Goal: Task Accomplishment & Management: Use online tool/utility

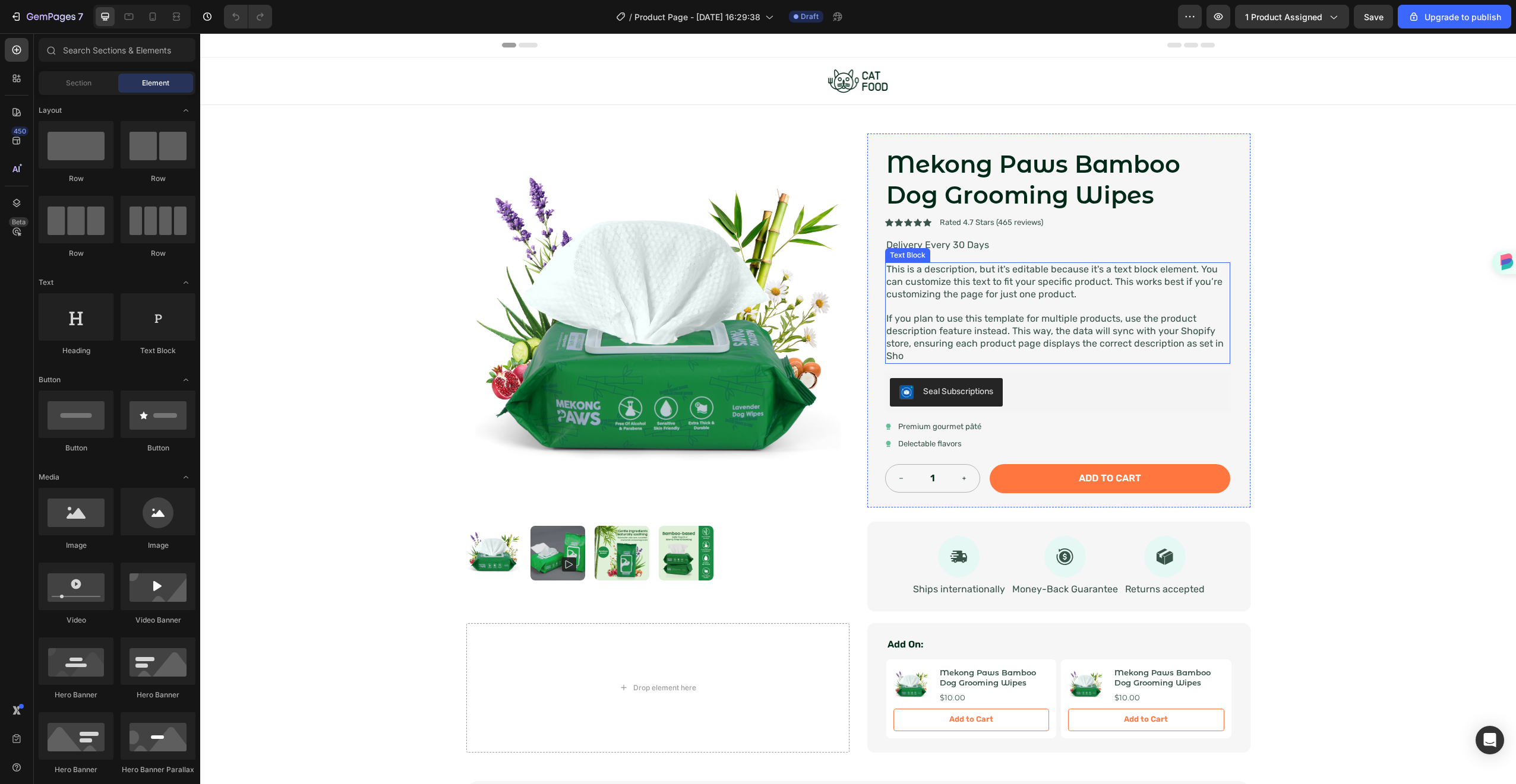
click at [1098, 281] on p "This is a description, but it's editable because it's a text block element. You…" at bounding box center [1058, 282] width 343 height 37
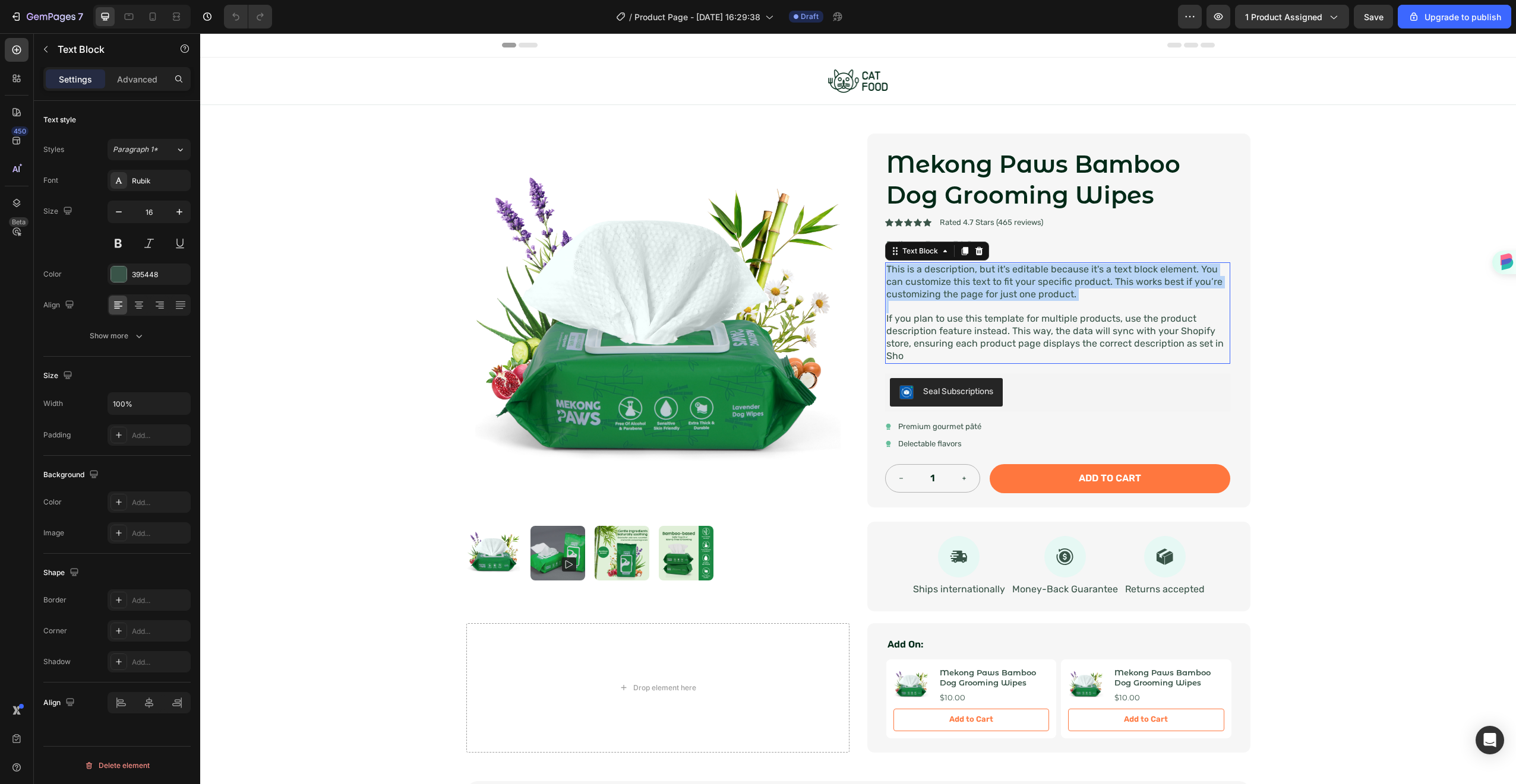
click at [1098, 281] on p "This is a description, but it's editable because it's a text block element. You…" at bounding box center [1058, 282] width 343 height 37
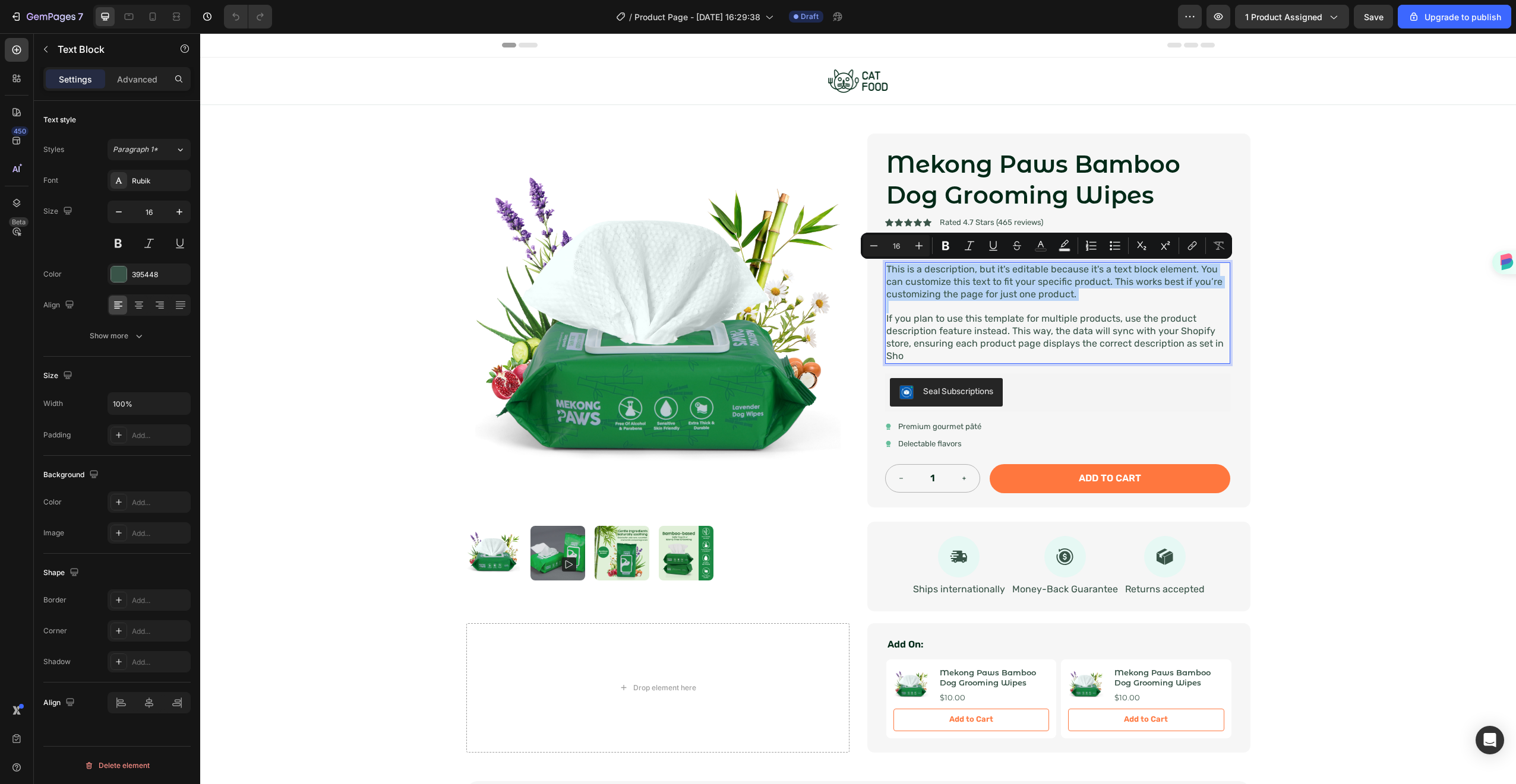
click at [1098, 281] on p "This is a description, but it's editable because it's a text block element. You…" at bounding box center [1058, 282] width 343 height 37
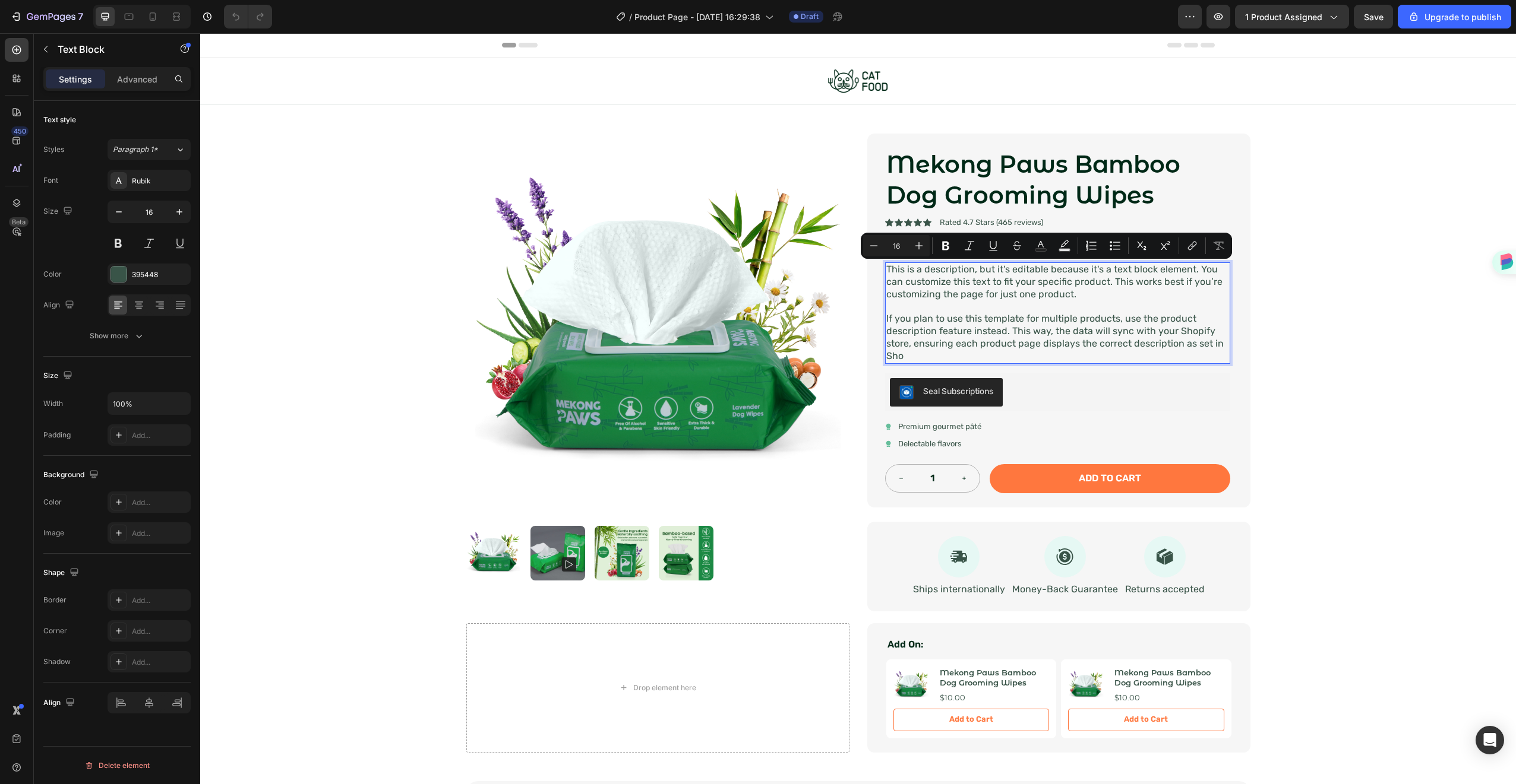
click at [1102, 348] on p "If you plan to use this template for multiple products, use the product descrip…" at bounding box center [1058, 338] width 343 height 49
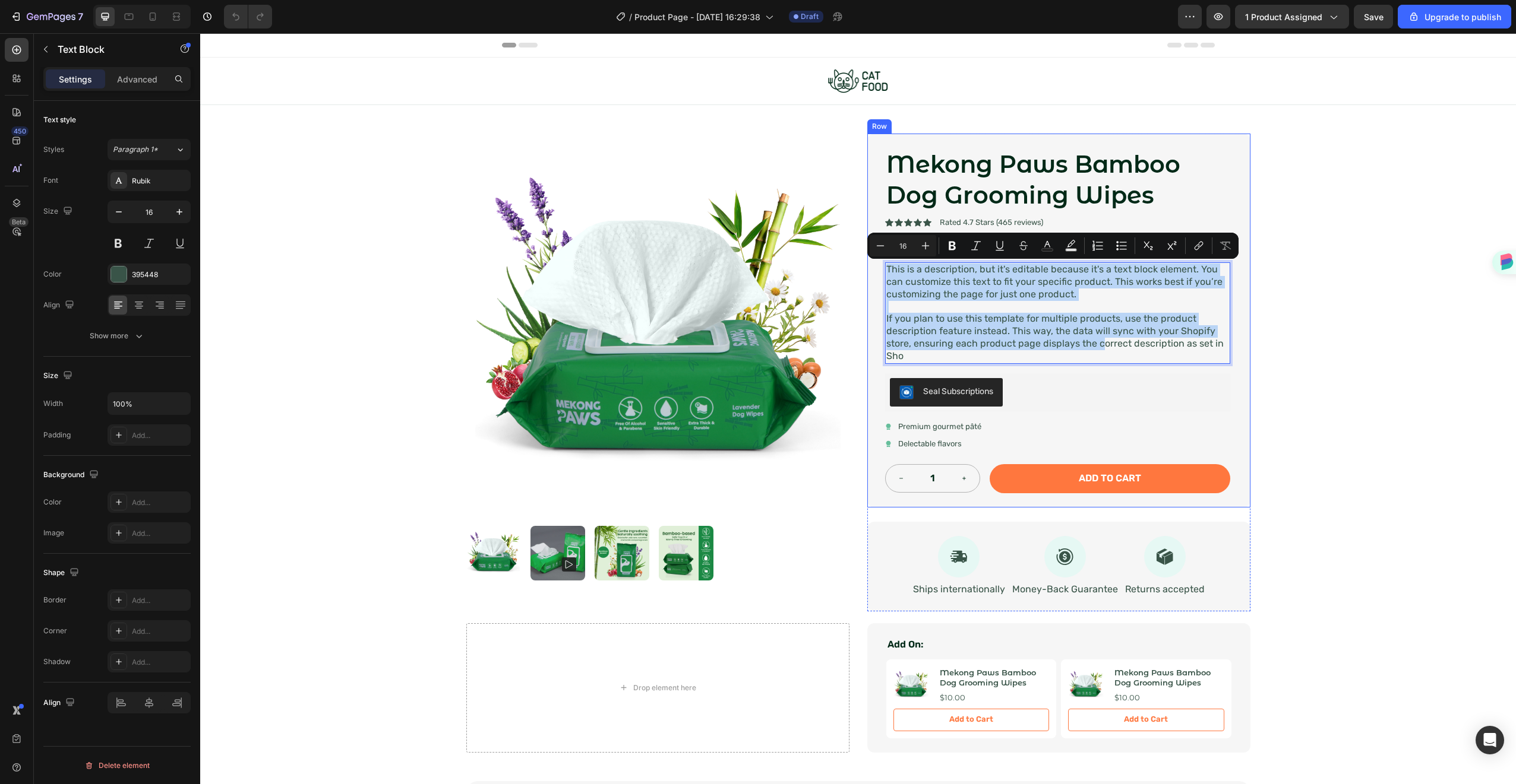
drag, startPoint x: 1098, startPoint y: 350, endPoint x: 877, endPoint y: 274, distance: 233.7
click at [877, 274] on div "Mekong Paws Bamboo Dog Grooming Wipes Product Title Icon Icon Icon Icon Icon Ic…" at bounding box center [1059, 321] width 383 height 375
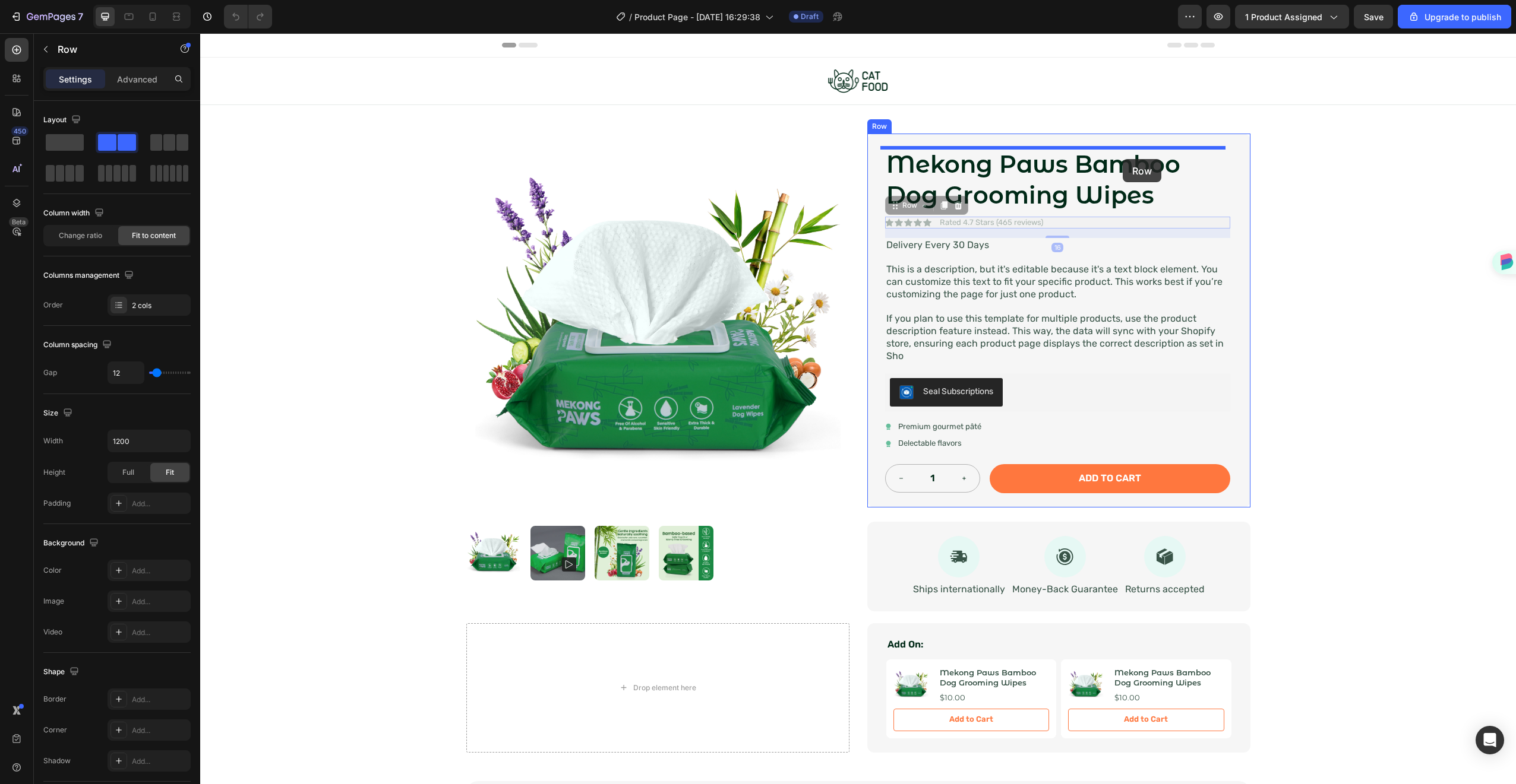
drag, startPoint x: 1128, startPoint y: 218, endPoint x: 1123, endPoint y: 159, distance: 59.2
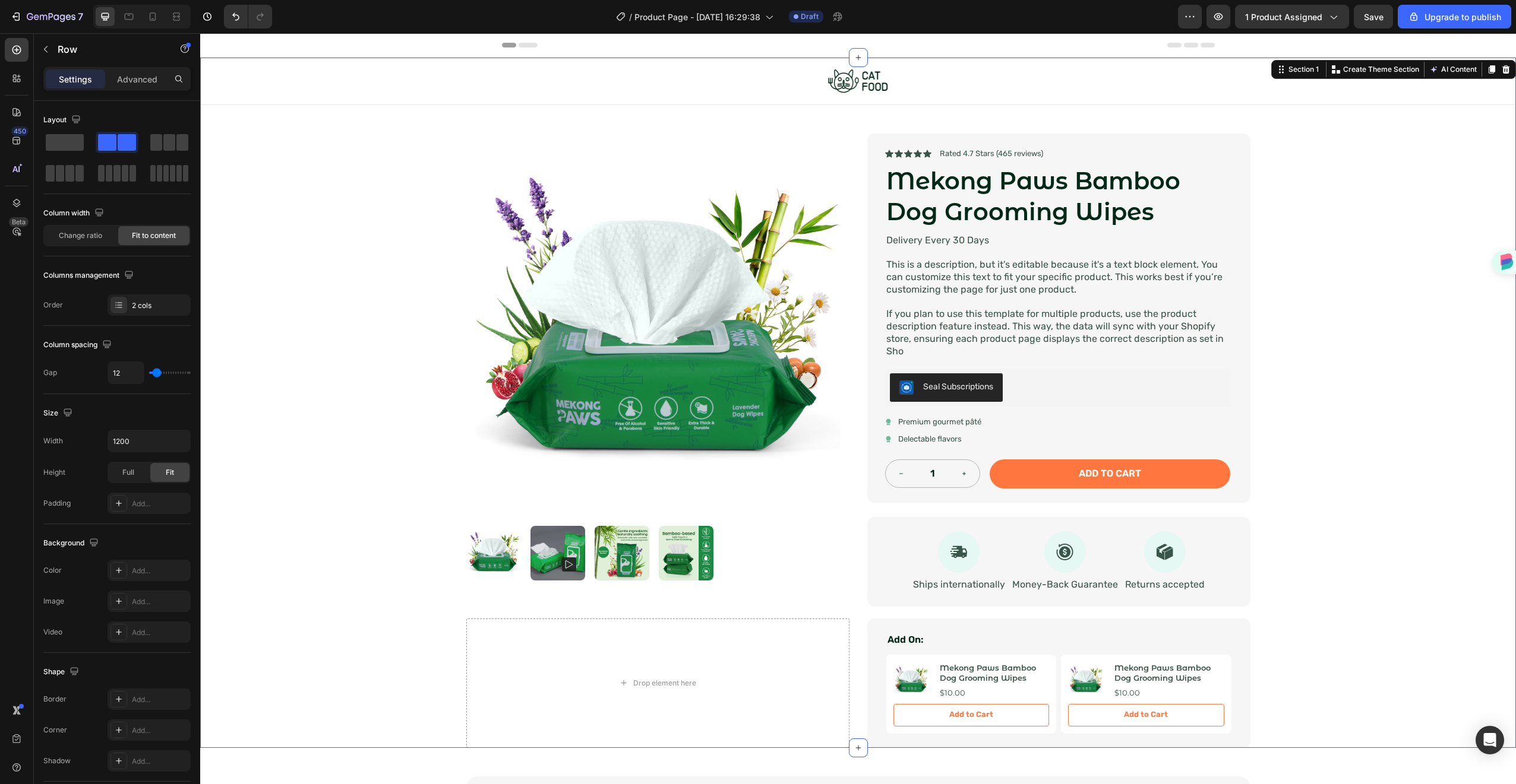
click at [1314, 166] on div "Image Row Product Images Icon Icon Icon Icon Icon Icon List Rated 4.7 Stars (46…" at bounding box center [858, 403] width 1316 height 690
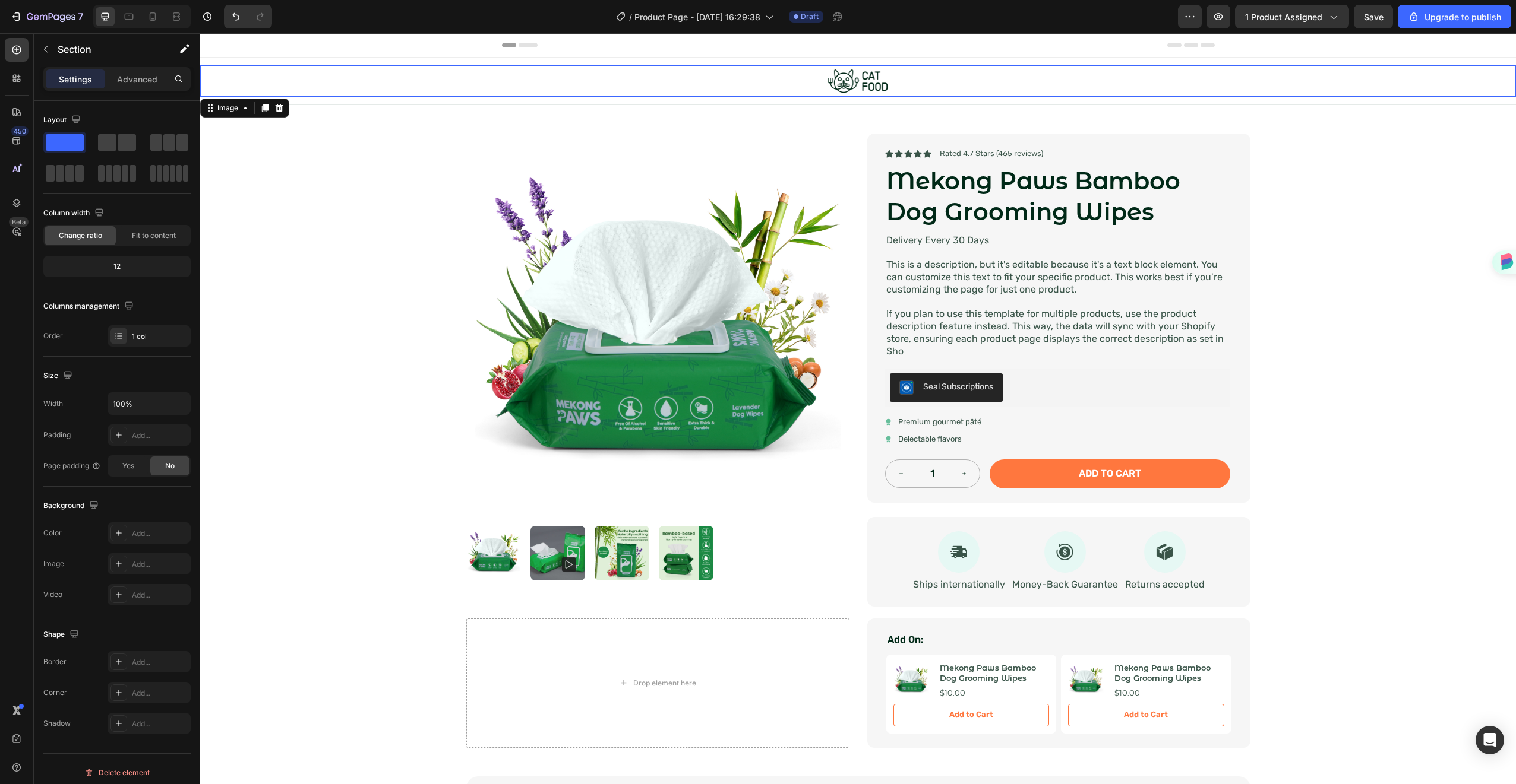
click at [963, 77] on div at bounding box center [858, 80] width 1316 height 31
click at [984, 101] on div "Image Row 0" at bounding box center [858, 81] width 1316 height 47
click at [276, 66] on icon at bounding box center [273, 69] width 9 height 9
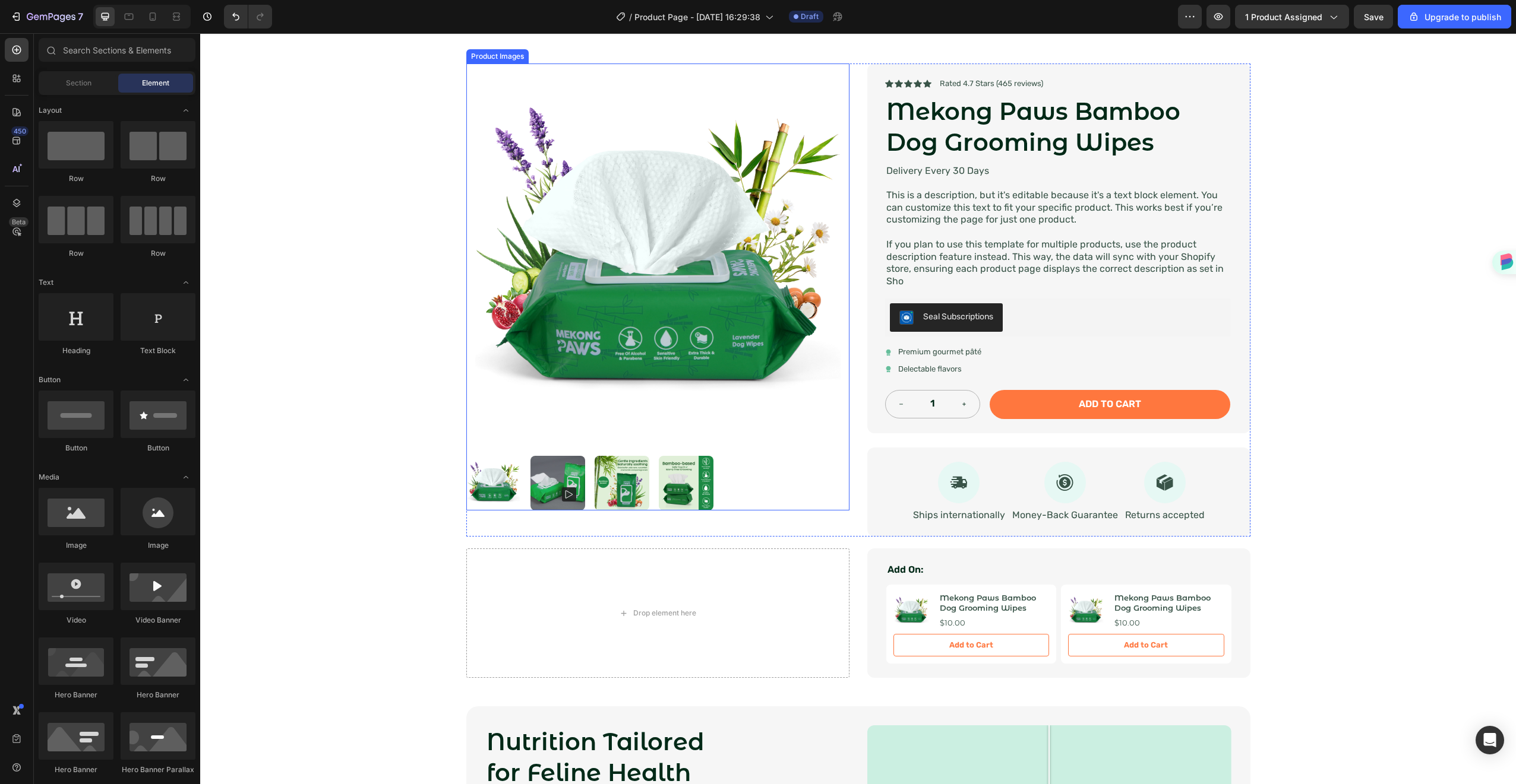
scroll to position [122, 0]
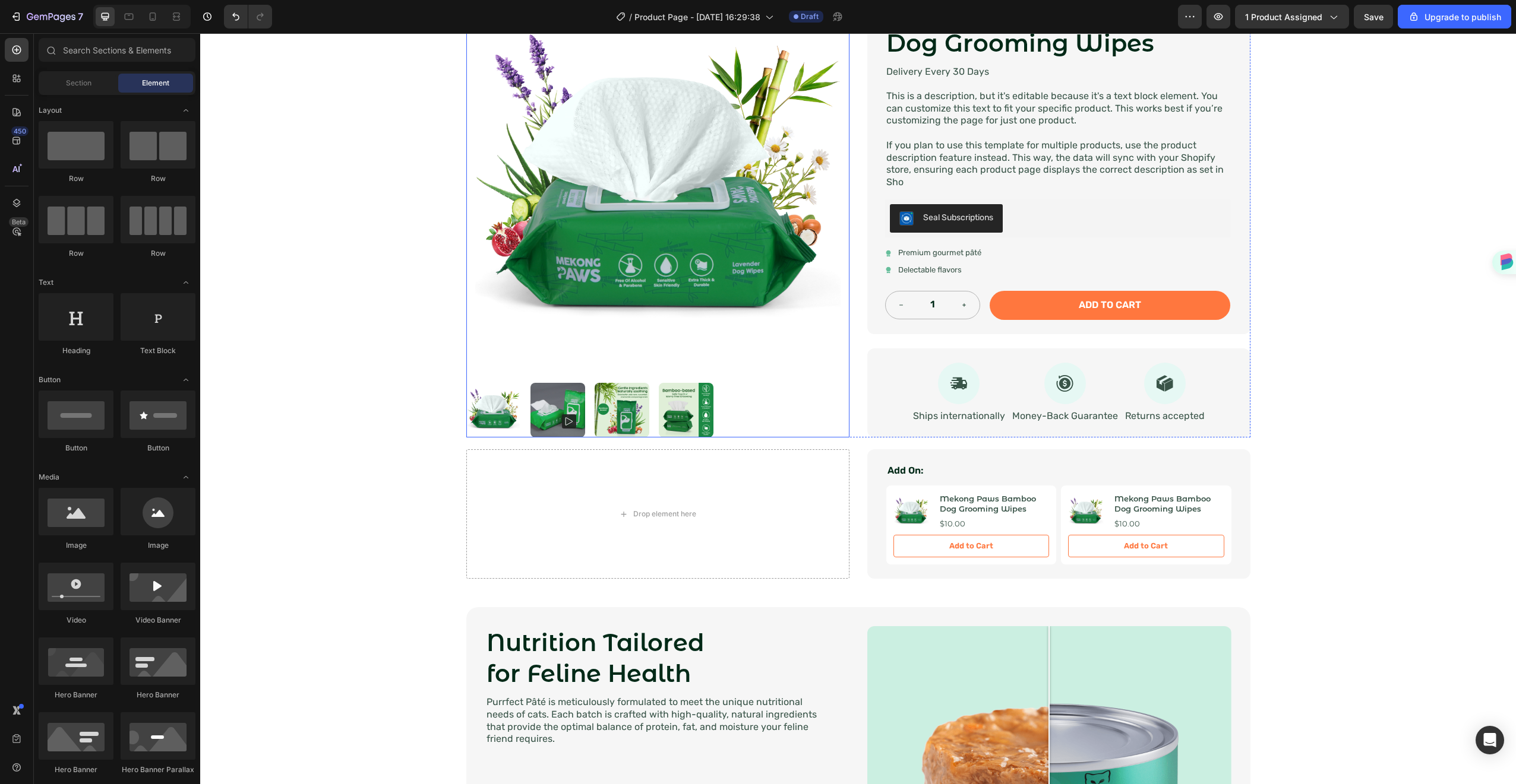
click at [542, 409] on img at bounding box center [558, 410] width 55 height 55
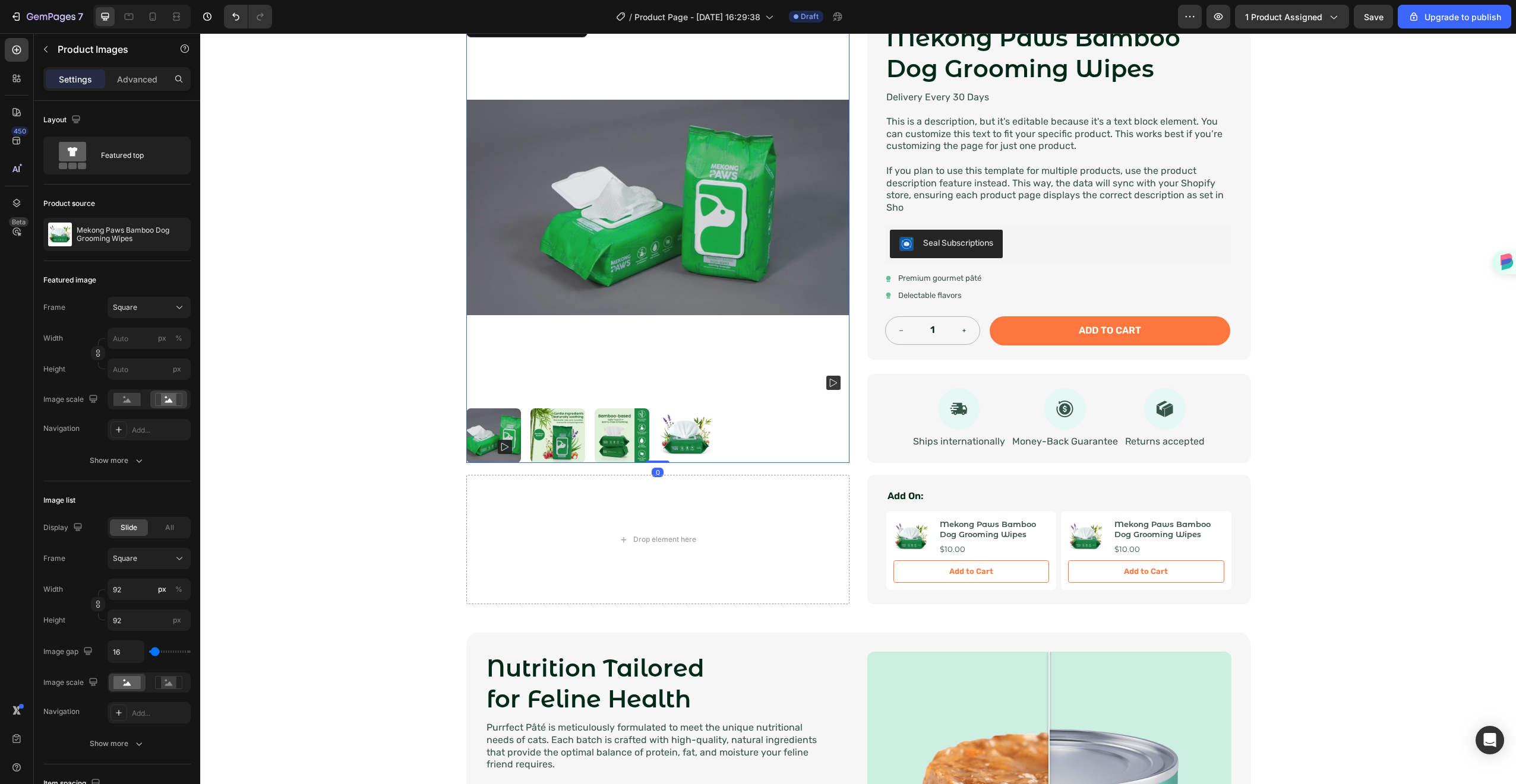
scroll to position [57, 0]
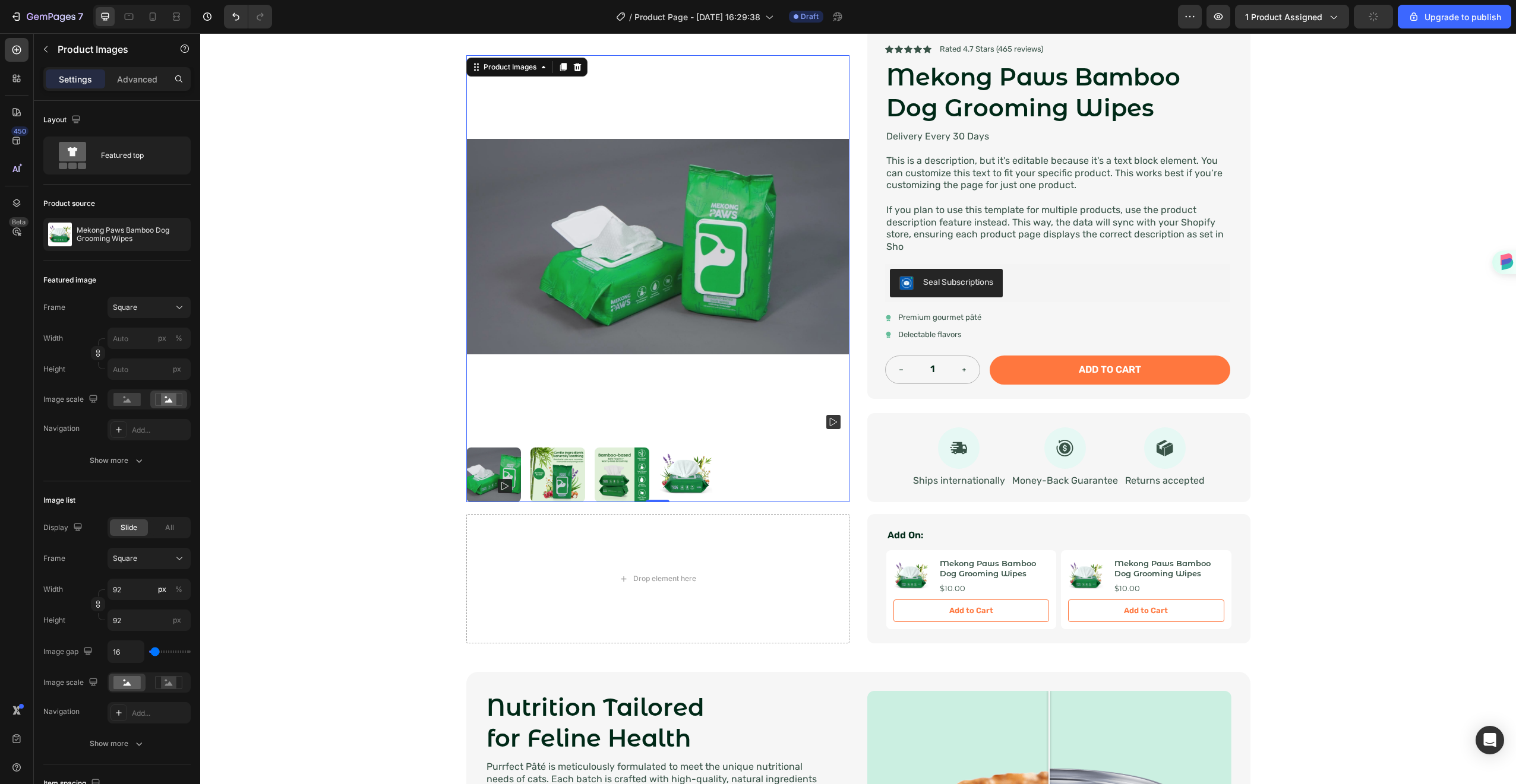
click at [826, 422] on rect at bounding box center [833, 422] width 14 height 14
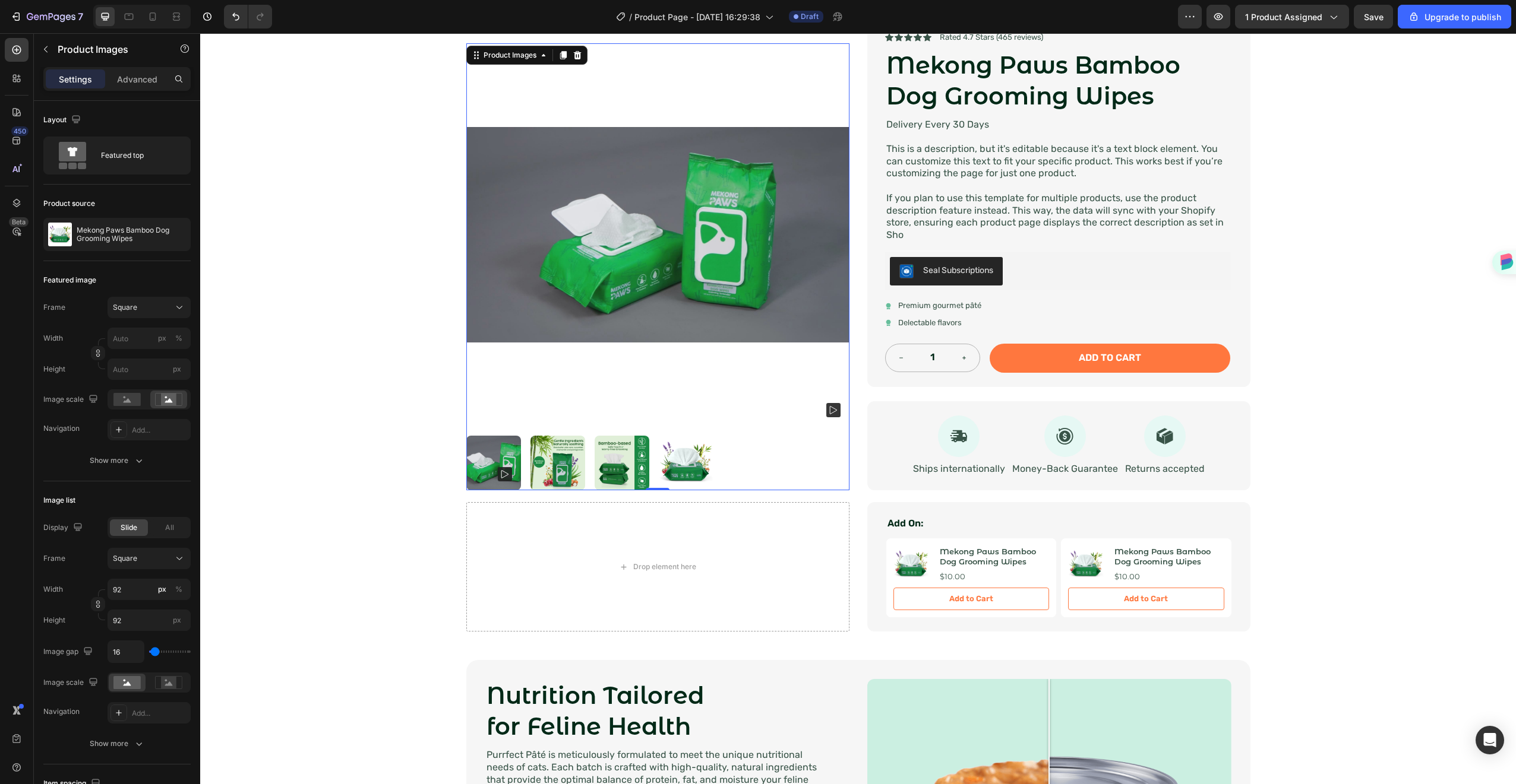
scroll to position [78, 0]
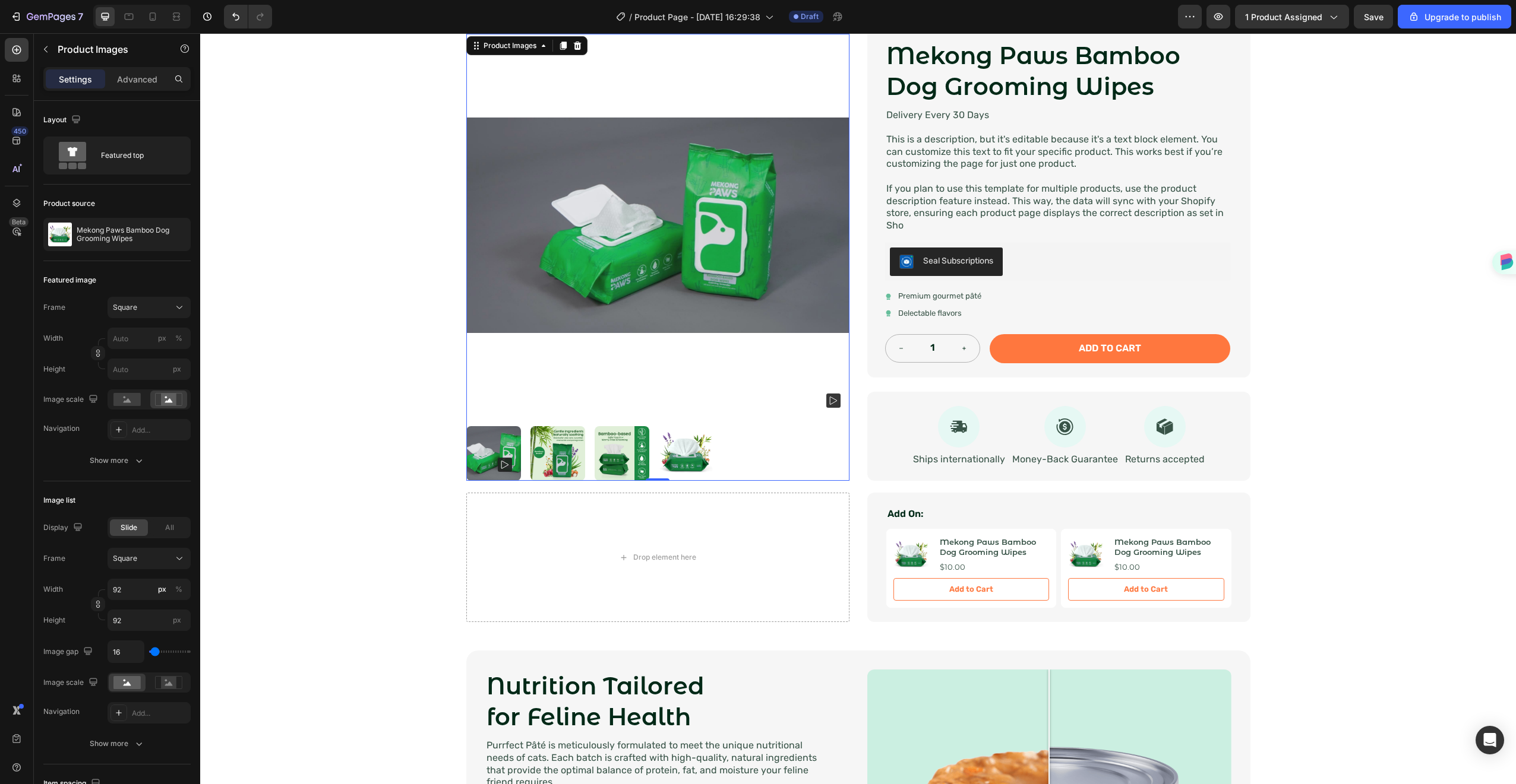
click at [556, 445] on img at bounding box center [557, 454] width 55 height 55
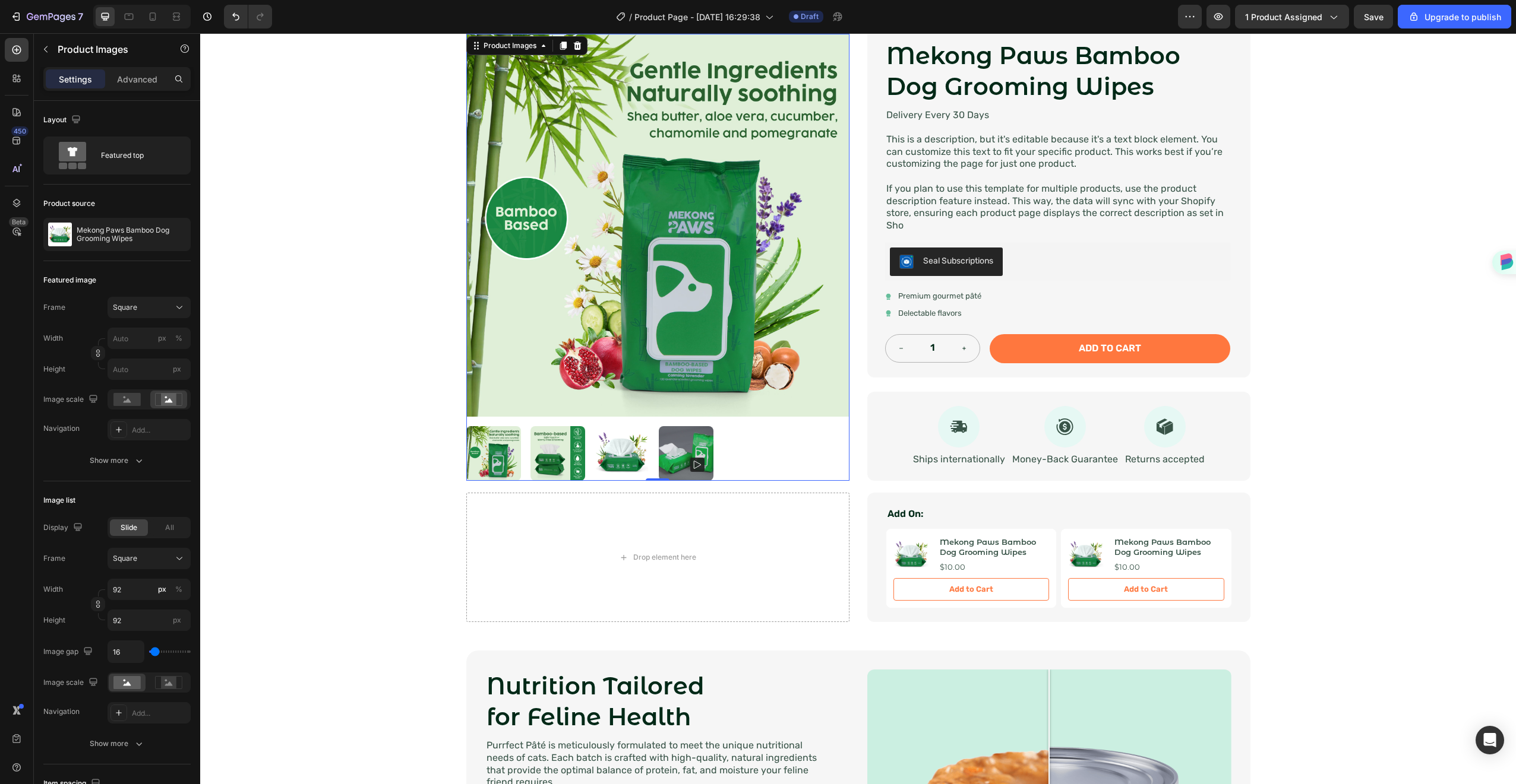
click at [557, 444] on img at bounding box center [558, 454] width 55 height 55
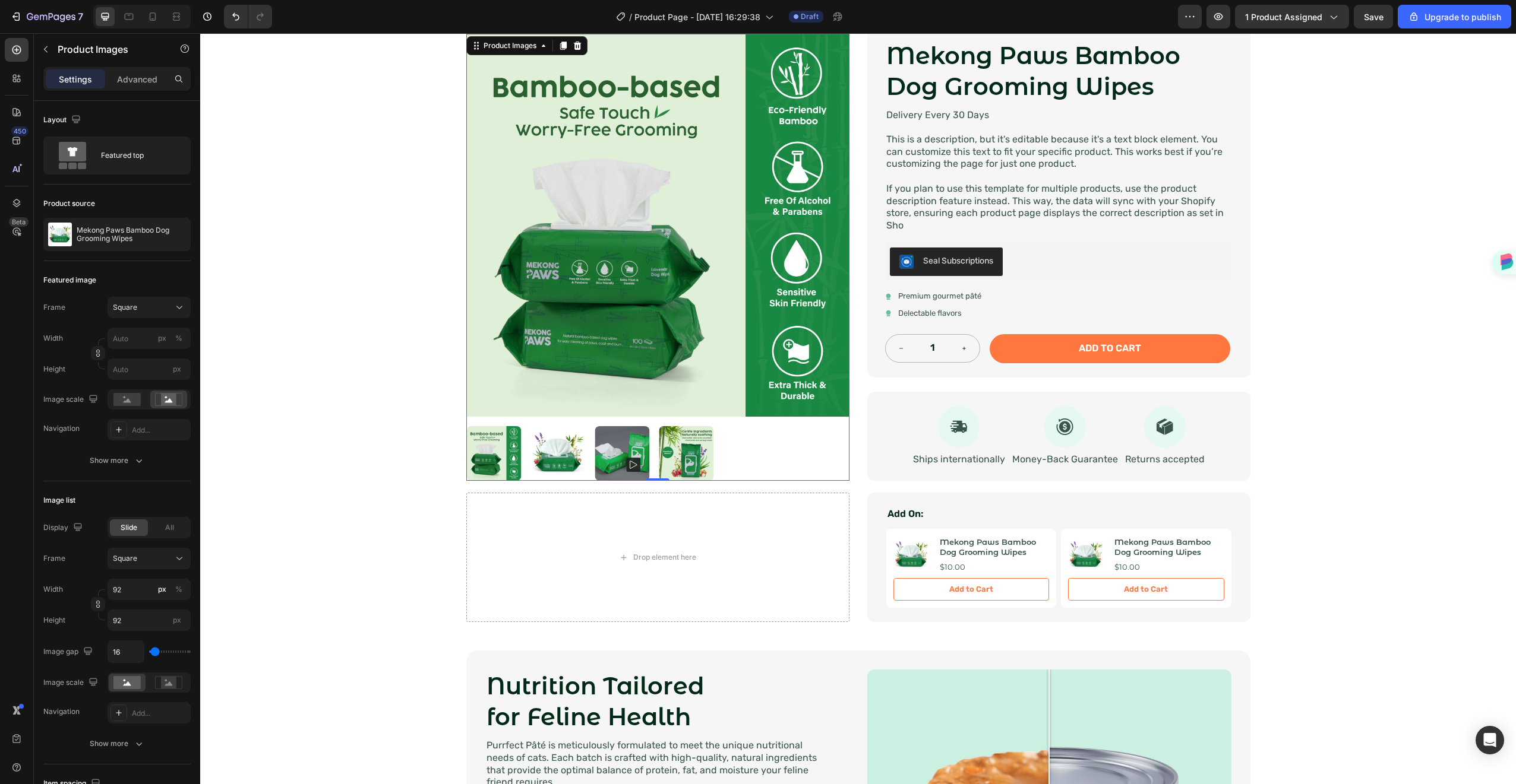
click at [571, 445] on img at bounding box center [558, 454] width 55 height 55
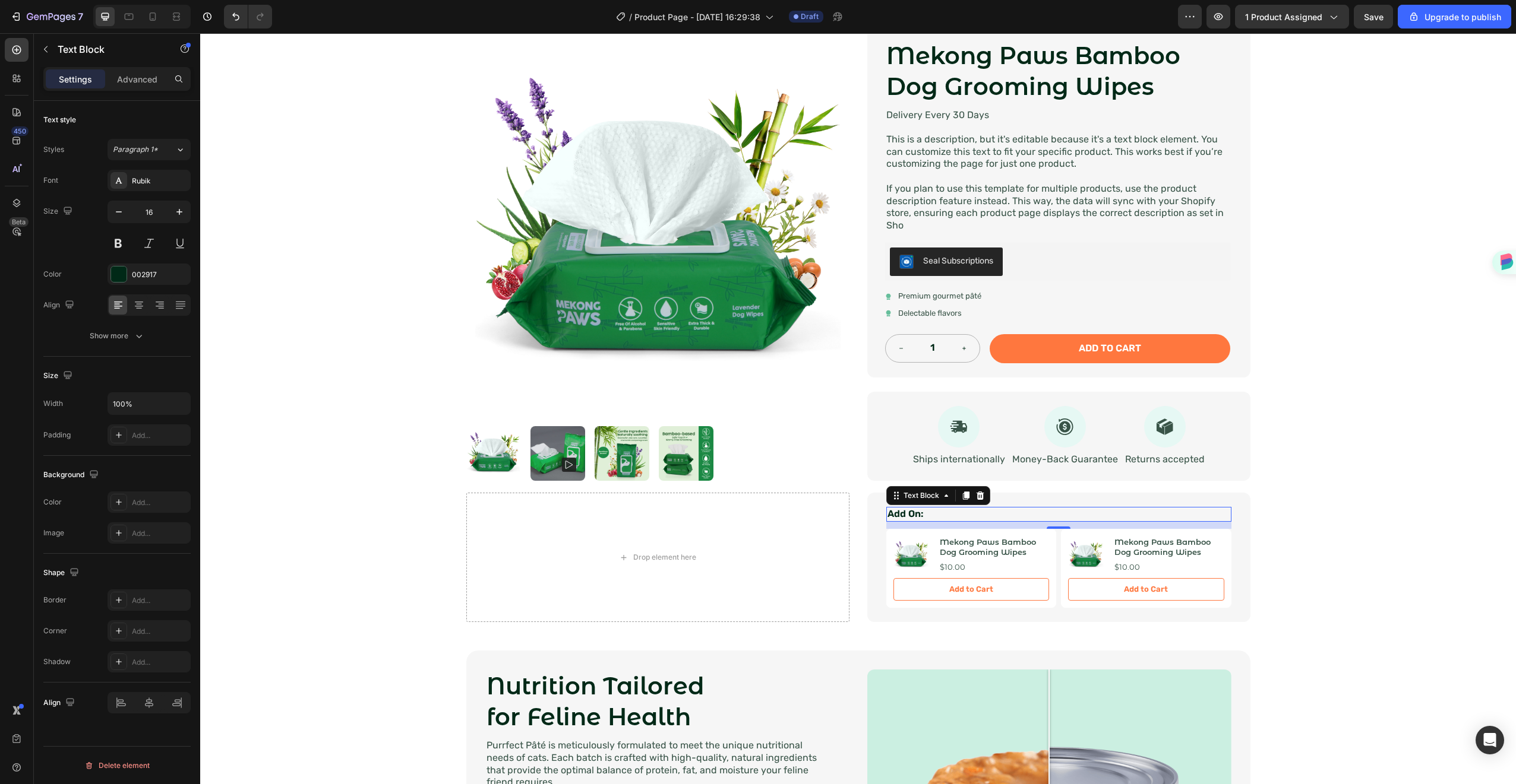
click at [1219, 513] on p "Add On:" at bounding box center [1059, 514] width 343 height 12
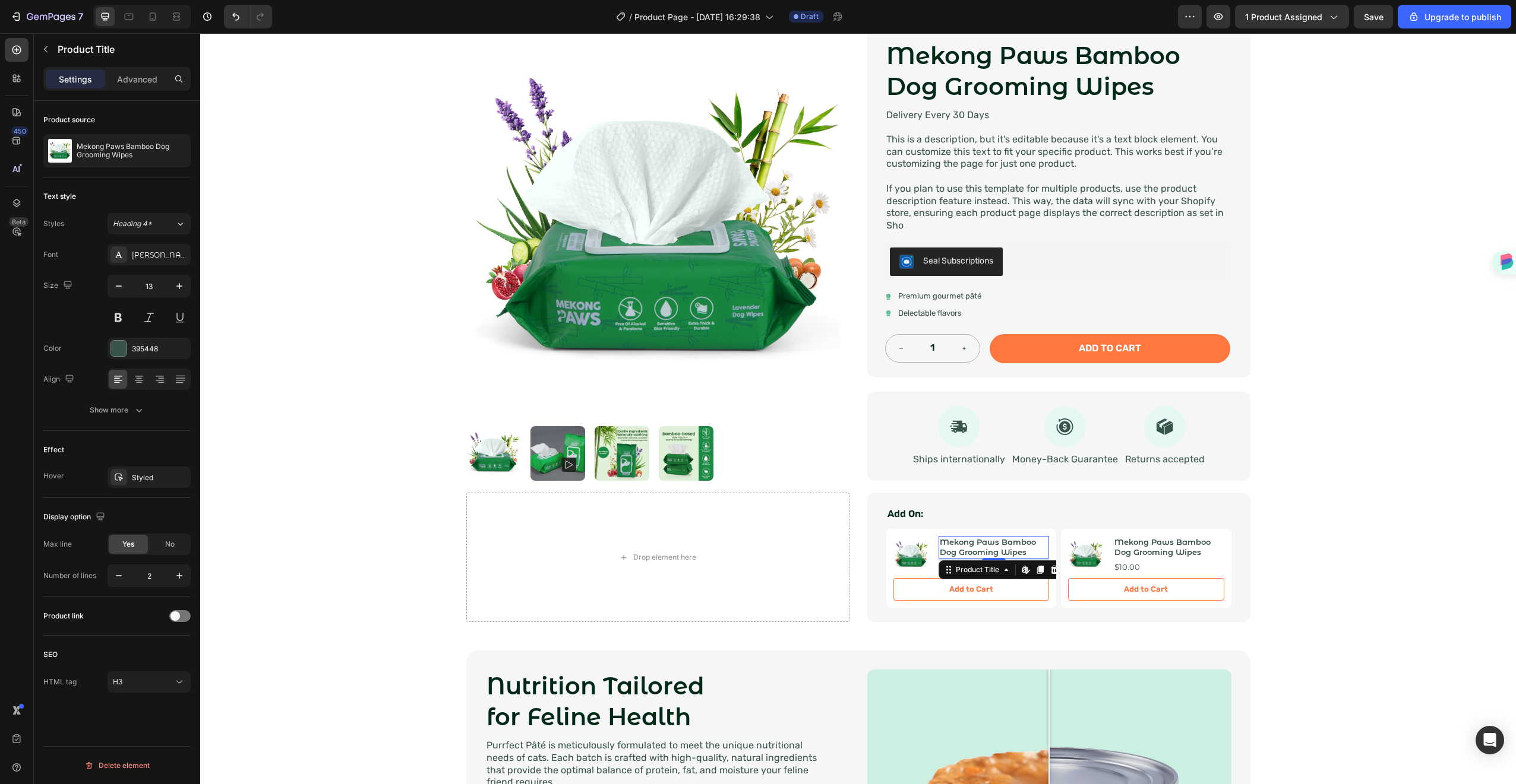
click at [1008, 552] on h3 "Mekong Paws Bamboo Dog Grooming Wipes" at bounding box center [994, 548] width 111 height 23
click at [1077, 535] on div "Product Images Mekong Paws Bamboo Dog Grooming Wipes Product Title $10.00 Produ…" at bounding box center [1146, 568] width 170 height 79
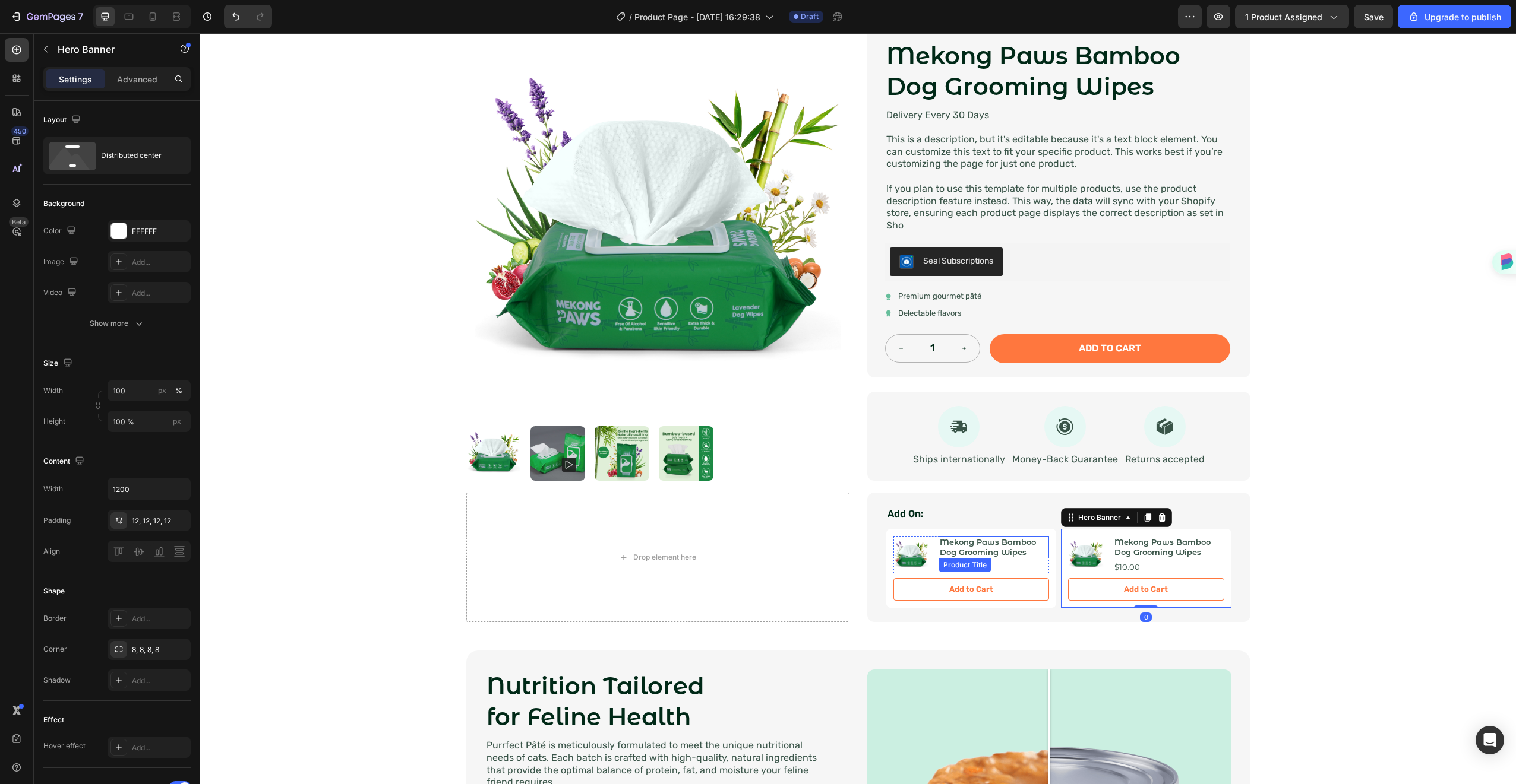
click at [986, 538] on h3 "Mekong Paws Bamboo Dog Grooming Wipes" at bounding box center [994, 548] width 111 height 23
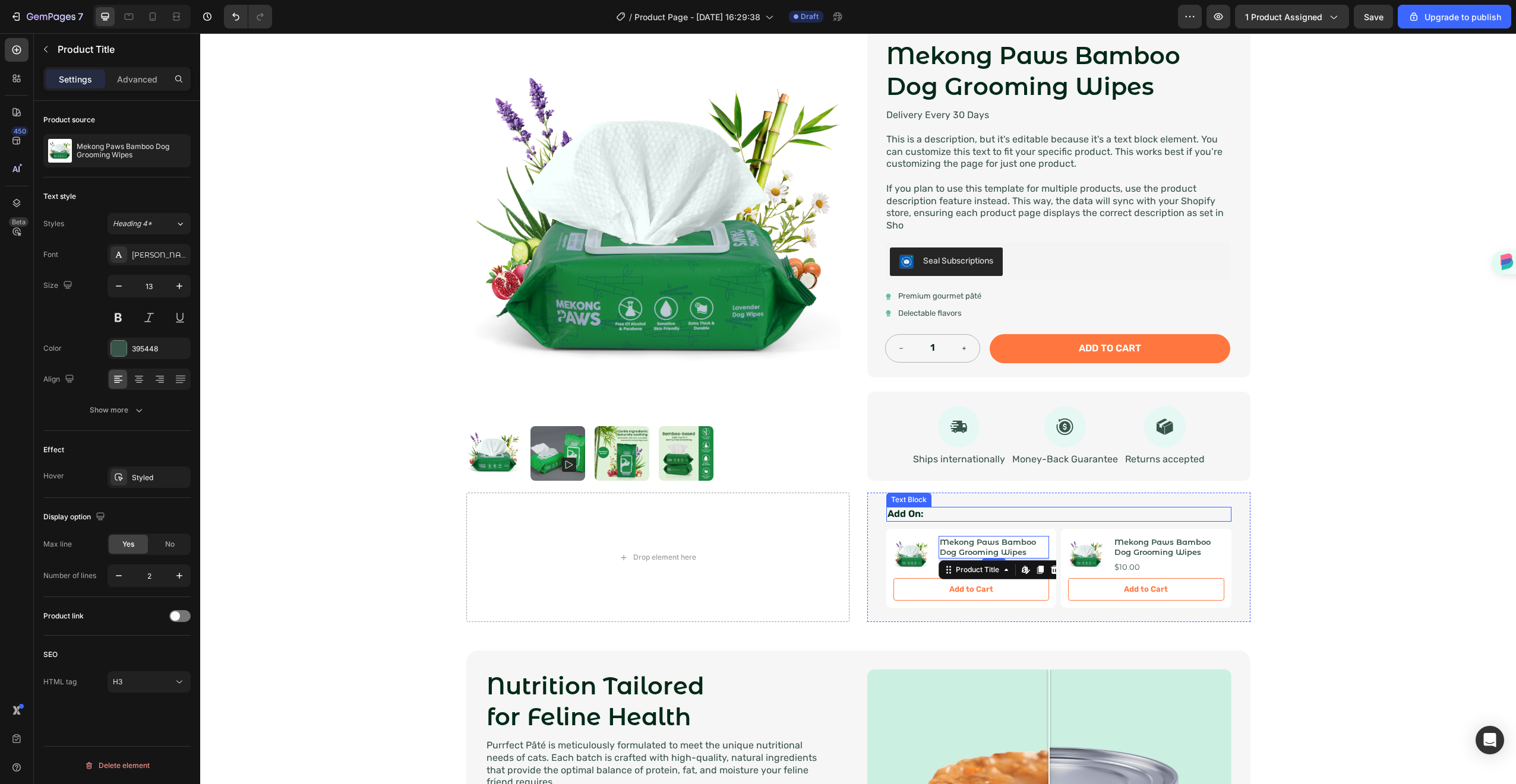
click at [1051, 505] on div "Add On: Text Block Product Images Mekong Paws Bamboo Dog Grooming Wipes Product…" at bounding box center [1059, 557] width 383 height 130
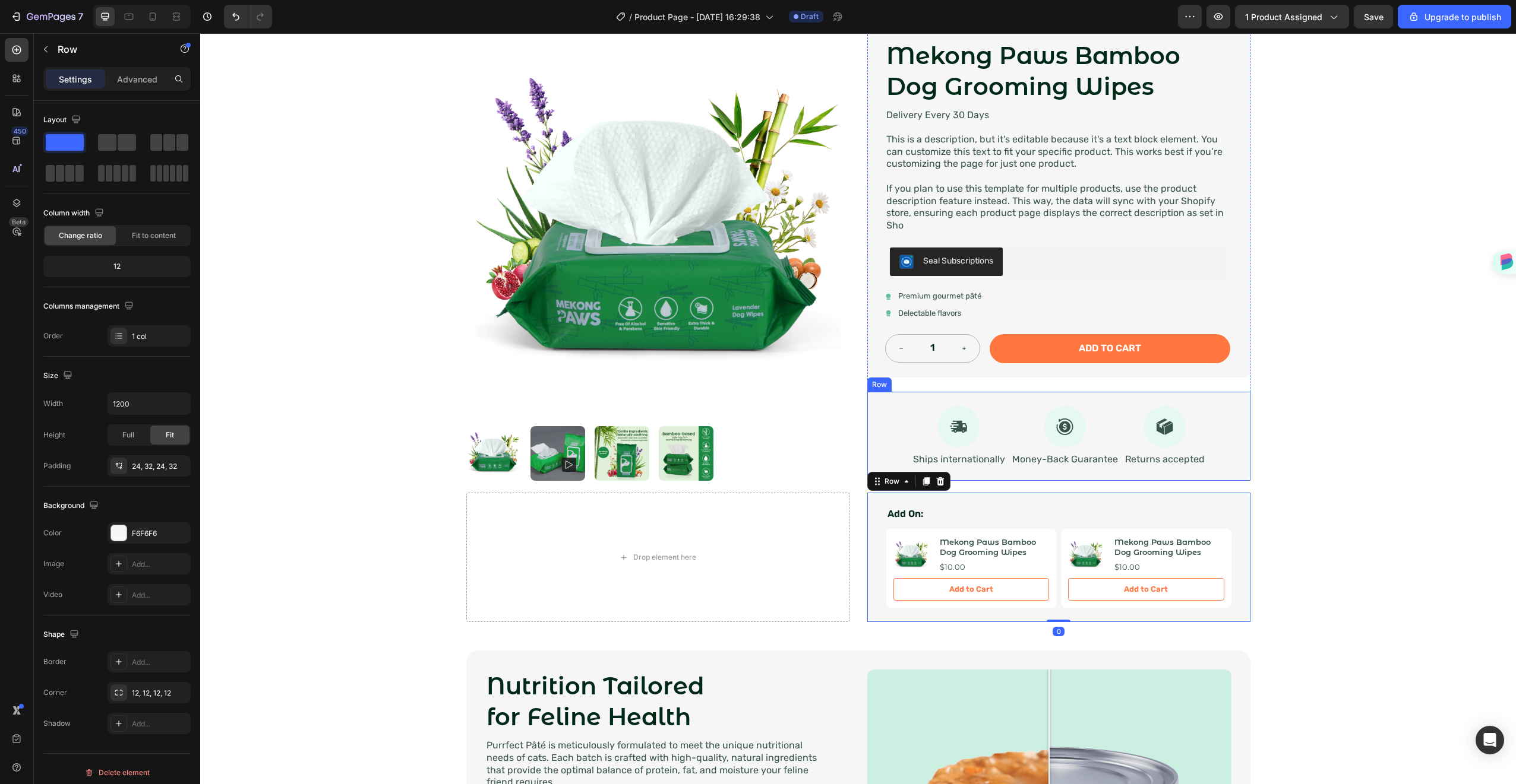
click at [1032, 463] on p "Money-Back Guarantee" at bounding box center [1066, 460] width 106 height 12
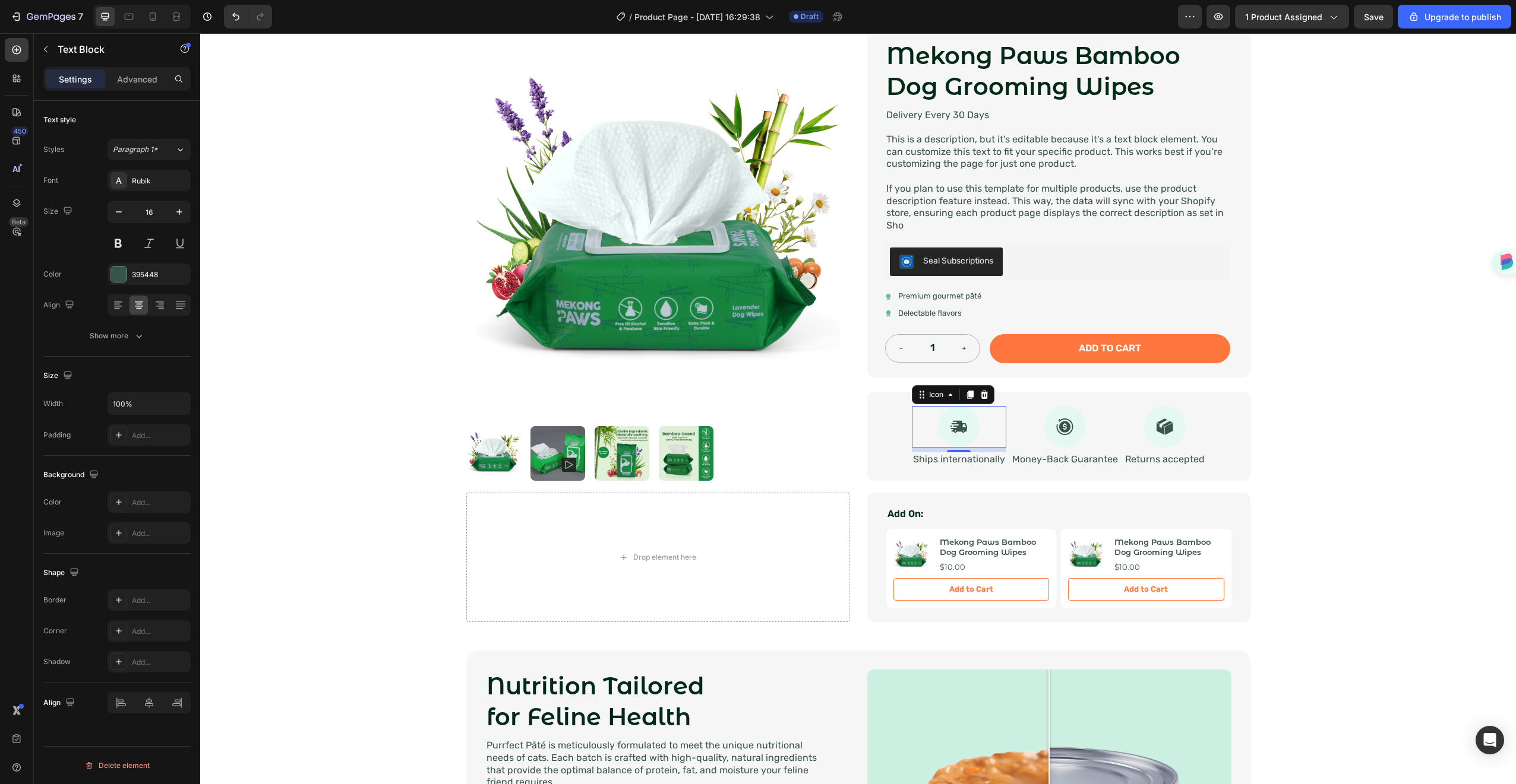
click at [926, 393] on div "Icon" at bounding box center [953, 394] width 82 height 19
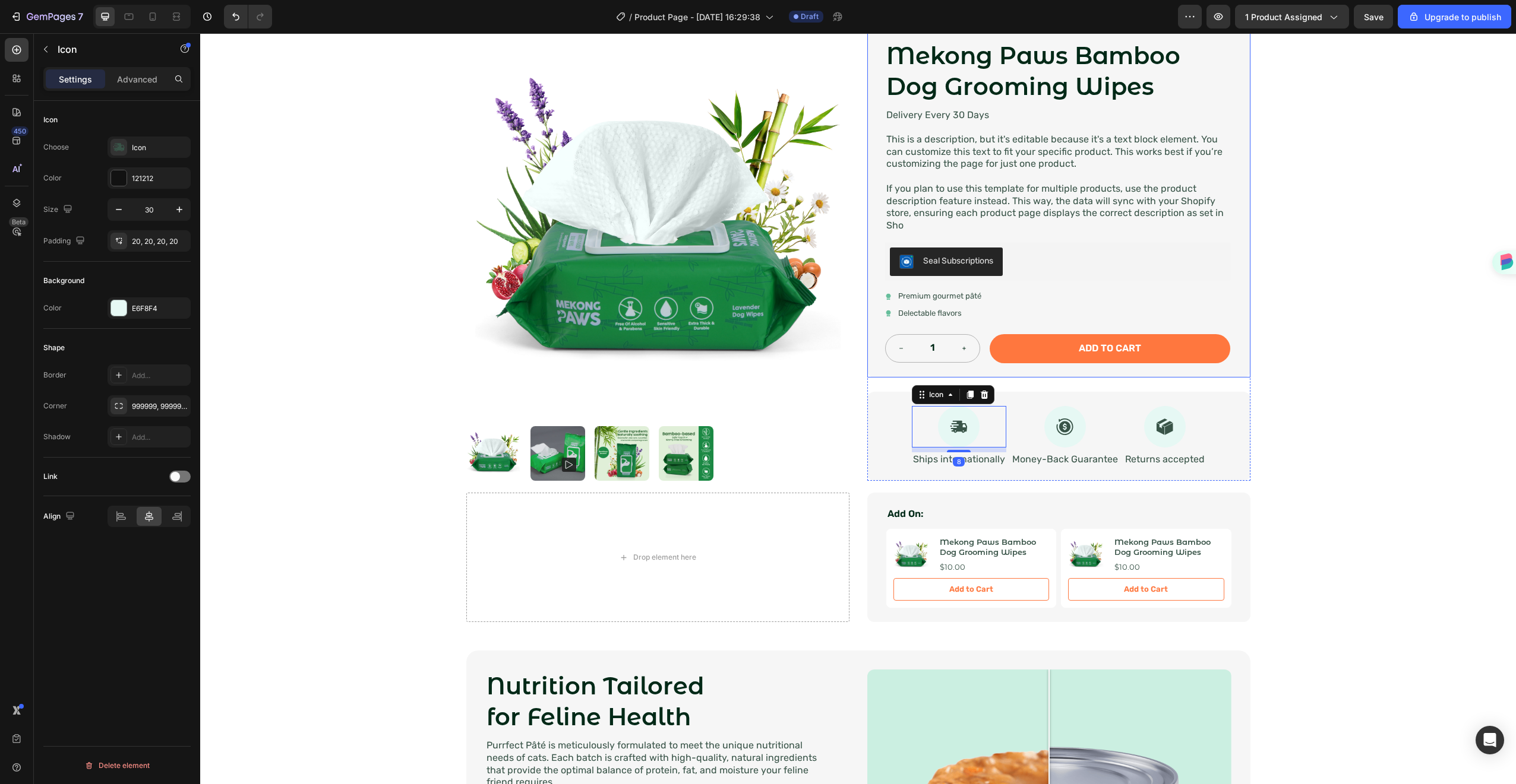
click at [998, 374] on div "Icon Icon Icon Icon Icon Icon List Rated 4.7 Stars (465 reviews) Text Block Row…" at bounding box center [1059, 192] width 383 height 370
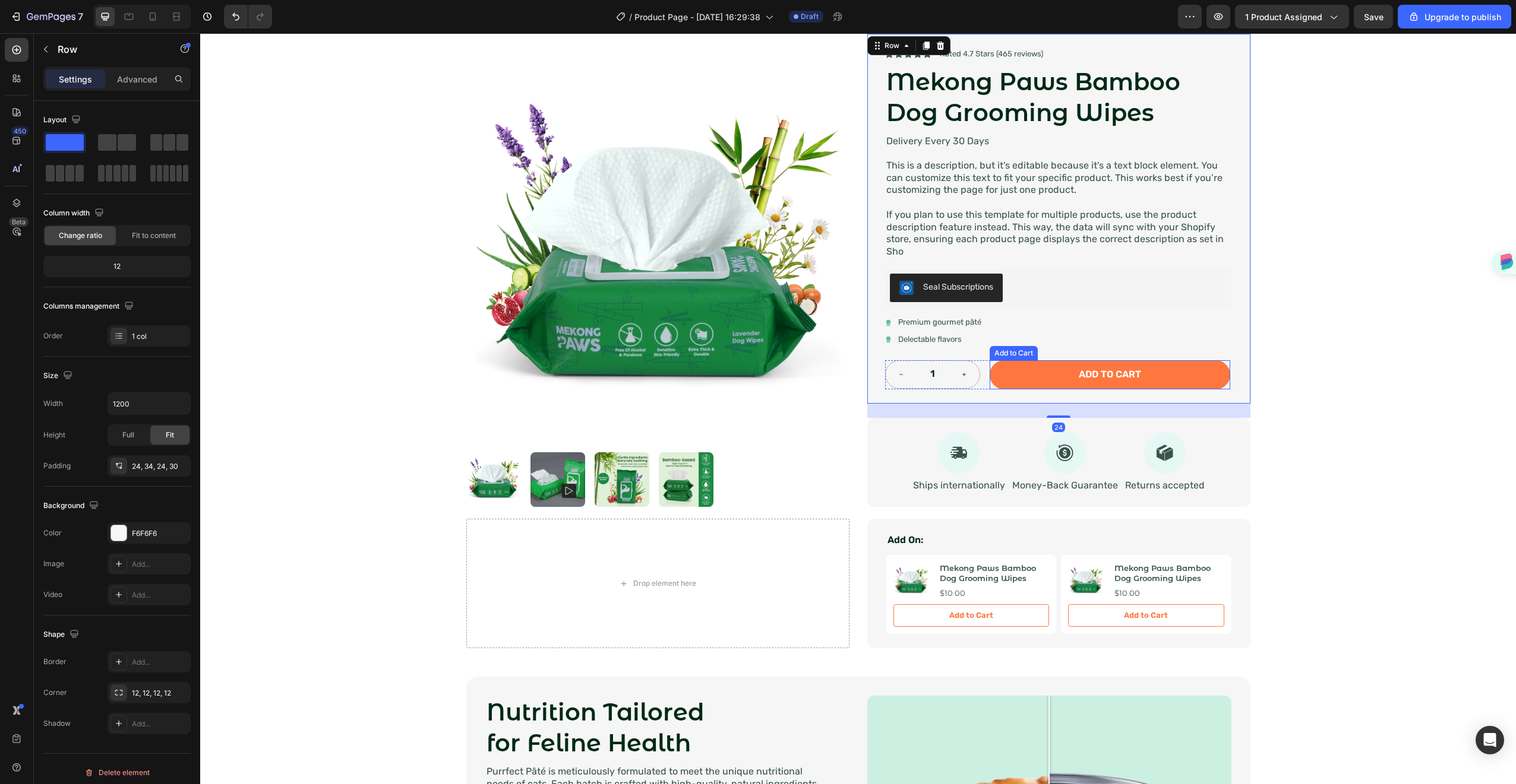
scroll to position [0, 0]
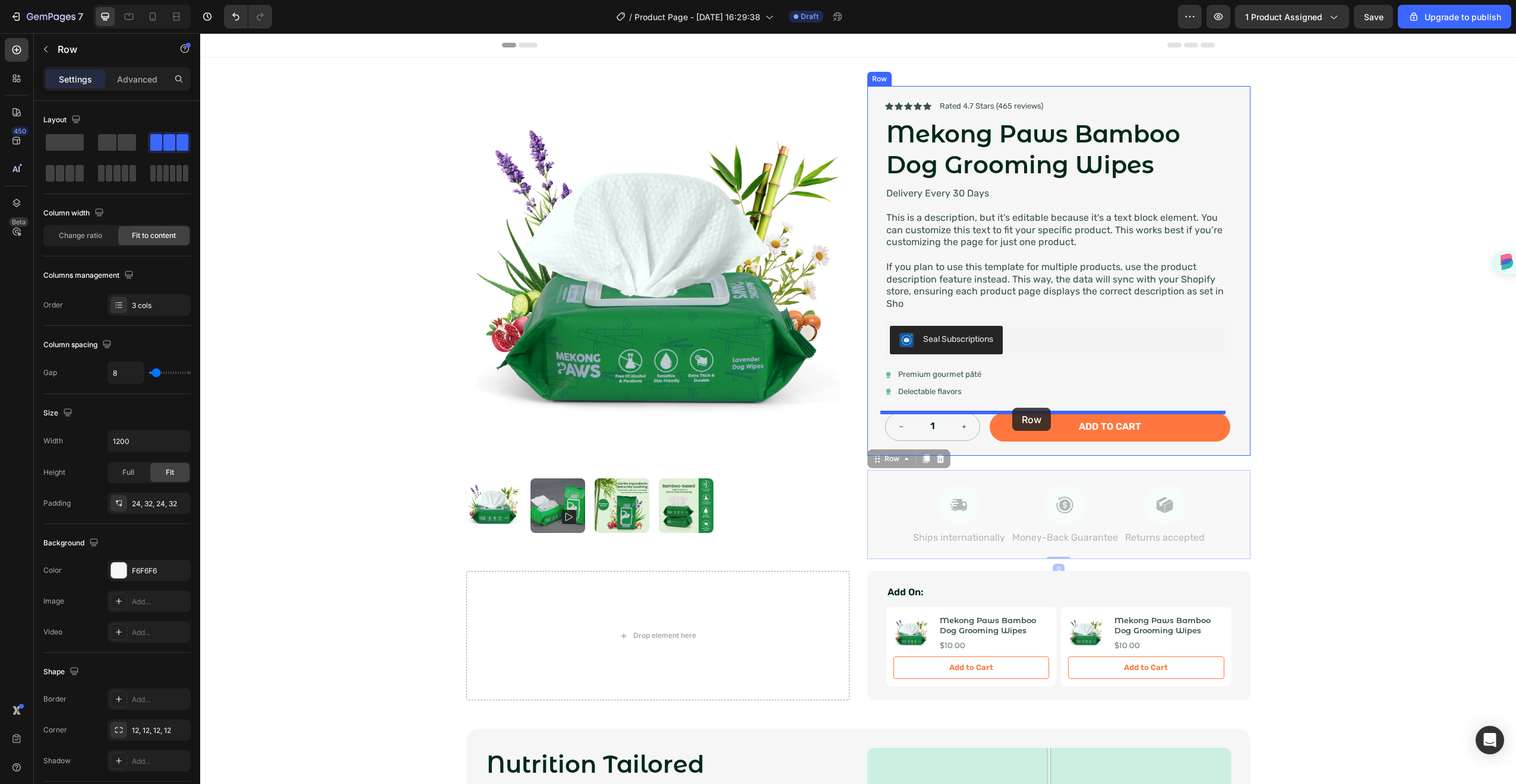
drag, startPoint x: 898, startPoint y: 482, endPoint x: 1013, endPoint y: 408, distance: 136.8
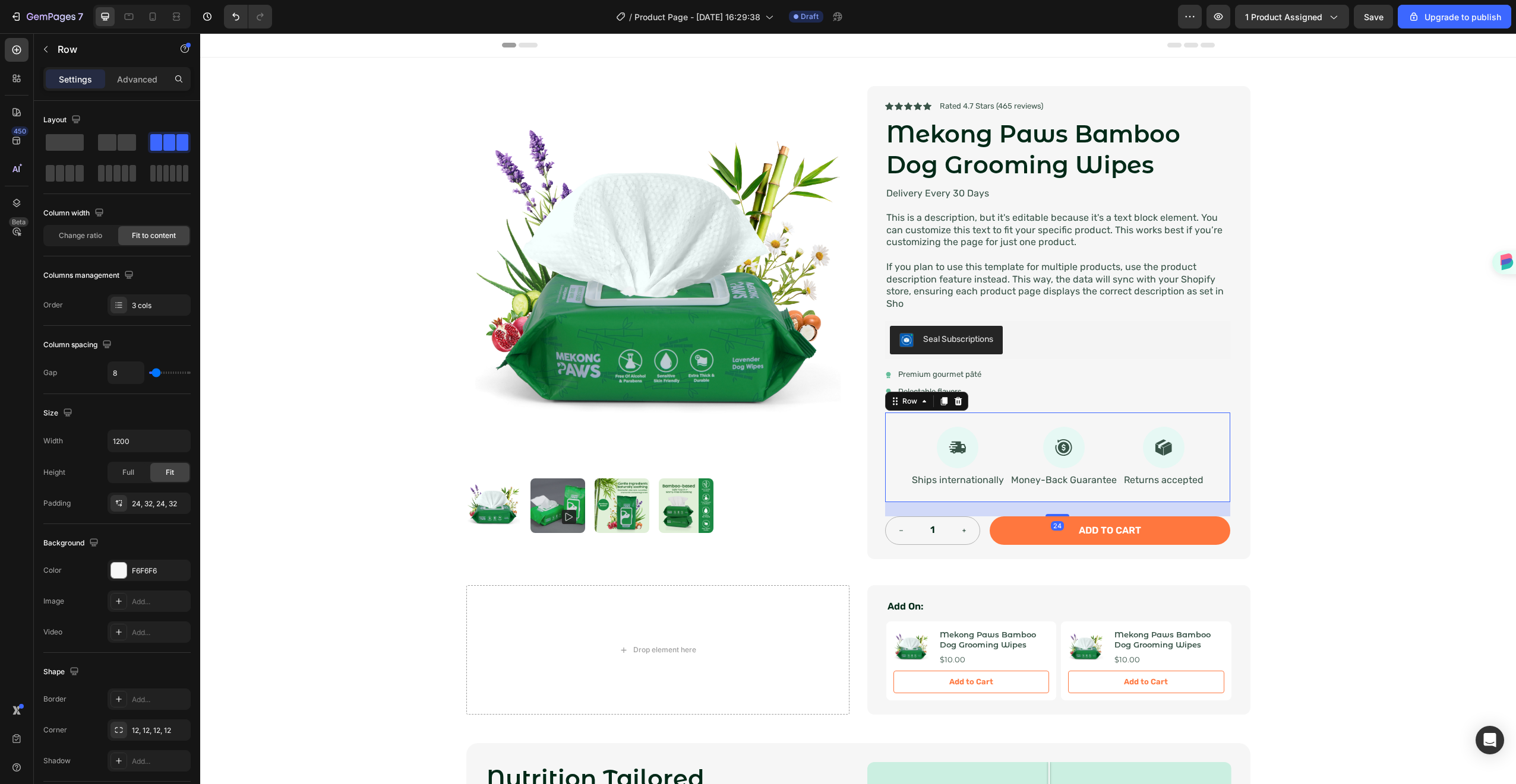
click at [986, 415] on div "Icon Ships internationally Text Block Icon Money-Back Guarantee Text Block Icon…" at bounding box center [1058, 457] width 345 height 90
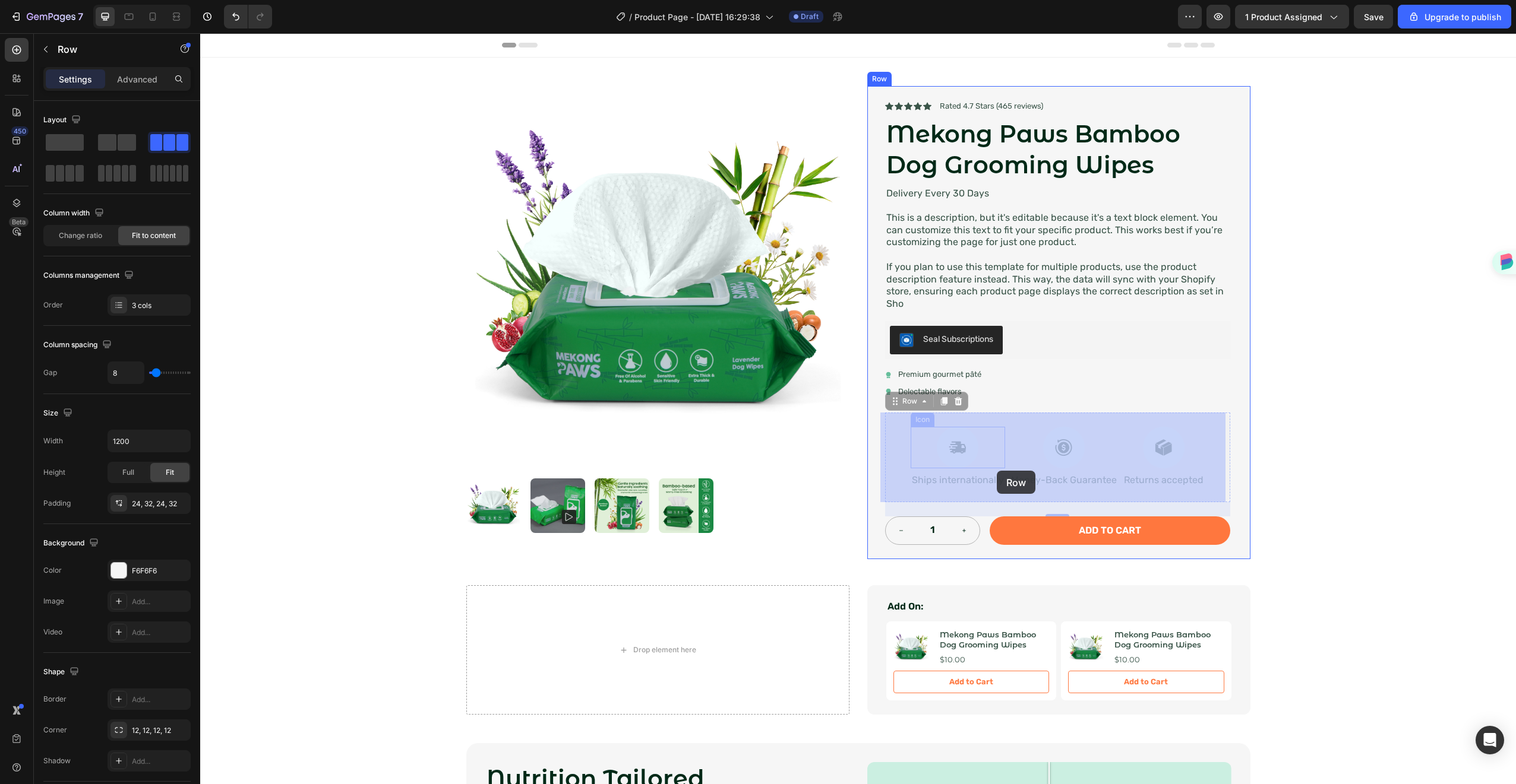
drag, startPoint x: 984, startPoint y: 417, endPoint x: 997, endPoint y: 471, distance: 55.5
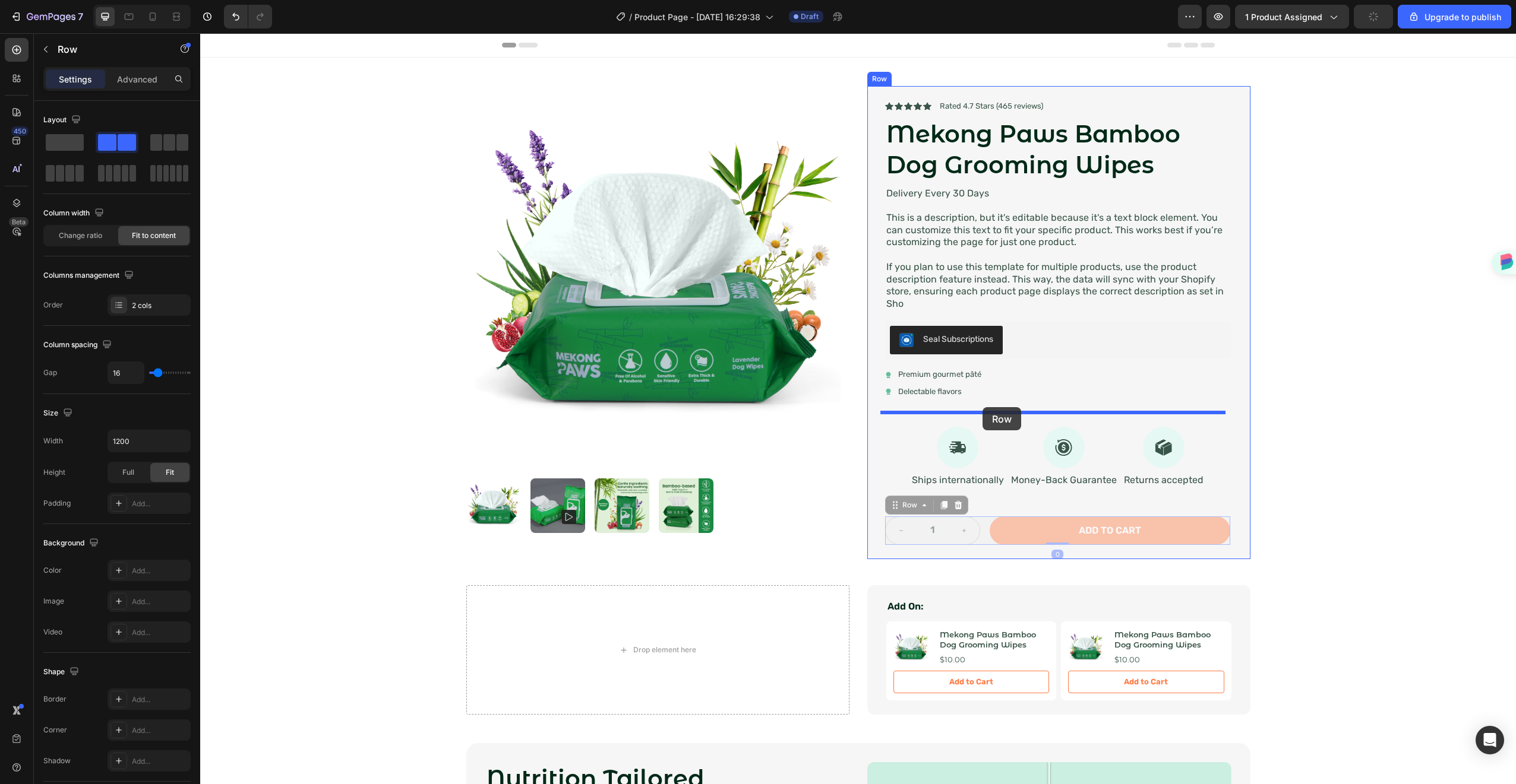
drag, startPoint x: 980, startPoint y: 526, endPoint x: 982, endPoint y: 408, distance: 118.0
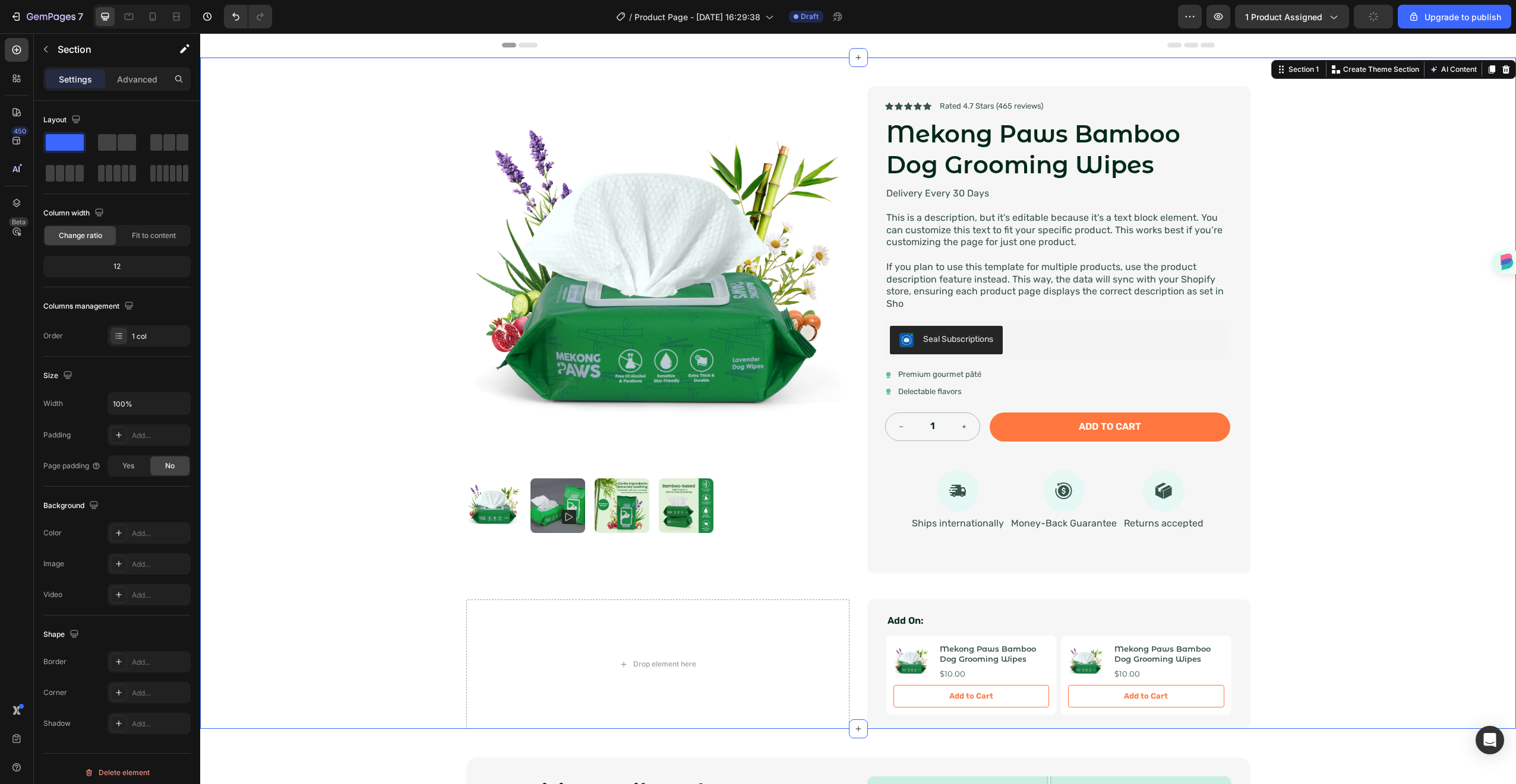
click at [1310, 371] on div "Product Images Icon Icon Icon Icon Icon Icon List Rated 4.7 Stars (465 reviews)…" at bounding box center [858, 393] width 1316 height 671
click at [1379, 20] on span "Save" at bounding box center [1374, 17] width 20 height 10
click at [1010, 219] on p "This is a description, but it's editable because it's a text block element. You…" at bounding box center [1058, 230] width 343 height 37
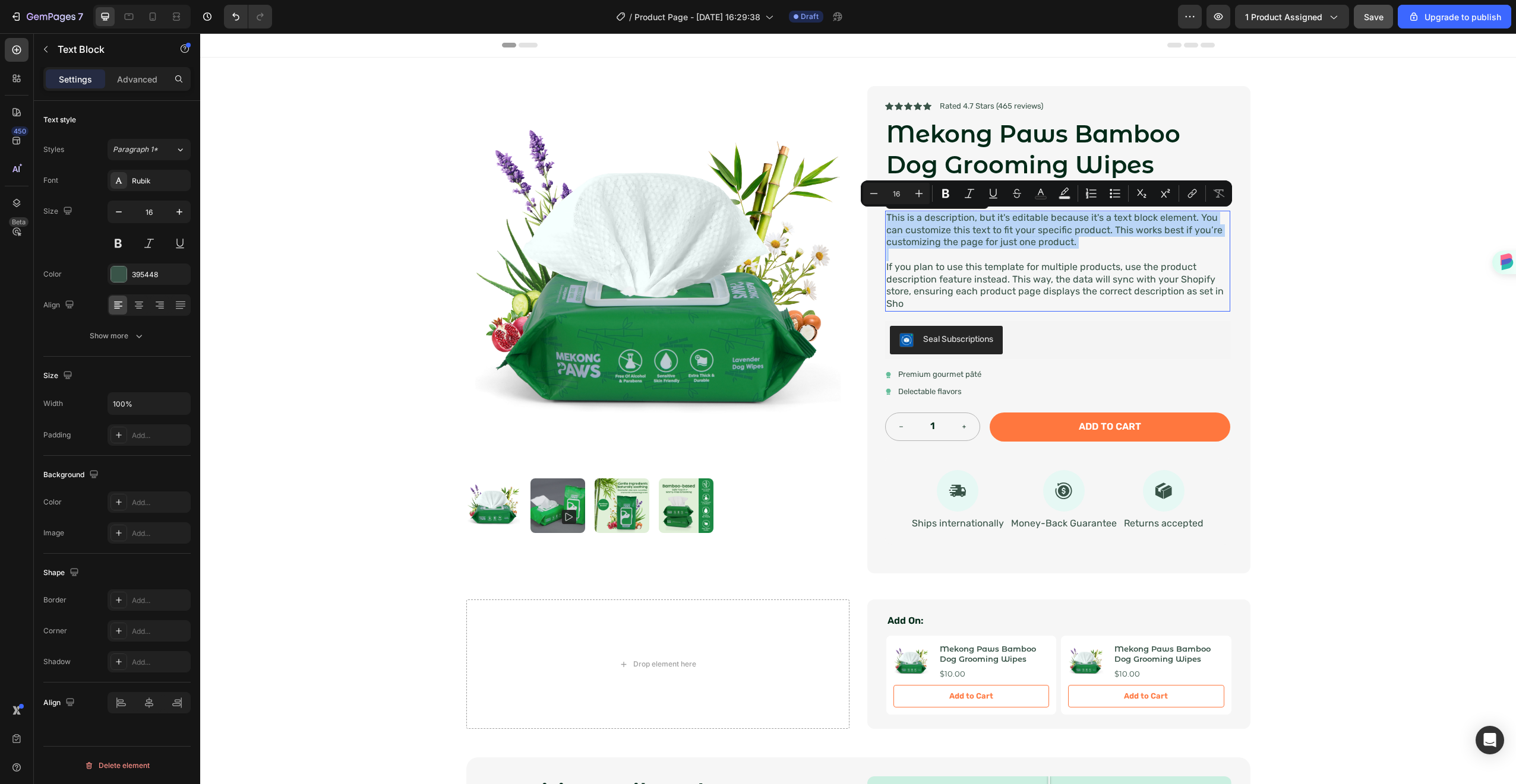
click at [1010, 219] on p "This is a description, but it's editable because it's a text block element. You…" at bounding box center [1058, 230] width 343 height 37
click at [1070, 277] on p "If you plan to use this template for multiple products, use the product descrip…" at bounding box center [1058, 286] width 343 height 49
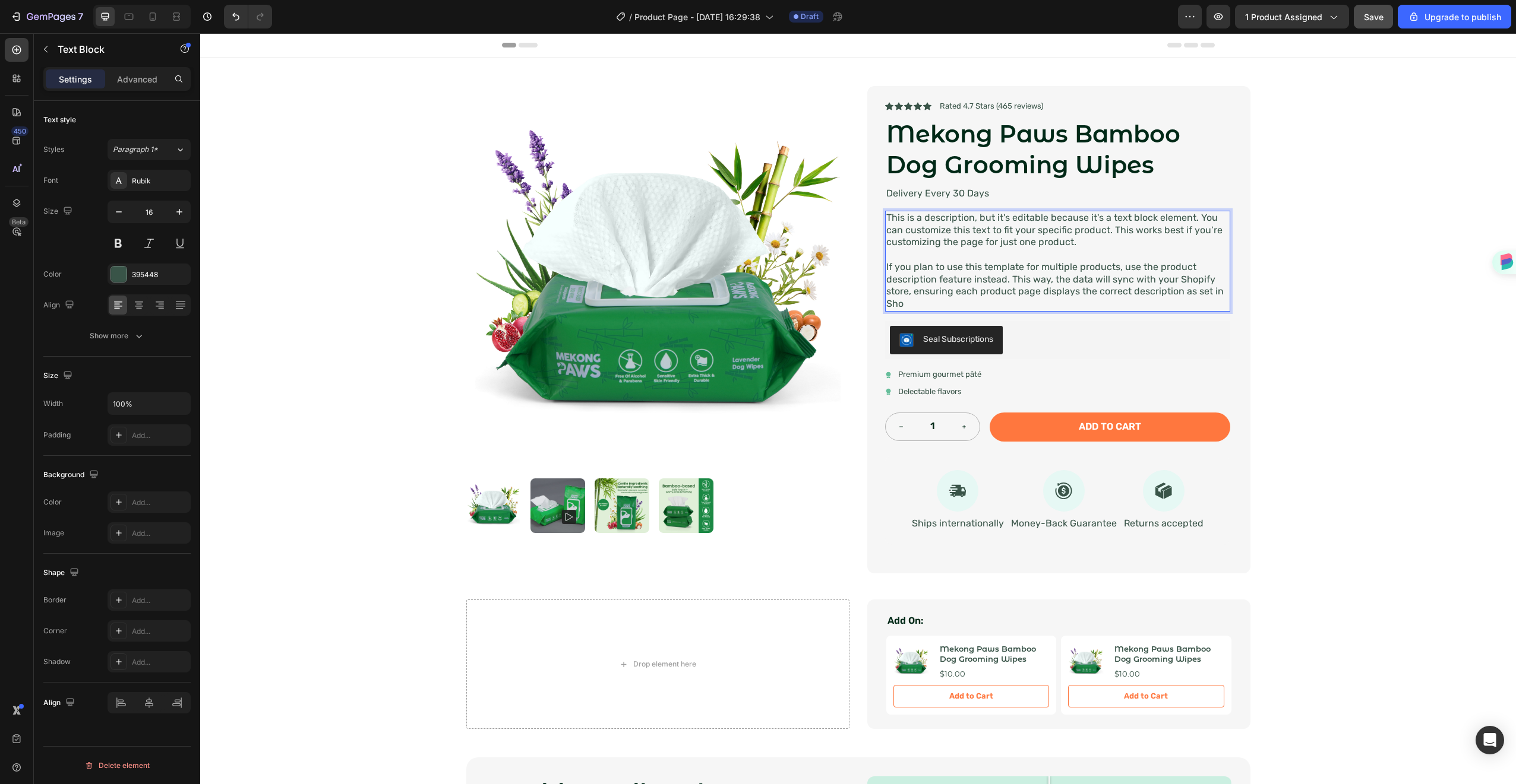
click at [1077, 297] on p "If you plan to use this template for multiple products, use the product descrip…" at bounding box center [1058, 286] width 343 height 49
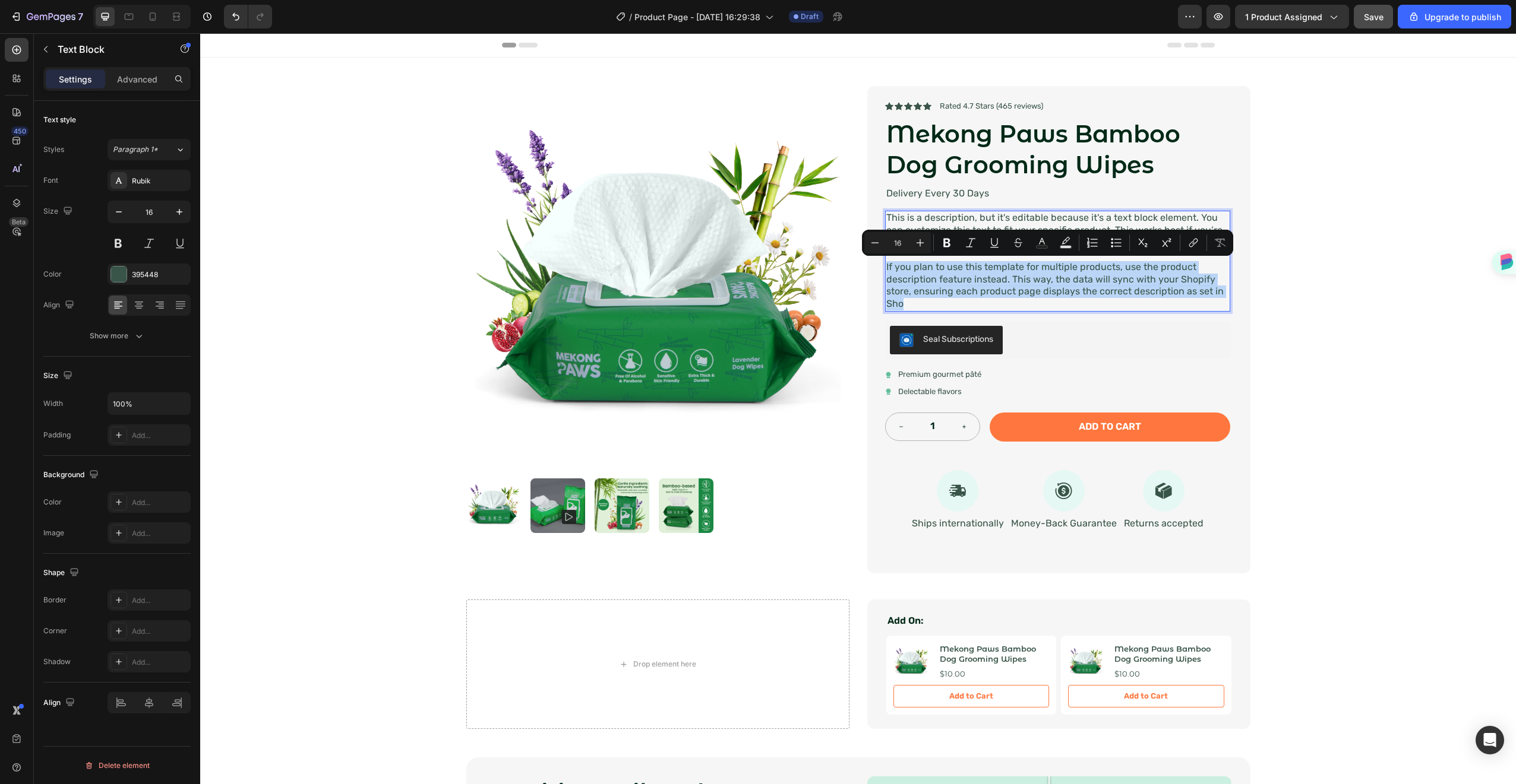
click at [1077, 297] on p "If you plan to use this template for multiple products, use the product descrip…" at bounding box center [1058, 286] width 343 height 49
click at [1018, 305] on p "If you plan to use this template for multiple products, use the product descrip…" at bounding box center [1058, 286] width 343 height 49
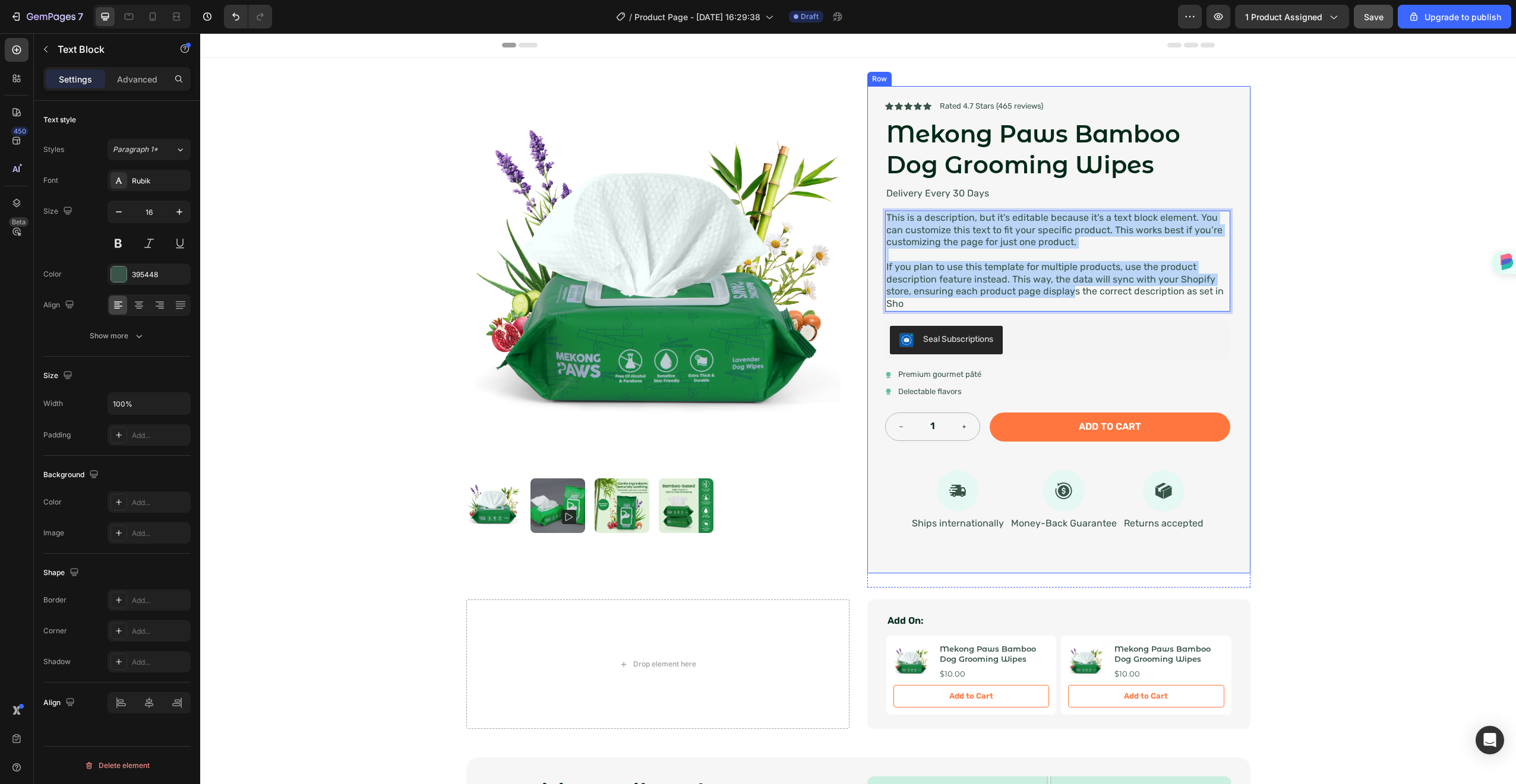
drag, startPoint x: 1067, startPoint y: 298, endPoint x: 887, endPoint y: 208, distance: 201.2
click at [887, 208] on div "Icon Icon Icon Icon Icon Icon List Rated 4.7 Stars (465 reviews) Text Block Row…" at bounding box center [1058, 329] width 345 height 459
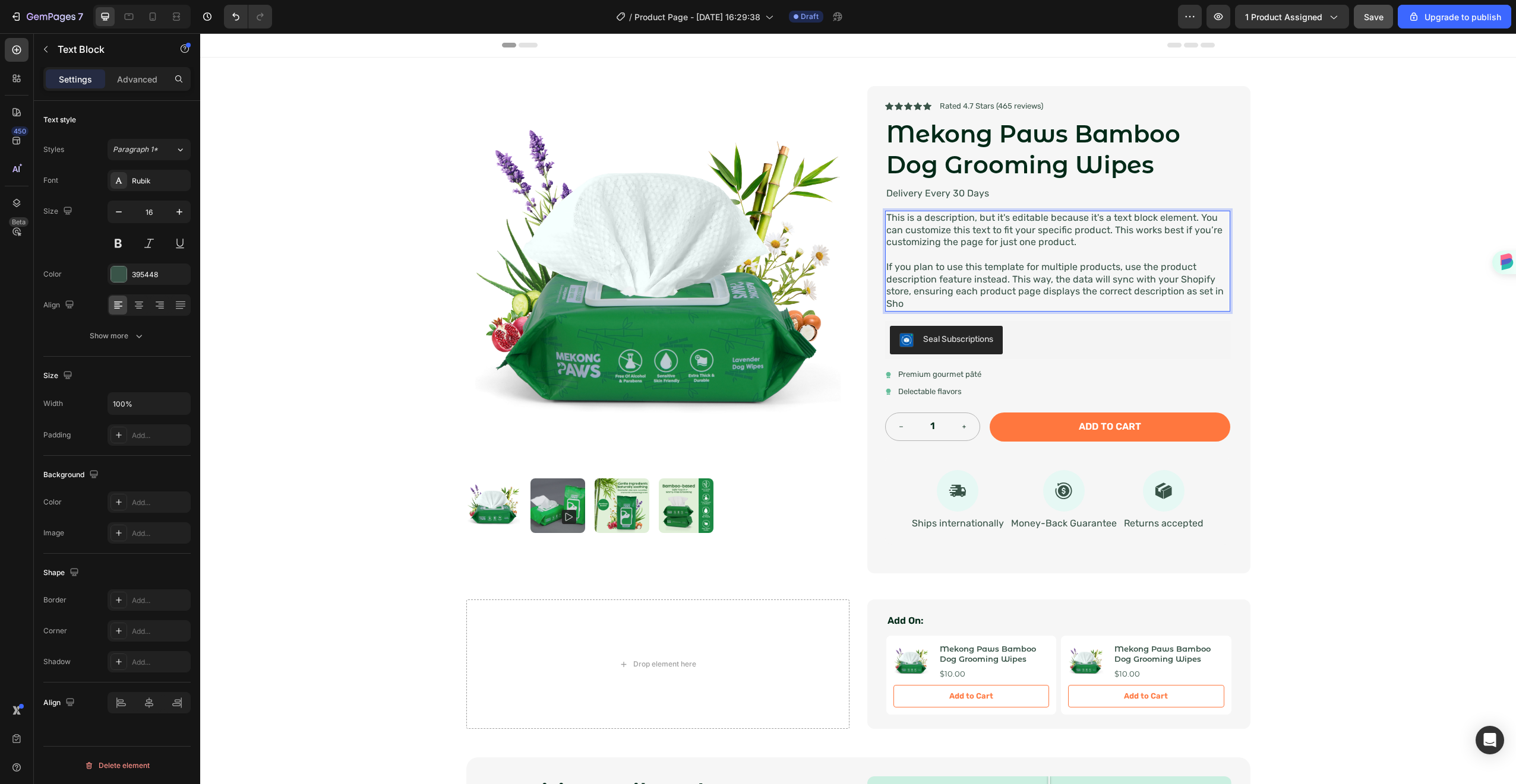
click at [961, 299] on p "If you plan to use this template for multiple products, use the product descrip…" at bounding box center [1058, 286] width 343 height 49
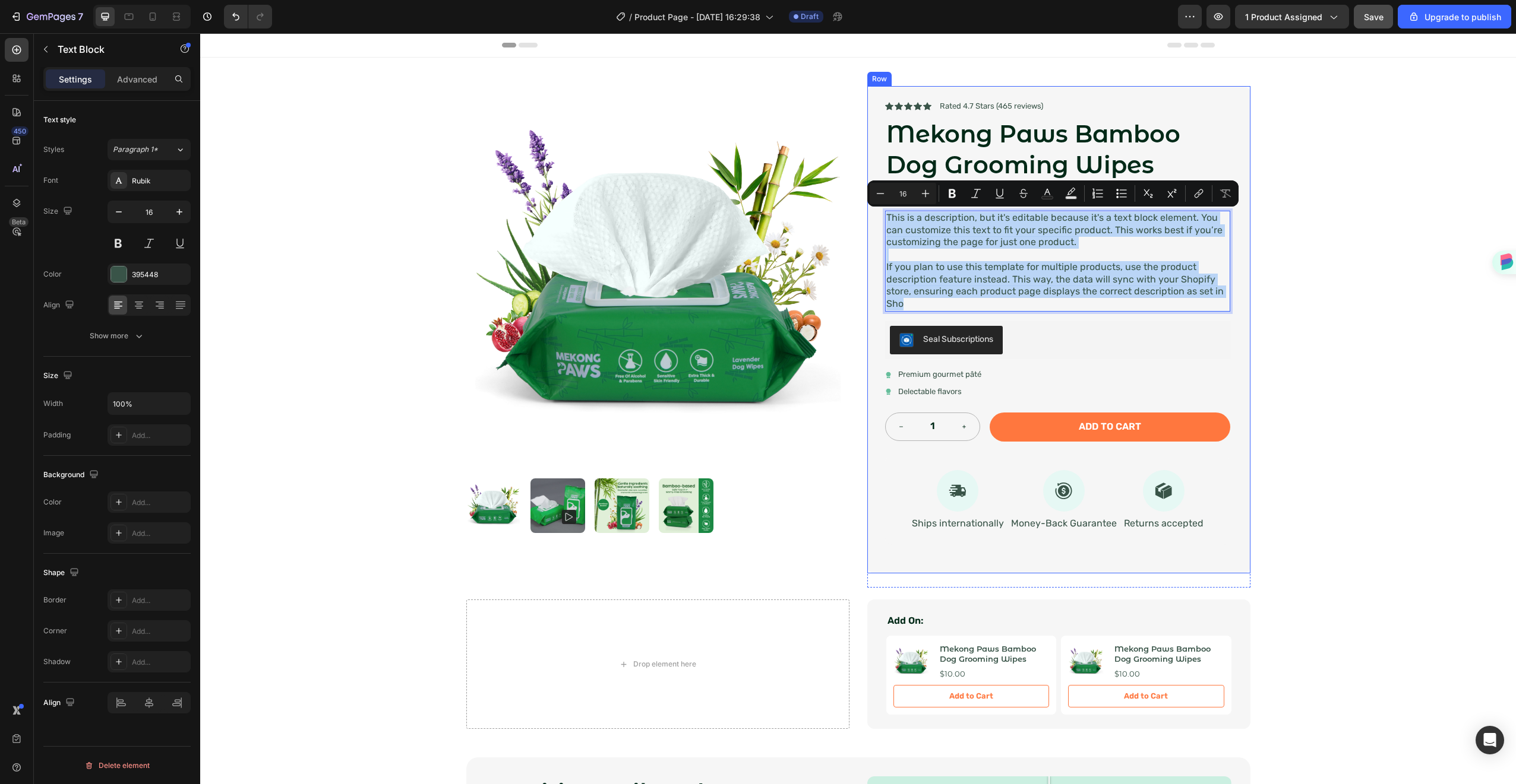
drag, startPoint x: 961, startPoint y: 300, endPoint x: 882, endPoint y: 210, distance: 119.8
click at [886, 210] on div "Icon Icon Icon Icon Icon Icon List Rated 4.7 Stars (465 reviews) Text Block Row…" at bounding box center [1058, 329] width 345 height 459
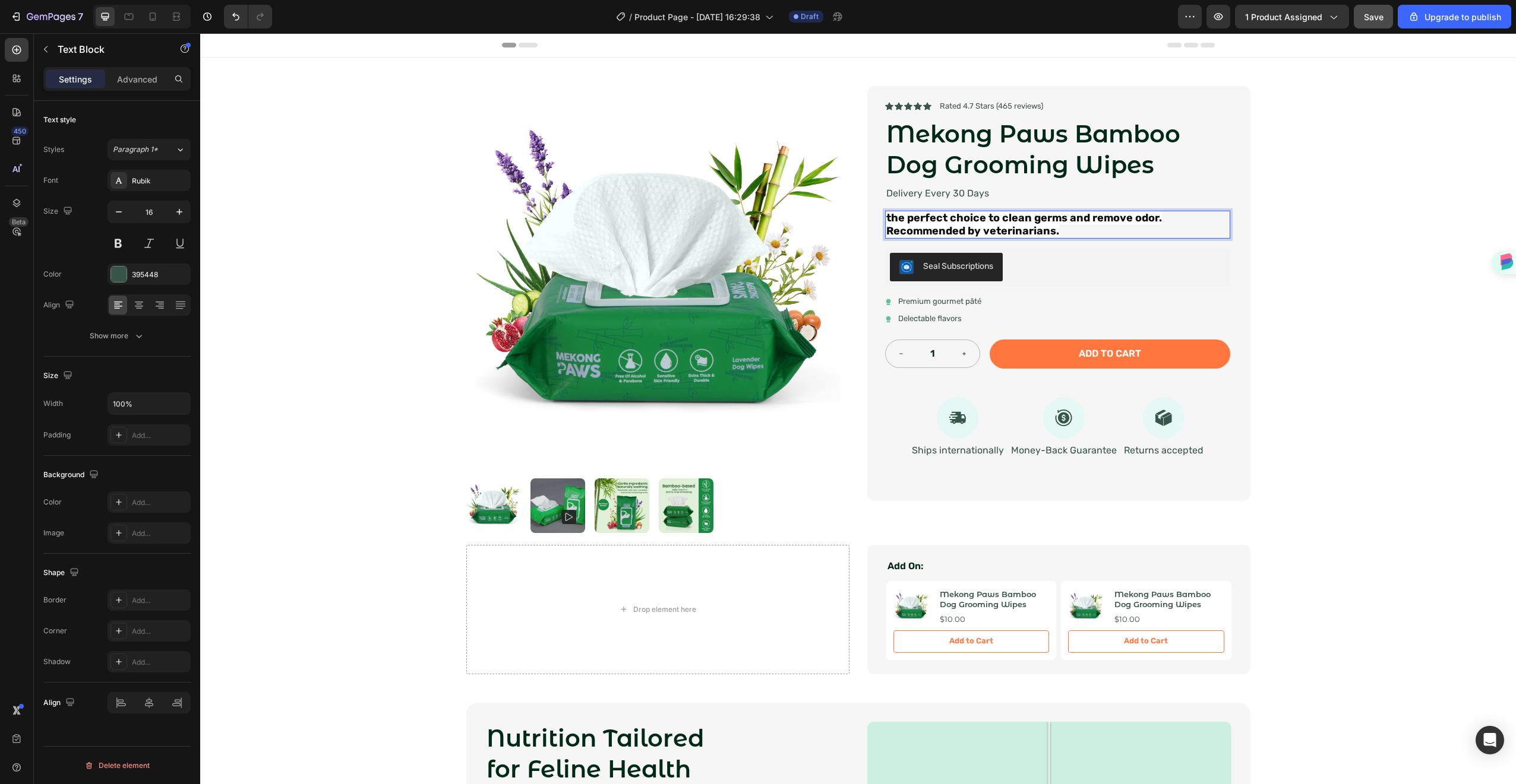
click at [975, 218] on strong "the perfect choice to clean germs and remove odor. Recommended by veterinarians." at bounding box center [1024, 225] width 275 height 26
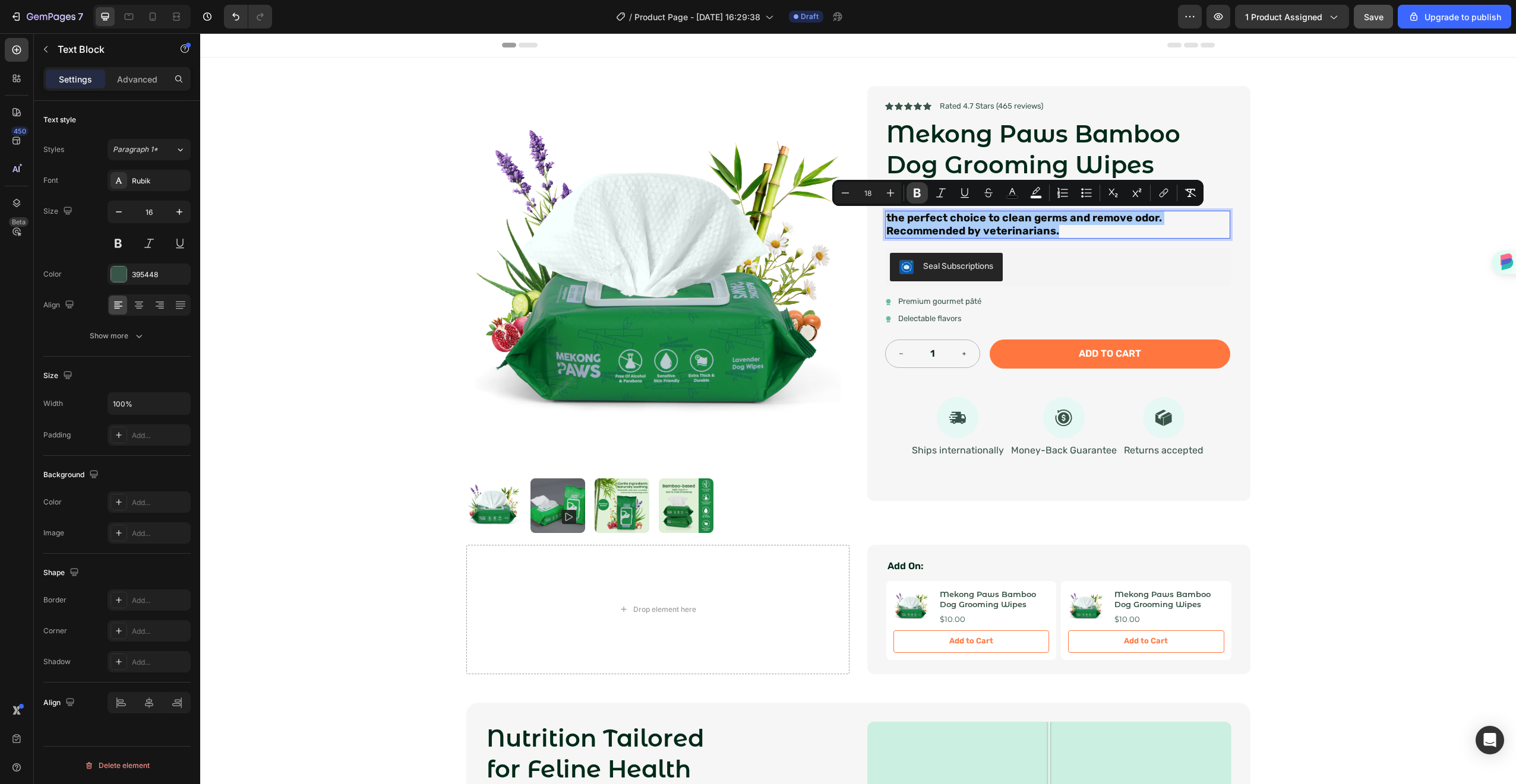
click at [915, 194] on icon "Editor contextual toolbar" at bounding box center [918, 193] width 8 height 9
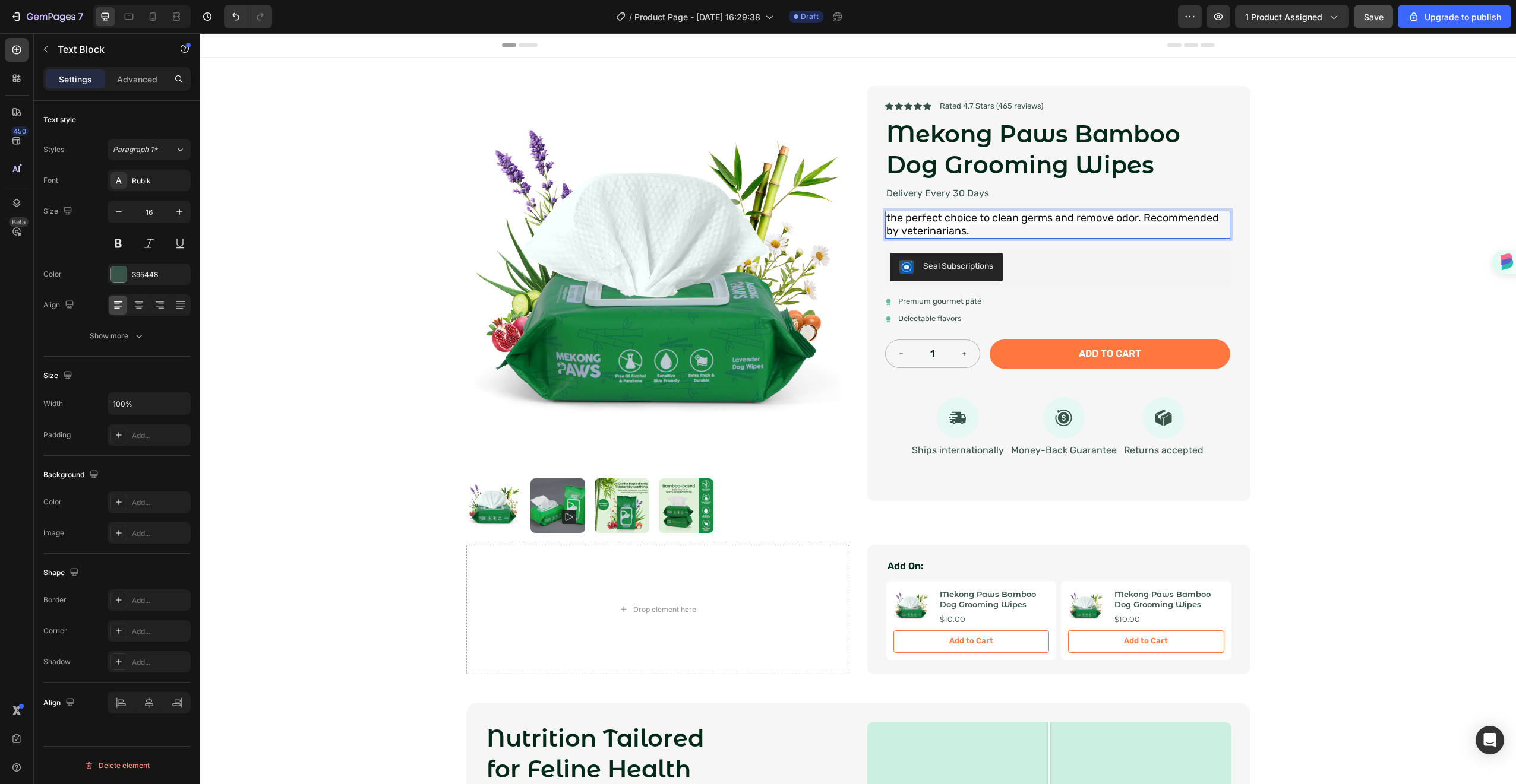
click at [906, 218] on span "the perfect choice to clean germs and remove odor. Recommended by veterinarians." at bounding box center [1053, 225] width 333 height 26
click at [956, 223] on span "the perfect choice to clean germs and remove odor. Recommended by veterinarians." at bounding box center [1053, 225] width 333 height 26
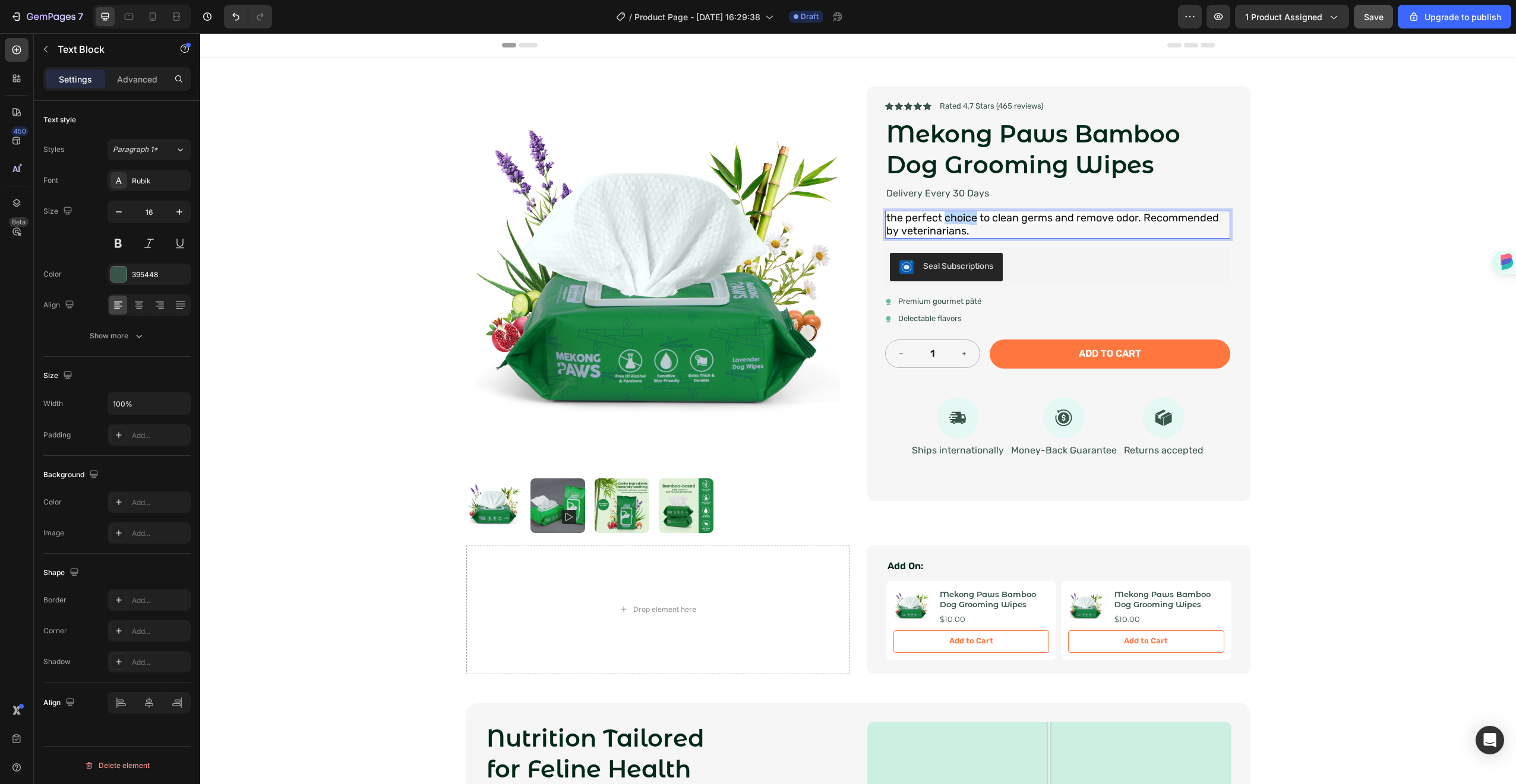
click at [956, 223] on span "the perfect choice to clean germs and remove odor. Recommended by veterinarians." at bounding box center [1053, 225] width 333 height 26
click at [1298, 231] on div "Product Images Icon Icon Icon Icon Icon Icon List Rated 4.7 Stars (465 reviews)…" at bounding box center [858, 366] width 1316 height 617
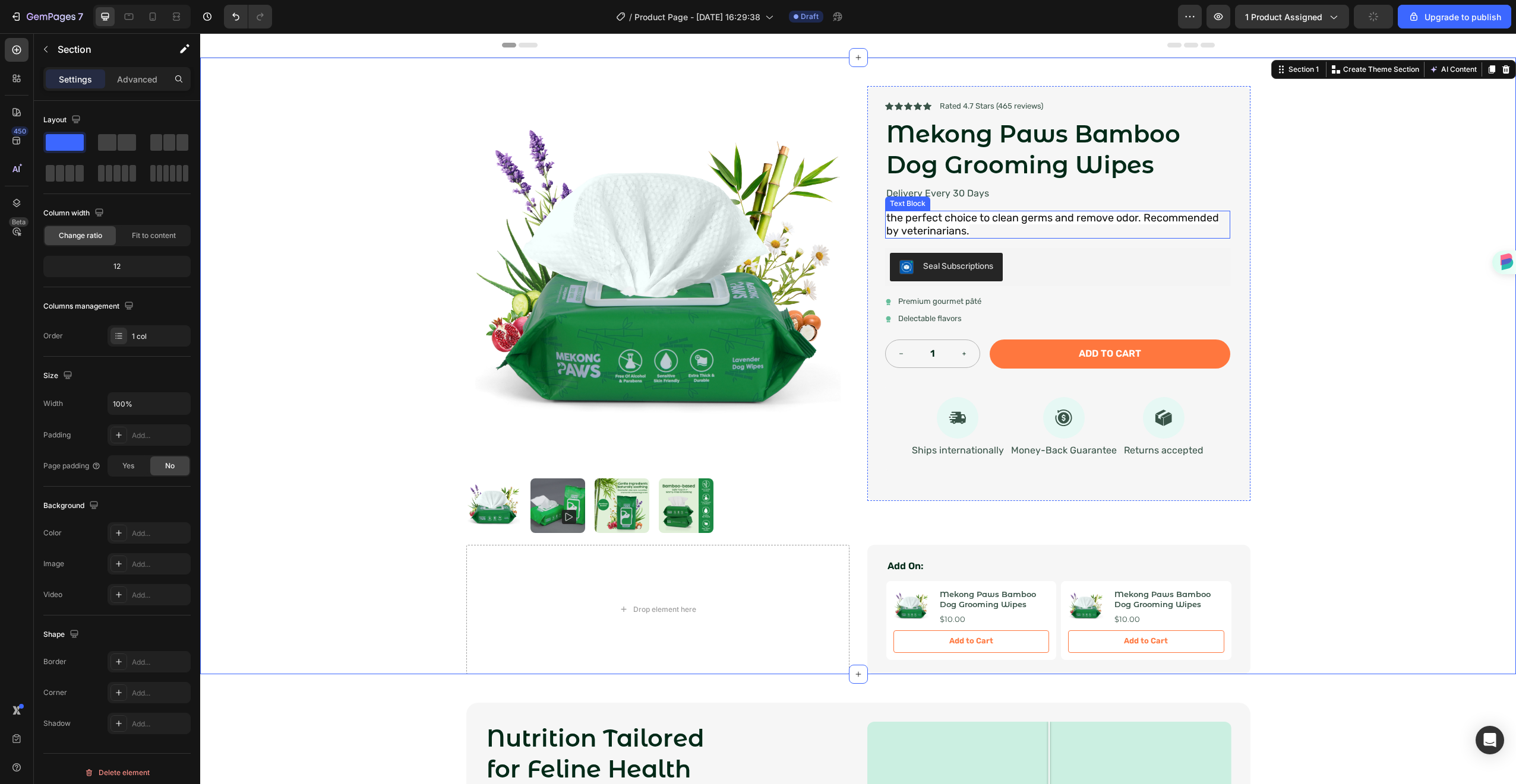
click at [1110, 229] on p "the perfect choice to clean germs and remove odor. Recommended by veterinarians." at bounding box center [1058, 225] width 343 height 26
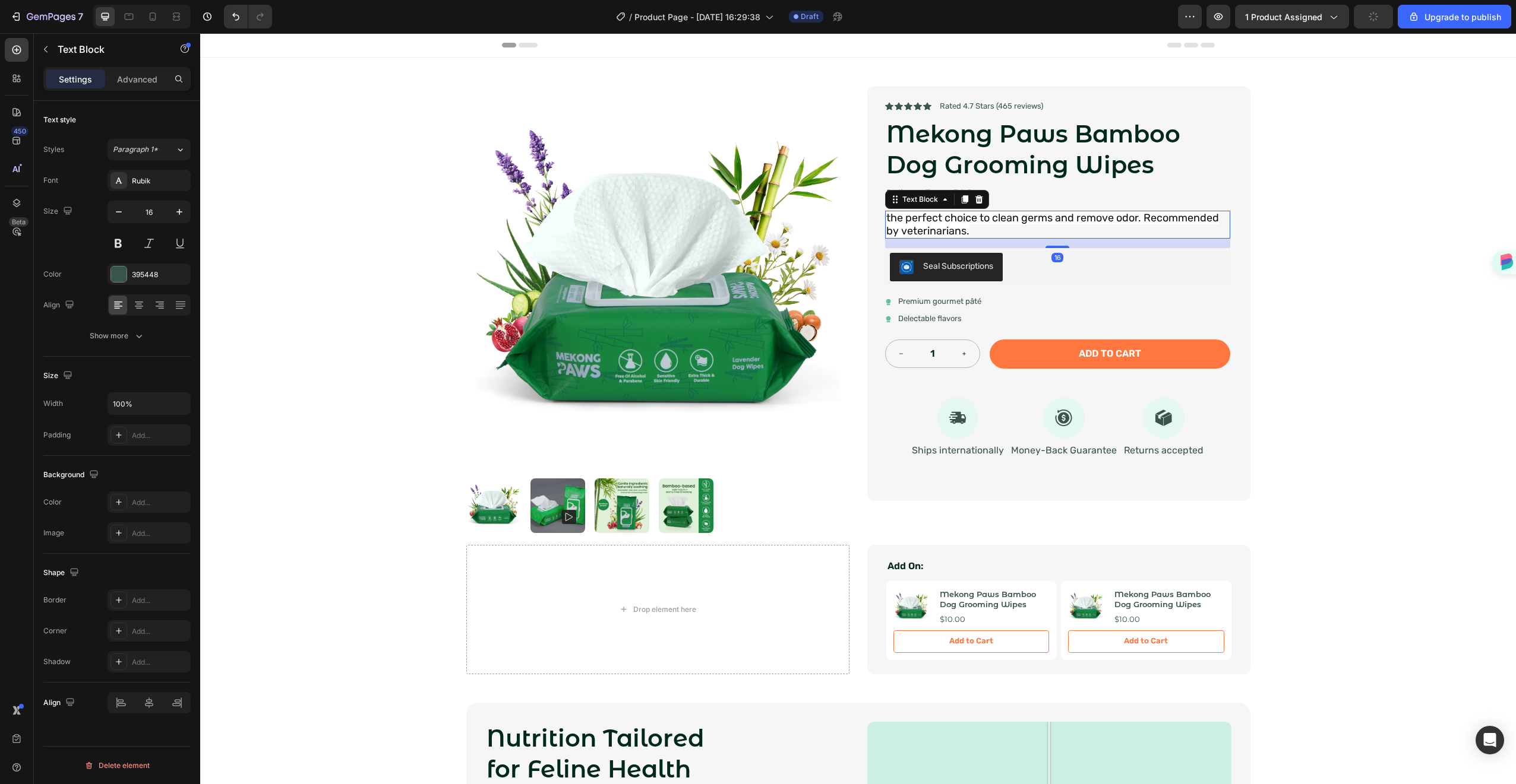
click at [1110, 229] on p "the perfect choice to clean germs and remove odor. Recommended by veterinarians." at bounding box center [1058, 225] width 343 height 26
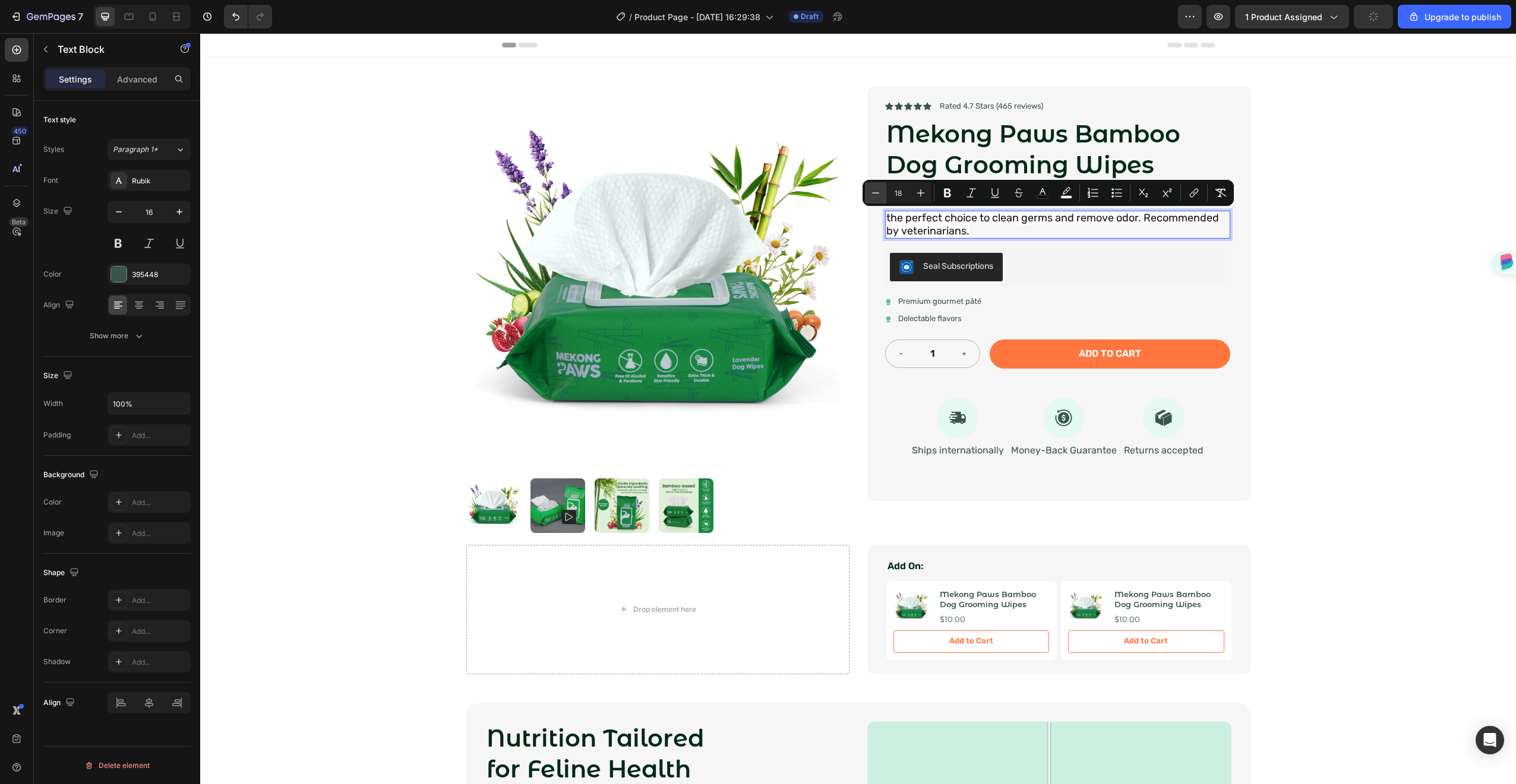
click at [885, 191] on button "Minus" at bounding box center [875, 193] width 22 height 22
click at [877, 200] on button "Minus" at bounding box center [875, 193] width 22 height 22
type input "16"
click at [1063, 196] on rect "Editor contextual toolbar" at bounding box center [1066, 197] width 11 height 3
type input "FFFFFF"
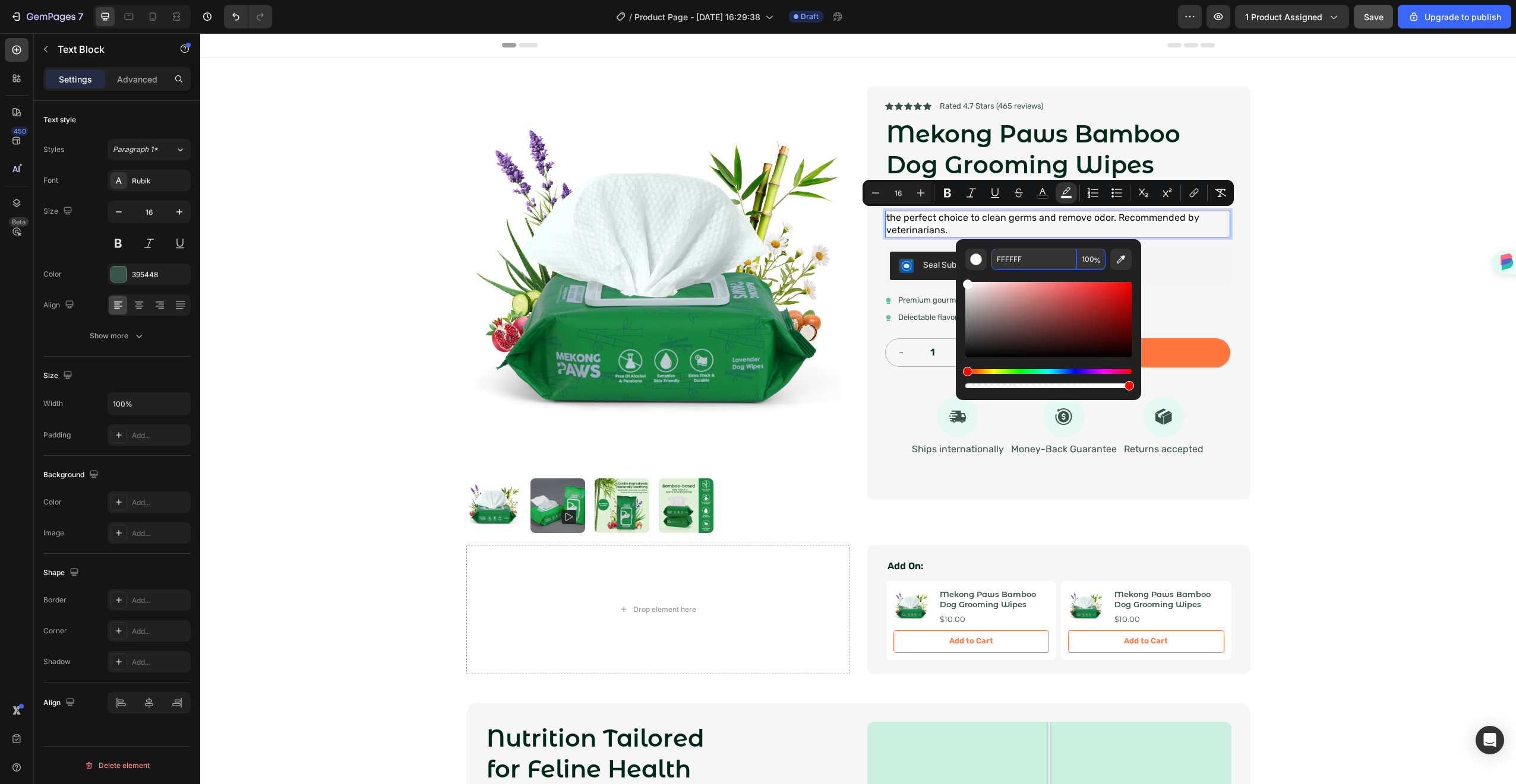
click at [1097, 255] on span "%" at bounding box center [1098, 261] width 8 height 13
click at [1091, 257] on input "100" at bounding box center [1091, 259] width 28 height 22
type input "0"
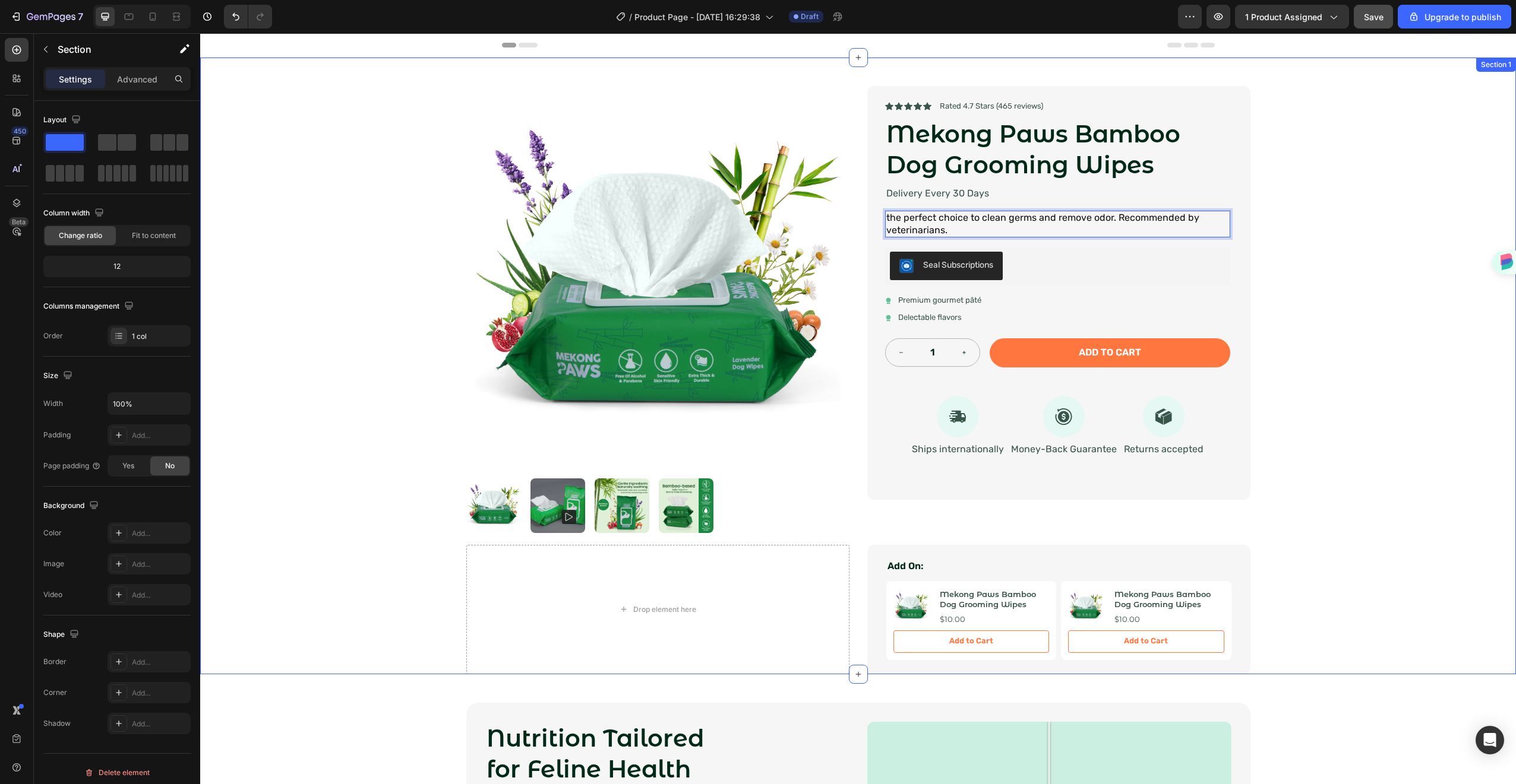
click at [1414, 138] on div "Product Images Icon Icon Icon Icon Icon Icon List Rated 4.7 Stars (465 reviews)…" at bounding box center [858, 366] width 1316 height 617
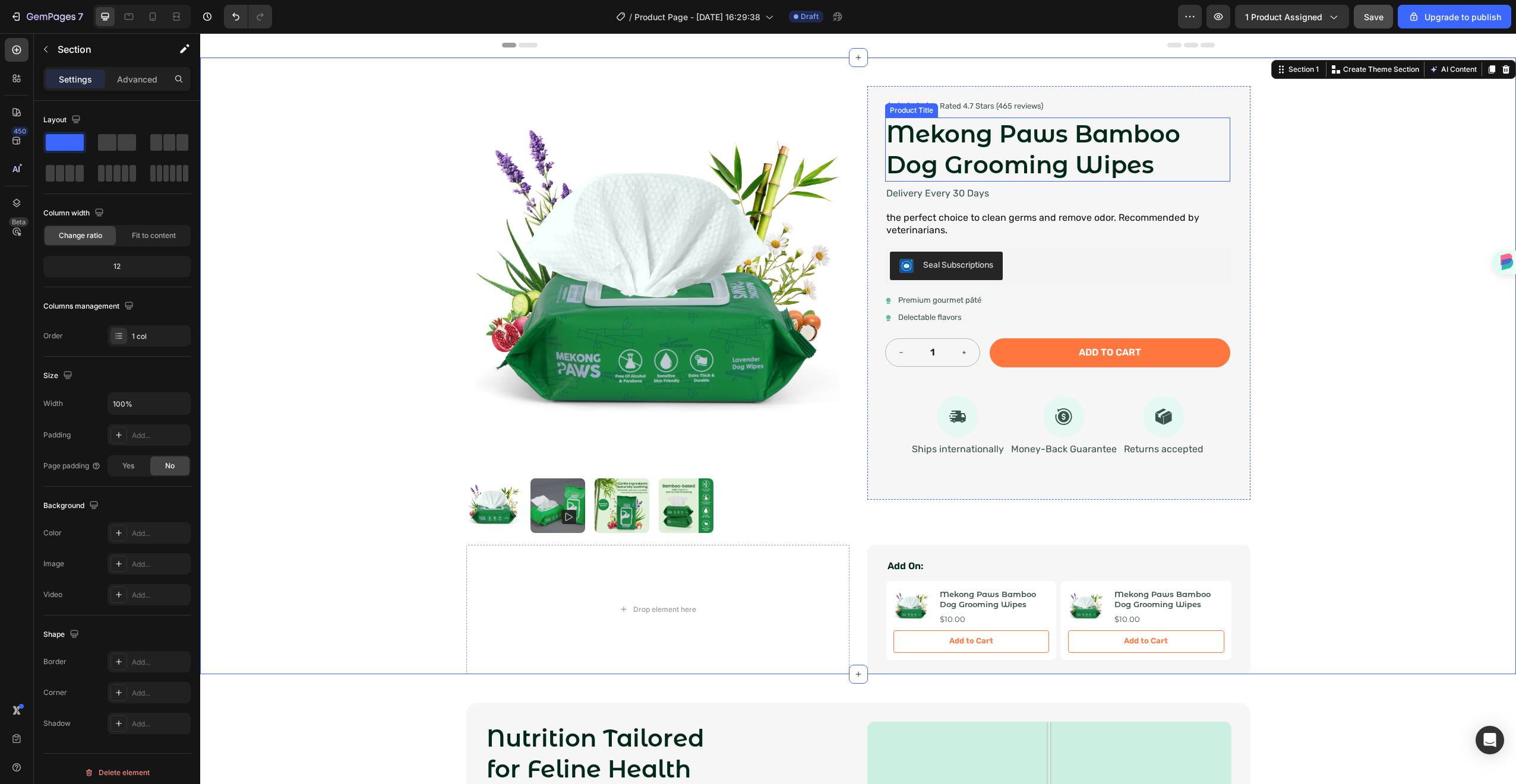
click at [1209, 122] on h1 "Mekong Paws Bamboo Dog Grooming Wipes" at bounding box center [1058, 149] width 345 height 64
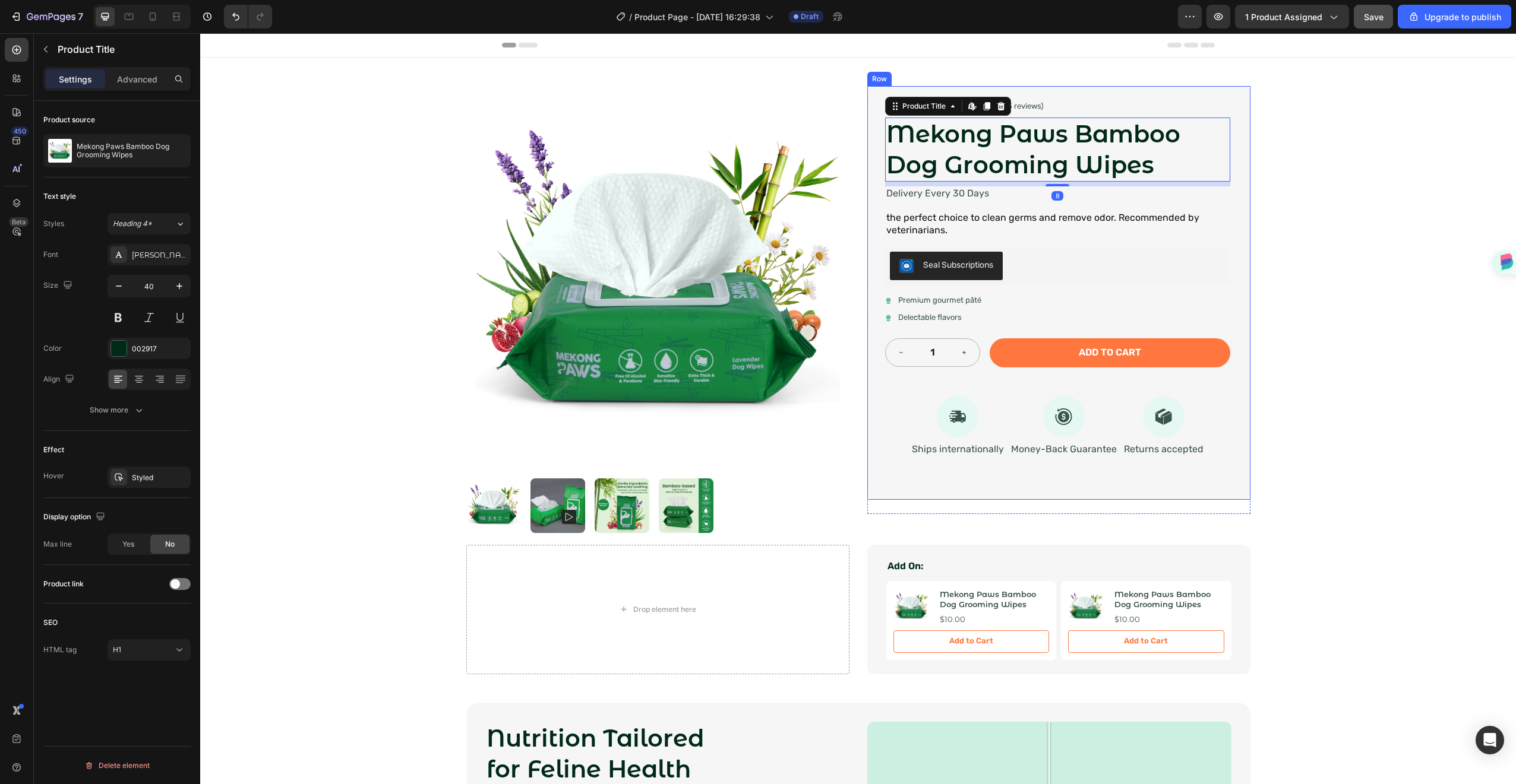
click at [1219, 96] on div "Icon Icon Icon Icon Icon Icon List Rated 4.7 Stars (465 reviews) Text Block Row…" at bounding box center [1059, 293] width 383 height 414
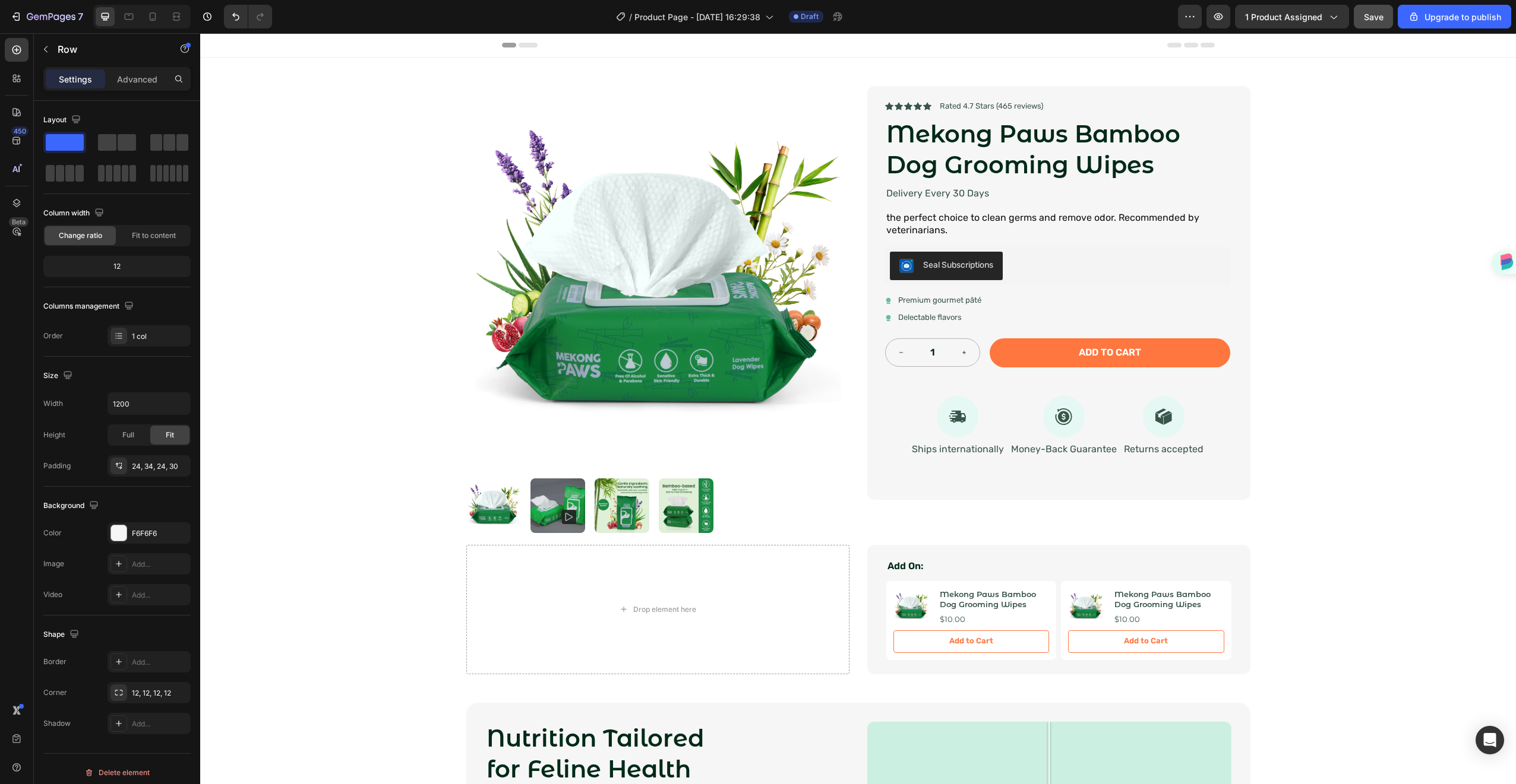
click at [1235, 231] on div "Icon Icon Icon Icon Icon Icon List Rated 4.7 Stars (465 reviews) Text Block Row…" at bounding box center [1059, 293] width 383 height 414
click at [1238, 110] on div "Icon Icon Icon Icon Icon Icon List Rated 4.7 Stars (465 reviews) Text Block Row…" at bounding box center [1059, 293] width 383 height 414
click at [910, 98] on div "Icon Icon Icon Icon Icon Icon List Rated 4.7 Stars (465 reviews) Text Block Row…" at bounding box center [1059, 293] width 383 height 414
click at [882, 90] on div "Icon Icon Icon Icon Icon Icon List Rated 4.7 Stars (465 reviews) Text Block Row…" at bounding box center [1059, 293] width 383 height 414
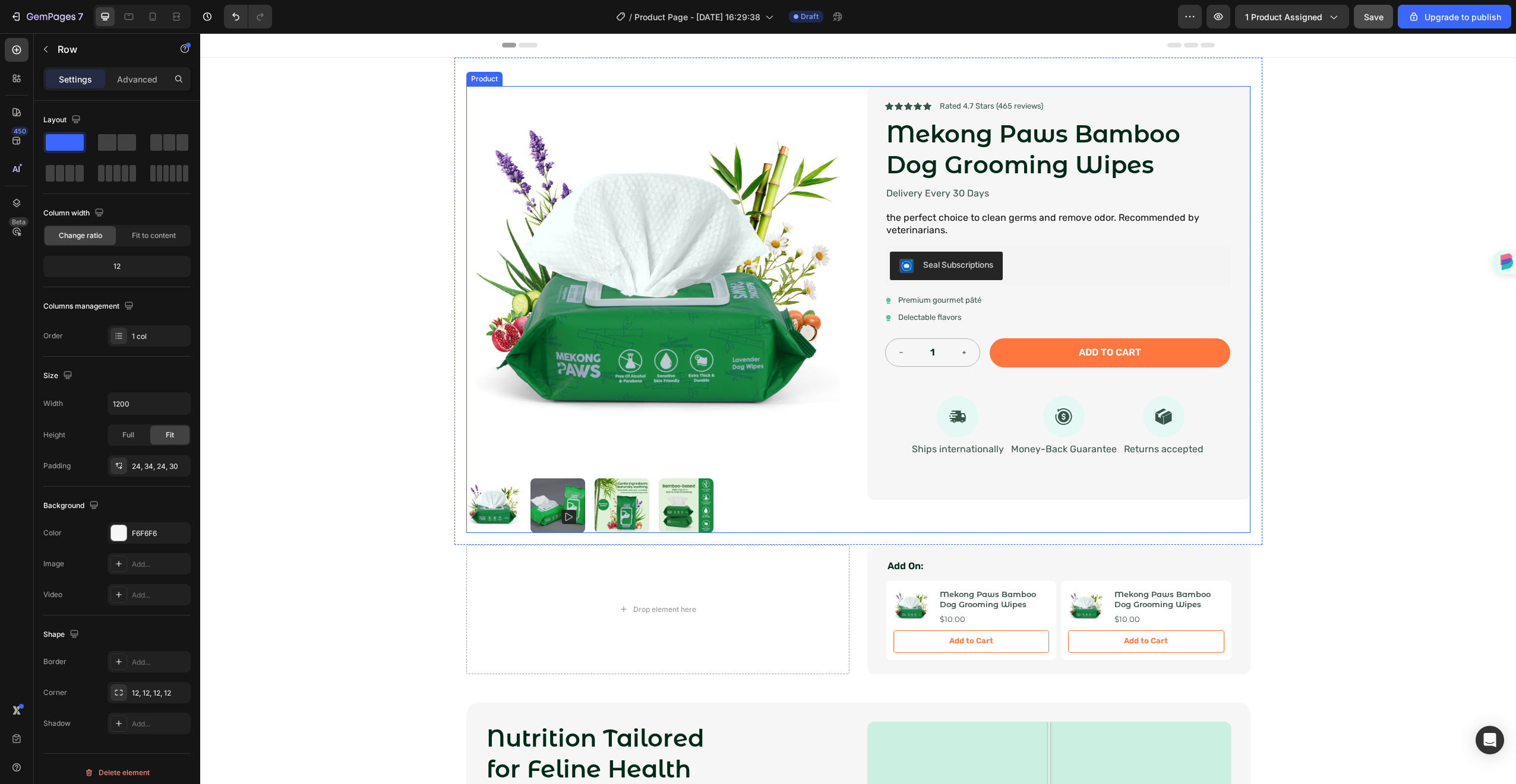
click at [887, 482] on div "Icon Icon Icon Icon Icon Icon List Rated 4.7 Stars (465 reviews) Text Block Row…" at bounding box center [1058, 292] width 345 height 385
click at [886, 484] on div "Icon Icon Icon Icon Icon Icon List Rated 4.7 Stars (465 reviews) Text Block Row…" at bounding box center [1058, 292] width 345 height 385
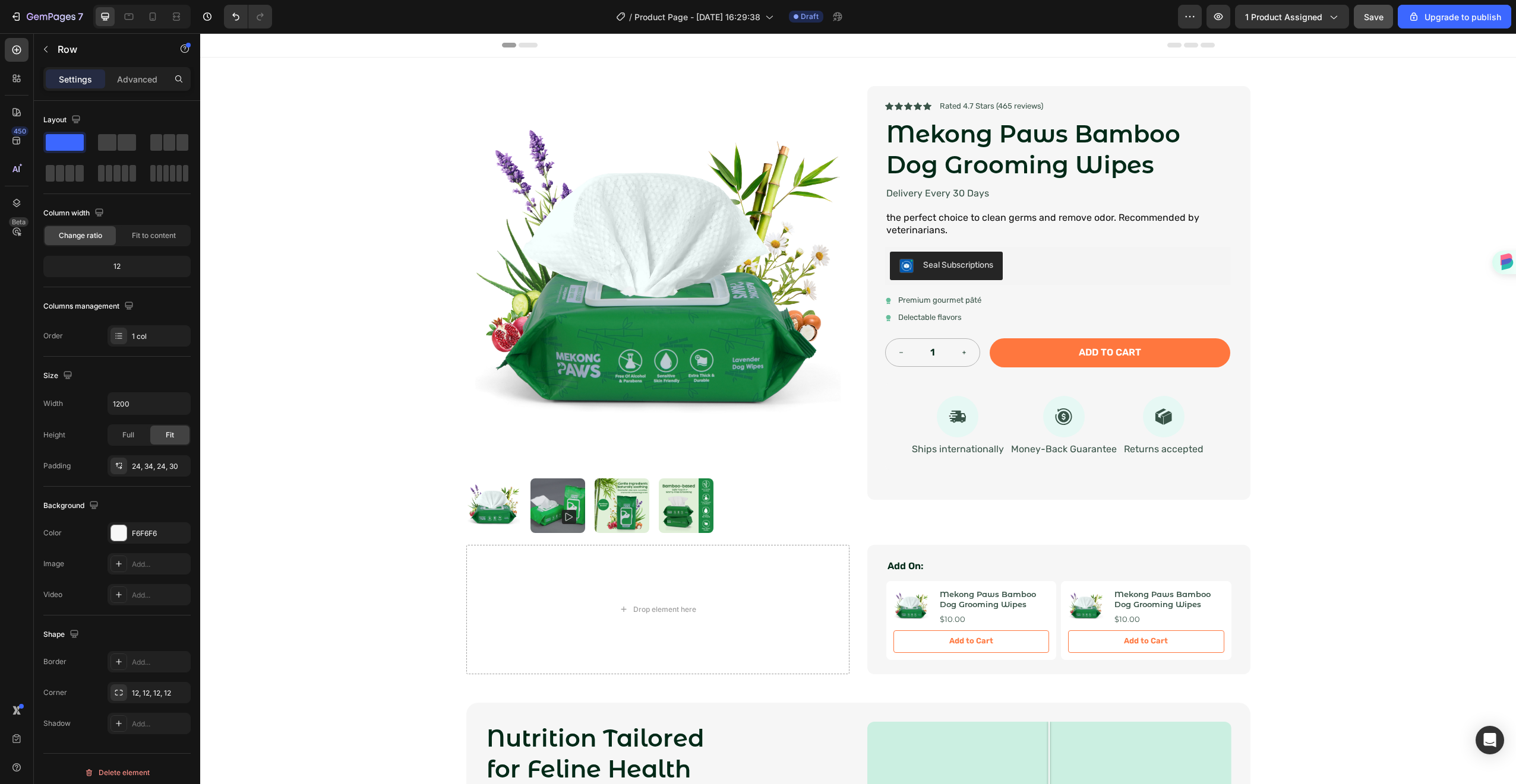
click at [883, 90] on div "Icon Icon Icon Icon Icon Icon List Rated 4.7 Stars (465 reviews) Text Block Row…" at bounding box center [1059, 293] width 383 height 414
click at [1100, 177] on h1 "Mekong Paws Bamboo Dog Grooming Wipes" at bounding box center [1058, 149] width 345 height 64
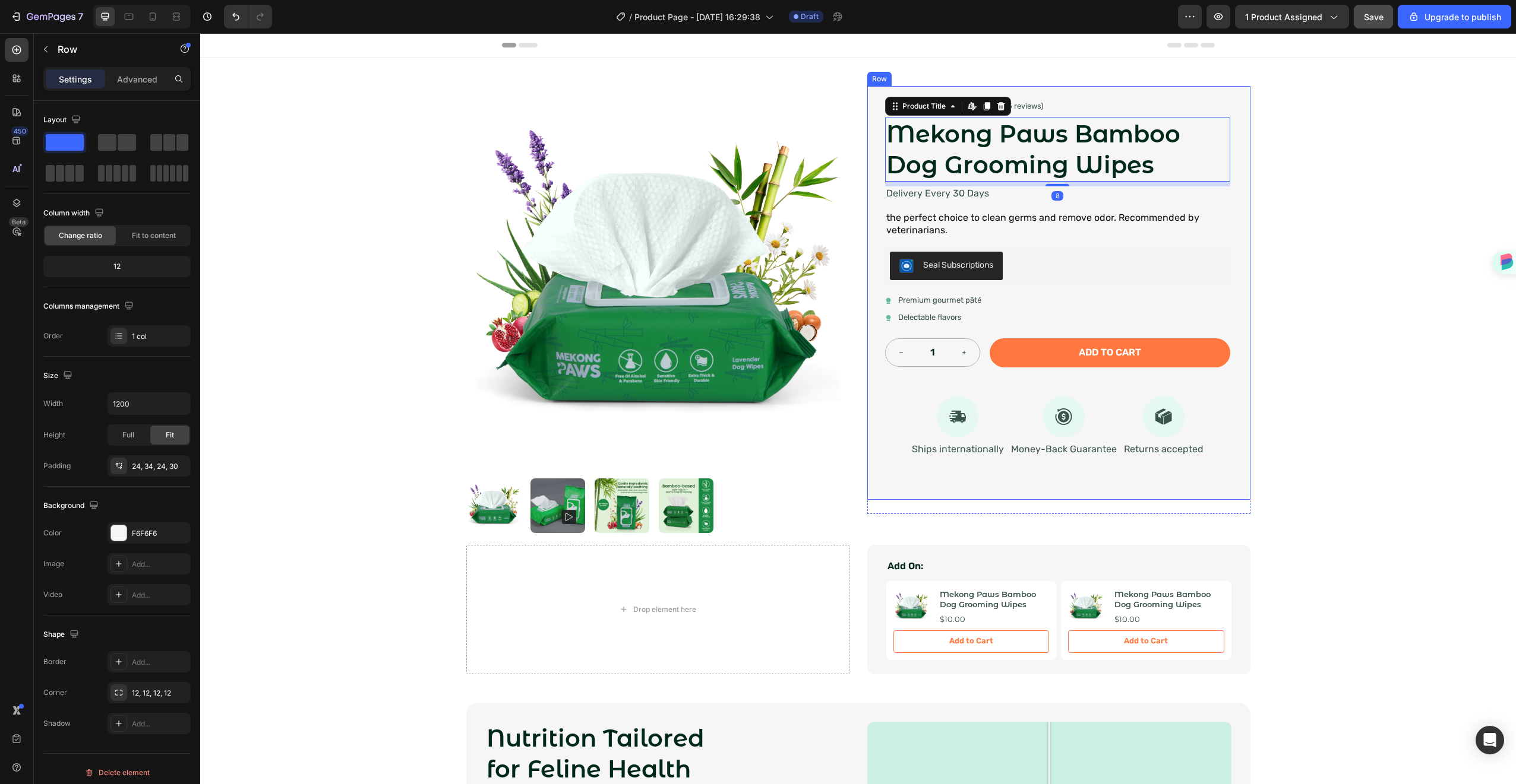
click at [1162, 494] on div "Icon Icon Icon Icon Icon Icon List Rated 4.7 Stars (465 reviews) Text Block Row…" at bounding box center [1059, 293] width 383 height 414
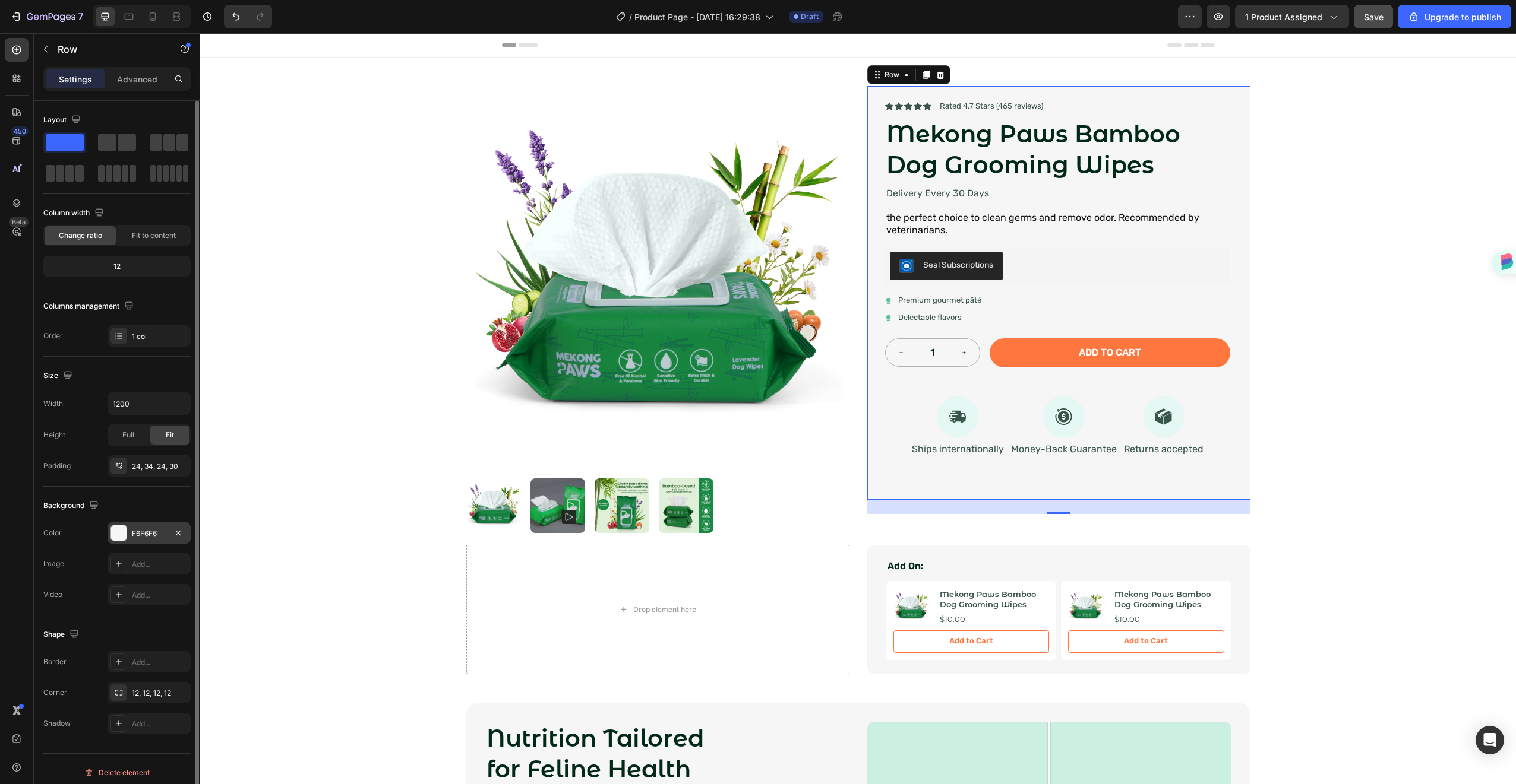
click at [131, 533] on div "F6F6F6" at bounding box center [150, 533] width 83 height 22
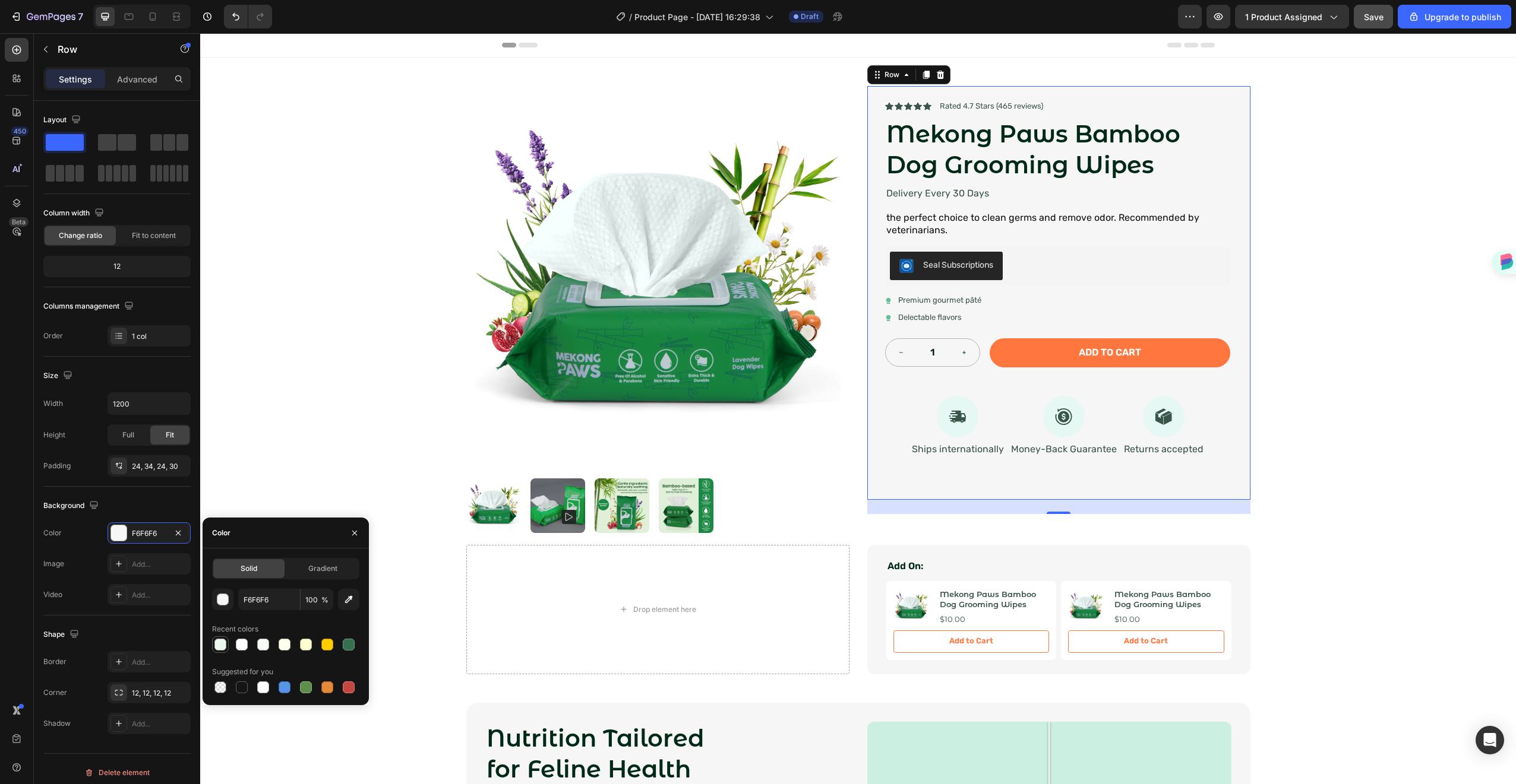
click at [221, 644] on div at bounding box center [220, 645] width 12 height 12
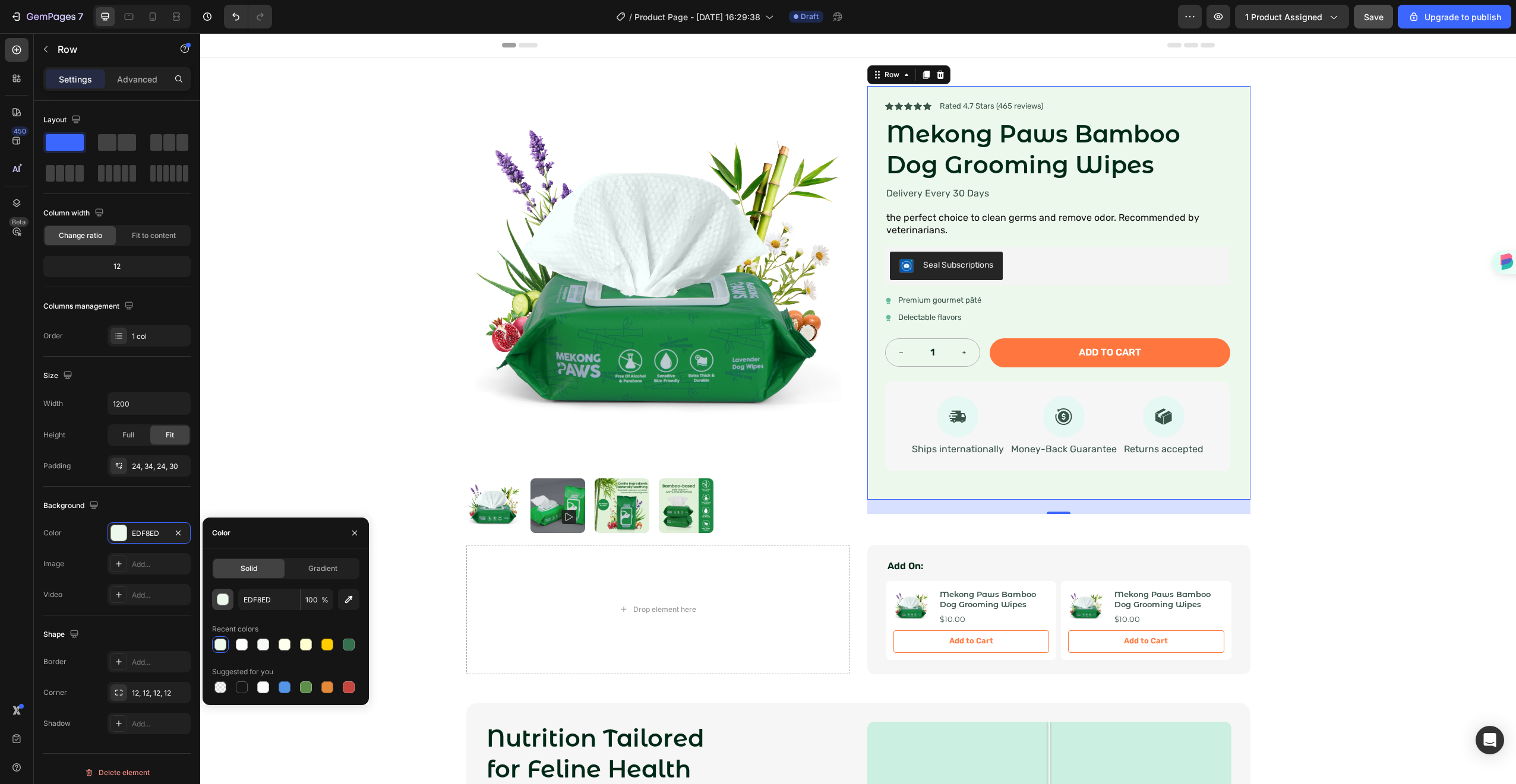
click at [223, 596] on div "button" at bounding box center [223, 600] width 12 height 12
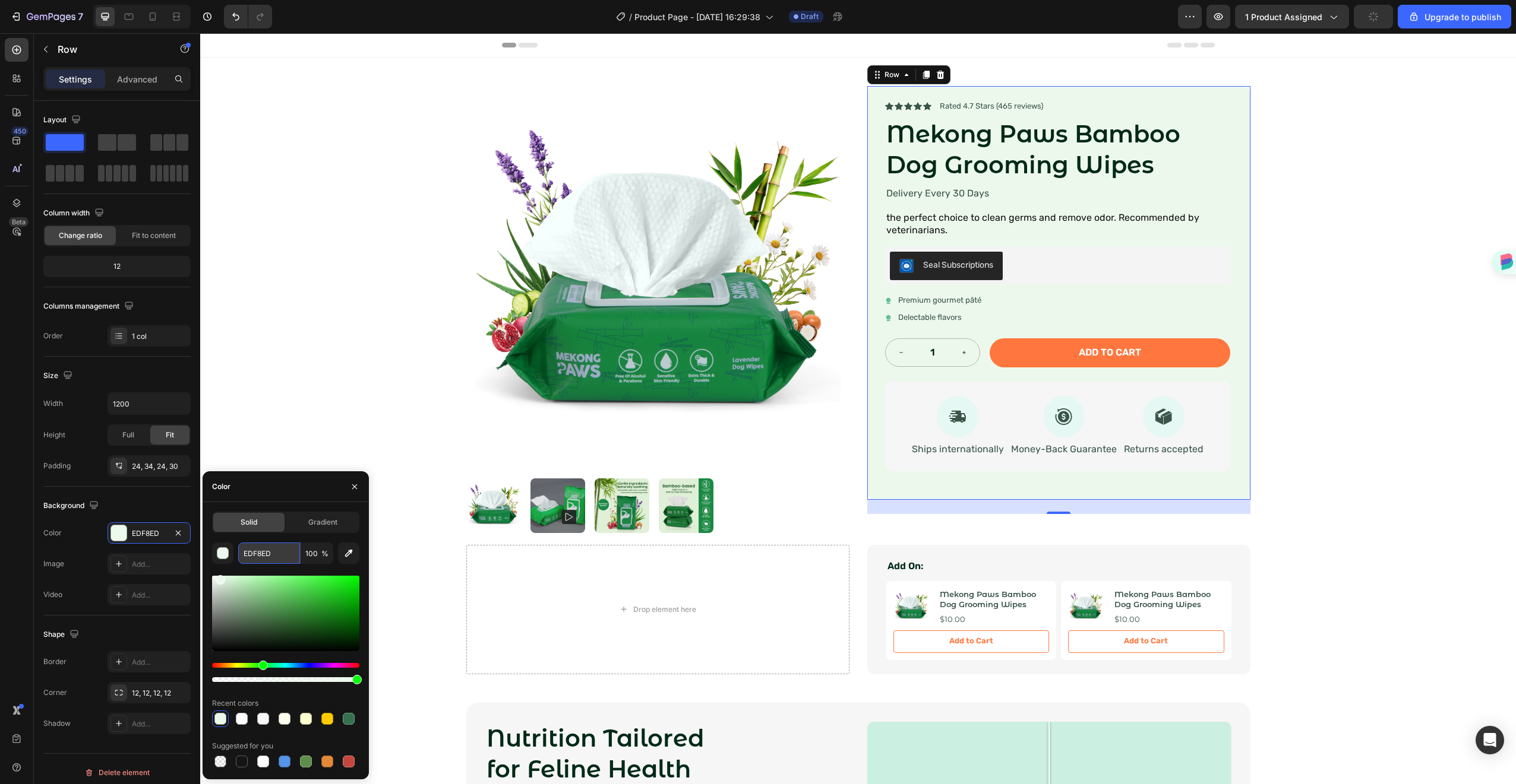
click at [264, 559] on input "EDF8ED" at bounding box center [269, 553] width 62 height 22
click at [159, 528] on div "EDF8ED" at bounding box center [150, 533] width 83 height 22
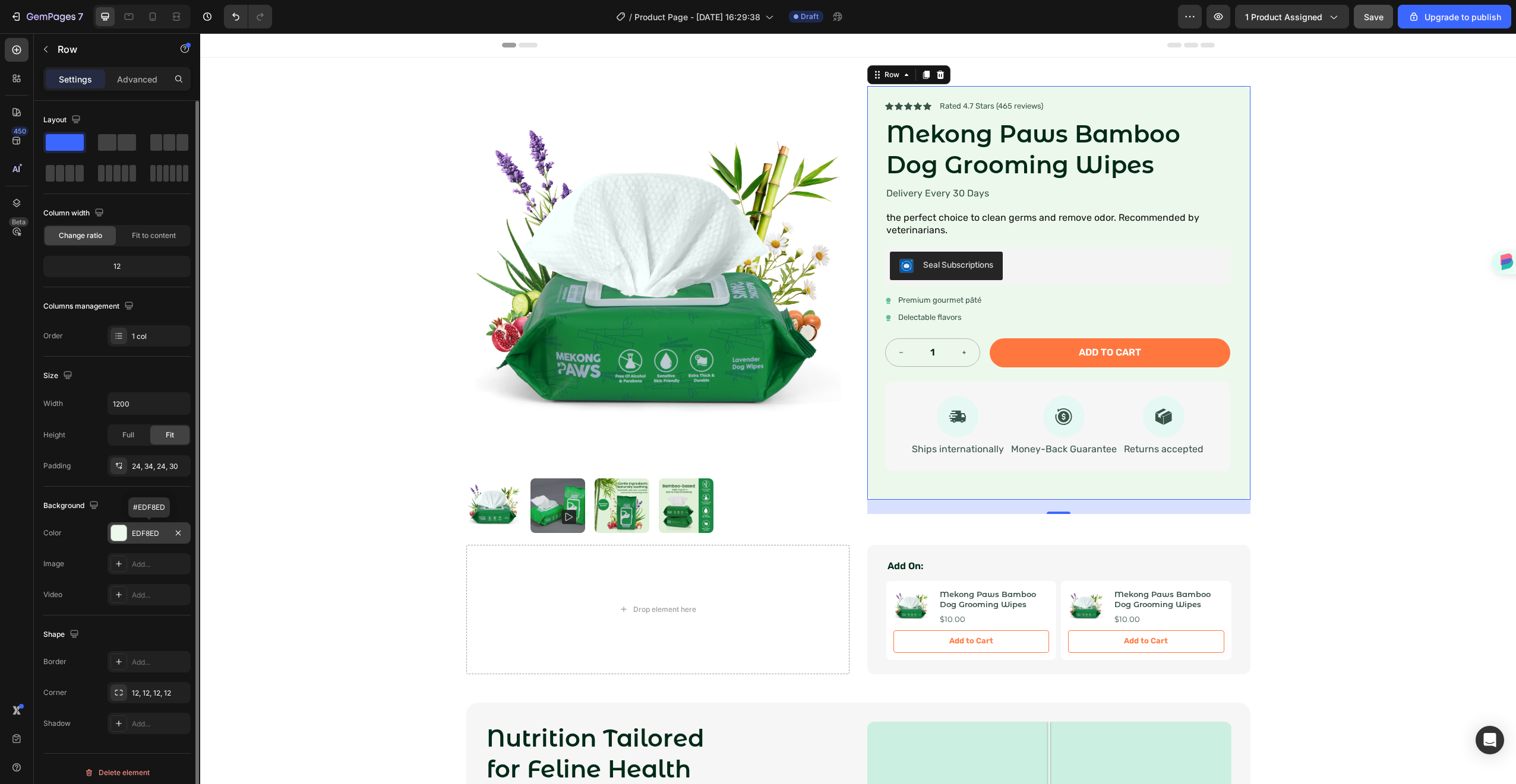
click at [156, 532] on div "EDF8ED" at bounding box center [149, 533] width 34 height 10
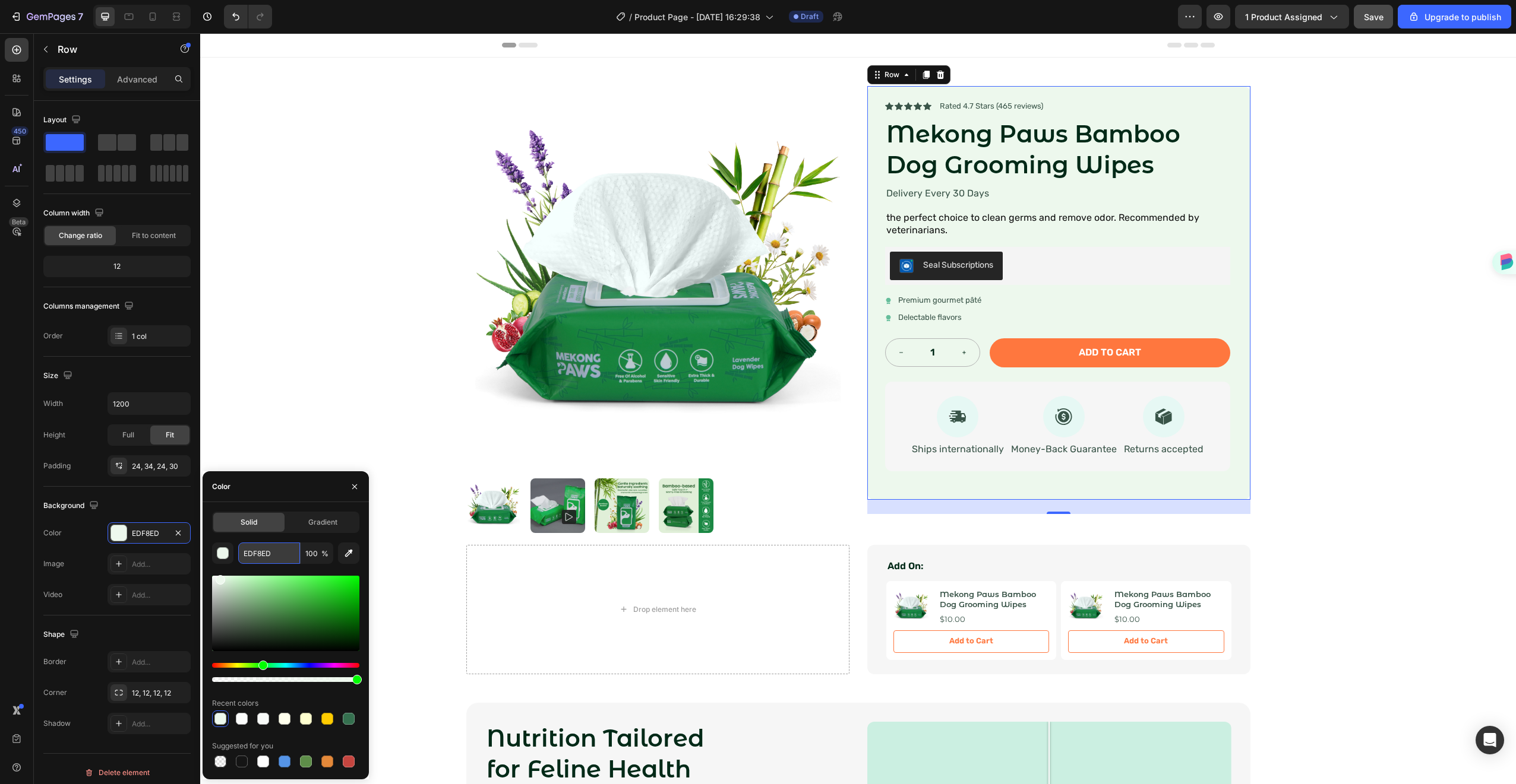
click at [253, 558] on input "EDF8ED" at bounding box center [269, 553] width 62 height 22
paste input "F4FBF4"
type input "F4FBF4"
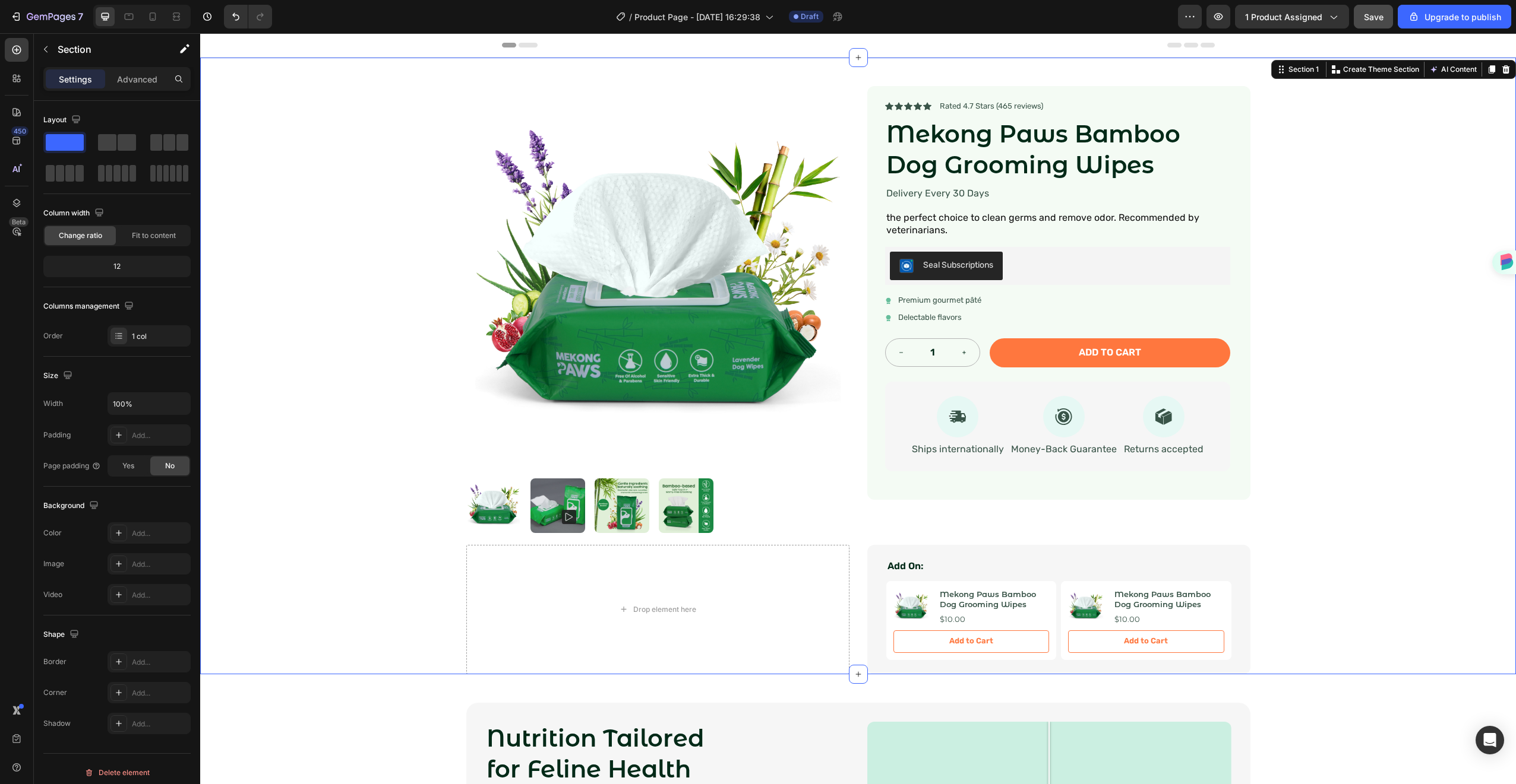
click at [1358, 200] on div "Product Images Icon Icon Icon Icon Icon Icon List Rated 4.7 Stars (465 reviews)…" at bounding box center [858, 366] width 1316 height 617
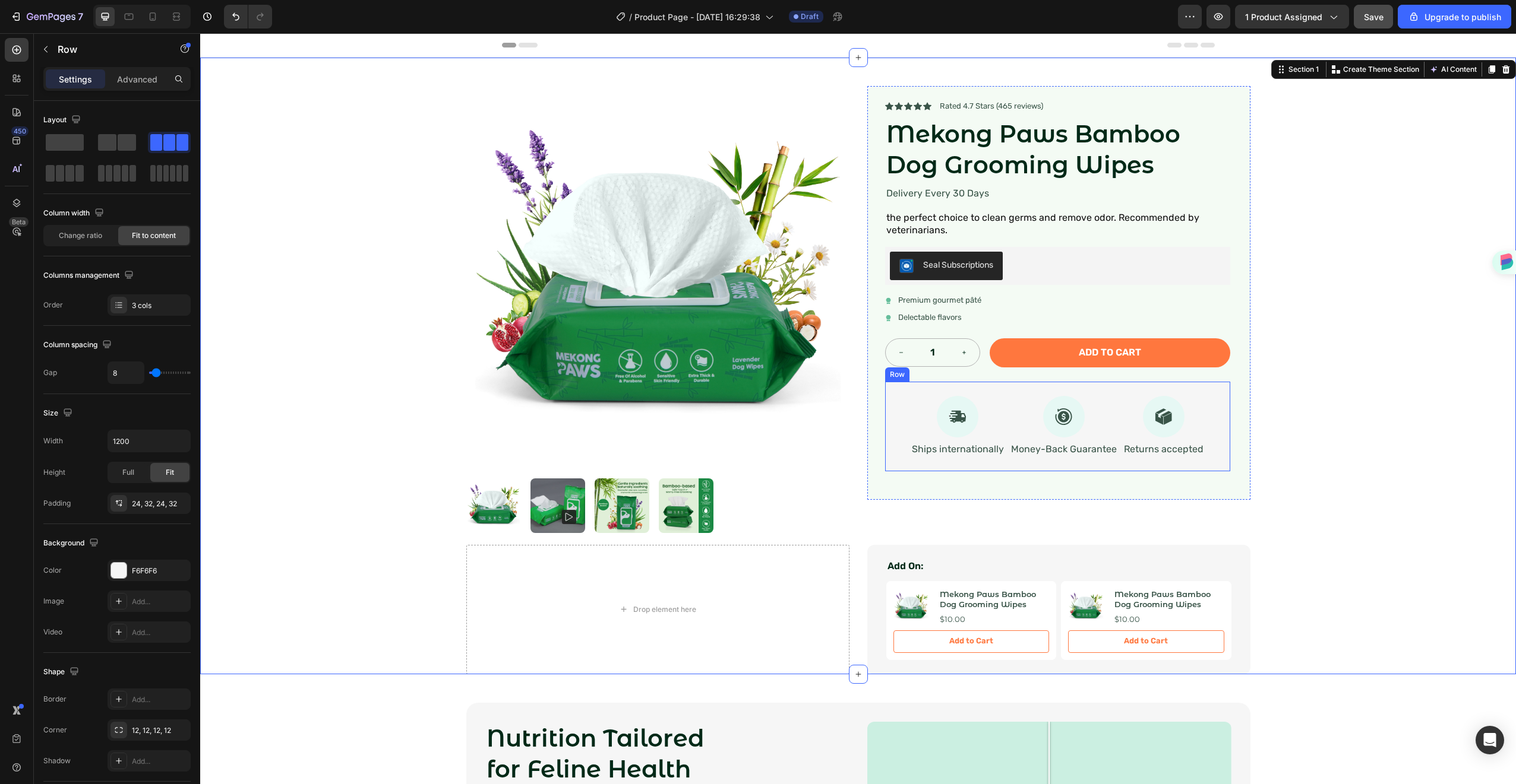
click at [987, 462] on div "Icon Ships internationally Text Block Icon Money-Back Guarantee Text Block Icon…" at bounding box center [1058, 427] width 345 height 90
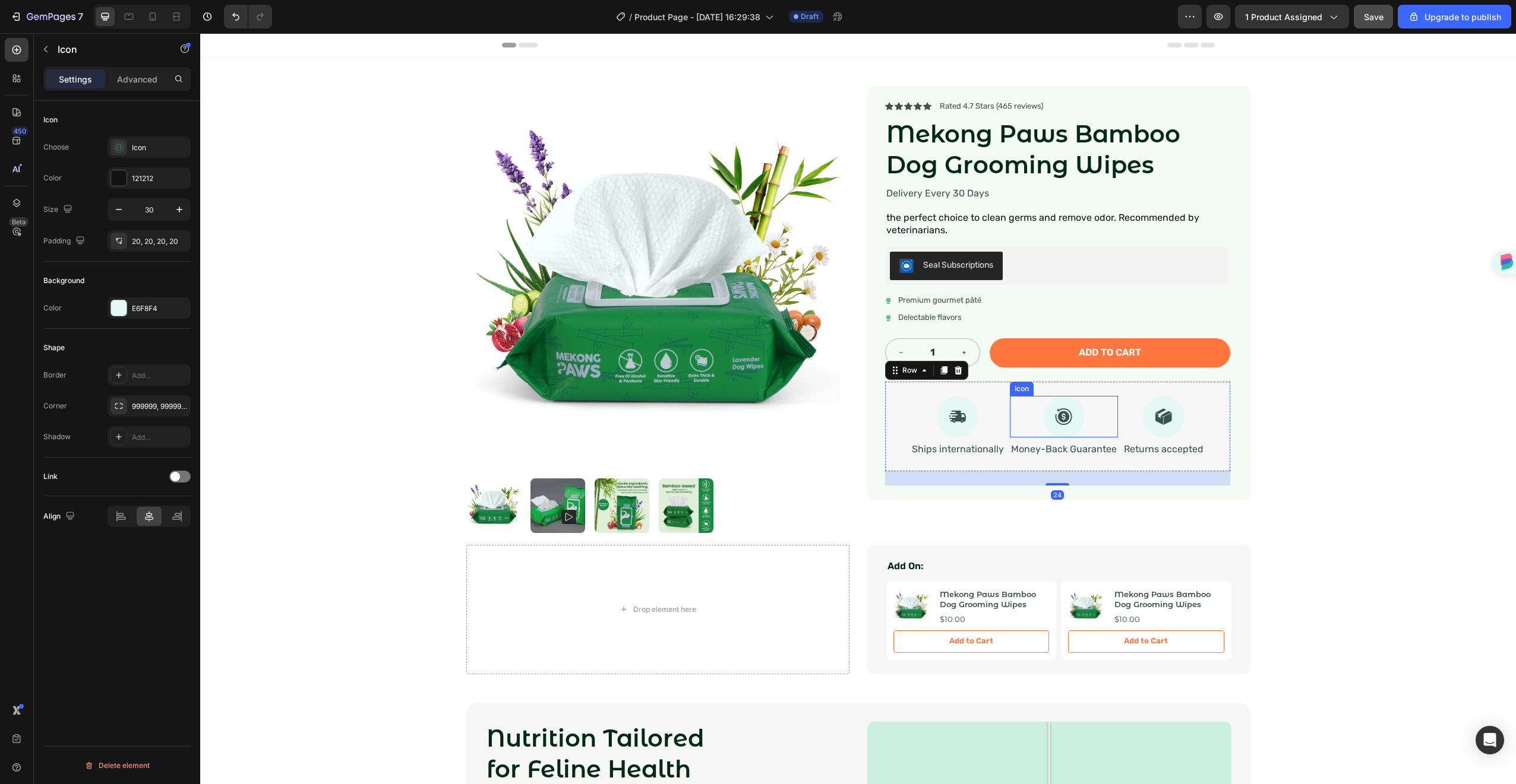
click at [1036, 415] on div "Icon" at bounding box center [1064, 417] width 108 height 42
click at [921, 414] on div "Icon 8" at bounding box center [959, 417] width 95 height 42
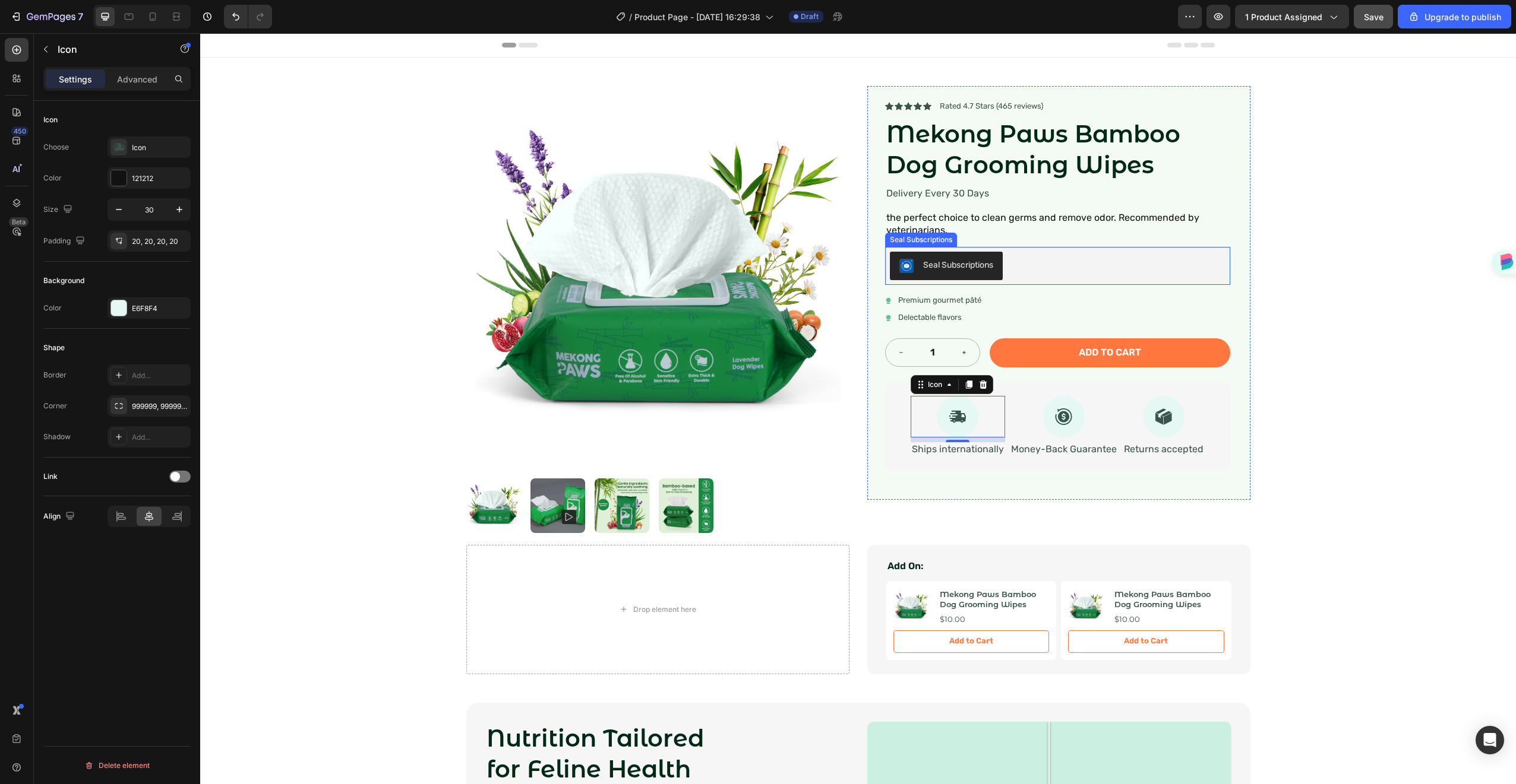
click at [1014, 269] on div "Seal Subscriptions" at bounding box center [1058, 266] width 336 height 28
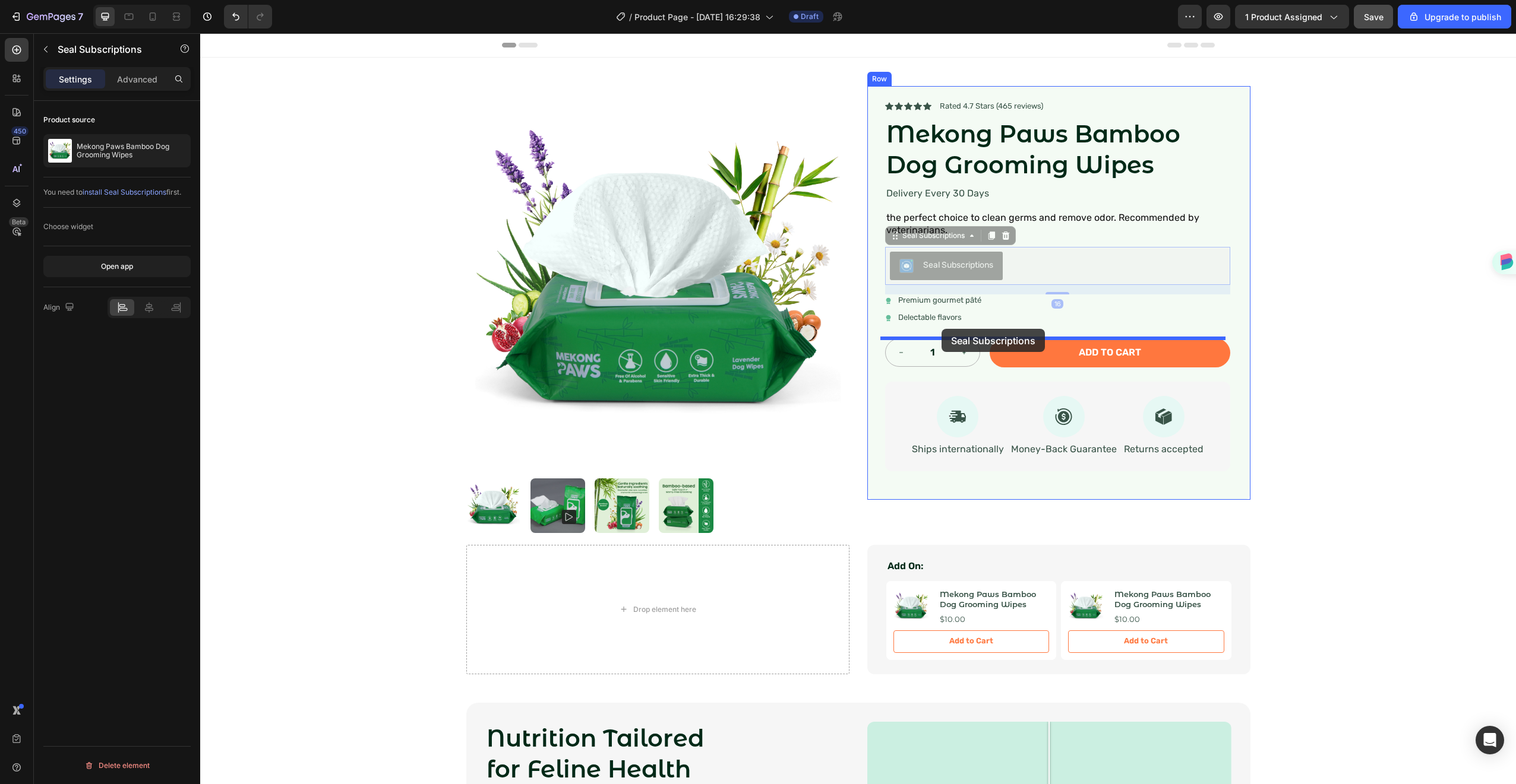
drag, startPoint x: 1016, startPoint y: 266, endPoint x: 942, endPoint y: 329, distance: 97.2
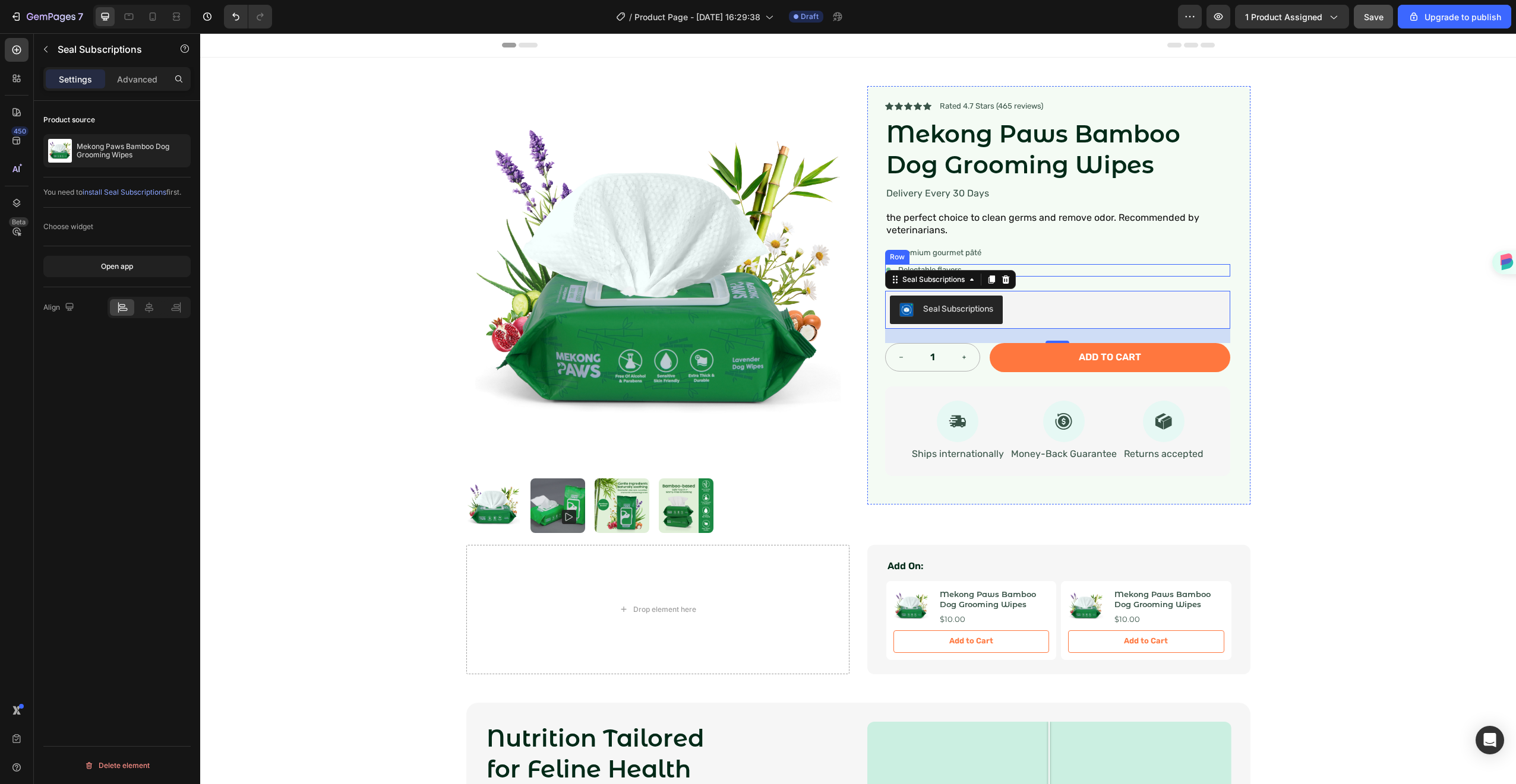
click at [1135, 269] on div "Icon Delectable flavors Text Block Row" at bounding box center [1058, 270] width 345 height 12
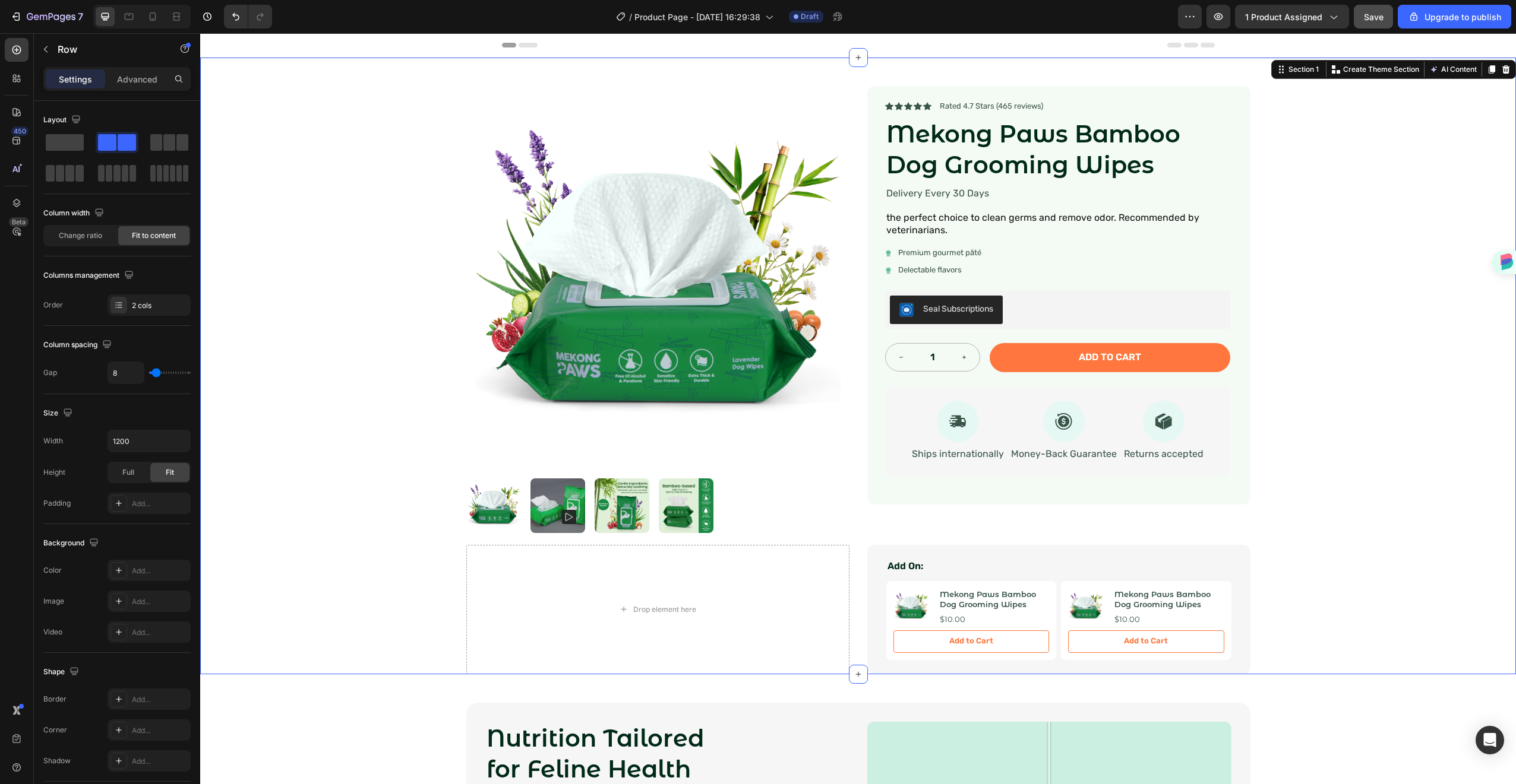
click at [1310, 234] on div "Product Images Icon Icon Icon Icon Icon Icon List Rated 4.7 Stars (465 reviews)…" at bounding box center [858, 366] width 1316 height 617
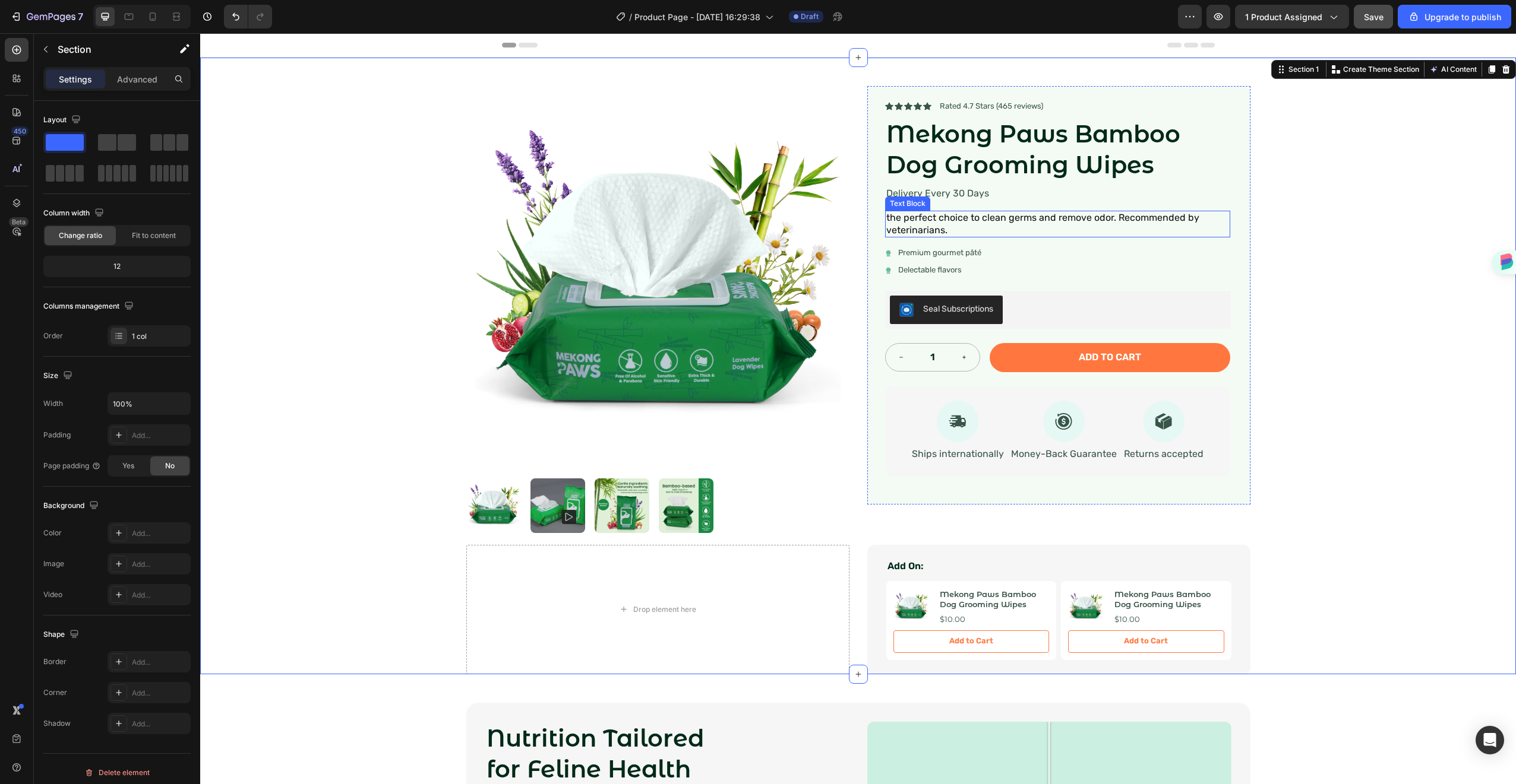
click at [935, 222] on p "the perfect choice to clean germs and remove odor. Recommended by veterinarians." at bounding box center [1058, 224] width 343 height 25
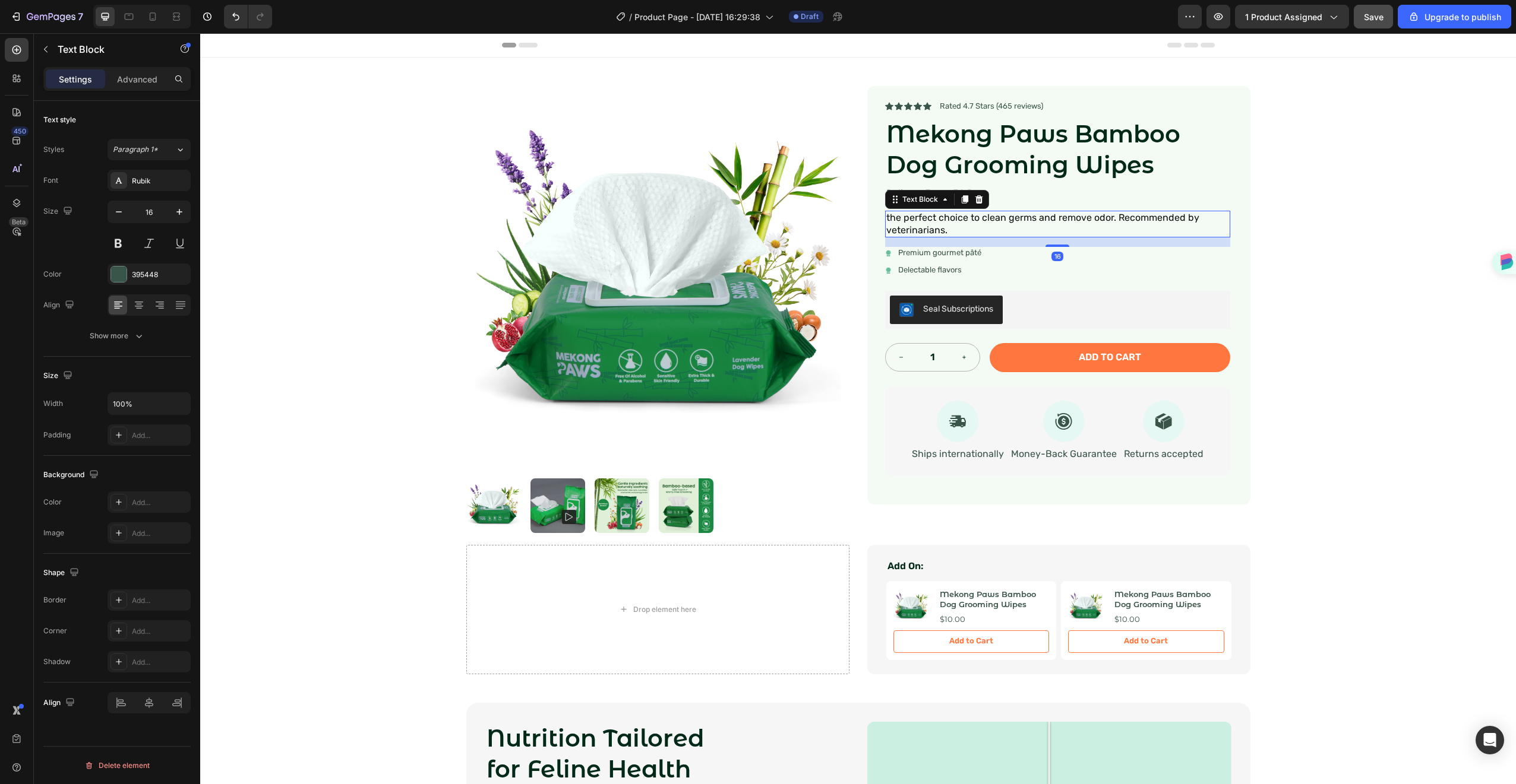
click at [935, 222] on p "the perfect choice to clean germs and remove odor. Recommended by veterinarians." at bounding box center [1058, 224] width 343 height 25
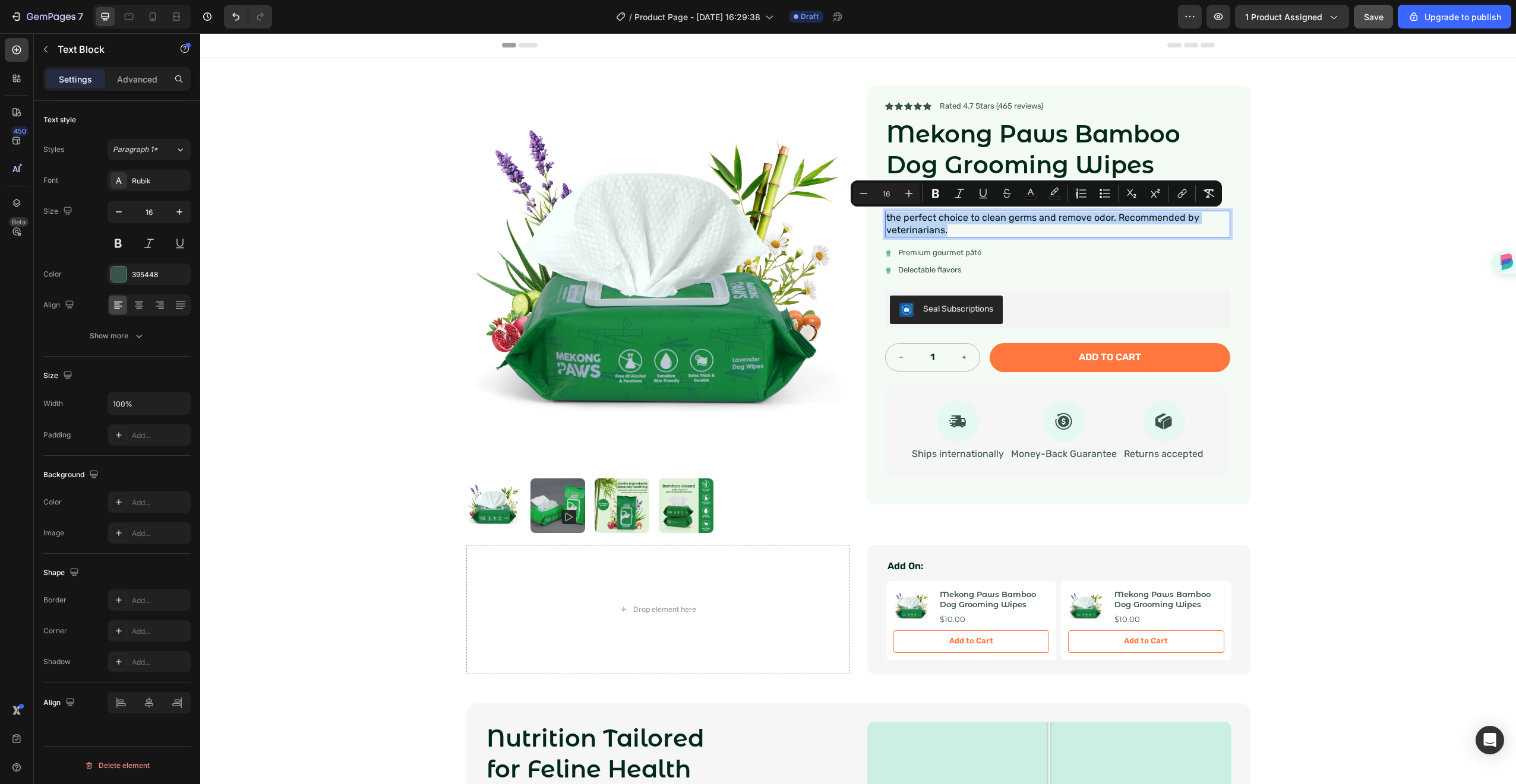
click at [896, 226] on span "the perfect choice to clean germs and remove odor. Recommended by veterinarians." at bounding box center [1043, 223] width 313 height 24
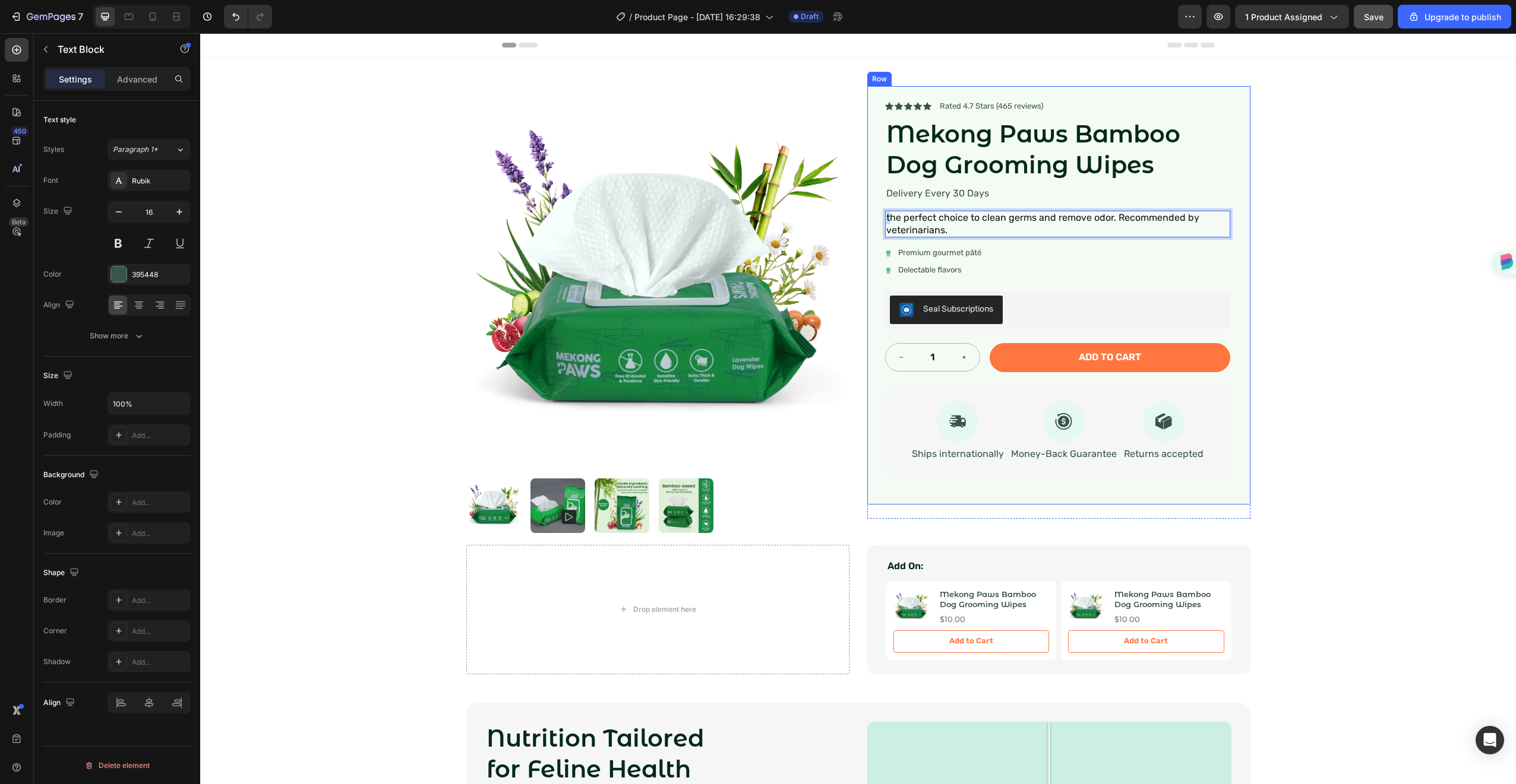
drag, startPoint x: 886, startPoint y: 218, endPoint x: 875, endPoint y: 217, distance: 11.0
click at [875, 217] on div "Icon Icon Icon Icon Icon Icon List Rated 4.7 Stars (465 reviews) Text Block Row…" at bounding box center [1059, 295] width 383 height 419
click at [968, 199] on p "Delivery Every 30 Days" at bounding box center [1058, 193] width 343 height 12
click at [978, 219] on span "The perfect choice to clean germs and remove odor. Recommended by veterinarians." at bounding box center [1044, 223] width 315 height 24
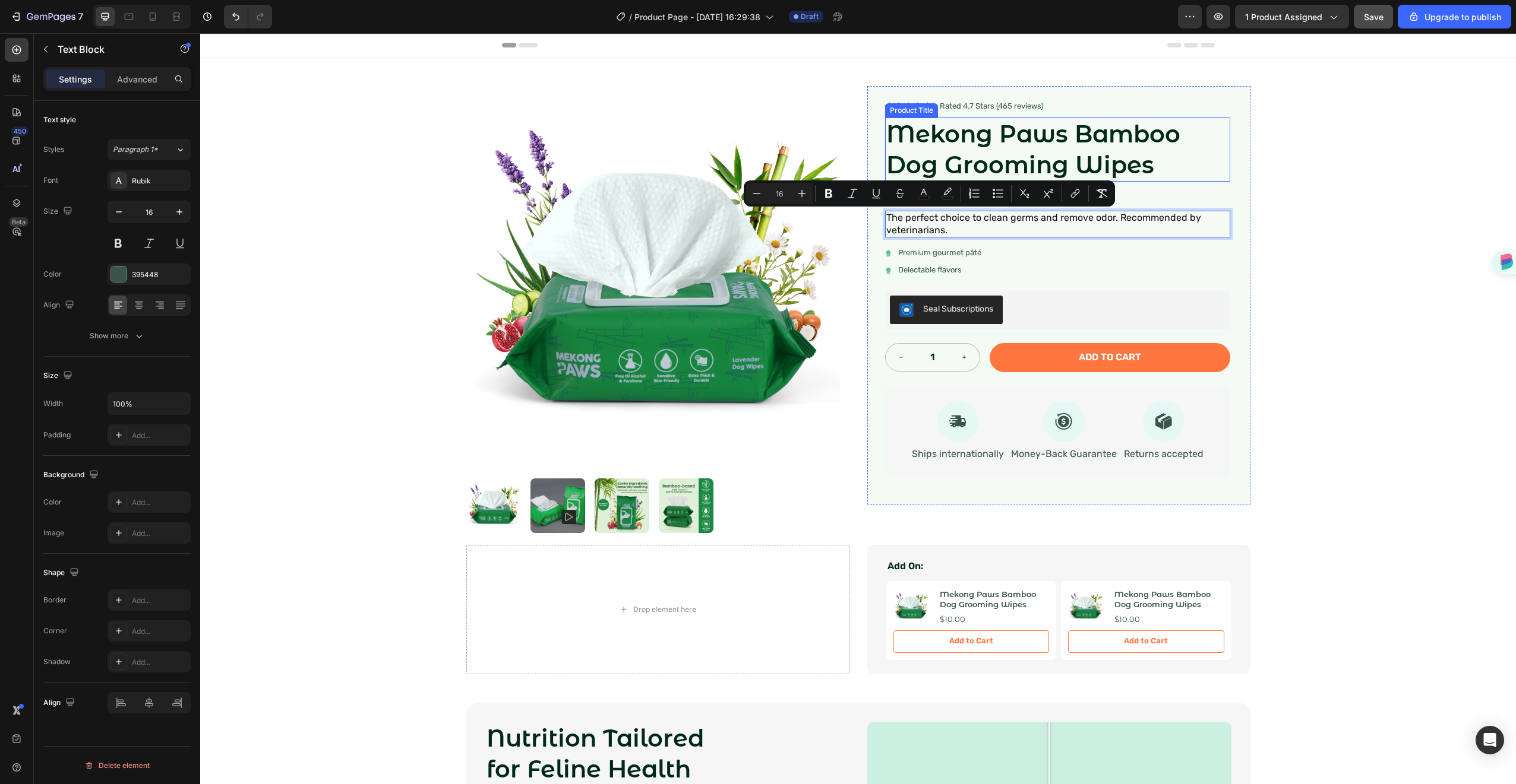
drag, startPoint x: 978, startPoint y: 221, endPoint x: 1189, endPoint y: 214, distance: 211.1
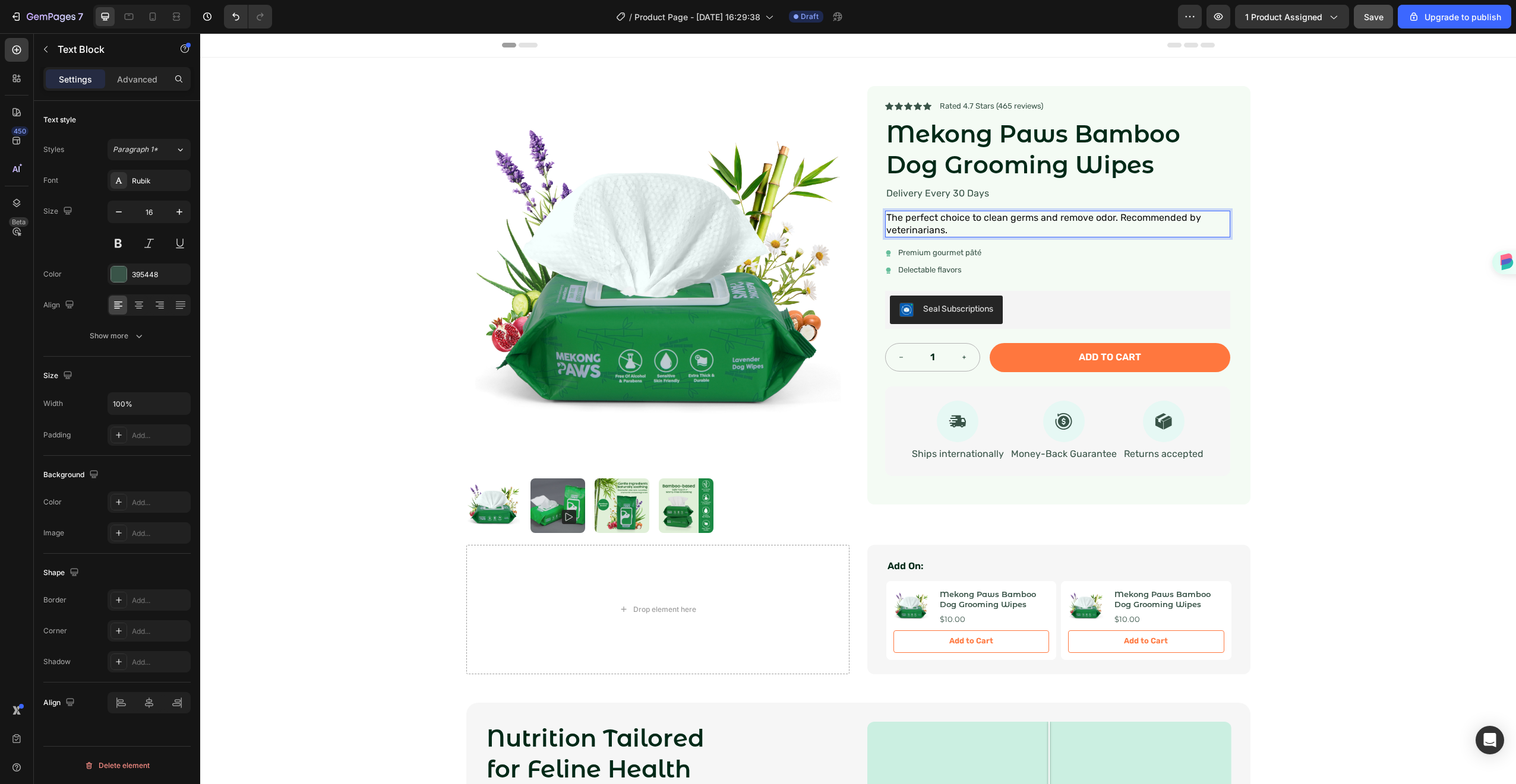
click at [1070, 232] on p "The perfect choice to clean germs and remove odor. Recommended by veterinarians." at bounding box center [1058, 224] width 343 height 25
click at [965, 198] on p "Delivery Every 30 Days" at bounding box center [1058, 193] width 343 height 12
click at [975, 176] on icon at bounding box center [978, 175] width 8 height 9
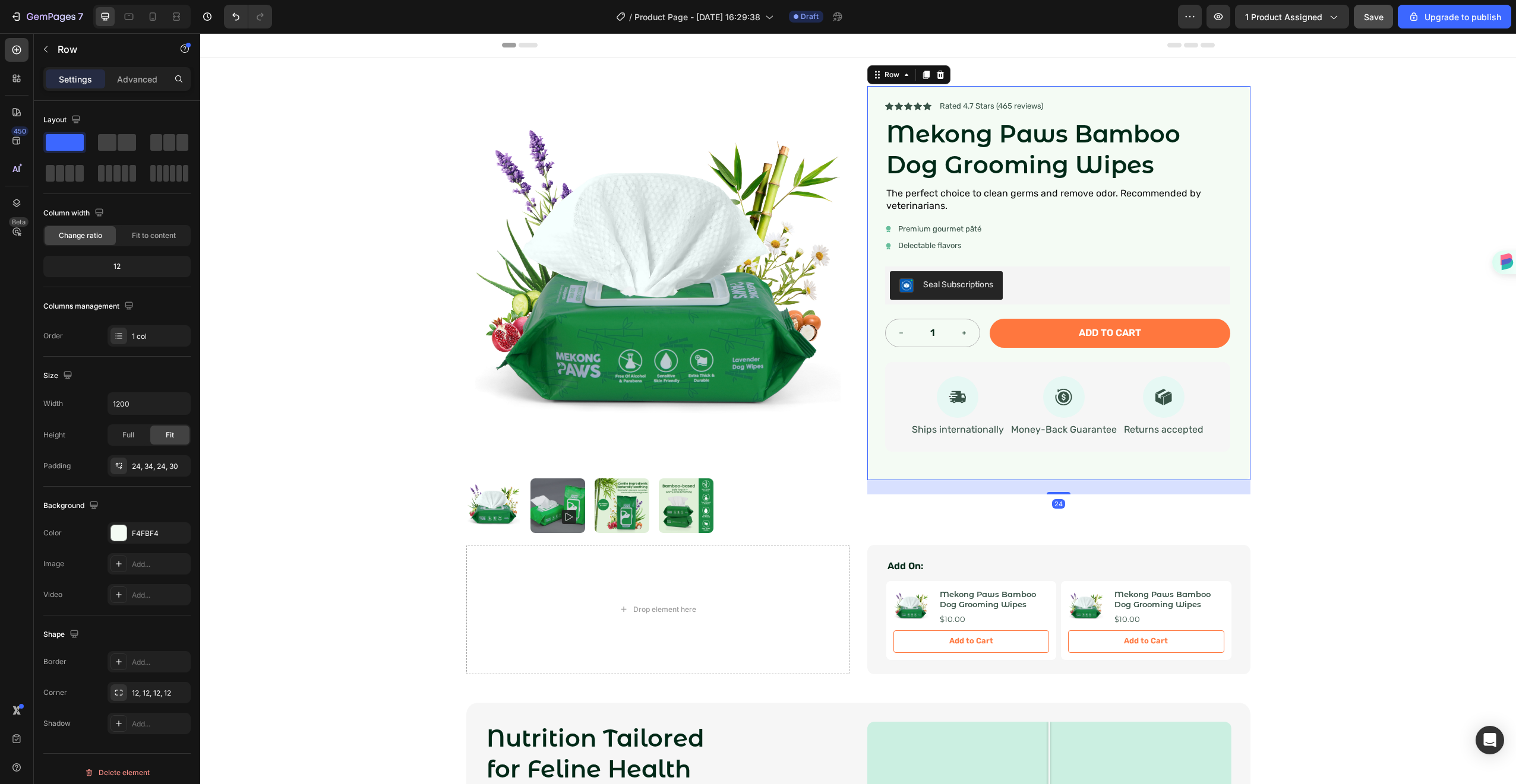
click at [1148, 115] on div "Icon Icon Icon Icon Icon Icon List Rated 4.7 Stars (465 reviews) Text Block Row…" at bounding box center [1058, 283] width 345 height 366
click at [974, 195] on span "The perfect choice to clean germs and remove odor. Recommended by veterinarians." at bounding box center [1044, 199] width 315 height 24
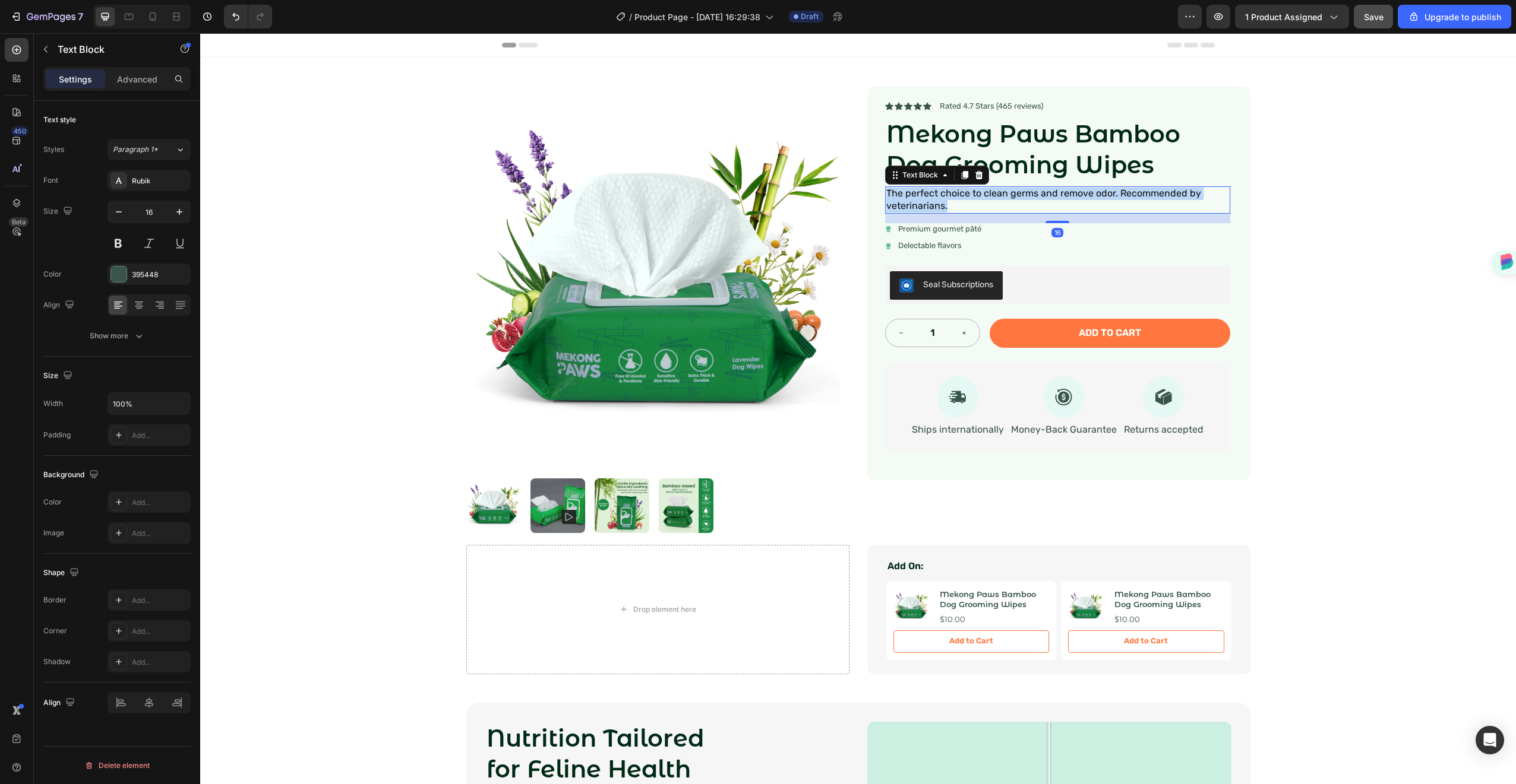
click at [974, 195] on span "The perfect choice to clean germs and remove odor. Recommended by veterinarians." at bounding box center [1044, 199] width 315 height 24
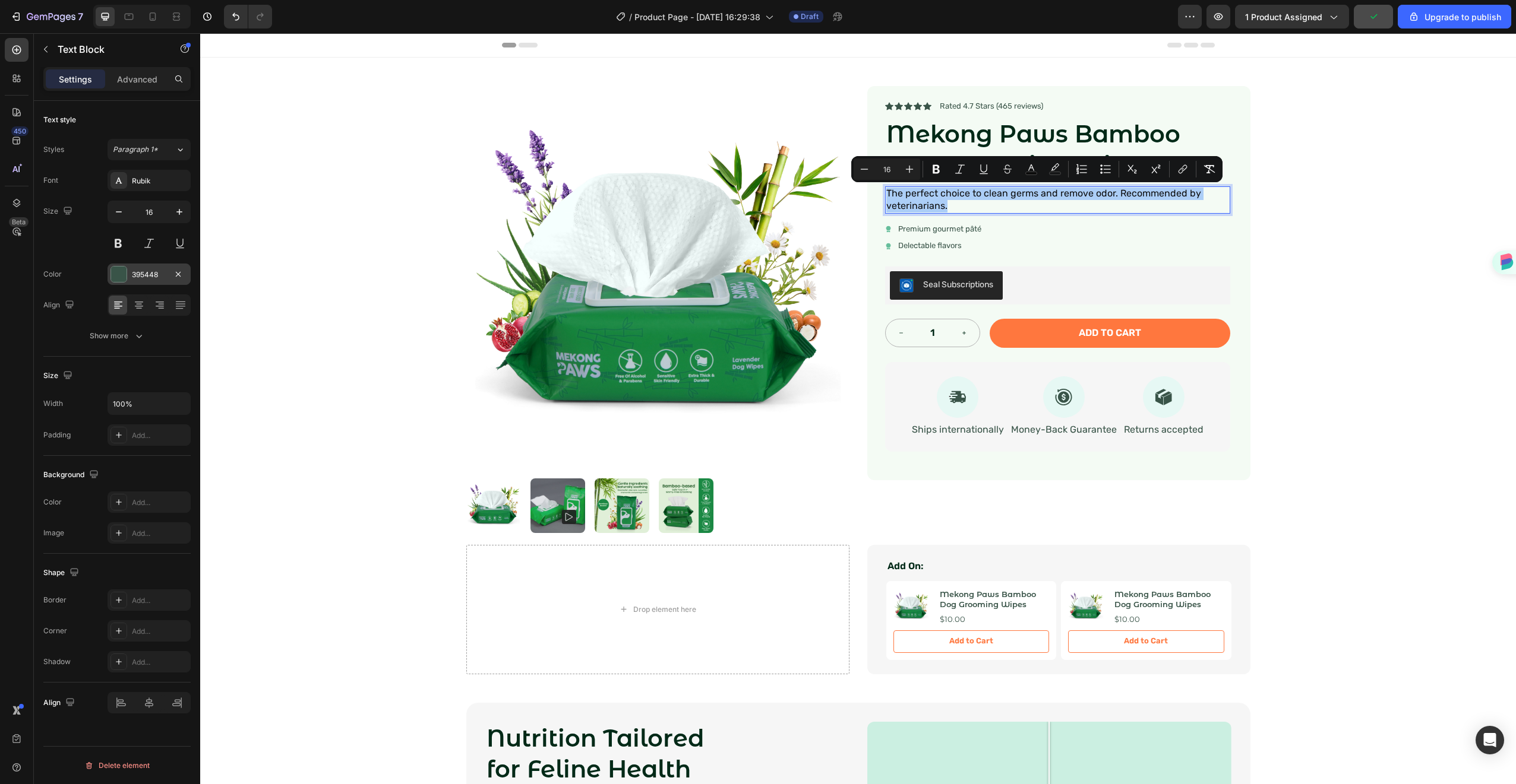
click at [134, 272] on div "395448" at bounding box center [149, 274] width 34 height 10
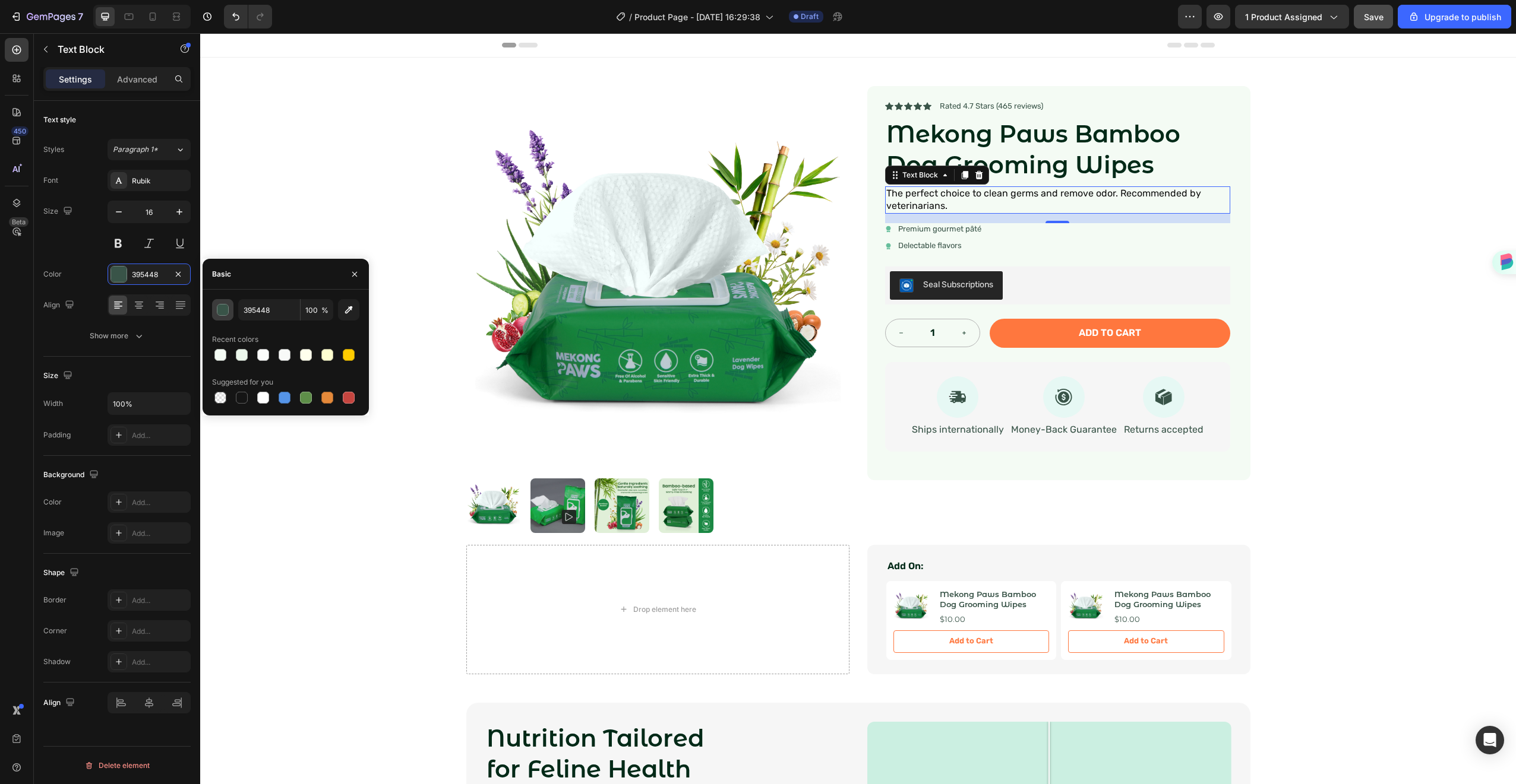
click at [224, 310] on div "button" at bounding box center [223, 310] width 12 height 12
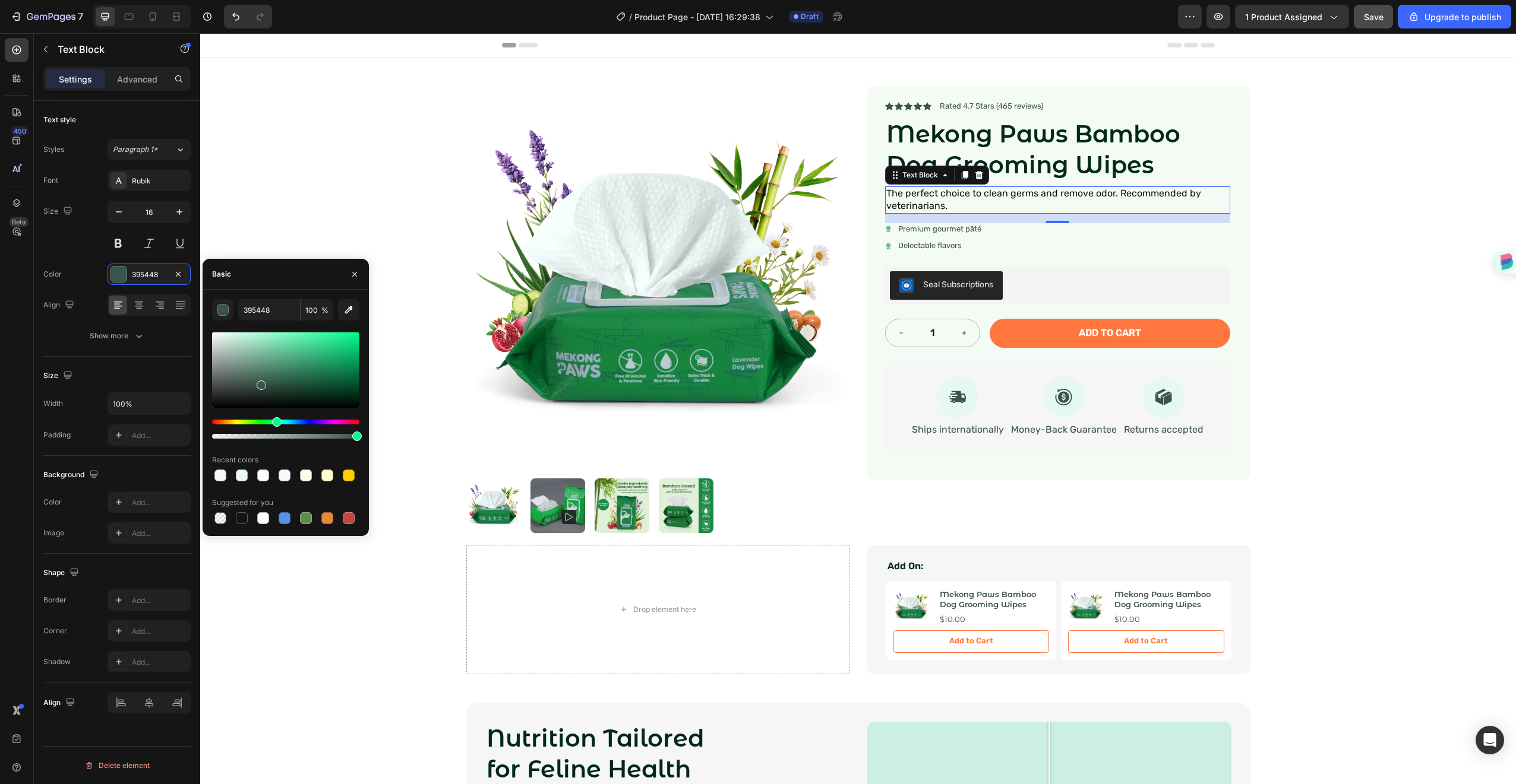
drag, startPoint x: 334, startPoint y: 442, endPoint x: 288, endPoint y: 437, distance: 46.3
click at [288, 437] on div "395448 100 % Recent colors Suggested for you" at bounding box center [286, 412] width 148 height 227
drag, startPoint x: 489, startPoint y: 468, endPoint x: 401, endPoint y: 433, distance: 94.7
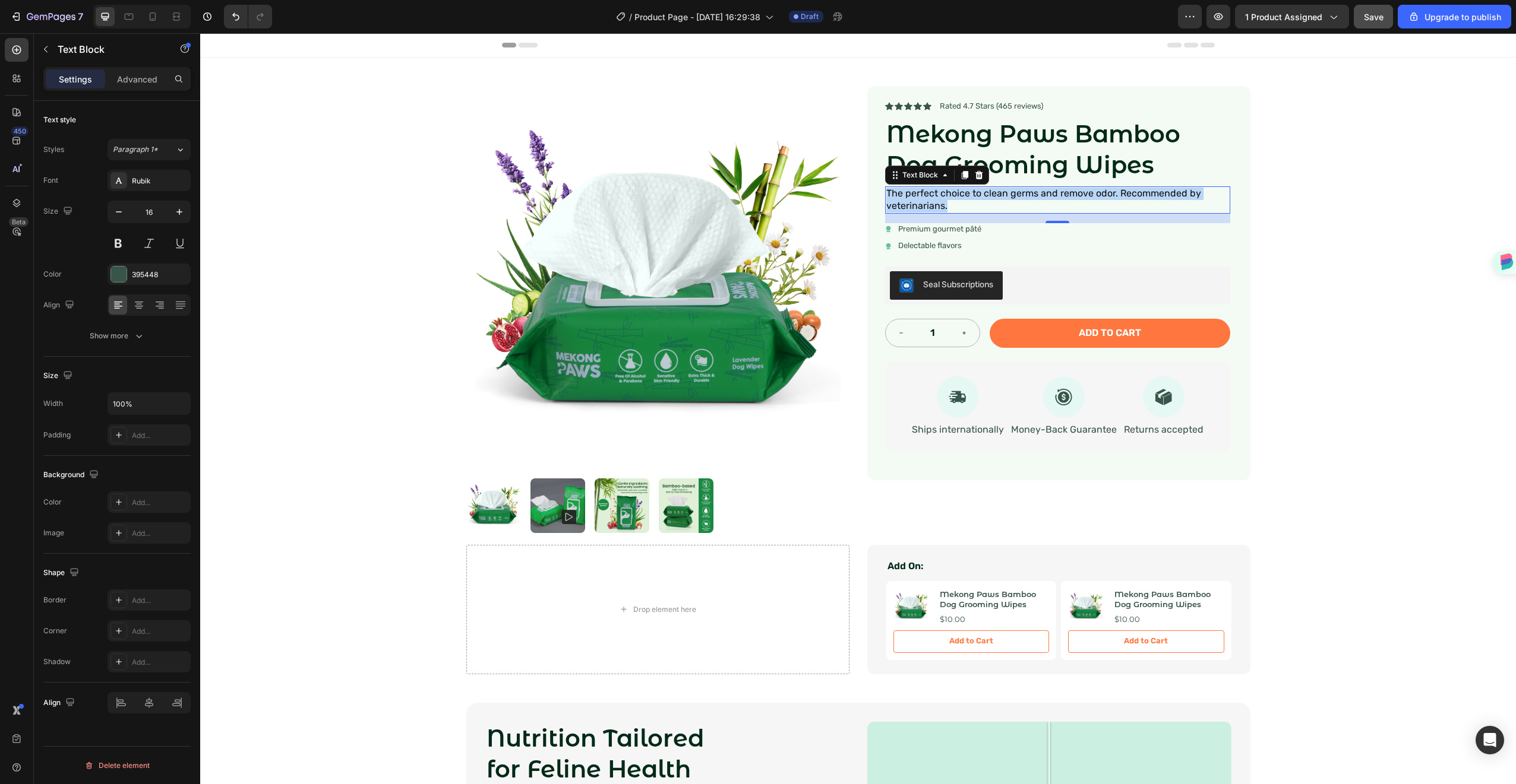
click at [1049, 199] on span "The perfect choice to clean germs and remove odor. Recommended by veterinarians." at bounding box center [1044, 199] width 315 height 24
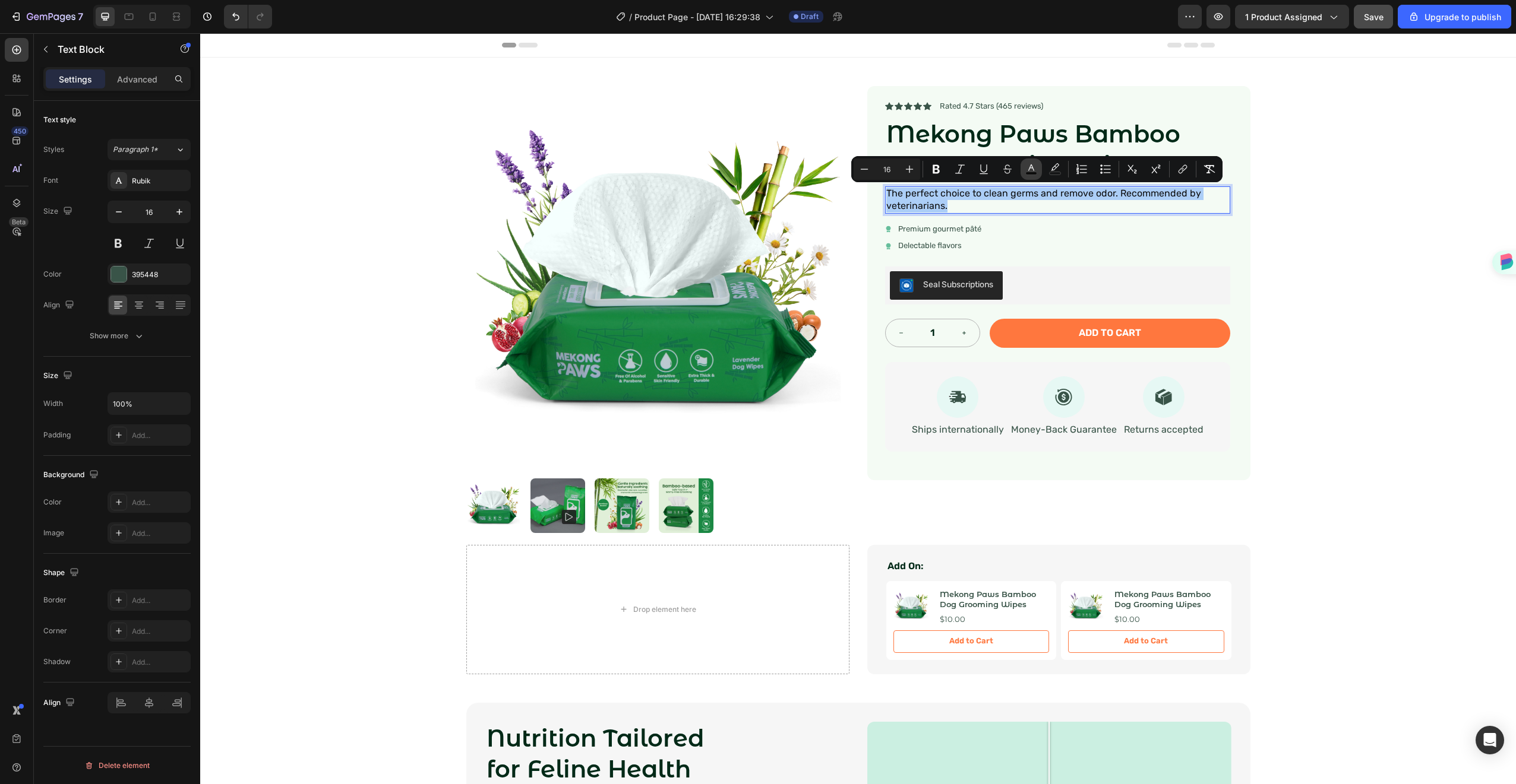
click at [1035, 176] on button "color" at bounding box center [1031, 169] width 22 height 22
type input "0C0C0C"
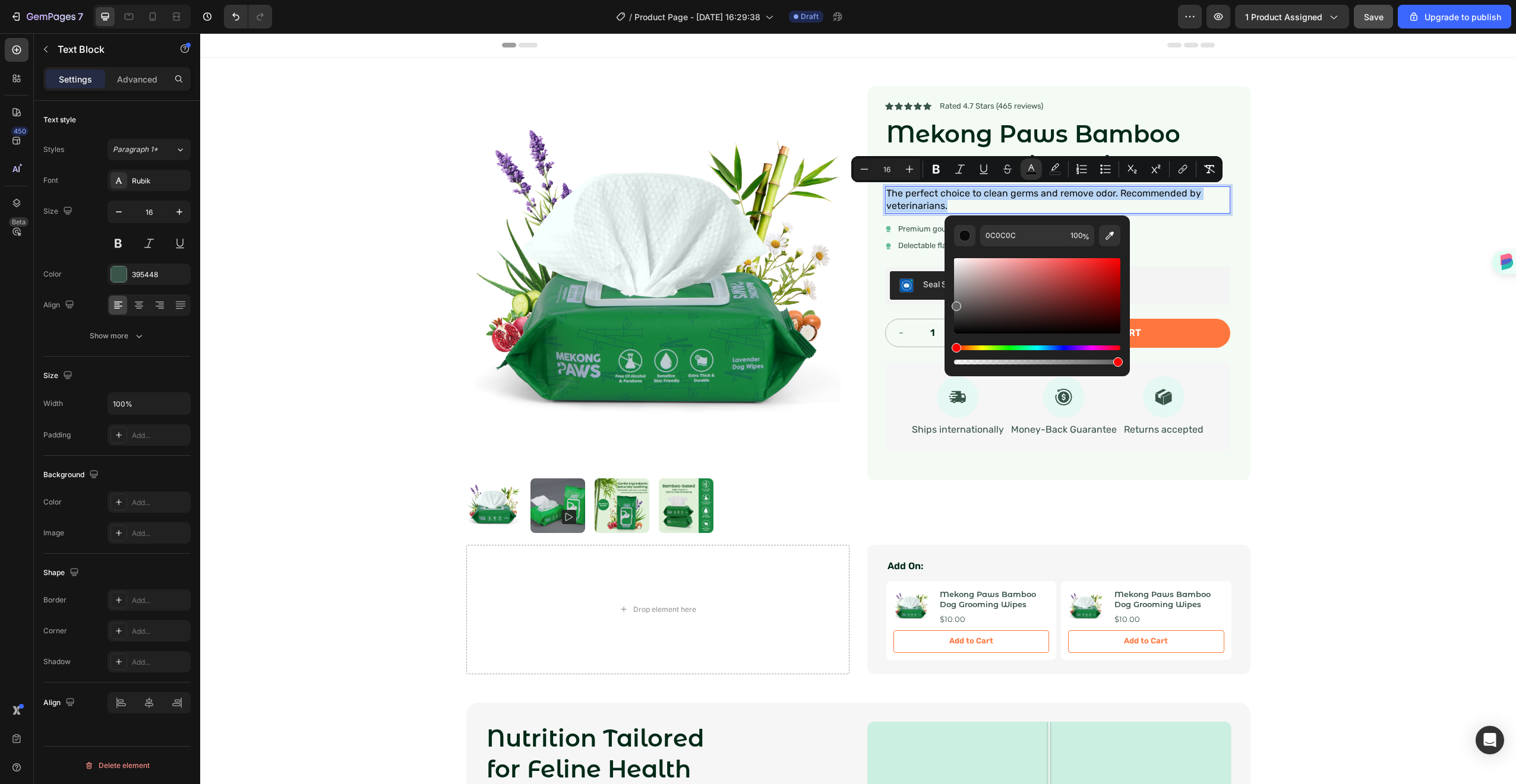
drag, startPoint x: 956, startPoint y: 330, endPoint x: 947, endPoint y: 304, distance: 27.5
click at [947, 304] on div "0C0C0C 100 %" at bounding box center [1037, 291] width 185 height 151
type input "636363"
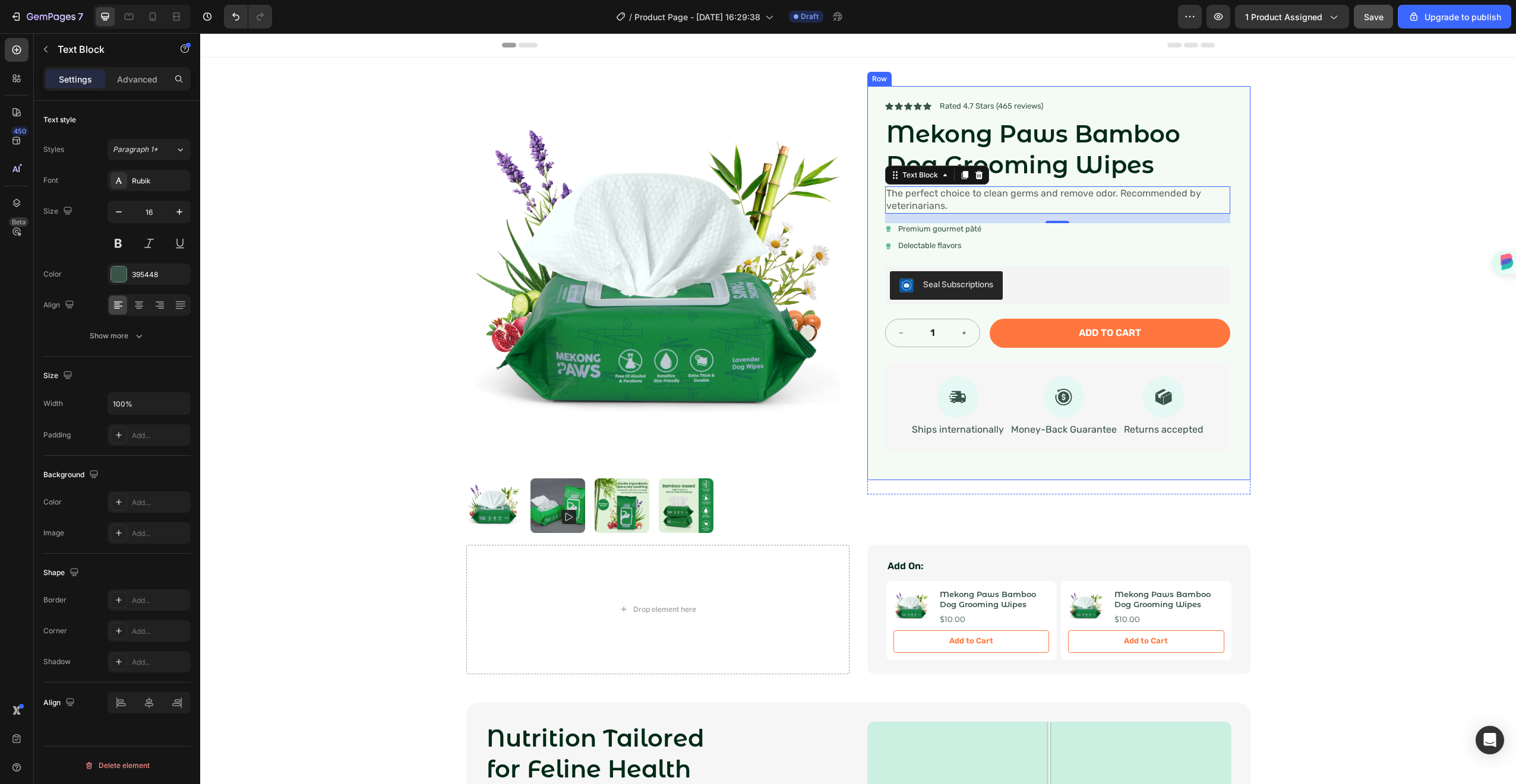
drag, startPoint x: 1147, startPoint y: 340, endPoint x: 943, endPoint y: 317, distance: 205.3
click at [967, 197] on span "The perfect choice to clean germs and remove odor. Recommended by veterinarians." at bounding box center [1044, 199] width 315 height 24
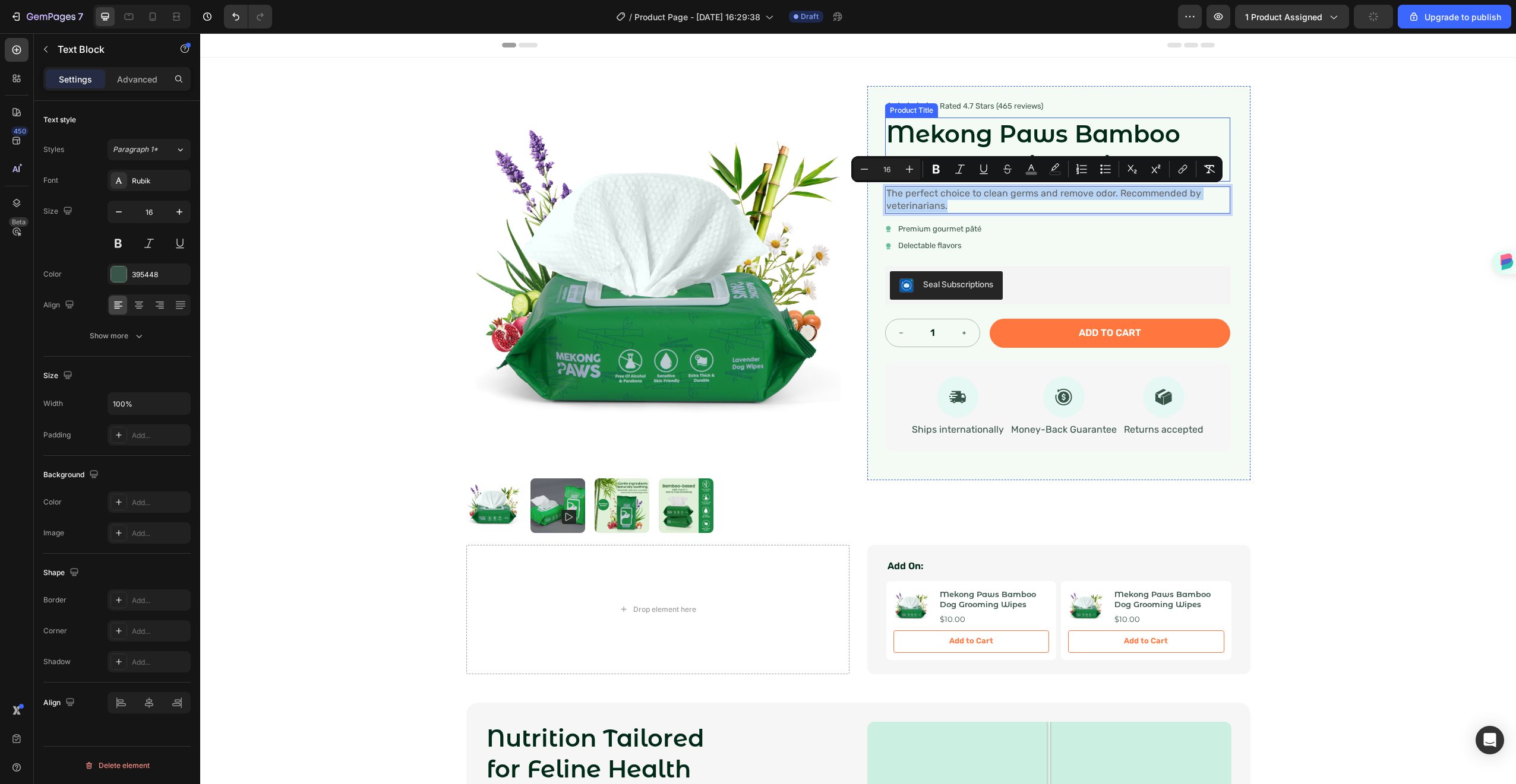
click at [949, 129] on h1 "Mekong Paws Bamboo Dog Grooming Wipes" at bounding box center [1058, 149] width 345 height 64
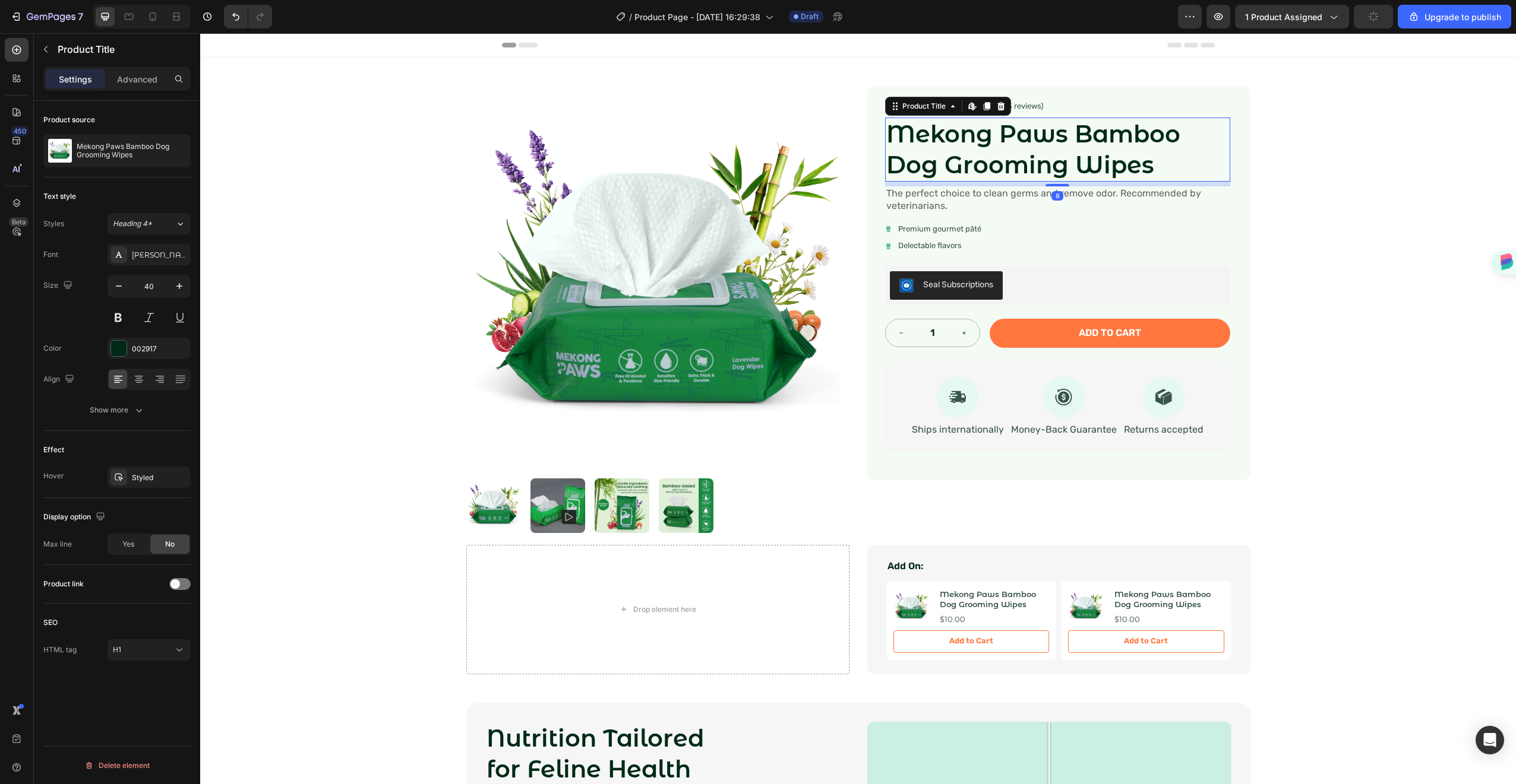
click at [949, 129] on h1 "Mekong Paws Bamboo Dog Grooming Wipes" at bounding box center [1058, 149] width 345 height 64
click at [126, 220] on span "Heading 4*" at bounding box center [132, 223] width 39 height 10
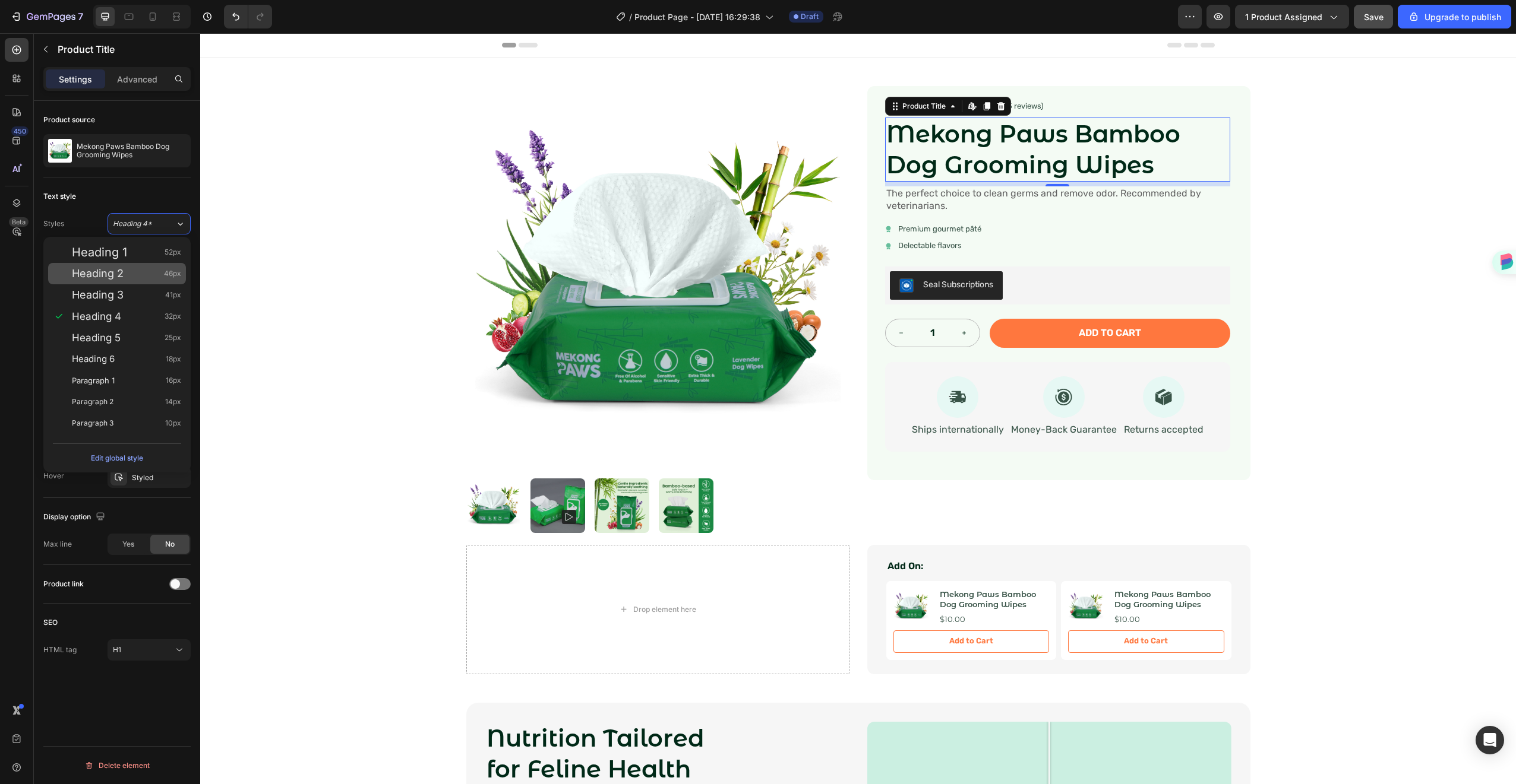
click at [118, 272] on span "Heading 2" at bounding box center [97, 273] width 52 height 12
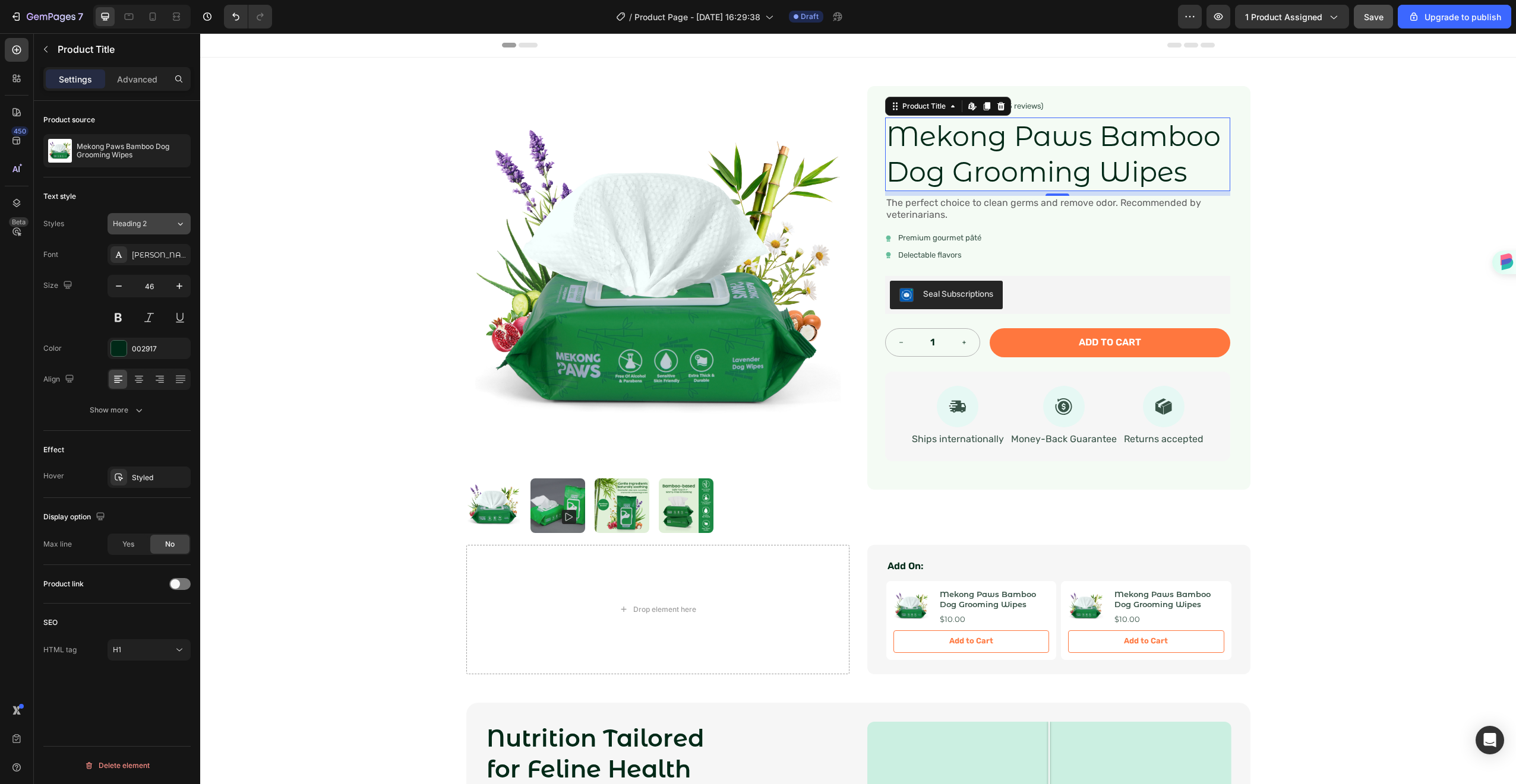
click at [132, 224] on span "Heading 2" at bounding box center [130, 223] width 34 height 10
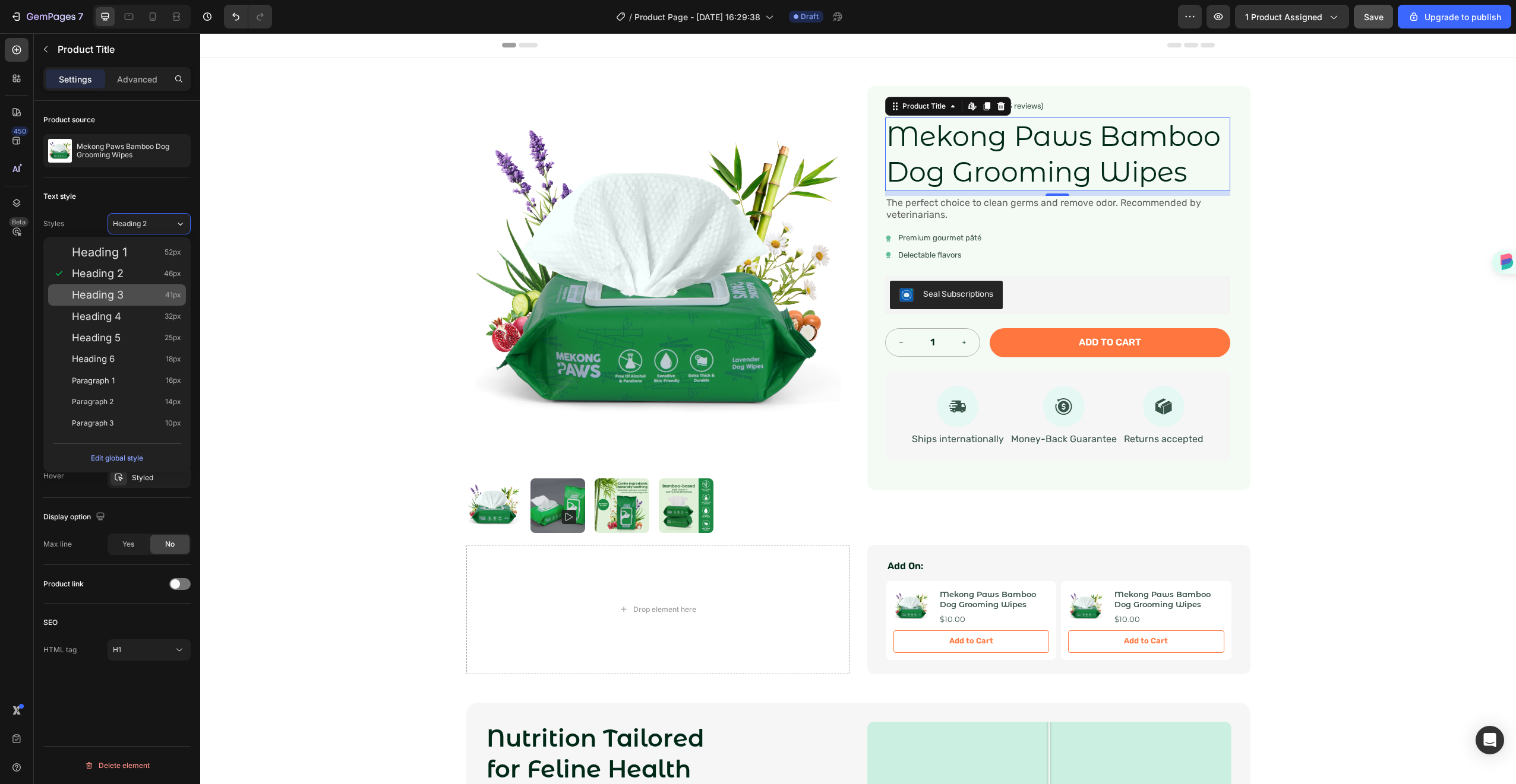
click at [115, 291] on span "Heading 3" at bounding box center [97, 295] width 52 height 12
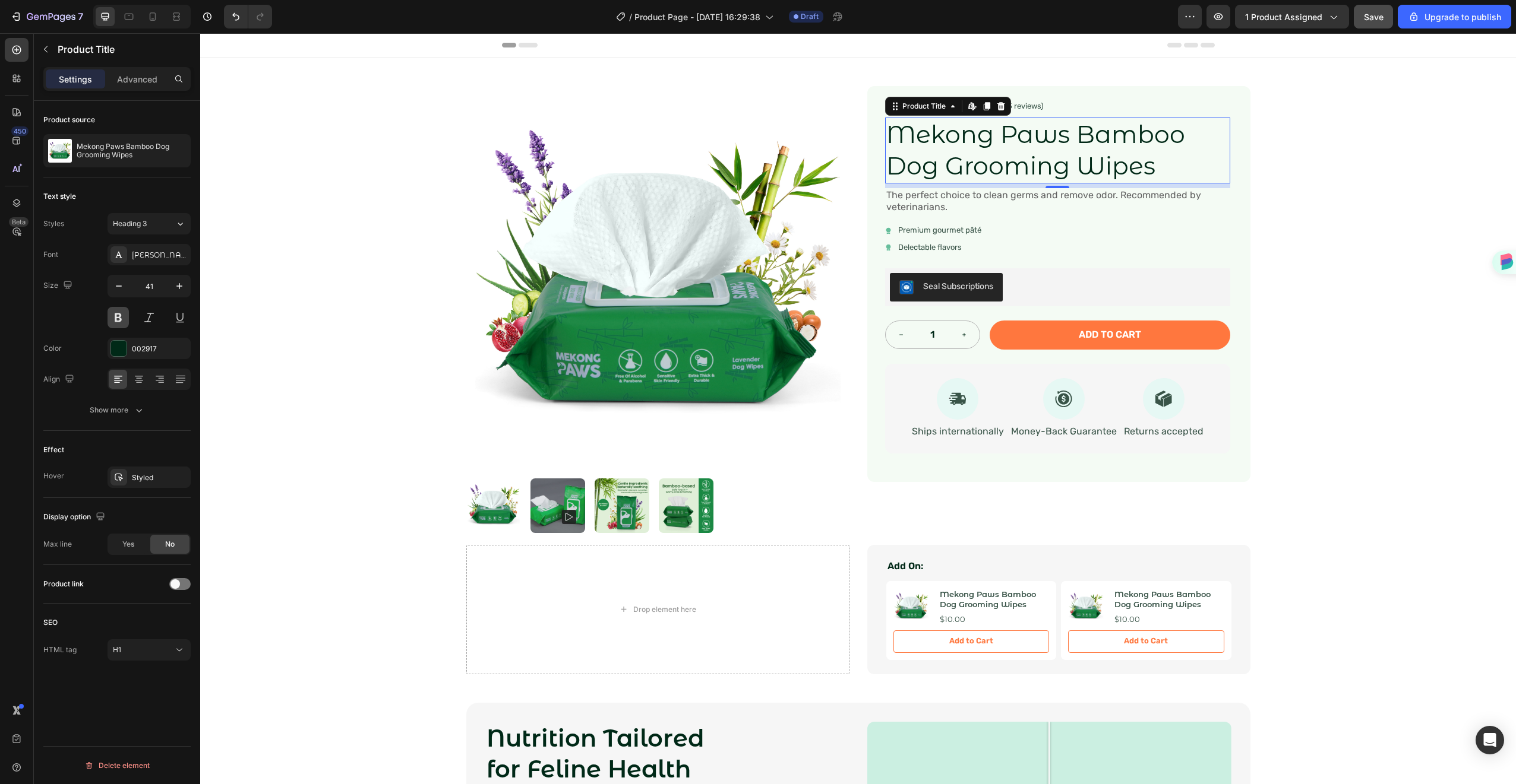
click at [122, 315] on button at bounding box center [118, 318] width 22 height 22
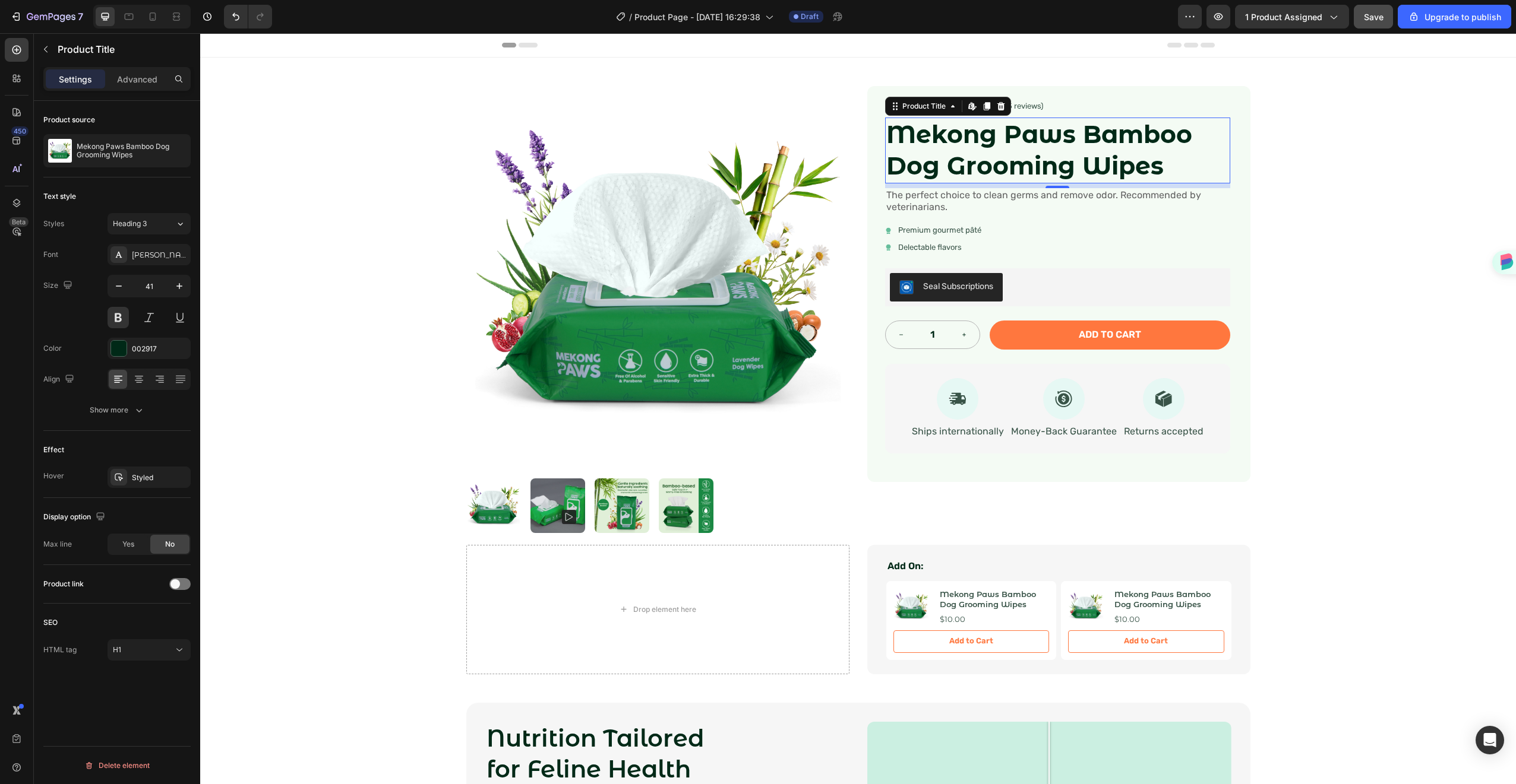
click at [946, 160] on h1 "Mekong Paws Bamboo Dog Grooming Wipes" at bounding box center [1058, 150] width 345 height 66
click at [124, 291] on icon "button" at bounding box center [118, 286] width 12 height 12
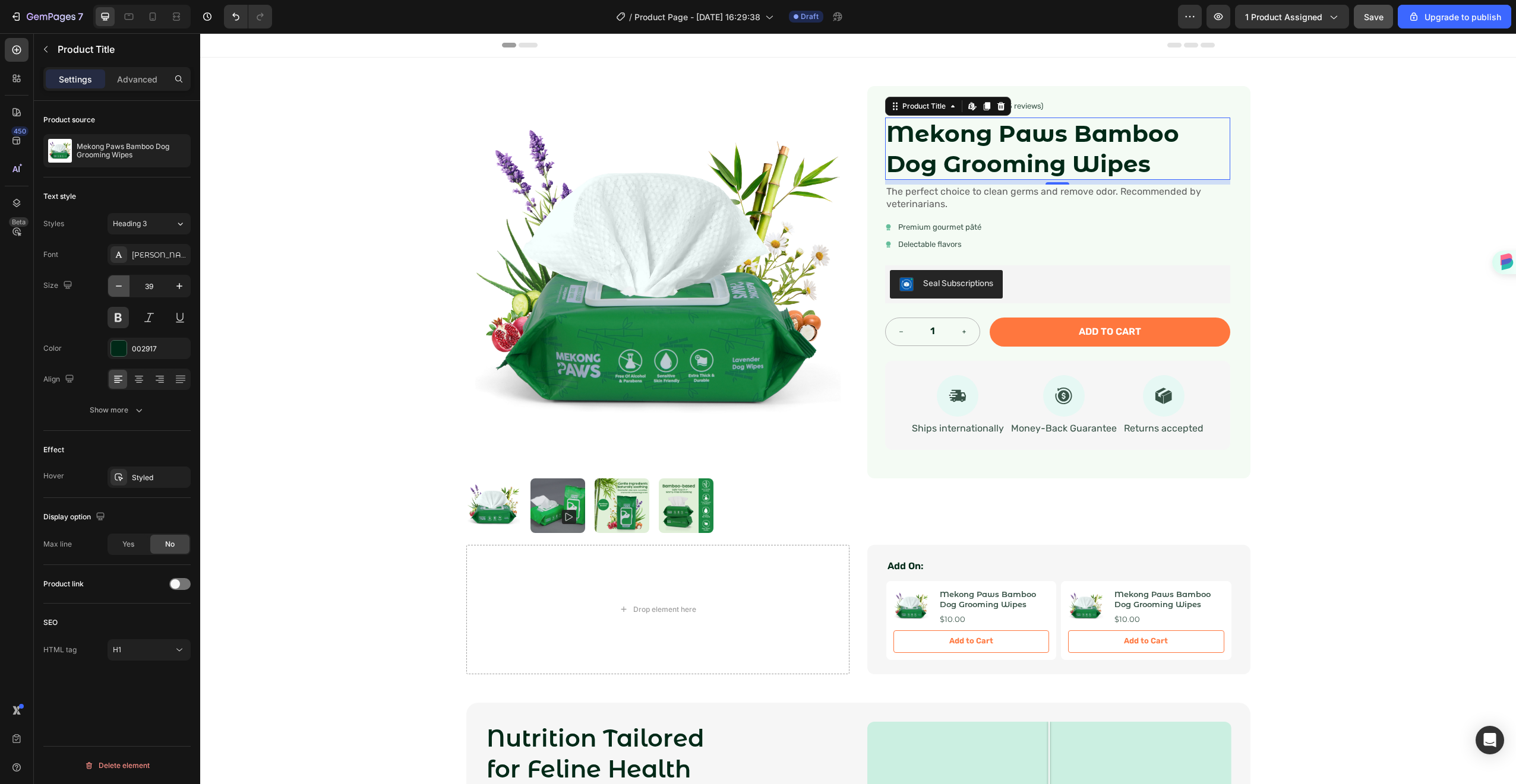
click at [124, 291] on icon "button" at bounding box center [118, 286] width 12 height 12
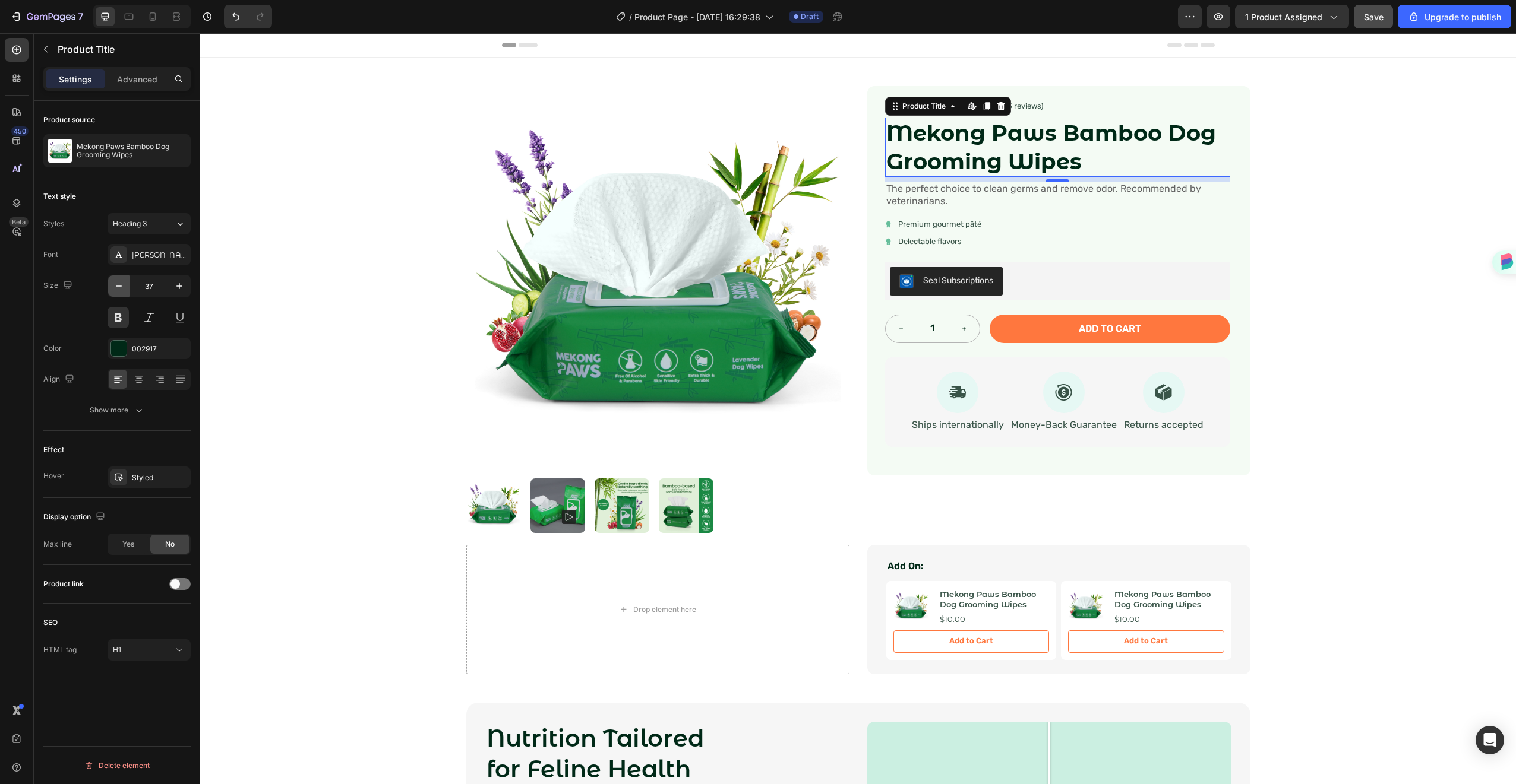
click at [124, 291] on icon "button" at bounding box center [118, 286] width 12 height 12
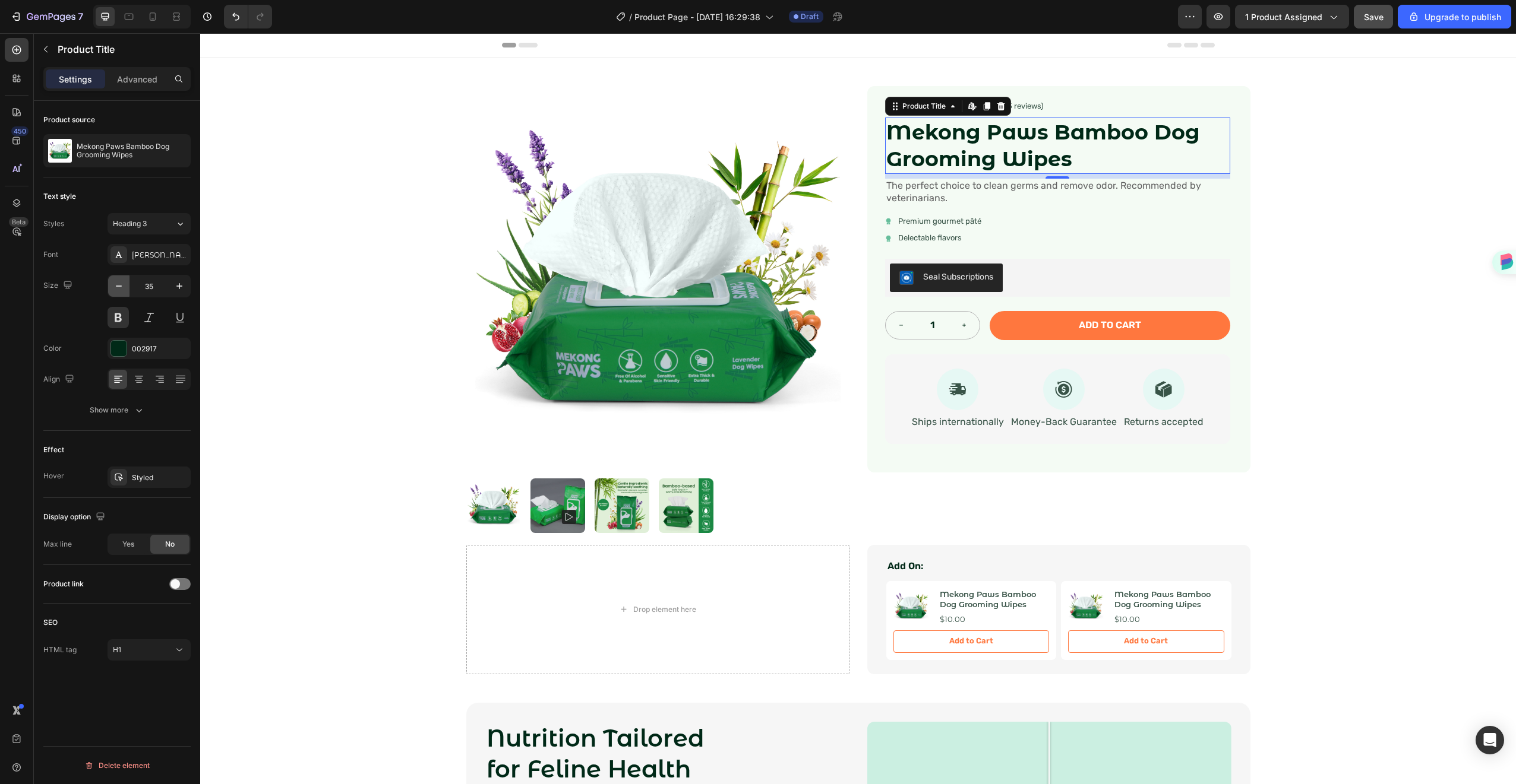
click at [124, 291] on icon "button" at bounding box center [118, 286] width 12 height 12
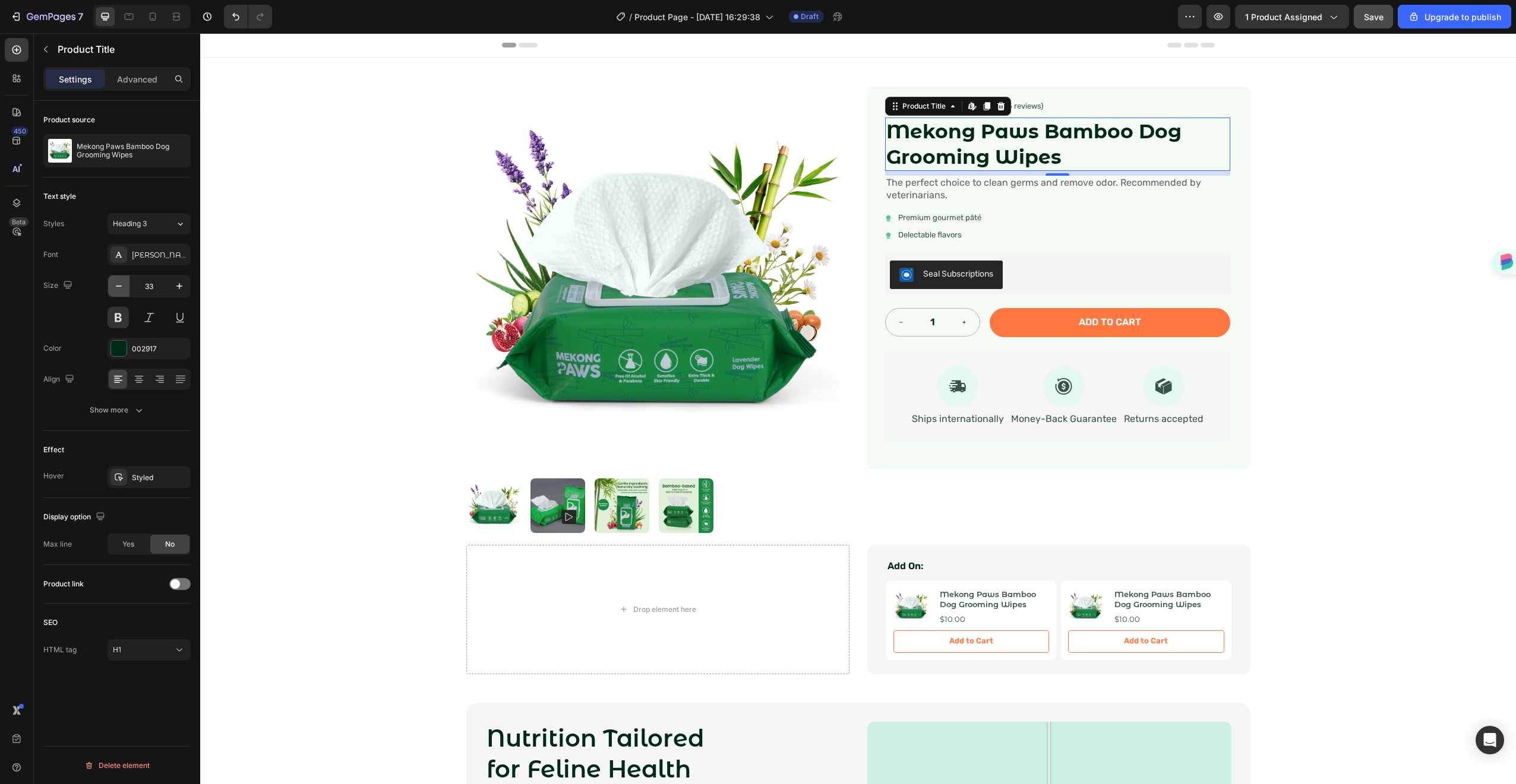
click at [124, 291] on icon "button" at bounding box center [118, 286] width 12 height 12
click at [123, 291] on icon "button" at bounding box center [118, 286] width 12 height 12
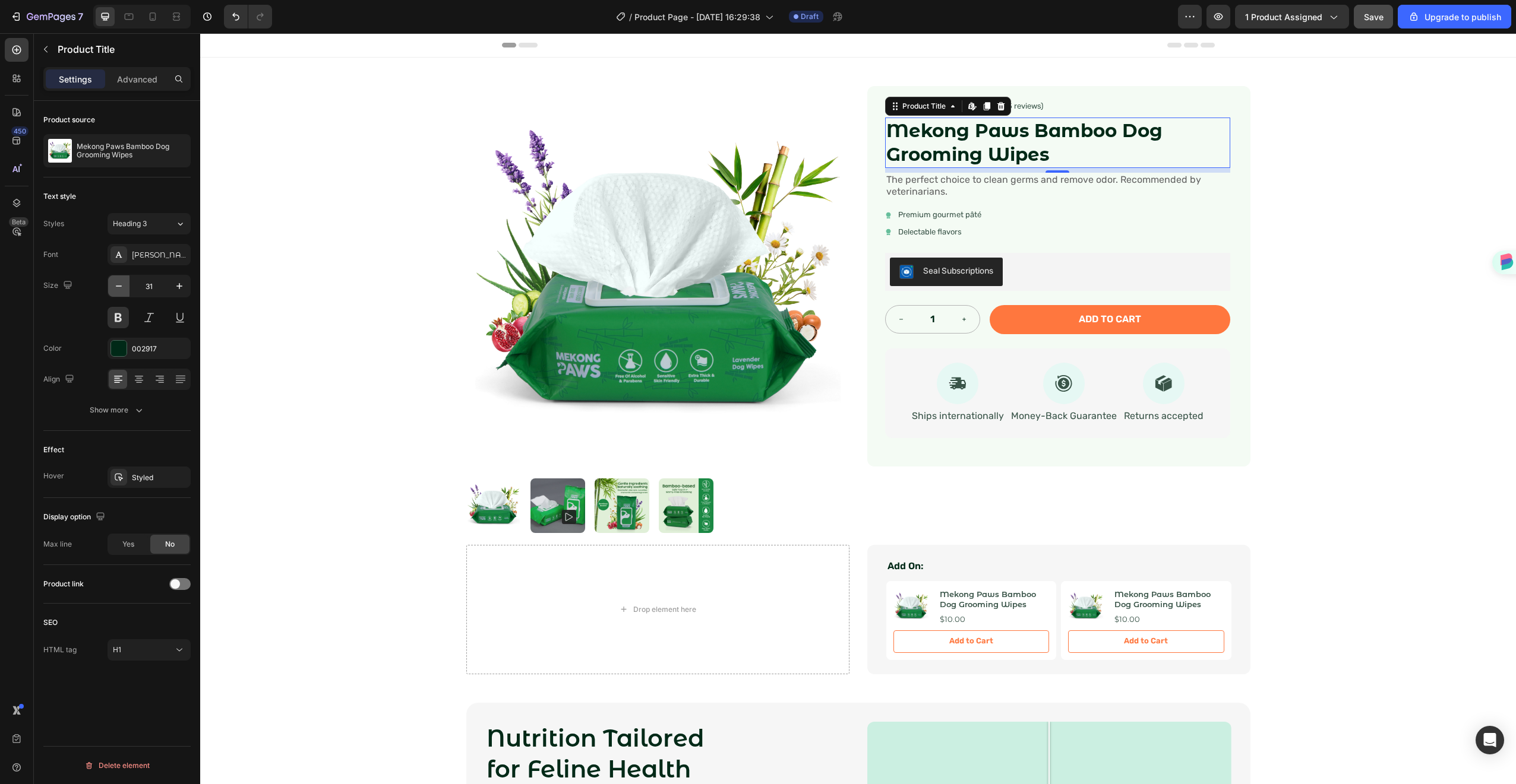
click at [123, 291] on icon "button" at bounding box center [118, 286] width 12 height 12
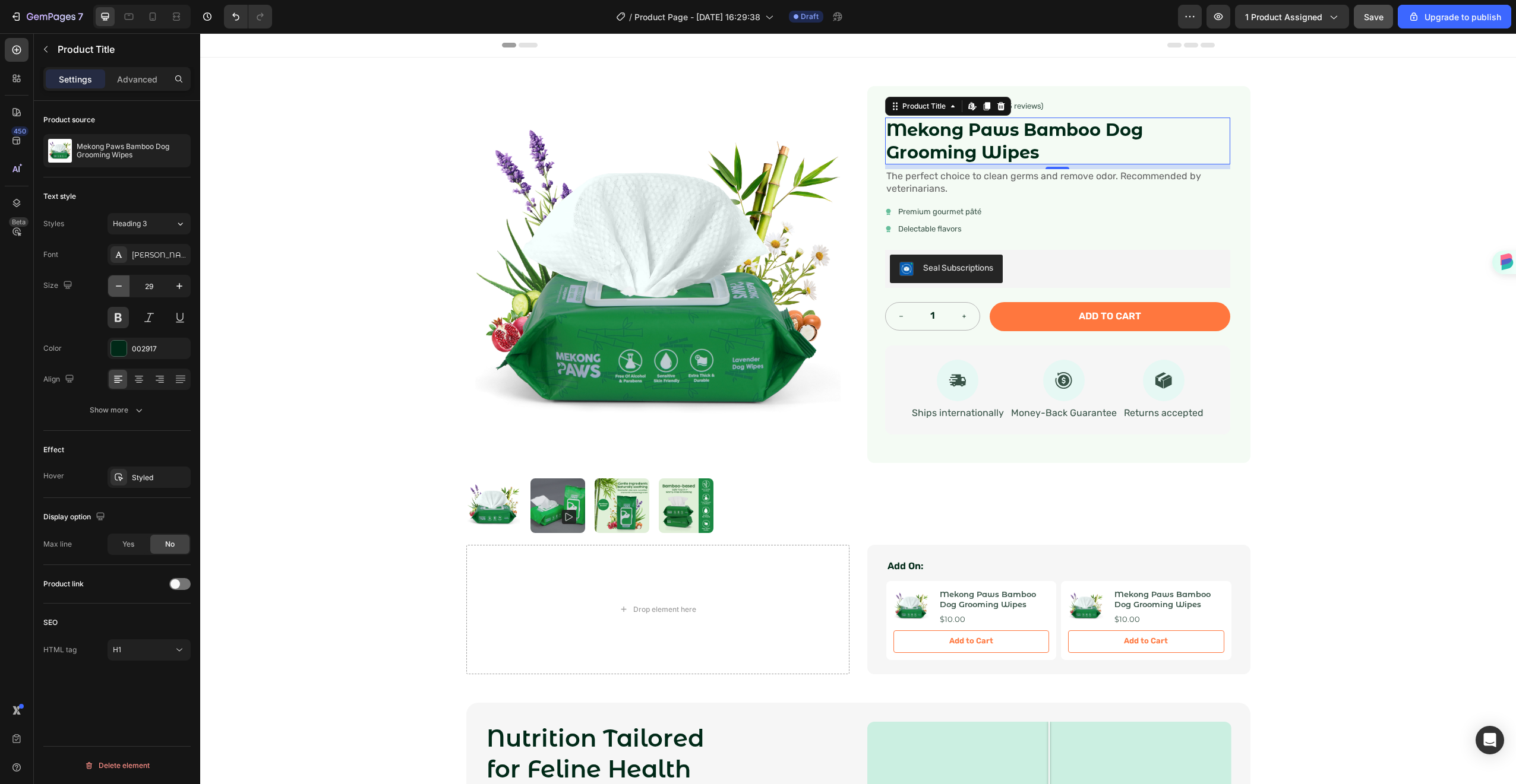
click at [123, 291] on icon "button" at bounding box center [118, 286] width 12 height 12
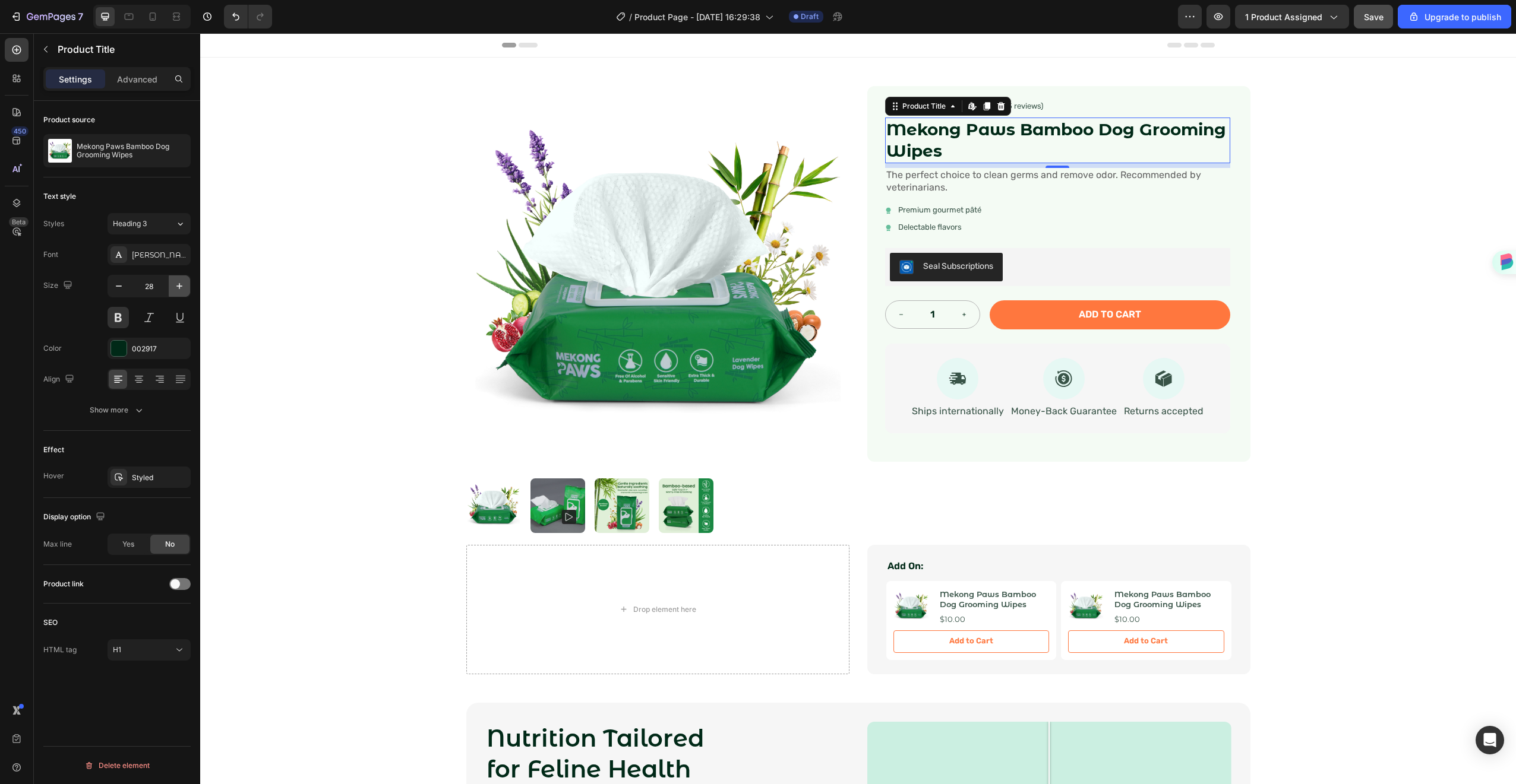
click at [175, 289] on icon "button" at bounding box center [179, 286] width 12 height 12
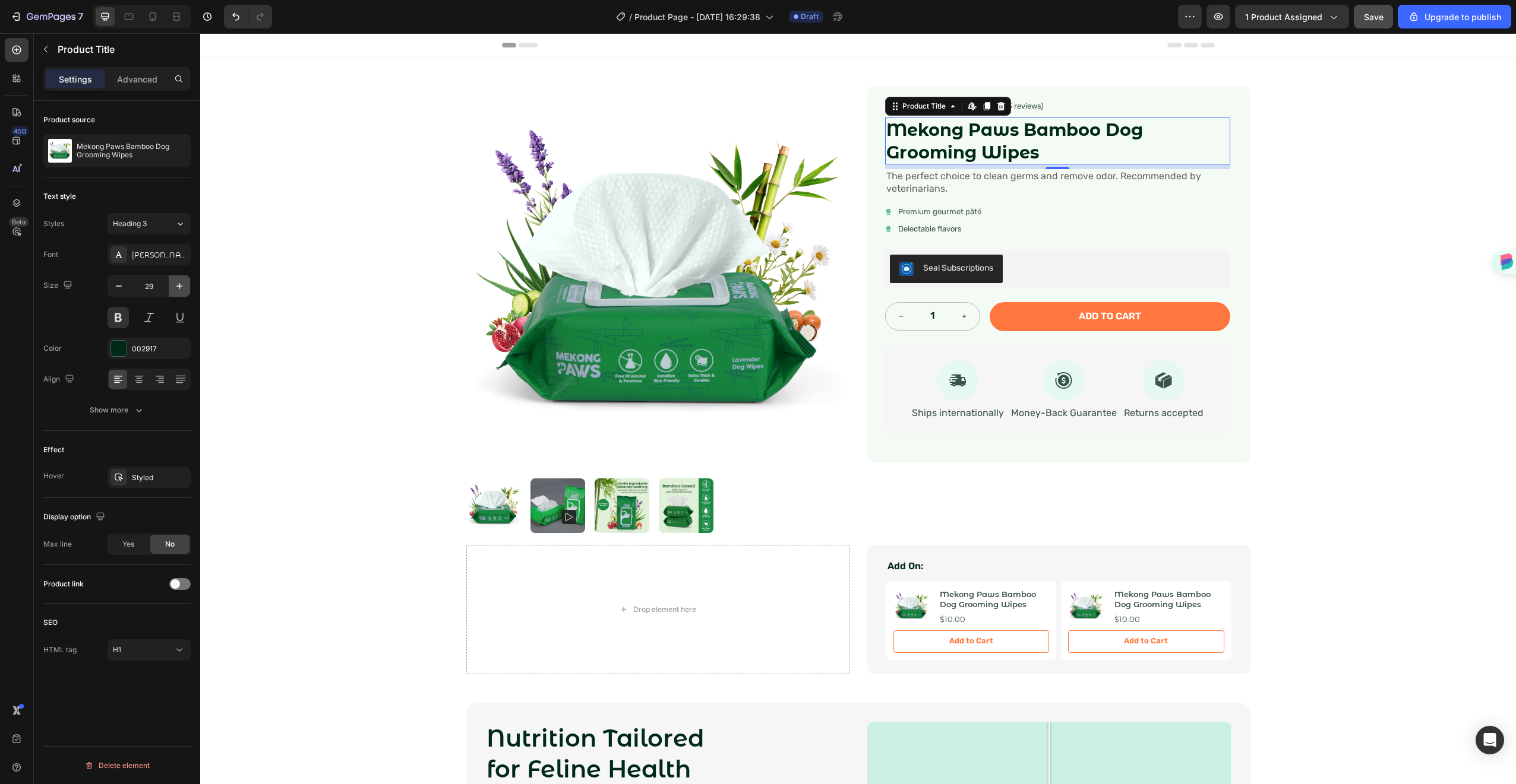
click at [175, 289] on icon "button" at bounding box center [179, 286] width 12 height 12
type input "30"
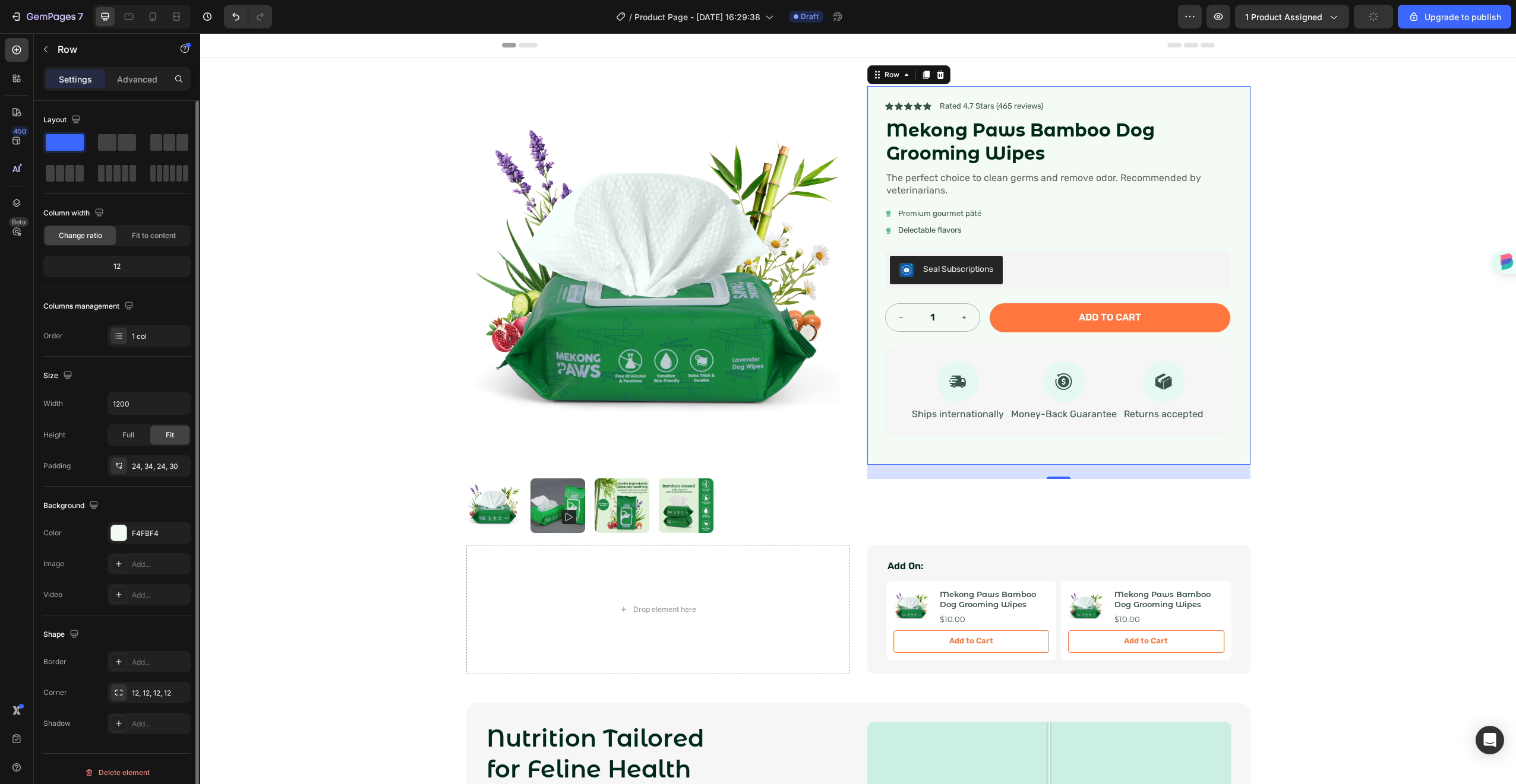
click at [1243, 91] on div "Icon Icon Icon Icon Icon Icon List Rated 4.7 Stars (465 reviews) Text Block Row…" at bounding box center [1059, 275] width 383 height 379
click at [938, 183] on span "The perfect choice to clean germs and remove odor. Recommended by veterinarians." at bounding box center [1044, 183] width 315 height 24
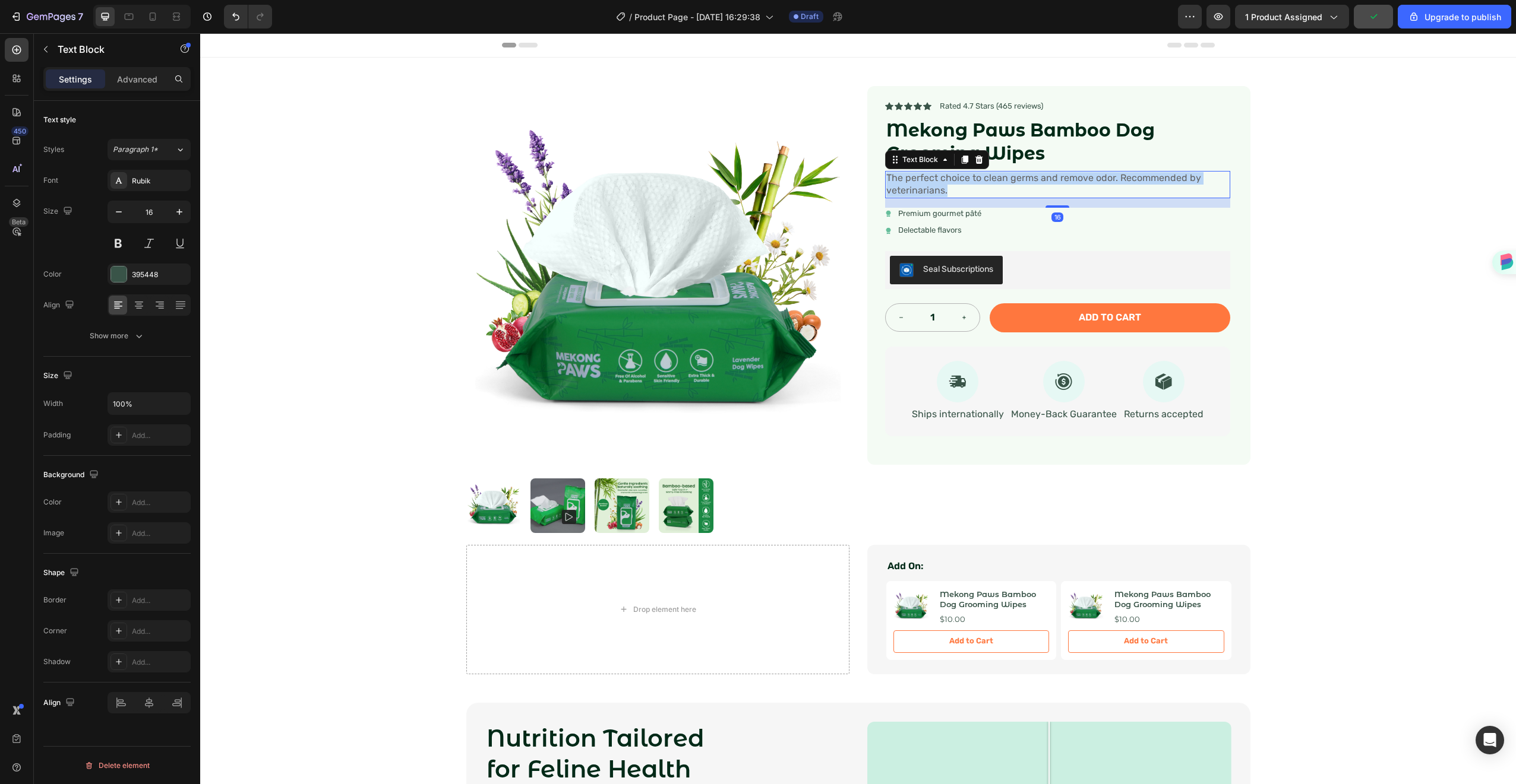
click at [938, 183] on span "The perfect choice to clean germs and remove odor. Recommended by veterinarians." at bounding box center [1044, 183] width 315 height 24
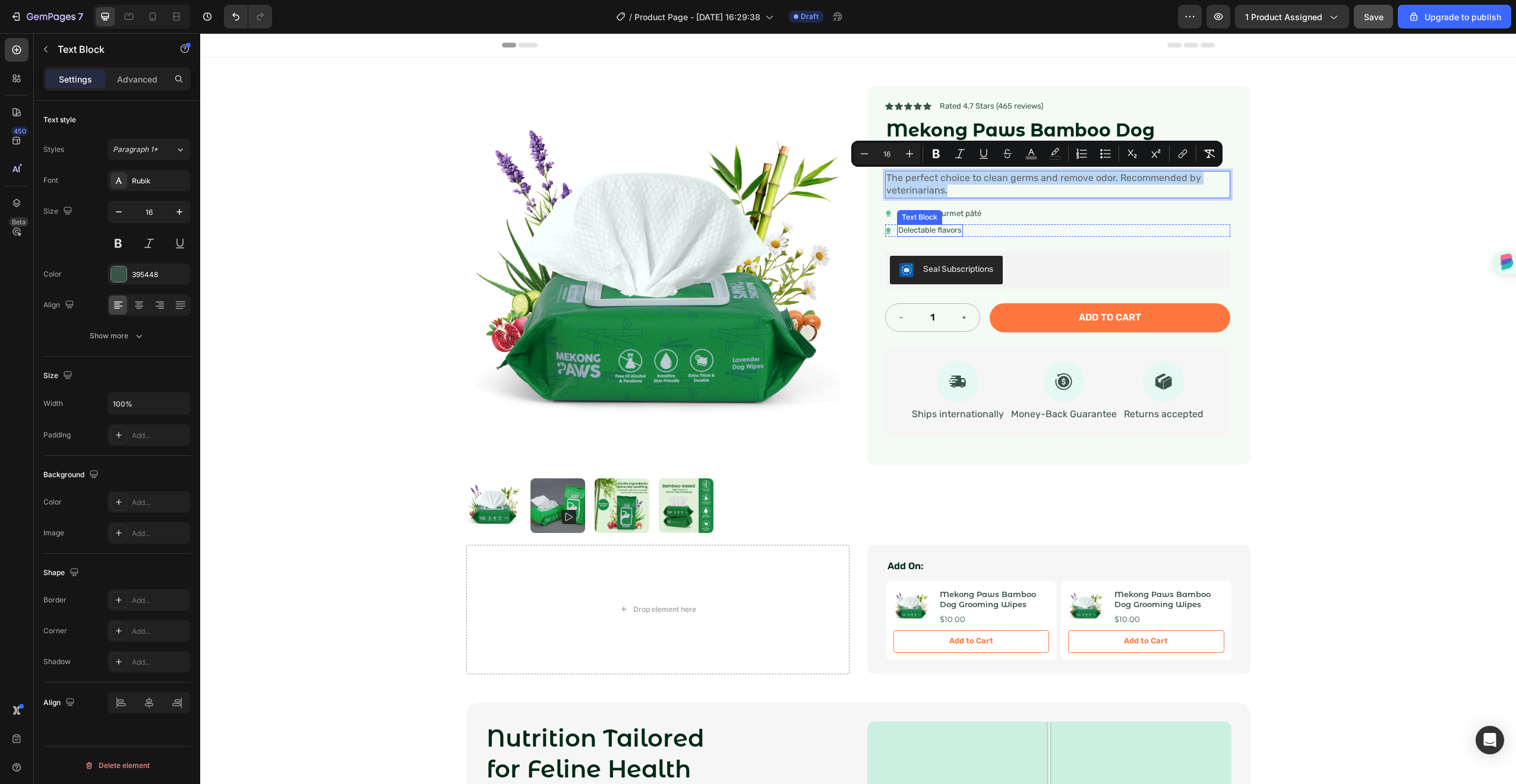
click at [931, 224] on div "Delectable flavors" at bounding box center [930, 230] width 66 height 12
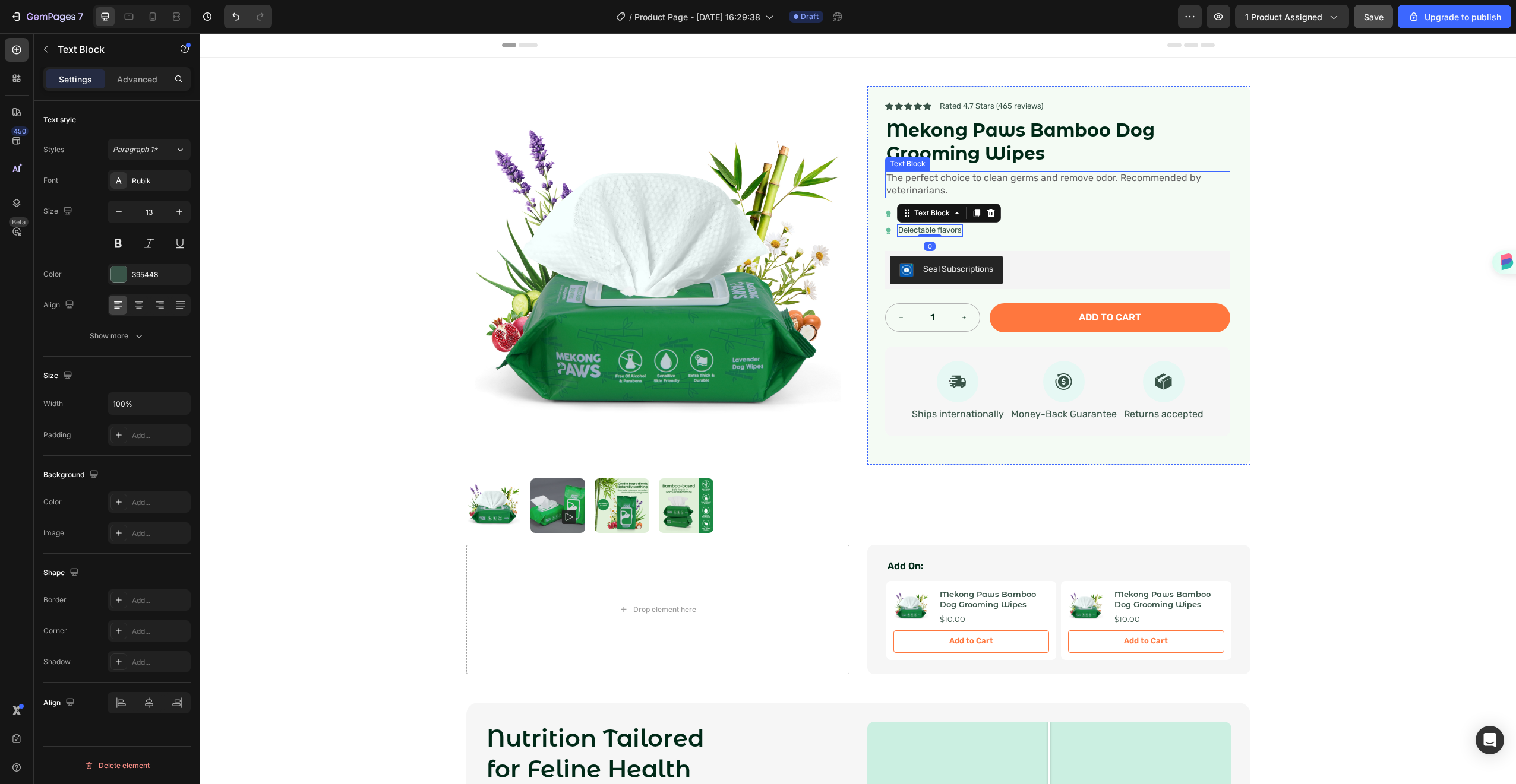
click at [1100, 194] on p "The perfect choice to clean germs and remove odor. Recommended by veterinarians." at bounding box center [1058, 184] width 343 height 25
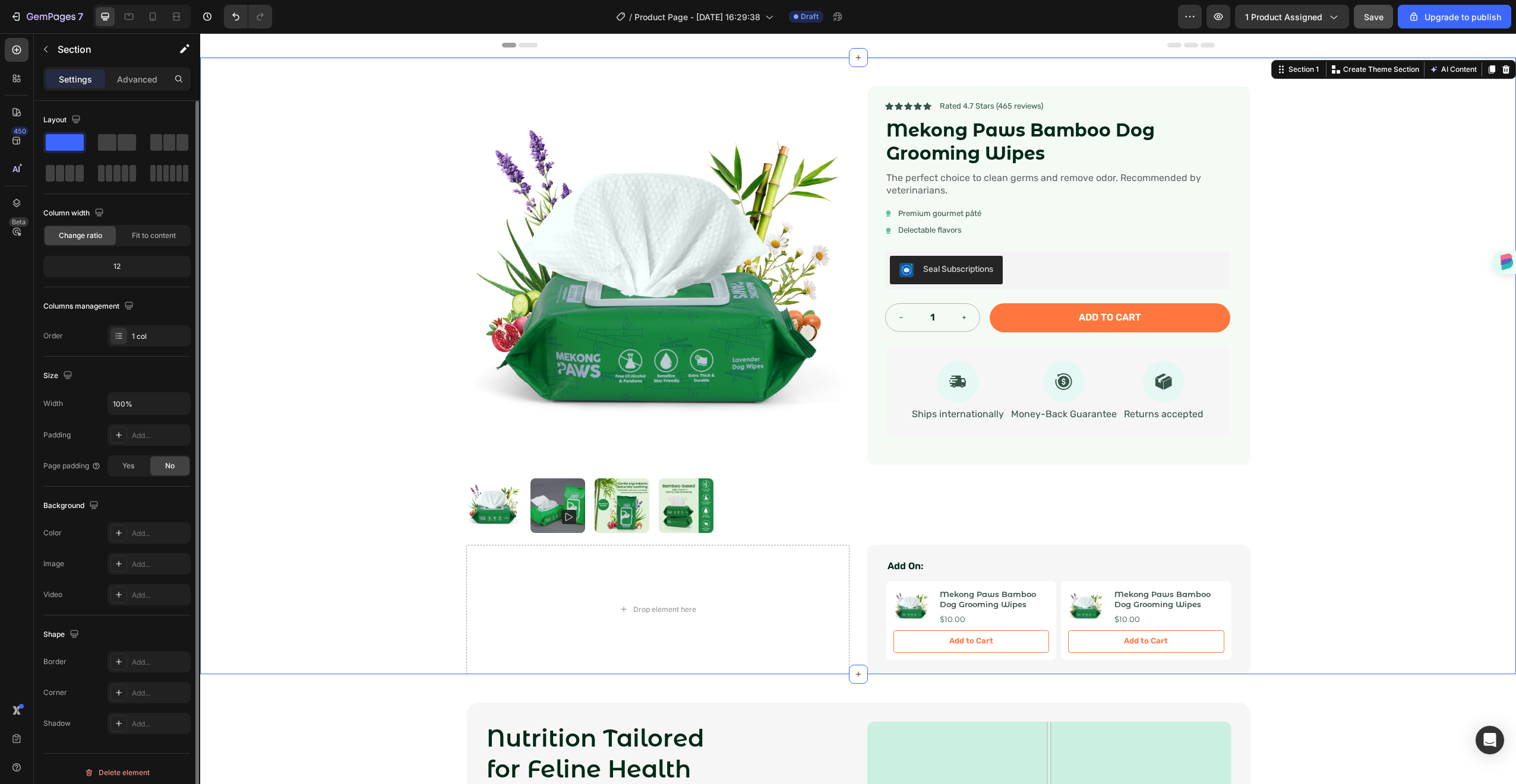
click at [1259, 154] on div "Product Images Icon Icon Icon Icon Icon Icon List Rated 4.7 Stars (465 reviews)…" at bounding box center [858, 366] width 1316 height 617
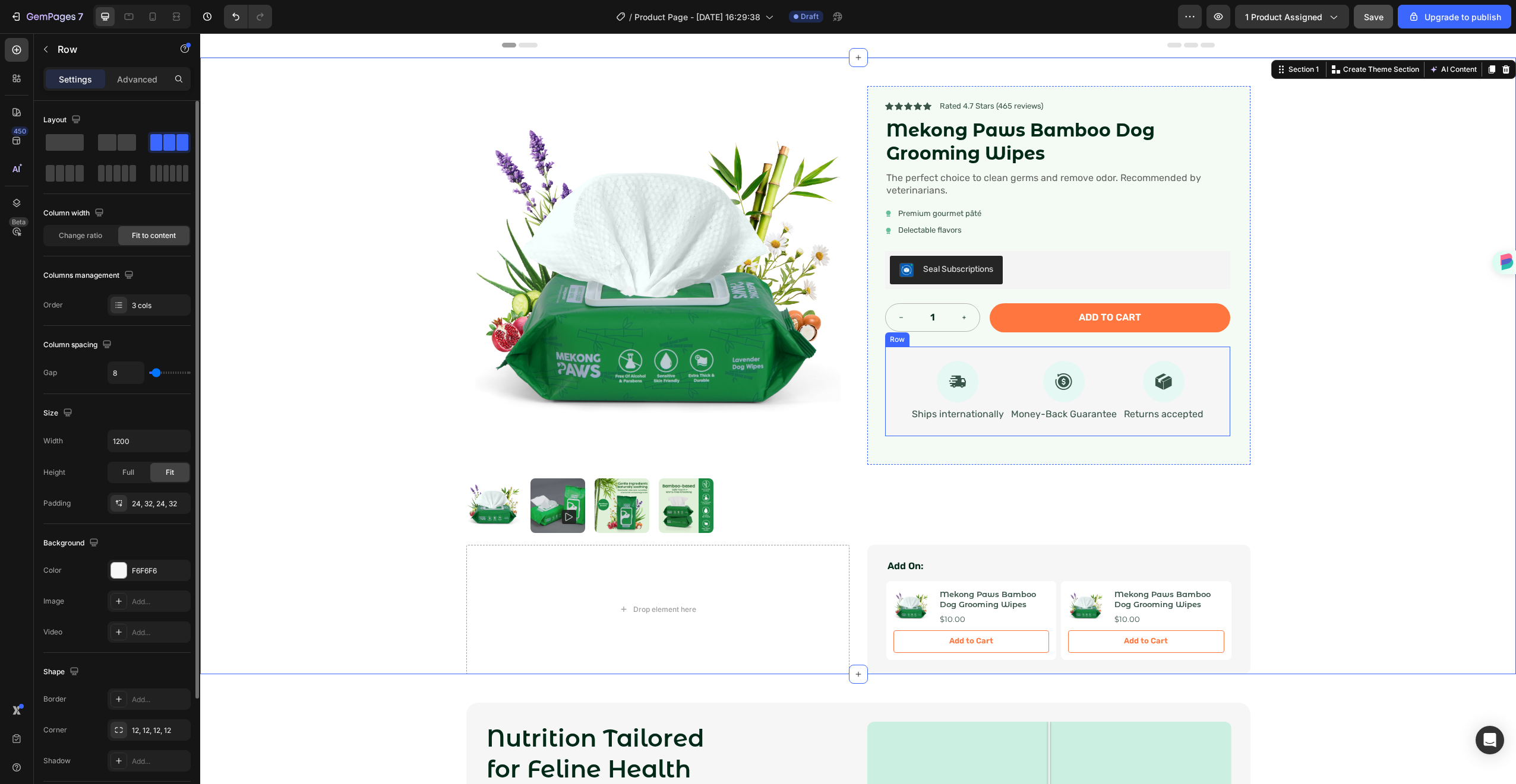
click at [1110, 427] on div "Icon Ships internationally Text Block Icon Money-Back Guarantee Text Block Icon…" at bounding box center [1058, 392] width 345 height 90
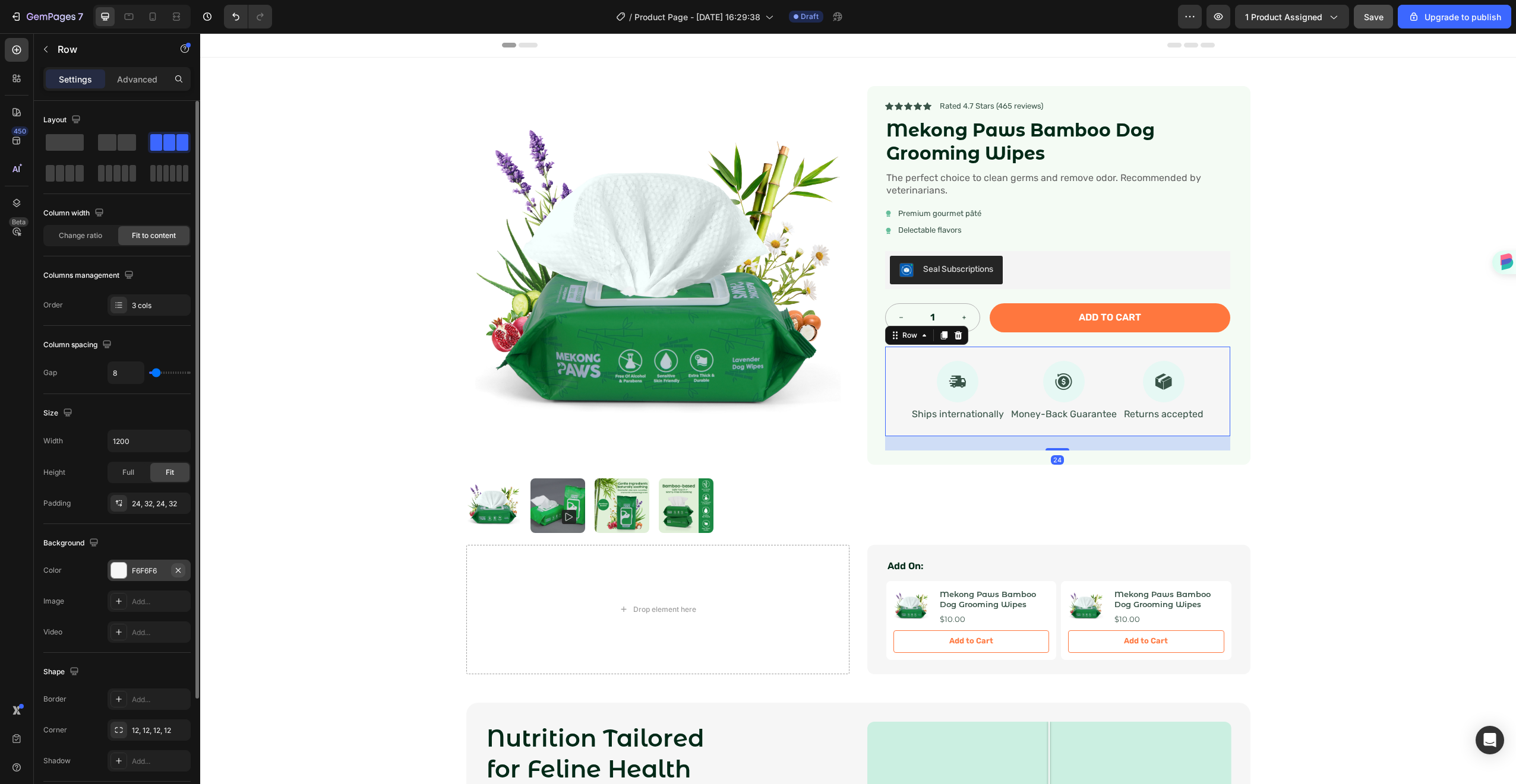
click at [176, 568] on icon "button" at bounding box center [178, 569] width 5 height 5
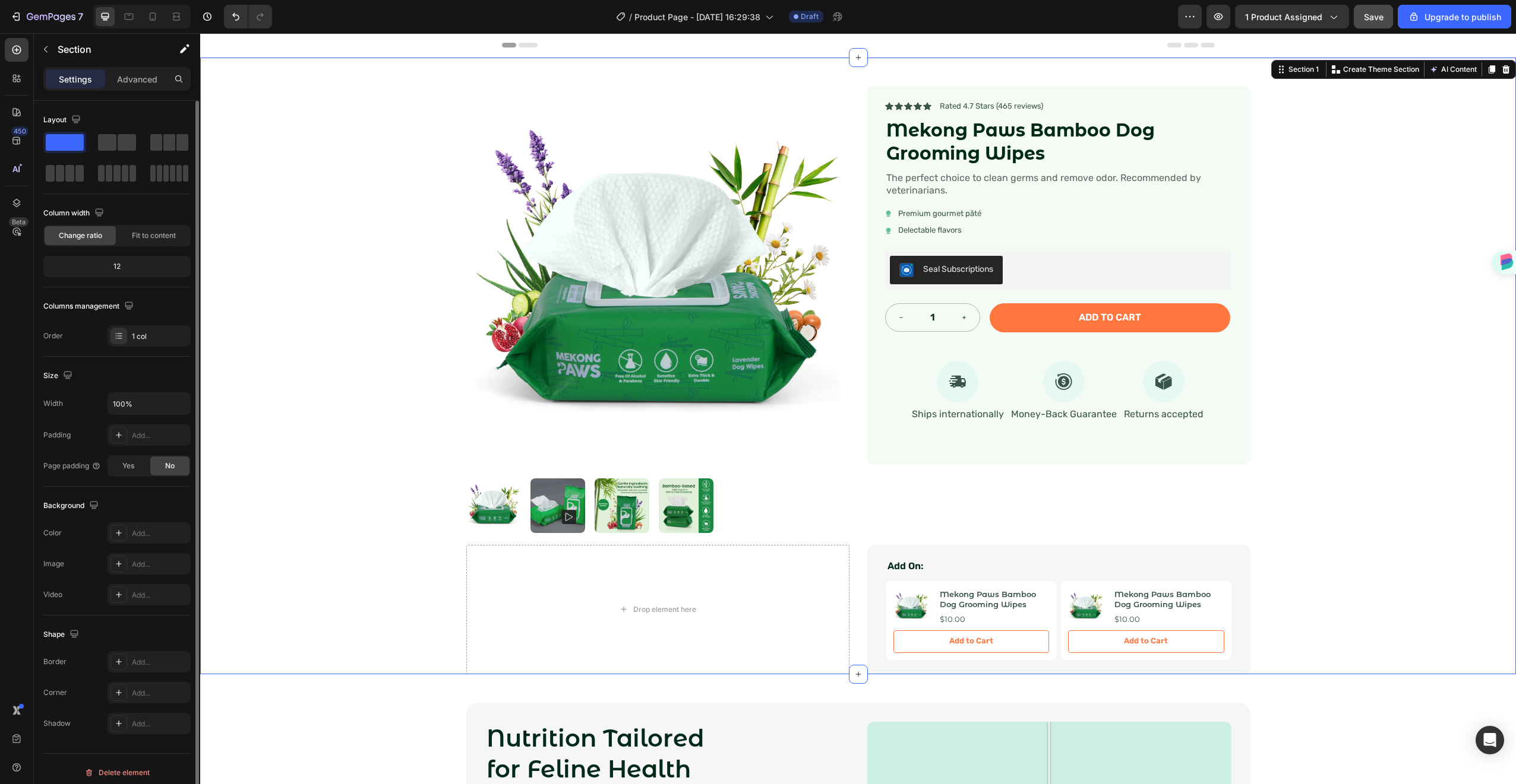
click at [1310, 296] on div "Product Images Icon Icon Icon Icon Icon Icon List Rated 4.7 Stars (465 reviews)…" at bounding box center [858, 366] width 1316 height 617
click at [995, 383] on div "Icon" at bounding box center [959, 382] width 95 height 42
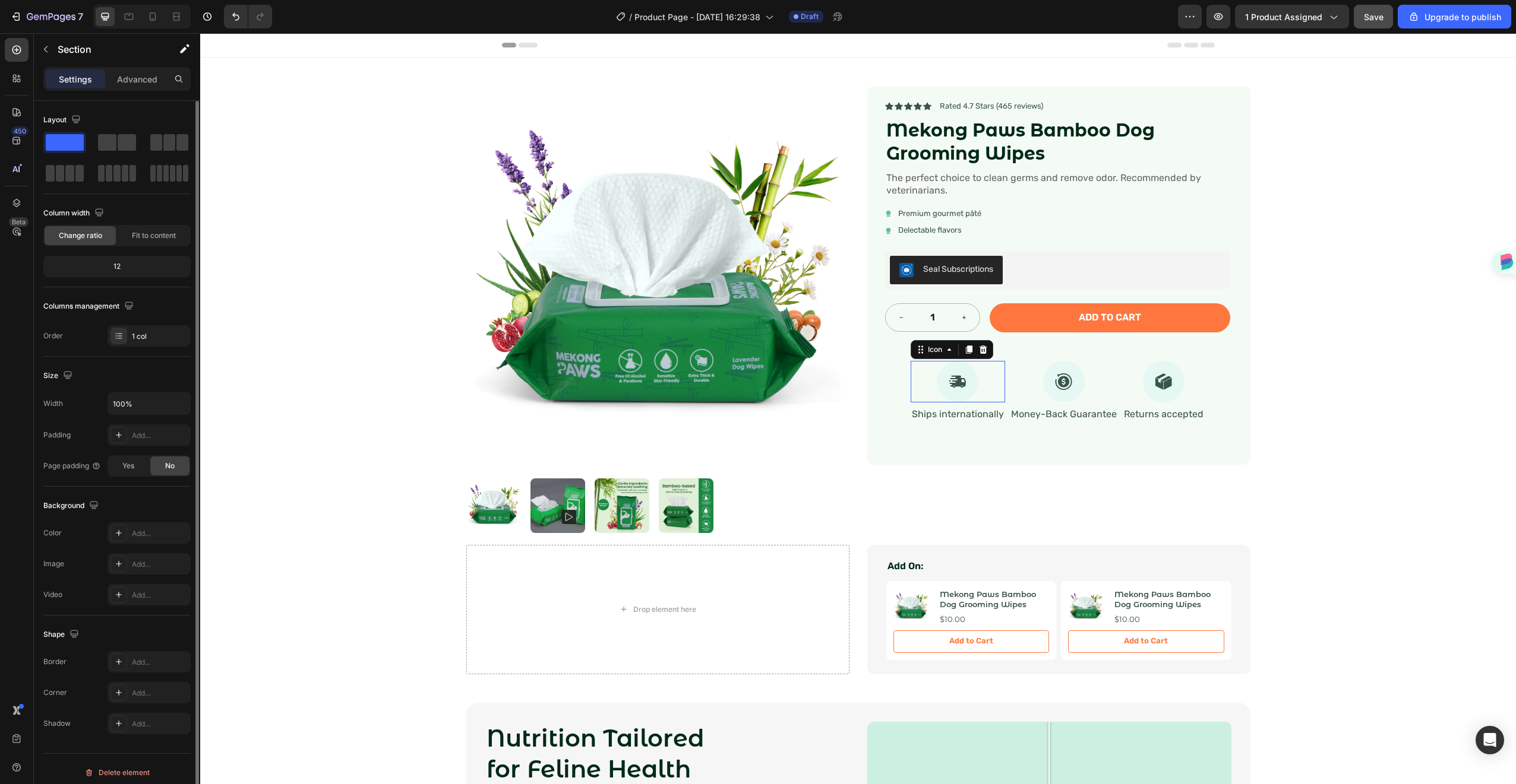
click at [995, 383] on div "Icon 0" at bounding box center [959, 382] width 95 height 42
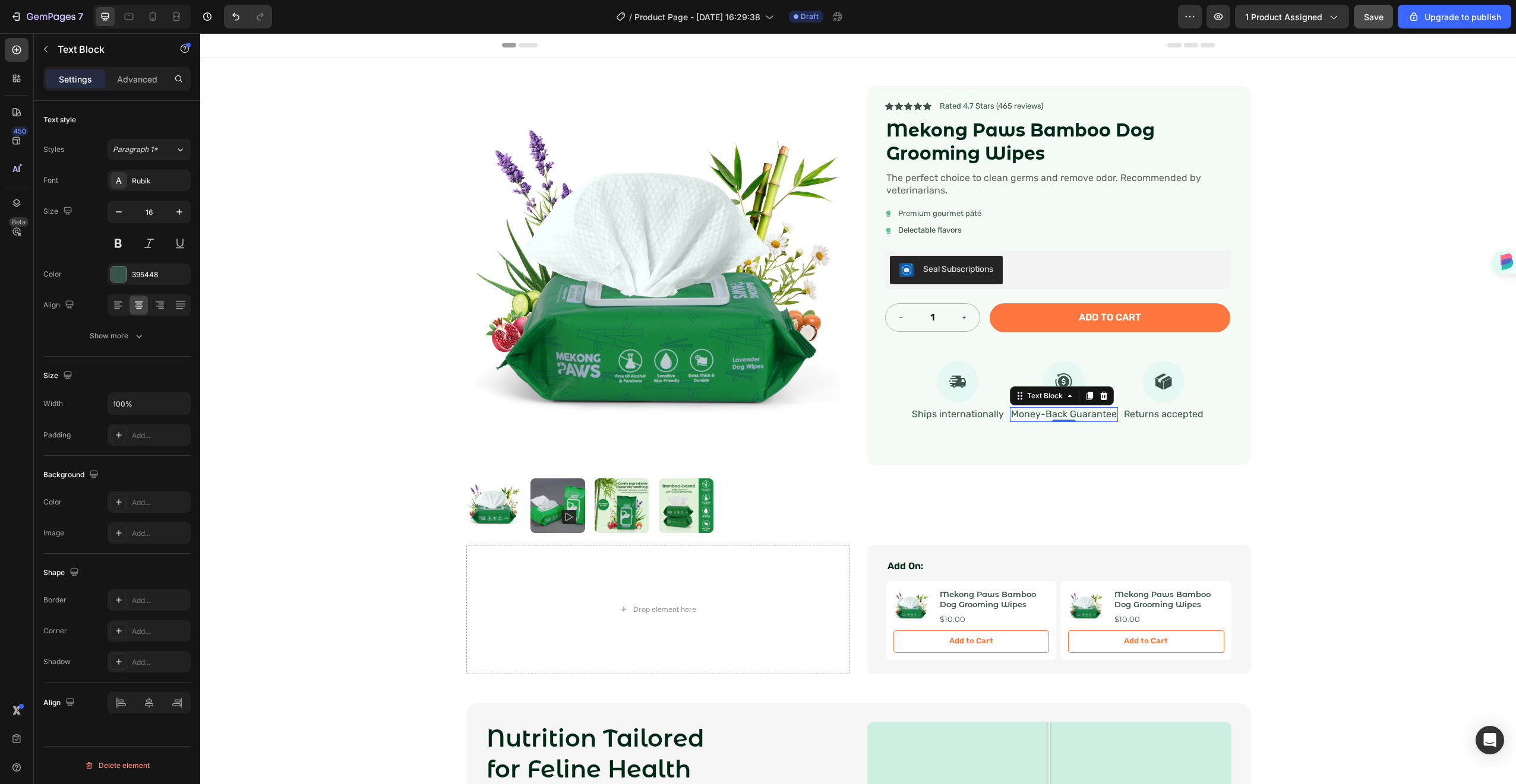
click at [1012, 415] on p "Money-Back Guarantee" at bounding box center [1065, 414] width 106 height 12
click at [974, 430] on div "Icon Ships internationally Text Block Icon Money-Back Guarantee Text Block 0 Ic…" at bounding box center [1058, 392] width 345 height 90
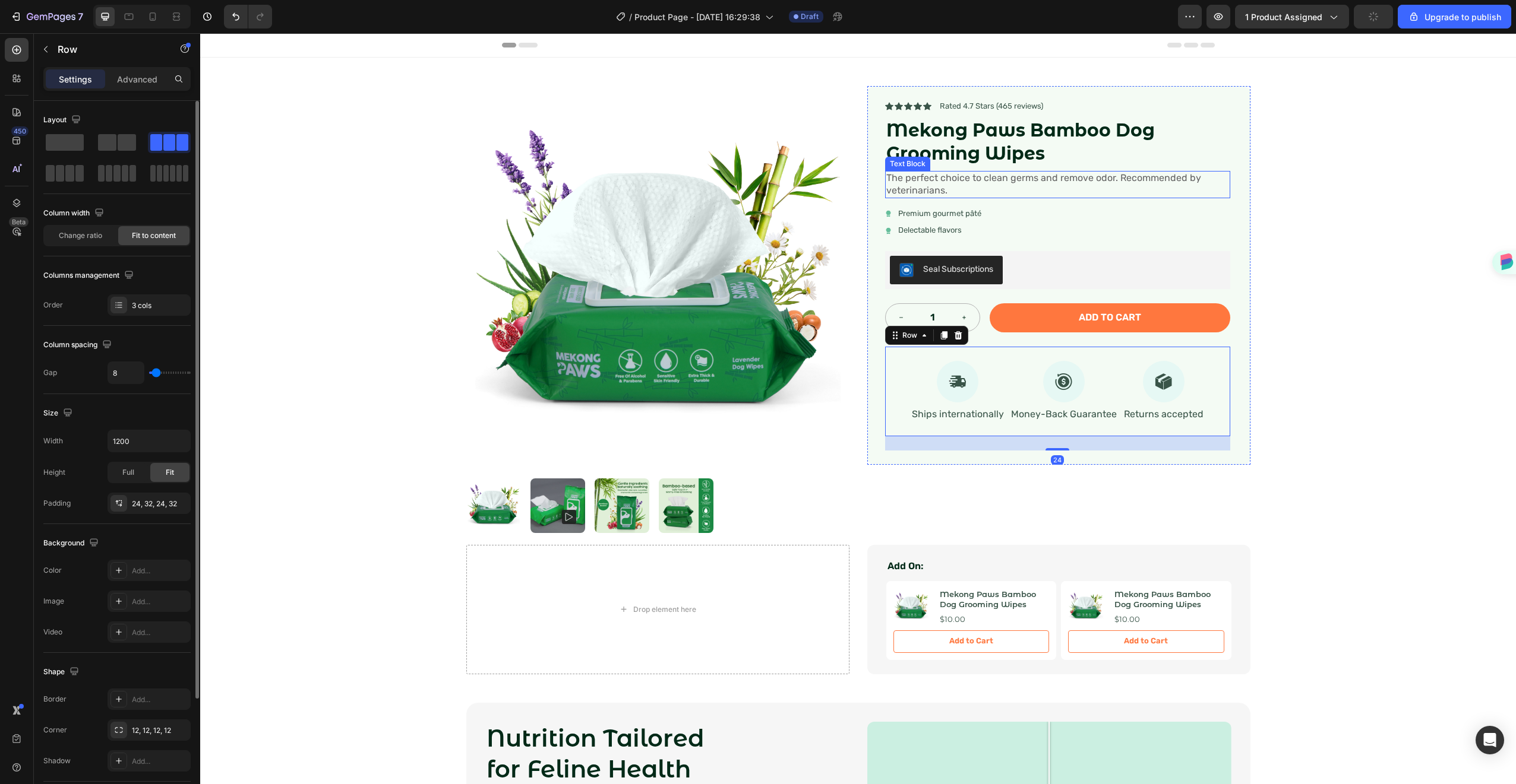
click at [913, 187] on span "The perfect choice to clean germs and remove odor. Recommended by veterinarians." at bounding box center [1044, 183] width 315 height 24
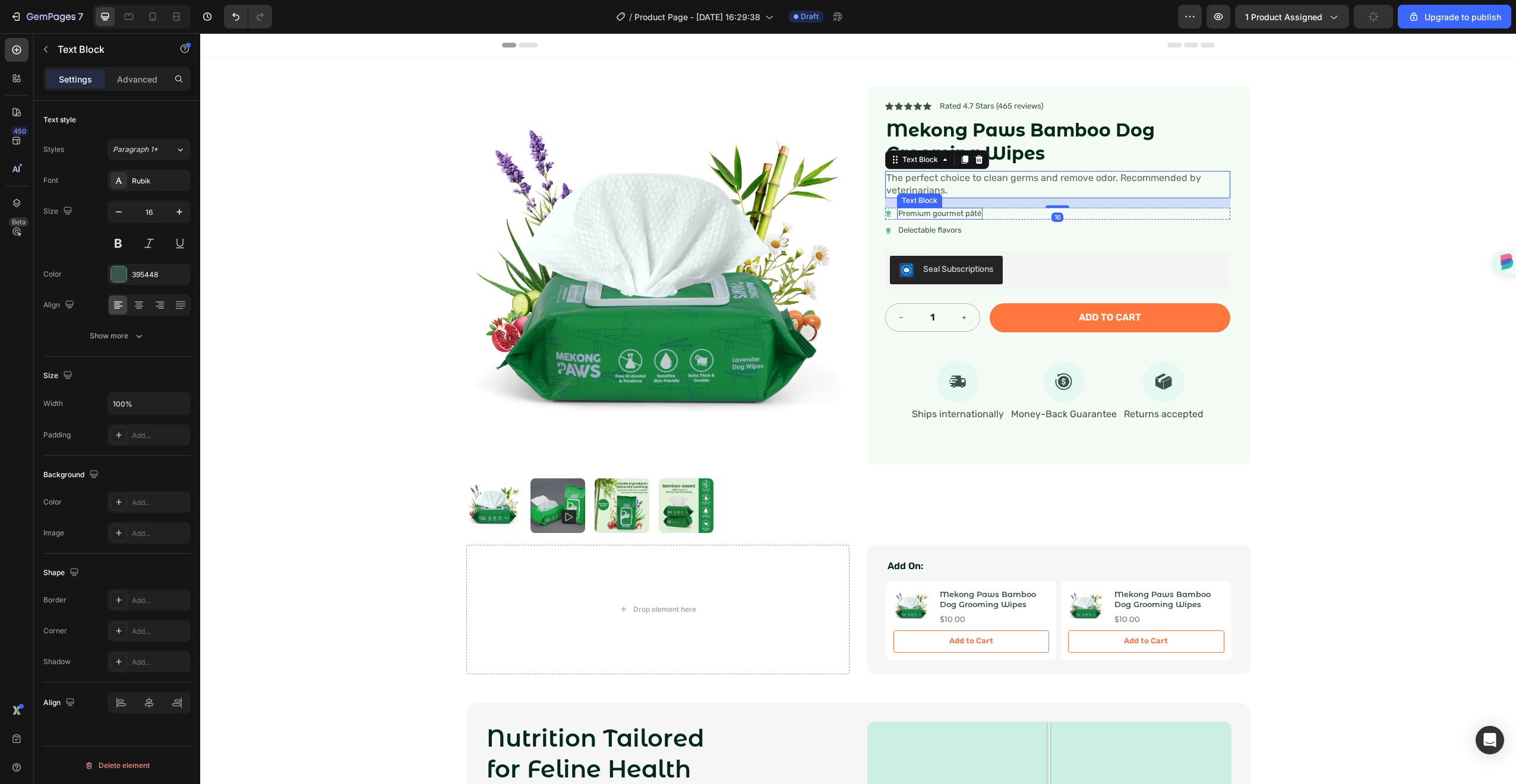
click at [920, 217] on p "Premium gourmet pâté" at bounding box center [940, 214] width 83 height 10
click at [1115, 184] on p "The perfect choice to clean germs and remove odor. Recommended by veterinarians." at bounding box center [1058, 184] width 343 height 25
click at [1175, 178] on span "The perfect choice to clean germs and remove odor. Recommended by veterinarians." at bounding box center [1044, 183] width 315 height 24
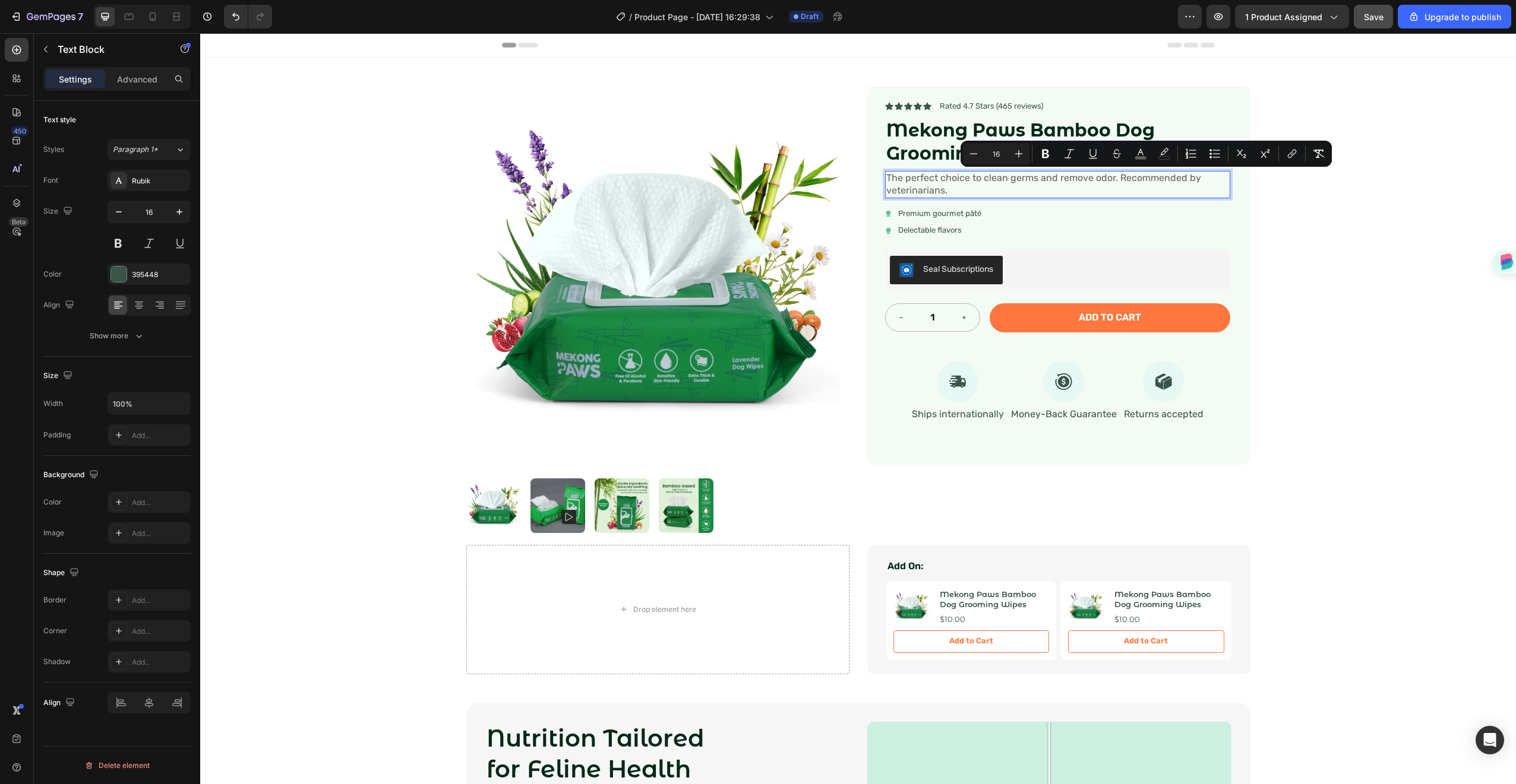
click at [1093, 178] on span "The perfect choice to clean germs and remove odor. Recommended by veterinarians." at bounding box center [1044, 183] width 315 height 24
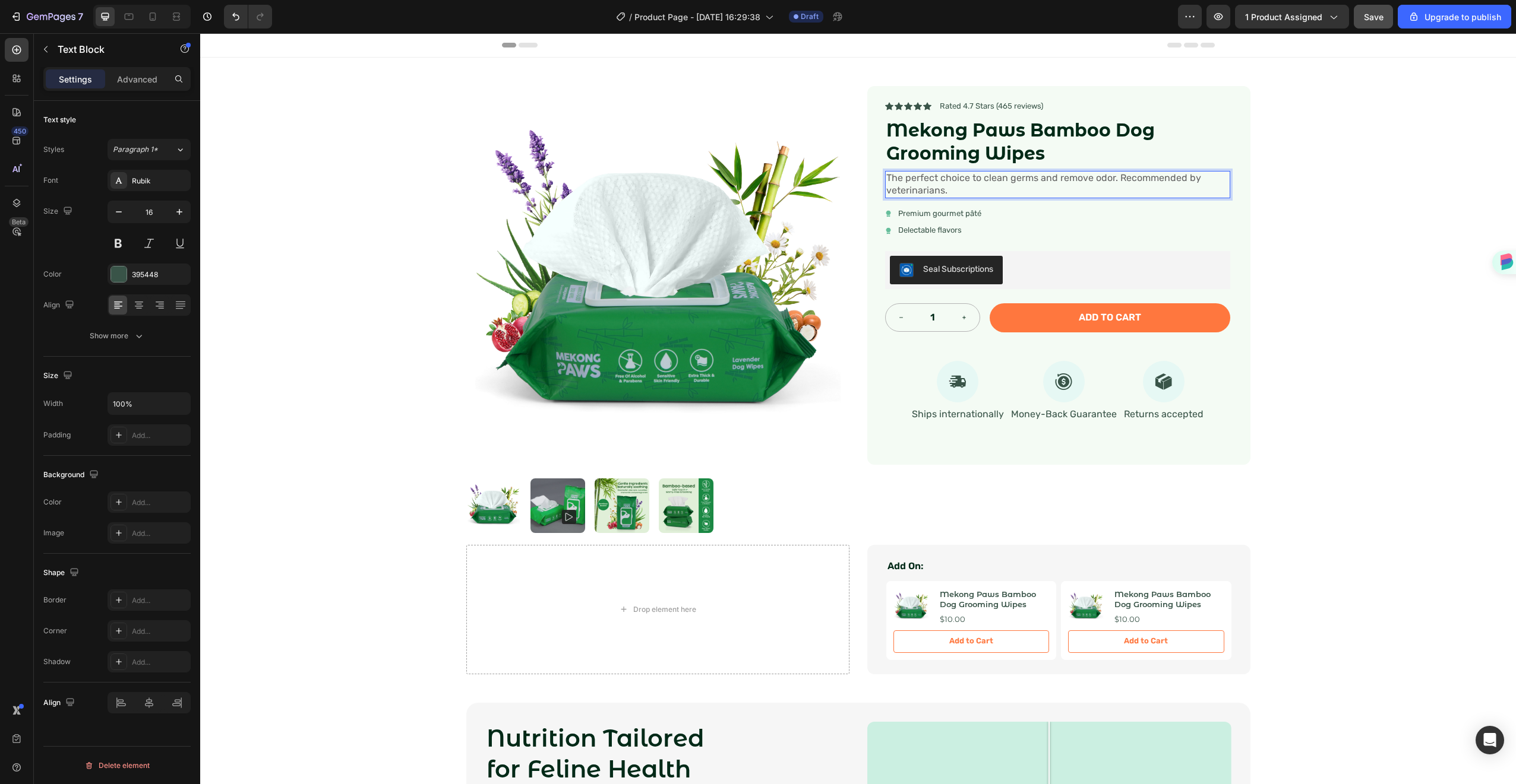
click at [1115, 191] on p "The perfect choice to clean germs and remove odor. Recommended by veterinarians." at bounding box center [1058, 184] width 343 height 25
click at [1013, 551] on div "Add On: Text Block Product Images Mekong Paws Bamboo Dog Grooming Wipes Product…" at bounding box center [1059, 609] width 383 height 130
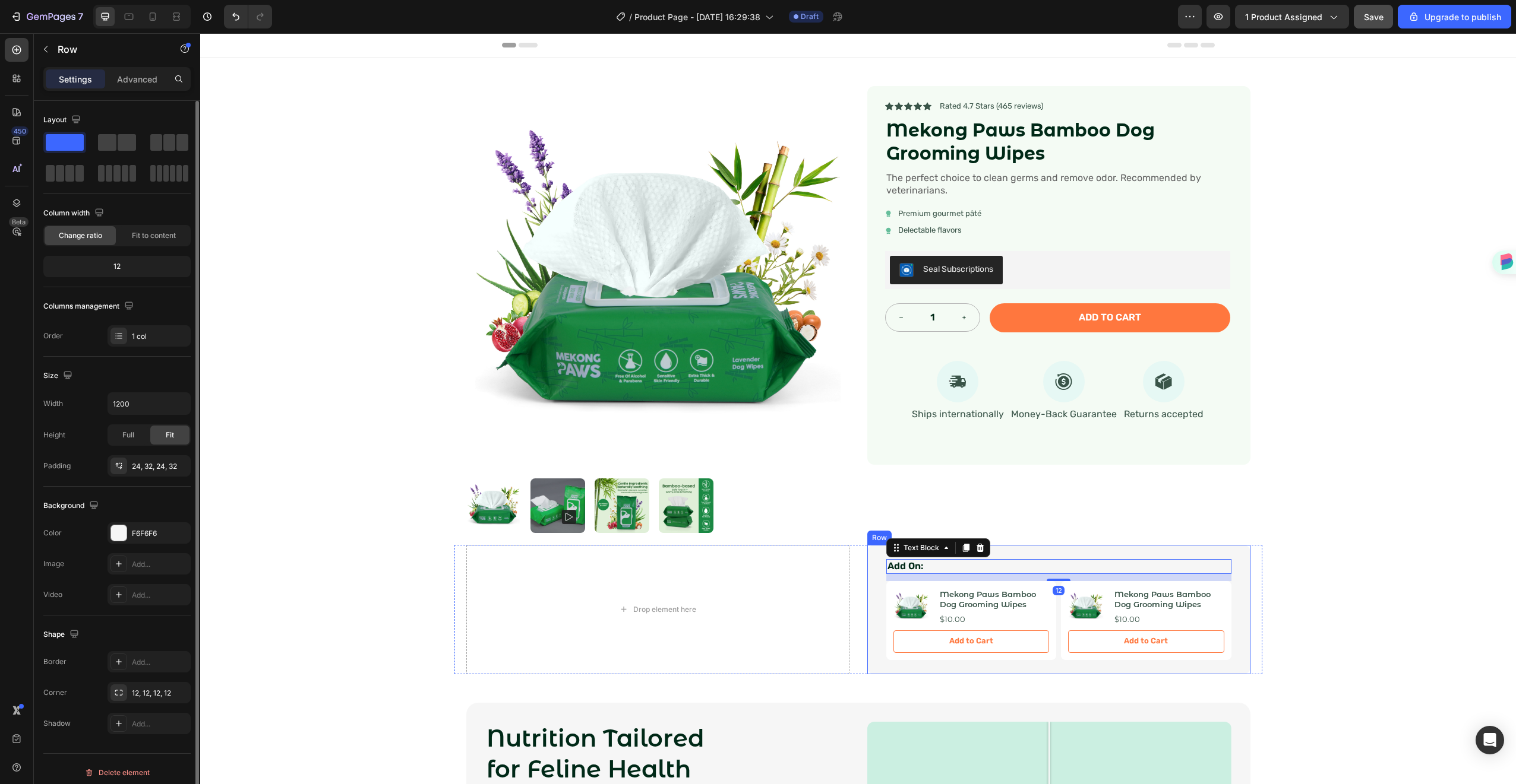
click at [873, 561] on div "Add On: Text Block 12 Product Images Mekong Paws Bamboo Dog Grooming Wipes Prod…" at bounding box center [1059, 609] width 383 height 130
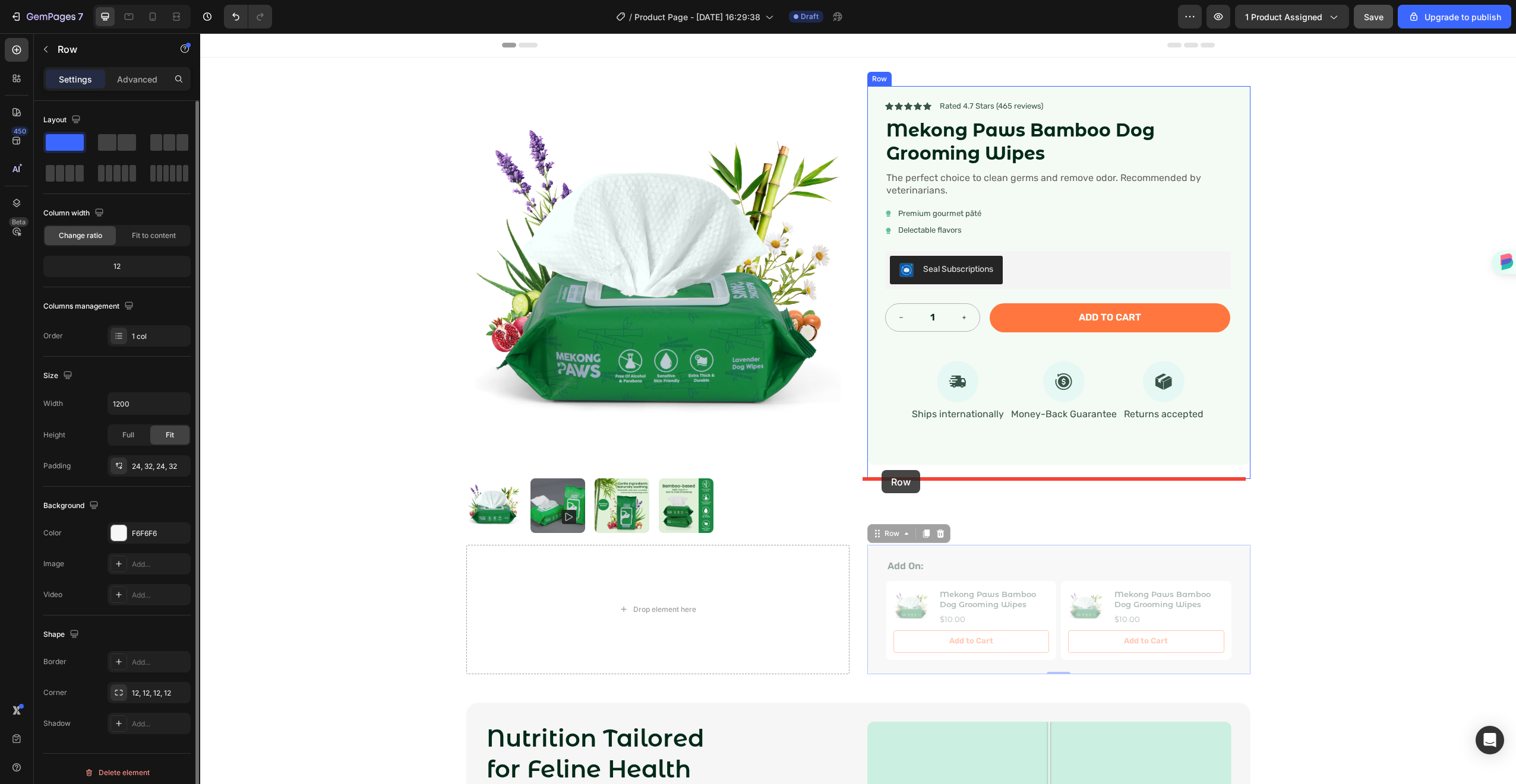
drag, startPoint x: 873, startPoint y: 558, endPoint x: 882, endPoint y: 470, distance: 88.5
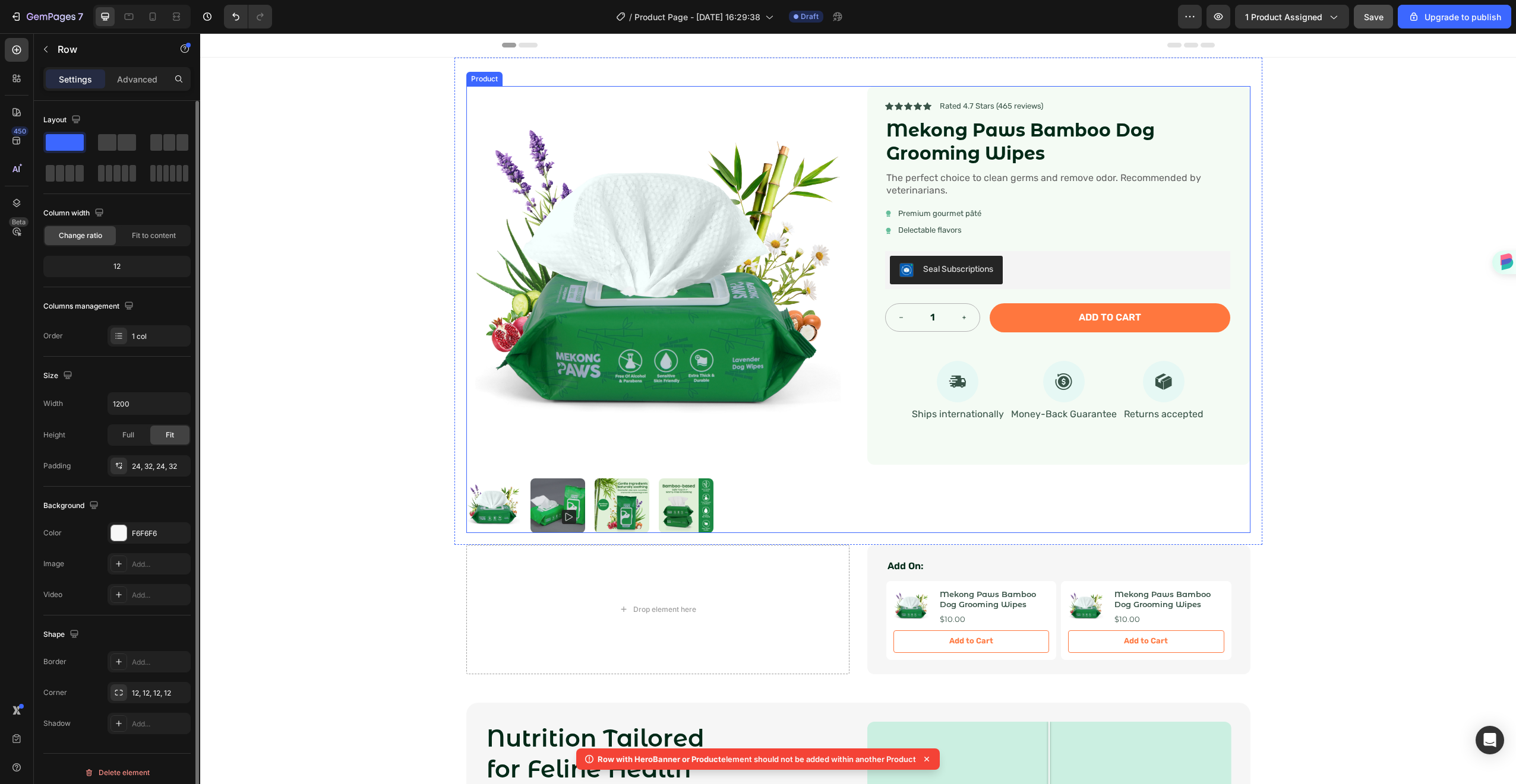
click at [903, 486] on div "Icon Icon Icon Icon Icon Icon List Rated 4.7 Stars (465 reviews) Text Block Row…" at bounding box center [1059, 309] width 383 height 447
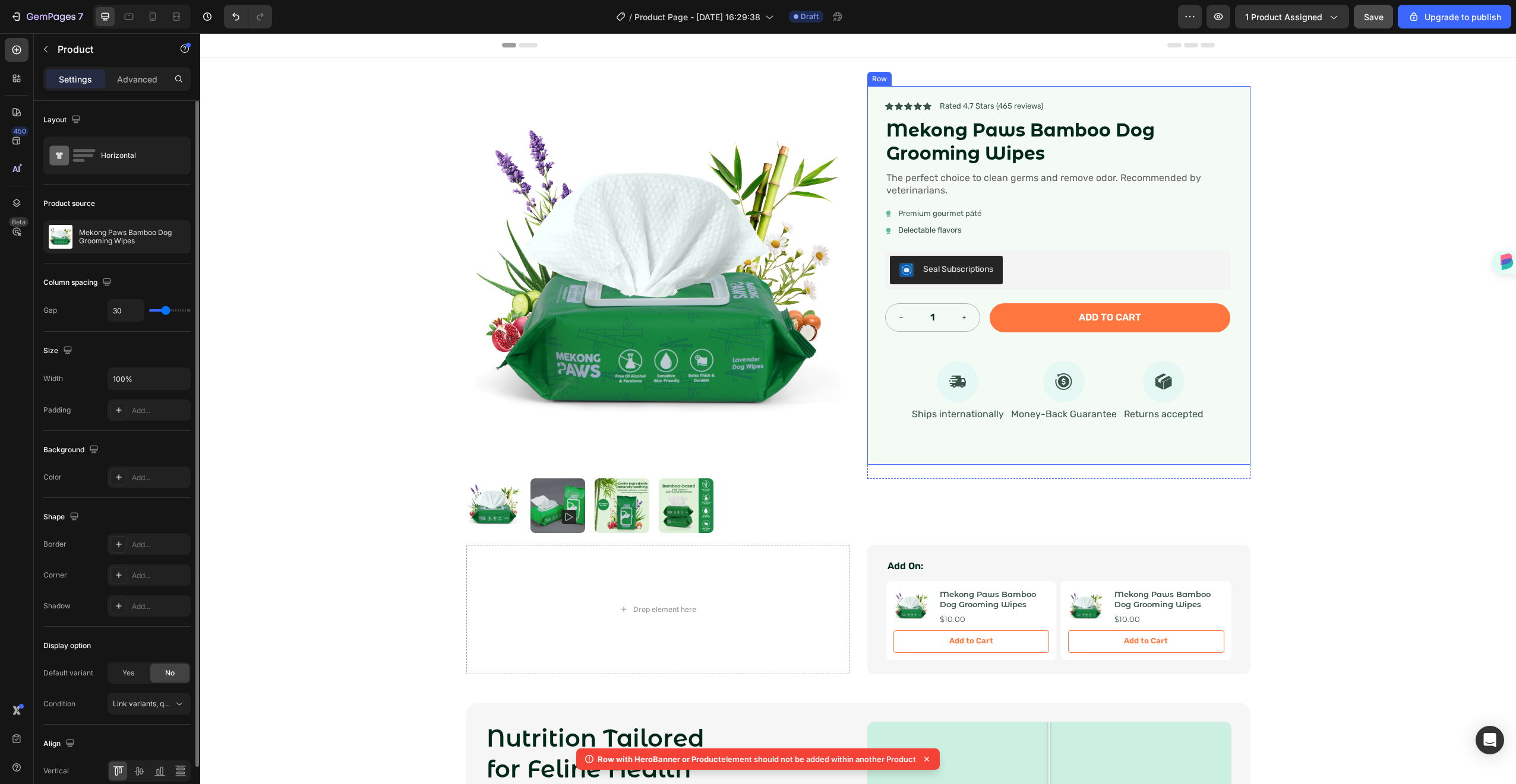
click at [903, 444] on div "Icon Icon Icon Icon Icon Icon List Rated 4.7 Stars (465 reviews) Text Block Row…" at bounding box center [1058, 275] width 345 height 350
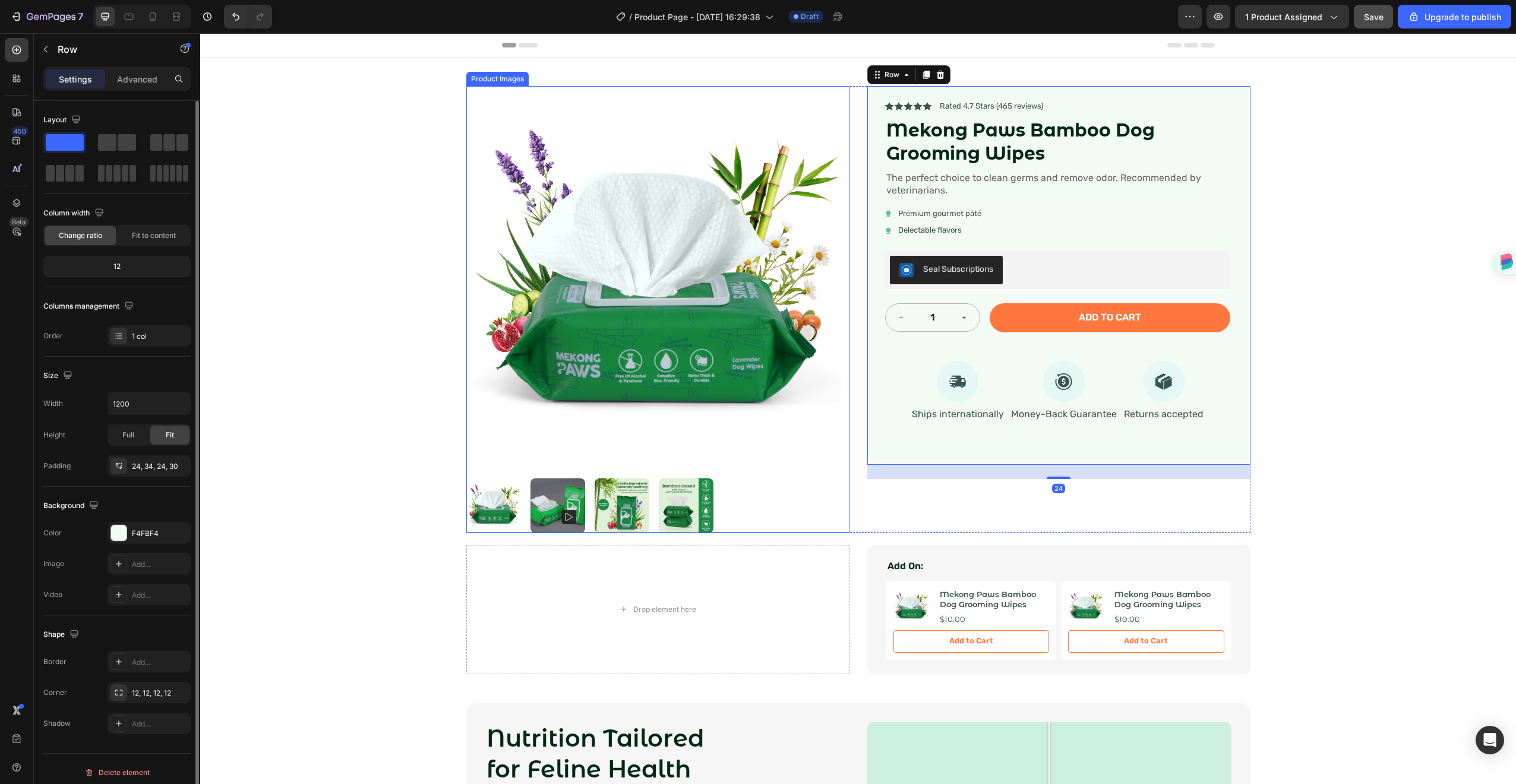
click at [744, 517] on div at bounding box center [658, 506] width 383 height 55
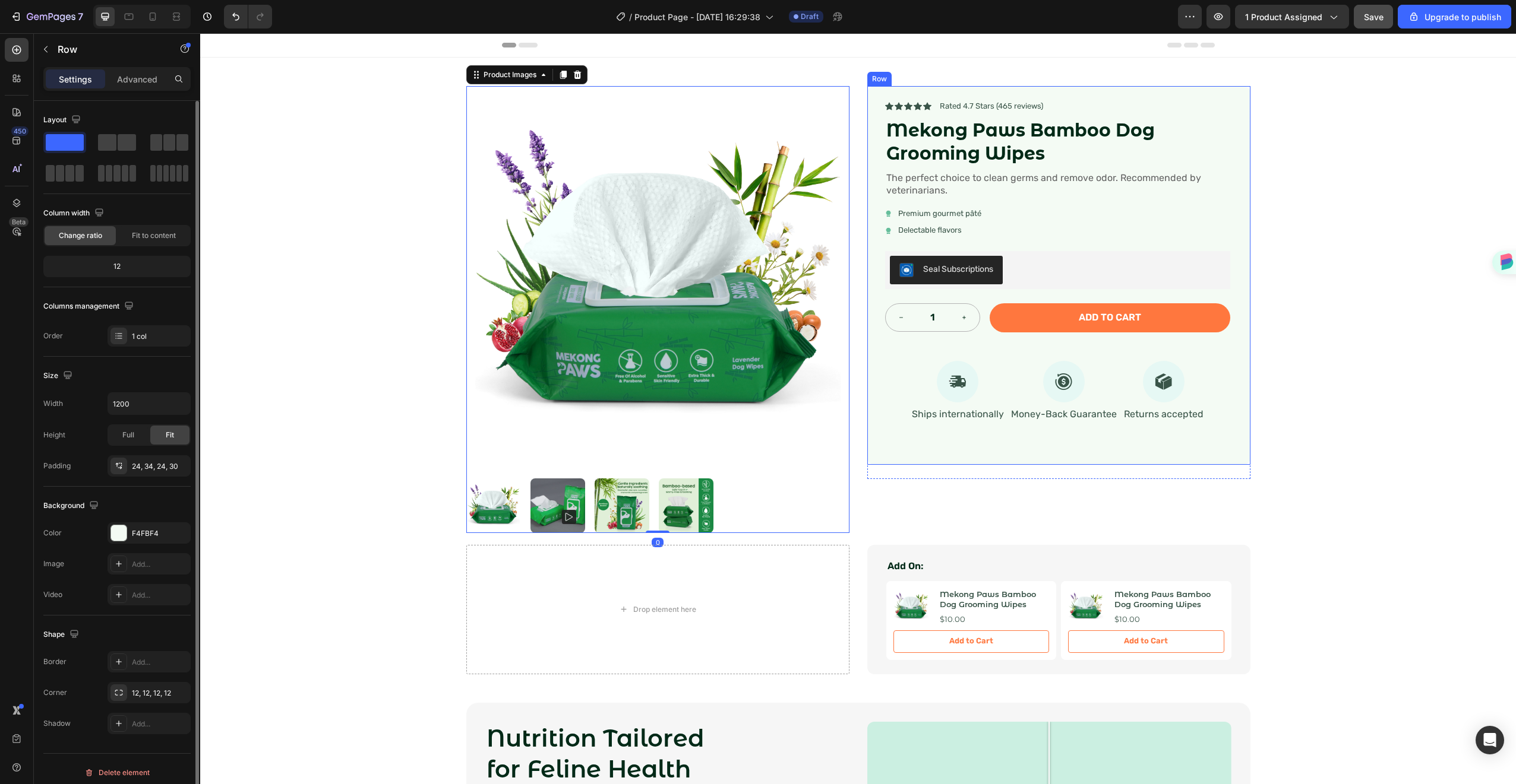
click at [925, 462] on div "Icon Icon Icon Icon Icon Icon List Rated 4.7 Stars (465 reviews) Text Block Row…" at bounding box center [1059, 275] width 383 height 379
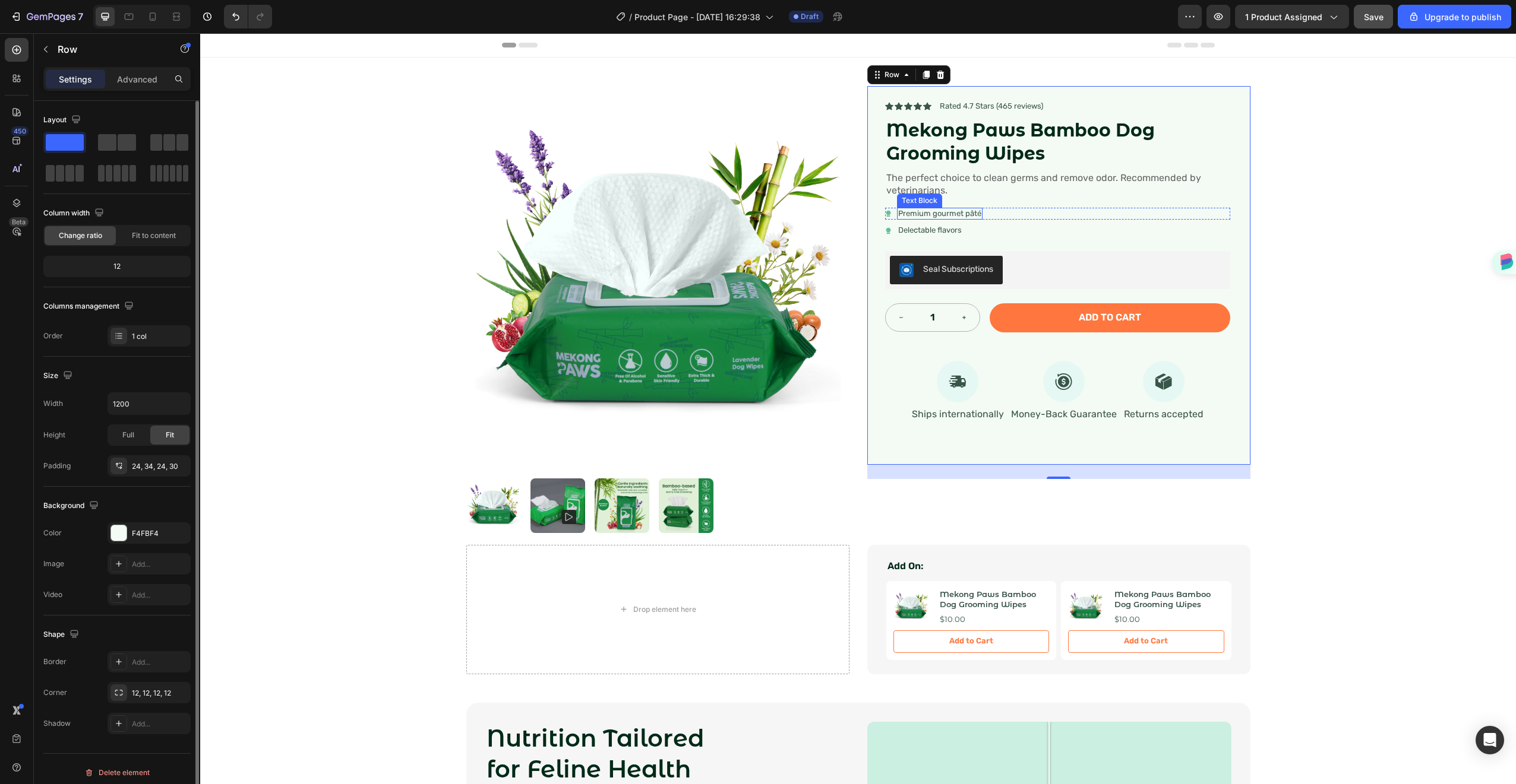
click at [936, 213] on p "Premium gourmet pâté" at bounding box center [940, 214] width 83 height 10
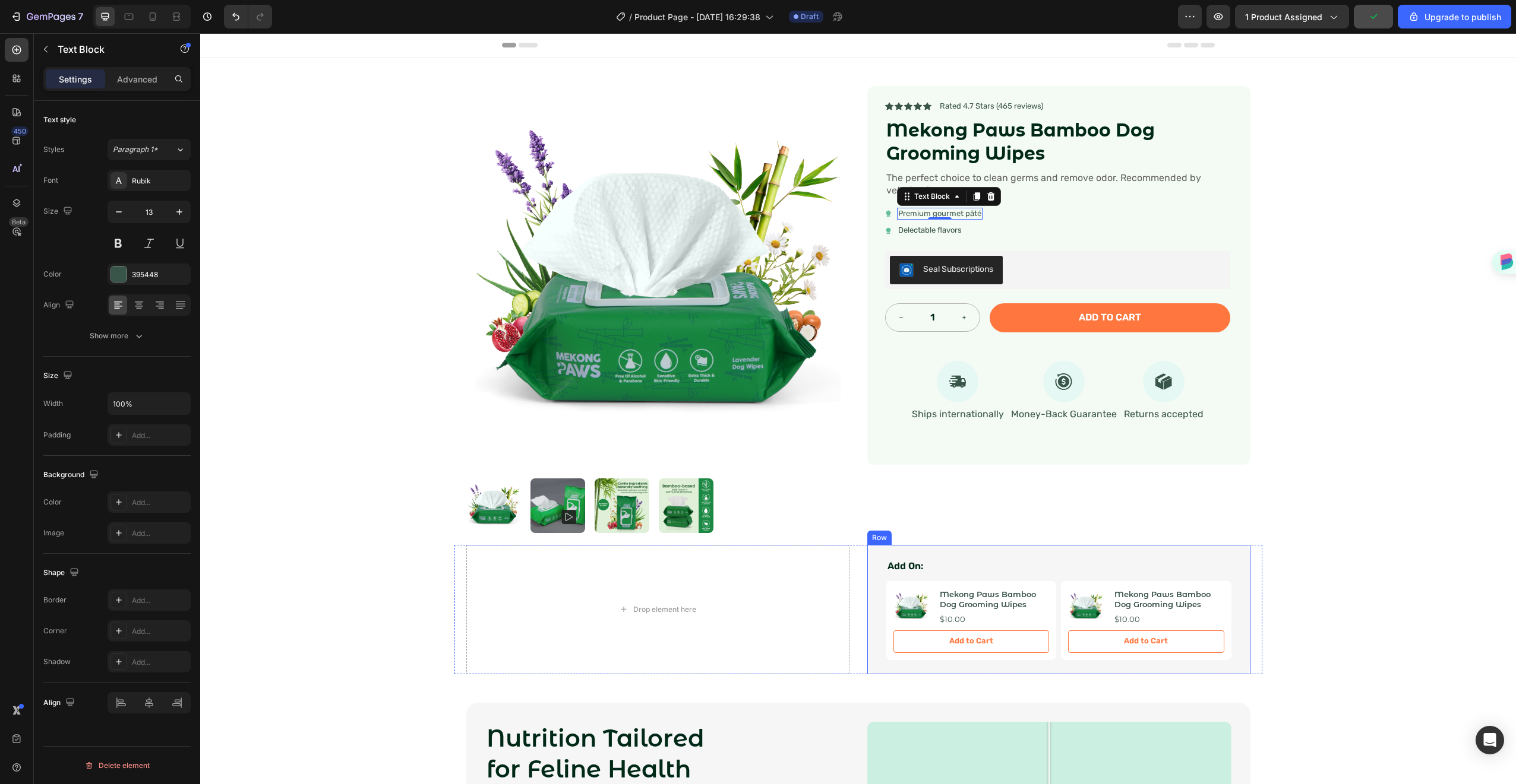
click at [868, 553] on div "Add On: Text Block Product Images Mekong Paws Bamboo Dog Grooming Wipes Product…" at bounding box center [1059, 609] width 383 height 130
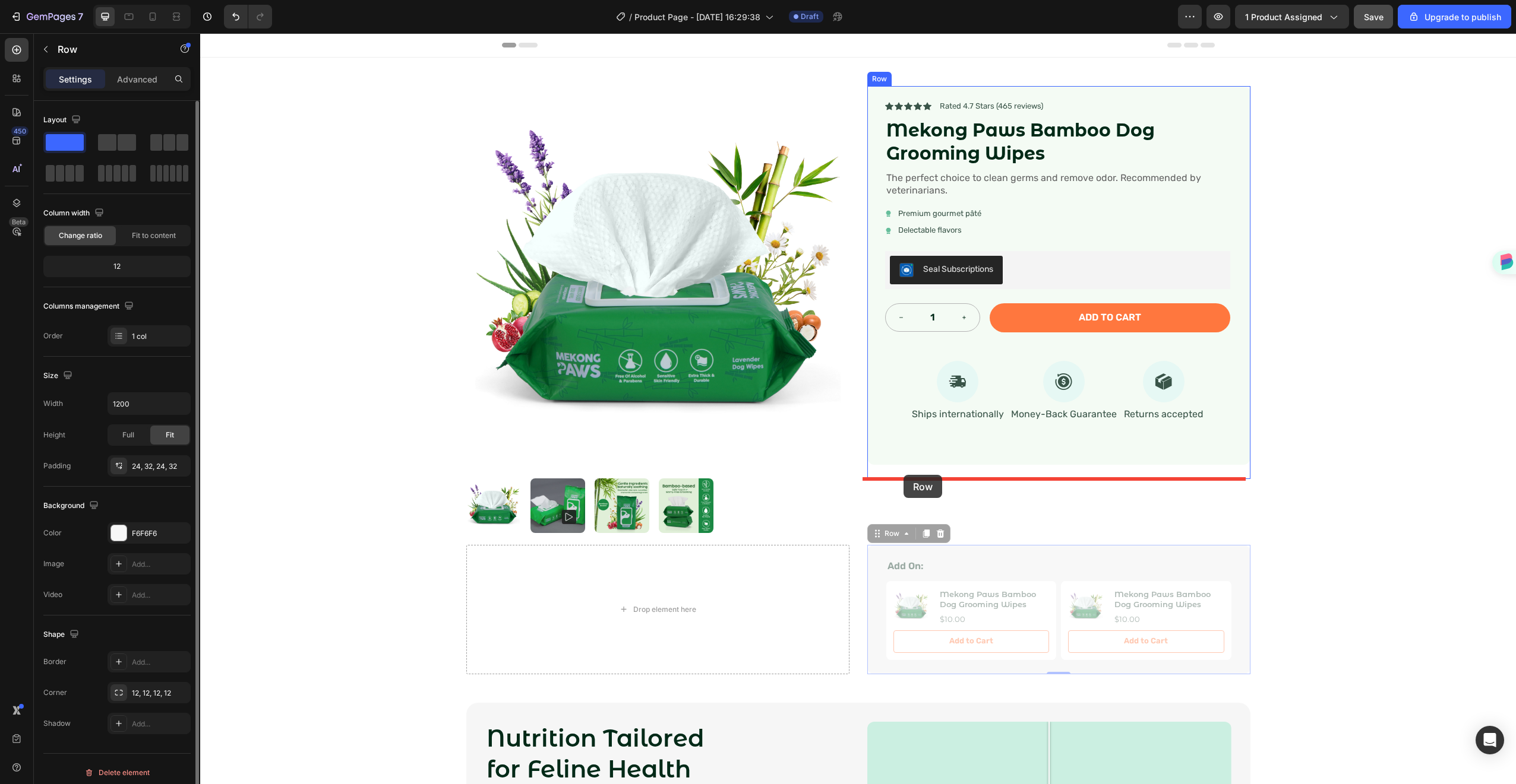
drag, startPoint x: 884, startPoint y: 549, endPoint x: 904, endPoint y: 475, distance: 76.7
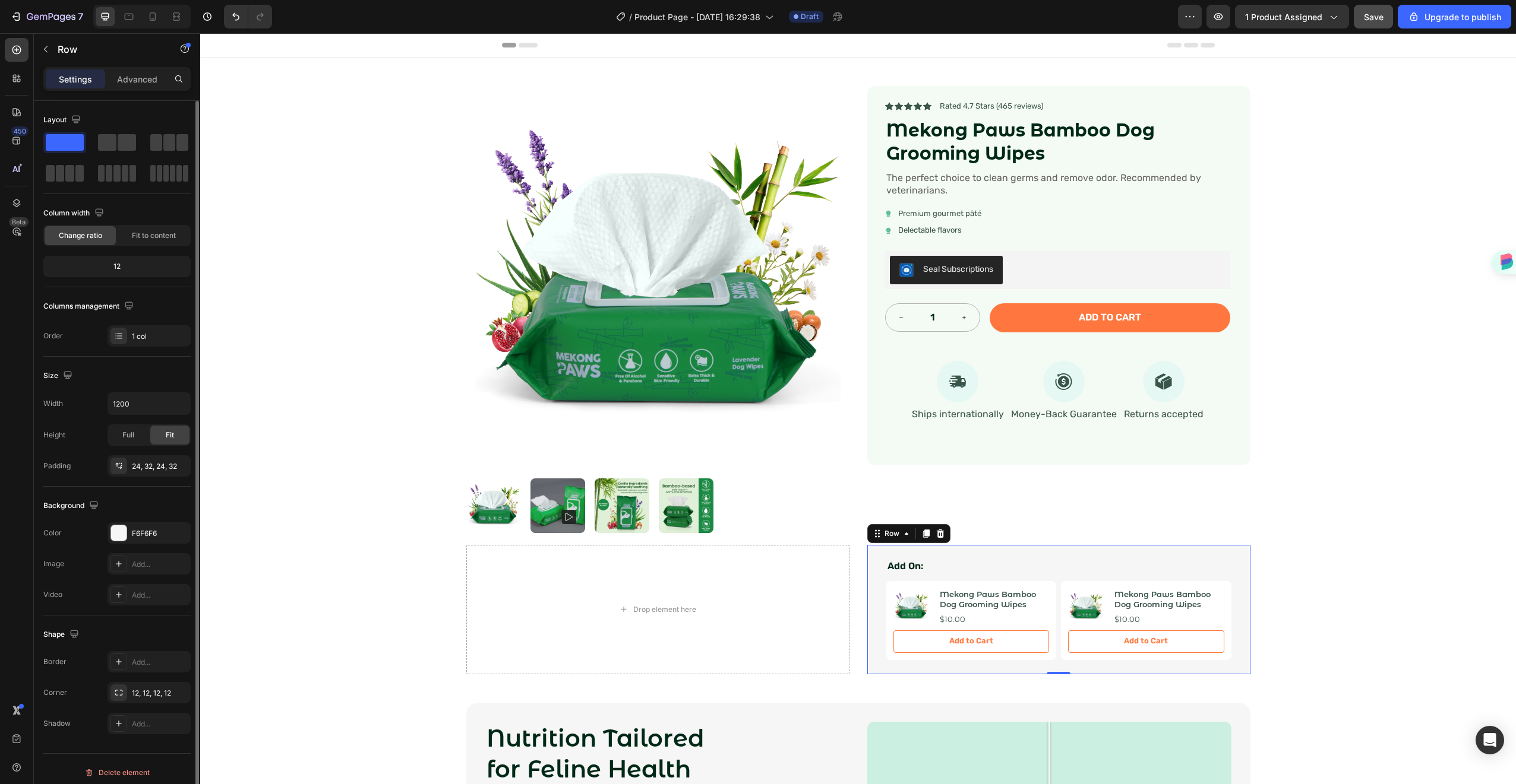
click at [937, 554] on div "Add On: Text Block Product Images Mekong Paws Bamboo Dog Grooming Wipes Product…" at bounding box center [1059, 609] width 383 height 130
click at [1000, 318] on button "Add to cart" at bounding box center [1110, 318] width 240 height 29
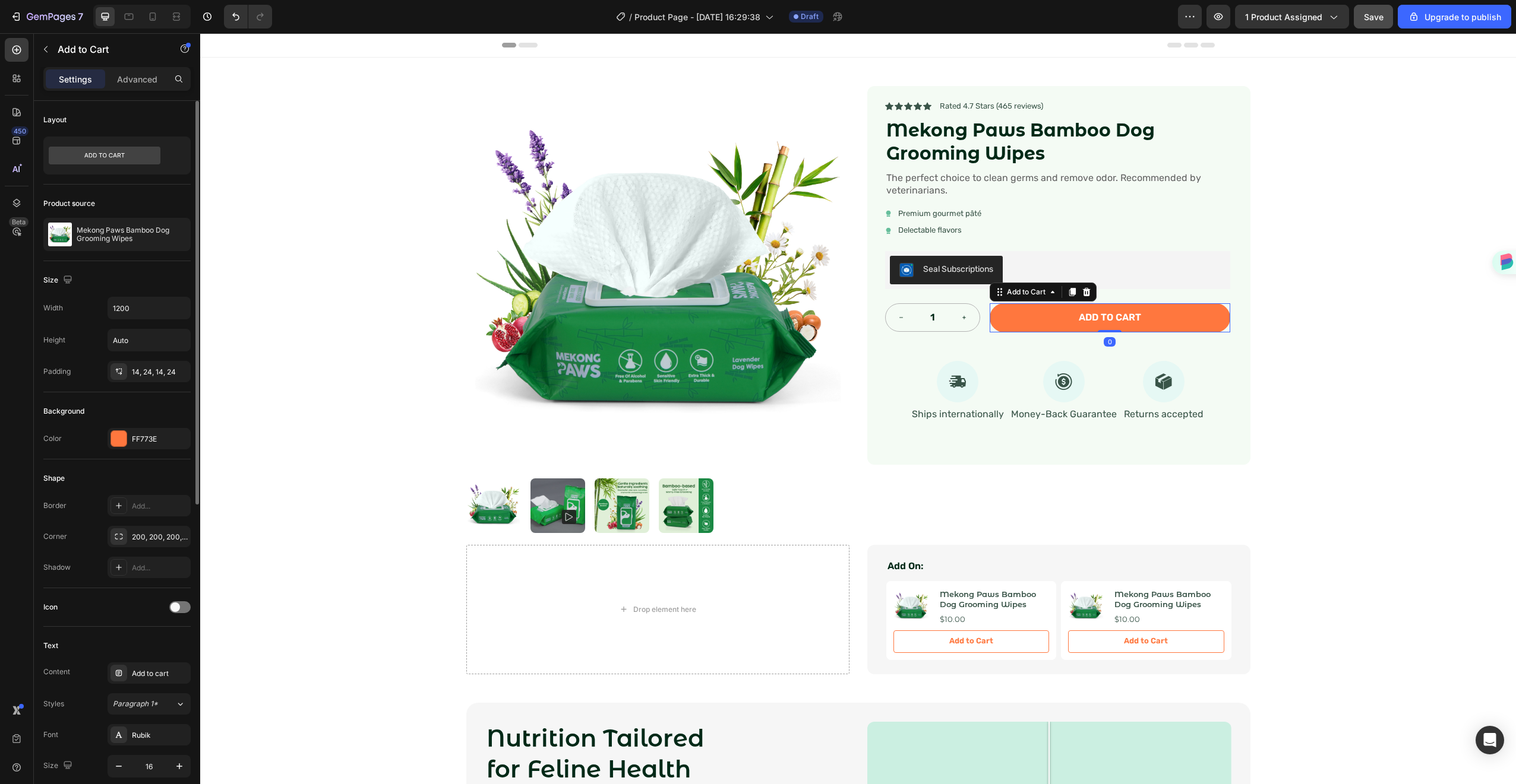
scroll to position [186, 0]
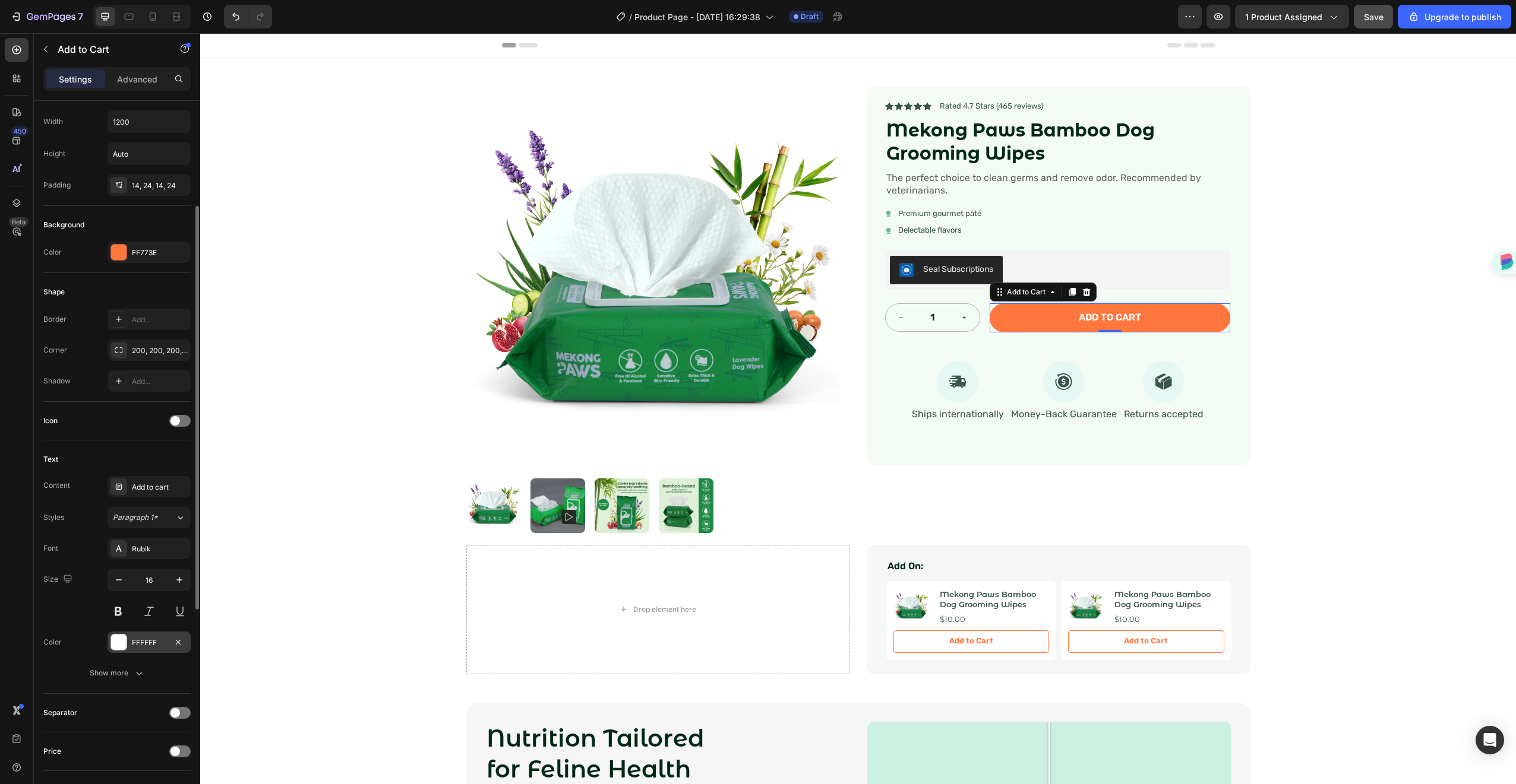
click at [135, 652] on div "FFFFFF" at bounding box center [150, 642] width 83 height 22
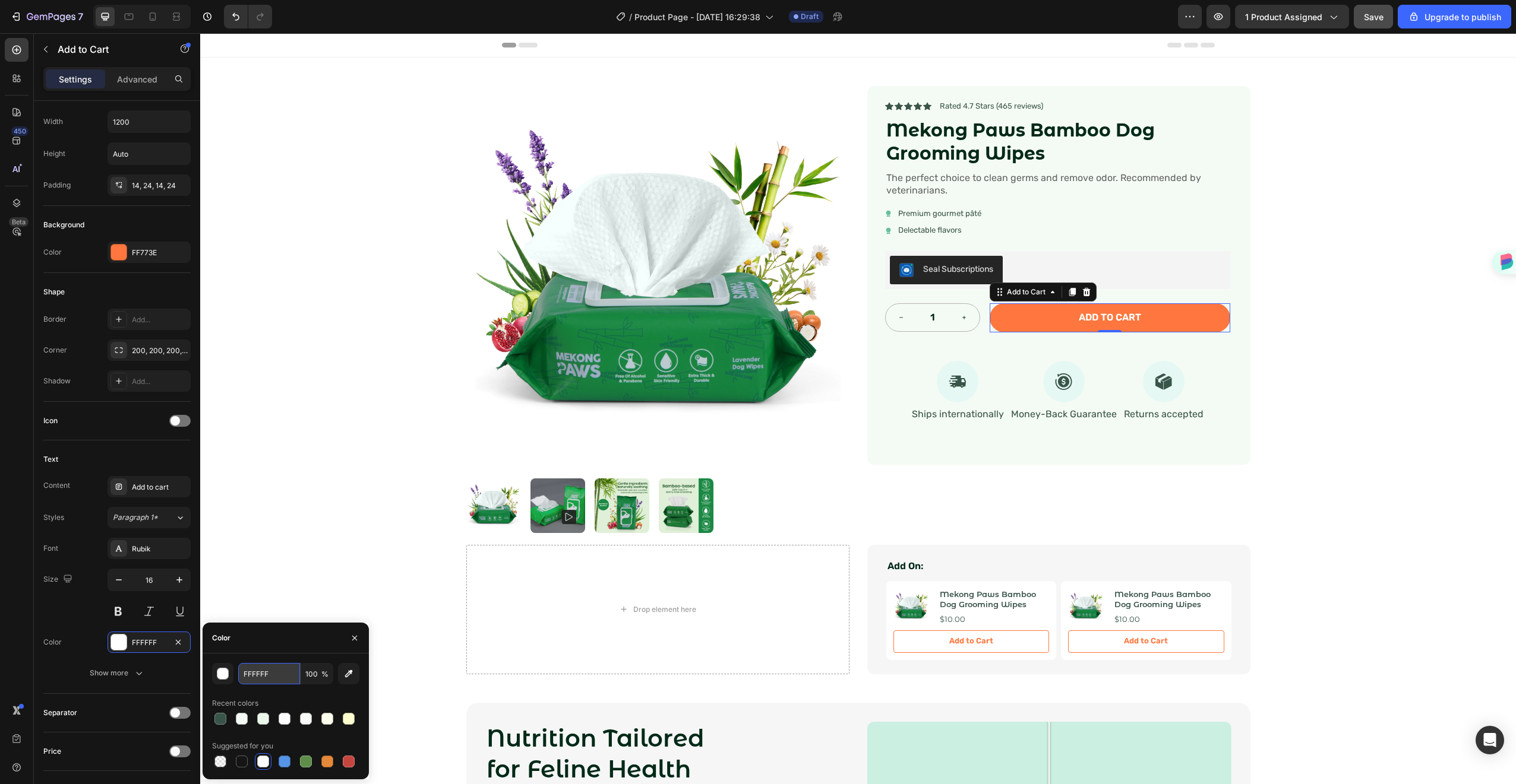
click at [279, 677] on input "FFFFFF" at bounding box center [269, 673] width 62 height 22
click at [243, 765] on div at bounding box center [241, 761] width 12 height 12
click at [350, 721] on div at bounding box center [348, 719] width 12 height 12
click at [241, 763] on div at bounding box center [241, 761] width 12 height 12
type input "151515"
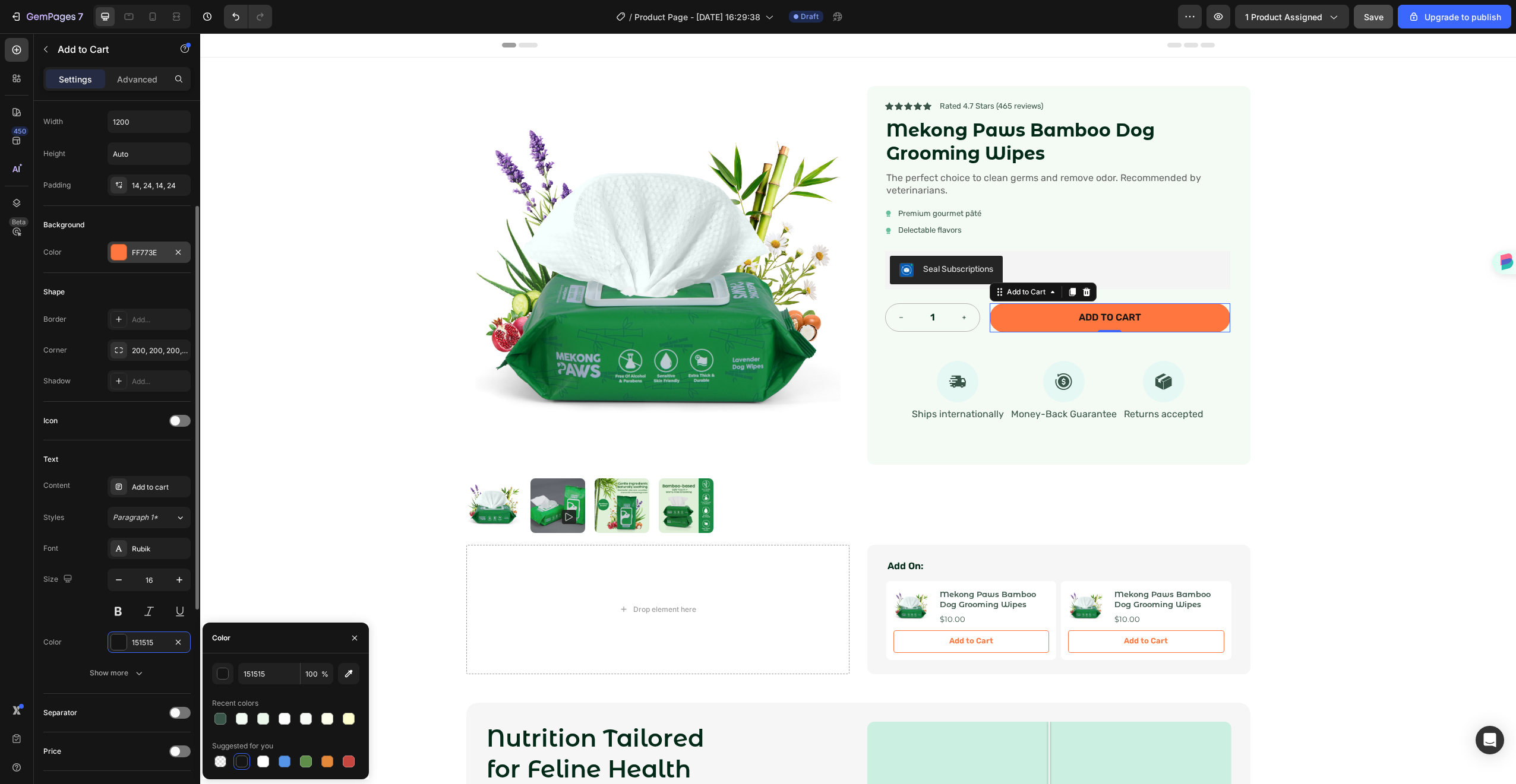
click at [138, 256] on div "FF773E" at bounding box center [149, 253] width 34 height 10
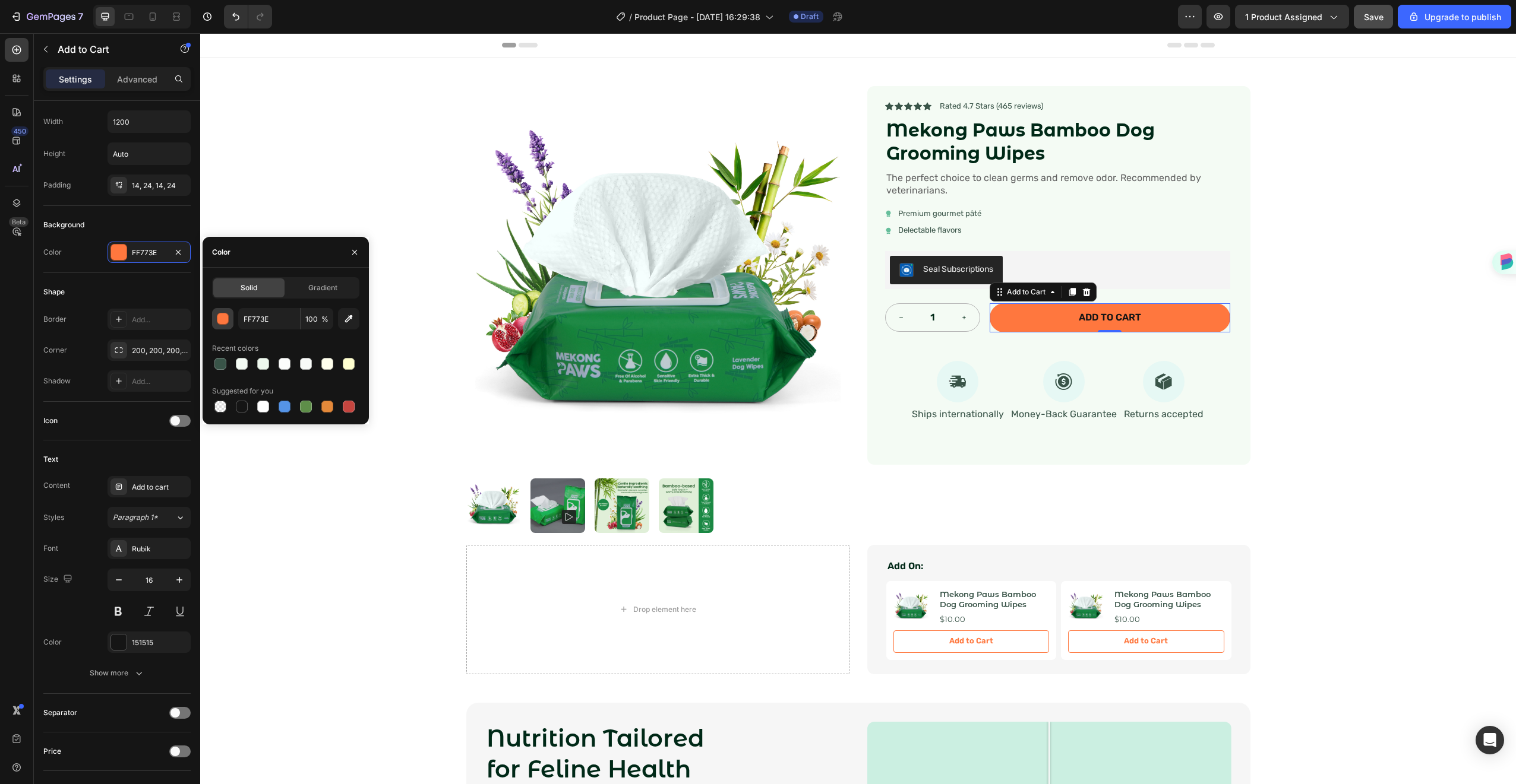
click at [221, 320] on div "button" at bounding box center [223, 320] width 12 height 12
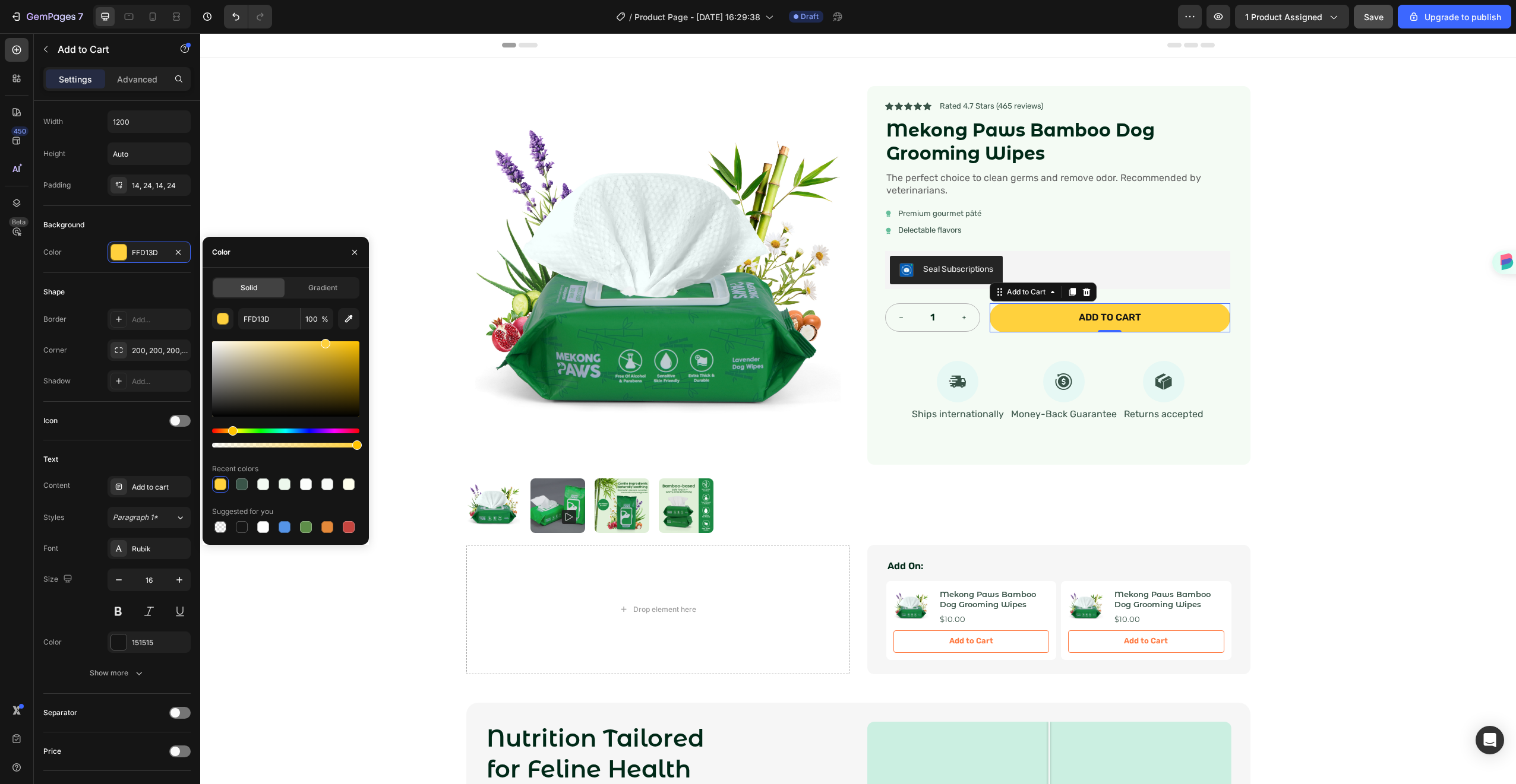
drag, startPoint x: 224, startPoint y: 431, endPoint x: 231, endPoint y: 429, distance: 7.3
click at [231, 429] on div "Hue" at bounding box center [233, 431] width 9 height 9
drag, startPoint x: 325, startPoint y: 346, endPoint x: 316, endPoint y: 319, distance: 28.5
click at [316, 319] on div "FFC300 100 % Recent colors Suggested for you" at bounding box center [286, 422] width 148 height 227
click at [231, 429] on div "Hue" at bounding box center [233, 431] width 9 height 9
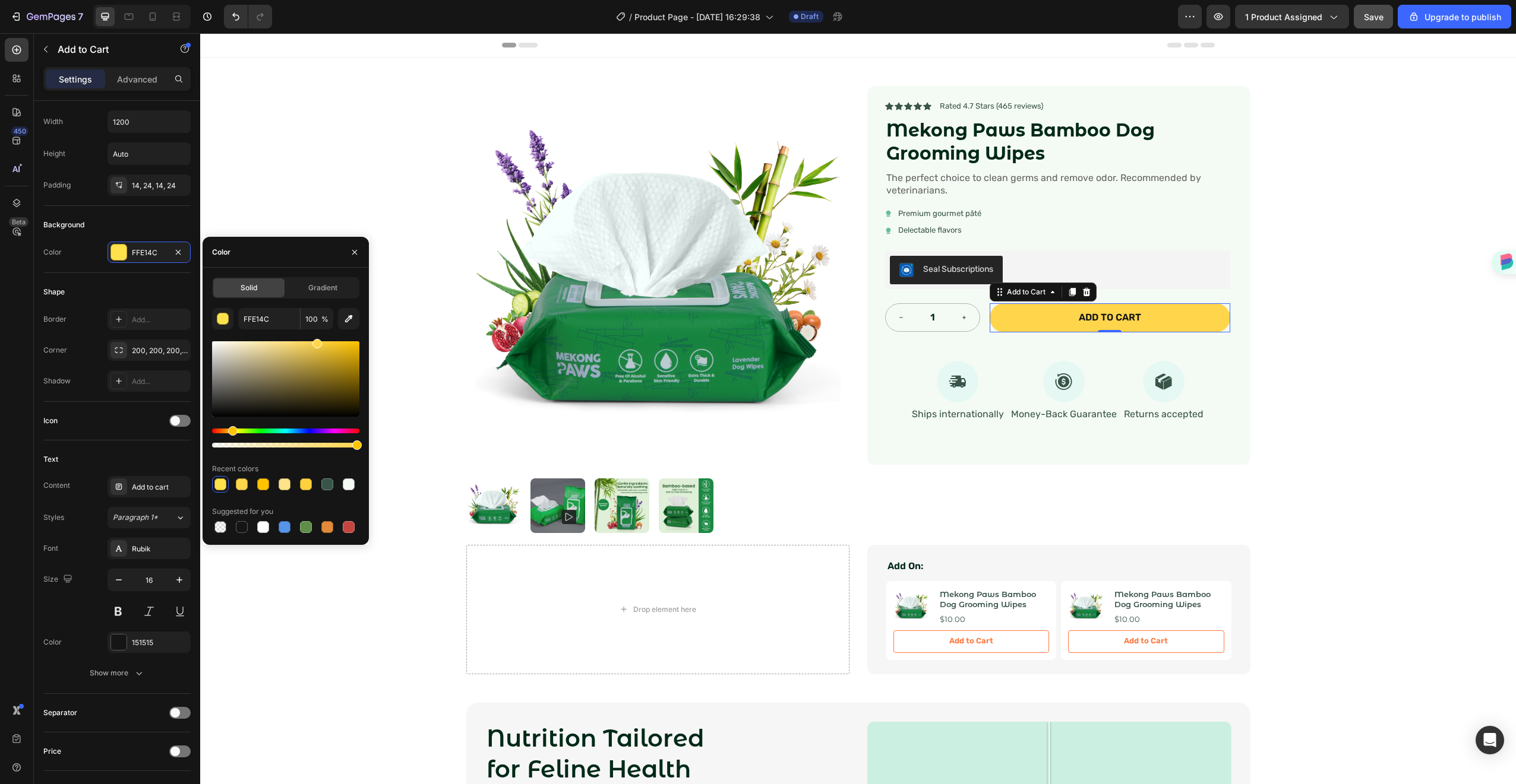
type input "FFD54C"
click at [1349, 242] on div "Product Images Icon Icon Icon Icon Icon Icon List Rated 4.7 Stars (465 reviews)…" at bounding box center [858, 366] width 1316 height 617
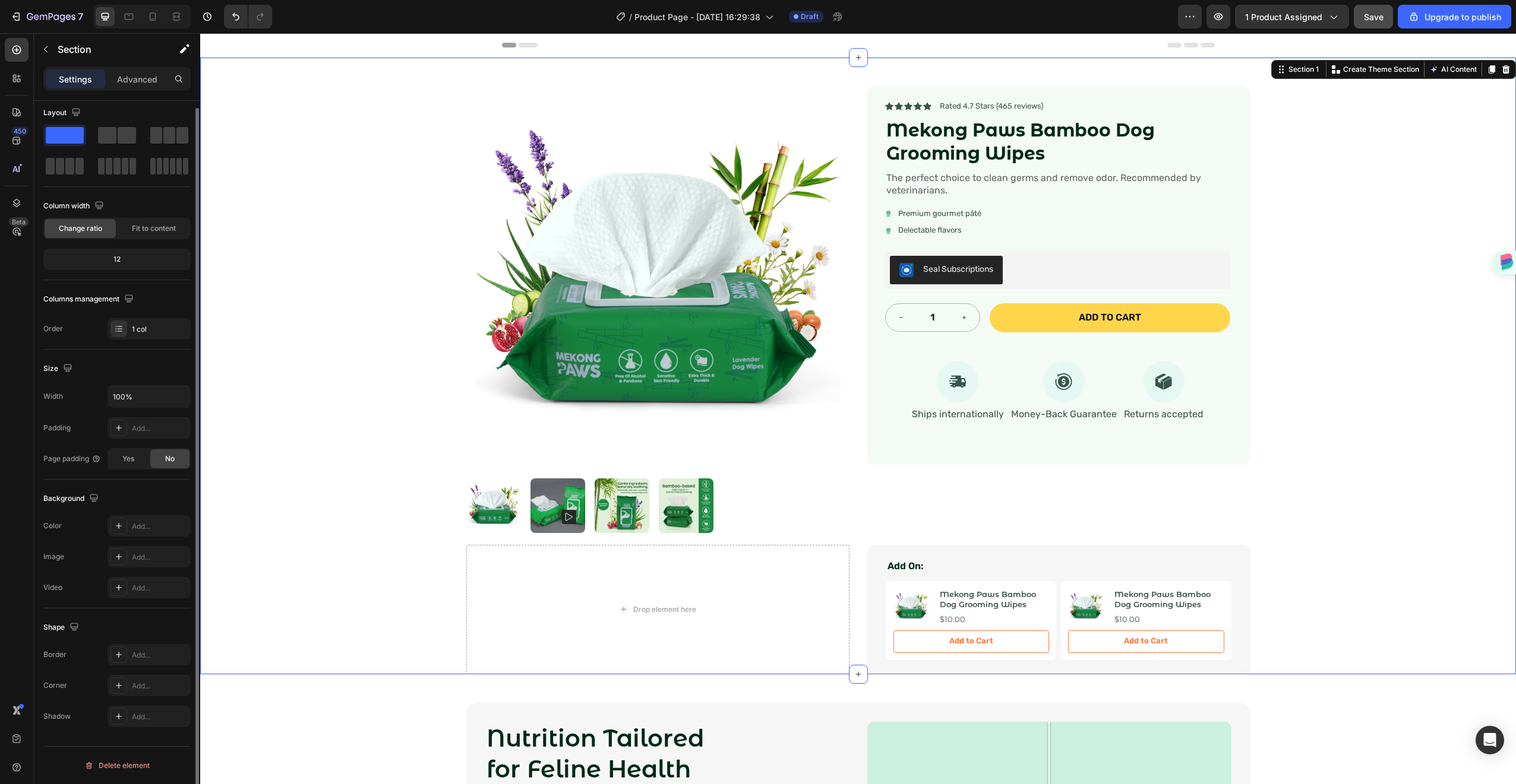
scroll to position [0, 0]
click at [1349, 242] on div "Product Images Icon Icon Icon Icon Icon Icon List Rated 4.7 Stars (465 reviews)…" at bounding box center [858, 366] width 1316 height 617
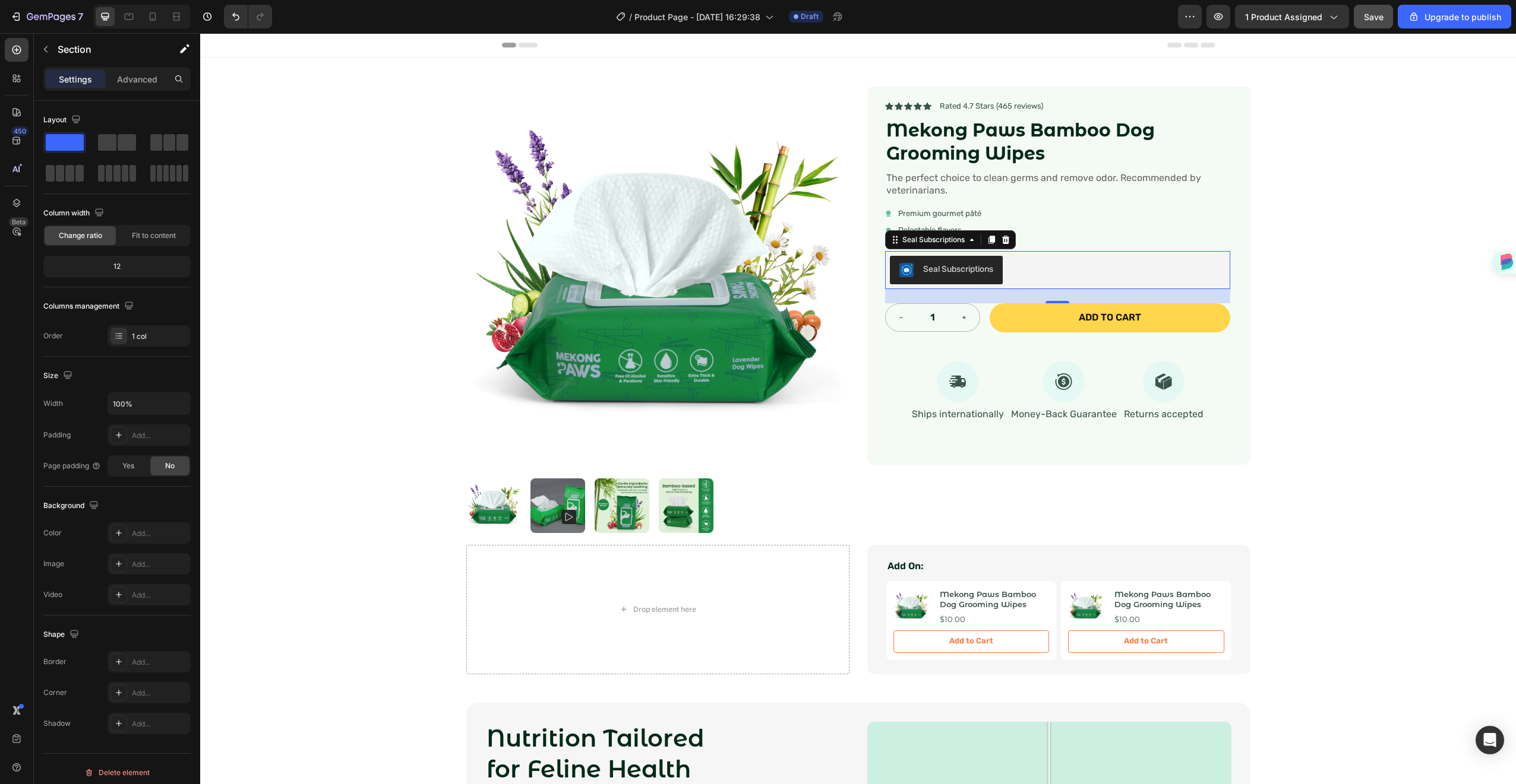
click at [1066, 273] on div "Seal Subscriptions" at bounding box center [1058, 270] width 336 height 28
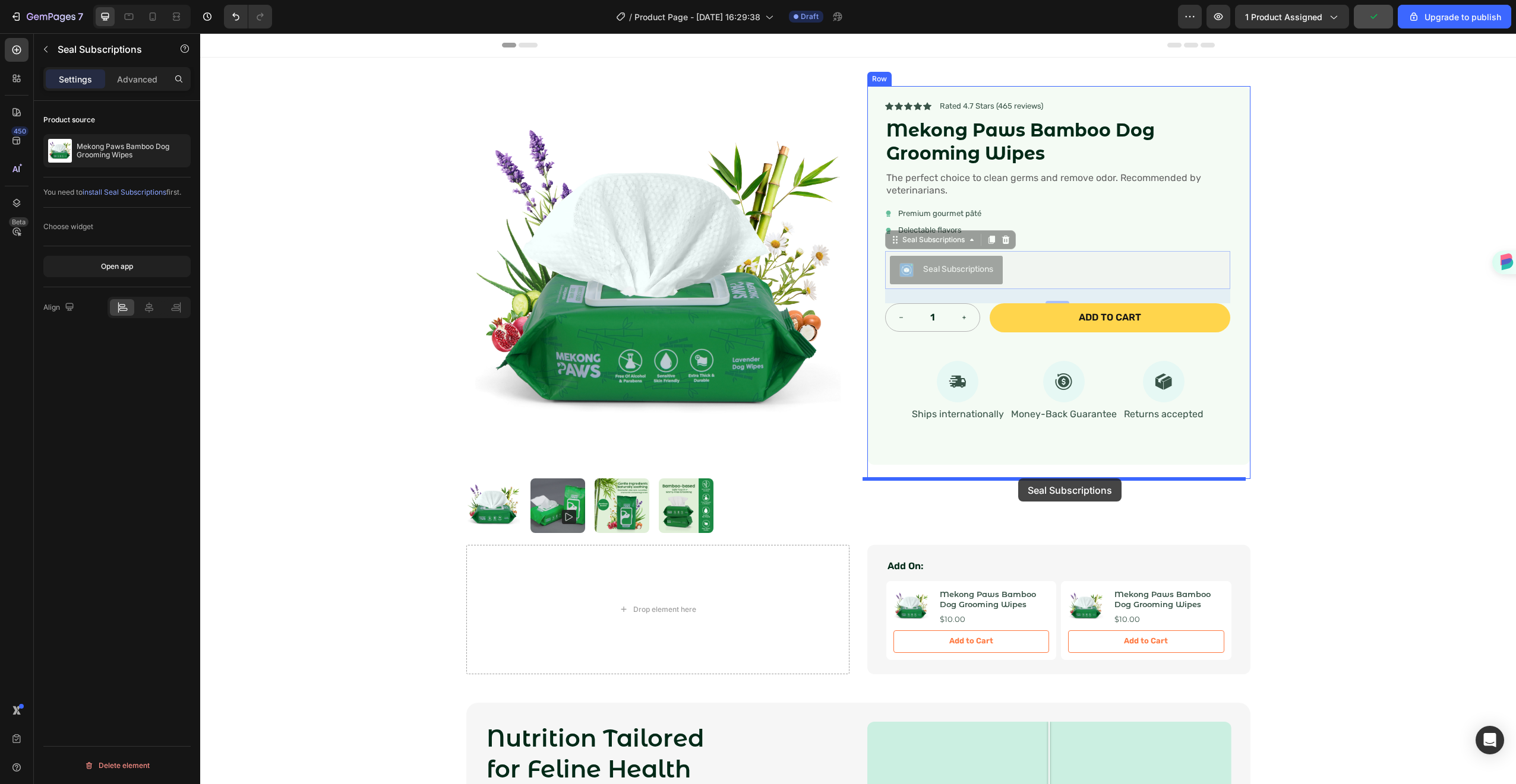
drag, startPoint x: 1066, startPoint y: 273, endPoint x: 1018, endPoint y: 479, distance: 211.5
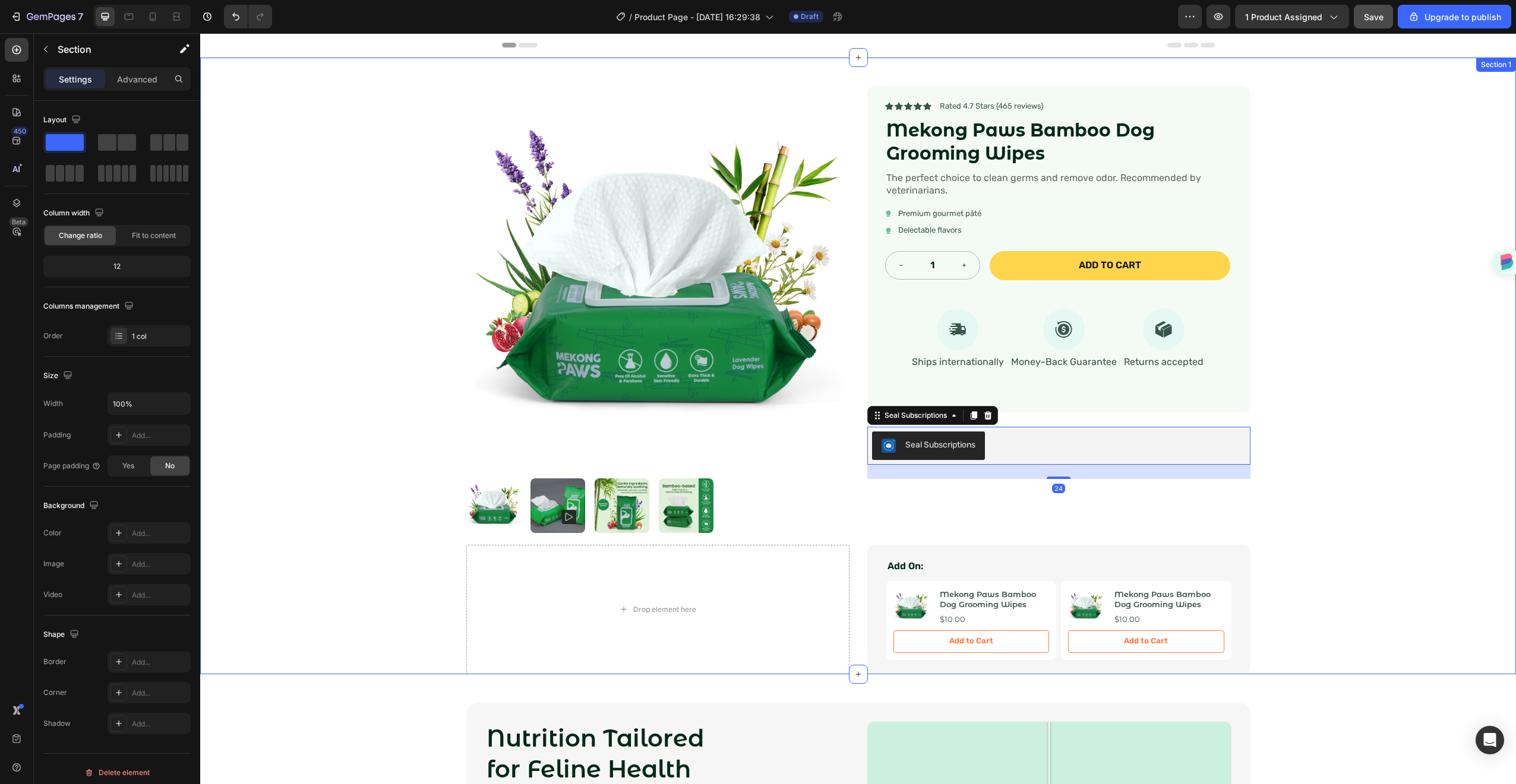
click at [1284, 448] on div "Product Images Icon Icon Icon Icon Icon Icon List Rated 4.7 Stars (465 reviews)…" at bounding box center [858, 366] width 1316 height 617
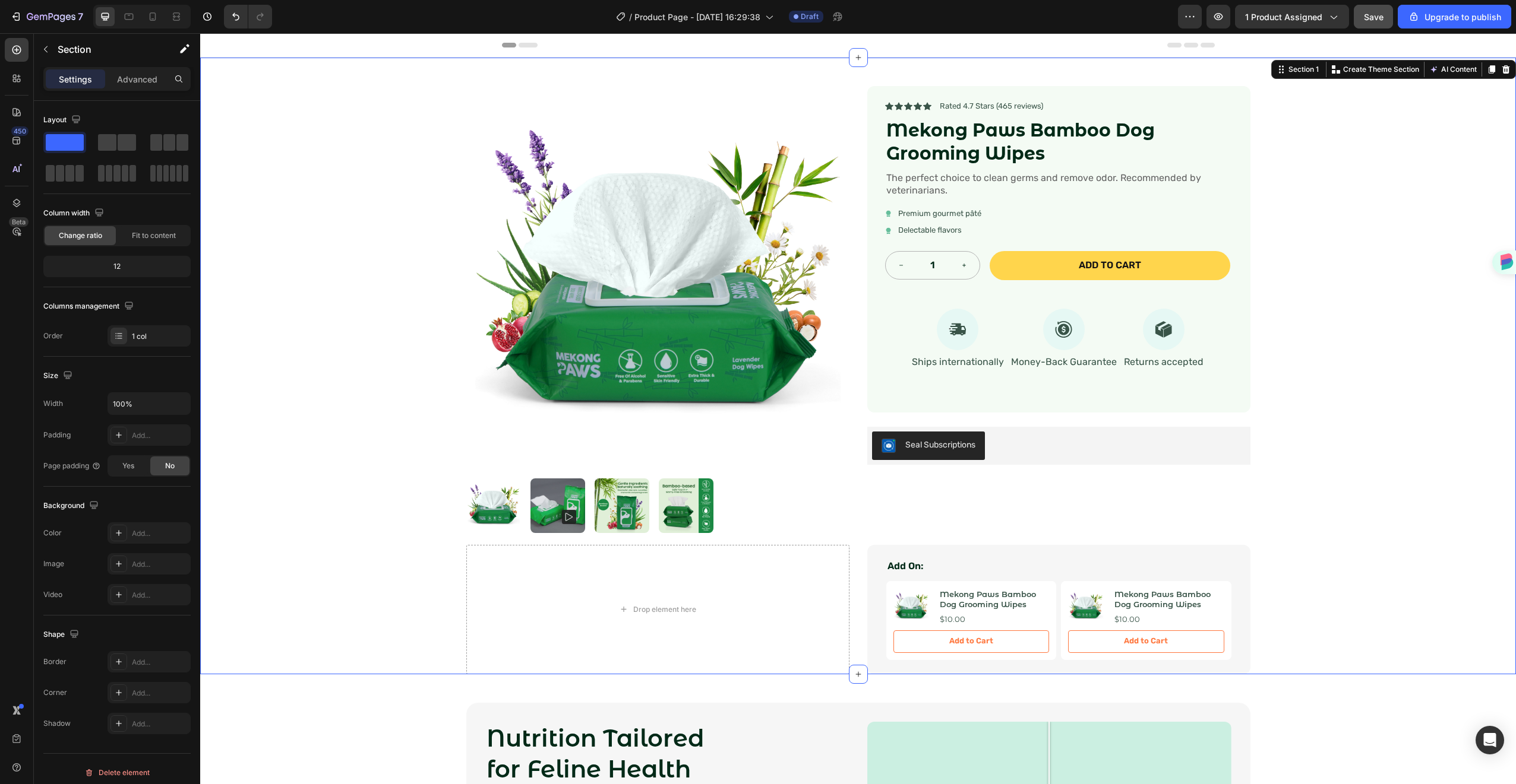
click at [938, 561] on p "Add On:" at bounding box center [1059, 566] width 343 height 12
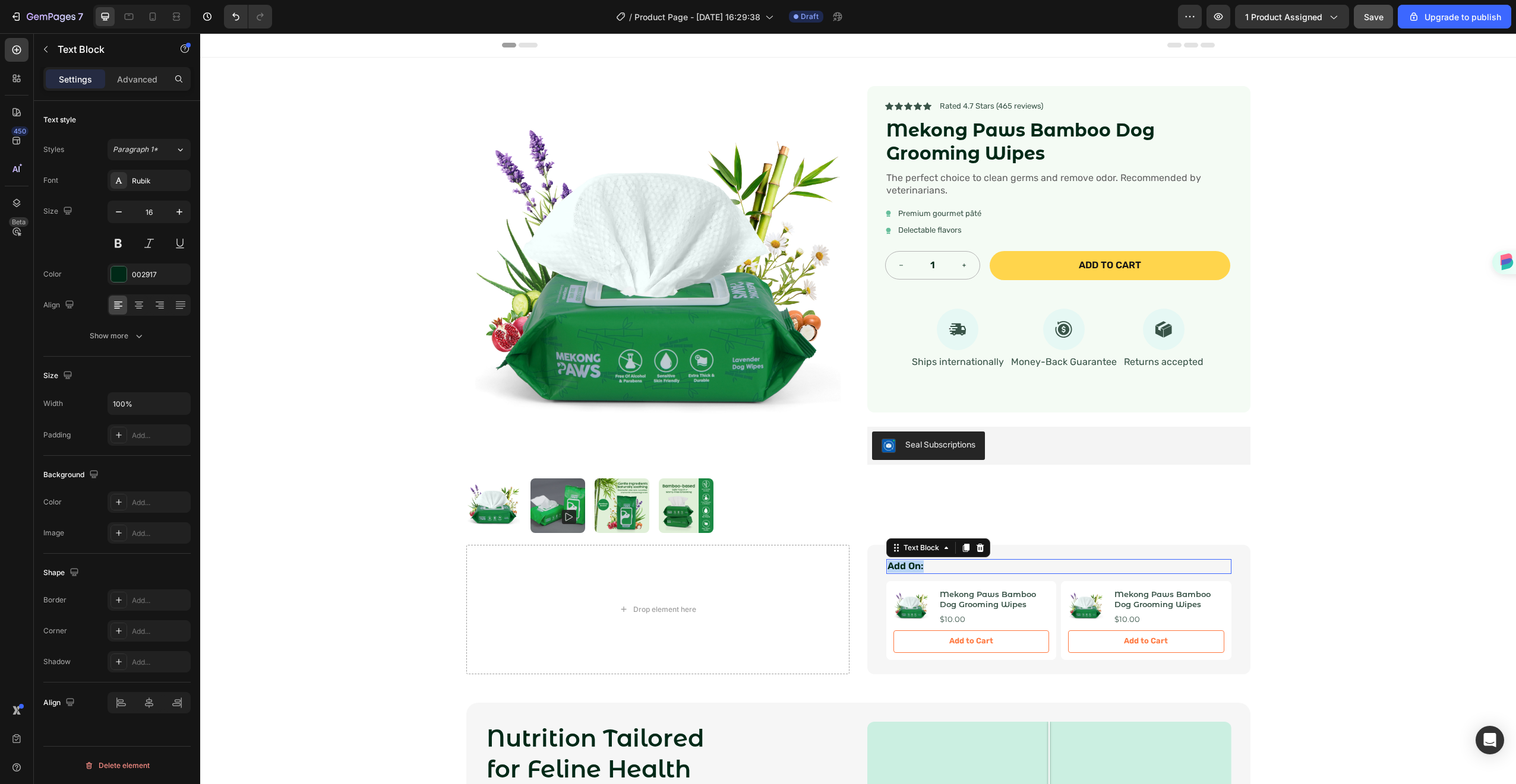
click at [914, 574] on div "Add On:" at bounding box center [1059, 566] width 345 height 15
click at [912, 568] on p "Add On:" at bounding box center [1059, 566] width 343 height 12
click at [969, 535] on div "Product Images Icon Icon Icon Icon Icon Icon List Rated 4.7 Stars (465 reviews)…" at bounding box center [858, 301] width 808 height 487
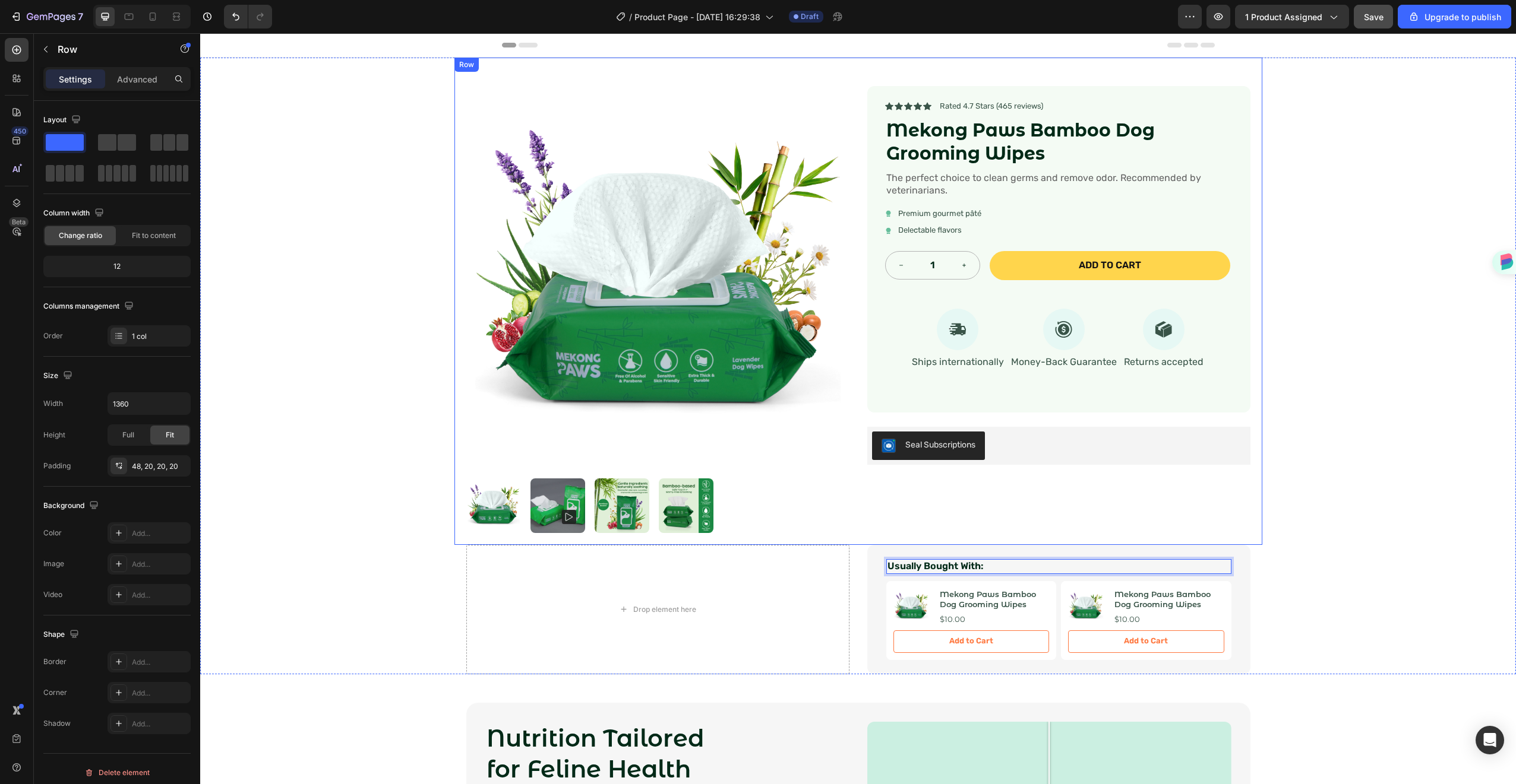
click at [969, 535] on div "Product Images Icon Icon Icon Icon Icon Icon List Rated 4.7 Stars (465 reviews)…" at bounding box center [858, 301] width 808 height 487
click at [980, 566] on p "Usually Bought With:" at bounding box center [1059, 566] width 343 height 12
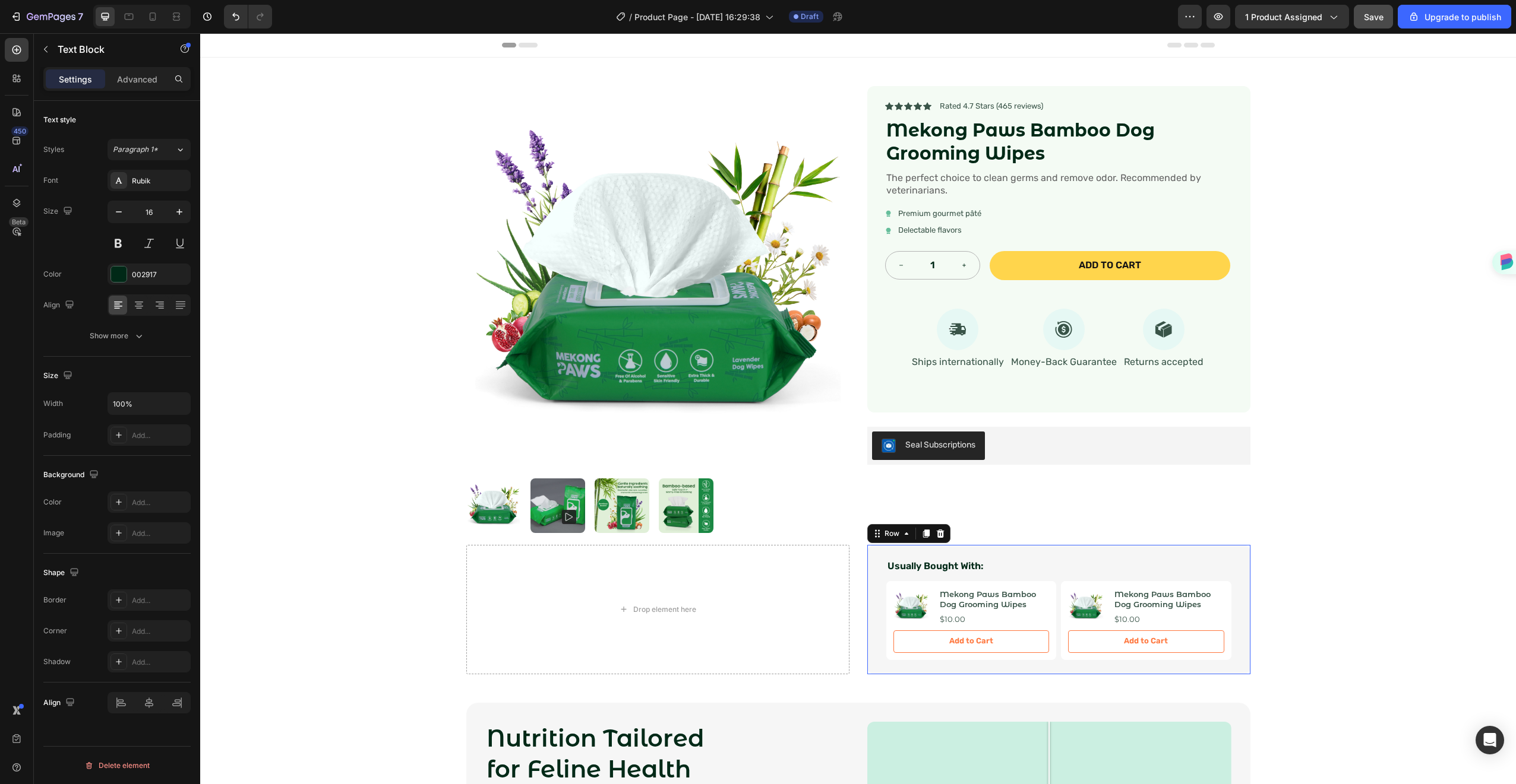
click at [994, 551] on div "Usually Bought With: Text Block Product Images Mekong Paws Bamboo Dog Grooming …" at bounding box center [1059, 609] width 383 height 130
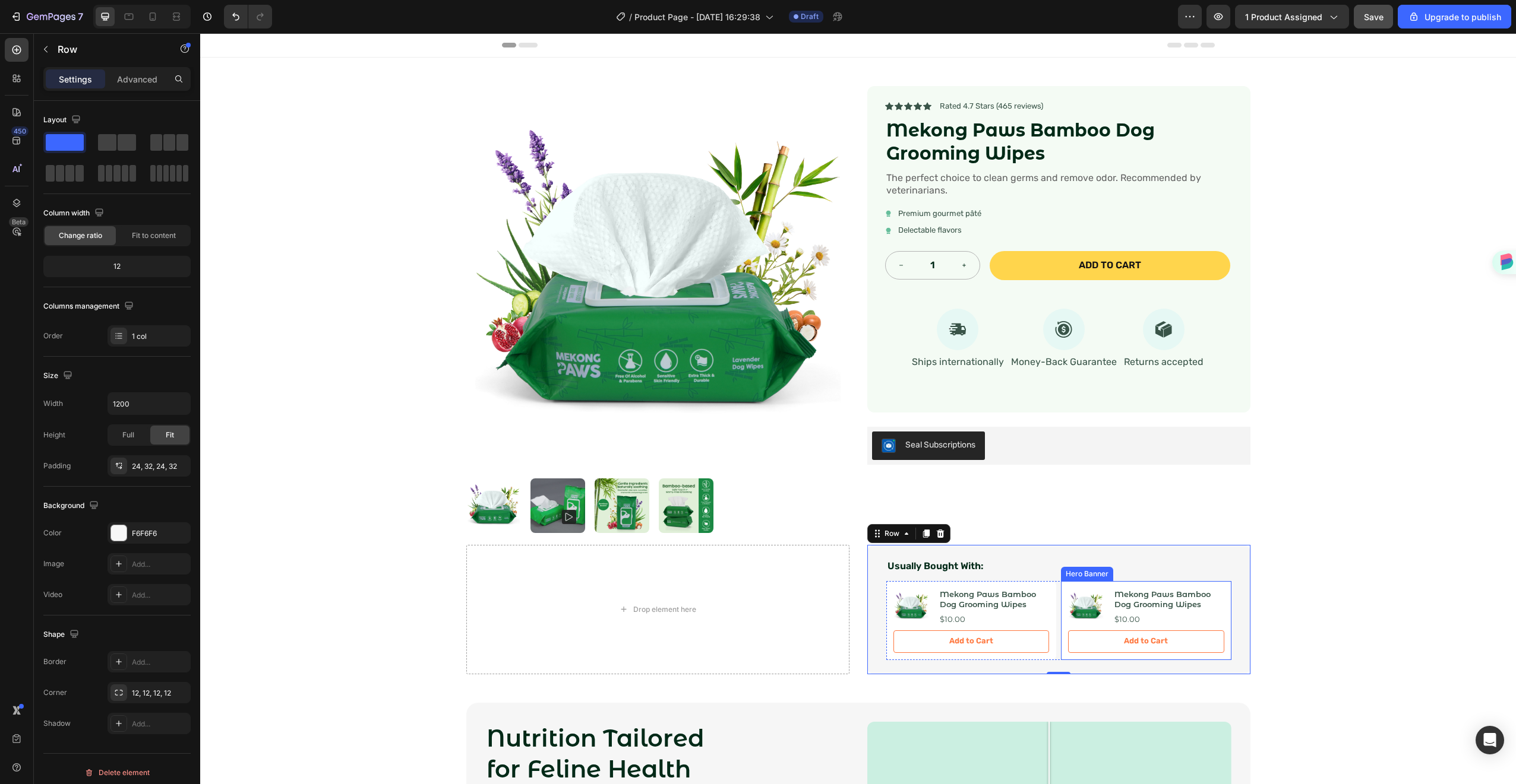
click at [1061, 590] on div "Product Images Mekong Paws Bamboo Dog Grooming Wipes Product Title $10.00 Produ…" at bounding box center [1146, 621] width 170 height 79
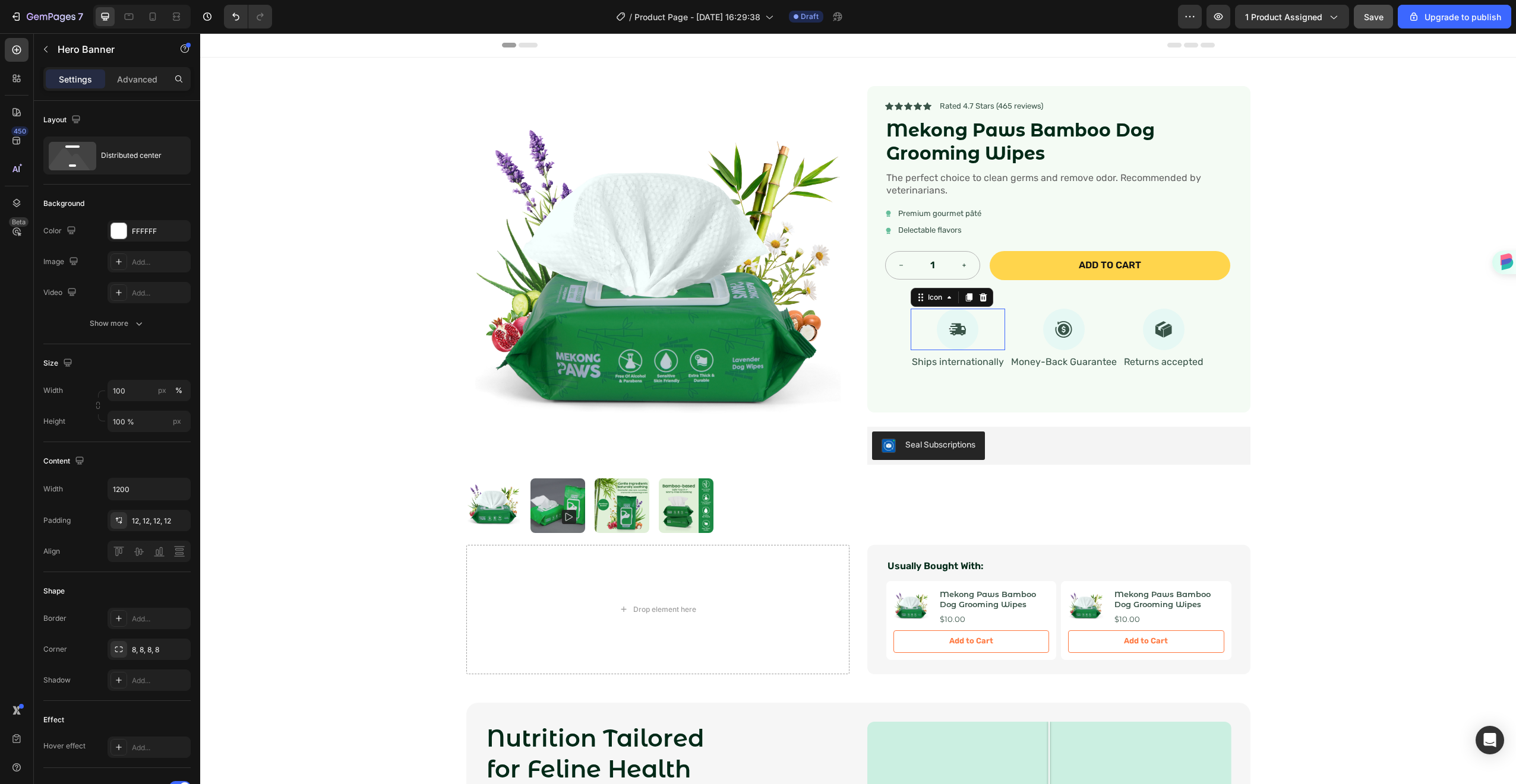
click at [952, 323] on icon at bounding box center [958, 329] width 16 height 12
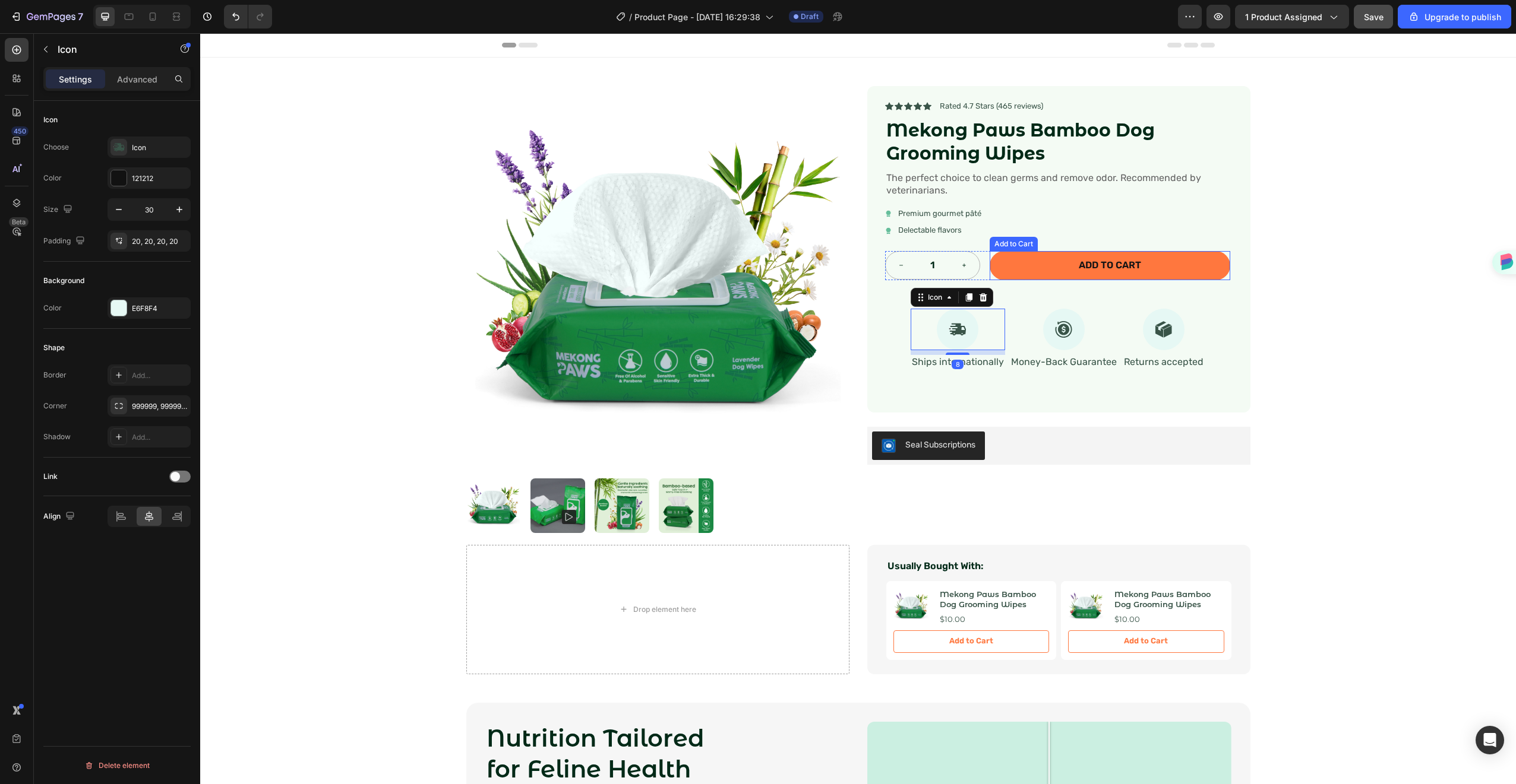
click at [1024, 272] on button "Add to cart" at bounding box center [1110, 266] width 240 height 29
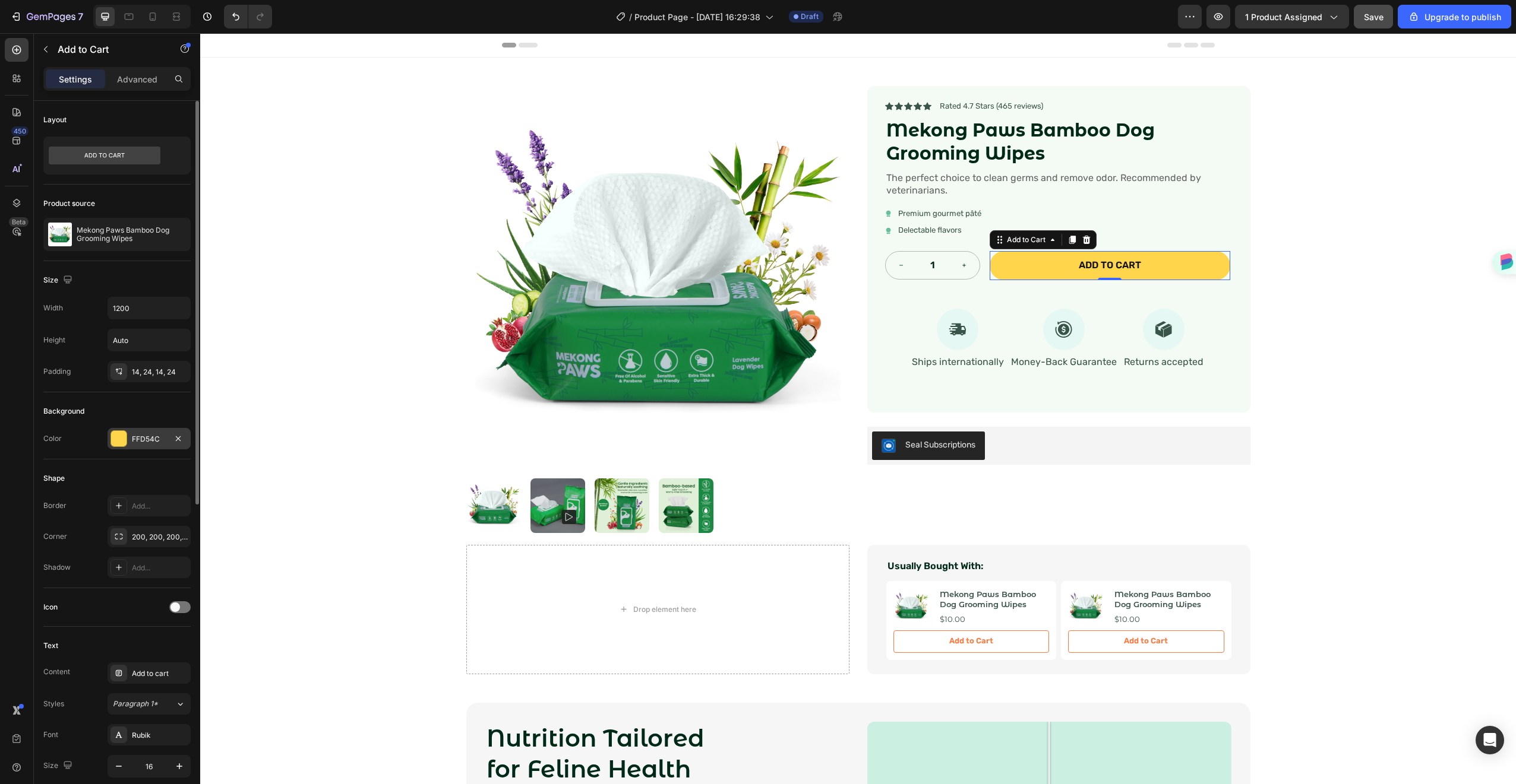
click at [150, 433] on div "FFD54C" at bounding box center [150, 439] width 83 height 22
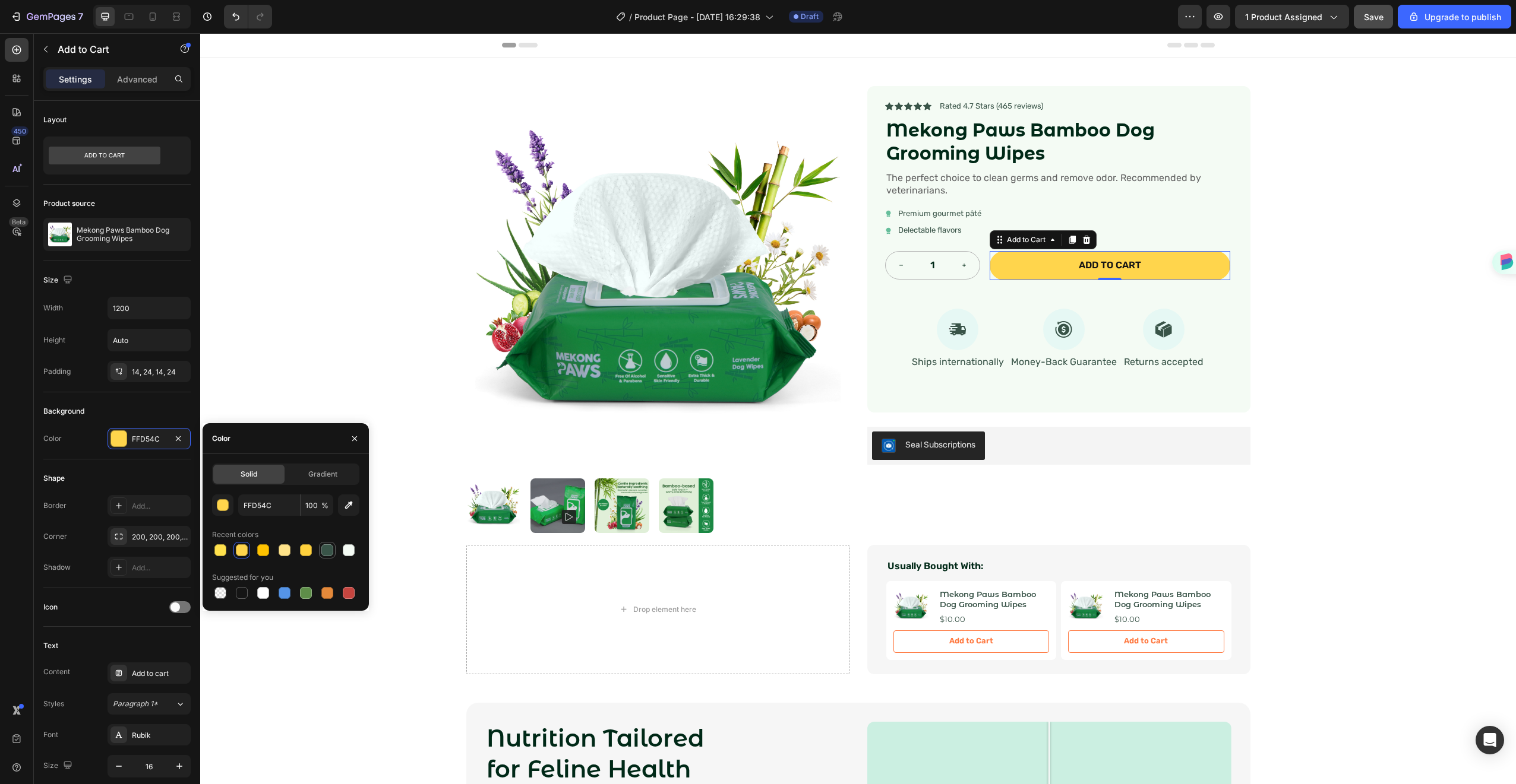
click at [332, 549] on div at bounding box center [327, 550] width 12 height 12
click at [308, 597] on div at bounding box center [306, 593] width 12 height 12
type input "5E8E49"
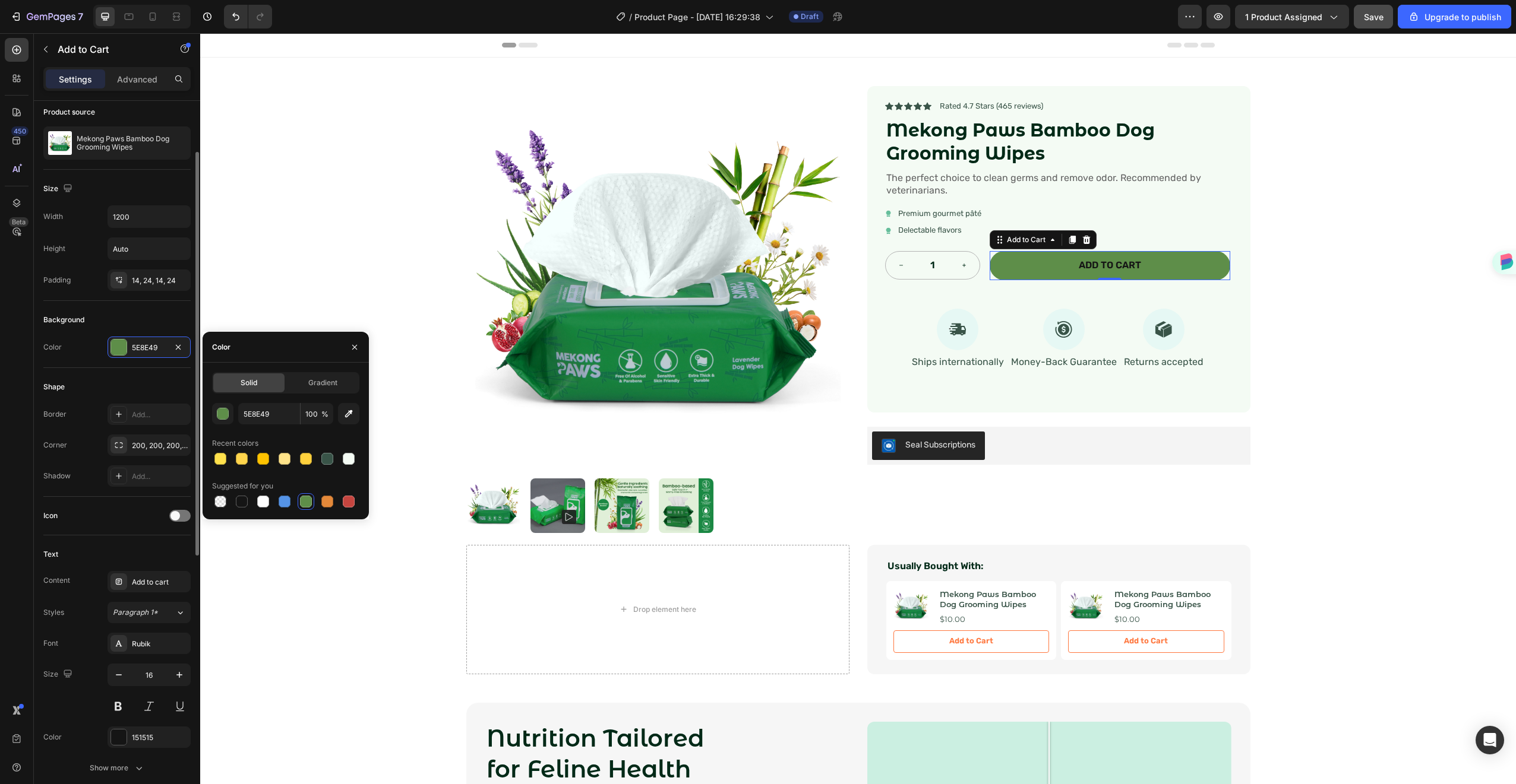
scroll to position [288, 0]
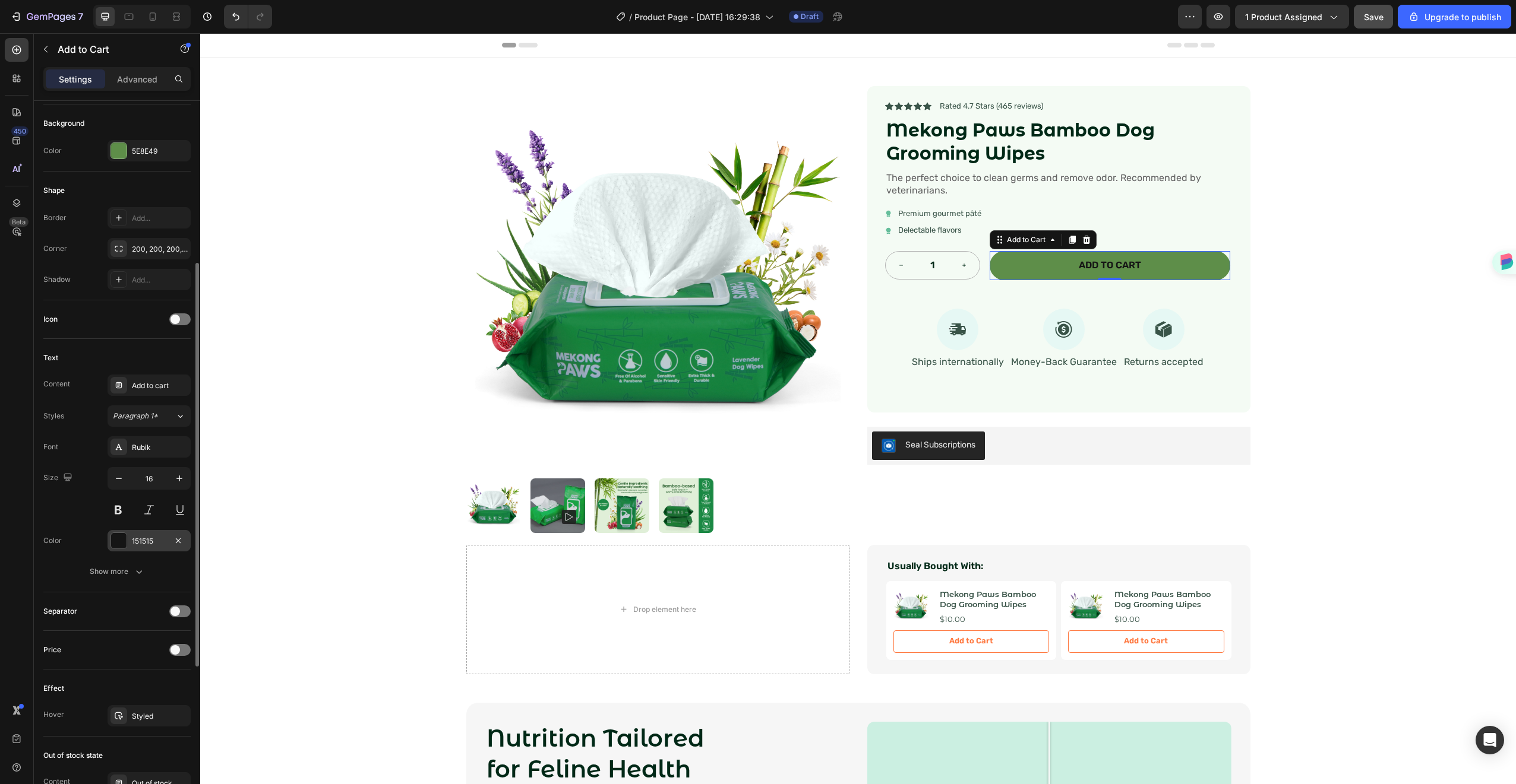
click at [141, 533] on div "151515" at bounding box center [150, 541] width 83 height 22
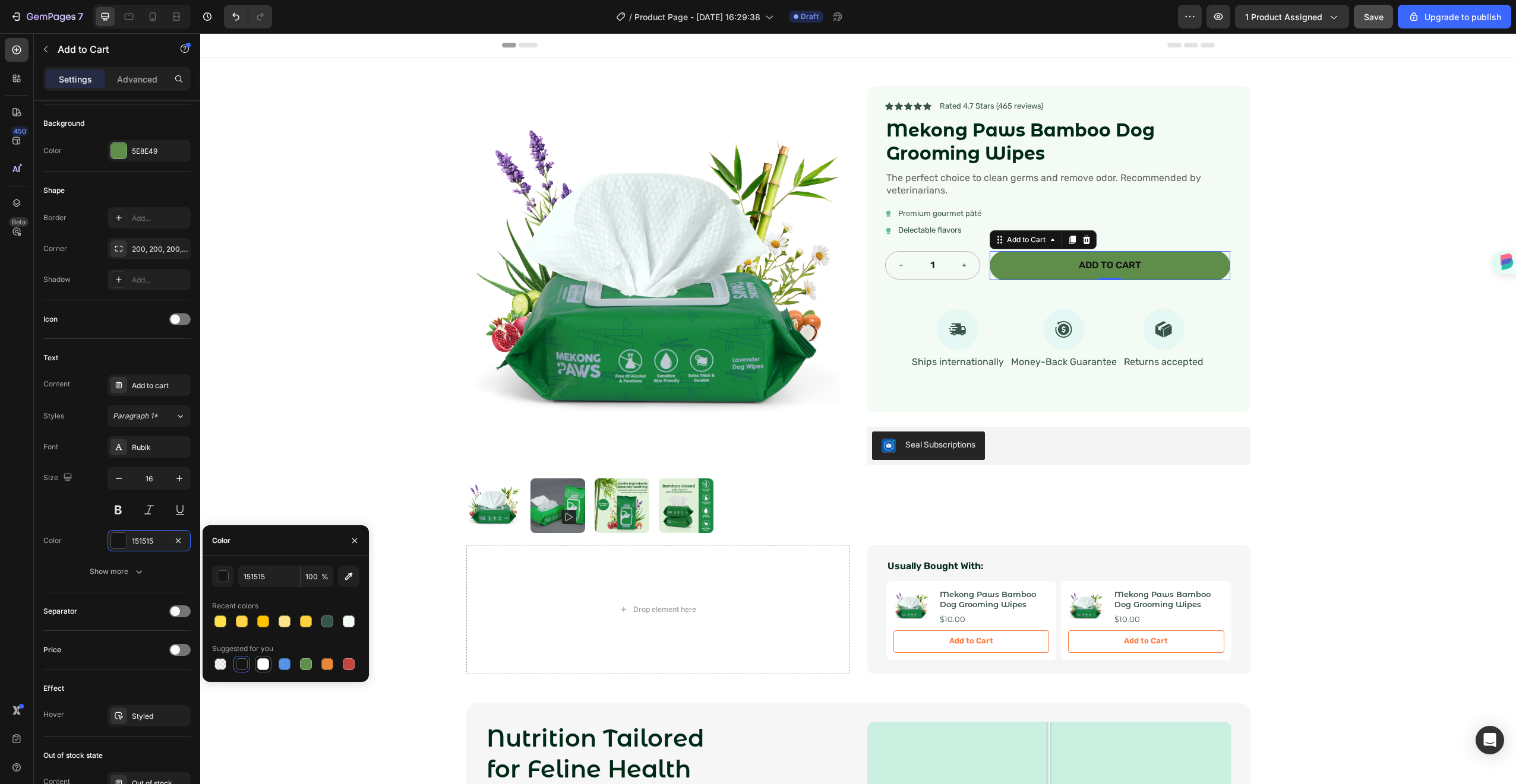
click at [255, 666] on div at bounding box center [263, 665] width 17 height 17
type input "FFFFFF"
click at [164, 389] on div "Add to cart" at bounding box center [159, 385] width 56 height 10
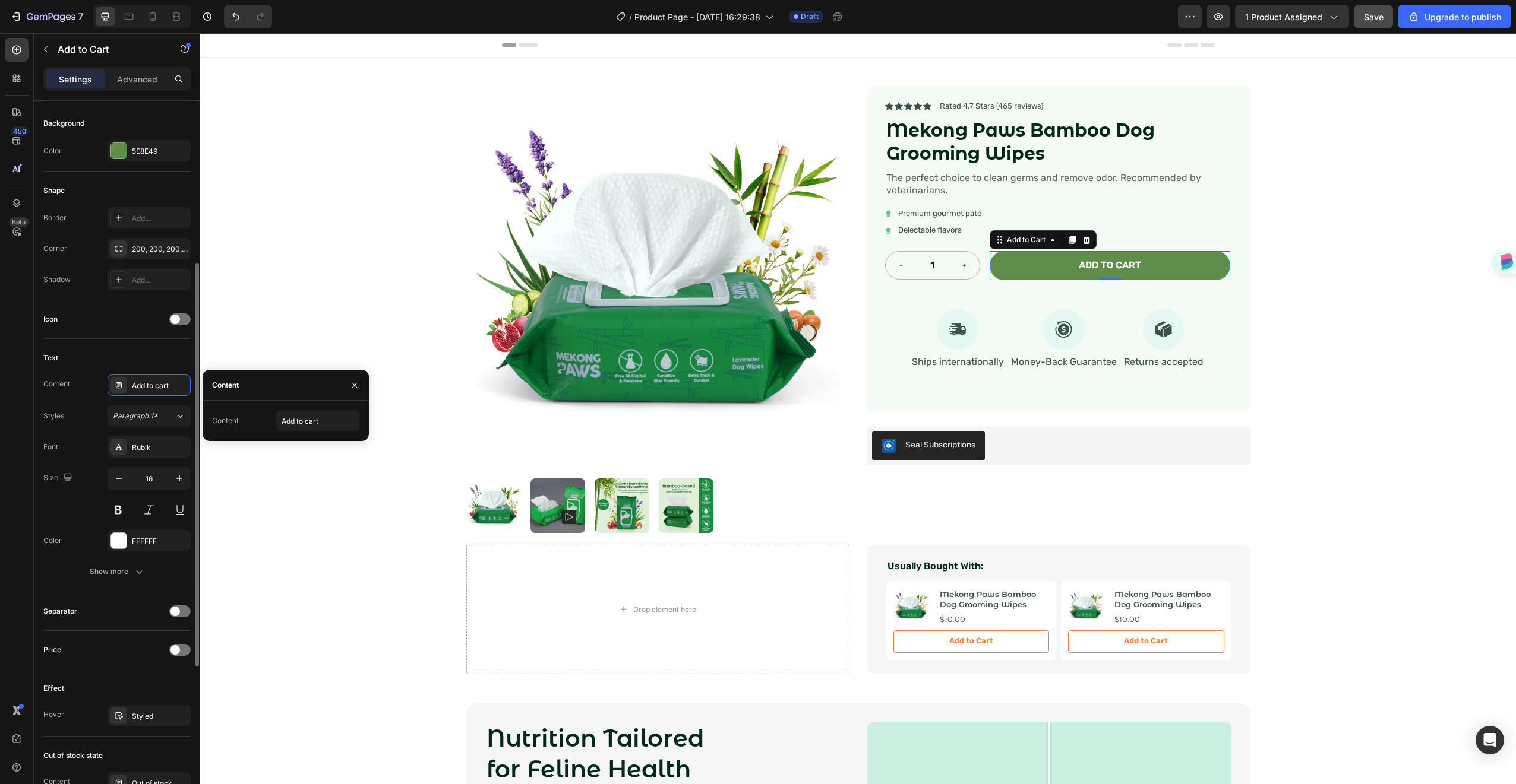
click at [154, 341] on div "Text Content Add to cart Styles Paragraph 1* Font Rubik Size 16 Color FFFFFF Sh…" at bounding box center [117, 466] width 148 height 253
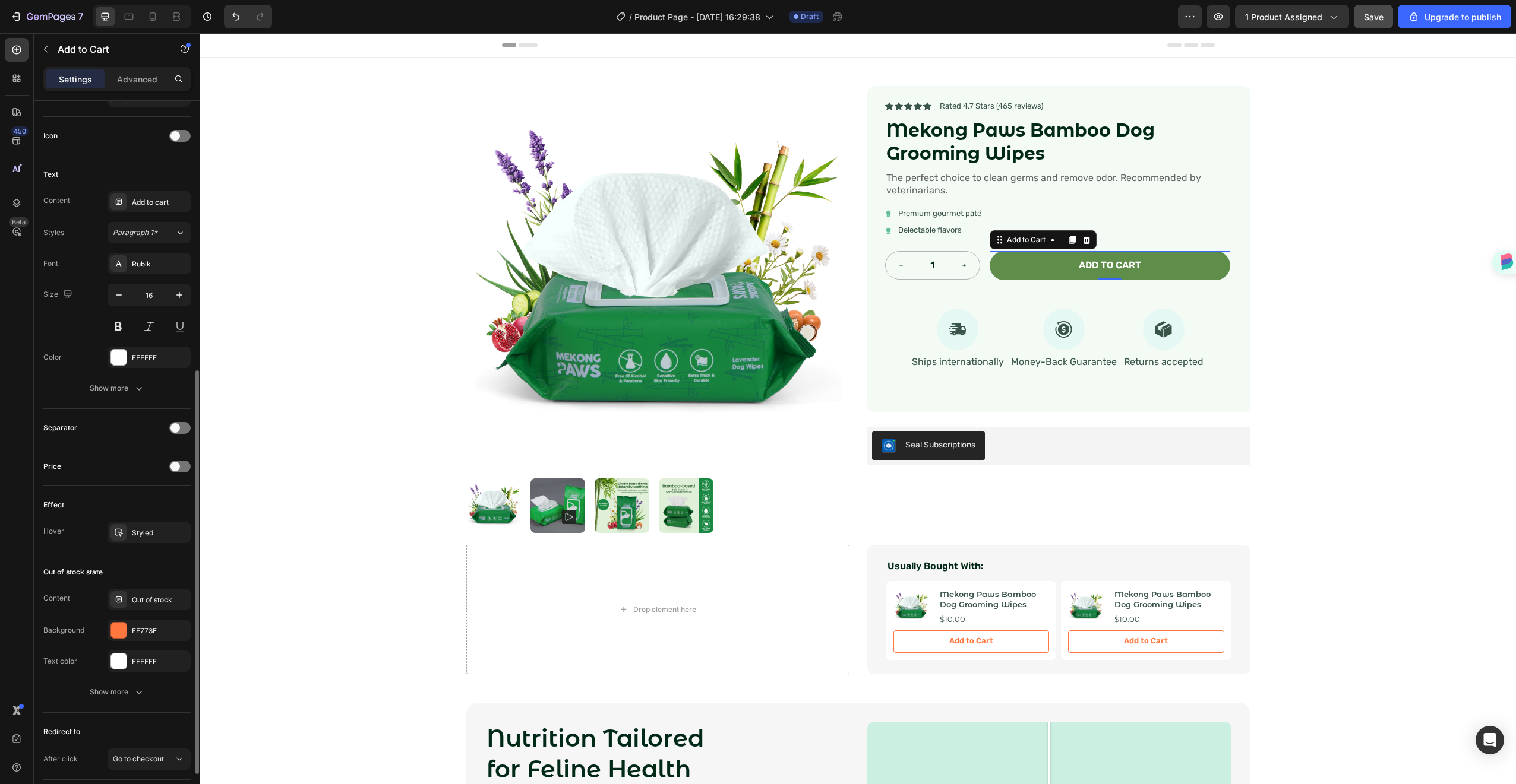
scroll to position [555, 0]
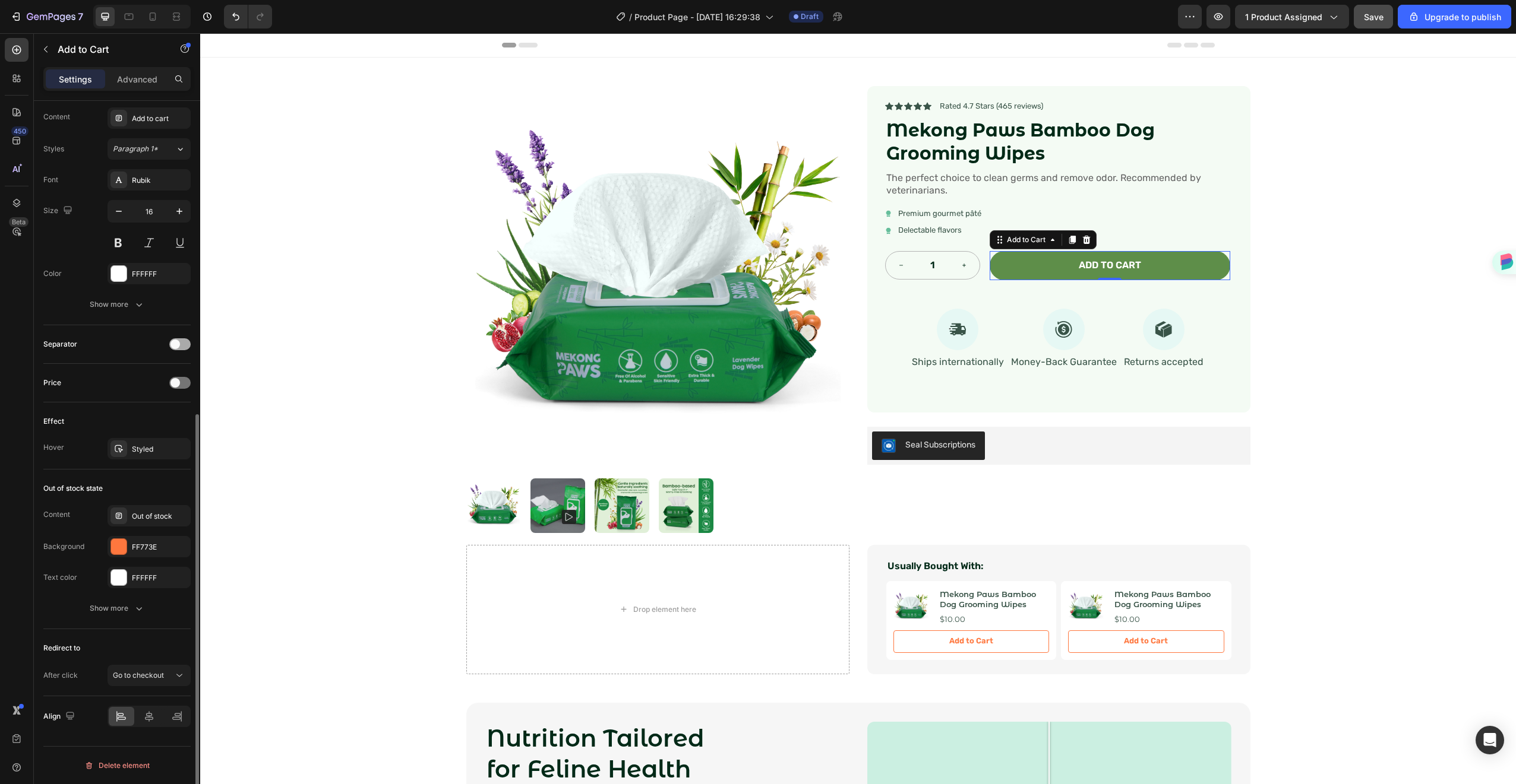
click at [185, 347] on div at bounding box center [180, 344] width 22 height 12
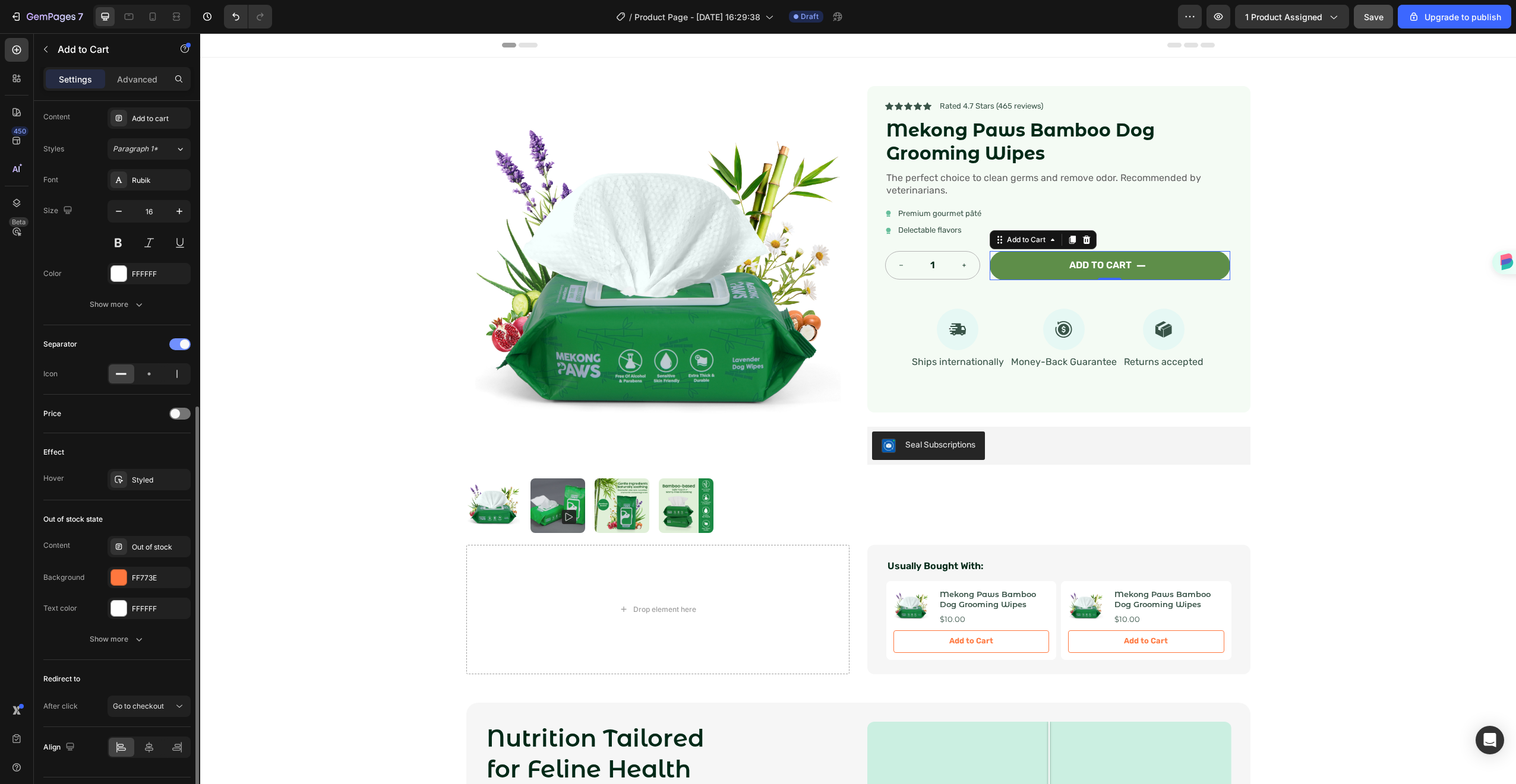
click at [185, 347] on span at bounding box center [185, 344] width 9 height 9
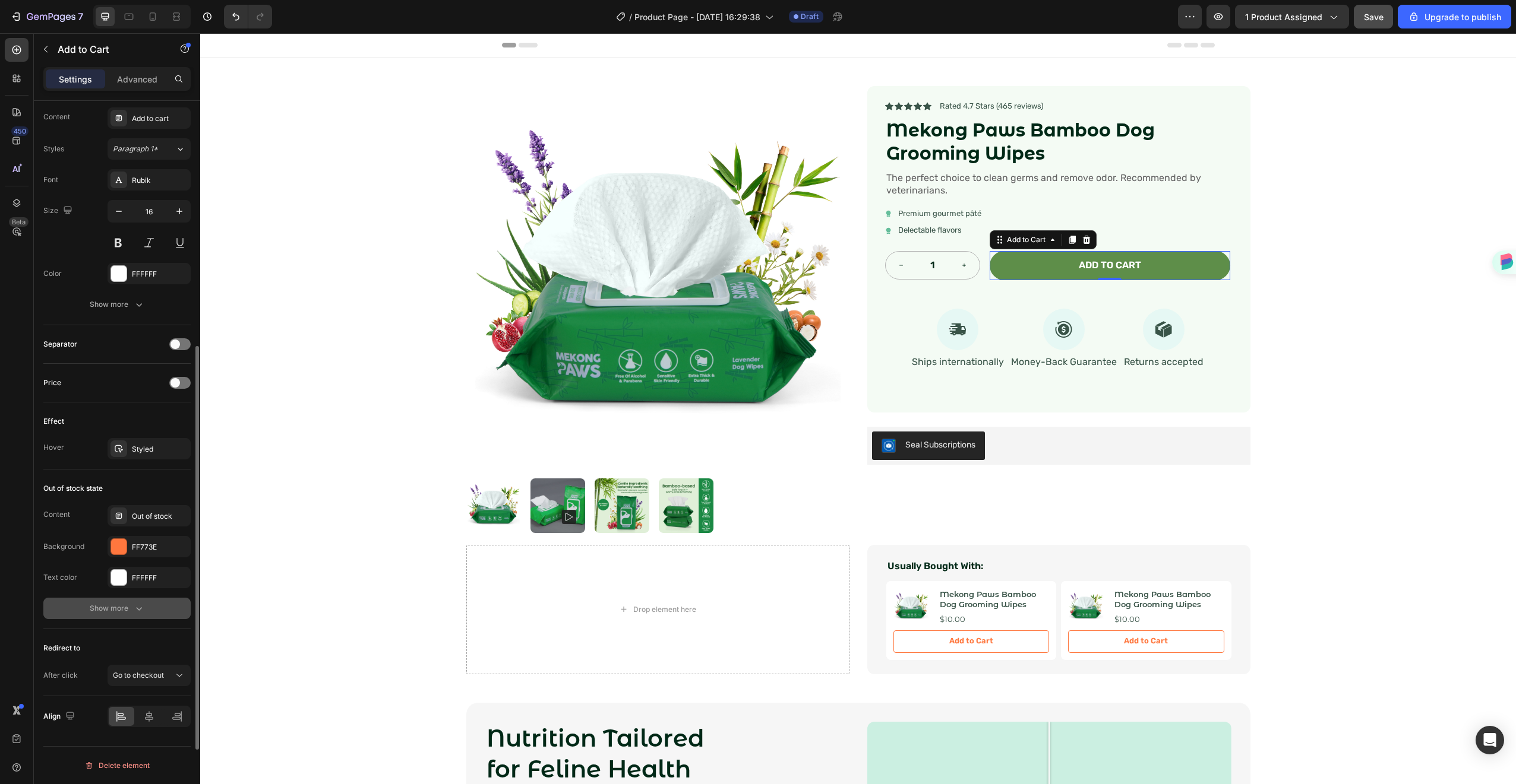
scroll to position [512, 0]
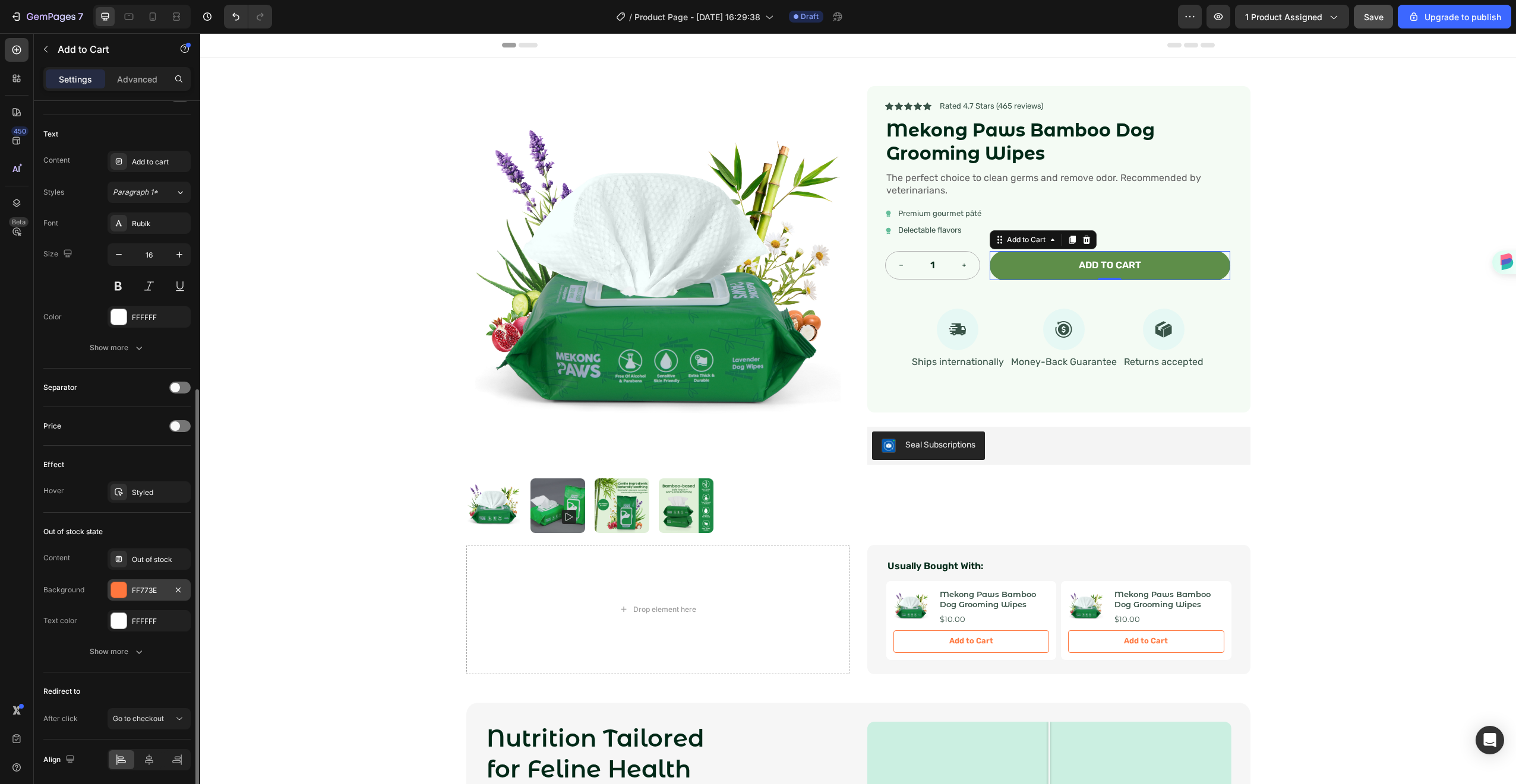
click at [138, 589] on div "FF773E" at bounding box center [149, 590] width 34 height 10
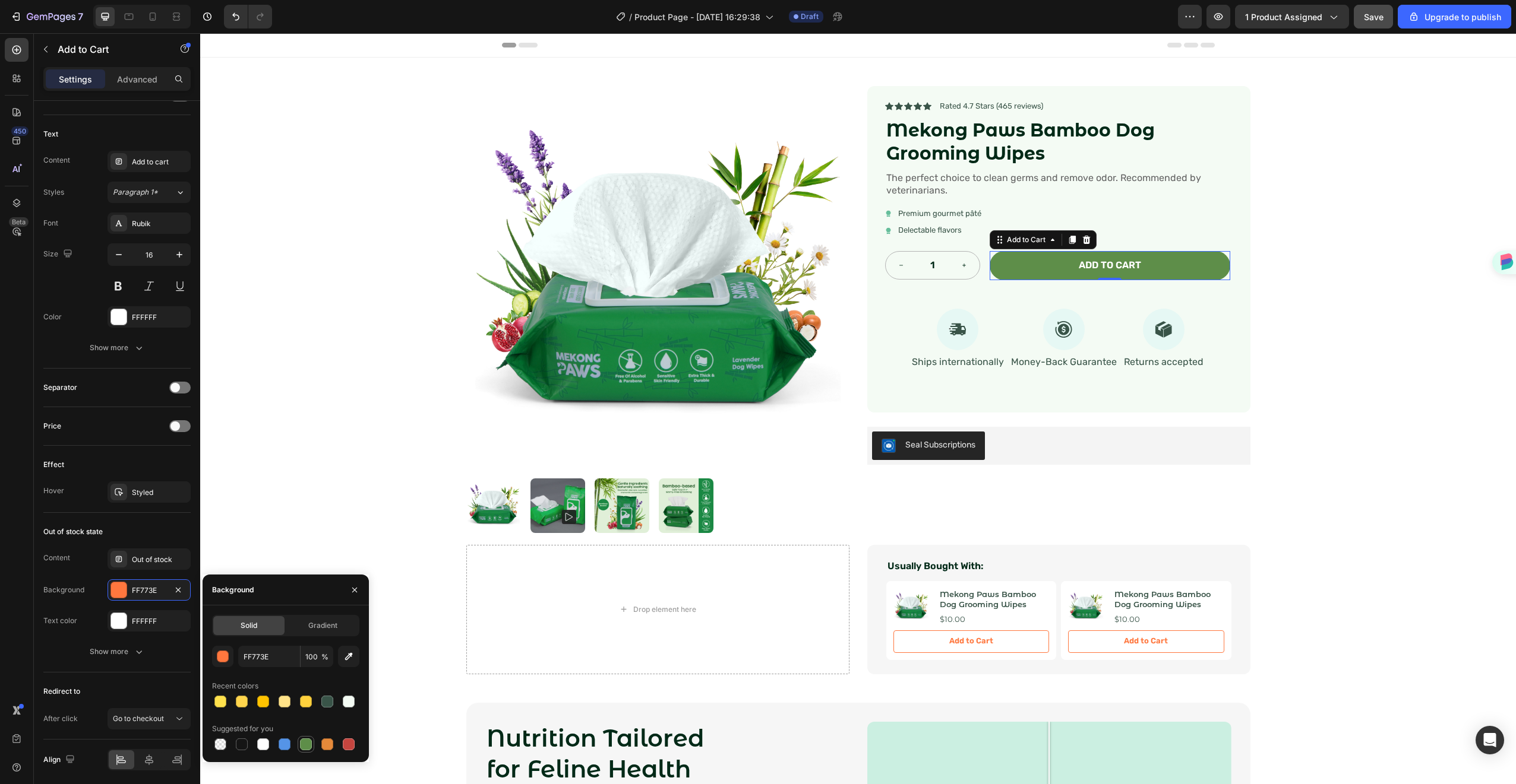
click at [312, 744] on div at bounding box center [306, 744] width 14 height 14
type input "5E8E49"
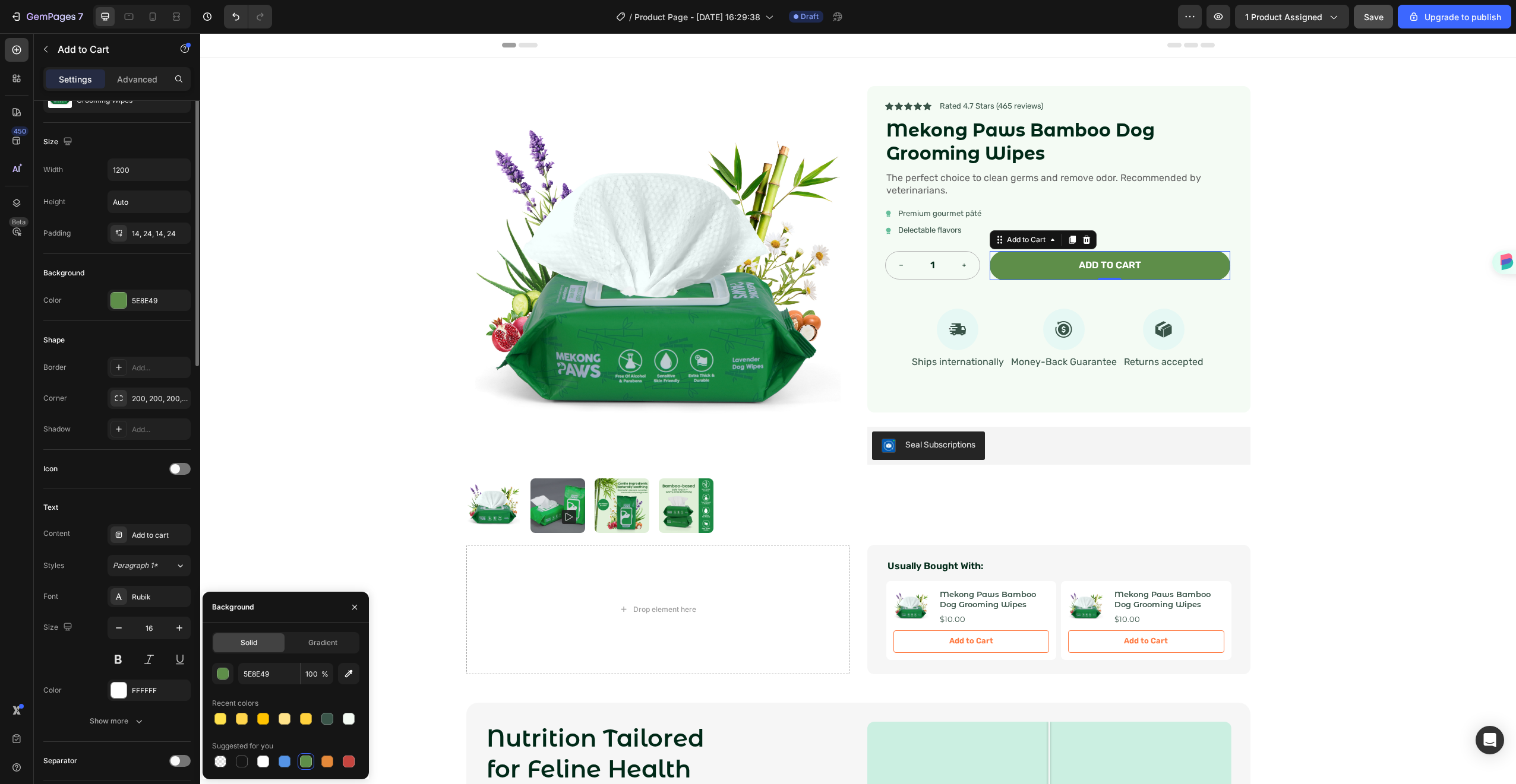
scroll to position [0, 0]
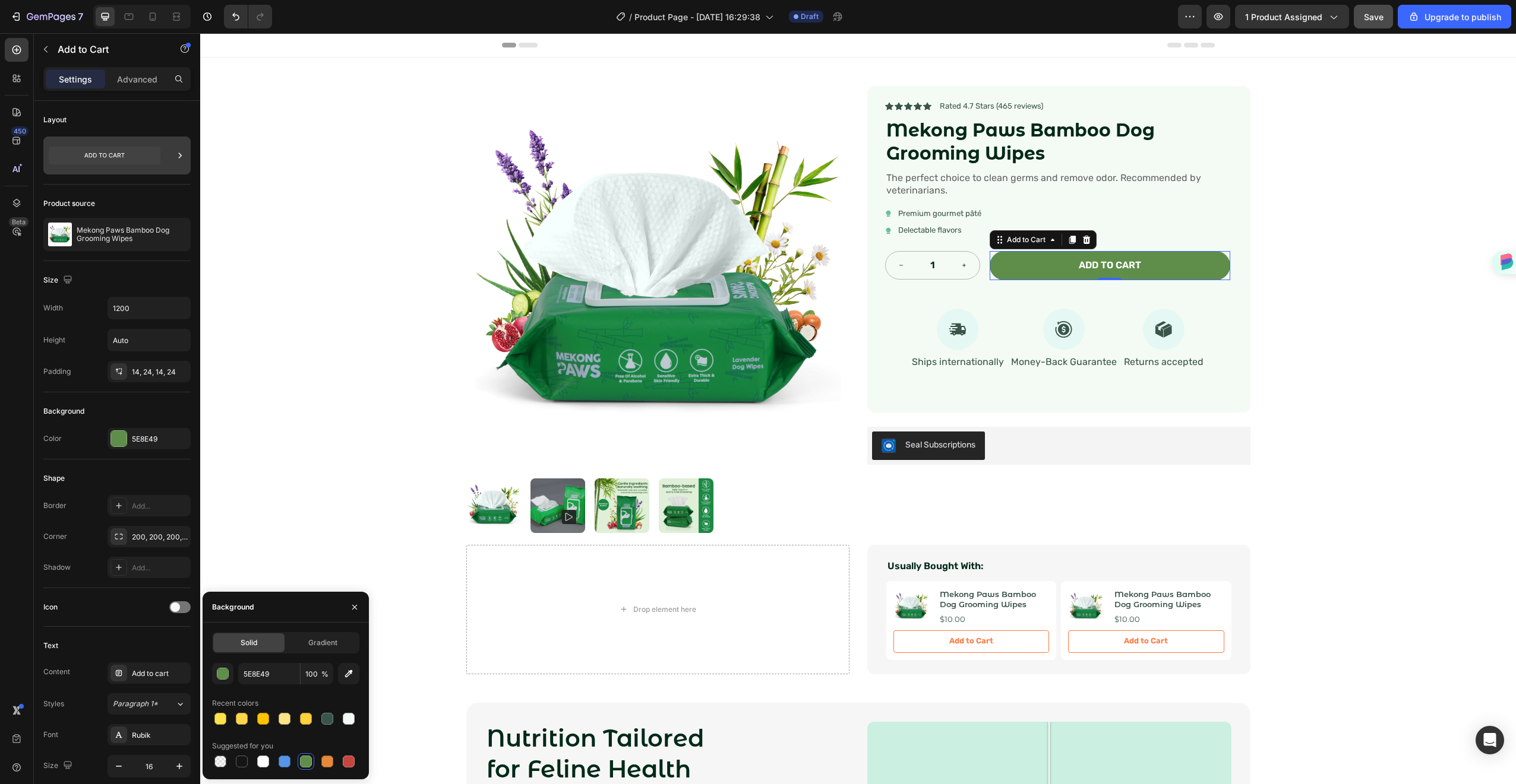
click at [99, 155] on icon at bounding box center [104, 155] width 112 height 18
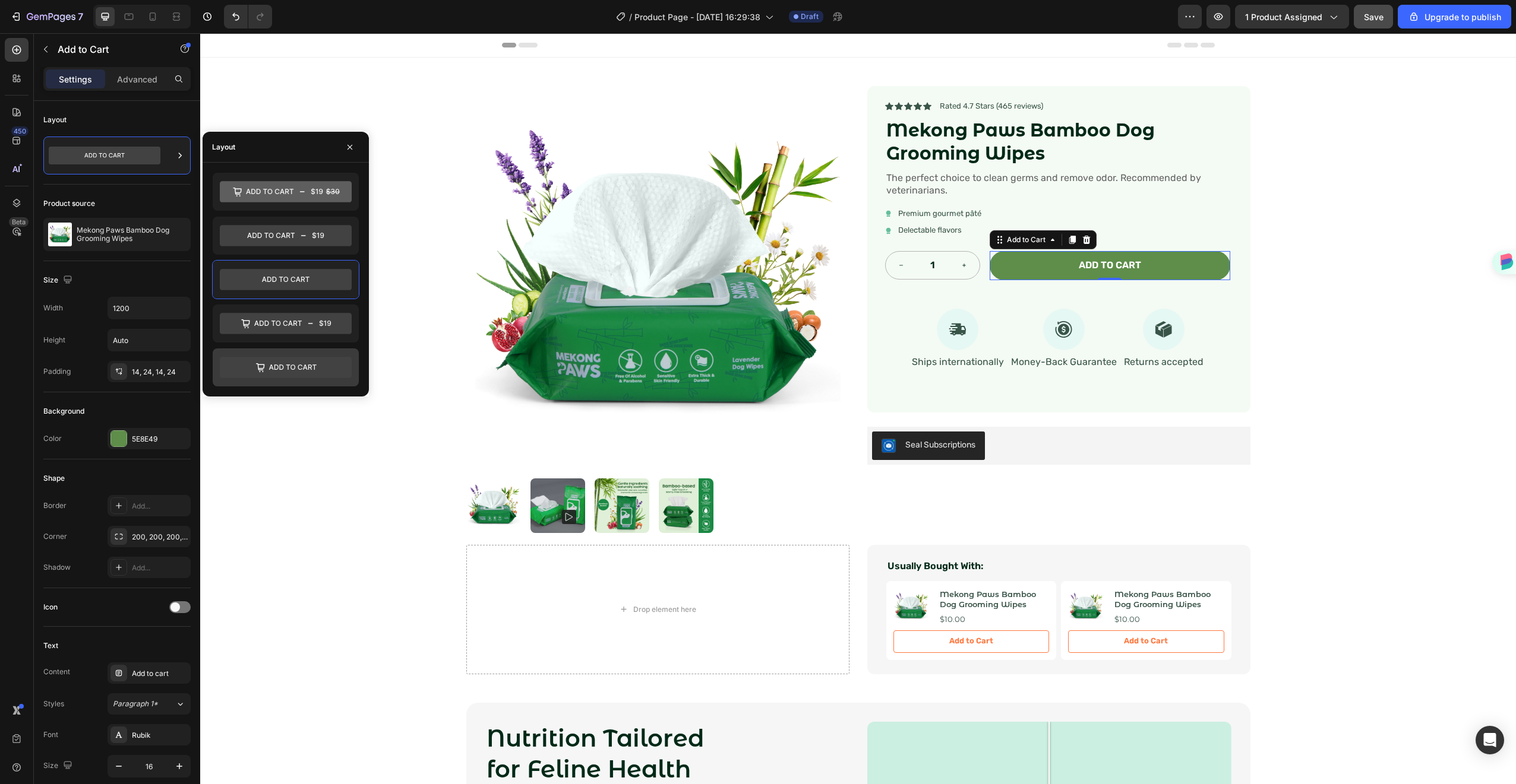
click at [273, 366] on icon at bounding box center [285, 367] width 132 height 22
click at [1233, 208] on div "Icon Icon Icon Icon Icon Icon List Rated 4.7 Stars (465 reviews) Text Block Row…" at bounding box center [1059, 249] width 383 height 326
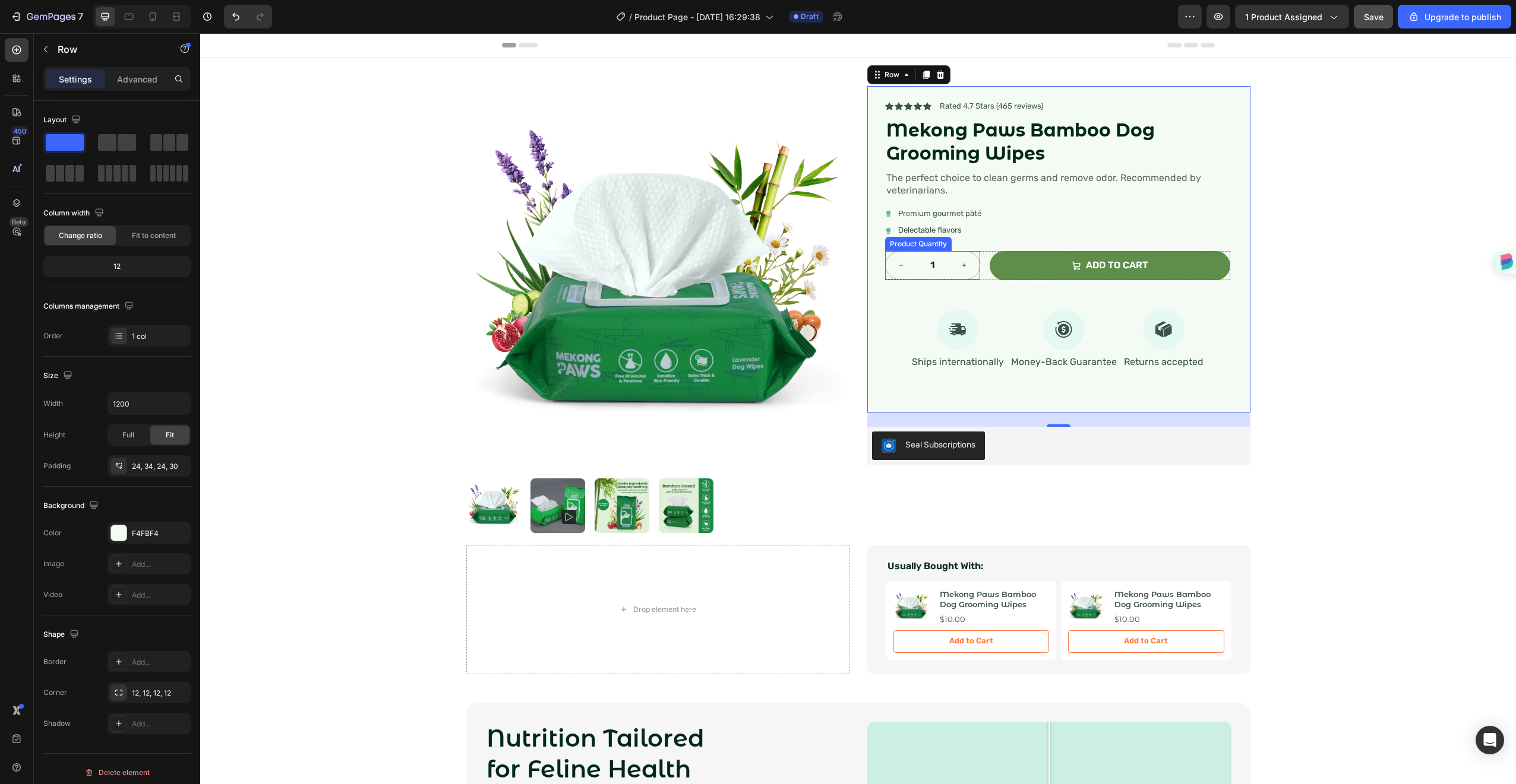
click at [972, 273] on button "increment" at bounding box center [964, 265] width 31 height 27
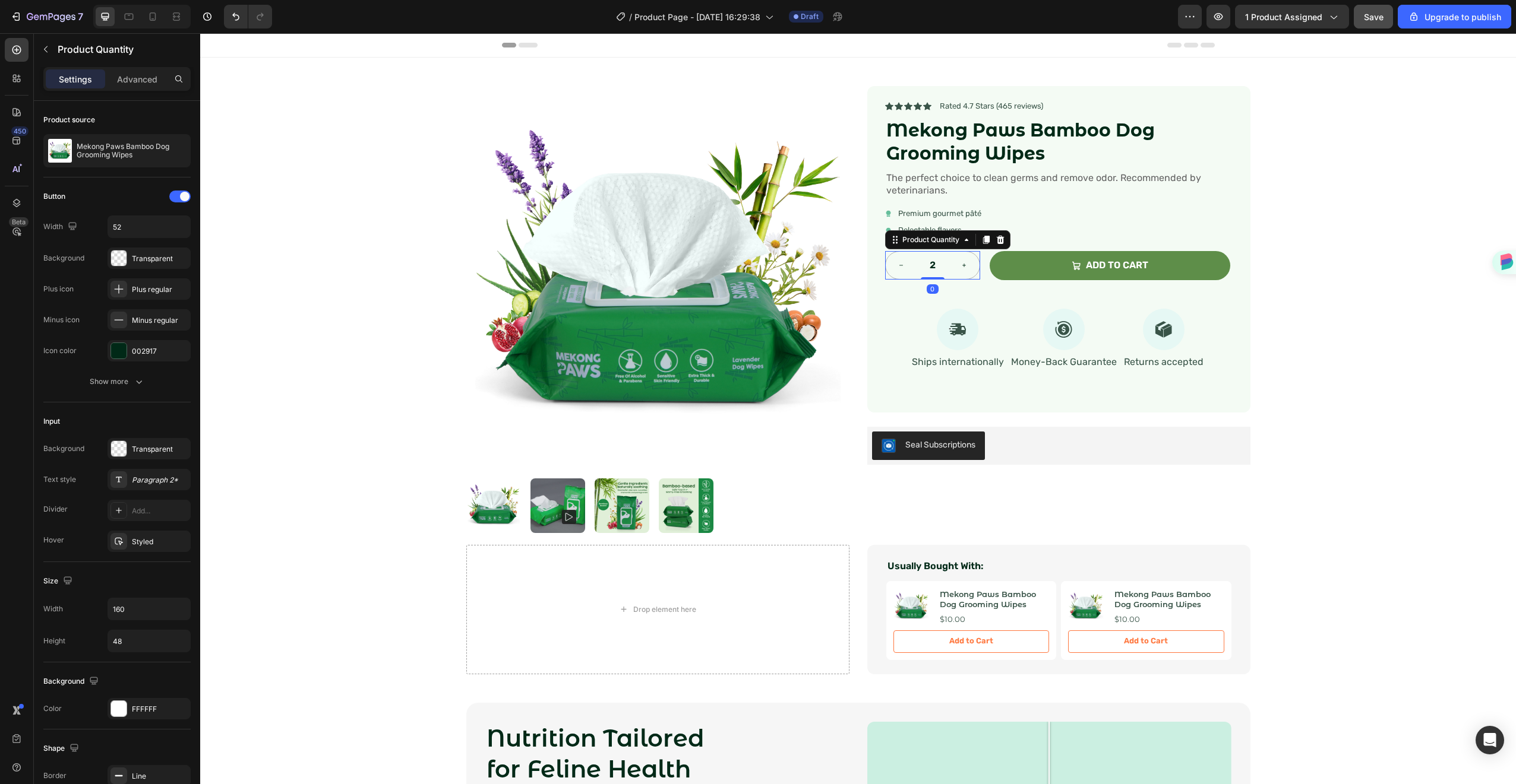
click at [890, 265] on button "decrement" at bounding box center [901, 265] width 31 height 27
type input "1"
click at [131, 261] on div "Transparent" at bounding box center [150, 258] width 83 height 22
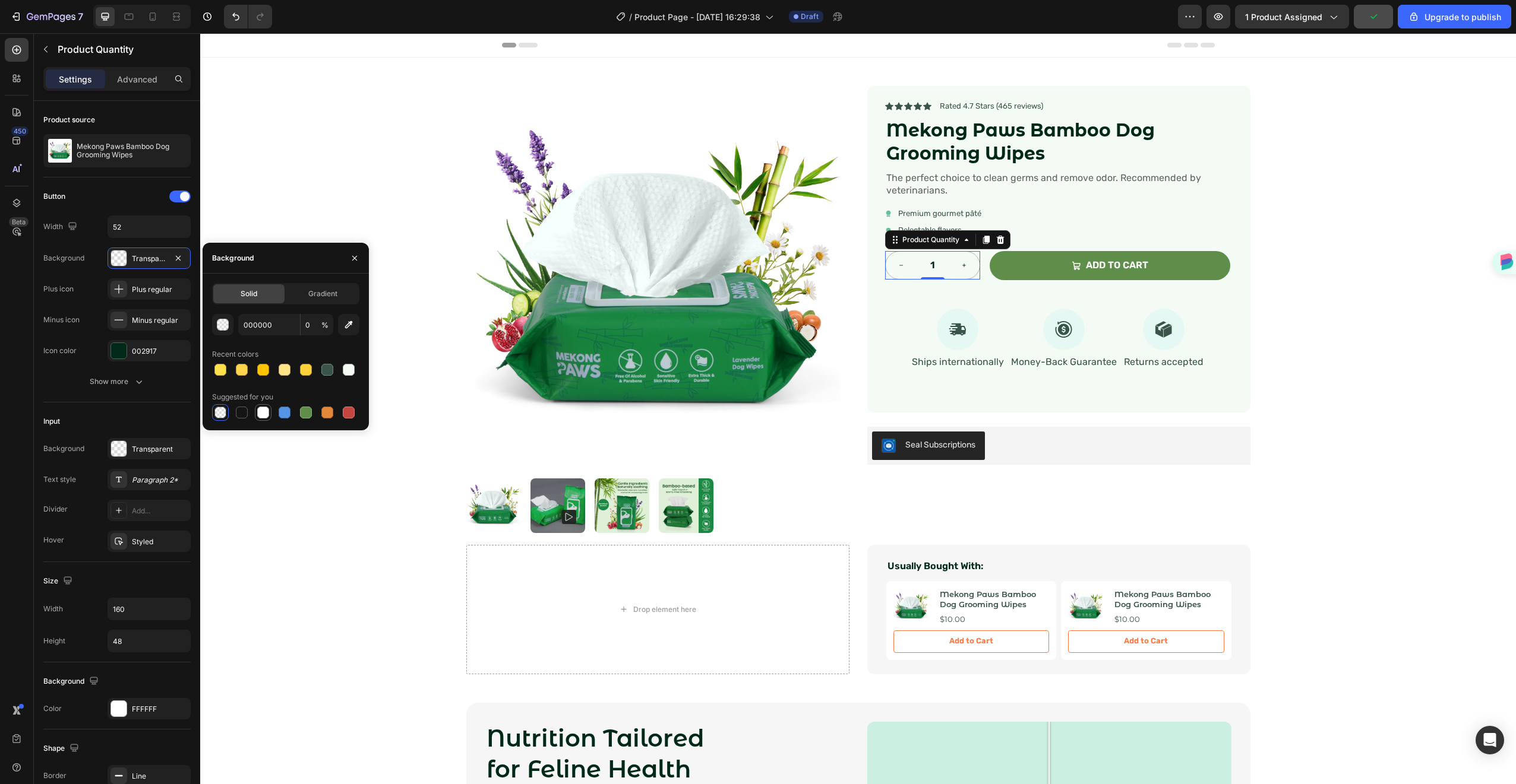
click at [259, 409] on div at bounding box center [263, 412] width 12 height 12
type input "FFFFFF"
type input "100"
click at [143, 457] on div "Transparent" at bounding box center [150, 448] width 83 height 22
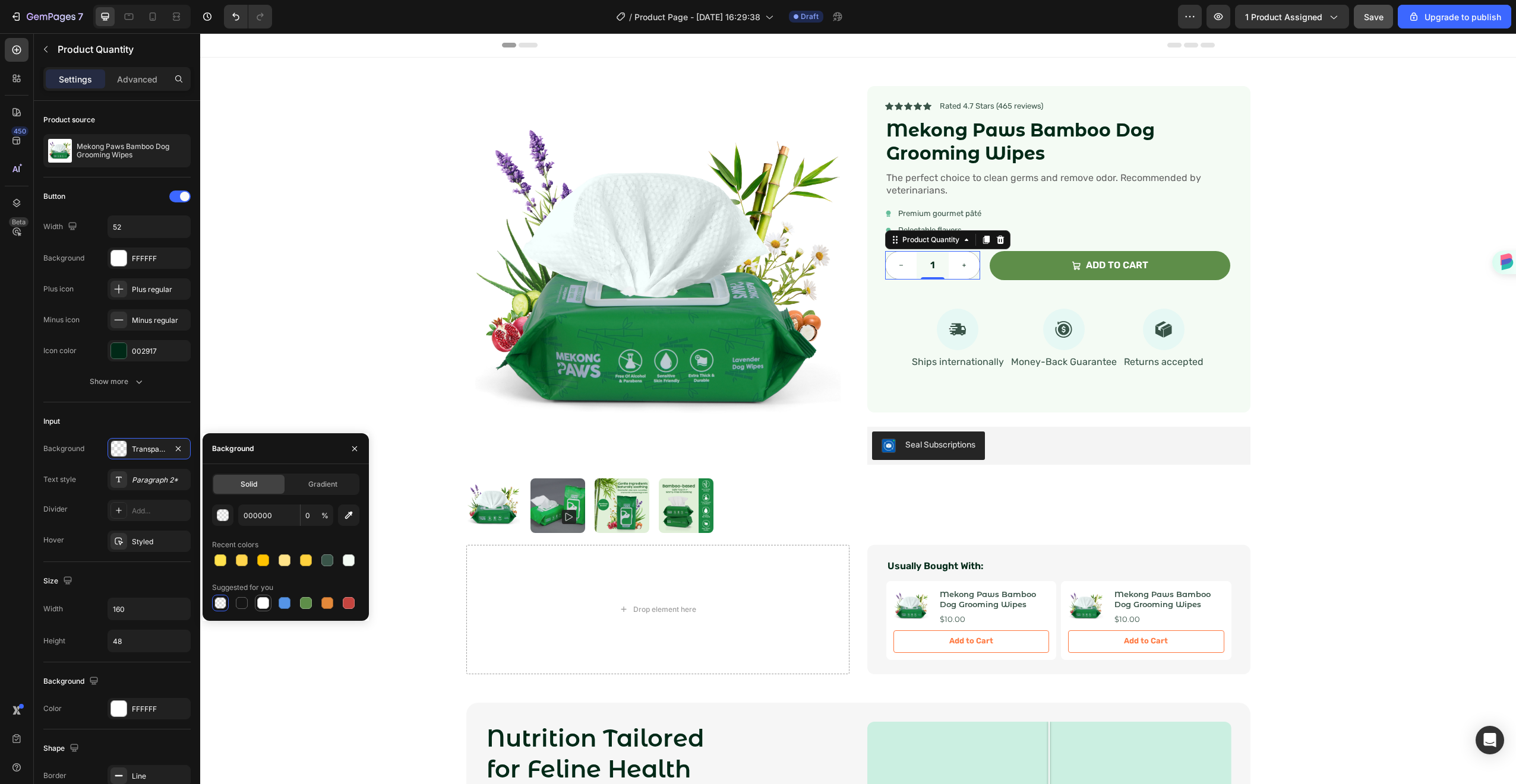
click at [256, 605] on div at bounding box center [263, 602] width 14 height 14
type input "FFFFFF"
type input "100"
click at [1186, 219] on div "Icon Premium gourmet [PERSON_NAME] Text Block Row" at bounding box center [1058, 214] width 345 height 12
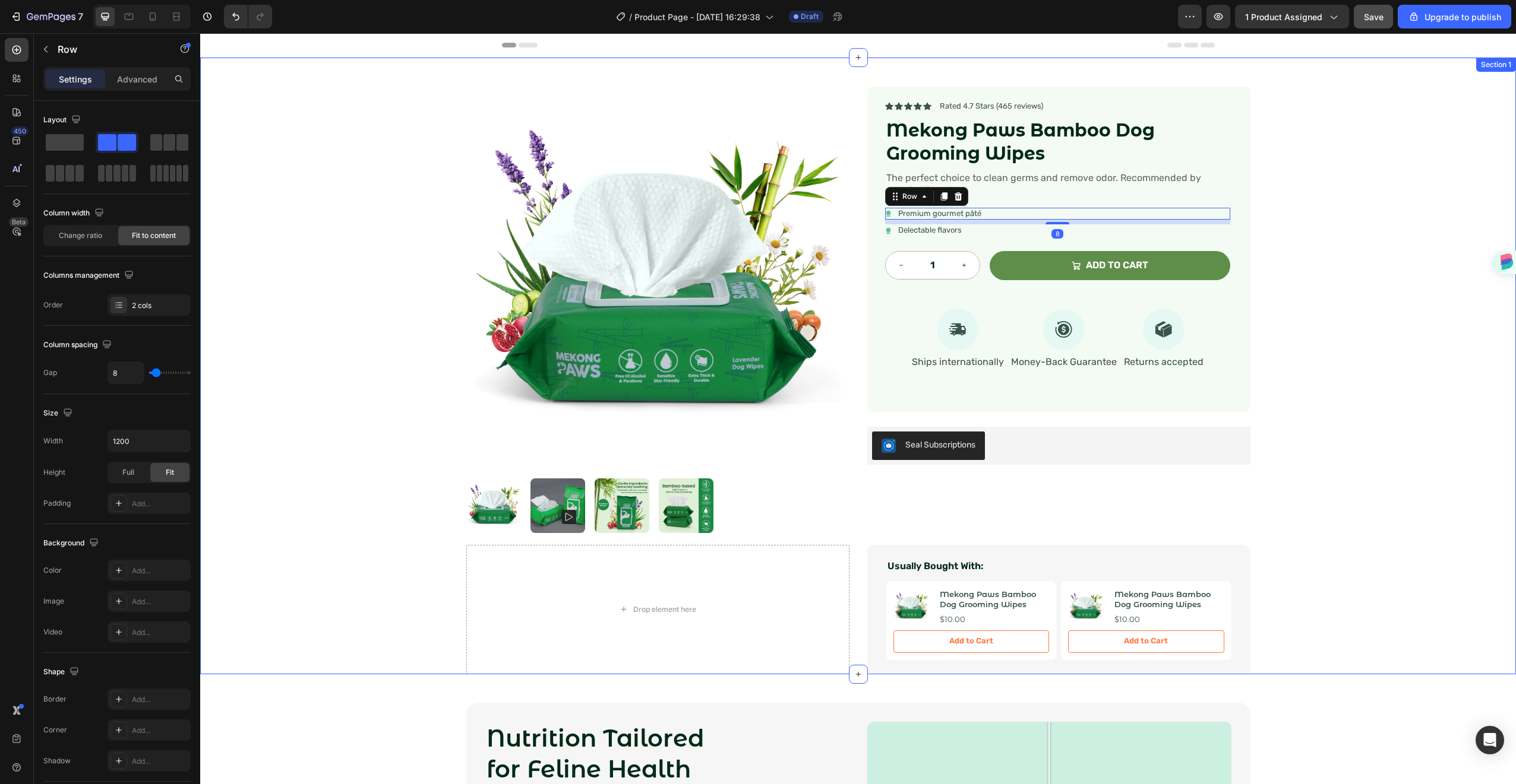
drag, startPoint x: 1324, startPoint y: 186, endPoint x: 1326, endPoint y: 193, distance: 7.3
click at [1326, 193] on div "Product Images Icon Icon Icon Icon Icon Icon List Rated 4.7 Stars (465 reviews)…" at bounding box center [858, 366] width 1316 height 617
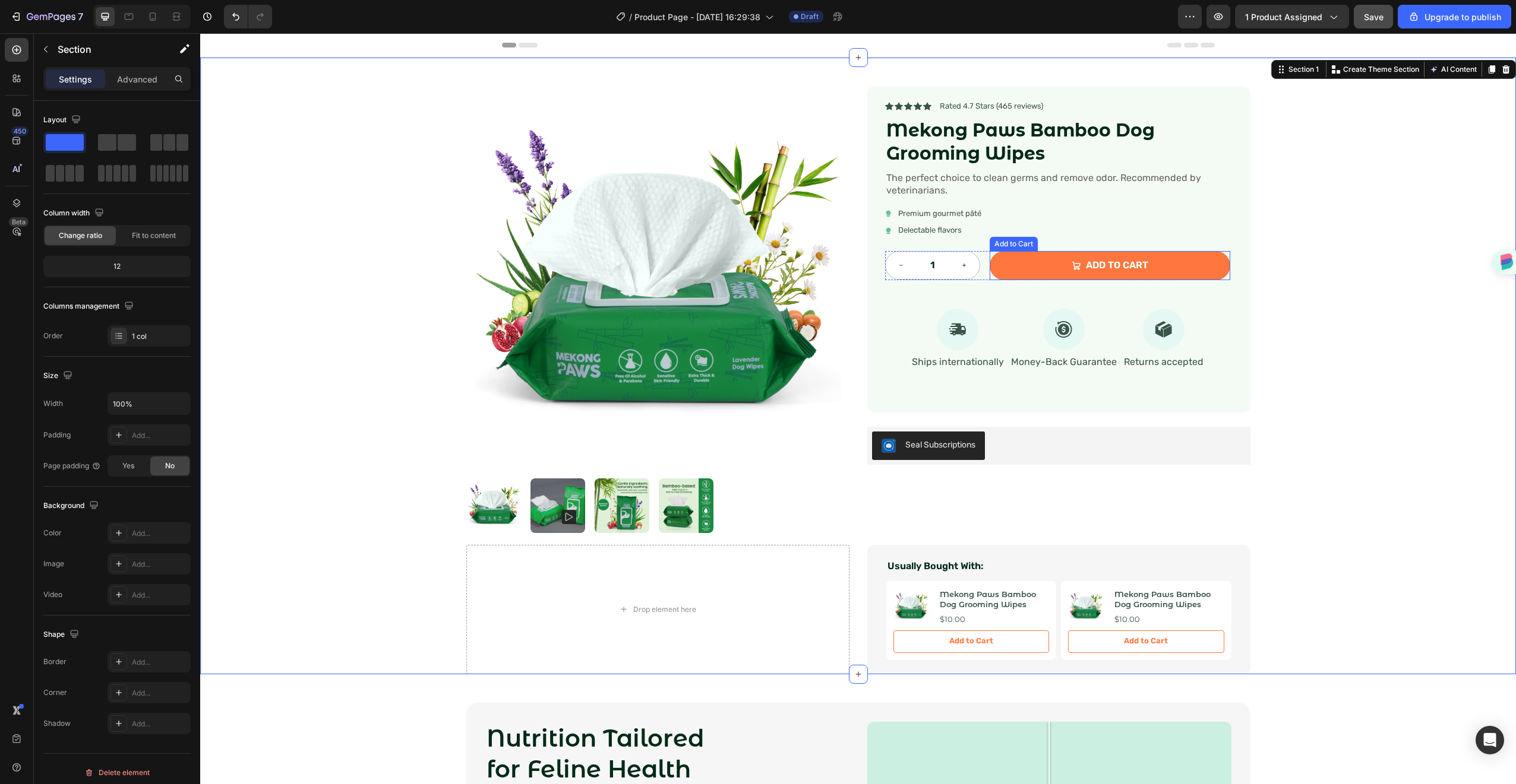
click at [1205, 265] on button "Add to cart" at bounding box center [1110, 266] width 240 height 29
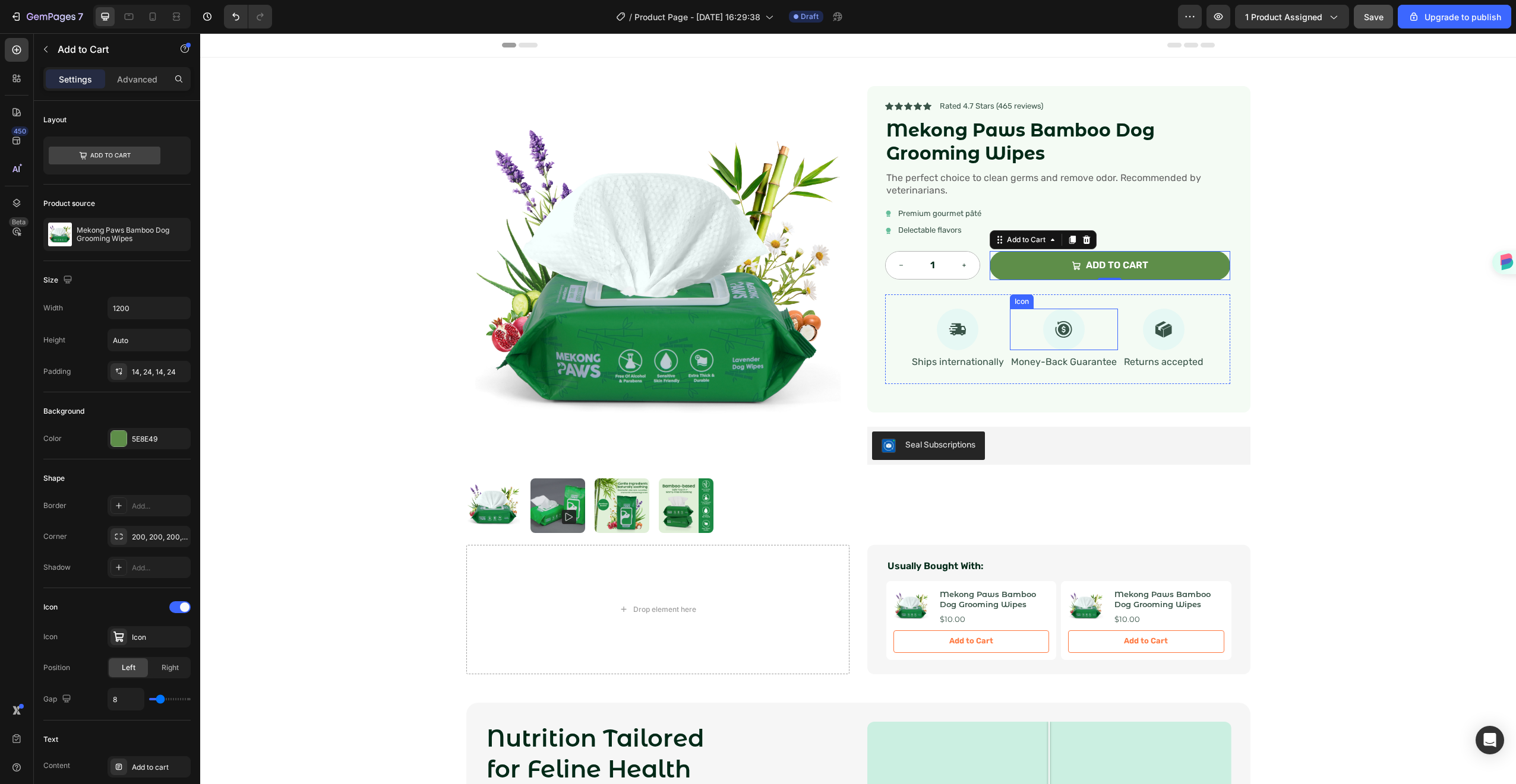
click at [1066, 330] on icon at bounding box center [1064, 329] width 17 height 18
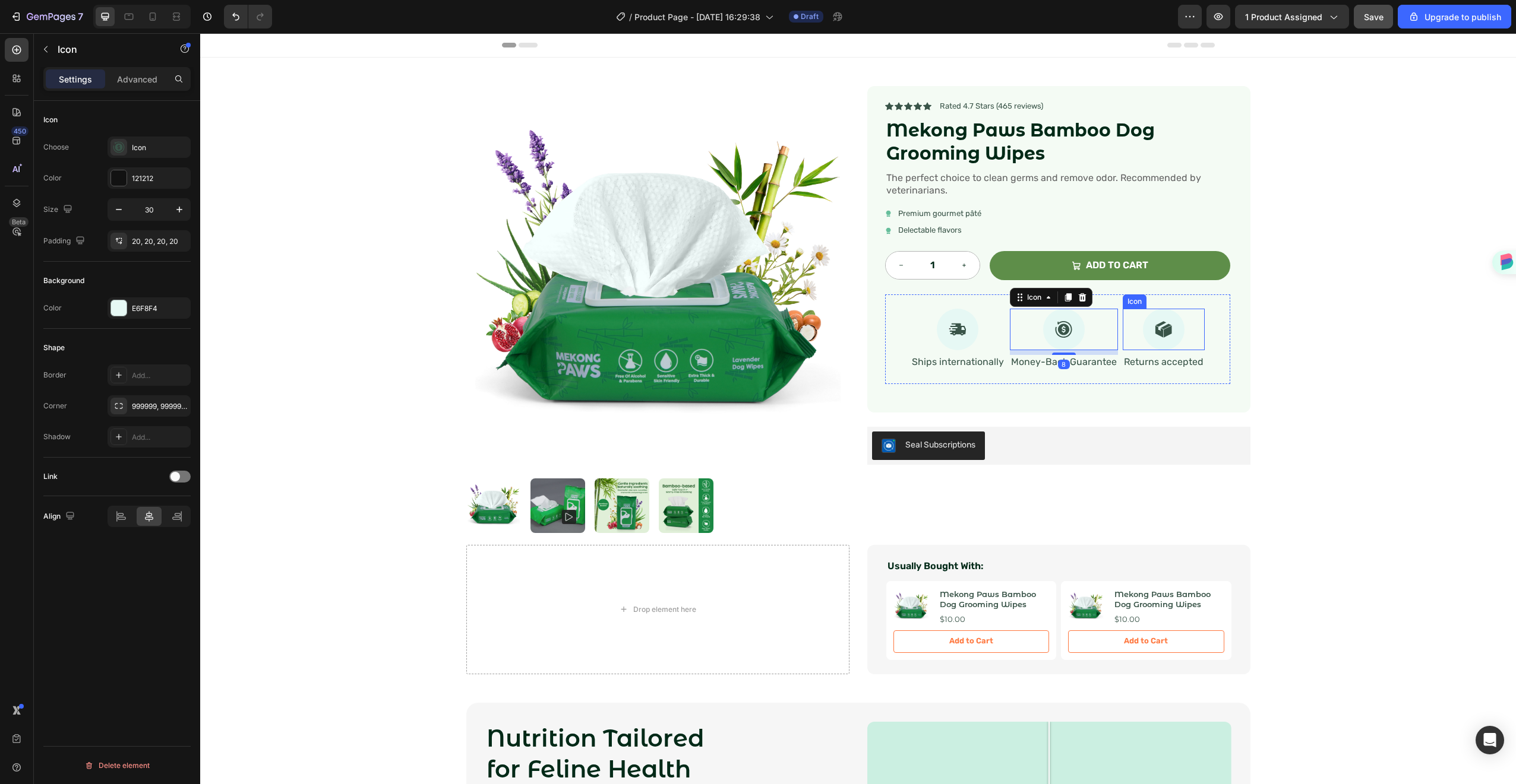
click at [1172, 326] on div at bounding box center [1164, 329] width 42 height 42
click at [941, 331] on div at bounding box center [958, 329] width 42 height 42
click at [940, 332] on div at bounding box center [958, 329] width 42 height 42
click at [159, 307] on div "E6F8F4" at bounding box center [149, 308] width 34 height 10
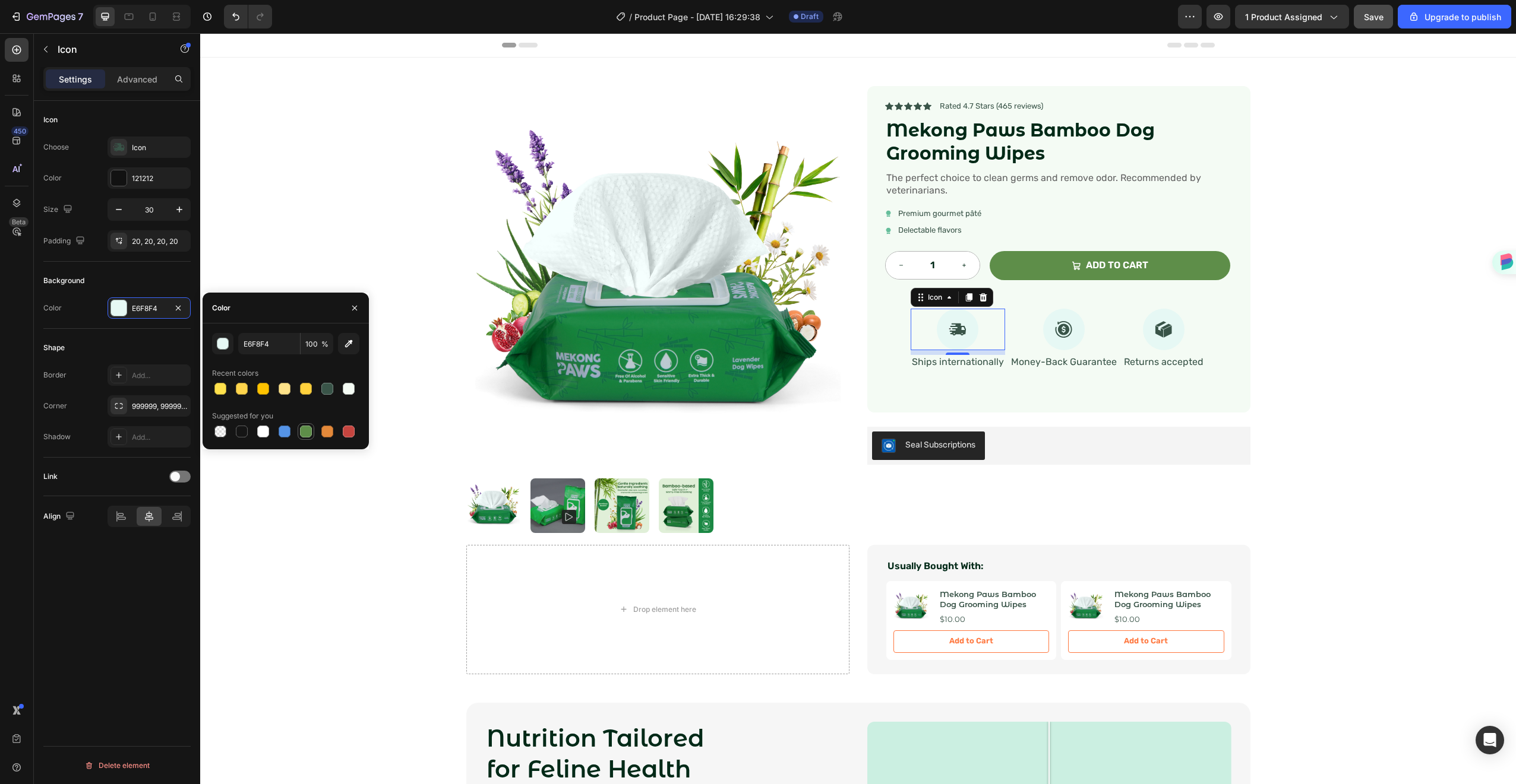
click at [308, 427] on div at bounding box center [306, 431] width 12 height 12
click at [265, 430] on div at bounding box center [263, 431] width 12 height 12
type input "FFFFFF"
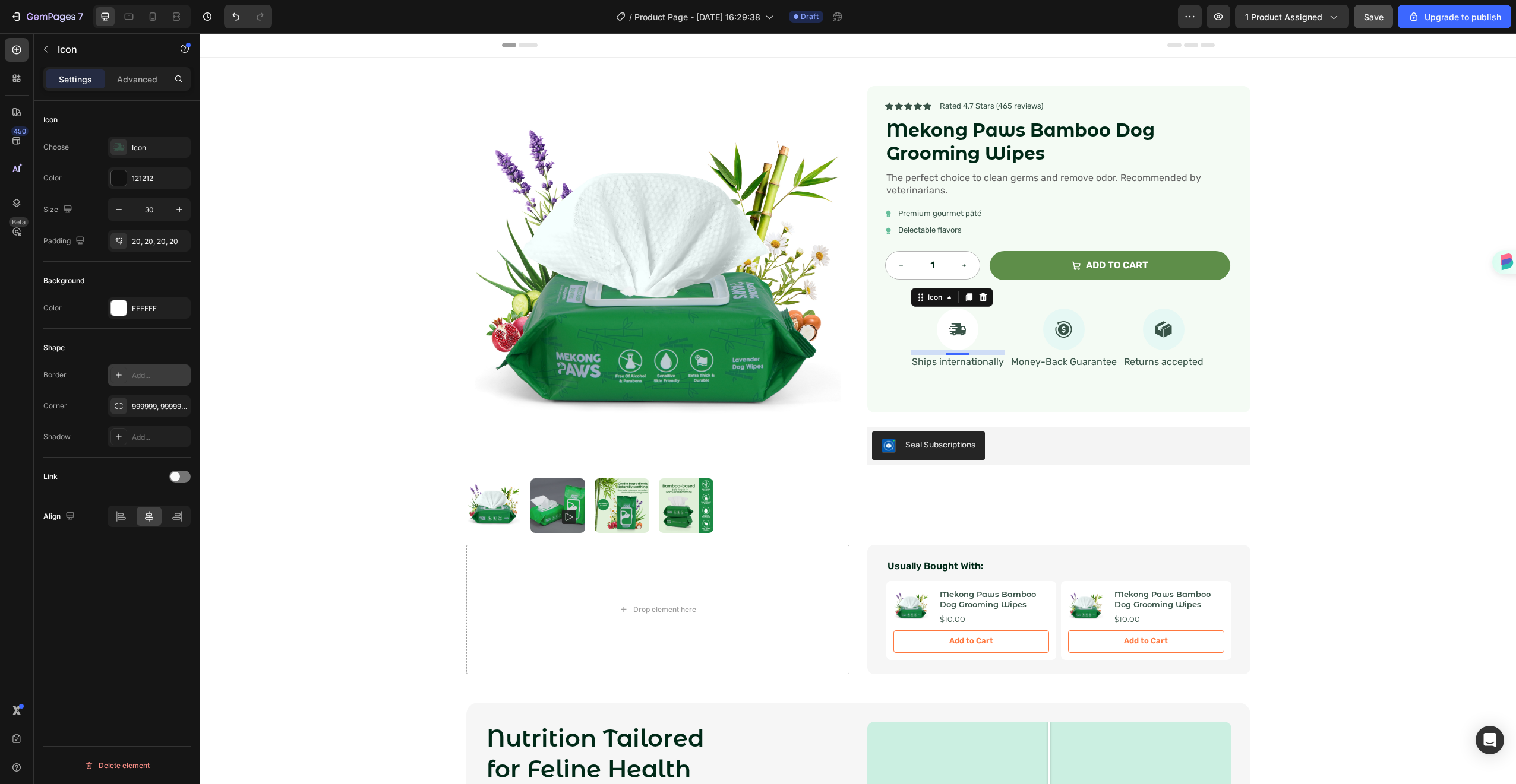
click at [135, 379] on div "Add..." at bounding box center [159, 375] width 56 height 10
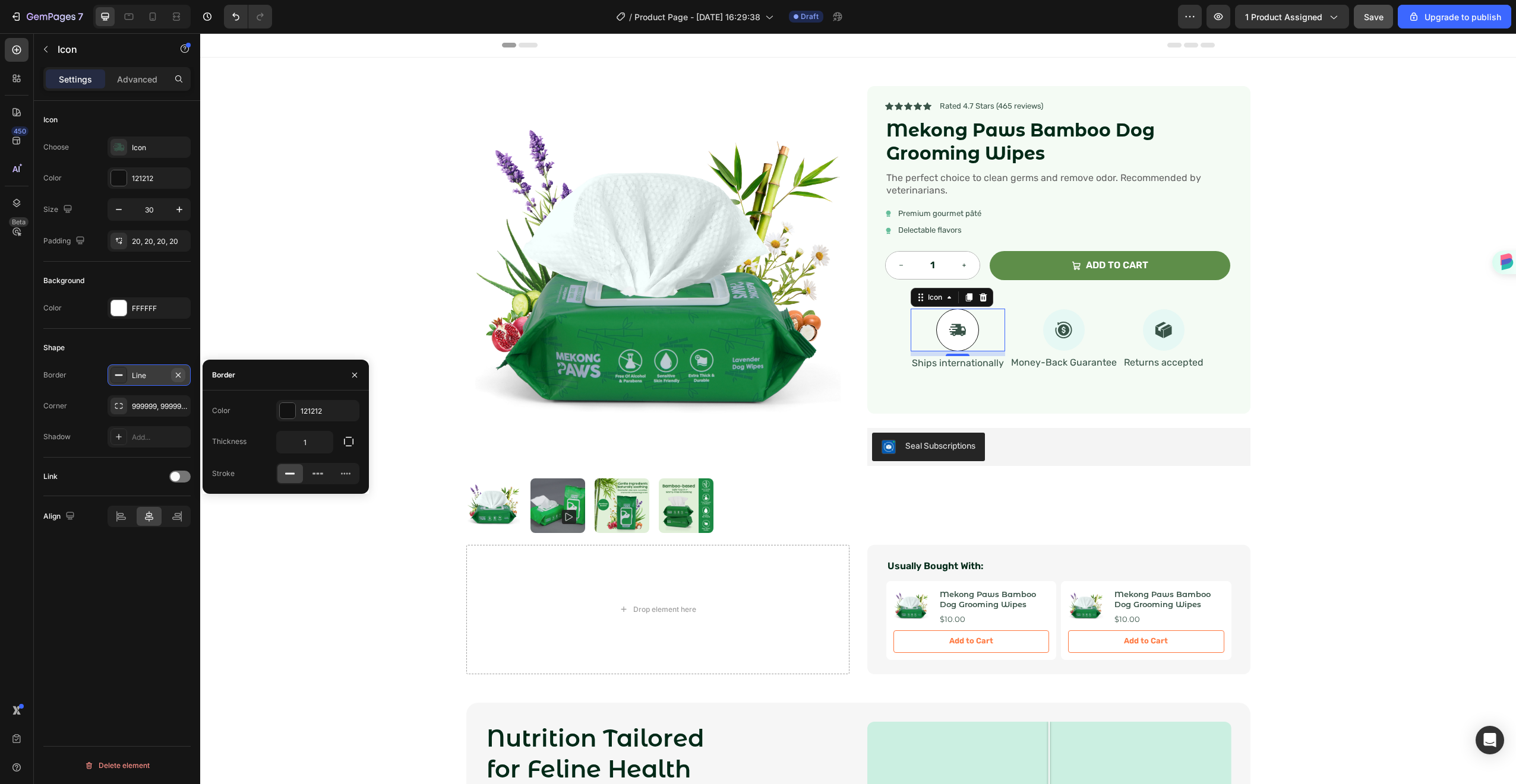
click at [177, 378] on icon "button" at bounding box center [178, 375] width 9 height 9
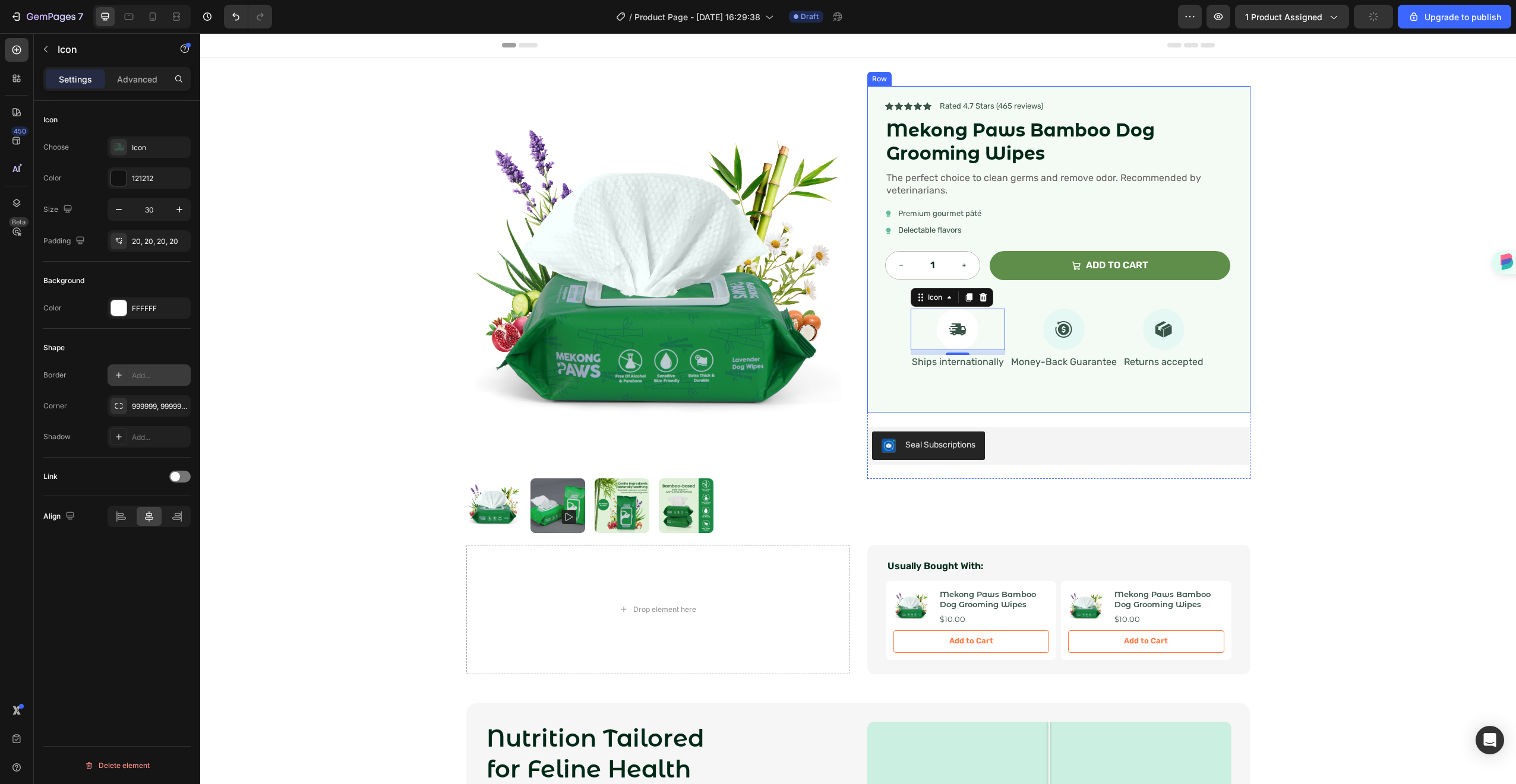
click at [943, 392] on div "Icon Icon Icon Icon Icon Icon List Rated 4.7 Stars (465 reviews) Text Block Row…" at bounding box center [1058, 249] width 345 height 298
click at [1044, 331] on div at bounding box center [1065, 329] width 42 height 42
click at [145, 311] on div "E6F8F4" at bounding box center [149, 308] width 34 height 10
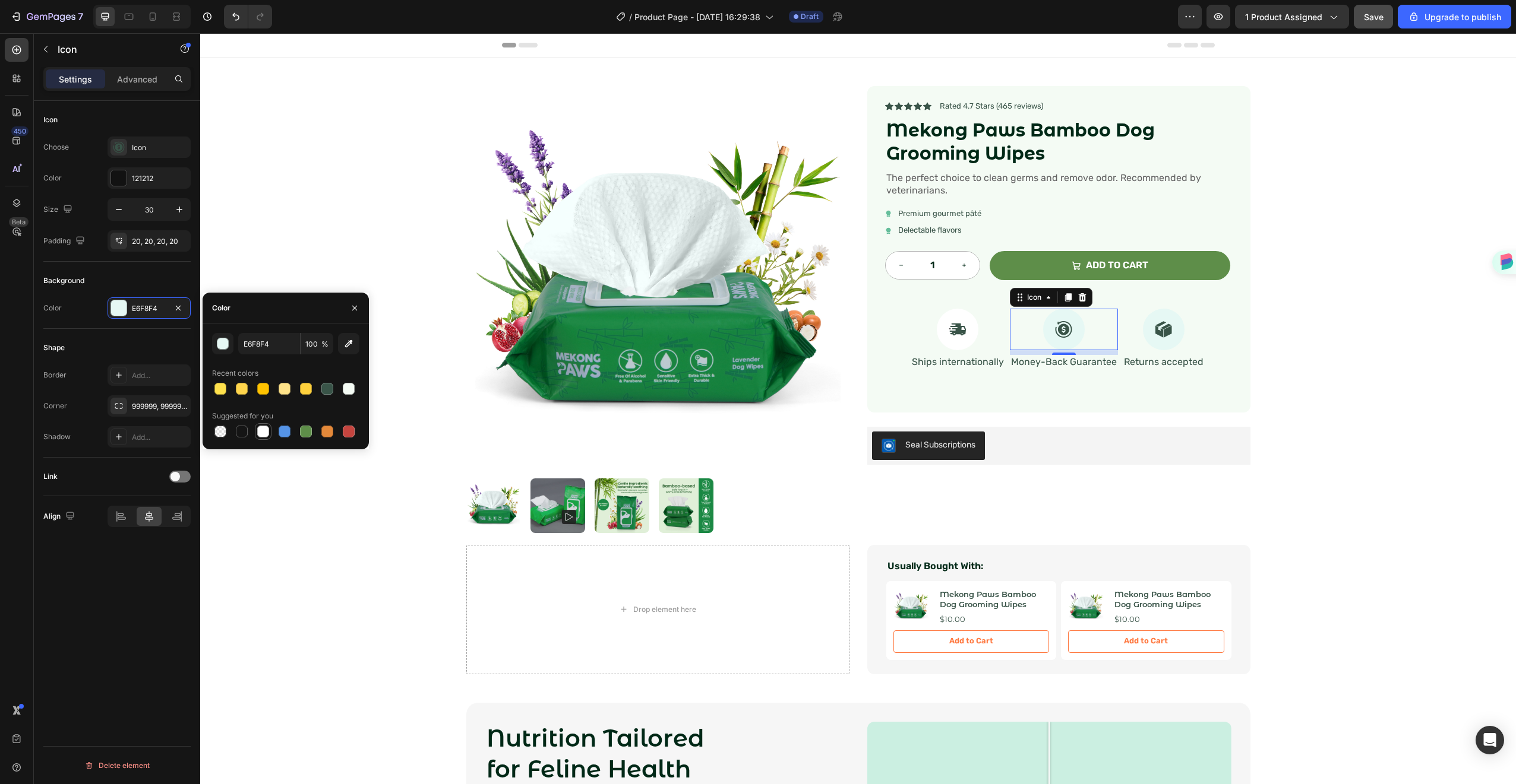
click at [269, 431] on div at bounding box center [263, 431] width 12 height 12
type input "FFFFFF"
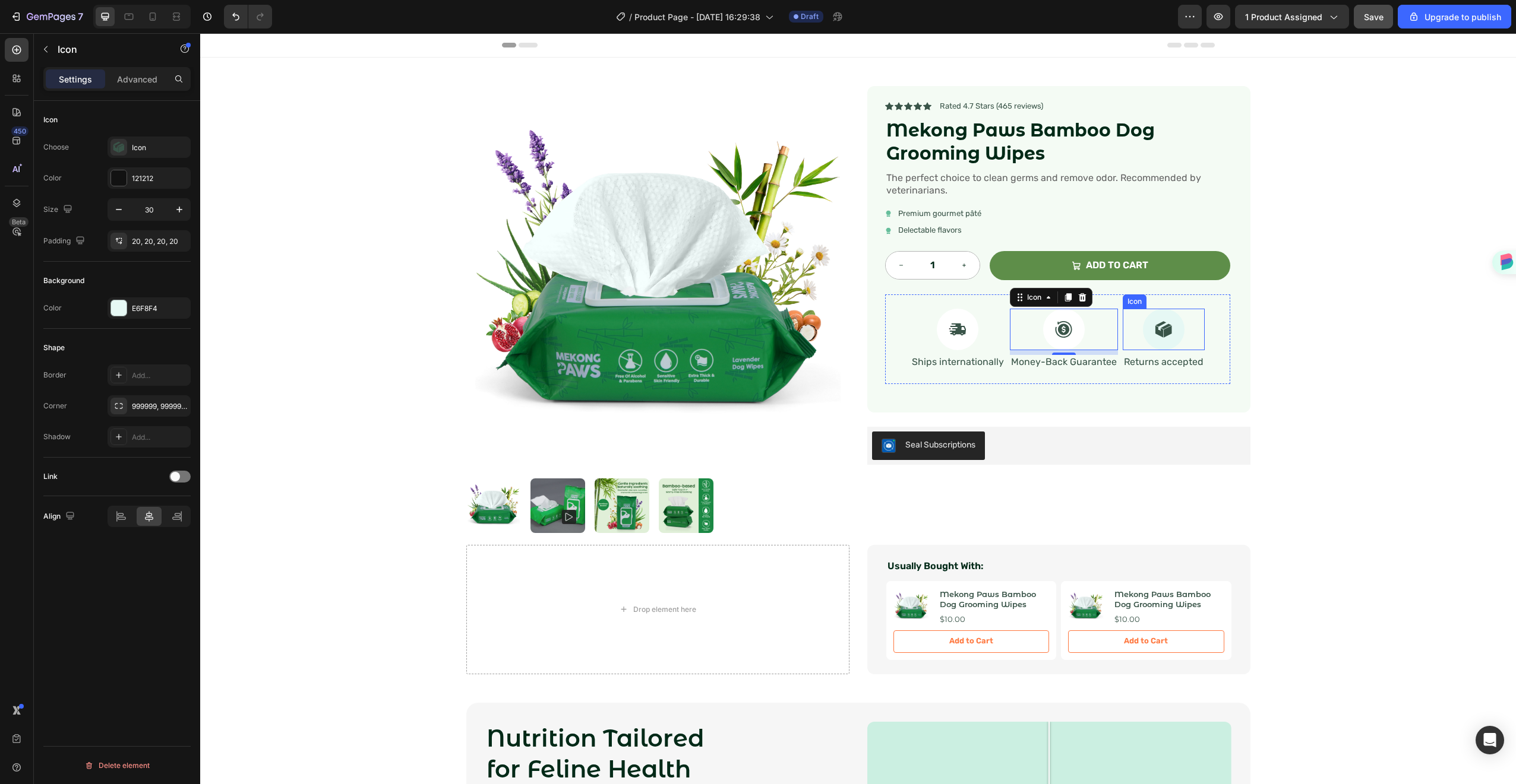
click at [1178, 333] on div "Icon" at bounding box center [1164, 329] width 82 height 42
drag, startPoint x: 146, startPoint y: 311, endPoint x: 150, endPoint y: 322, distance: 11.7
click at [146, 311] on div "E6F8F4" at bounding box center [159, 308] width 56 height 10
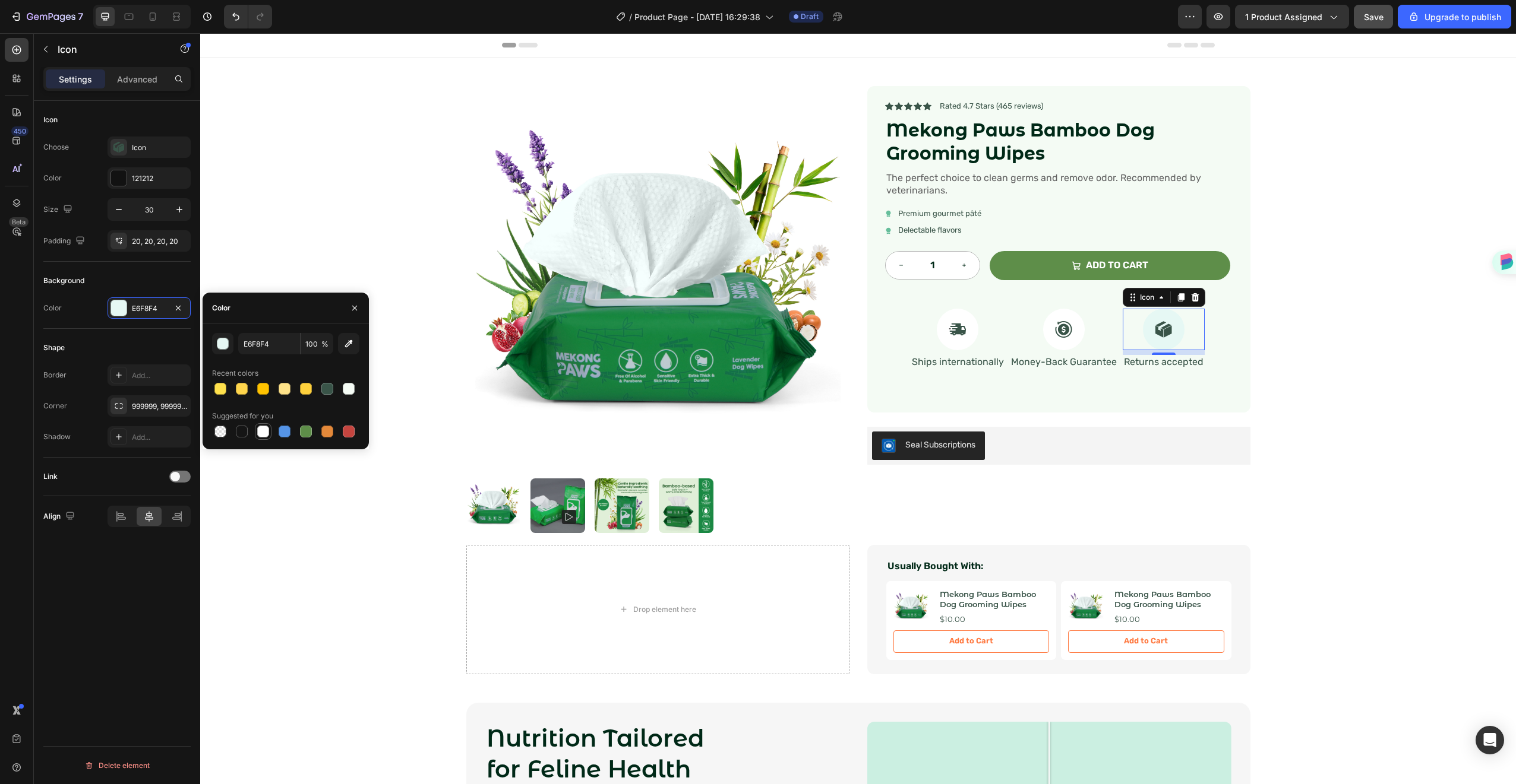
click at [267, 430] on div at bounding box center [263, 431] width 12 height 12
type input "FFFFFF"
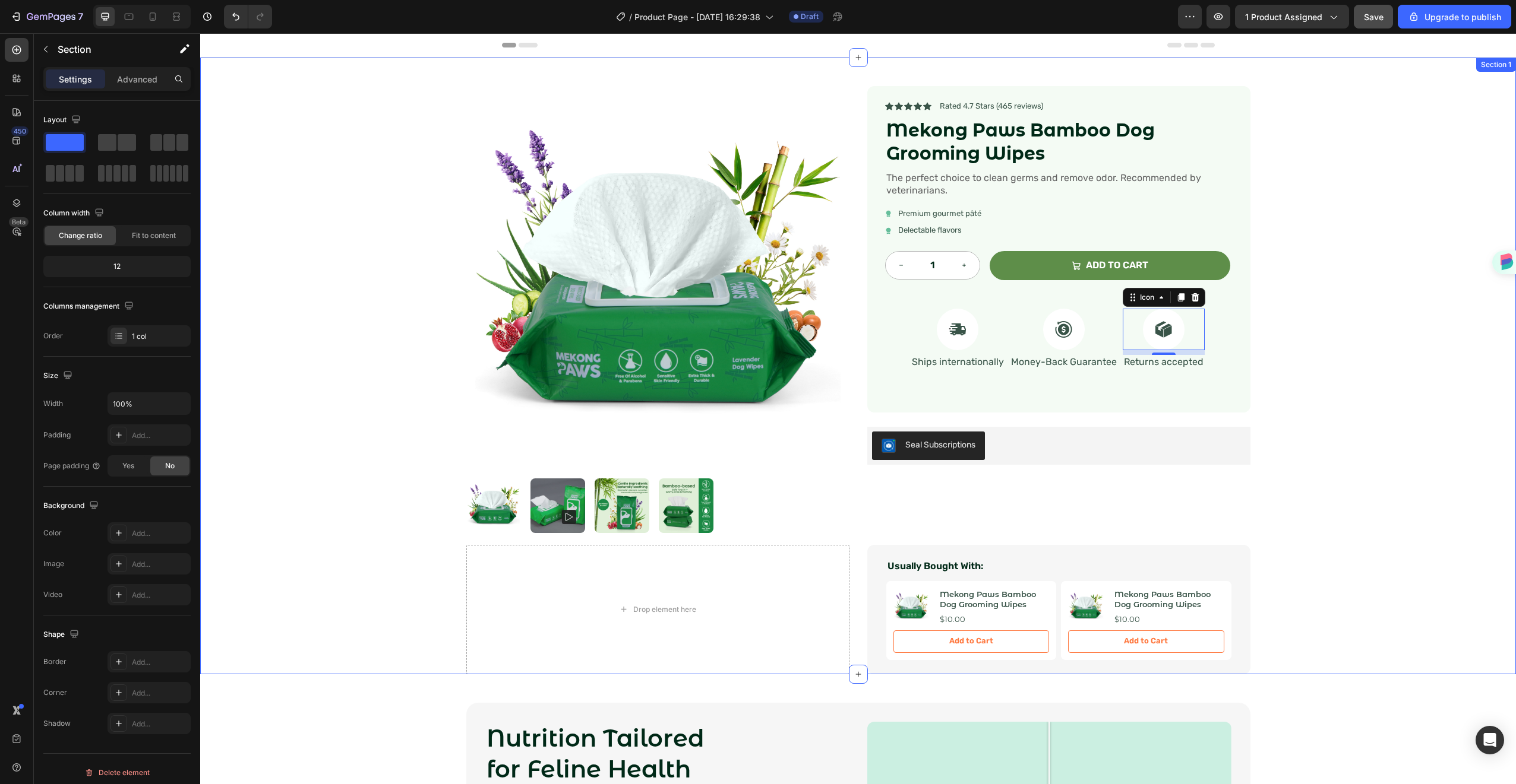
click at [1255, 156] on div "Product Images Icon Icon Icon Icon Icon Icon List Rated 4.7 Stars (465 reviews)…" at bounding box center [858, 366] width 1316 height 617
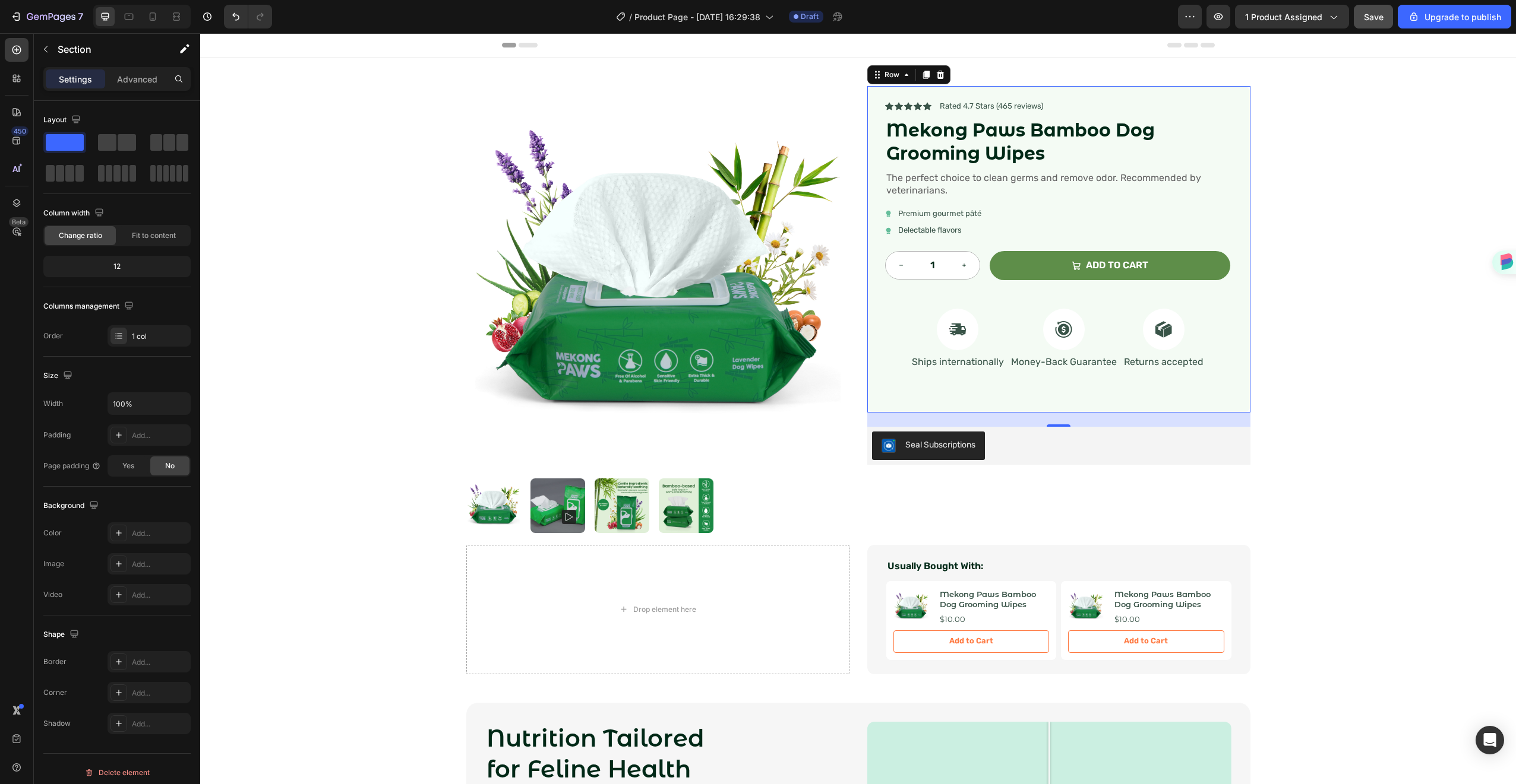
click at [1132, 406] on div "Icon Icon Icon Icon Icon Icon List Rated 4.7 Stars (465 reviews) Text Block Row…" at bounding box center [1059, 249] width 383 height 326
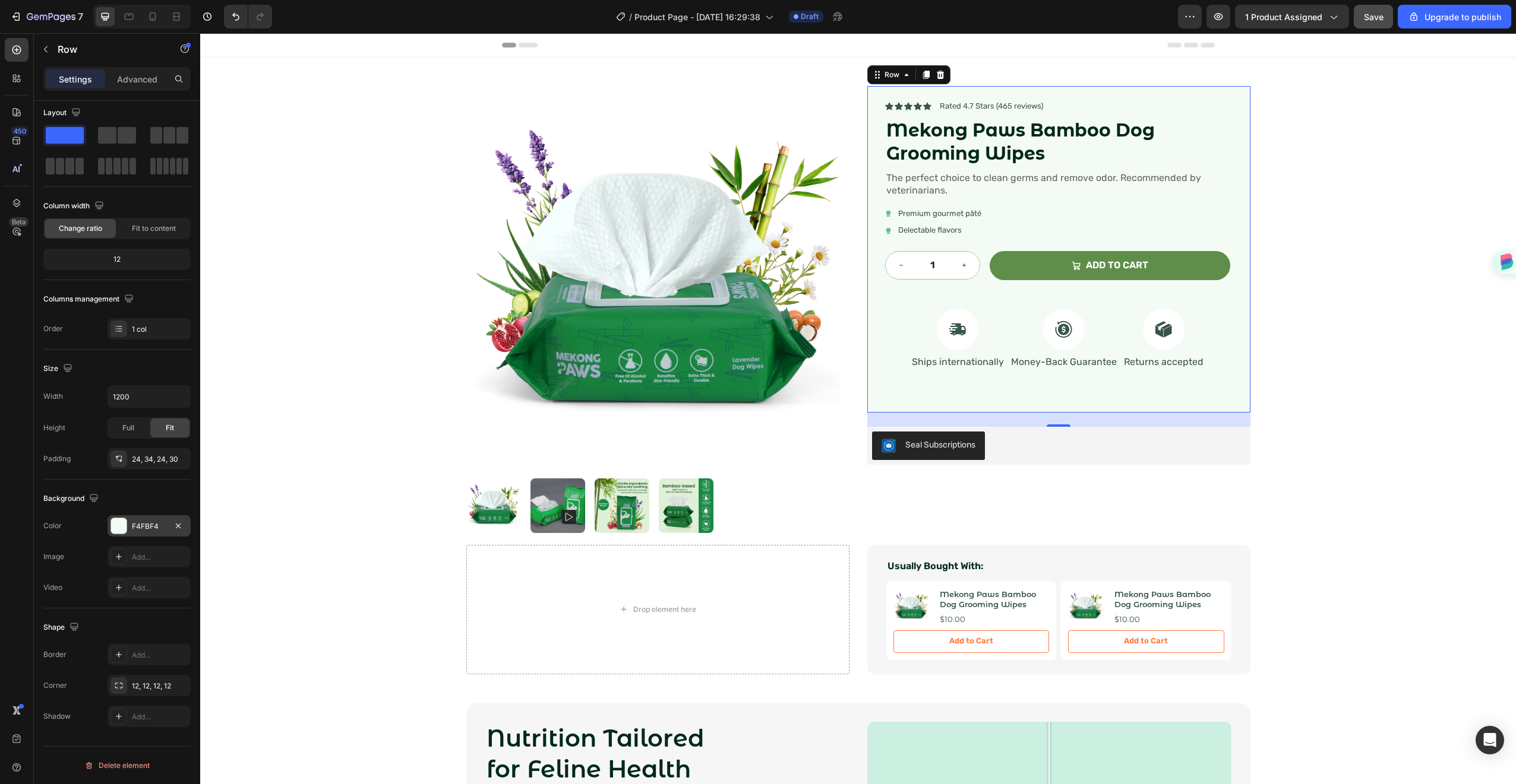
click at [150, 524] on div "F4FBF4" at bounding box center [149, 526] width 34 height 10
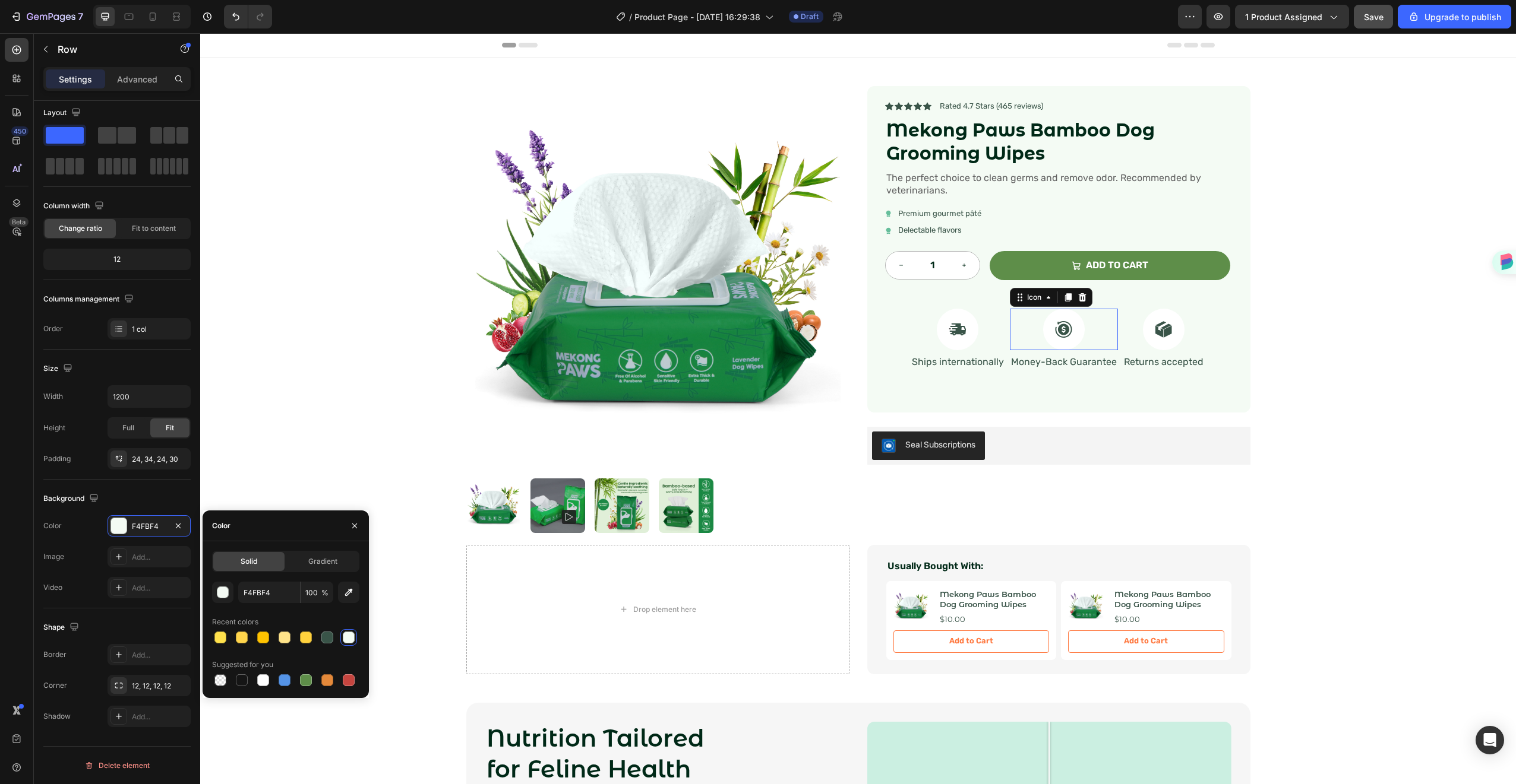
click at [1062, 340] on div at bounding box center [1065, 329] width 42 height 42
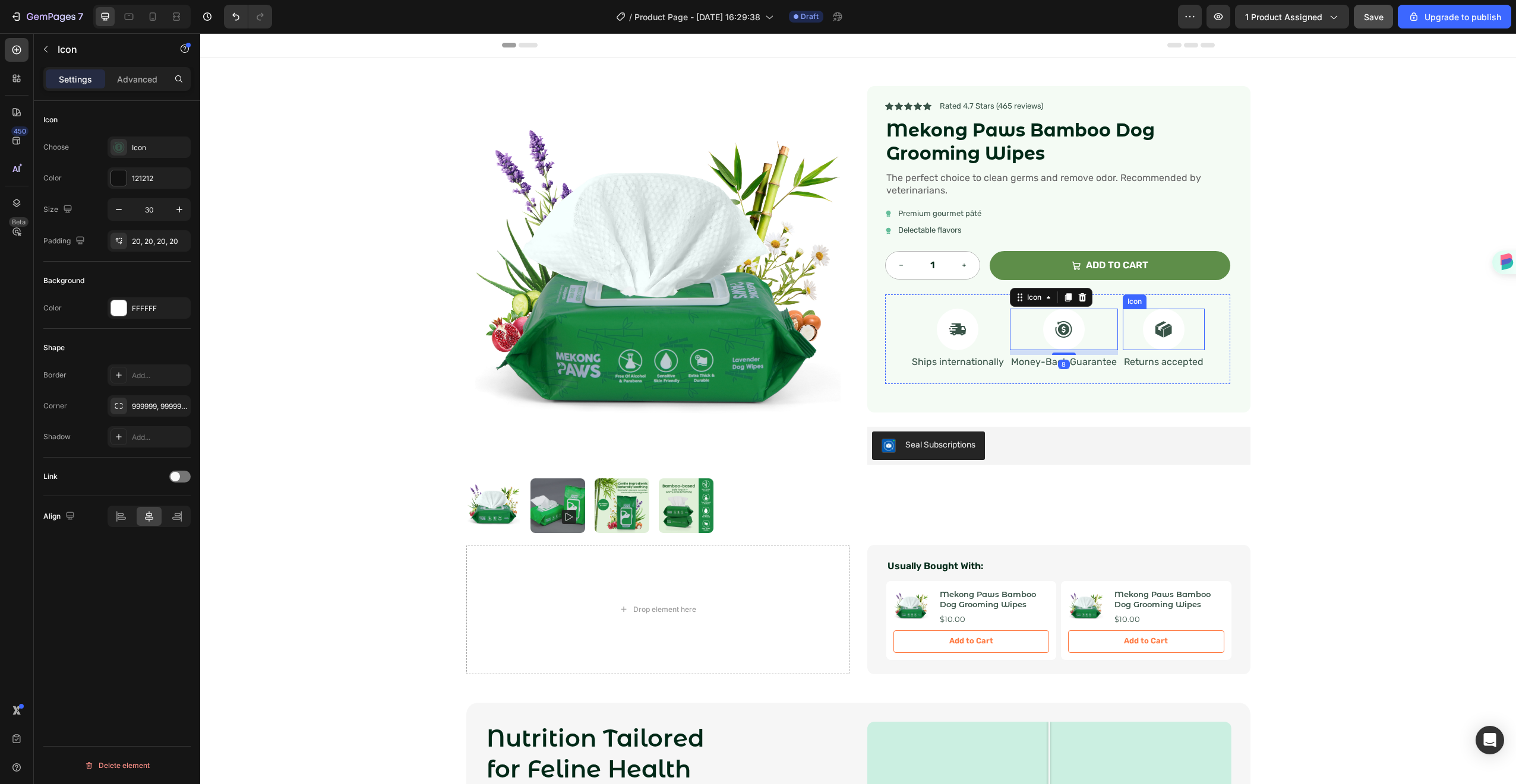
click at [1176, 333] on div at bounding box center [1164, 329] width 42 height 42
click at [1139, 408] on div "Icon Icon Icon Icon Icon Icon List Rated 4.7 Stars (465 reviews) Text Block Row…" at bounding box center [1059, 249] width 383 height 326
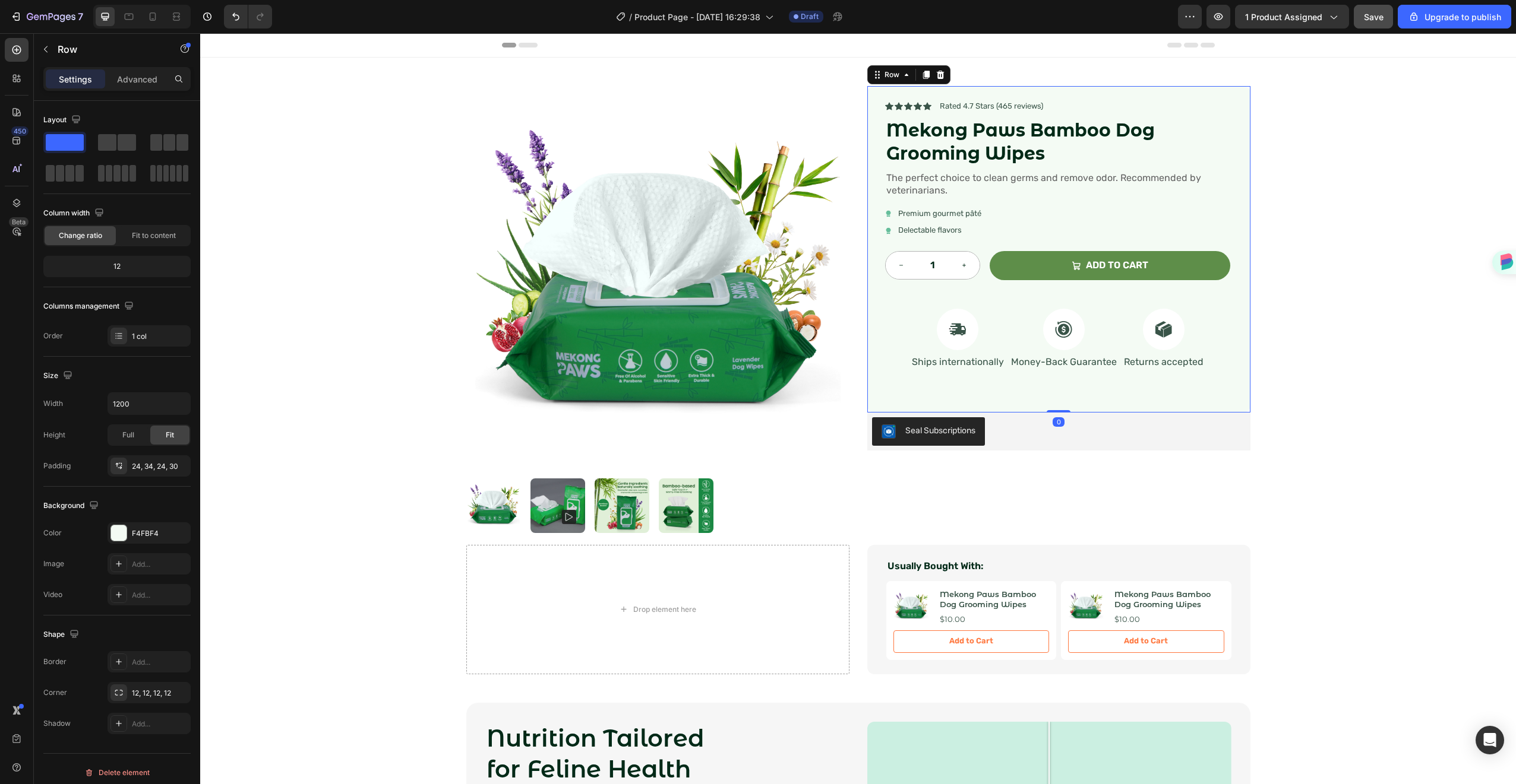
drag, startPoint x: 1049, startPoint y: 424, endPoint x: 1056, endPoint y: 406, distance: 19.3
click at [1056, 406] on div "Icon Icon Icon Icon Icon Icon List Rated 4.7 Stars (465 reviews) Text Block Row…" at bounding box center [1059, 249] width 383 height 326
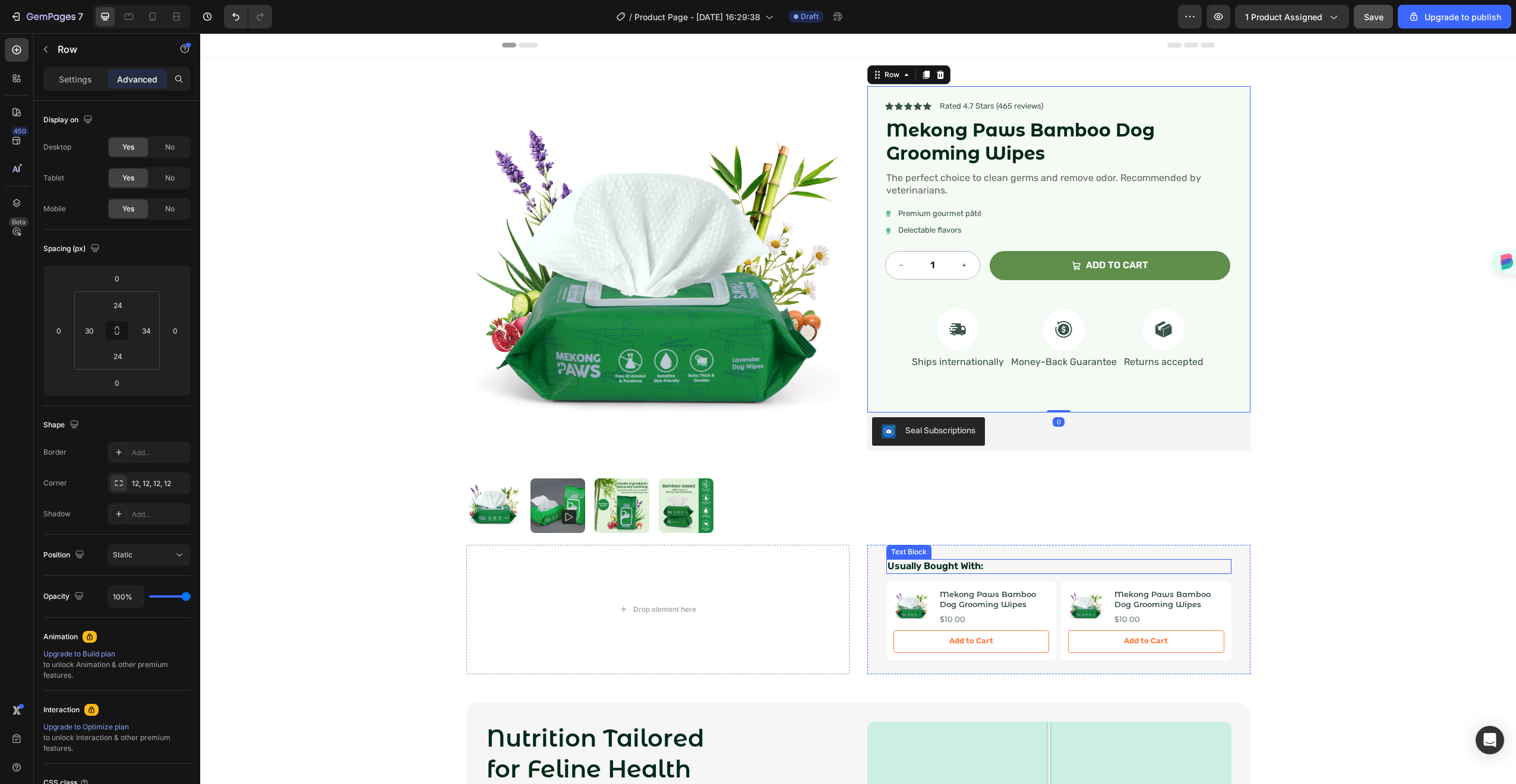
click at [1039, 563] on p "Usually Bought With:" at bounding box center [1059, 566] width 343 height 12
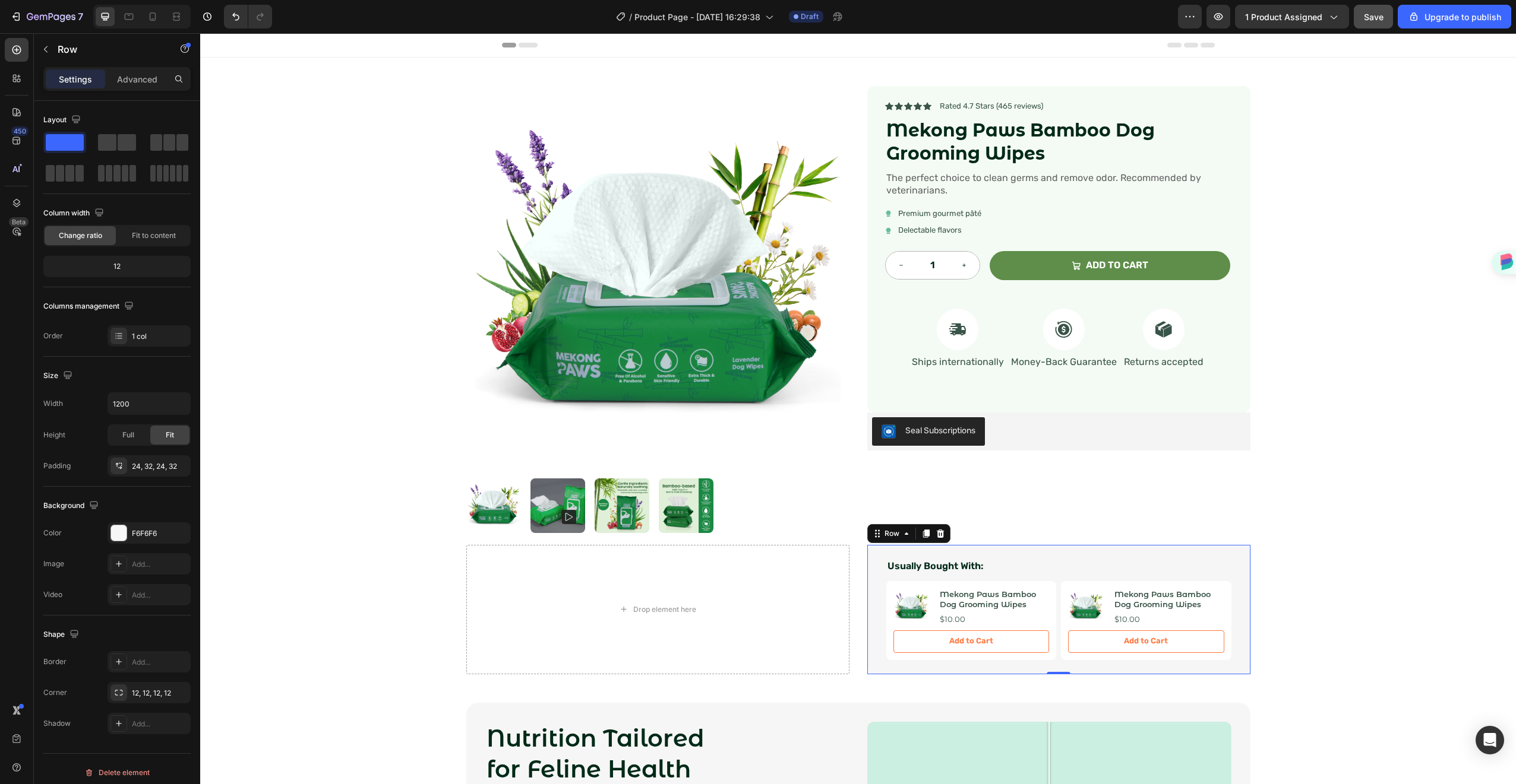
click at [1014, 545] on div "Usually Bought With: Text Block Product Images Mekong Paws Bamboo Dog Grooming …" at bounding box center [1059, 609] width 383 height 130
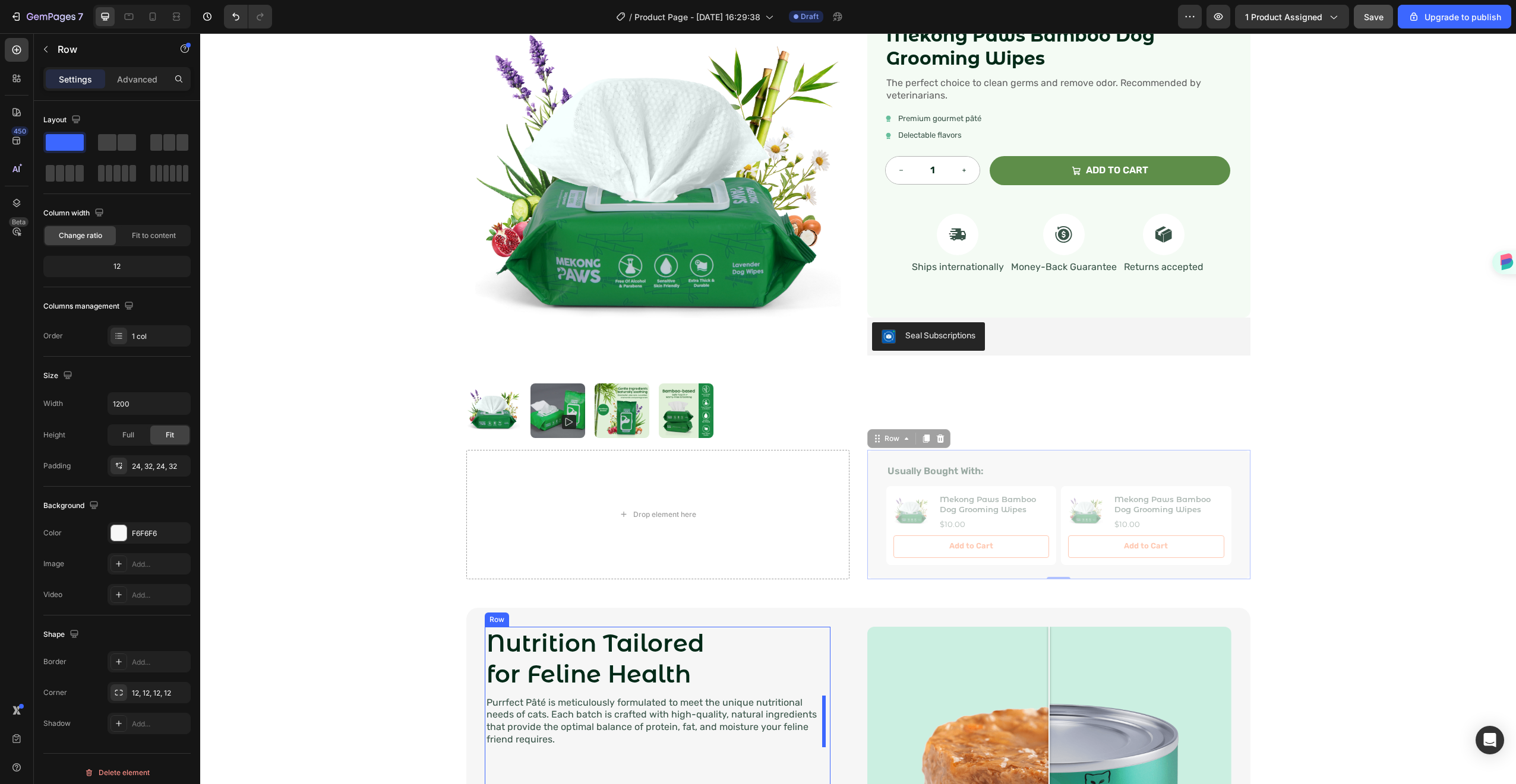
scroll to position [120, 0]
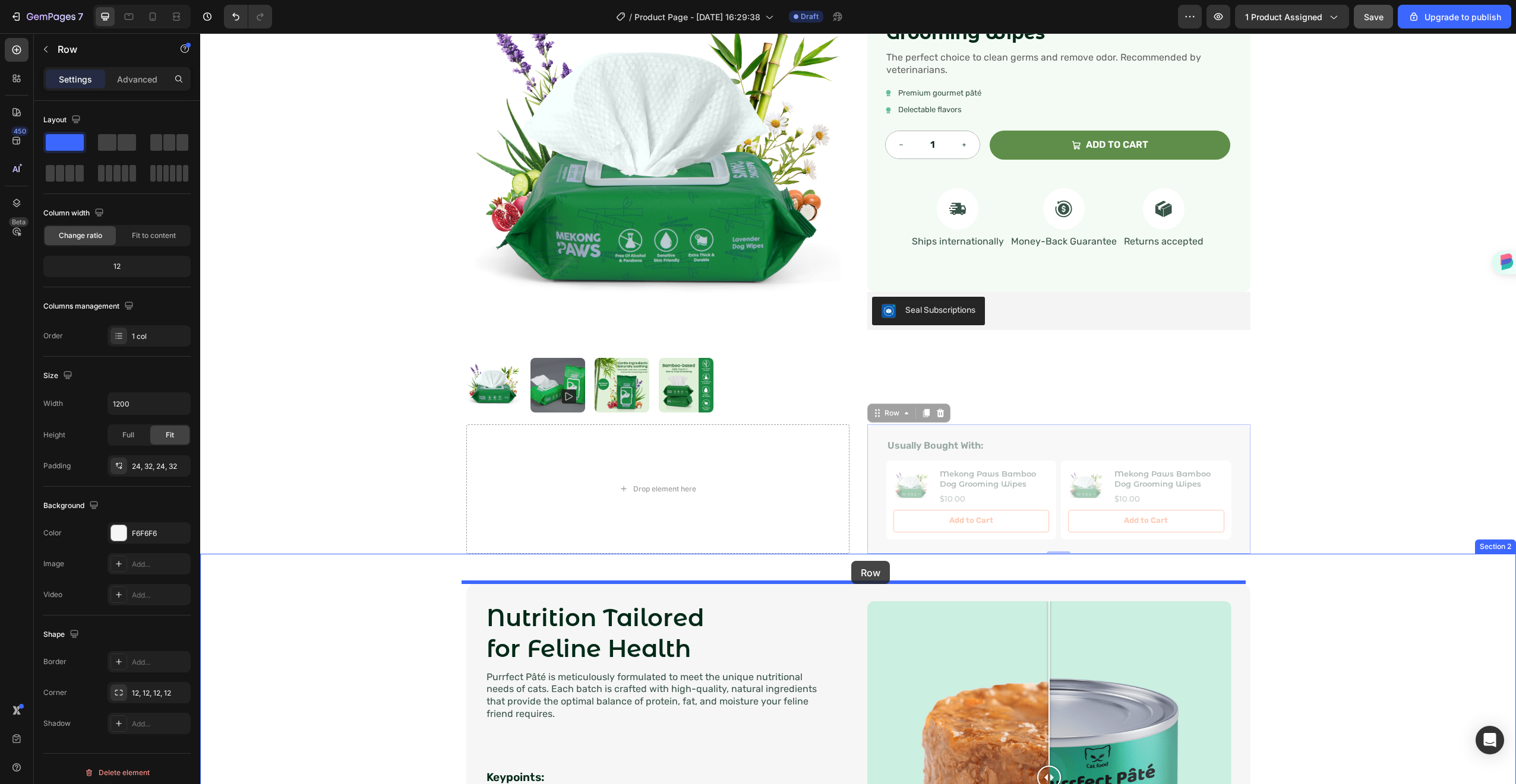
drag, startPoint x: 868, startPoint y: 561, endPoint x: 852, endPoint y: 561, distance: 16.0
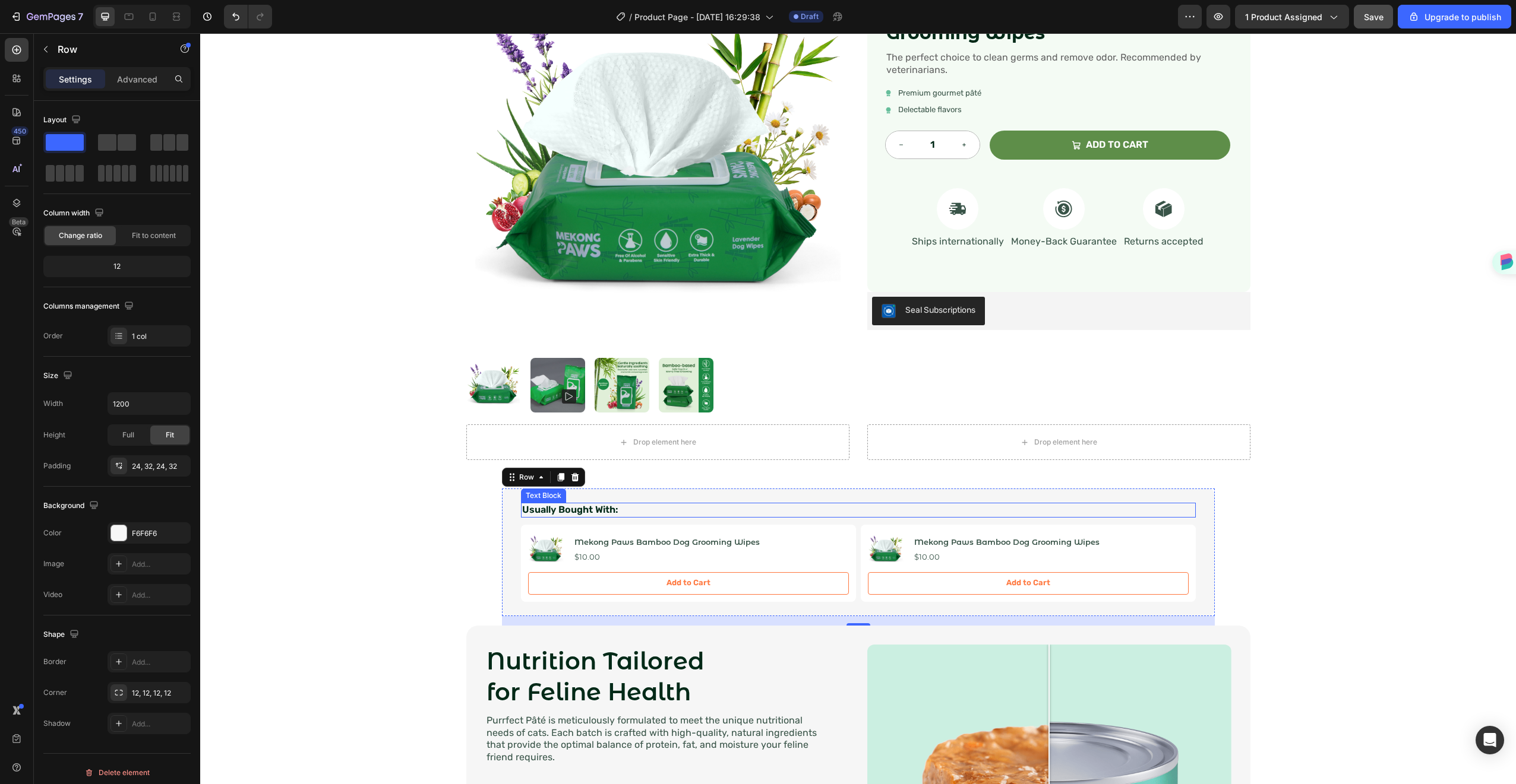
click at [522, 504] on p "Usually Bought With:" at bounding box center [858, 510] width 673 height 12
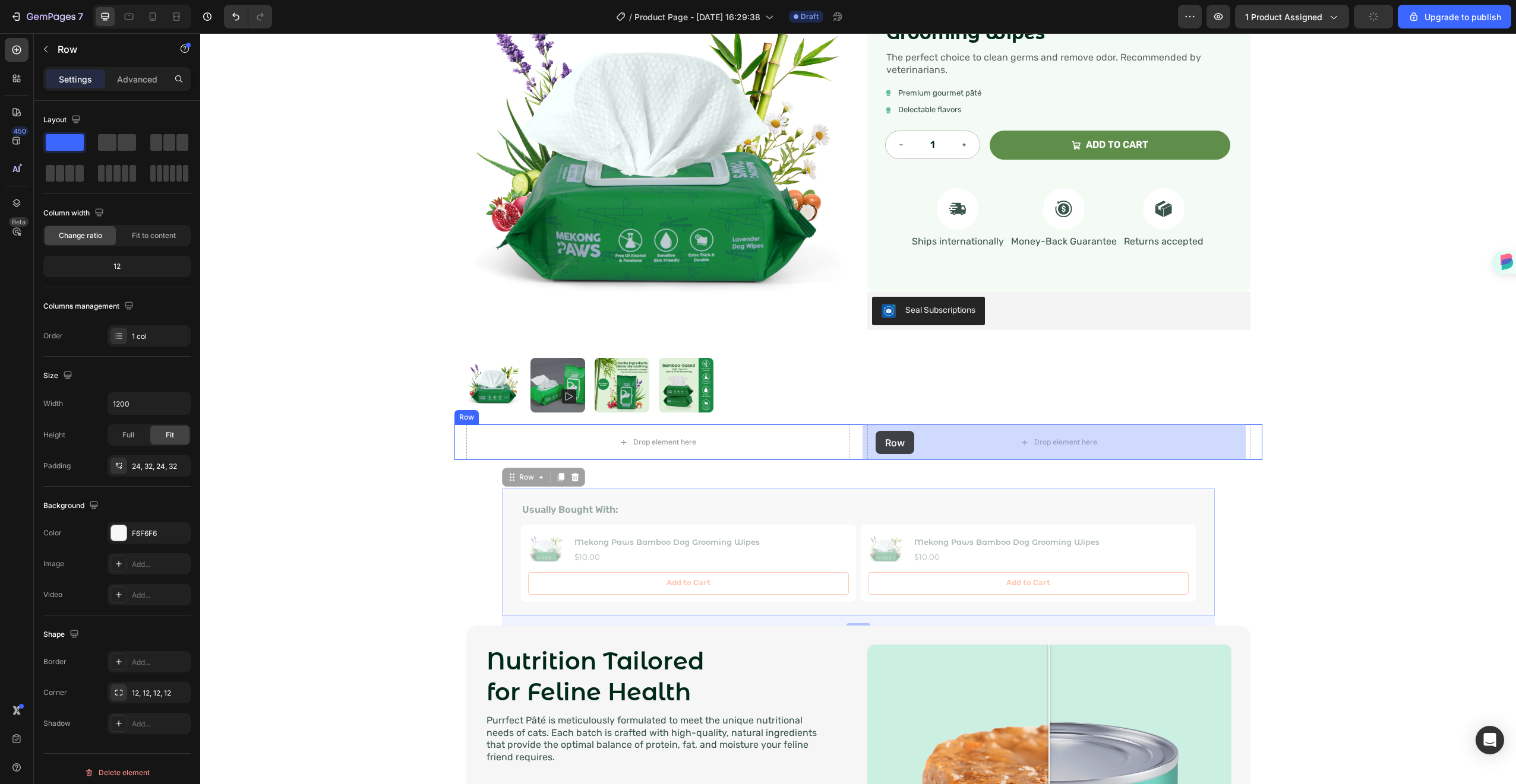
drag, startPoint x: 499, startPoint y: 492, endPoint x: 875, endPoint y: 431, distance: 380.9
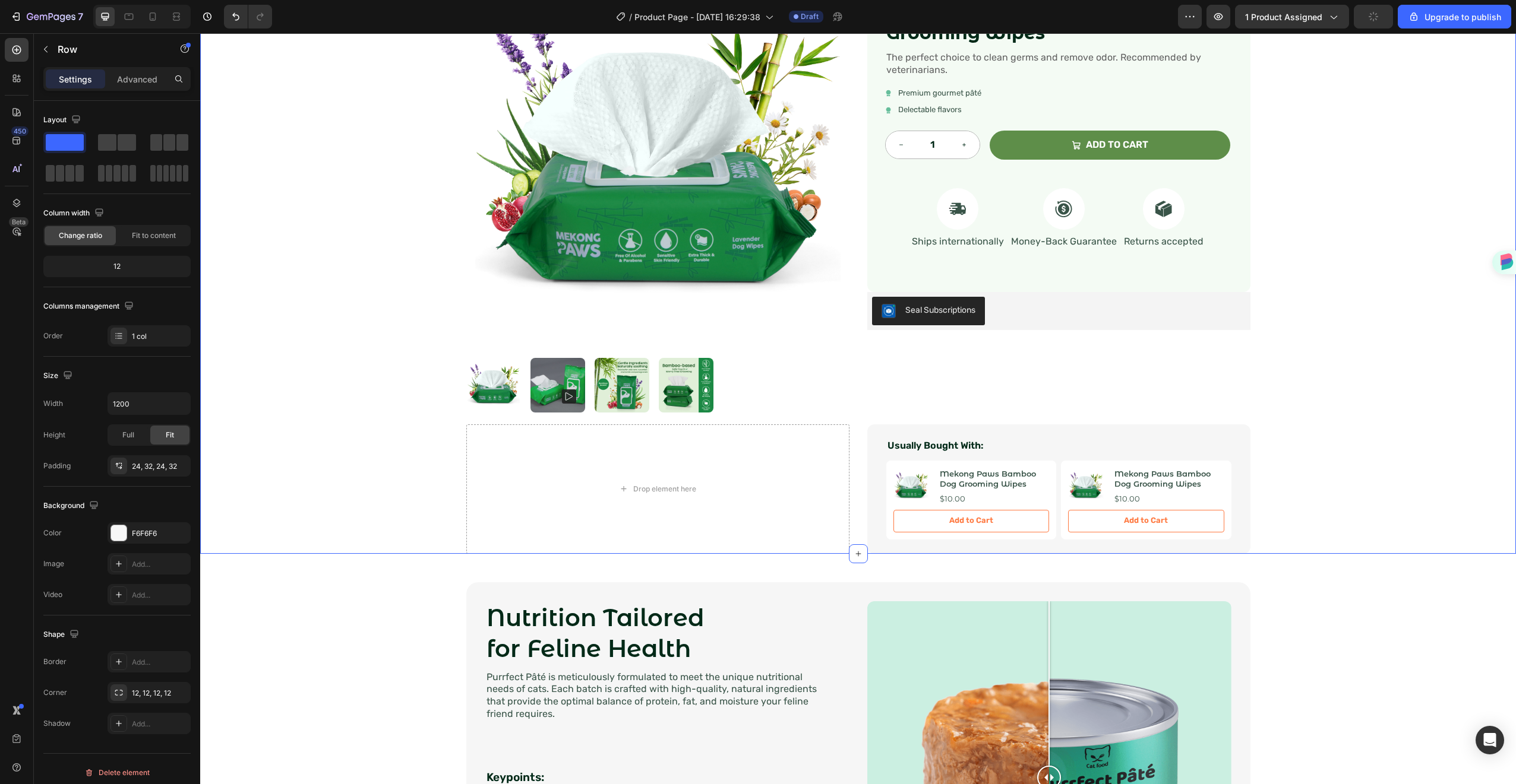
click at [1325, 378] on div "Product Images Icon Icon Icon Icon Icon Icon List Rated 4.7 Stars (465 reviews)…" at bounding box center [858, 245] width 1316 height 617
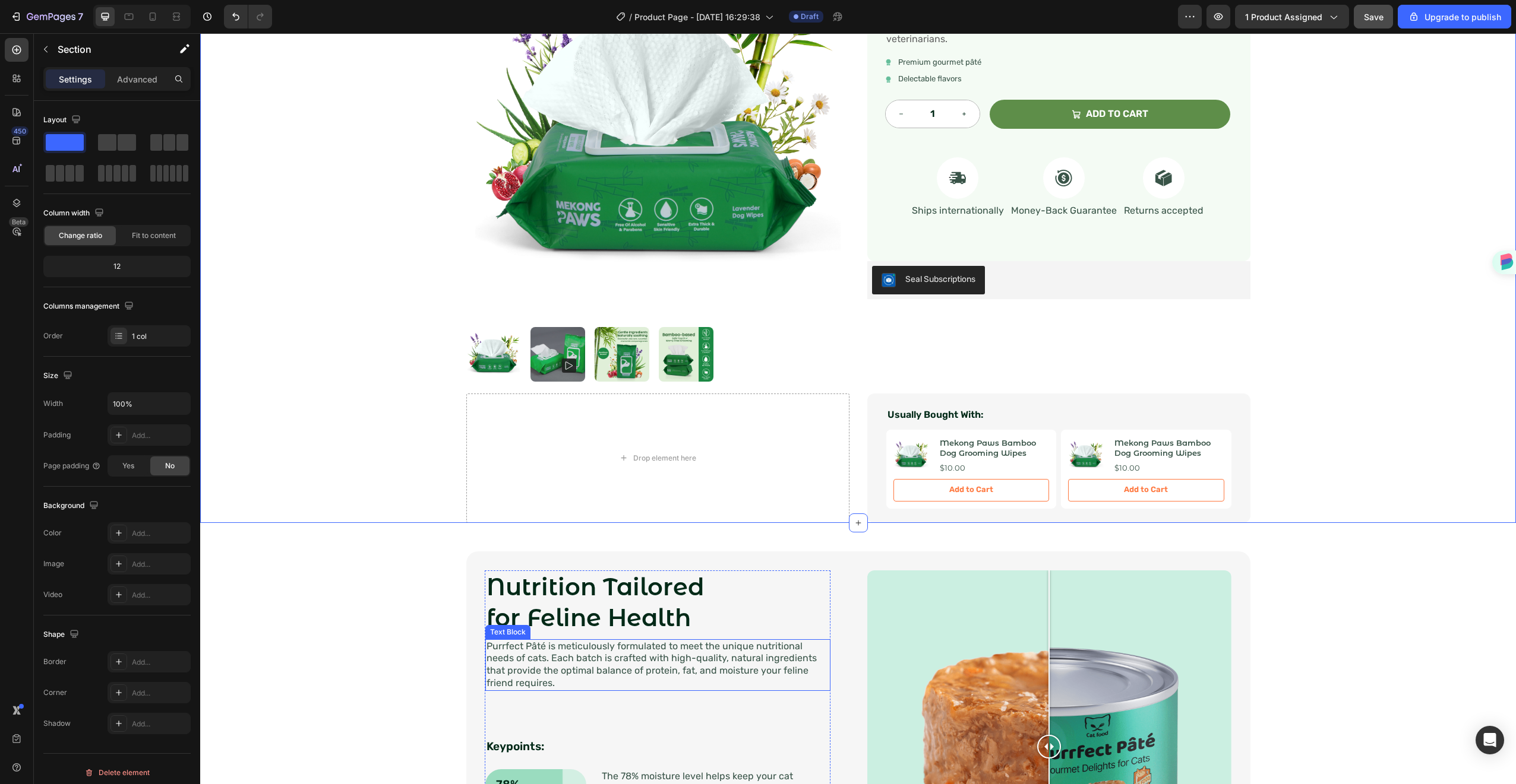
scroll to position [201, 0]
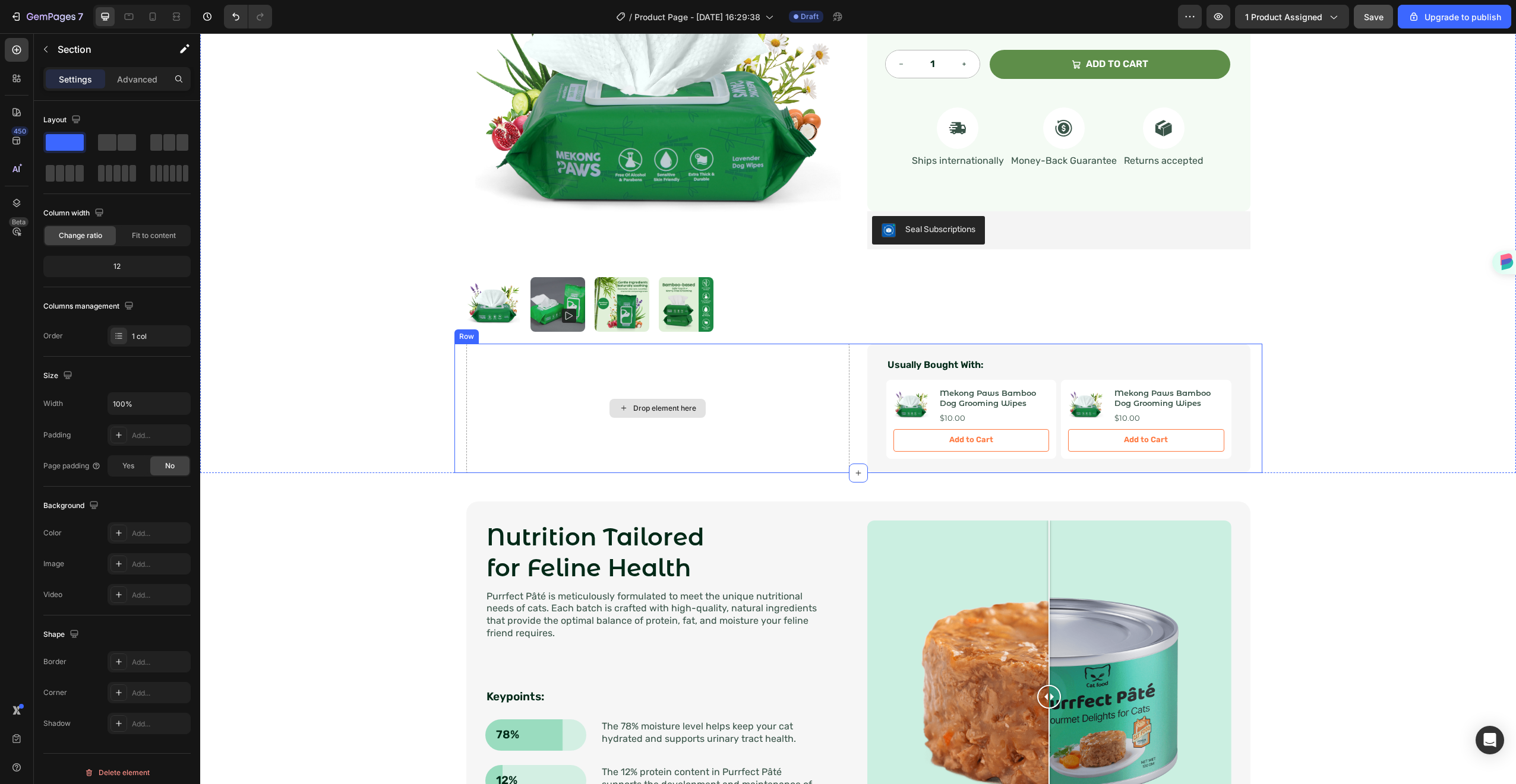
click at [815, 415] on div "Drop element here" at bounding box center [658, 409] width 383 height 130
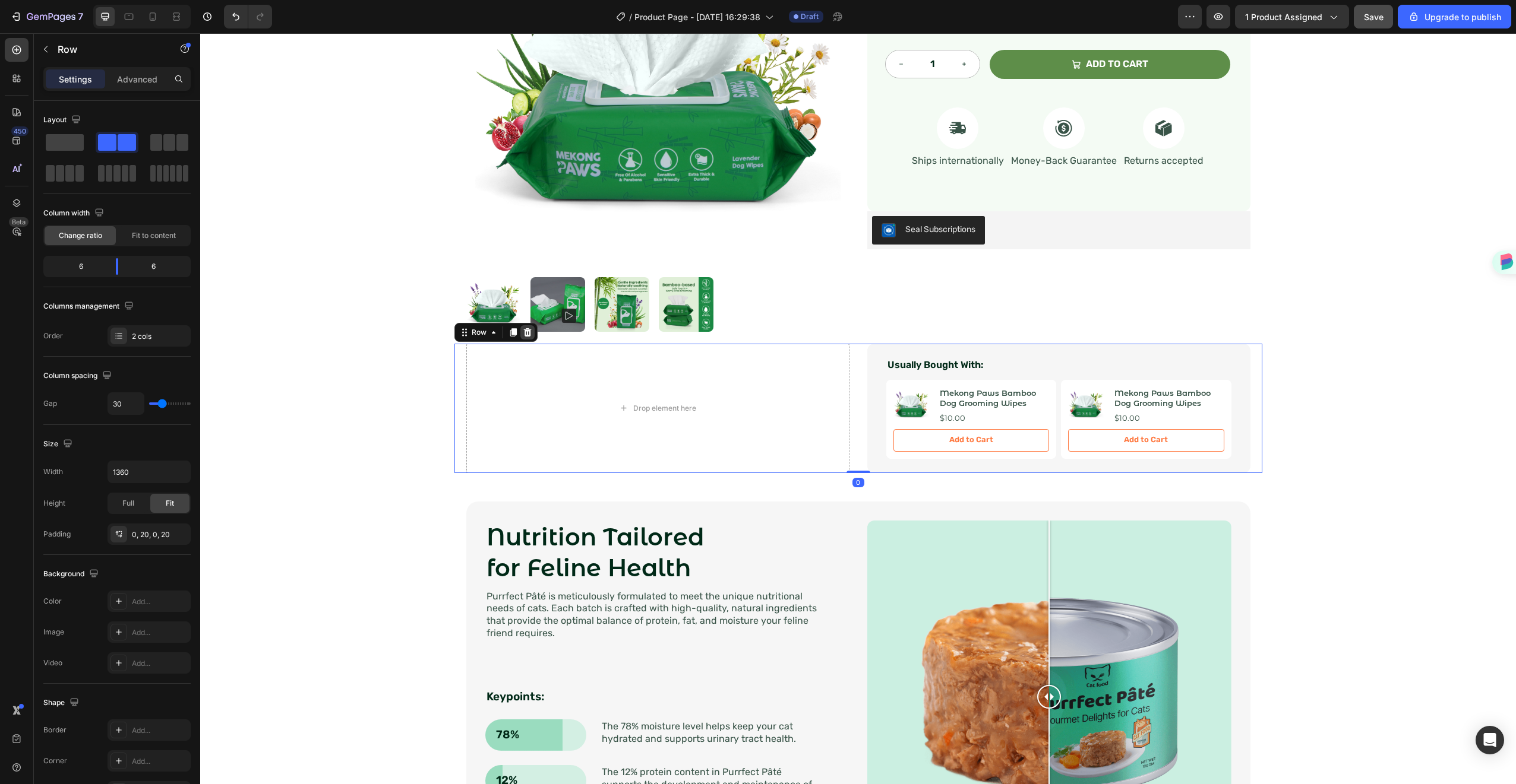
click at [524, 330] on icon at bounding box center [527, 332] width 8 height 9
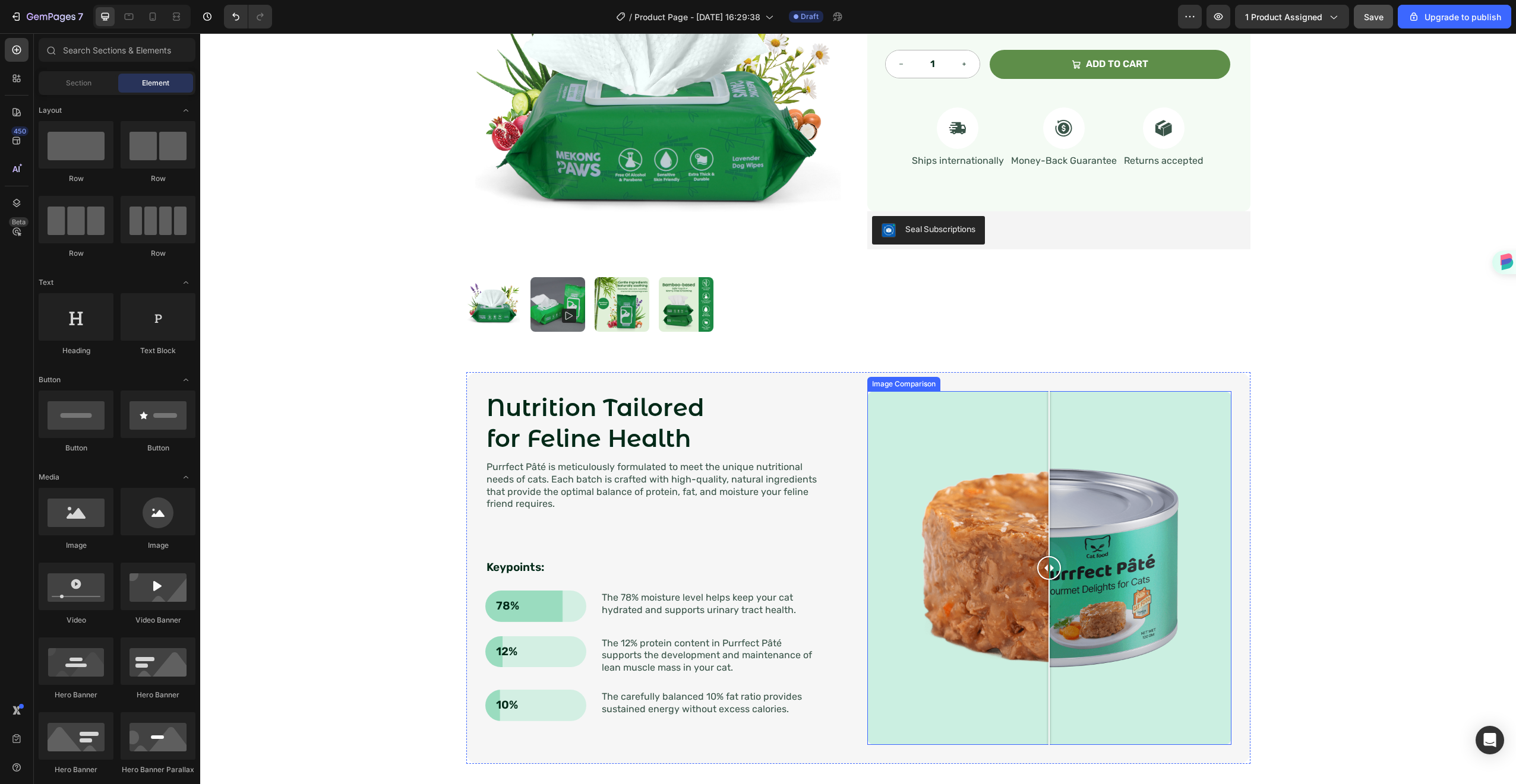
scroll to position [0, 0]
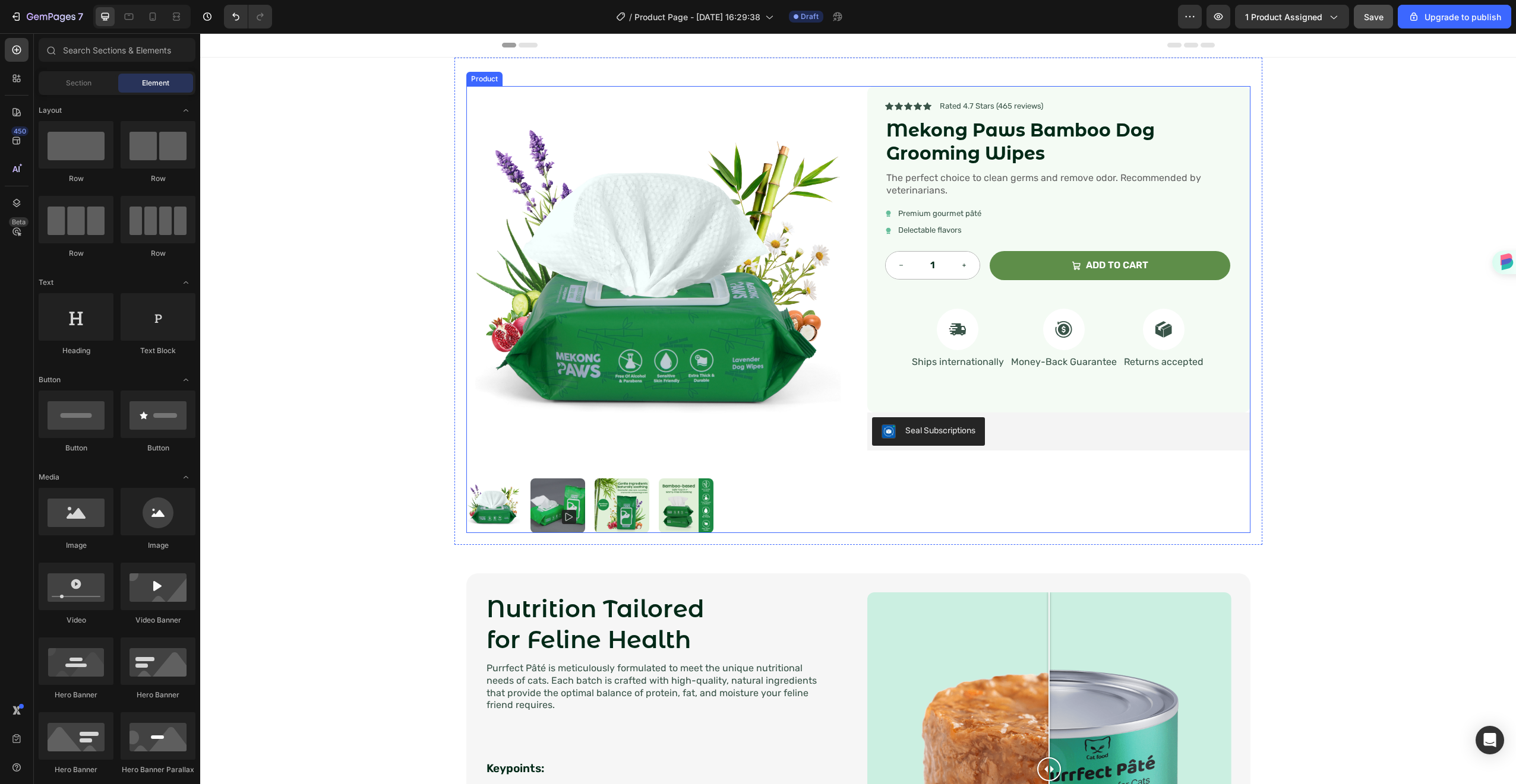
click at [942, 479] on div "Icon Icon Icon Icon Icon Icon List Rated 4.7 Stars (465 reviews) Text Block Row…" at bounding box center [1059, 309] width 383 height 447
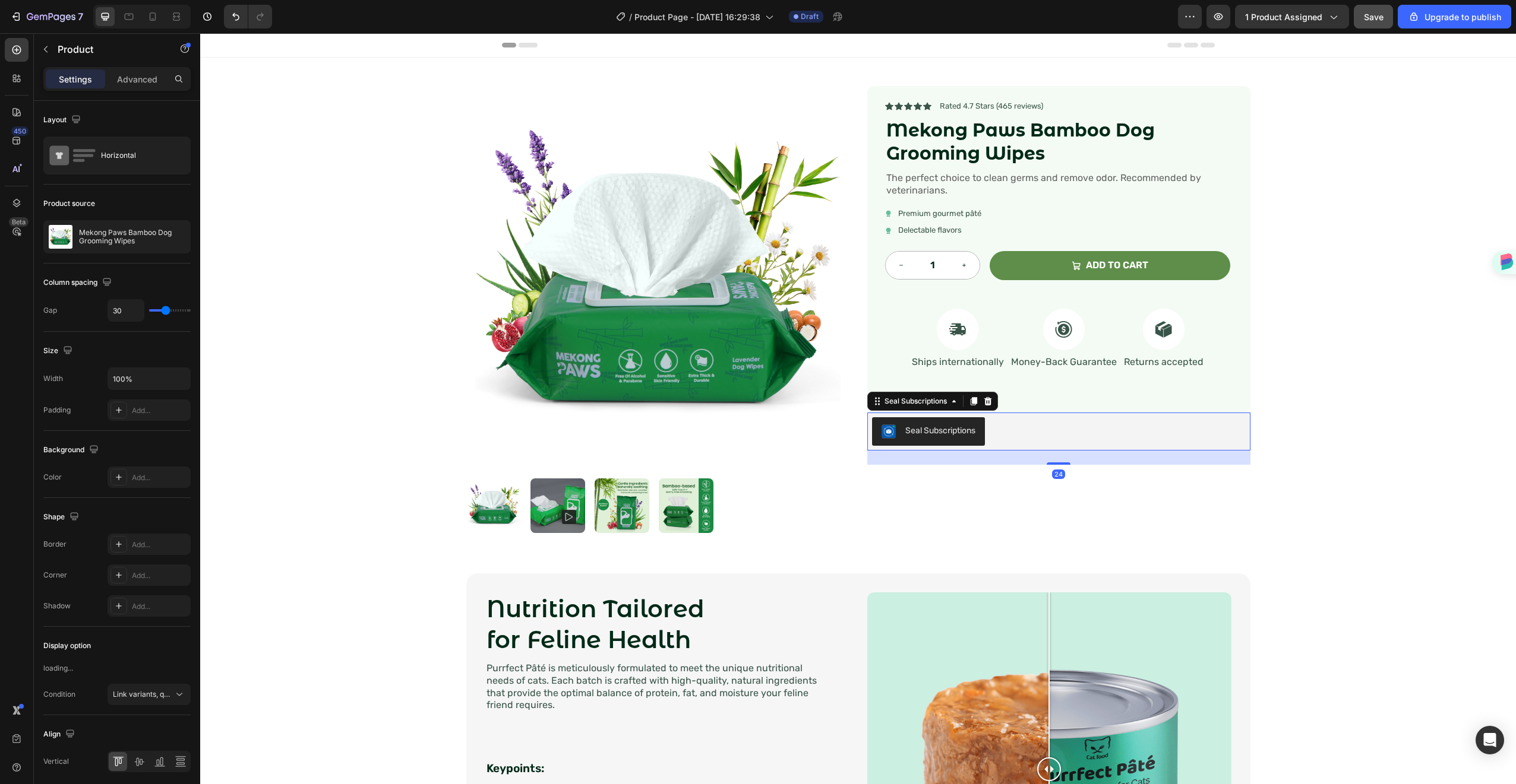
click at [953, 444] on button "Seal Subscriptions" at bounding box center [928, 431] width 113 height 28
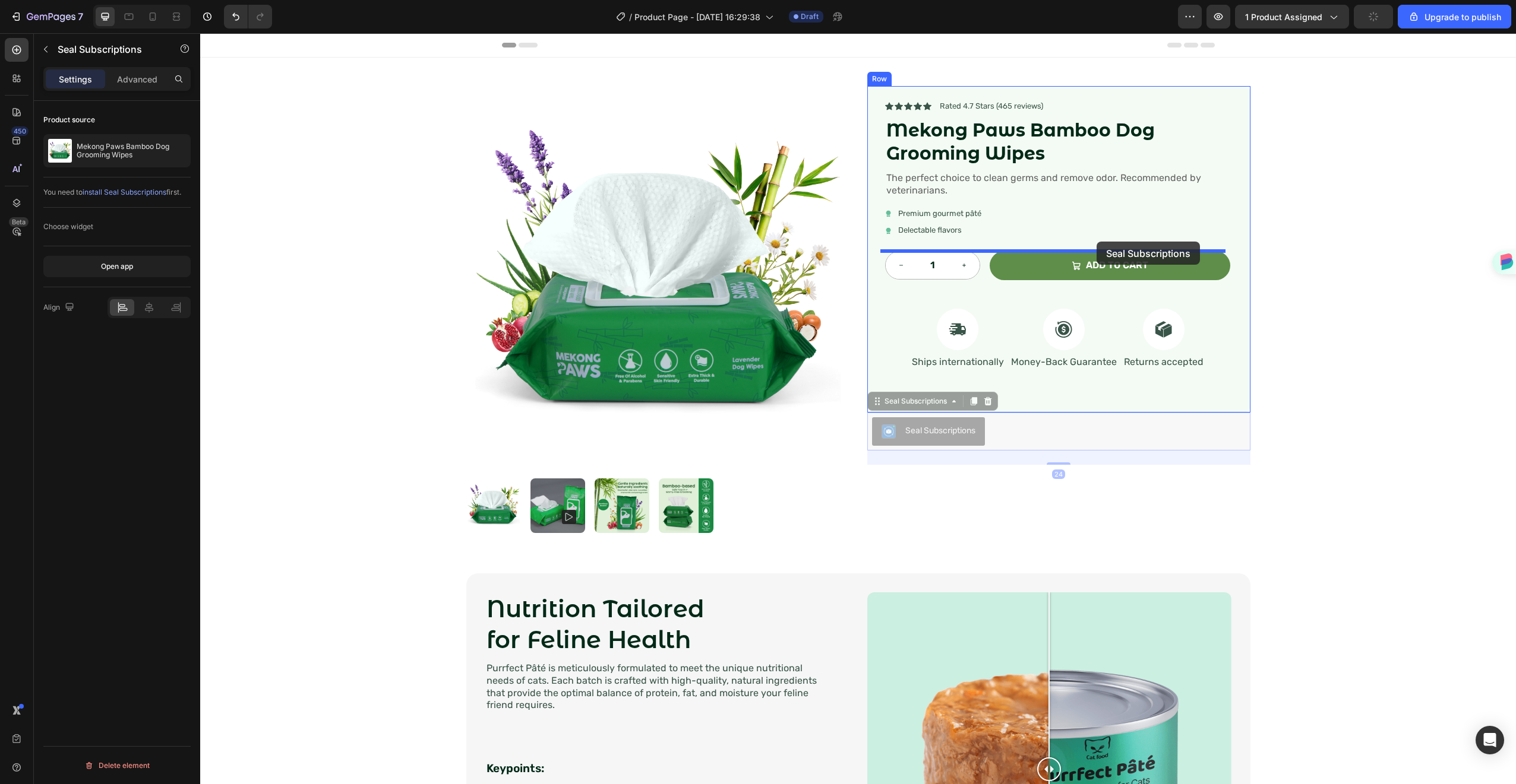
drag, startPoint x: 1081, startPoint y: 438, endPoint x: 1097, endPoint y: 242, distance: 196.7
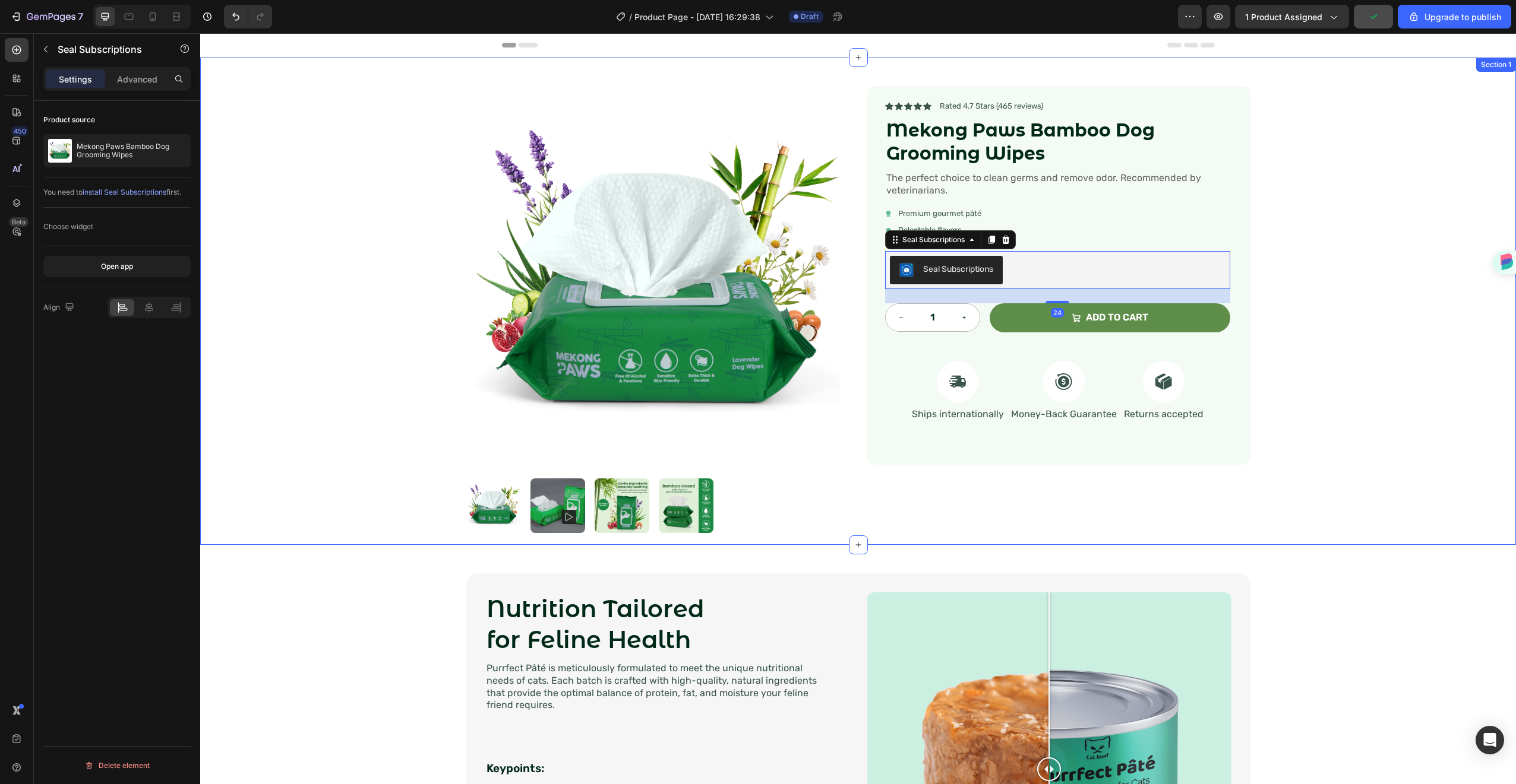
click at [1259, 269] on div "Product Images Icon Icon Icon Icon Icon Icon List Rated 4.7 Stars (465 reviews)…" at bounding box center [858, 301] width 1316 height 487
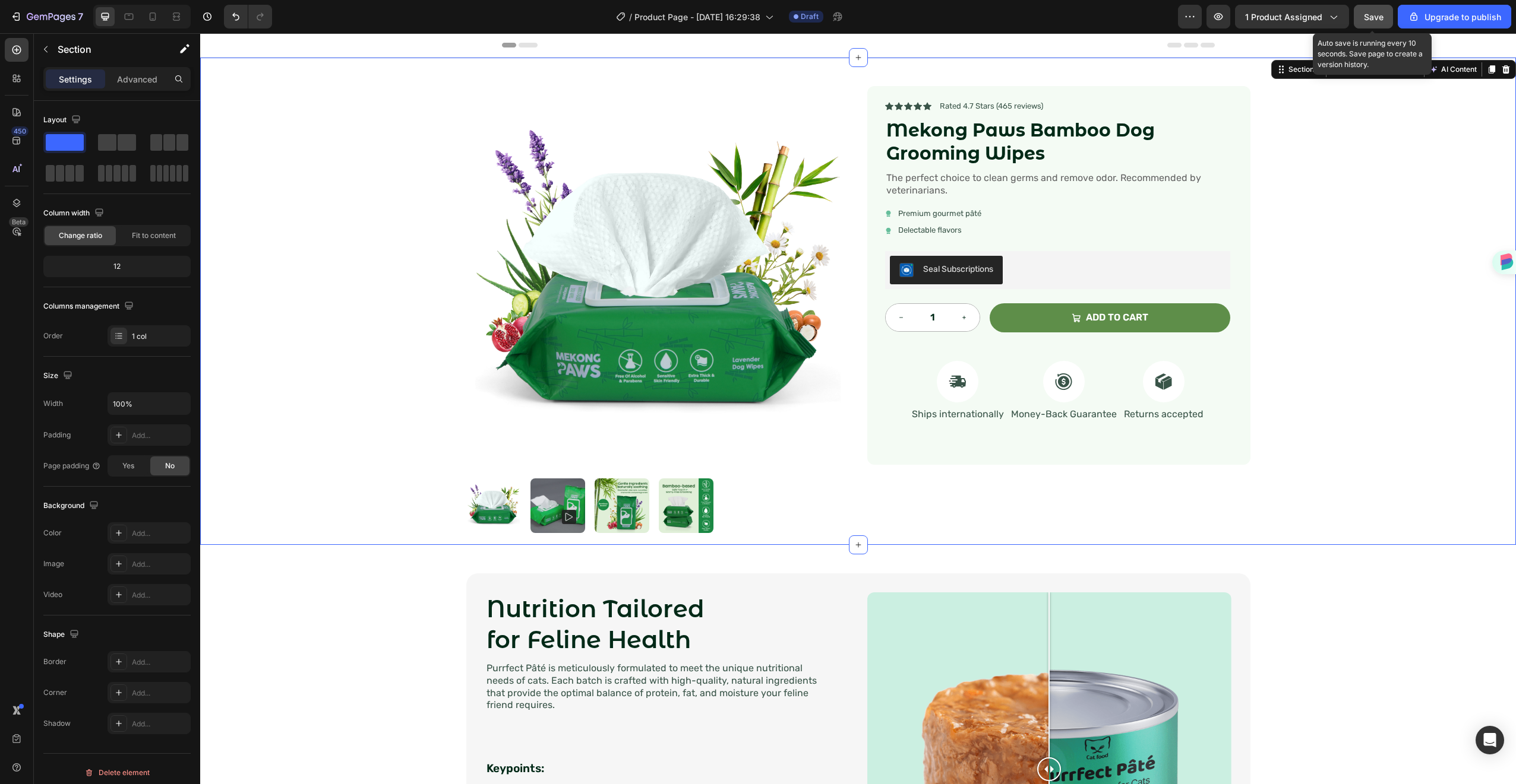
click at [1364, 23] on button "Save" at bounding box center [1373, 16] width 39 height 24
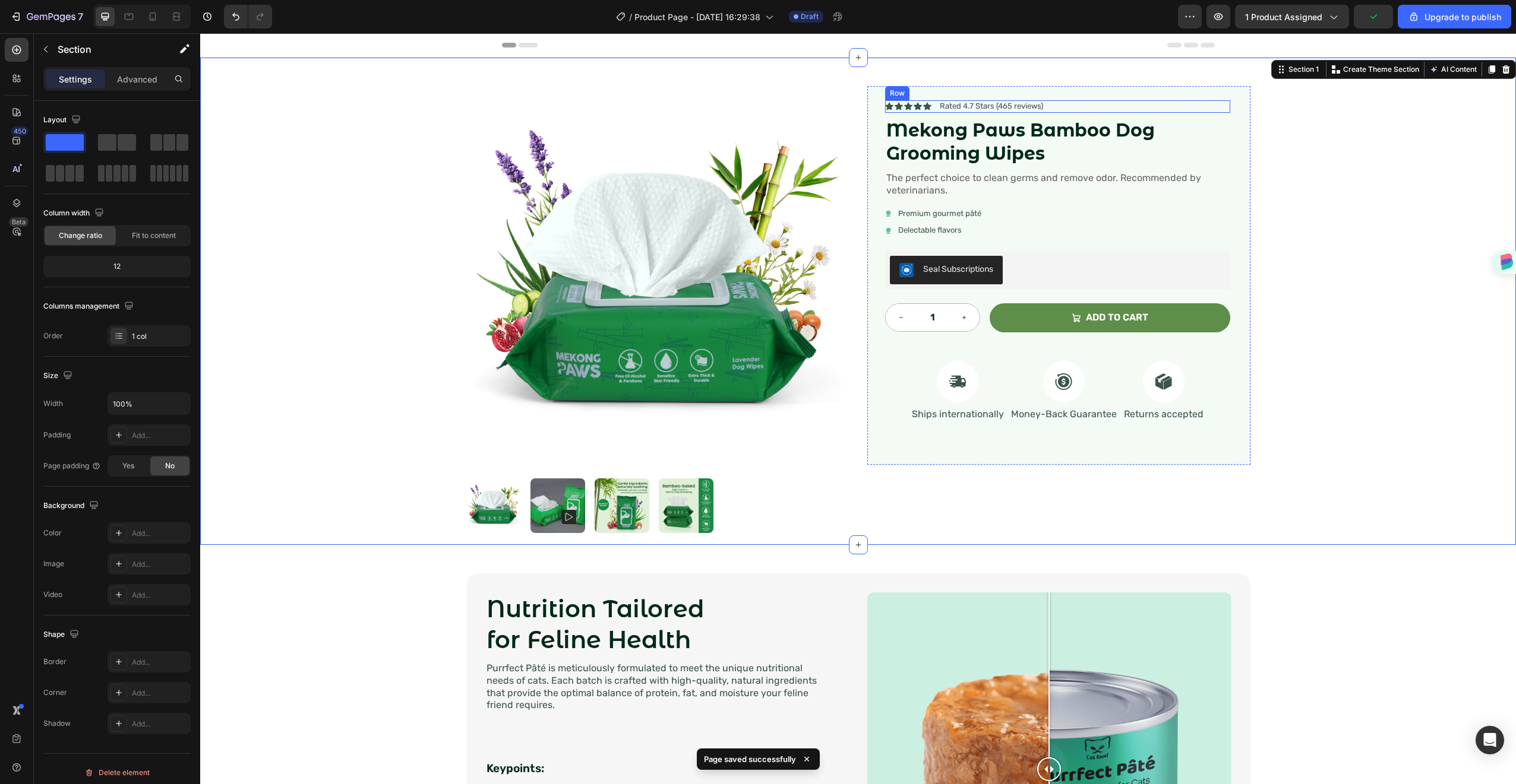
click at [924, 110] on div "Icon" at bounding box center [927, 106] width 9 height 9
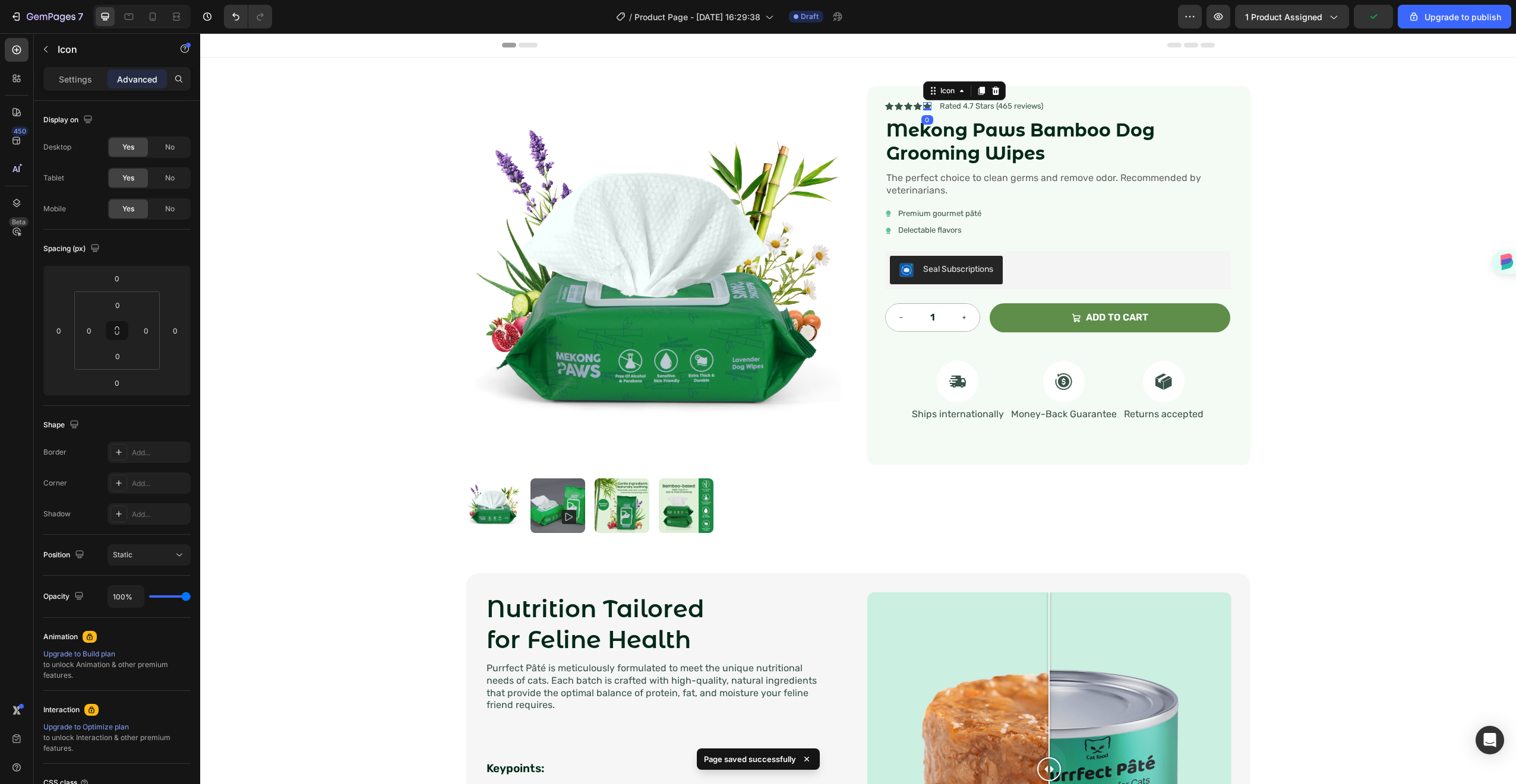
click at [924, 110] on div at bounding box center [927, 109] width 9 height 3
click at [887, 108] on div "Icon 0" at bounding box center [890, 106] width 9 height 9
click at [79, 80] on p "Settings" at bounding box center [75, 78] width 33 height 12
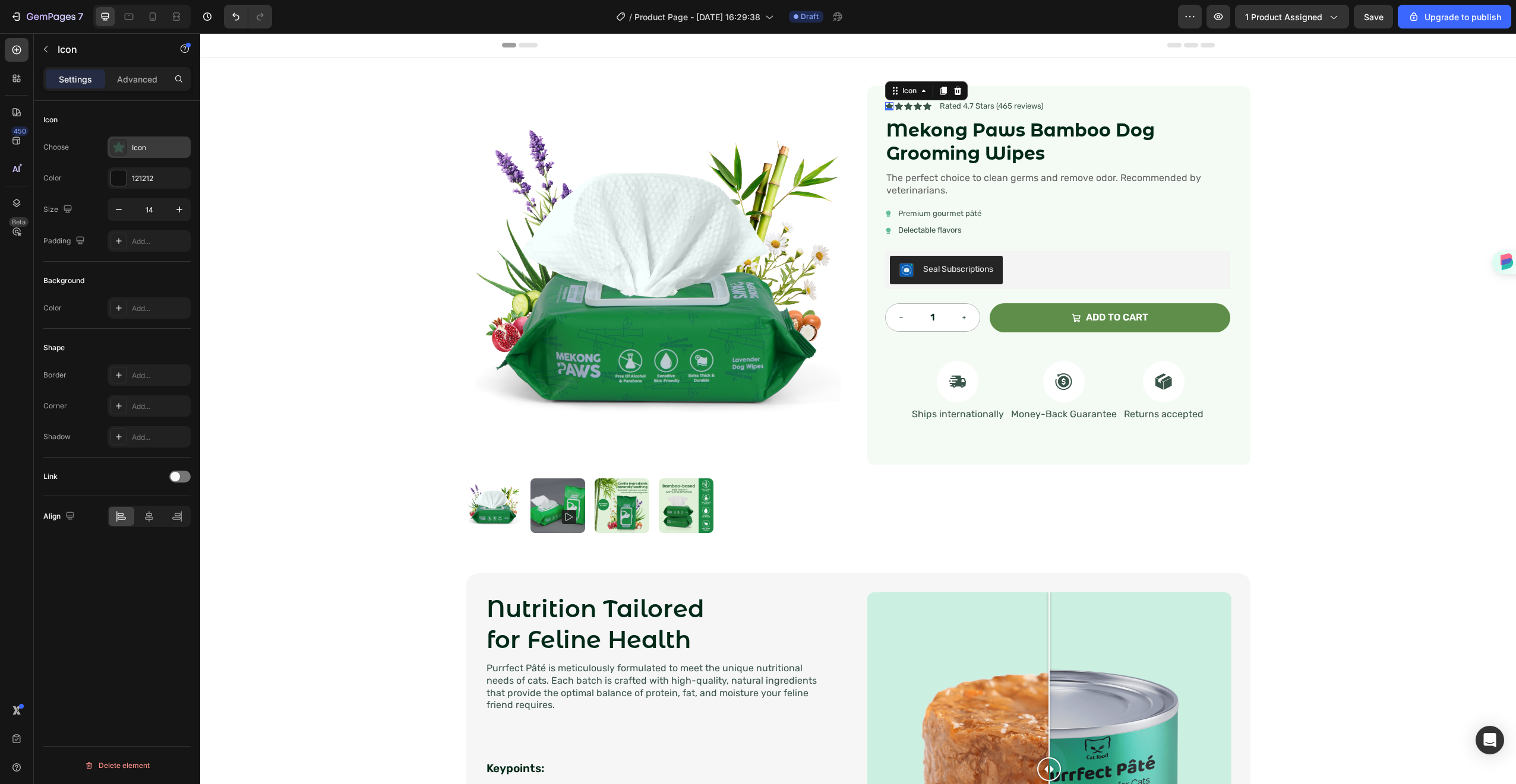
click at [141, 143] on div "Icon" at bounding box center [159, 148] width 56 height 10
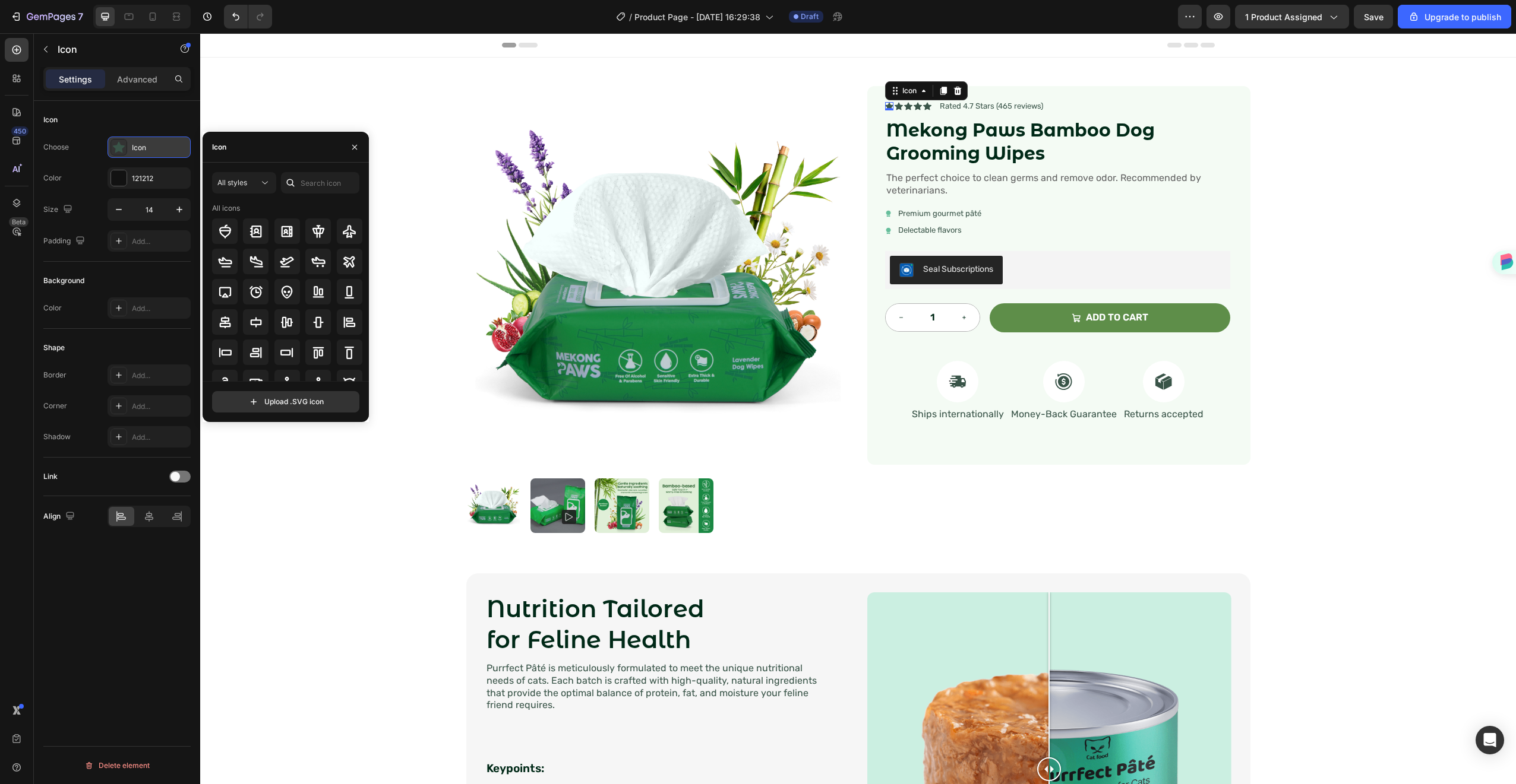
click at [141, 143] on div "Icon" at bounding box center [159, 148] width 56 height 10
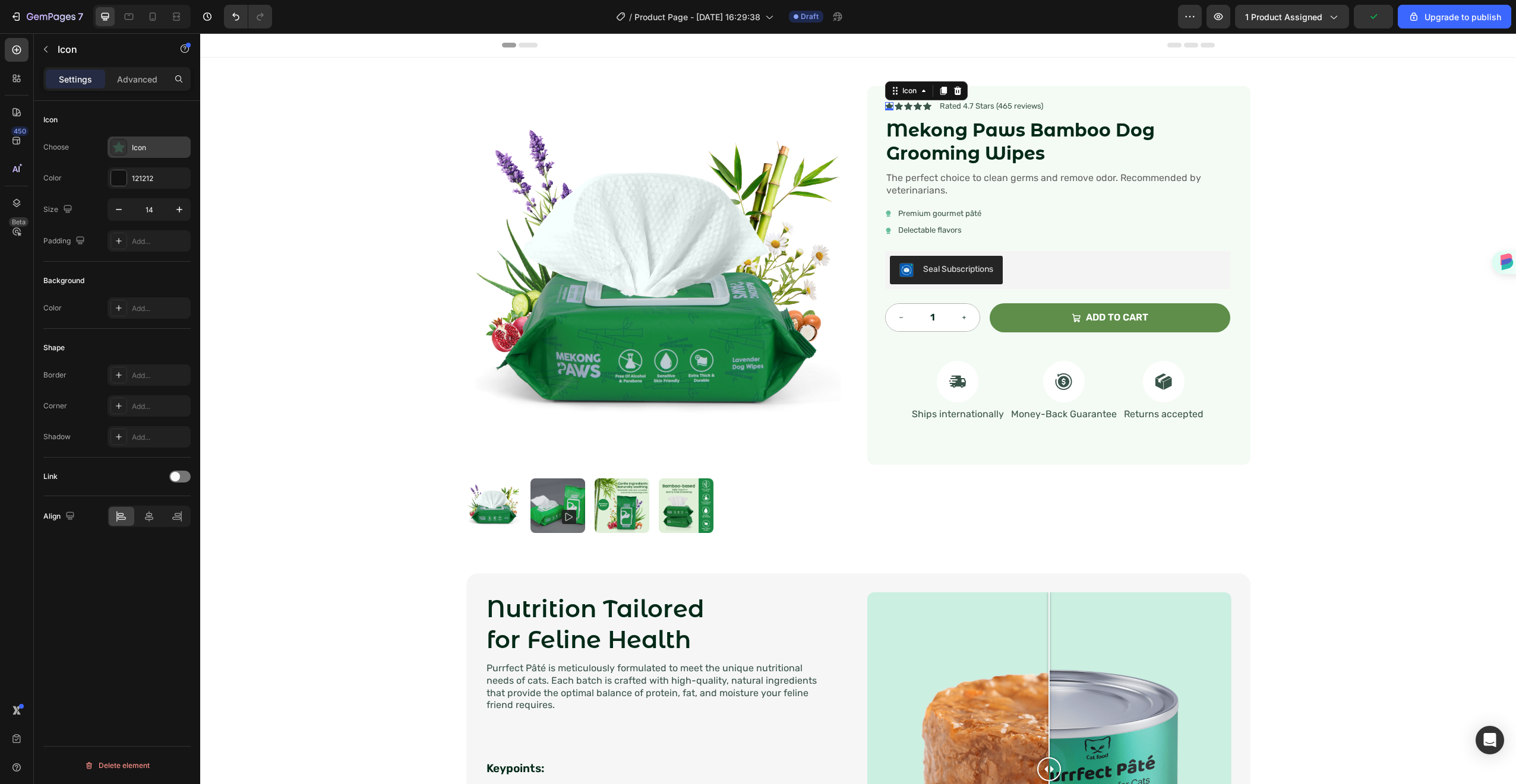
click at [133, 139] on div "Icon" at bounding box center [150, 147] width 83 height 22
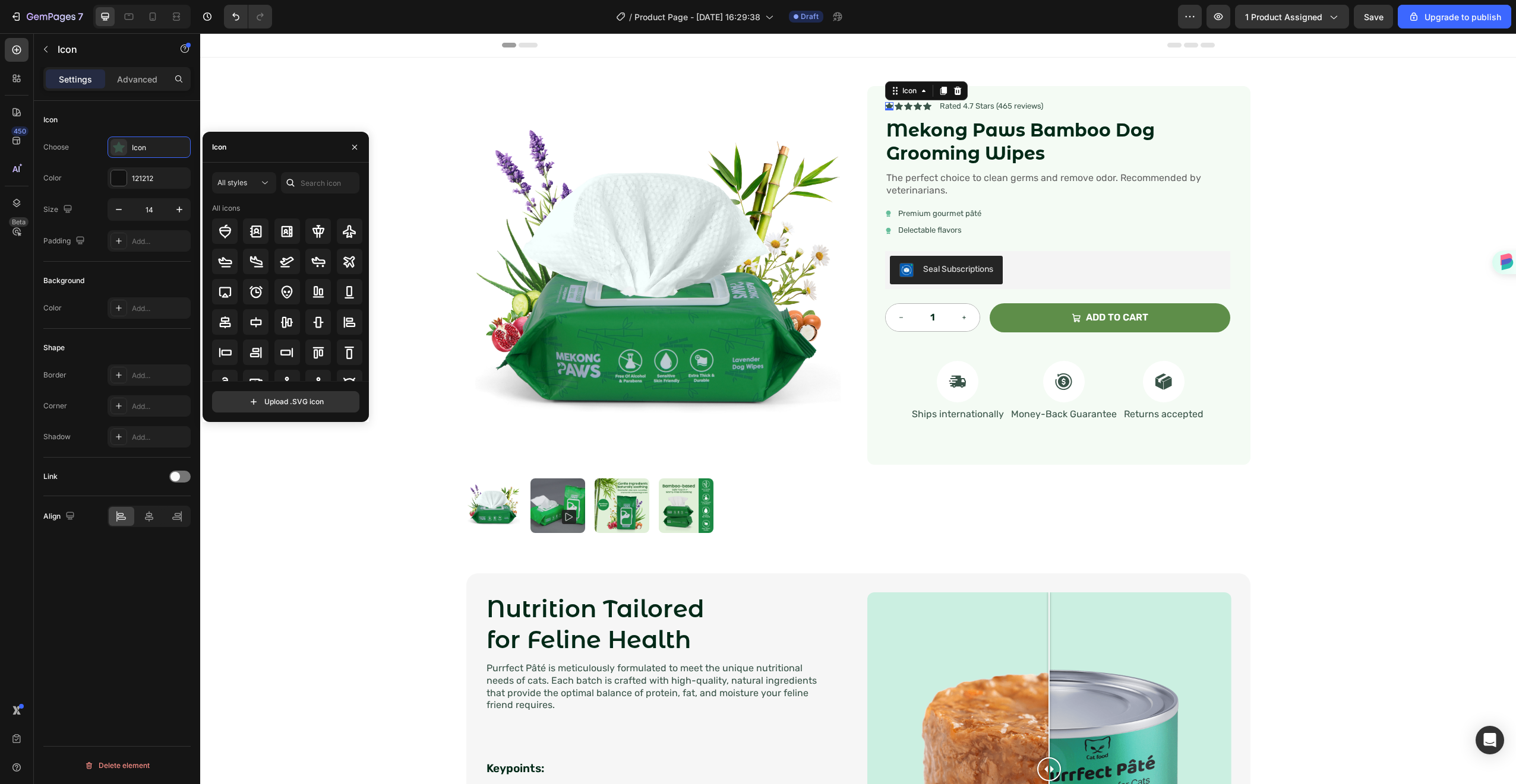
click at [293, 180] on icon at bounding box center [291, 183] width 12 height 12
click at [310, 178] on input "text" at bounding box center [320, 183] width 79 height 22
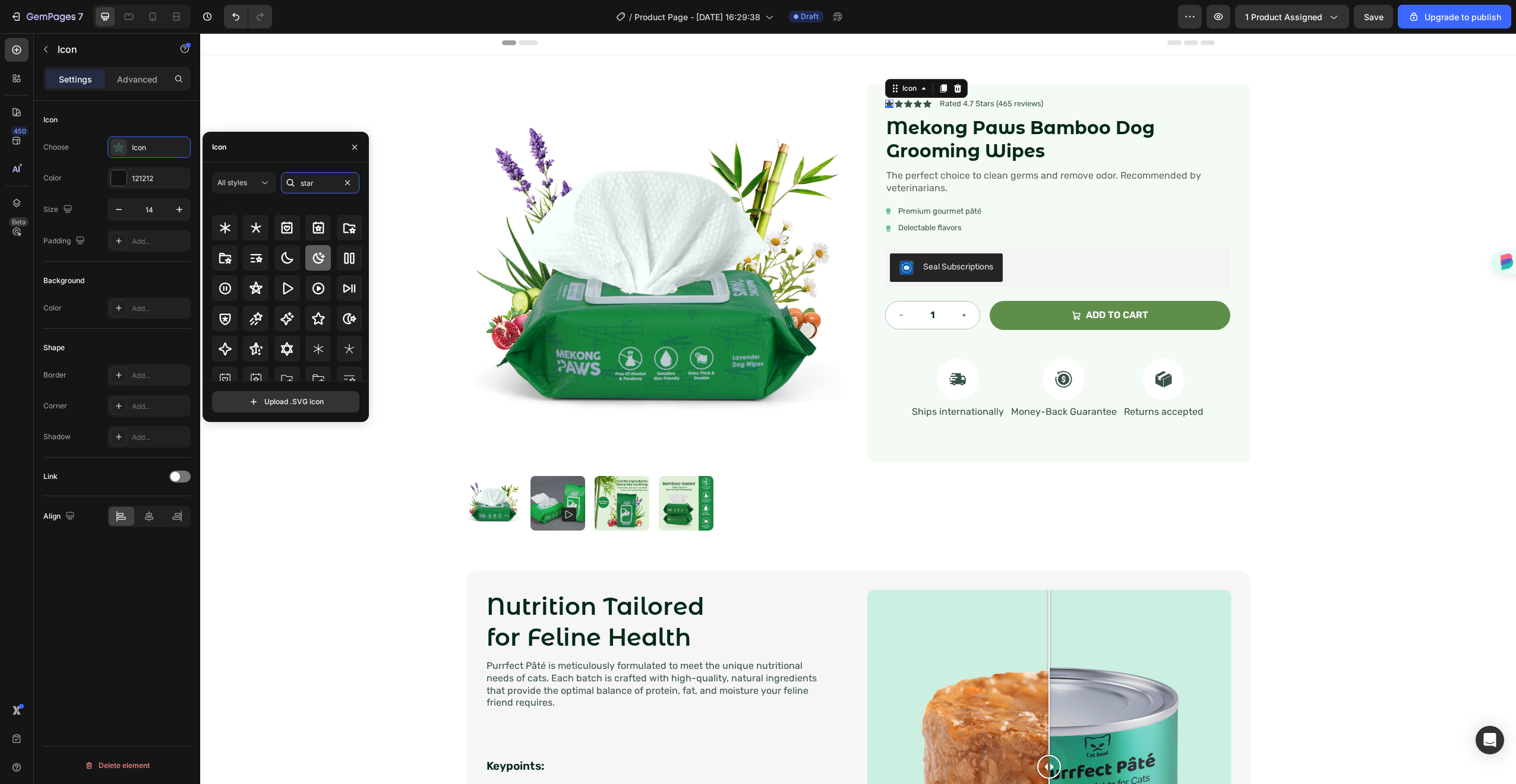
scroll to position [9, 0]
click at [325, 320] on div at bounding box center [318, 322] width 26 height 26
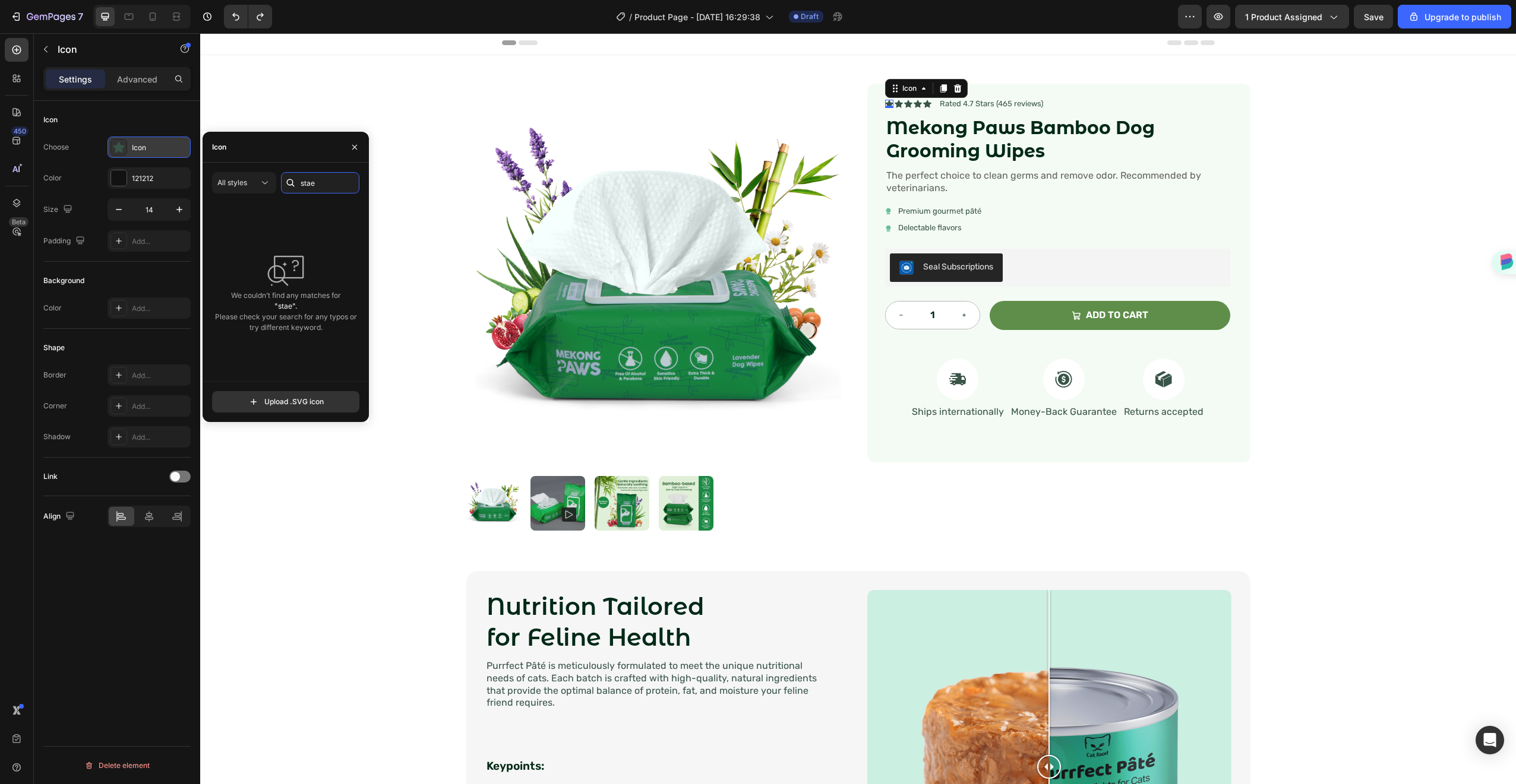
type input "stae"
click at [125, 149] on div at bounding box center [119, 148] width 17 height 17
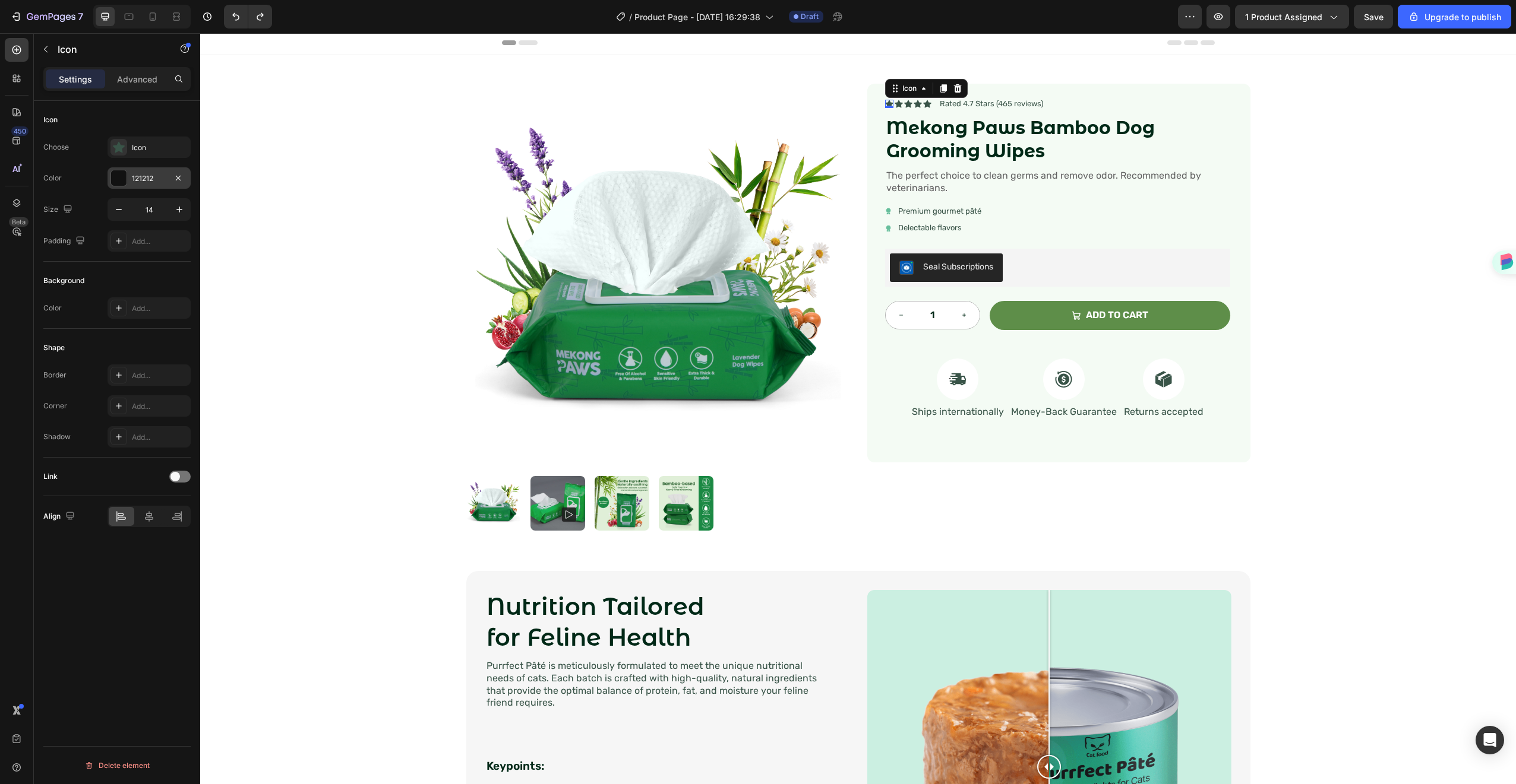
click at [125, 185] on div at bounding box center [119, 179] width 17 height 17
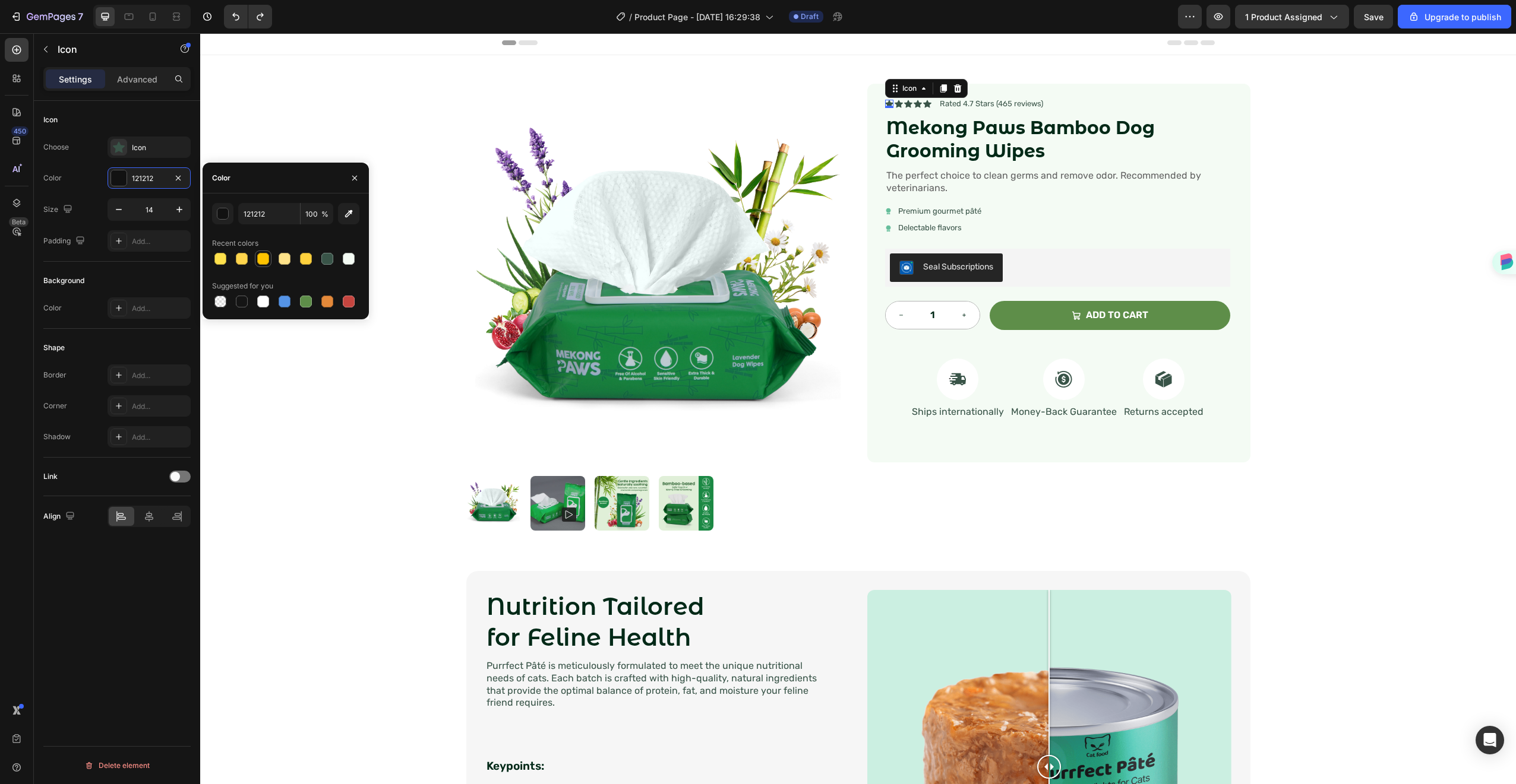
click at [261, 265] on div at bounding box center [263, 258] width 14 height 14
type input "FFC300"
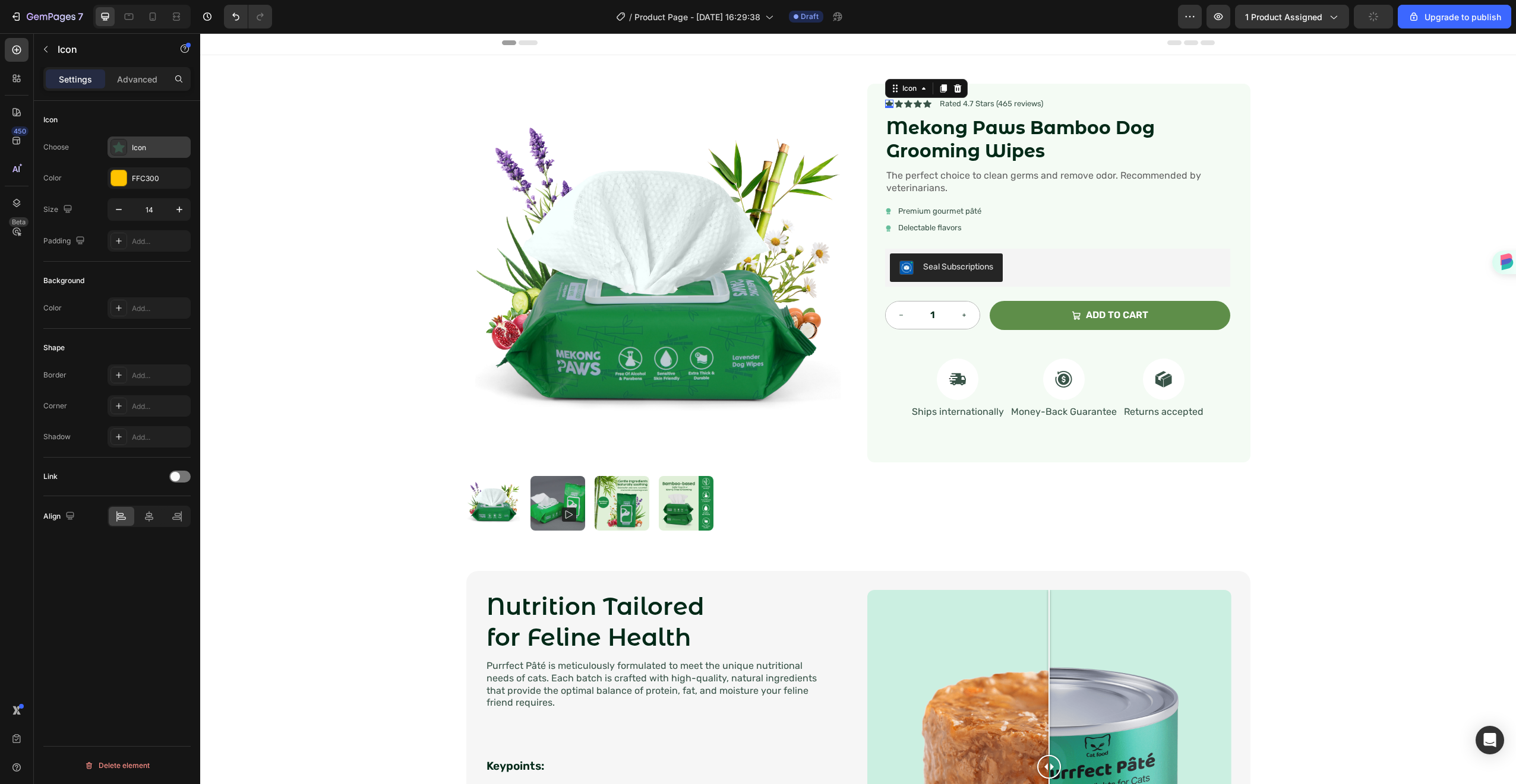
click at [136, 144] on div "Icon" at bounding box center [159, 148] width 56 height 10
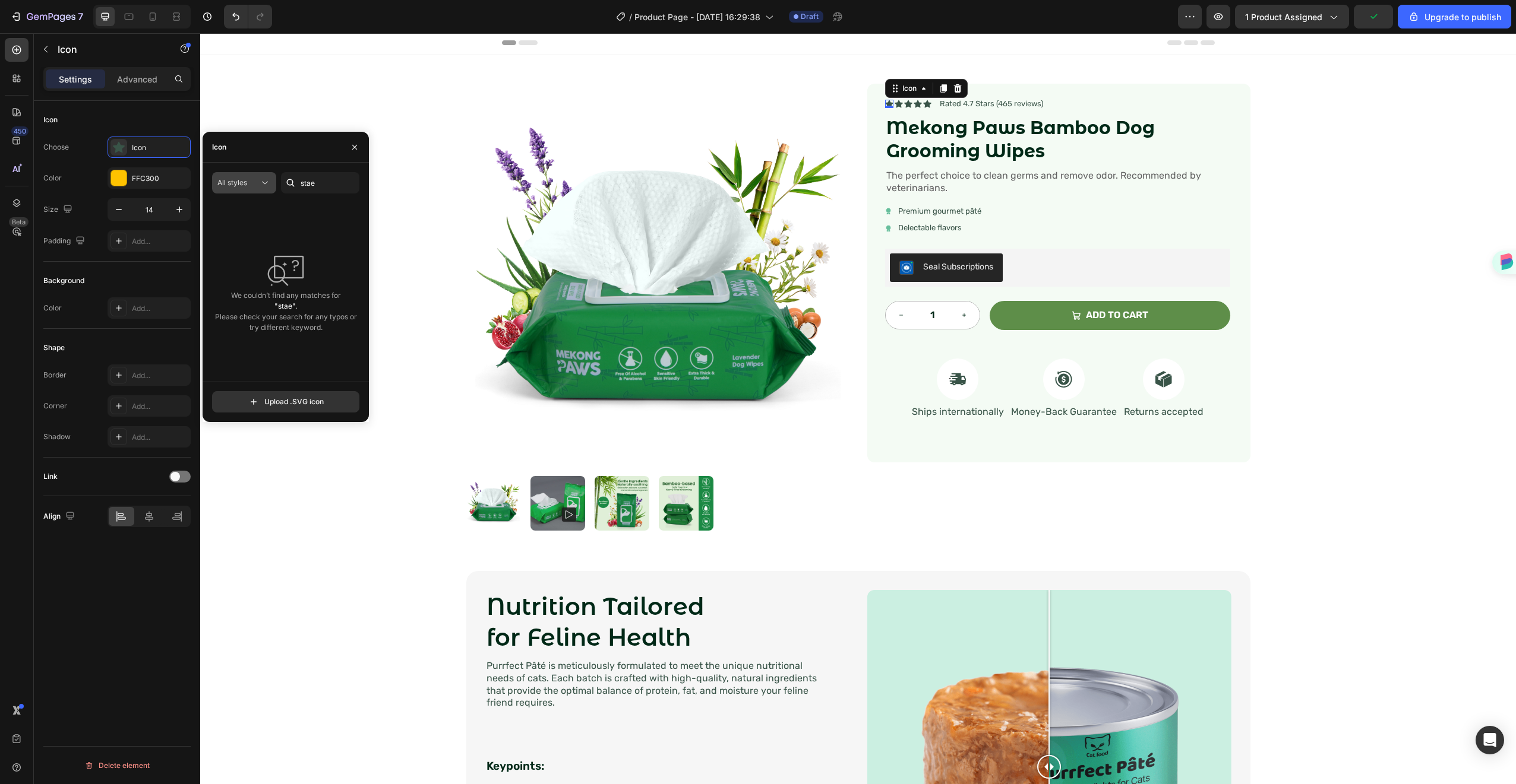
click at [233, 174] on button "All styles" at bounding box center [244, 183] width 64 height 22
click at [218, 302] on p "Filled" at bounding box center [233, 302] width 68 height 12
click at [314, 178] on input "stae" at bounding box center [320, 183] width 79 height 22
click at [328, 185] on input "stae" at bounding box center [320, 183] width 79 height 22
type input "star"
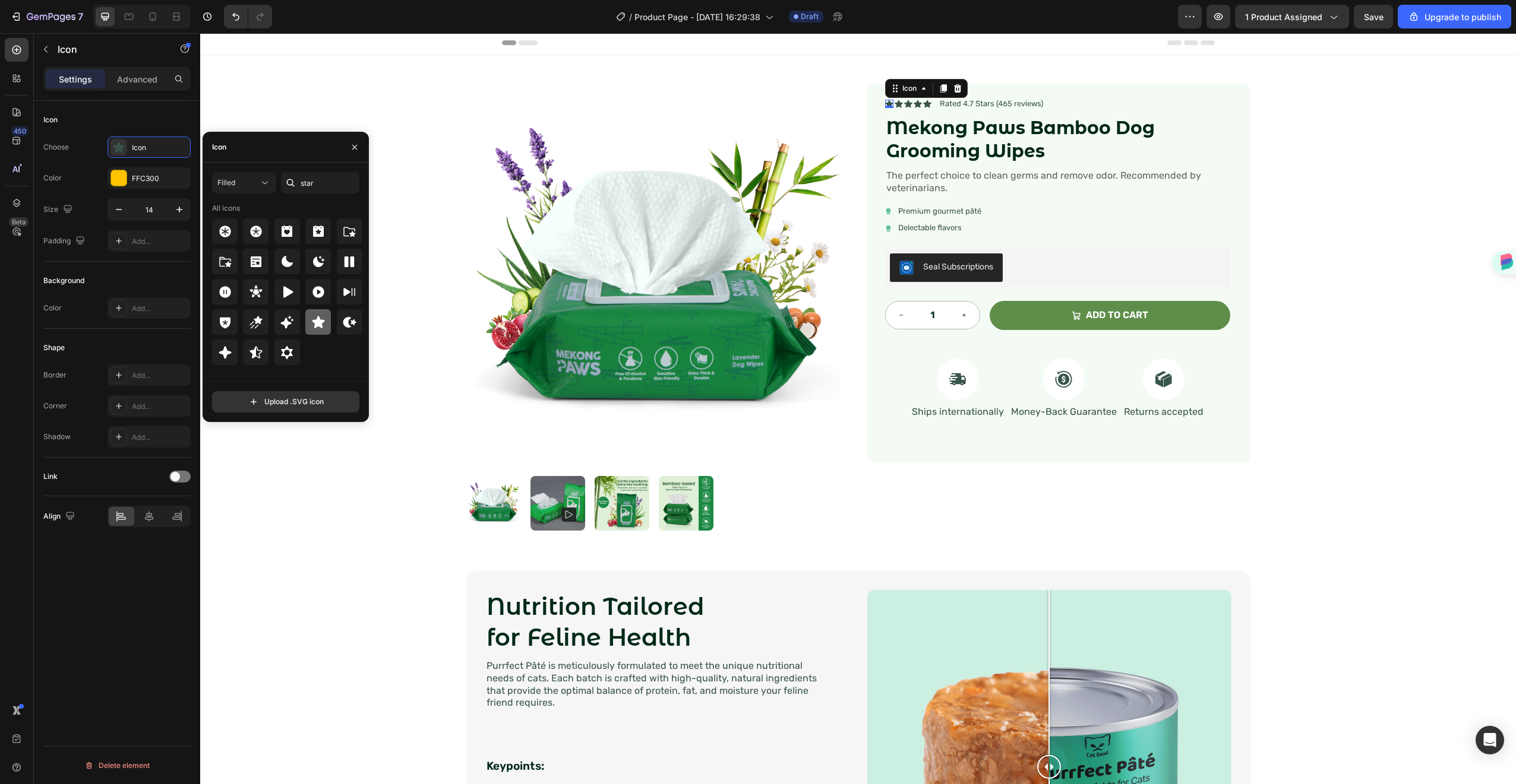
click at [308, 320] on div at bounding box center [318, 322] width 26 height 26
click at [155, 181] on div "FFC300" at bounding box center [149, 178] width 34 height 10
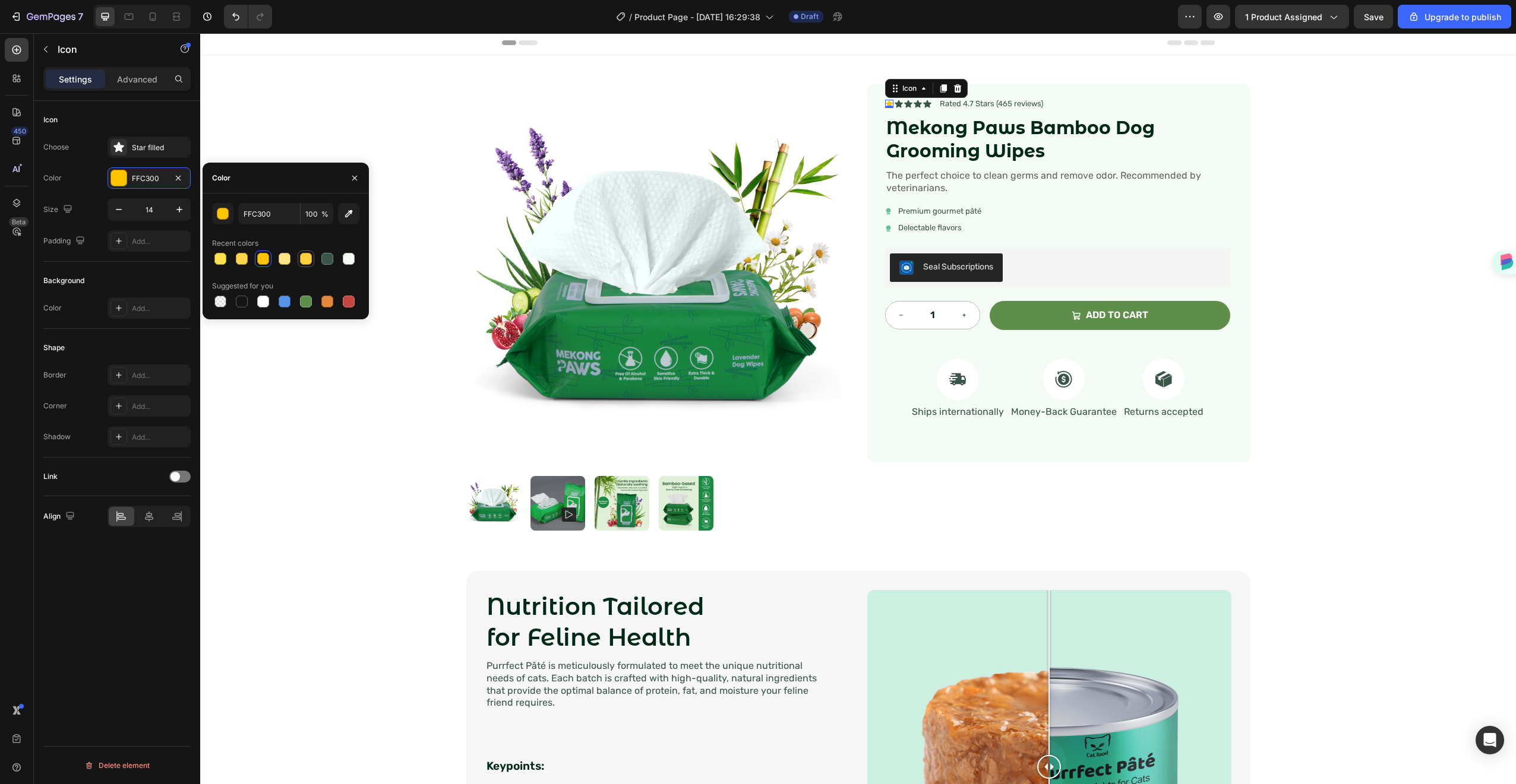
click at [305, 259] on div at bounding box center [306, 258] width 12 height 12
click at [259, 261] on div at bounding box center [263, 258] width 12 height 12
click at [244, 259] on div at bounding box center [241, 258] width 12 height 12
type input "FFD54C"
click at [1013, 118] on h1 "Mekong Paws Bamboo Dog Grooming Wipes" at bounding box center [1058, 139] width 345 height 48
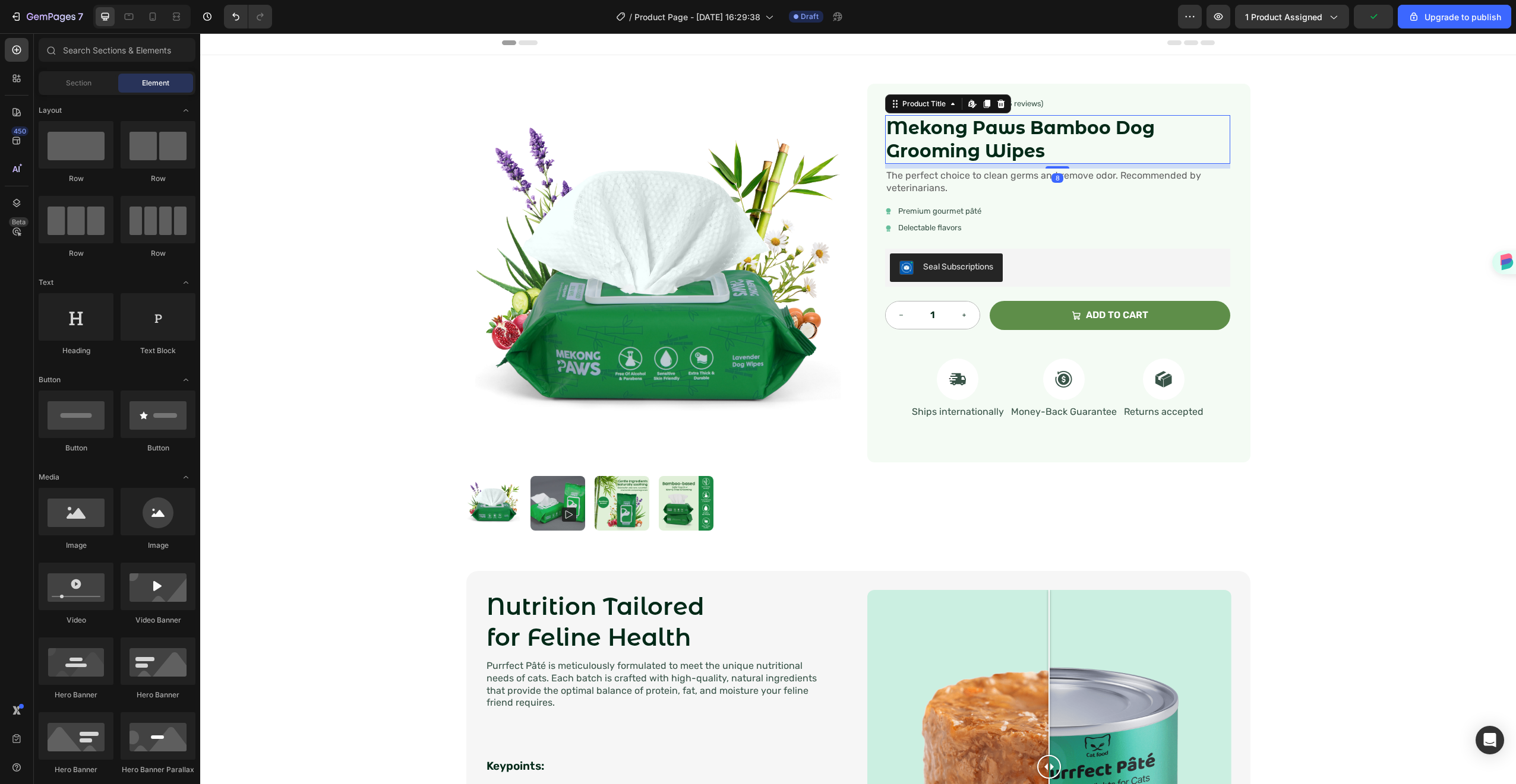
click at [1093, 36] on div "Header" at bounding box center [858, 43] width 713 height 24
click at [886, 102] on icon at bounding box center [890, 104] width 8 height 8
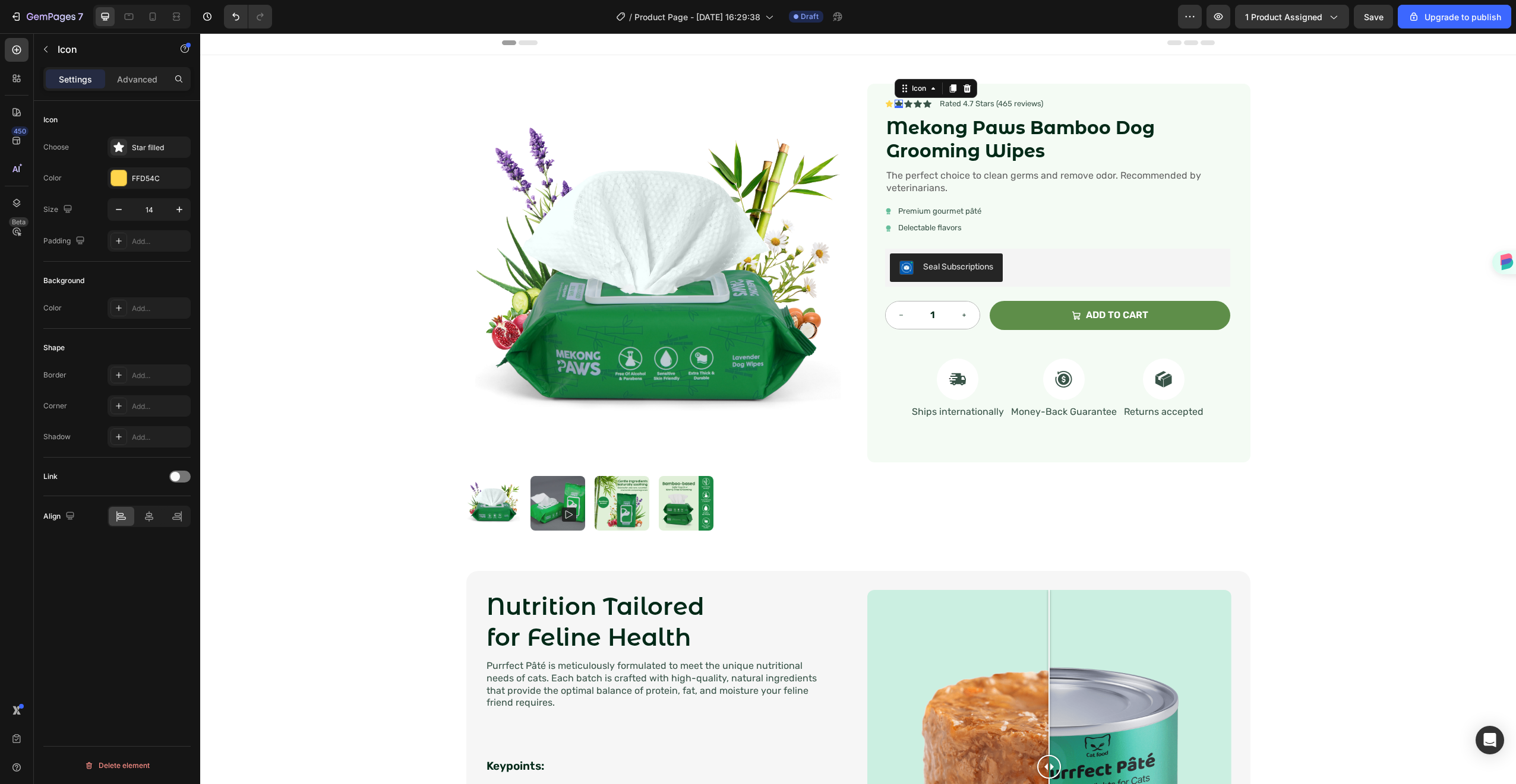
click at [895, 103] on div "Icon 0" at bounding box center [899, 103] width 9 height 9
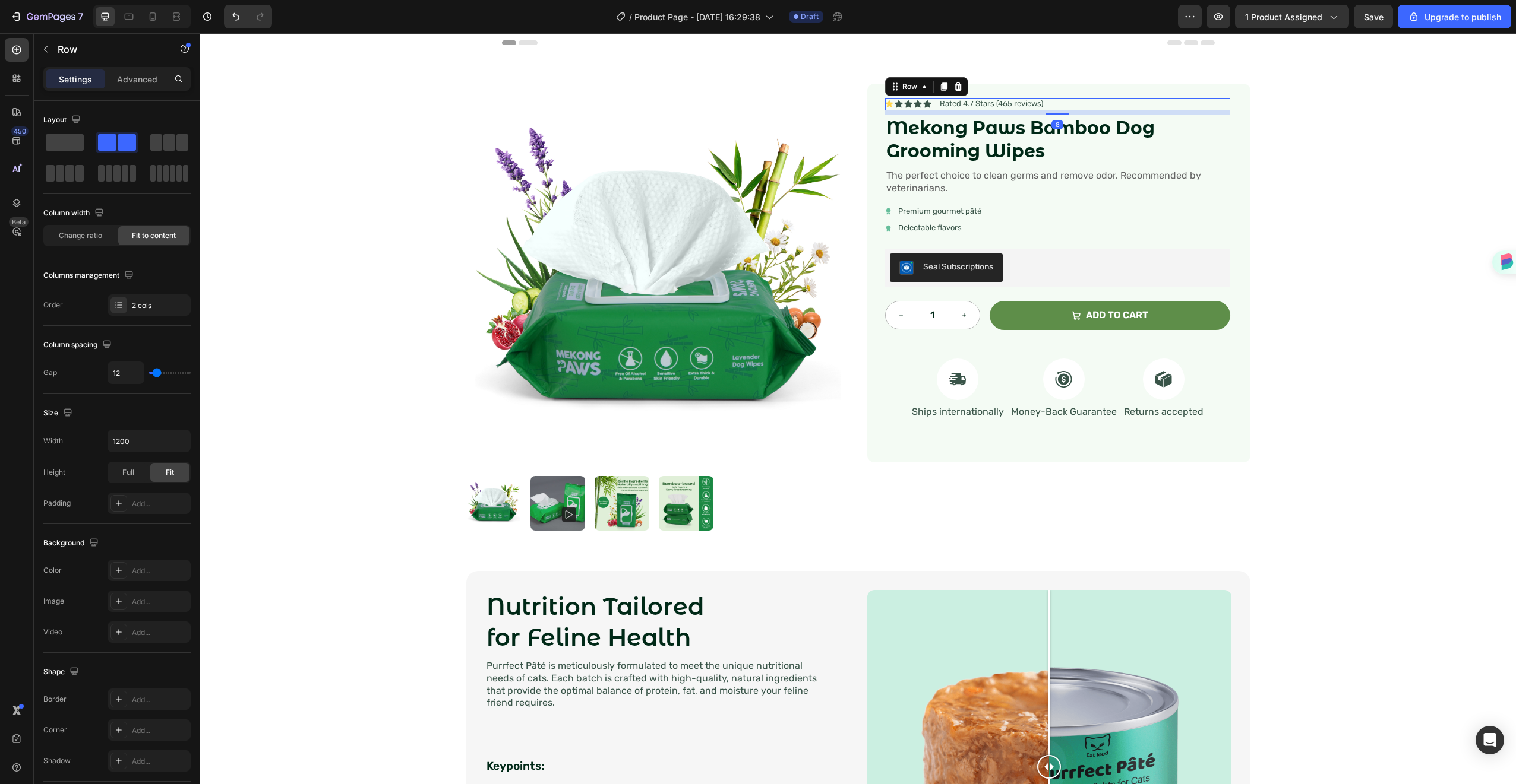
click at [929, 103] on div "Icon Icon Icon Icon Icon Icon List Rated 4.7 Stars (465 reviews) Text Block Row…" at bounding box center [1058, 104] width 345 height 12
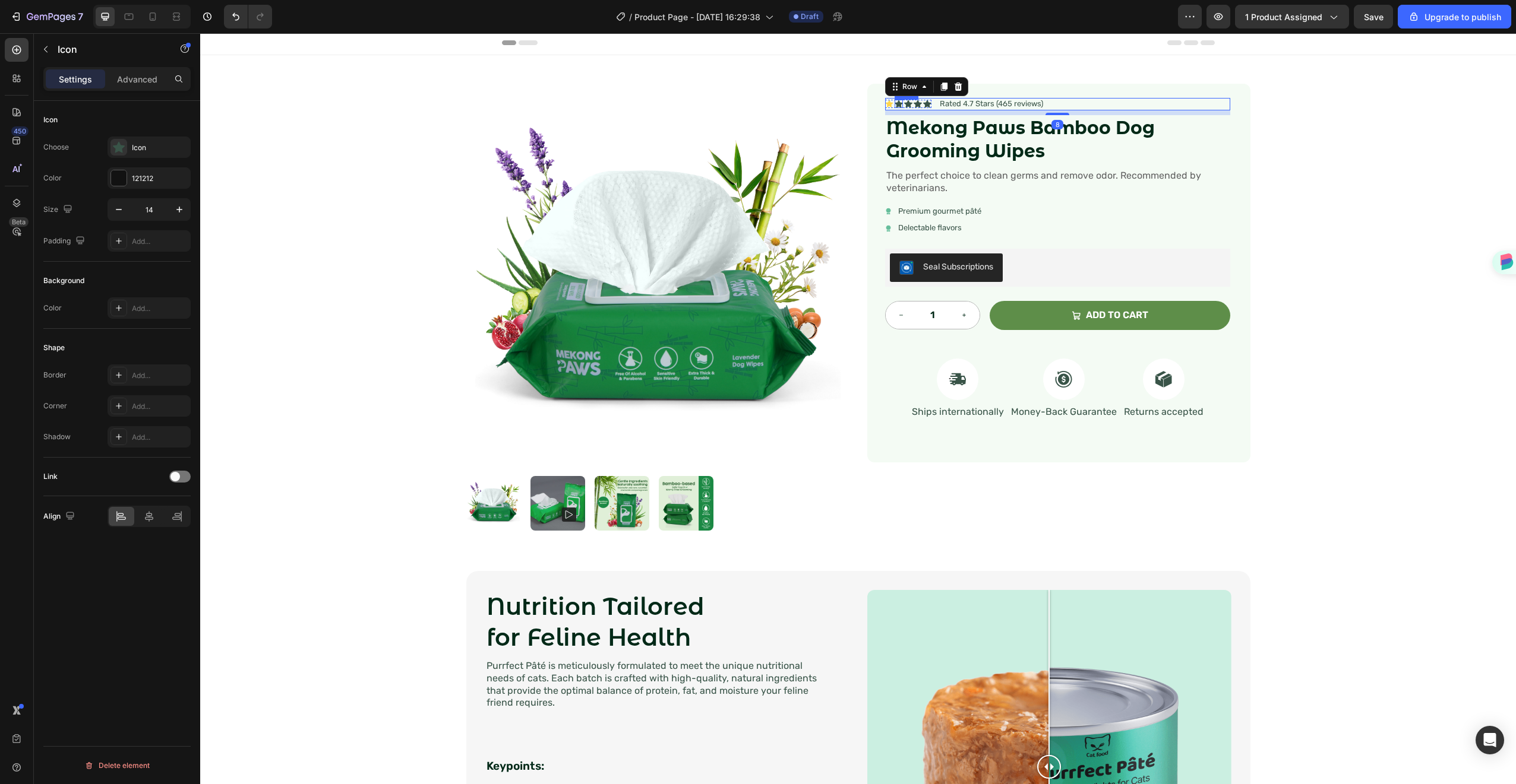
click at [895, 102] on icon at bounding box center [899, 103] width 9 height 9
click at [886, 100] on icon at bounding box center [890, 103] width 9 height 9
click at [940, 86] on icon at bounding box center [943, 89] width 7 height 9
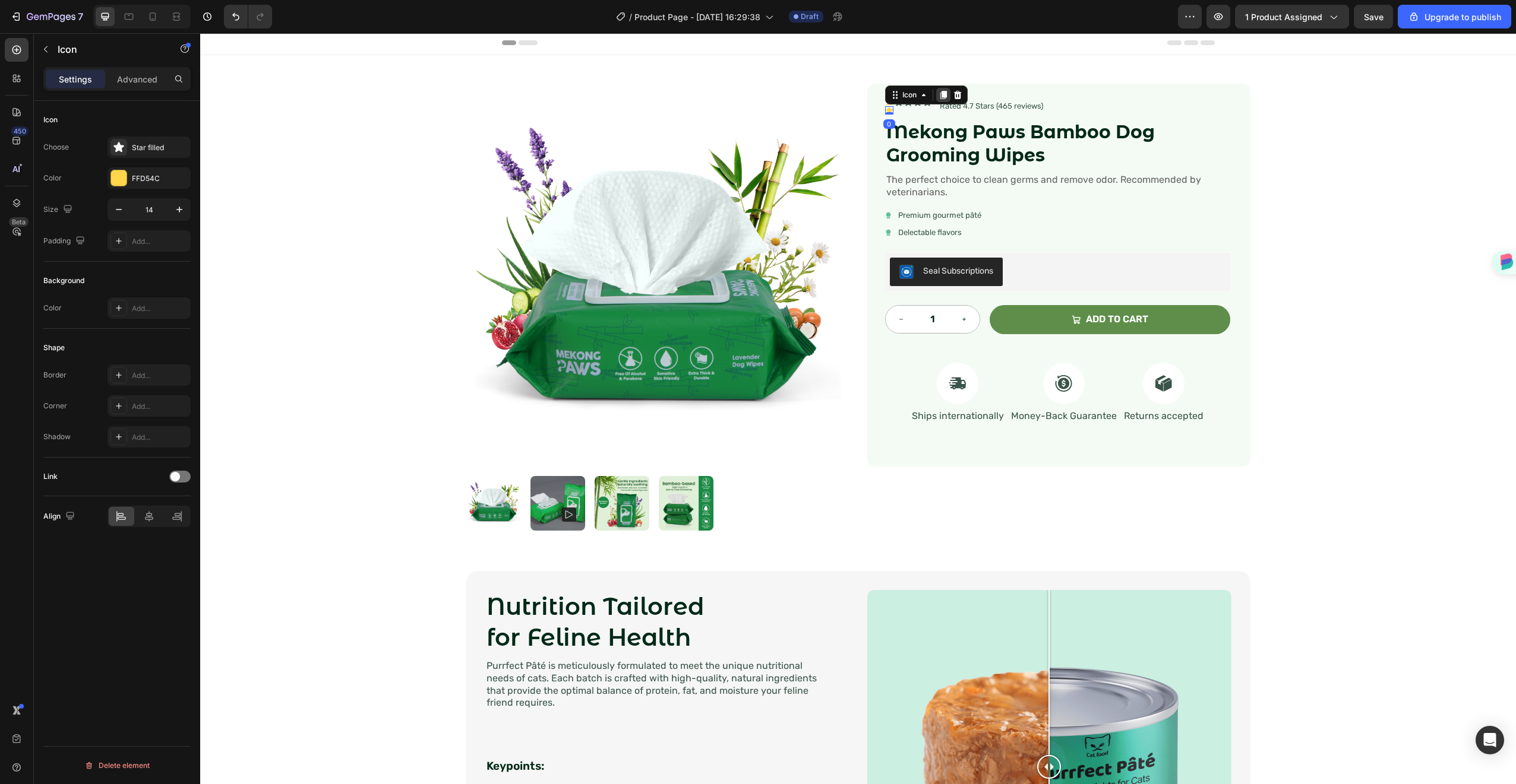
click at [939, 89] on div at bounding box center [943, 95] width 14 height 14
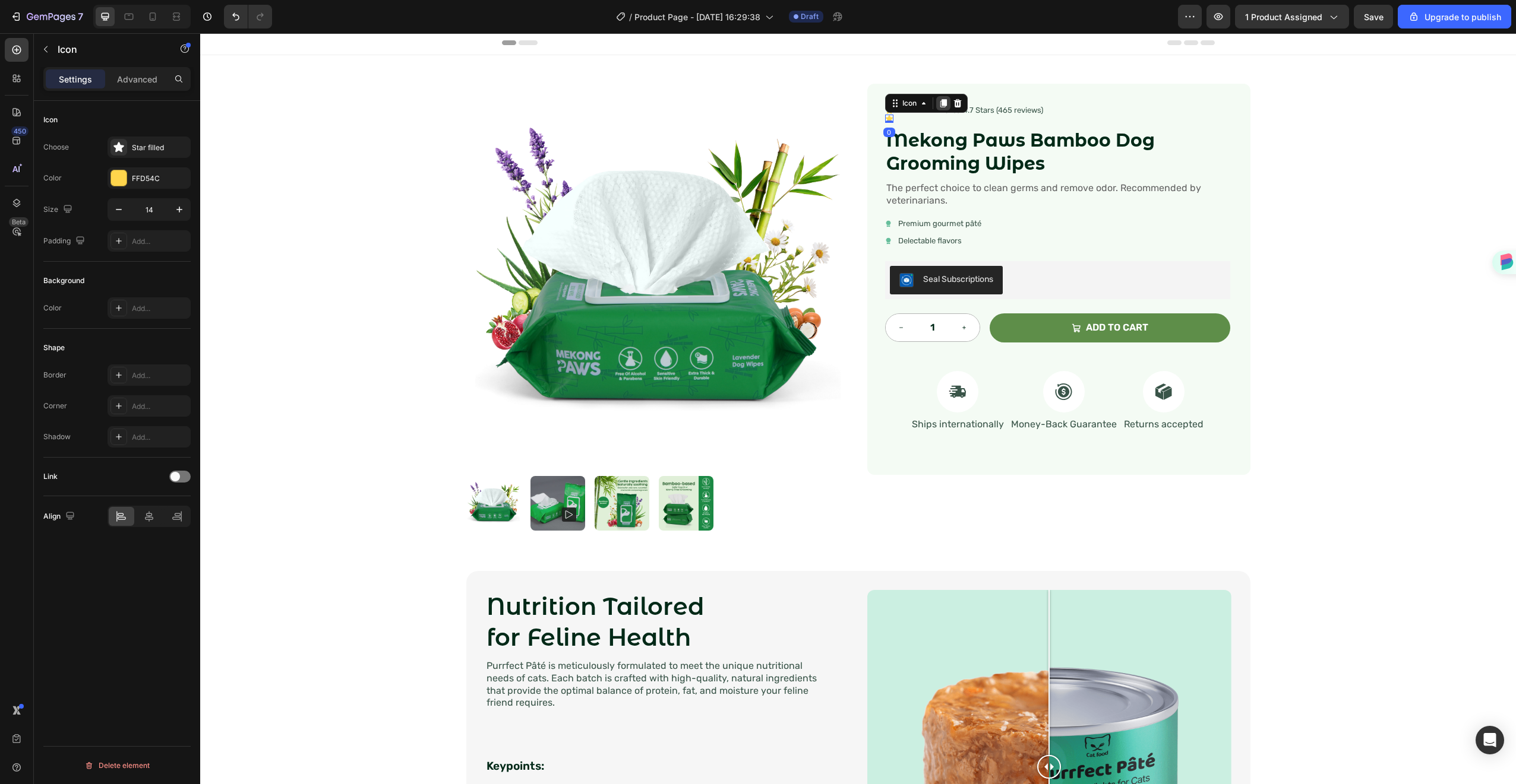
click at [938, 96] on div at bounding box center [943, 103] width 14 height 14
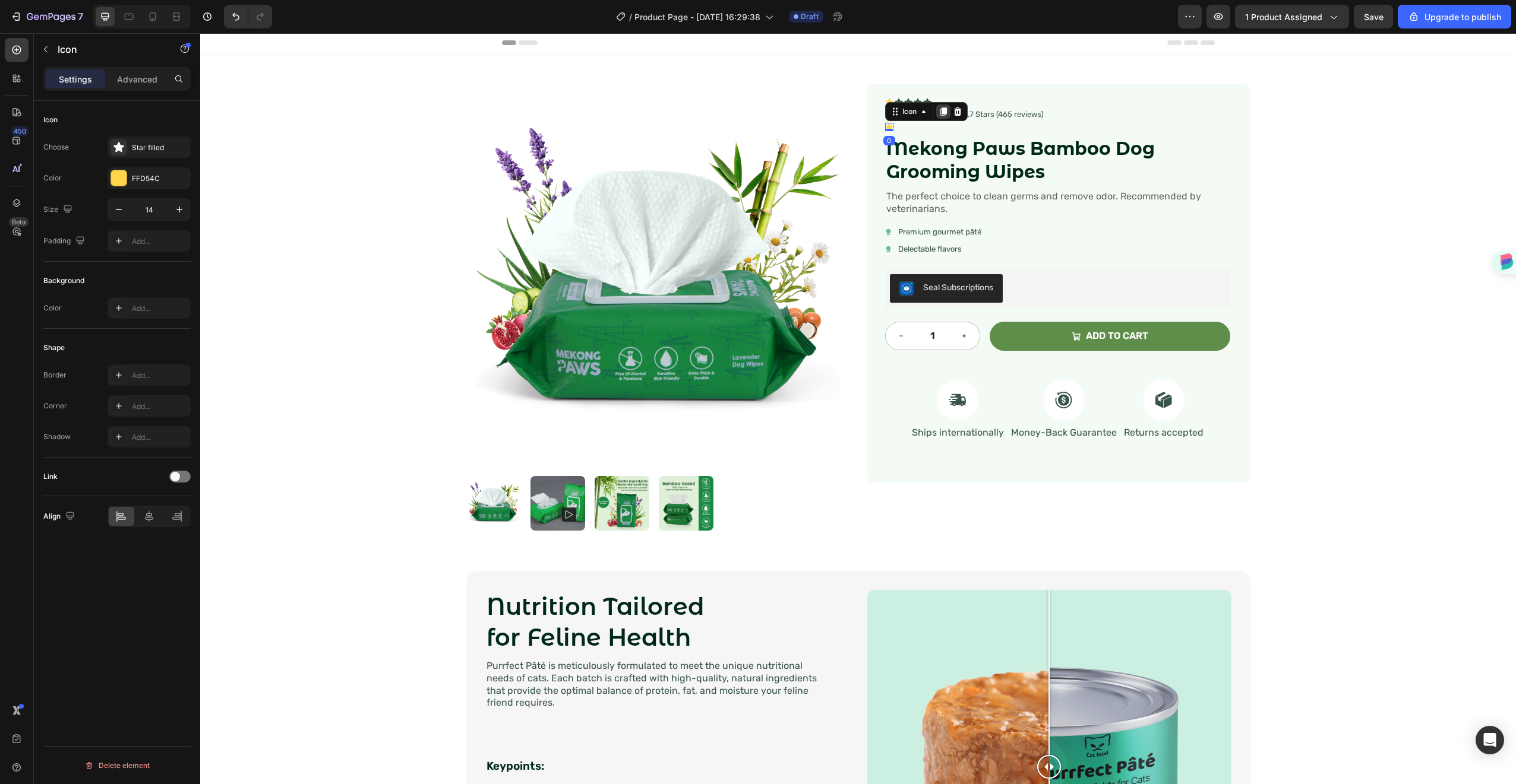
click at [939, 107] on icon at bounding box center [943, 112] width 9 height 9
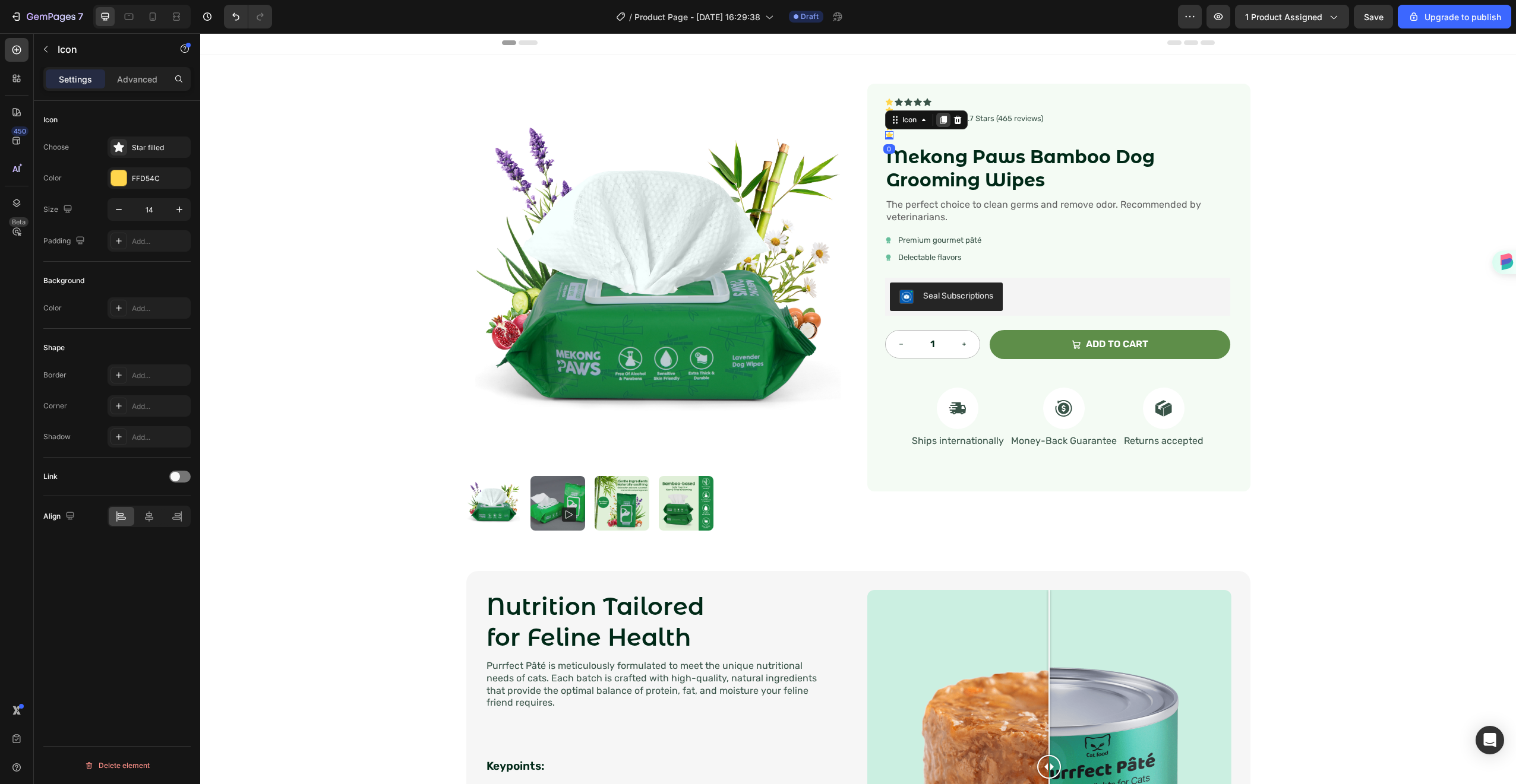
click at [940, 118] on icon at bounding box center [943, 119] width 7 height 9
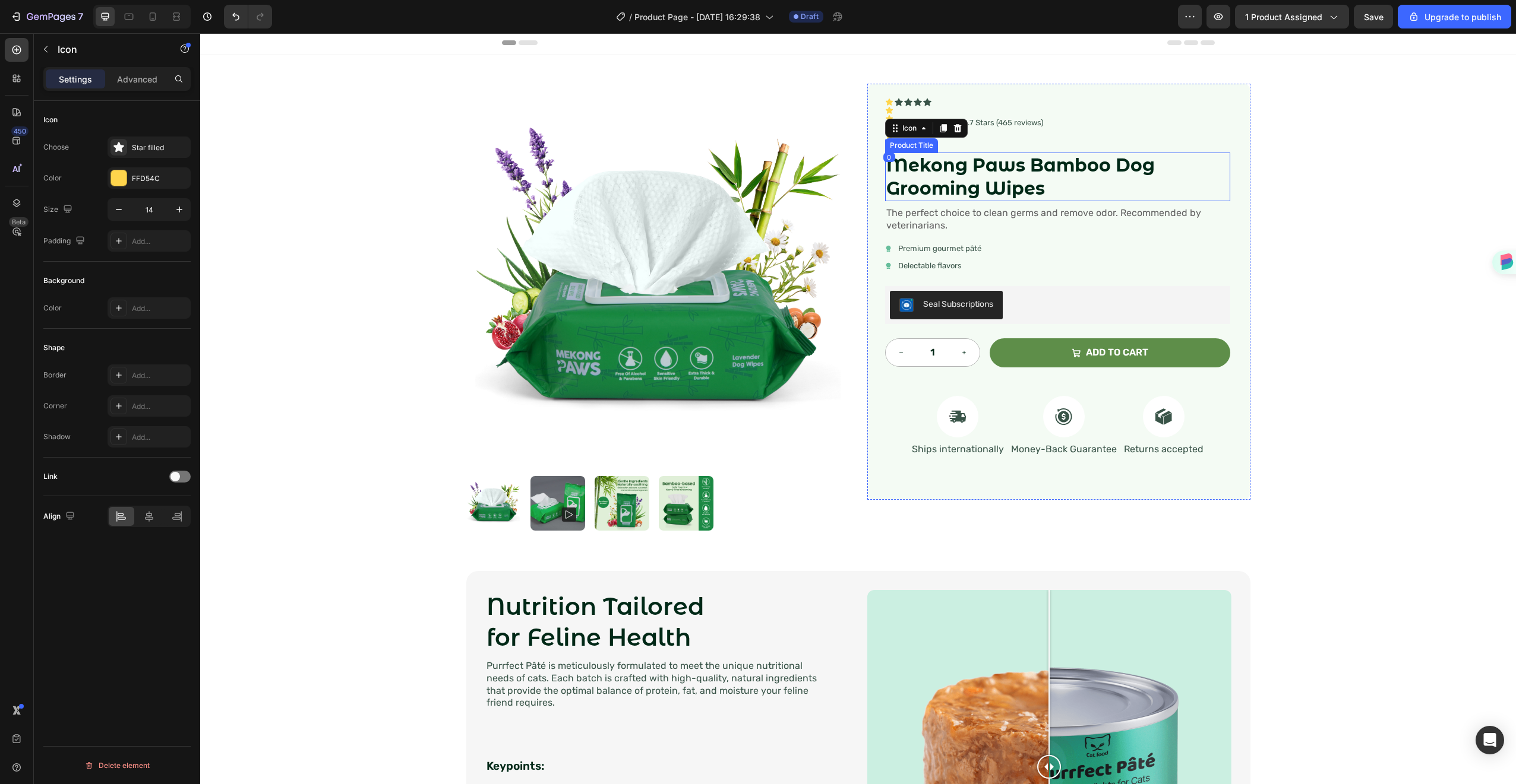
click at [946, 186] on h1 "Mekong Paws Bamboo Dog Grooming Wipes" at bounding box center [1058, 176] width 345 height 48
drag, startPoint x: 886, startPoint y: 111, endPoint x: 890, endPoint y: 103, distance: 8.9
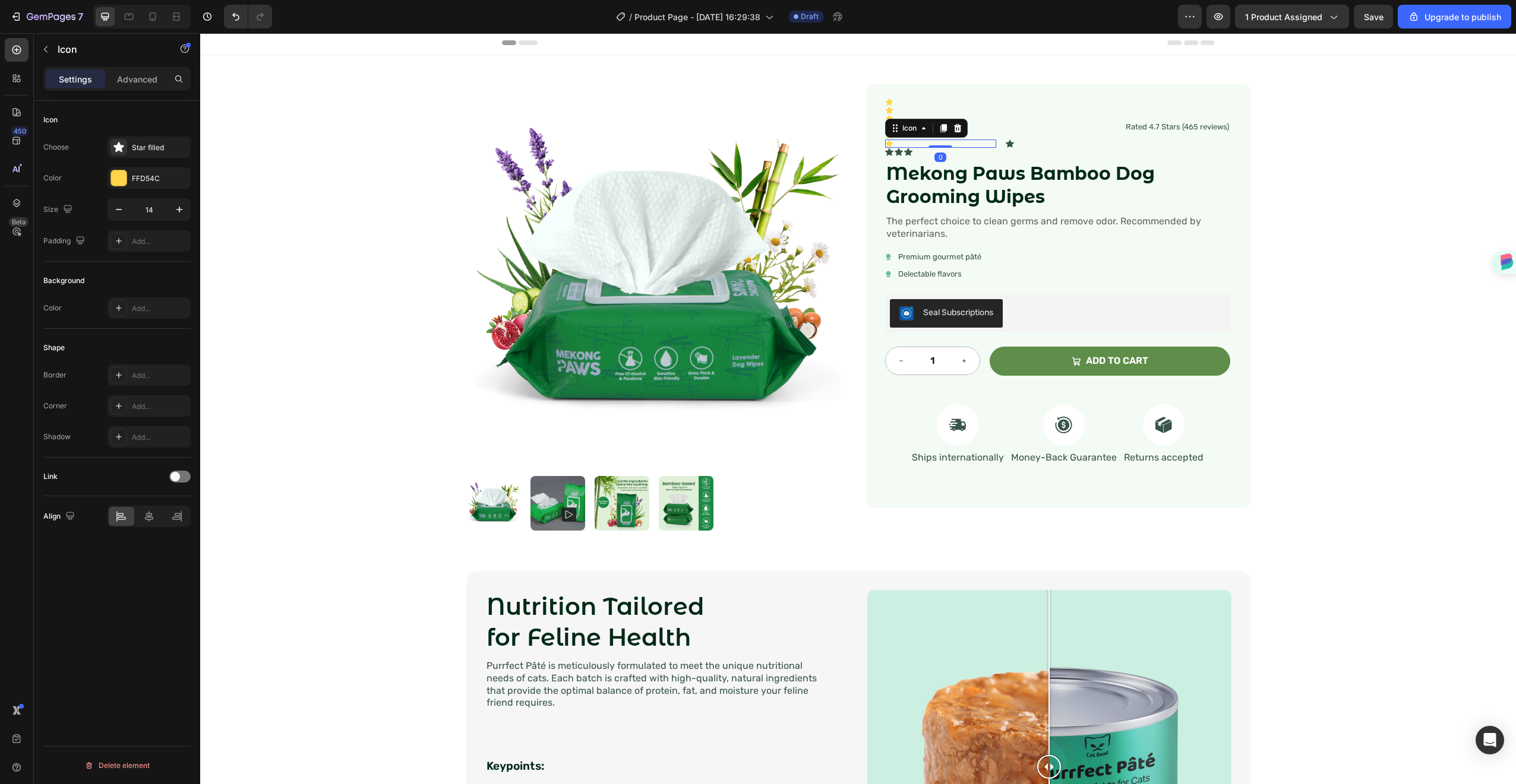
click at [886, 146] on icon at bounding box center [890, 144] width 9 height 9
click at [905, 155] on div "Icon" at bounding box center [908, 151] width 9 height 9
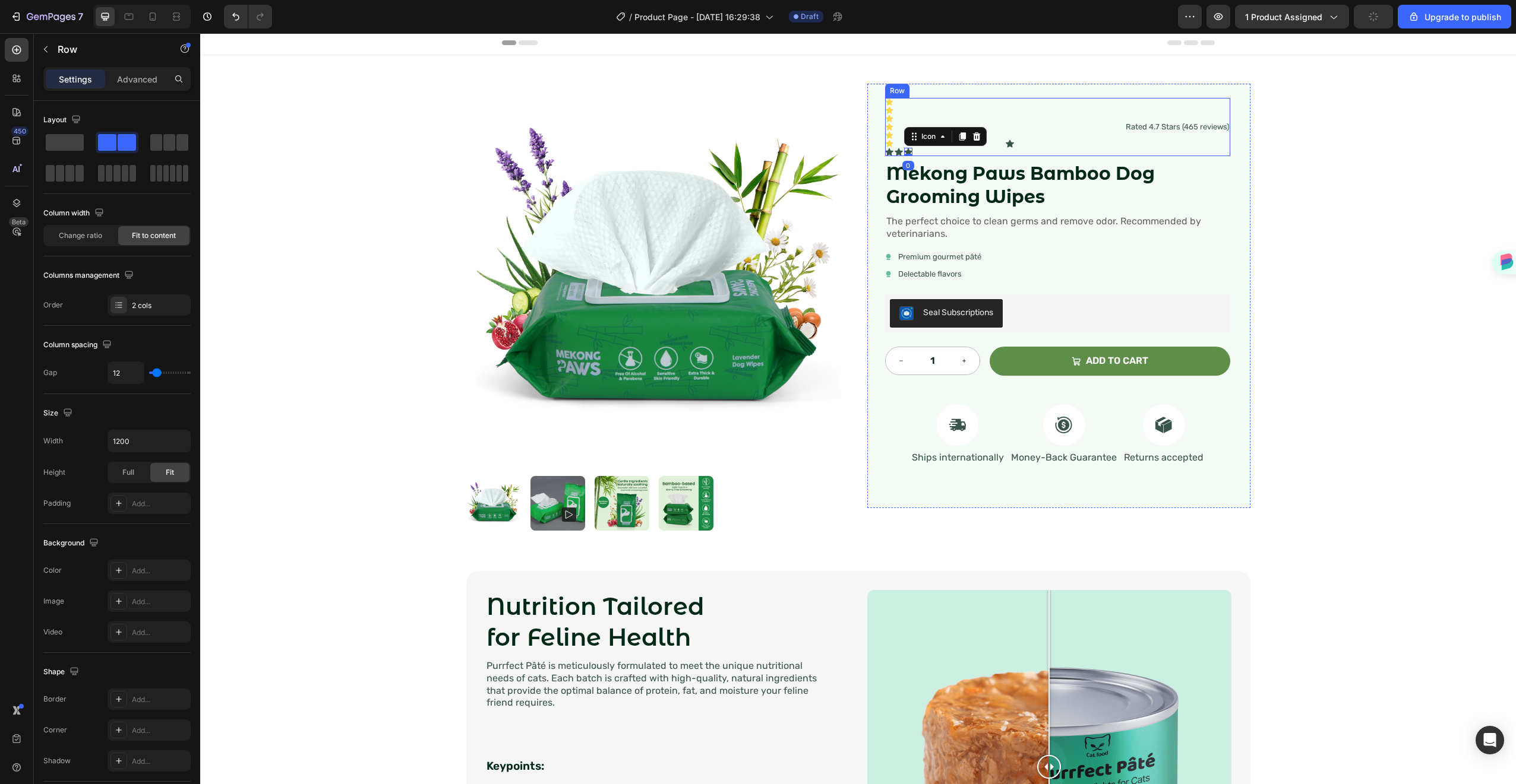
click at [1179, 149] on div "Rated 4.7 Stars (465 reviews) Text Block" at bounding box center [1178, 128] width 106 height 59
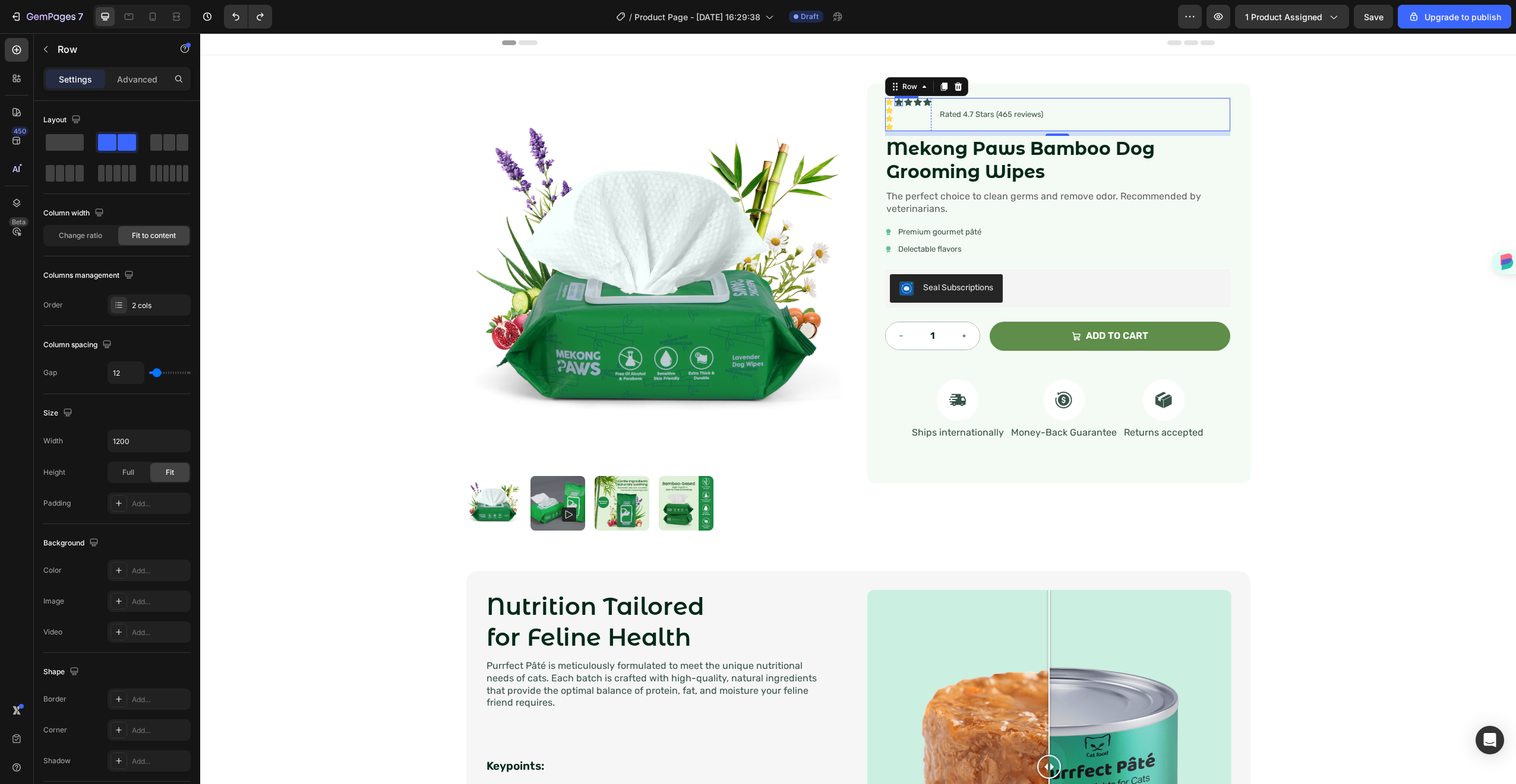
click at [895, 106] on div "Icon" at bounding box center [899, 102] width 9 height 9
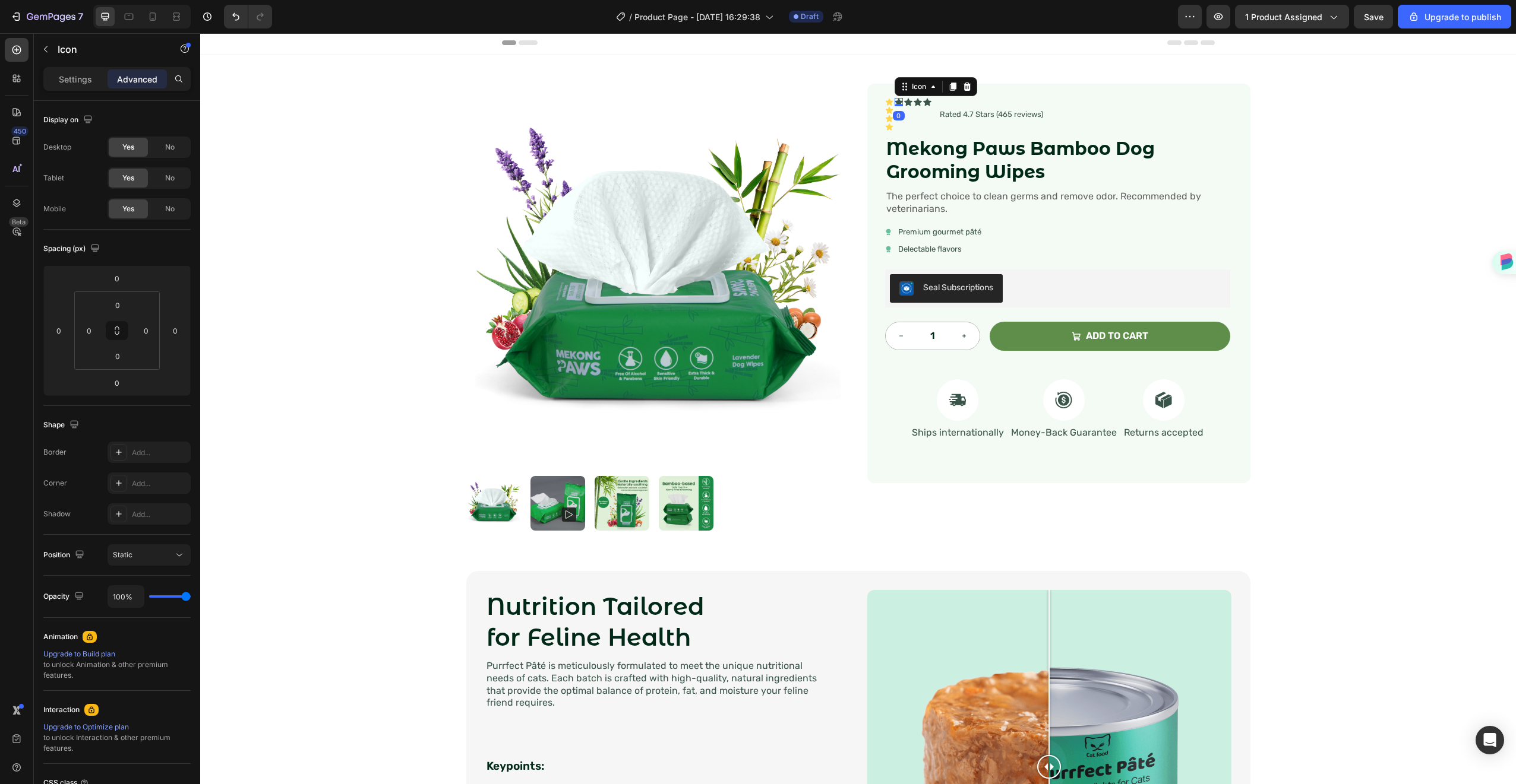
click at [895, 106] on div at bounding box center [899, 105] width 9 height 3
click at [886, 108] on icon at bounding box center [890, 110] width 9 height 9
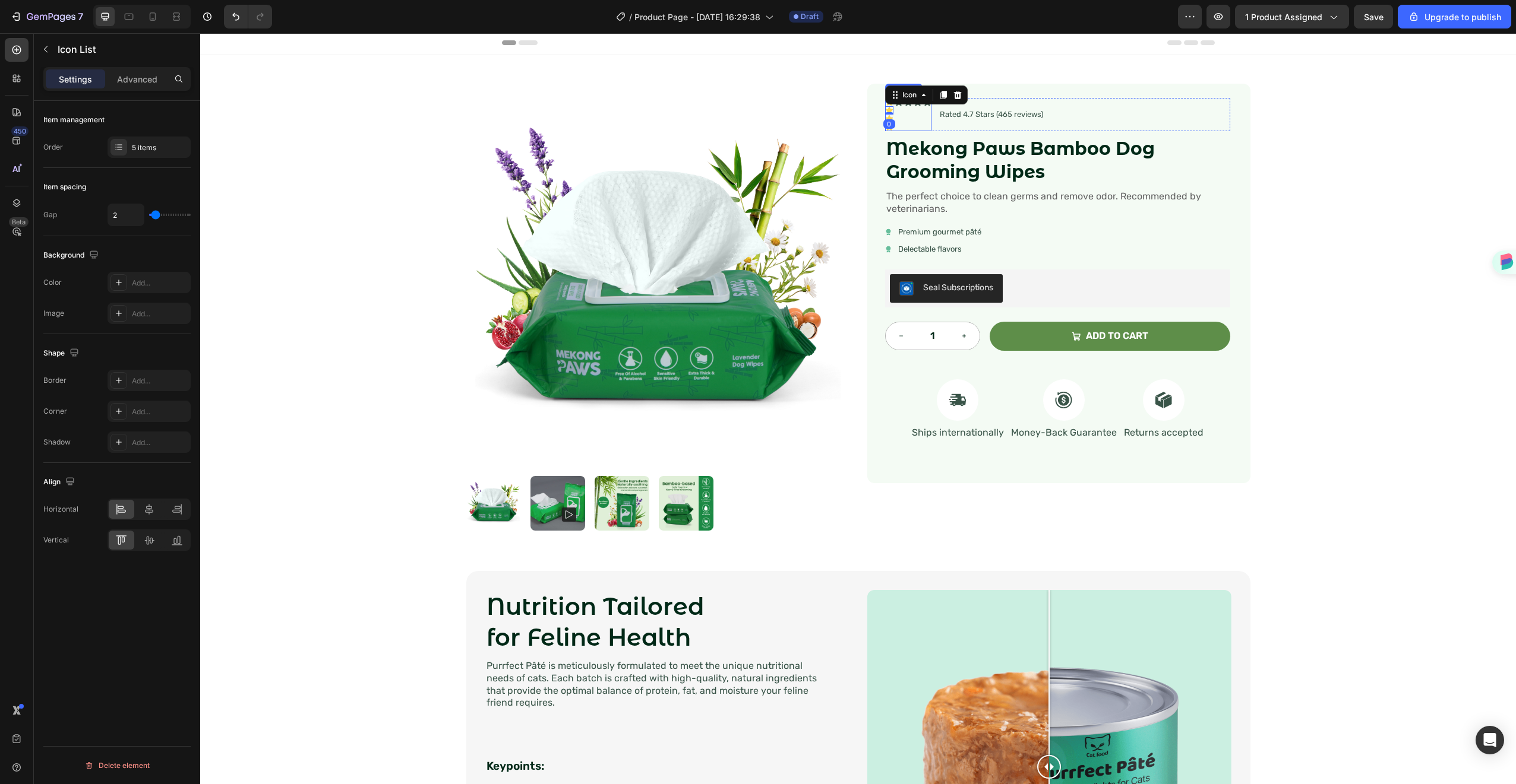
click at [924, 127] on div "Icon" at bounding box center [927, 114] width 9 height 33
click at [895, 106] on div "Icon" at bounding box center [899, 102] width 9 height 9
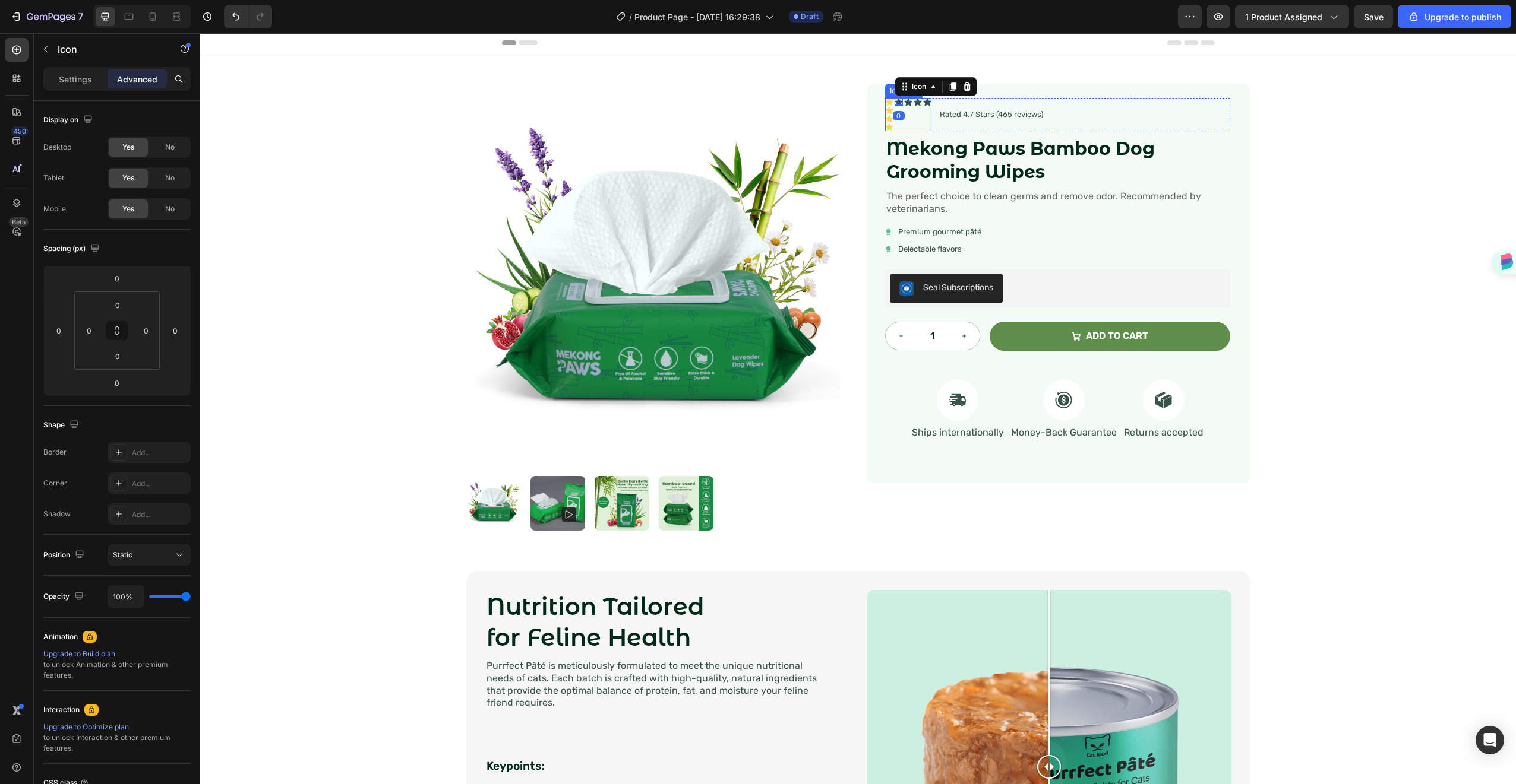
click at [905, 117] on div "Icon" at bounding box center [908, 114] width 9 height 33
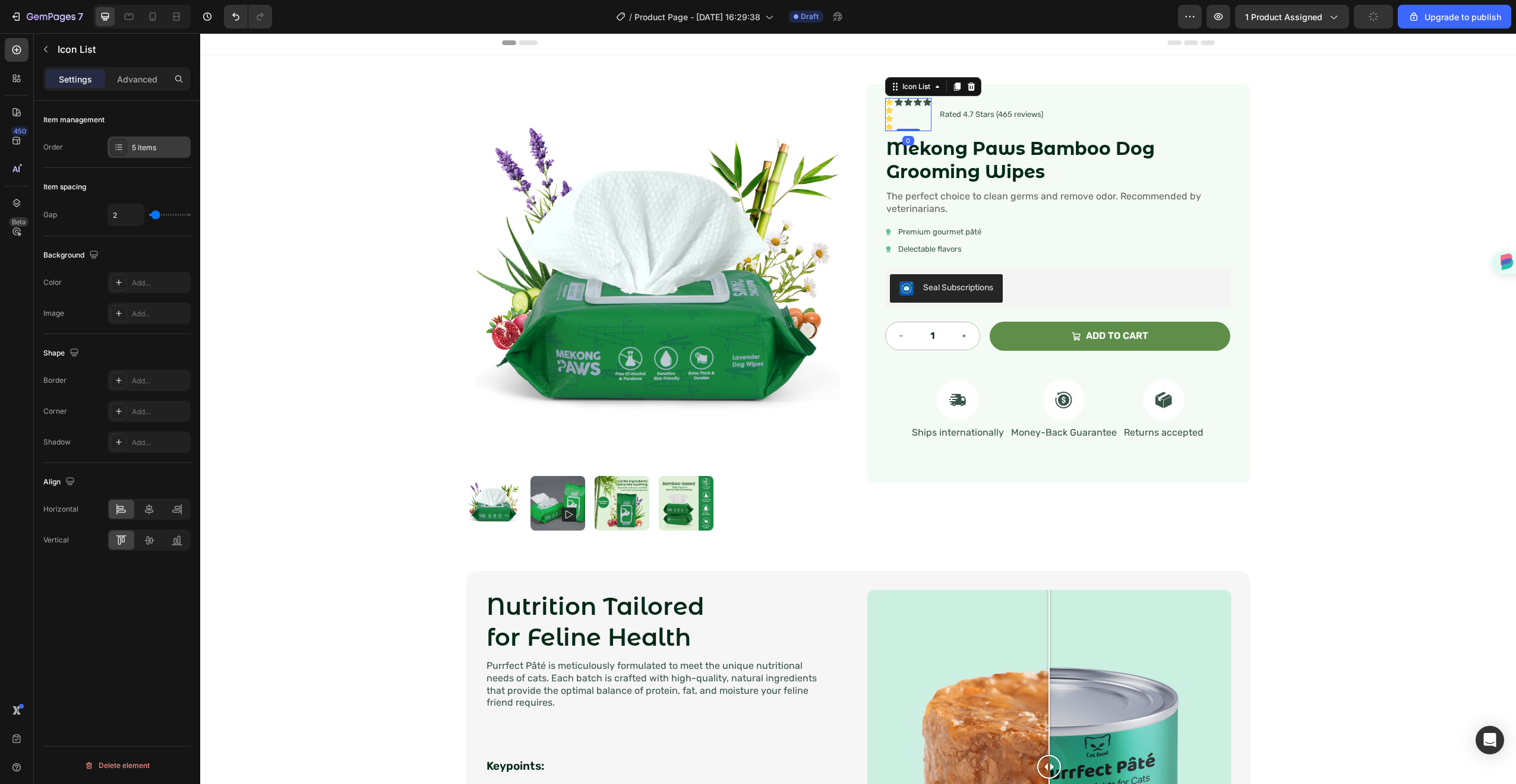
click at [152, 148] on div "5 items" at bounding box center [159, 148] width 56 height 10
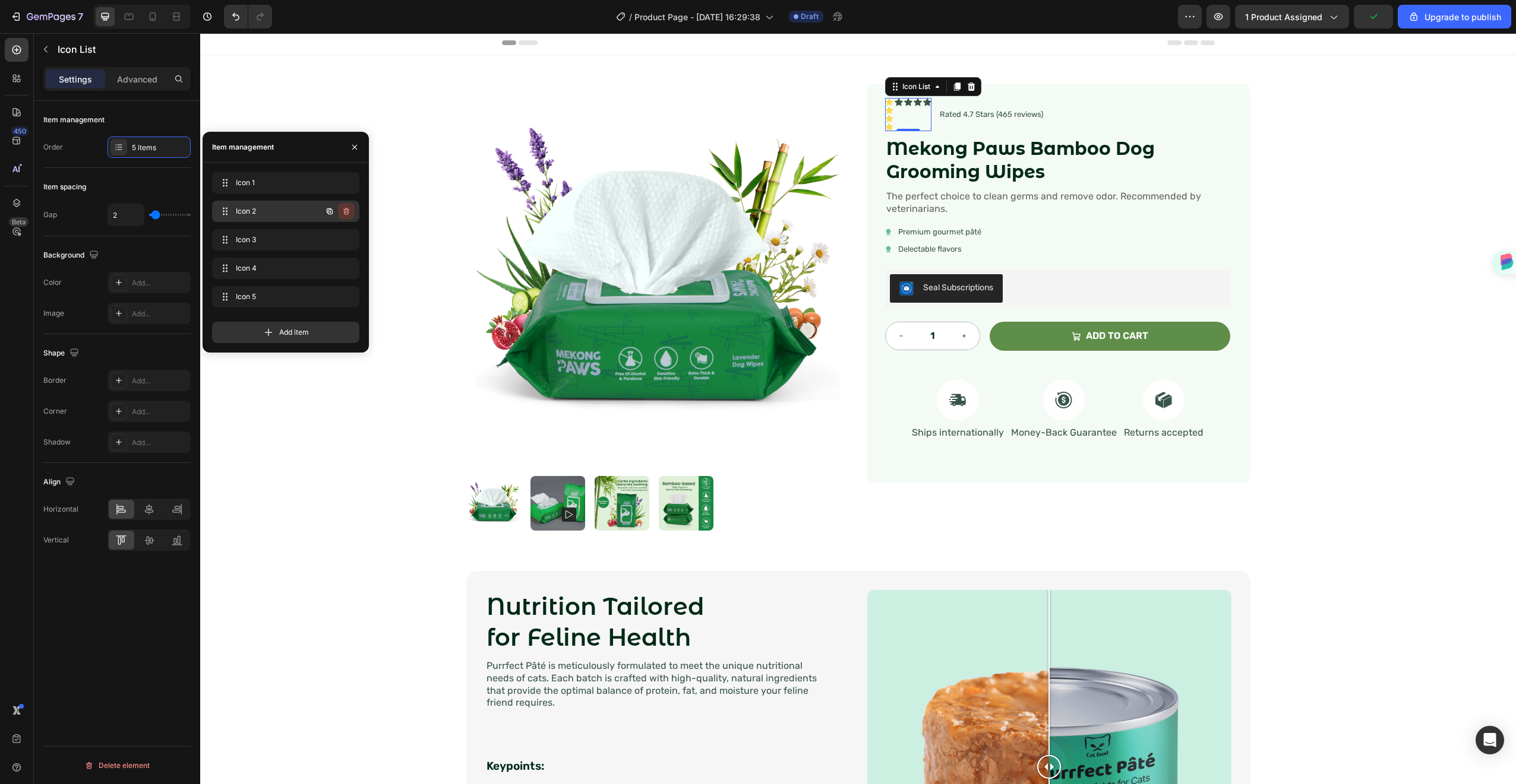
click at [347, 210] on icon "button" at bounding box center [346, 211] width 9 height 9
click at [344, 211] on div "Delete" at bounding box center [338, 211] width 22 height 10
click at [344, 213] on icon "button" at bounding box center [346, 212] width 6 height 8
click at [345, 212] on div "Delete" at bounding box center [338, 211] width 22 height 10
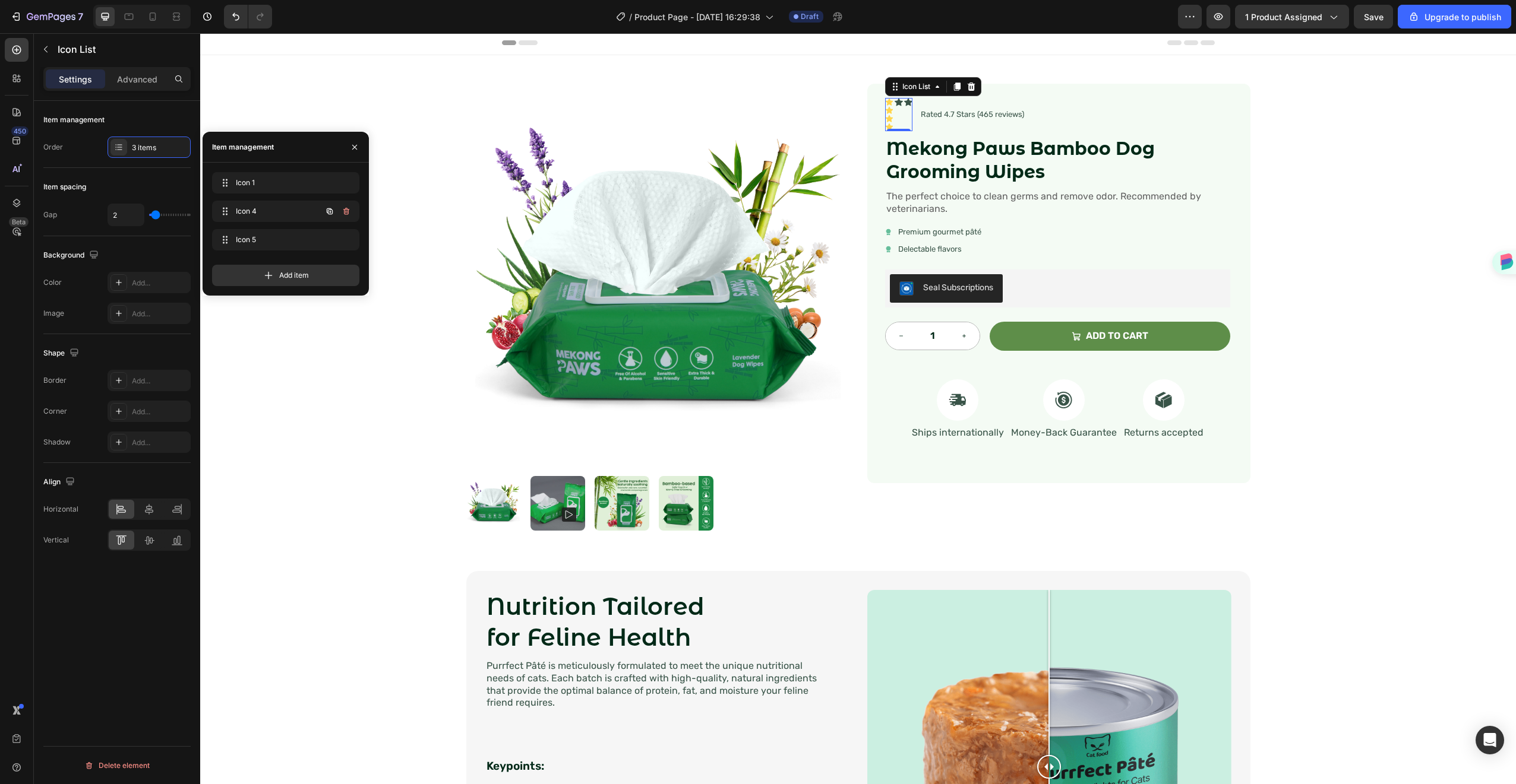
click at [345, 212] on icon "button" at bounding box center [345, 212] width 1 height 3
click at [345, 212] on div "Delete" at bounding box center [338, 211] width 22 height 10
click at [345, 212] on icon "button" at bounding box center [345, 212] width 1 height 3
click at [345, 212] on div "Delete" at bounding box center [338, 211] width 22 height 10
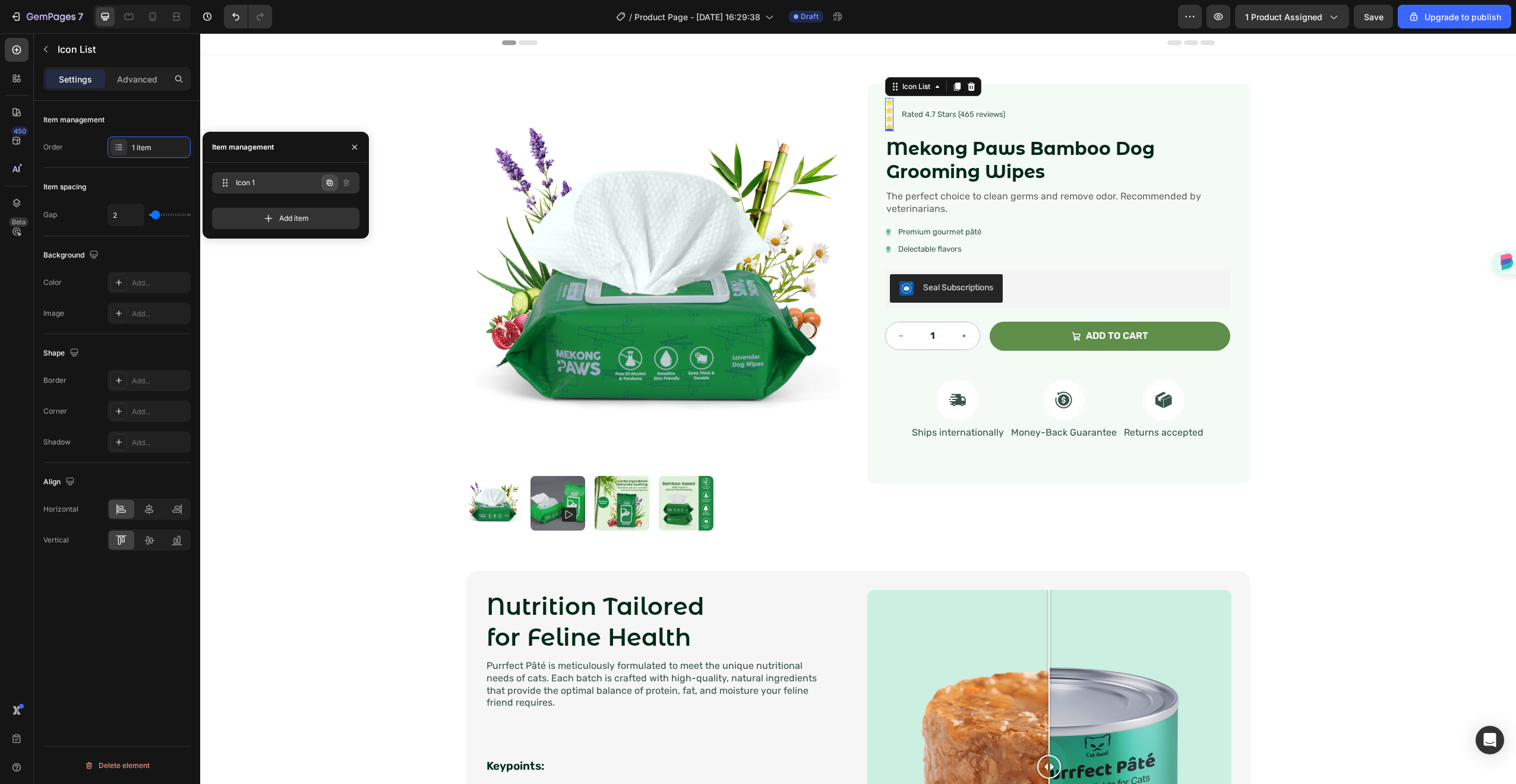
click at [333, 183] on icon "button" at bounding box center [329, 183] width 9 height 9
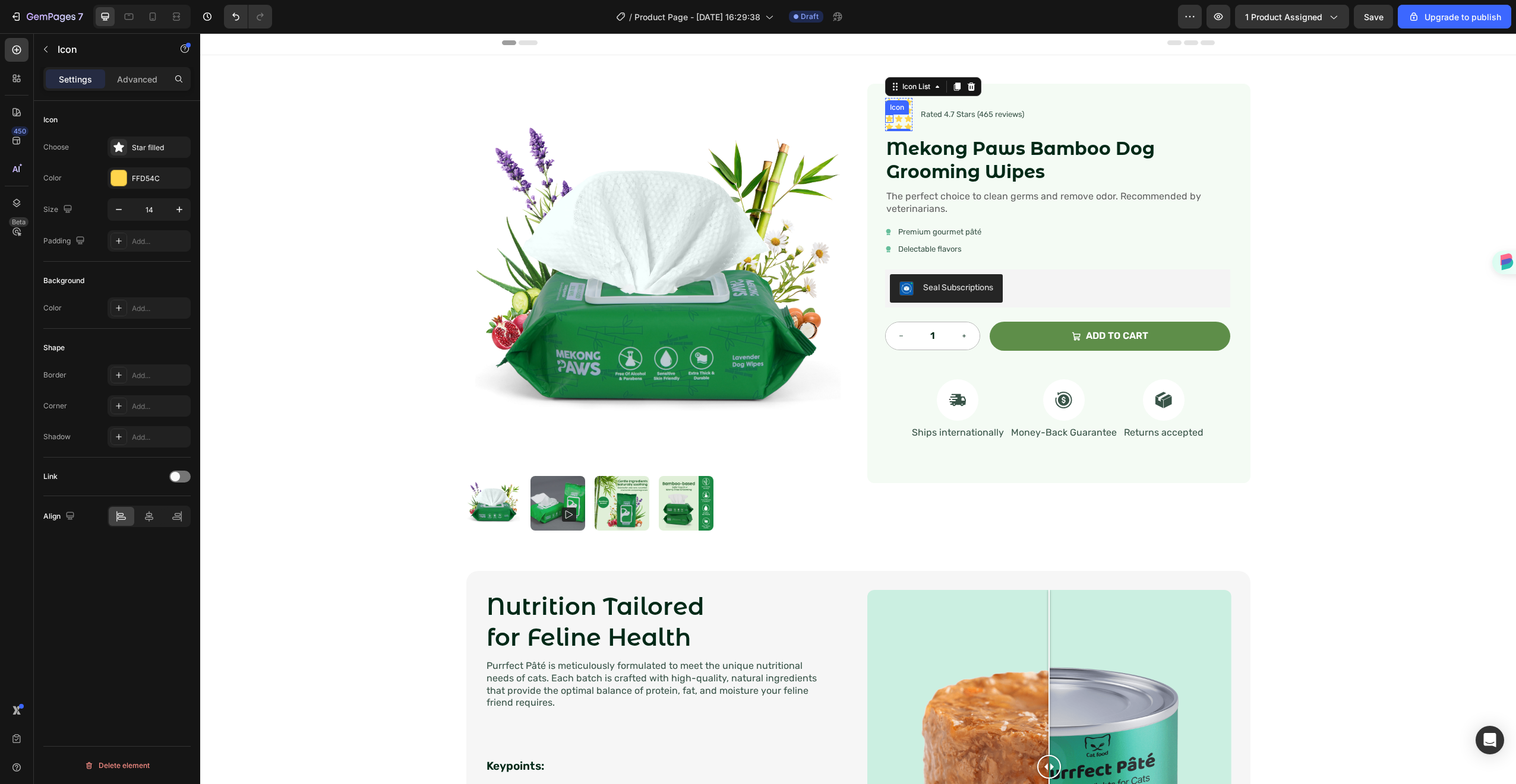
click at [887, 113] on div "Icon Icon Icon Icon" at bounding box center [890, 114] width 9 height 33
click at [886, 127] on icon at bounding box center [890, 128] width 8 height 8
click at [956, 114] on icon at bounding box center [958, 112] width 8 height 9
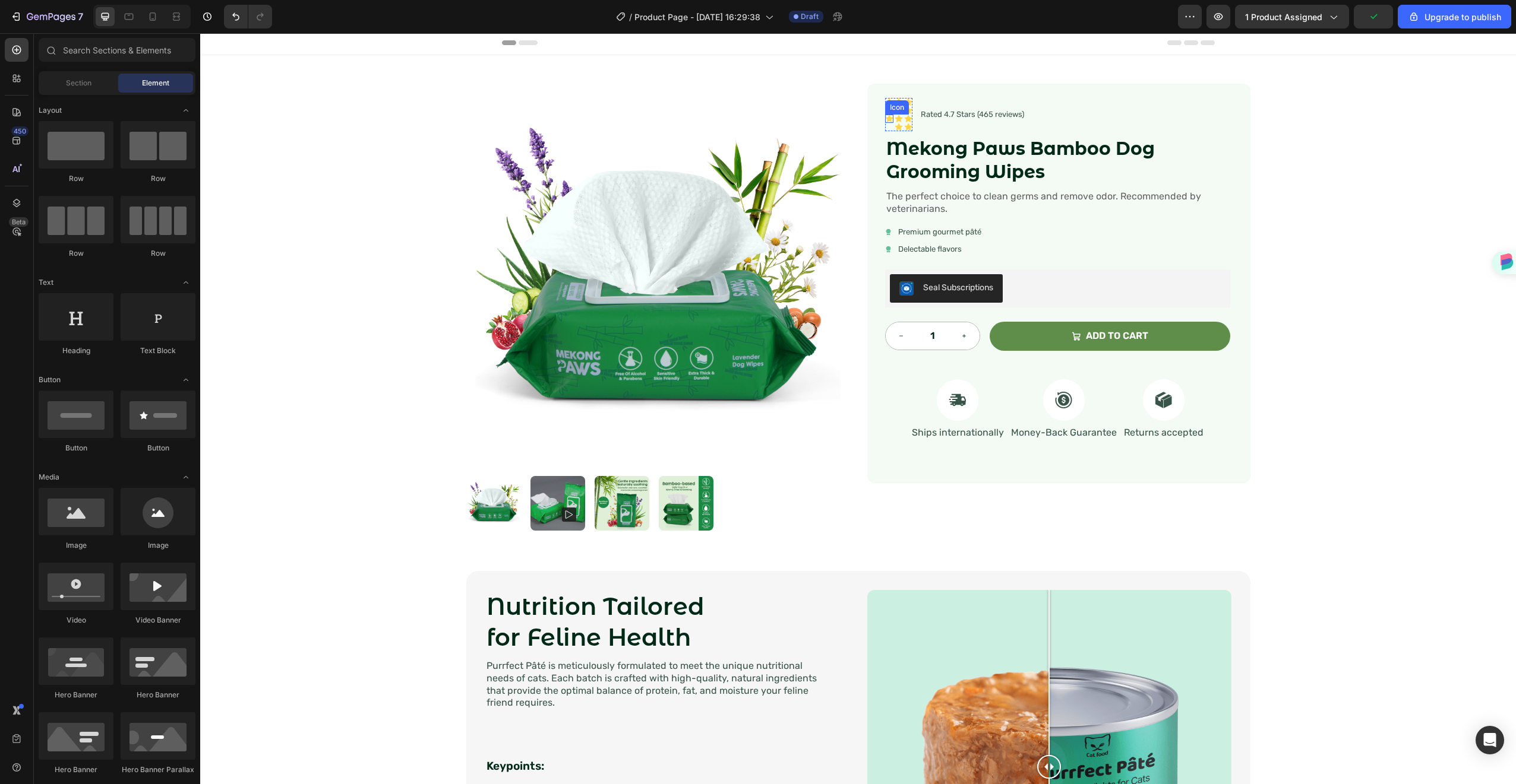
click at [886, 114] on icon at bounding box center [890, 118] width 9 height 9
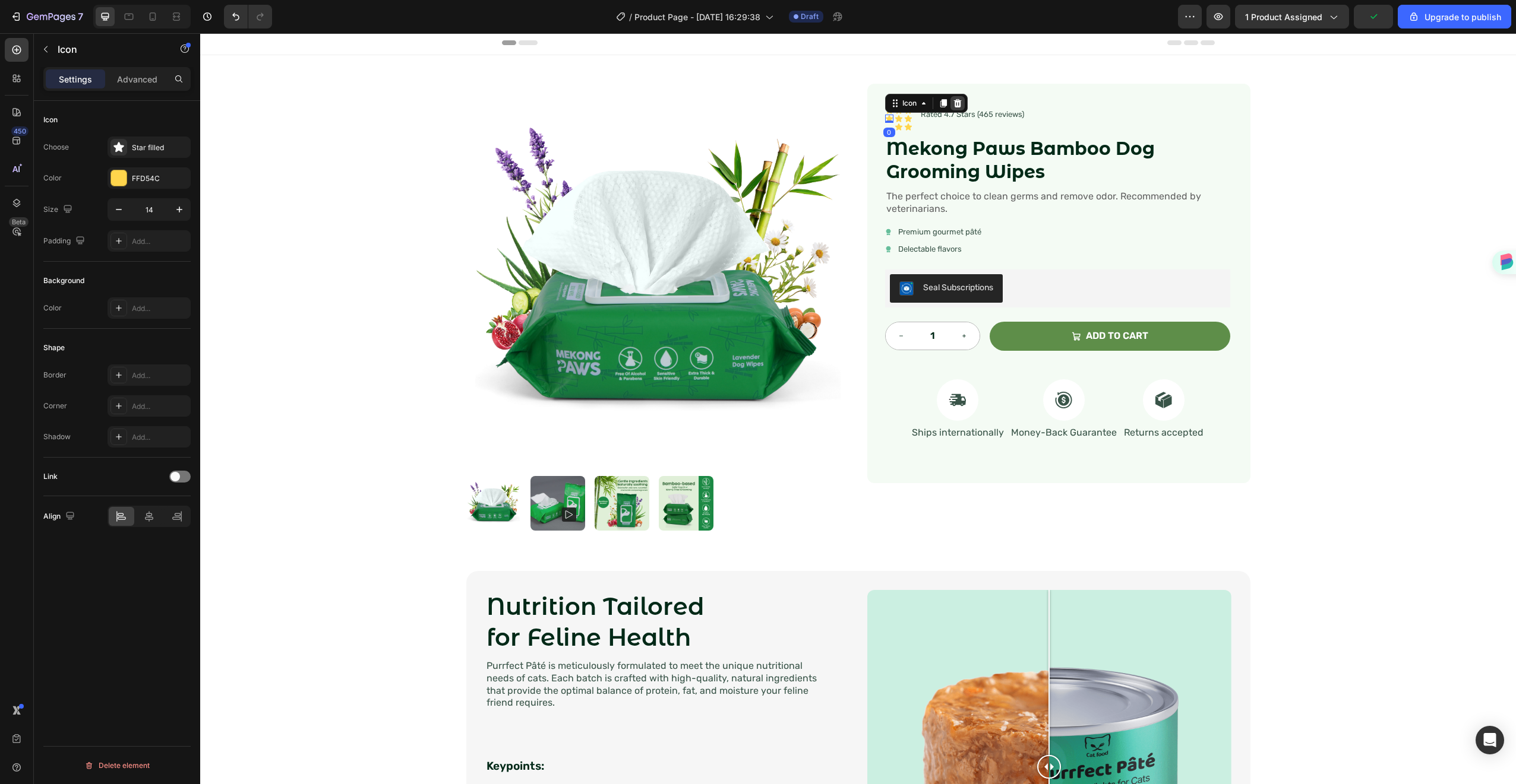
click at [953, 105] on icon at bounding box center [958, 103] width 9 height 9
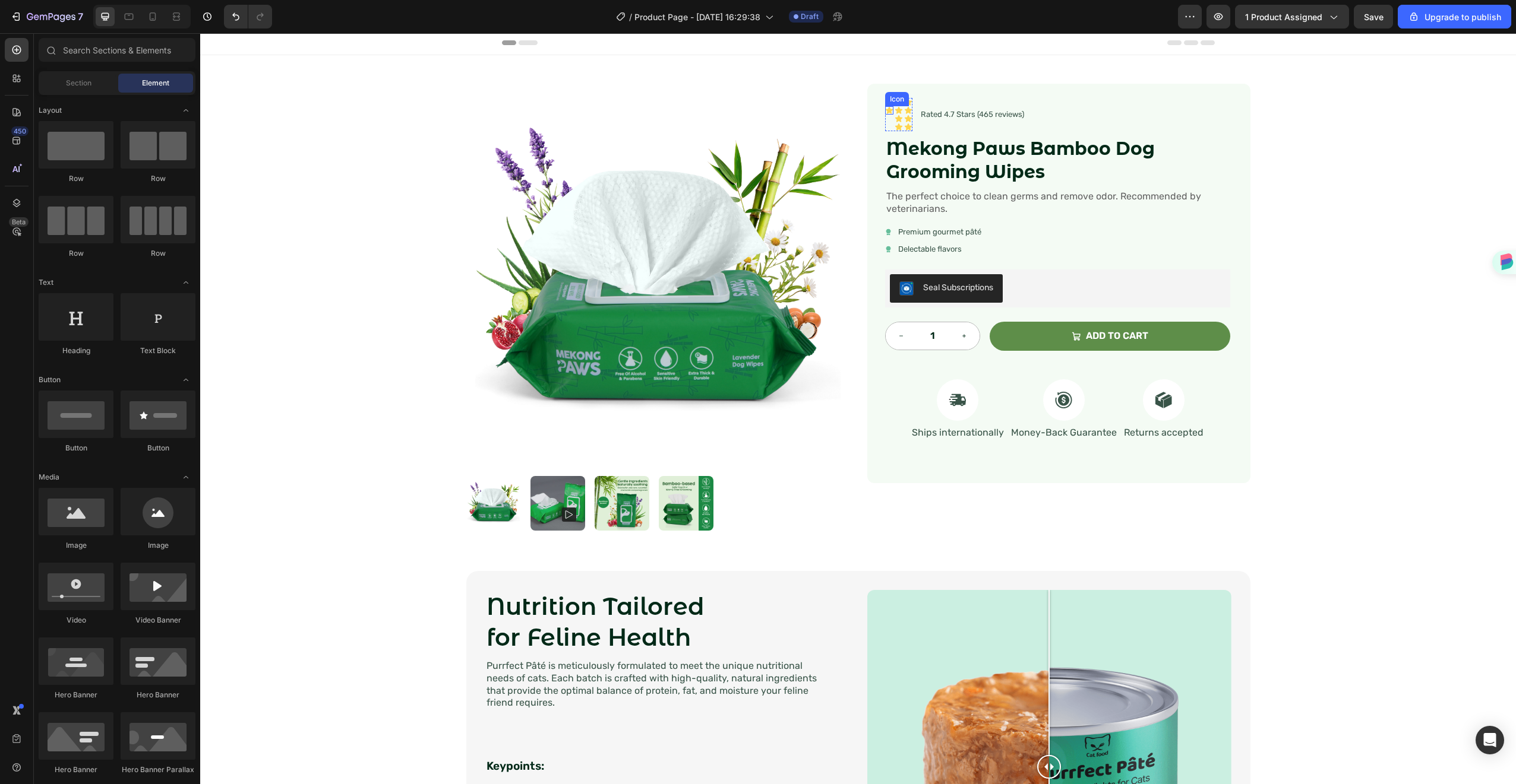
click at [887, 112] on div "Icon" at bounding box center [890, 110] width 9 height 9
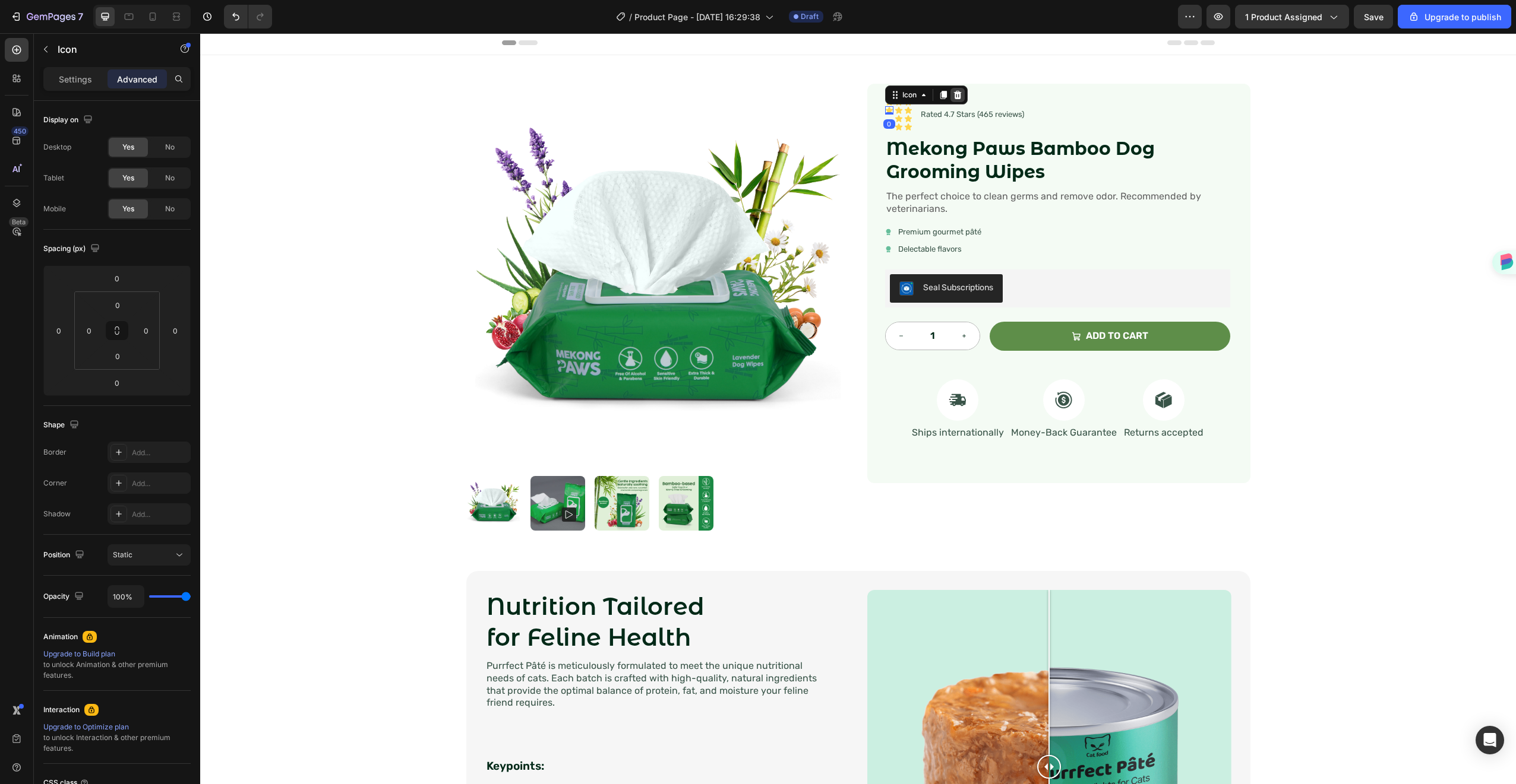
click at [954, 96] on icon at bounding box center [958, 95] width 8 height 9
click at [896, 122] on div "Icon 0" at bounding box center [899, 118] width 9 height 9
click at [895, 127] on icon at bounding box center [899, 128] width 8 height 8
click at [962, 112] on icon at bounding box center [967, 112] width 9 height 9
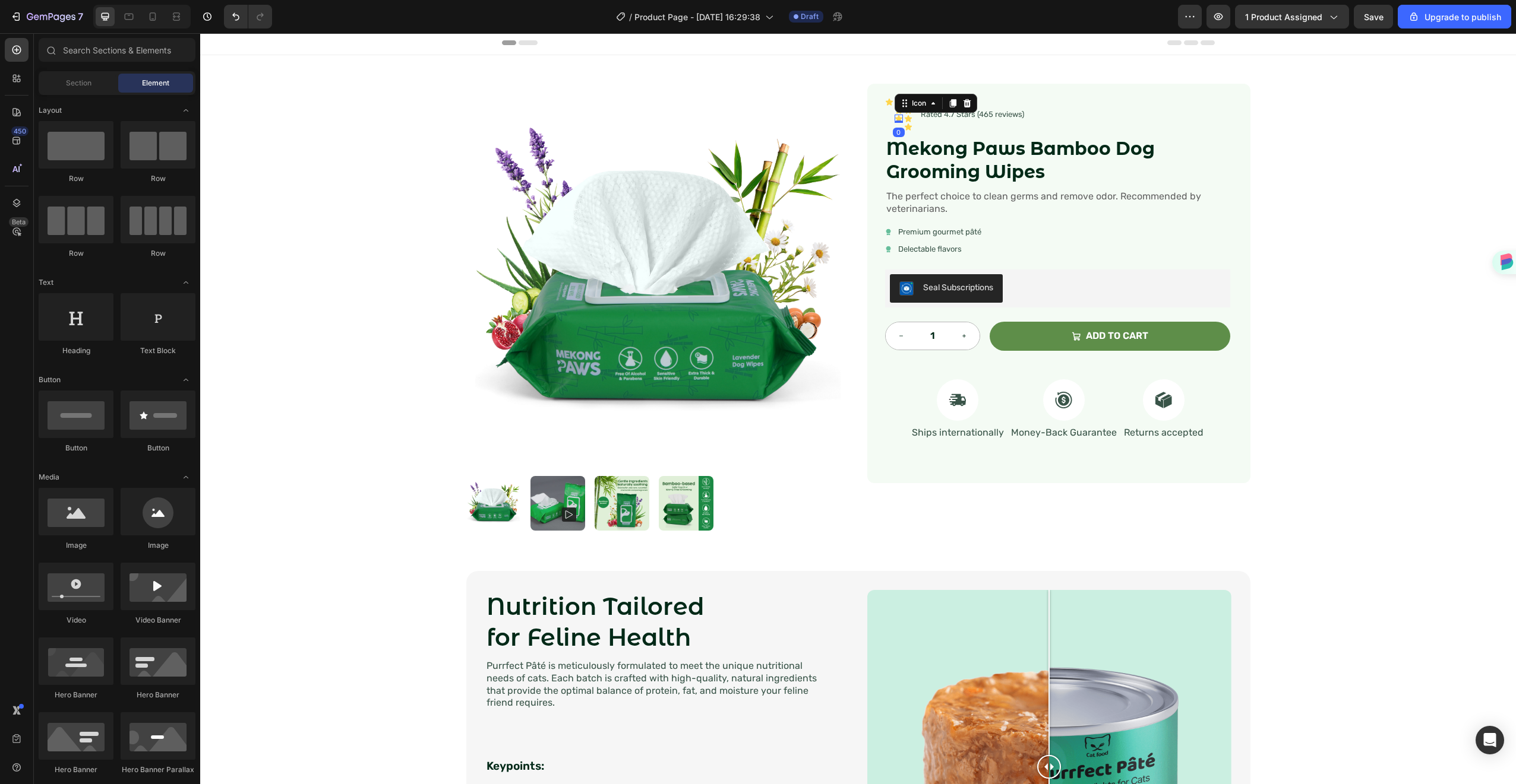
click at [895, 116] on icon at bounding box center [899, 119] width 8 height 8
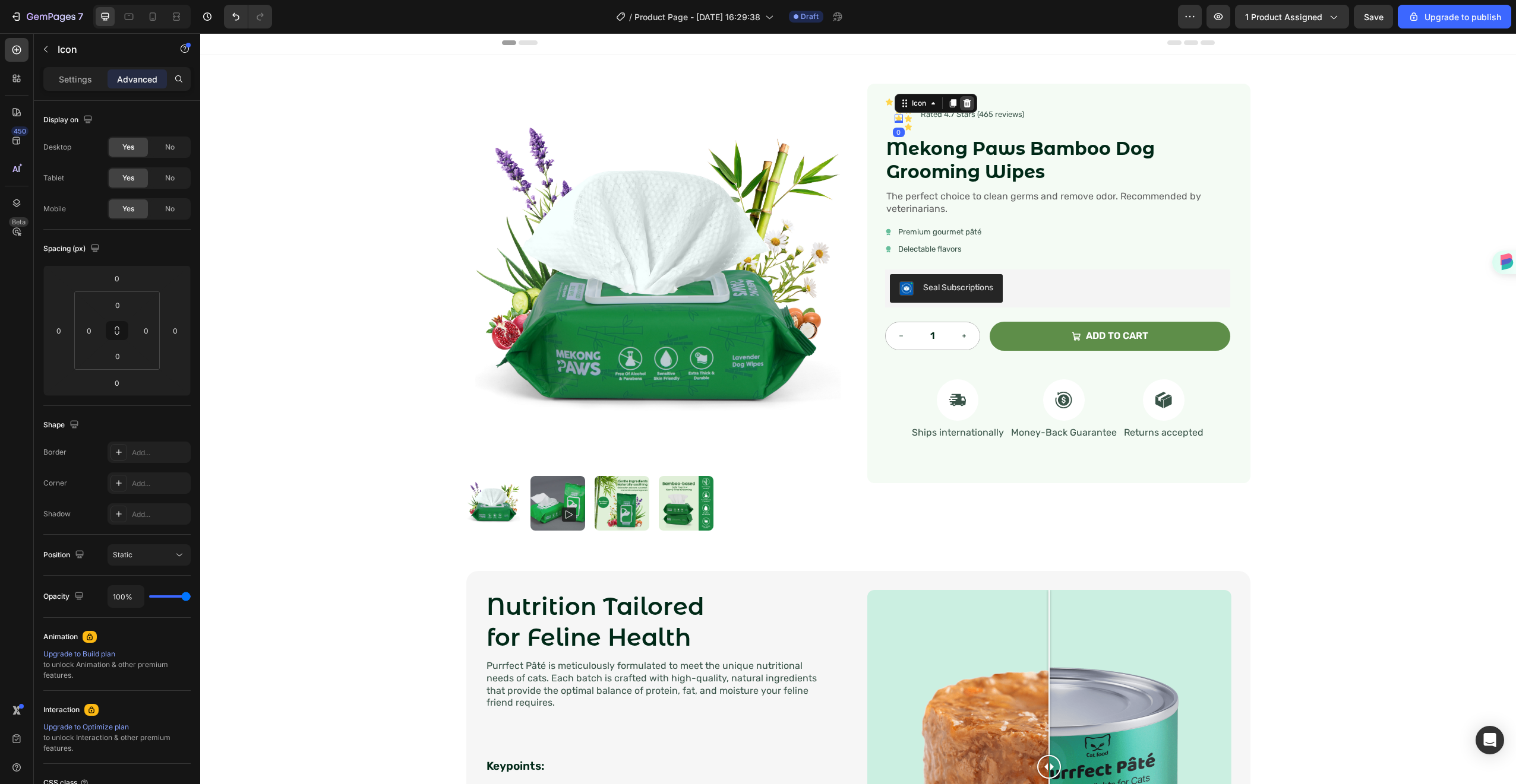
click at [962, 106] on icon at bounding box center [967, 103] width 9 height 9
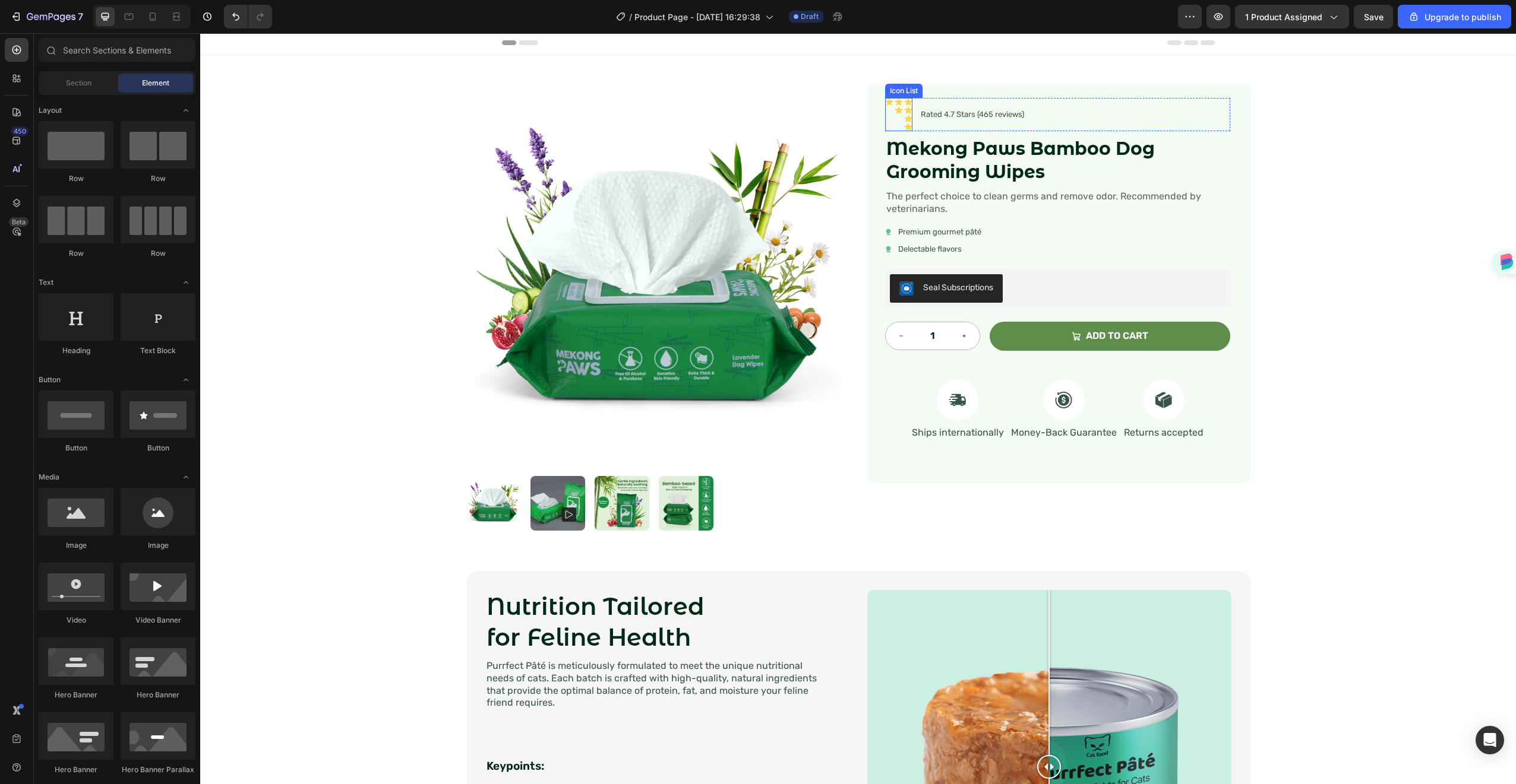
click at [895, 113] on icon at bounding box center [899, 110] width 9 height 9
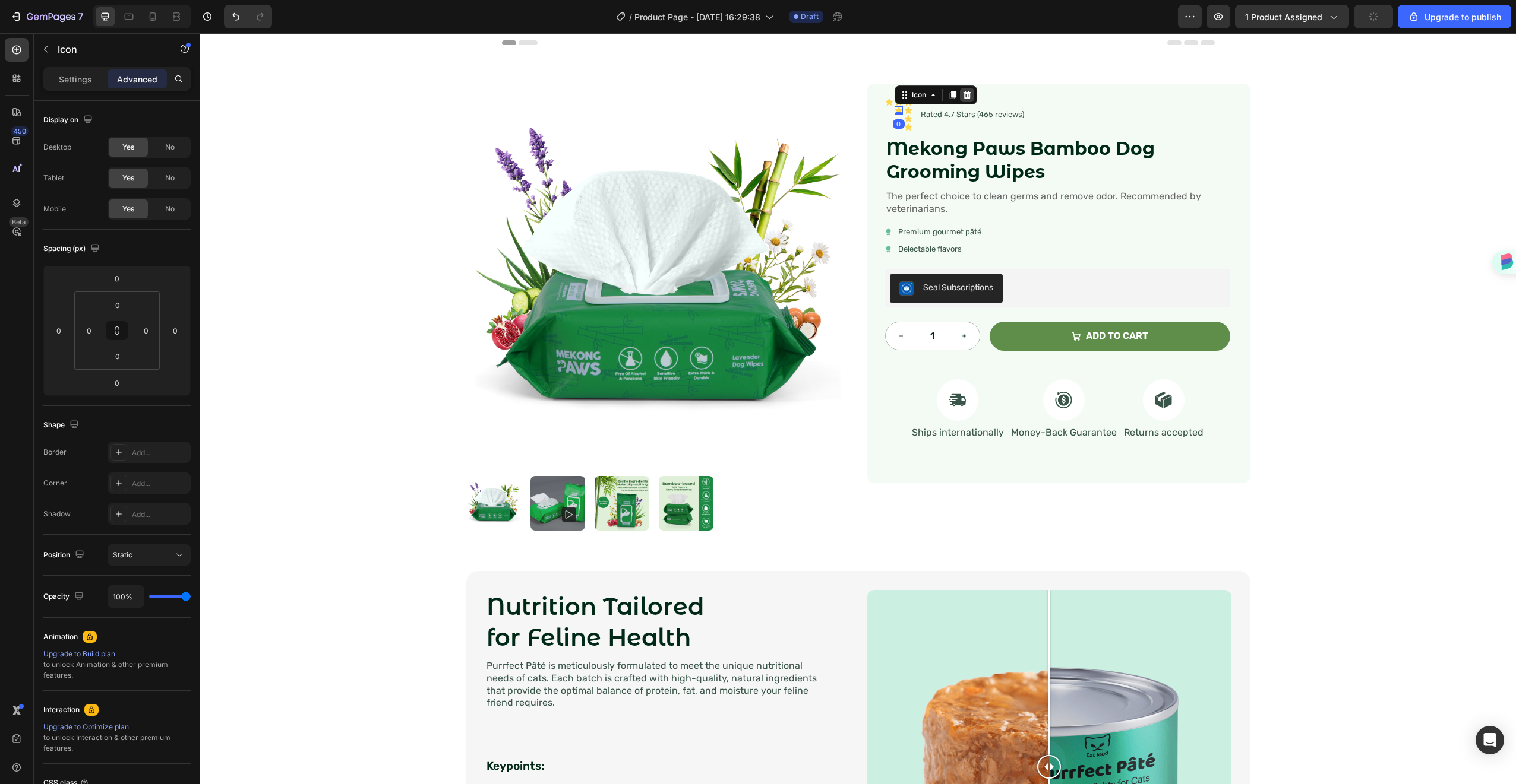
click at [963, 93] on icon at bounding box center [967, 95] width 8 height 9
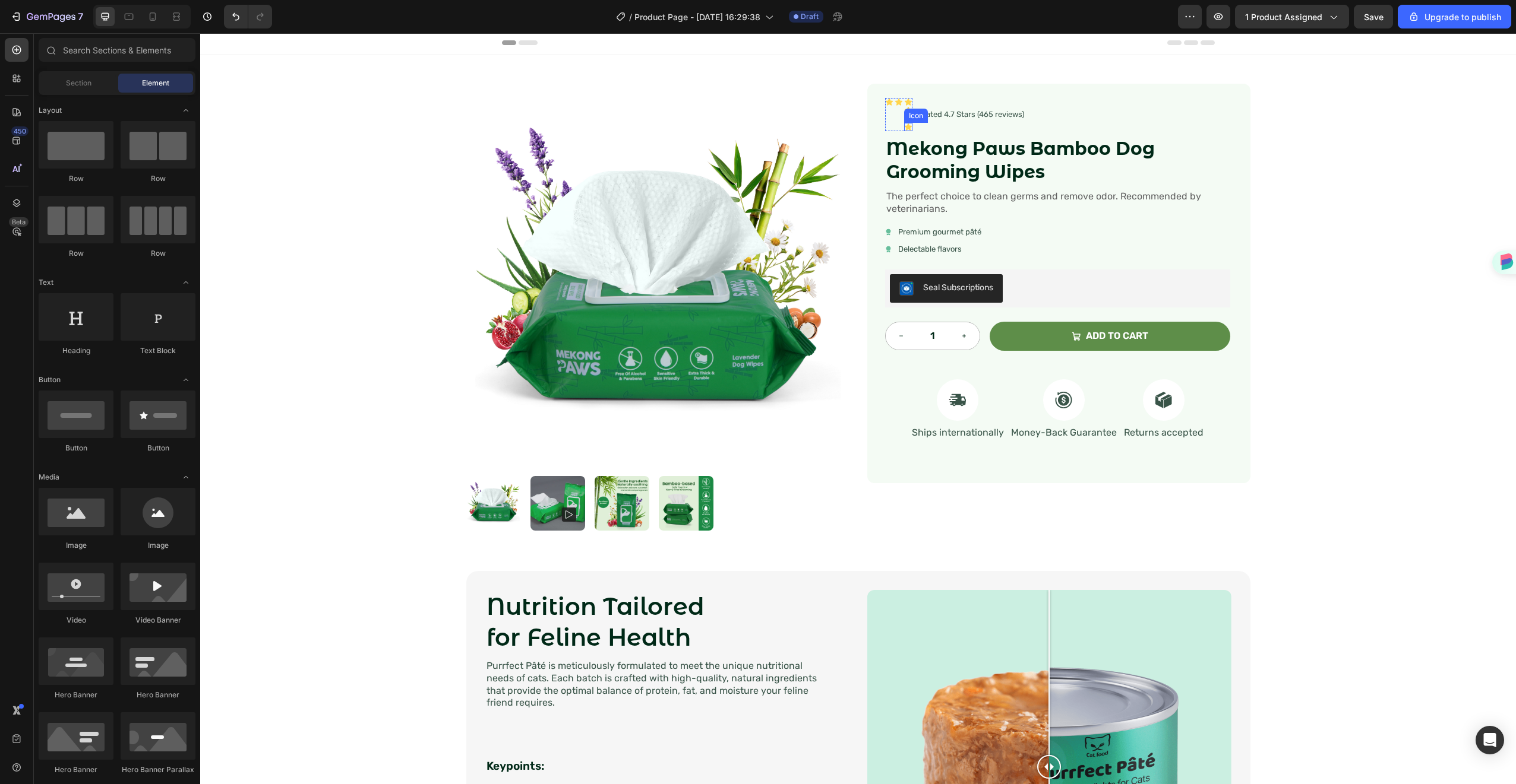
click at [905, 124] on icon at bounding box center [908, 127] width 9 height 9
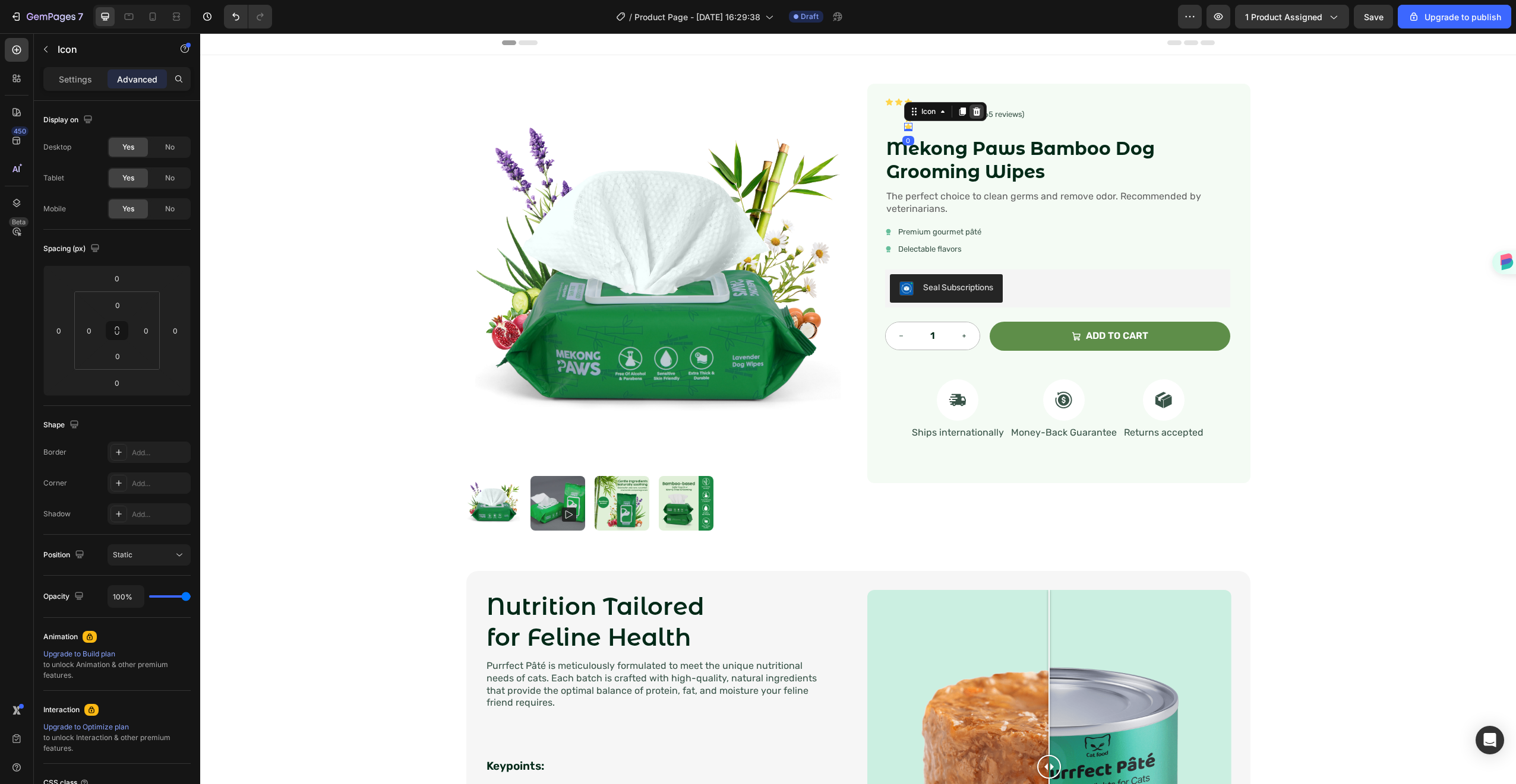
click at [972, 111] on icon at bounding box center [977, 112] width 9 height 9
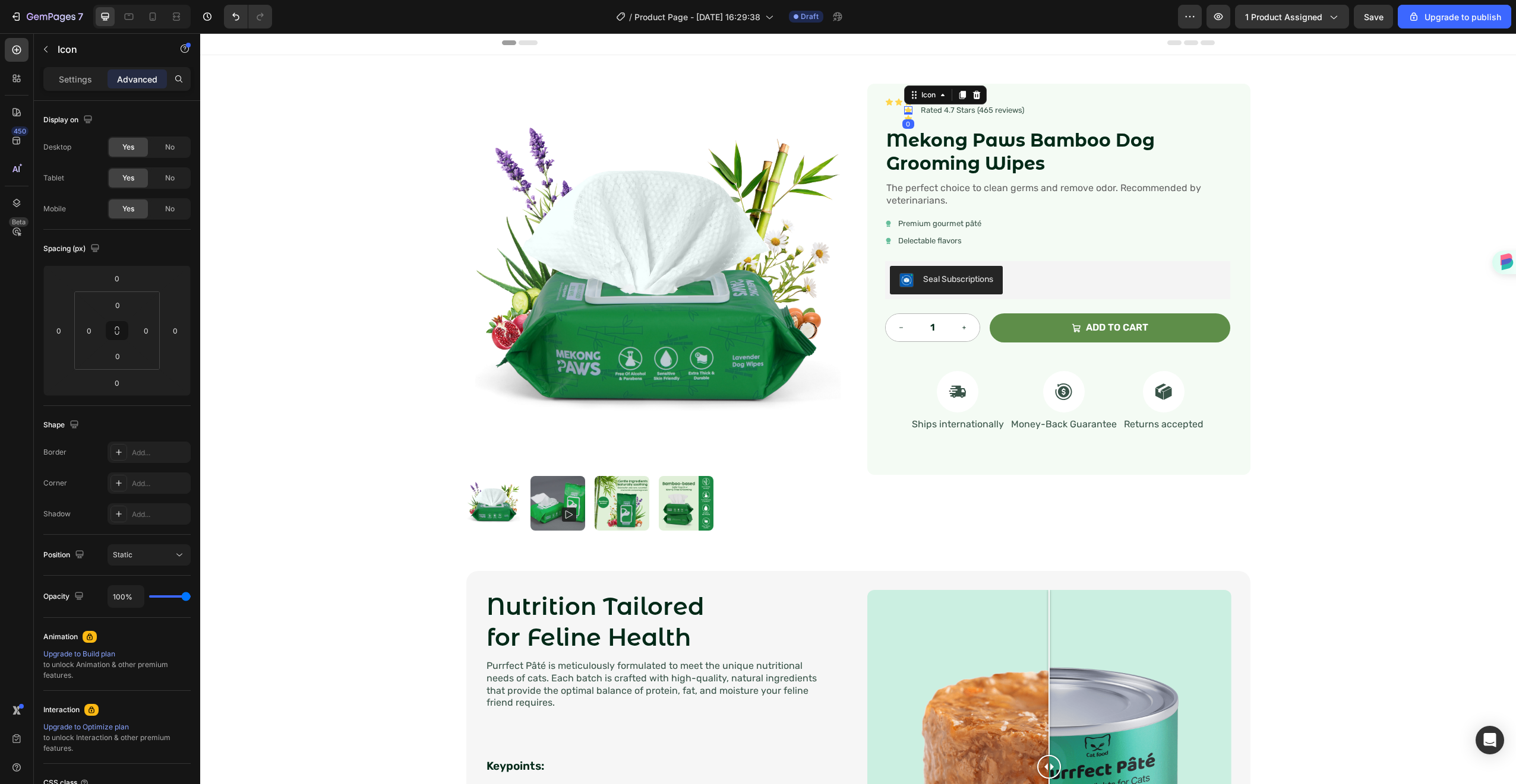
click at [905, 111] on icon at bounding box center [908, 111] width 8 height 8
click at [978, 94] on div at bounding box center [977, 95] width 14 height 14
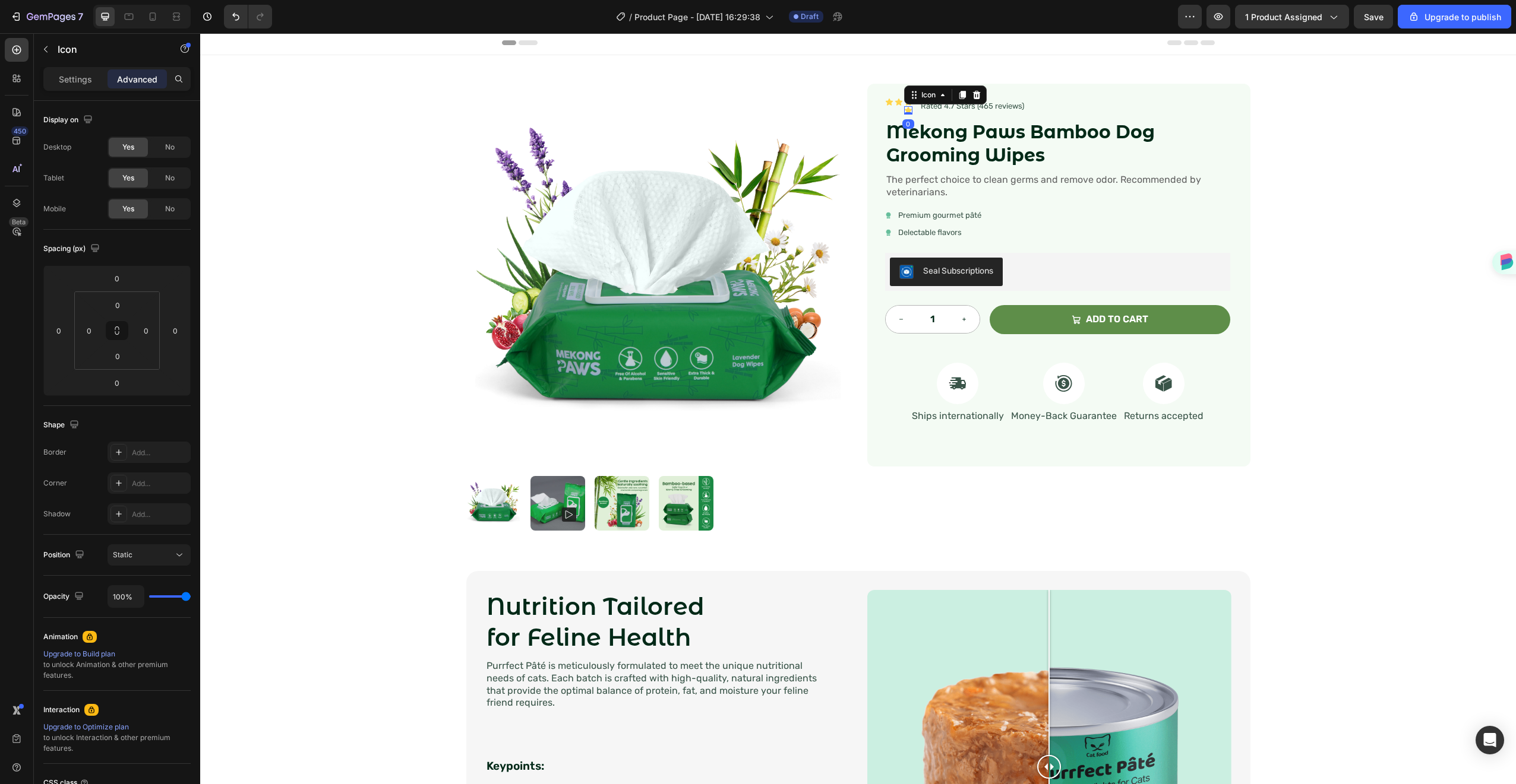
click at [905, 109] on icon at bounding box center [908, 111] width 8 height 8
click at [972, 97] on icon at bounding box center [977, 95] width 9 height 9
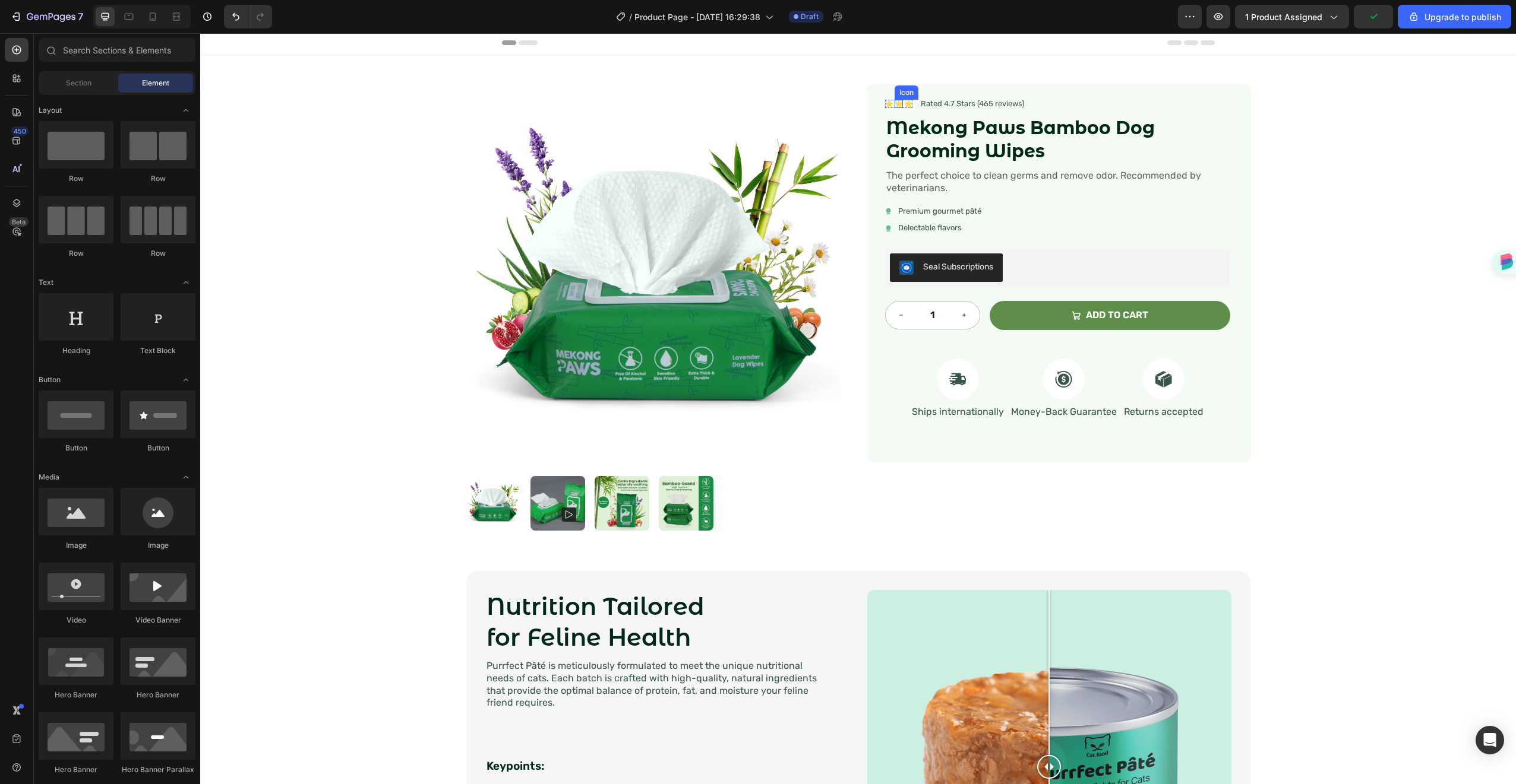
click at [898, 105] on icon at bounding box center [899, 103] width 9 height 9
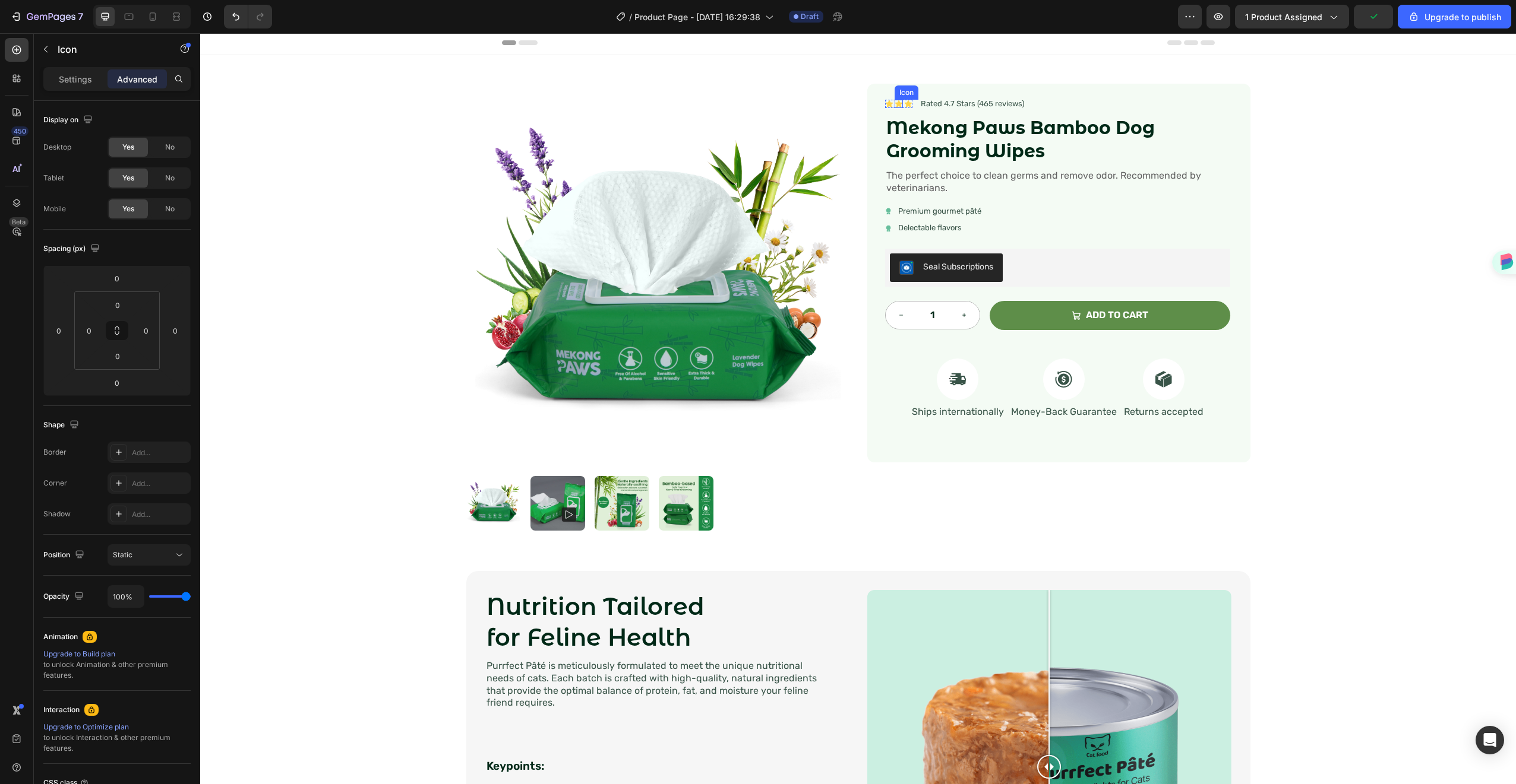
click at [898, 105] on icon at bounding box center [899, 103] width 9 height 9
click at [905, 105] on icon at bounding box center [908, 104] width 8 height 8
click at [913, 107] on div "Icon Icon Icon Icon List Rated 4.7 Stars (465 reviews) Text Block Row 8" at bounding box center [1058, 104] width 345 height 12
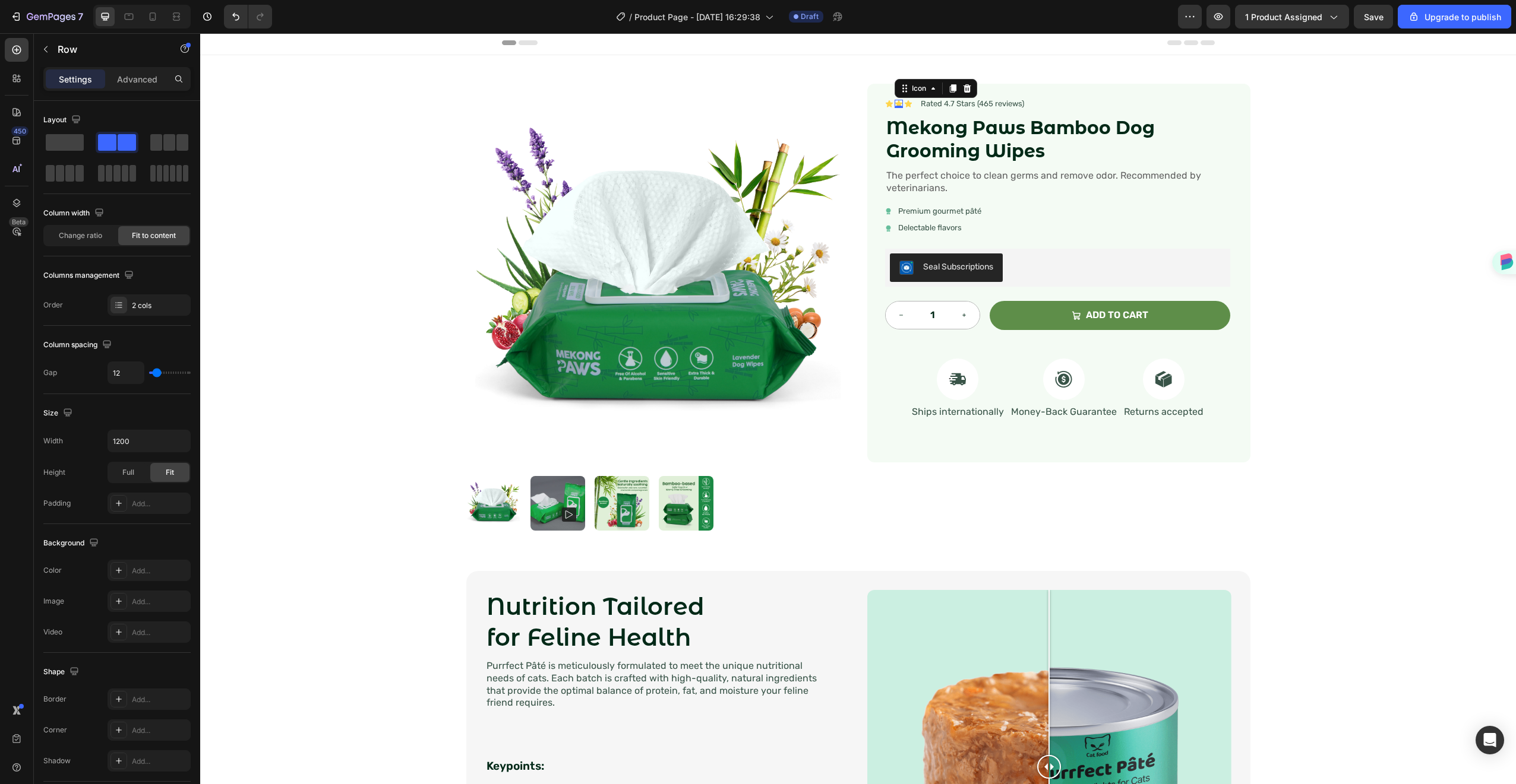
click at [896, 103] on icon at bounding box center [899, 104] width 8 height 8
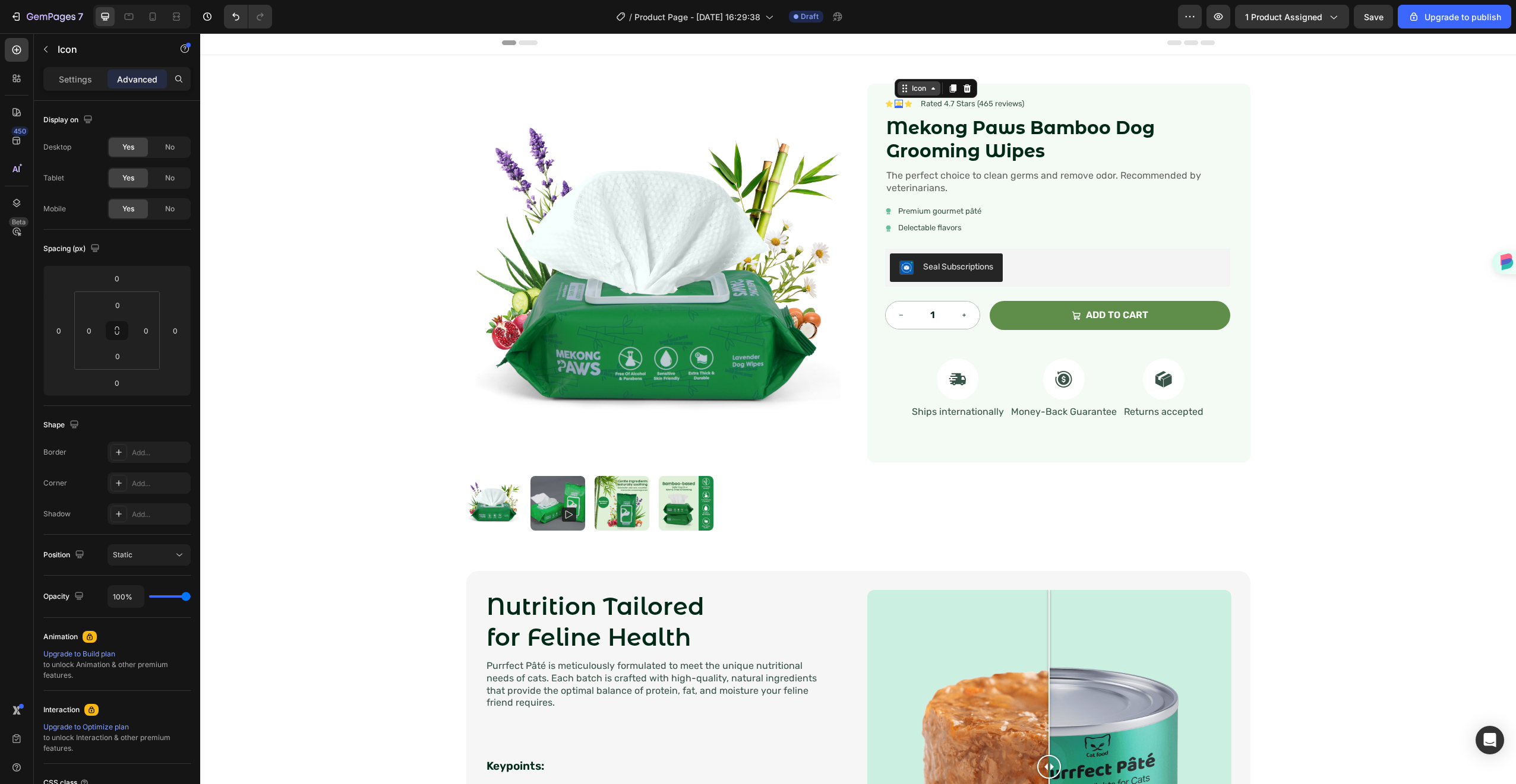
click at [906, 92] on icon at bounding box center [907, 92] width 2 height 2
click at [914, 113] on div "Icon List" at bounding box center [916, 111] width 33 height 8
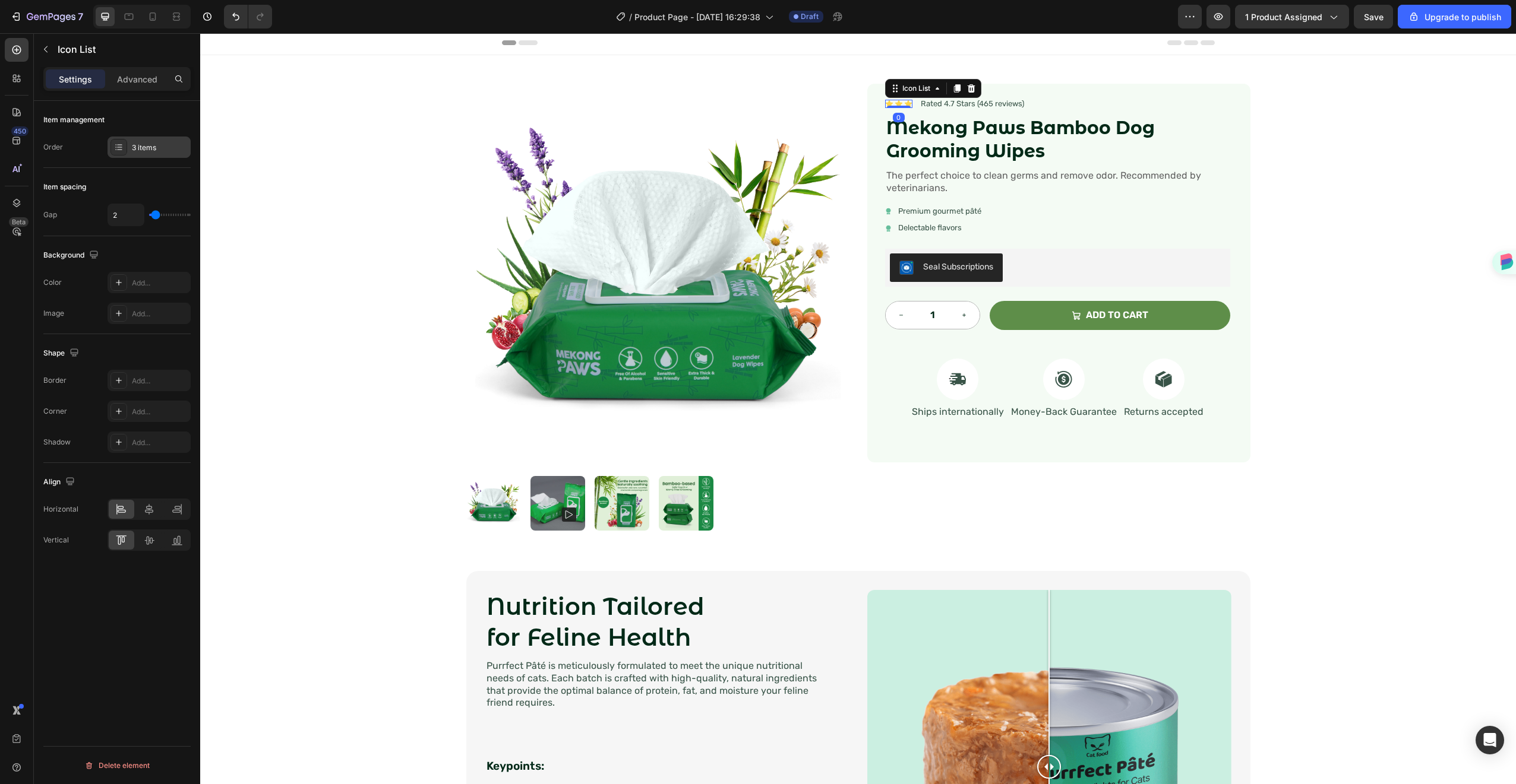
click at [143, 152] on div "3 items" at bounding box center [159, 148] width 56 height 10
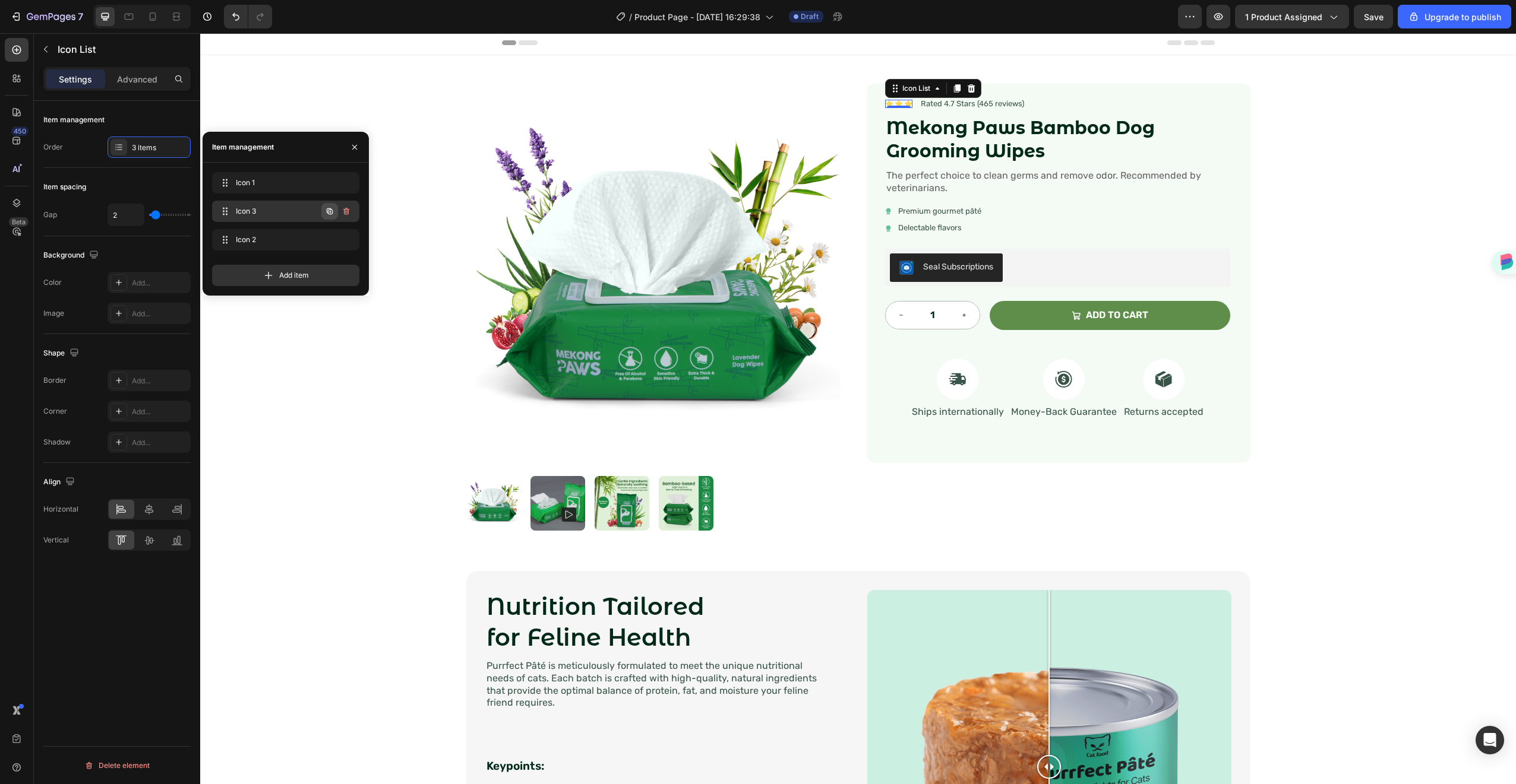
click at [337, 210] on button "button" at bounding box center [330, 212] width 17 height 17
click at [333, 210] on icon "button" at bounding box center [329, 211] width 9 height 9
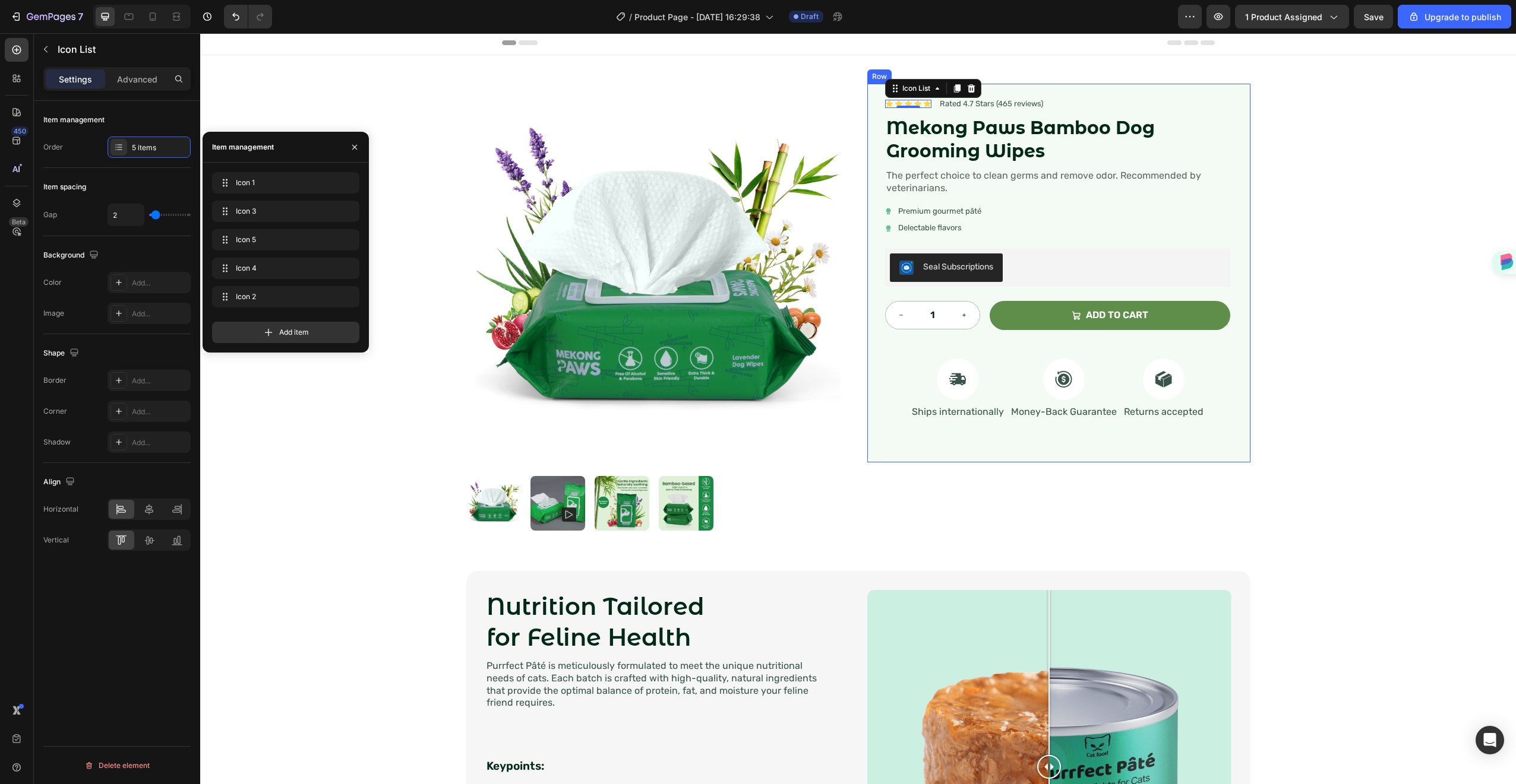
click at [1084, 164] on div "Icon Icon Icon Icon Icon Icon List 0 Rated 4.7 Stars (465 reviews) Text Block R…" at bounding box center [1058, 273] width 345 height 350
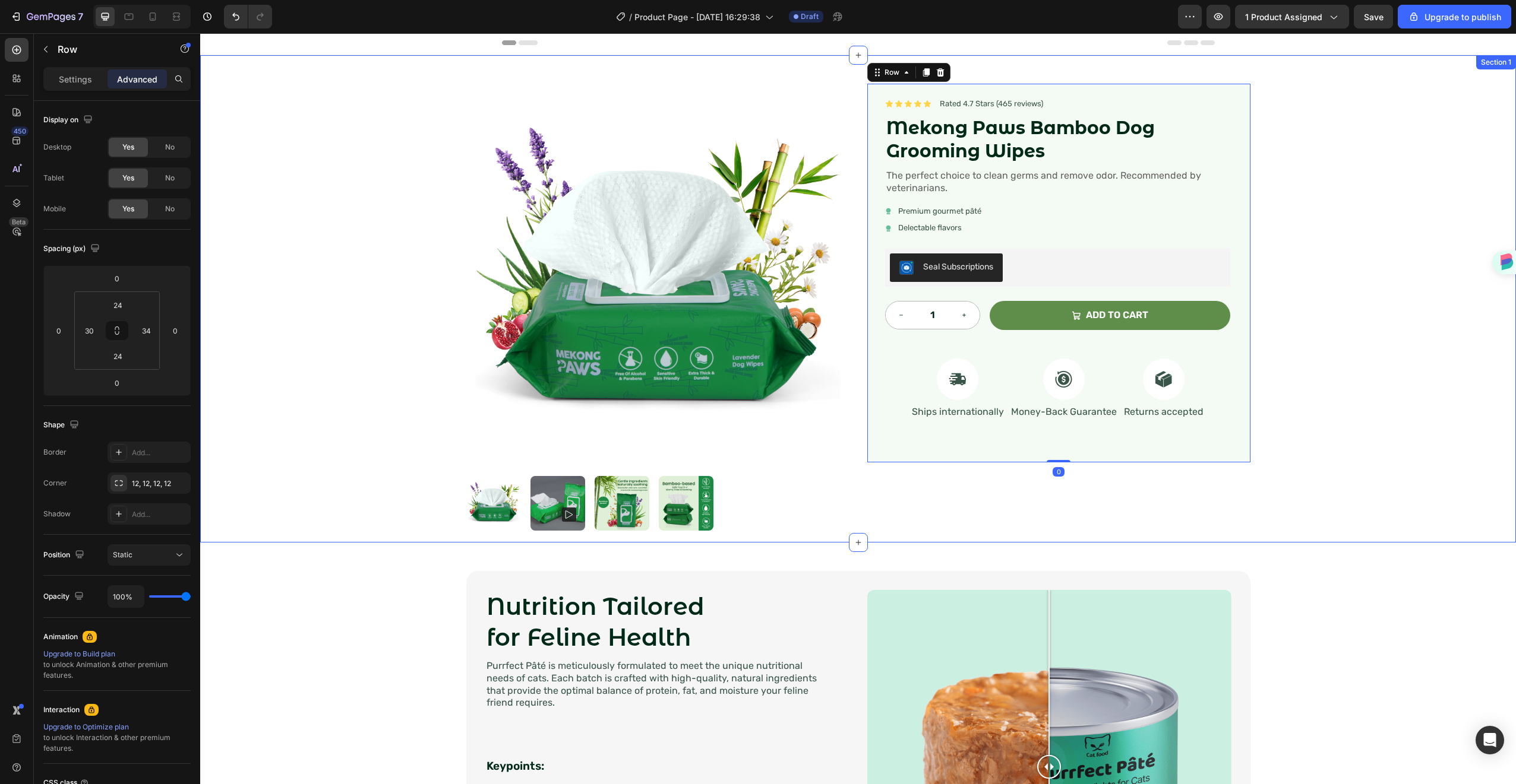
click at [1365, 166] on div "Product Images Icon Icon Icon Icon Icon Icon List Rated 4.7 Stars (465 reviews)…" at bounding box center [858, 298] width 1316 height 487
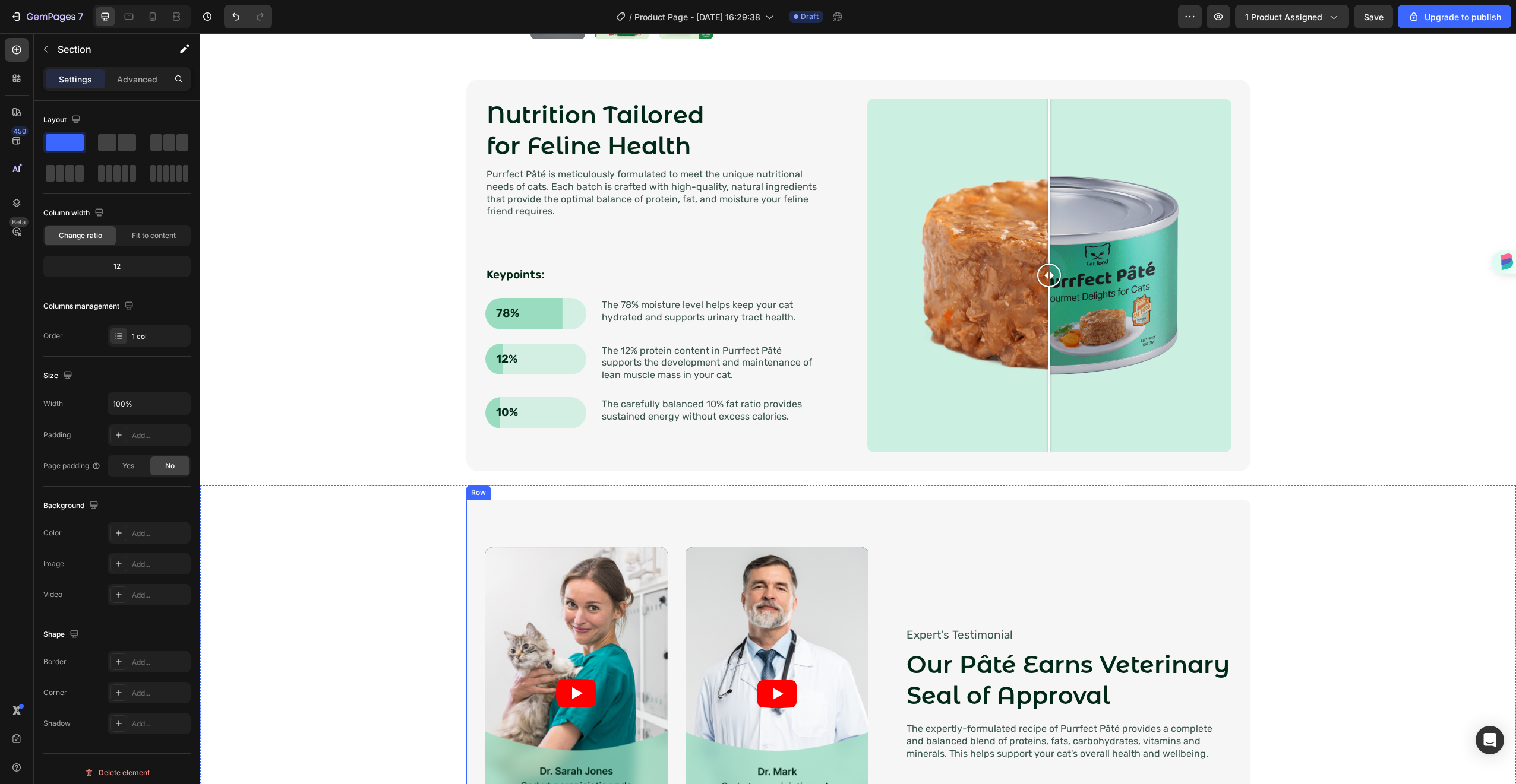
scroll to position [0, 0]
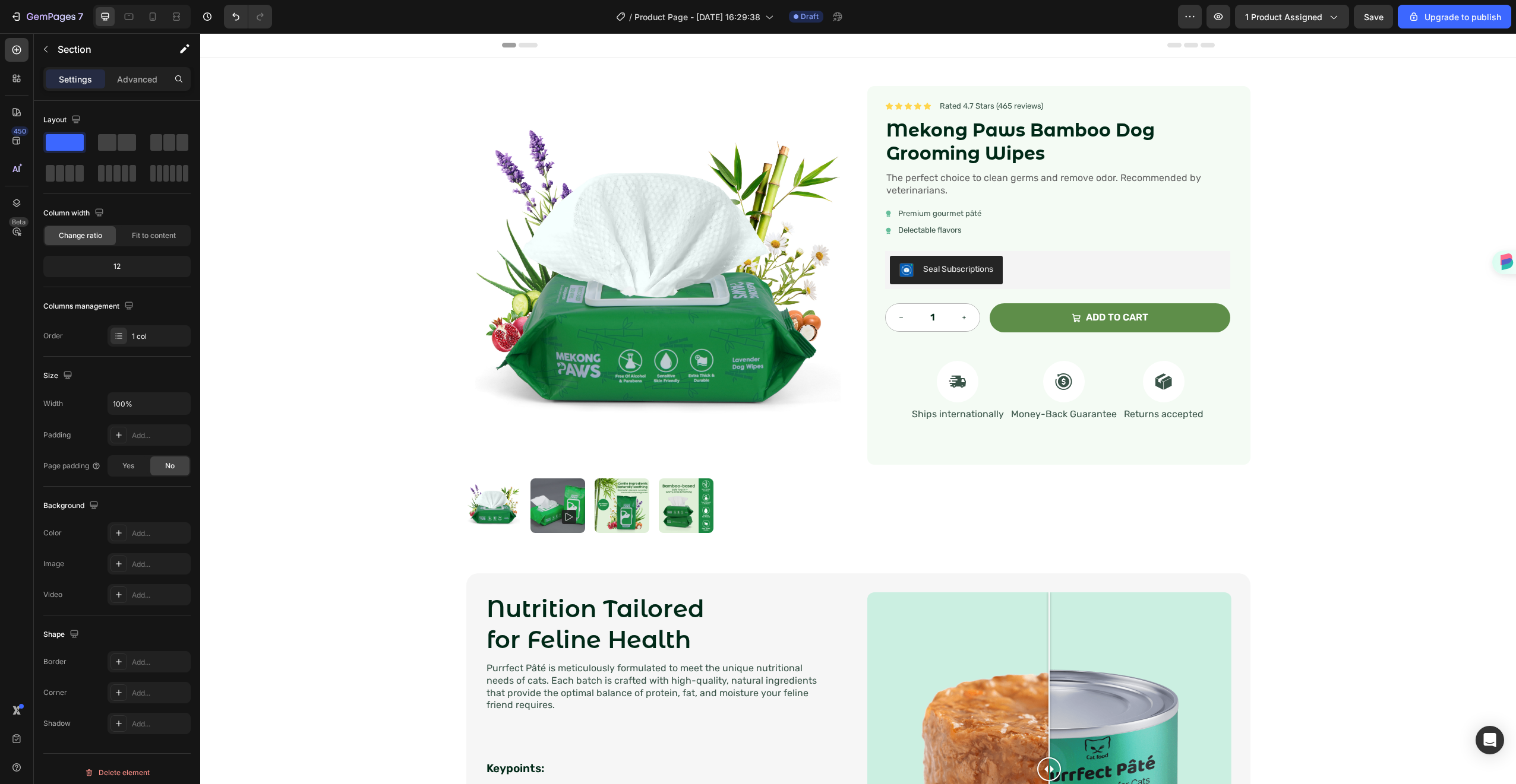
click at [1367, 483] on div "Product Images Icon Icon Icon Icon Icon Icon List Rated 4.7 Stars (465 reviews)…" at bounding box center [858, 301] width 1316 height 487
click at [461, 548] on div "Nutrition Tailored for Feline Health Heading Purrfect [PERSON_NAME] is meticulo…" at bounding box center [858, 762] width 1316 height 435
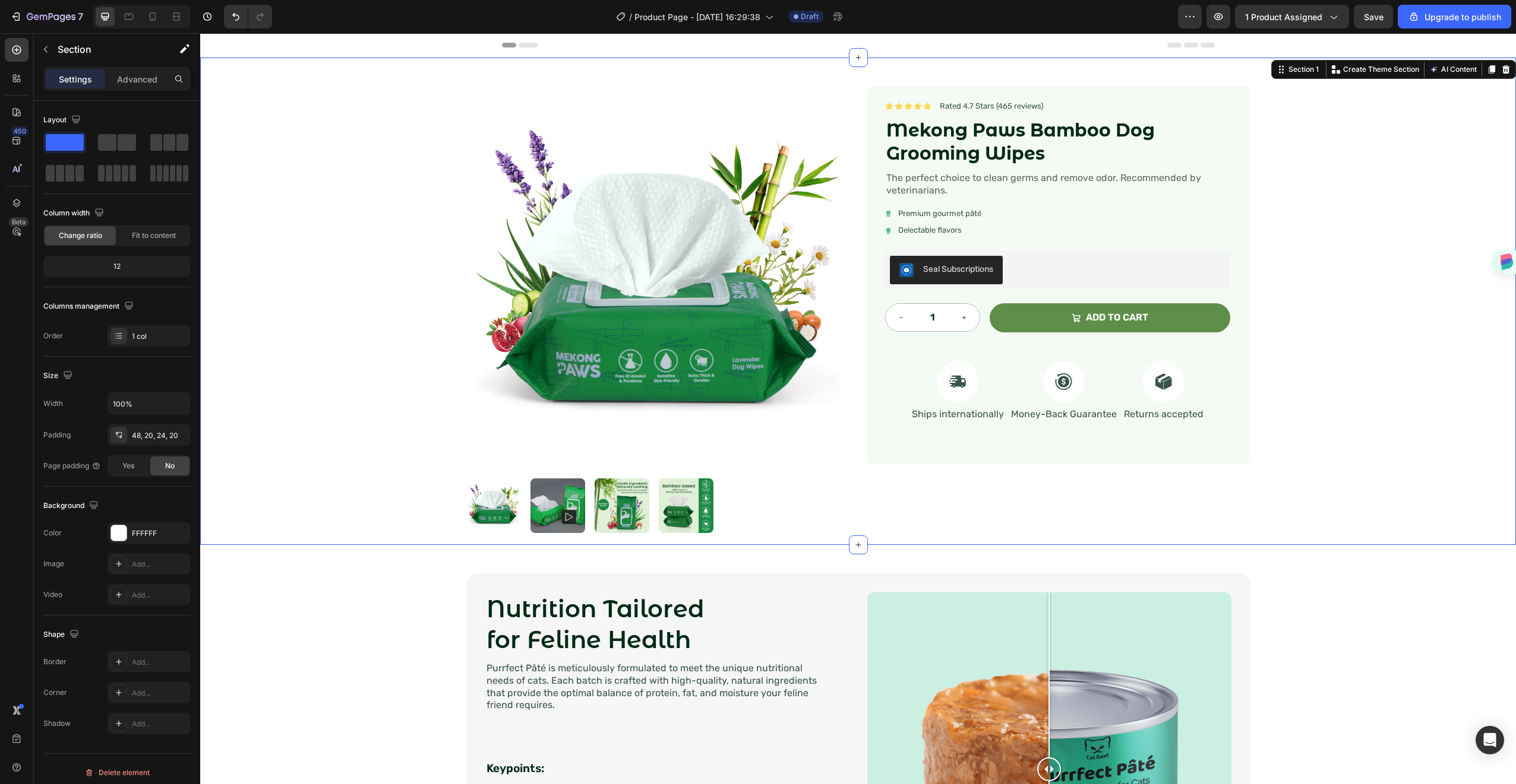
click at [412, 443] on div "Product Images Icon Icon Icon Icon Icon Icon List Rated 4.7 Stars (465 reviews)…" at bounding box center [858, 301] width 1316 height 487
click at [414, 452] on div "Product Images Icon Icon Icon Icon Icon Icon List Rated 4.7 Stars (465 reviews)…" at bounding box center [858, 301] width 1316 height 487
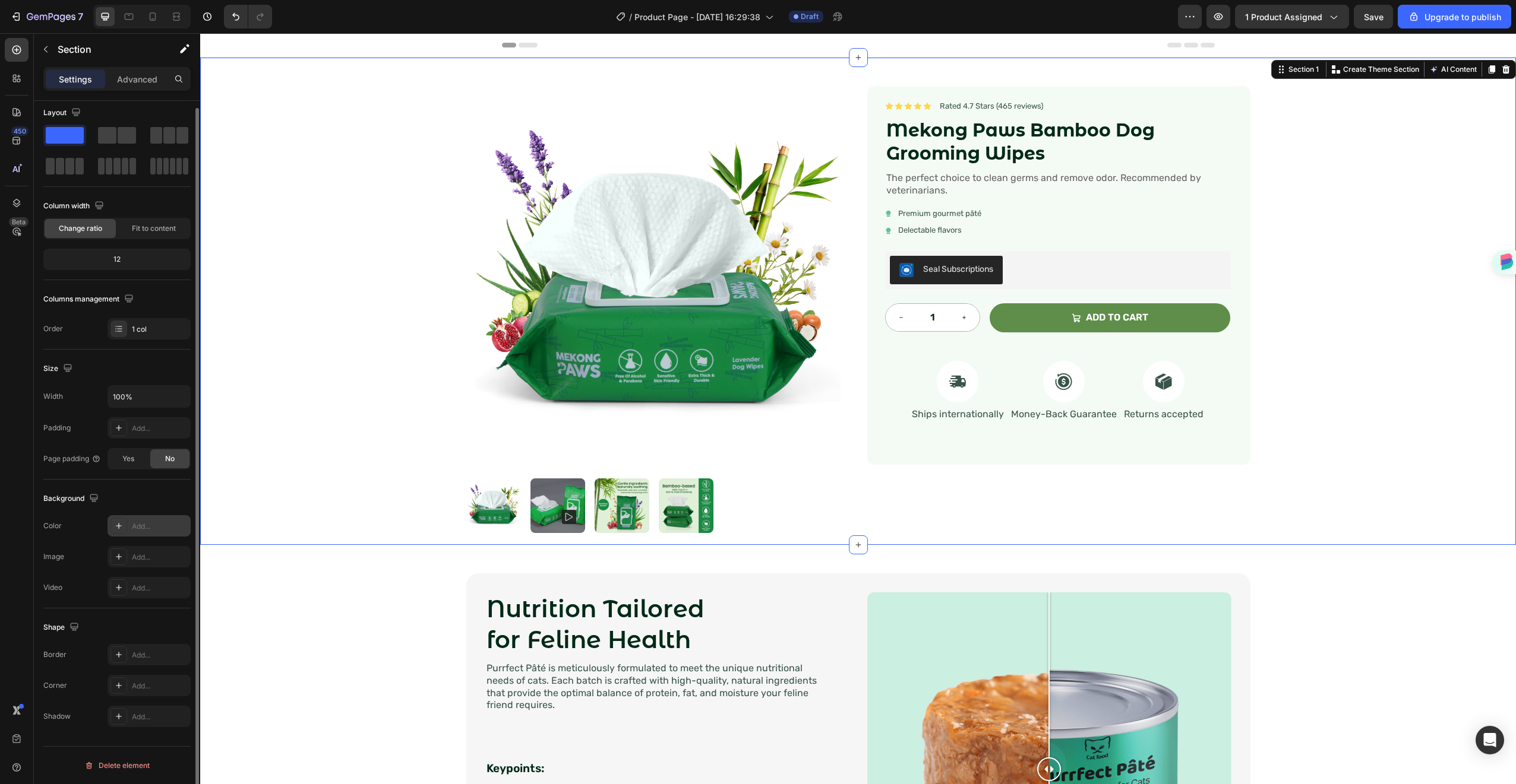
click at [115, 519] on div at bounding box center [119, 526] width 17 height 17
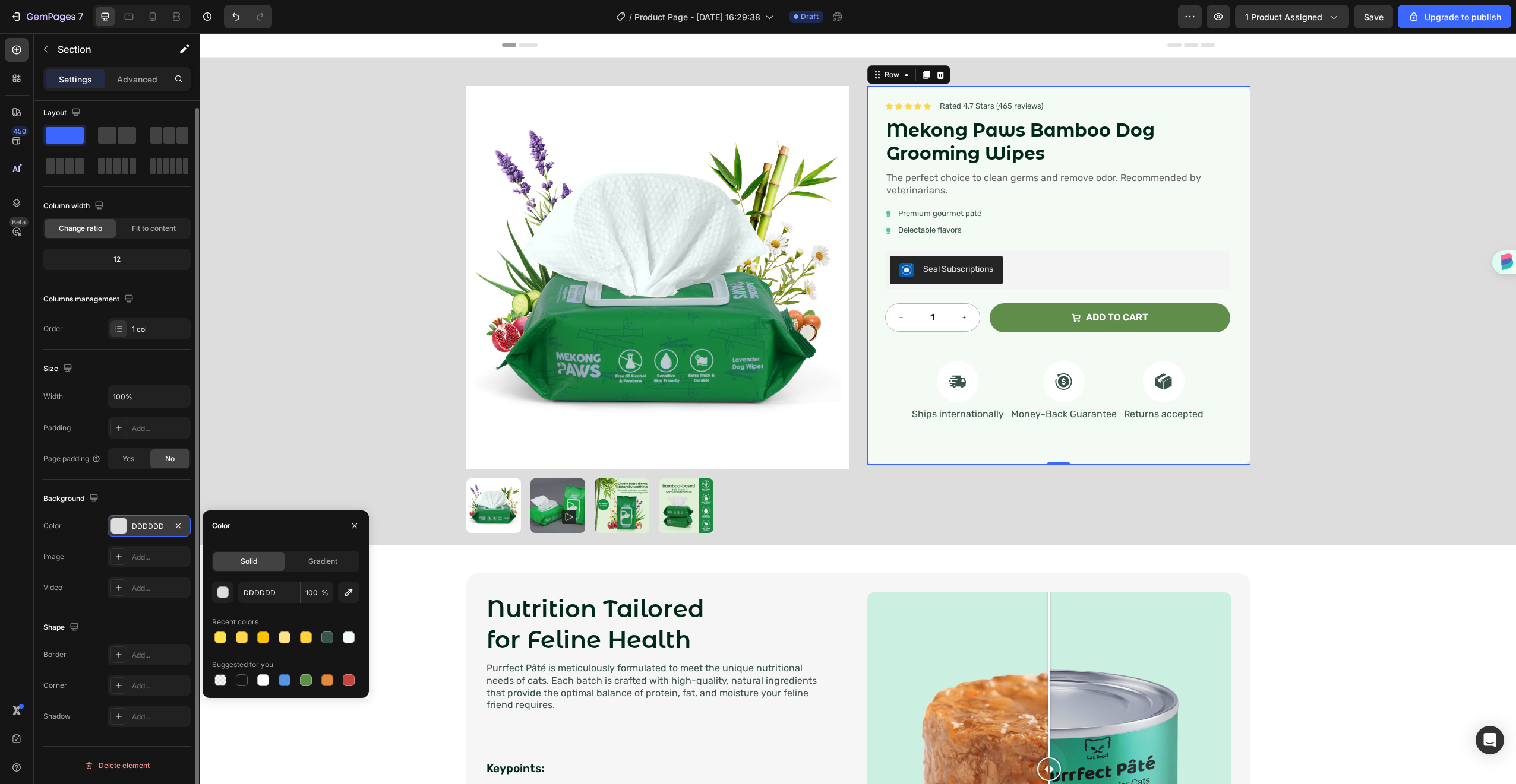
click at [1243, 128] on div "Icon Icon Icon Icon Icon Icon List Rated 4.7 Stars (465 reviews) Text Block Row…" at bounding box center [1059, 275] width 383 height 379
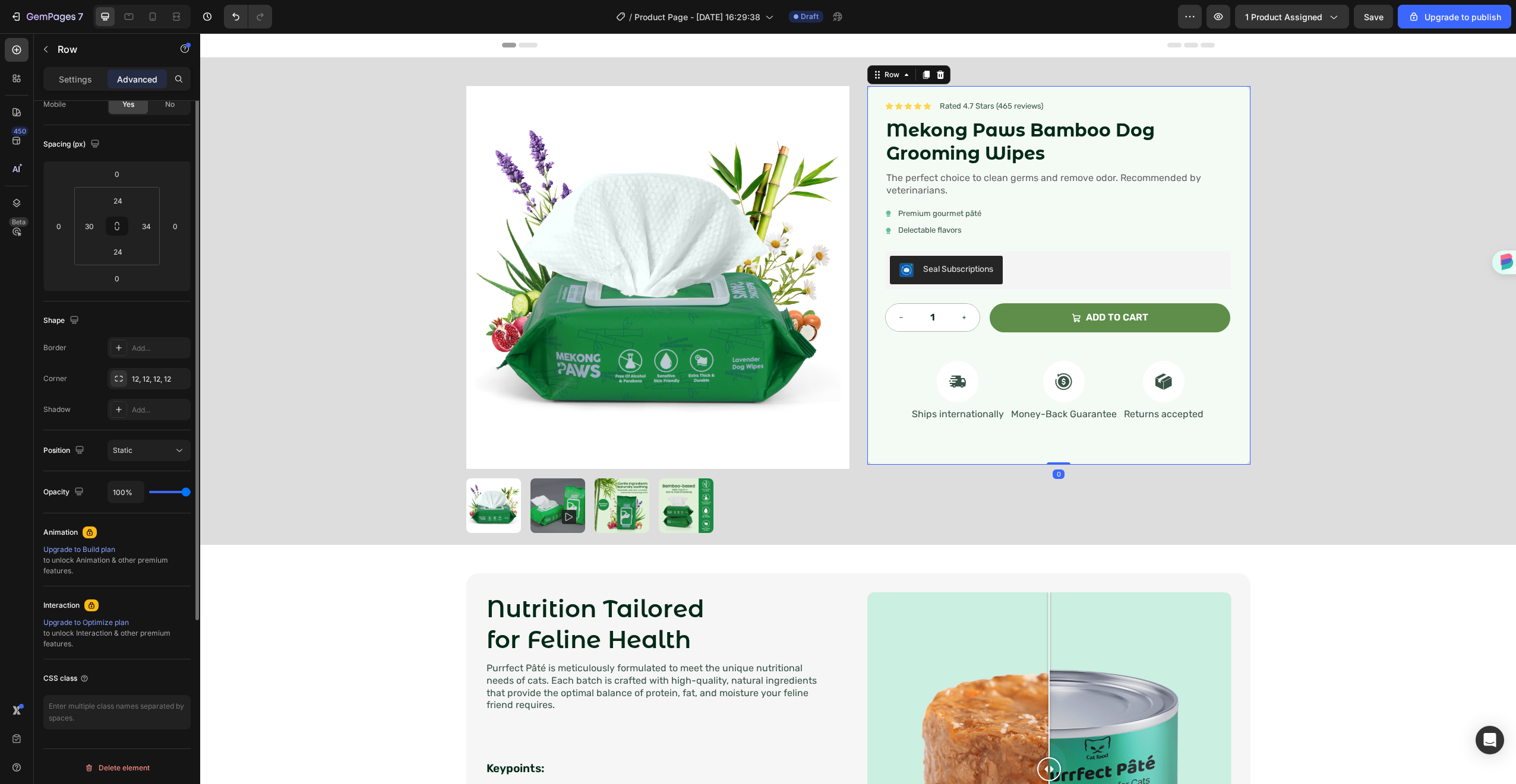
scroll to position [0, 0]
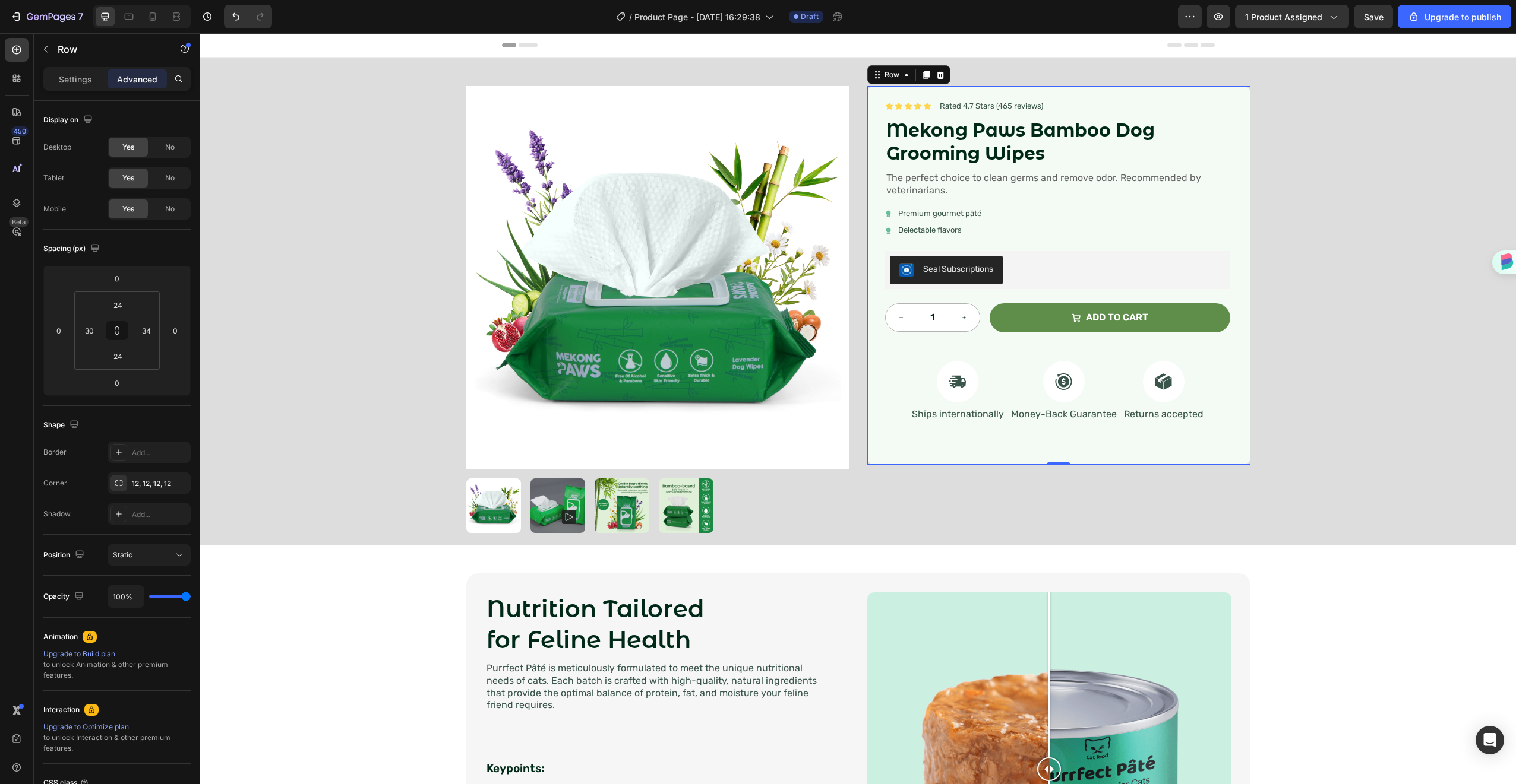
click at [898, 453] on div "Icon Icon Icon Icon Icon Icon List Rated 4.7 Stars (465 reviews) Text Block Row…" at bounding box center [1059, 275] width 383 height 379
click at [84, 78] on p "Settings" at bounding box center [75, 78] width 33 height 12
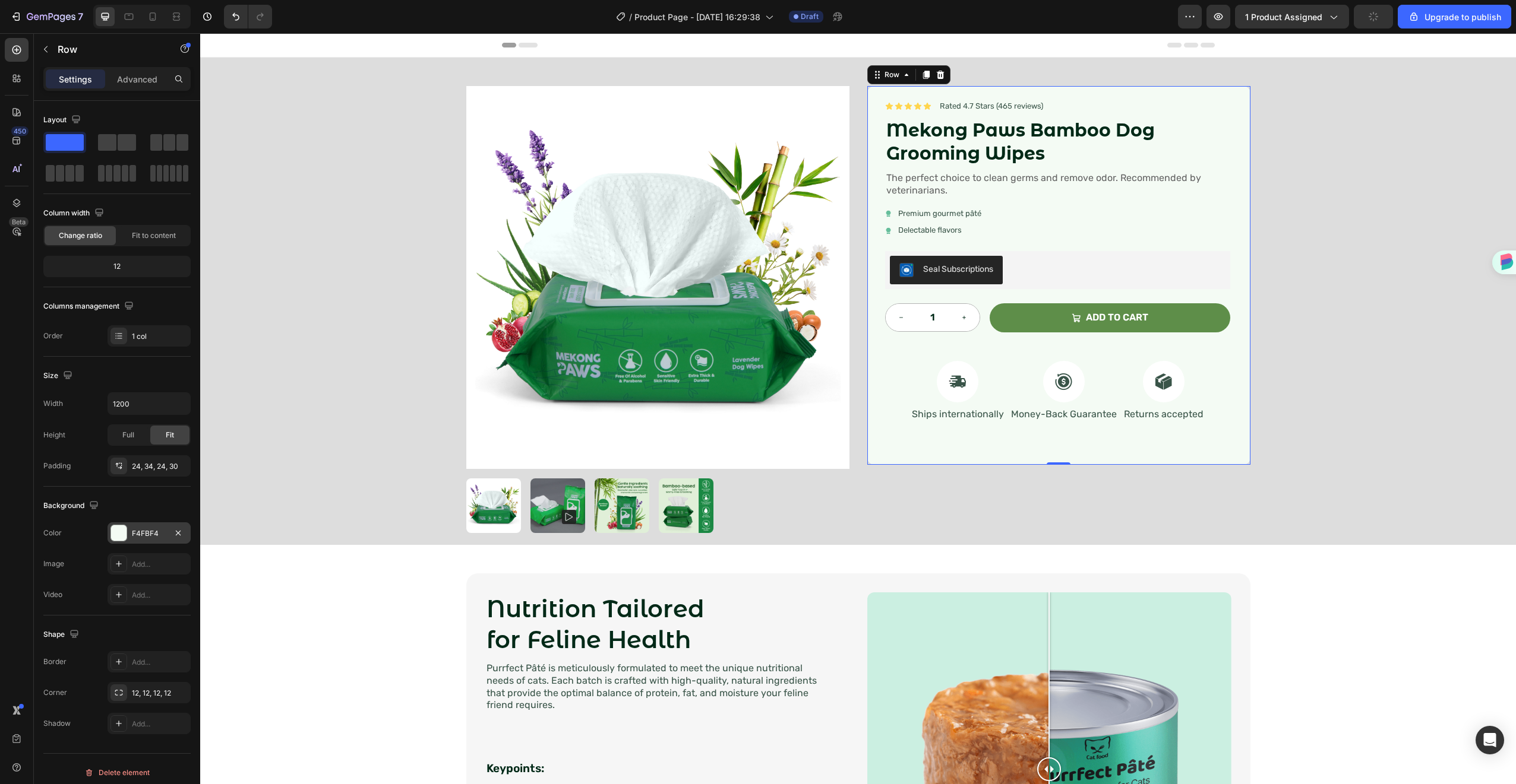
click at [125, 526] on div at bounding box center [118, 533] width 15 height 15
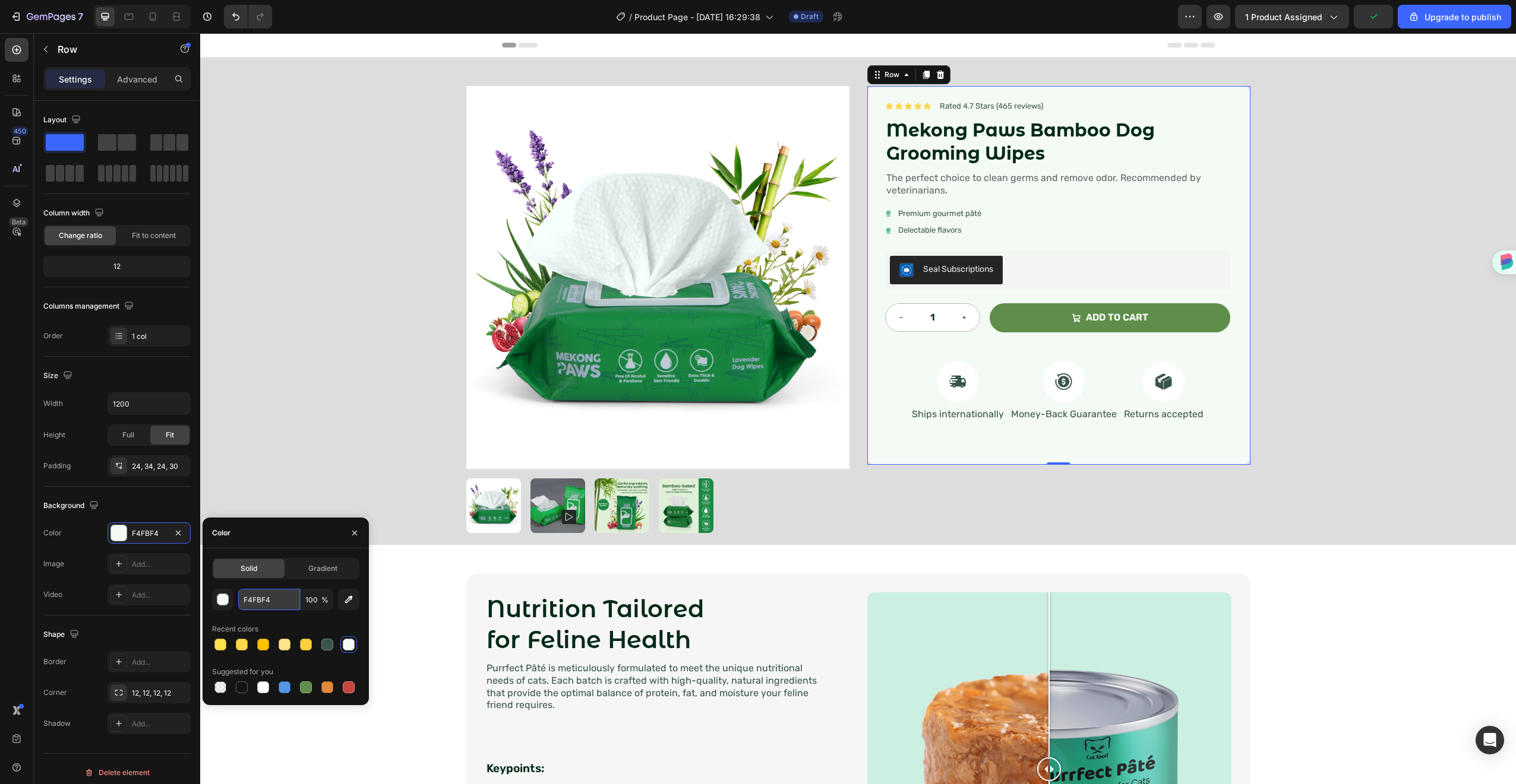
click at [266, 598] on input "F4FBF4" at bounding box center [269, 600] width 62 height 22
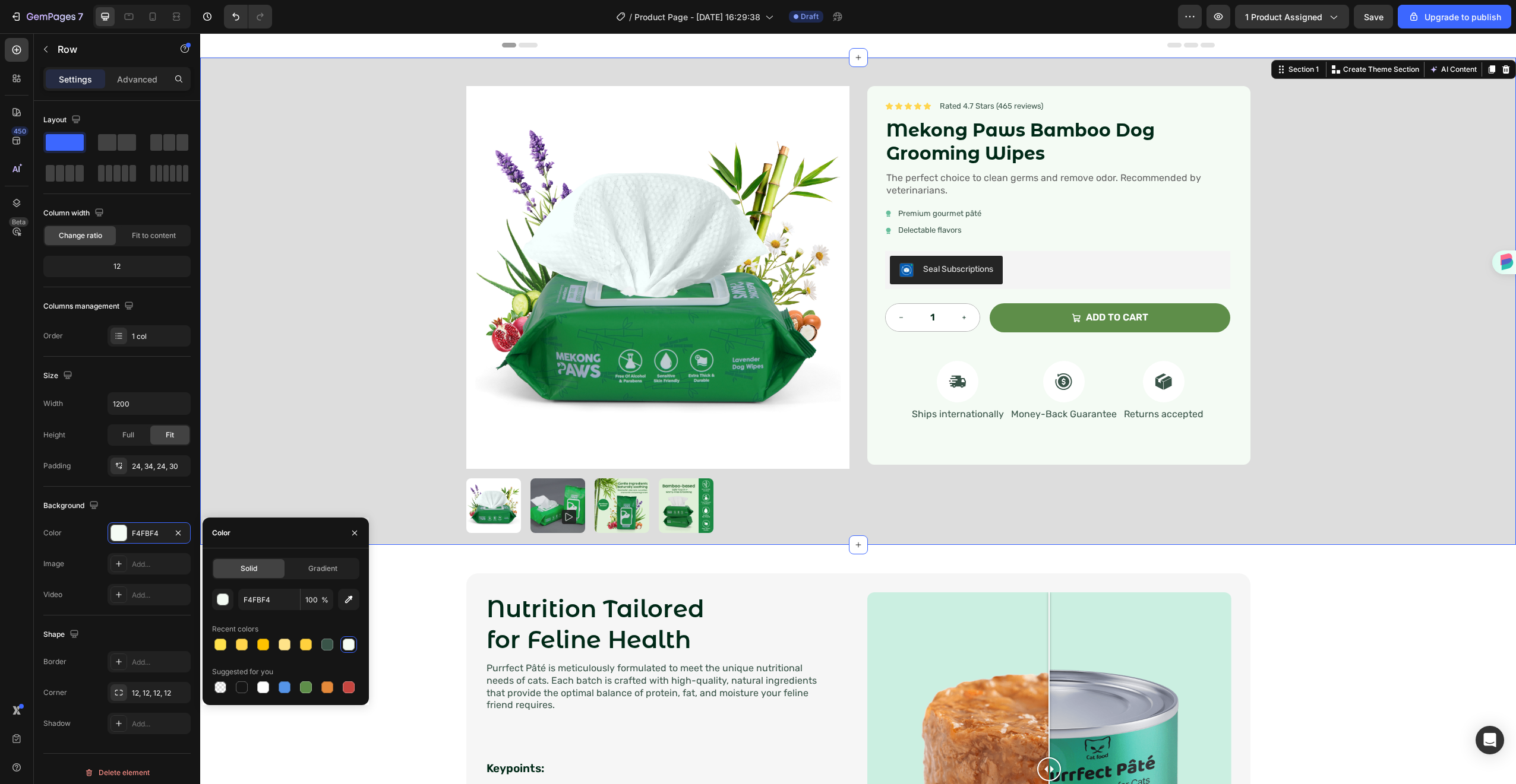
click at [403, 488] on div "Product Images Icon Icon Icon Icon Icon Icon List Rated 4.7 Stars (465 reviews)…" at bounding box center [858, 301] width 1316 height 487
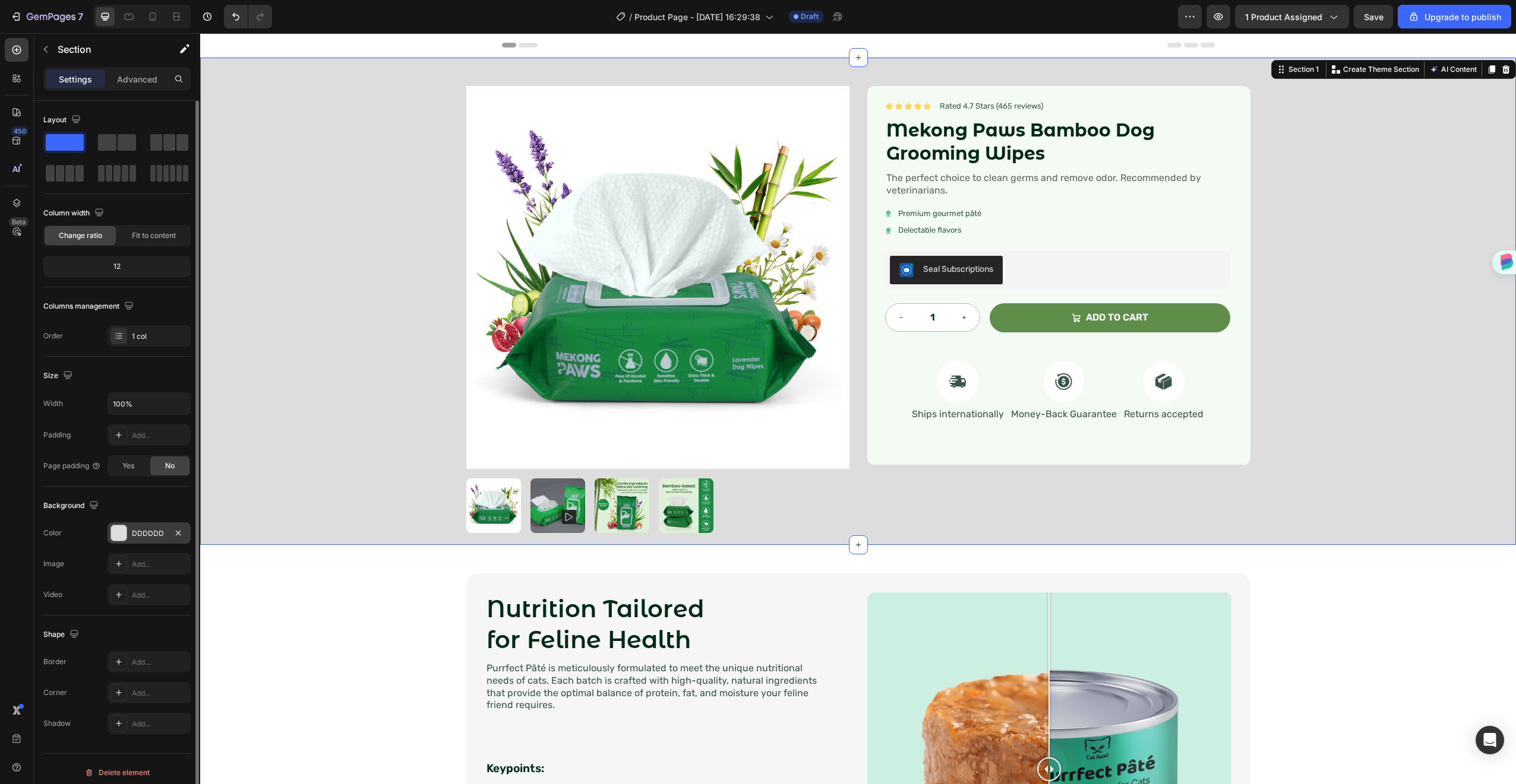
click at [155, 537] on div "DDDDDD" at bounding box center [149, 533] width 34 height 10
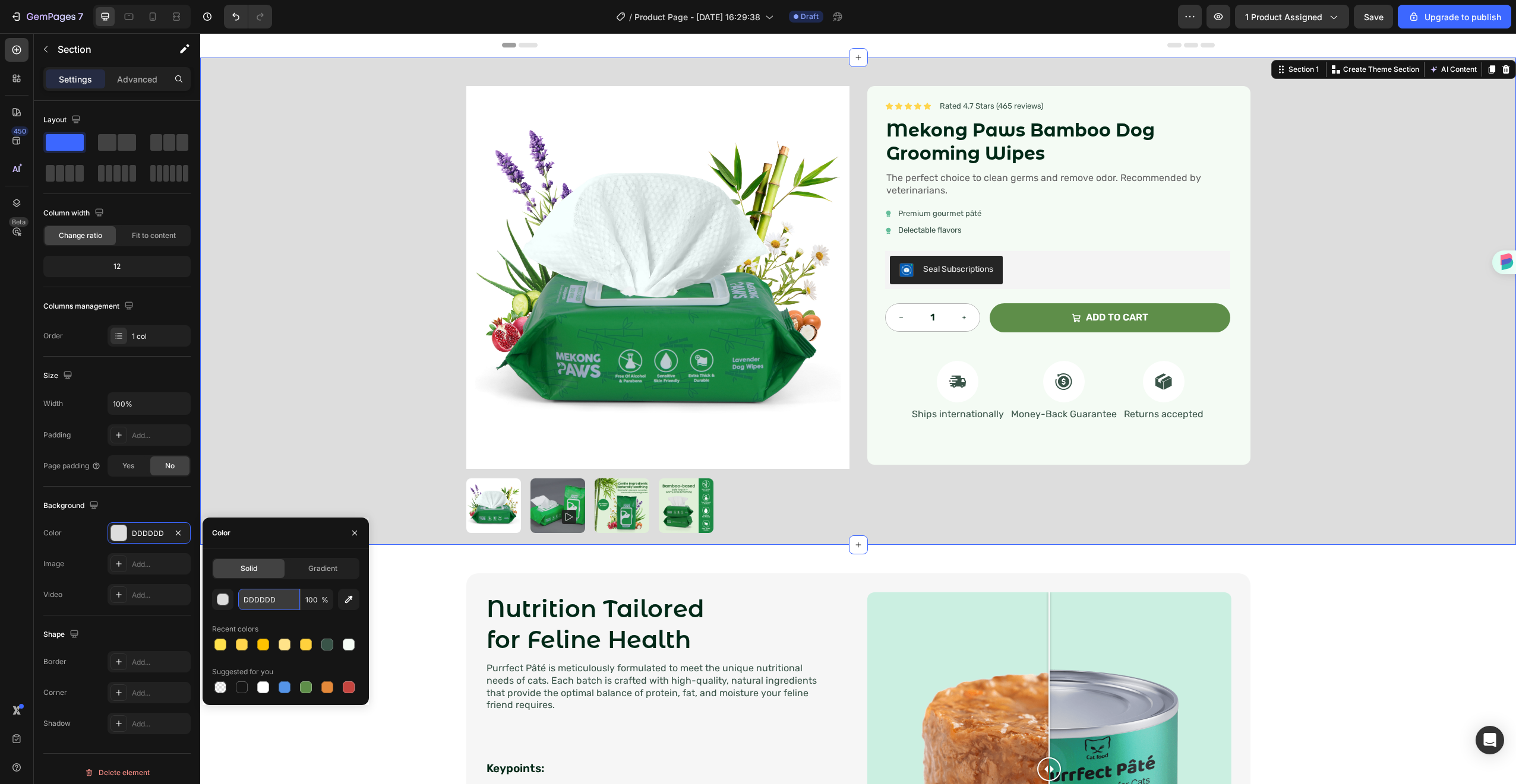
click at [252, 604] on input "DDDDDD" at bounding box center [269, 600] width 62 height 22
paste input "F4FBF4"
type input "F4FBF4"
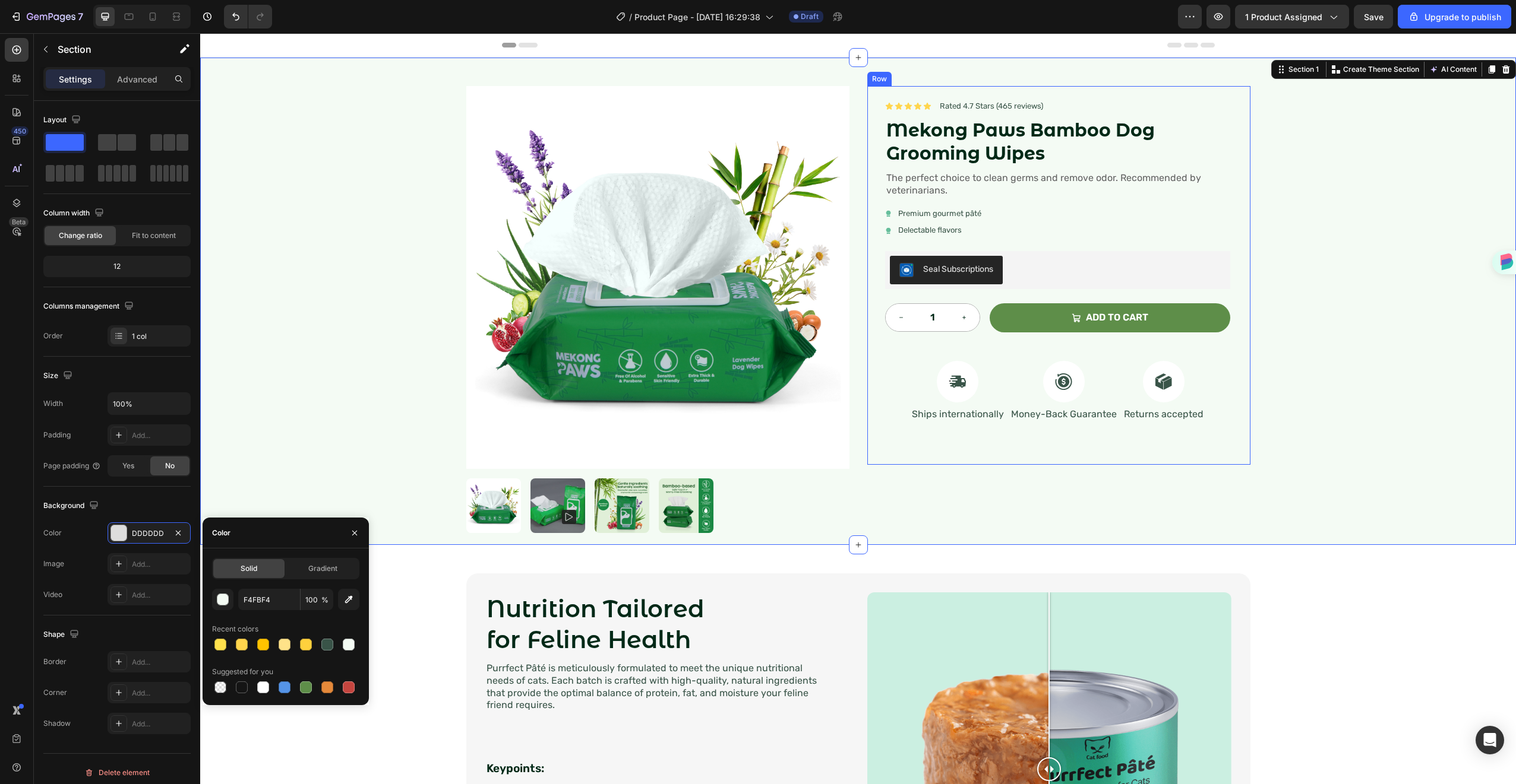
click at [886, 445] on div "Icon Icon Icon Icon Icon Icon List Rated 4.7 Stars (465 reviews) Text Block Row…" at bounding box center [1058, 275] width 345 height 350
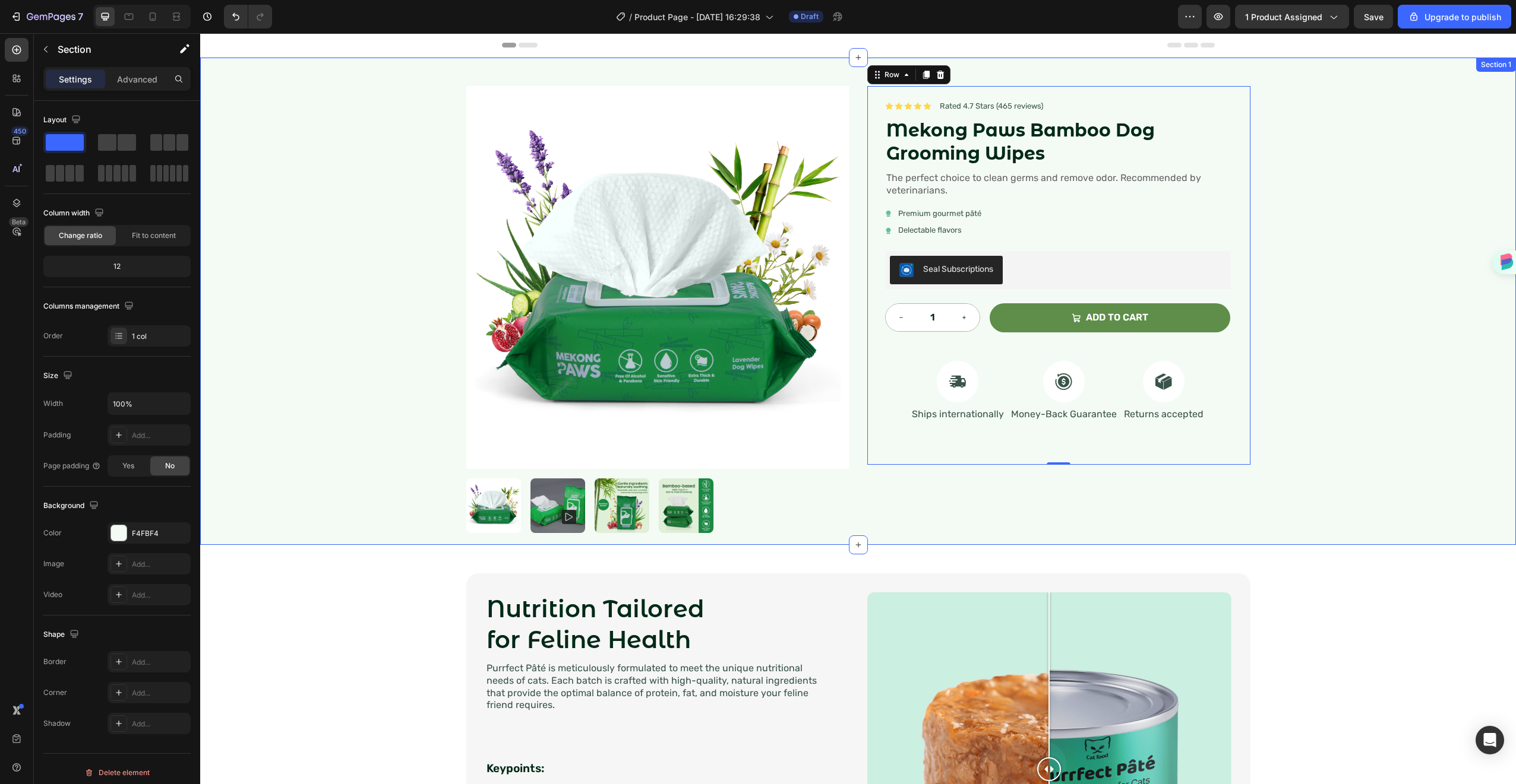
click at [285, 461] on div "Product Images Icon Icon Icon Icon Icon Icon List Rated 4.7 Stars (465 reviews)…" at bounding box center [858, 301] width 1316 height 487
click at [120, 75] on p "Advanced" at bounding box center [137, 78] width 41 height 12
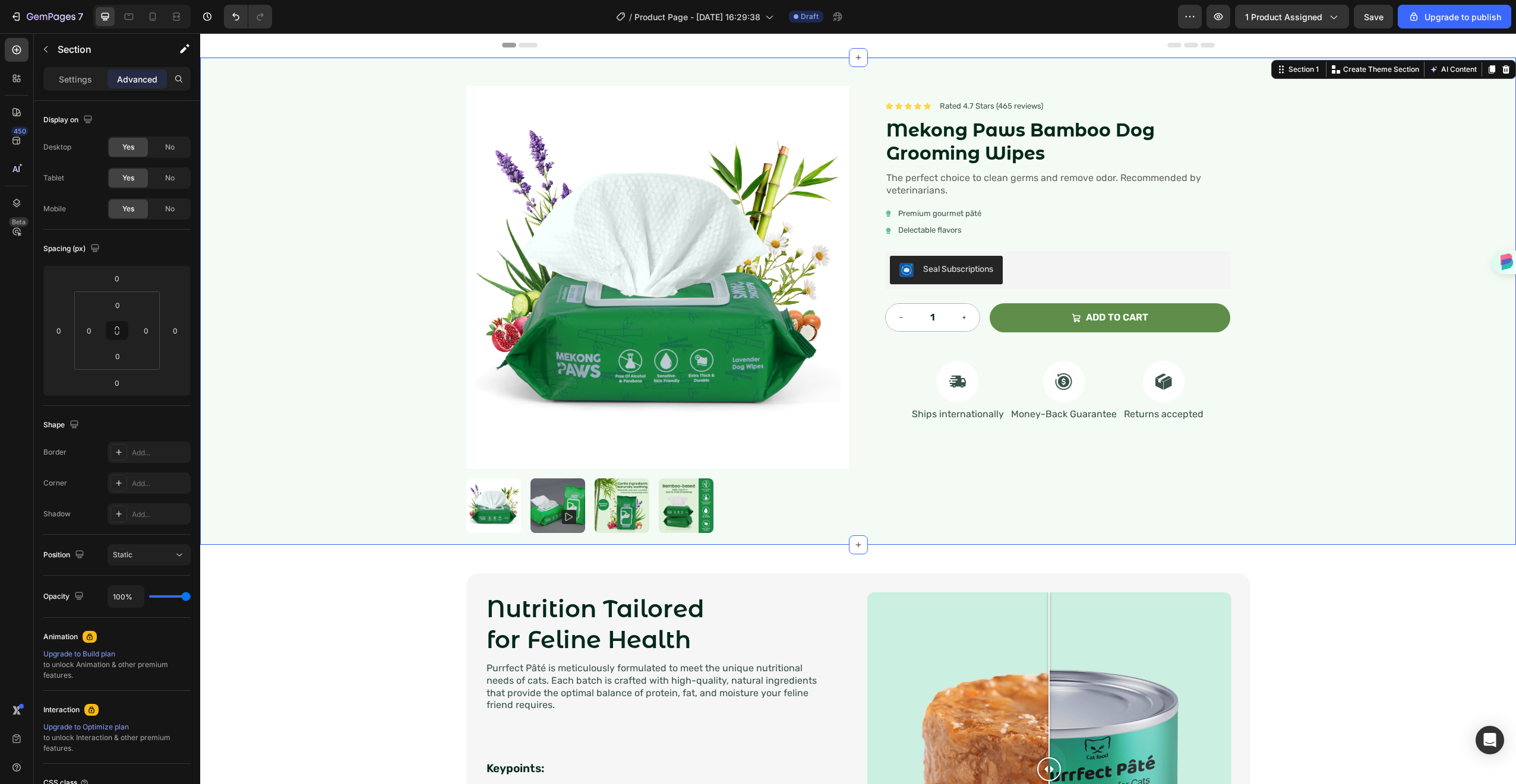
click at [447, 86] on div "Product Images Icon Icon Icon Icon Icon Icon List Rated 4.7 Stars (465 reviews)…" at bounding box center [858, 301] width 1316 height 487
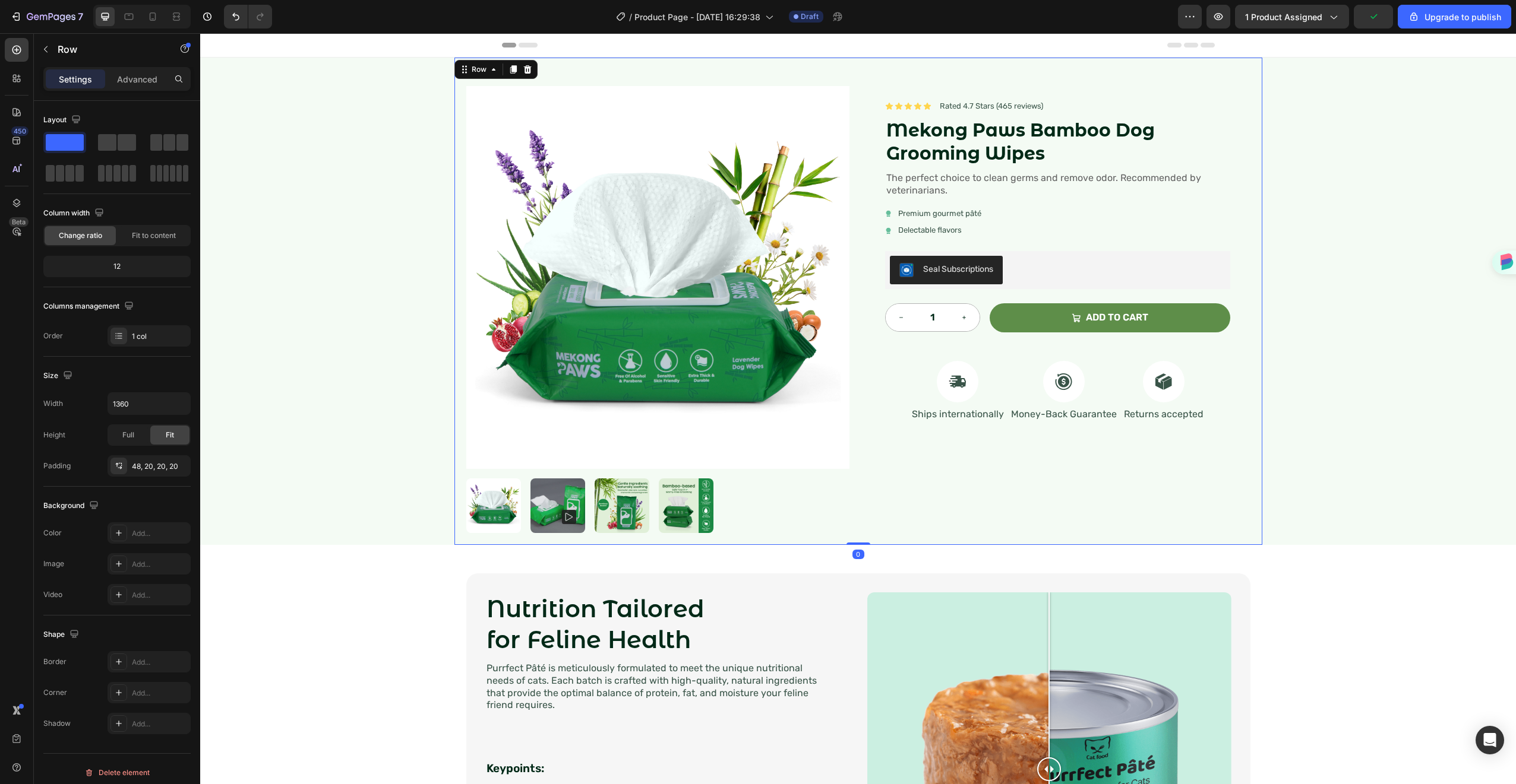
click at [543, 77] on div "Product Images Icon Icon Icon Icon Icon Icon List Rated 4.7 Stars (465 reviews)…" at bounding box center [858, 301] width 808 height 487
click at [144, 78] on p "Advanced" at bounding box center [137, 78] width 41 height 12
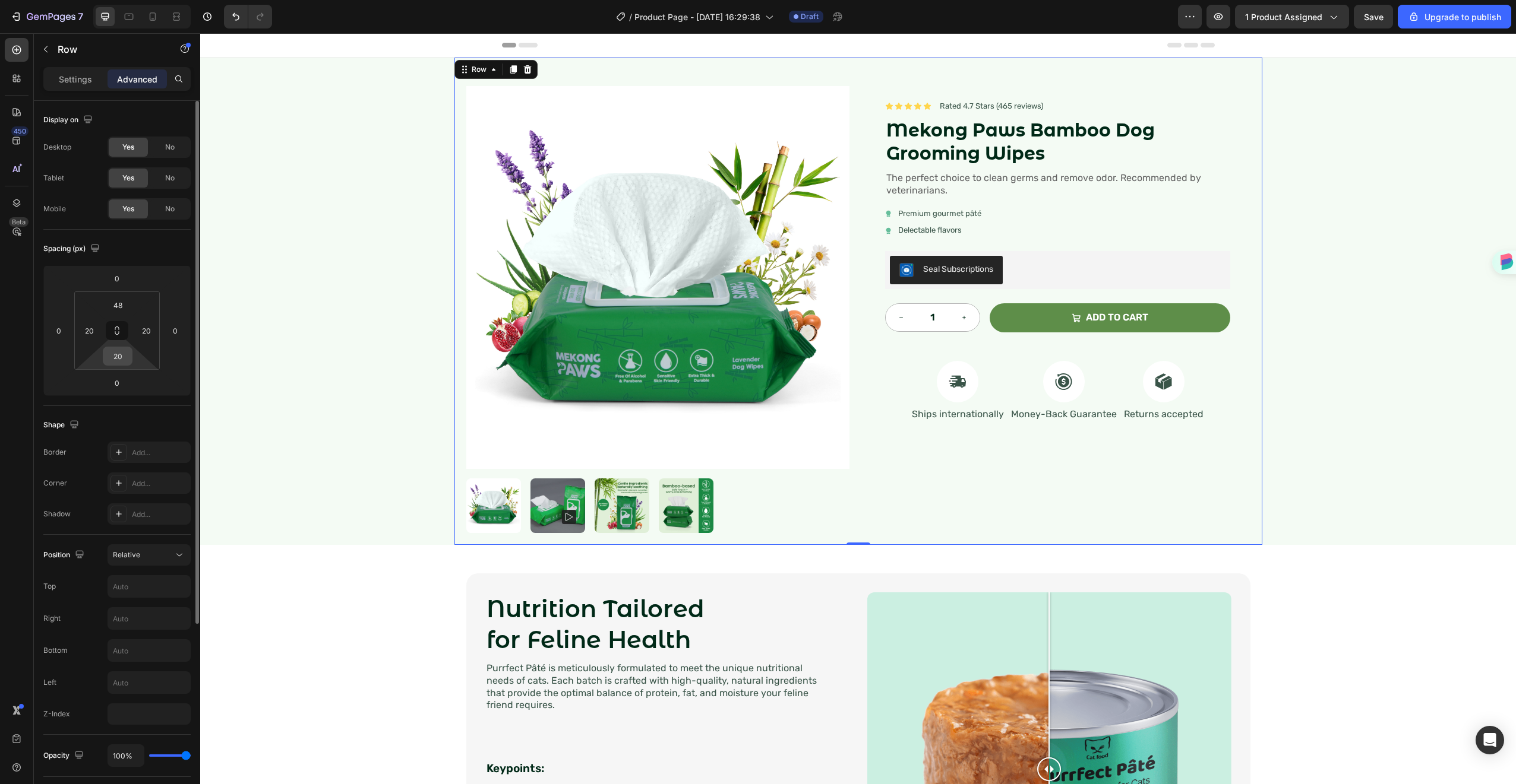
click at [120, 363] on input "20" at bounding box center [117, 356] width 24 height 18
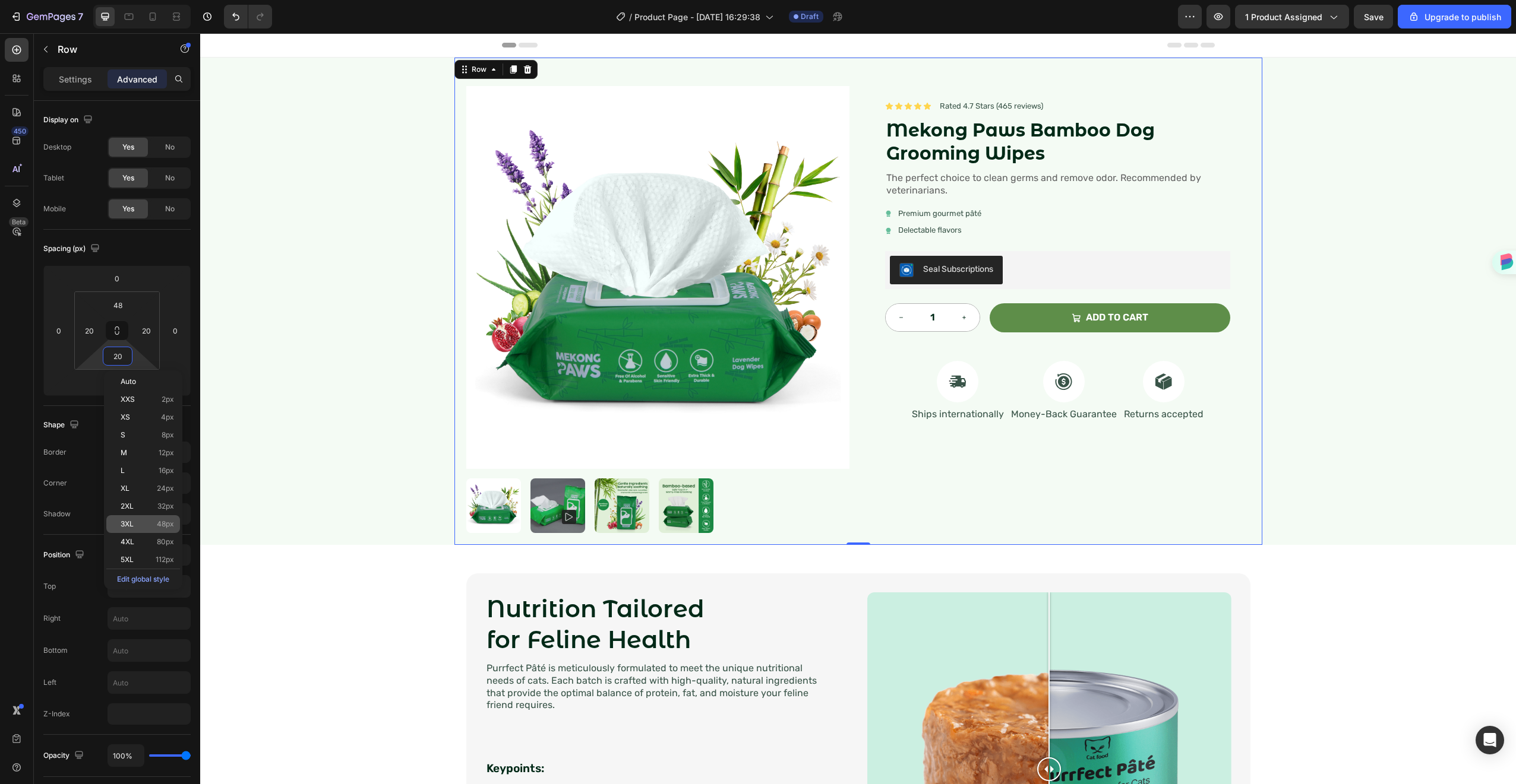
click at [150, 520] on p "3XL 48px" at bounding box center [147, 524] width 54 height 9
type input "48"
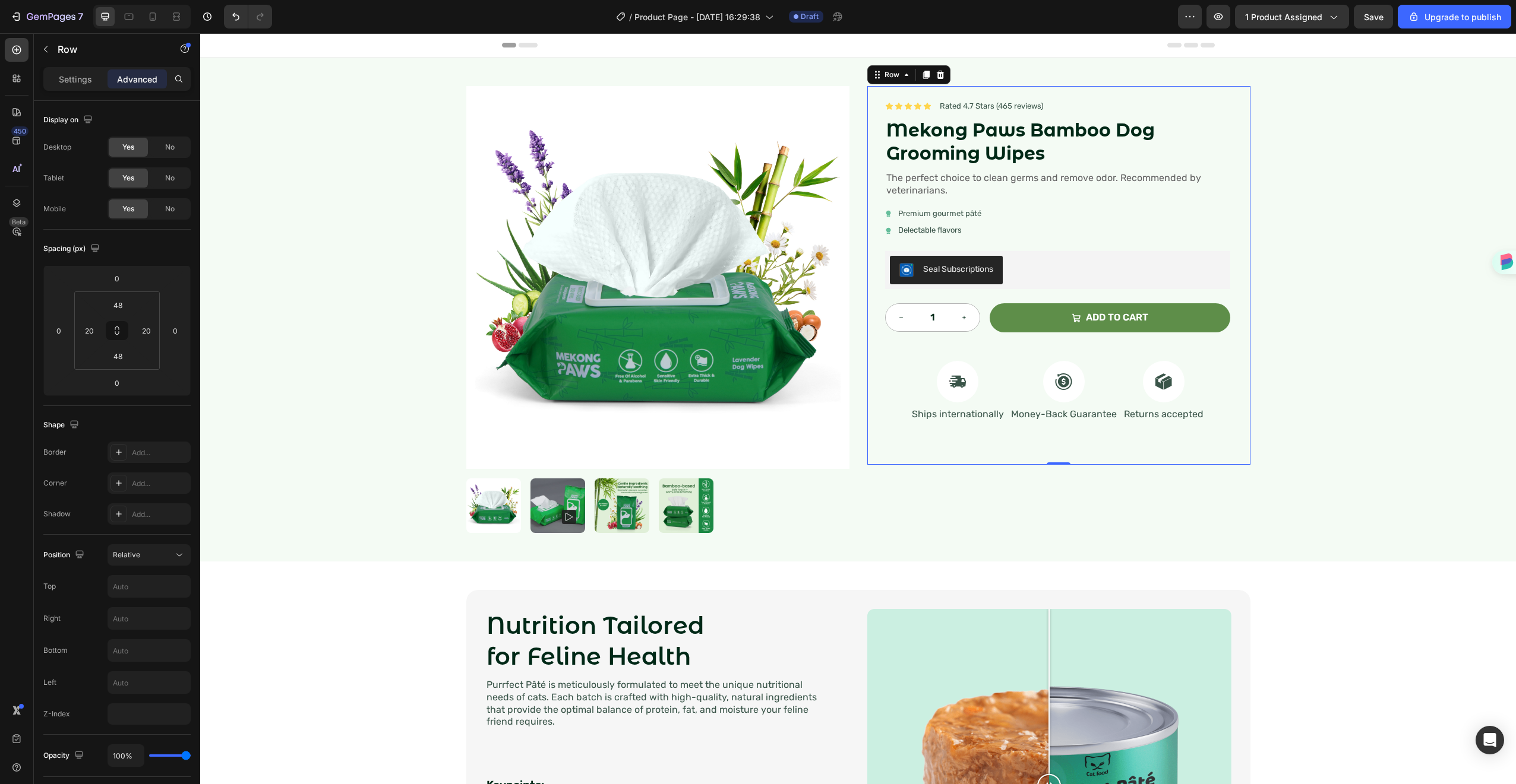
click at [933, 449] on div "Icon Icon Icon Icon Icon Icon List Rated 4.7 Stars (465 reviews) Text Block Row…" at bounding box center [1058, 275] width 345 height 350
click at [80, 93] on div "Settings Advanced" at bounding box center [117, 84] width 167 height 34
click at [82, 79] on p "Settings" at bounding box center [75, 78] width 33 height 12
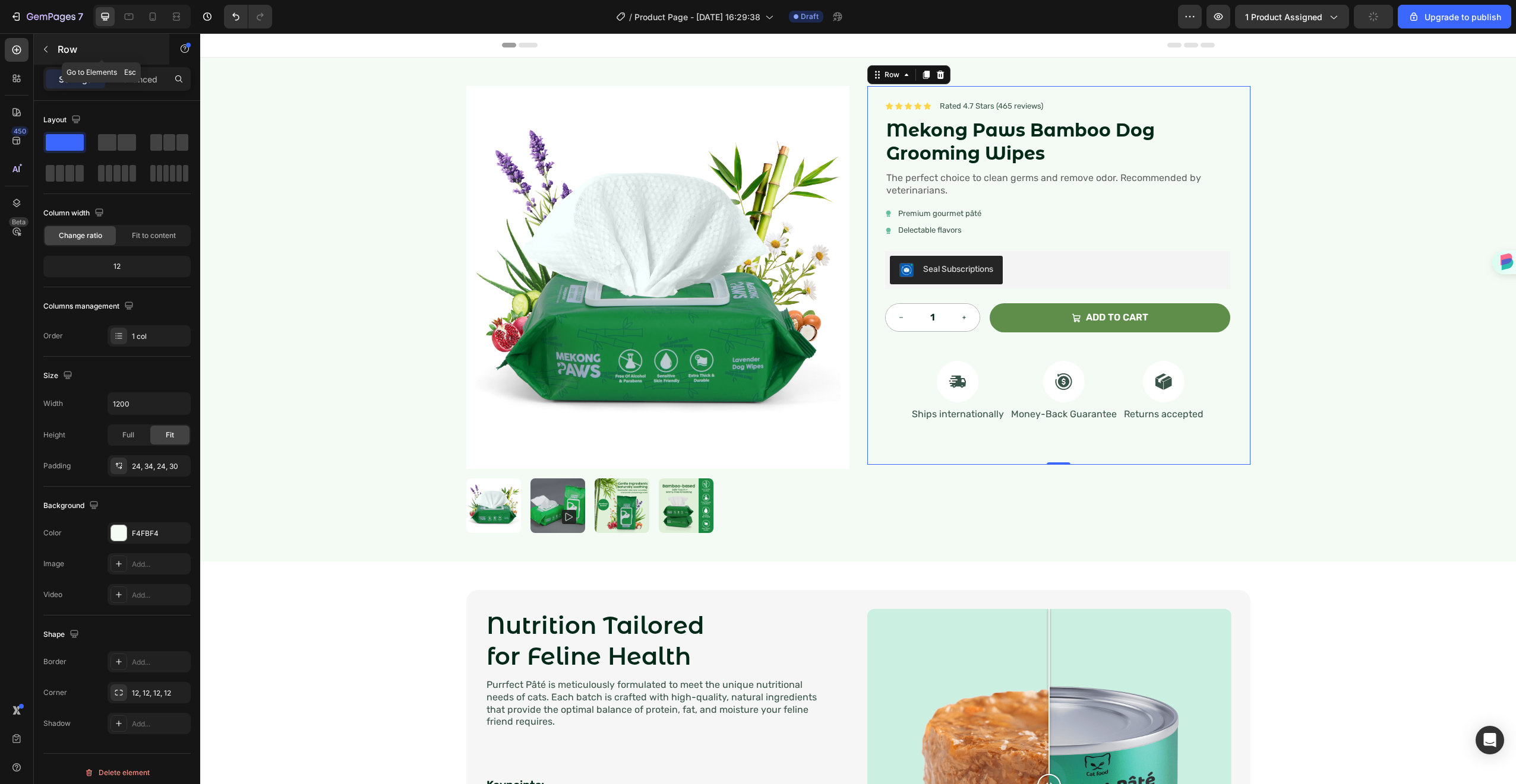
click at [50, 54] on icon "button" at bounding box center [45, 49] width 9 height 9
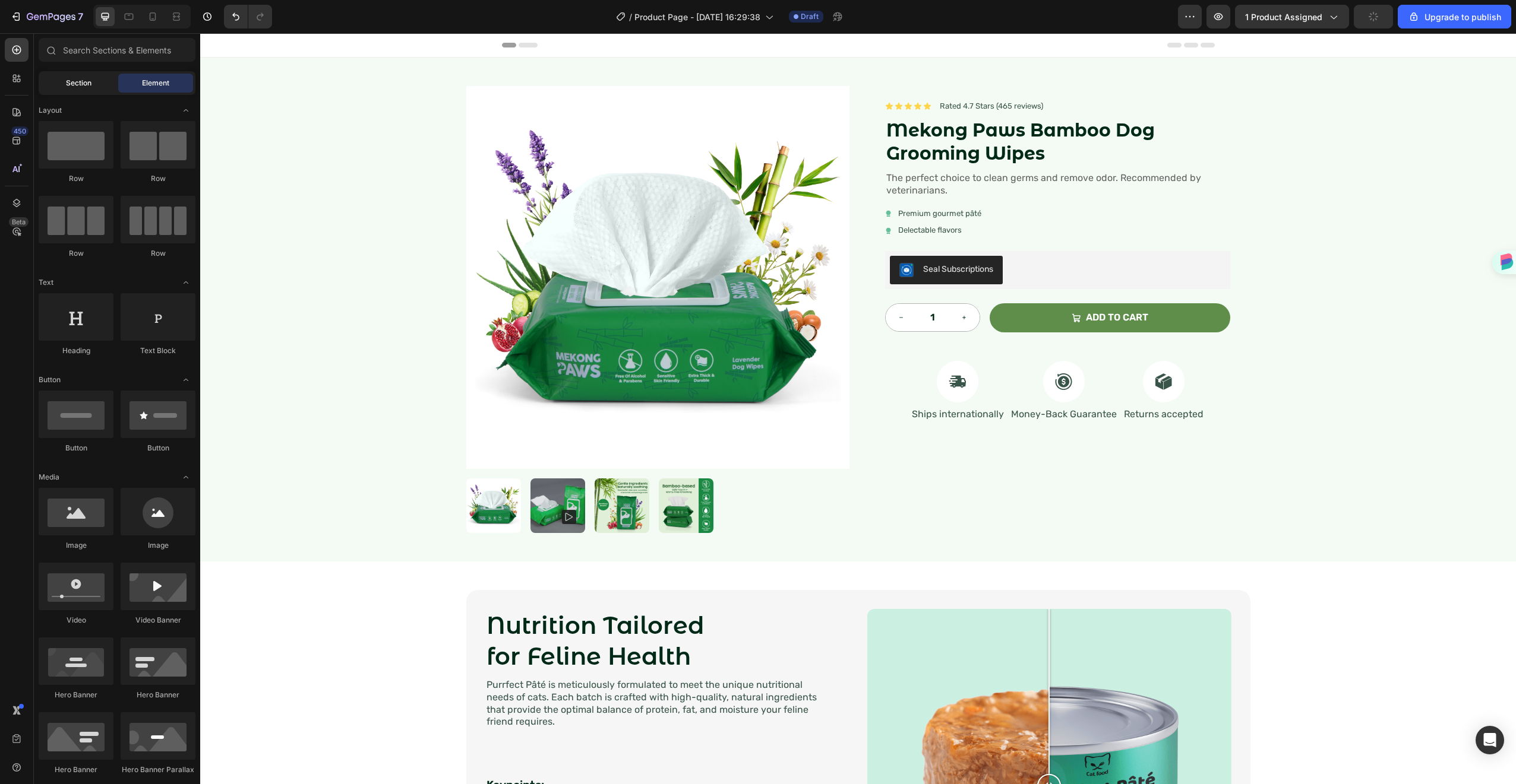
click at [79, 76] on div "Section" at bounding box center [78, 83] width 75 height 19
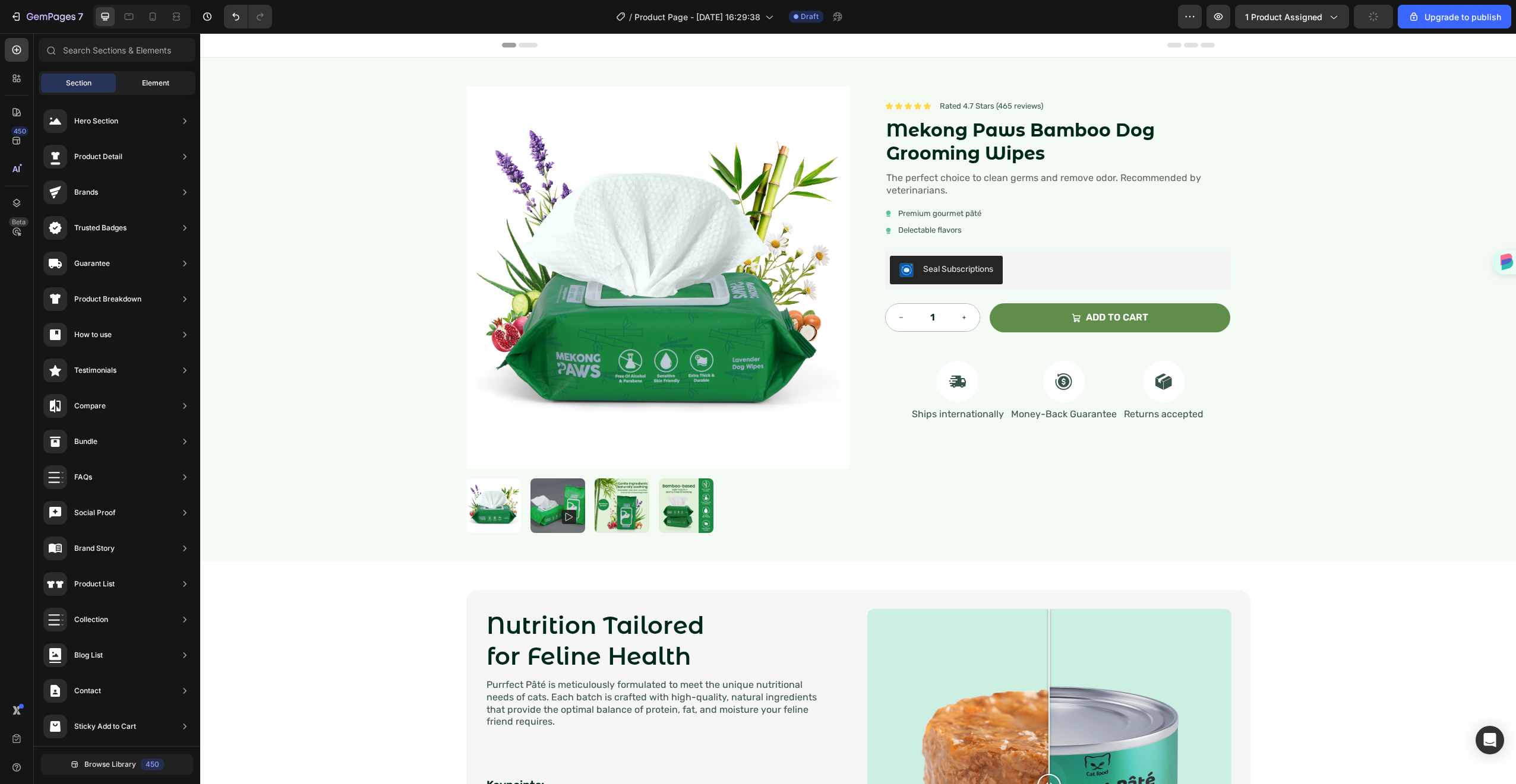
click at [148, 79] on span "Element" at bounding box center [155, 82] width 27 height 10
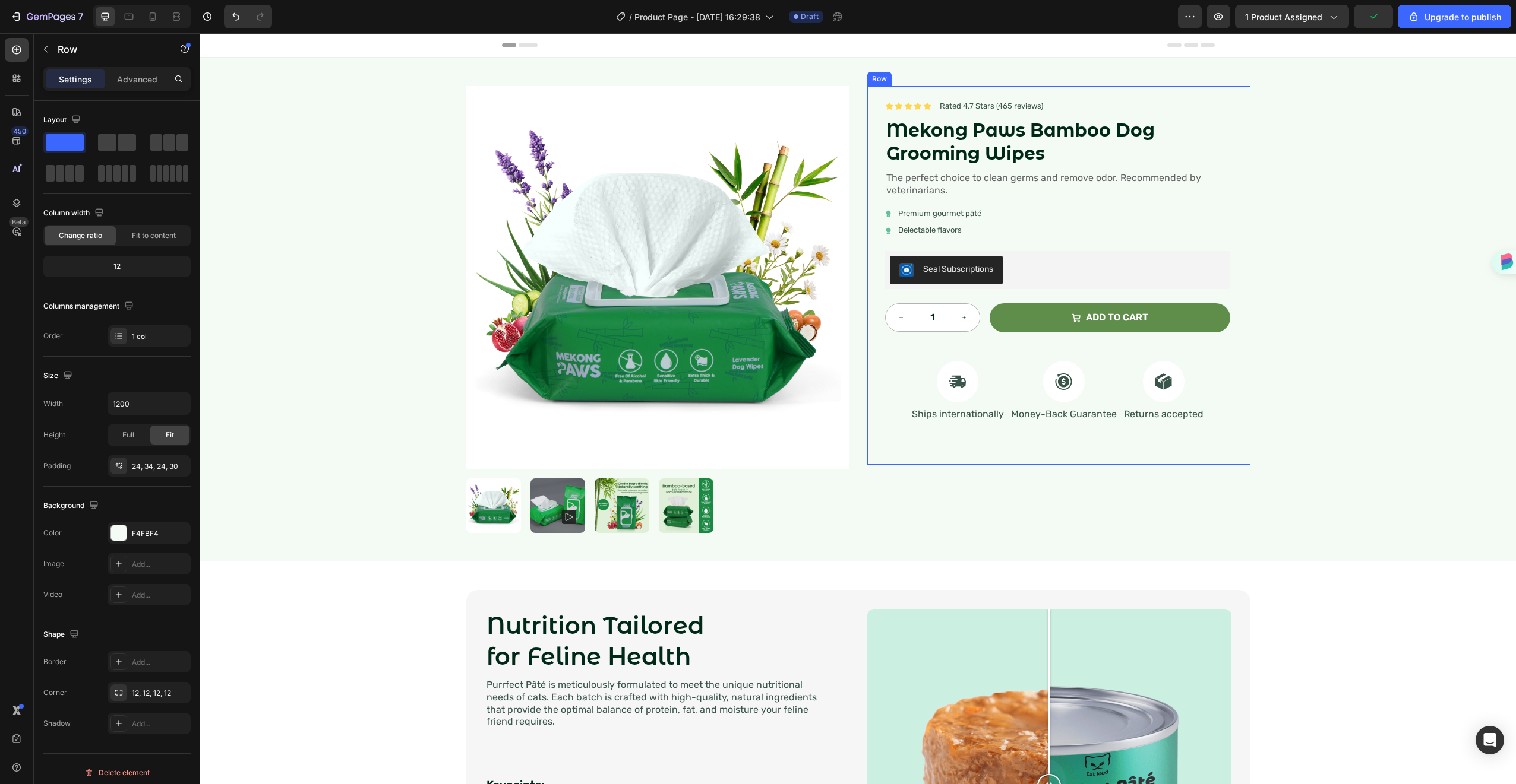
click at [952, 462] on div "Icon Icon Icon Icon Icon Icon List Rated 4.7 Stars (465 reviews) Text Block Row…" at bounding box center [1059, 275] width 383 height 379
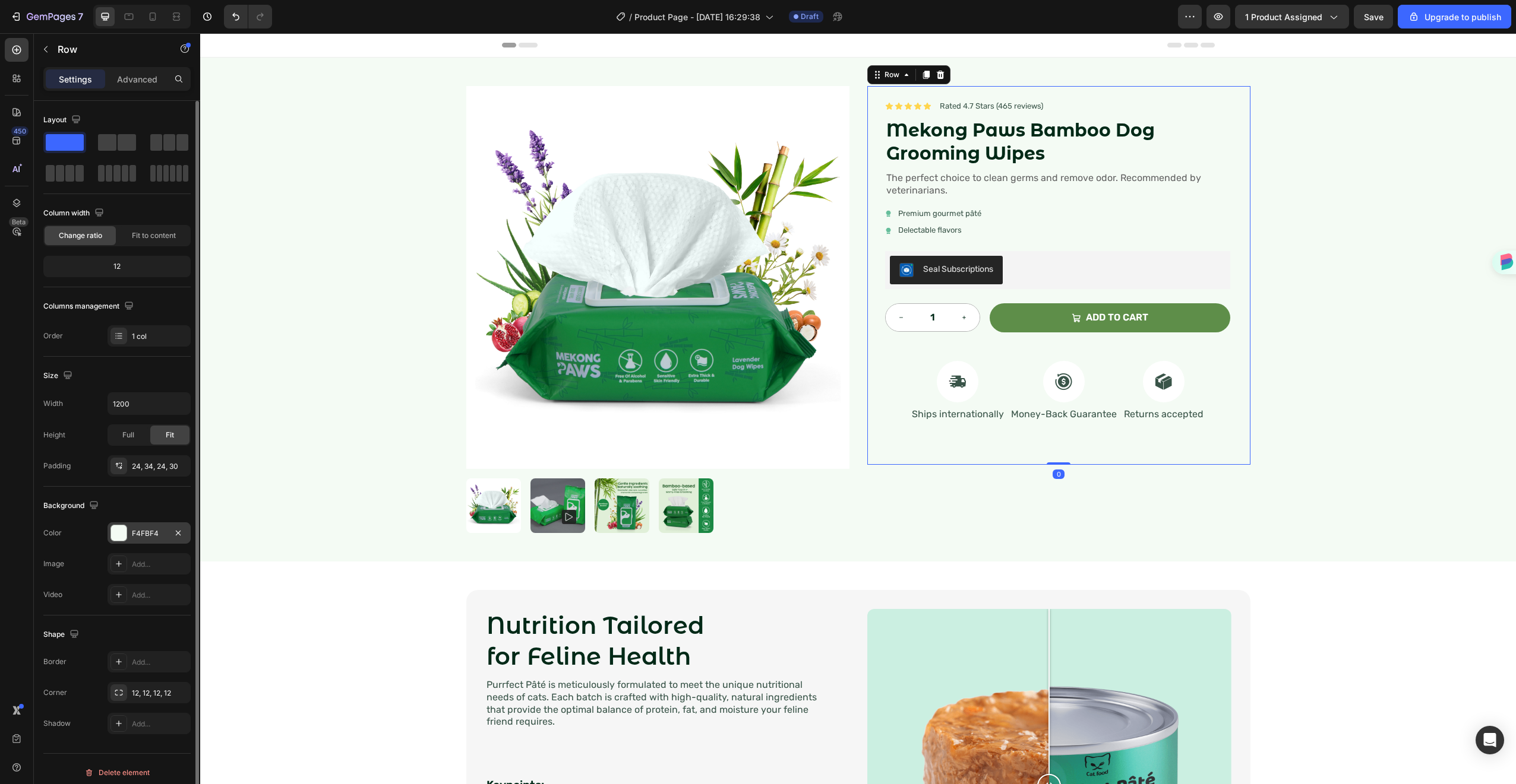
click at [145, 532] on div "F4FBF4" at bounding box center [149, 533] width 34 height 10
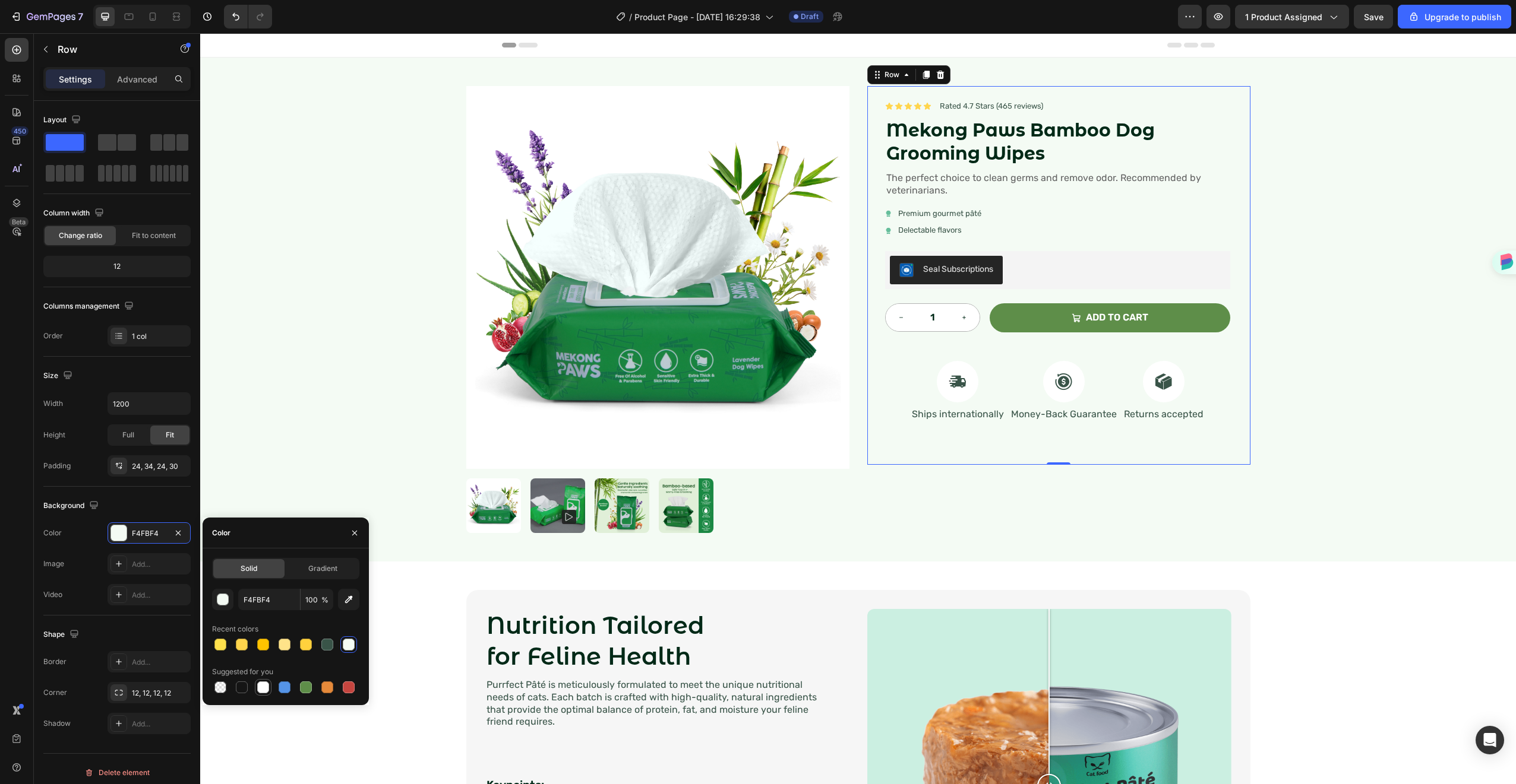
click at [259, 690] on div at bounding box center [263, 688] width 12 height 12
type input "FFFFFF"
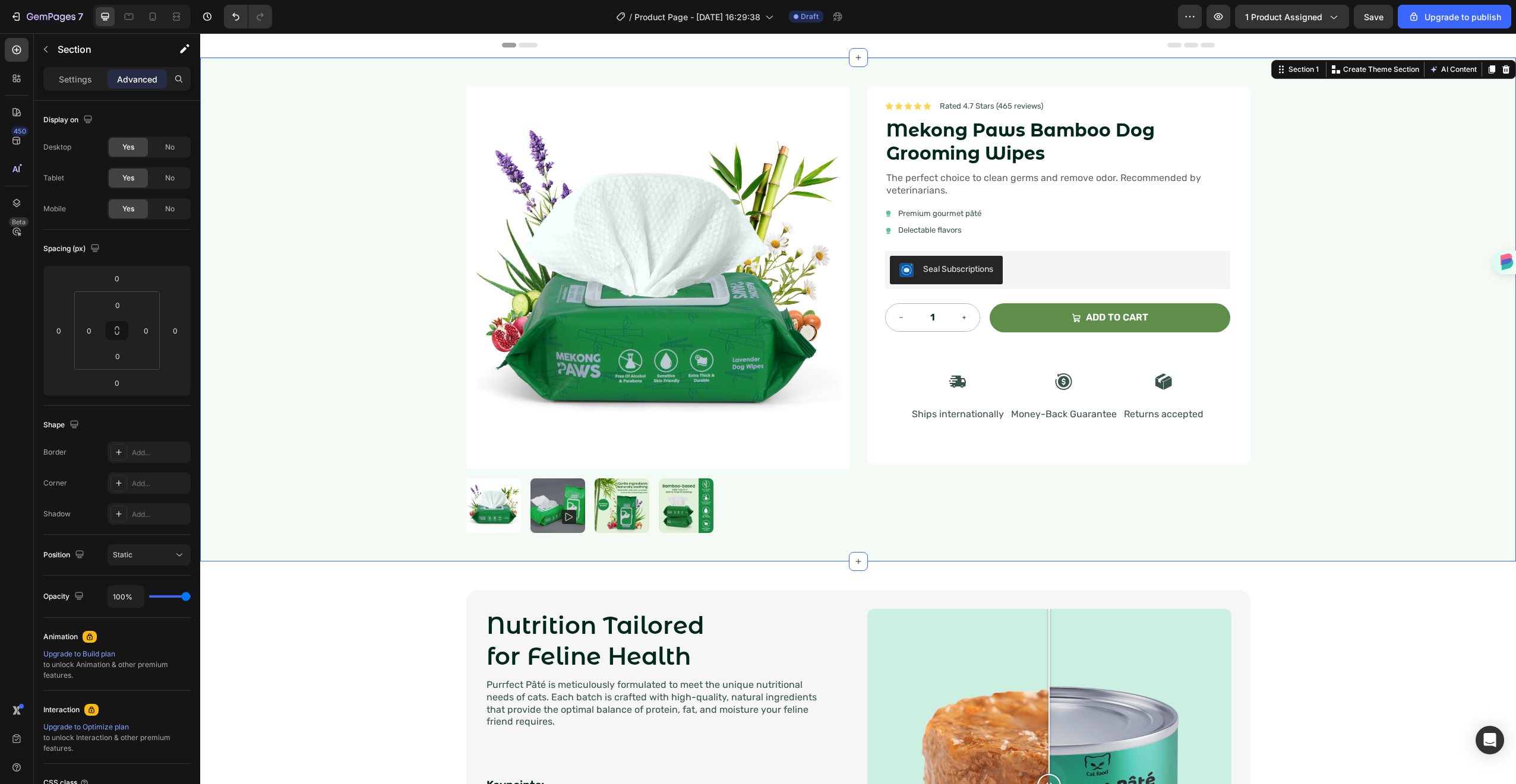
click at [1345, 314] on div "Product Images Icon Icon Icon Icon Icon Icon List Rated 4.7 Stars (465 reviews)…" at bounding box center [858, 309] width 1316 height 504
click at [1363, 25] on button "Save" at bounding box center [1373, 16] width 39 height 24
click at [1305, 613] on div "Nutrition Tailored for Feline Health Heading Purrfect [PERSON_NAME] is meticulo…" at bounding box center [858, 786] width 1293 height 392
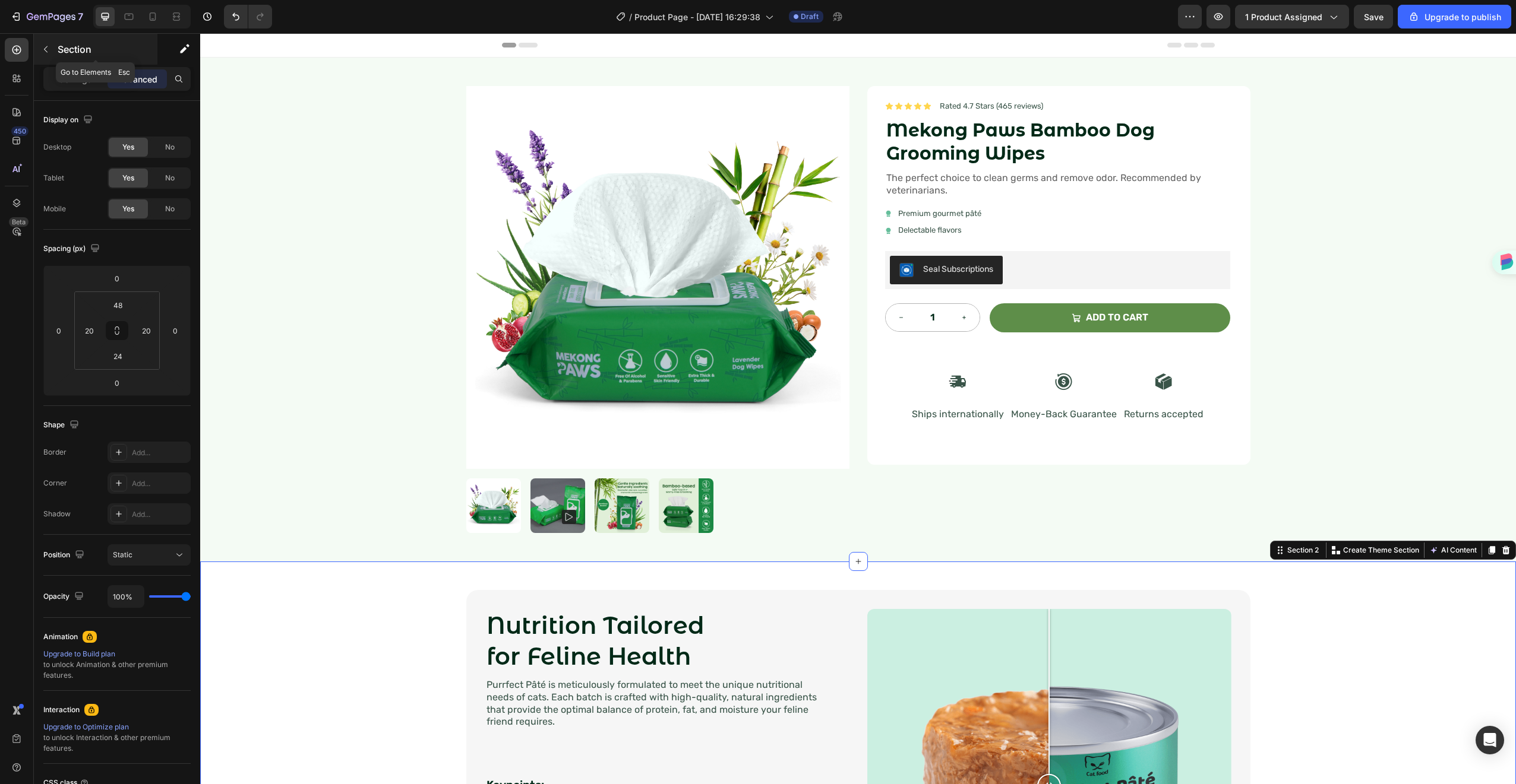
click at [52, 50] on button "button" at bounding box center [45, 49] width 19 height 19
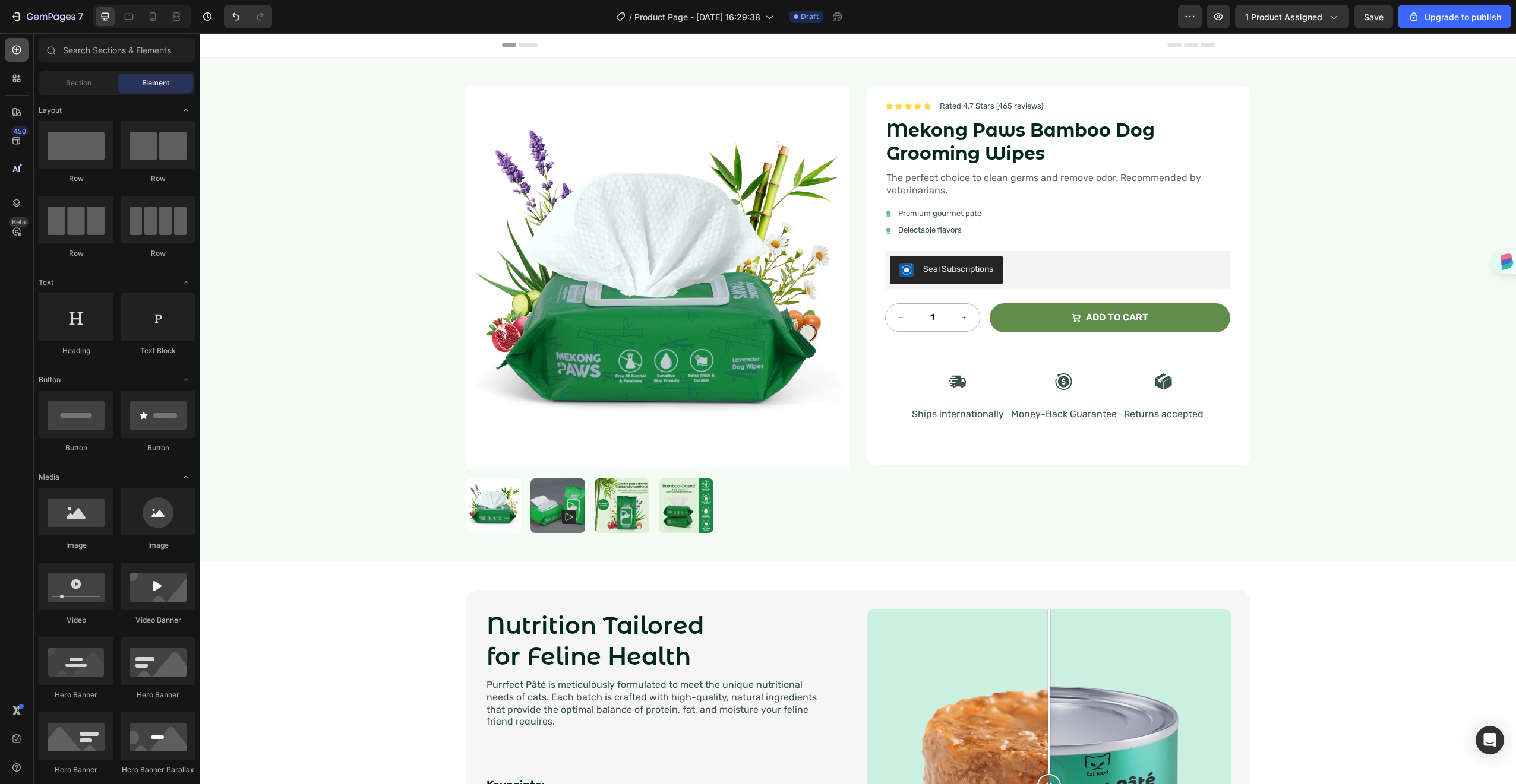
click at [20, 49] on icon at bounding box center [16, 49] width 9 height 9
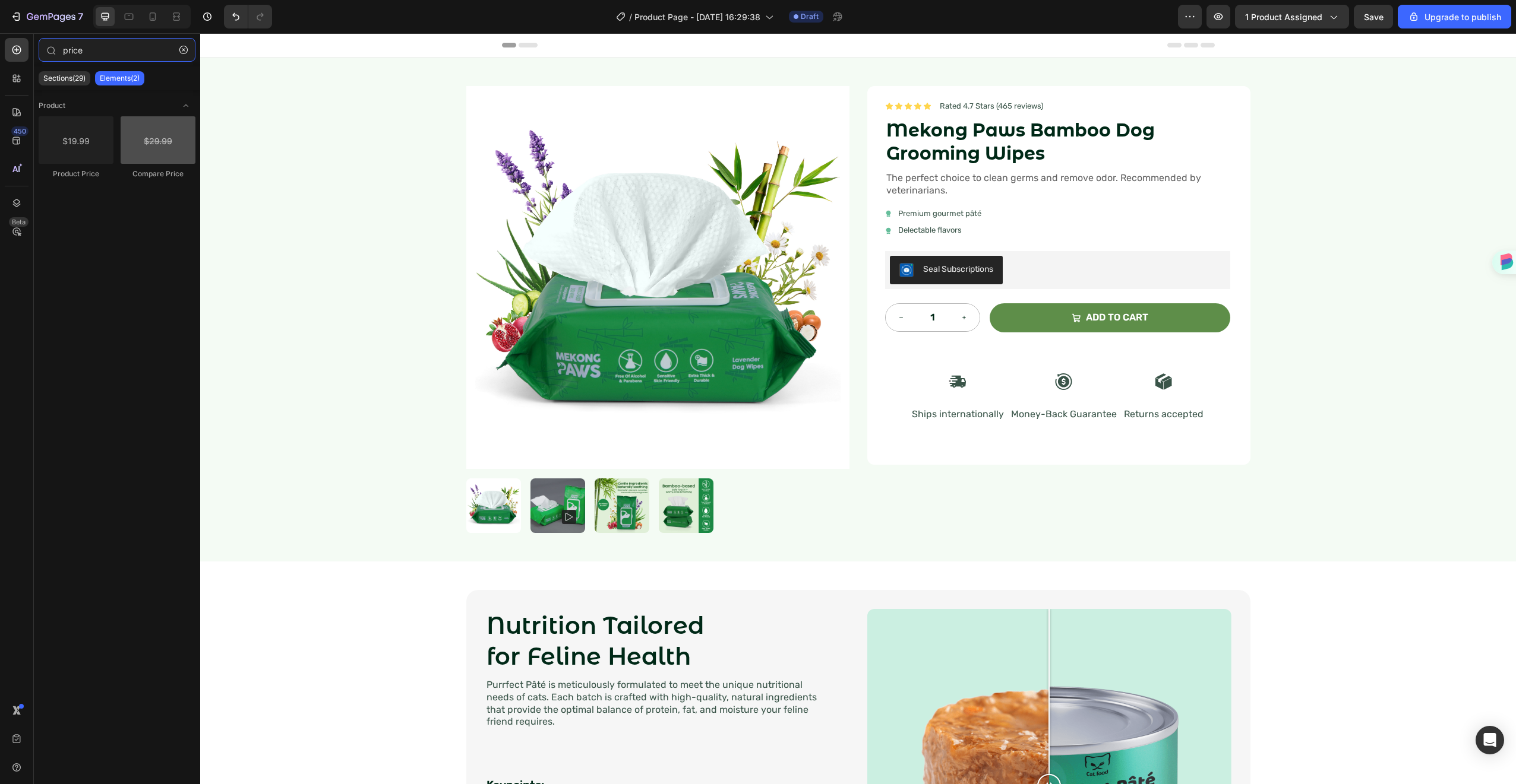
type input "price"
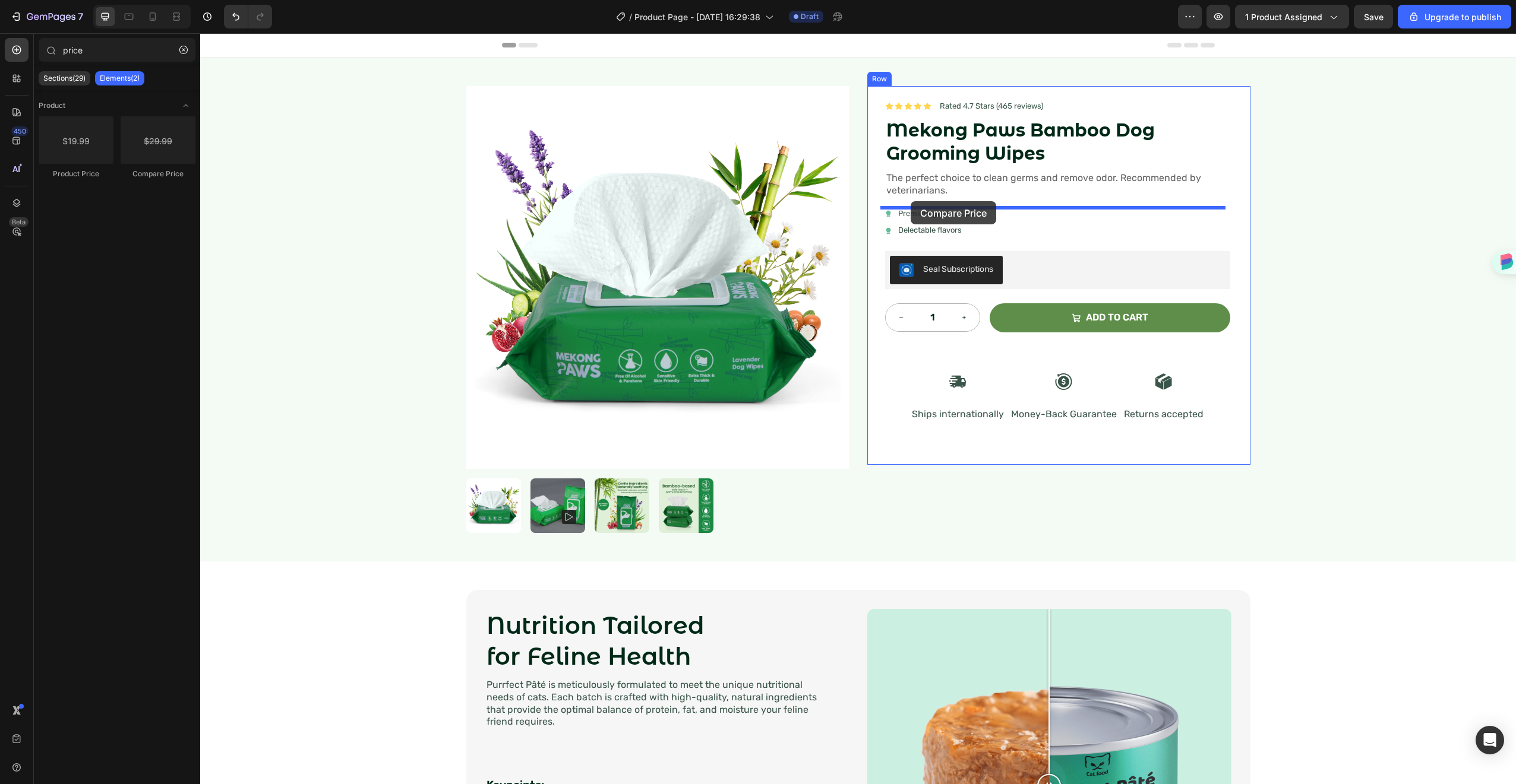
drag, startPoint x: 332, startPoint y: 180, endPoint x: 911, endPoint y: 201, distance: 579.4
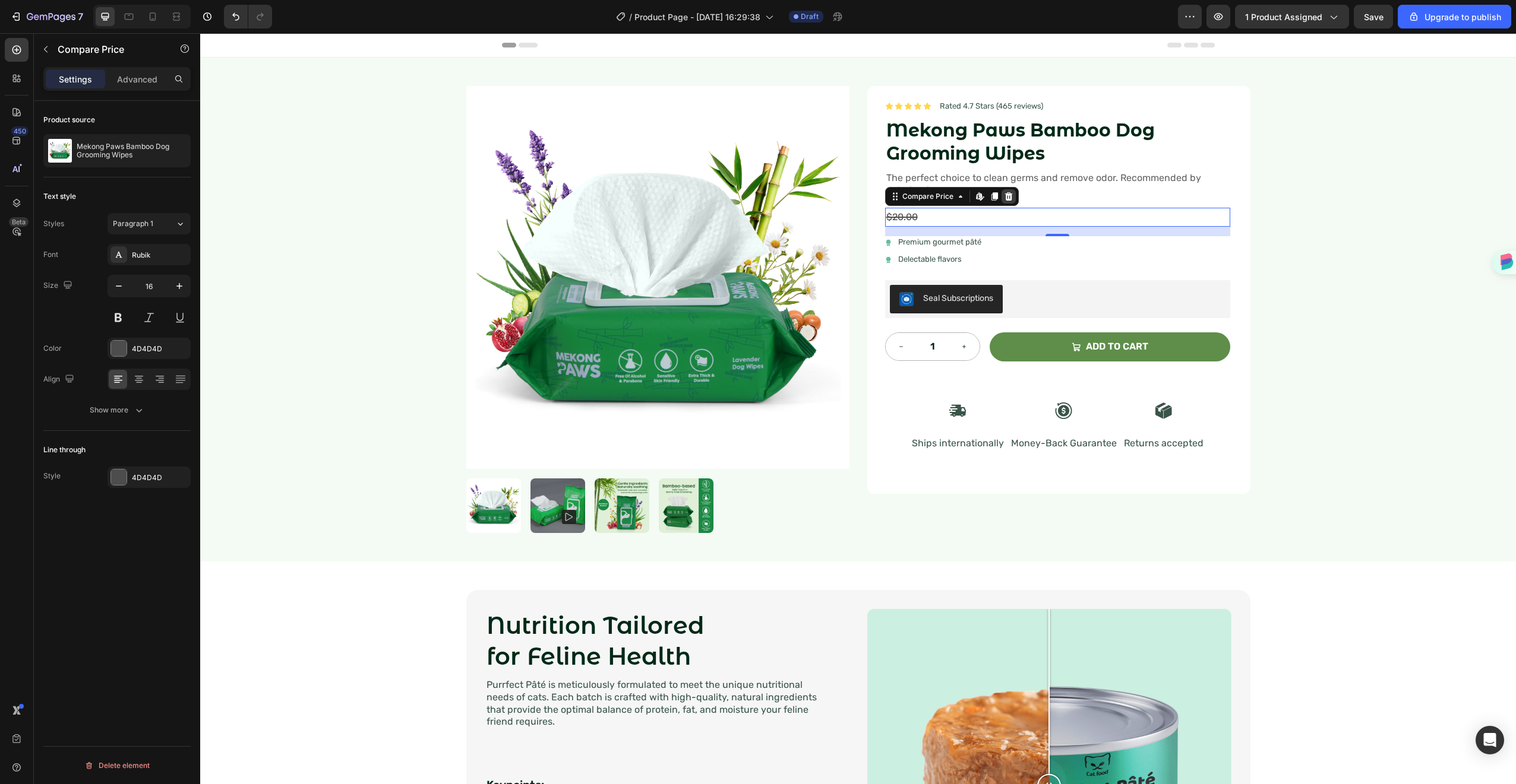
click at [1005, 200] on icon at bounding box center [1009, 196] width 8 height 9
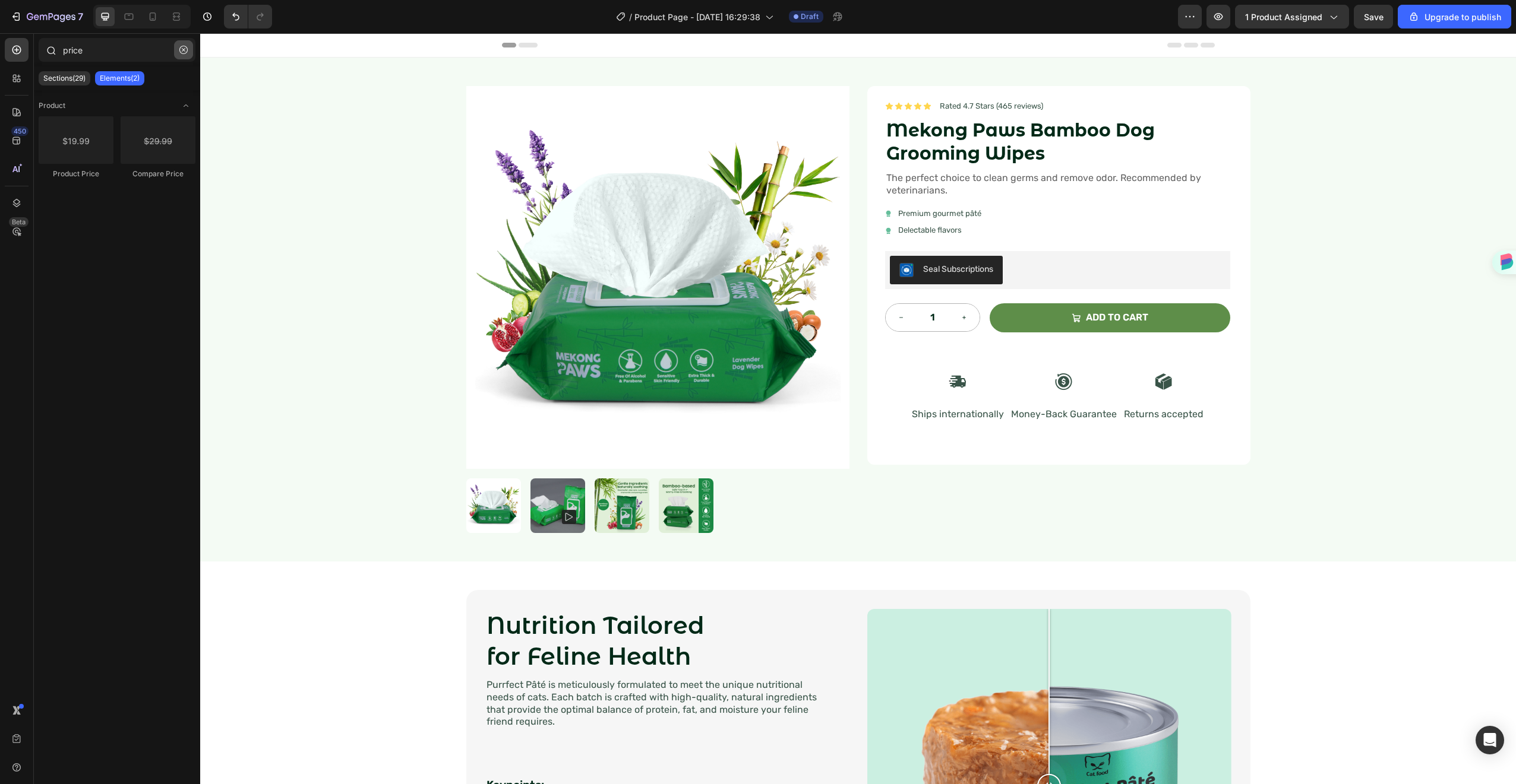
click at [177, 54] on button "button" at bounding box center [184, 50] width 19 height 19
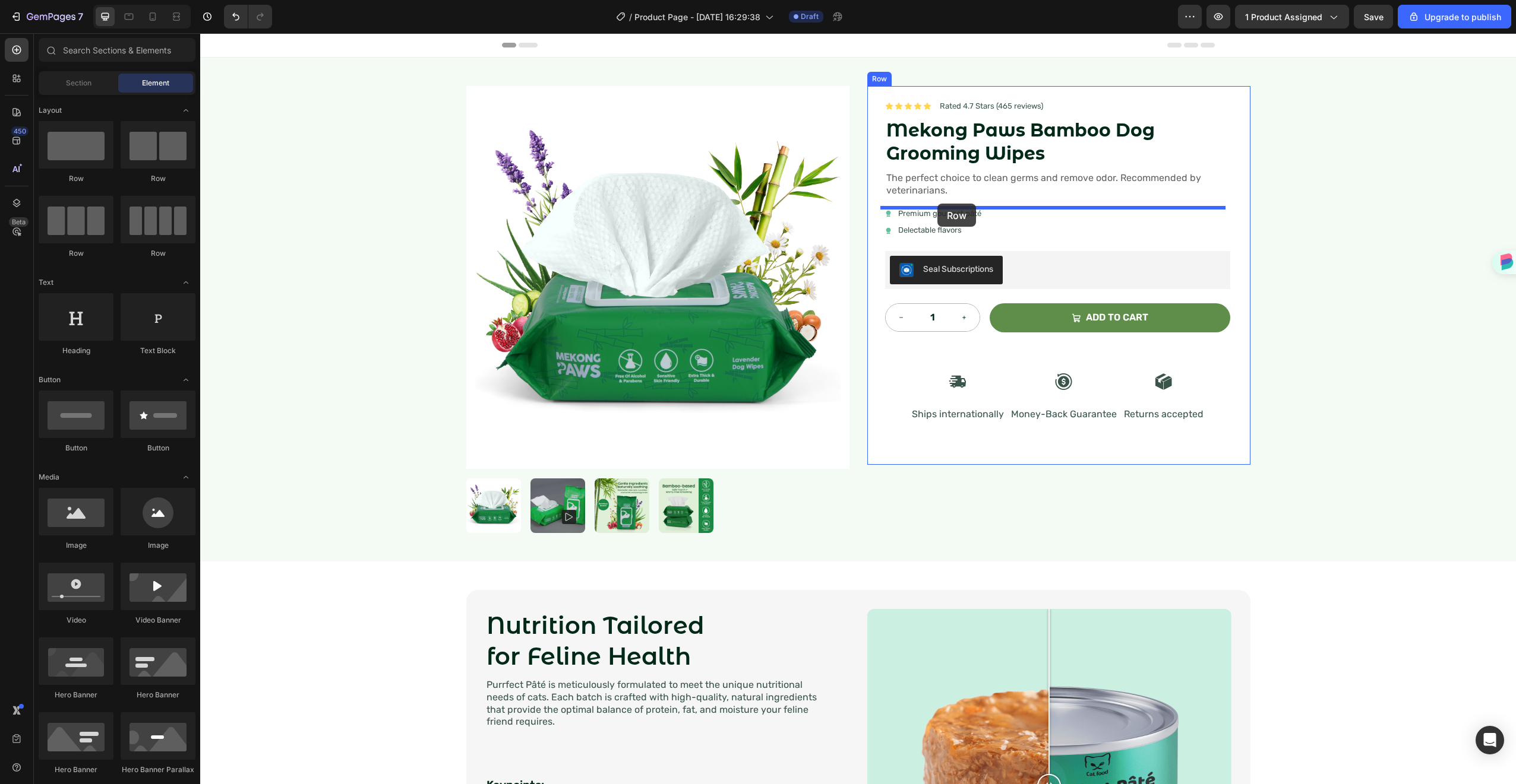
drag, startPoint x: 370, startPoint y: 183, endPoint x: 938, endPoint y: 201, distance: 568.3
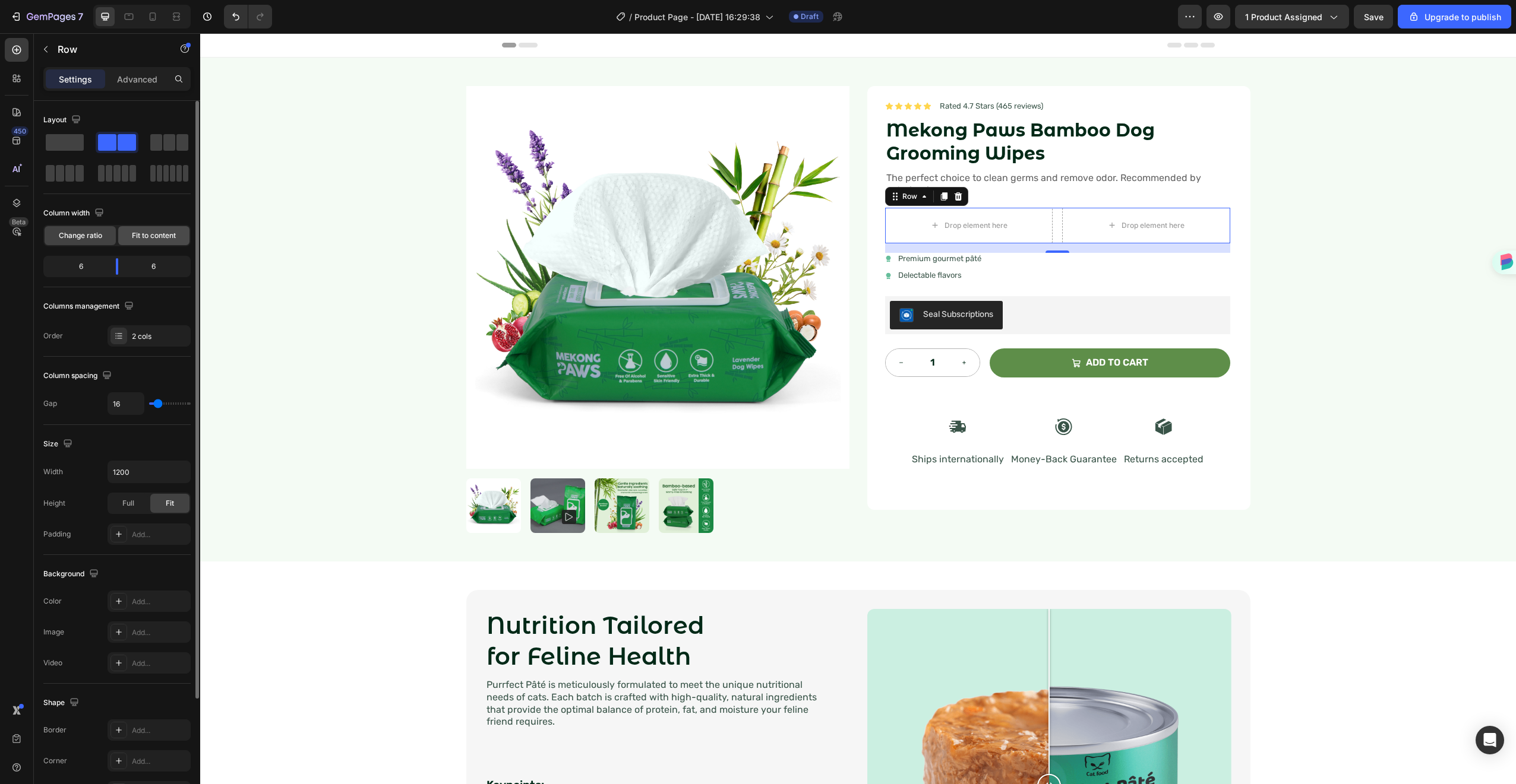
click at [140, 240] on span "Fit to content" at bounding box center [153, 235] width 44 height 10
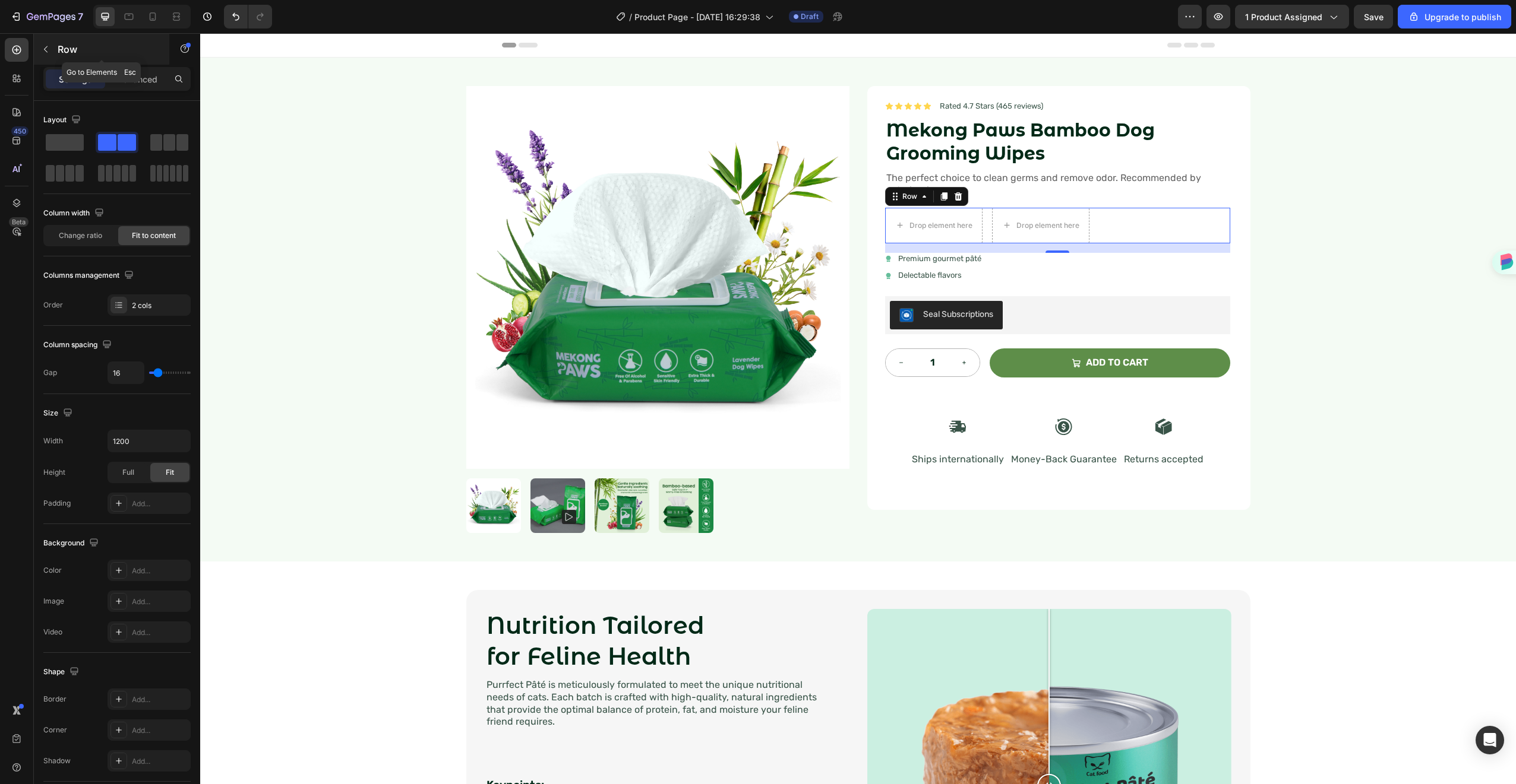
click at [44, 47] on icon "button" at bounding box center [45, 49] width 9 height 9
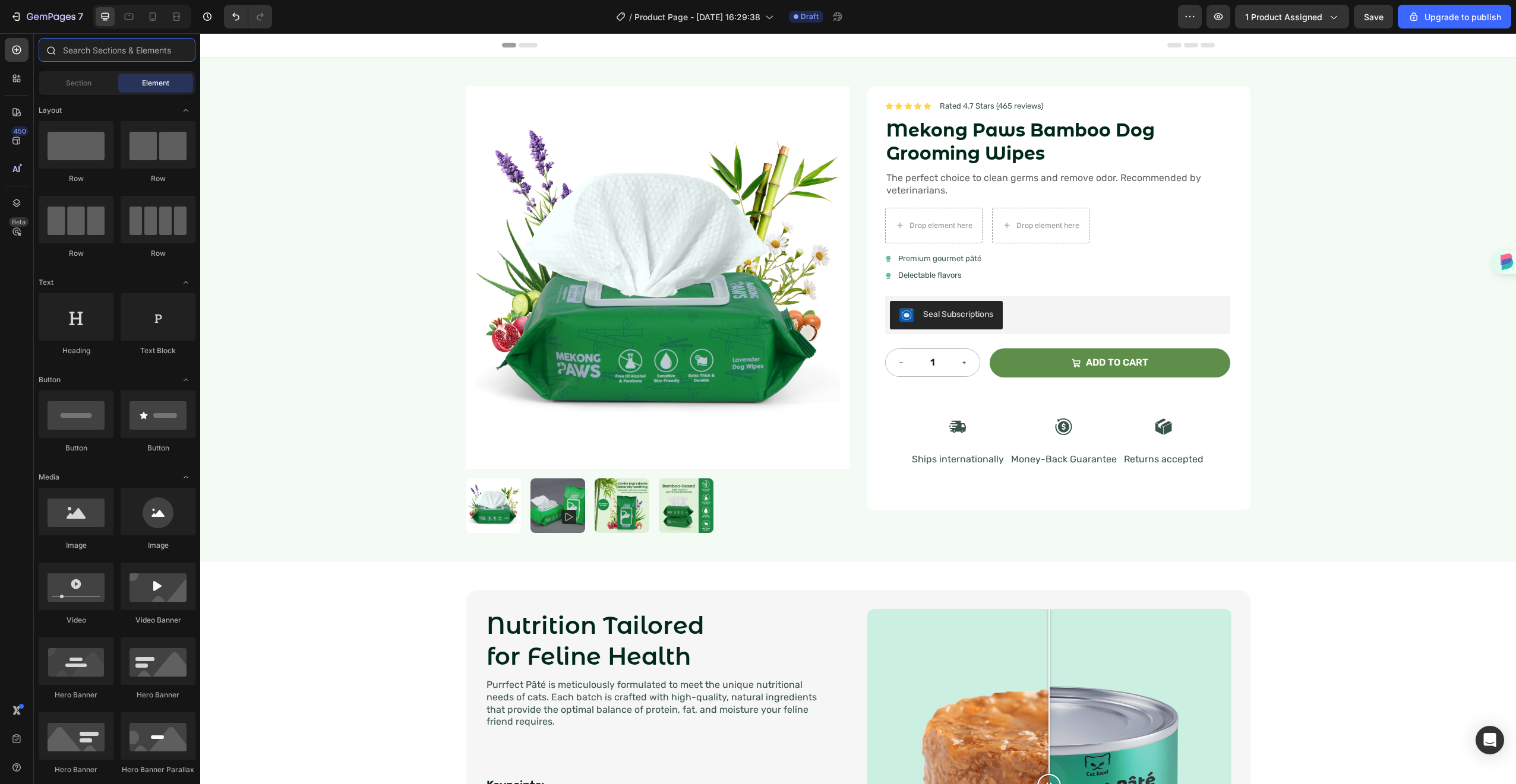
click at [106, 47] on input "text" at bounding box center [117, 49] width 157 height 24
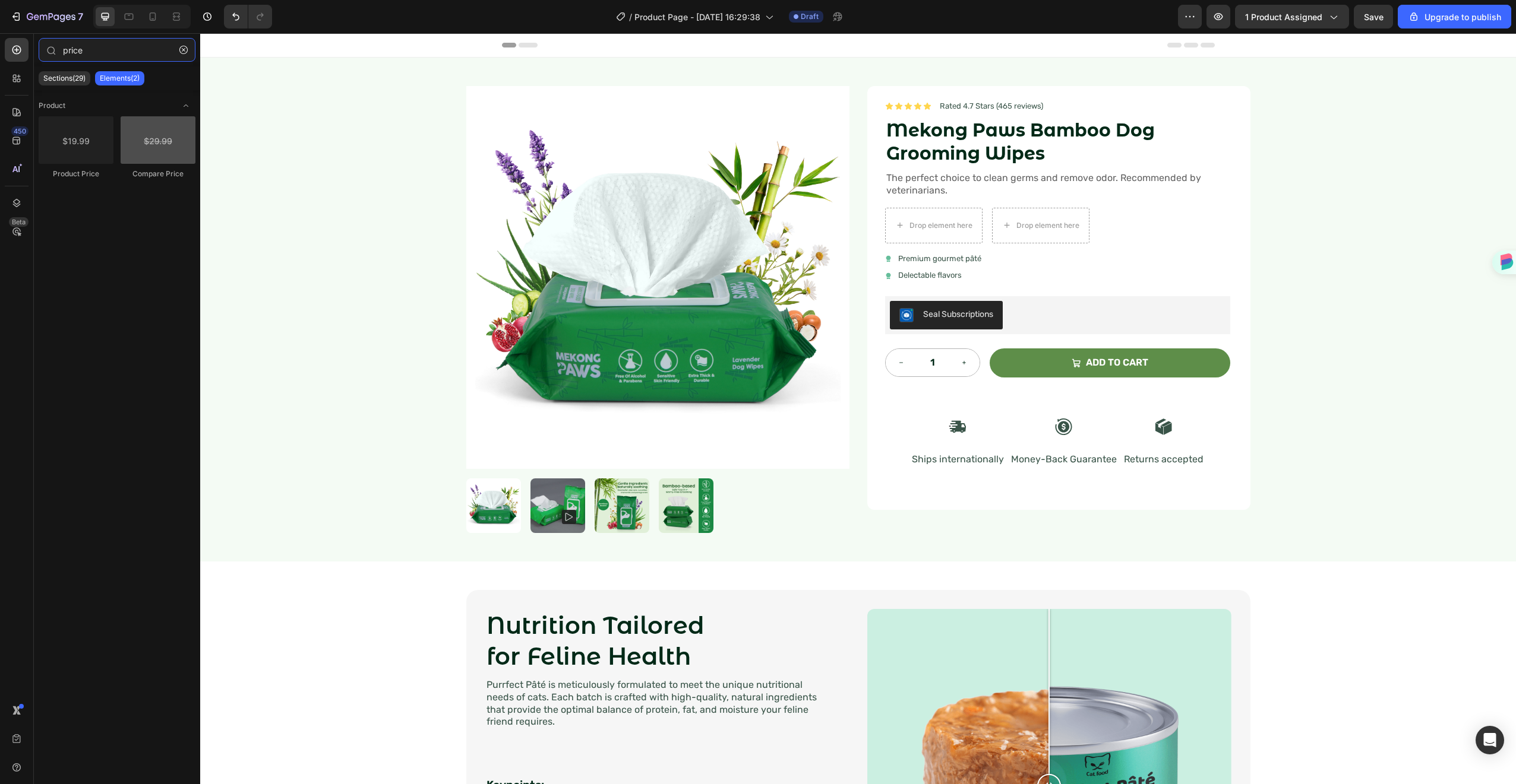
type input "price"
drag, startPoint x: 336, startPoint y: 171, endPoint x: 909, endPoint y: 227, distance: 575.7
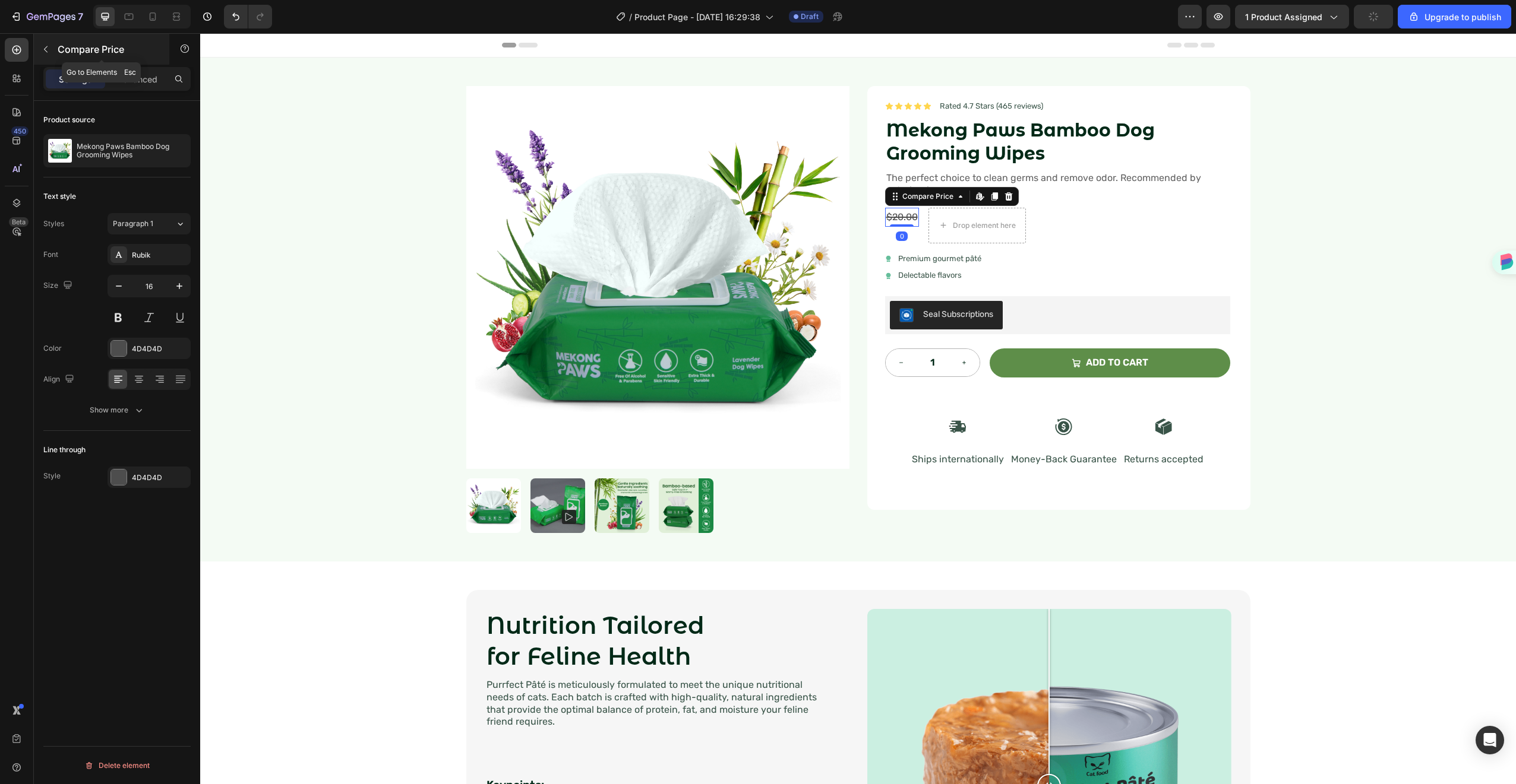
click at [45, 47] on icon "button" at bounding box center [45, 49] width 4 height 7
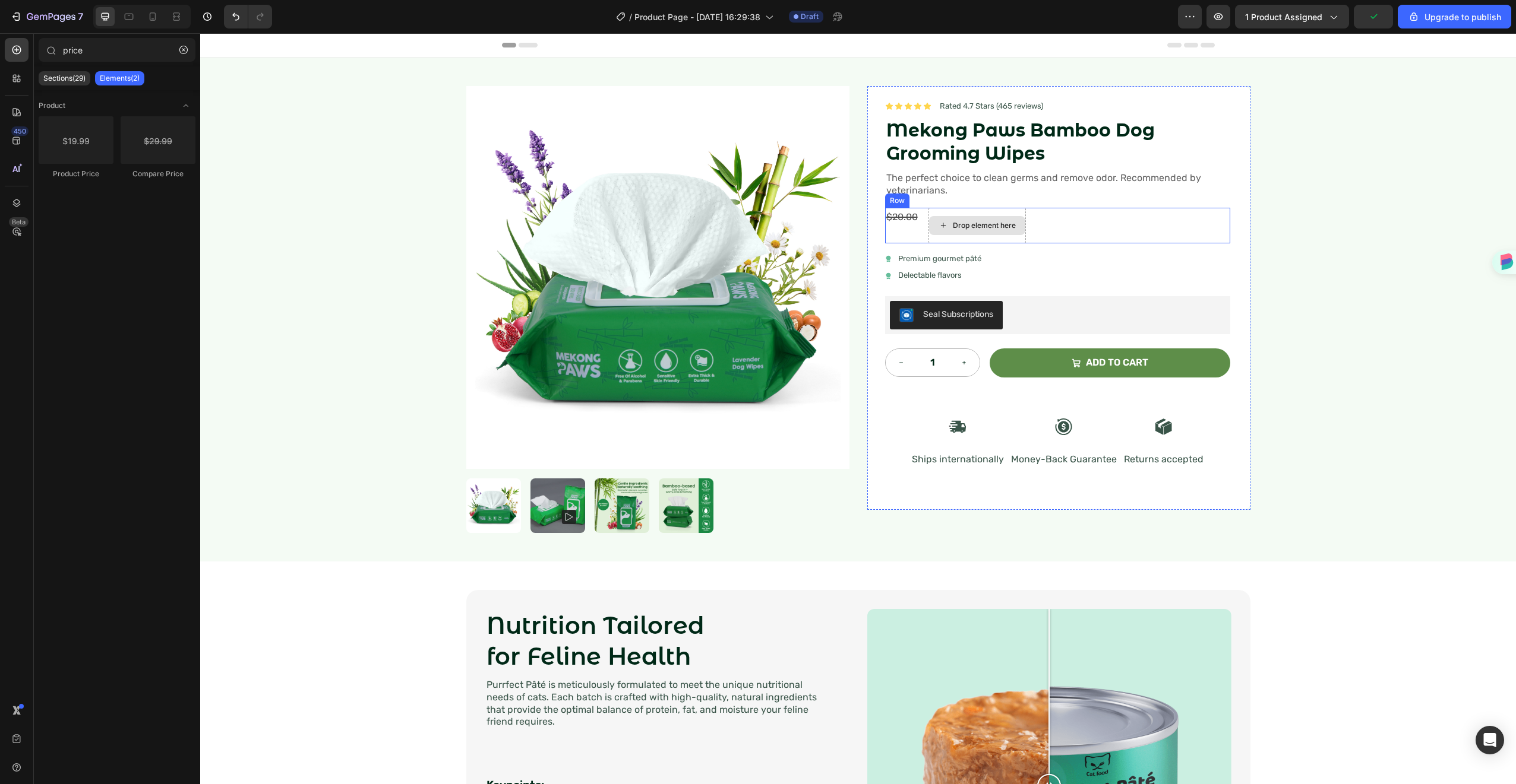
click at [958, 225] on div "Drop element here" at bounding box center [984, 226] width 63 height 9
drag, startPoint x: 286, startPoint y: 176, endPoint x: 980, endPoint y: 224, distance: 695.7
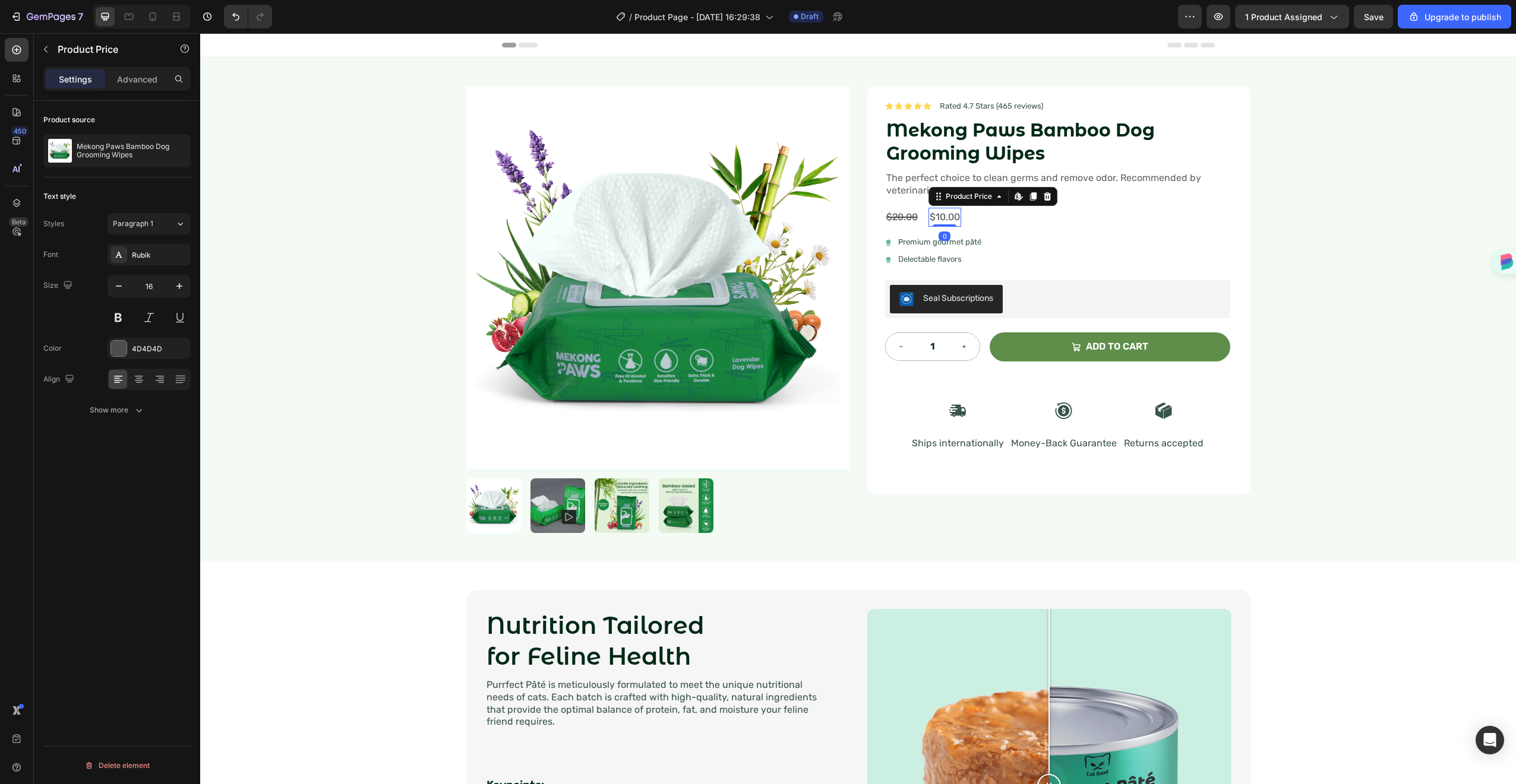
click at [930, 217] on div "$10.00" at bounding box center [944, 218] width 33 height 20
click at [178, 289] on icon "button" at bounding box center [179, 286] width 12 height 12
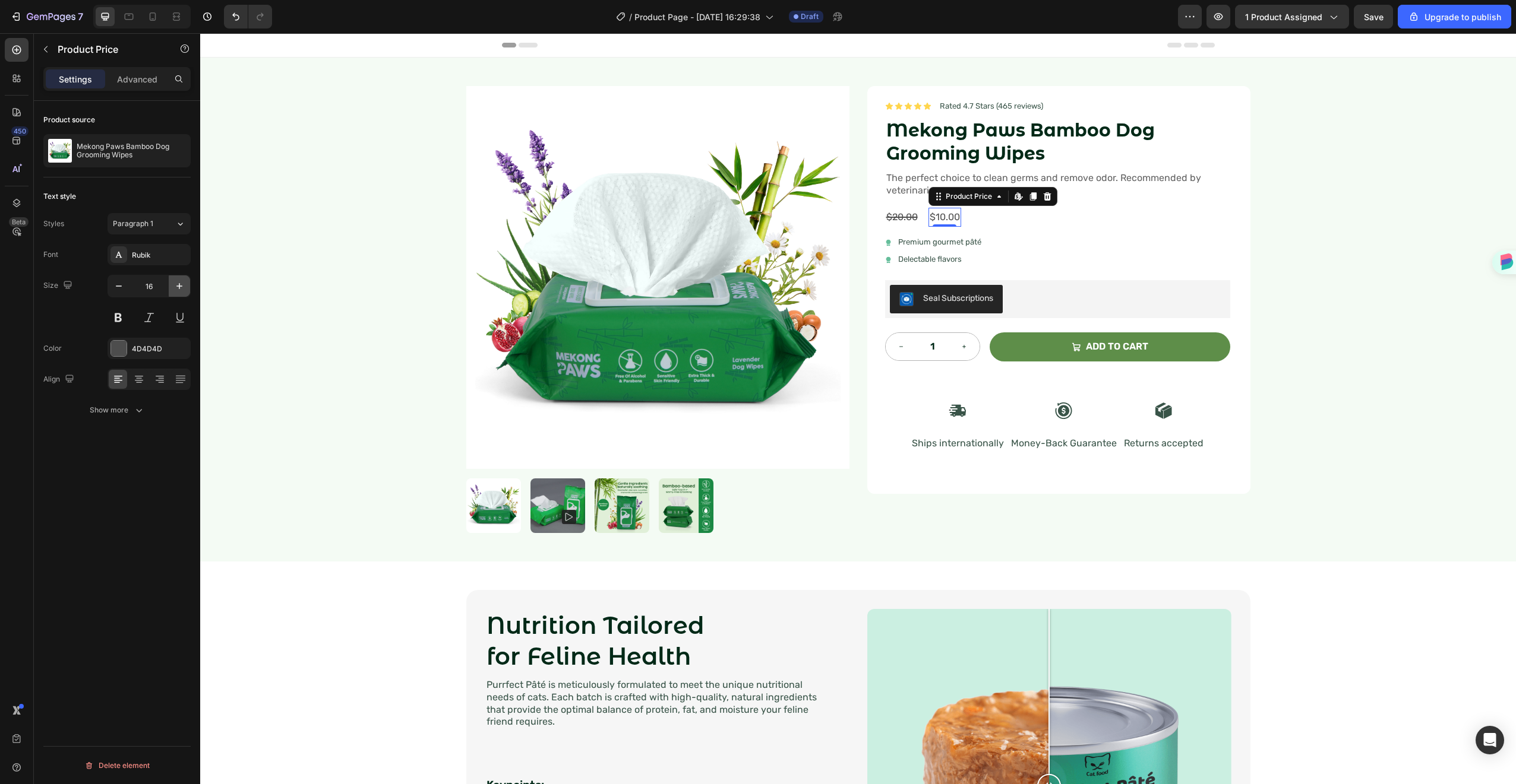
click at [178, 289] on icon "button" at bounding box center [179, 286] width 12 height 12
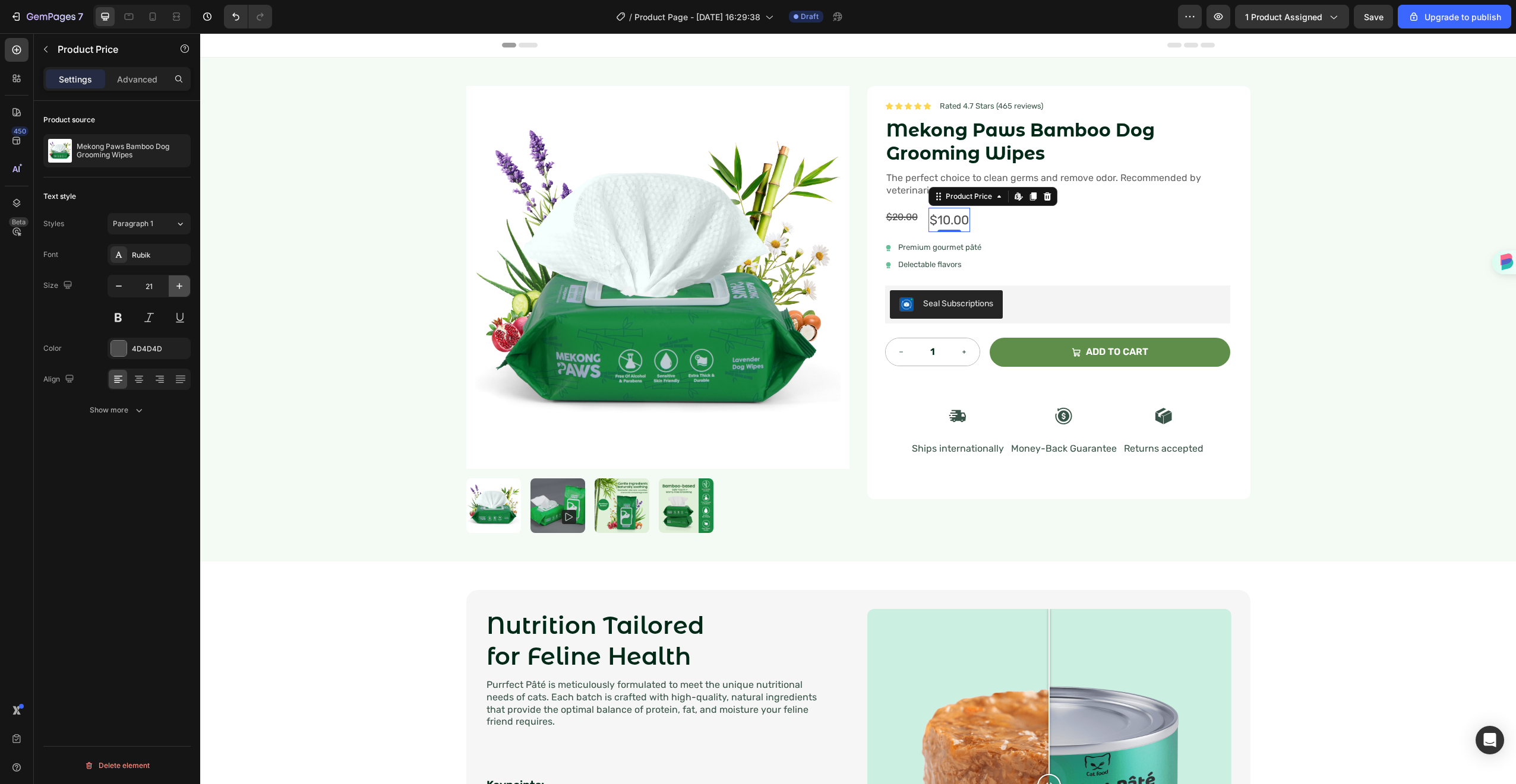
click at [178, 289] on icon "button" at bounding box center [179, 286] width 12 height 12
type input "24"
click at [123, 324] on button at bounding box center [118, 318] width 22 height 22
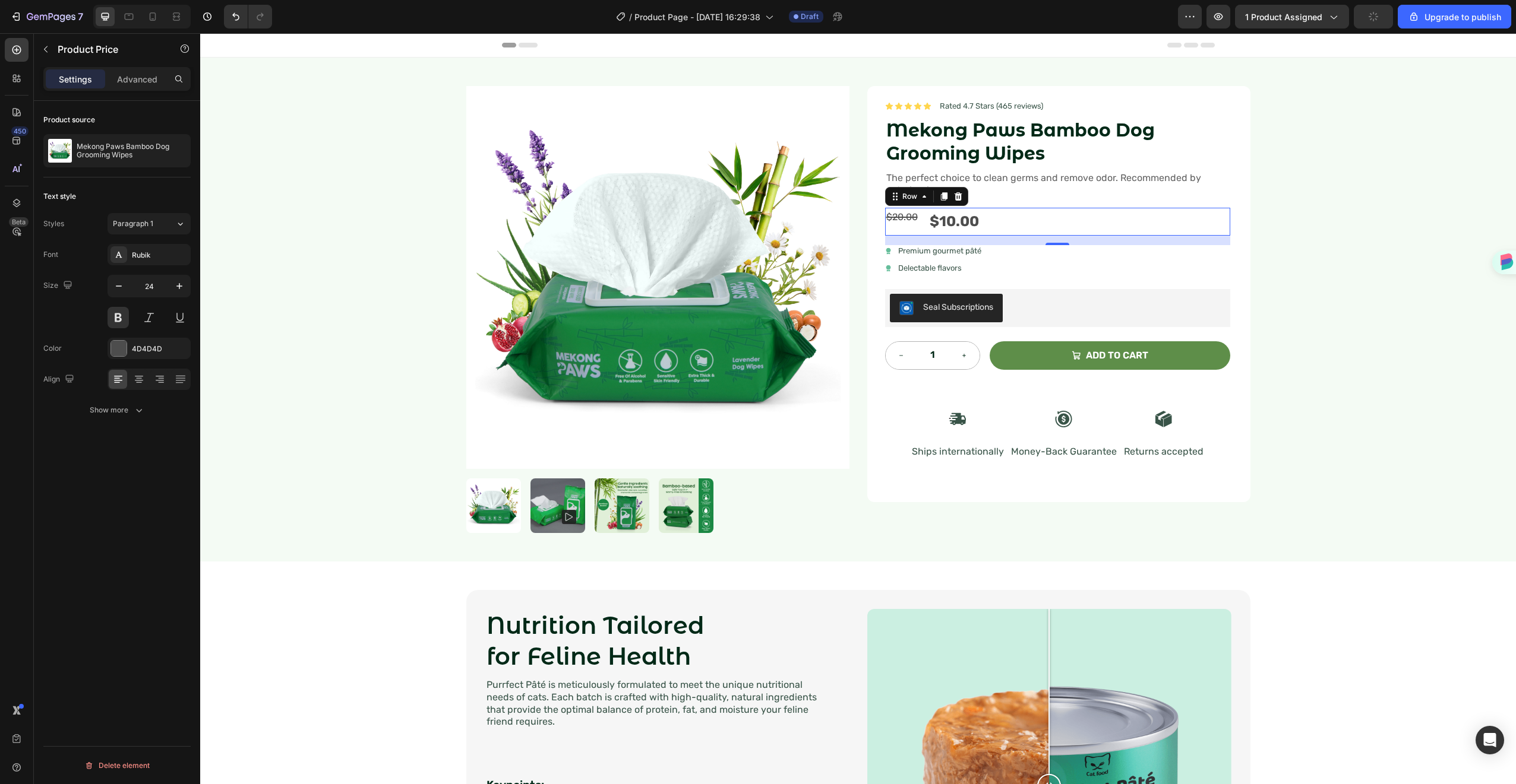
click at [916, 227] on div "$20.00 Compare Price Compare Price $10.00 Product Price Product Price Row 0" at bounding box center [1058, 222] width 345 height 28
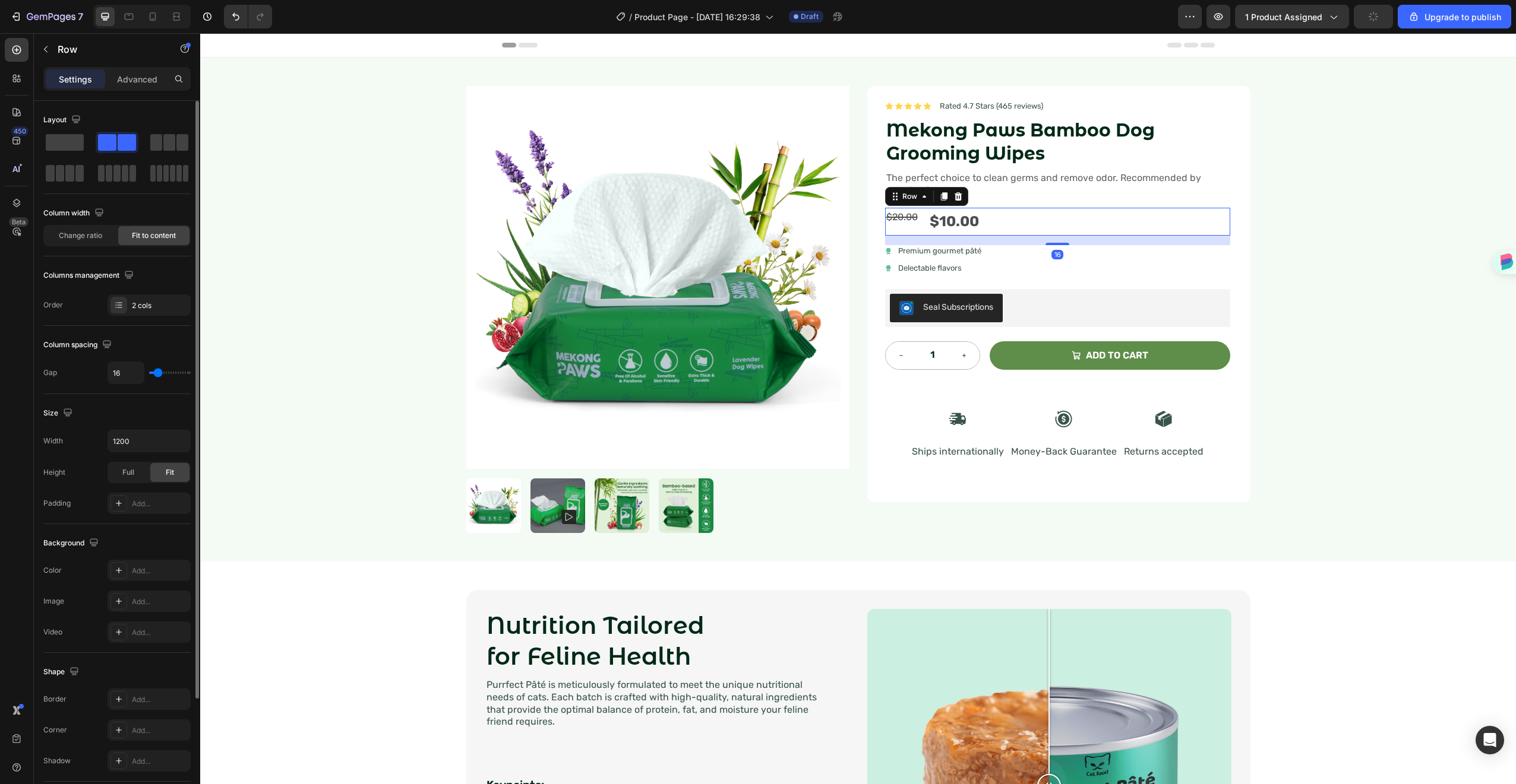
scroll to position [143, 0]
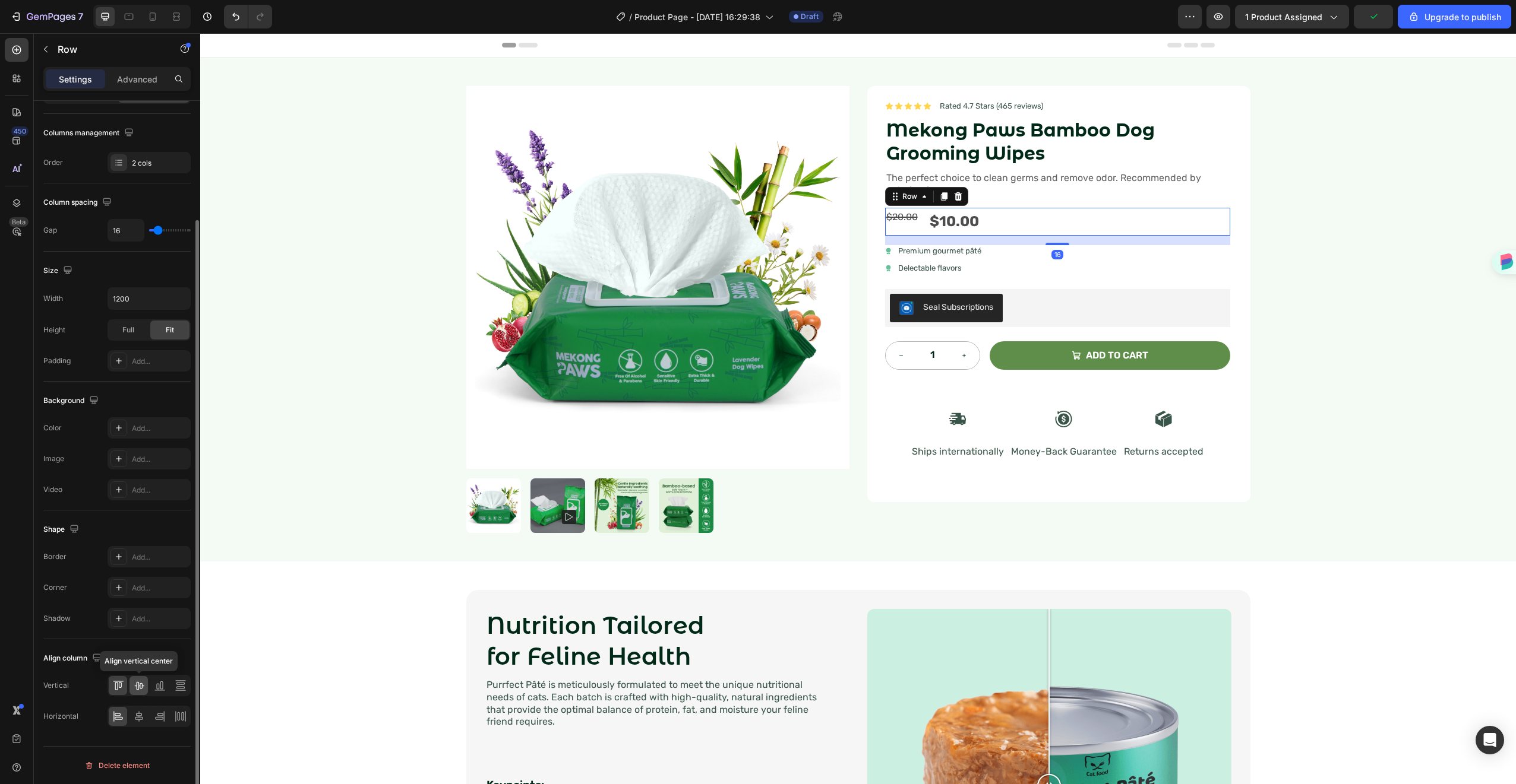
click at [146, 681] on div at bounding box center [138, 686] width 18 height 19
click at [917, 229] on div "$20.00 Compare Price Compare Price $10.00 Product Price Product Price Row 16" at bounding box center [1058, 222] width 345 height 28
click at [920, 224] on div "$20.00 Compare Price Compare Price $10.00 Product Price Product Price Row 16" at bounding box center [1058, 222] width 345 height 28
click at [1023, 221] on div "$20.00 Compare Price Compare Price $10.00 Product Price Product Price Row 16" at bounding box center [1058, 222] width 345 height 28
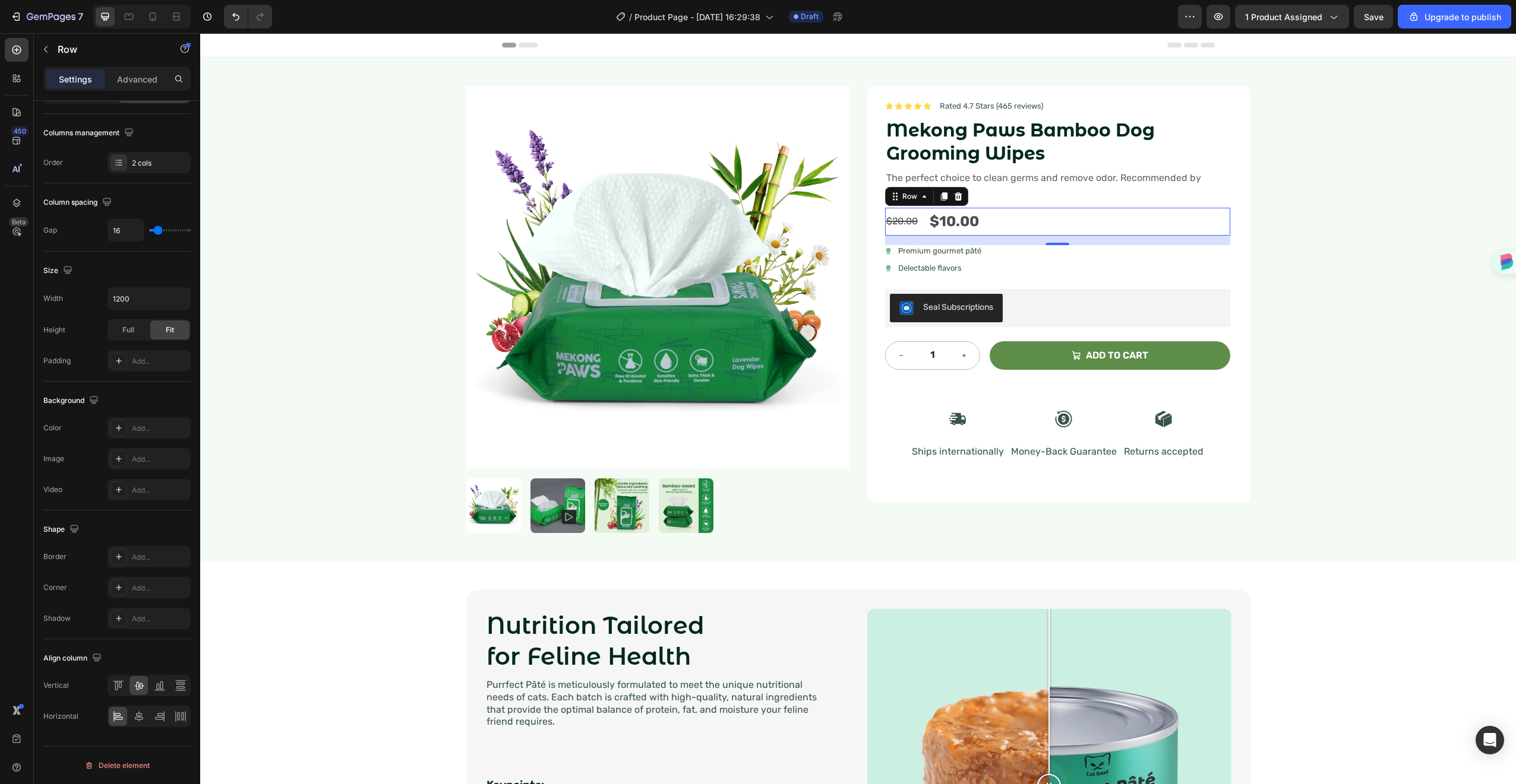
click at [1023, 221] on div "$20.00 Compare Price Compare Price $10.00 Product Price Product Price Row 16" at bounding box center [1058, 222] width 345 height 28
click at [908, 224] on div "$20.00" at bounding box center [903, 221] width 34 height 20
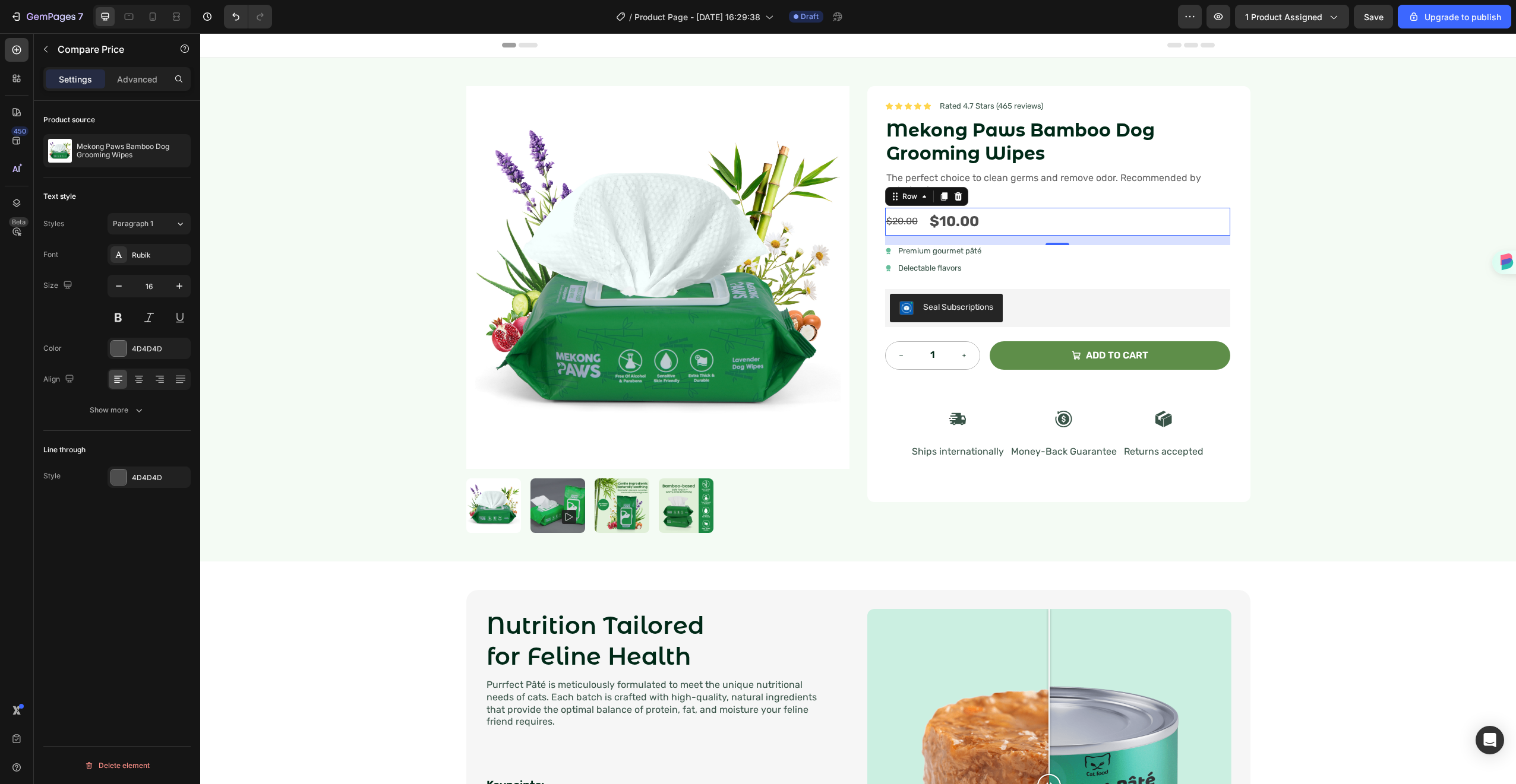
click at [1002, 221] on div "$20.00 Compare Price Compare Price $10.00 Product Price Product Price Row 0" at bounding box center [1058, 222] width 345 height 28
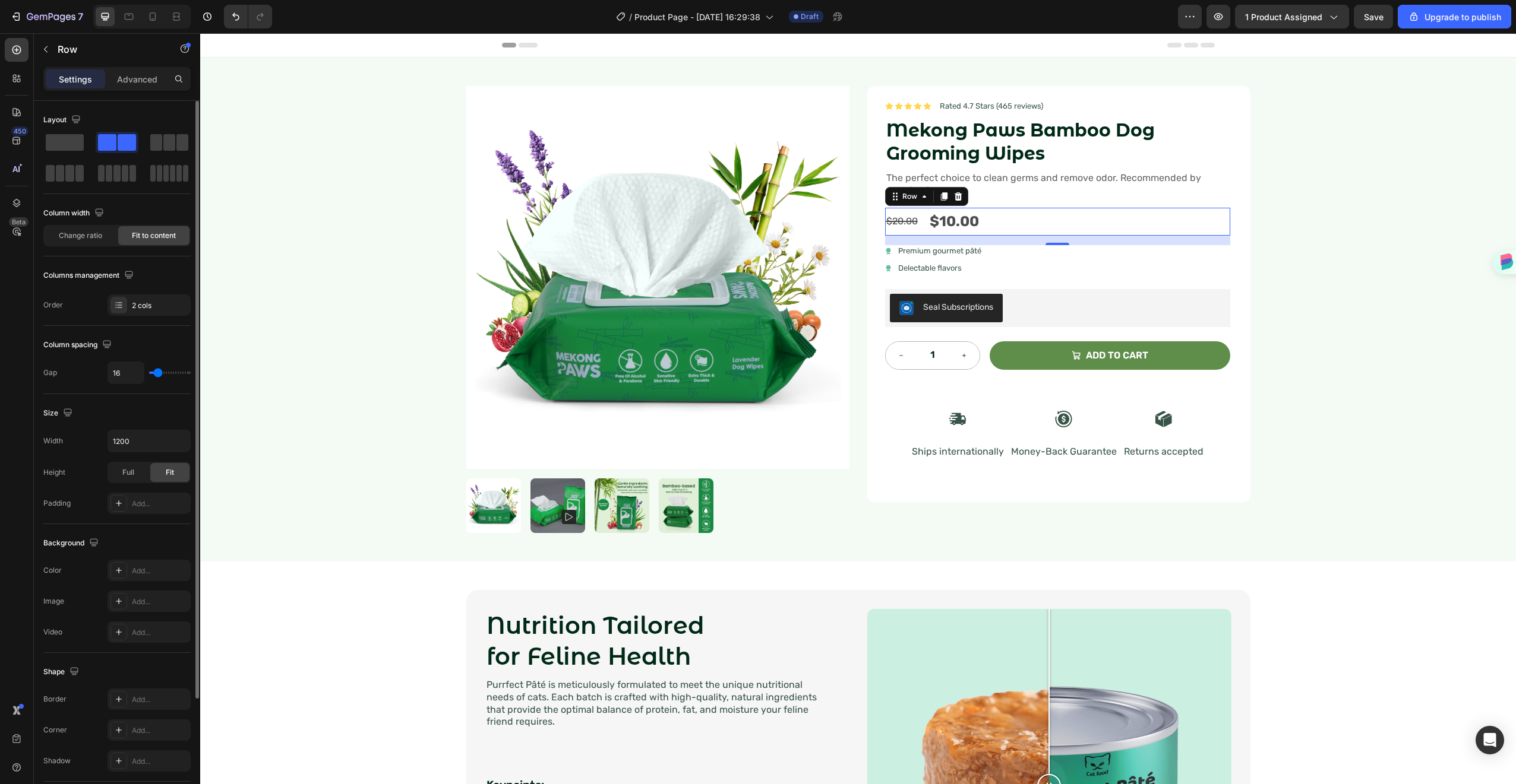
type input "25"
type input "23"
type input "21"
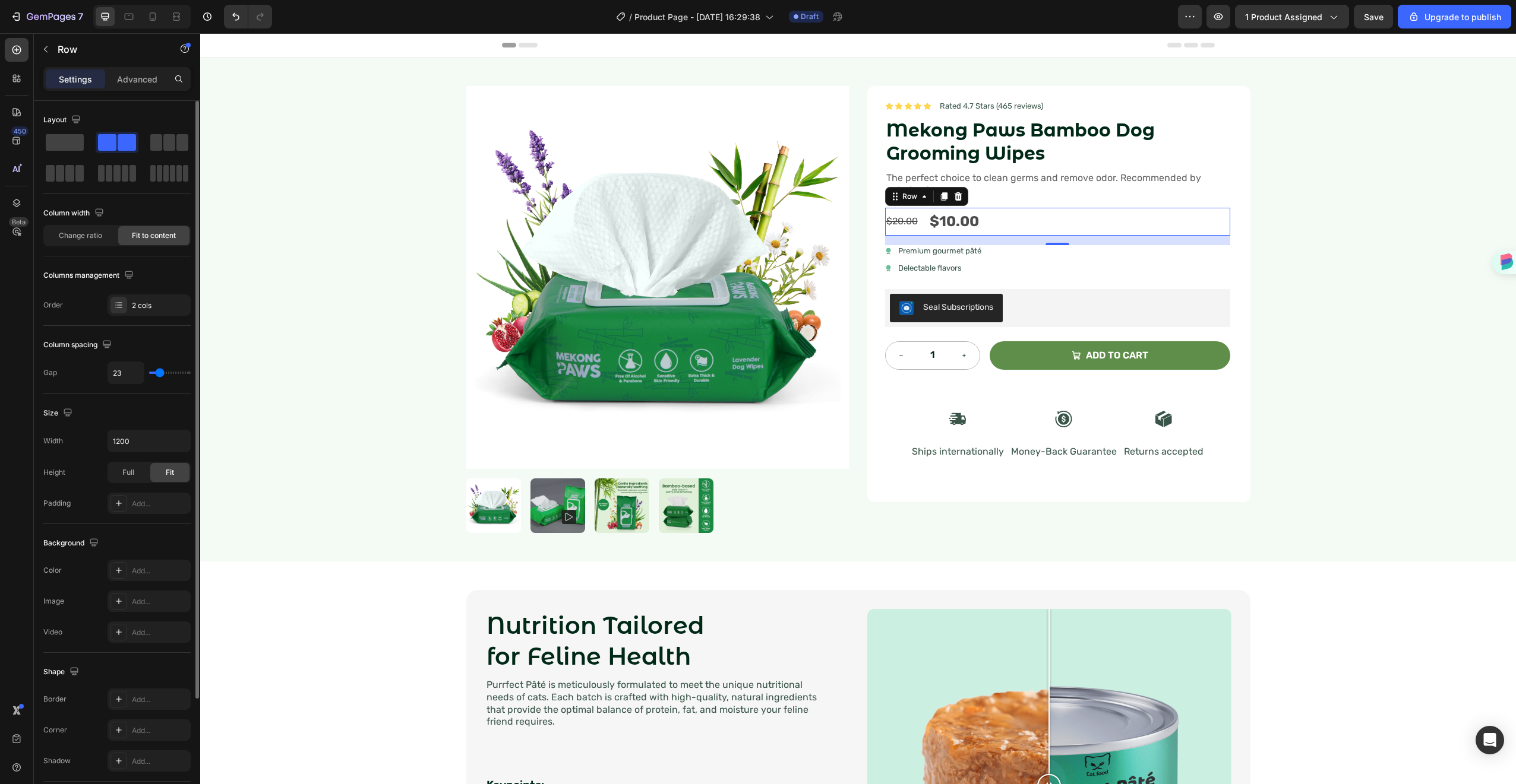
type input "21"
type input "18"
type input "16"
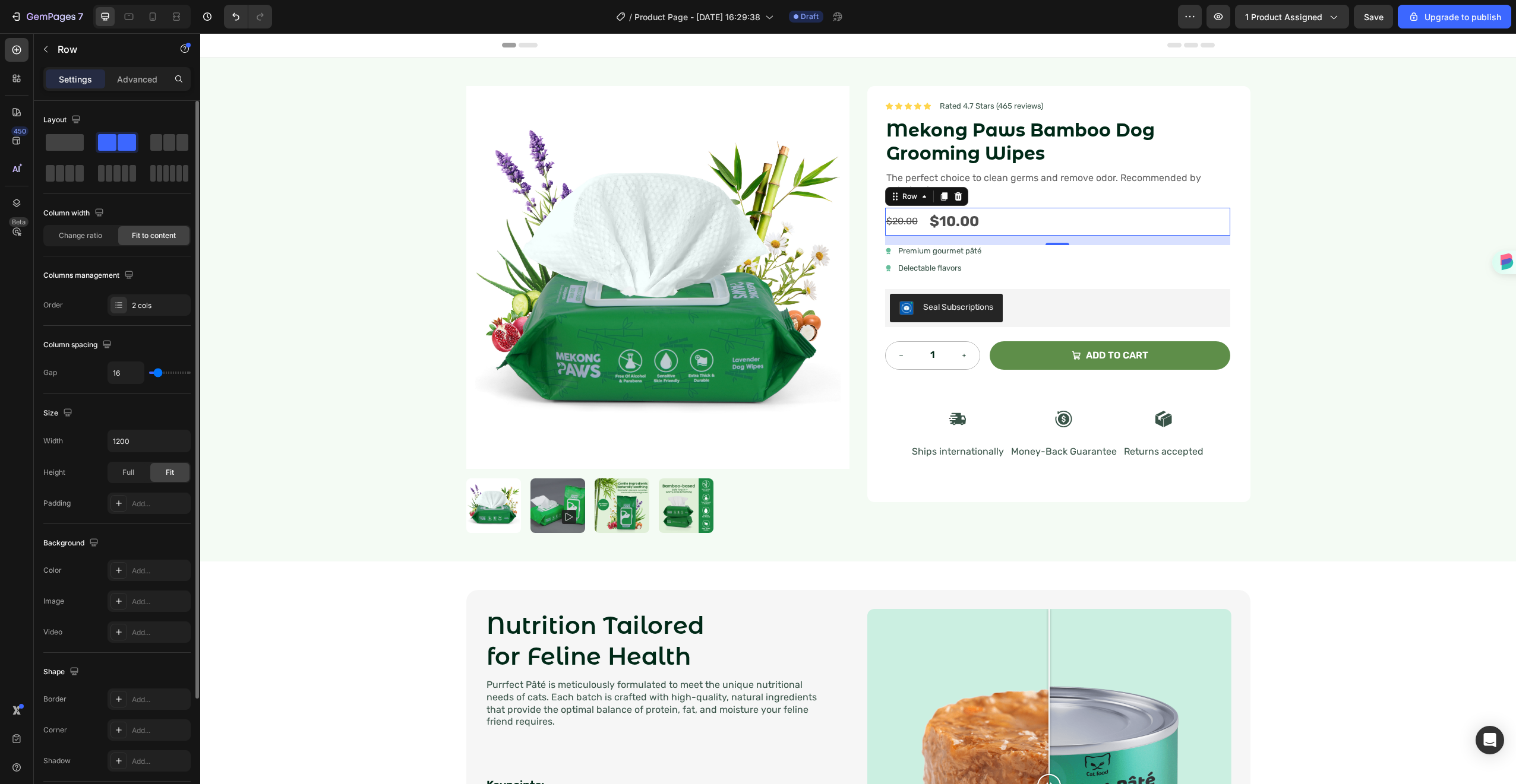
type input "15"
type input "14"
type input "13"
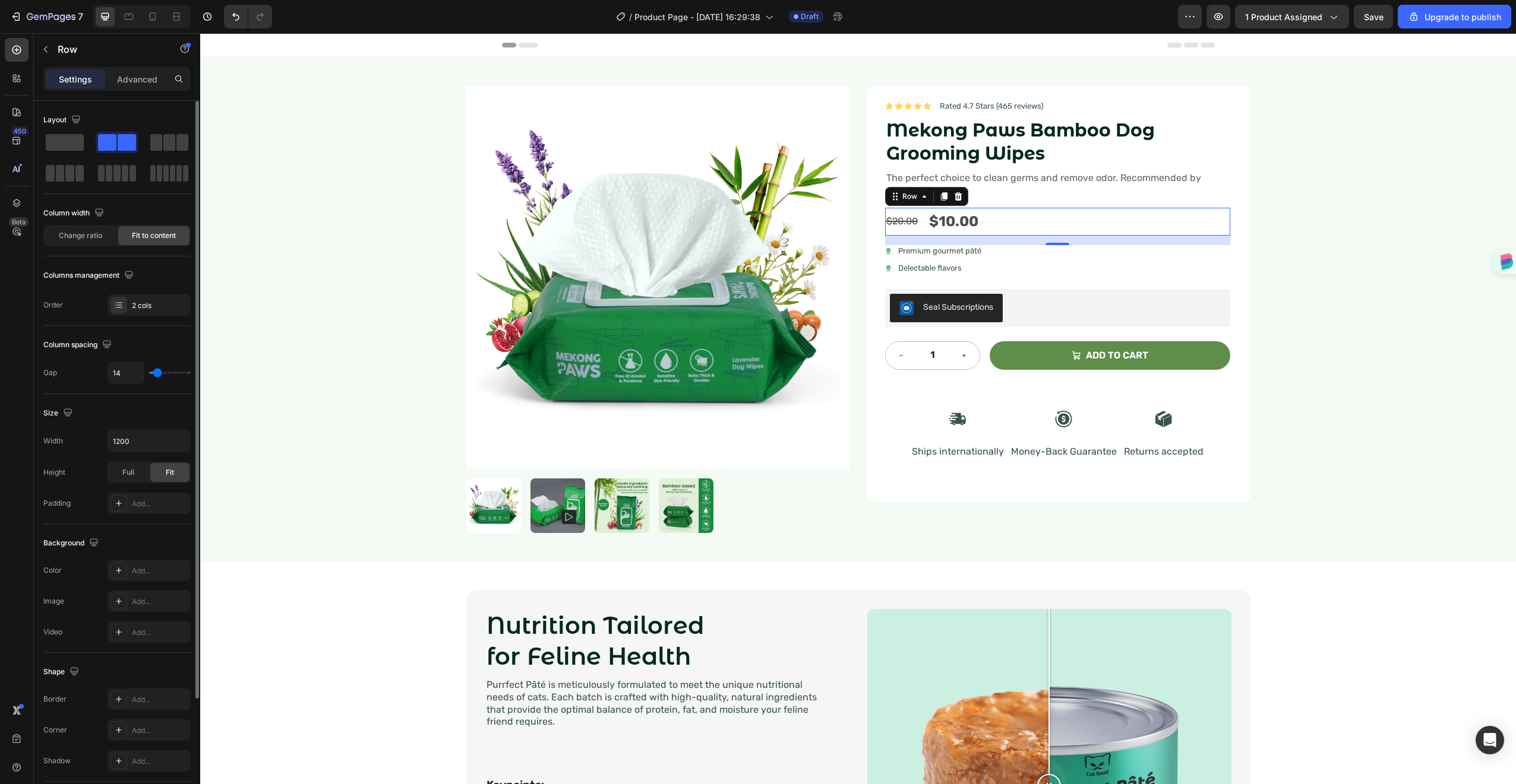
type input "13"
type input "12"
type input "11"
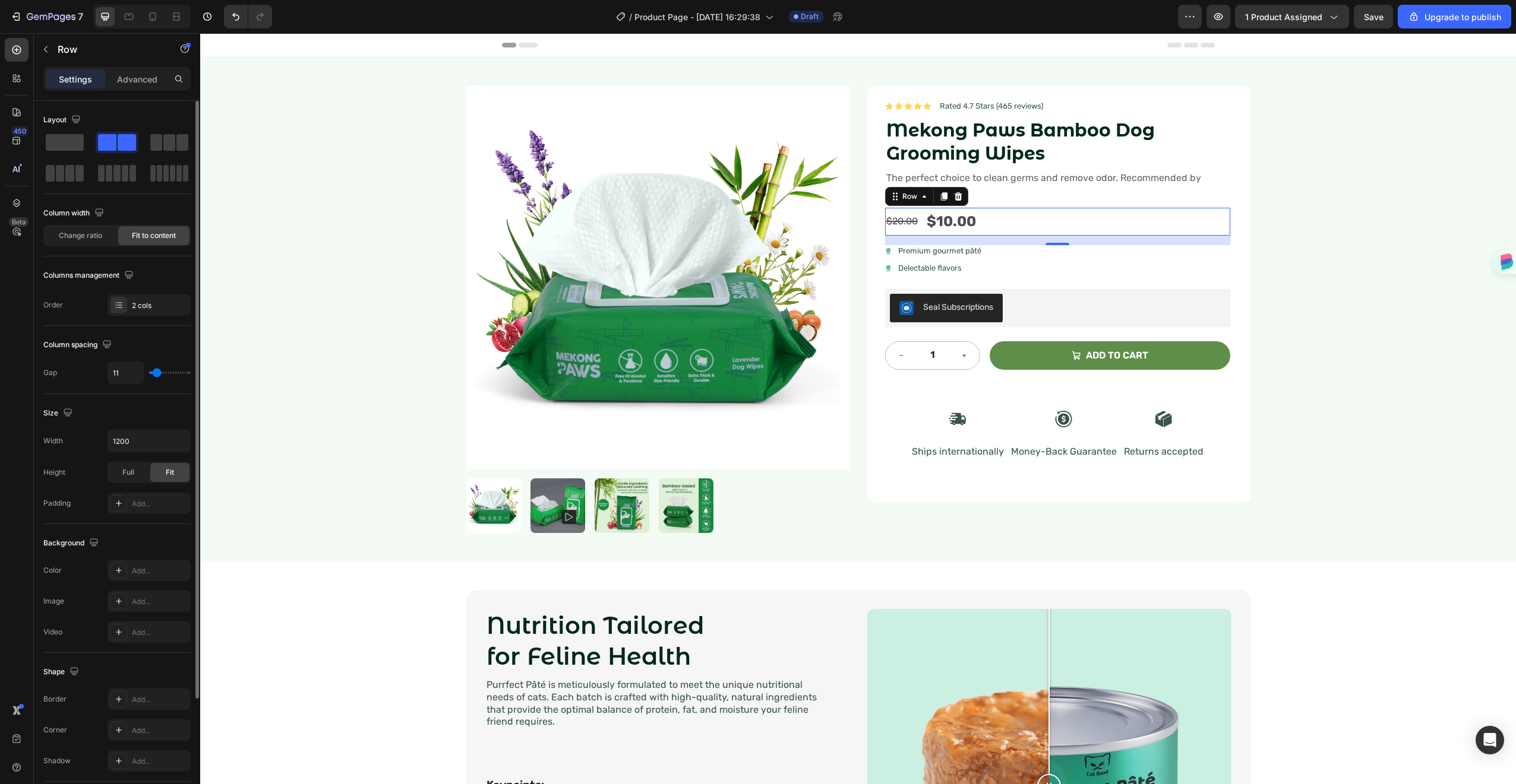
type input "9"
type input "8"
type input "7"
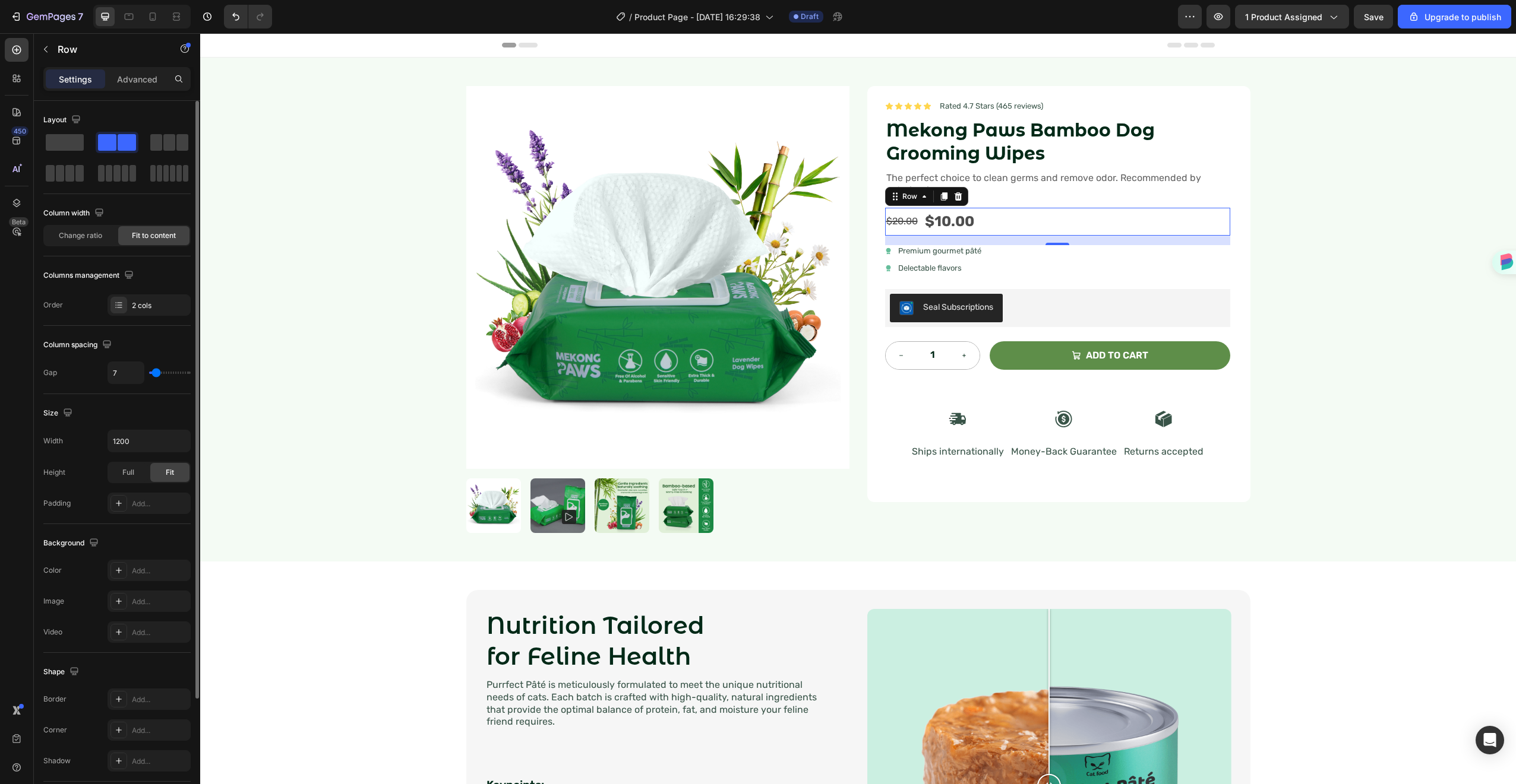
type input "7"
type input "6"
type input "5"
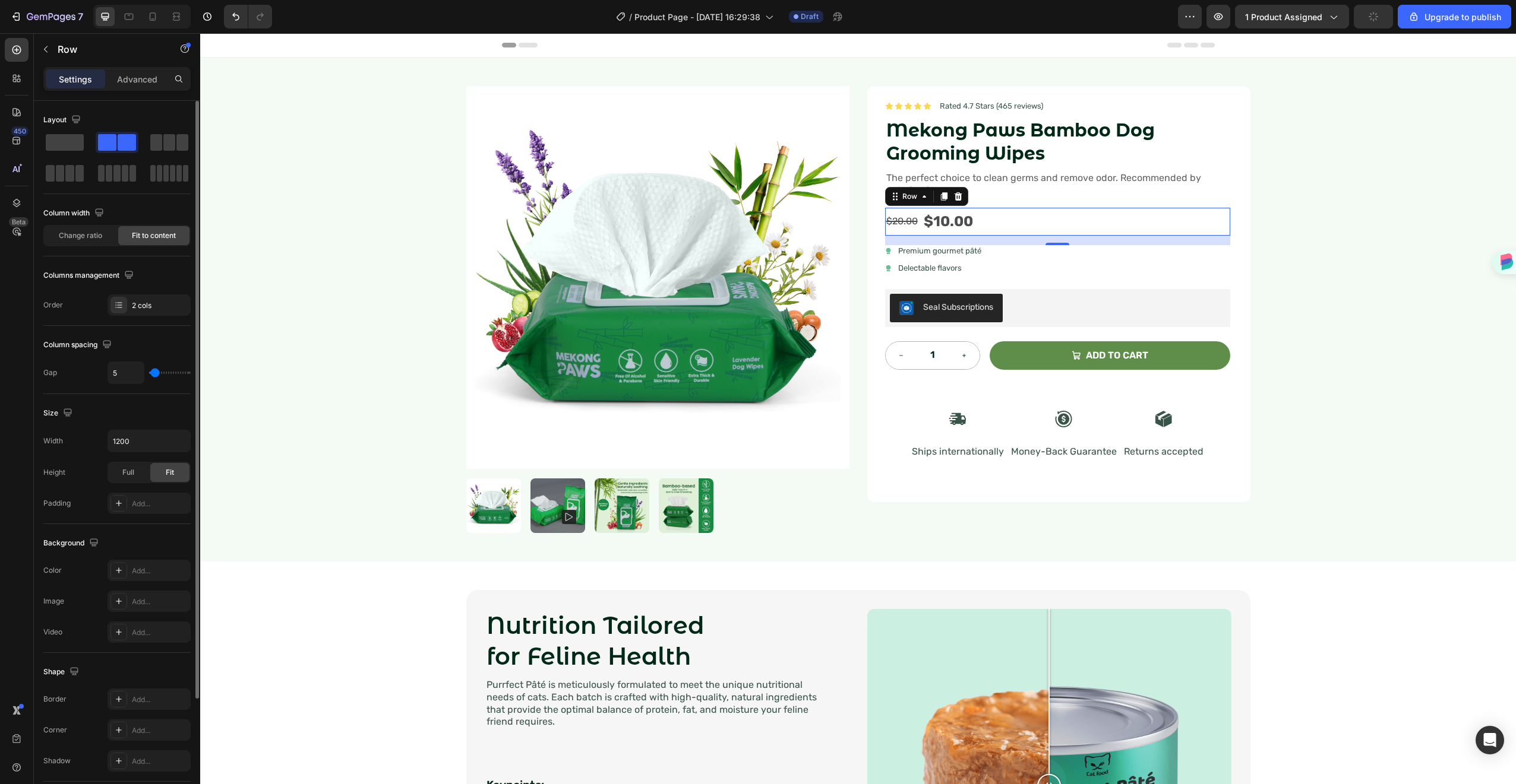
type input "4"
type input "3"
type input "2"
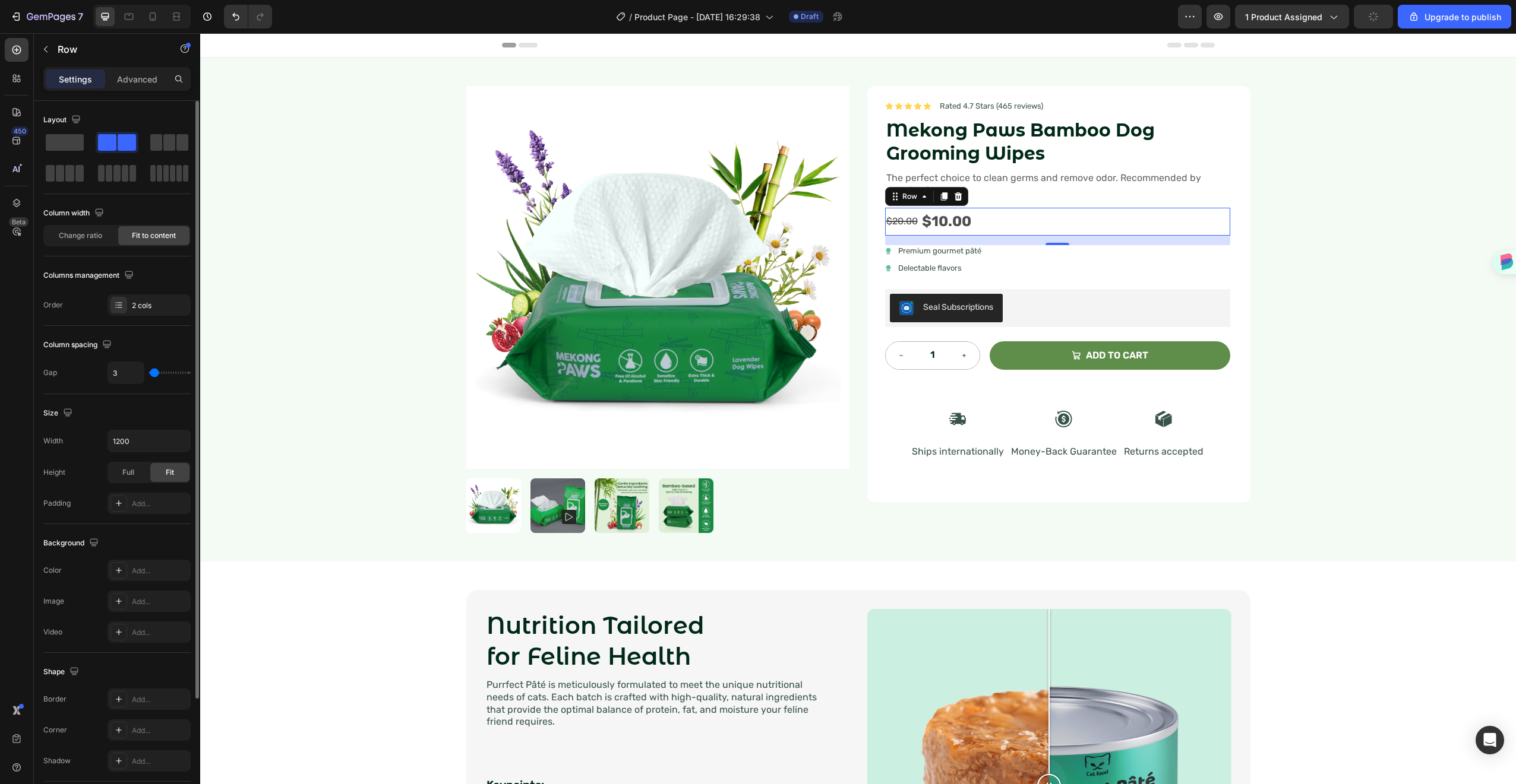
type input "2"
type input "1"
type input "0"
drag, startPoint x: 161, startPoint y: 375, endPoint x: 151, endPoint y: 373, distance: 10.2
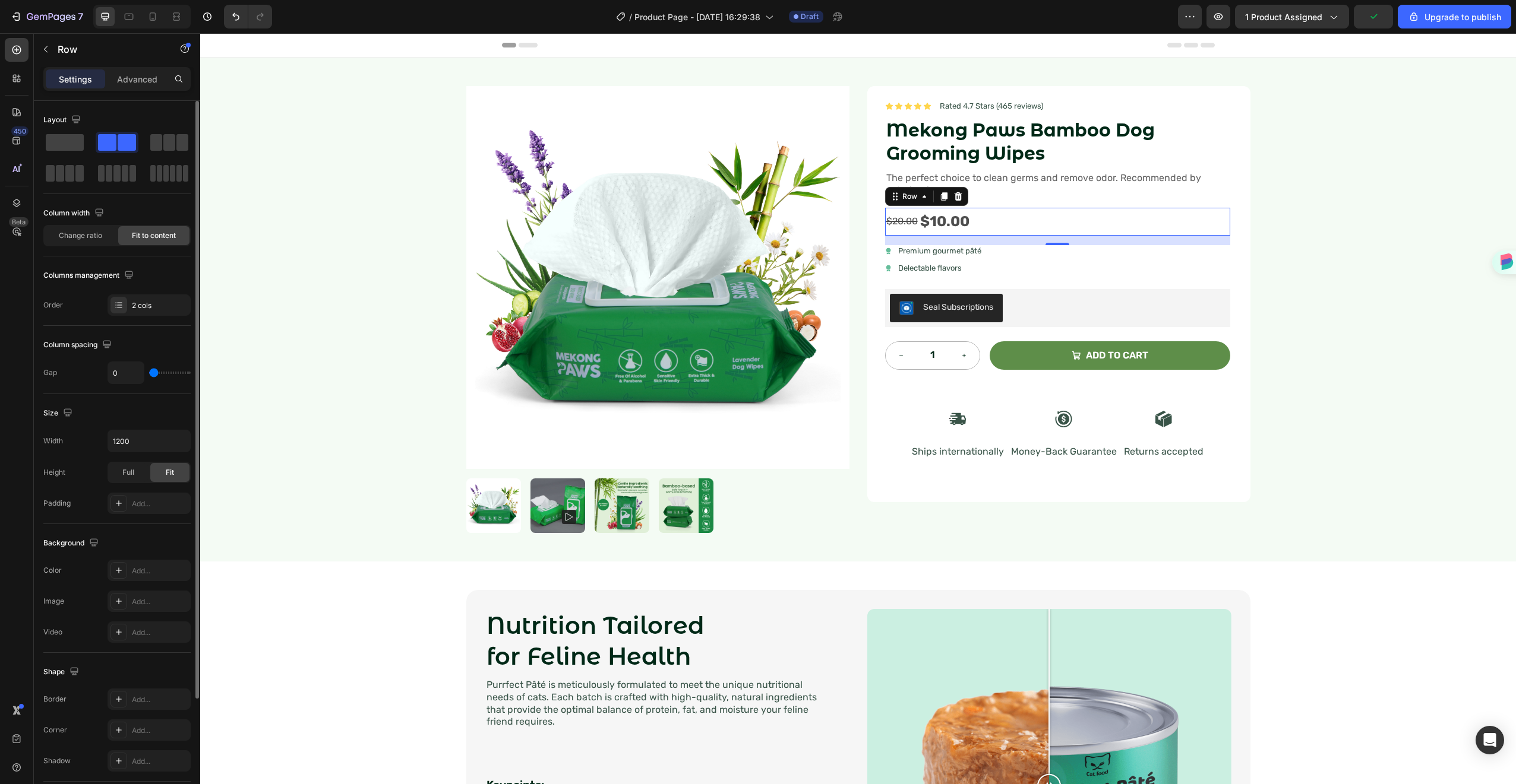
type input "0"
click at [151, 373] on input "range" at bounding box center [170, 373] width 42 height 3
click at [1101, 197] on div "The perfect choice to clean germs and remove odor. Recommended by veterinarians." at bounding box center [1058, 184] width 345 height 27
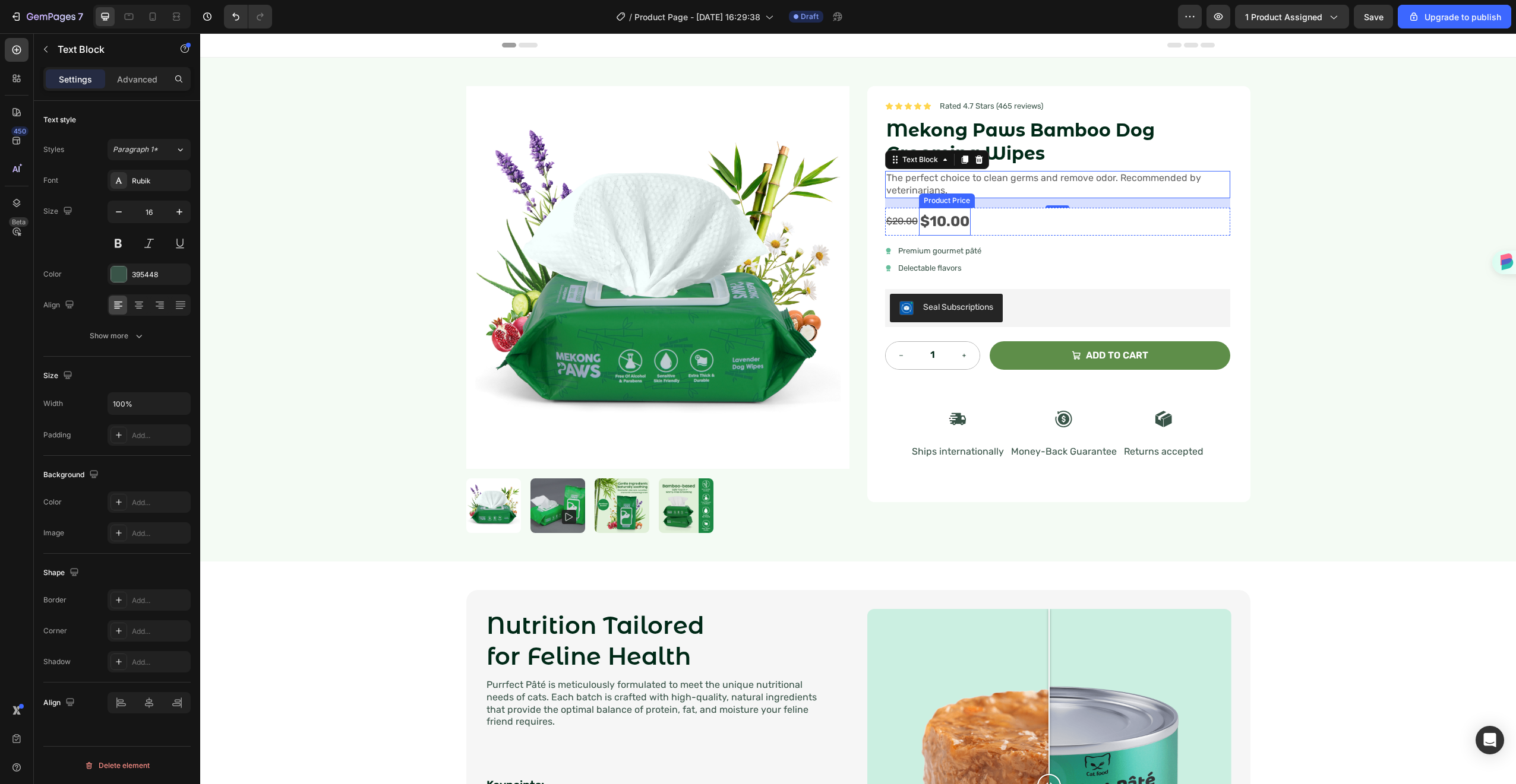
click at [931, 219] on div "$10.00" at bounding box center [944, 222] width 52 height 28
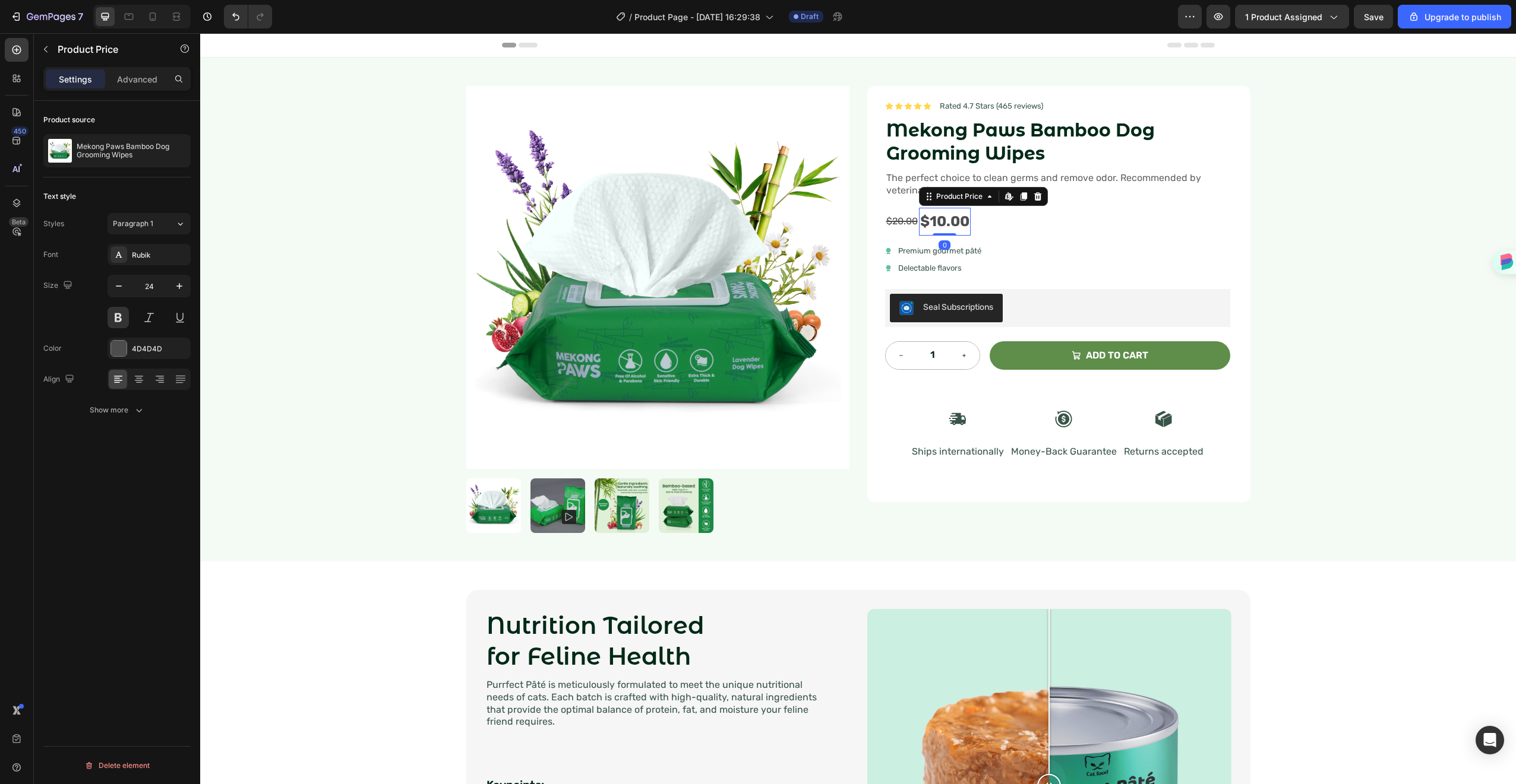
click at [931, 219] on div "$10.00" at bounding box center [944, 222] width 52 height 28
click at [150, 352] on div "4D4D4D" at bounding box center [149, 349] width 34 height 10
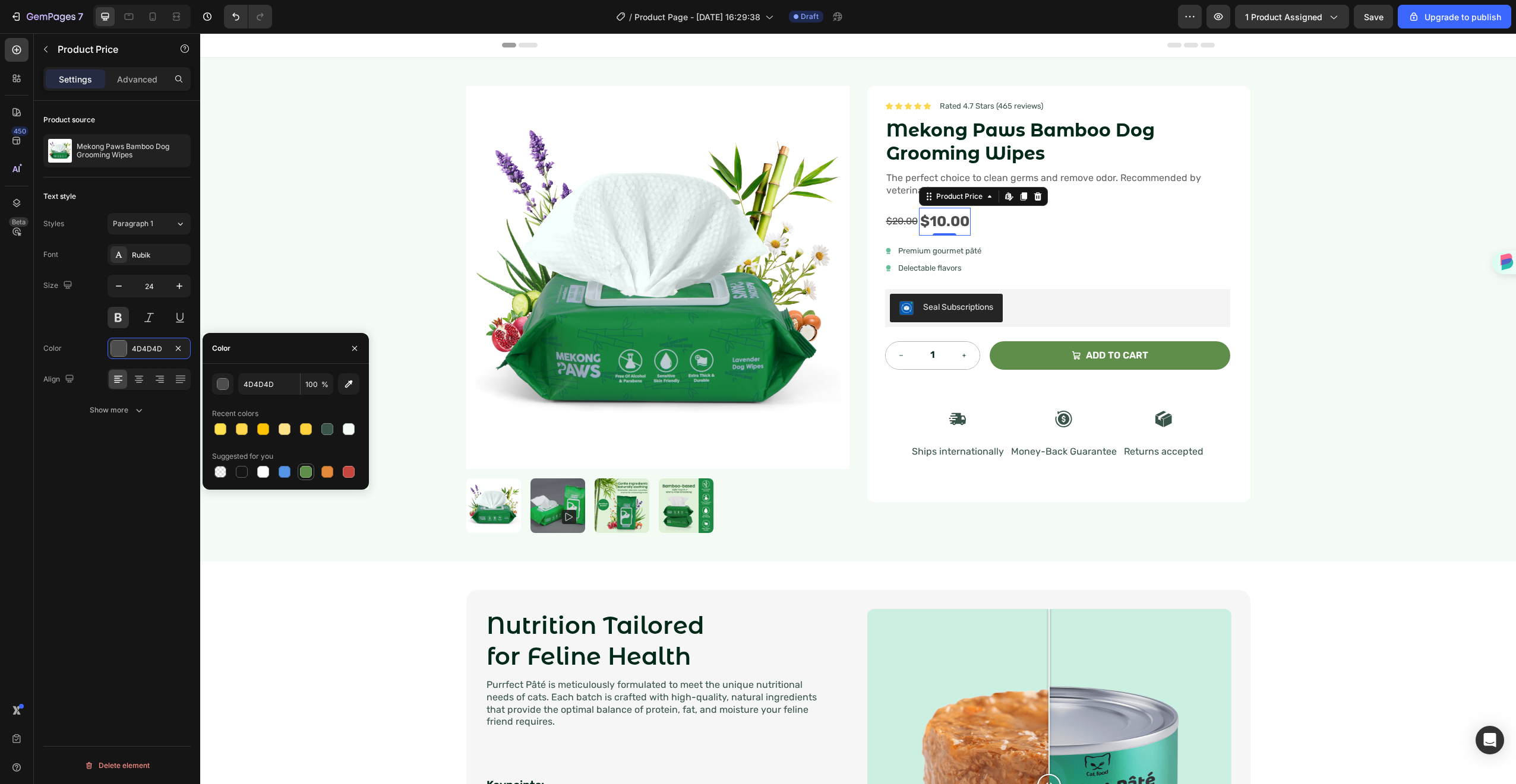
click at [311, 475] on div at bounding box center [306, 472] width 12 height 12
click at [328, 434] on div at bounding box center [327, 429] width 12 height 12
click at [306, 472] on div at bounding box center [306, 472] width 12 height 12
type input "5E8E49"
click at [1140, 231] on div "$20.00 Compare Price Compare Price $10.00 Product Price Product Price Row 0" at bounding box center [1058, 222] width 345 height 28
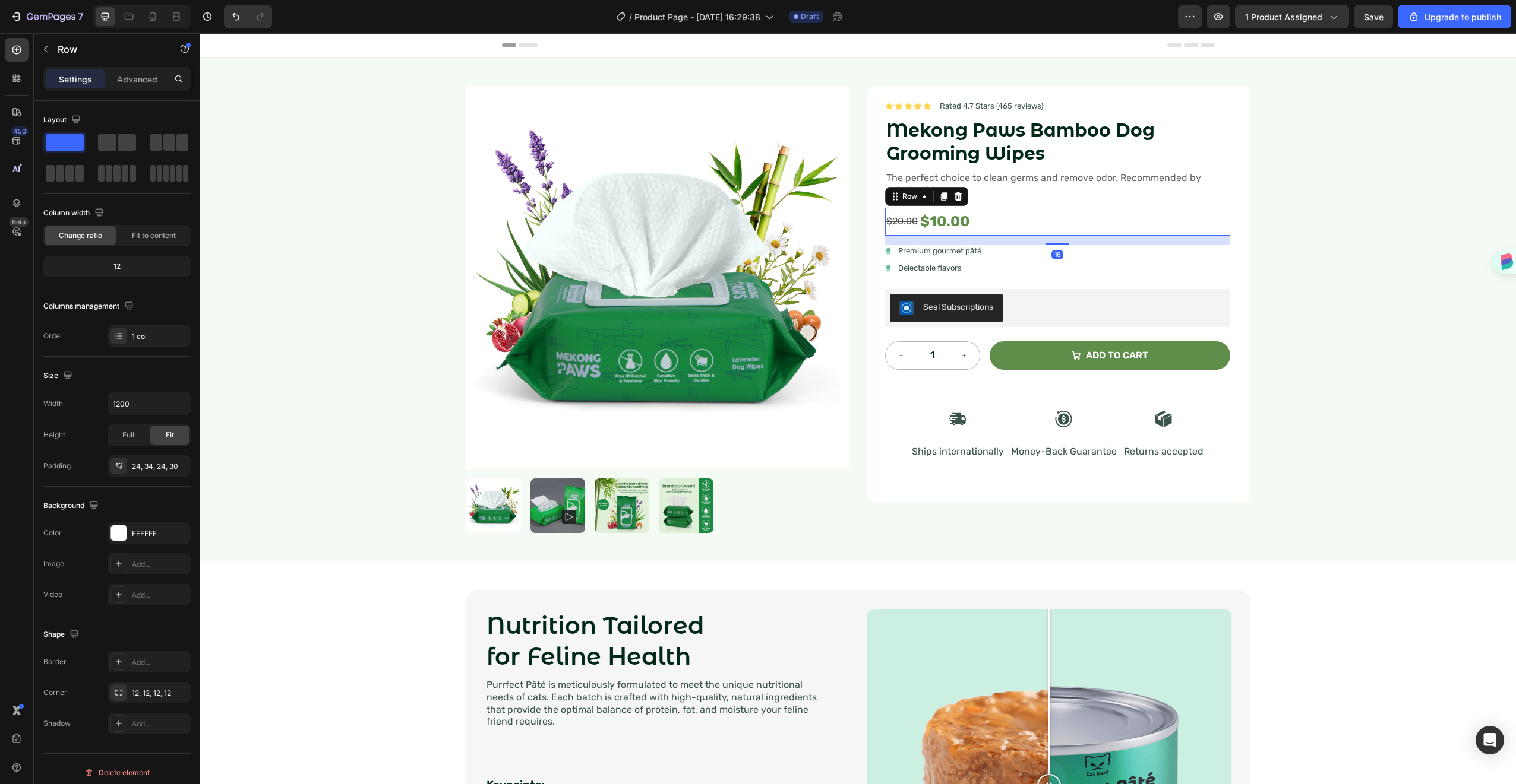
click at [1231, 200] on div "Icon Icon Icon Icon Icon Icon List Rated 4.7 Stars (465 reviews) Text Block Row…" at bounding box center [1059, 294] width 383 height 416
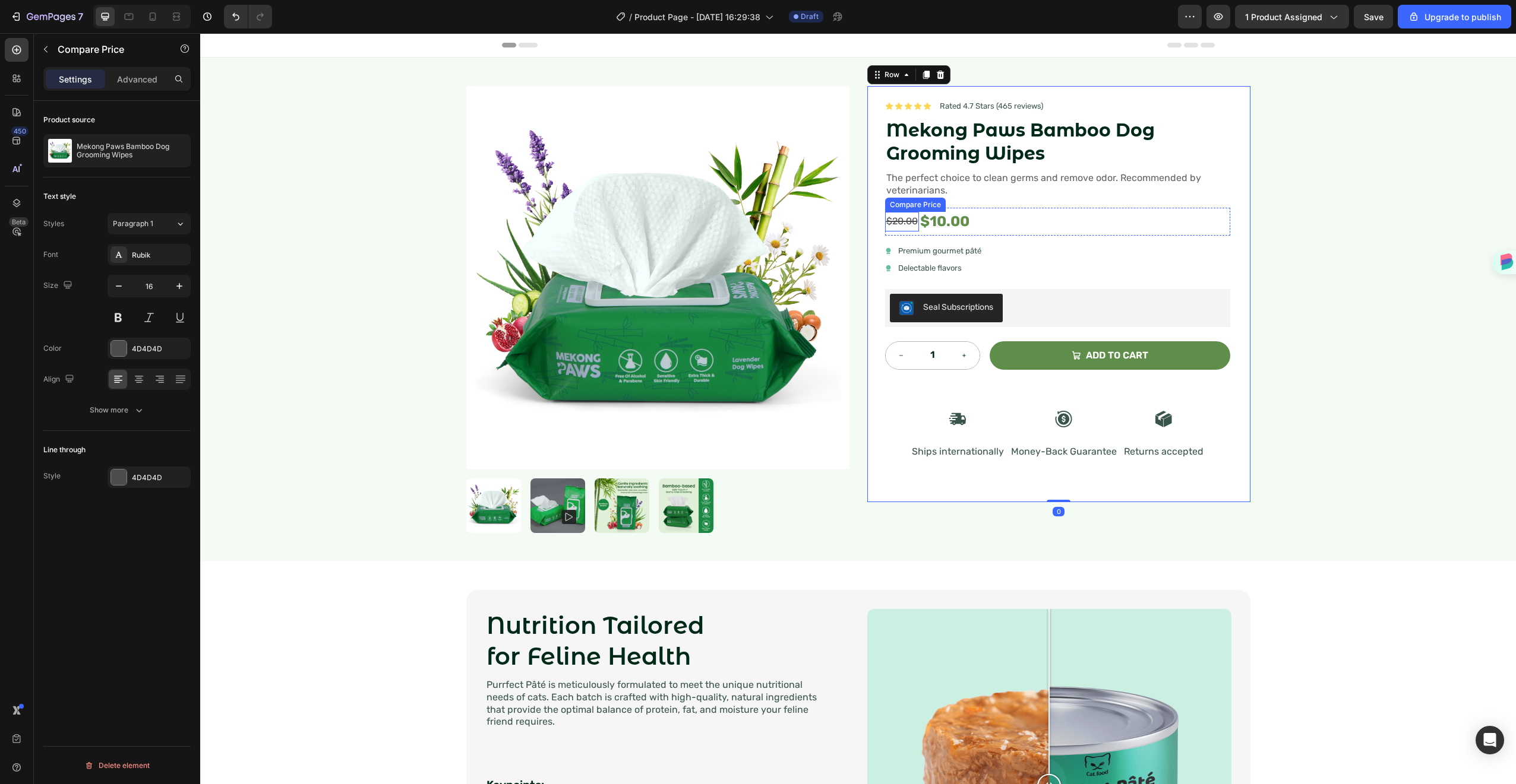
click at [893, 224] on div "$20.00" at bounding box center [903, 221] width 34 height 20
click at [125, 345] on div at bounding box center [118, 348] width 15 height 15
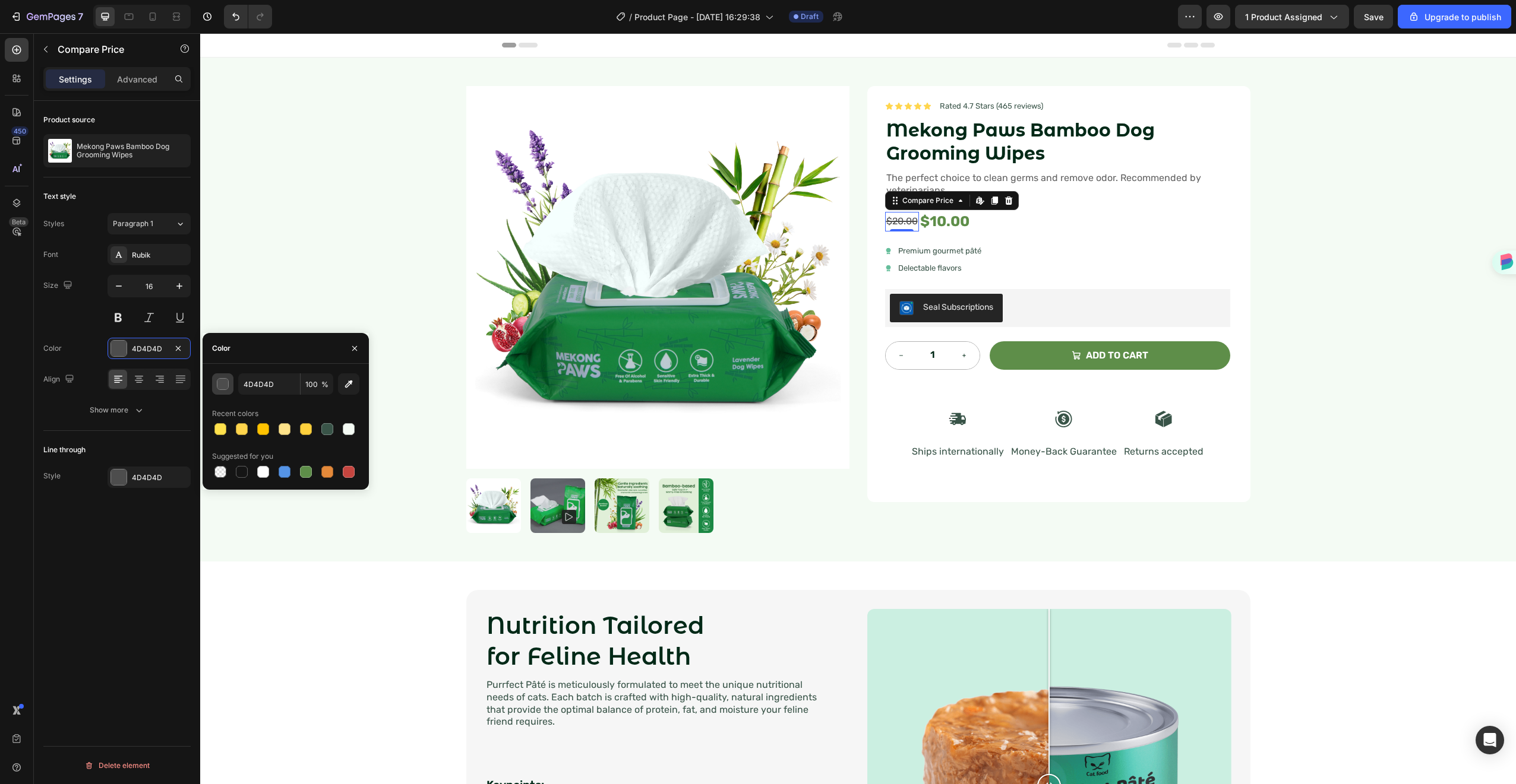
click at [217, 381] on div "button" at bounding box center [222, 384] width 12 height 12
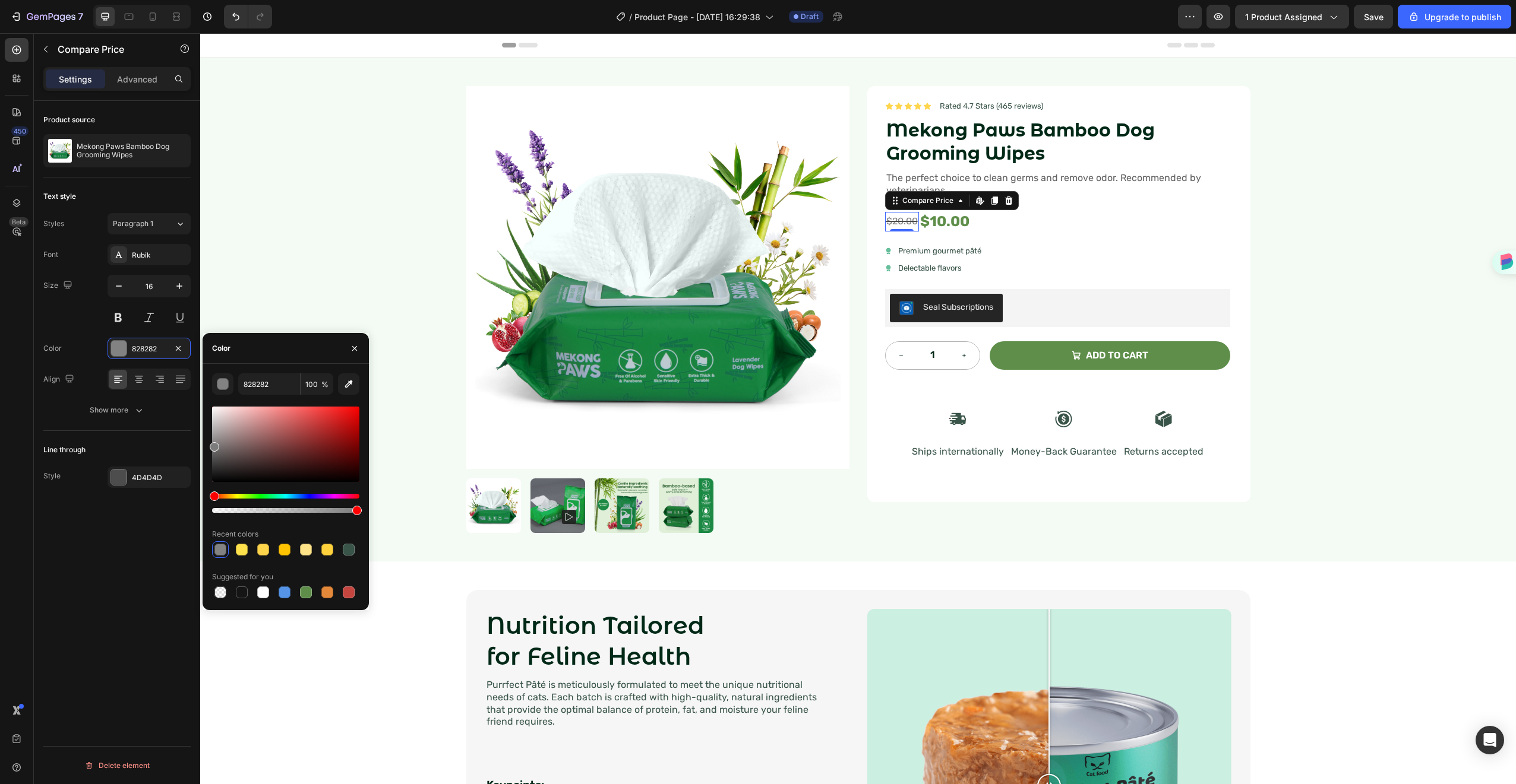
type input "7C7C7C"
drag, startPoint x: 210, startPoint y: 479, endPoint x: 155, endPoint y: 462, distance: 57.6
click at [186, 444] on div "450 Beta price Sections(29) Elements(2) Product Product Price Compare Price Com…" at bounding box center [100, 409] width 201 height 751
click at [248, 379] on input "7C7C7C" at bounding box center [269, 384] width 62 height 22
click at [122, 479] on div at bounding box center [118, 478] width 15 height 15
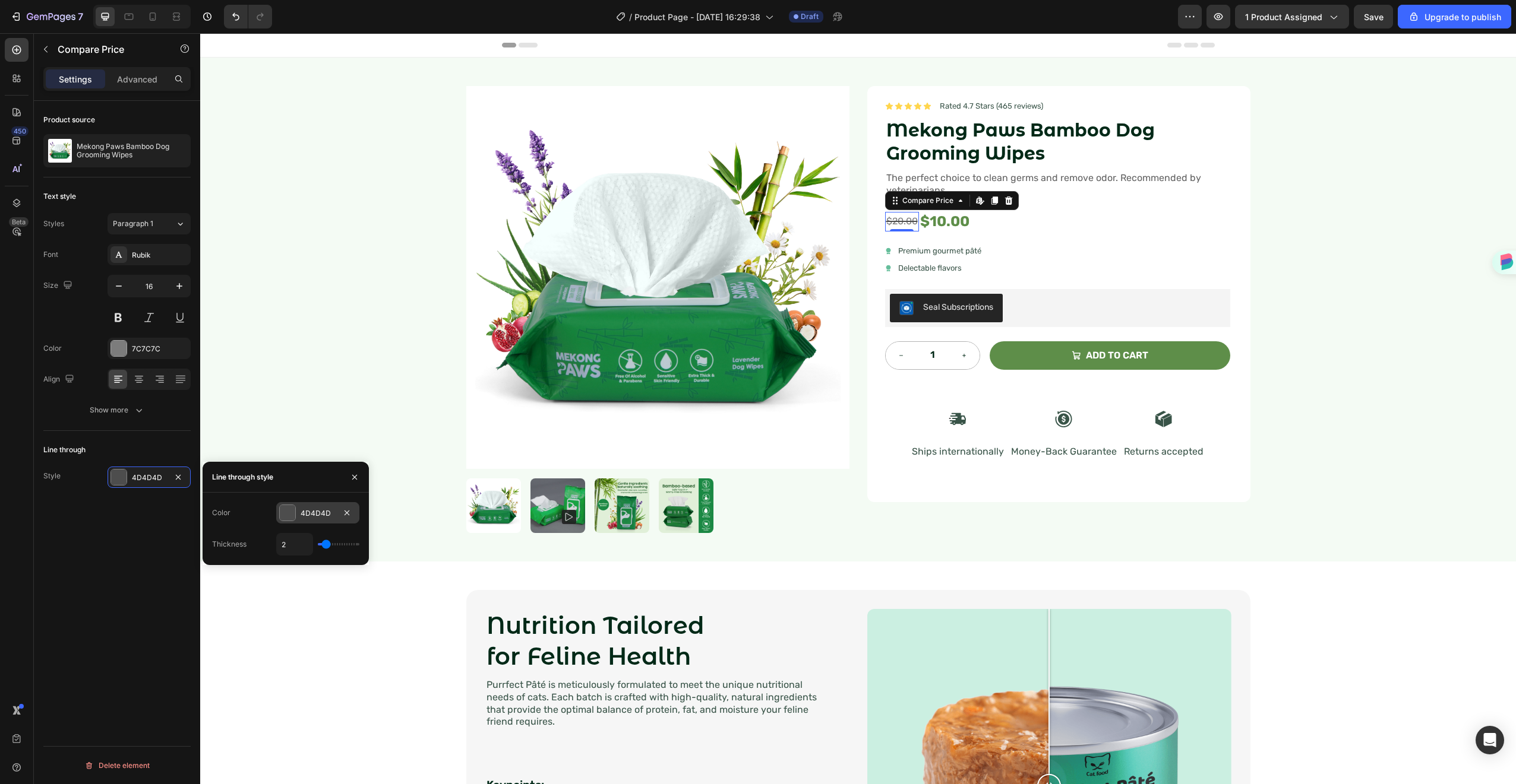
click at [310, 511] on div "4D4D4D" at bounding box center [318, 513] width 34 height 10
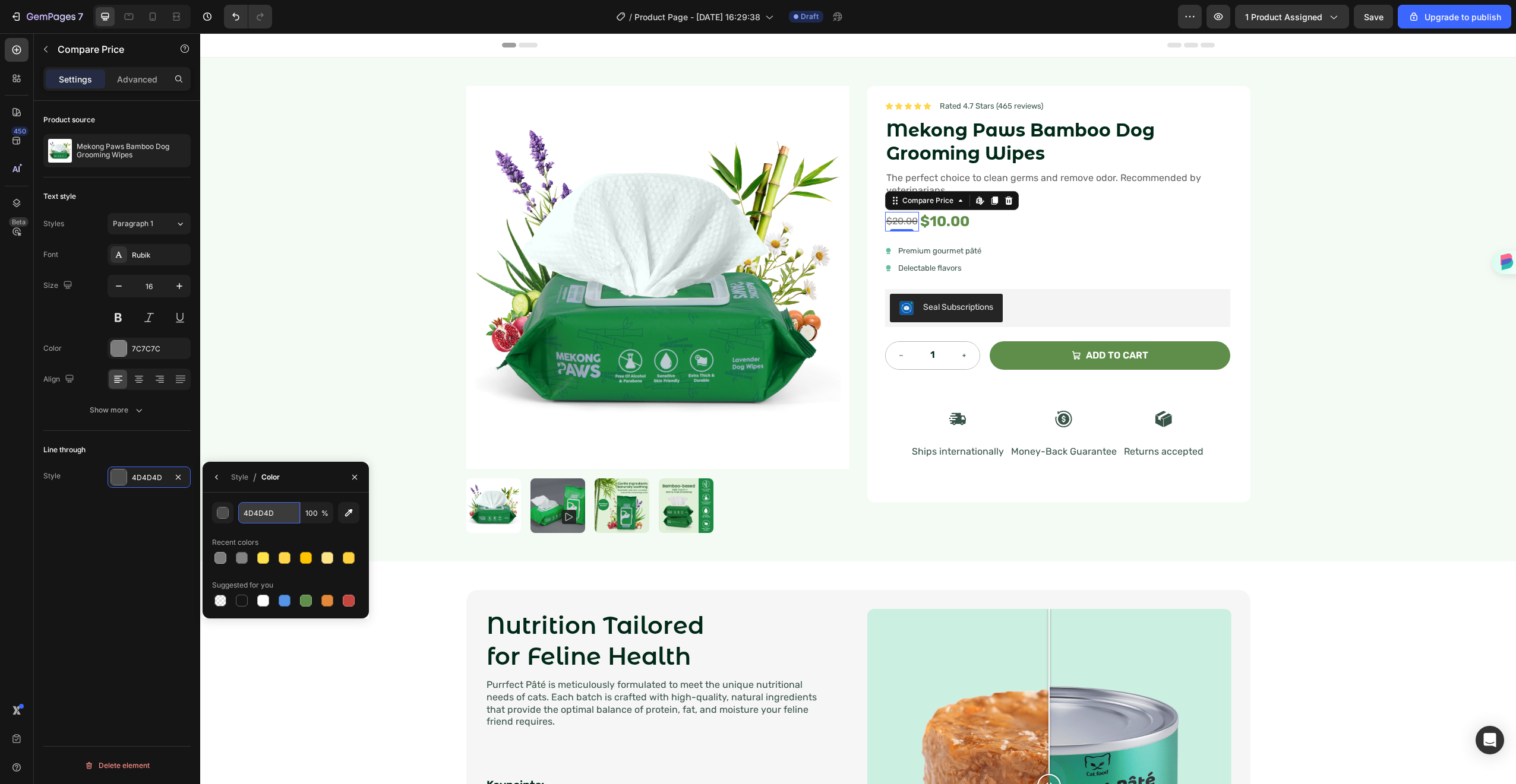
click at [0, 0] on input "4D4D4D" at bounding box center [0, 0] width 0 height 0
paste input "7C7C7C"
type input "7C7C7C"
click at [110, 554] on div "Product source Mekong Paws Bamboo Dog Grooming Wipes Text style Styles Paragrap…" at bounding box center [117, 460] width 167 height 717
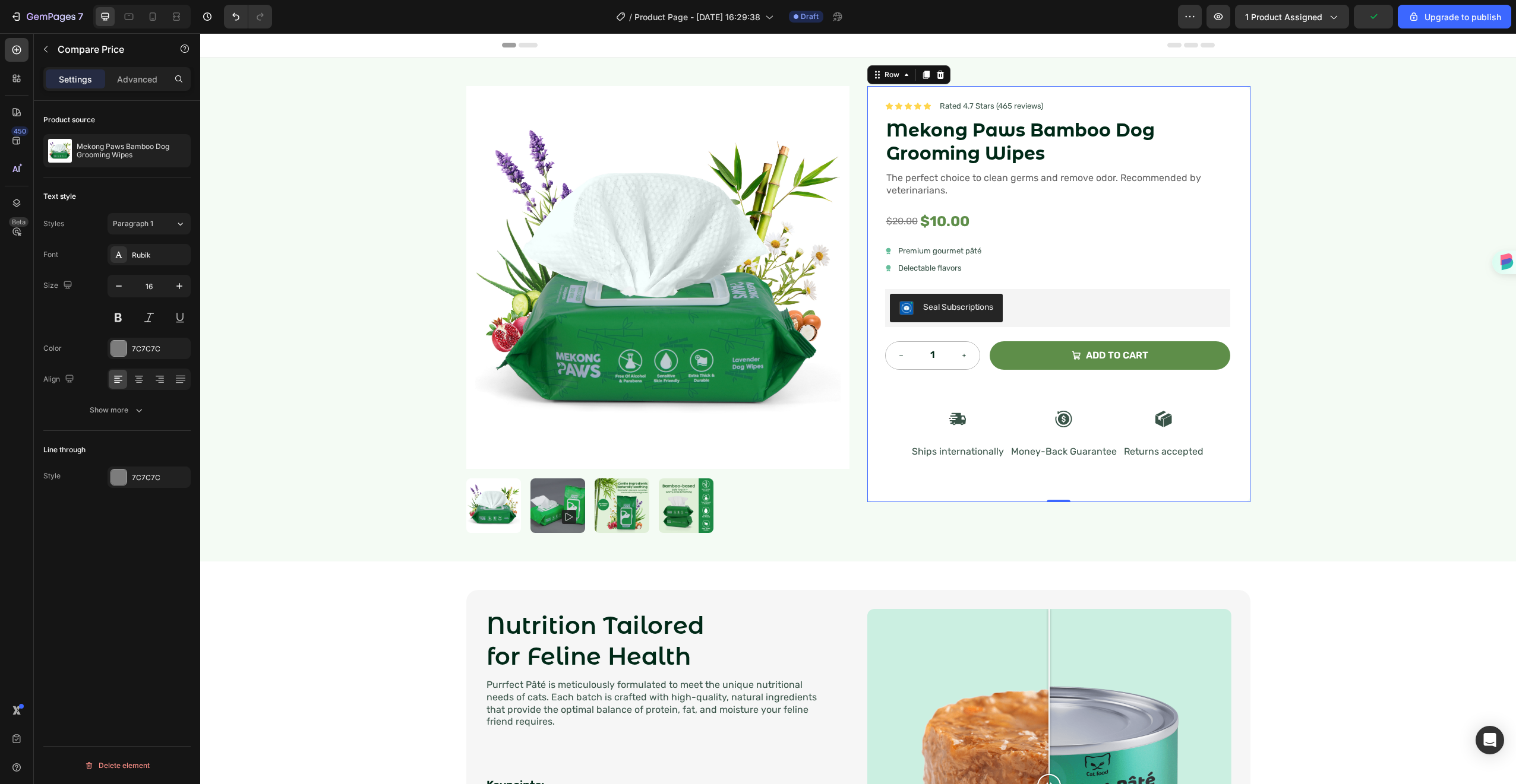
click at [1212, 205] on div "Icon Icon Icon Icon Icon Icon List Rated 4.7 Stars (465 reviews) Text Block Row…" at bounding box center [1058, 294] width 345 height 388
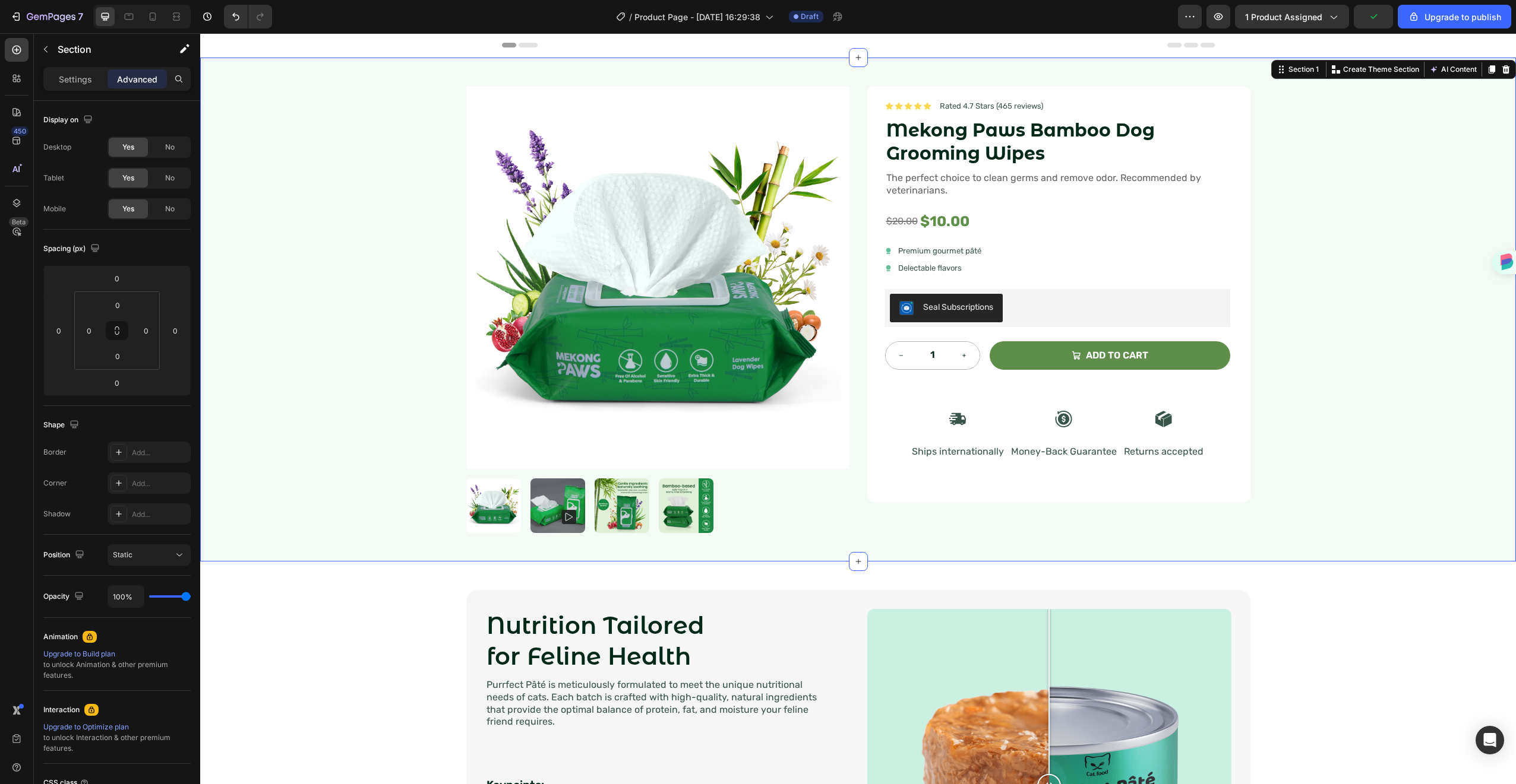
click at [1358, 189] on div "Product Images Icon Icon Icon Icon Icon Icon List Rated 4.7 Stars (465 reviews)…" at bounding box center [858, 309] width 1316 height 504
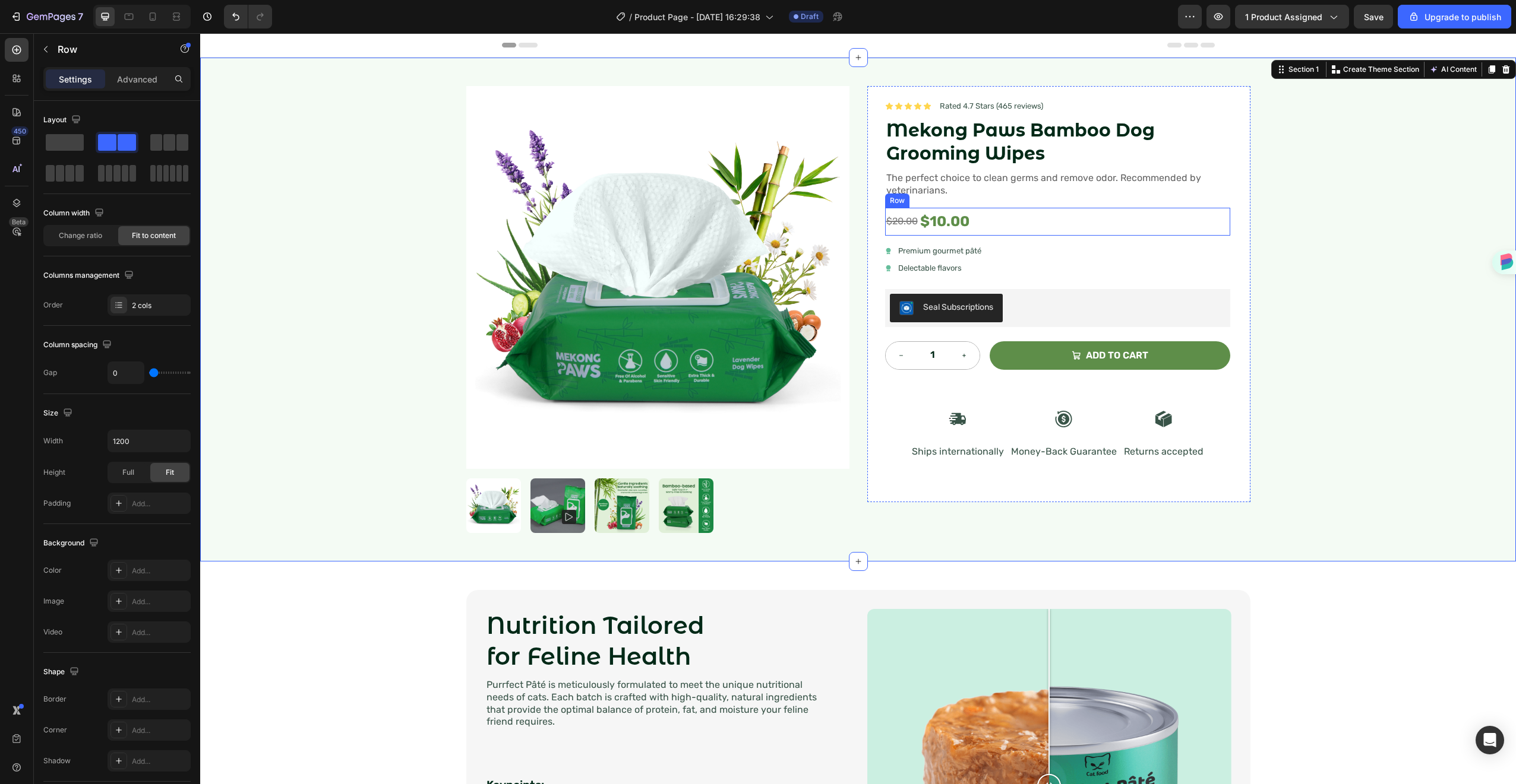
click at [977, 218] on div "$20.00 Compare Price Compare Price $10.00 Product Price Product Price Row" at bounding box center [1058, 222] width 345 height 28
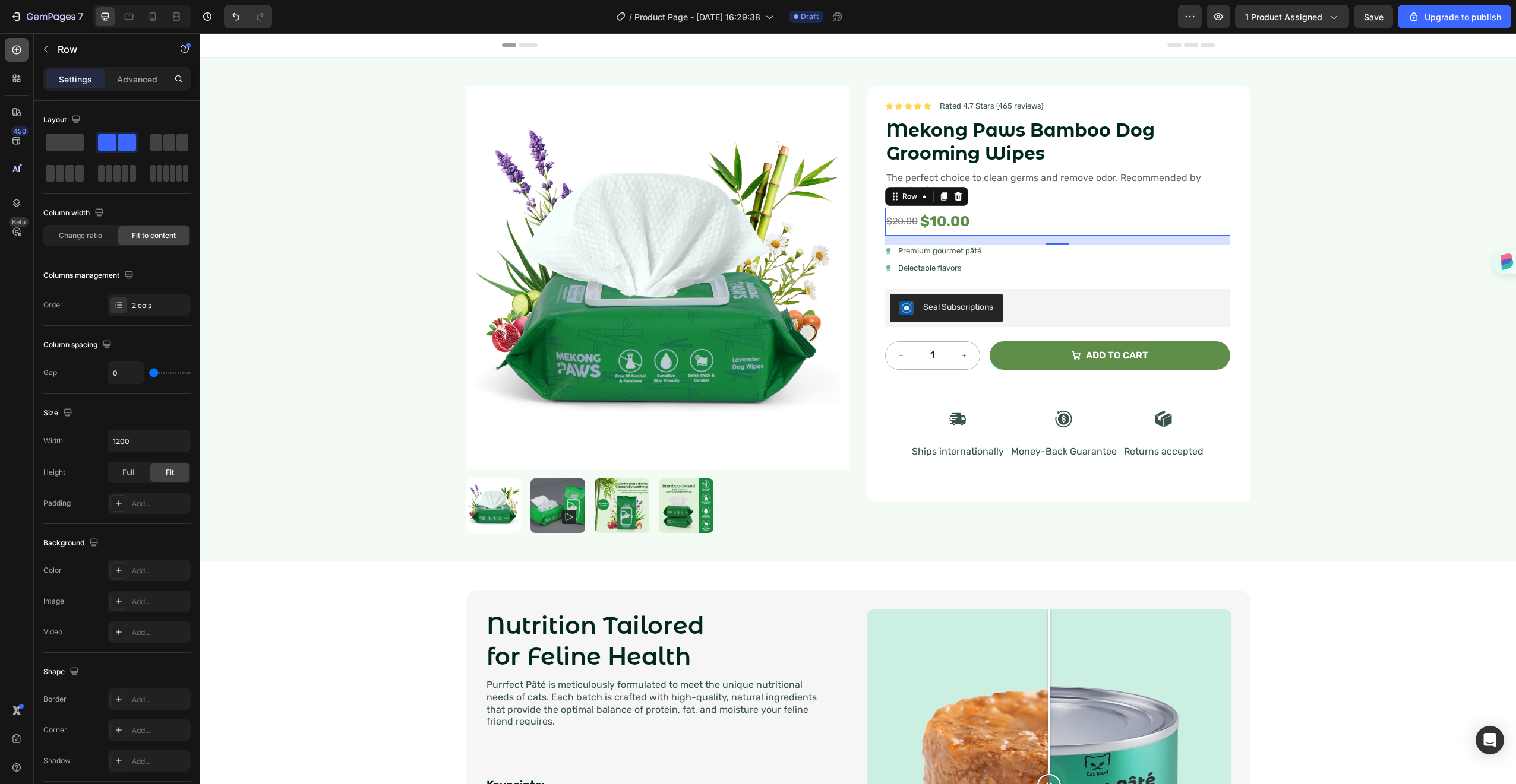
click at [16, 52] on icon at bounding box center [16, 49] width 9 height 9
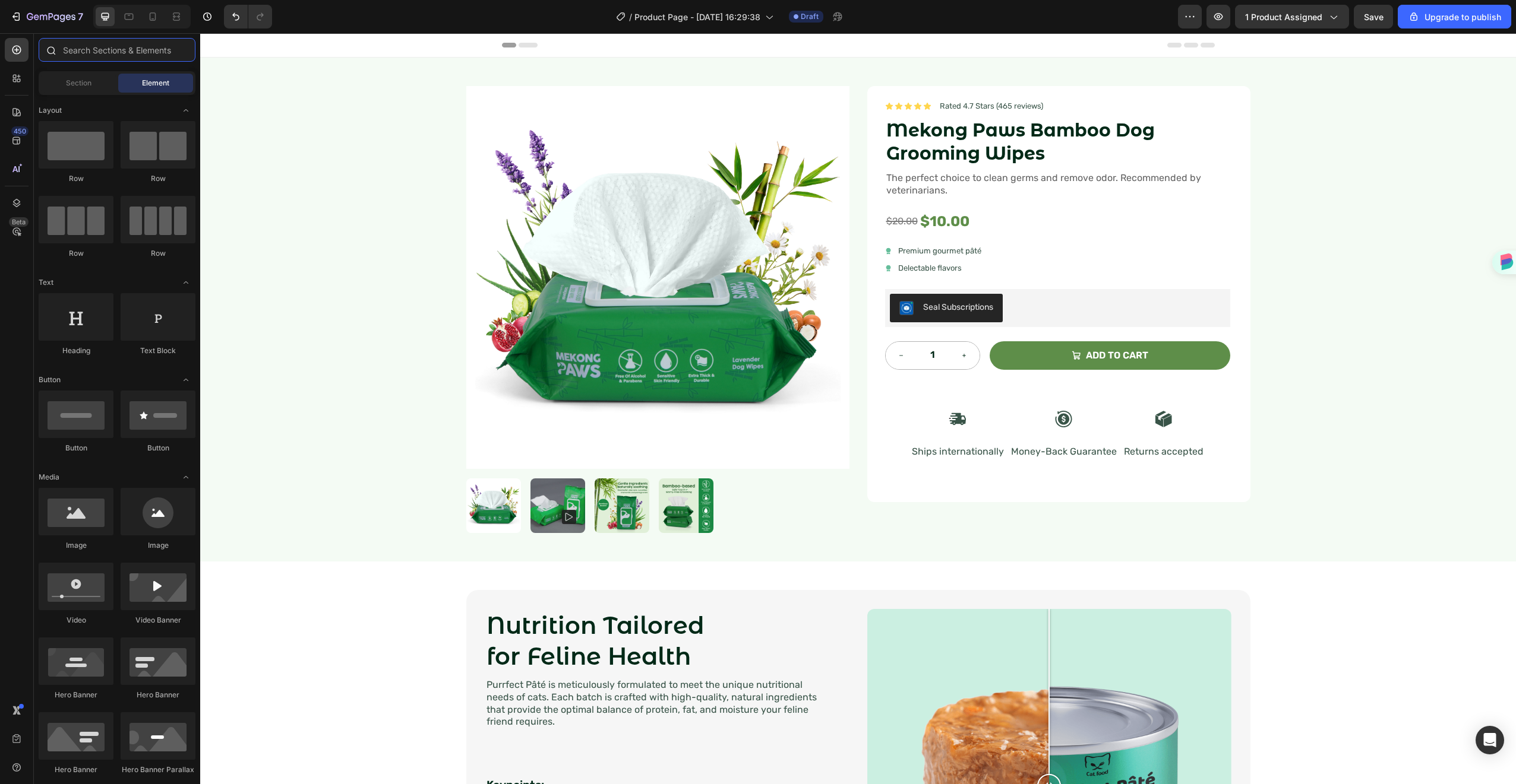
click at [103, 47] on input "text" at bounding box center [117, 49] width 157 height 24
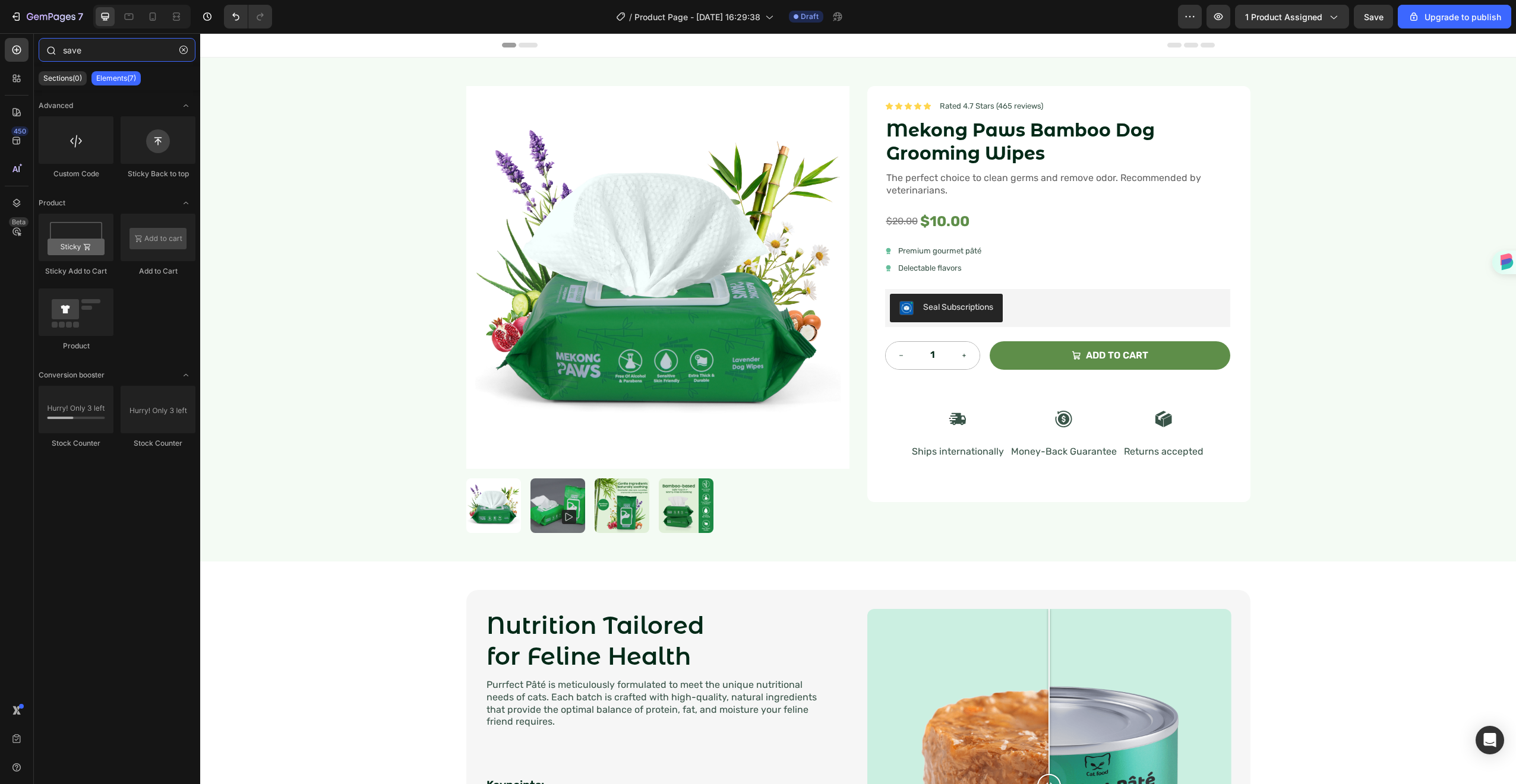
type input "save"
click at [92, 61] on div "save" at bounding box center [117, 52] width 167 height 28
click at [92, 47] on input "save" at bounding box center [117, 49] width 157 height 24
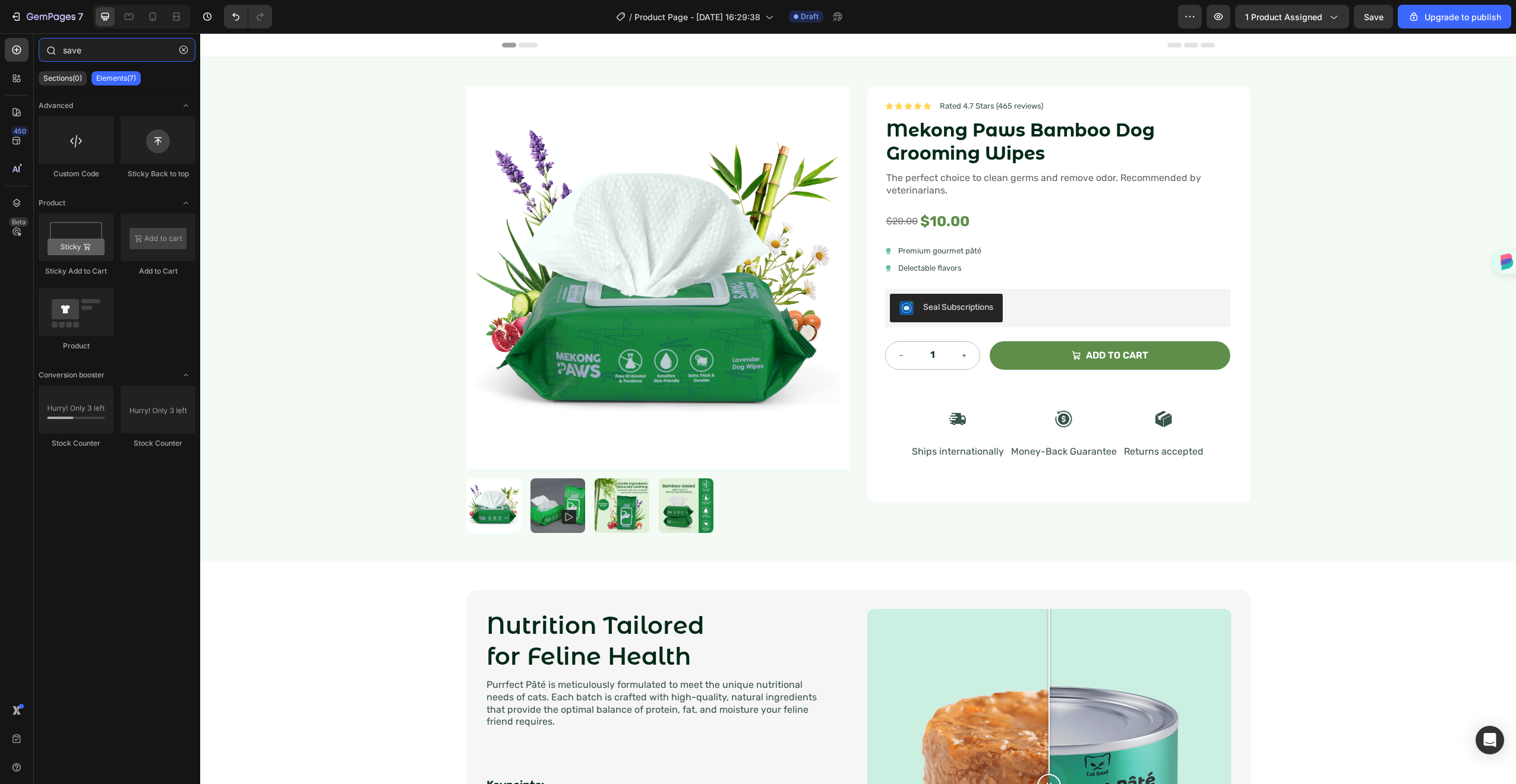
click at [92, 47] on input "save" at bounding box center [117, 49] width 157 height 24
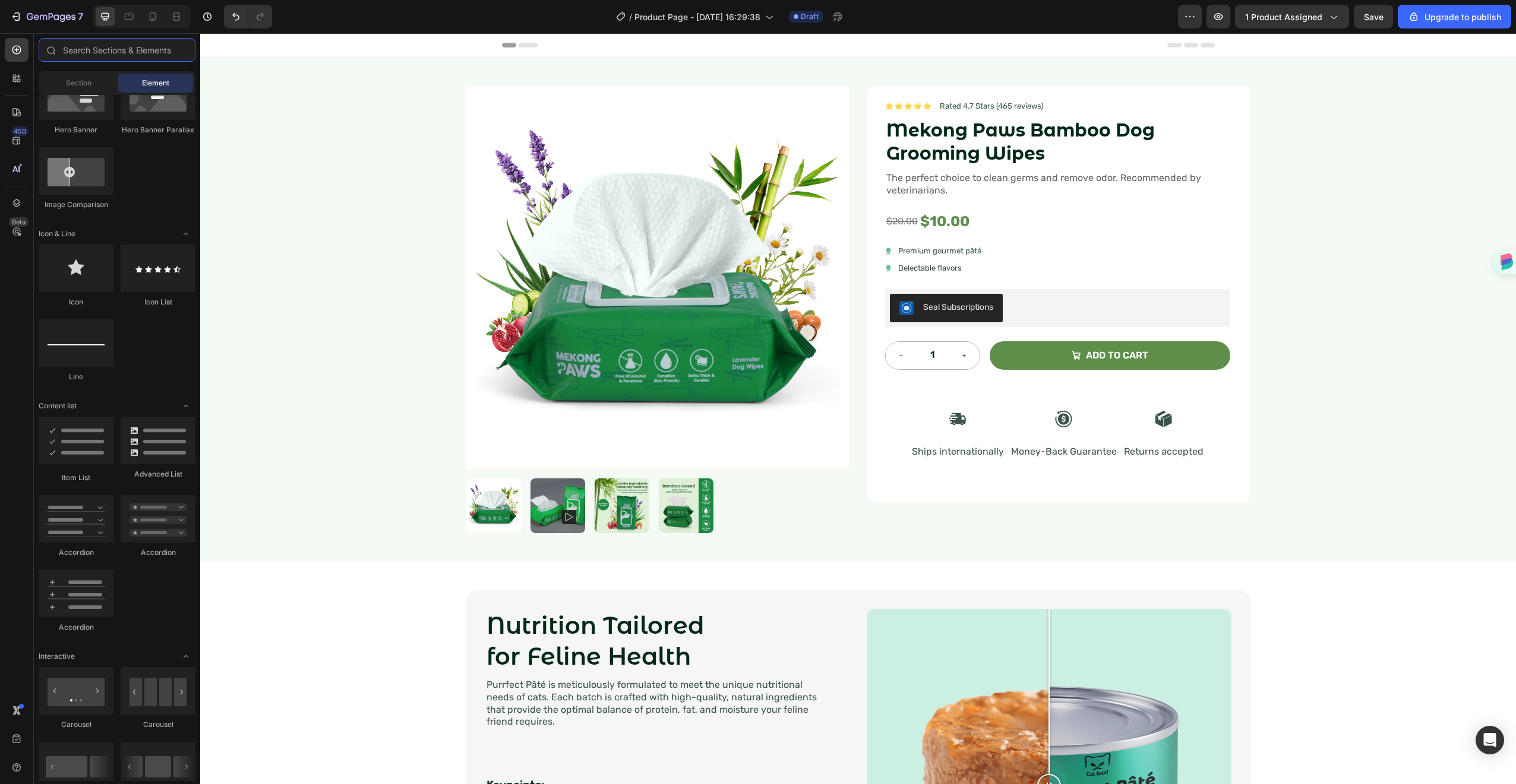
scroll to position [1895, 0]
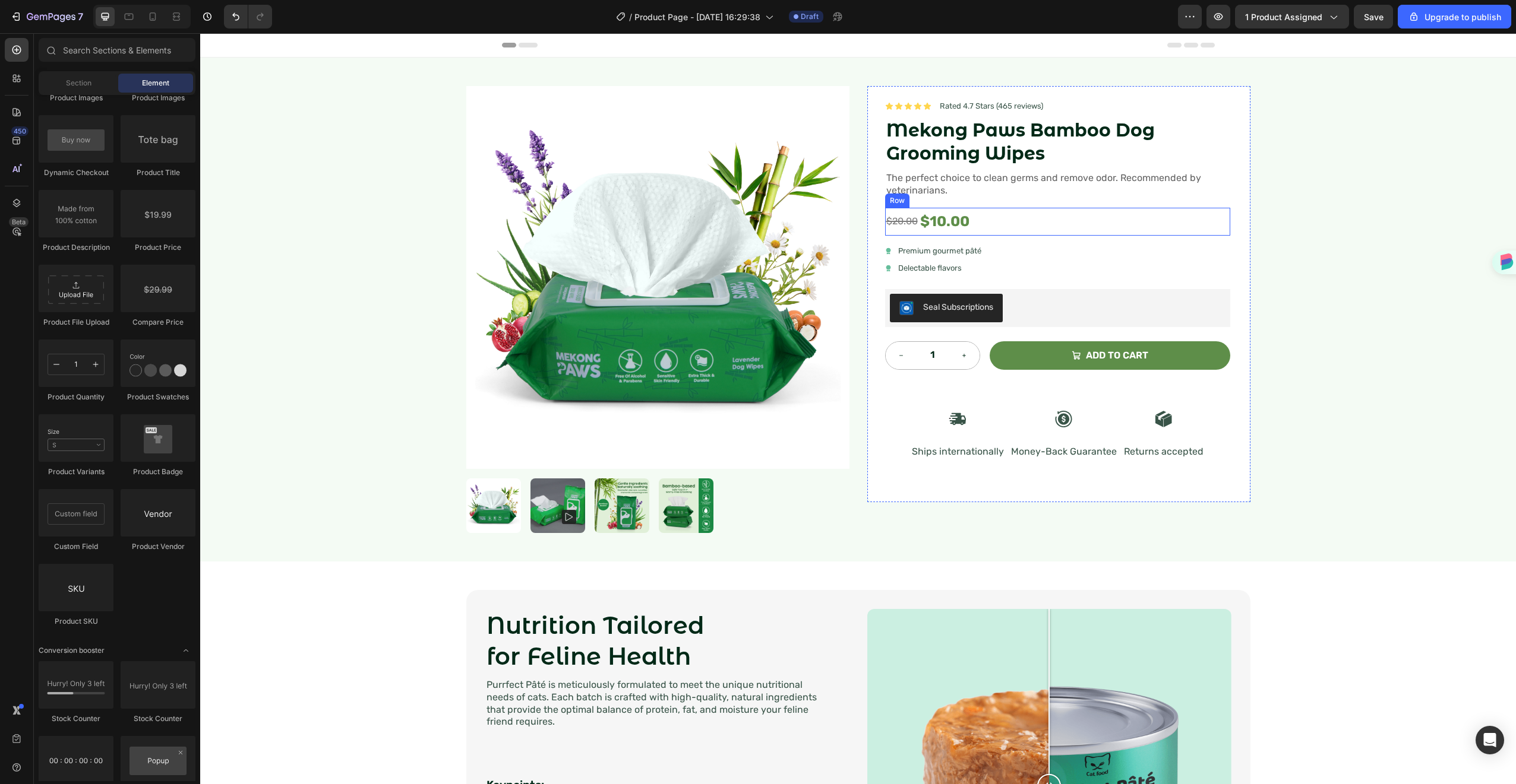
click at [984, 219] on div "$20.00 Compare Price Compare Price $10.00 Product Price Product Price Row" at bounding box center [1058, 222] width 345 height 28
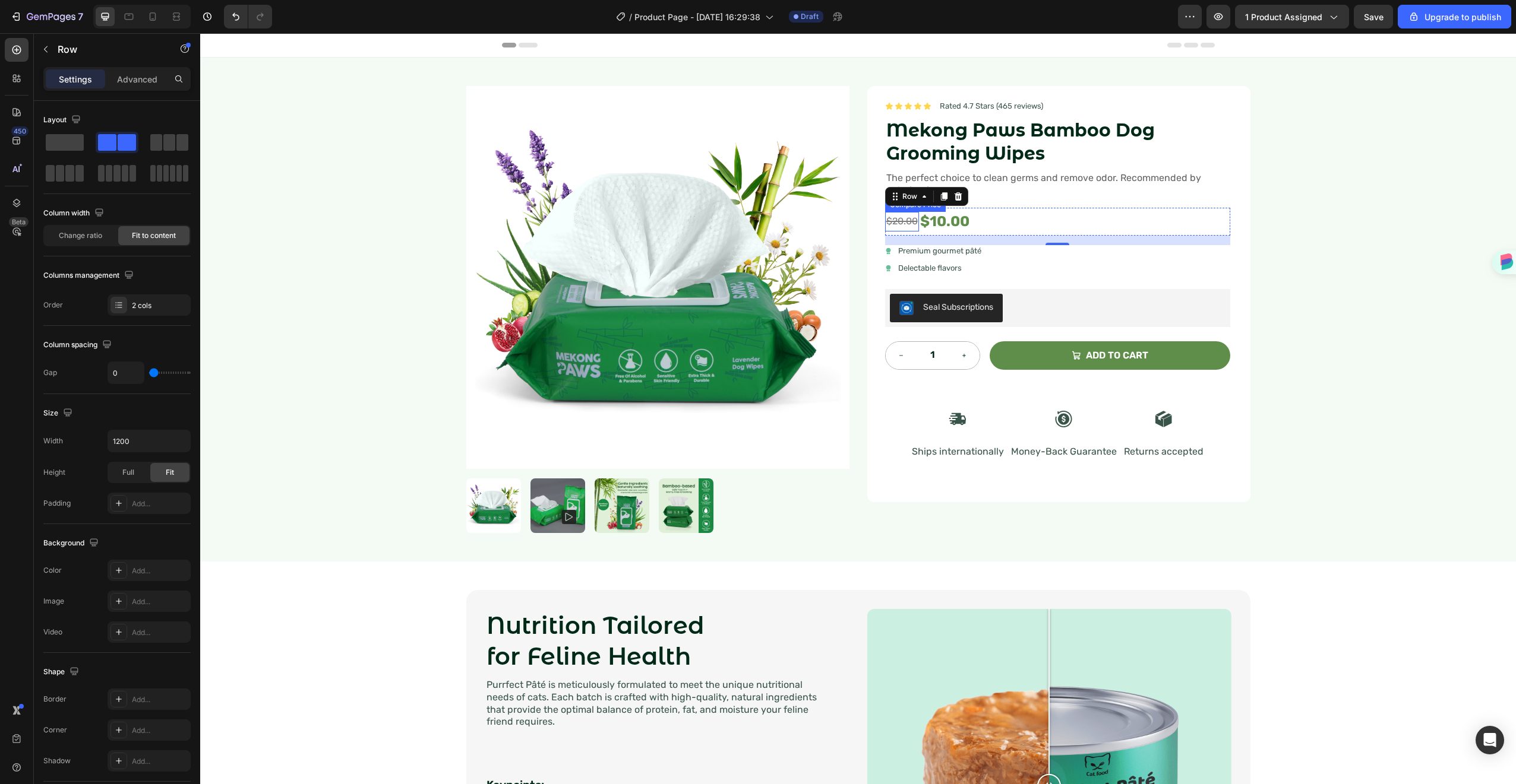
click at [906, 227] on div "$20.00" at bounding box center [903, 221] width 34 height 20
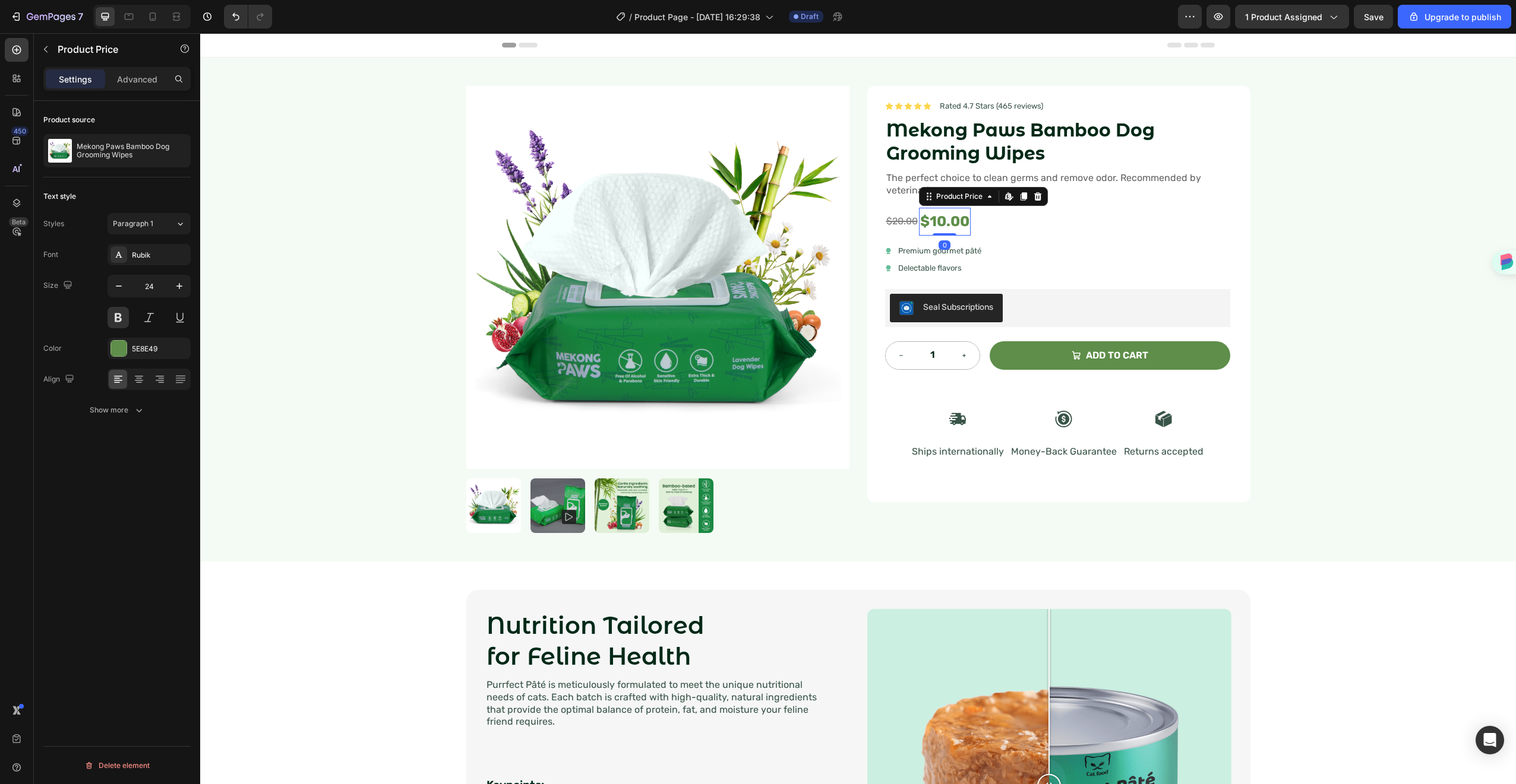
click at [934, 229] on div "$10.00" at bounding box center [944, 222] width 52 height 28
click at [1040, 220] on div "$20.00 Compare Price Compare Price $10.00 Product Price Product Price Row 16" at bounding box center [1058, 222] width 345 height 28
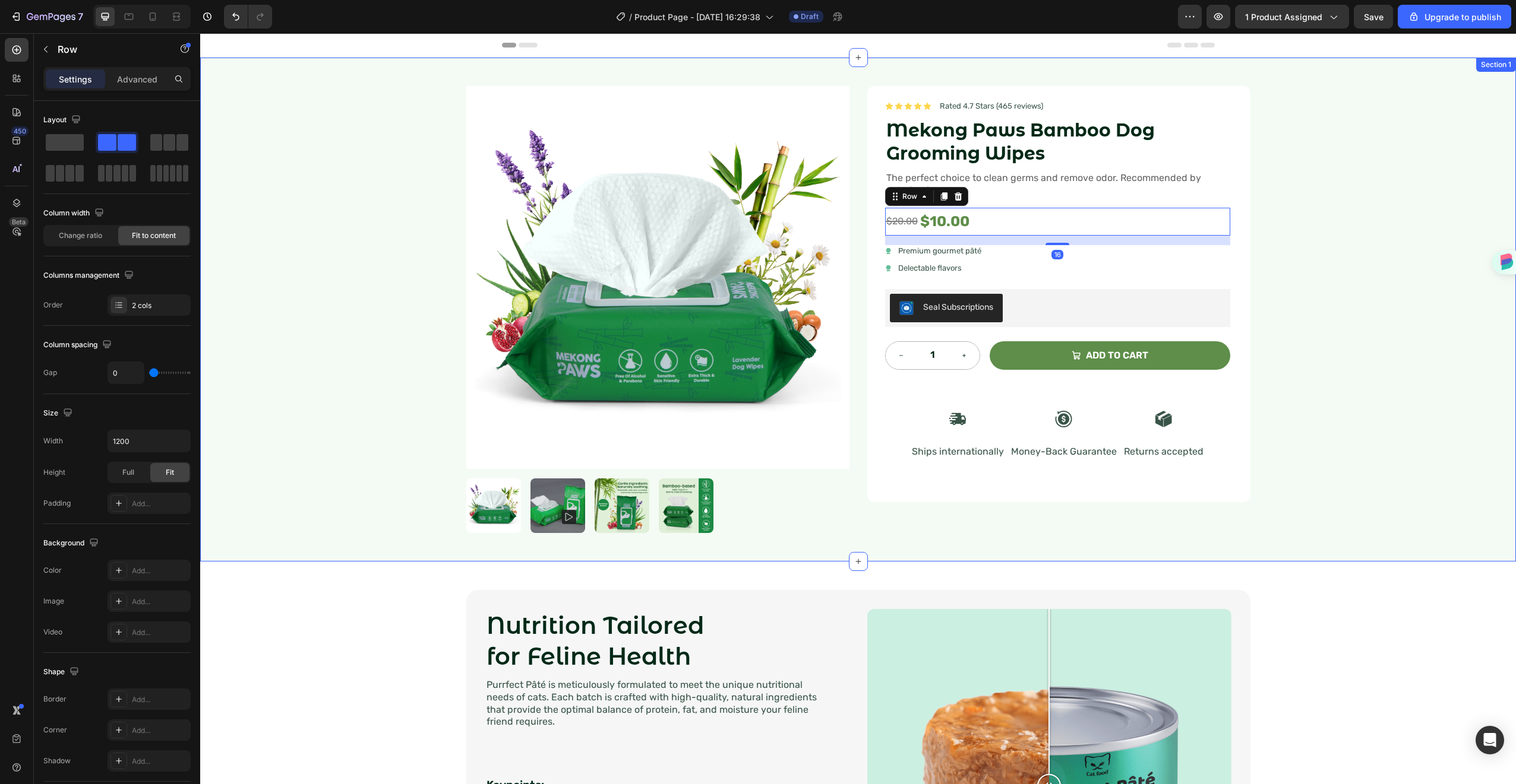
click at [1304, 262] on div "Product Images Icon Icon Icon Icon Icon Icon List Rated 4.7 Stars (465 reviews)…" at bounding box center [858, 309] width 1316 height 504
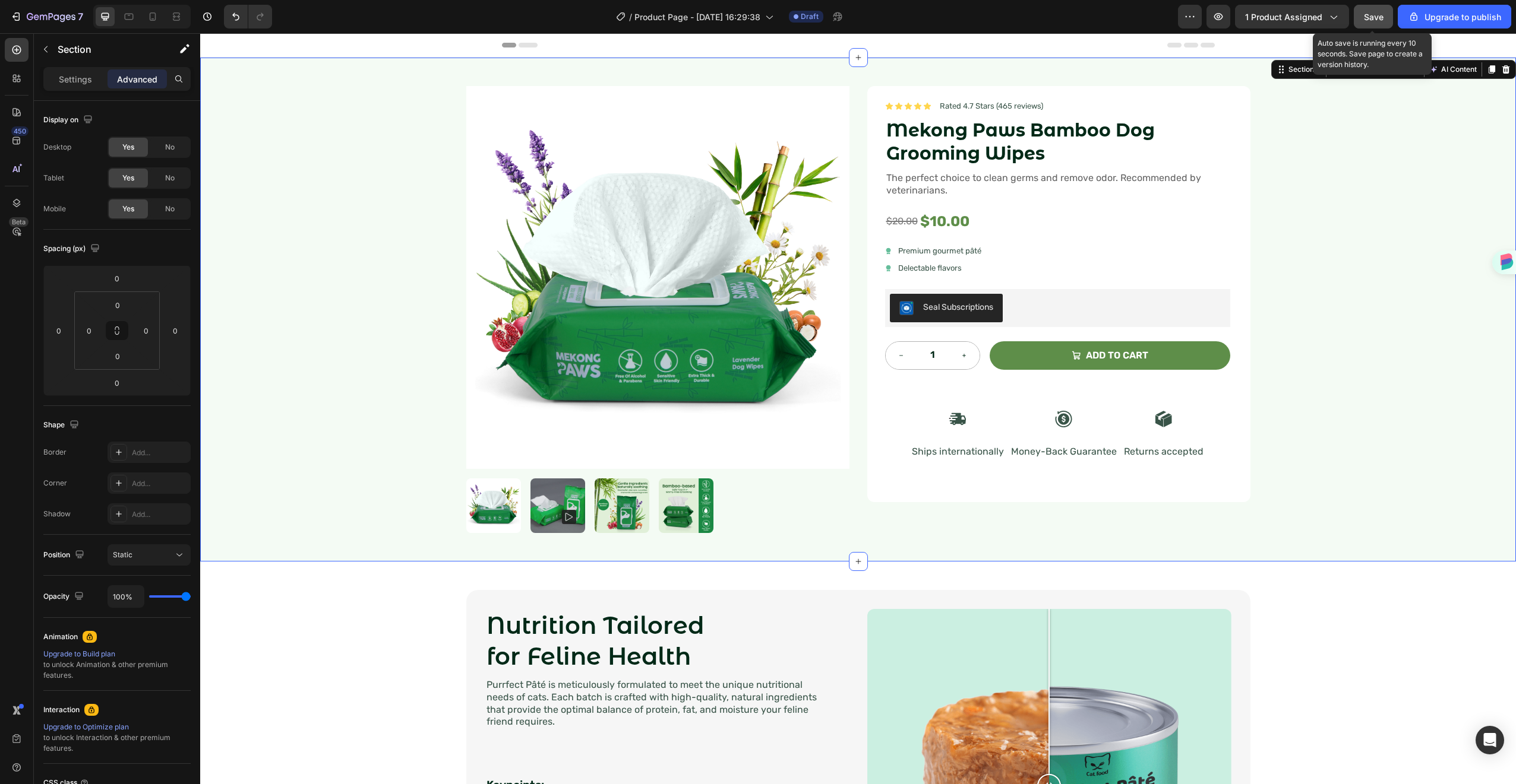
click at [1367, 10] on div "Save" at bounding box center [1374, 16] width 20 height 12
click at [1298, 235] on div "Product Images Icon Icon Icon Icon Icon Icon List Rated 4.7 Stars (465 reviews)…" at bounding box center [858, 309] width 1316 height 504
click at [908, 256] on div "Premium gourmet pâté" at bounding box center [940, 251] width 85 height 12
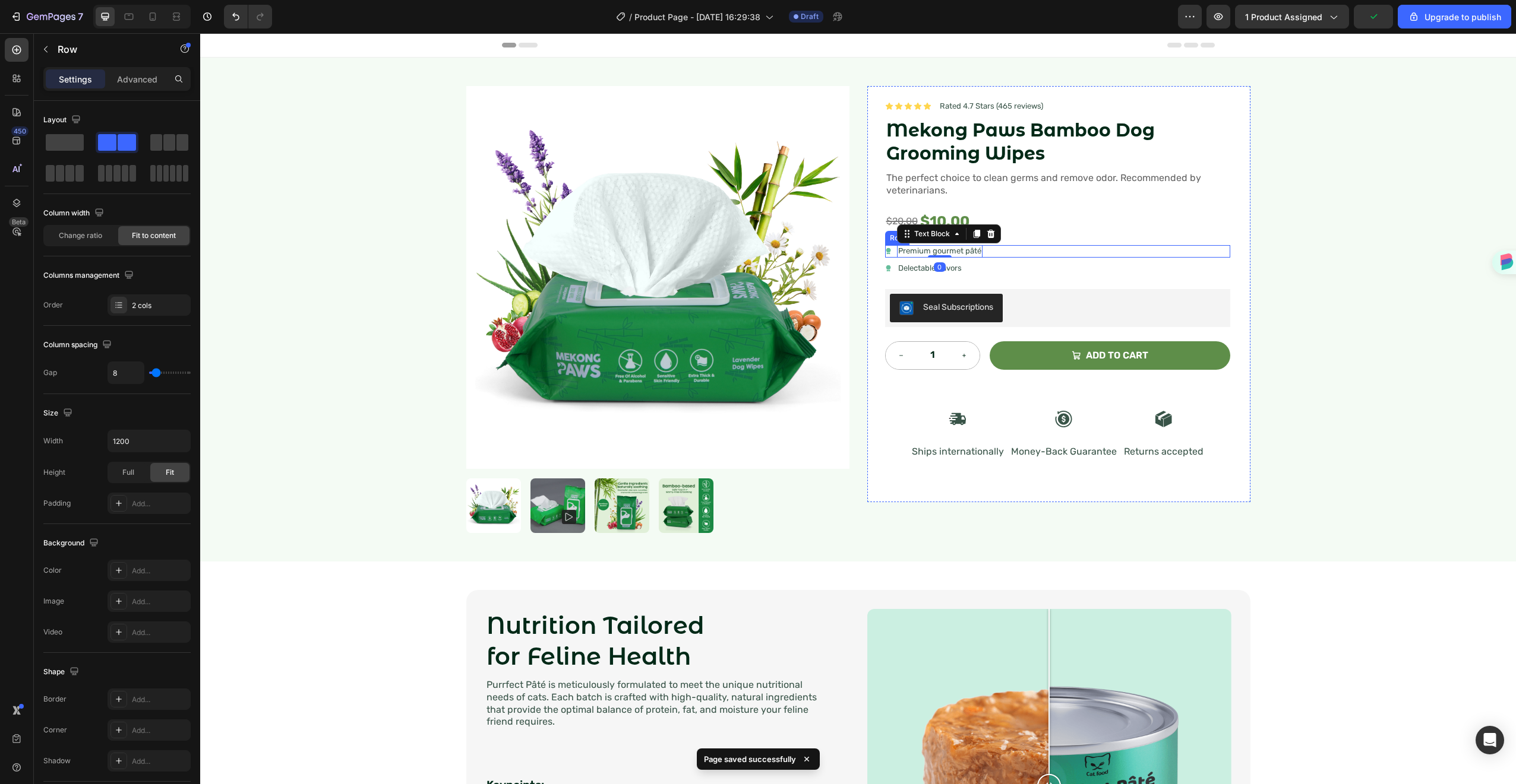
click at [1048, 249] on div "Icon Premium gourmet [PERSON_NAME] Text Block 0 Row" at bounding box center [1058, 251] width 345 height 12
click at [1023, 266] on div "Icon Delectable flavors Text Block Row" at bounding box center [1058, 269] width 345 height 12
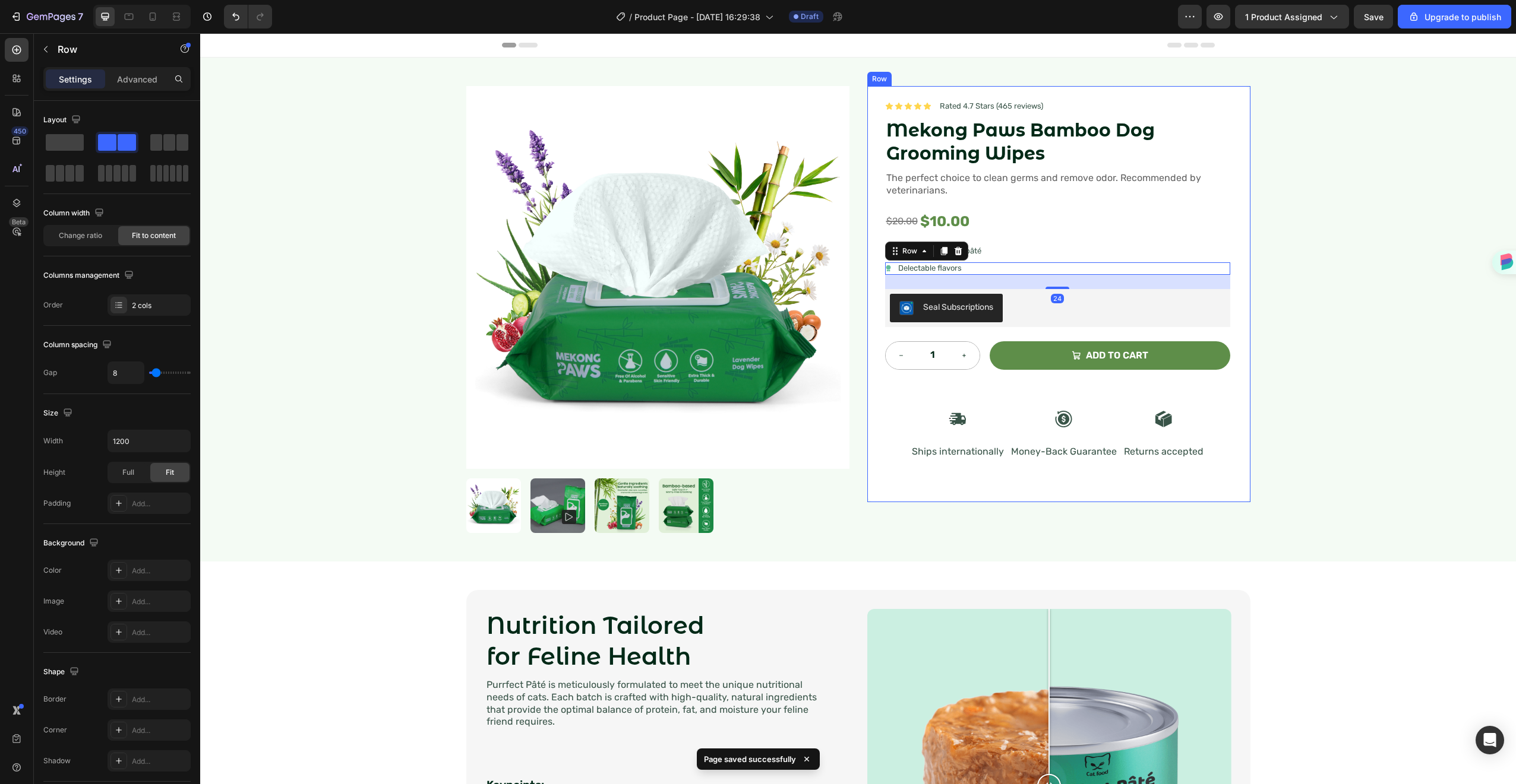
click at [1022, 238] on div "Icon Icon Icon Icon Icon Icon List Rated 4.7 Stars (465 reviews) Text Block Row…" at bounding box center [1058, 294] width 345 height 388
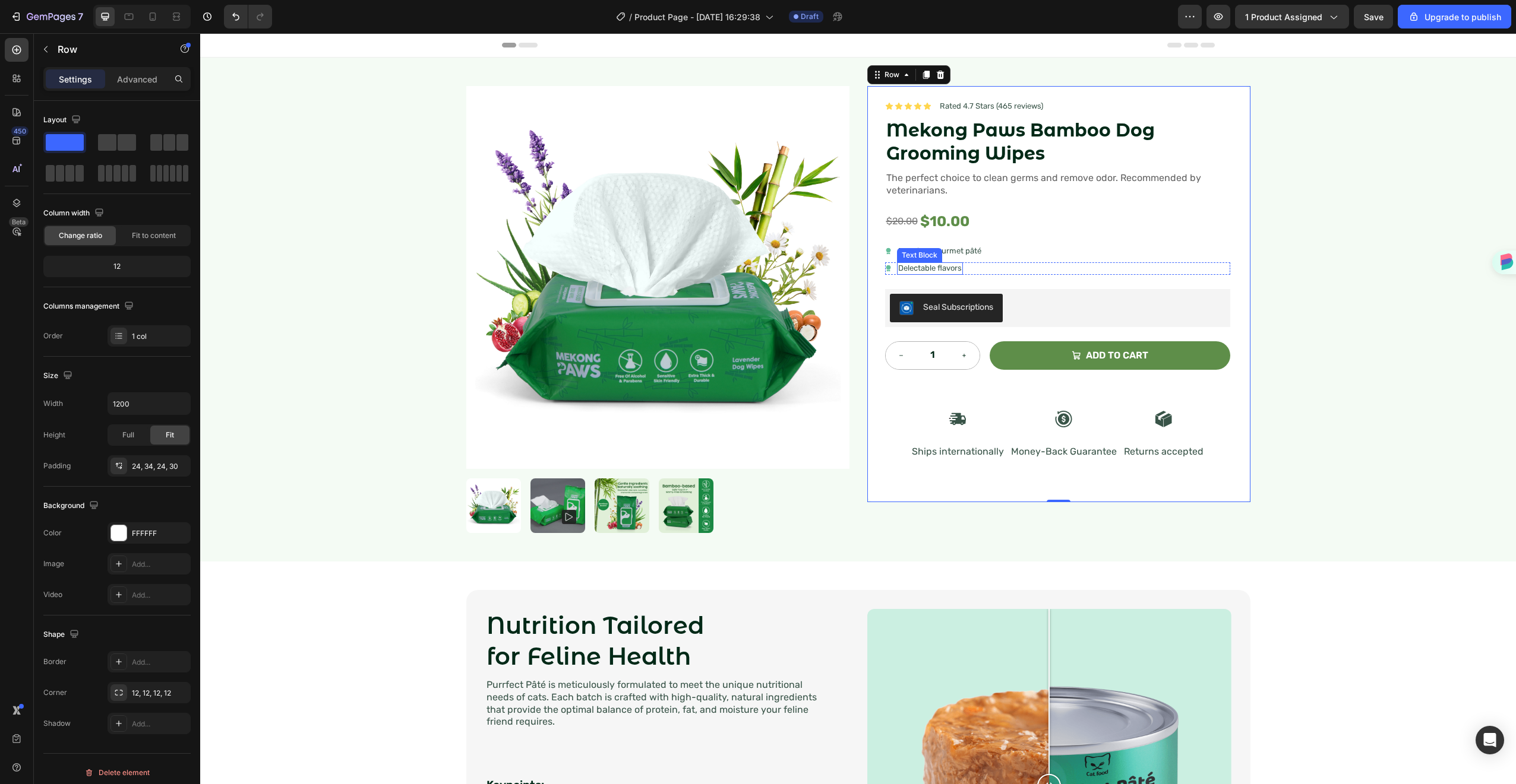
click at [957, 269] on p "Delectable flavors" at bounding box center [929, 269] width 63 height 10
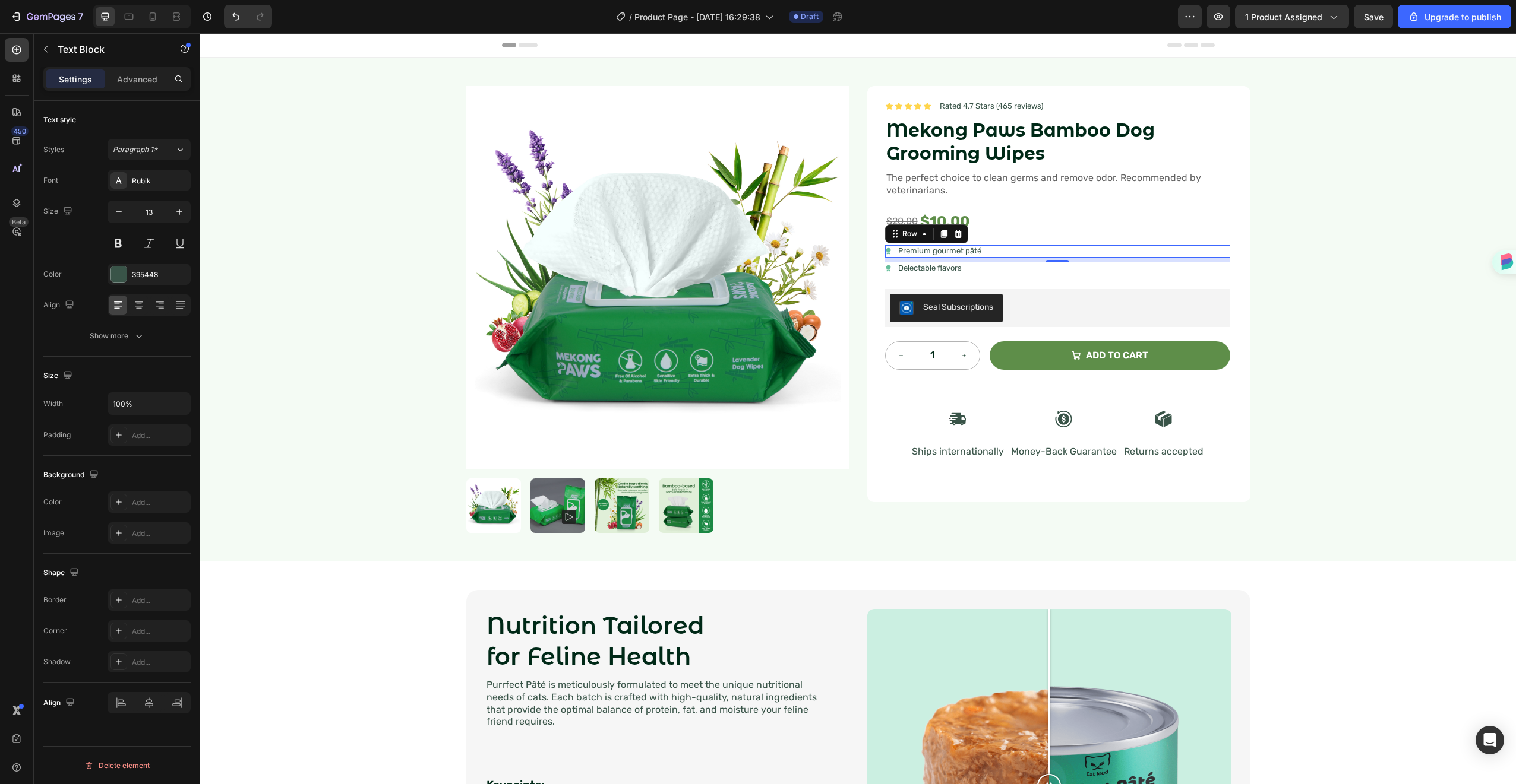
click at [1074, 250] on div "Icon Premium gourmet [PERSON_NAME] Text Block Row 0" at bounding box center [1058, 251] width 345 height 12
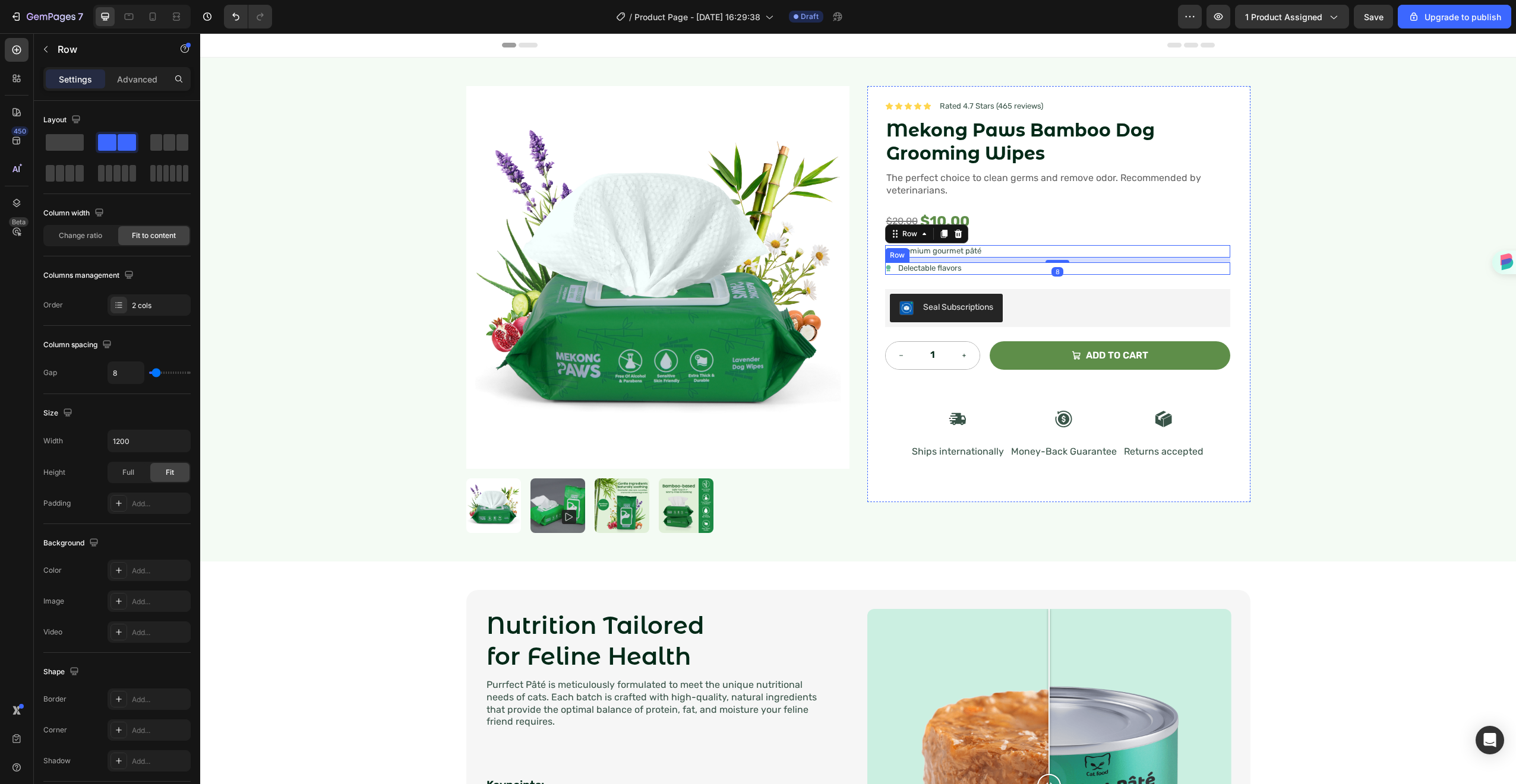
click at [982, 264] on div "Icon Delectable flavors Text Block Row" at bounding box center [1058, 269] width 345 height 12
click at [997, 254] on div "Icon Premium gourmet [PERSON_NAME] Text Block Row 8" at bounding box center [1058, 251] width 345 height 12
click at [992, 265] on div "Icon Delectable flavors Text Block Row" at bounding box center [1058, 269] width 345 height 12
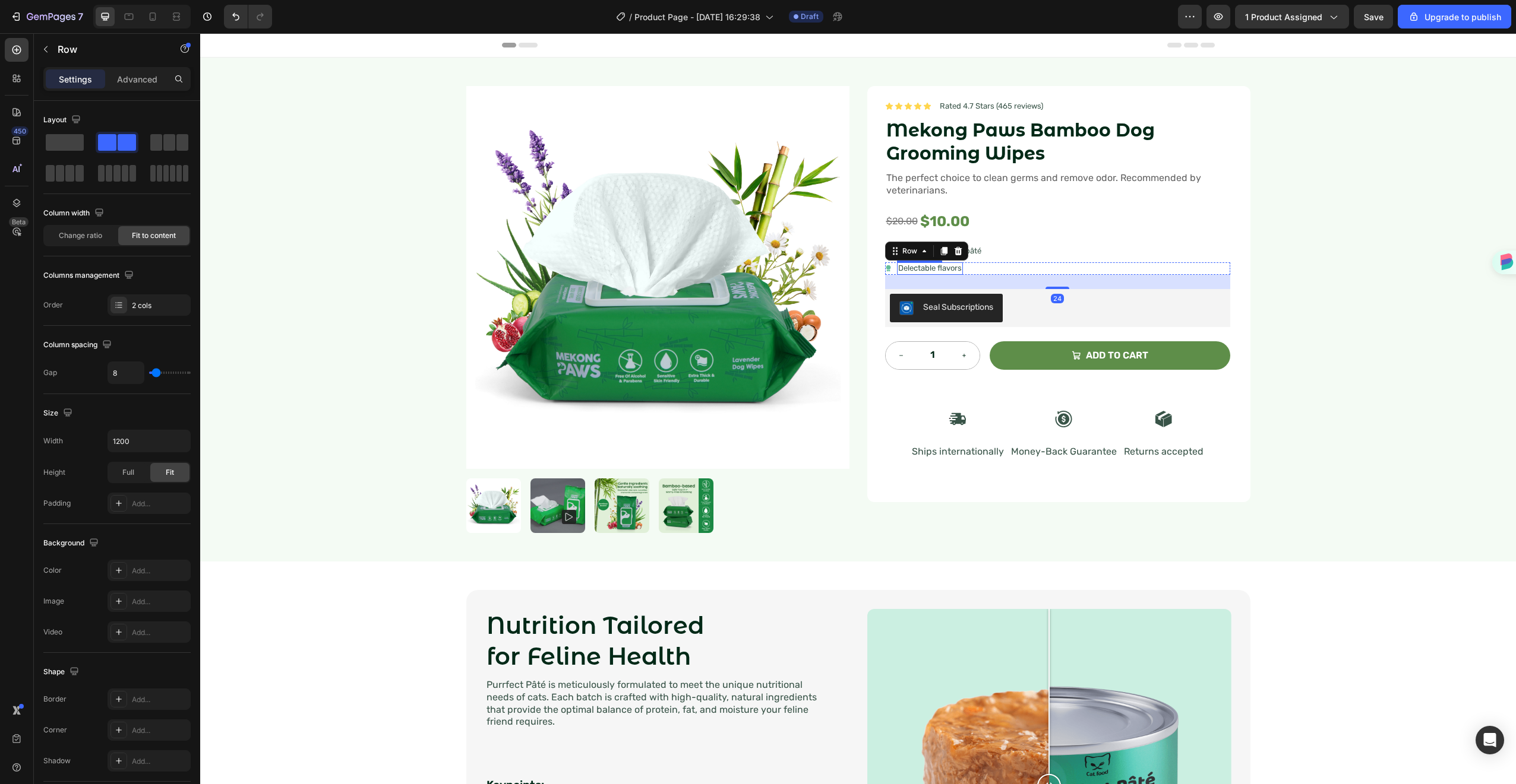
click at [914, 265] on p "Delectable flavors" at bounding box center [929, 269] width 63 height 10
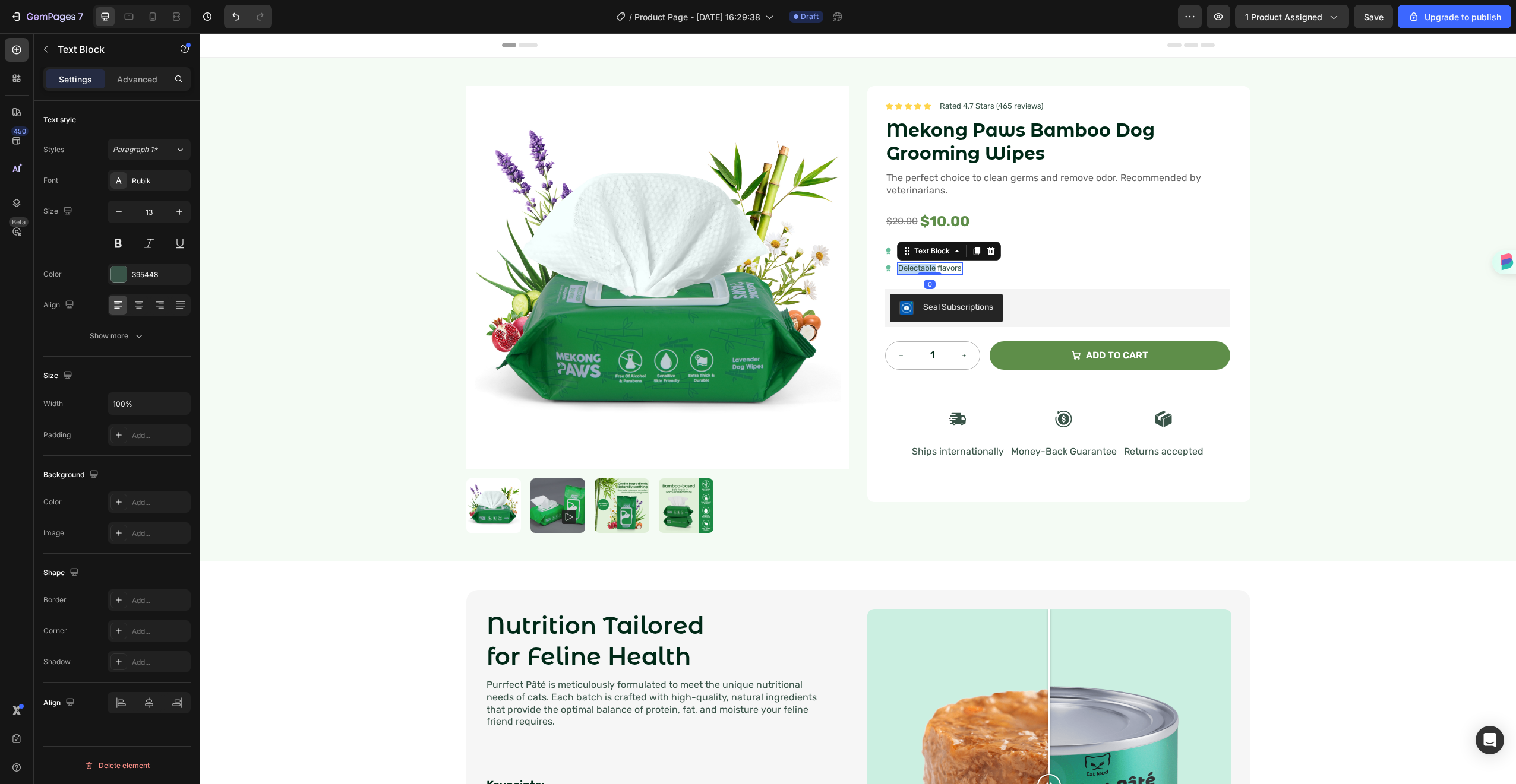
click at [914, 265] on p "Delectable flavors" at bounding box center [929, 269] width 63 height 10
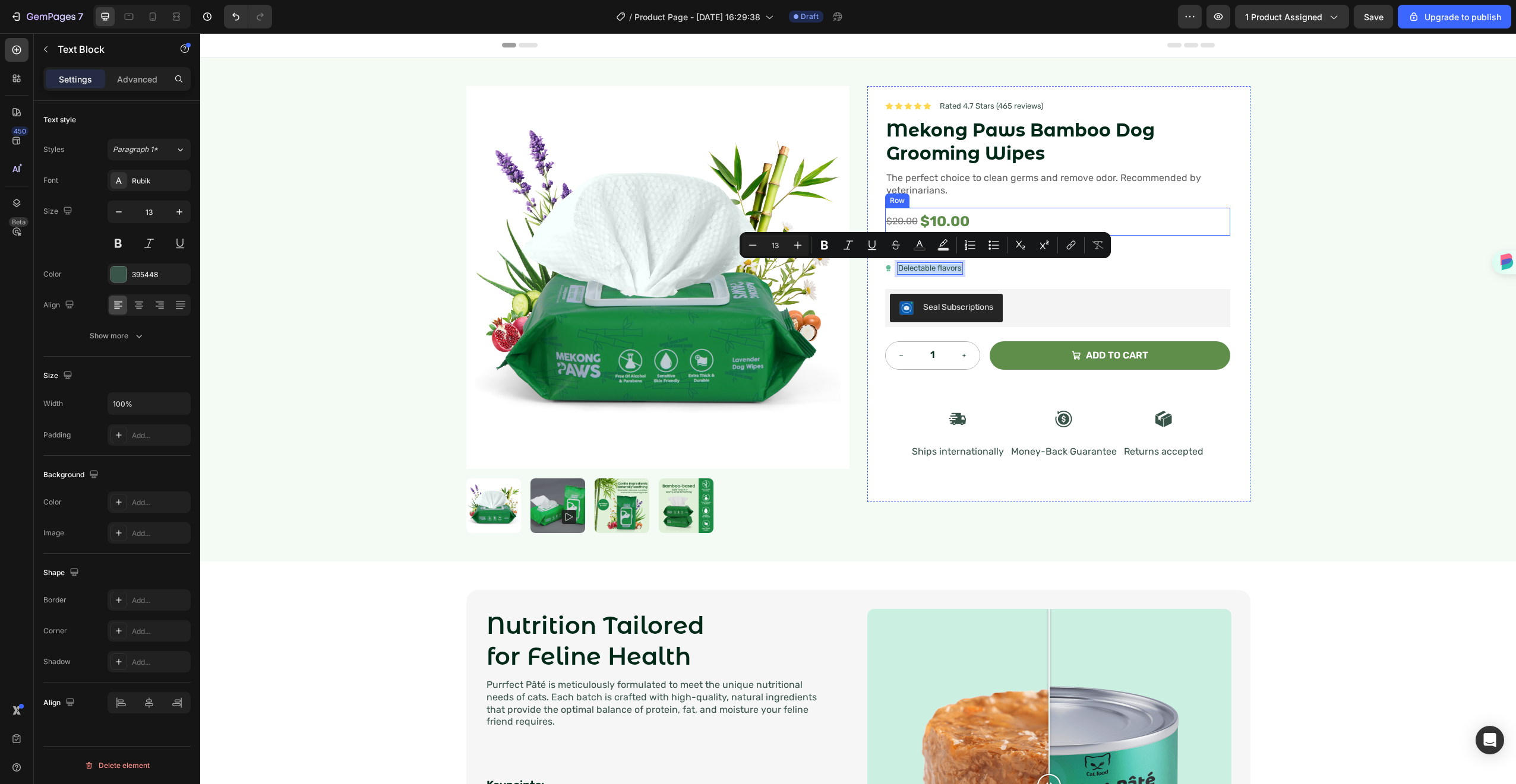
click at [1119, 219] on div "$20.00 Compare Price Compare Price $10.00 Product Price Product Price Row" at bounding box center [1058, 222] width 345 height 28
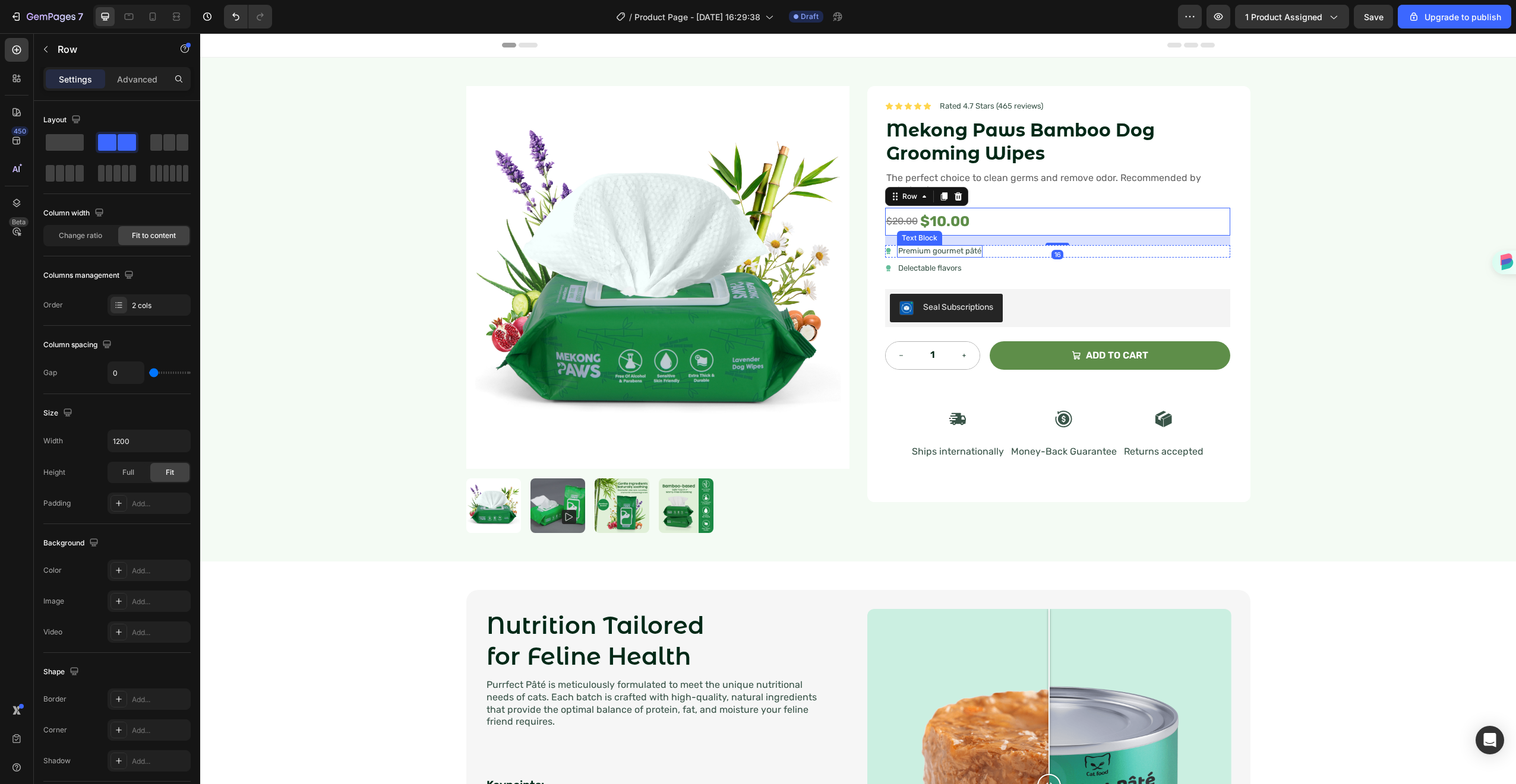
click at [935, 250] on p "Premium gourmet pâté" at bounding box center [940, 252] width 83 height 10
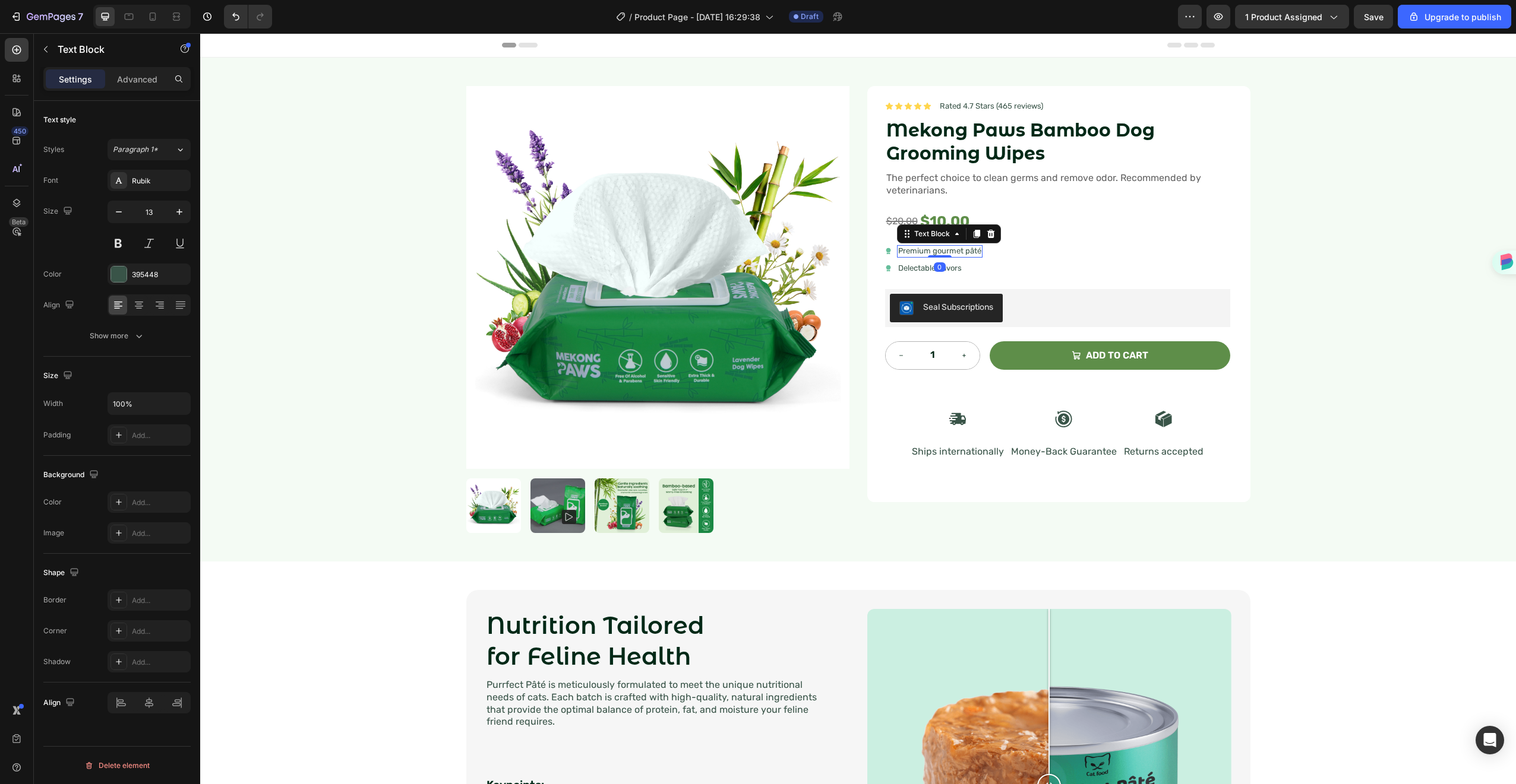
click at [935, 250] on p "Premium gourmet pâté" at bounding box center [940, 252] width 83 height 10
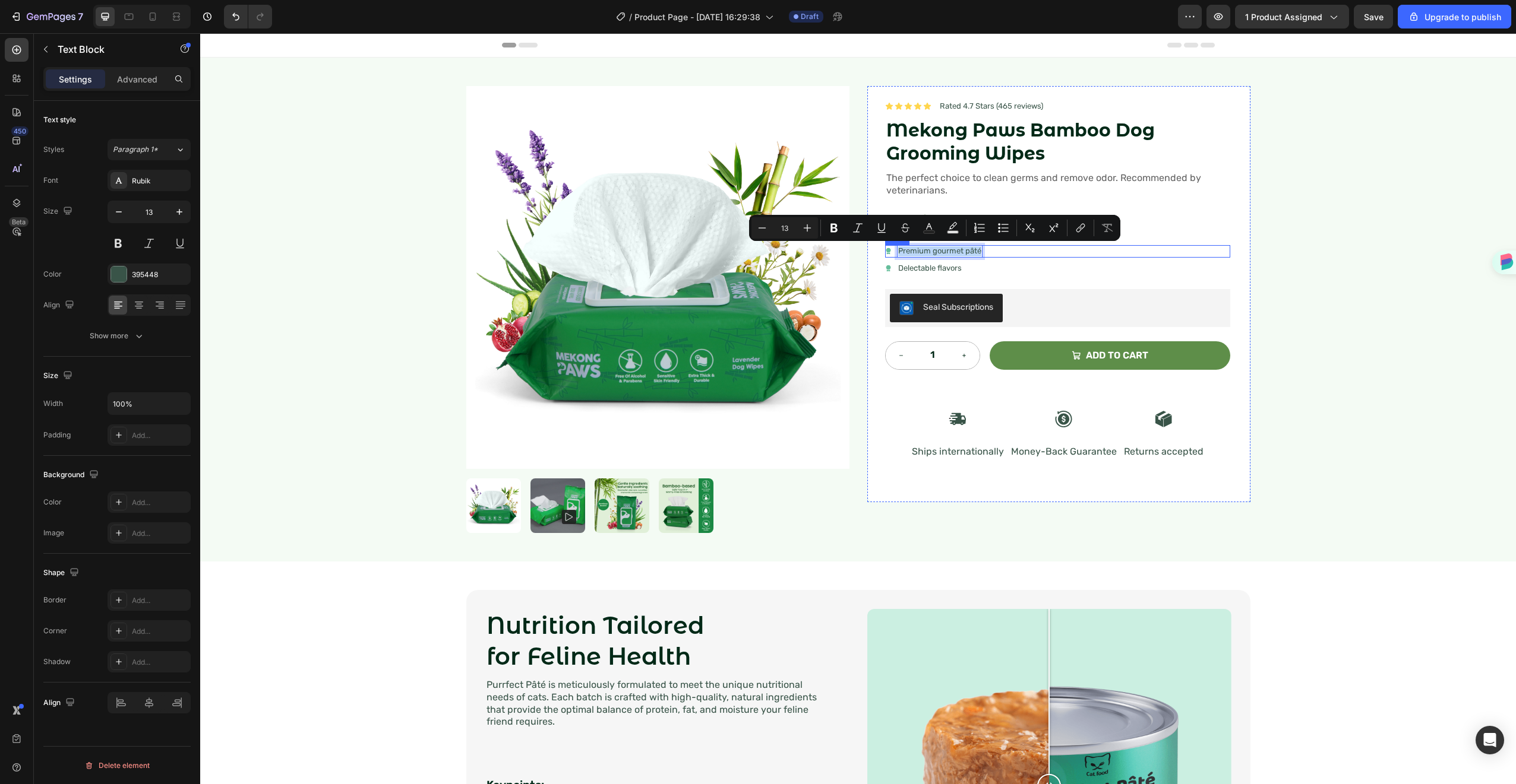
click at [1045, 249] on div "Icon Premium gourmet [PERSON_NAME] Text Block 0 Row" at bounding box center [1058, 251] width 345 height 12
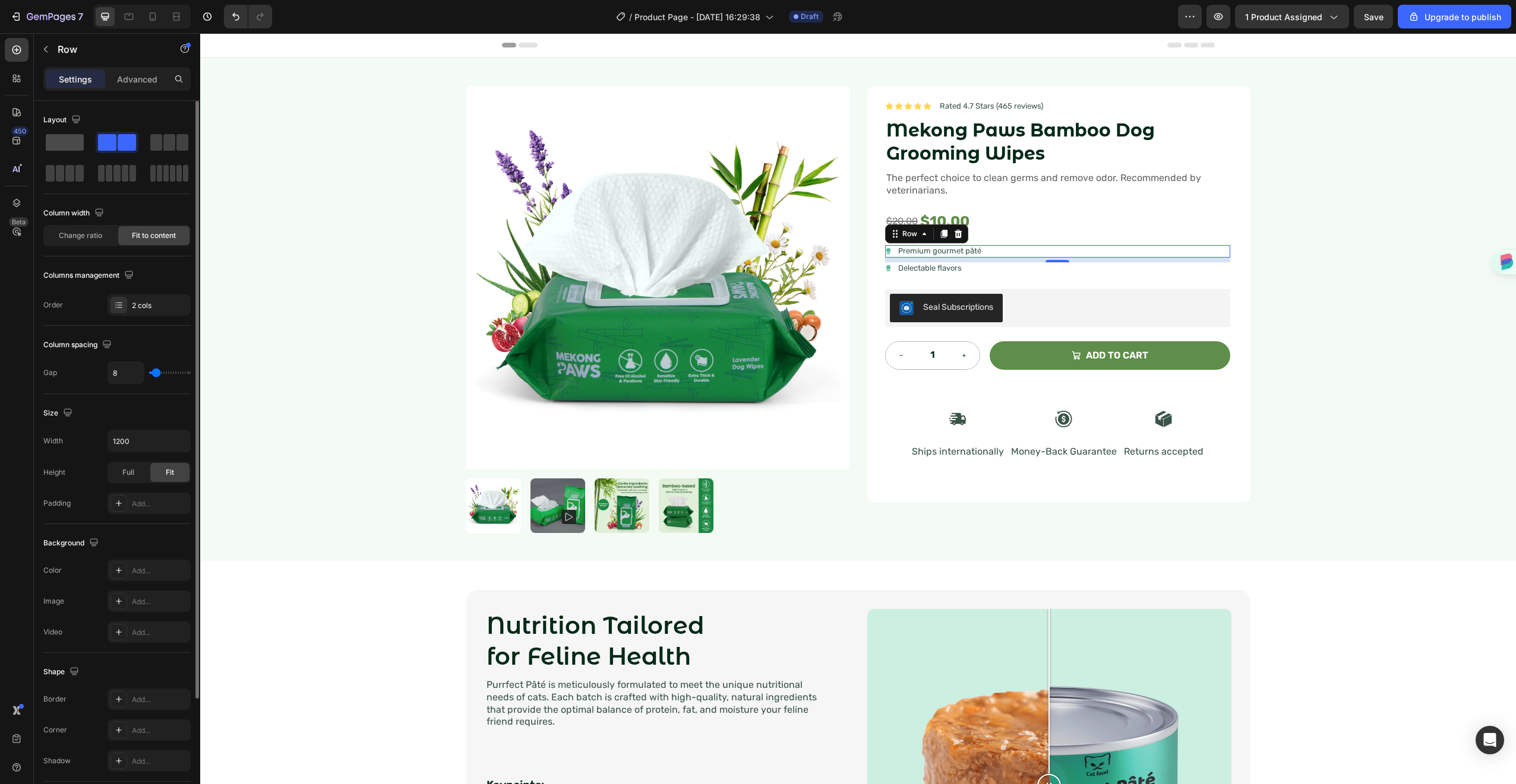
click at [73, 139] on span at bounding box center [64, 143] width 38 height 17
click at [47, 43] on button "button" at bounding box center [45, 49] width 19 height 19
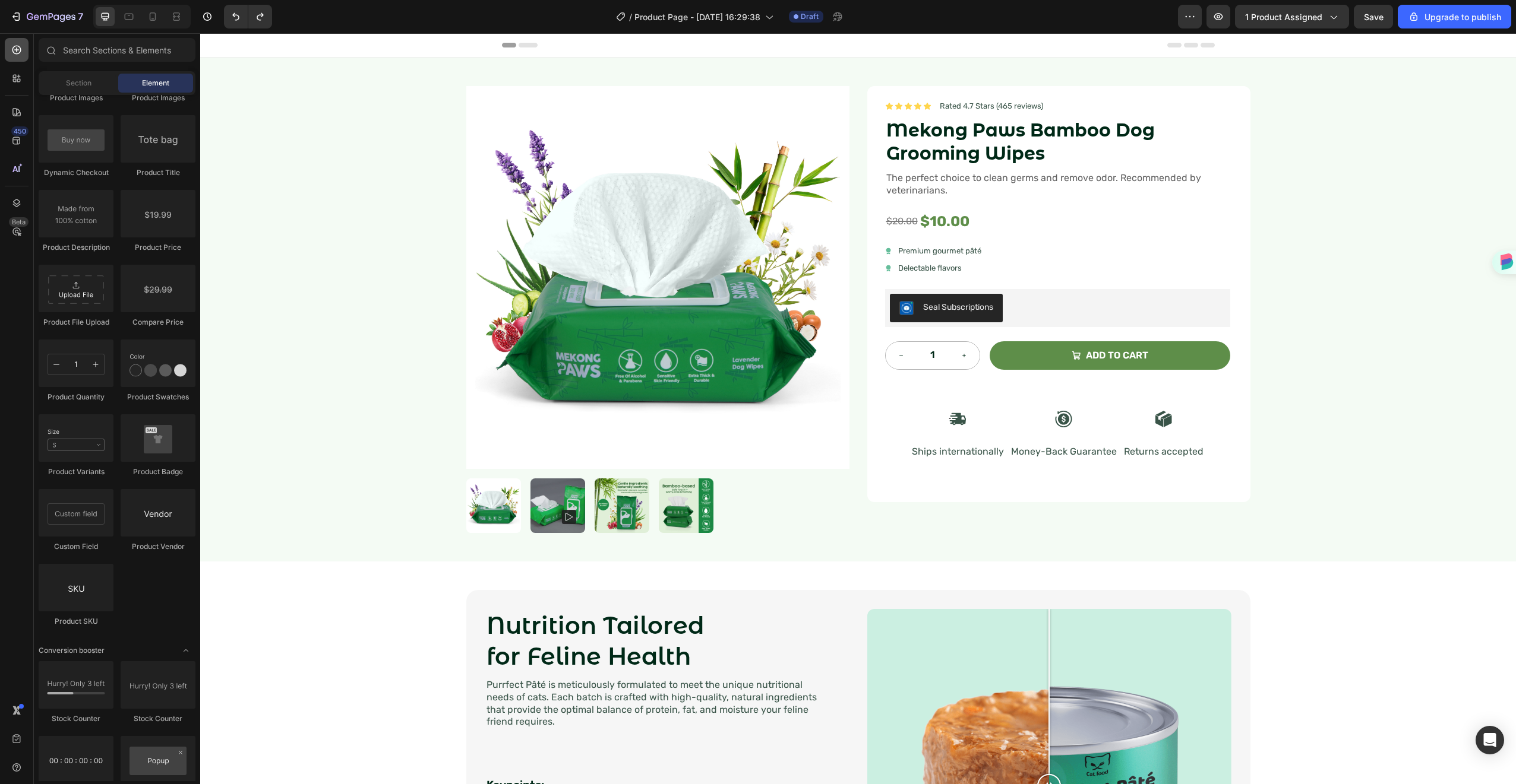
click at [22, 55] on icon at bounding box center [16, 49] width 12 height 12
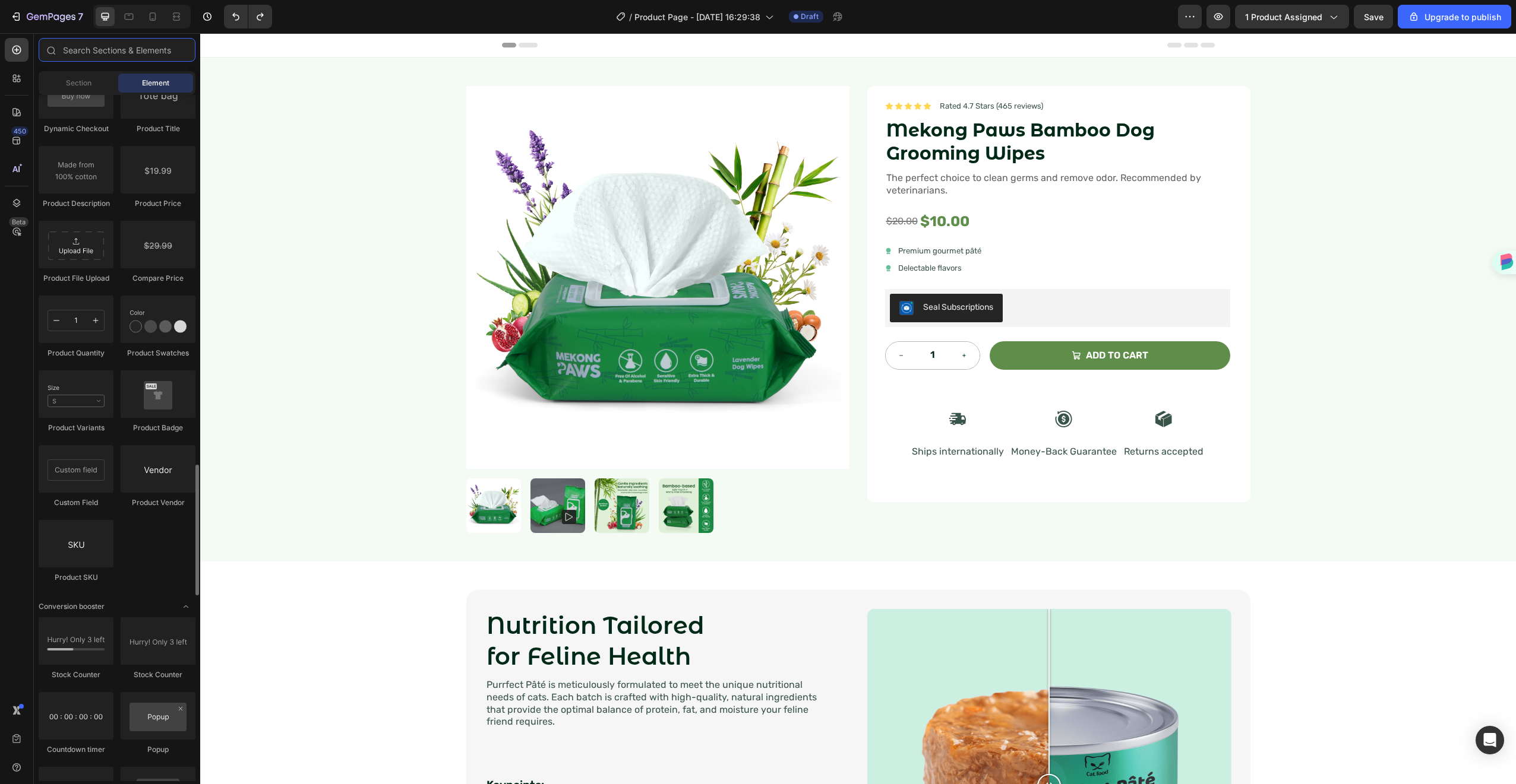
scroll to position [1968, 0]
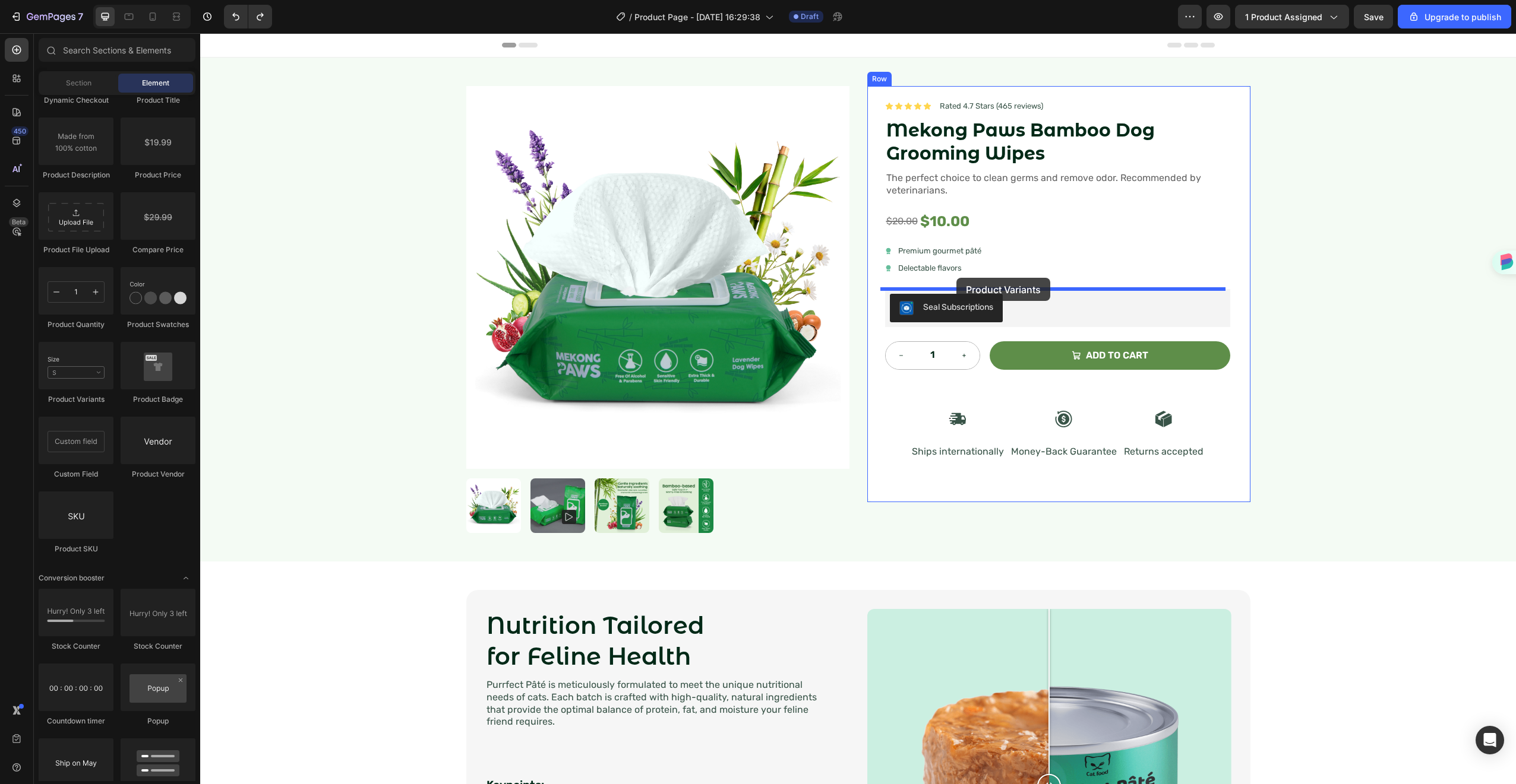
drag, startPoint x: 263, startPoint y: 380, endPoint x: 957, endPoint y: 278, distance: 701.5
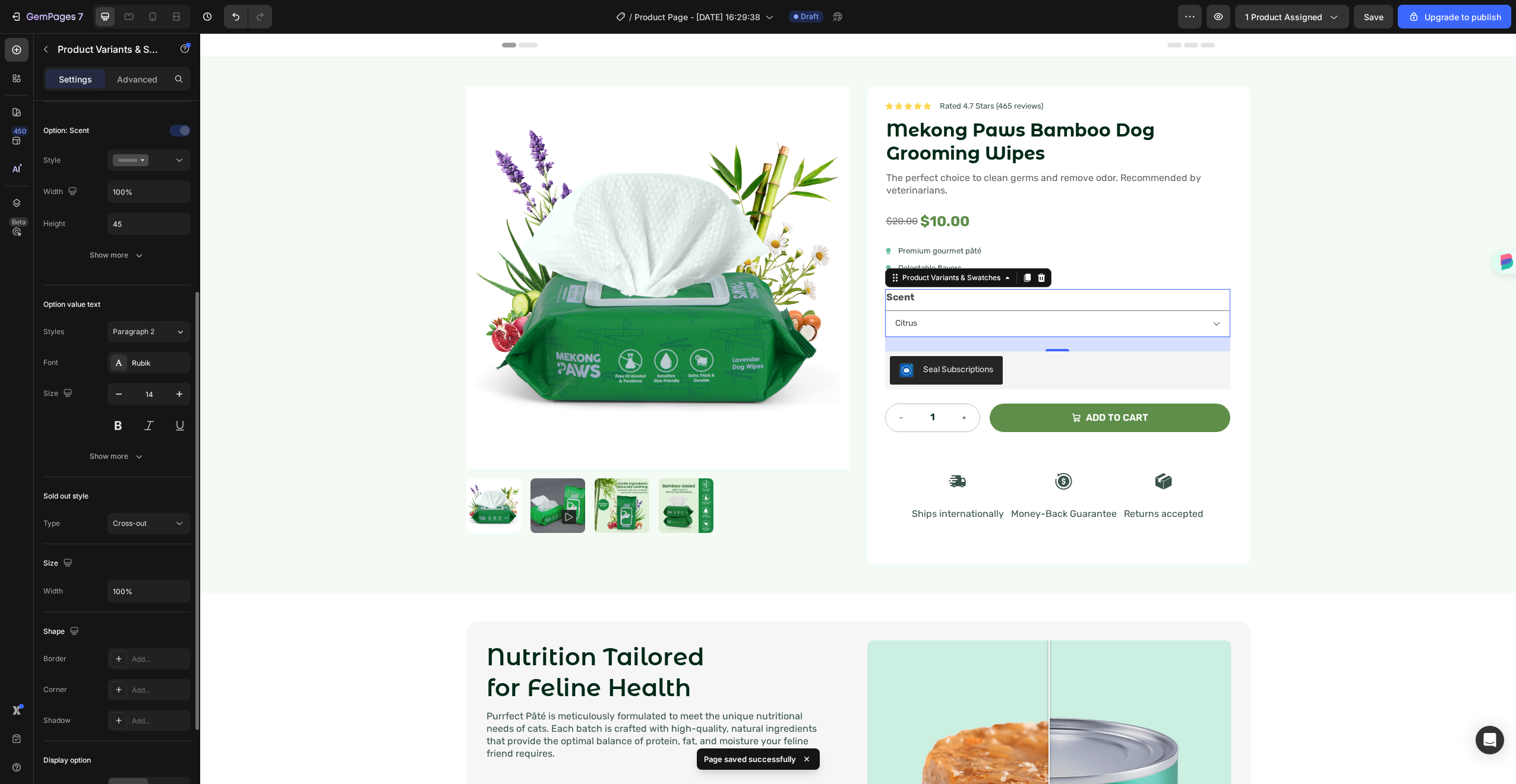
scroll to position [148, 0]
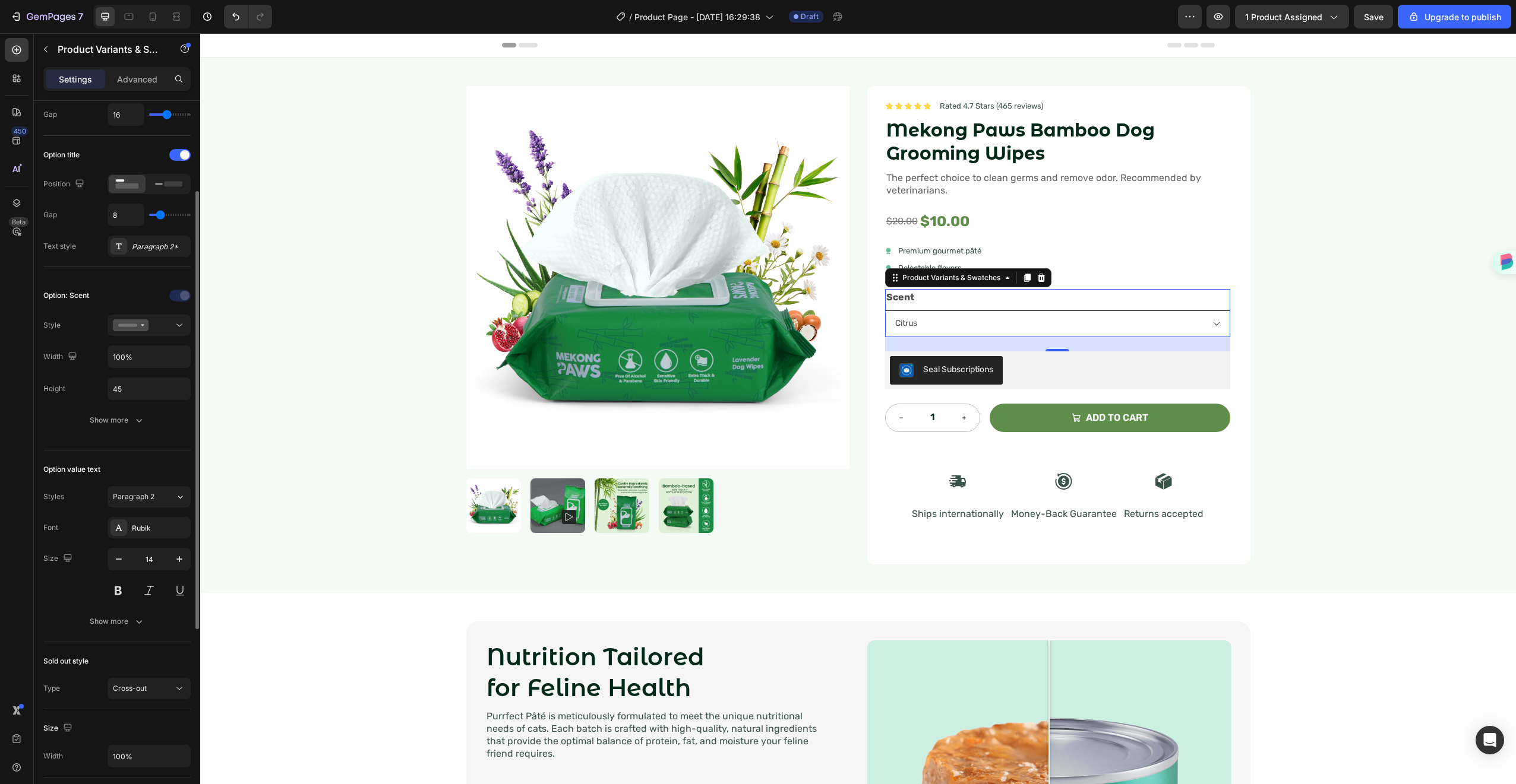
click at [1208, 320] on select "Citrus Lavender" at bounding box center [1058, 323] width 345 height 26
click at [1176, 299] on div "Scent Citrus Lavender" at bounding box center [1058, 313] width 345 height 48
click at [47, 55] on button "button" at bounding box center [45, 49] width 19 height 19
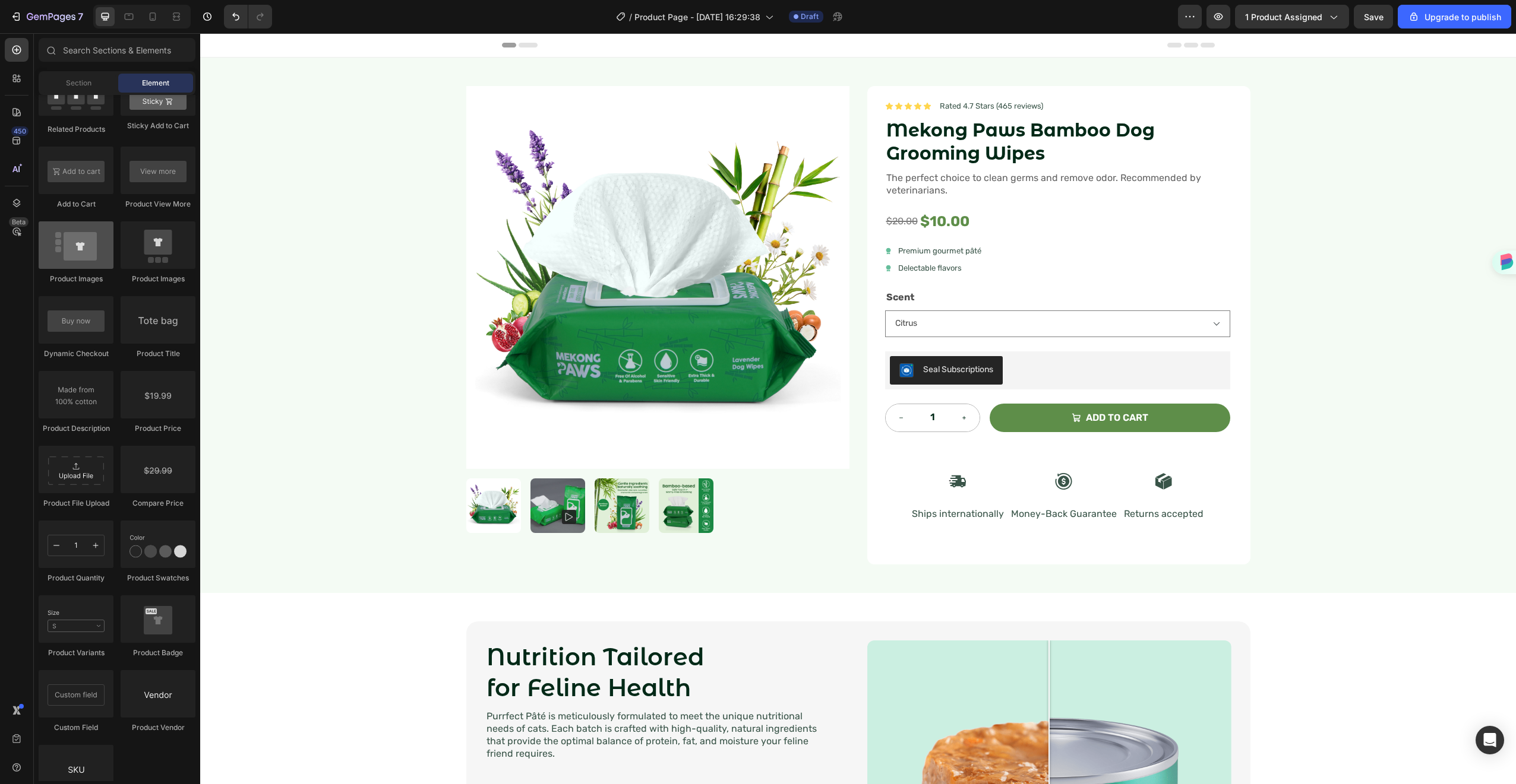
scroll to position [1244, 0]
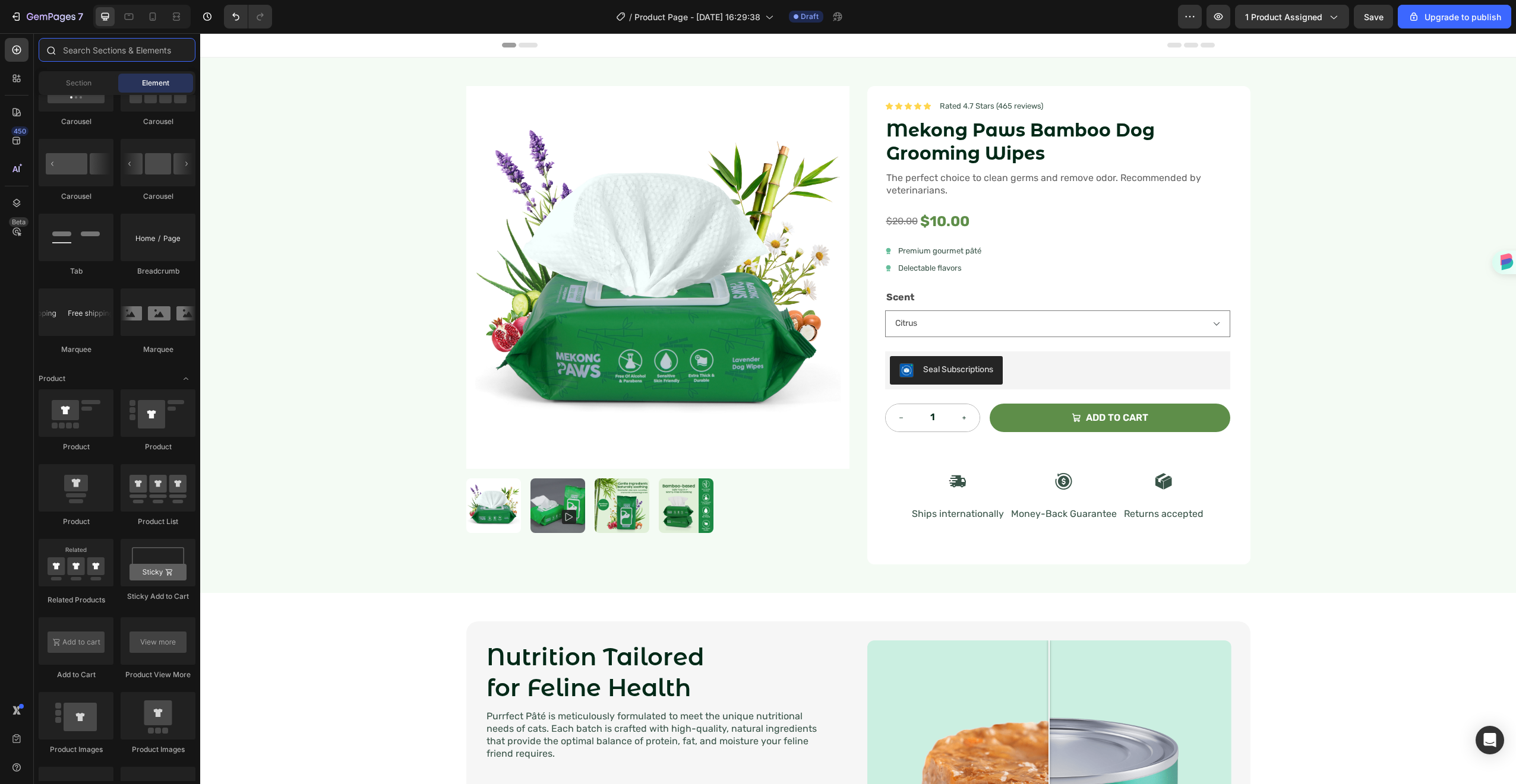
click at [105, 46] on input "text" at bounding box center [117, 49] width 157 height 24
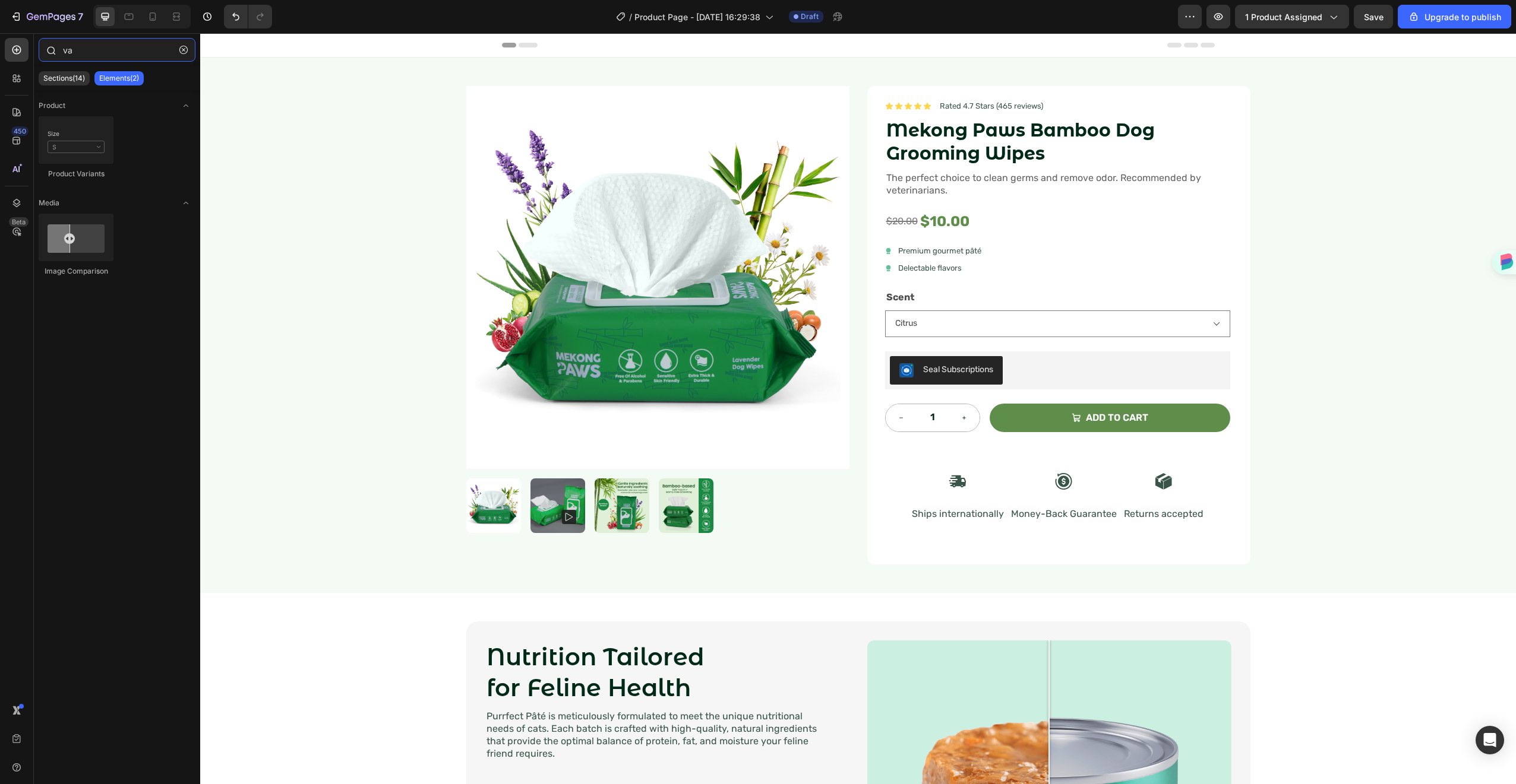
type input "v"
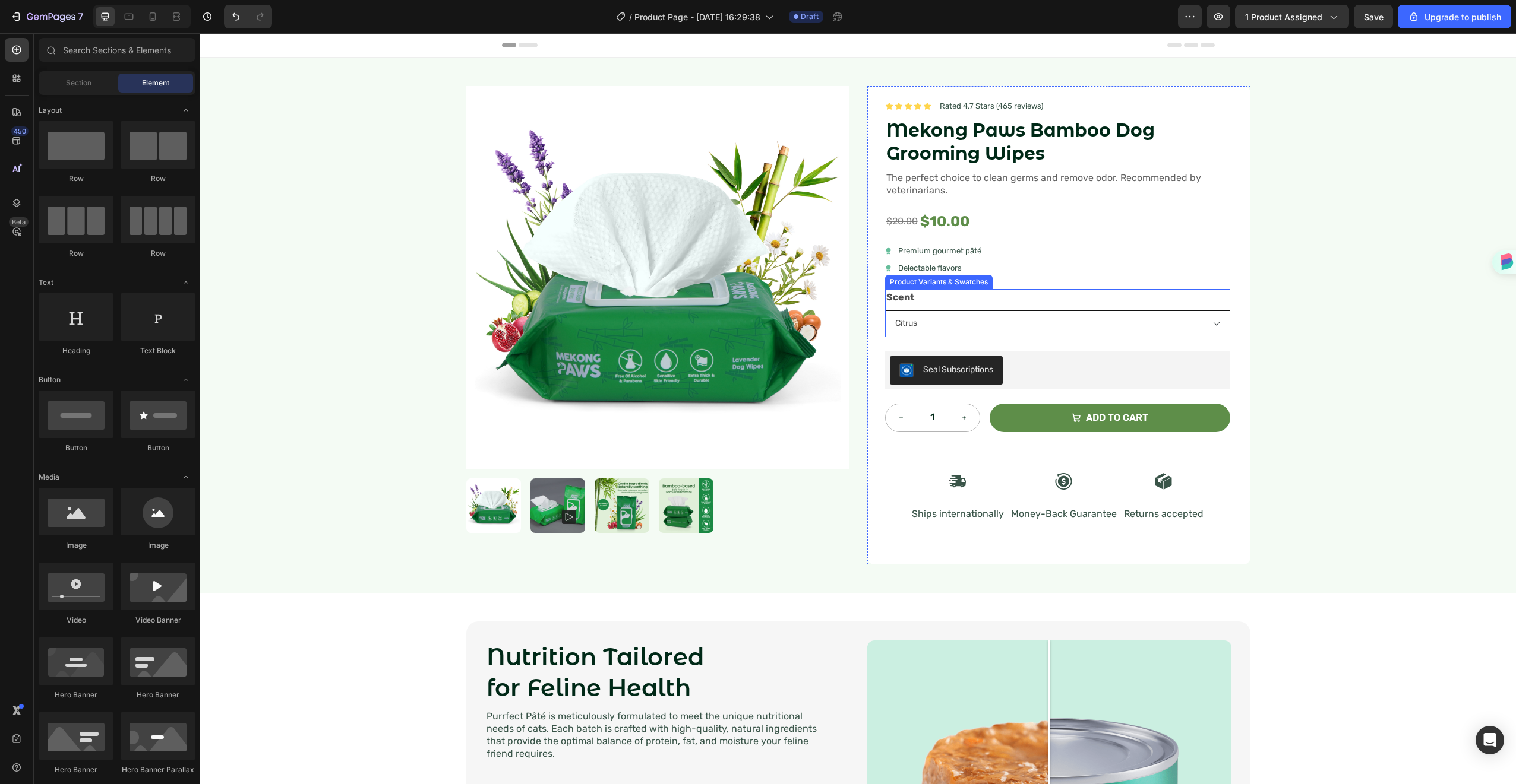
click at [1053, 320] on select "Citrus Lavender" at bounding box center [1058, 323] width 345 height 26
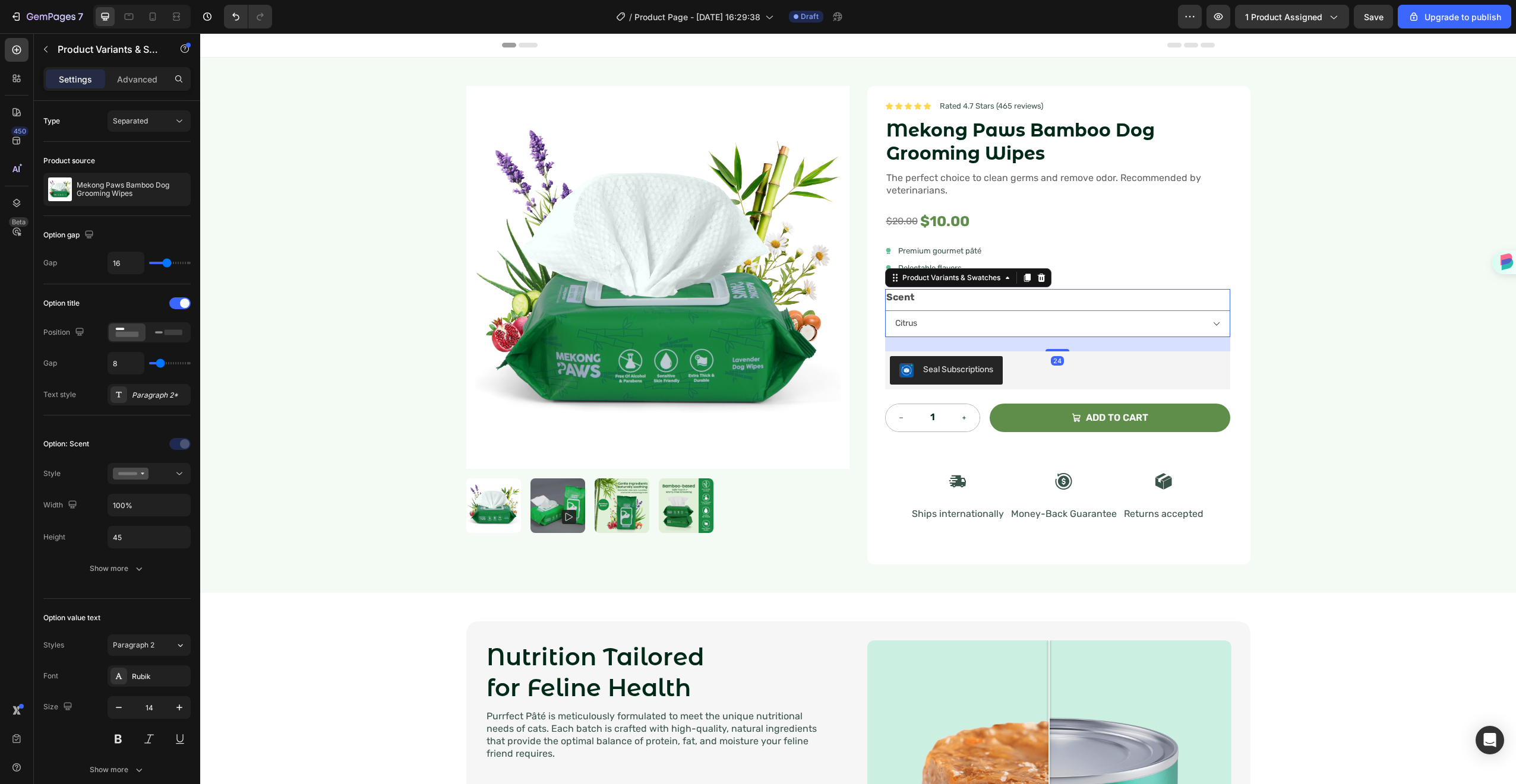
click at [1049, 305] on div "Scent Citrus Lavender" at bounding box center [1058, 313] width 345 height 48
click at [158, 337] on icon at bounding box center [168, 333] width 27 height 13
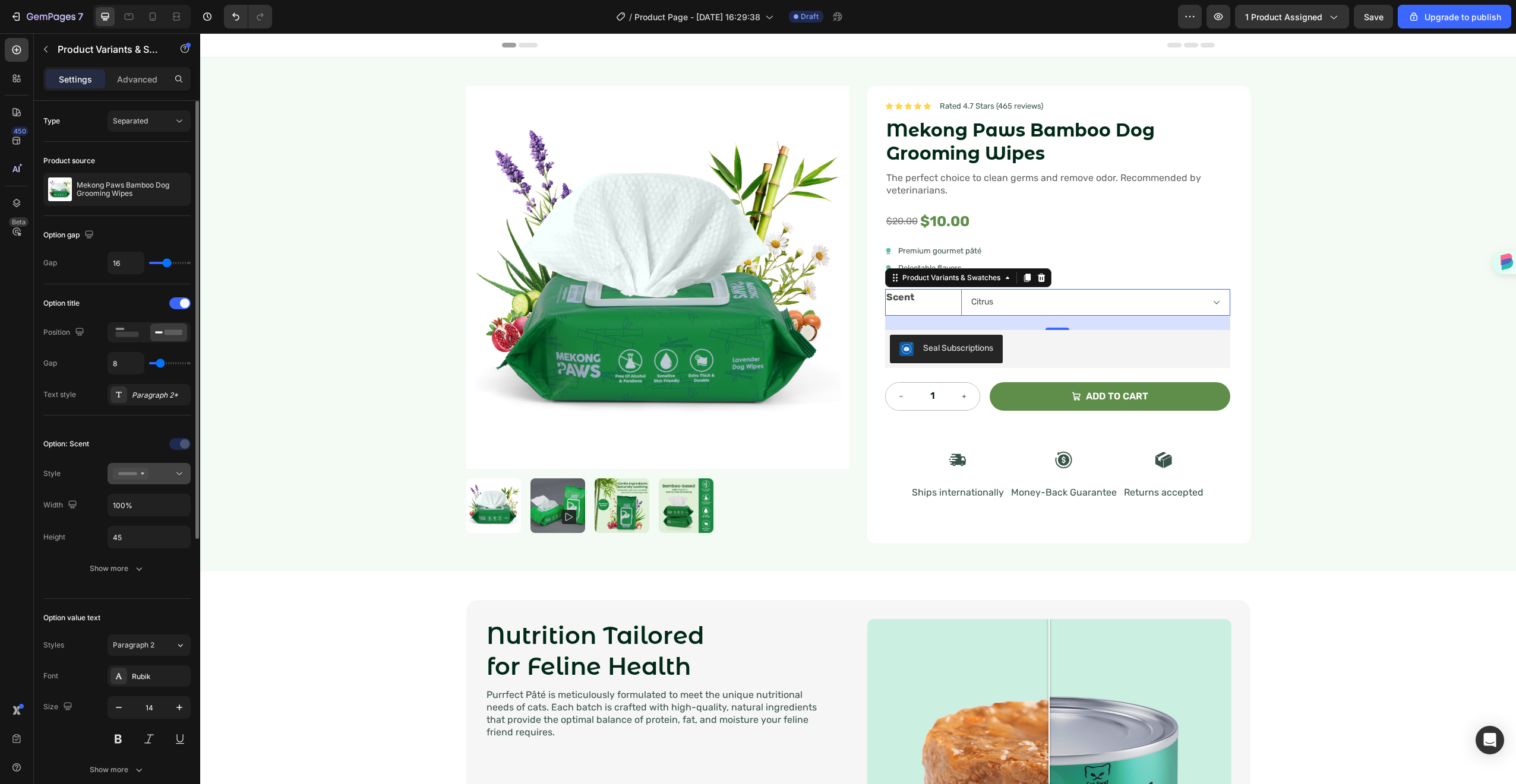
click at [160, 478] on div at bounding box center [149, 474] width 73 height 12
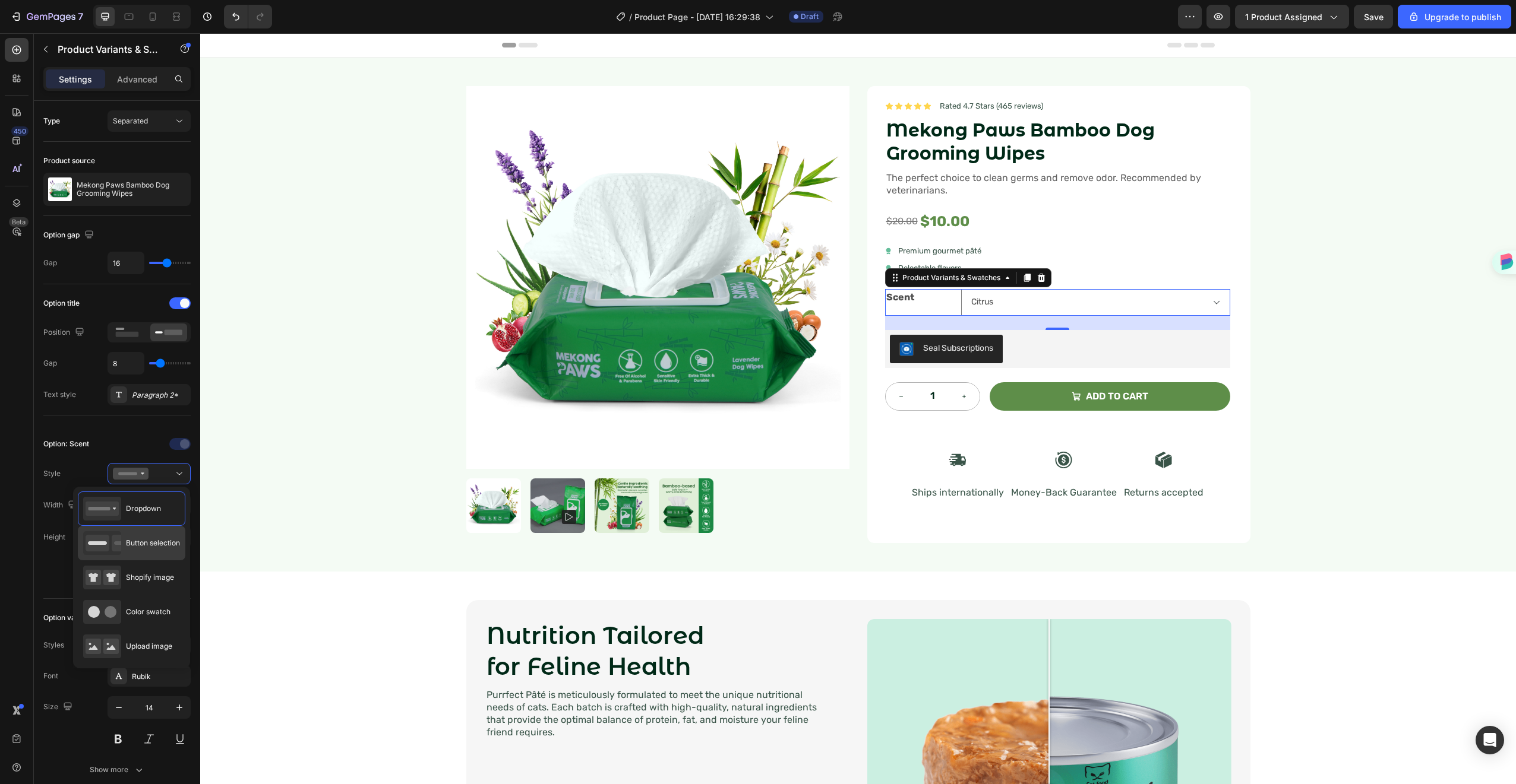
click at [168, 542] on span "Button selection" at bounding box center [152, 543] width 54 height 10
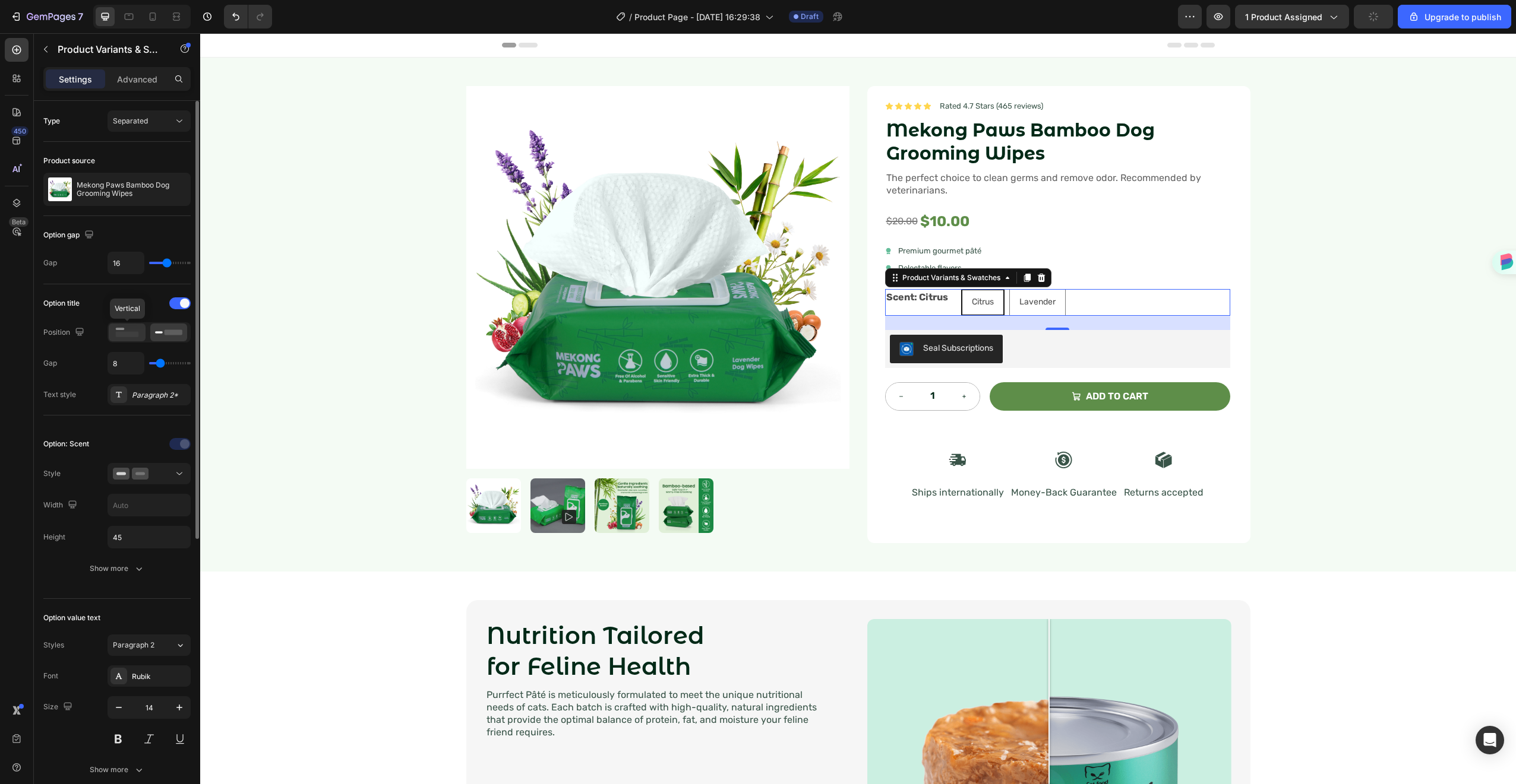
click at [135, 331] on icon at bounding box center [127, 333] width 27 height 13
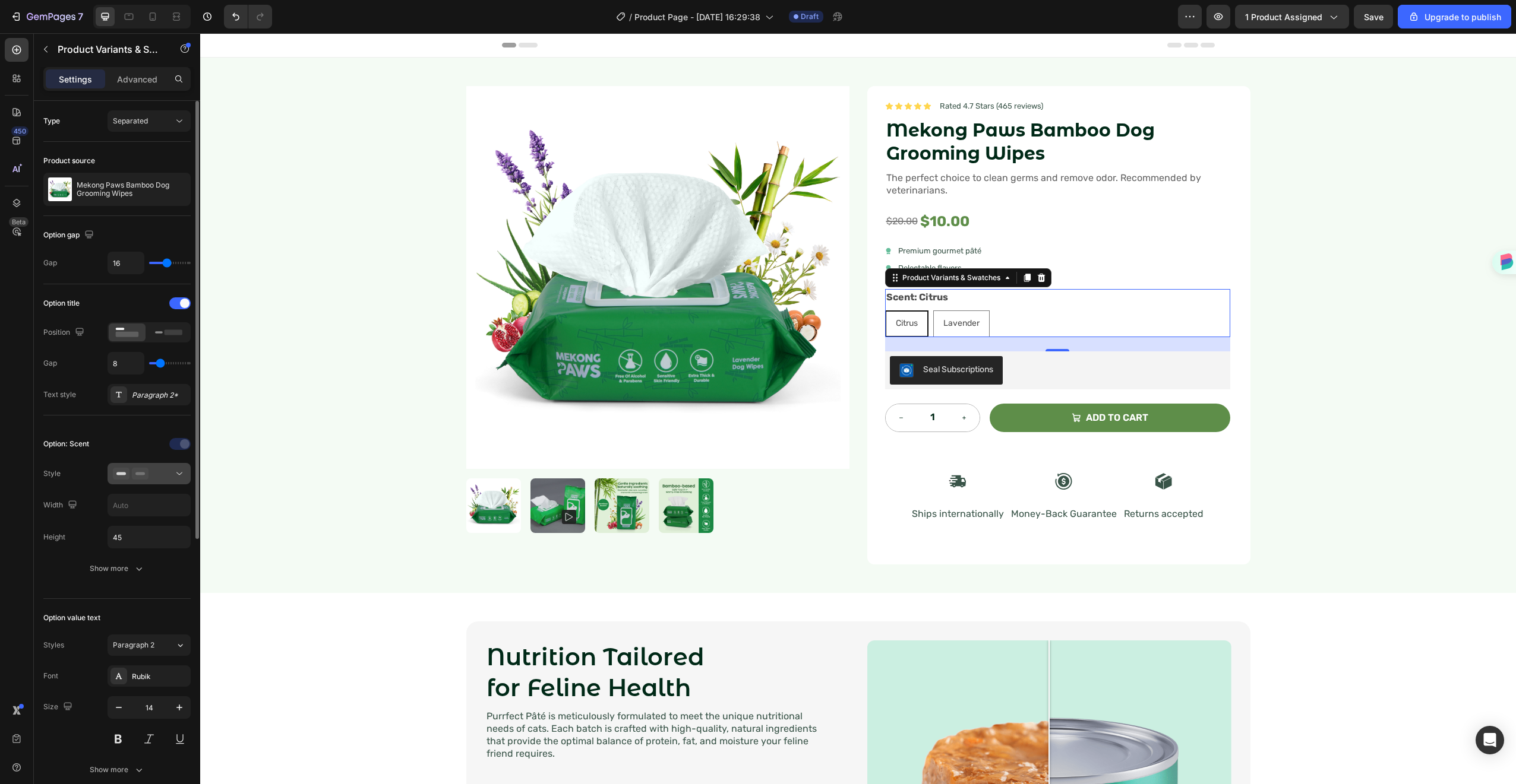
click at [166, 471] on div at bounding box center [149, 474] width 73 height 12
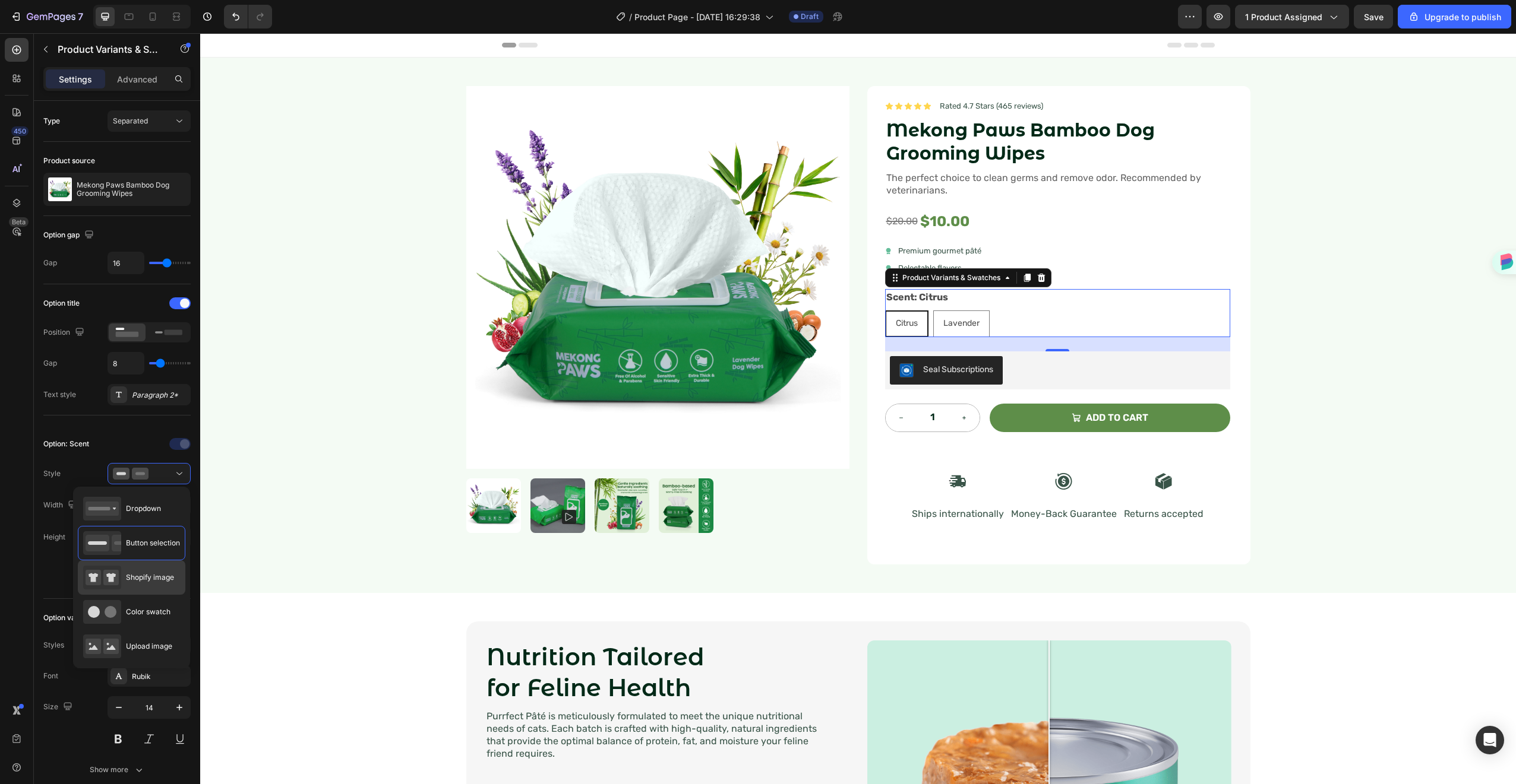
click at [130, 582] on span "Shopify image" at bounding box center [150, 577] width 48 height 10
type input "64"
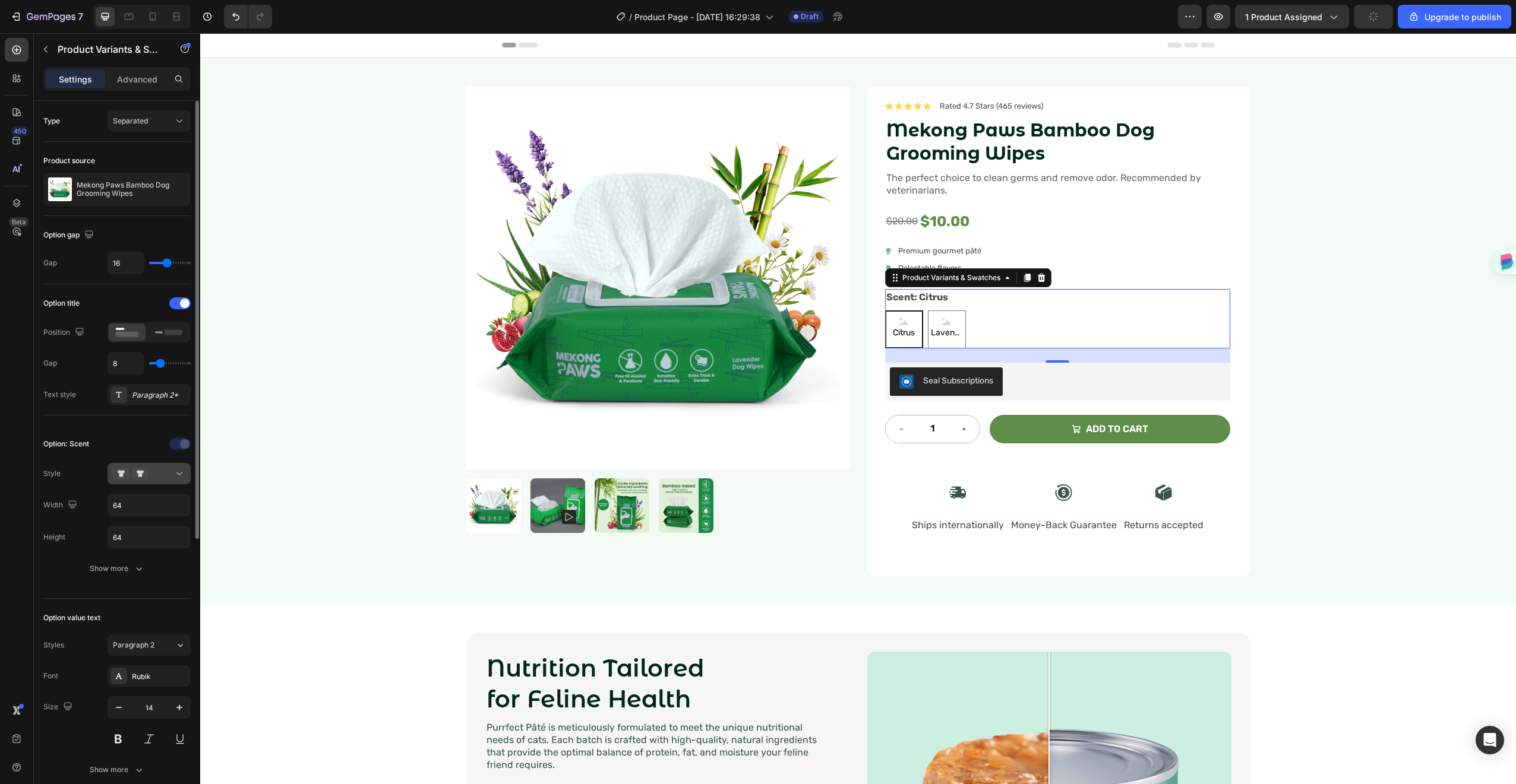
click at [157, 482] on button at bounding box center [150, 474] width 83 height 22
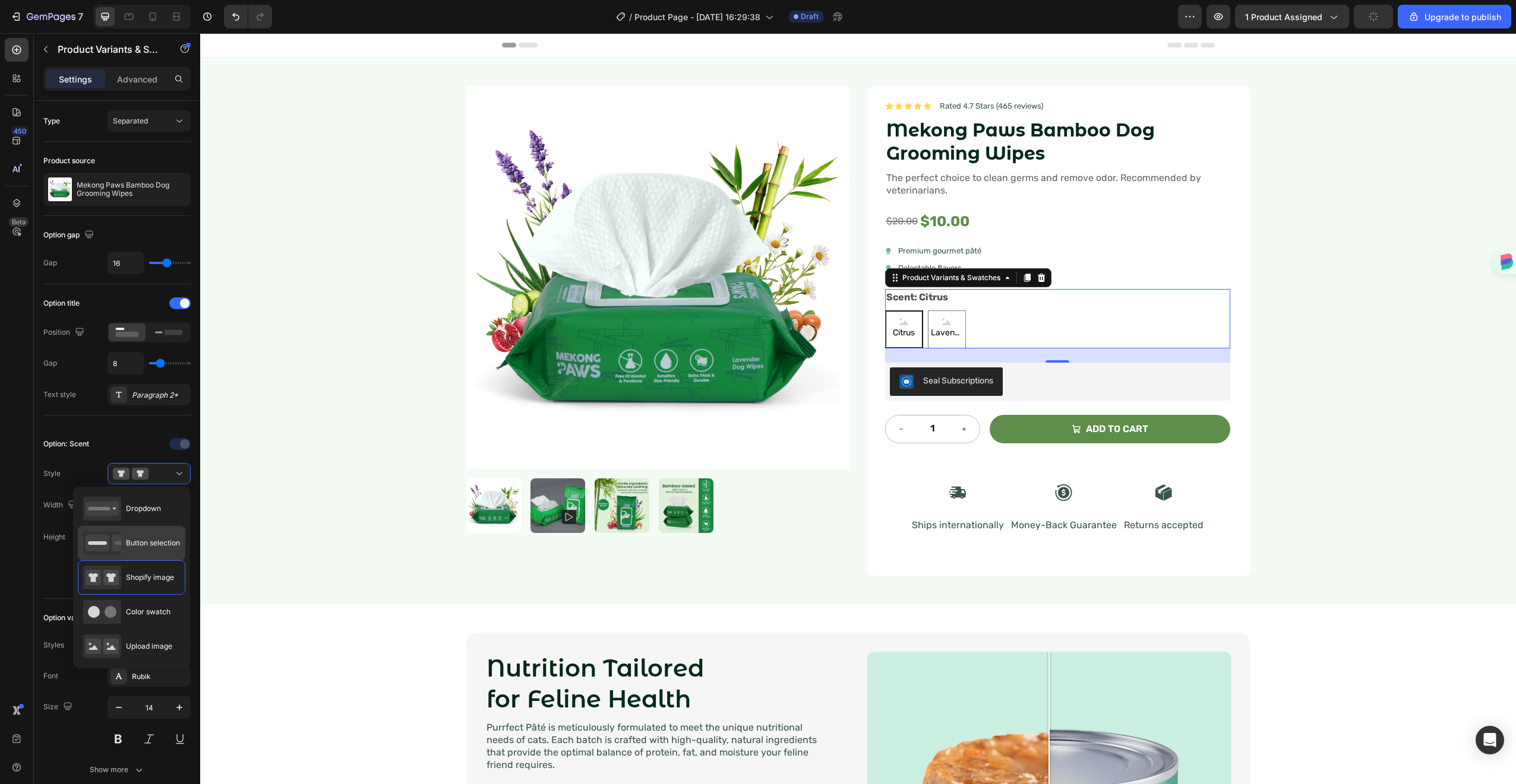
click at [134, 543] on span "Button selection" at bounding box center [152, 543] width 54 height 10
type input "45"
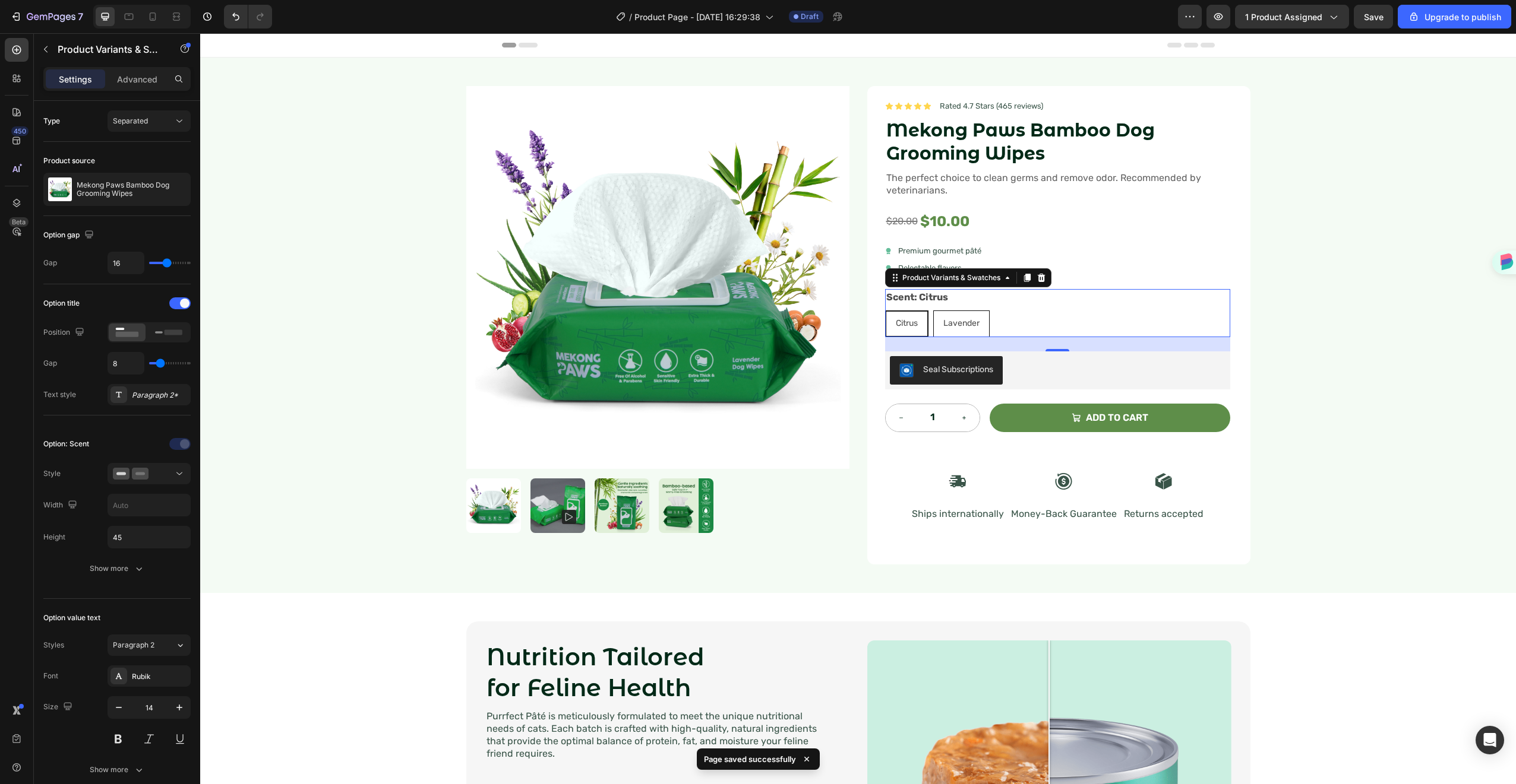
click at [933, 334] on div "Lavender" at bounding box center [961, 323] width 57 height 26
click at [933, 310] on input "Lavender Lavender Lavender" at bounding box center [933, 310] width 1 height 1
radio input "true"
click at [1068, 306] on div "Scent: Lavender Citrus Citrus Citrus Lavender Lavender Lavender" at bounding box center [1058, 313] width 345 height 48
click at [1333, 219] on div "Product Images Icon Icon Icon Icon Icon Icon List Rated 4.7 Stars (465 reviews)…" at bounding box center [858, 325] width 1316 height 535
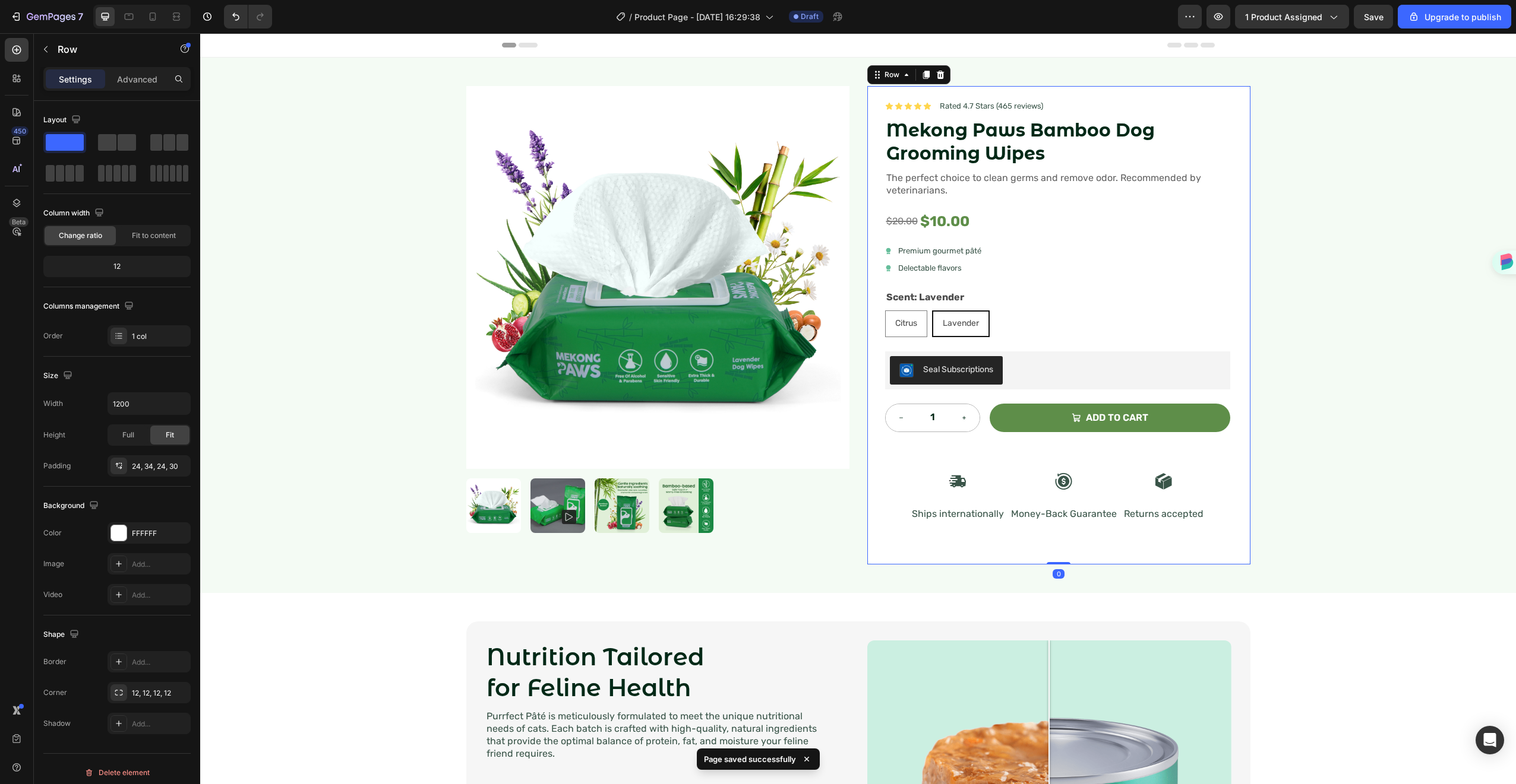
click at [994, 240] on div "Icon Icon Icon Icon Icon Icon List Rated 4.7 Stars (465 reviews) Text Block Row…" at bounding box center [1058, 325] width 345 height 450
click at [1013, 250] on div "Icon Premium gourmet [PERSON_NAME] Text Block Row" at bounding box center [1058, 251] width 345 height 12
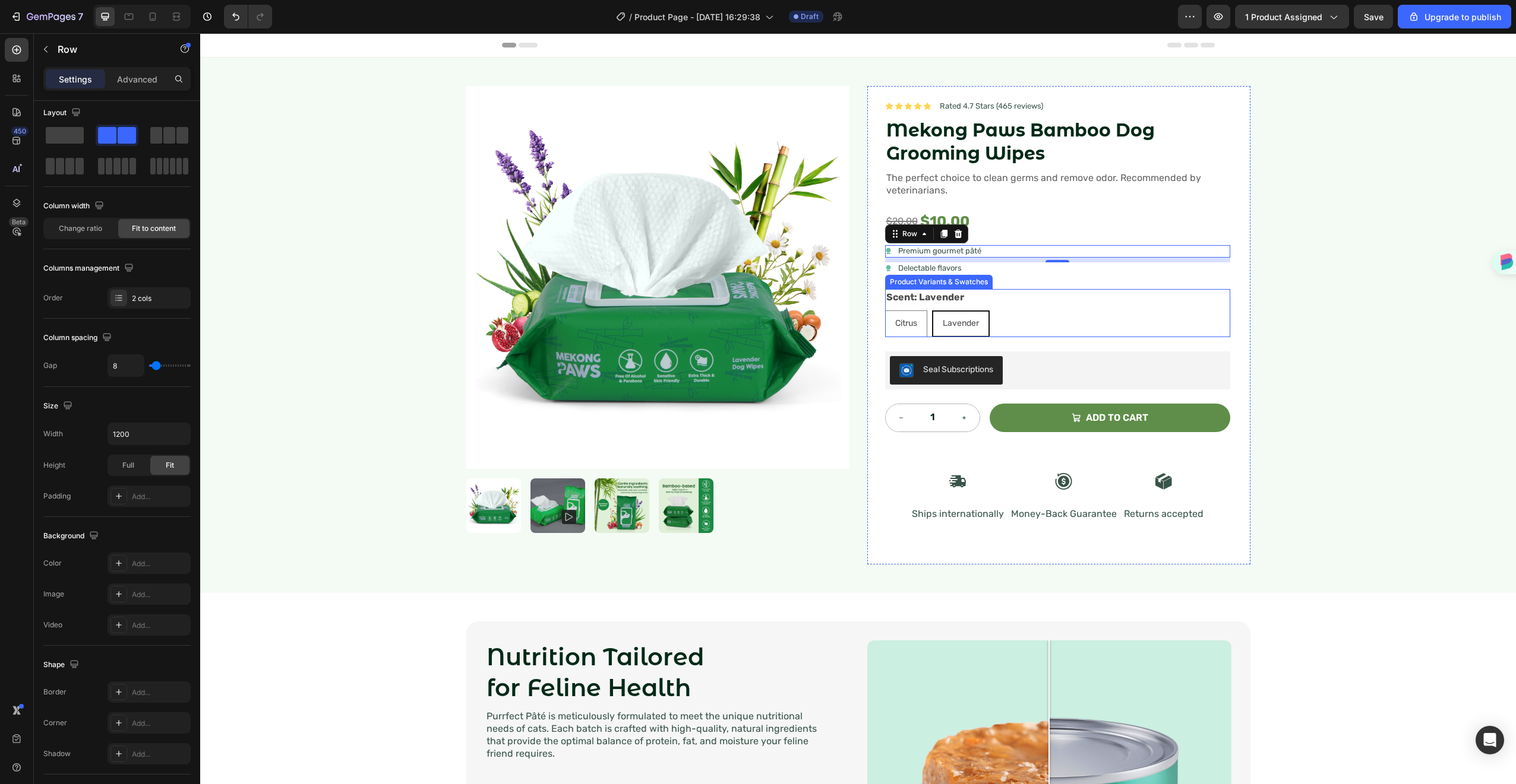
click at [1008, 322] on div "Citrus Citrus Citrus Lavender Lavender Lavender" at bounding box center [1058, 323] width 345 height 26
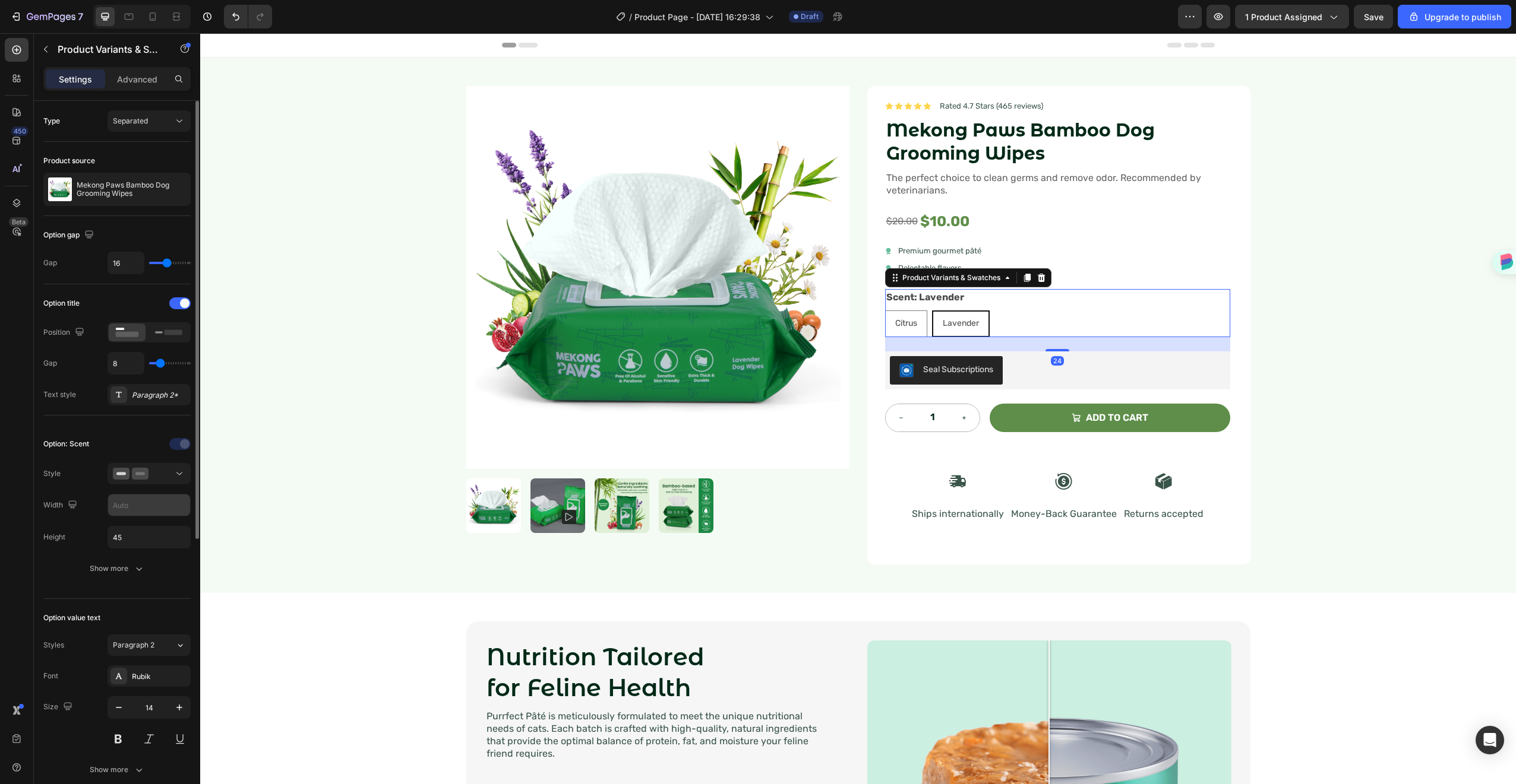
scroll to position [425, 0]
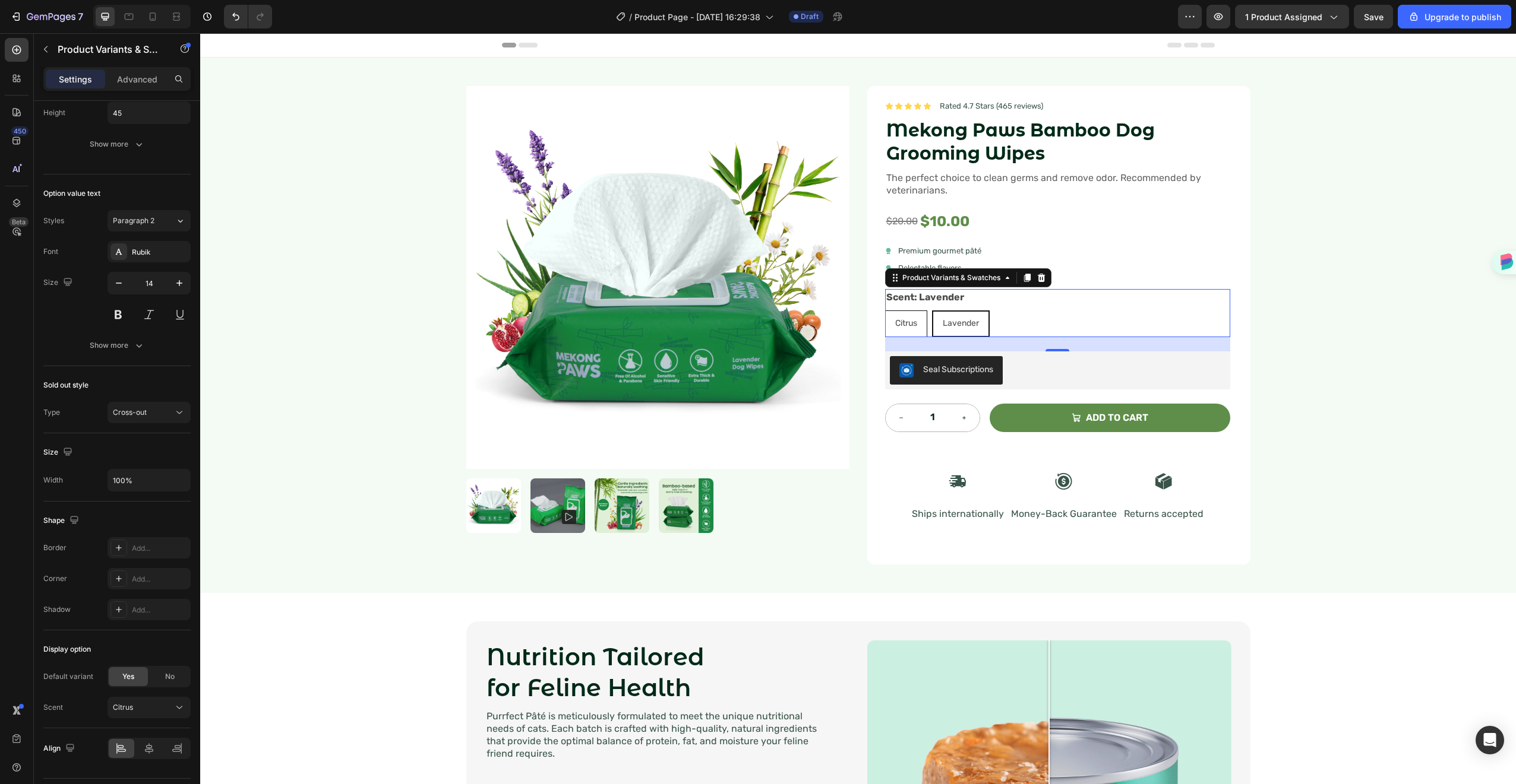
click at [922, 323] on div "Citrus" at bounding box center [906, 323] width 41 height 25
click at [886, 310] on input "Citrus Citrus Citrus" at bounding box center [885, 310] width 1 height 1
radio input "true"
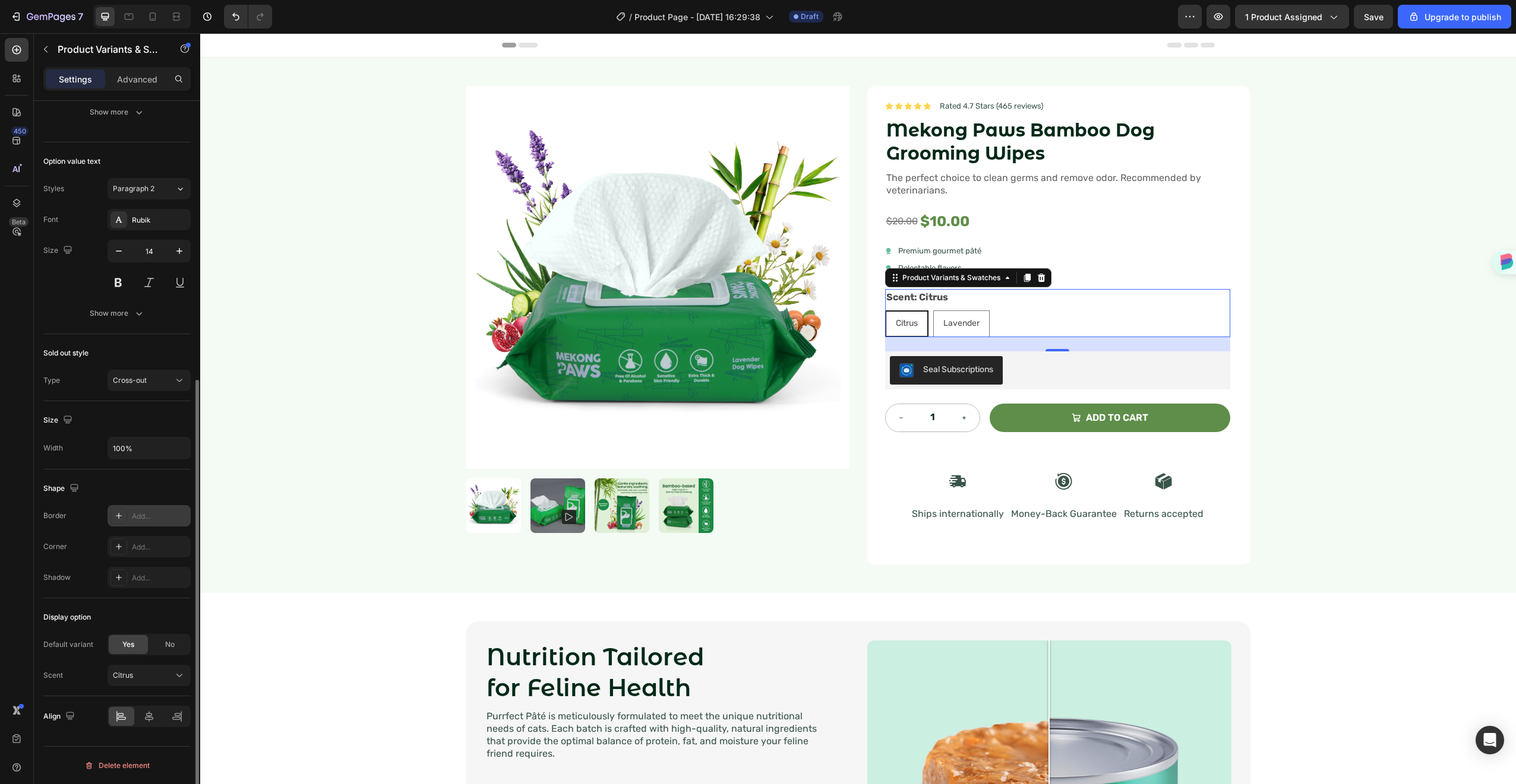
click at [166, 510] on div "Add..." at bounding box center [150, 515] width 83 height 22
click at [972, 312] on div "Lavender" at bounding box center [961, 323] width 55 height 25
click at [933, 310] on input "Lavender Lavender Lavender" at bounding box center [933, 310] width 1 height 1
radio input "true"
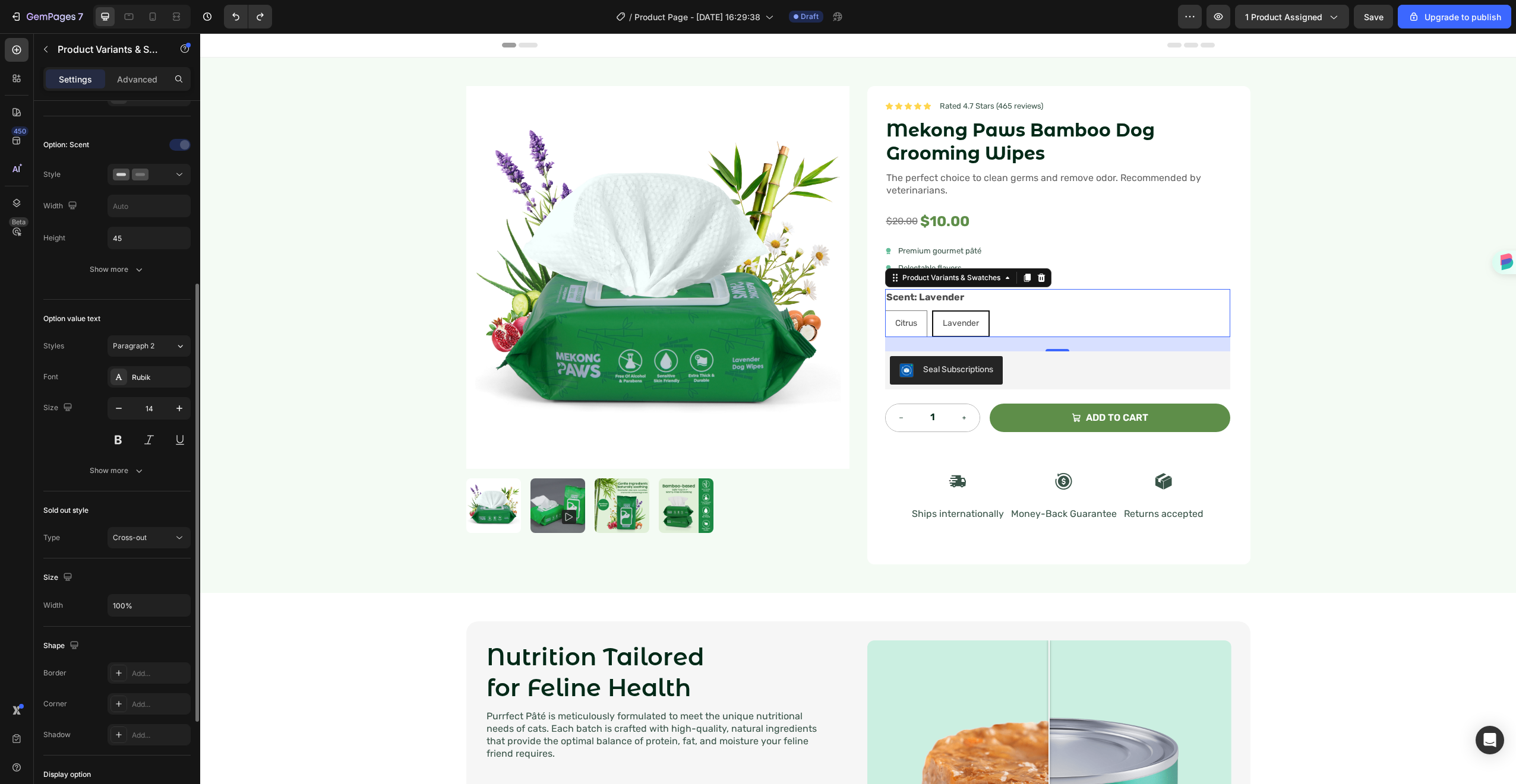
scroll to position [0, 0]
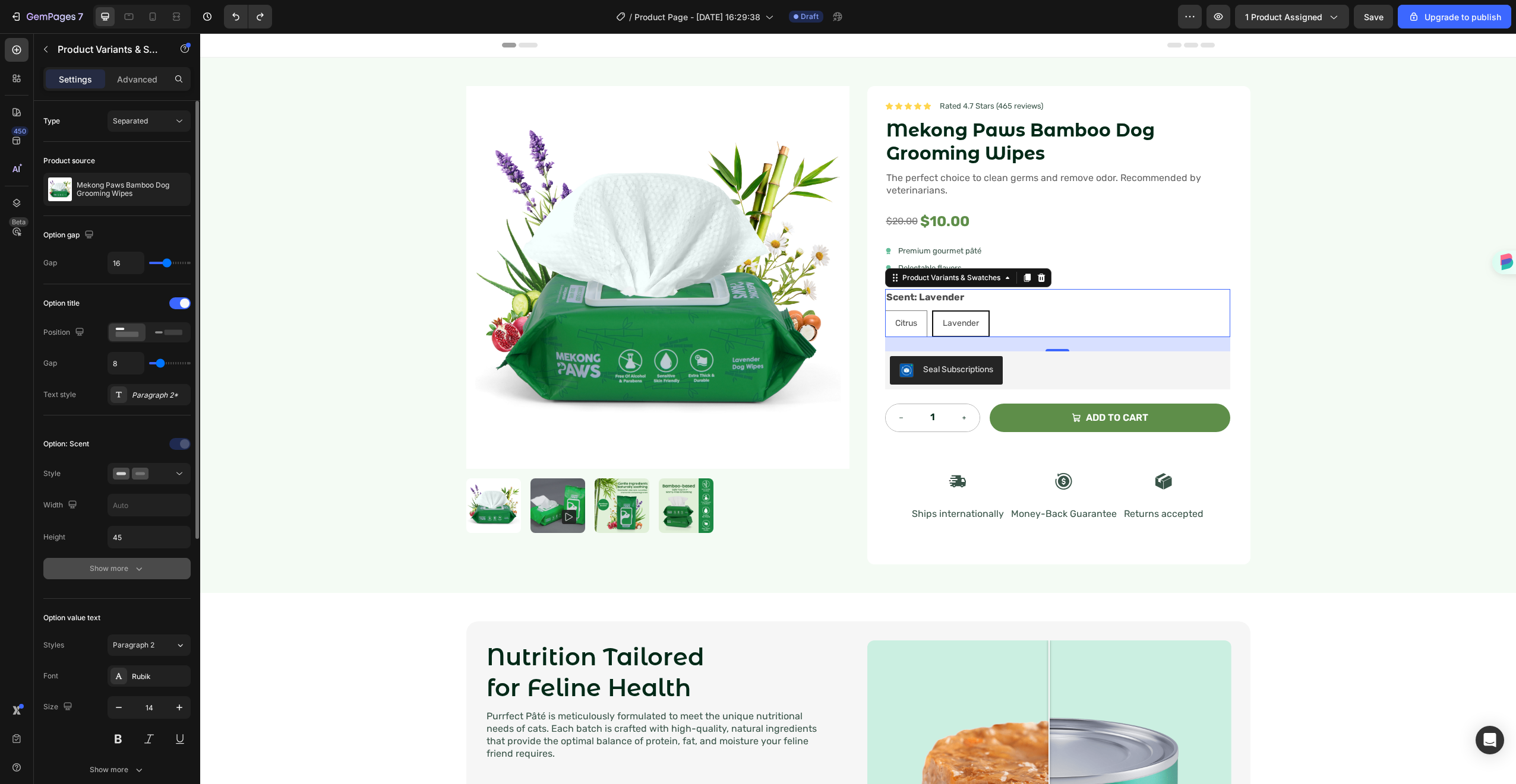
click at [127, 560] on button "Show more" at bounding box center [117, 568] width 148 height 22
click at [132, 631] on div "4D4D4D" at bounding box center [149, 632] width 34 height 10
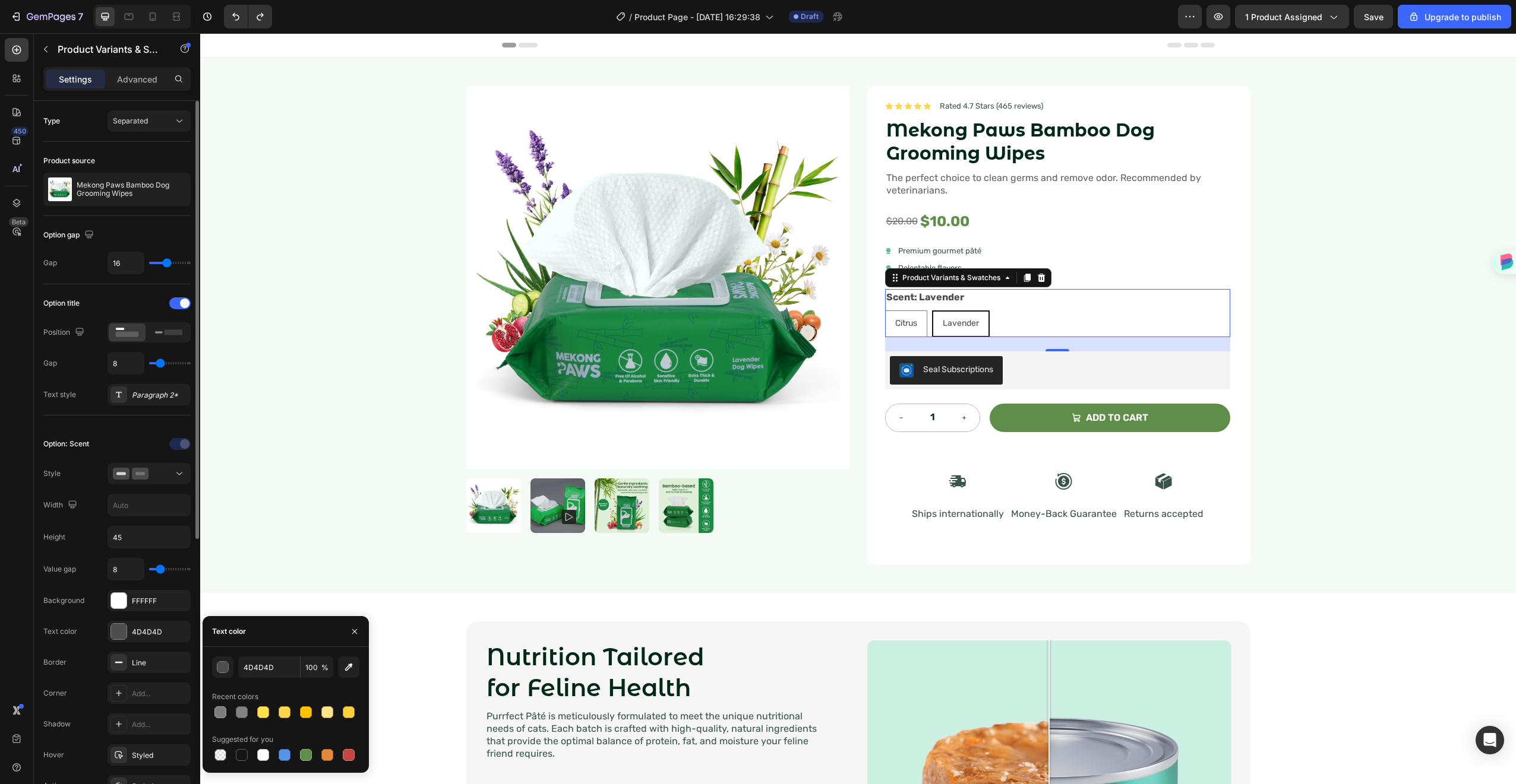
click at [79, 683] on div "Text color 4D4D4D" at bounding box center [117, 693] width 148 height 22
click at [155, 692] on div "Add..." at bounding box center [159, 693] width 56 height 10
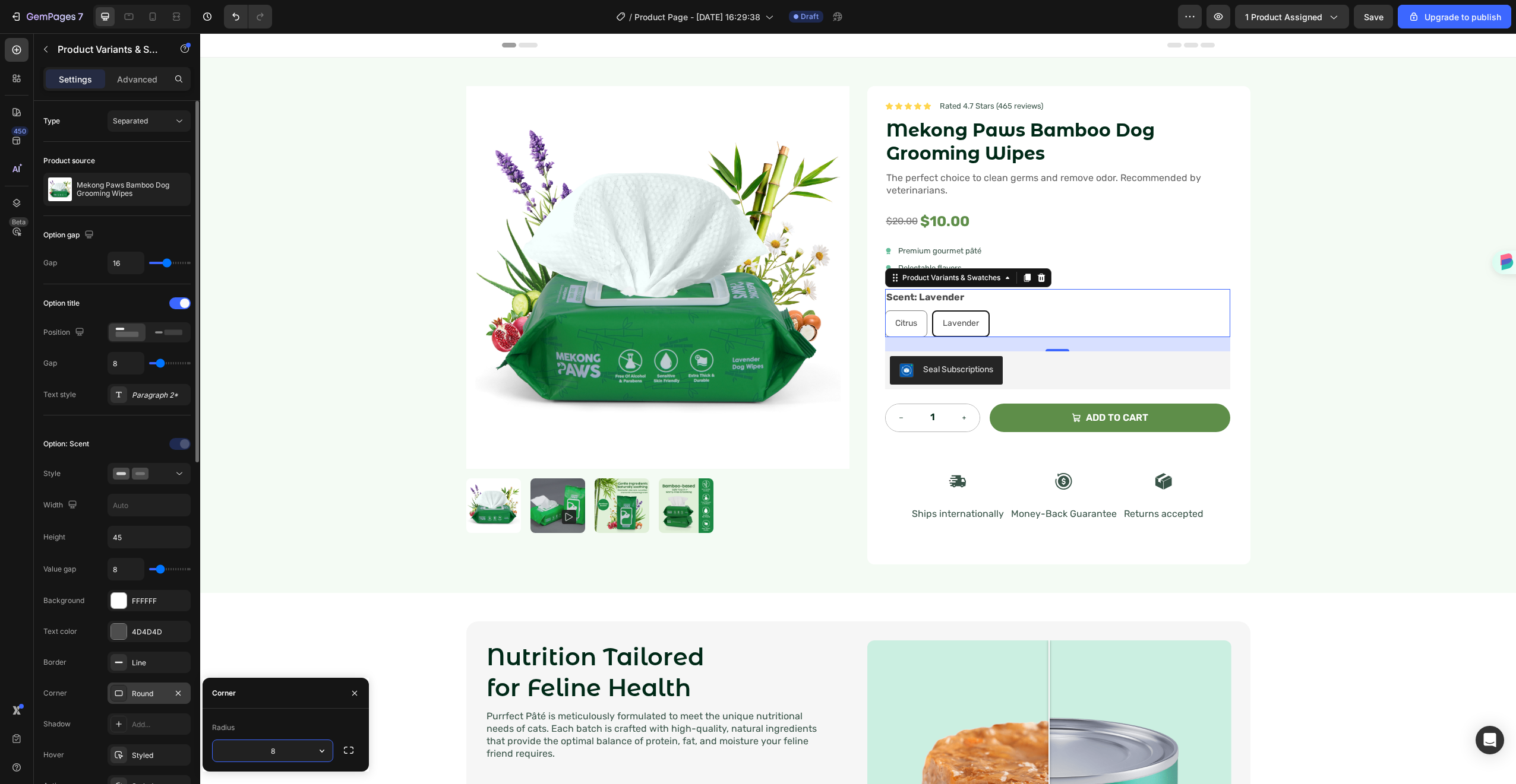
type input "1"
click at [320, 750] on icon "button" at bounding box center [322, 751] width 5 height 3
click at [313, 716] on icon at bounding box center [317, 719] width 9 height 8
type input "9999"
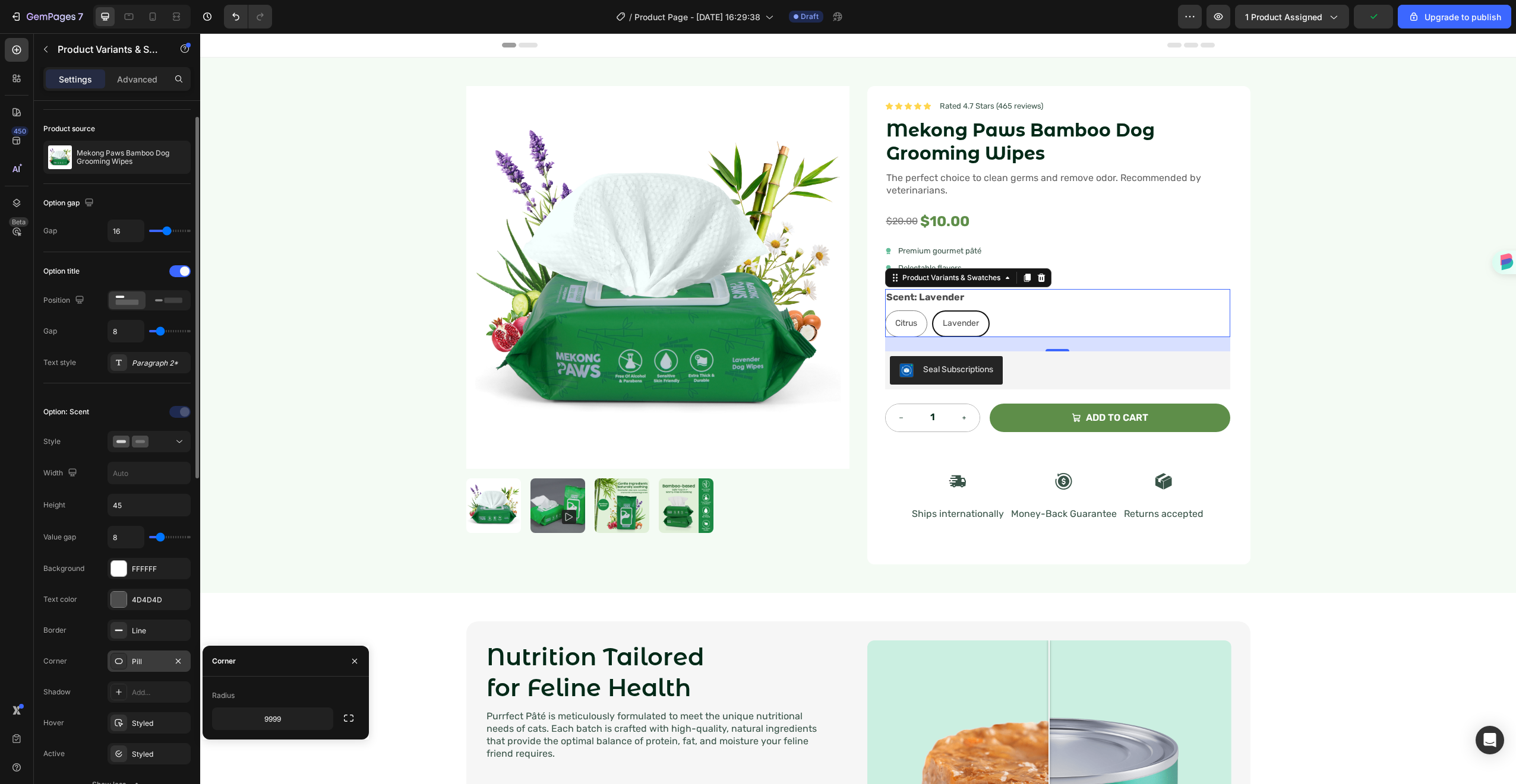
scroll to position [61, 0]
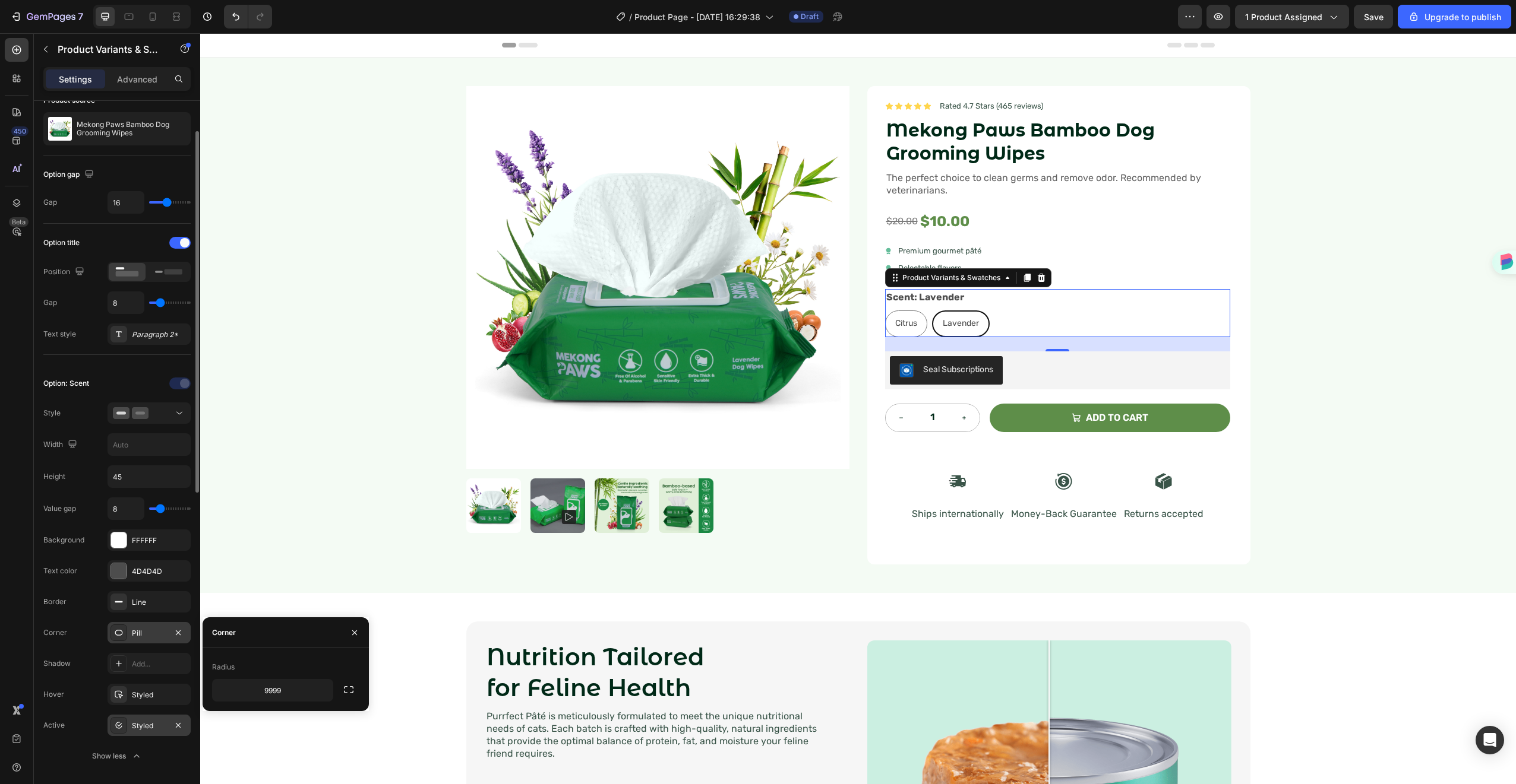
click at [146, 726] on div "Styled" at bounding box center [149, 725] width 34 height 10
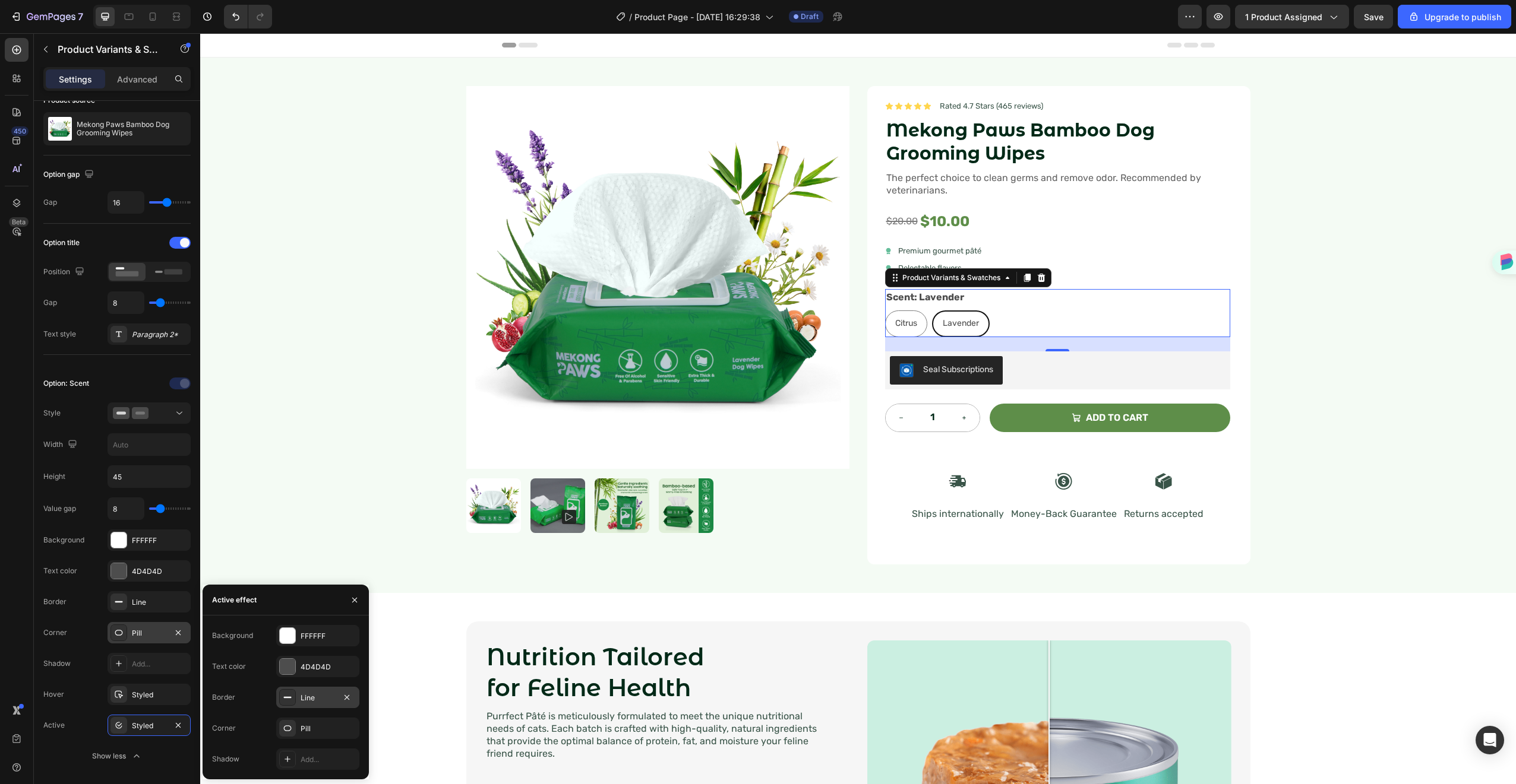
click at [297, 702] on div "Line" at bounding box center [318, 697] width 83 height 22
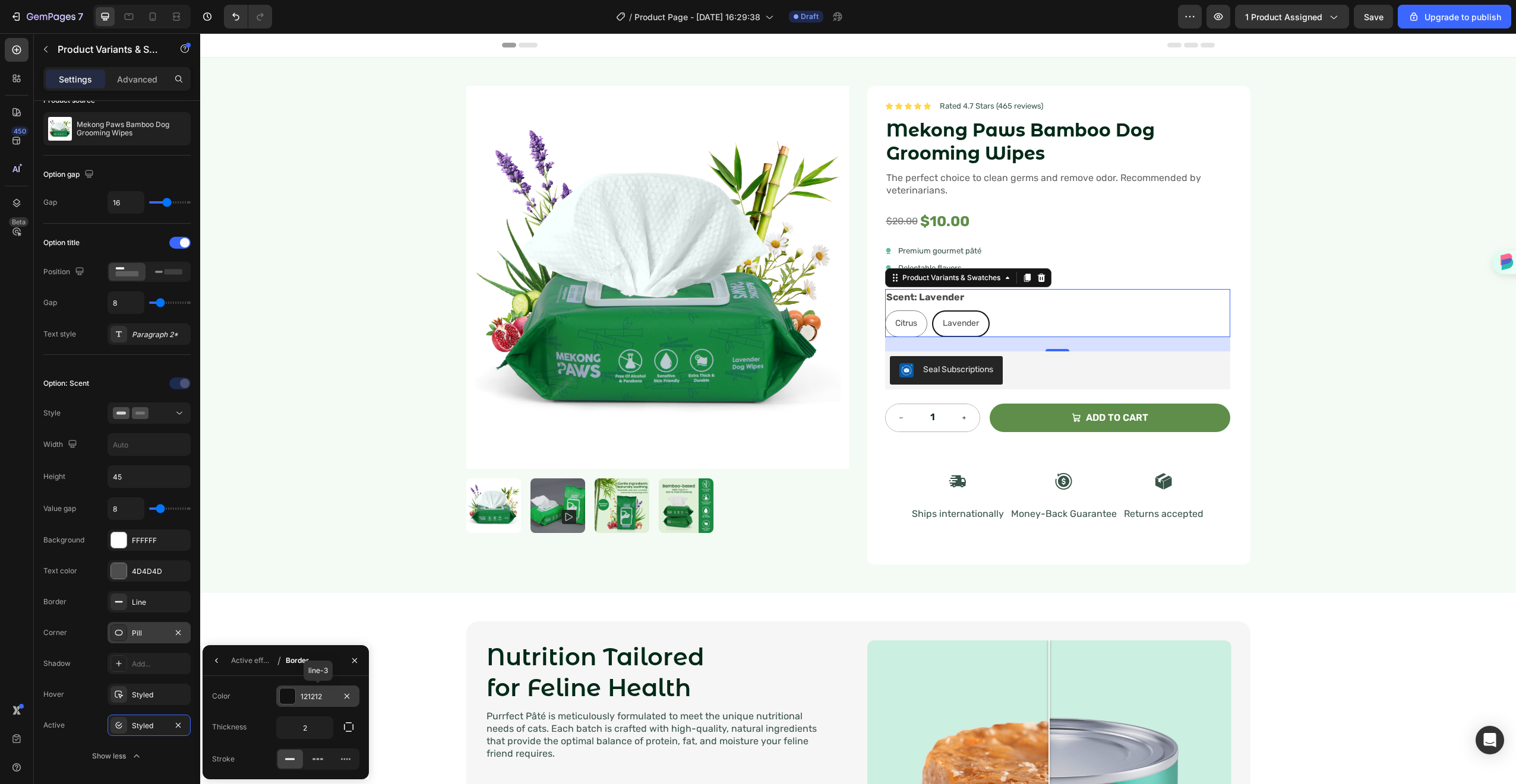
click at [298, 698] on div "121212" at bounding box center [318, 696] width 83 height 22
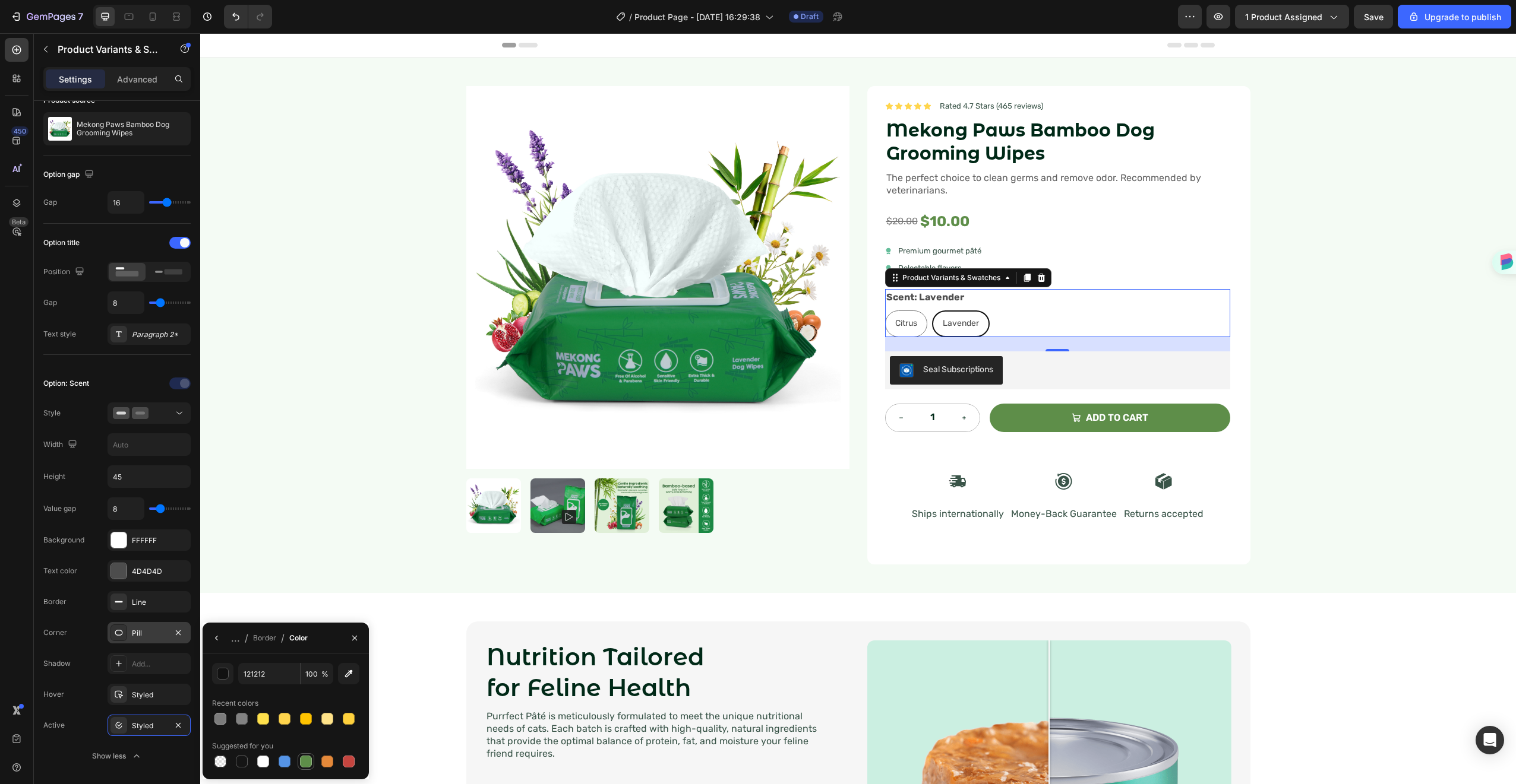
click at [301, 762] on div at bounding box center [306, 761] width 12 height 12
type input "5E8E49"
click at [215, 641] on icon "button" at bounding box center [217, 638] width 9 height 9
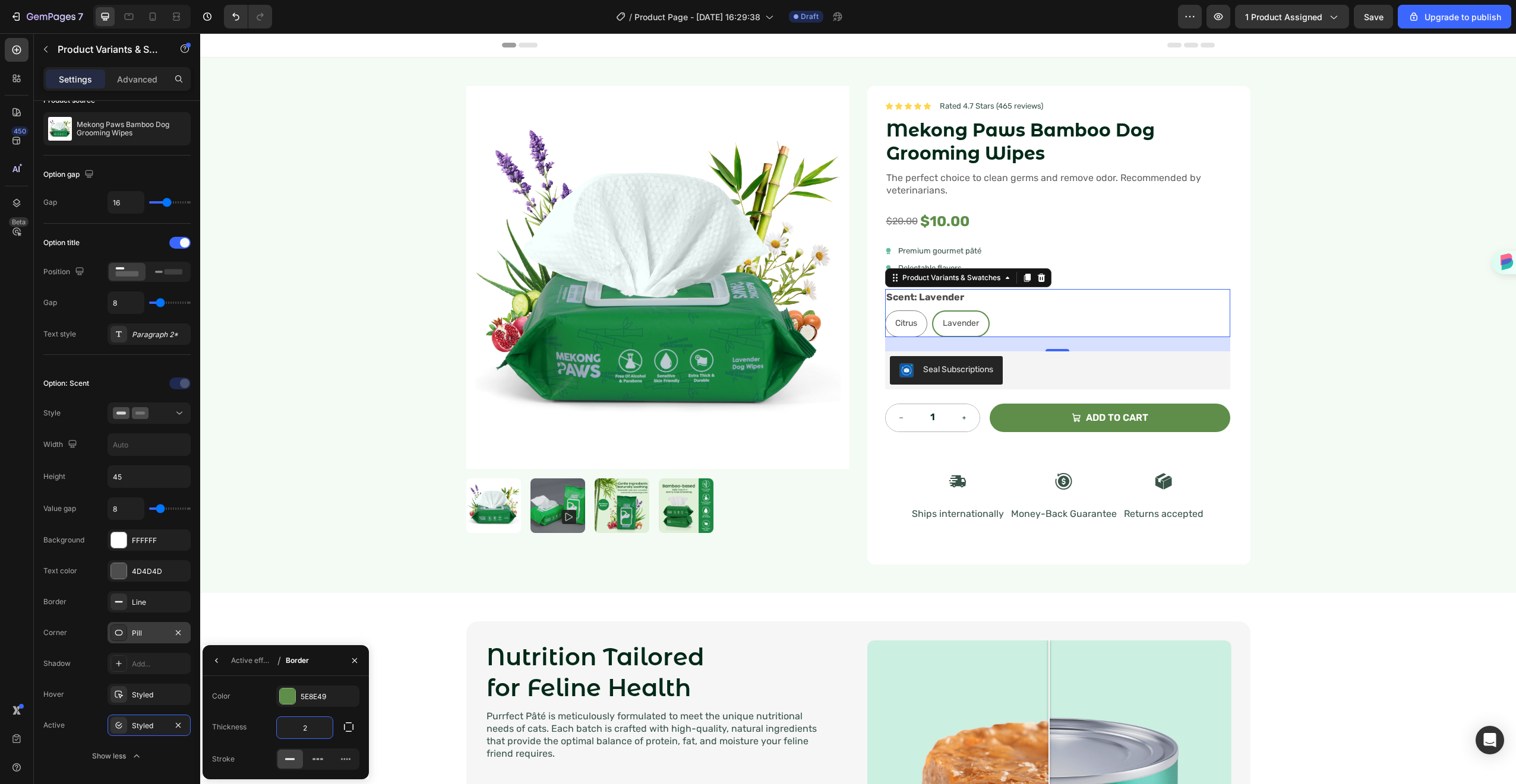
click at [313, 722] on input "2" at bounding box center [305, 727] width 56 height 22
type input "3"
click at [219, 656] on icon "button" at bounding box center [217, 661] width 9 height 9
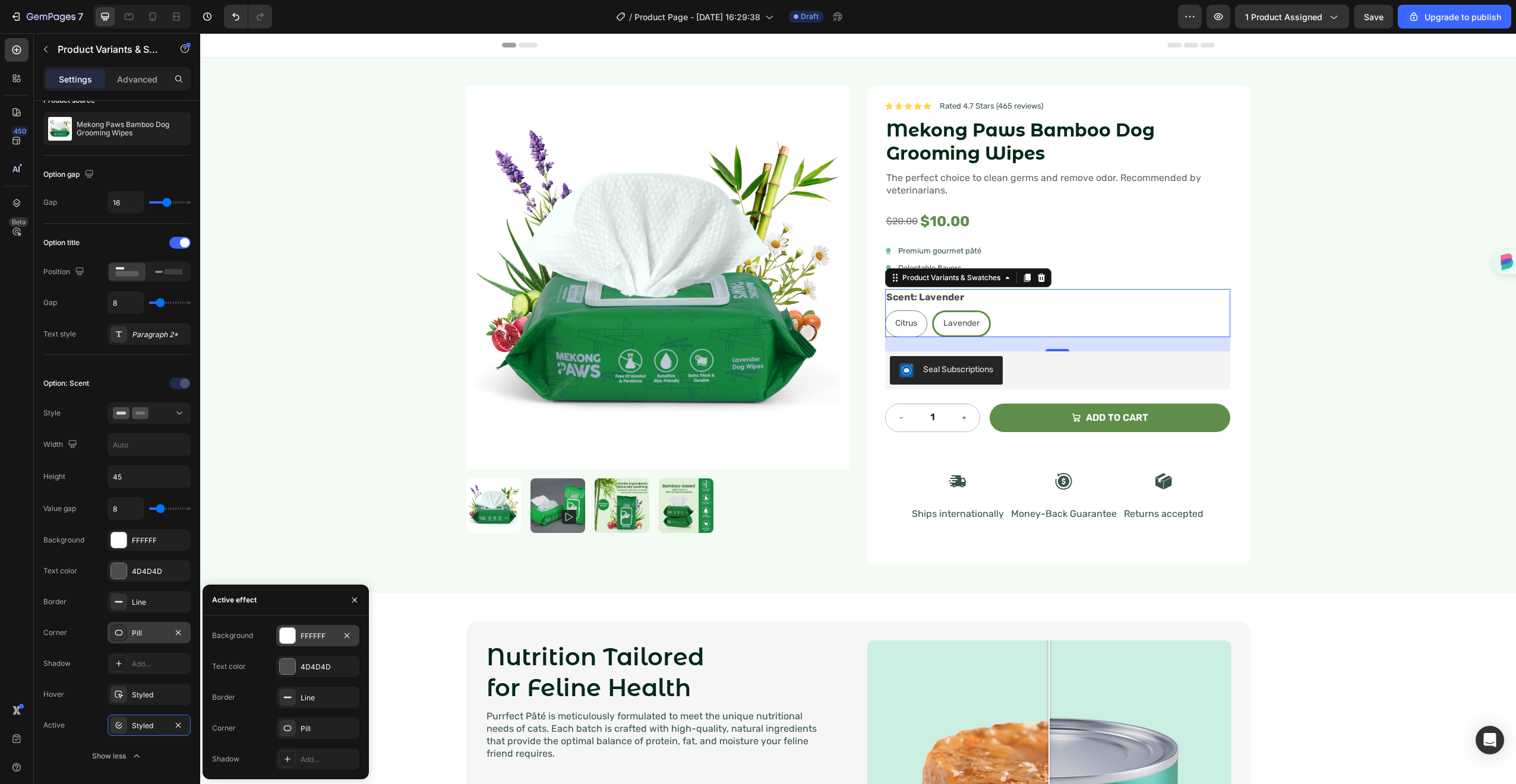
click at [310, 637] on div "FFFFFF" at bounding box center [318, 636] width 34 height 10
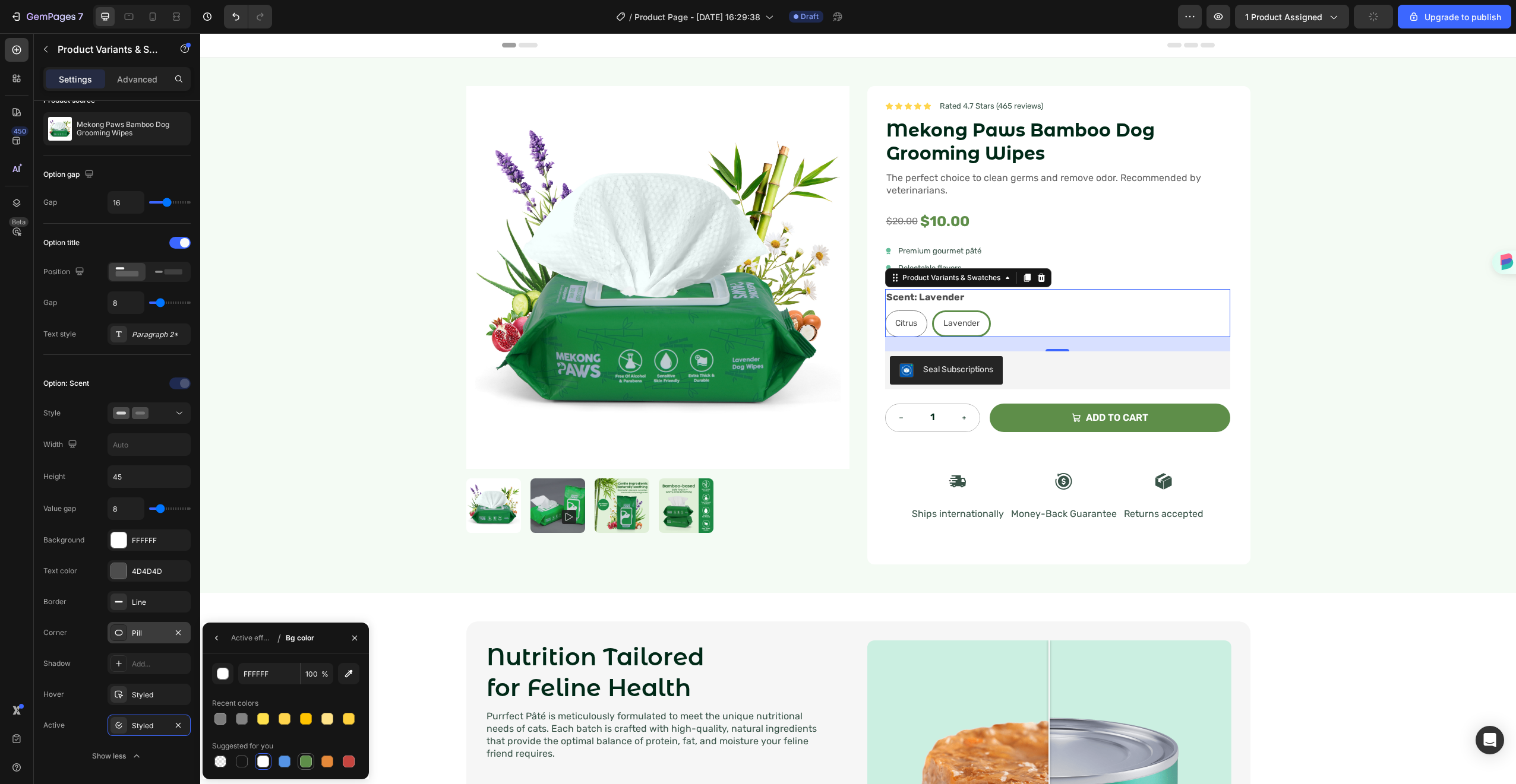
click at [301, 763] on div at bounding box center [306, 761] width 12 height 12
click at [221, 669] on div "button" at bounding box center [223, 674] width 12 height 12
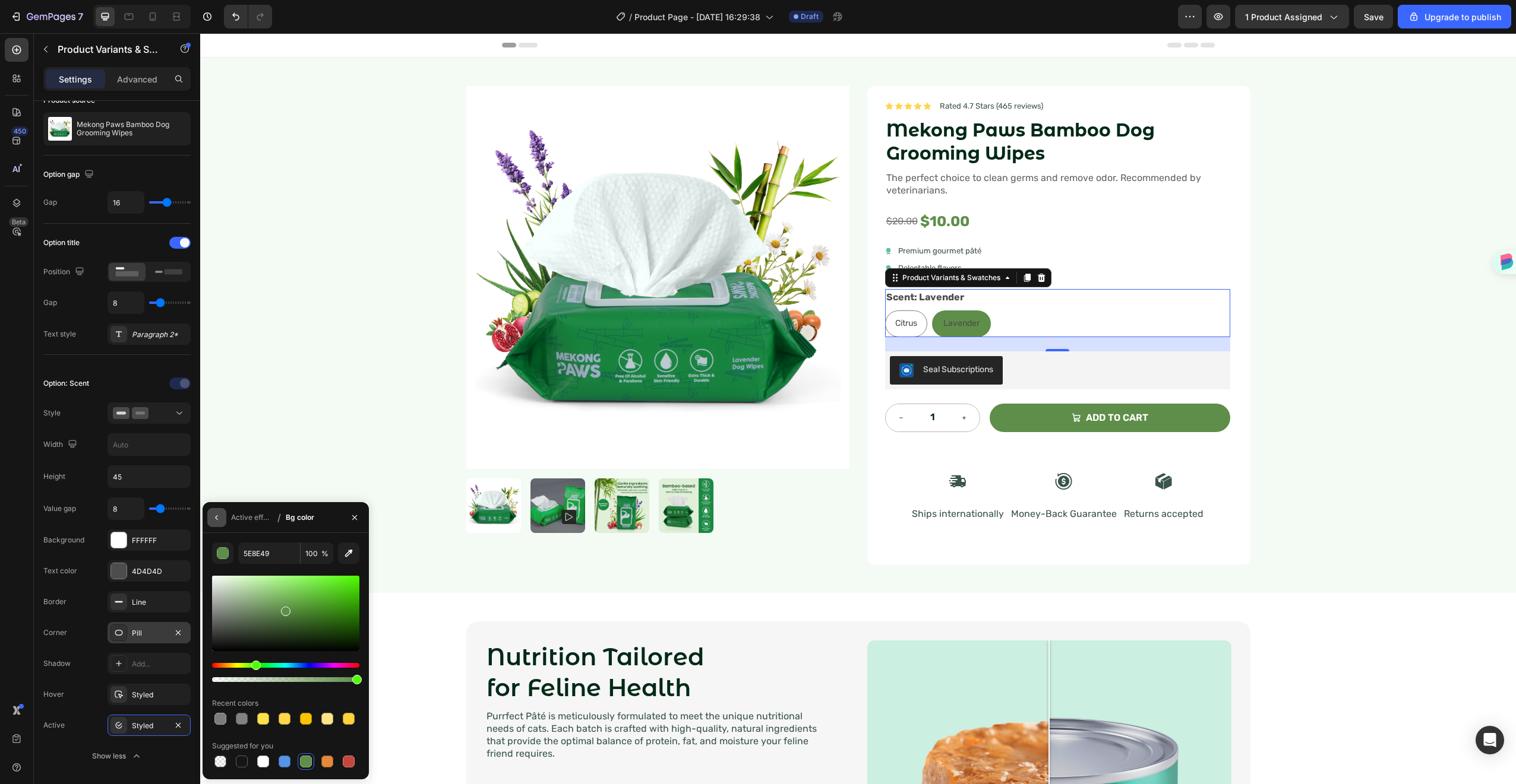
click at [215, 518] on icon "button" at bounding box center [217, 517] width 9 height 9
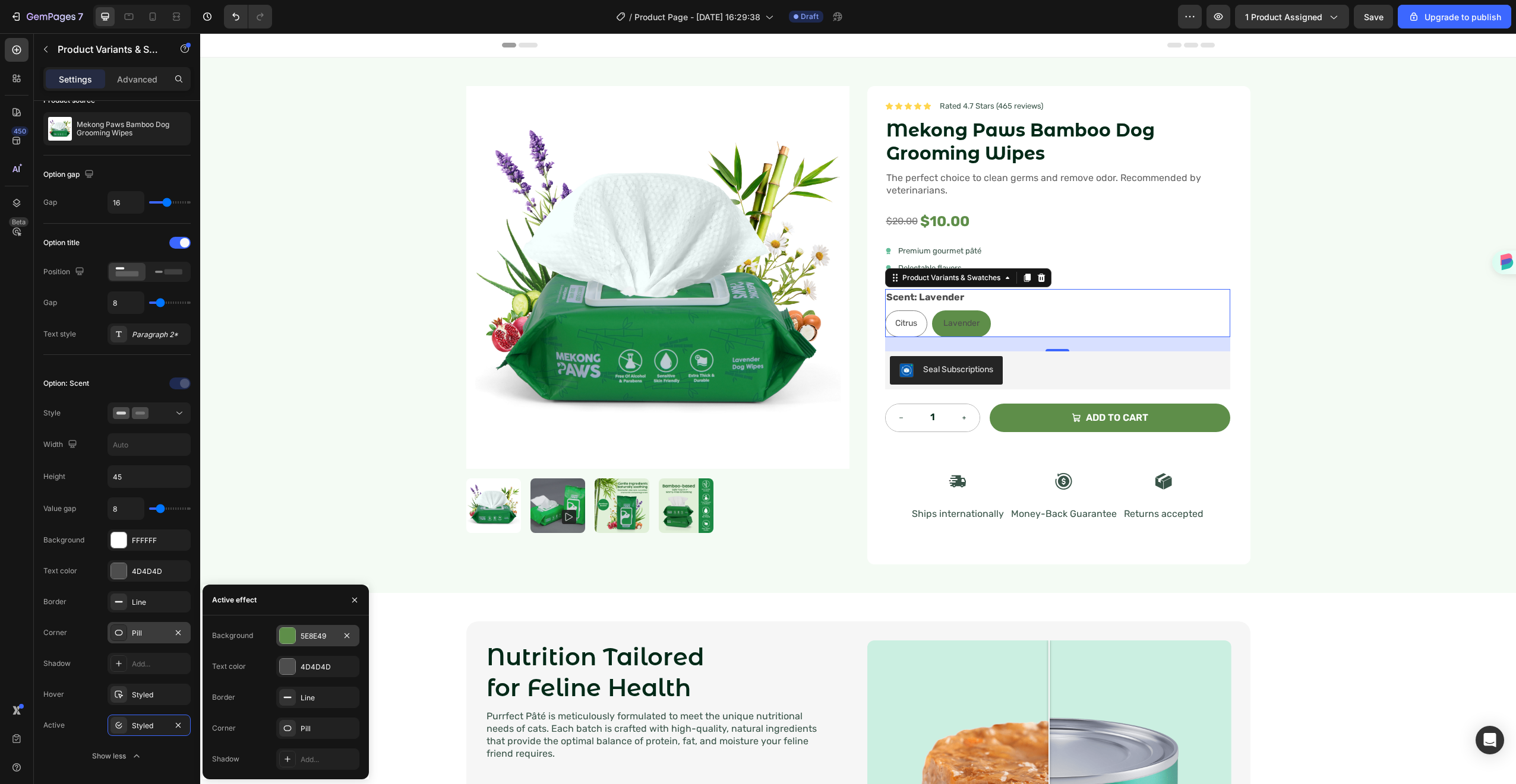
click at [309, 640] on div "5E8E49" at bounding box center [318, 636] width 34 height 10
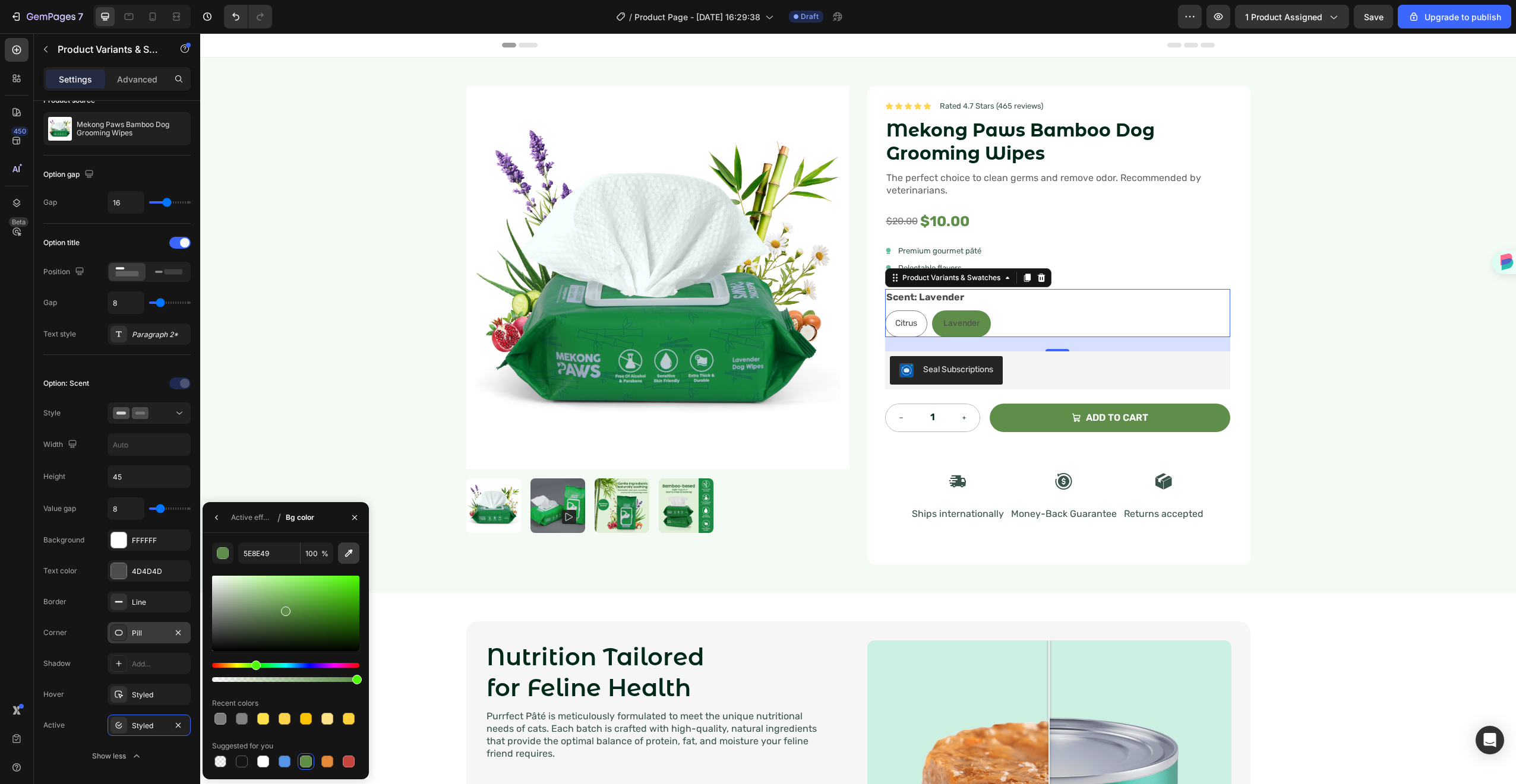
click at [342, 545] on button "button" at bounding box center [348, 553] width 22 height 22
type input "F4FBF4"
click at [214, 513] on icon "button" at bounding box center [217, 517] width 9 height 9
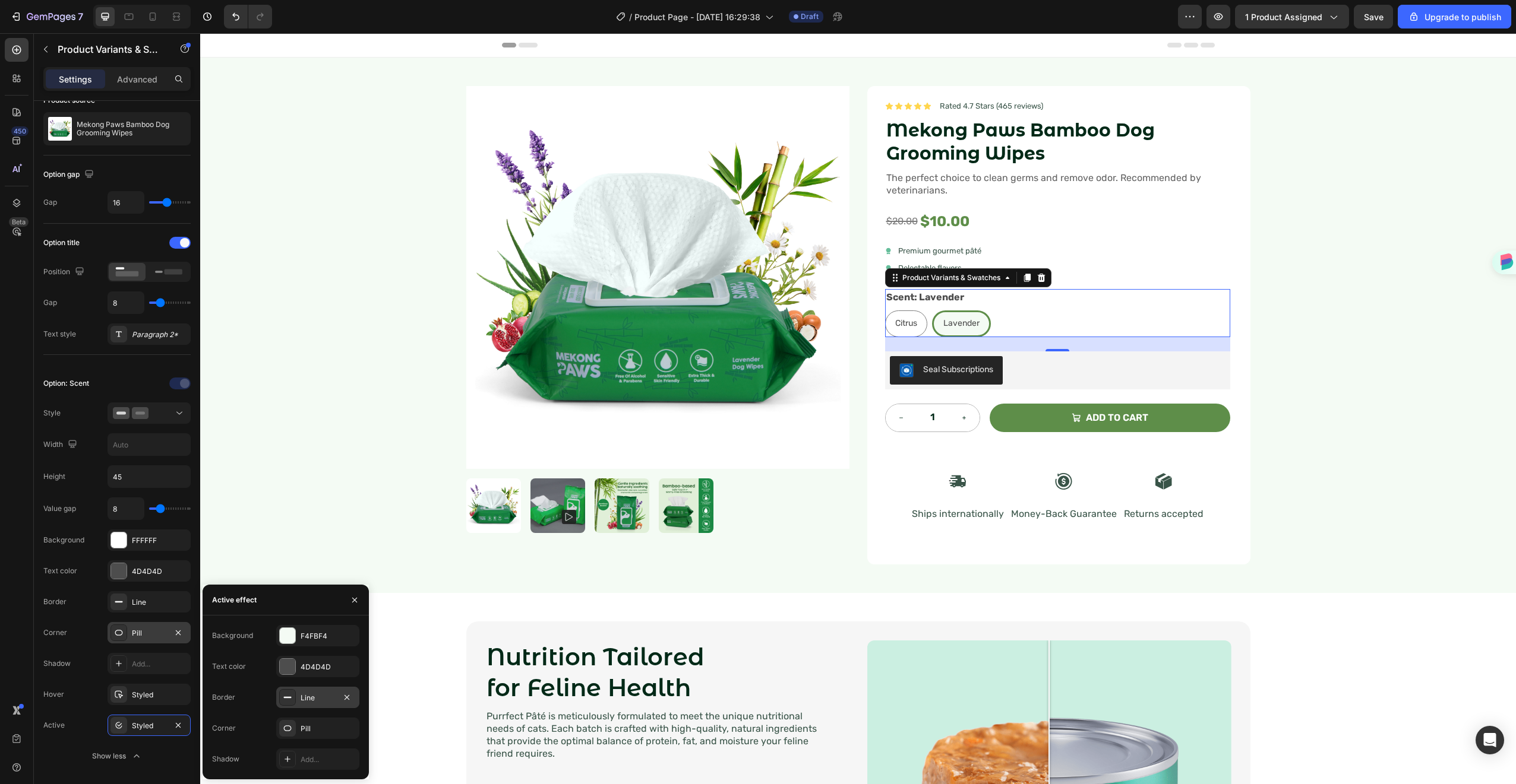
click at [310, 701] on div "Line" at bounding box center [318, 698] width 34 height 10
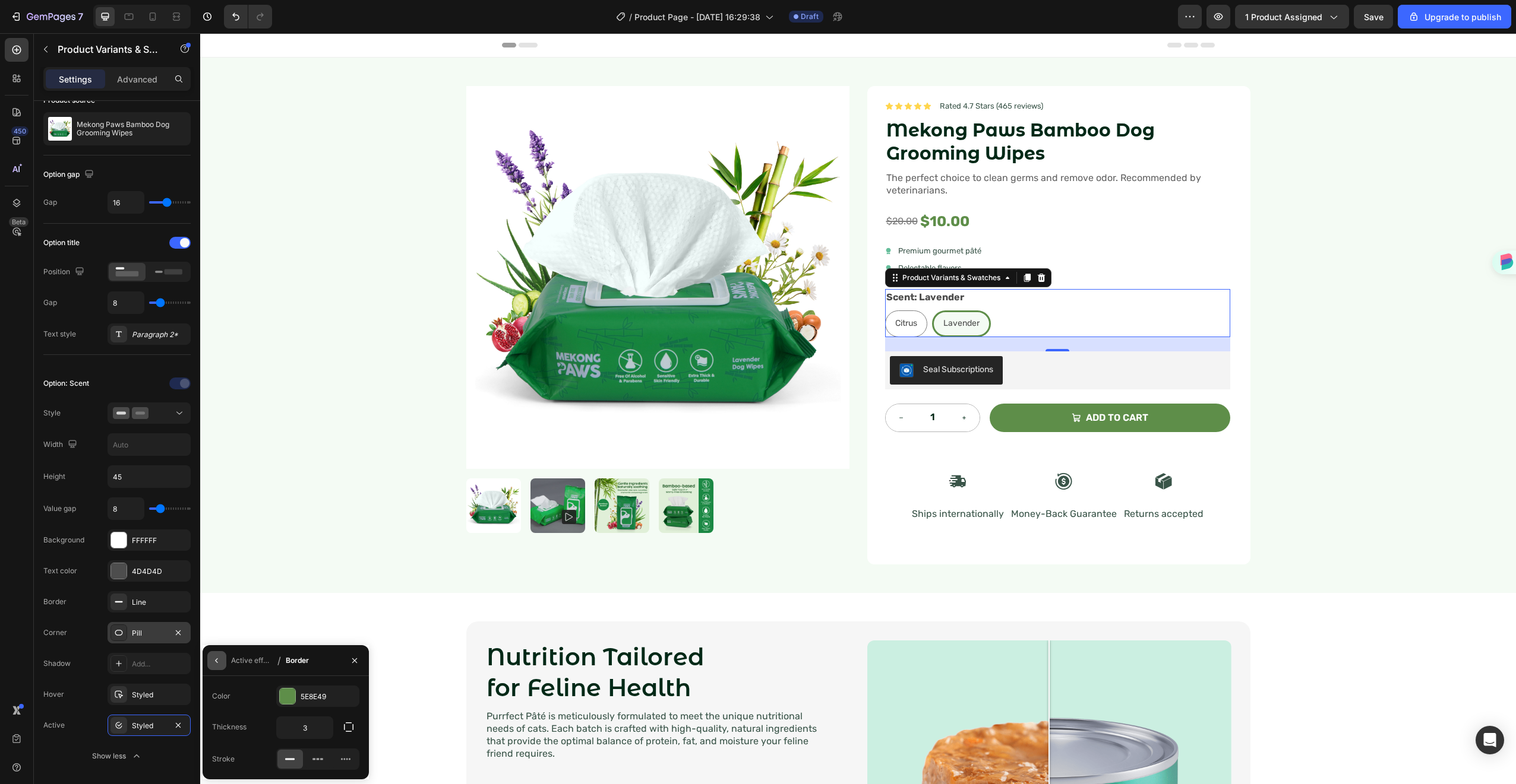
click at [217, 663] on icon "button" at bounding box center [217, 661] width 9 height 9
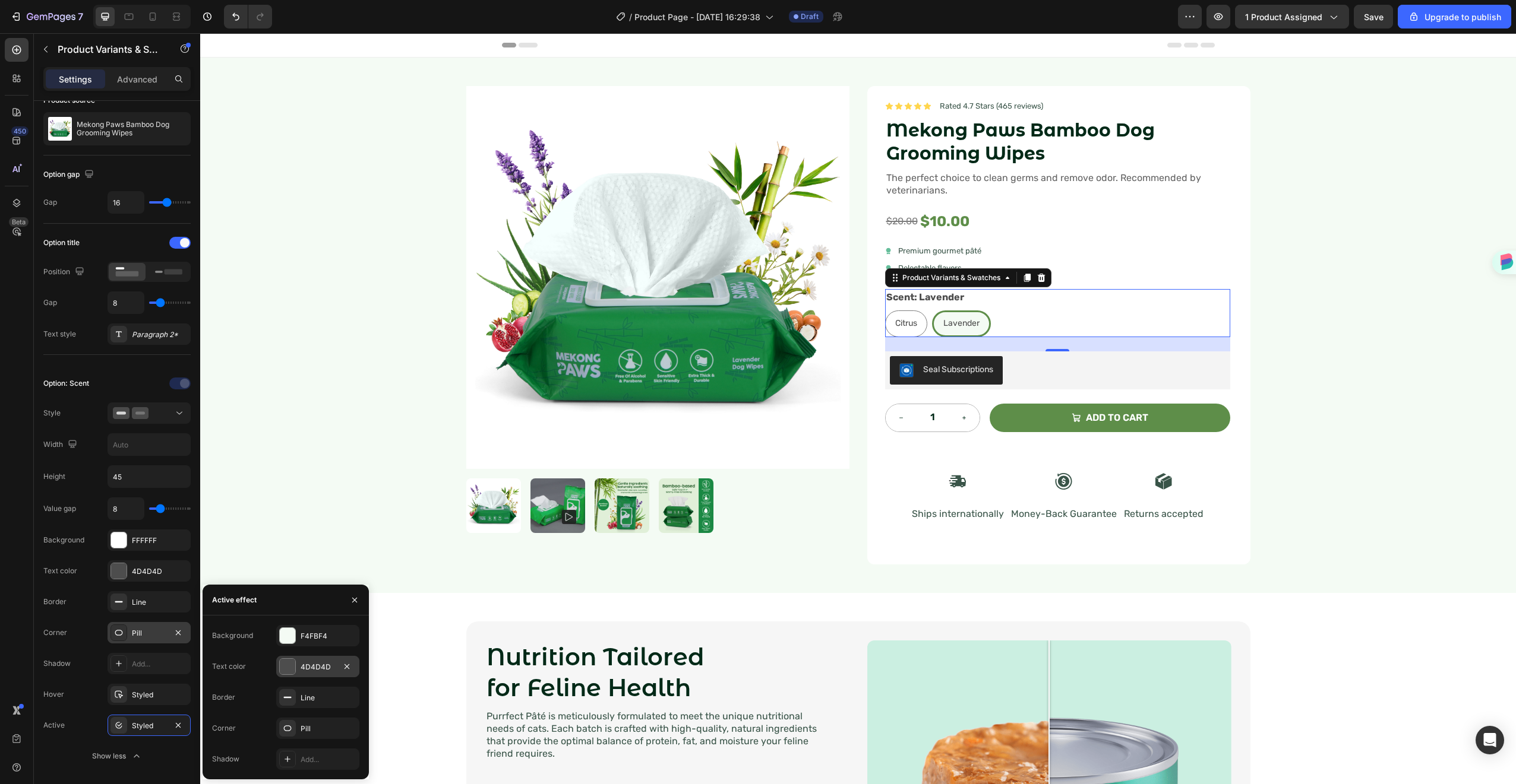
click at [298, 667] on div "4D4D4D" at bounding box center [318, 667] width 83 height 22
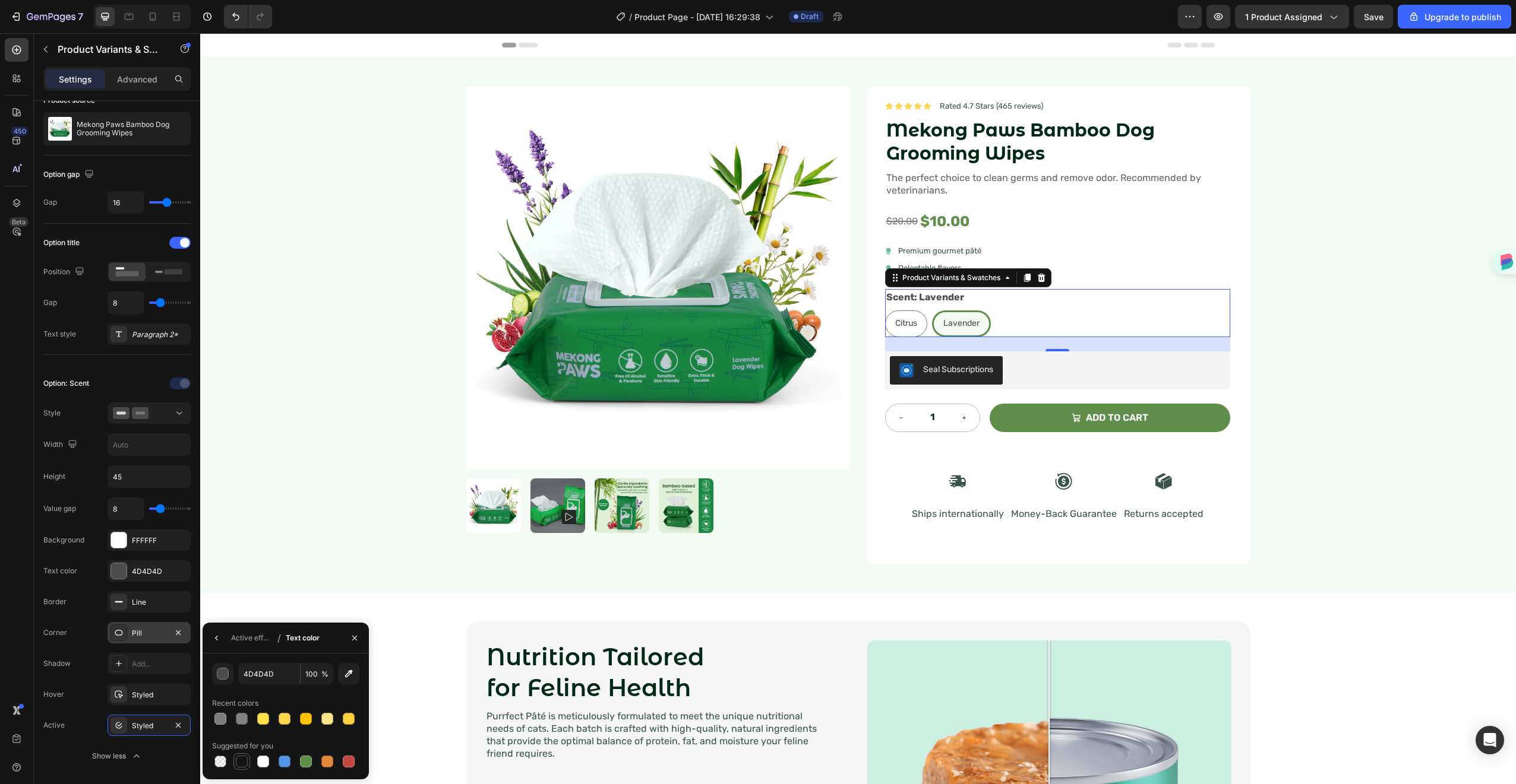
click at [247, 761] on div at bounding box center [241, 761] width 12 height 12
type input "151515"
click at [214, 640] on icon "button" at bounding box center [217, 638] width 9 height 9
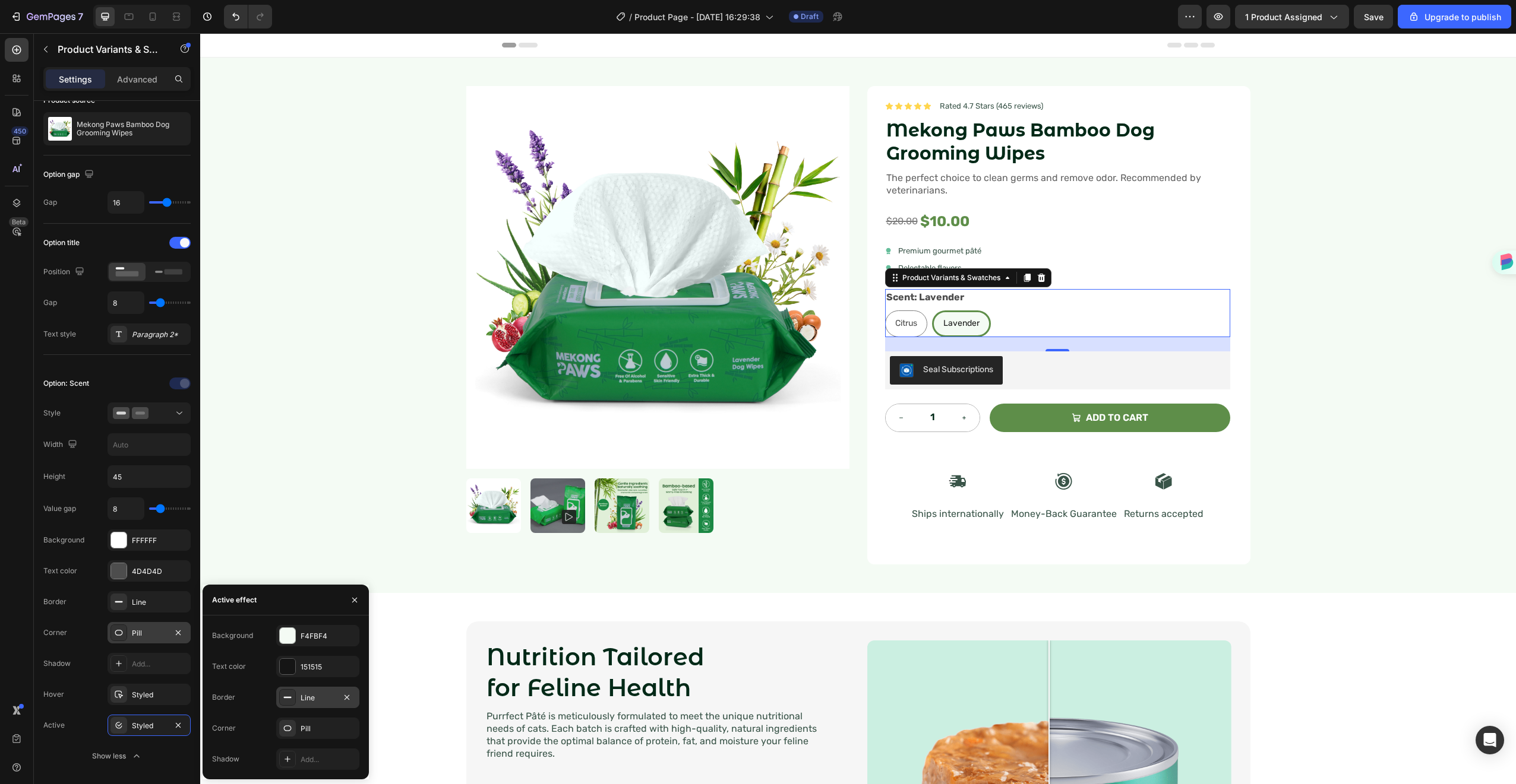
click at [308, 700] on div "Line" at bounding box center [318, 698] width 34 height 10
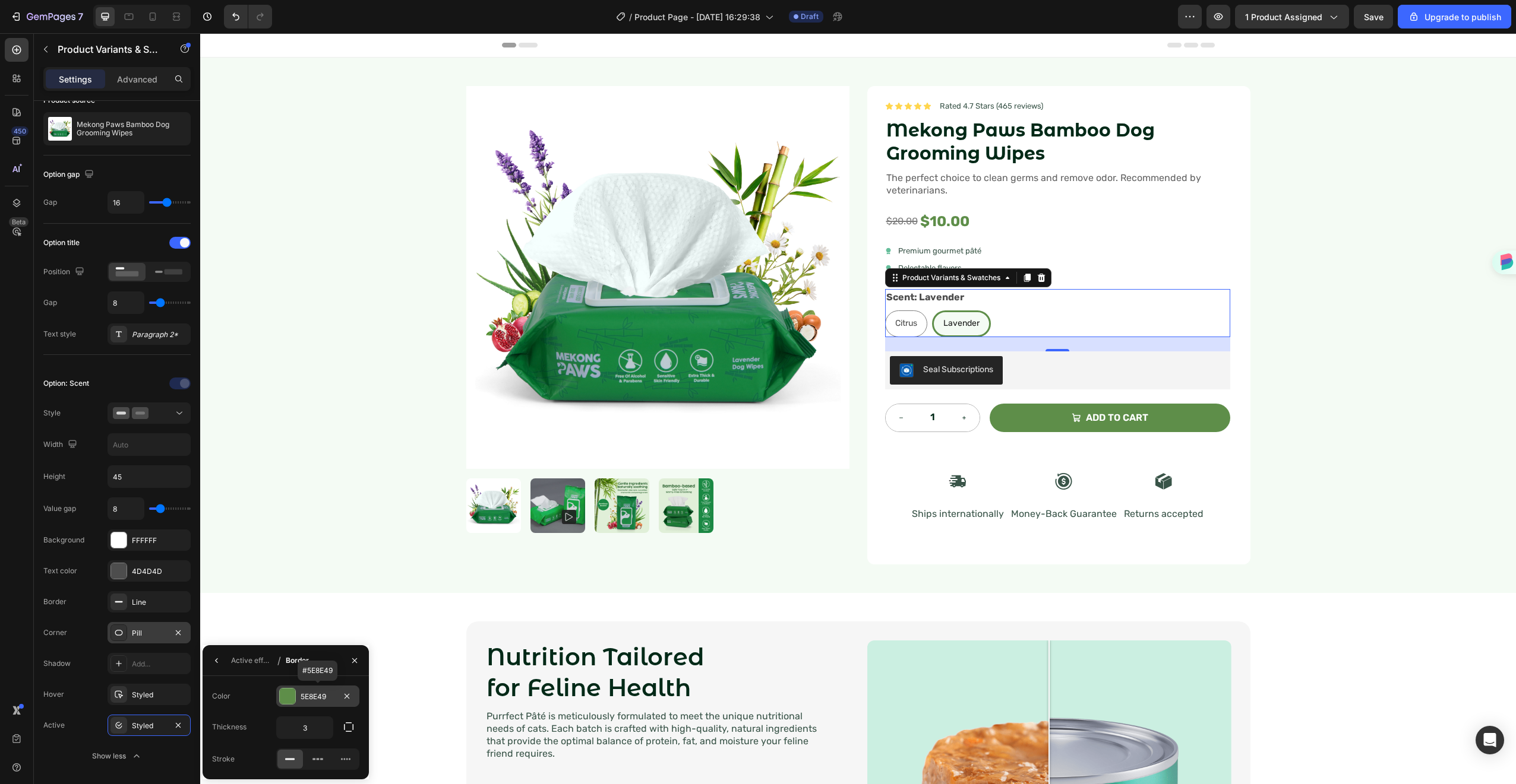
click at [308, 699] on div "5E8E49" at bounding box center [318, 696] width 34 height 10
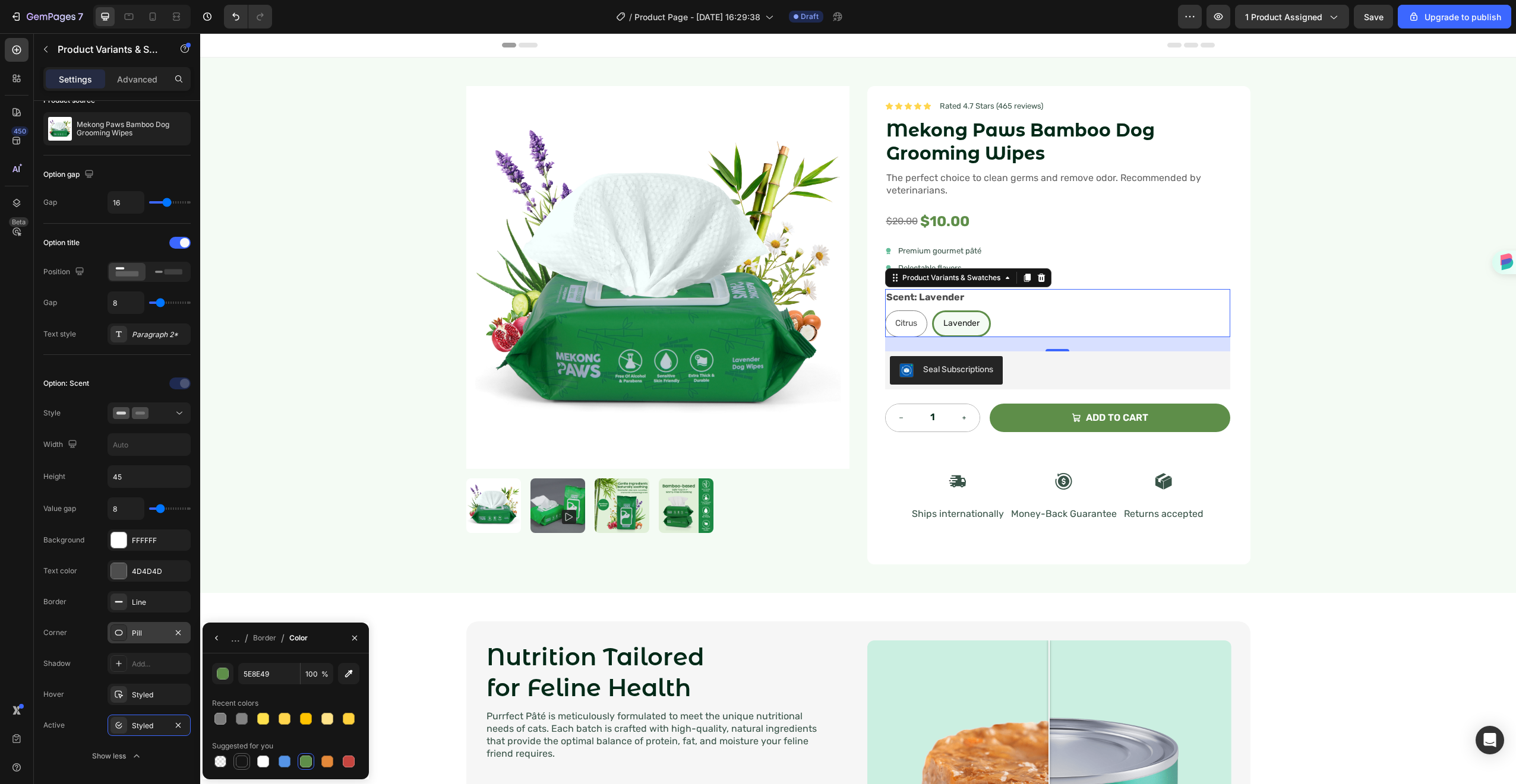
click at [243, 759] on div at bounding box center [241, 761] width 12 height 12
type input "151515"
click at [222, 638] on button "button" at bounding box center [217, 638] width 19 height 19
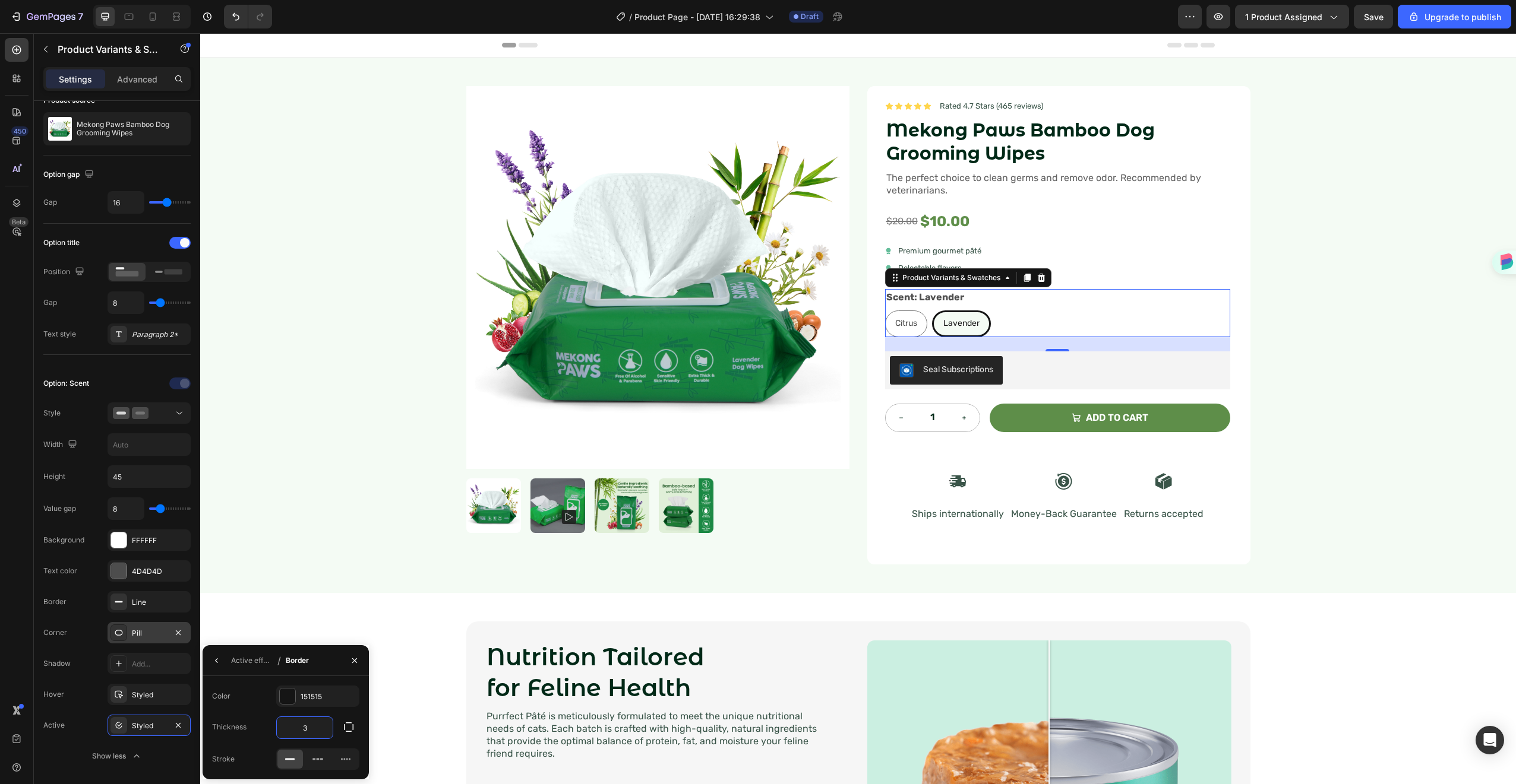
click at [306, 736] on input "3" at bounding box center [305, 727] width 56 height 22
type input "2"
click at [1000, 315] on div "Citrus Citrus Citrus Lavender Lavender Lavender" at bounding box center [1058, 323] width 345 height 26
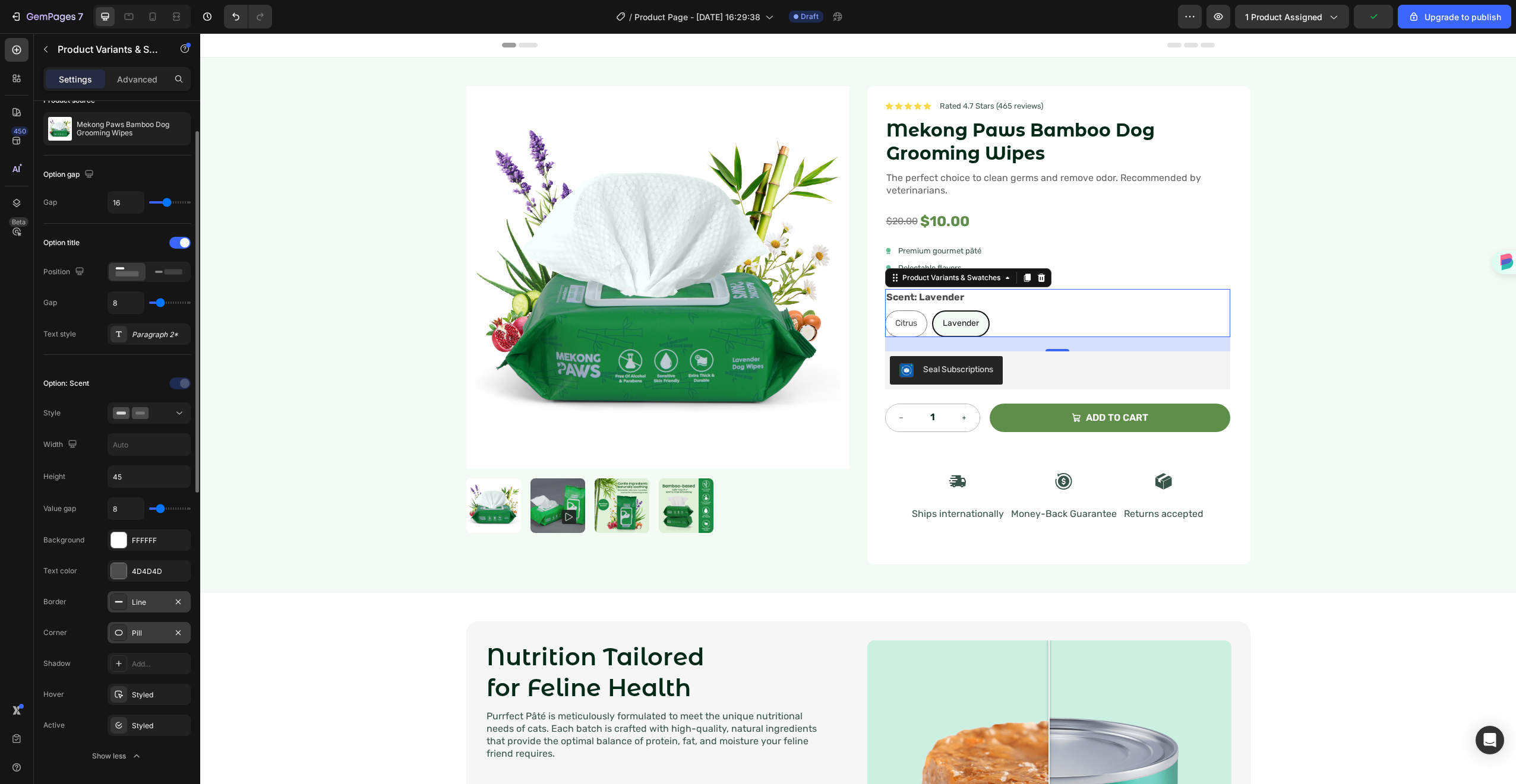
click at [128, 600] on div "Line" at bounding box center [150, 601] width 83 height 22
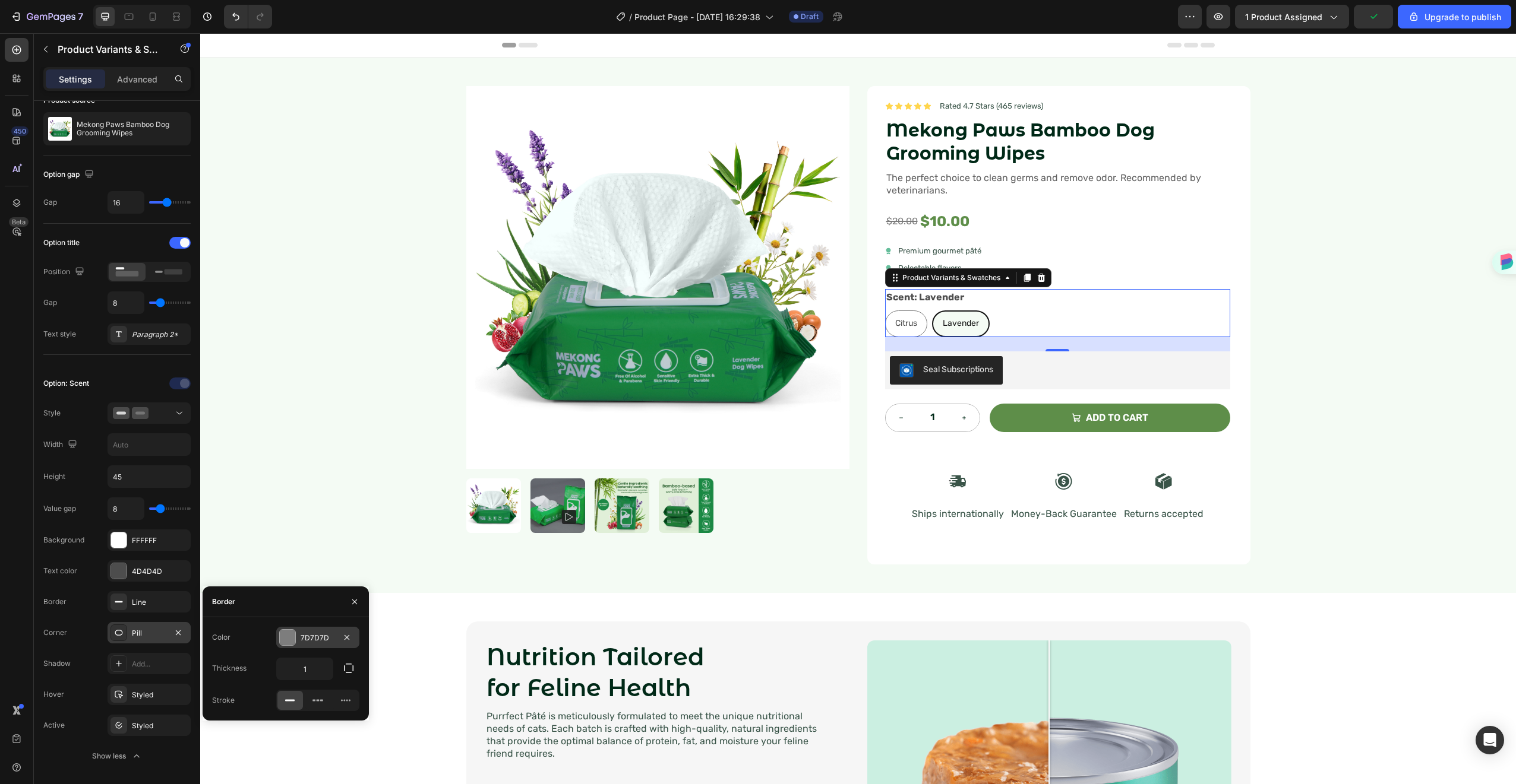
click at [286, 636] on div at bounding box center [288, 637] width 15 height 15
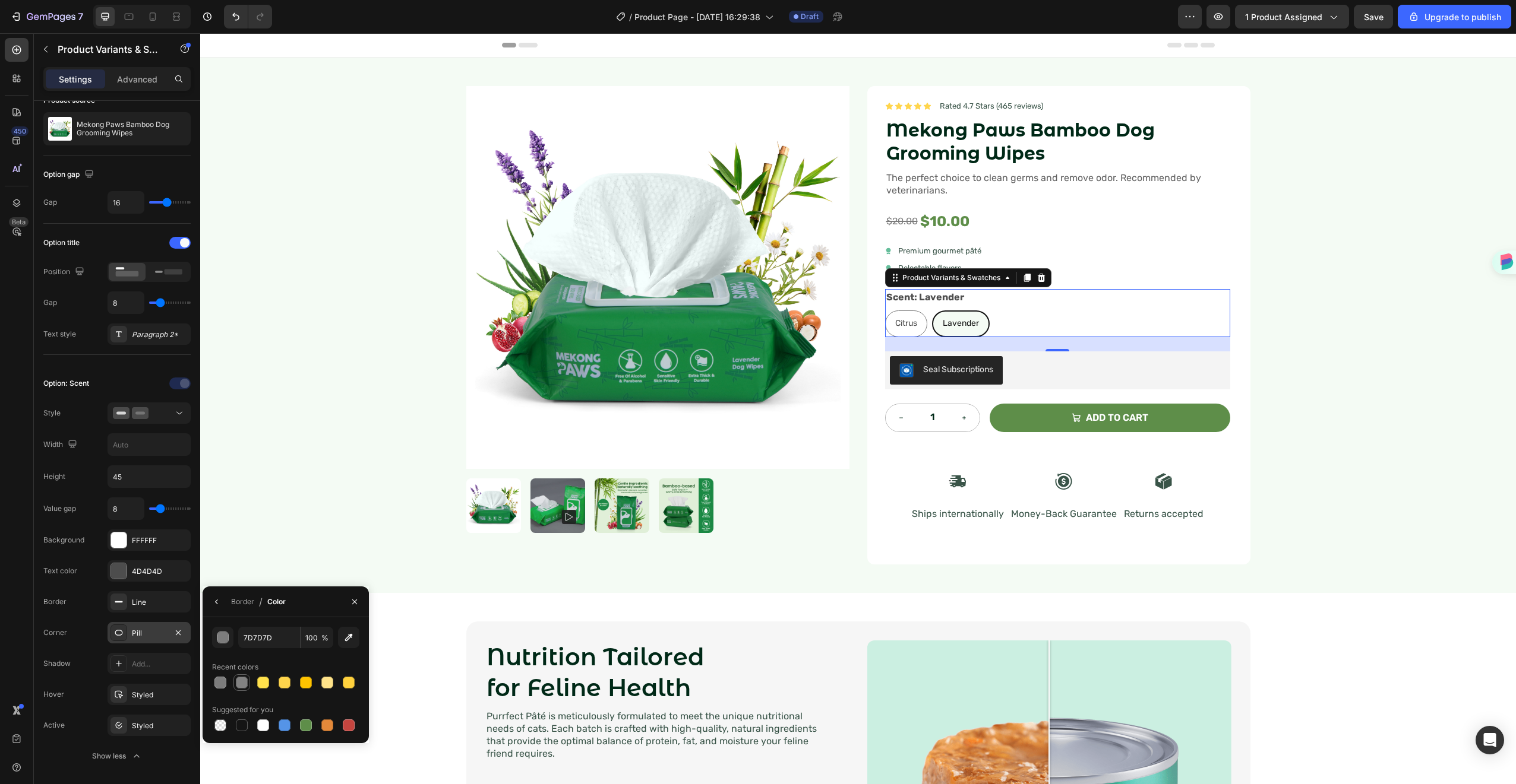
click at [238, 682] on div at bounding box center [241, 683] width 12 height 12
click at [224, 627] on button "button" at bounding box center [222, 637] width 22 height 22
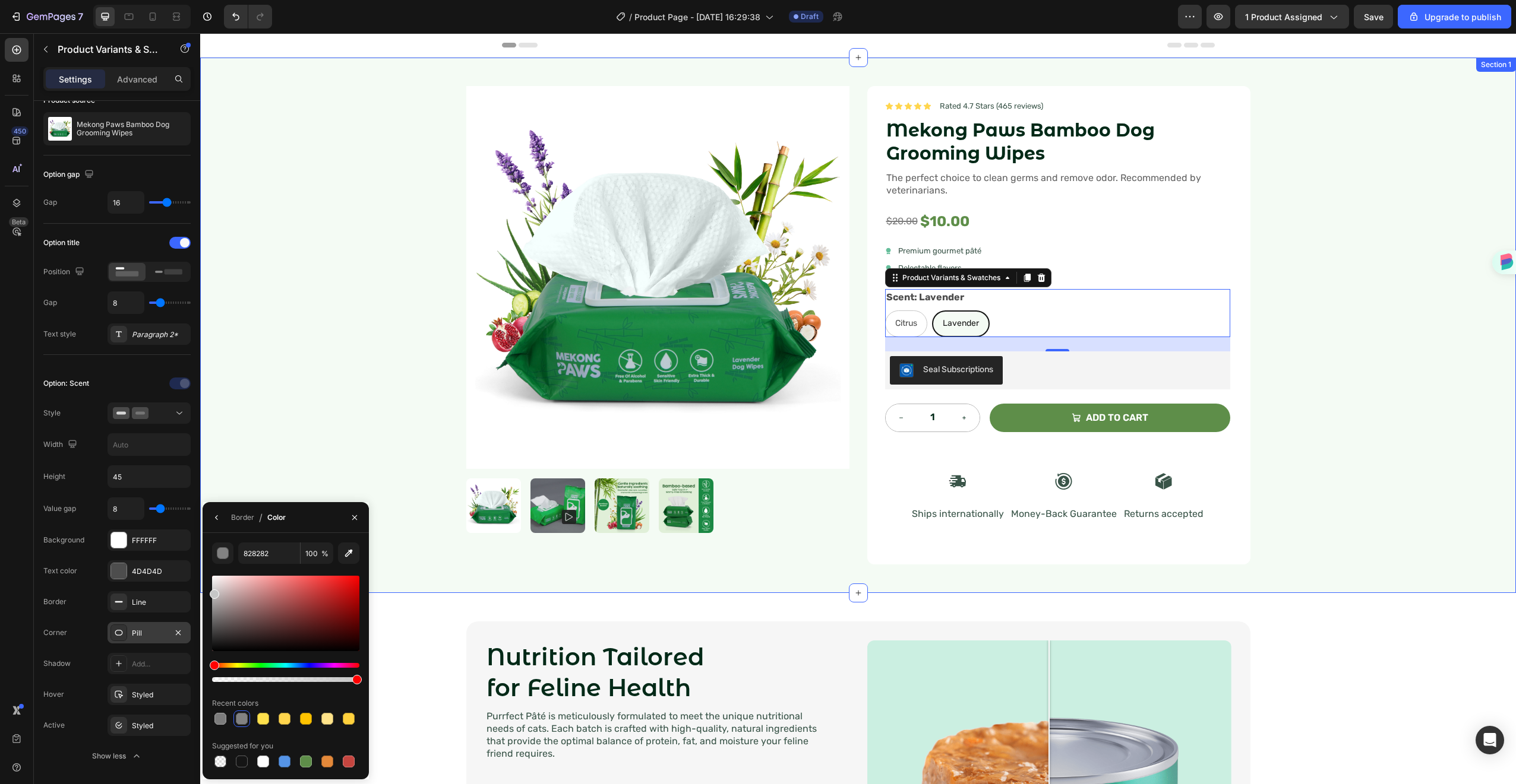
type input "C6C6C6"
drag, startPoint x: 414, startPoint y: 645, endPoint x: 202, endPoint y: 586, distance: 220.1
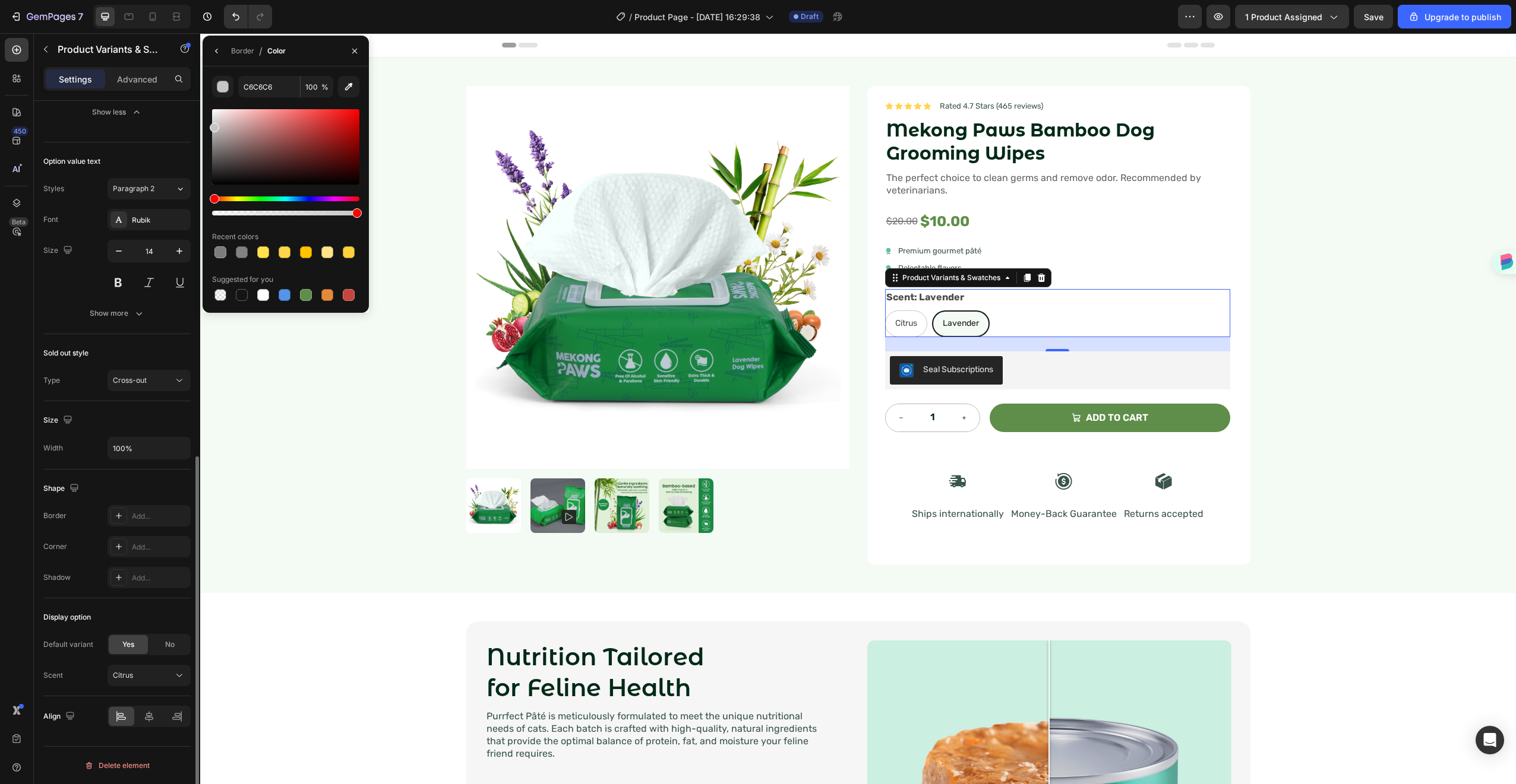
click at [1139, 327] on div "Citrus Citrus Citrus Lavender Lavender Lavender" at bounding box center [1058, 323] width 345 height 26
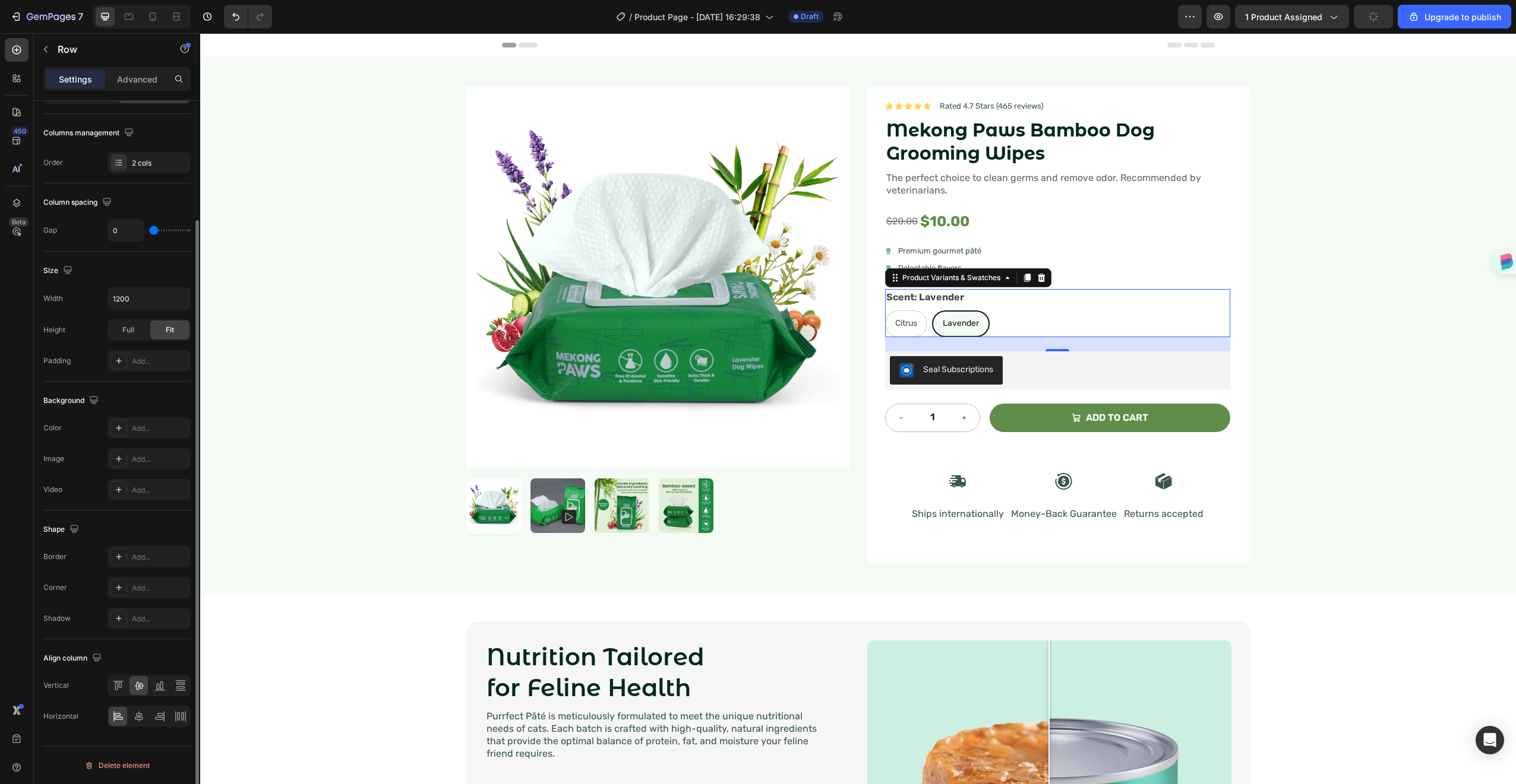
click at [1154, 218] on div "$20.00 Compare Price Compare Price $10.00 Product Price Product Price Row" at bounding box center [1058, 222] width 345 height 28
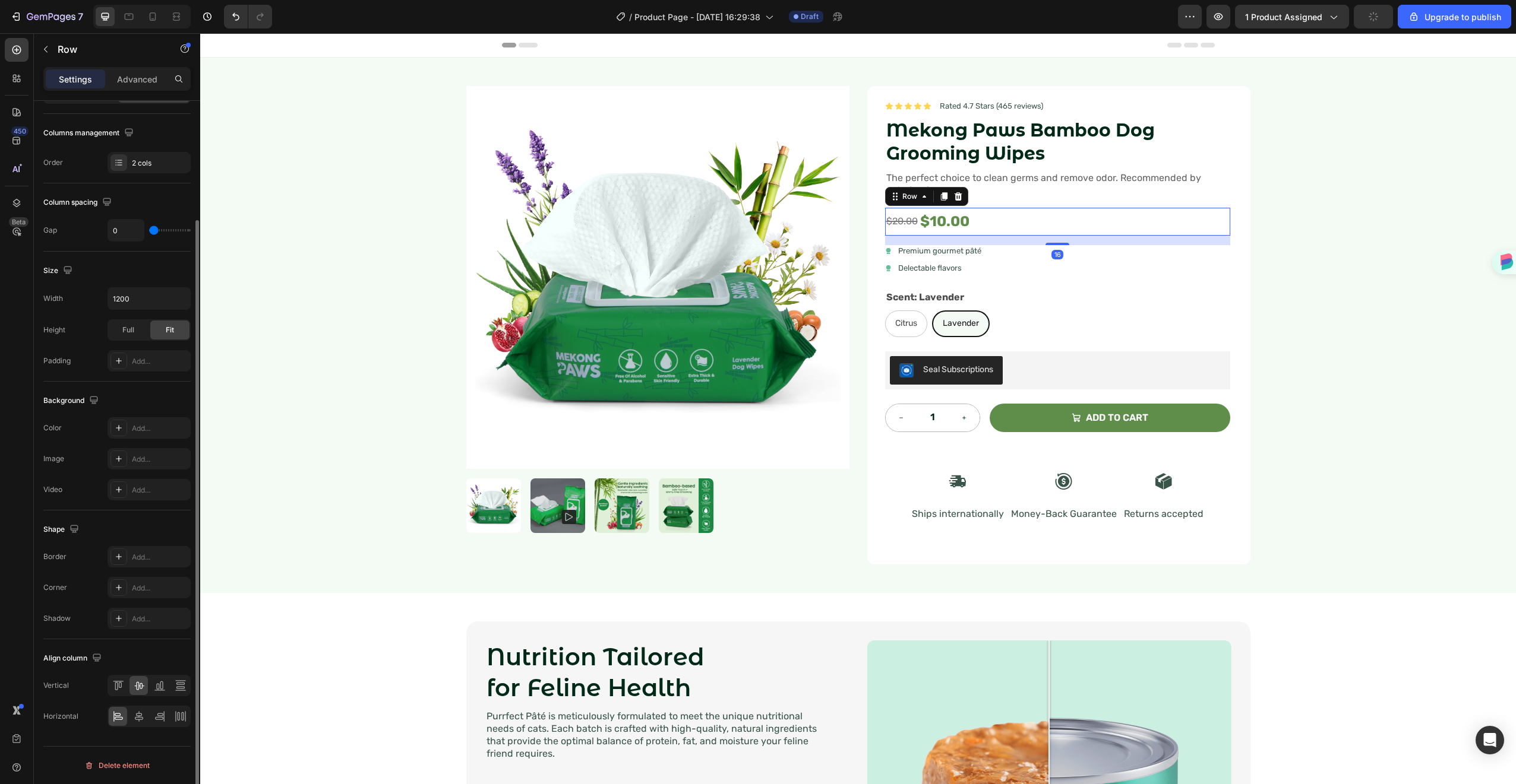
scroll to position [0, 0]
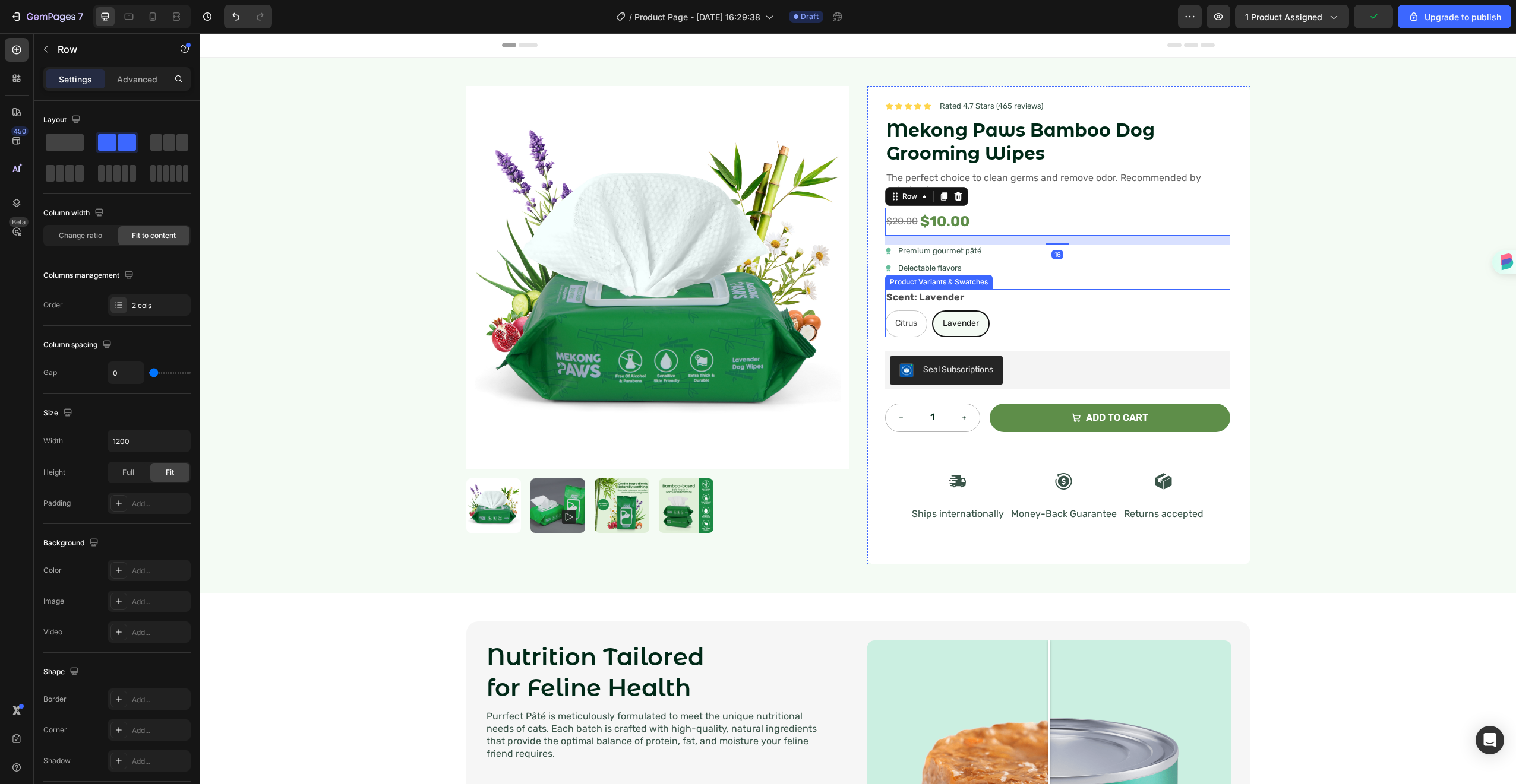
click at [981, 331] on div "Lavender" at bounding box center [961, 323] width 55 height 25
click at [932, 310] on input "Lavender Lavender Lavender" at bounding box center [931, 310] width 1 height 1
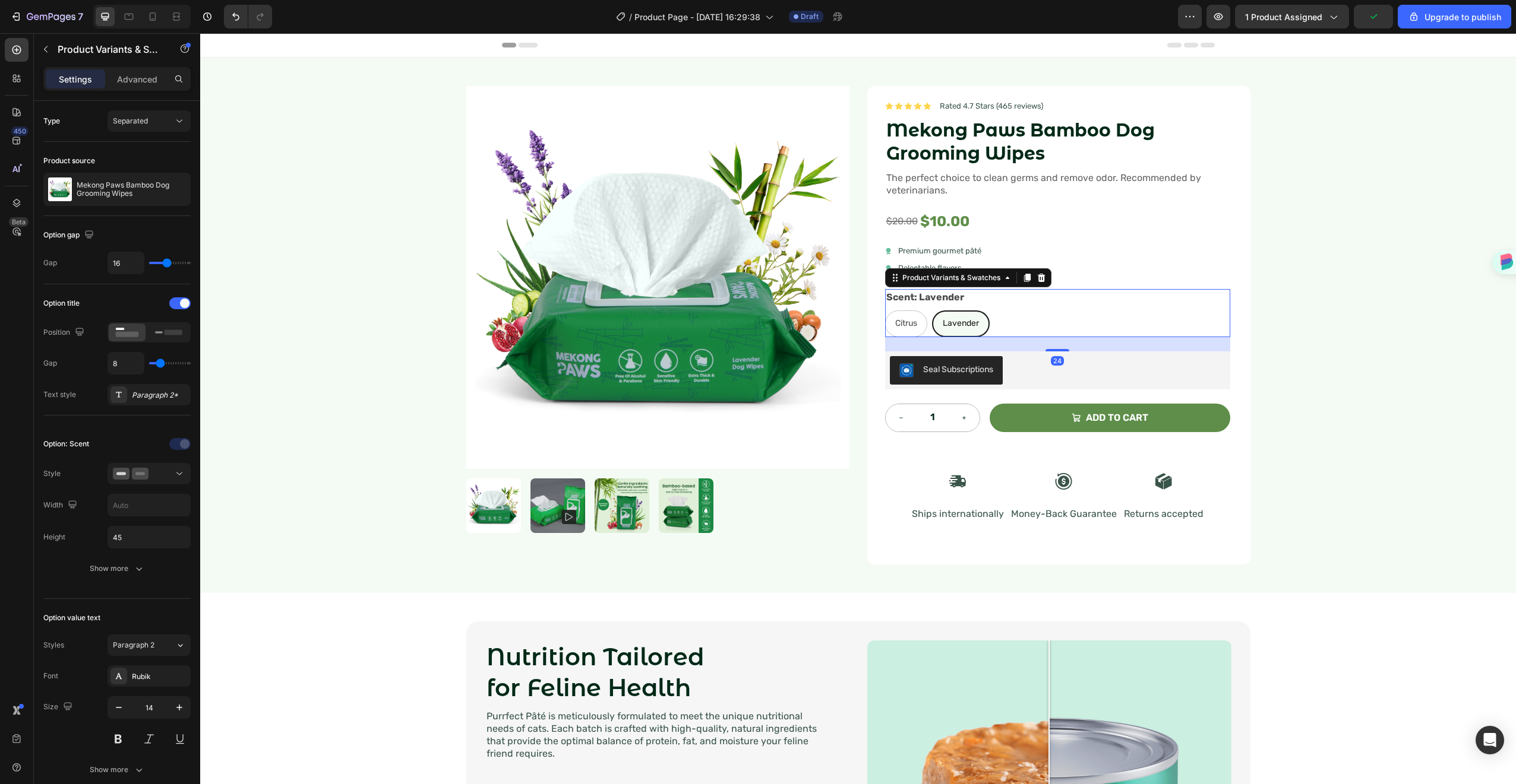
click at [981, 331] on div "Lavender" at bounding box center [961, 323] width 55 height 25
click at [932, 310] on input "Lavender Lavender Lavender" at bounding box center [931, 310] width 1 height 1
click at [936, 322] on div "Lavender" at bounding box center [961, 323] width 55 height 25
click at [932, 310] on input "Lavender Lavender Lavender" at bounding box center [931, 310] width 1 height 1
click at [901, 330] on div "Citrus" at bounding box center [906, 323] width 41 height 25
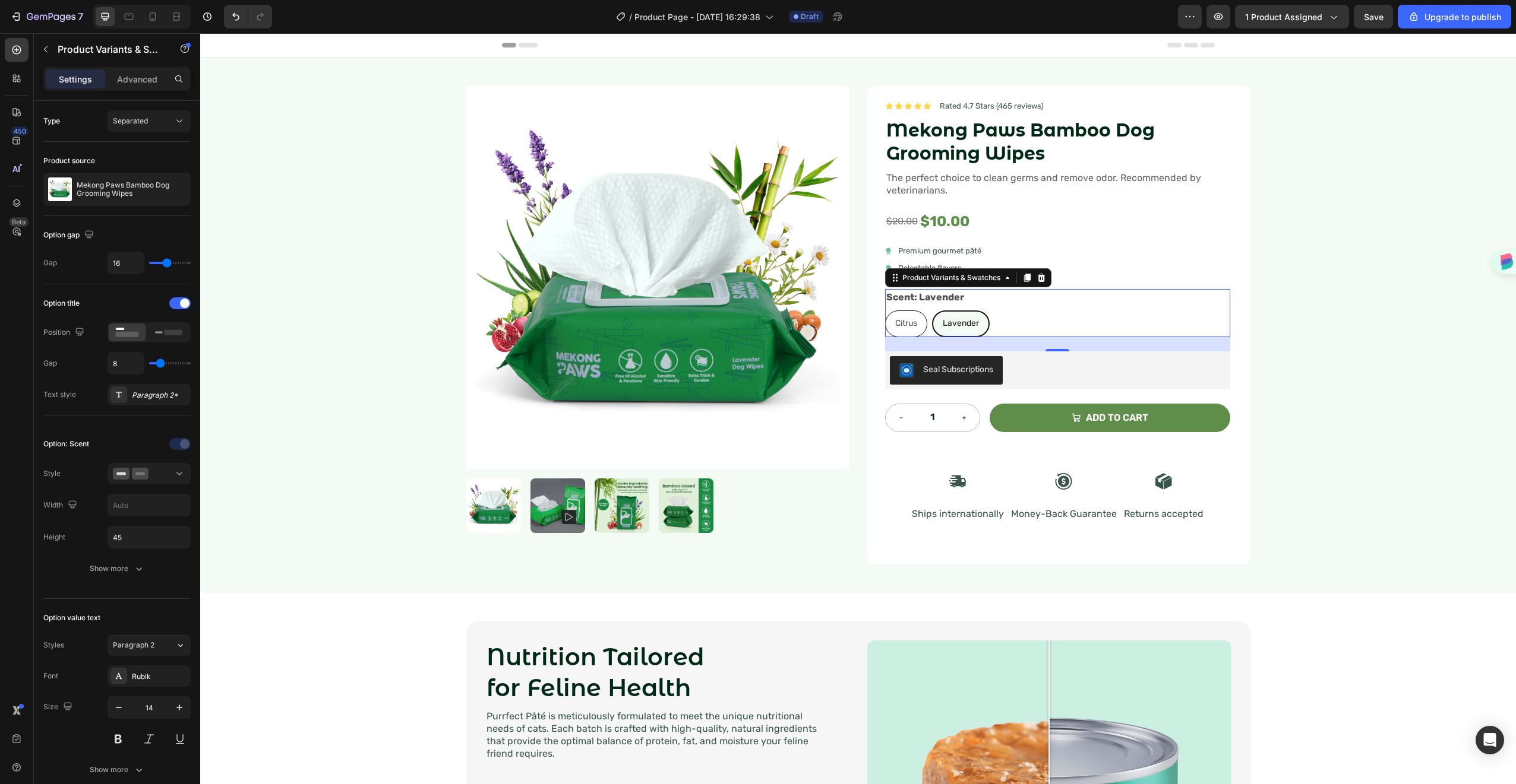
click at [886, 310] on input "Citrus Citrus Citrus" at bounding box center [885, 310] width 1 height 1
radio input "true"
click at [943, 319] on span "Lavender" at bounding box center [961, 323] width 36 height 10
click at [933, 310] on input "Lavender Lavender Lavender" at bounding box center [933, 310] width 1 height 1
radio input "true"
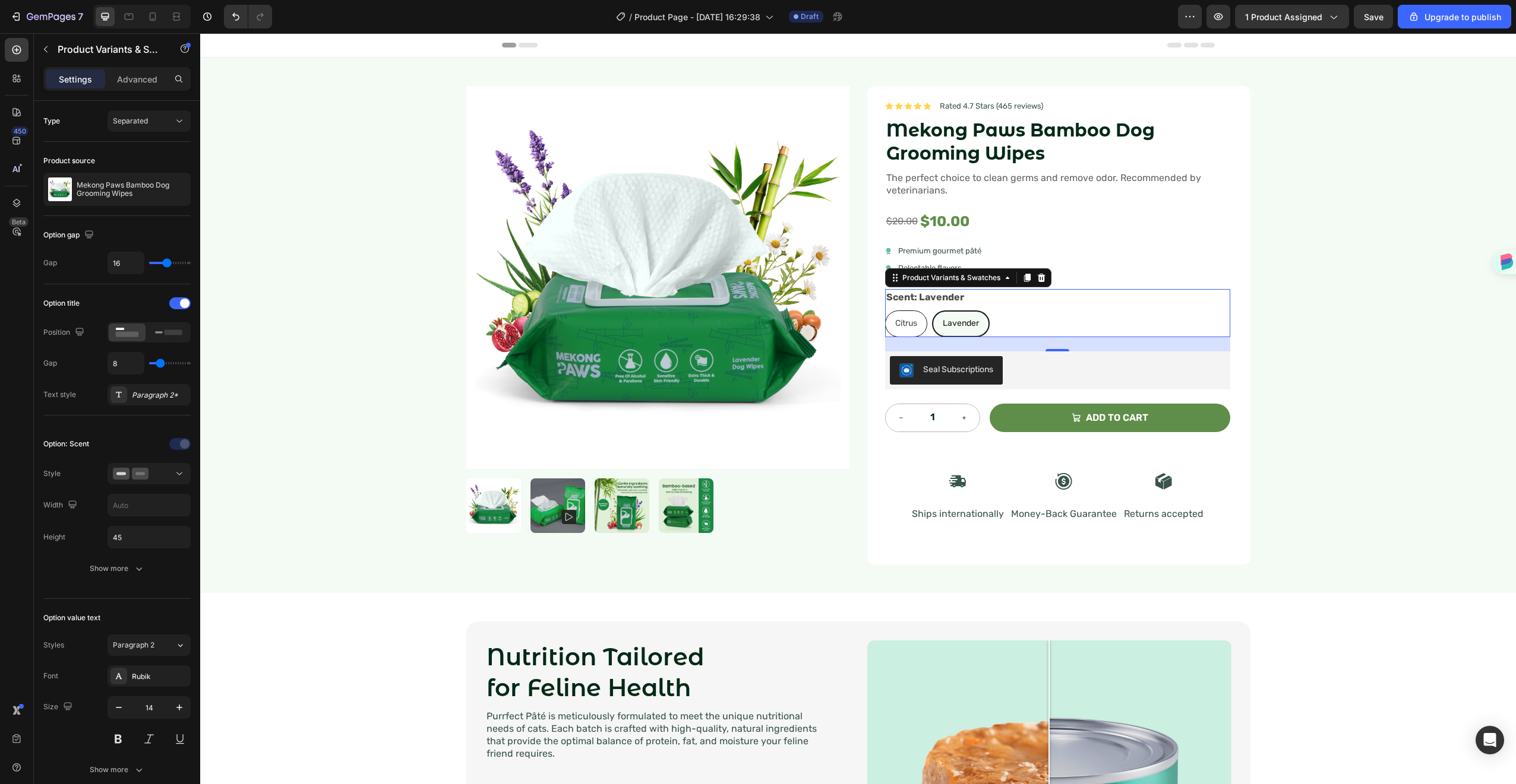
click at [912, 325] on span "Citrus" at bounding box center [906, 323] width 22 height 10
click at [886, 310] on input "Citrus Citrus Citrus" at bounding box center [885, 310] width 1 height 1
radio input "true"
click at [956, 319] on span "Lavender" at bounding box center [961, 323] width 36 height 10
click at [933, 310] on input "Lavender Lavender Lavender" at bounding box center [933, 310] width 1 height 1
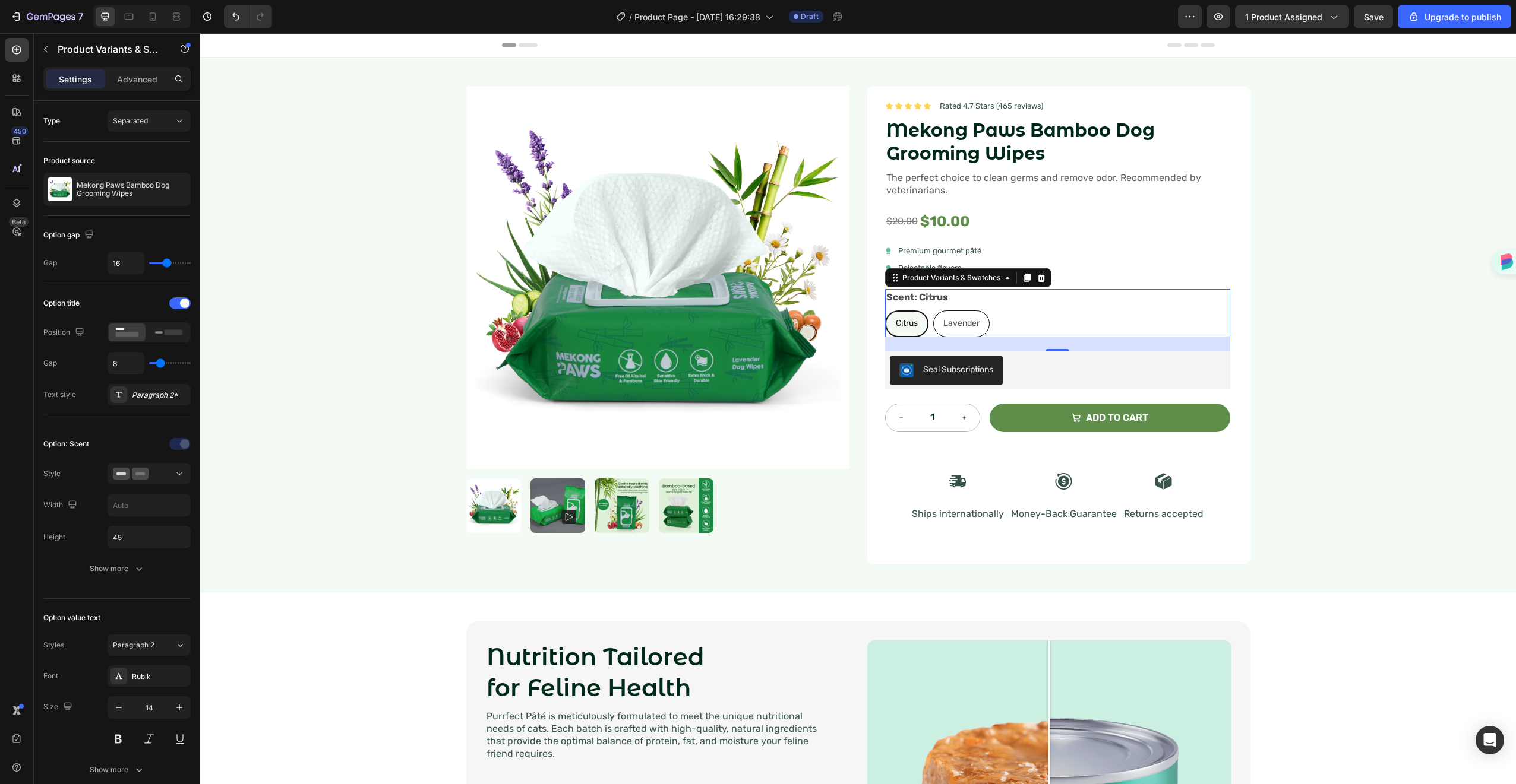
radio input "true"
click at [1165, 237] on div "Icon Icon Icon Icon Icon Icon List Rated 4.7 Stars (465 reviews) Text Block Row…" at bounding box center [1058, 325] width 345 height 450
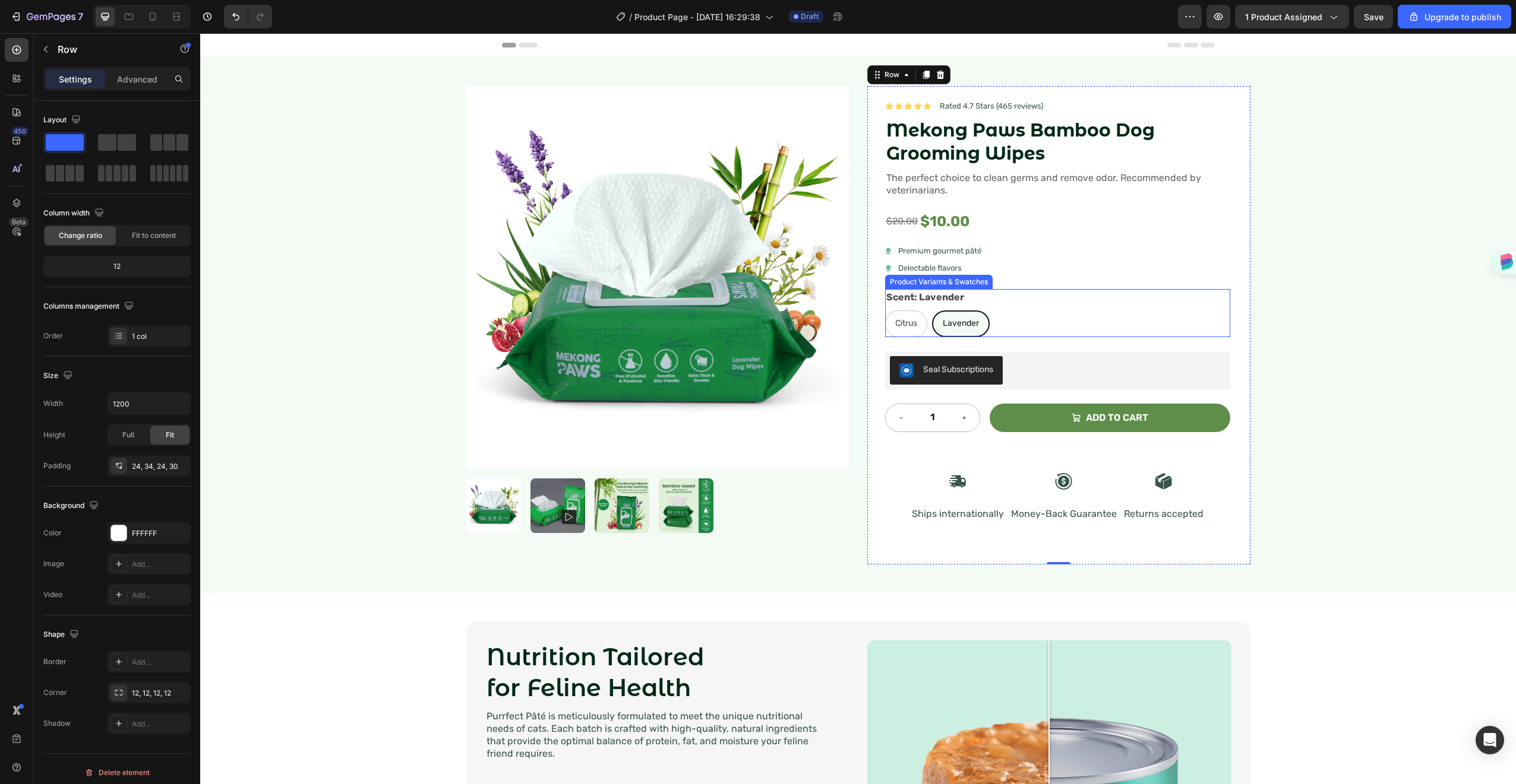
click at [1047, 298] on div "Scent: Lavender Citrus Citrus Citrus Lavender Lavender Lavender" at bounding box center [1058, 313] width 345 height 48
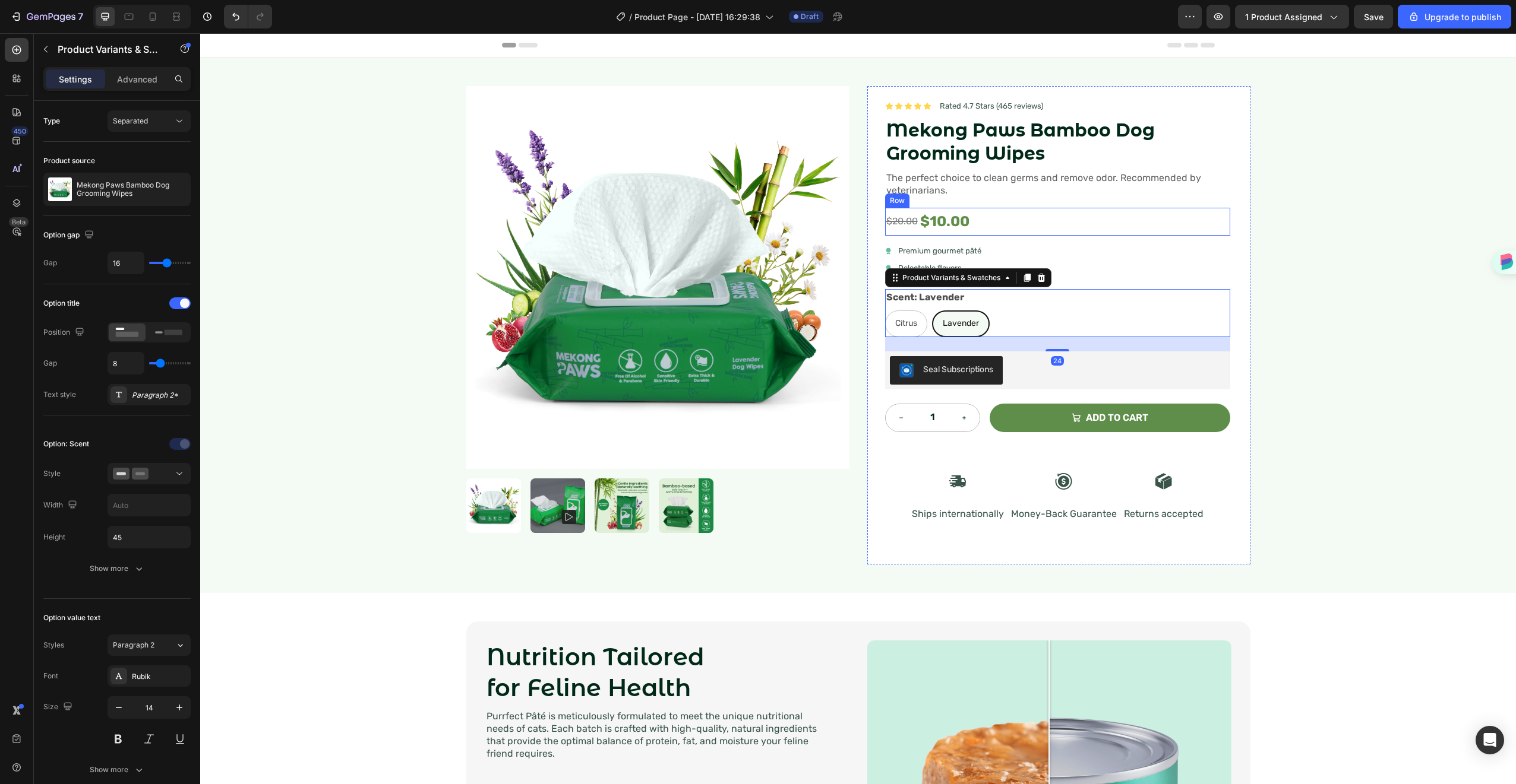
click at [1217, 230] on div "$20.00 Compare Price Compare Price $10.00 Product Price Product Price Row" at bounding box center [1058, 222] width 345 height 28
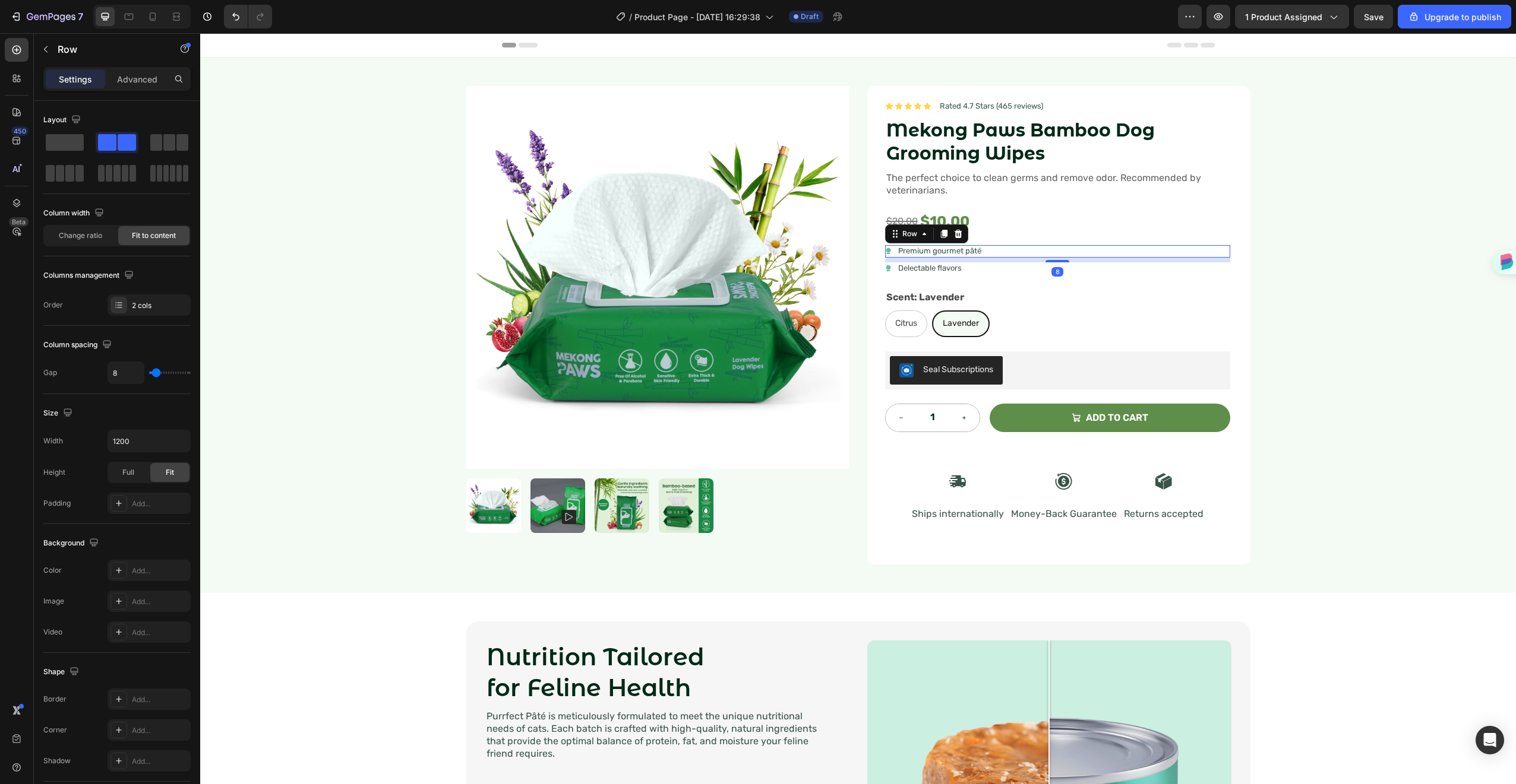
click at [1008, 247] on div "Icon Premium gourmet [PERSON_NAME] Text Block Row 8" at bounding box center [1058, 251] width 345 height 12
click at [954, 232] on icon at bounding box center [958, 234] width 8 height 9
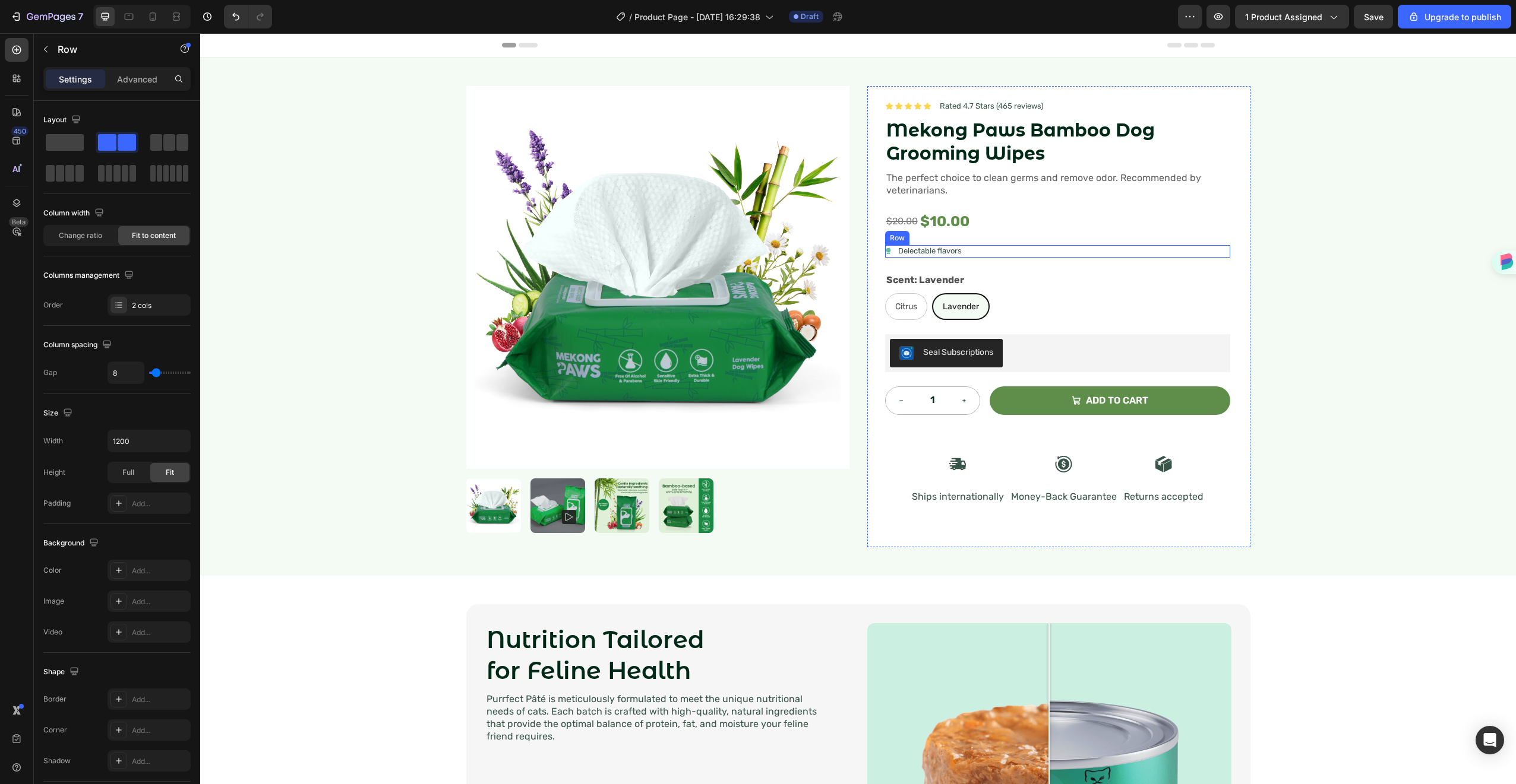
click at [999, 253] on div "Icon Delectable flavors Text Block Row" at bounding box center [1058, 251] width 345 height 12
click at [954, 238] on icon at bounding box center [959, 234] width 9 height 9
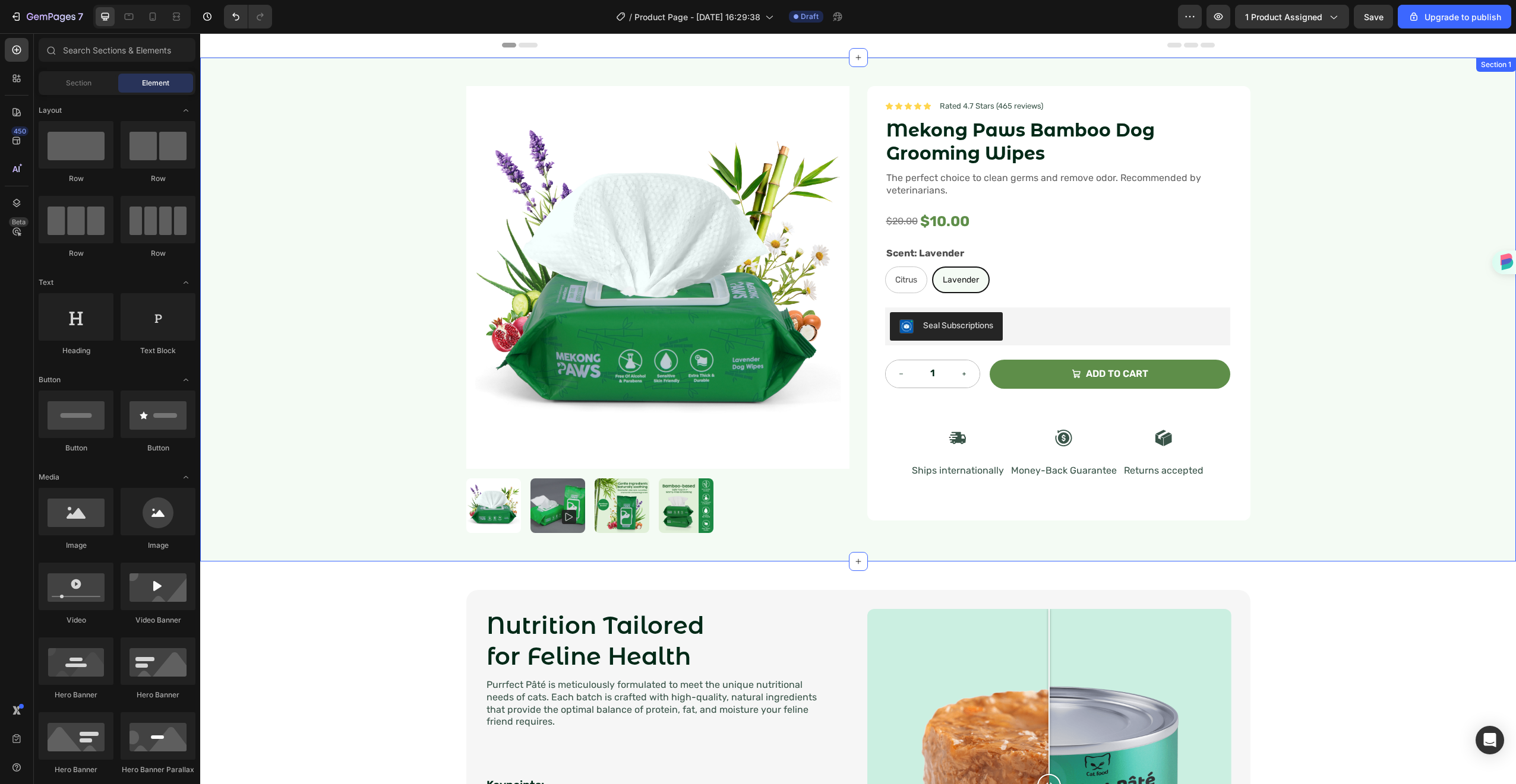
click at [1272, 192] on div "Product Images Icon Icon Icon Icon Icon Icon List Rated 4.7 Stars (465 reviews)…" at bounding box center [858, 309] width 1316 height 504
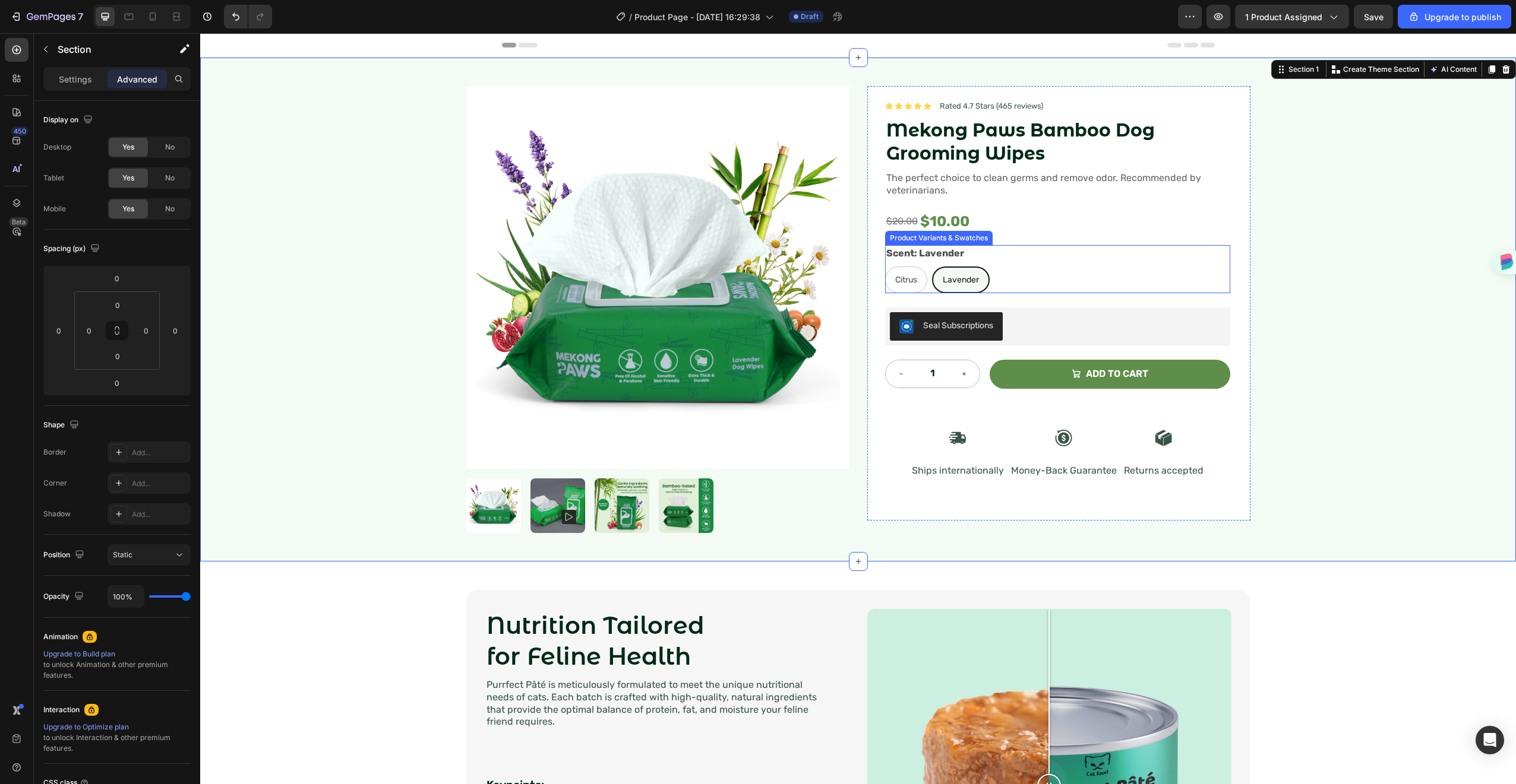
click at [993, 252] on div "Scent: Lavender Citrus Citrus Citrus Lavender Lavender Lavender" at bounding box center [1058, 269] width 345 height 48
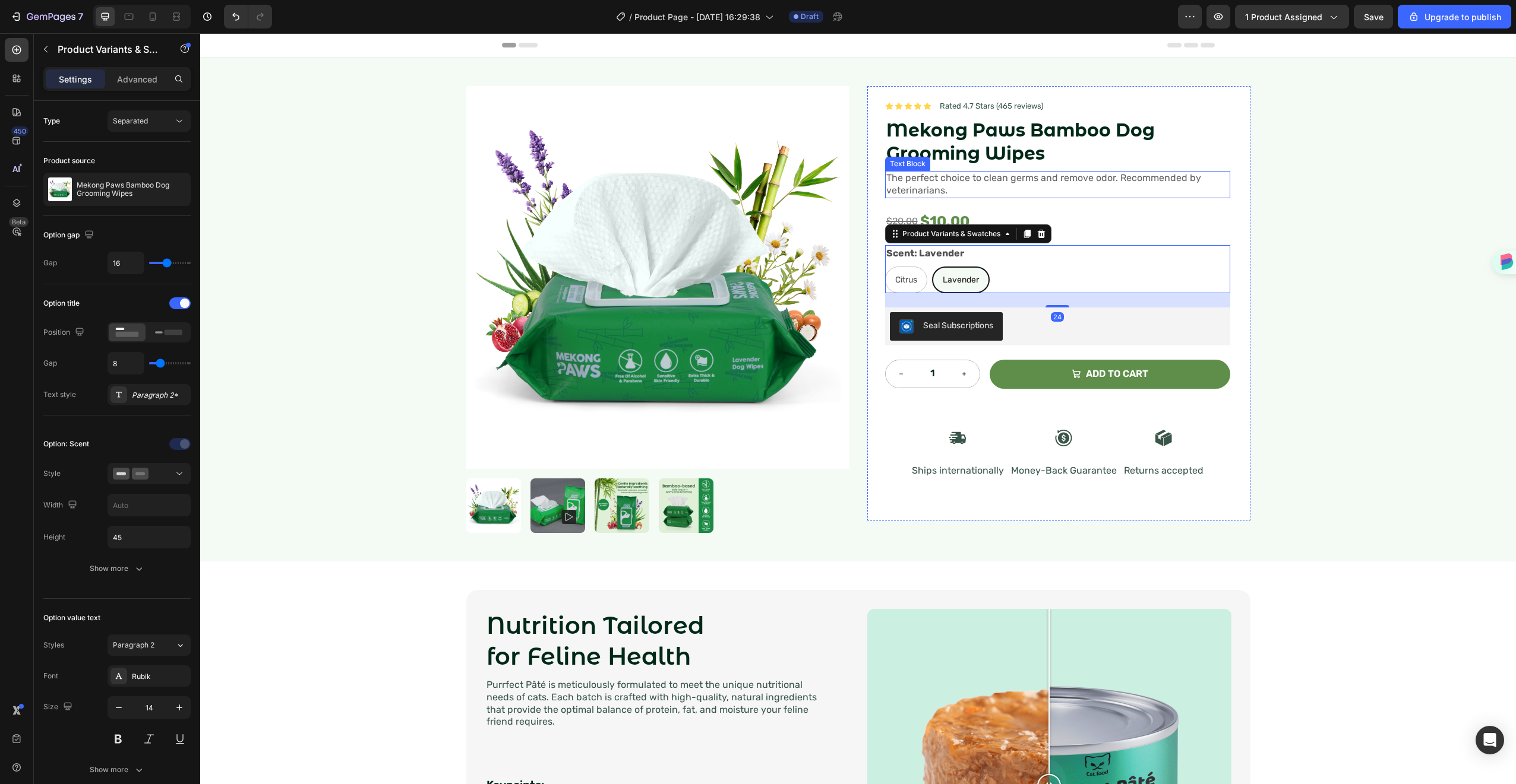
click at [1250, 159] on div "Product Images Icon Icon Icon Icon Icon Icon List Rated 4.7 Stars (465 reviews)…" at bounding box center [858, 309] width 808 height 504
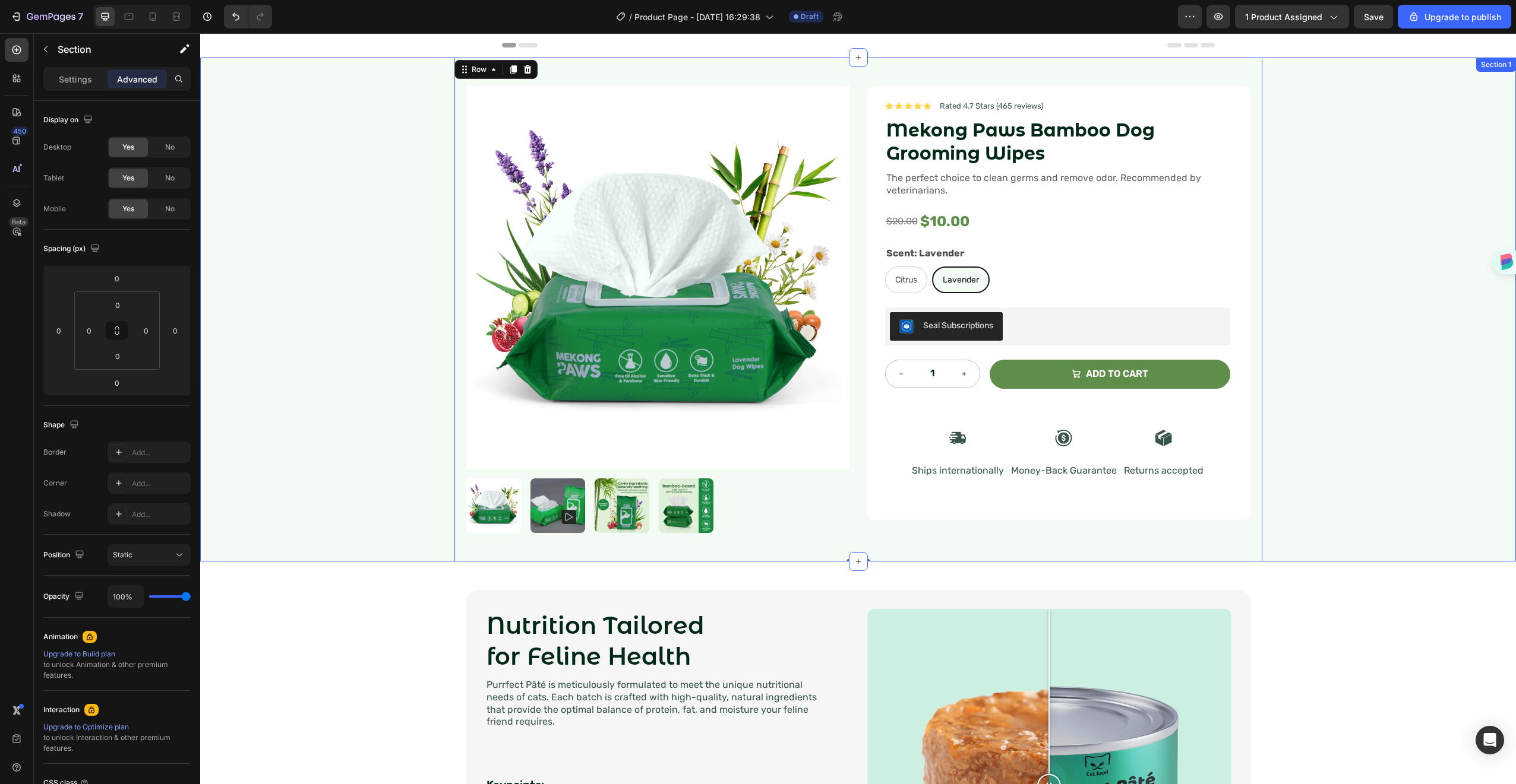
click at [1326, 297] on div "Product Images Icon Icon Icon Icon Icon Icon List Rated 4.7 Stars (465 reviews)…" at bounding box center [858, 309] width 1316 height 504
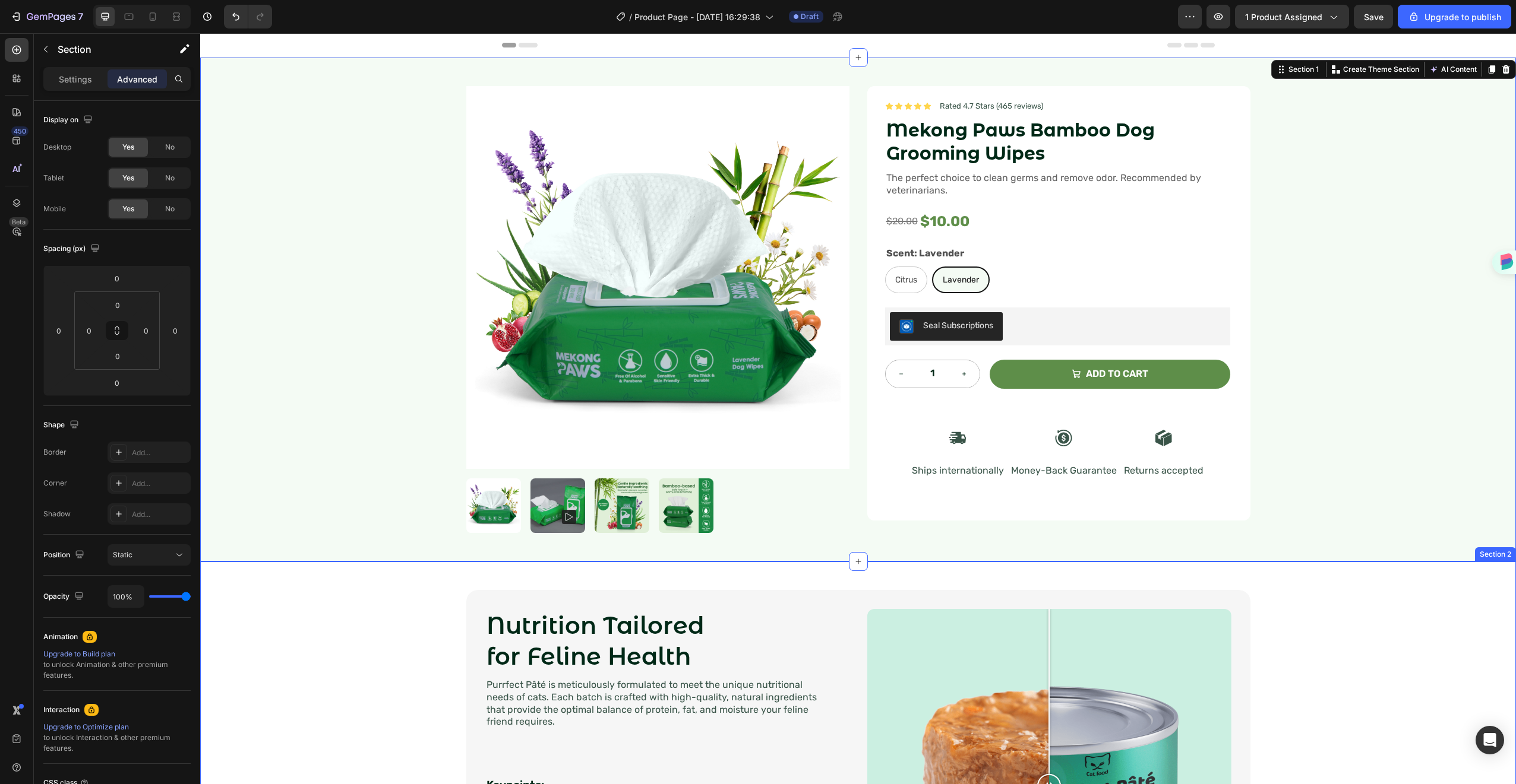
click at [1382, 609] on div "Nutrition Tailored for Feline Health Heading Purrfect [PERSON_NAME] is meticulo…" at bounding box center [858, 786] width 1293 height 392
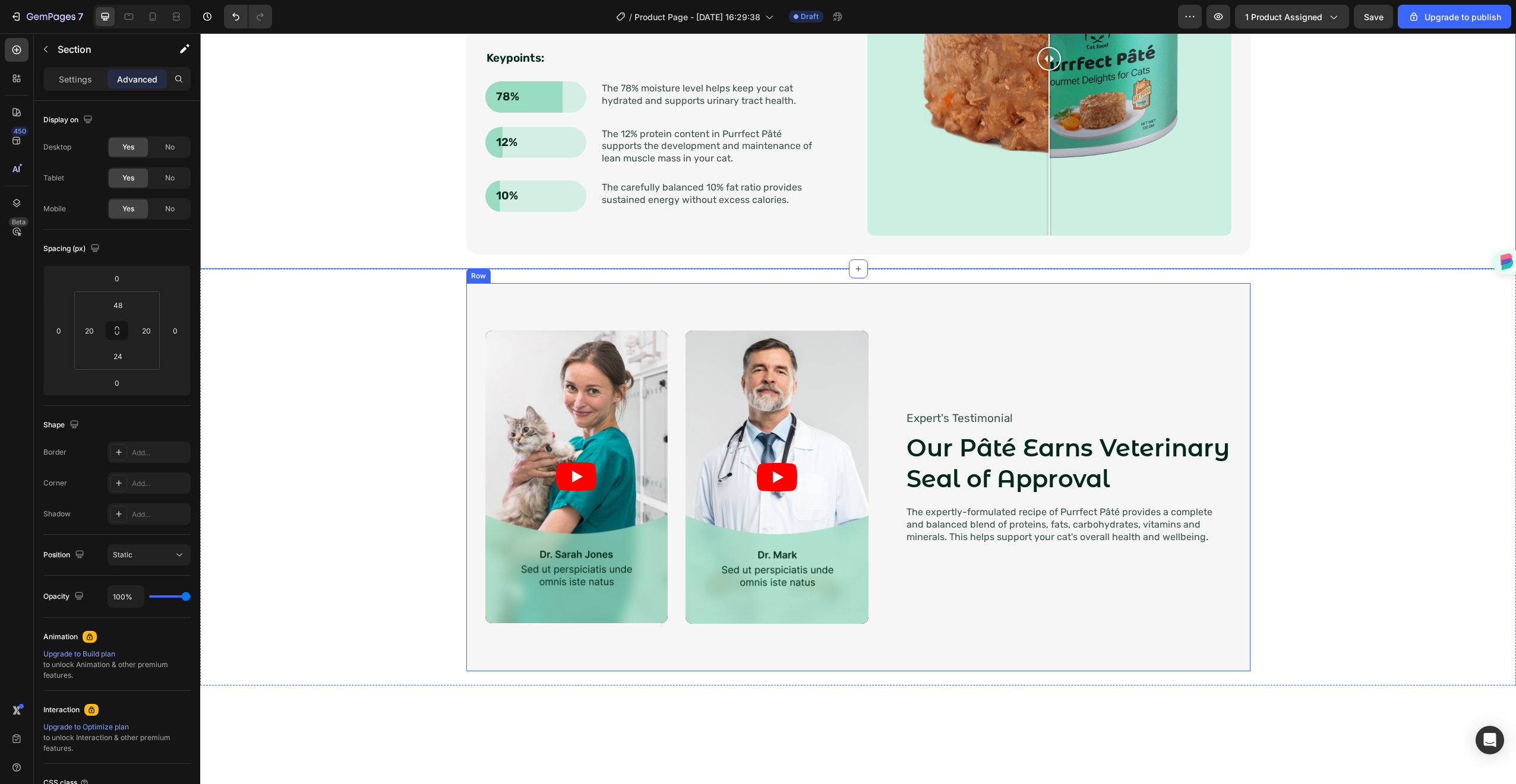
scroll to position [247, 0]
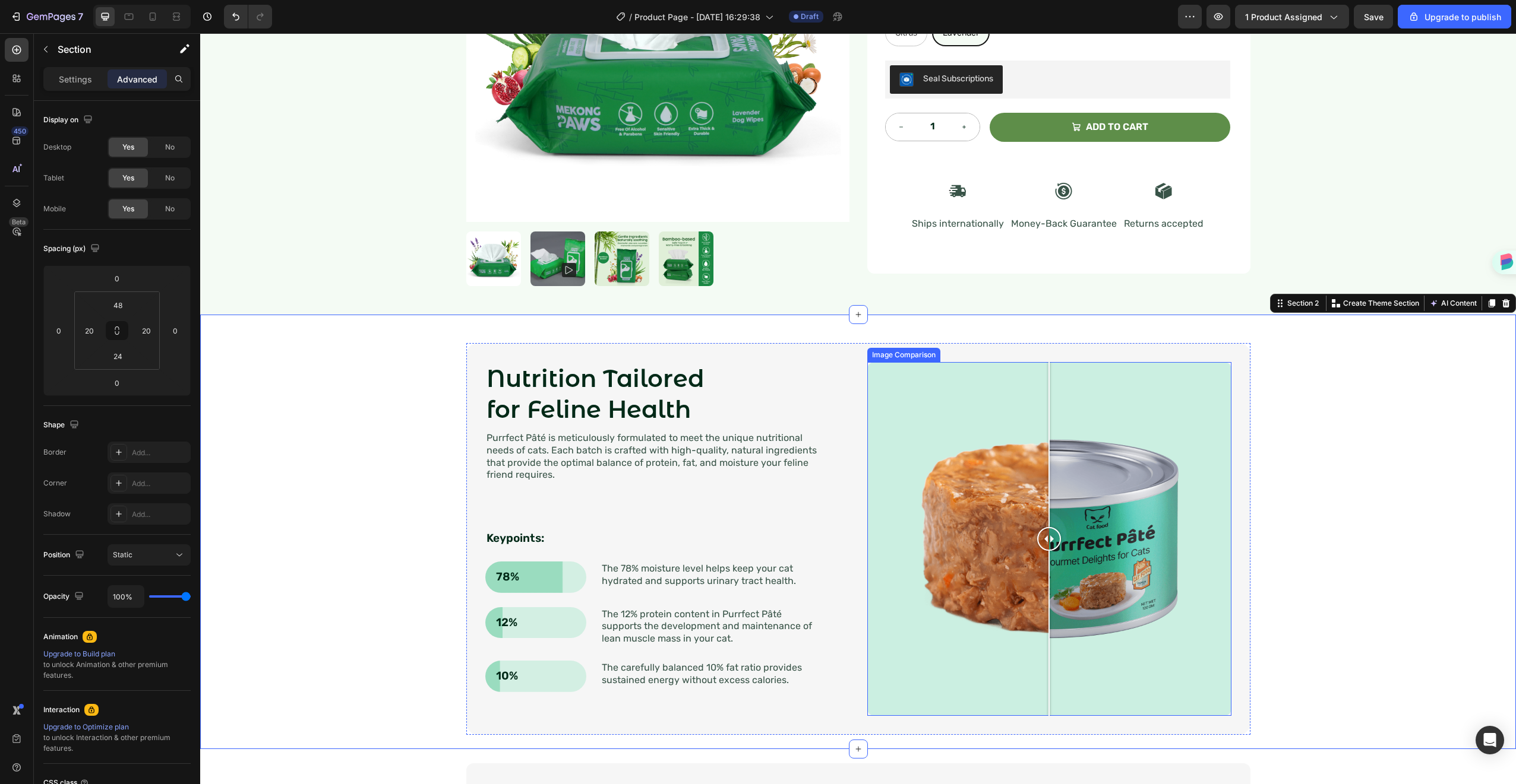
click at [868, 430] on div at bounding box center [1049, 539] width 364 height 354
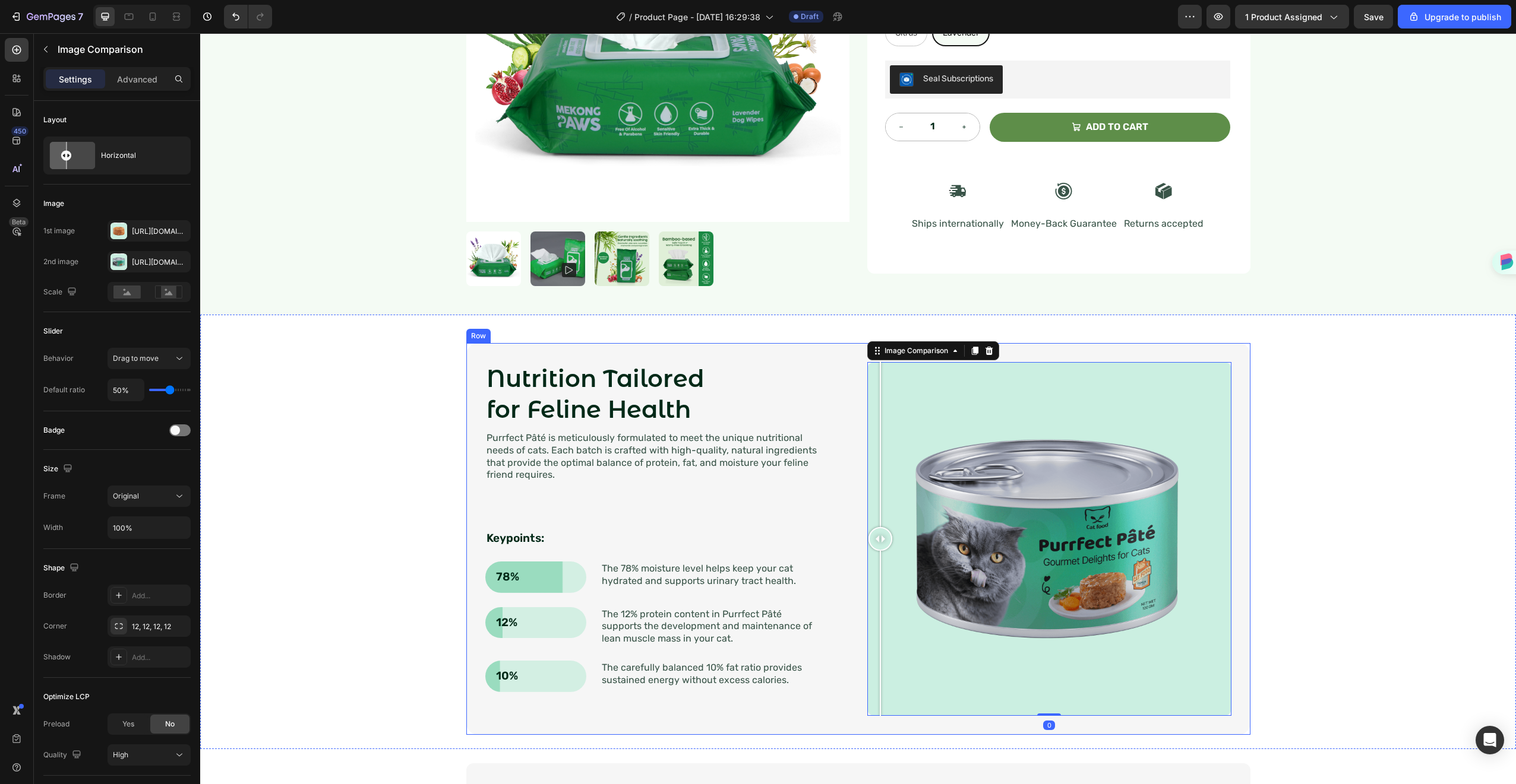
click at [810, 356] on div "Nutrition Tailored for Feline Health Heading Purrfect [PERSON_NAME] is meticulo…" at bounding box center [858, 539] width 784 height 392
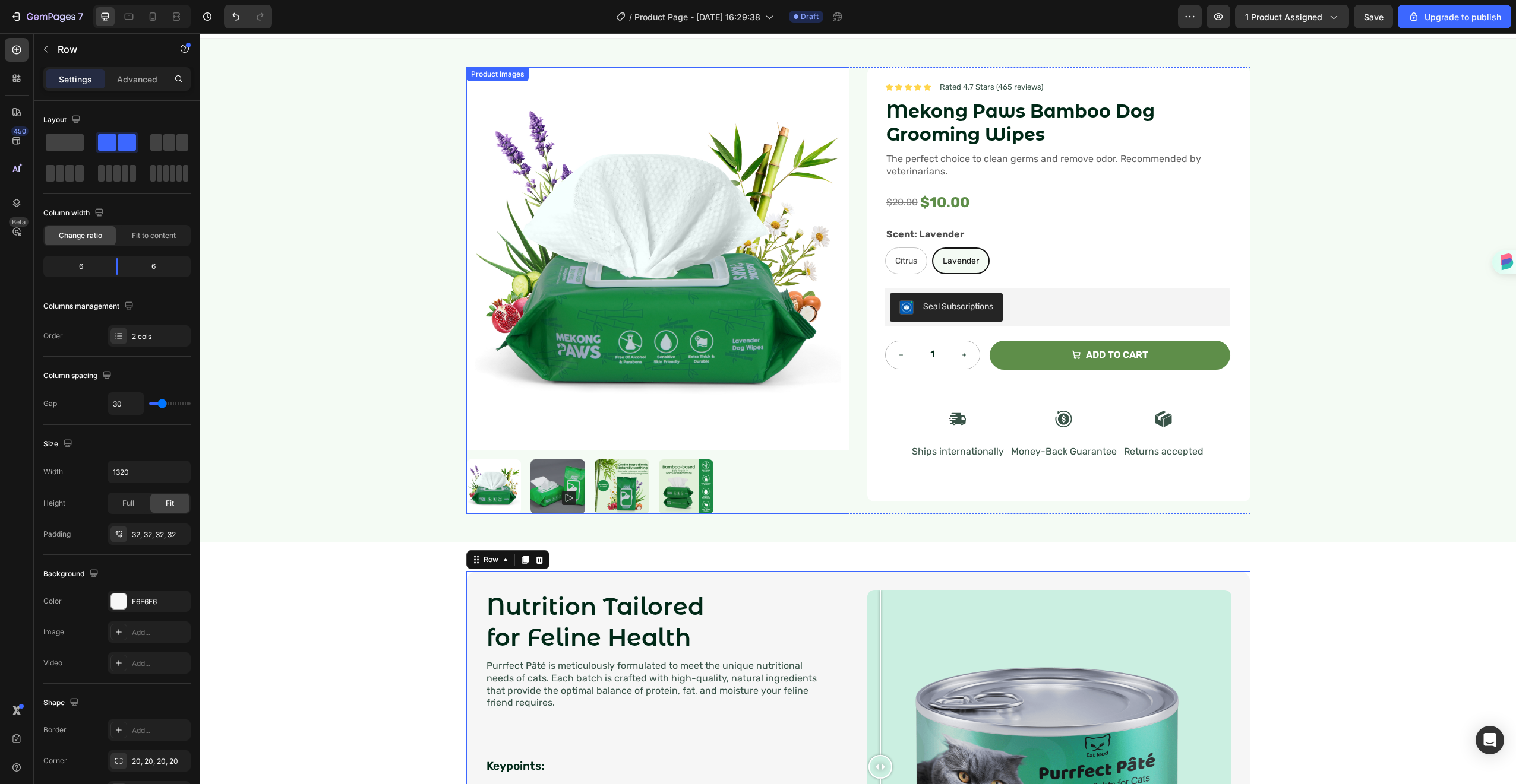
scroll to position [0, 0]
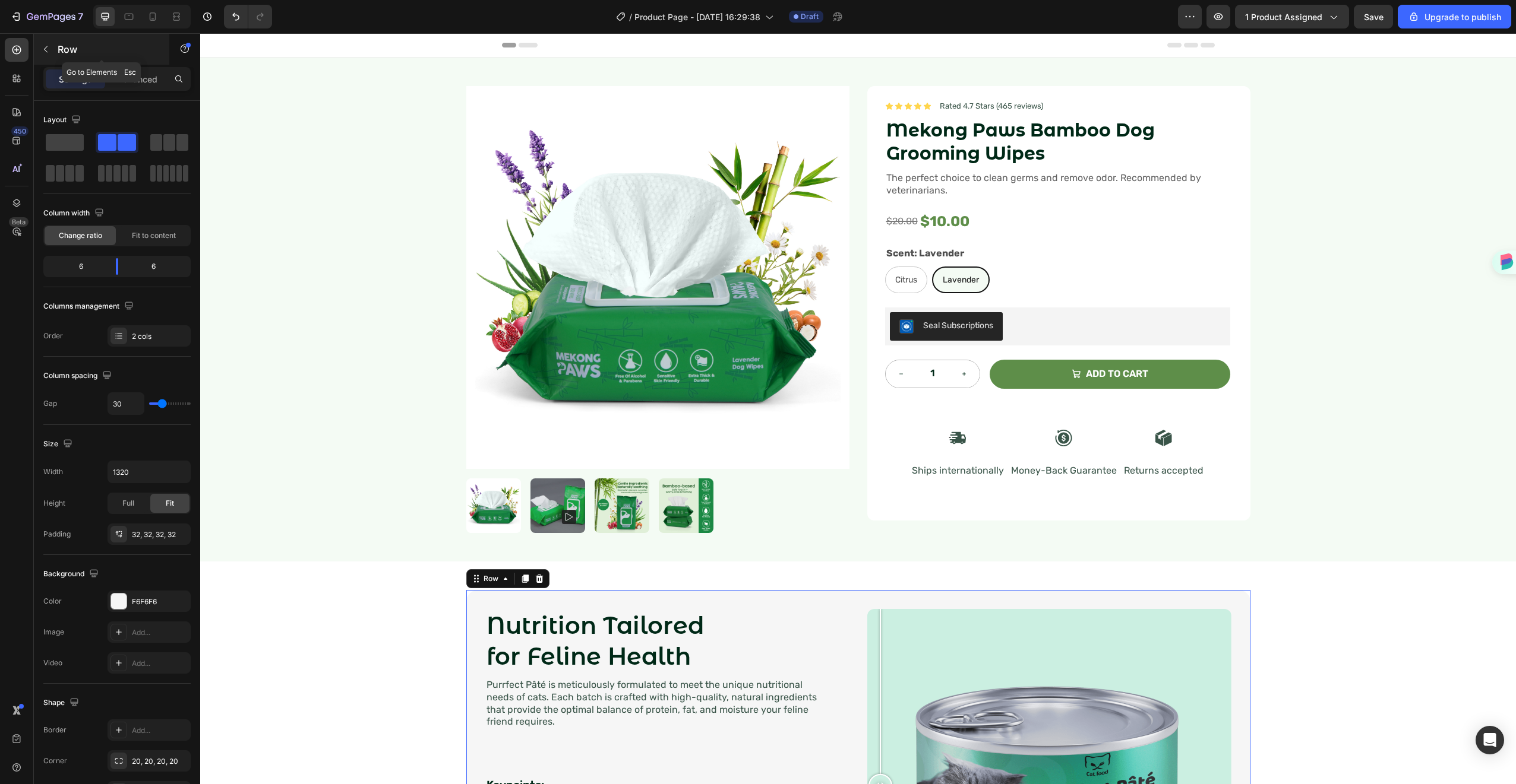
click at [44, 49] on icon "button" at bounding box center [45, 49] width 9 height 9
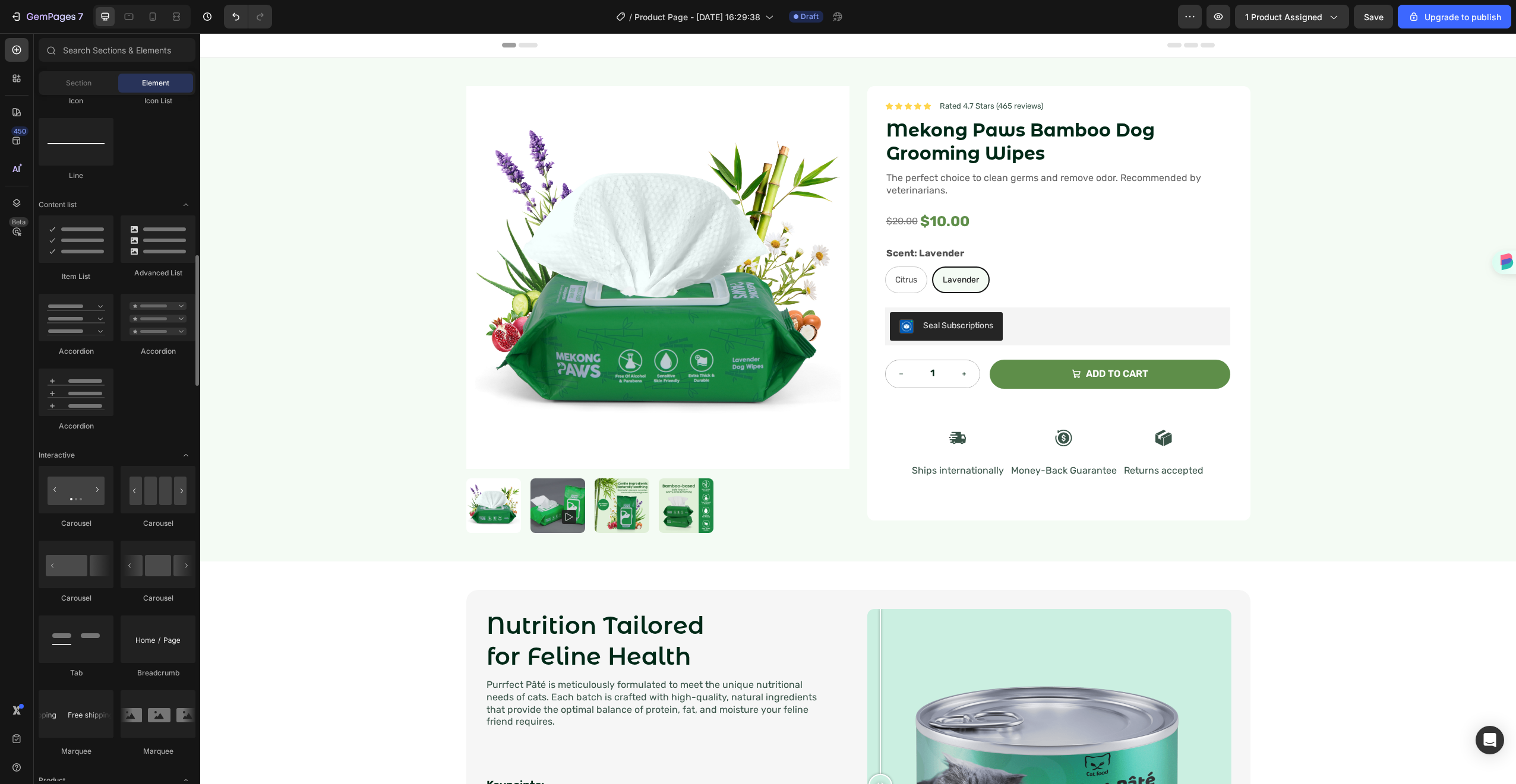
scroll to position [691, 0]
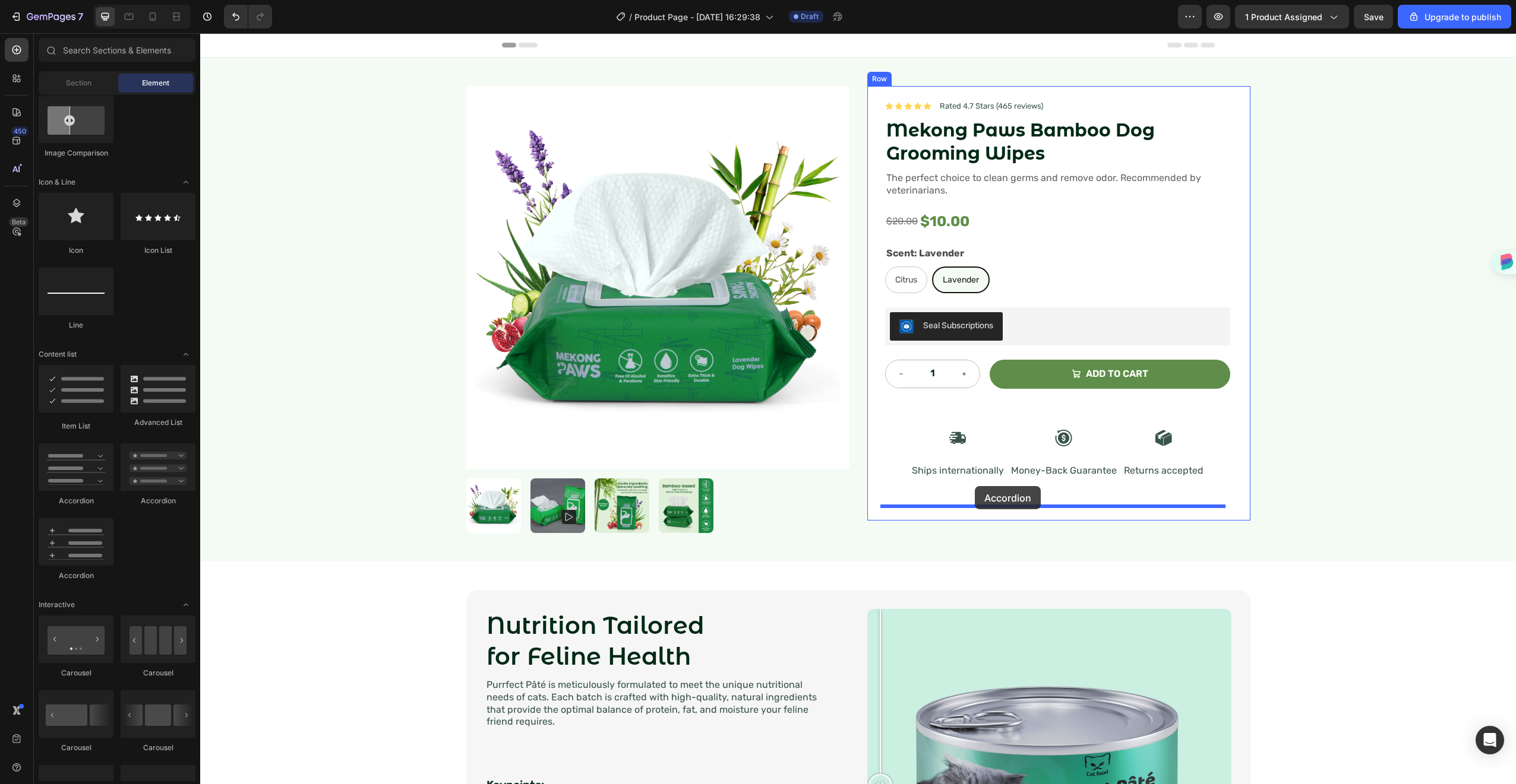
drag, startPoint x: 275, startPoint y: 578, endPoint x: 975, endPoint y: 486, distance: 706.0
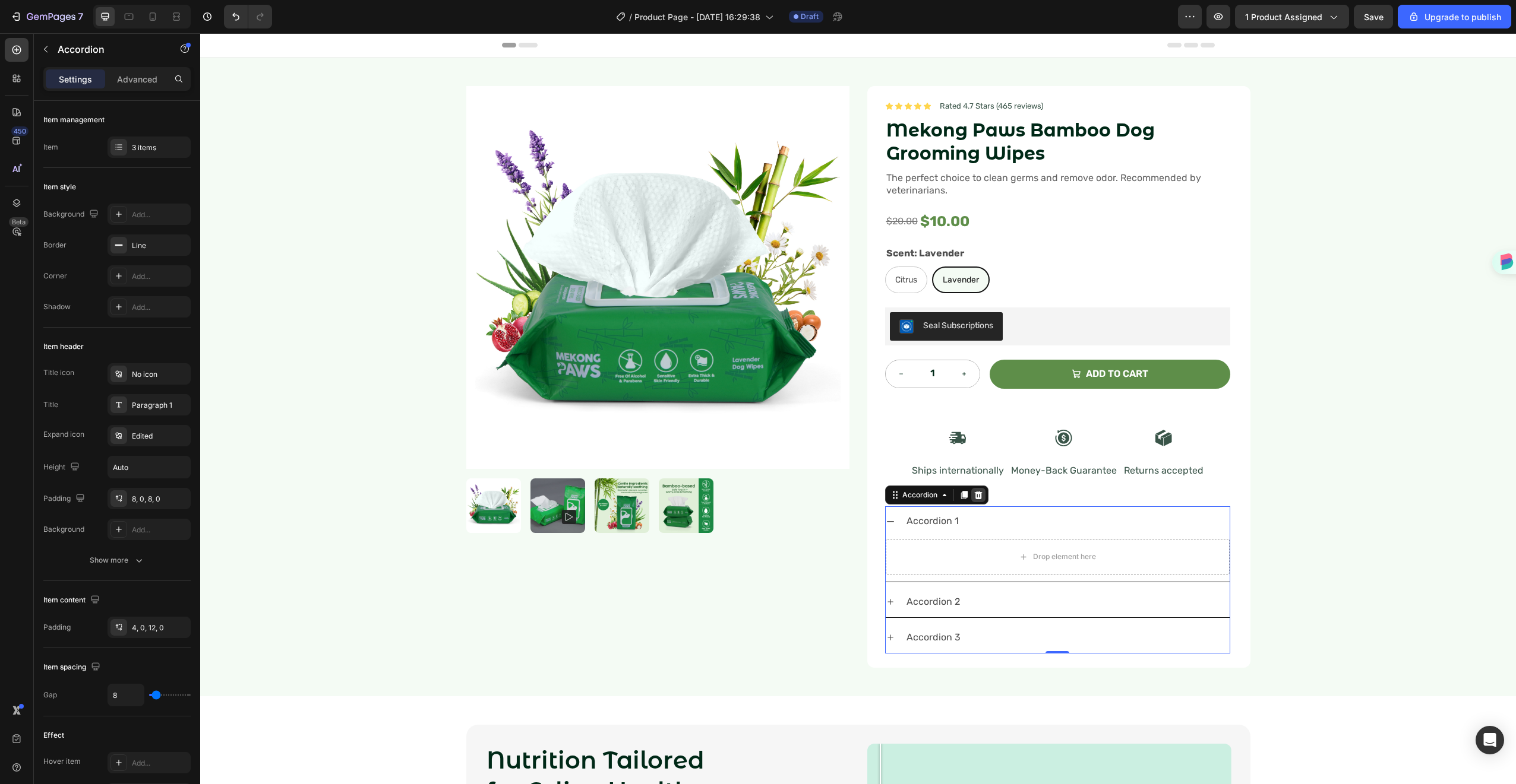
click at [974, 496] on icon at bounding box center [978, 496] width 9 height 9
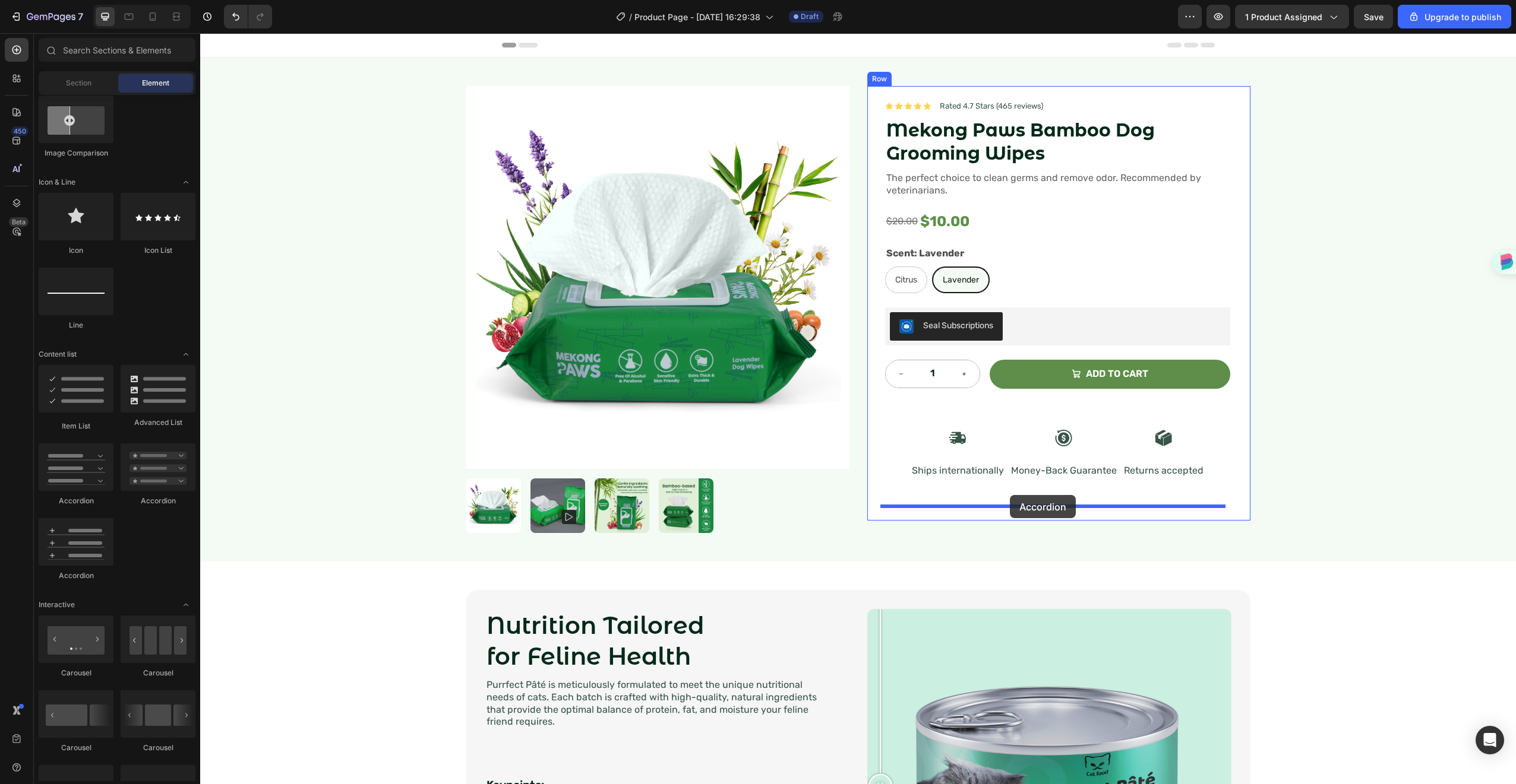
drag, startPoint x: 287, startPoint y: 503, endPoint x: 1010, endPoint y: 496, distance: 723.0
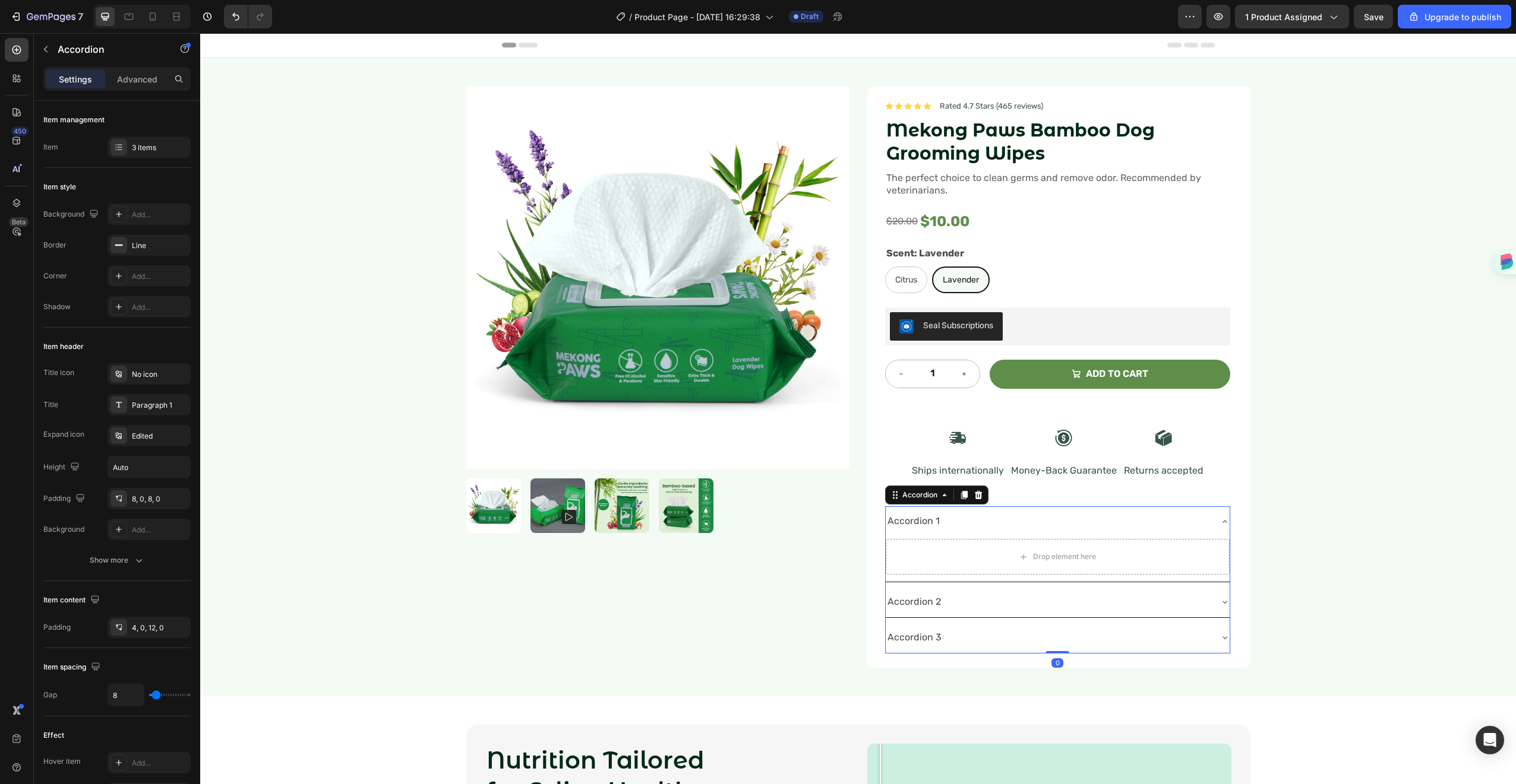
click at [1177, 524] on div "Accordion 1" at bounding box center [1048, 522] width 325 height 21
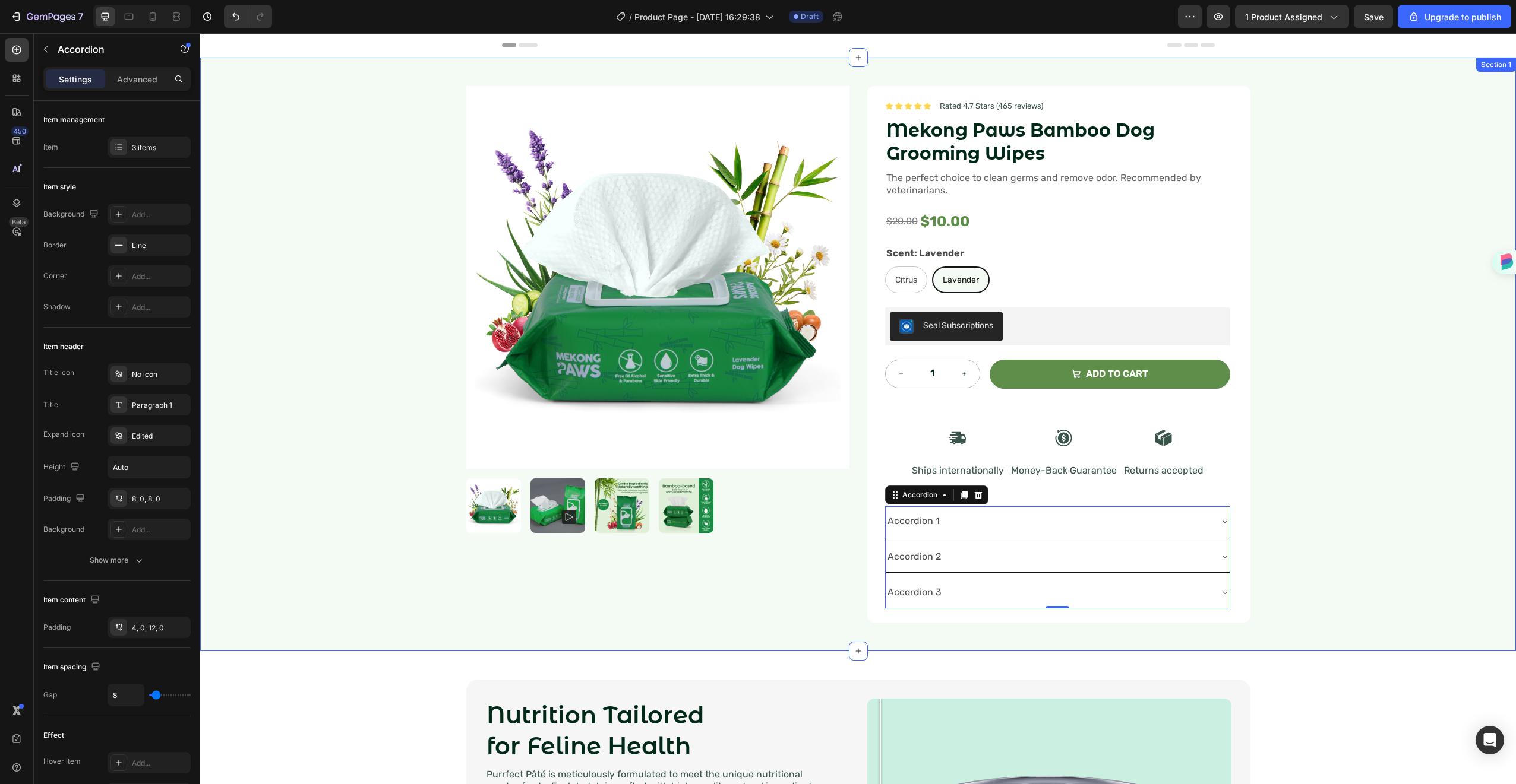
click at [1352, 492] on div "Product Images Icon Icon Icon Icon Icon Icon List Rated 4.7 Stars (465 reviews)…" at bounding box center [858, 355] width 1316 height 594
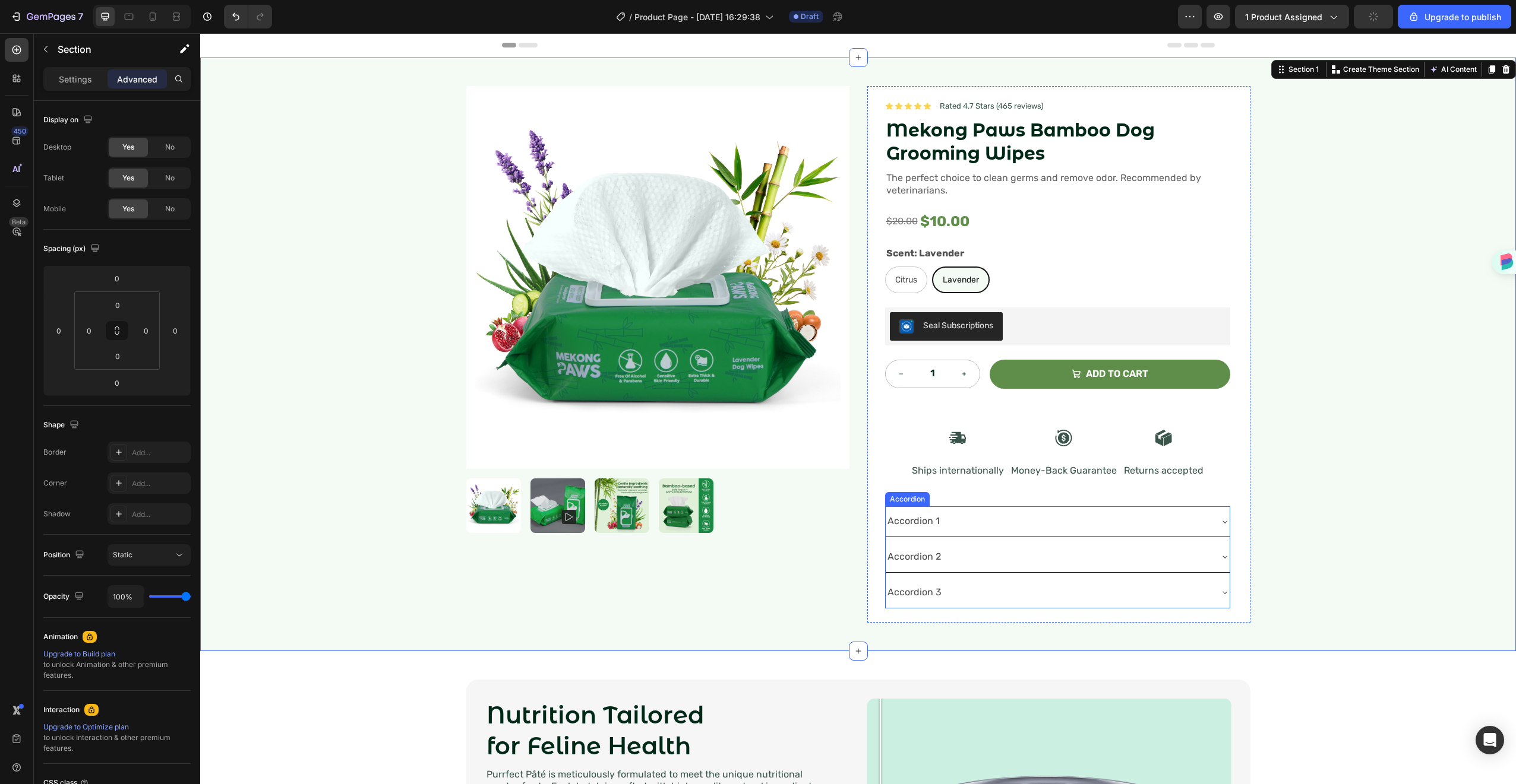
click at [1075, 510] on div "Accordion 1" at bounding box center [1058, 522] width 344 height 30
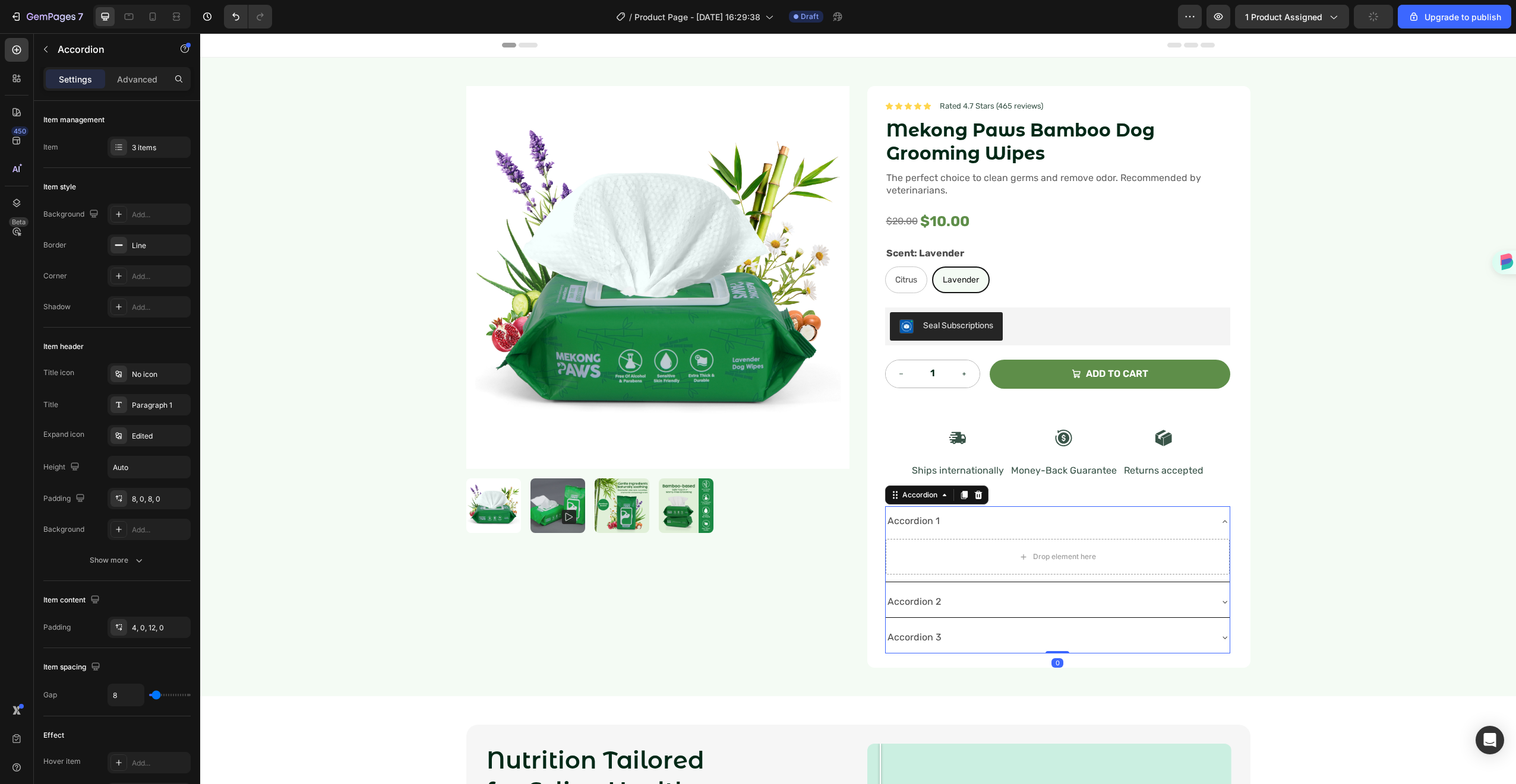
click at [1075, 510] on div "Accordion 1" at bounding box center [1058, 522] width 344 height 30
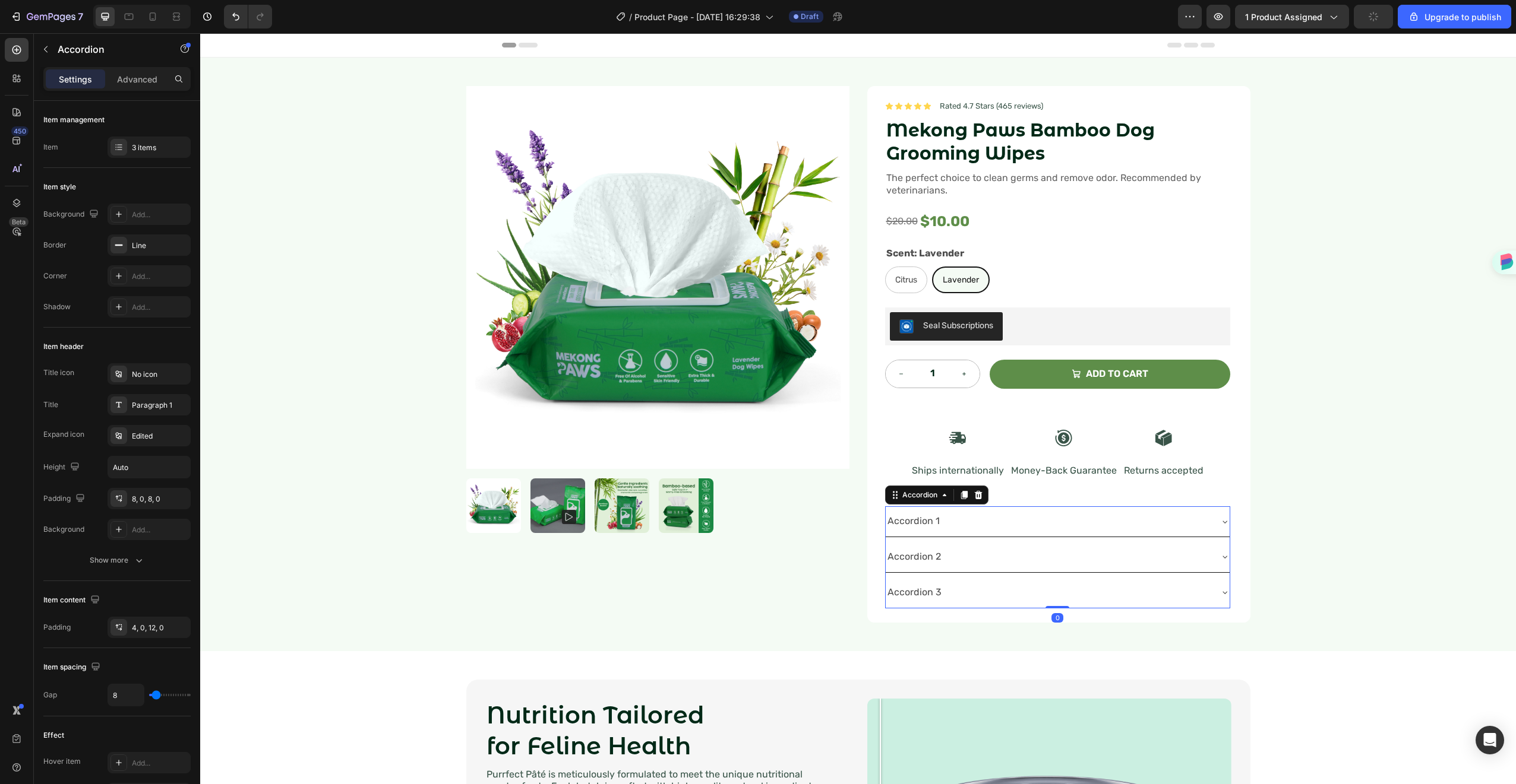
click at [1067, 514] on div "Accordion 1" at bounding box center [1048, 522] width 325 height 21
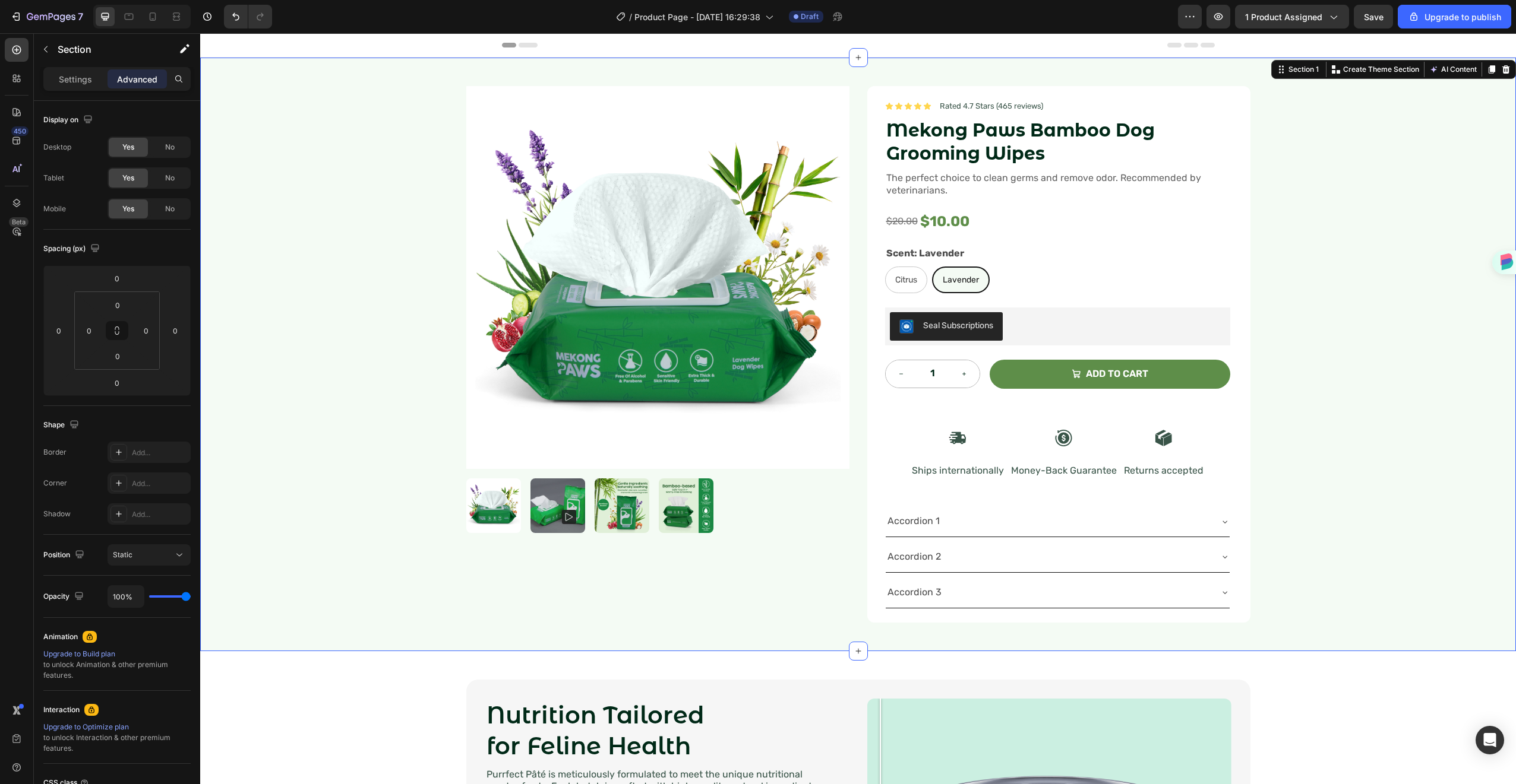
click at [1379, 339] on div "Product Images Icon Icon Icon Icon Icon Icon List Rated 4.7 Stars (465 reviews)…" at bounding box center [858, 355] width 1316 height 594
click at [1035, 375] on button "Add to cart" at bounding box center [1110, 374] width 240 height 29
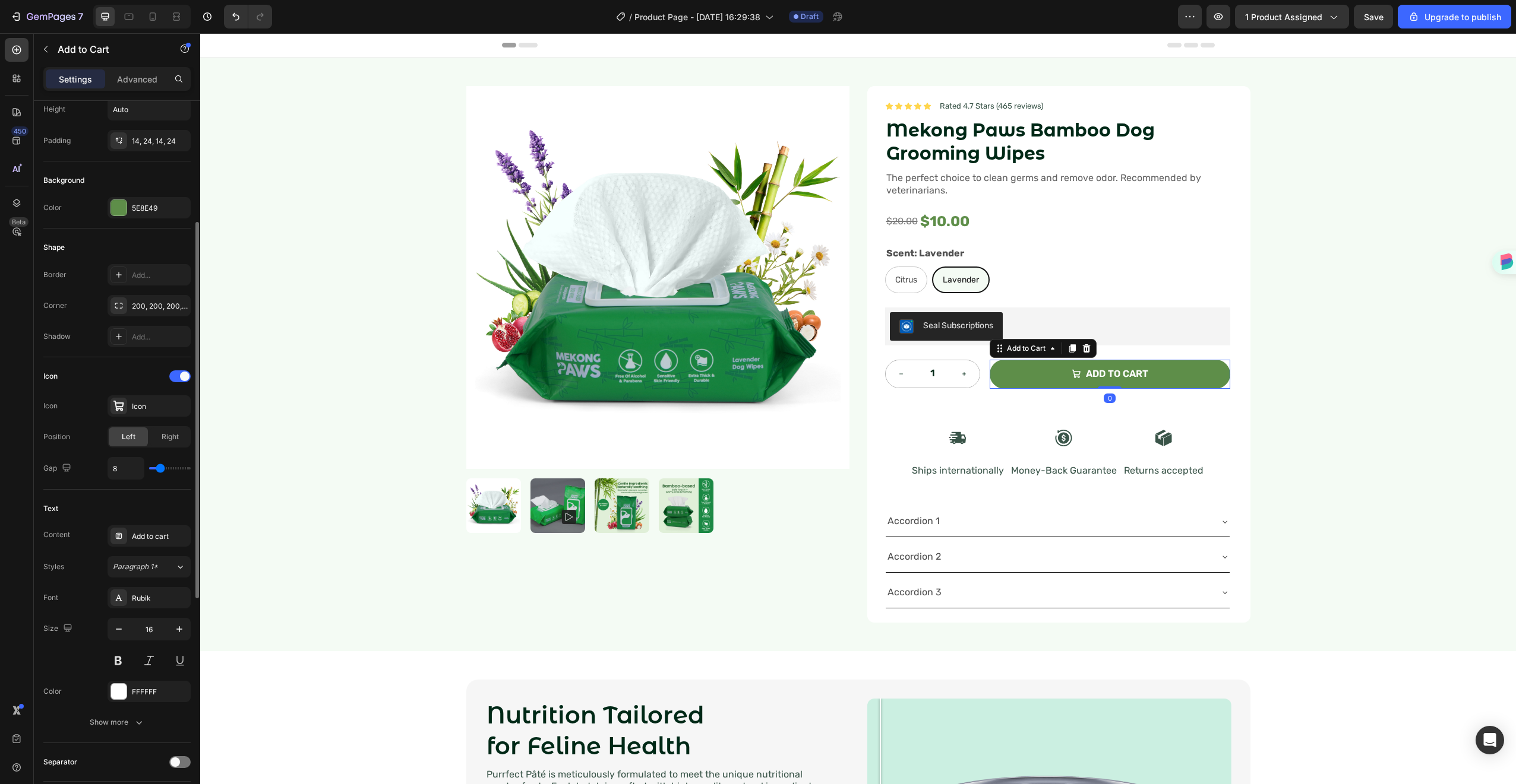
scroll to position [649, 0]
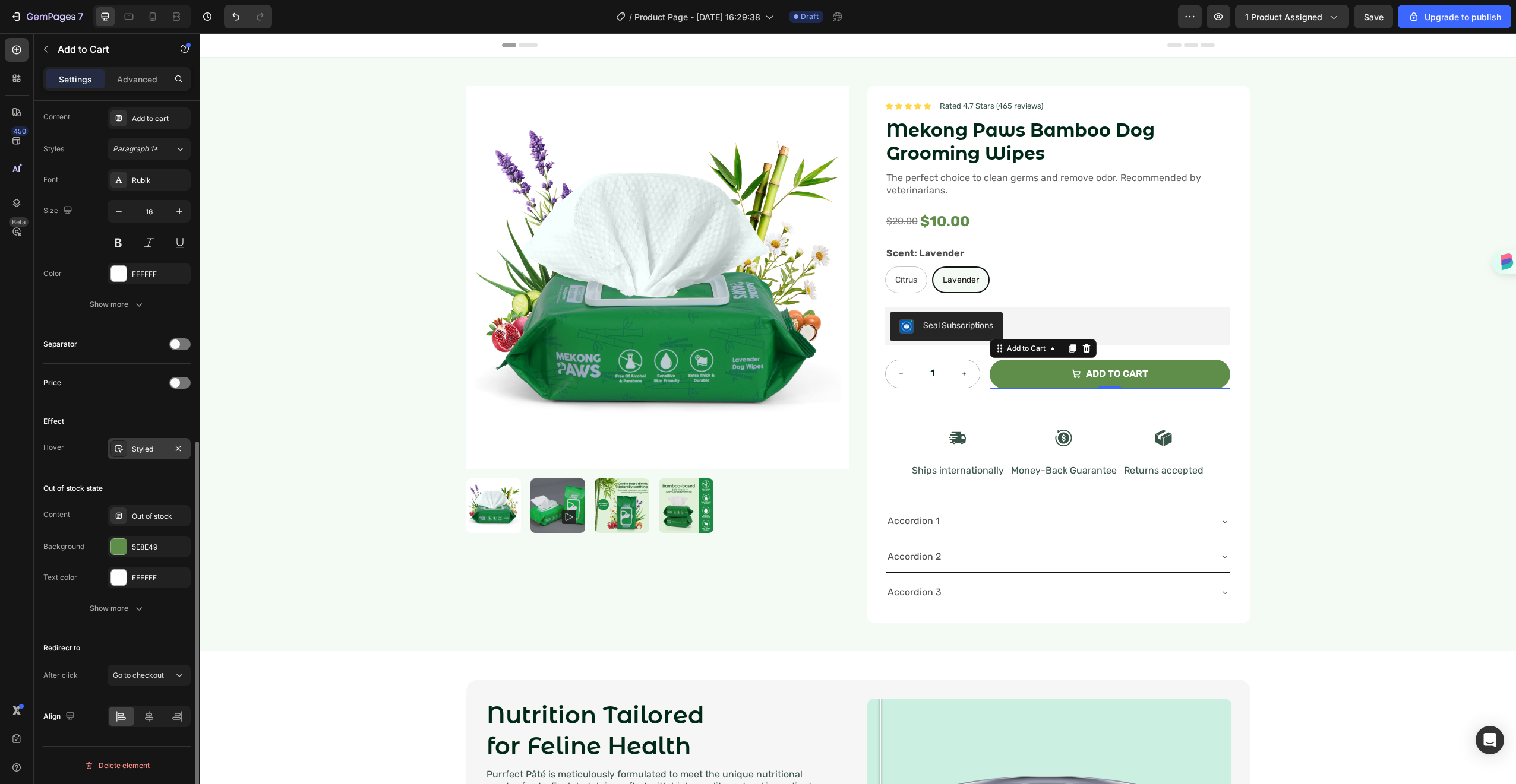
click at [150, 446] on div "Styled" at bounding box center [149, 449] width 34 height 10
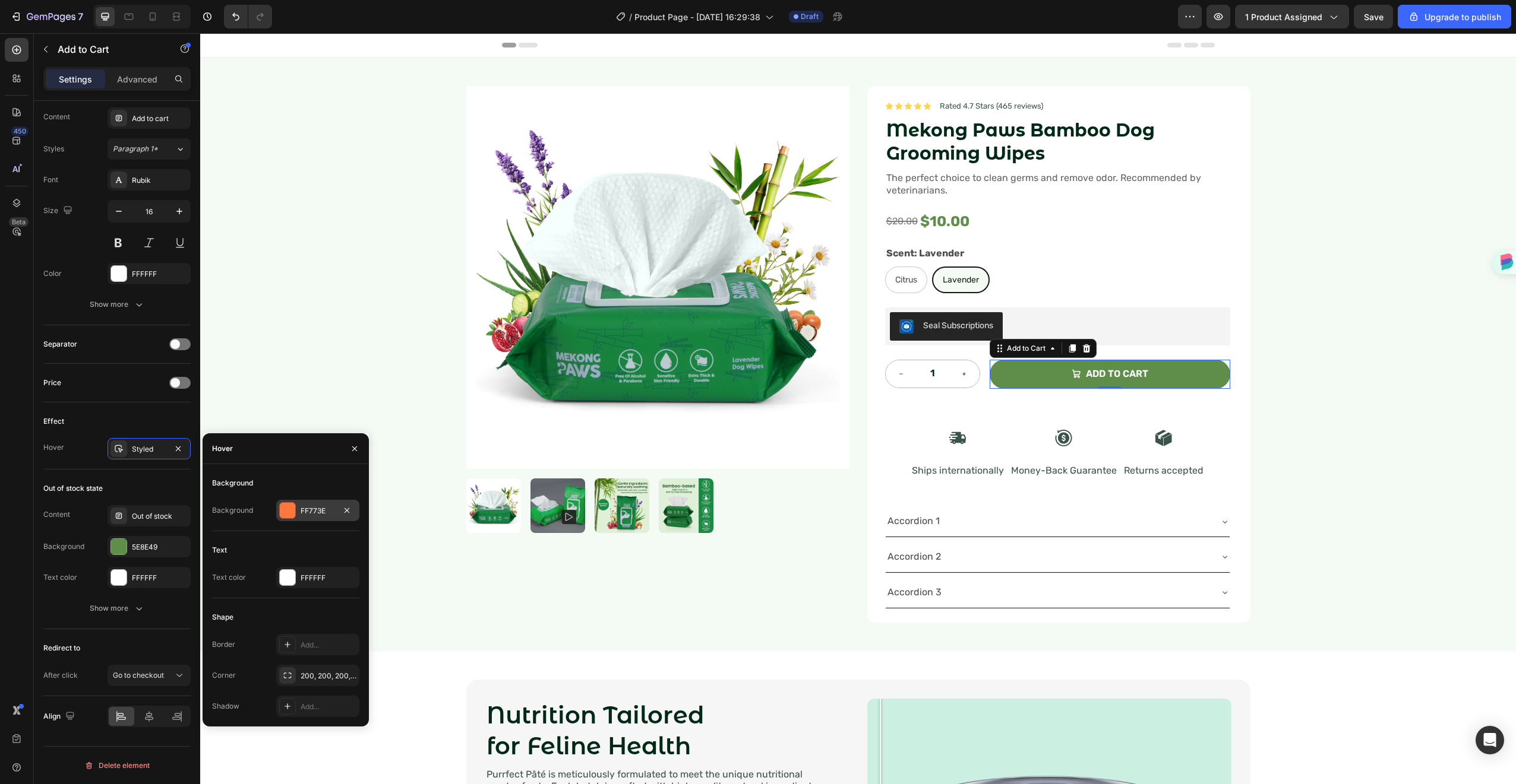
click at [308, 513] on div "FF773E" at bounding box center [318, 511] width 34 height 10
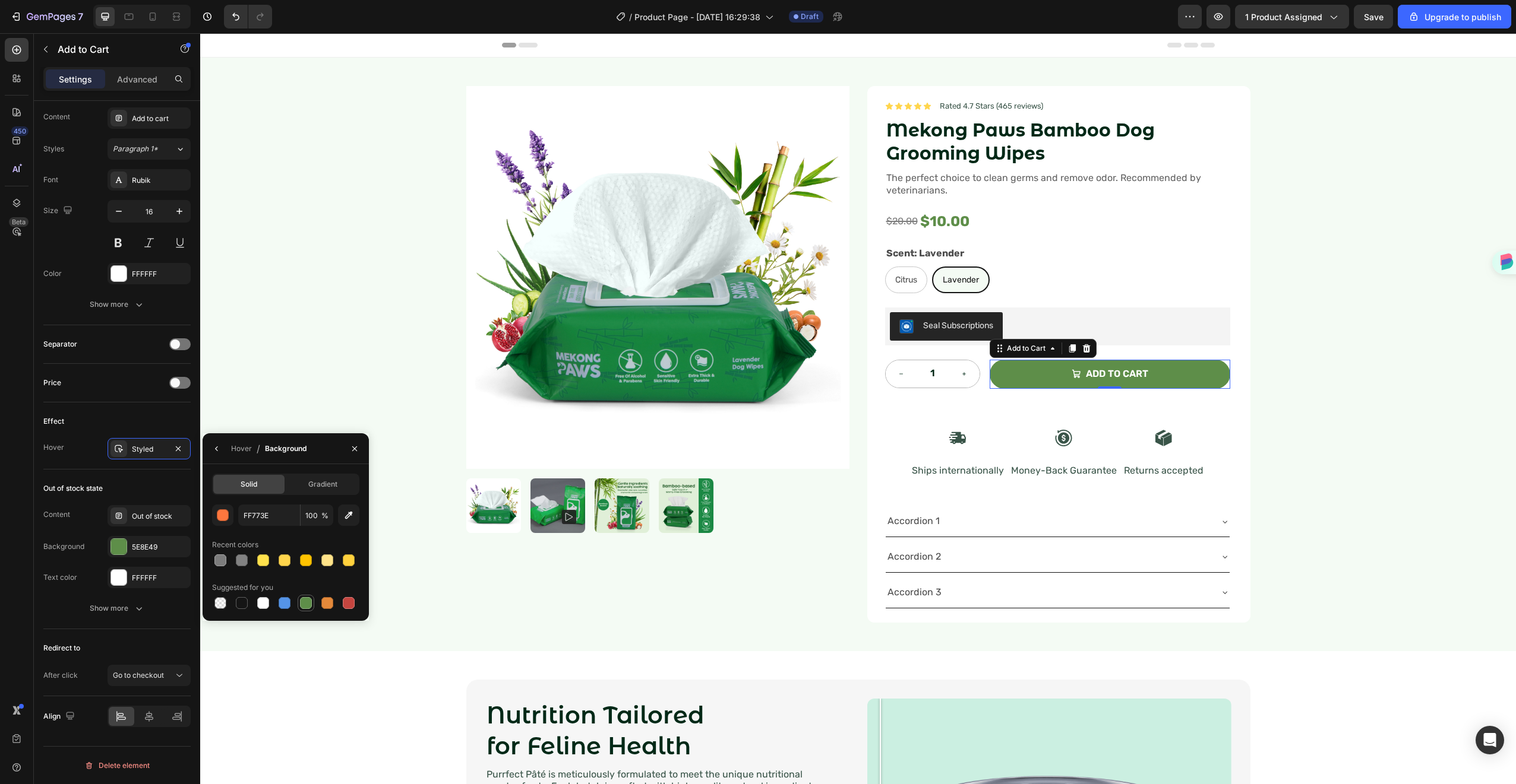
click at [309, 604] on div at bounding box center [306, 603] width 12 height 12
type input "5E8E49"
click at [317, 521] on input "100" at bounding box center [317, 515] width 33 height 22
type input "70"
click at [328, 452] on div "Hover / Background" at bounding box center [286, 448] width 167 height 31
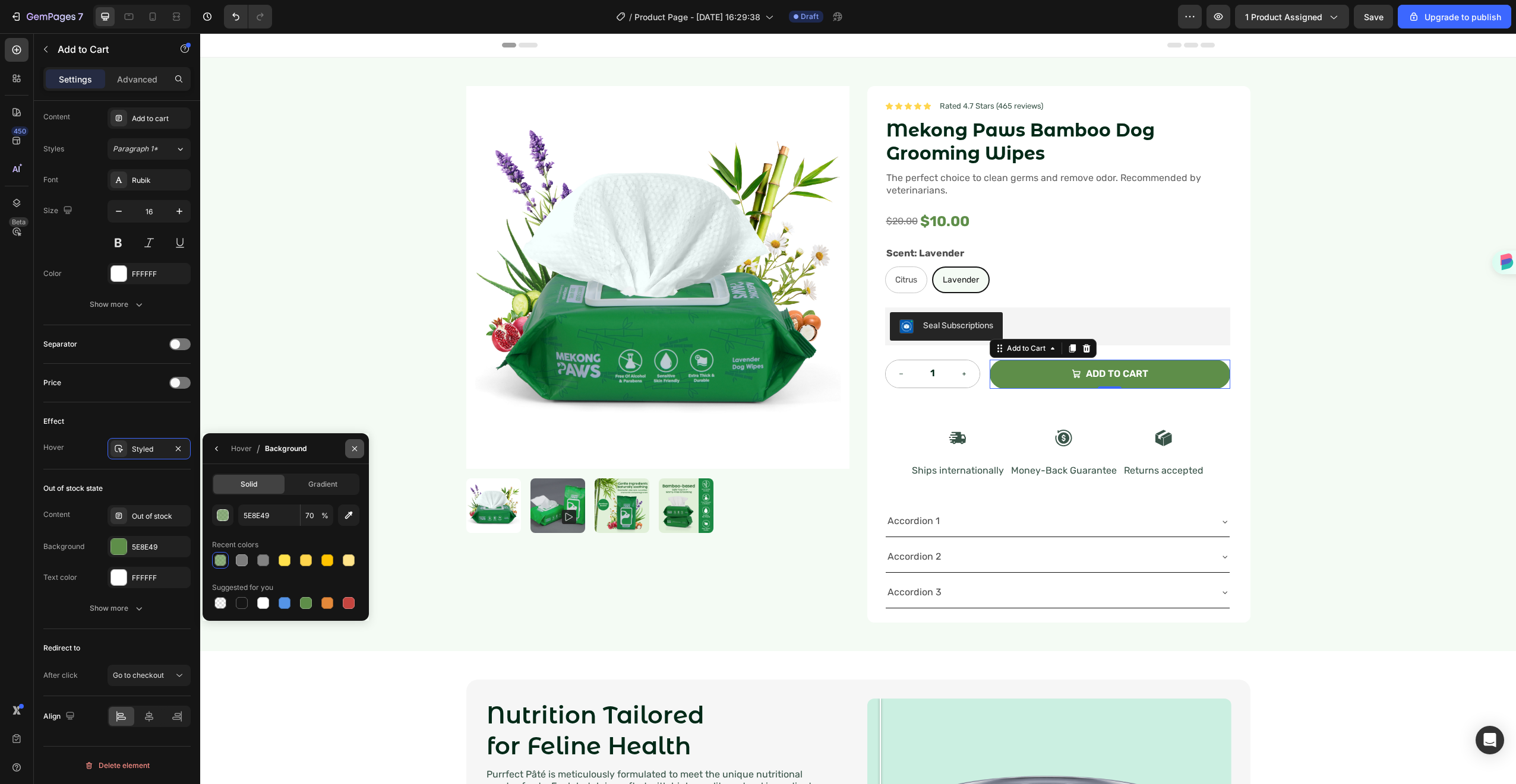
click at [361, 442] on button "button" at bounding box center [355, 449] width 19 height 19
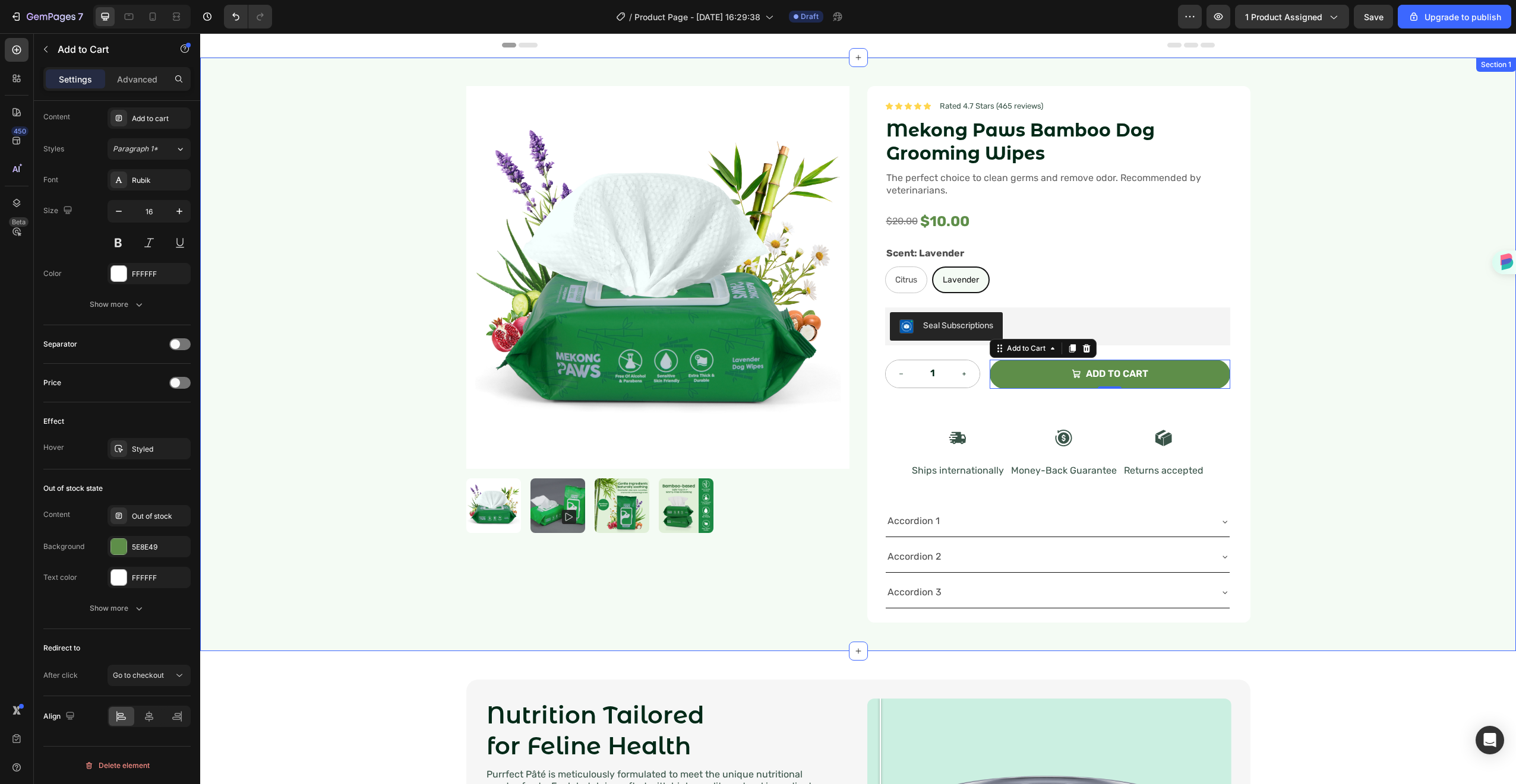
click at [1365, 401] on div "Product Images Icon Icon Icon Icon Icon Icon List Rated 4.7 Stars (465 reviews)…" at bounding box center [858, 355] width 1316 height 594
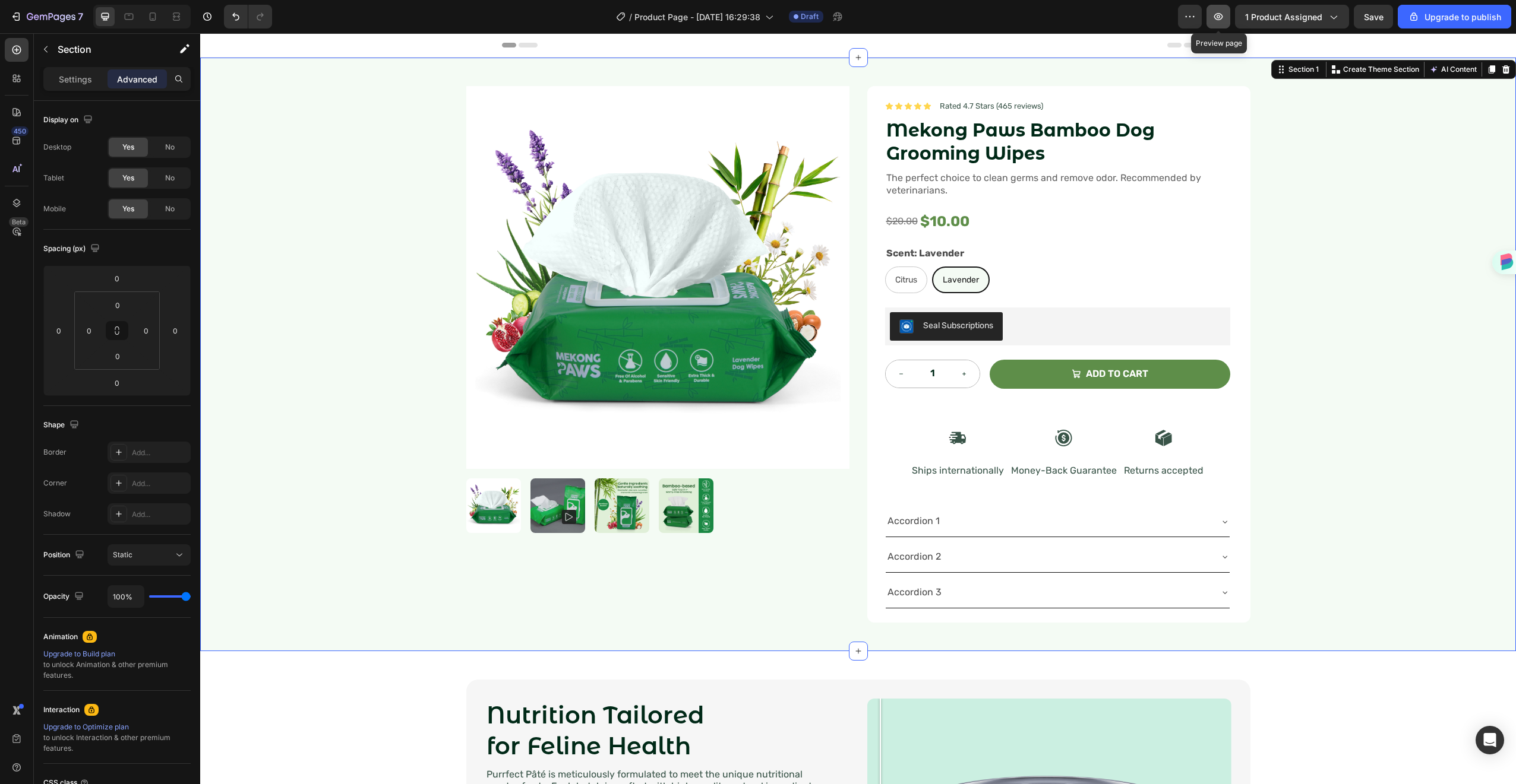
click at [1230, 18] on button "button" at bounding box center [1218, 16] width 24 height 24
click at [909, 222] on div "$20.00" at bounding box center [903, 221] width 34 height 20
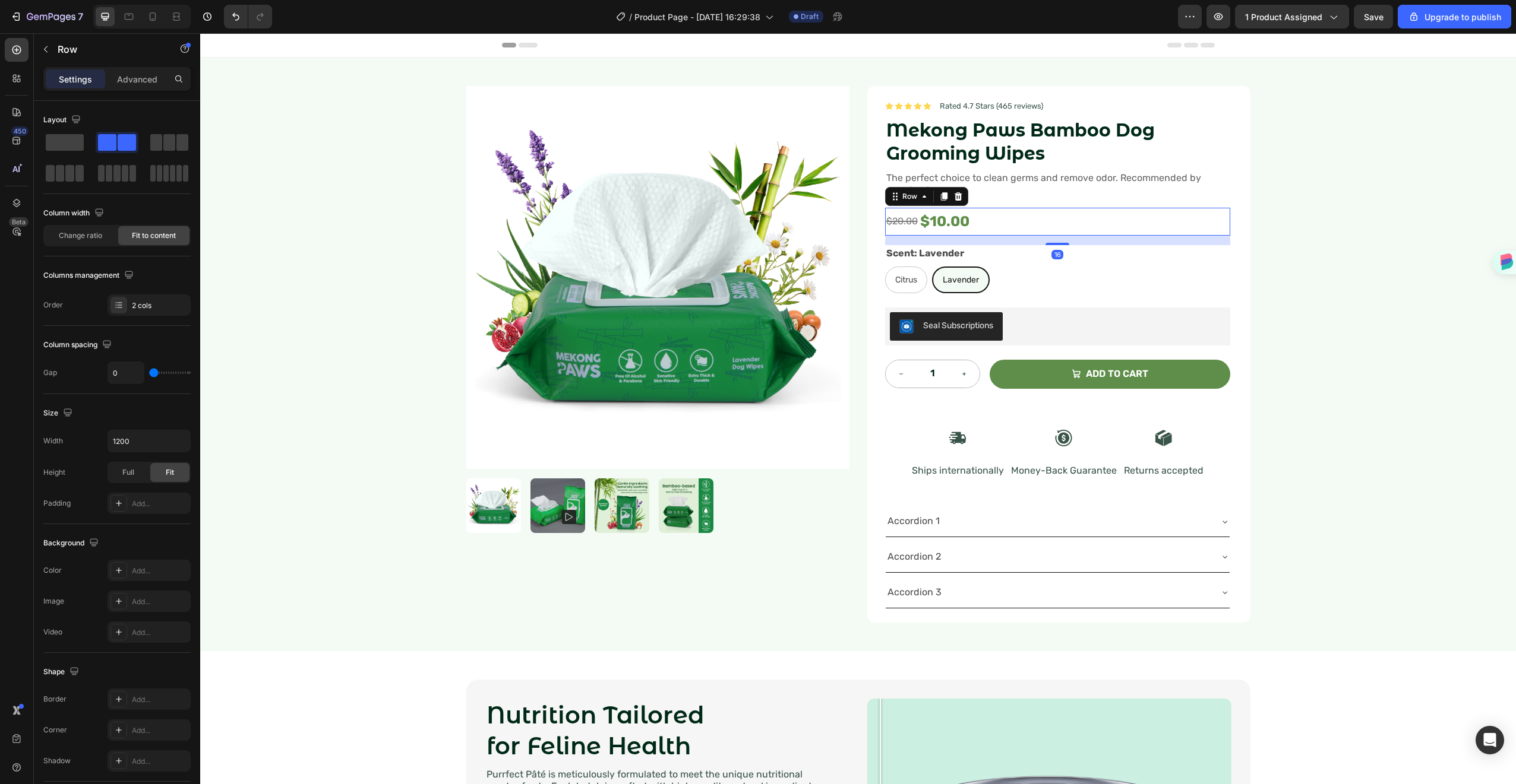
click at [997, 227] on div "$20.00 Compare Price Compare Price $10.00 Product Price Product Price Row 16" at bounding box center [1058, 222] width 345 height 28
click at [154, 378] on div "0" at bounding box center [150, 373] width 83 height 23
type input "2"
type input "3"
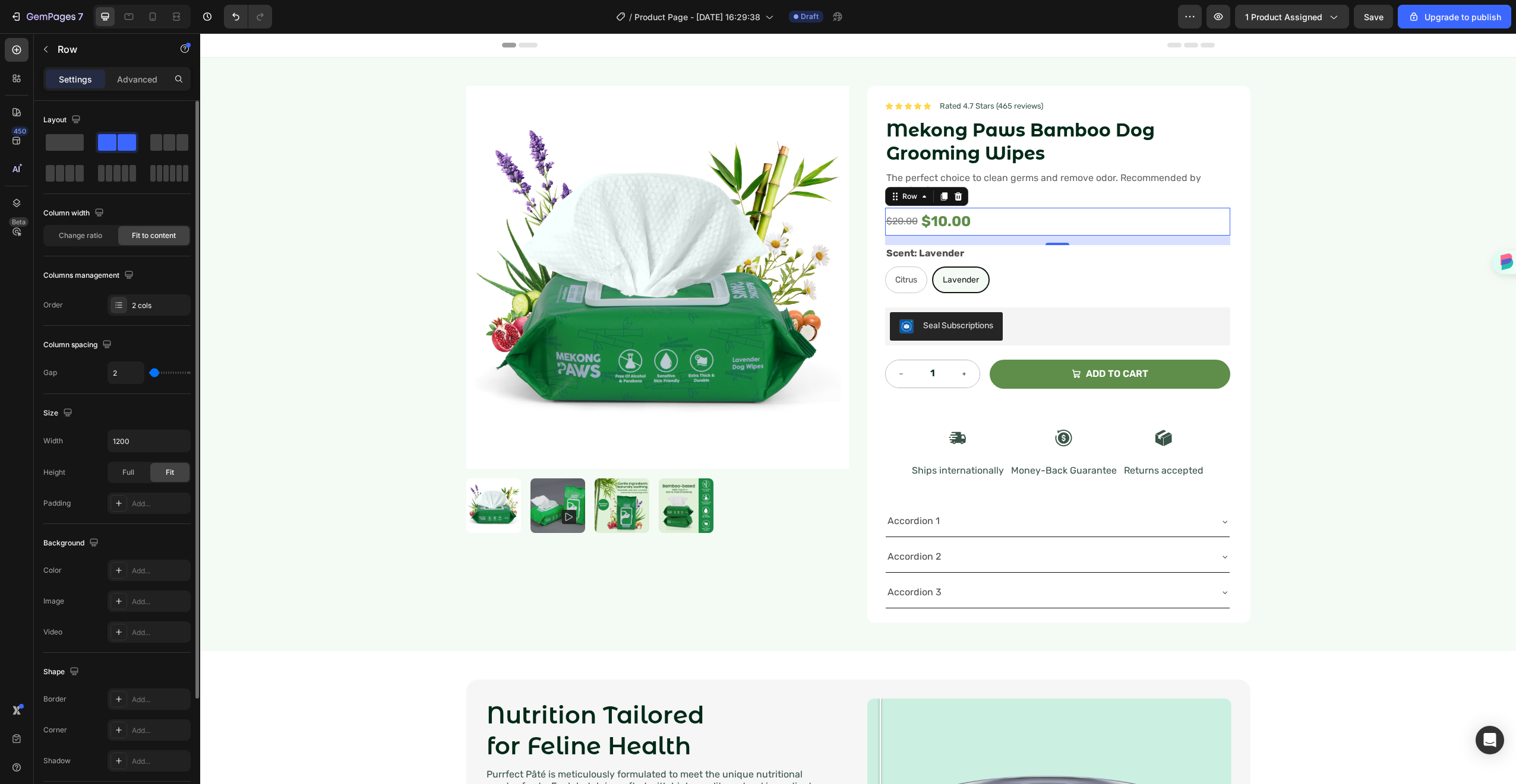
type input "3"
type input "7"
type input "8"
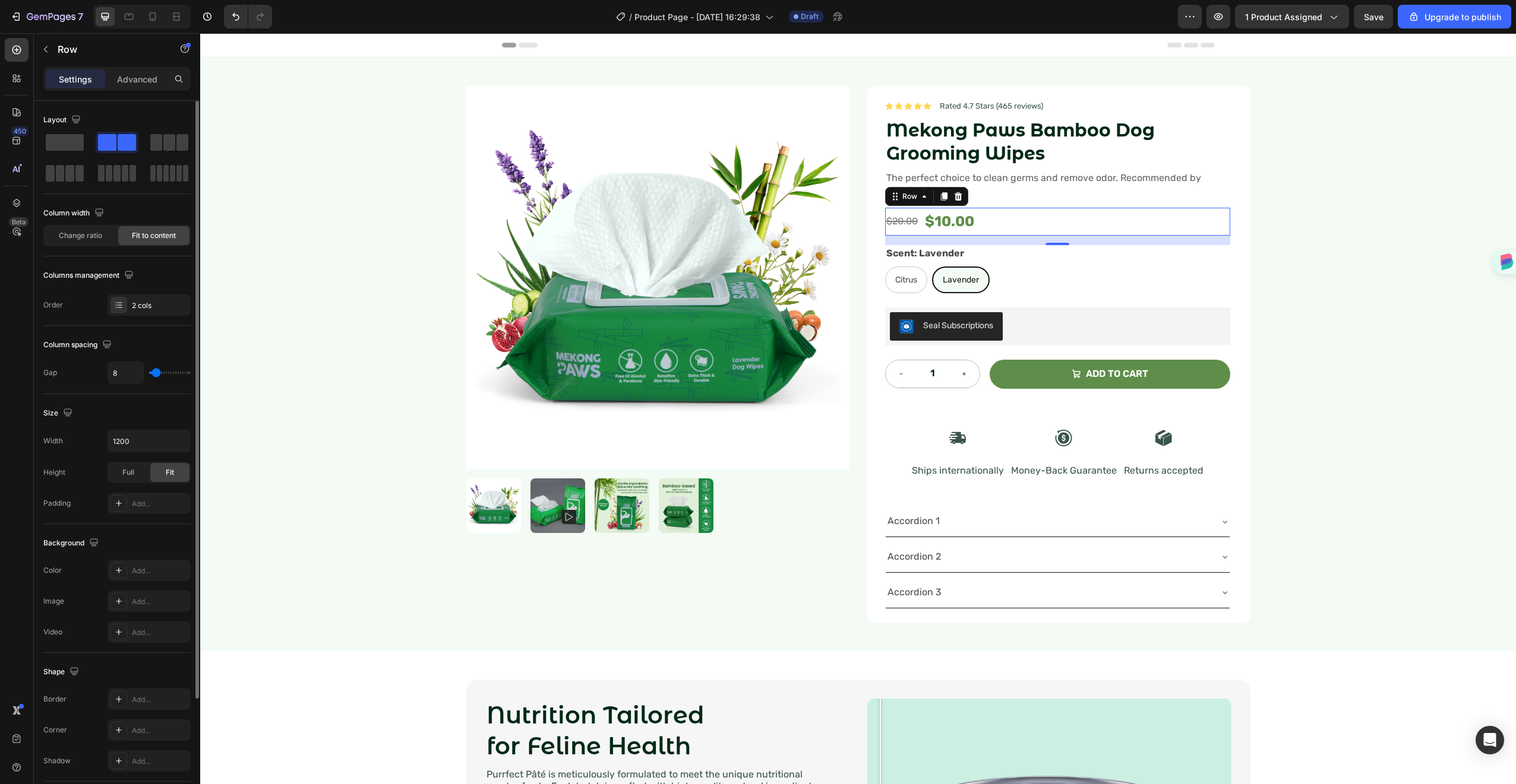
type input "9"
type input "10"
type input "9"
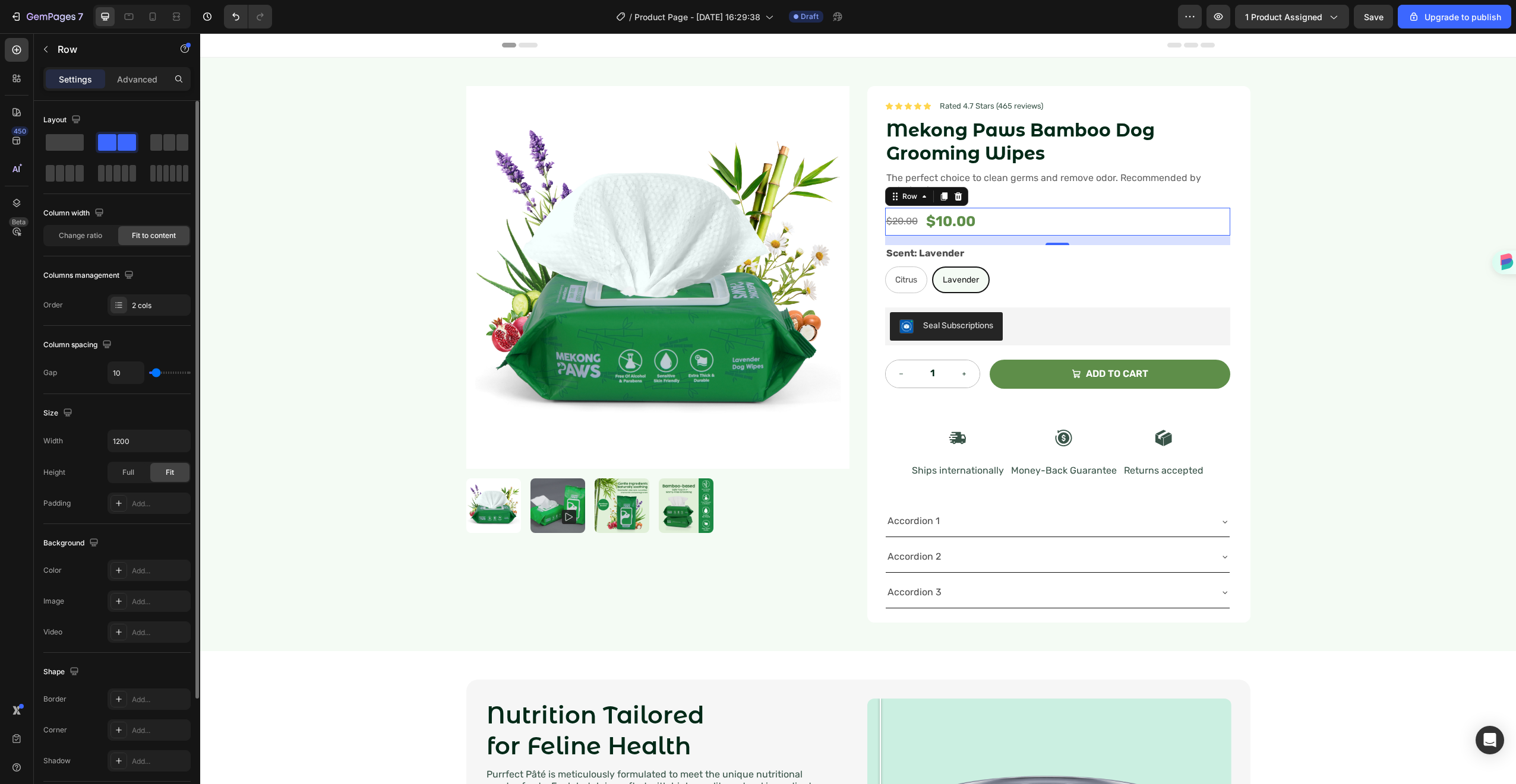
type input "9"
type input "8"
type input "7"
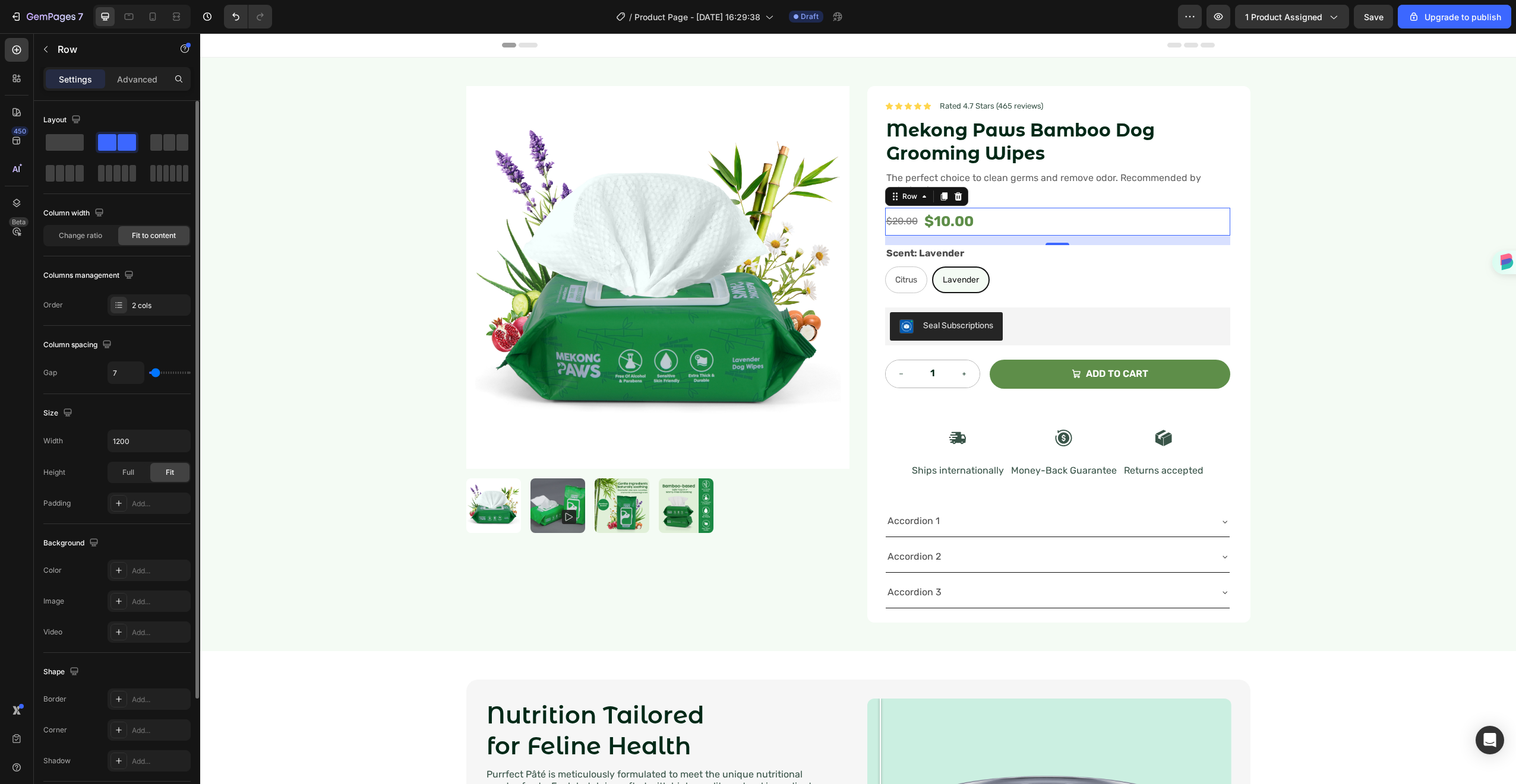
type input "6"
click at [155, 373] on input "range" at bounding box center [170, 373] width 42 height 3
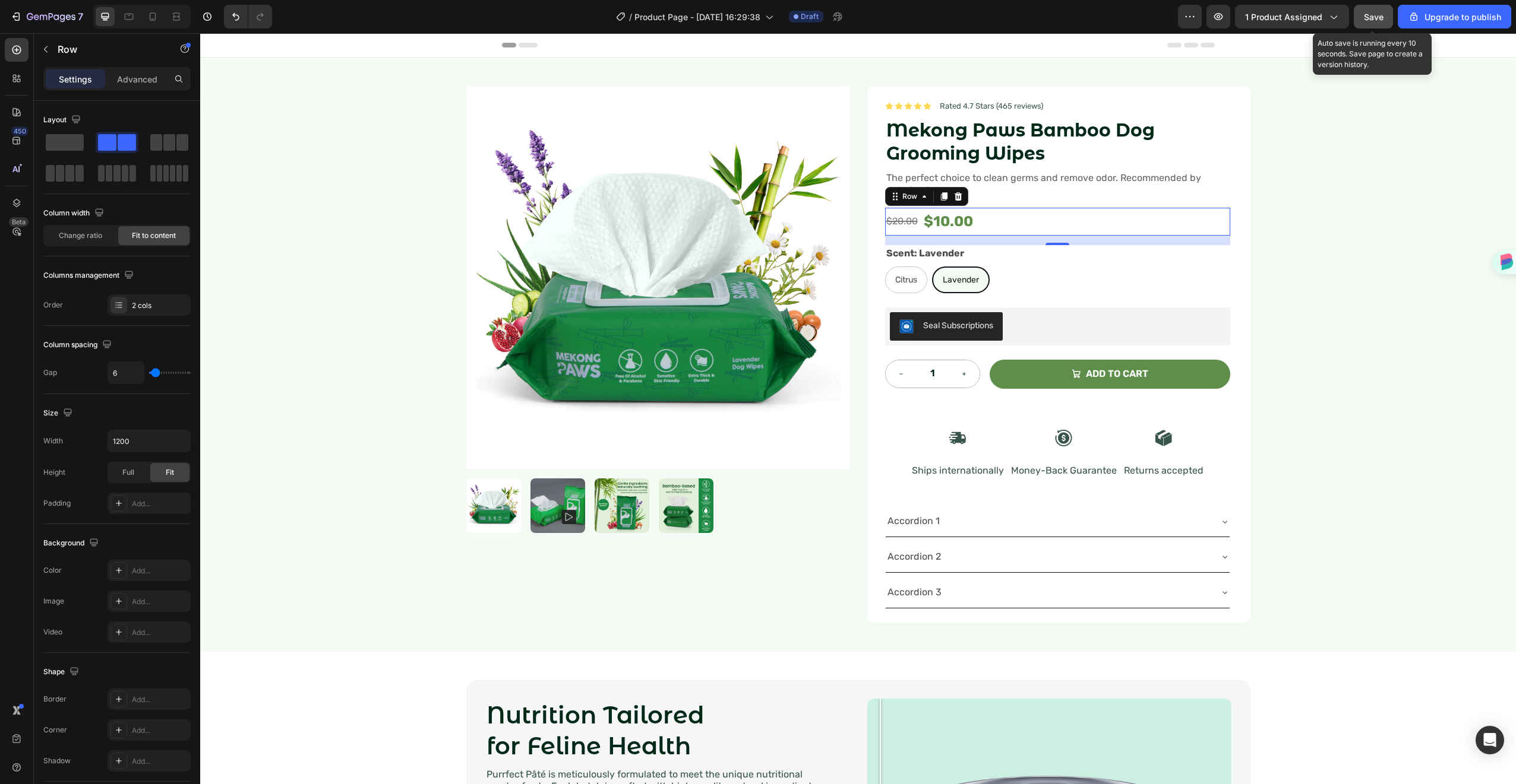
click at [1370, 9] on button "Save" at bounding box center [1373, 16] width 39 height 24
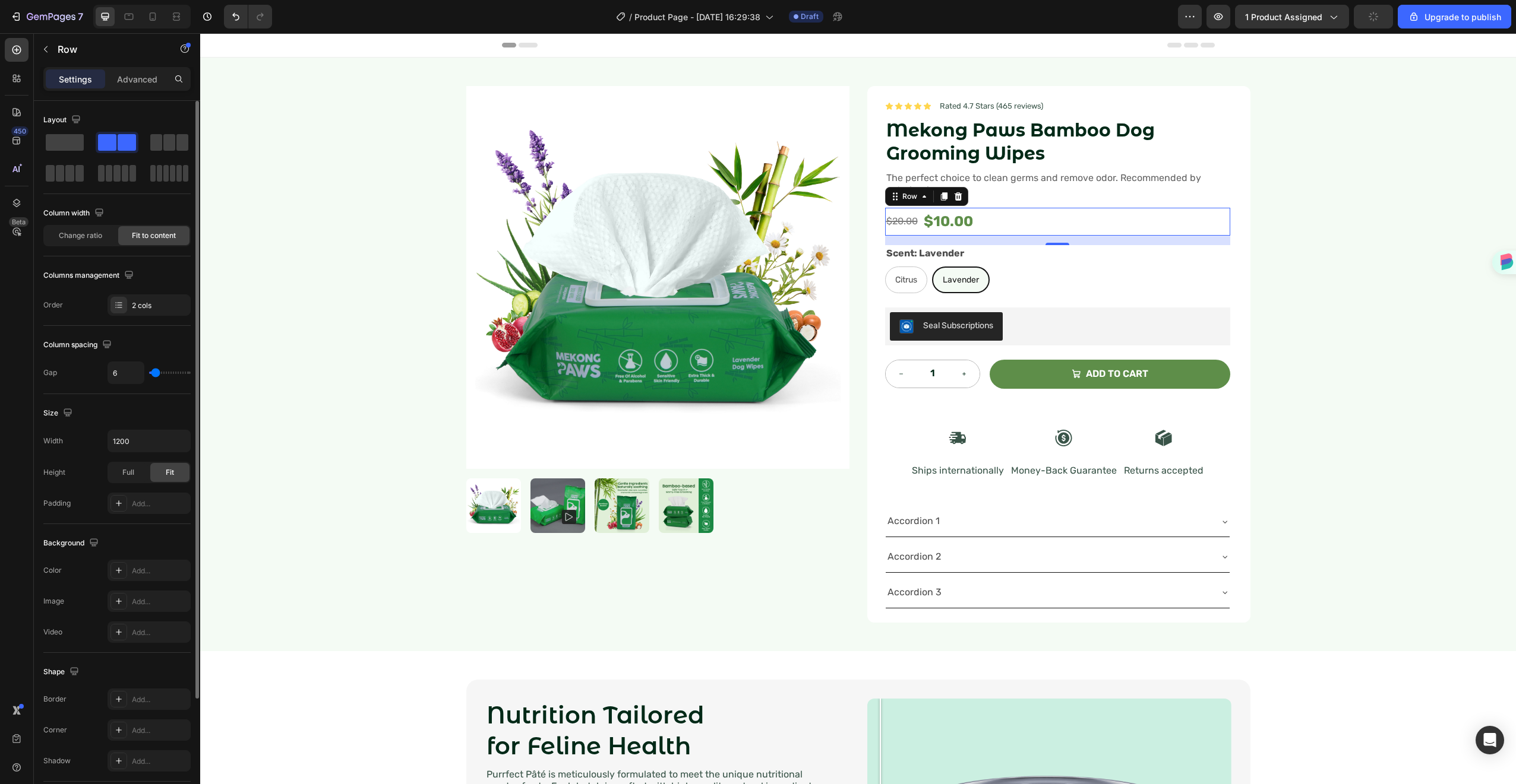
click at [110, 401] on div "Size Width 1200 Height Full Fit Padding Add..." at bounding box center [117, 460] width 148 height 131
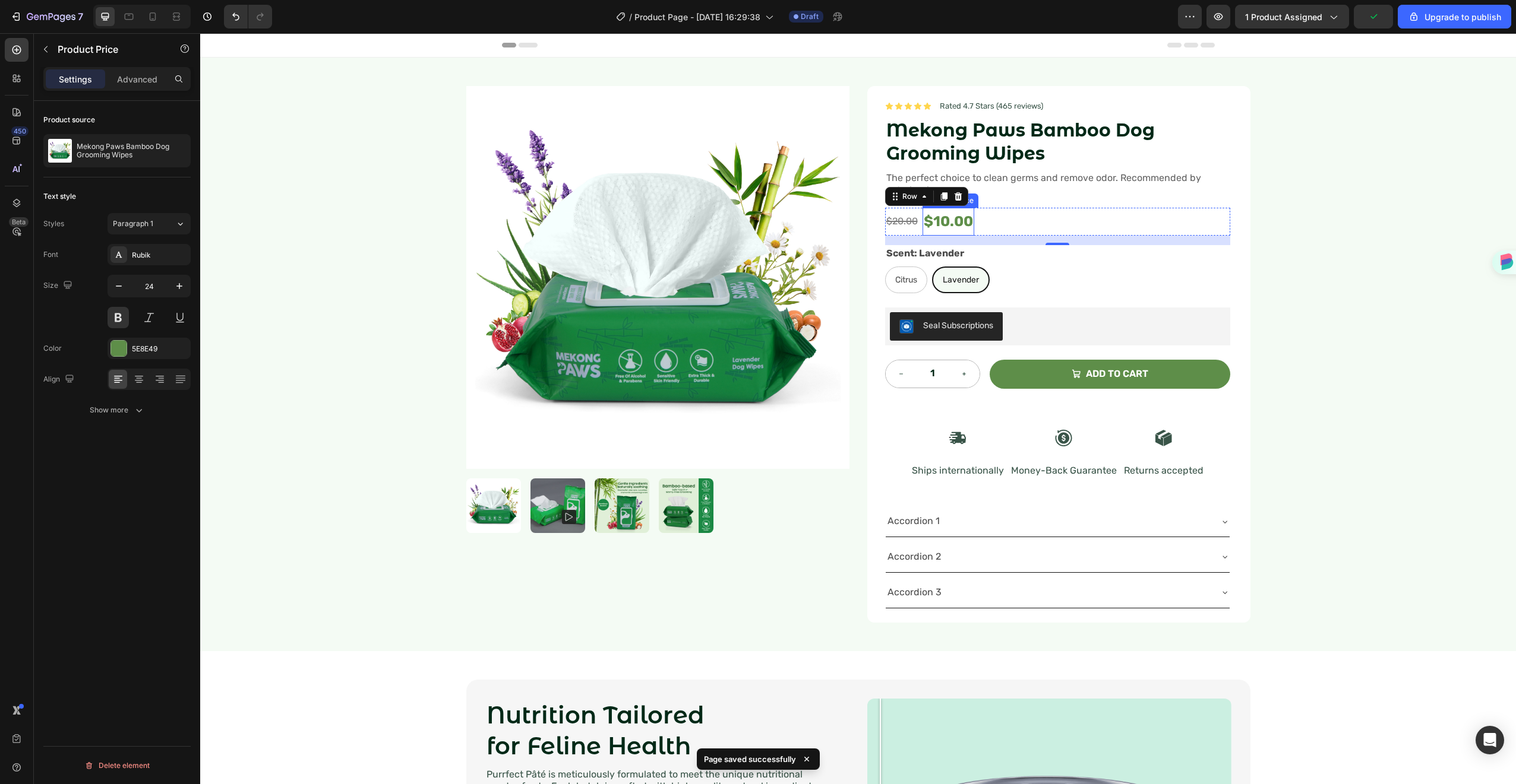
click at [928, 222] on div "$10.00" at bounding box center [948, 222] width 52 height 28
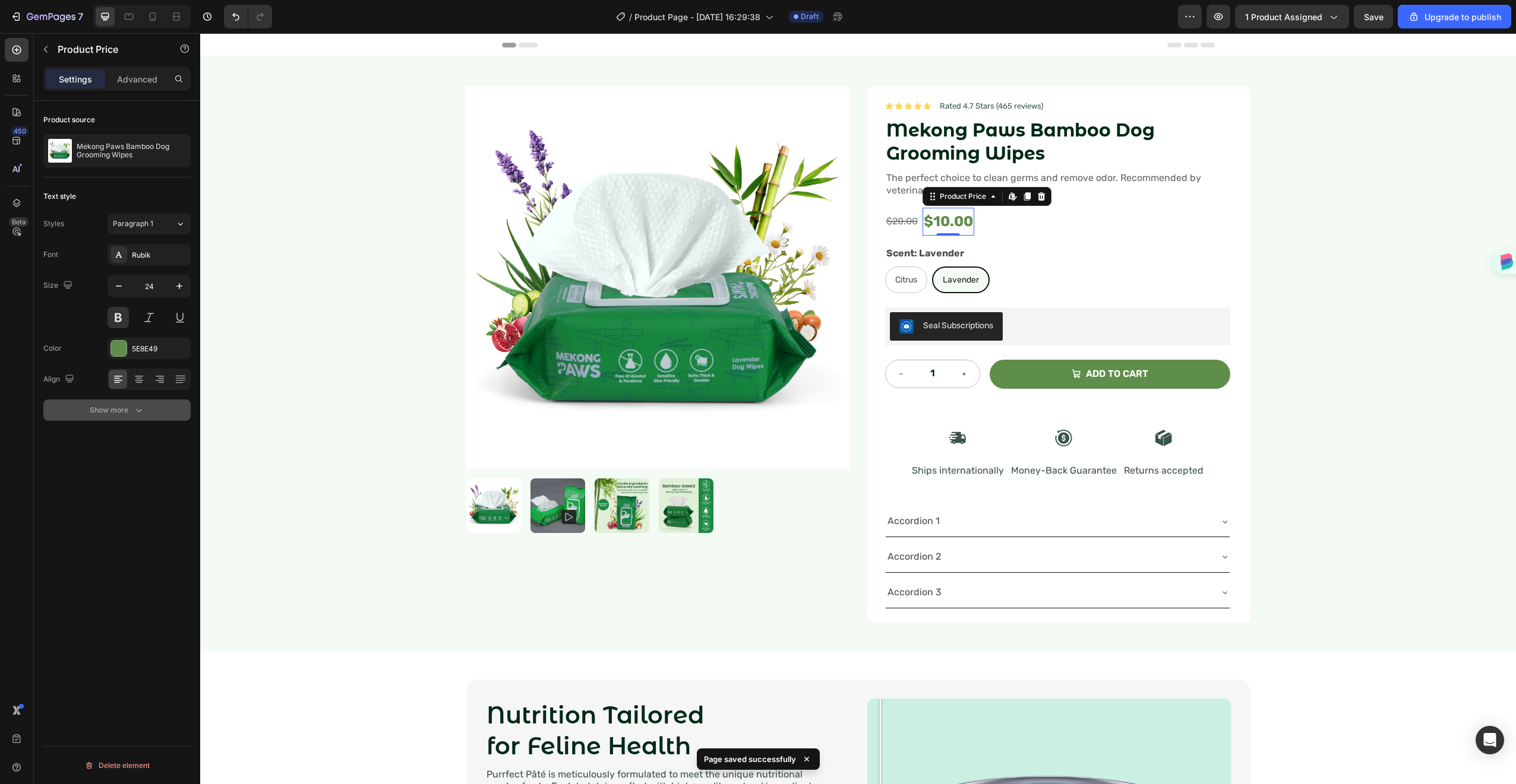
click at [135, 406] on icon "button" at bounding box center [139, 410] width 12 height 12
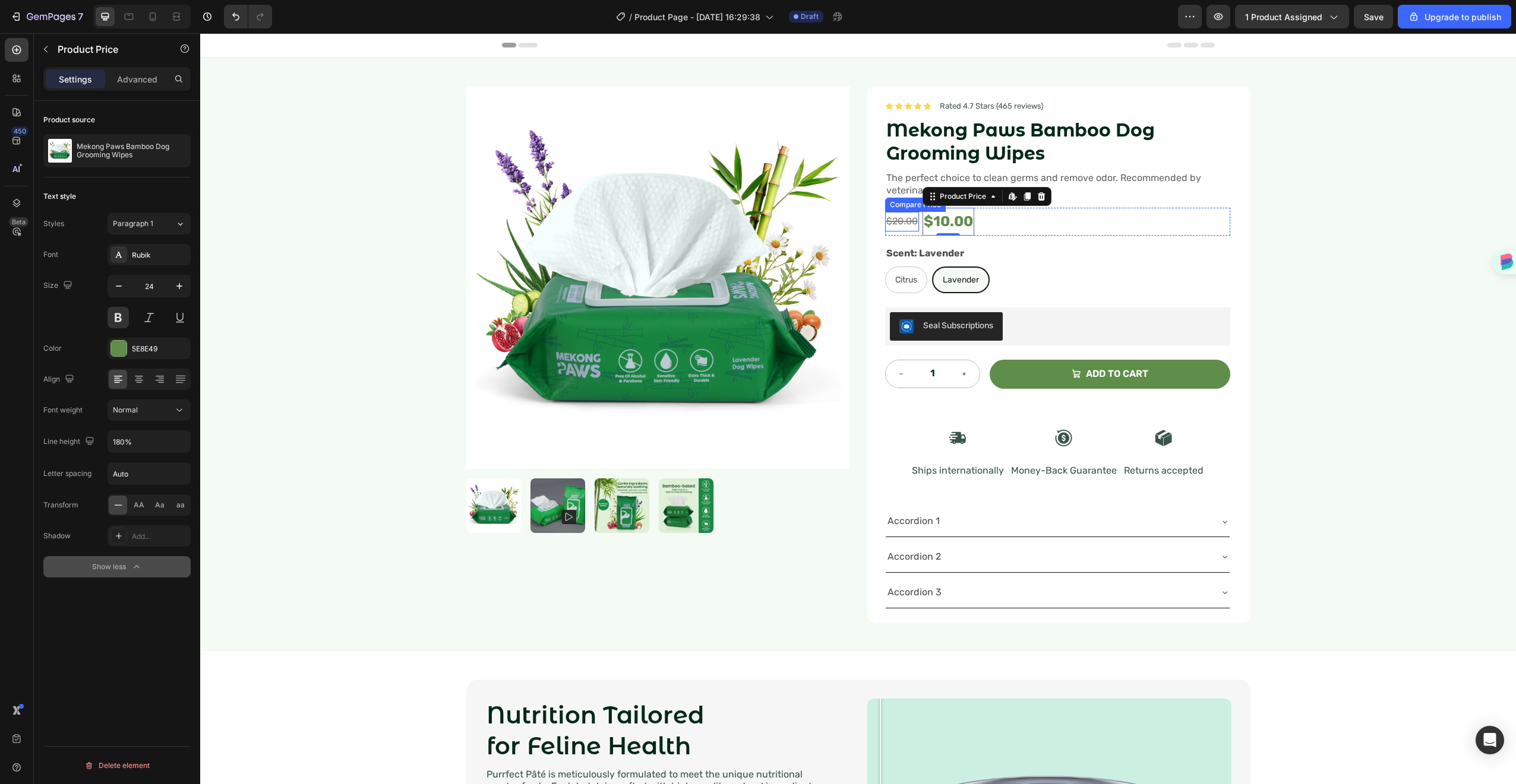
click at [908, 215] on div "$20.00" at bounding box center [903, 221] width 34 height 20
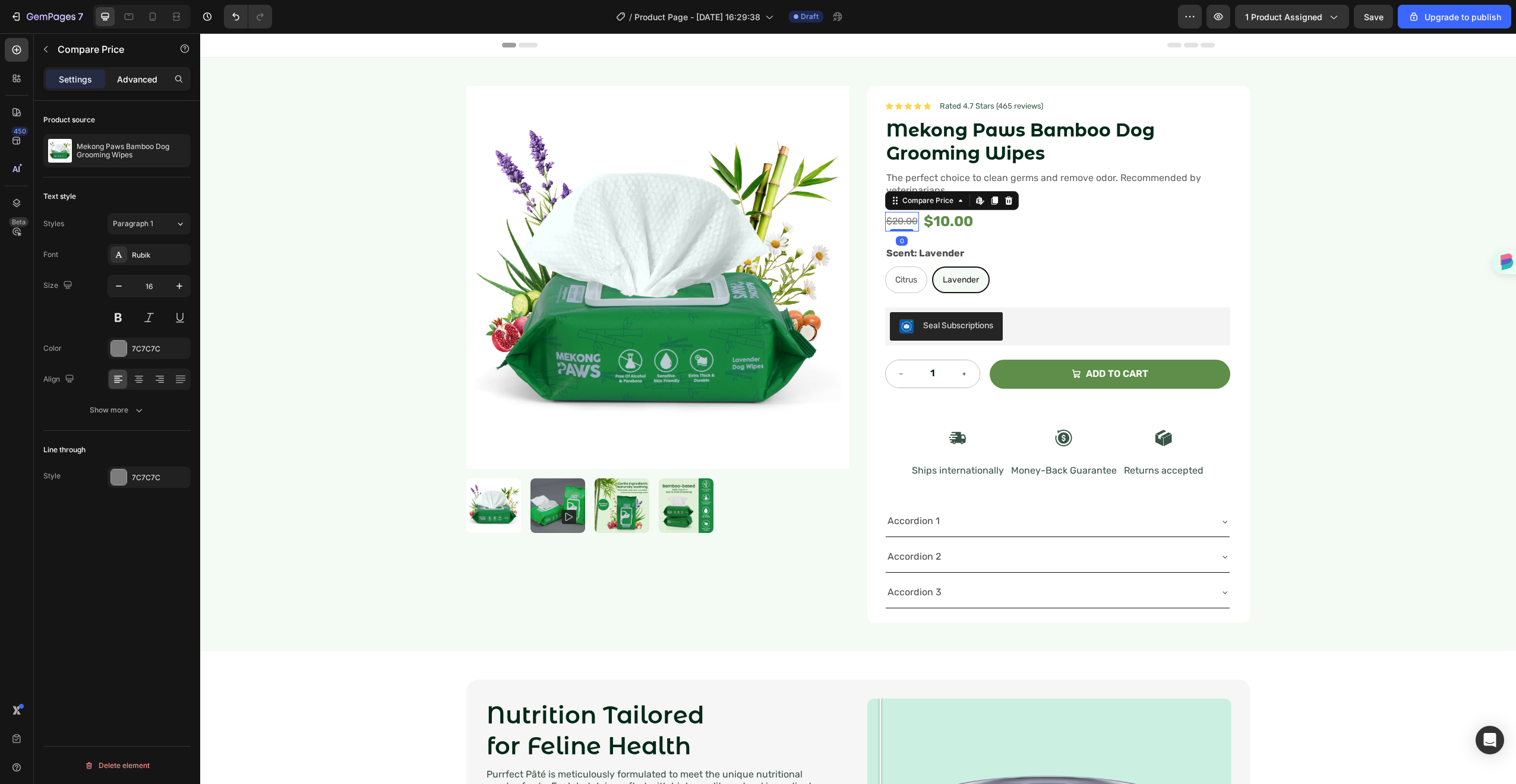
click at [134, 82] on p "Advanced" at bounding box center [137, 78] width 41 height 12
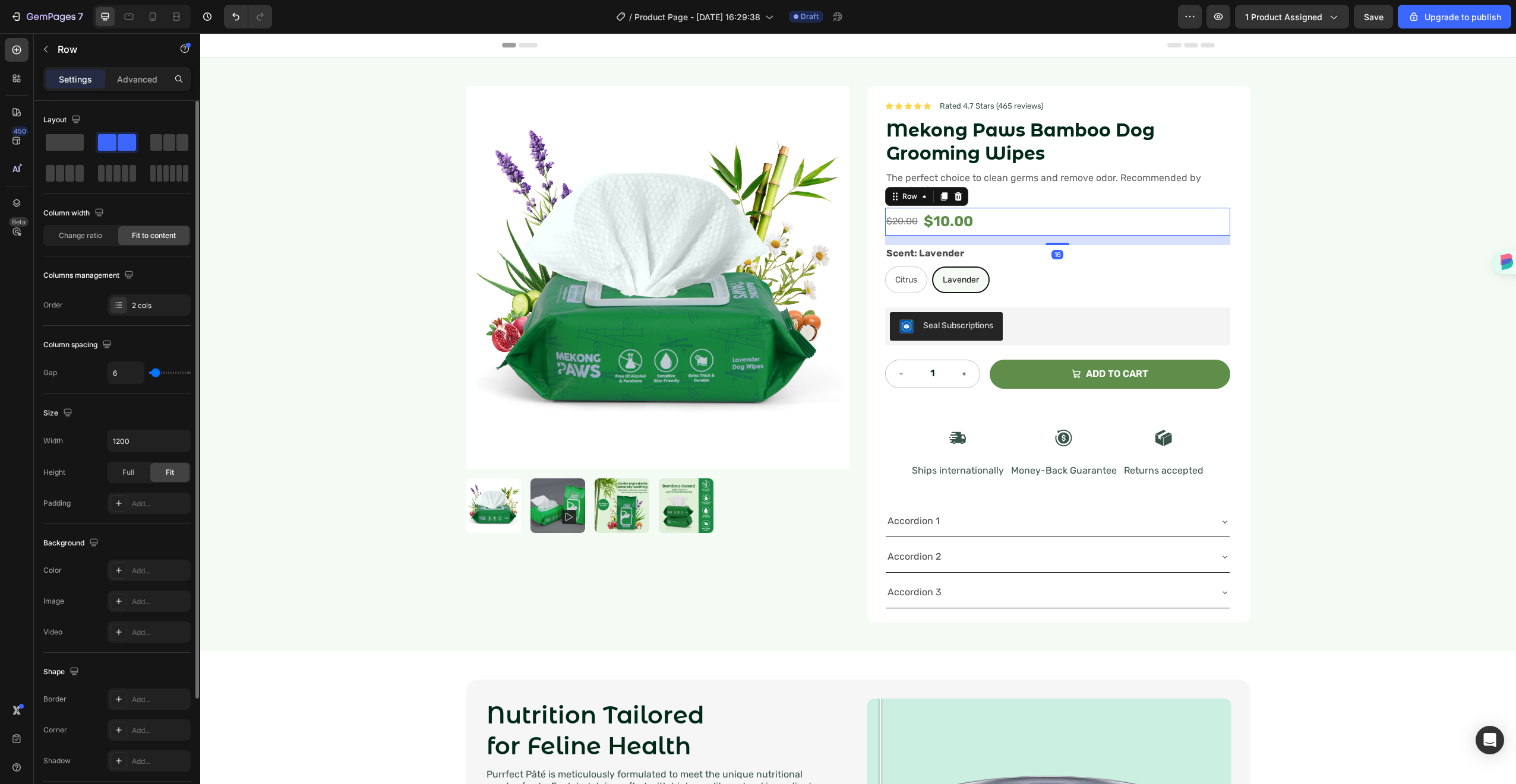
click at [1013, 222] on div "$20.00 Compare Price Compare Price $10.00 Product Price Product Price Row 16" at bounding box center [1058, 222] width 345 height 28
click at [1291, 213] on div "Product Images Icon Icon Icon Icon Icon Icon List Rated 4.7 Stars (465 reviews)…" at bounding box center [858, 355] width 1316 height 594
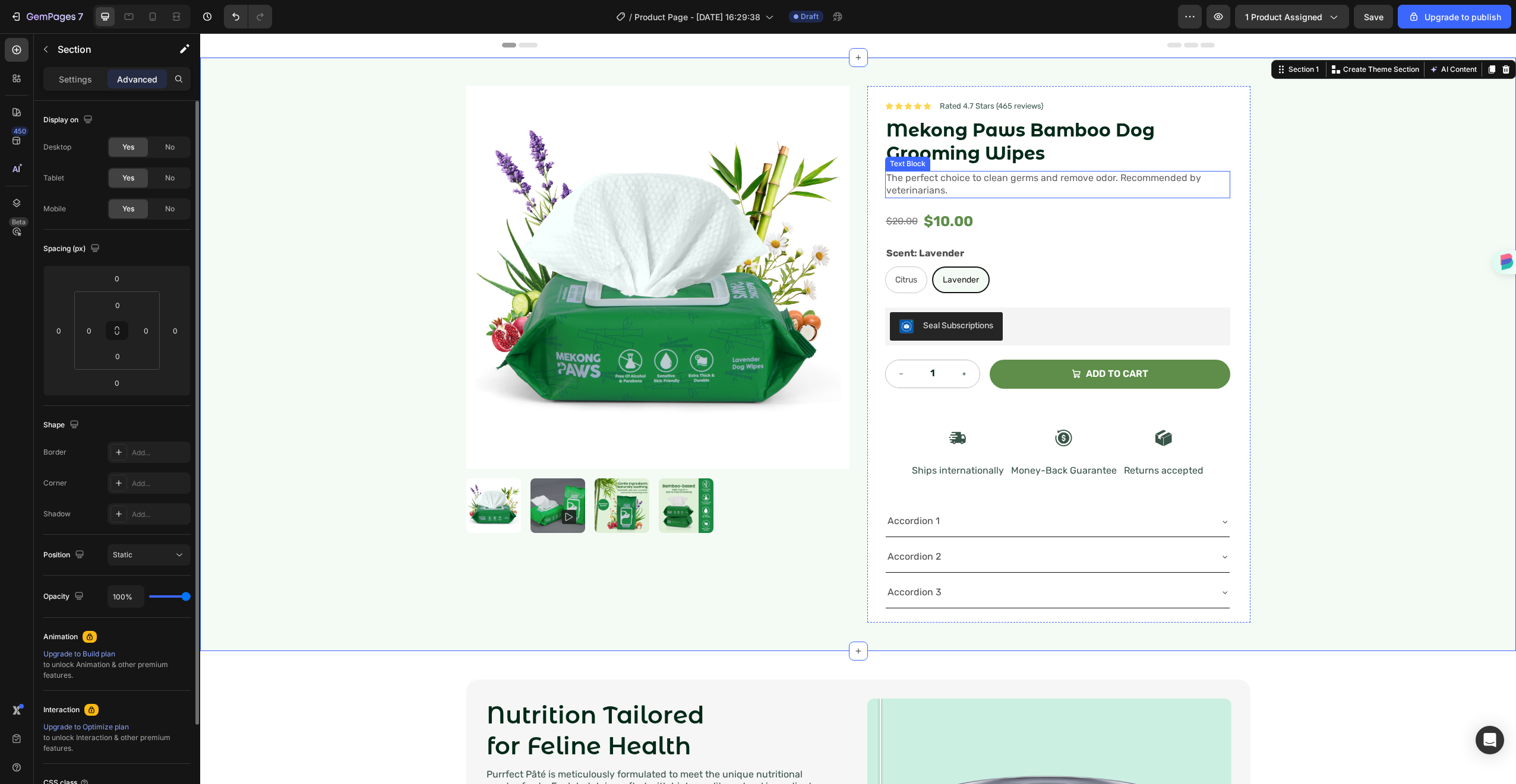
click at [926, 192] on span "The perfect choice to clean germs and remove odor. Recommended by veterinarians." at bounding box center [1044, 183] width 315 height 24
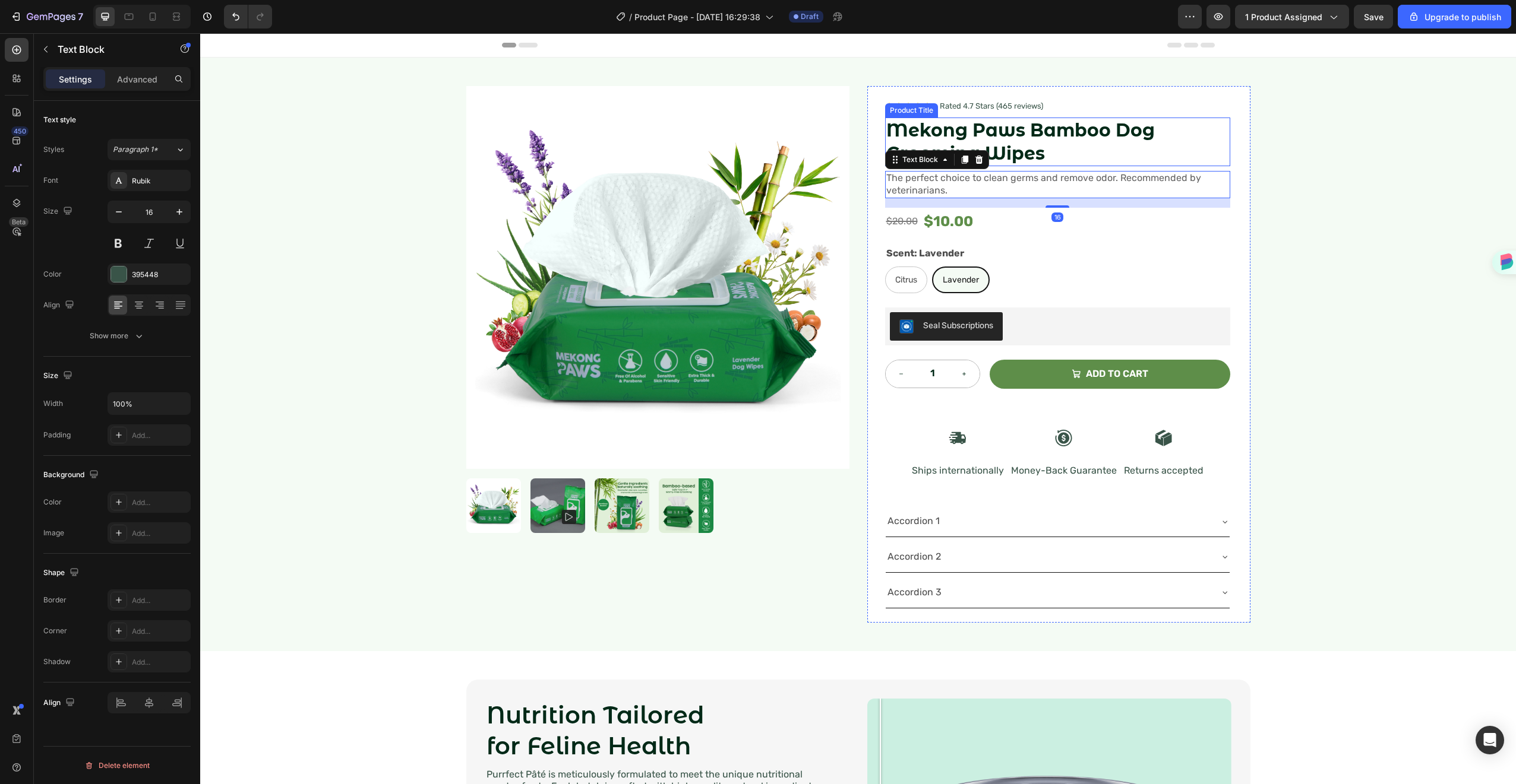
click at [1052, 141] on h1 "Mekong Paws Bamboo Dog Grooming Wipes" at bounding box center [1058, 141] width 345 height 48
click at [1037, 178] on span "The perfect choice to clean germs and remove odor. Recommended by veterinarians." at bounding box center [1044, 183] width 315 height 24
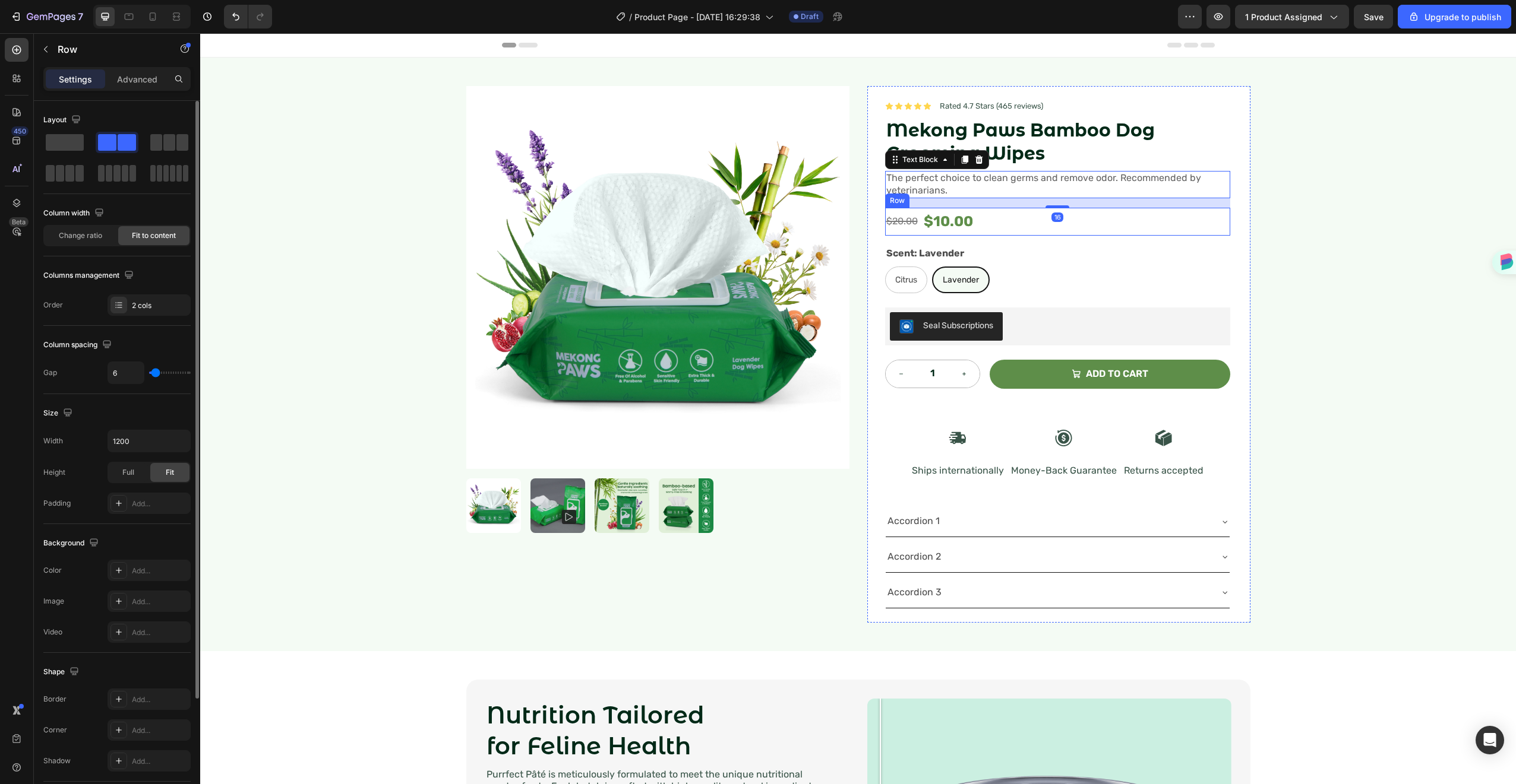
click at [1005, 219] on div "$20.00 Compare Price Compare Price $10.00 Product Price Product Price Row" at bounding box center [1058, 222] width 345 height 28
click at [1035, 173] on span "The perfect choice to clean germs and remove odor. Recommended by veterinarians." at bounding box center [1044, 183] width 315 height 24
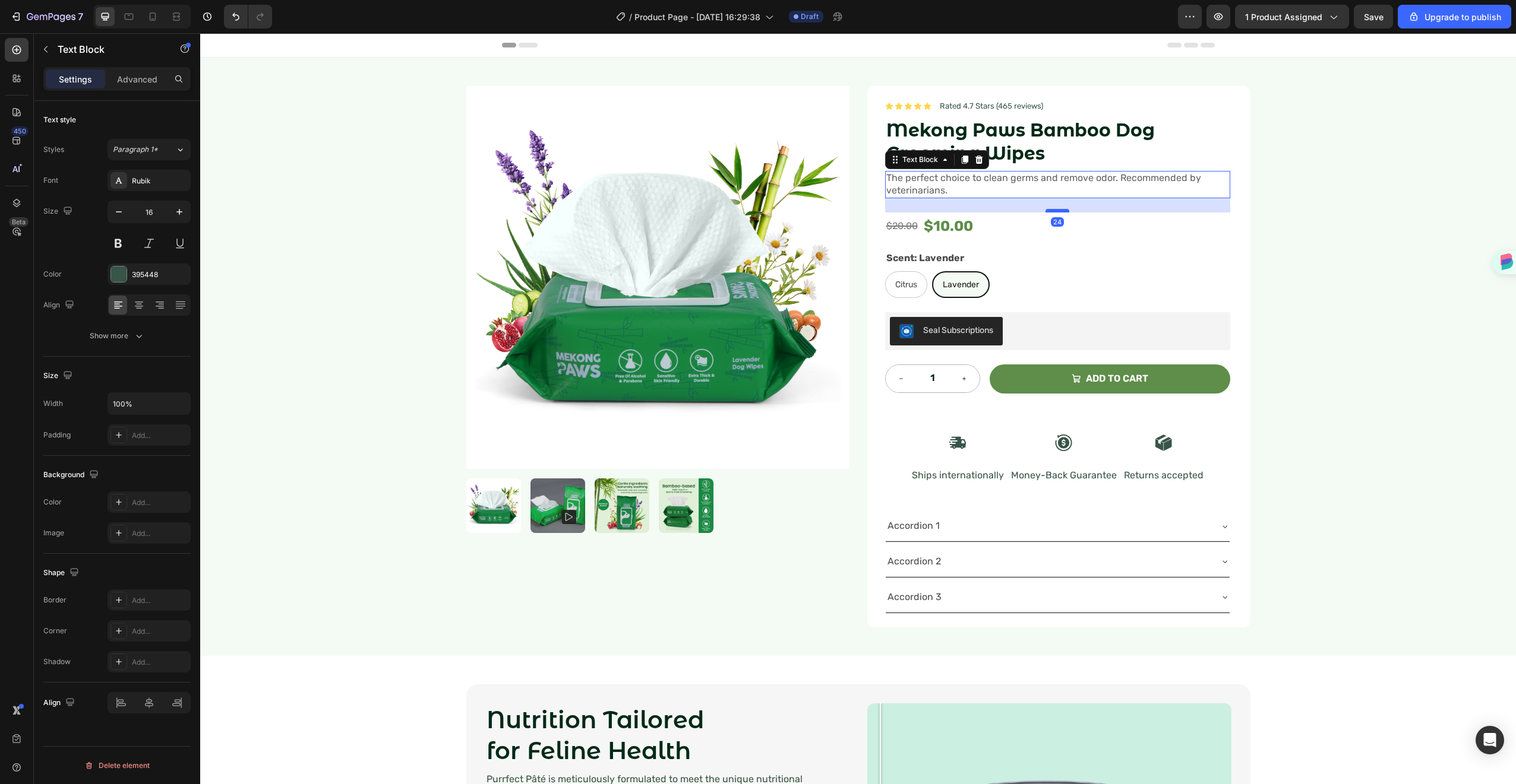
click at [1049, 212] on div at bounding box center [1057, 211] width 24 height 4
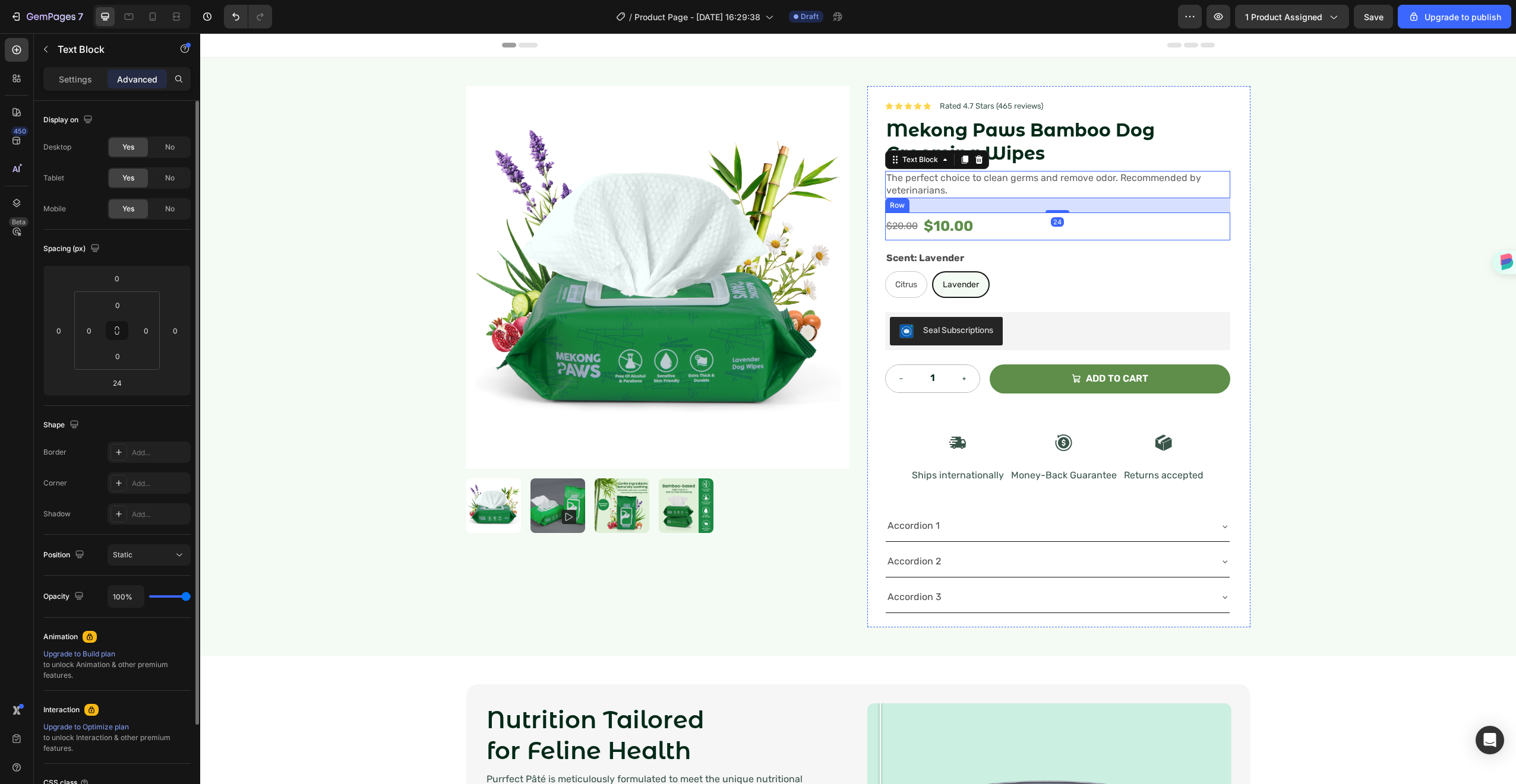
click at [989, 229] on div "$20.00 Compare Price Compare Price $10.00 Product Price Product Price Row" at bounding box center [1058, 227] width 345 height 28
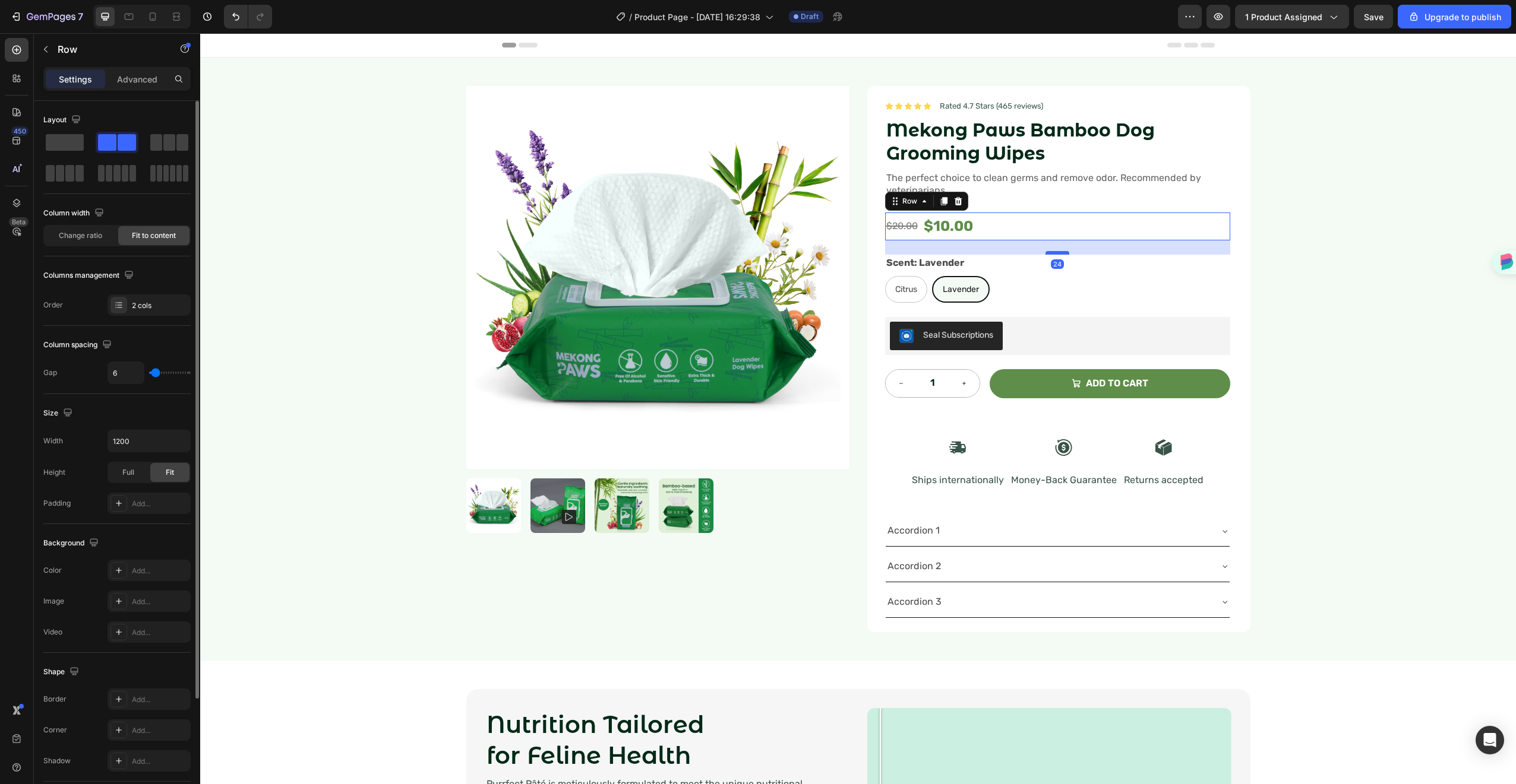
click at [1049, 253] on div at bounding box center [1057, 253] width 24 height 4
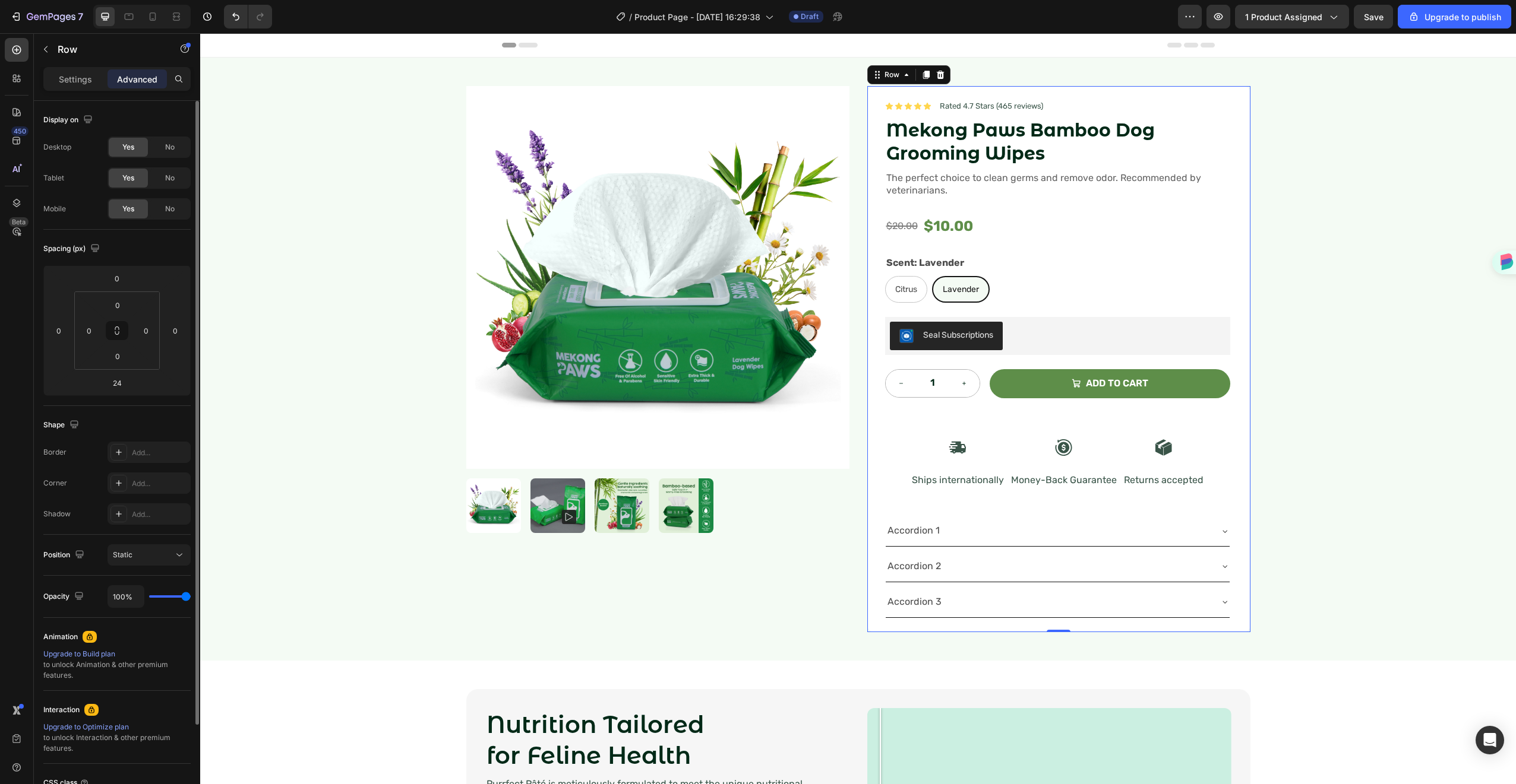
click at [1238, 206] on div "Icon Icon Icon Icon Icon Icon List Rated 4.7 Stars (465 reviews) Text Block Row…" at bounding box center [1059, 359] width 383 height 547
click at [908, 222] on div "$20.00" at bounding box center [903, 226] width 34 height 20
click at [940, 221] on div "$10.00" at bounding box center [948, 227] width 52 height 28
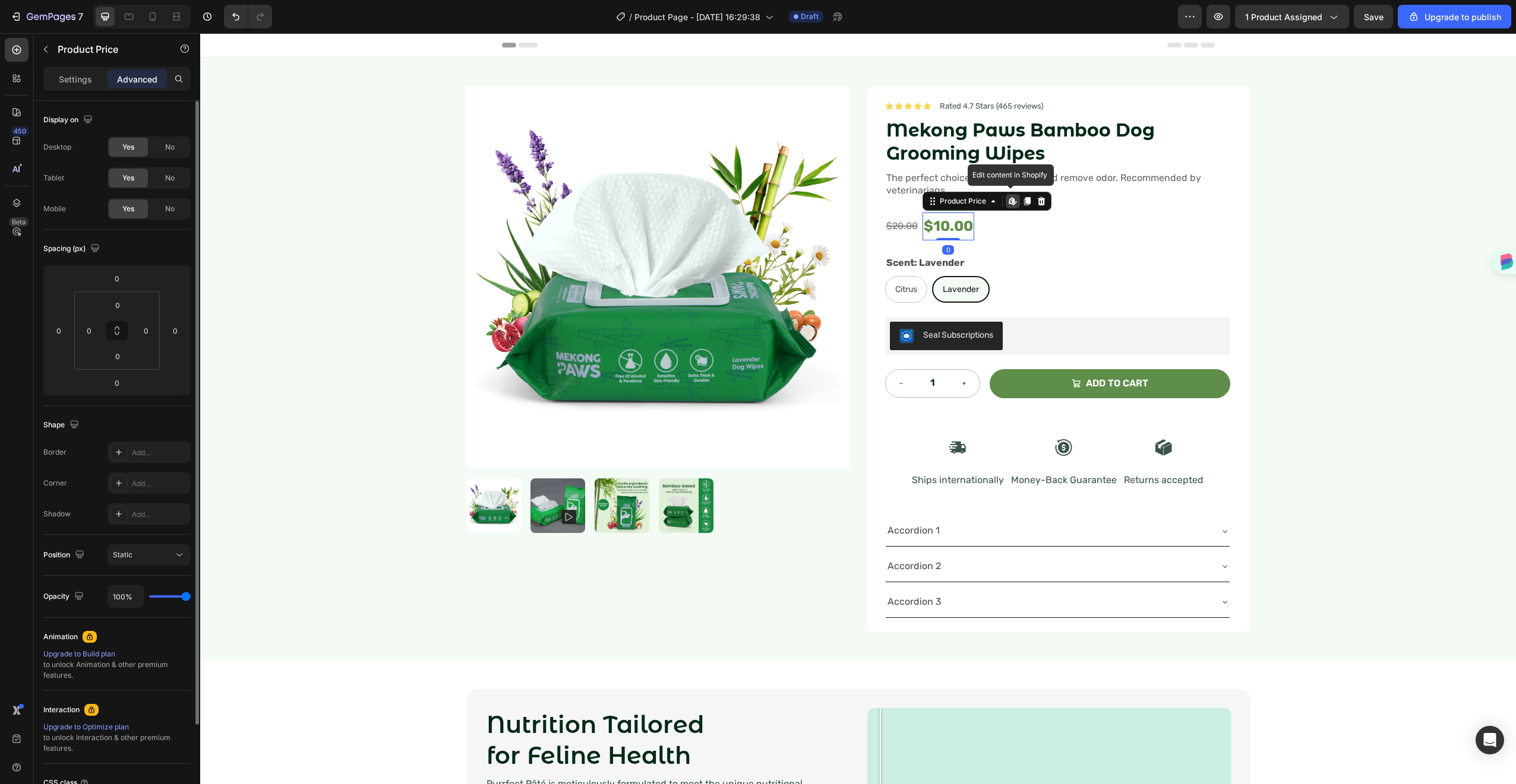
click at [940, 221] on div "$10.00" at bounding box center [948, 227] width 52 height 28
click at [93, 81] on div "Settings" at bounding box center [75, 78] width 60 height 19
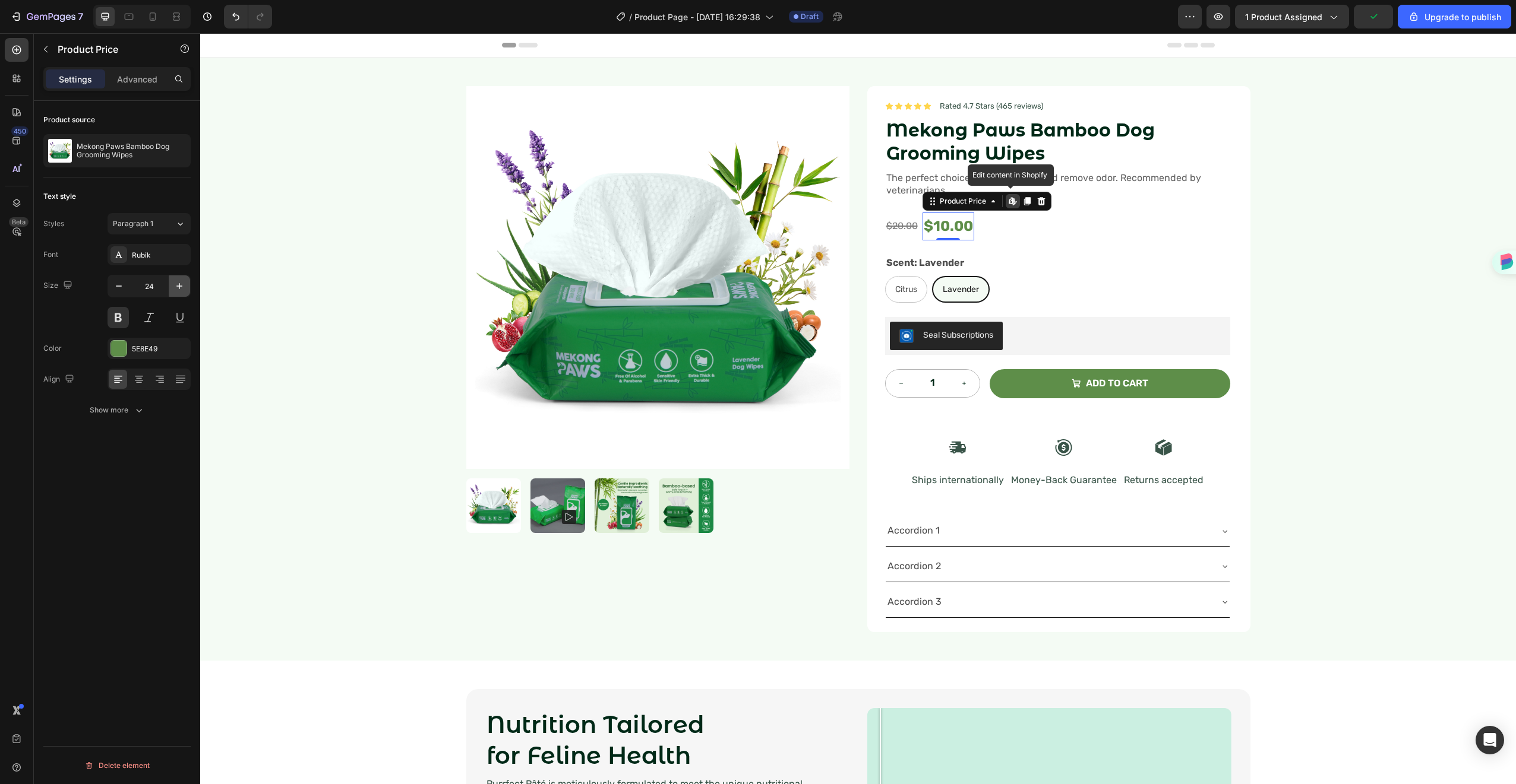
click at [178, 287] on icon "button" at bounding box center [179, 286] width 12 height 12
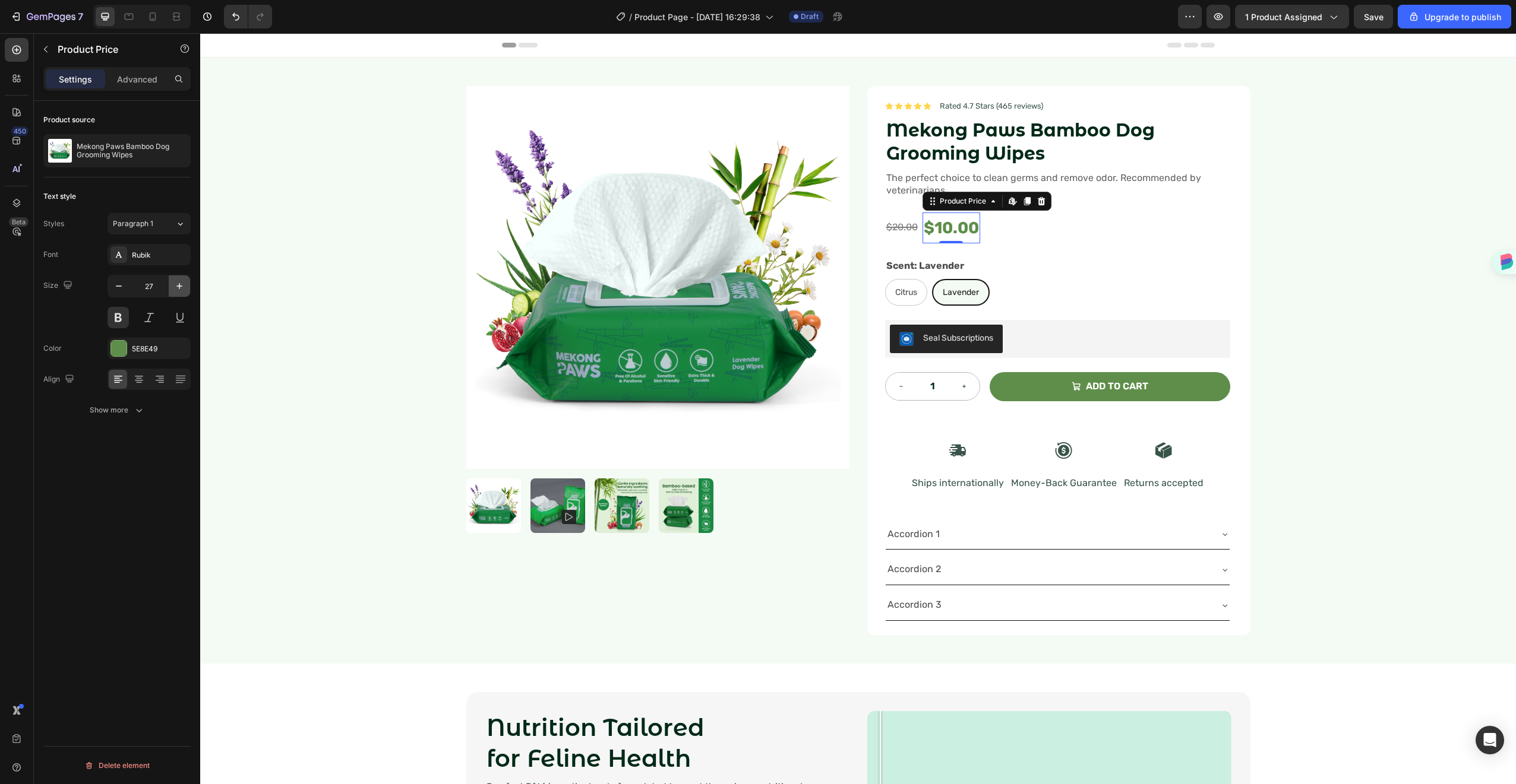
click at [178, 287] on icon "button" at bounding box center [179, 286] width 12 height 12
type input "28"
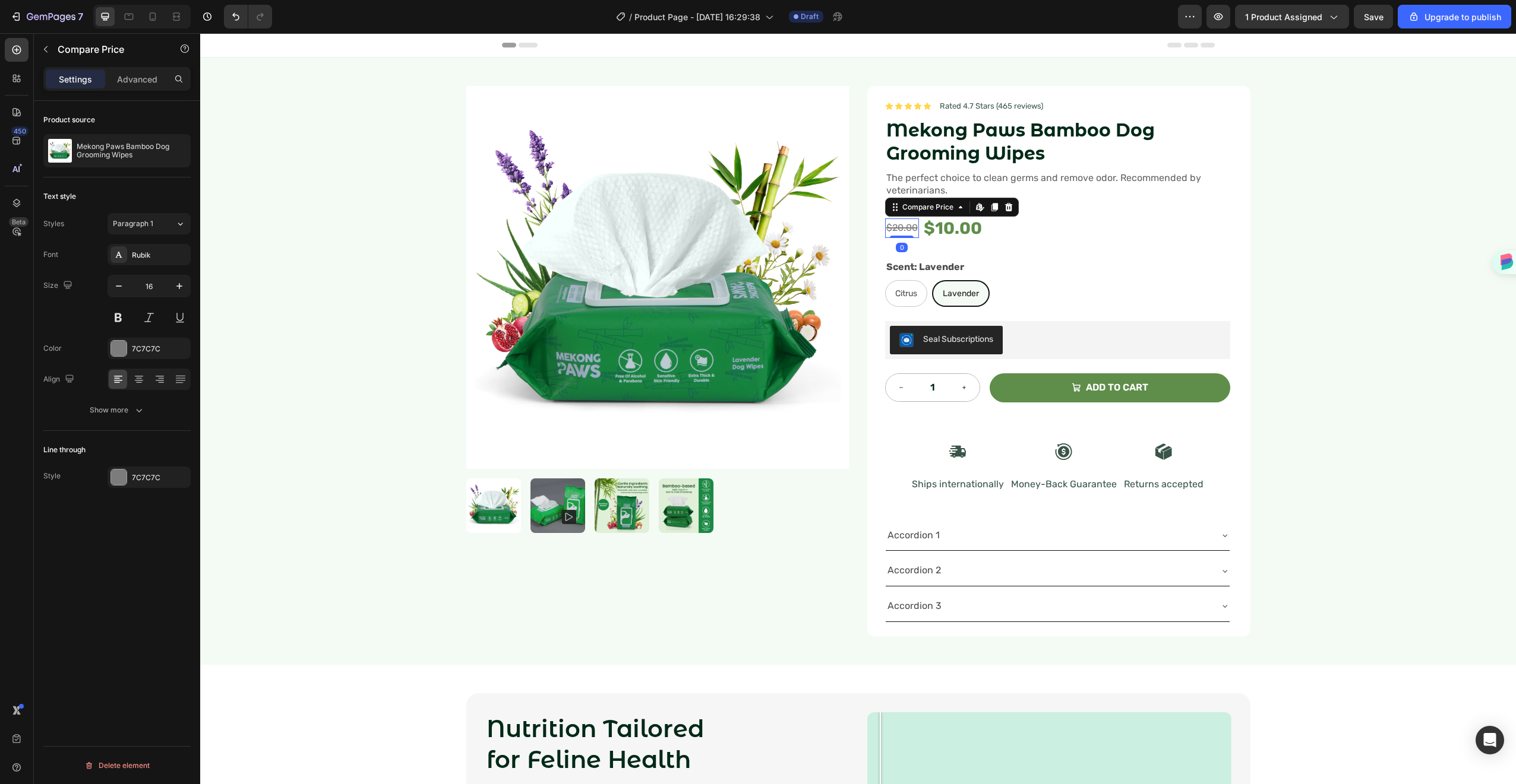
click at [905, 227] on div "$20.00" at bounding box center [903, 228] width 34 height 20
click at [180, 281] on icon "button" at bounding box center [179, 286] width 12 height 12
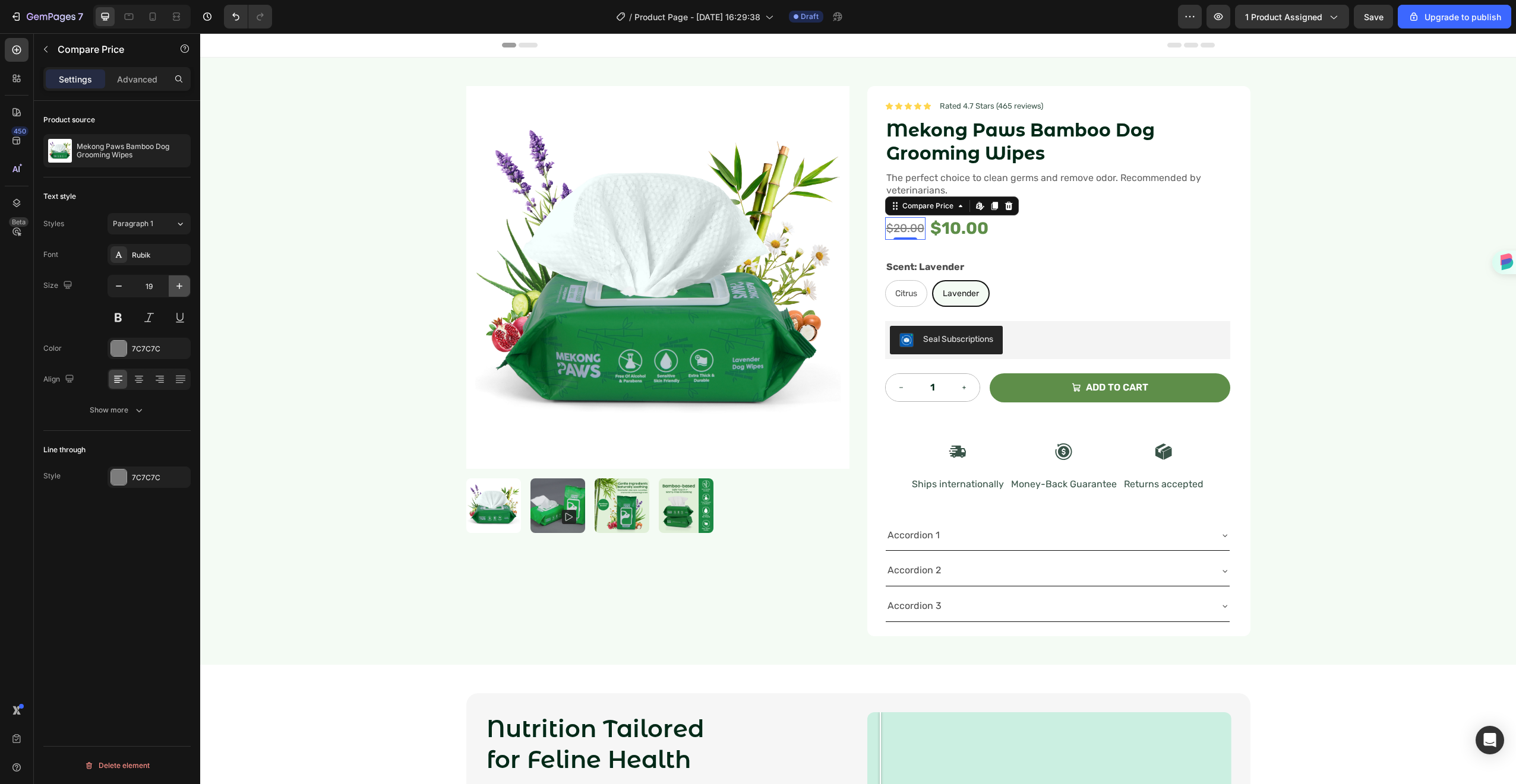
type input "20"
click at [1075, 235] on div "$20.00 Compare Price Edit content in Shopify 0 Compare Price Edit content in Sh…" at bounding box center [1058, 229] width 345 height 32
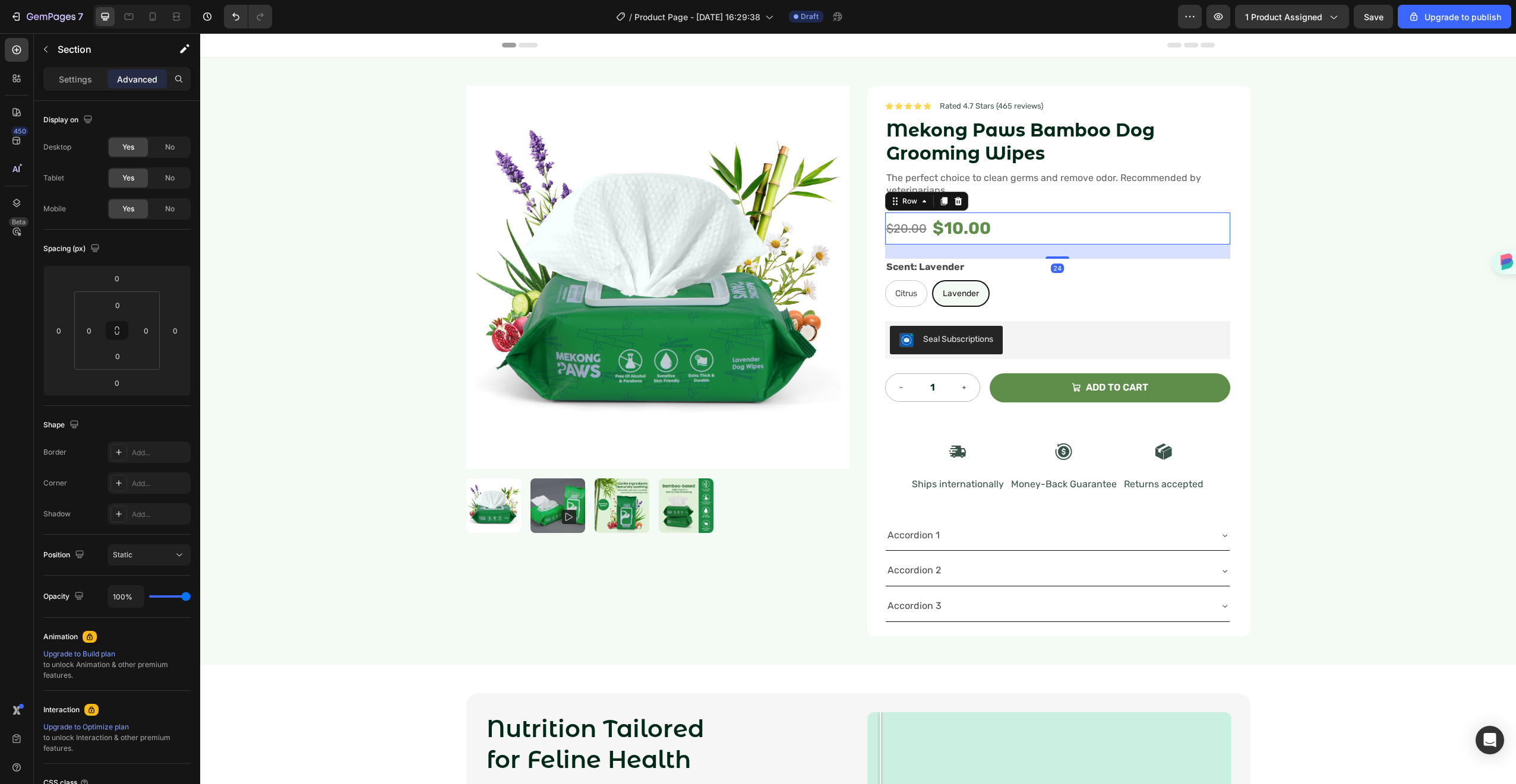
click at [1258, 218] on div "Product Images Icon Icon Icon Icon Icon Icon List Rated 4.7 Stars (465 reviews)…" at bounding box center [858, 361] width 1316 height 607
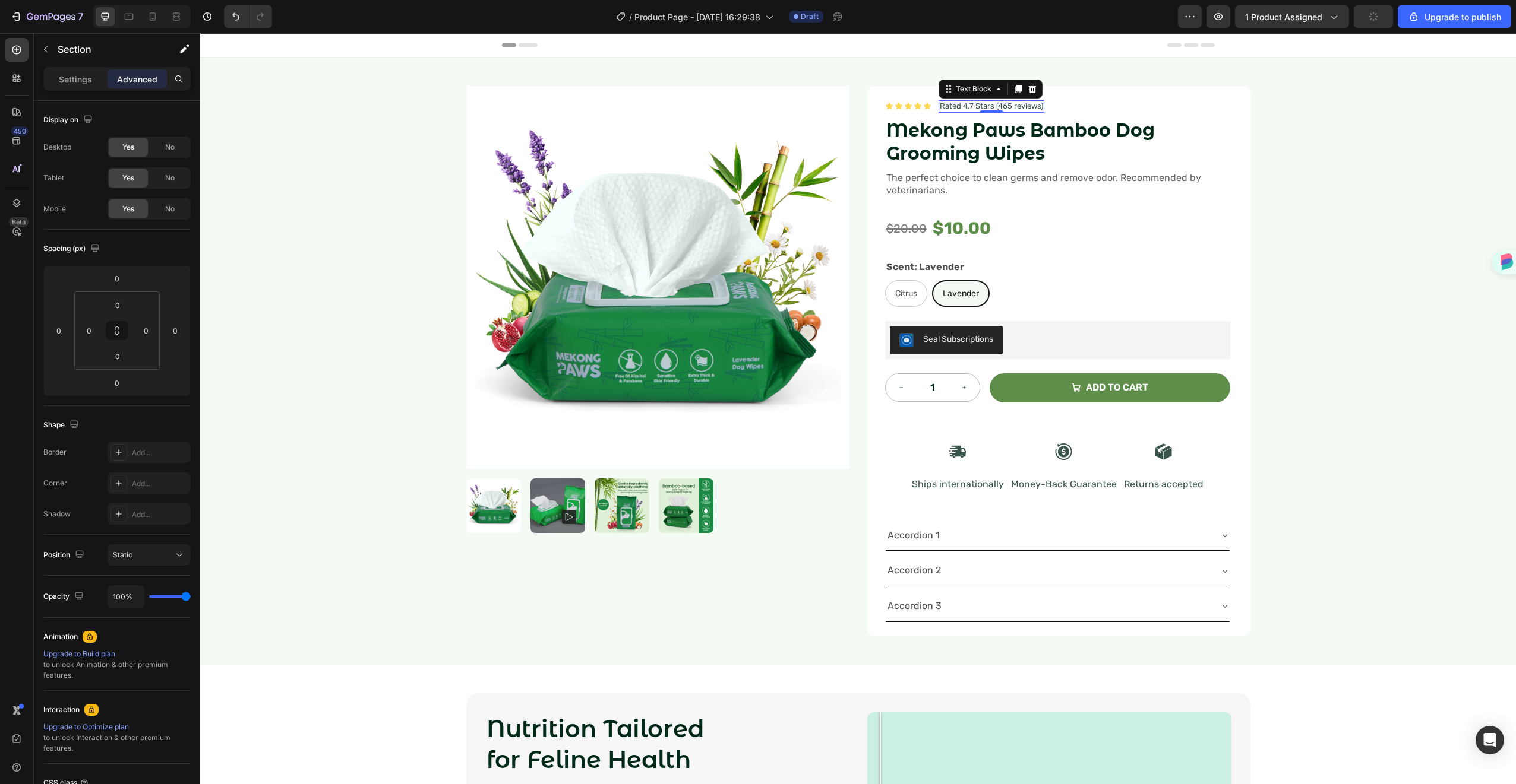
click at [998, 106] on p "Rated 4.7 Stars (465 reviews)" at bounding box center [991, 106] width 103 height 10
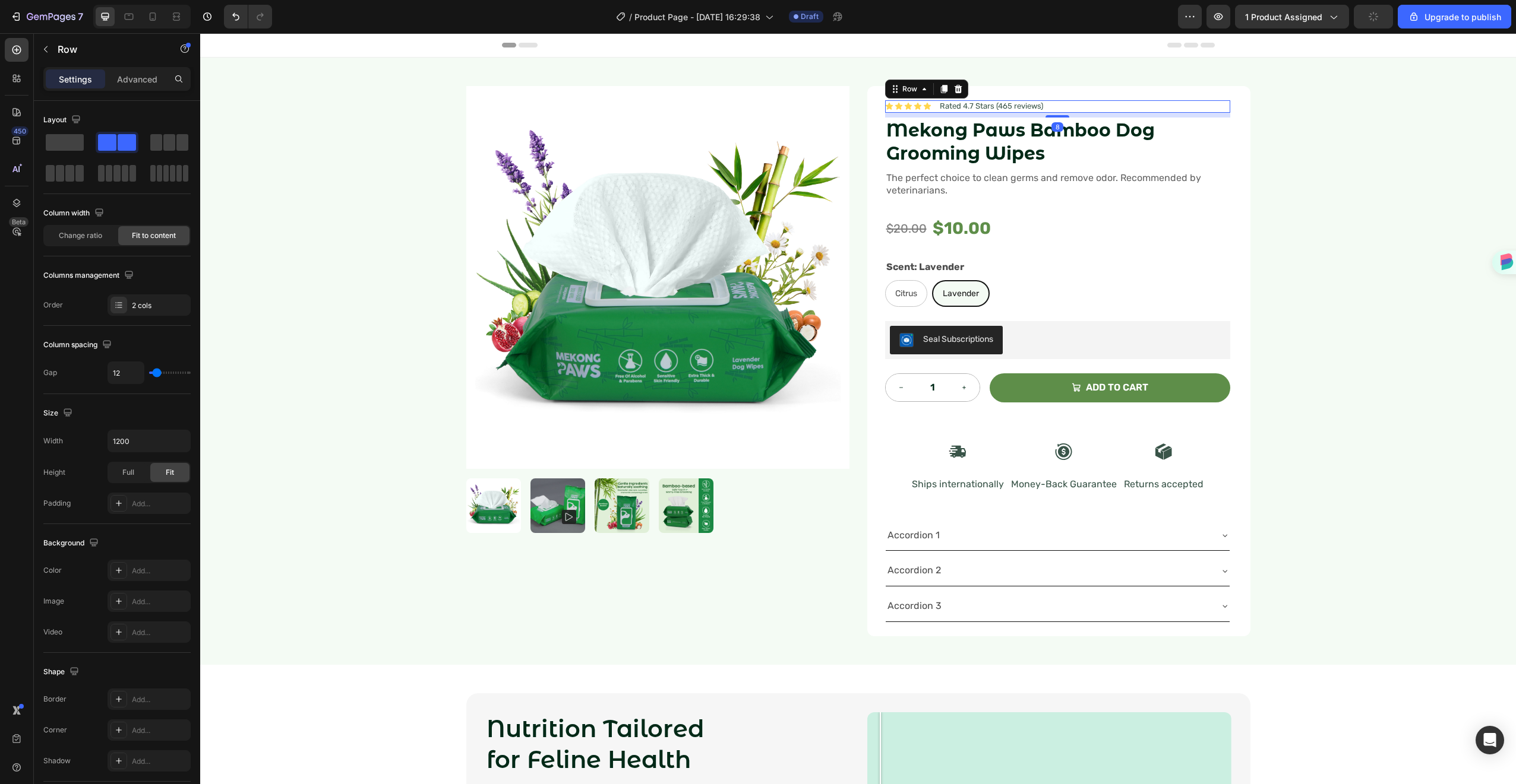
click at [1101, 108] on div "Icon Icon Icon Icon Icon Icon List Rated 4.7 Stars (465 reviews) Text Block Row…" at bounding box center [1058, 106] width 345 height 12
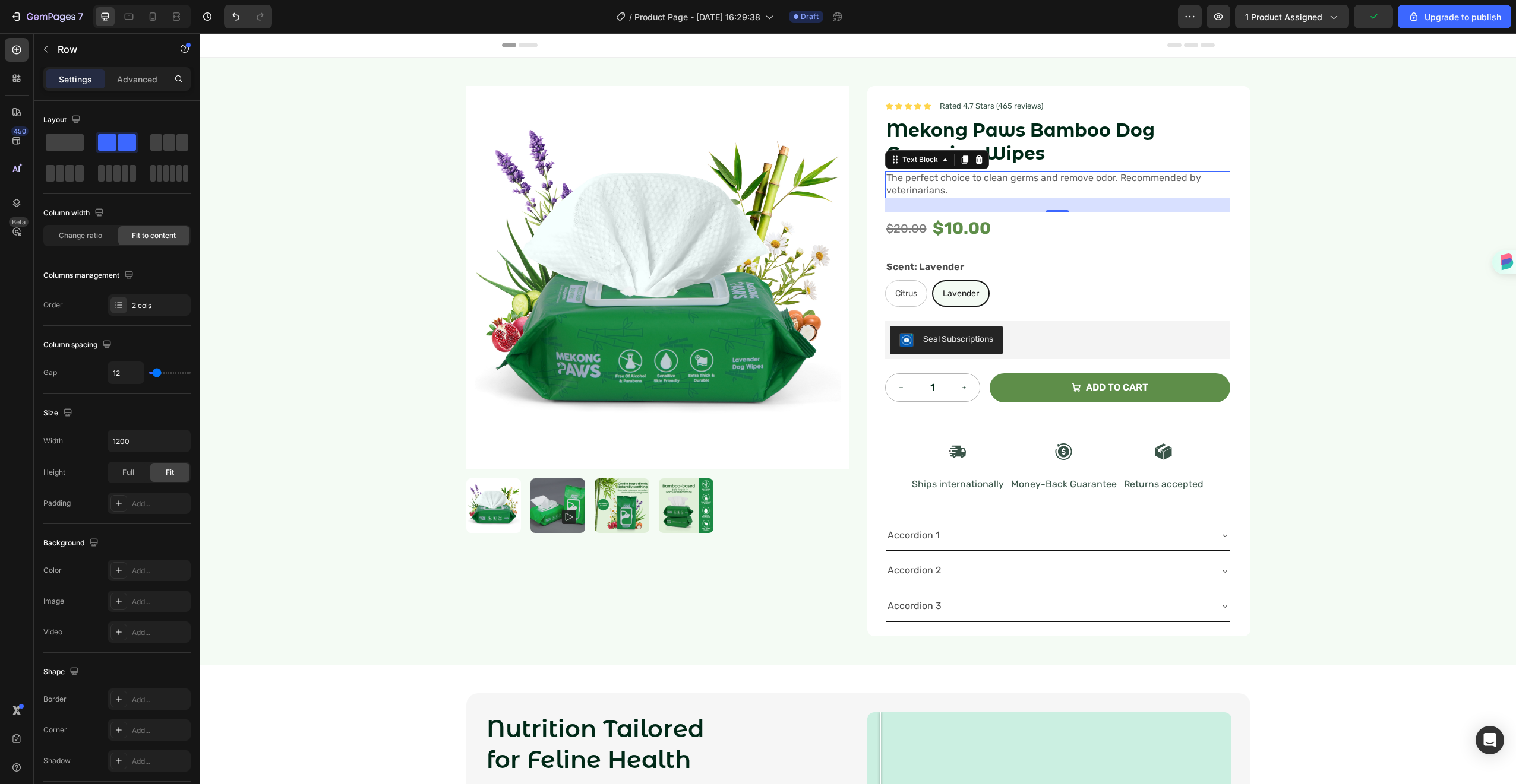
click at [1195, 172] on p "The perfect choice to clean germs and remove odor. Recommended by veterinarians." at bounding box center [1058, 184] width 343 height 25
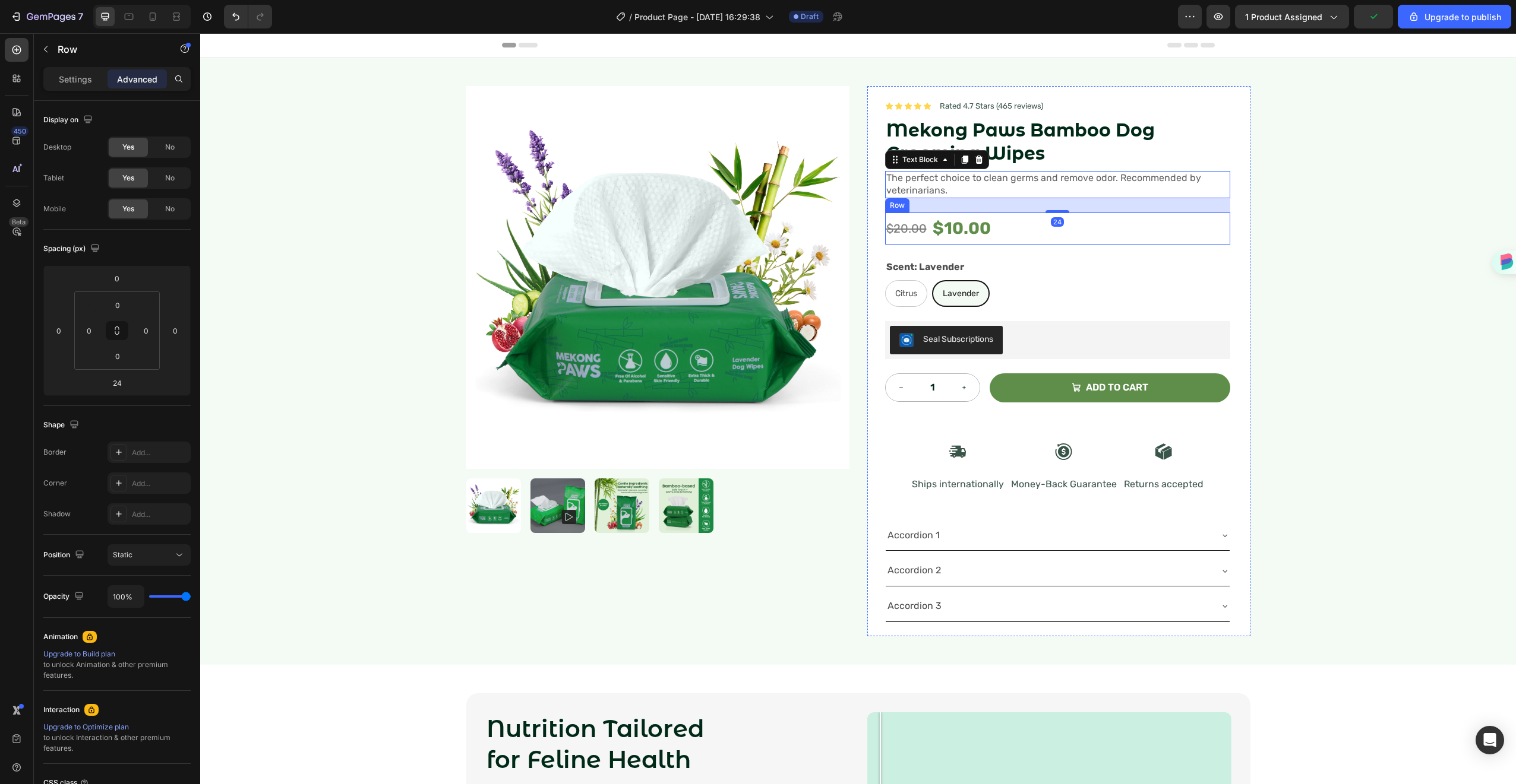
click at [1196, 243] on div "$20.00 Compare Price Compare Price $10.00 Product Price Product Price Row" at bounding box center [1058, 229] width 345 height 32
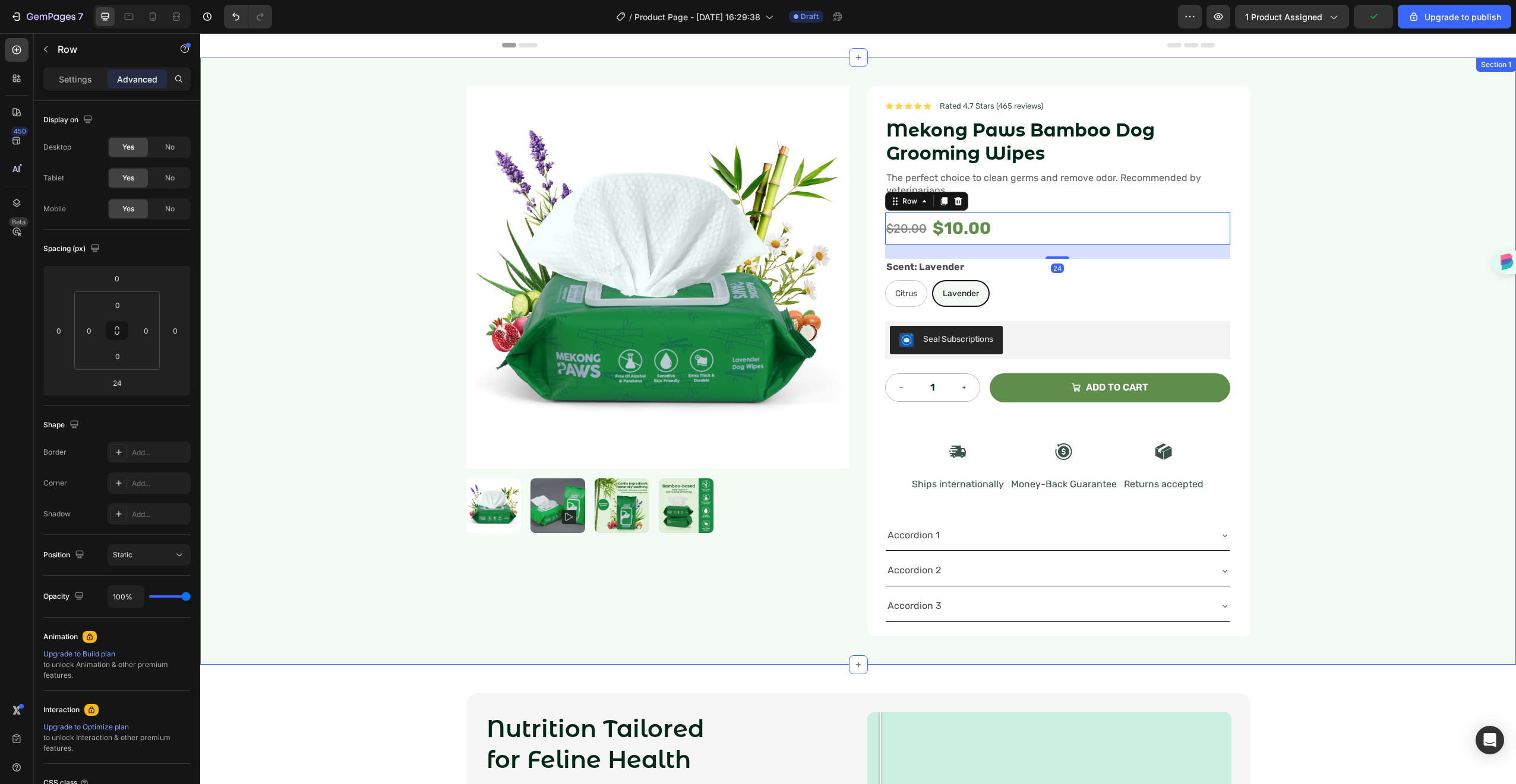
click at [1267, 257] on div "Product Images Icon Icon Icon Icon Icon Icon List Rated 4.7 Stars (465 reviews)…" at bounding box center [858, 361] width 1316 height 607
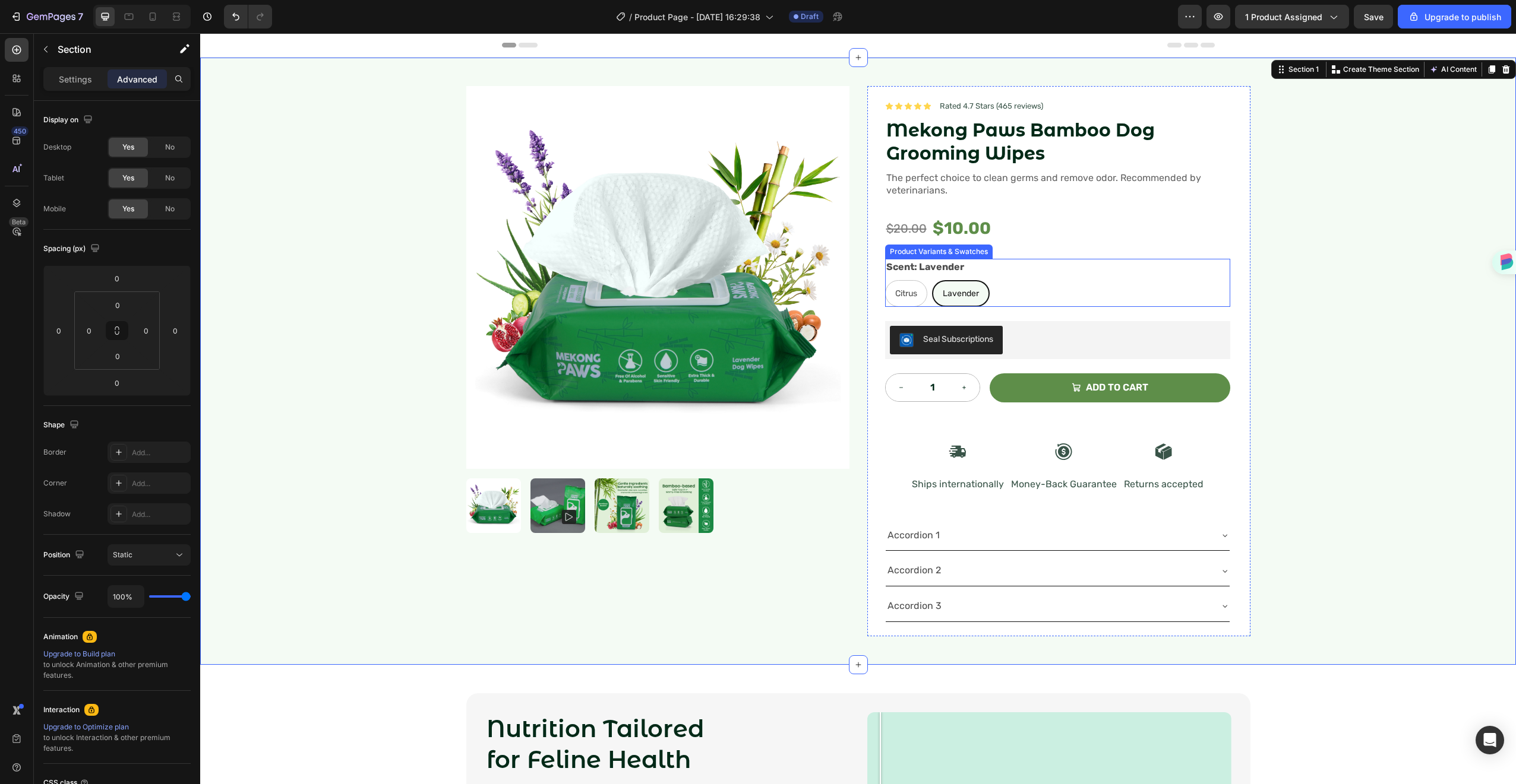
click at [1085, 283] on div "Citrus Citrus Citrus Lavender Lavender Lavender" at bounding box center [1058, 293] width 345 height 26
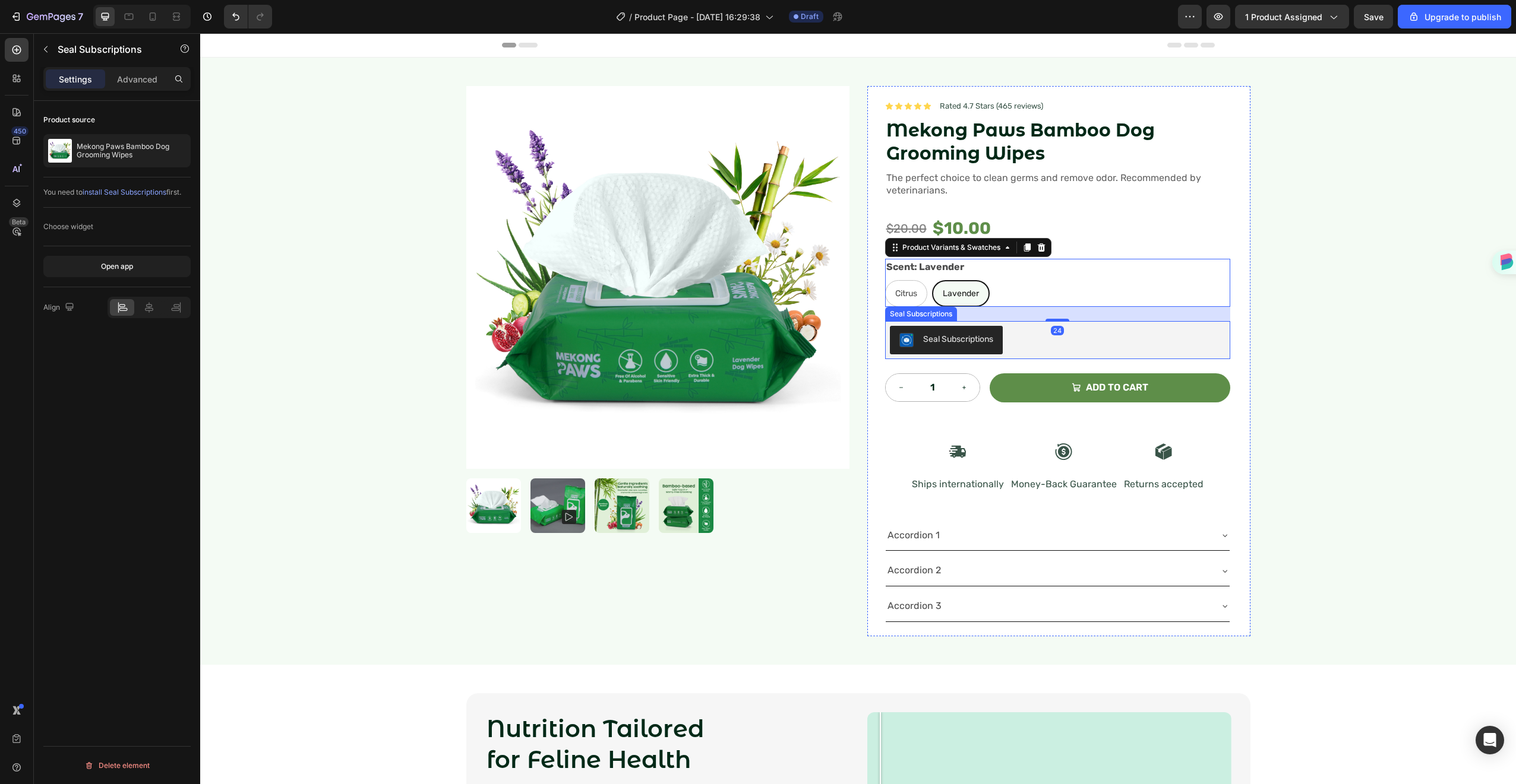
click at [1096, 352] on div "Seal Subscriptions" at bounding box center [1058, 340] width 336 height 28
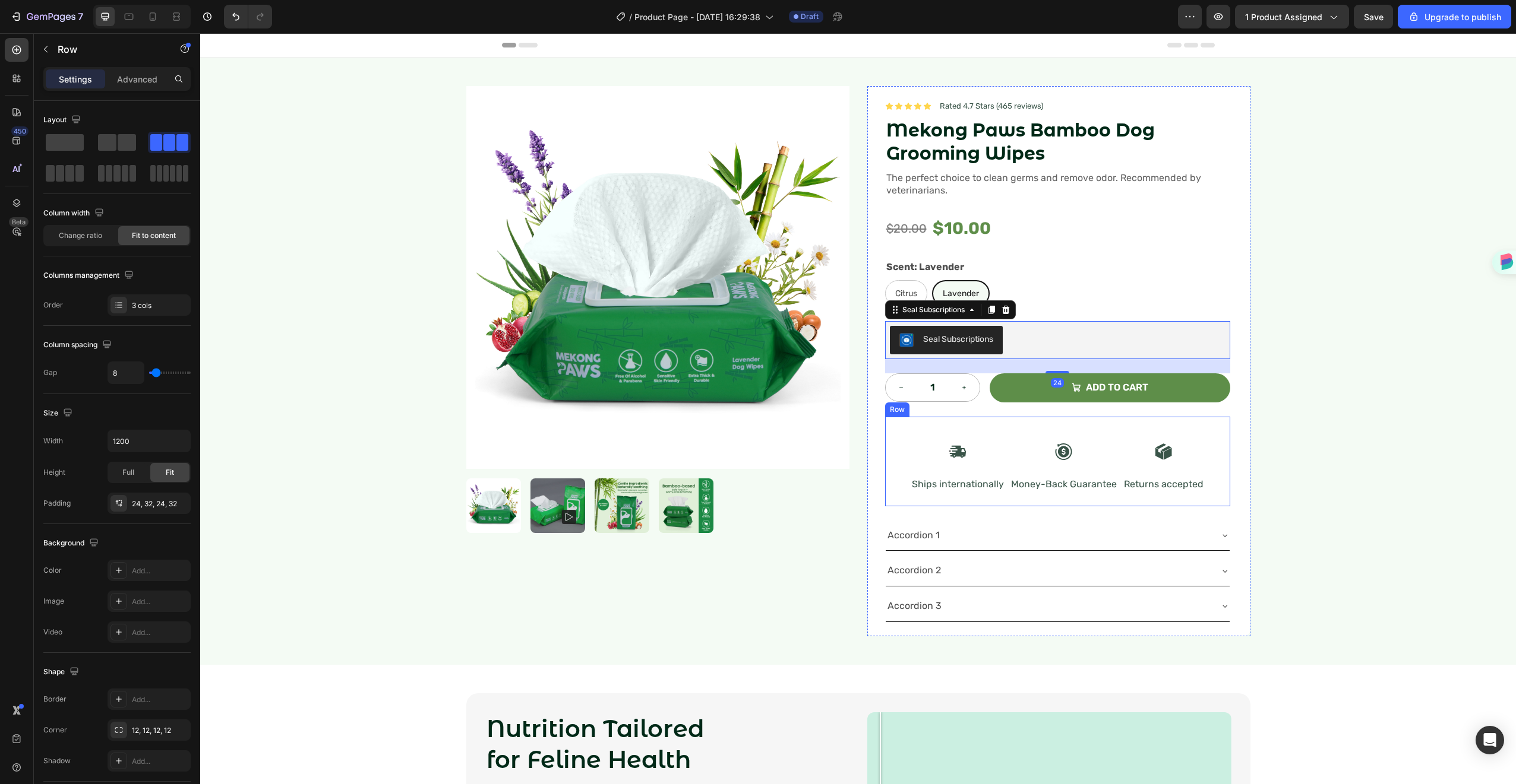
click at [1084, 426] on div "Icon Ships internationally Text Block Icon Money-Back Guarantee Text Block Icon…" at bounding box center [1058, 462] width 345 height 90
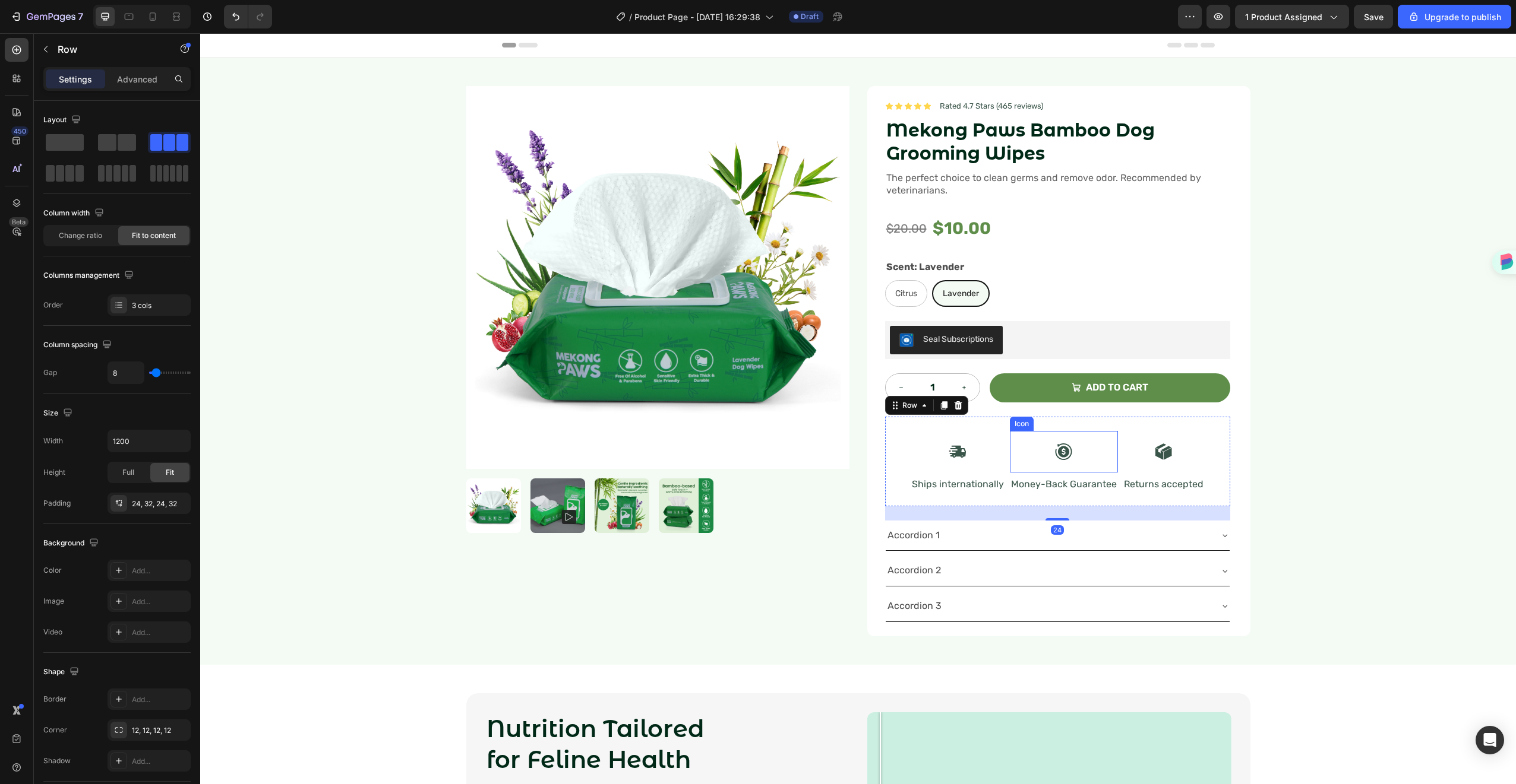
click at [1087, 468] on div "Icon" at bounding box center [1064, 452] width 108 height 42
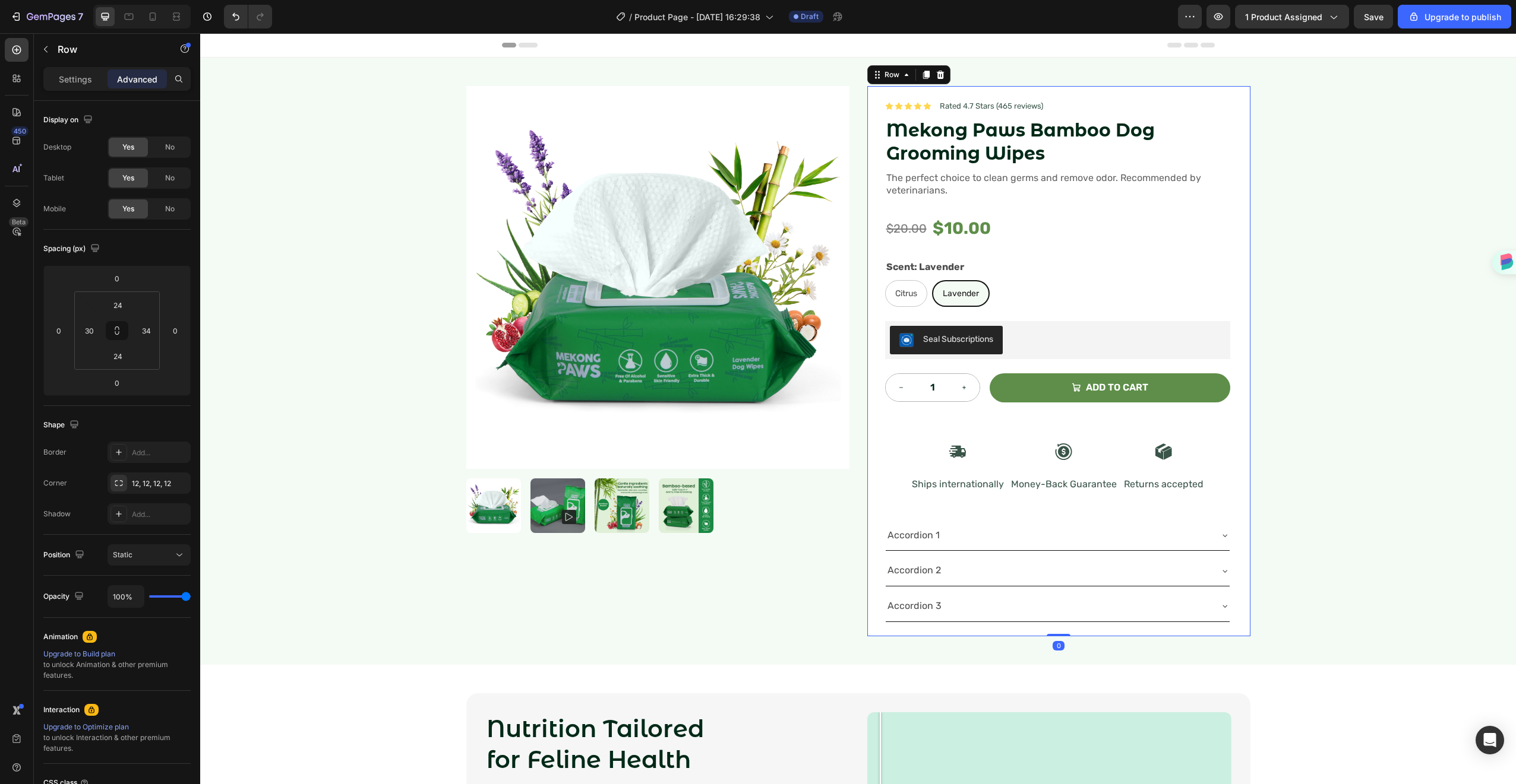
click at [998, 519] on div "Icon Icon Icon Icon Icon Icon List Rated 4.7 Stars (465 reviews) Text Block Row…" at bounding box center [1058, 361] width 345 height 522
click at [1417, 13] on icon "button" at bounding box center [1415, 16] width 8 height 9
click at [1377, 7] on button "Save" at bounding box center [1373, 16] width 39 height 24
click at [1222, 14] on icon "button" at bounding box center [1218, 16] width 12 height 12
click at [1401, 383] on div "Product Images Icon Icon Icon Icon Icon Icon List Rated 4.7 Stars (465 reviews)…" at bounding box center [858, 361] width 1316 height 607
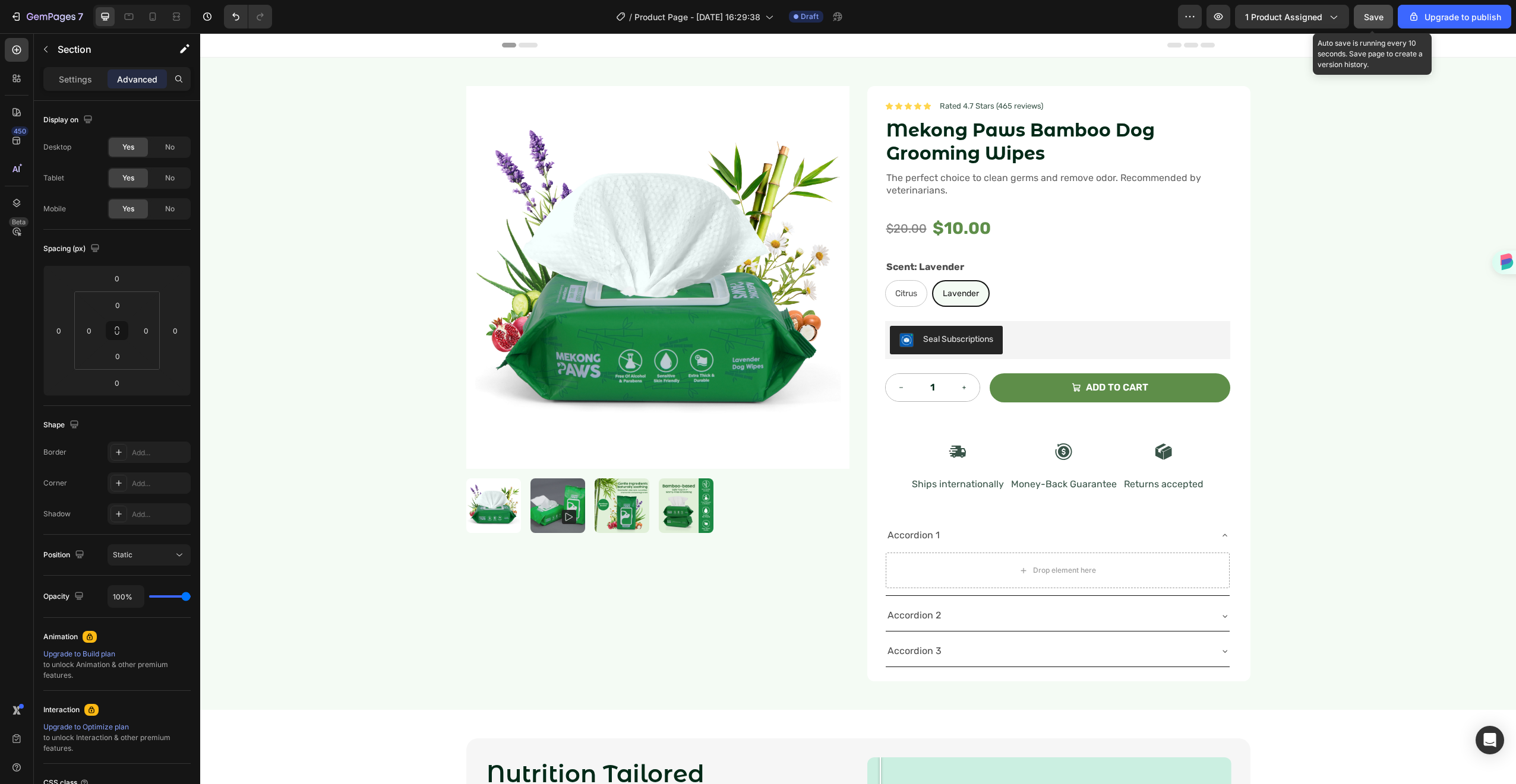
click at [1382, 10] on div "Save" at bounding box center [1374, 16] width 20 height 12
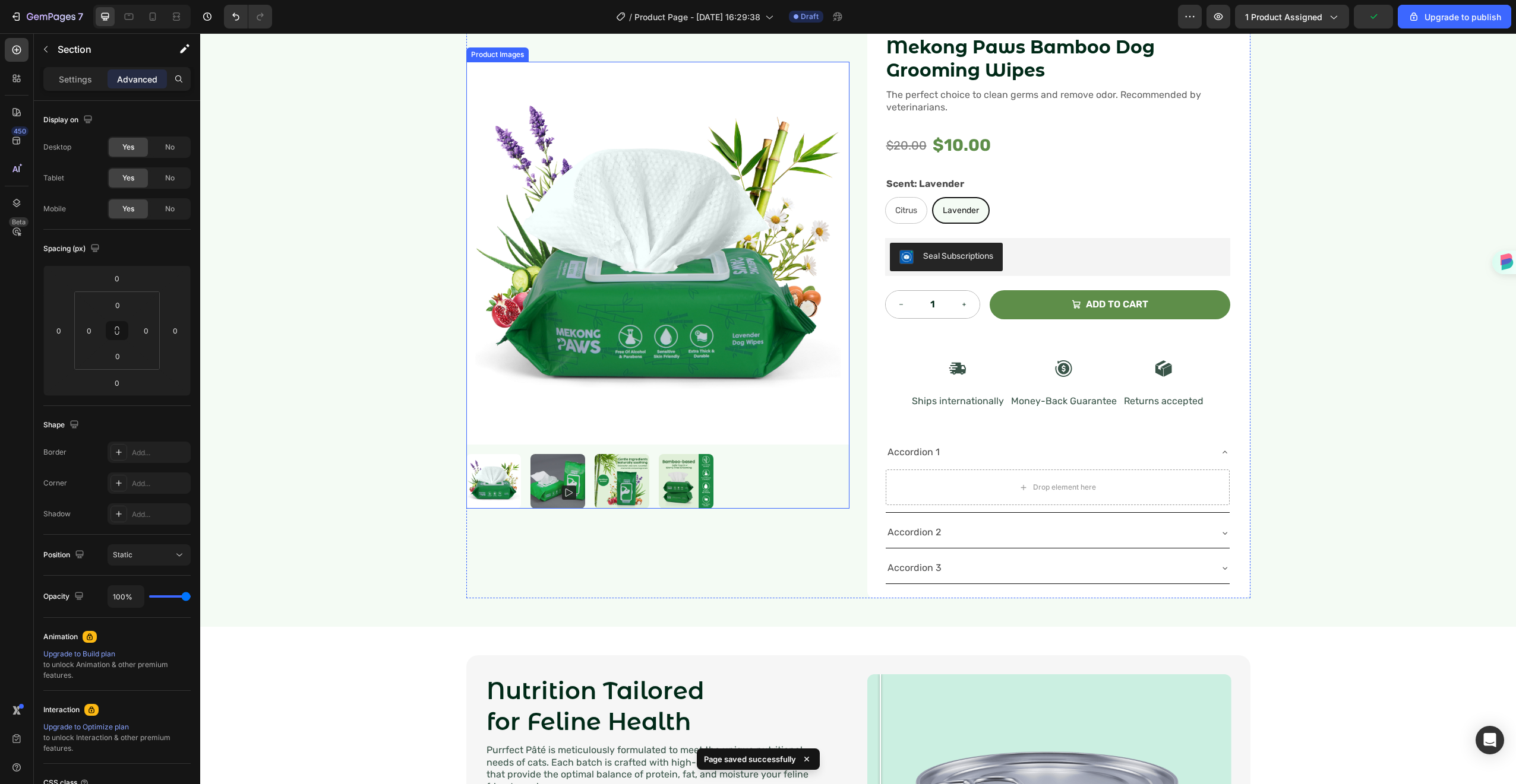
scroll to position [180, 0]
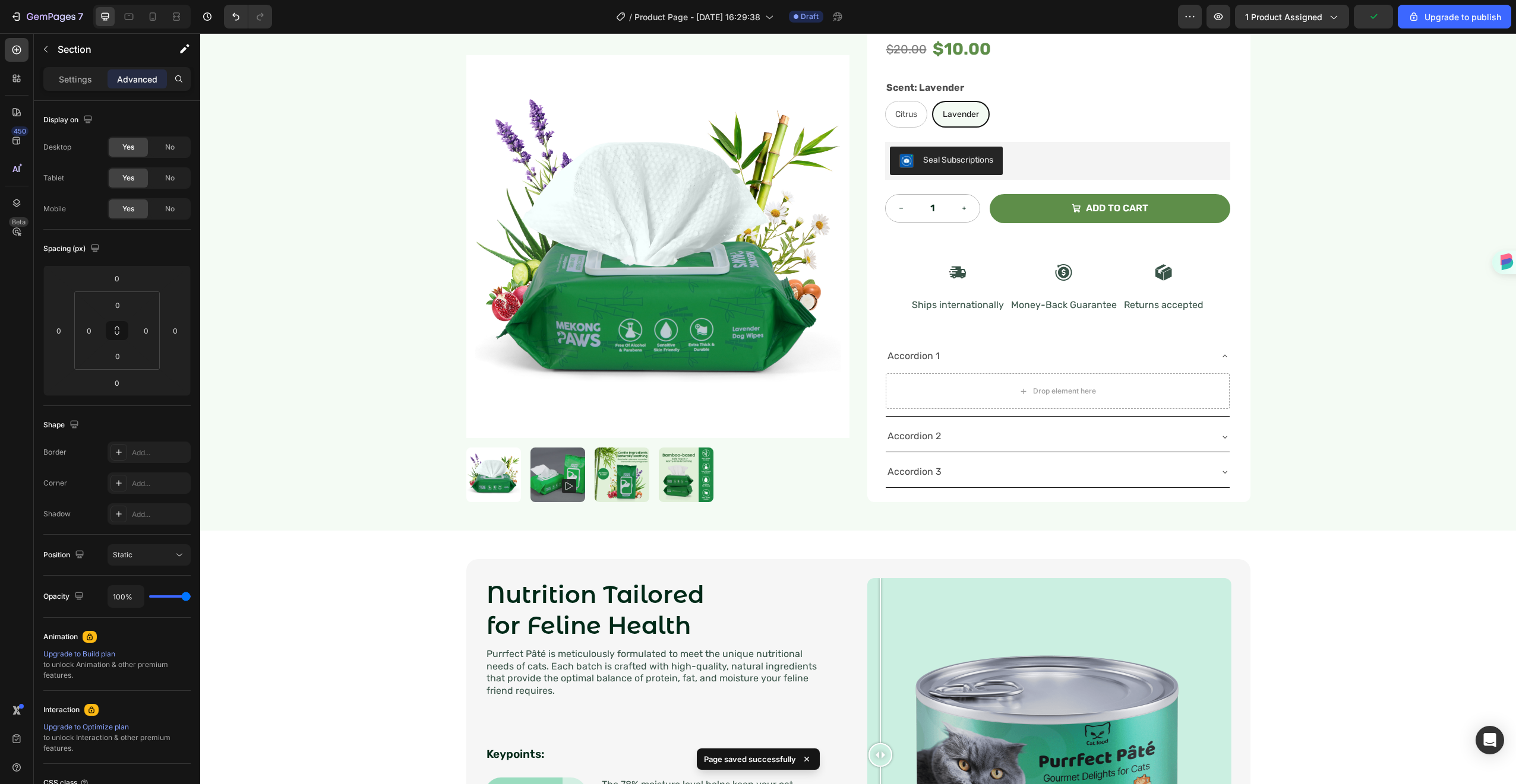
click at [394, 492] on div "Product Images Icon Icon Icon Icon Icon Icon List Rated 4.7 Stars (465 reviews)…" at bounding box center [858, 204] width 1316 height 653
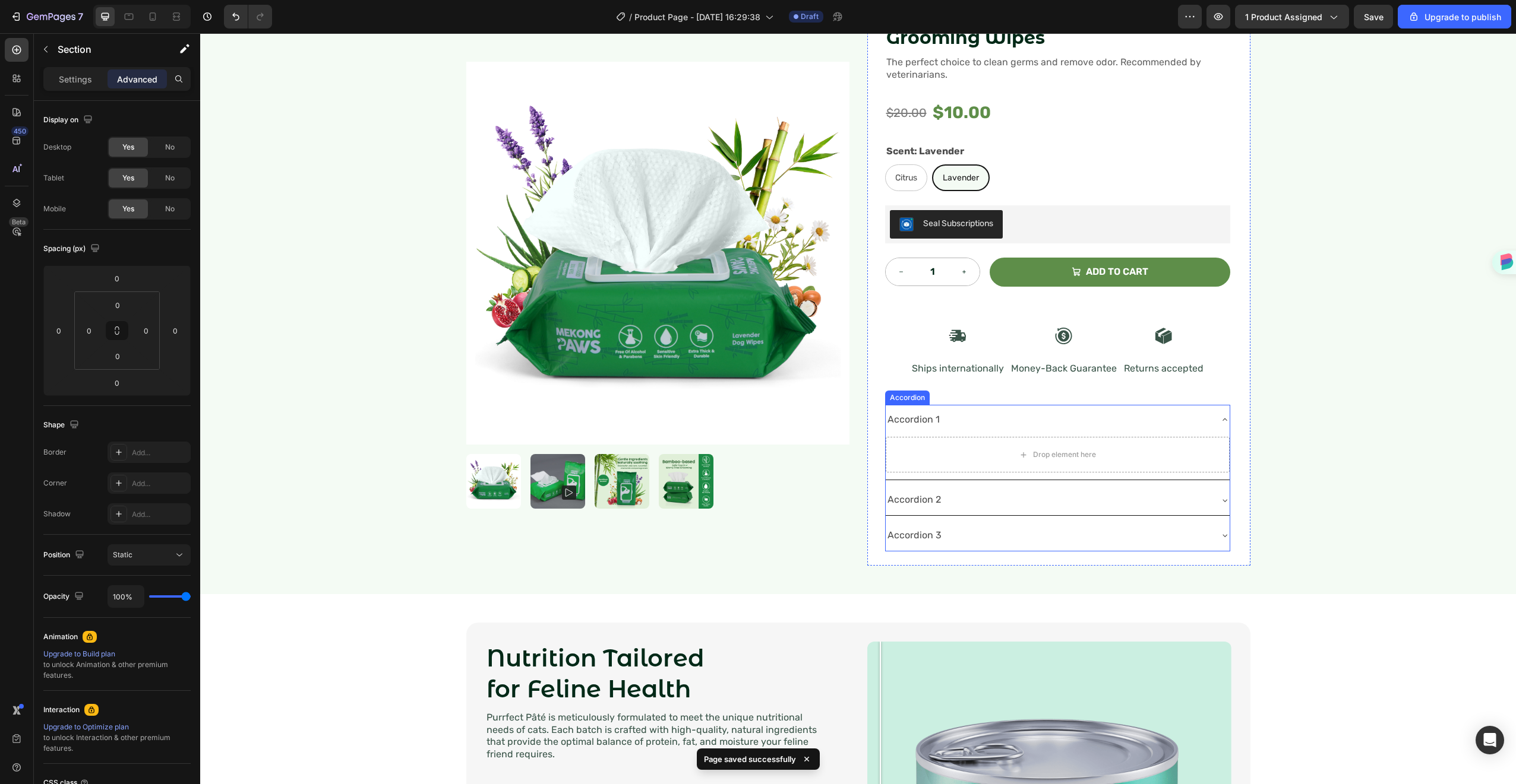
click at [1012, 409] on div "Accordion 1" at bounding box center [1048, 420] width 325 height 21
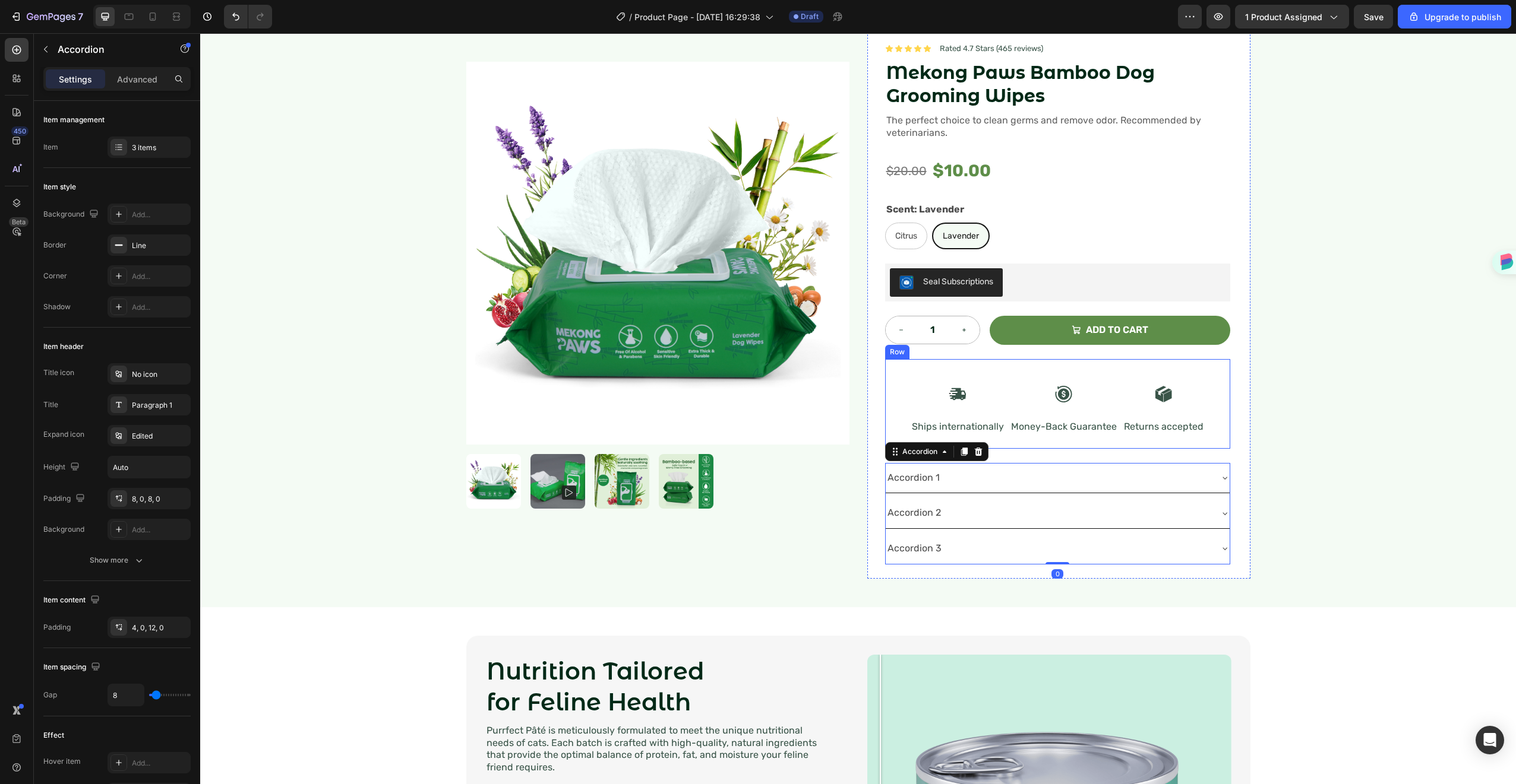
scroll to position [0, 0]
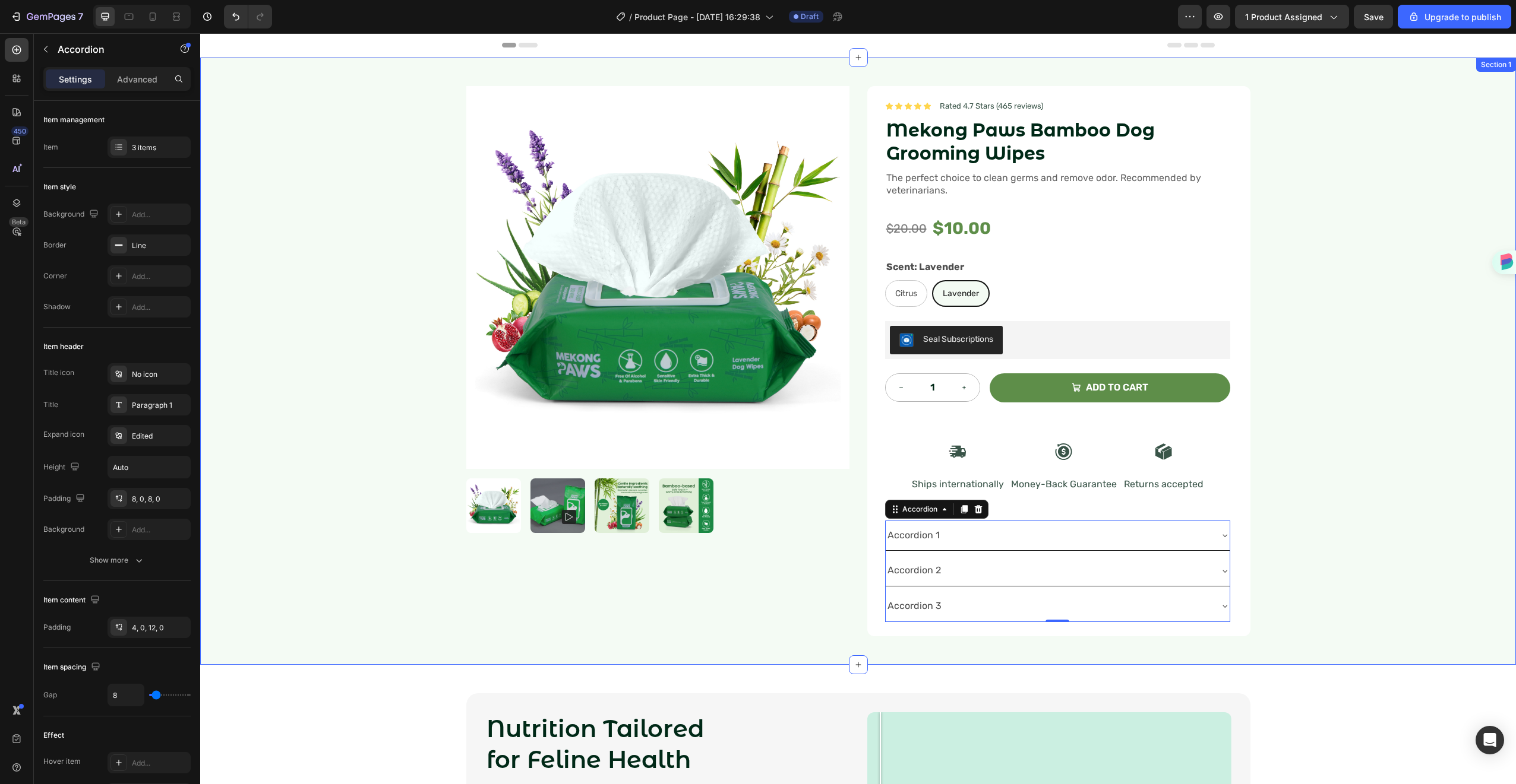
click at [1393, 235] on div "Product Images Icon Icon Icon Icon Icon Icon List Rated 4.7 Stars (465 reviews)…" at bounding box center [858, 361] width 1316 height 607
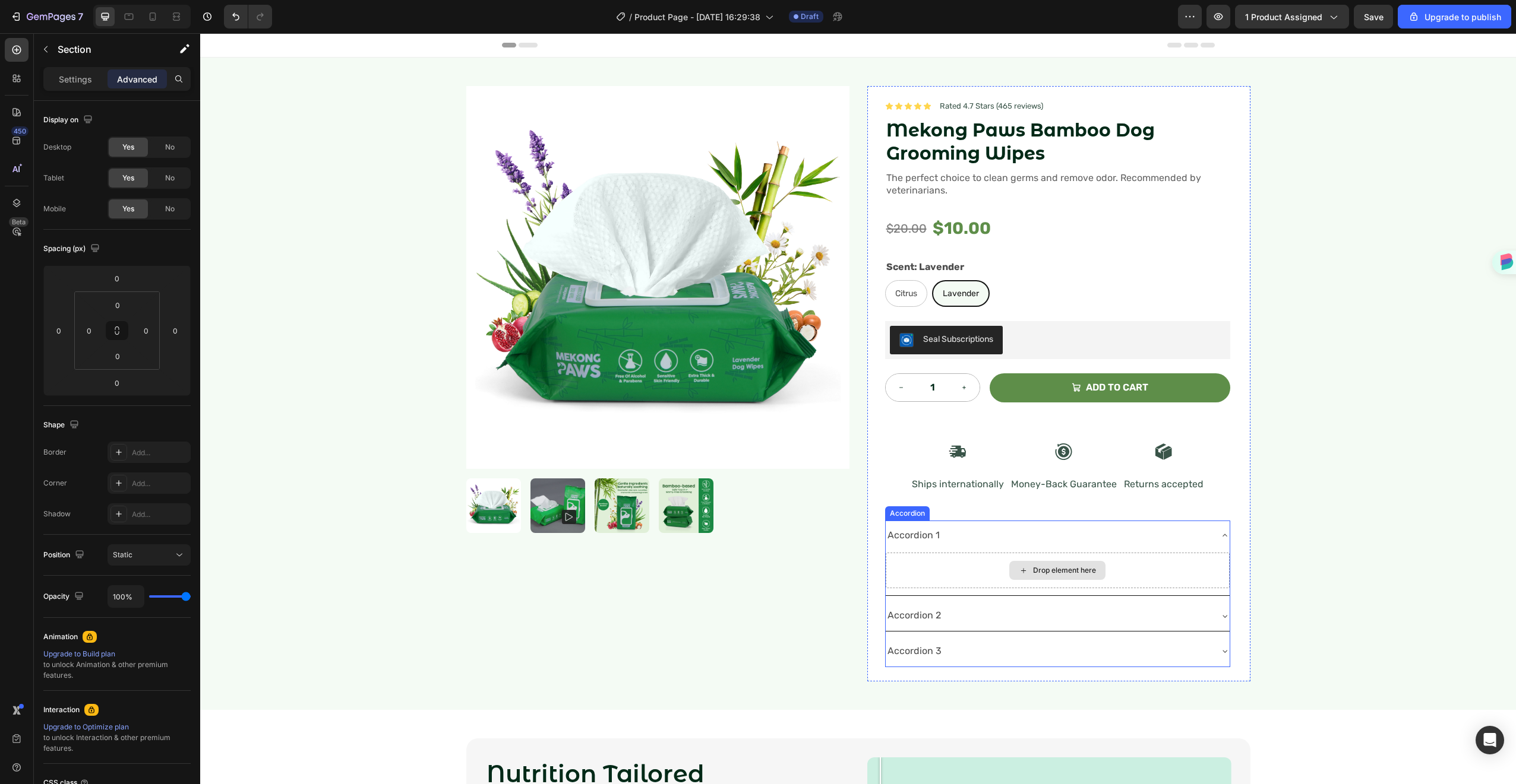
click at [495, 606] on div "Product Images" at bounding box center [658, 384] width 383 height 596
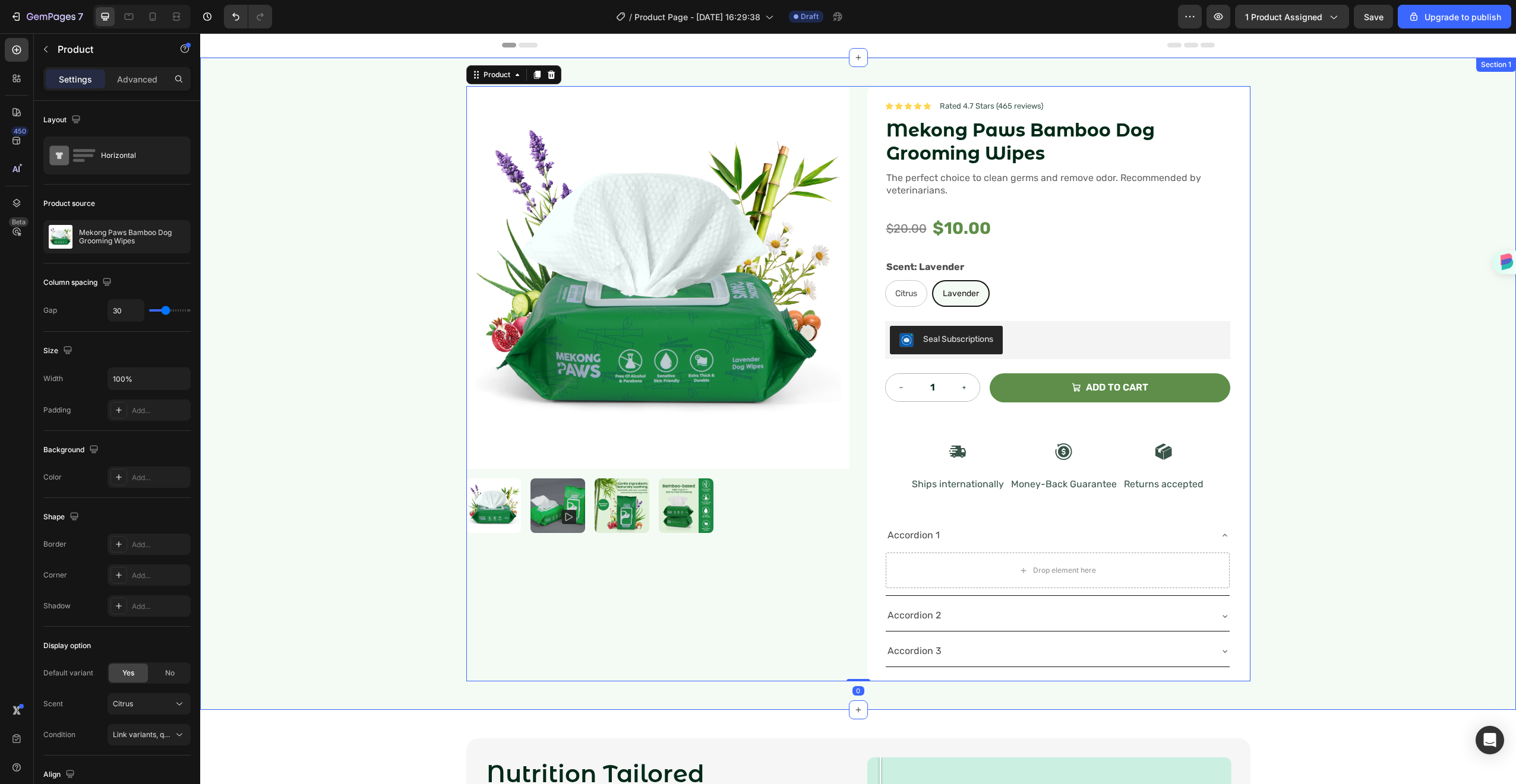
click at [354, 631] on div "Product Images Icon Icon Icon Icon Icon Icon List Rated 4.7 Stars (465 reviews)…" at bounding box center [858, 384] width 1316 height 653
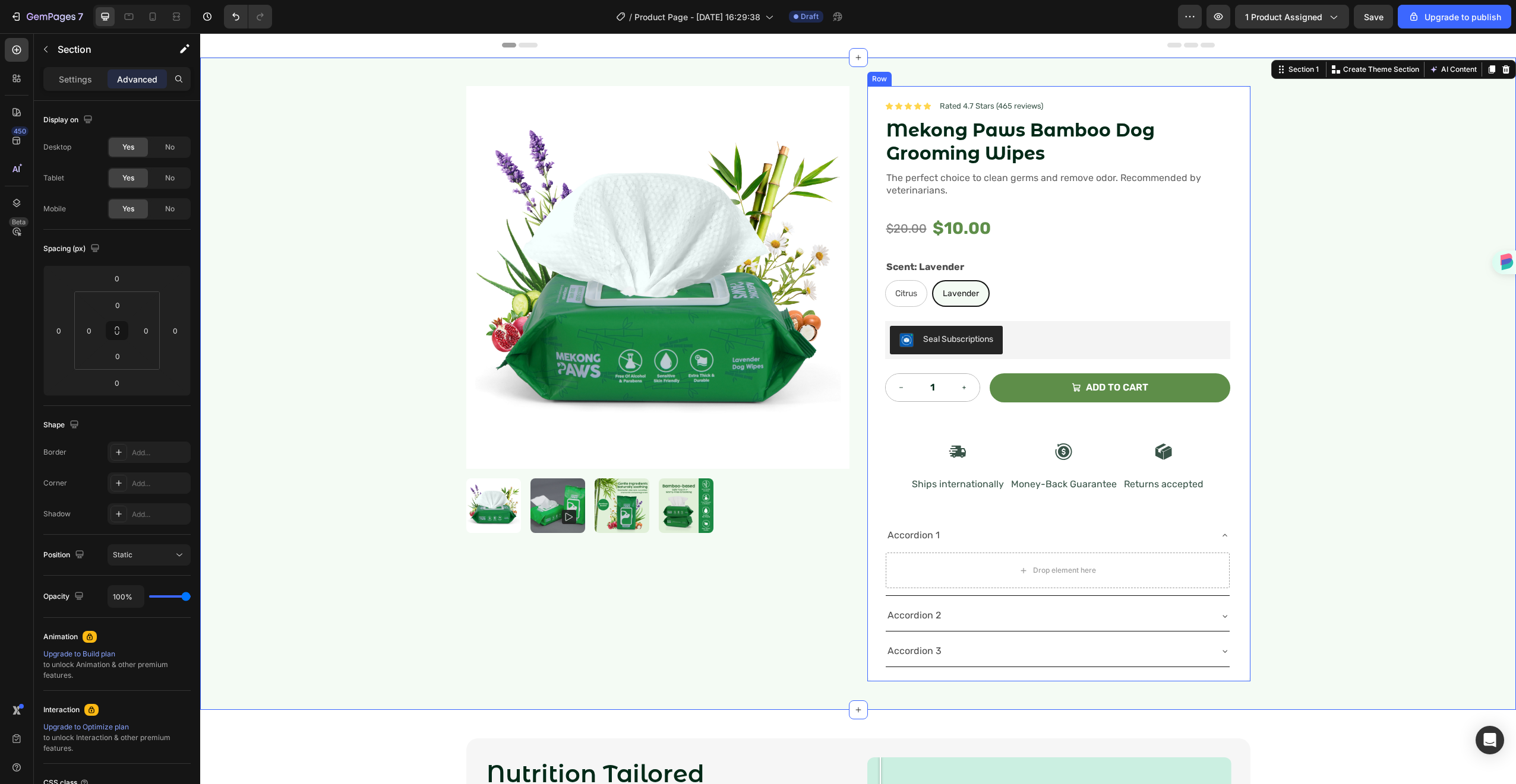
click at [945, 509] on div "Icon Icon Icon Icon Icon Icon List Rated 4.7 Stars (465 reviews) Text Block Row…" at bounding box center [1058, 384] width 345 height 567
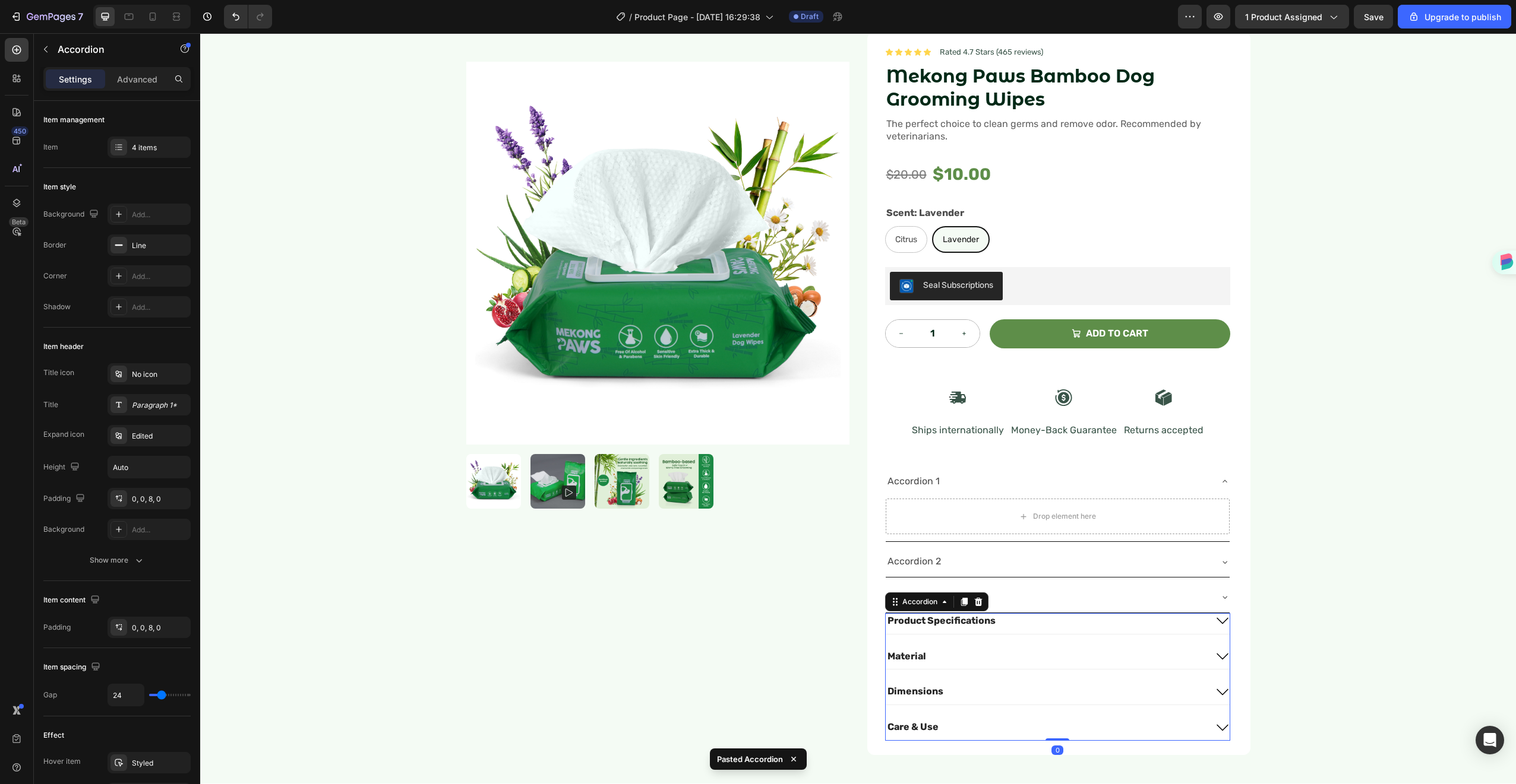
scroll to position [78, 0]
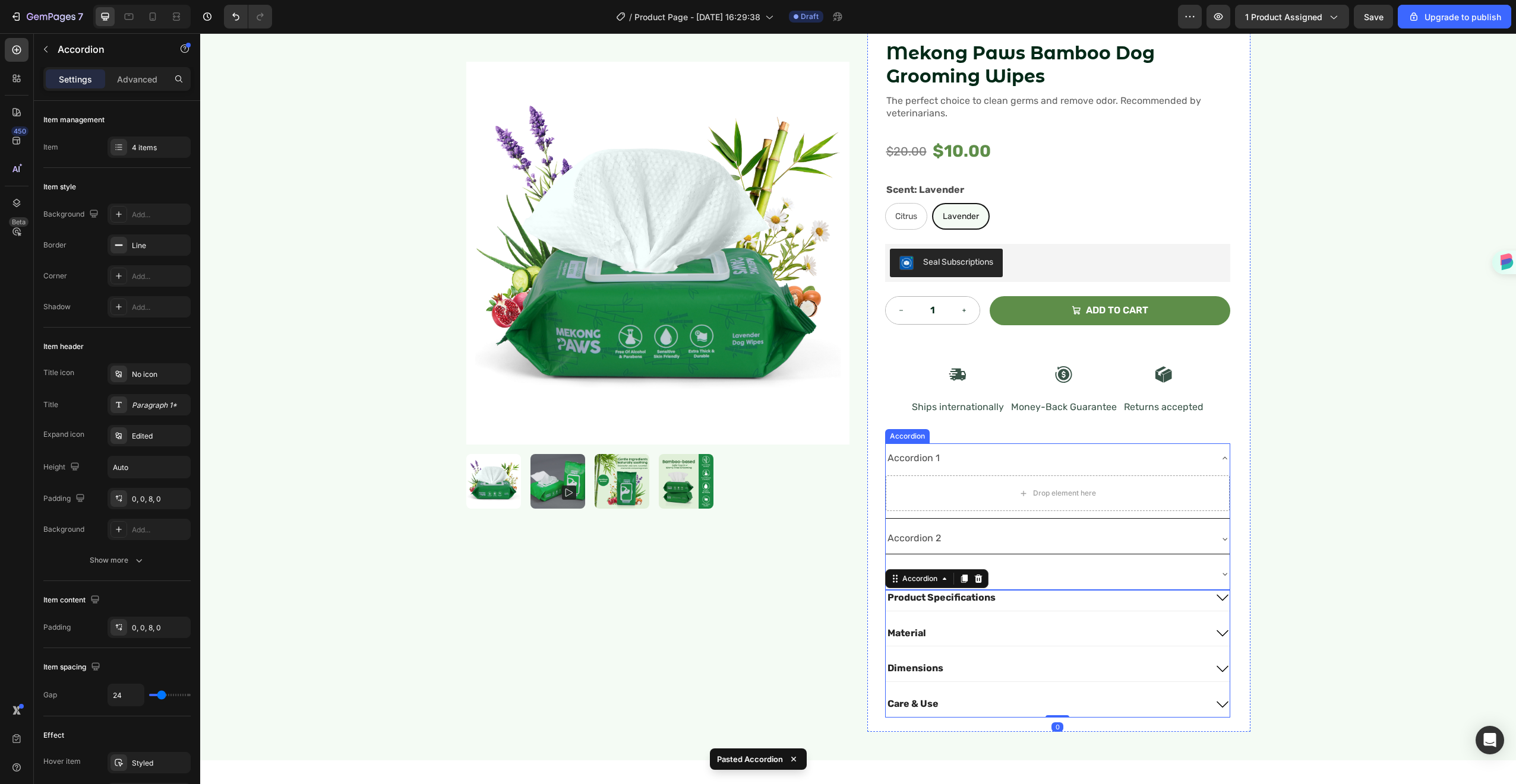
click at [1024, 544] on div "Accordion 2" at bounding box center [1048, 539] width 325 height 21
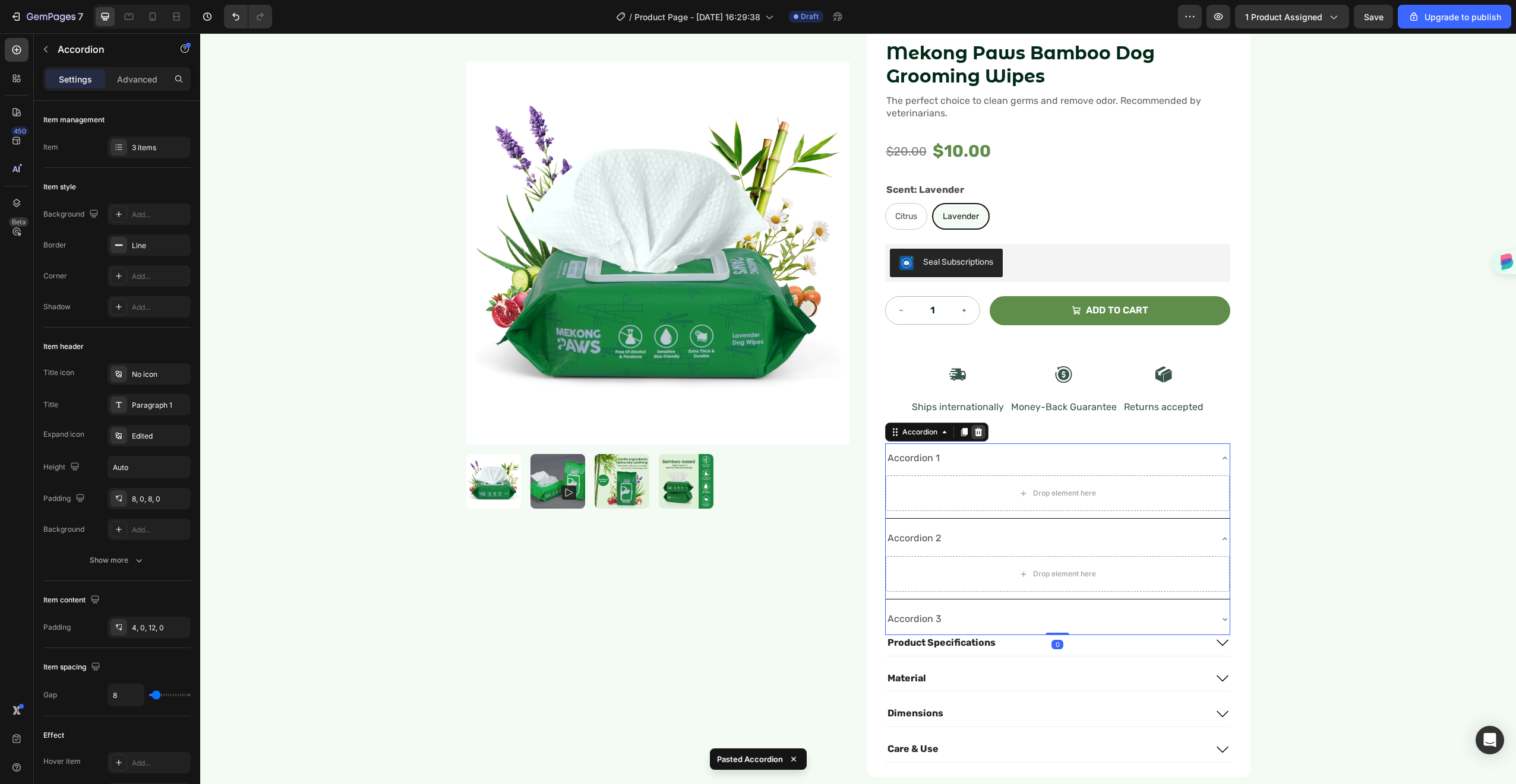
click at [975, 433] on icon at bounding box center [978, 431] width 8 height 9
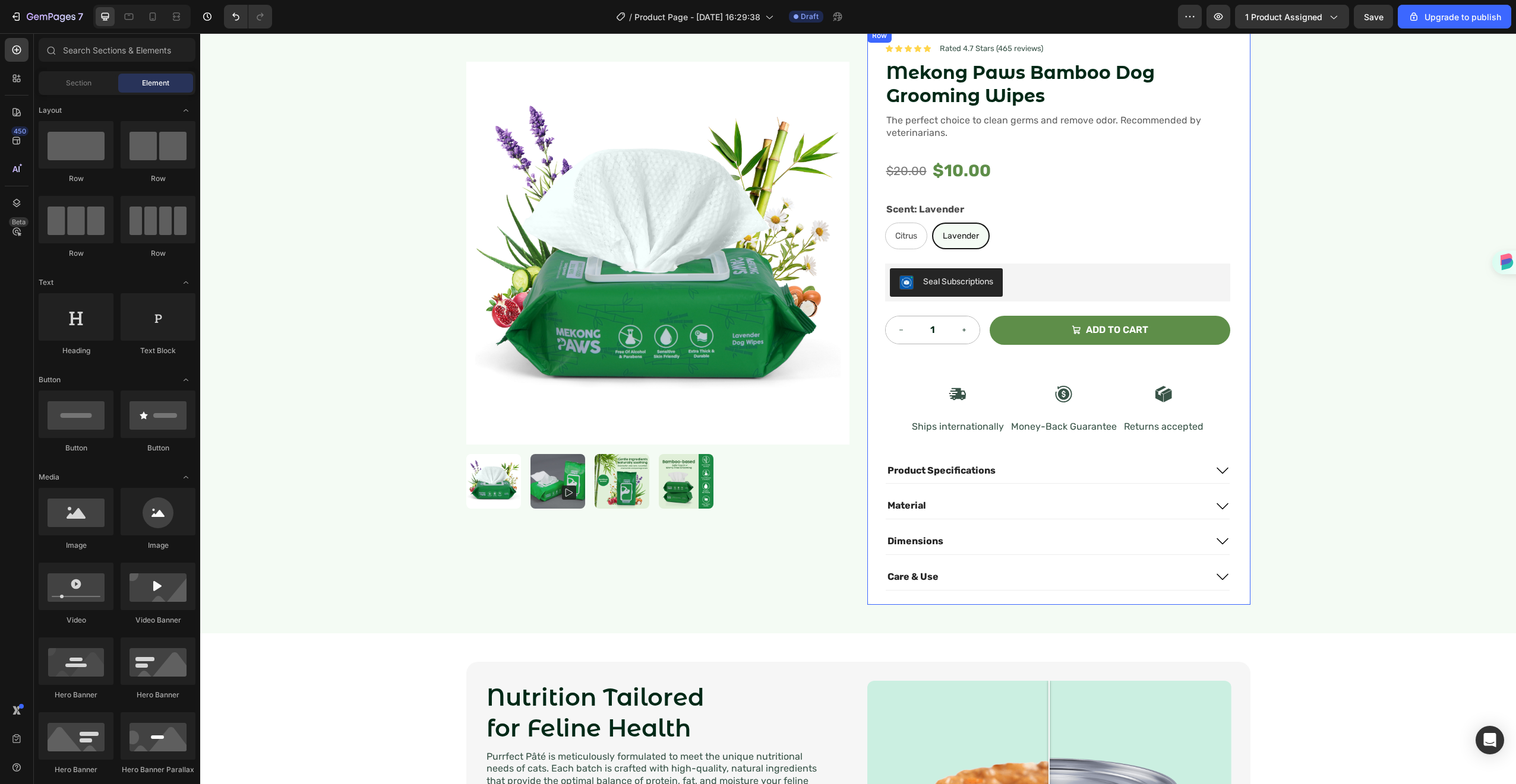
scroll to position [0, 0]
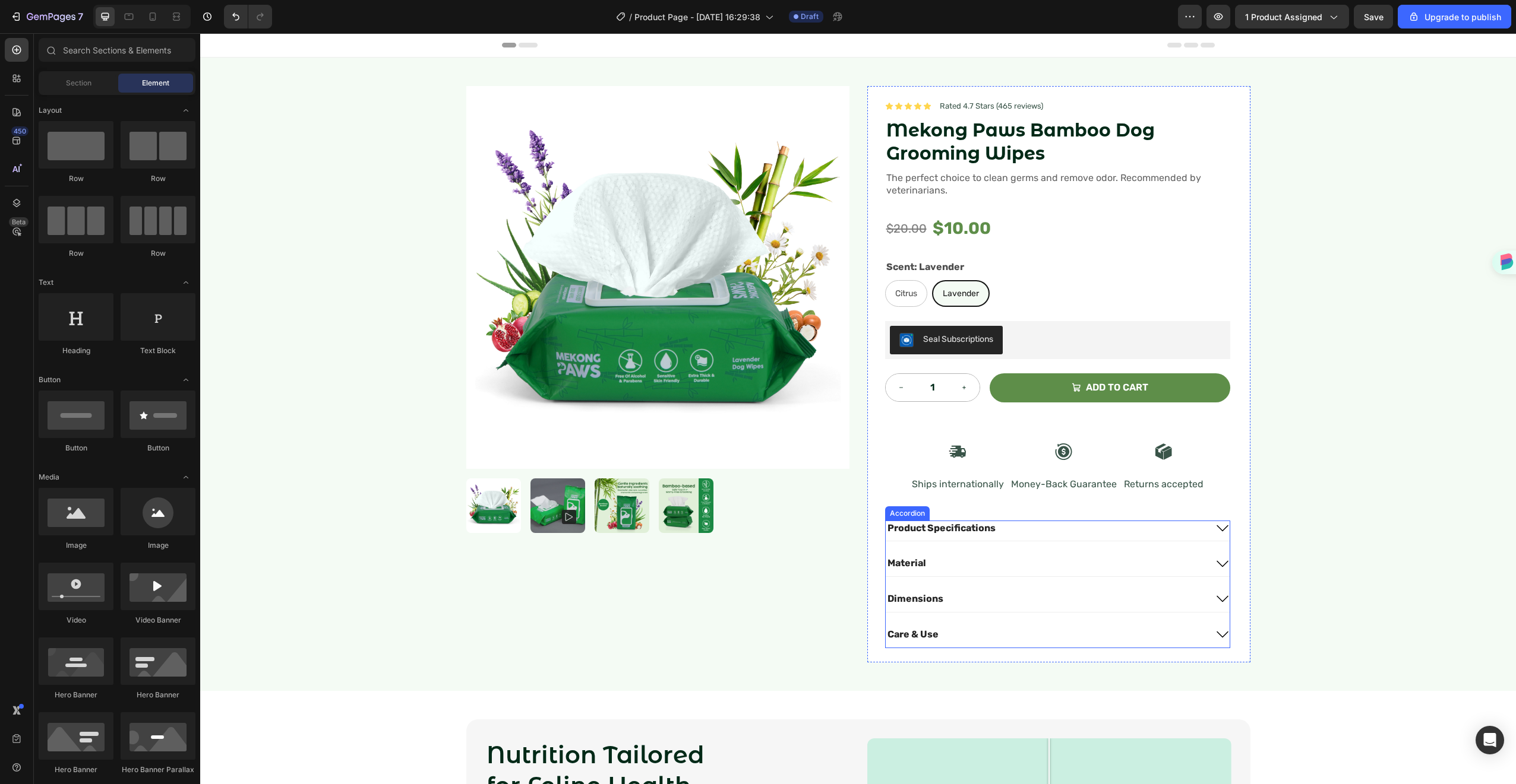
click at [1207, 528] on div "Product Specifications" at bounding box center [1058, 531] width 344 height 21
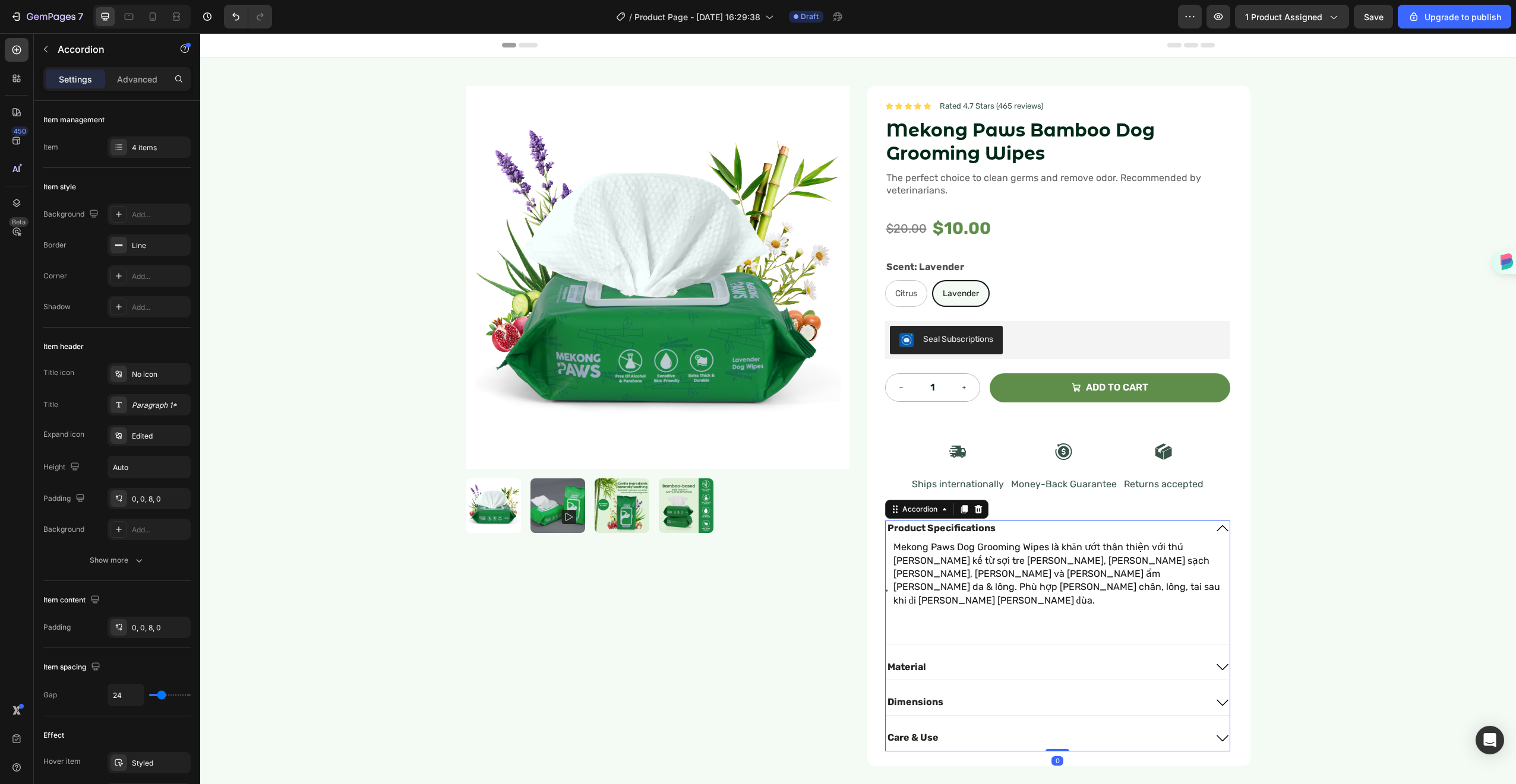
click at [1207, 528] on div "Product Specifications" at bounding box center [1058, 531] width 344 height 21
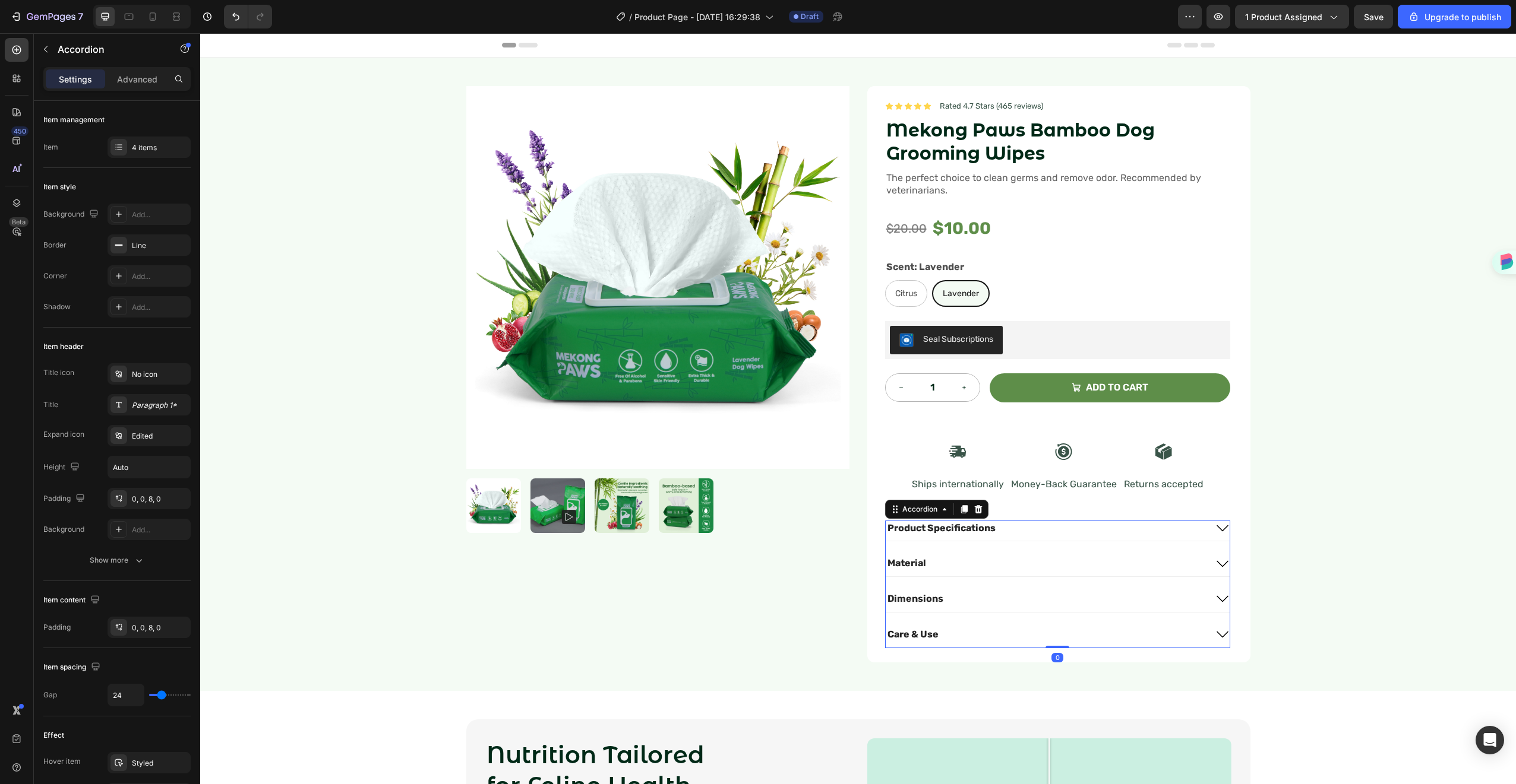
click at [1202, 559] on div "Material" at bounding box center [1058, 566] width 344 height 21
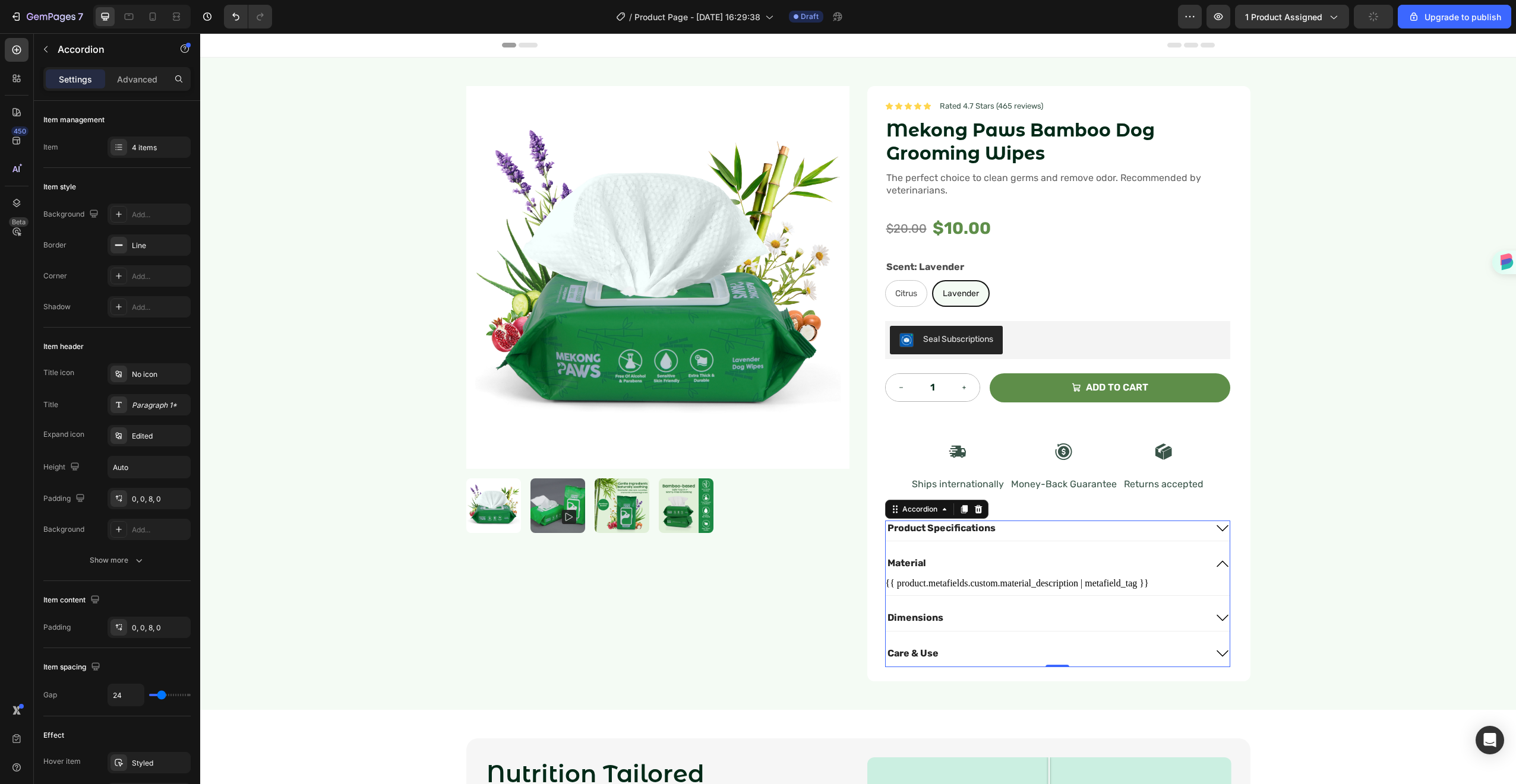
click at [1202, 559] on div "Material" at bounding box center [1058, 566] width 344 height 21
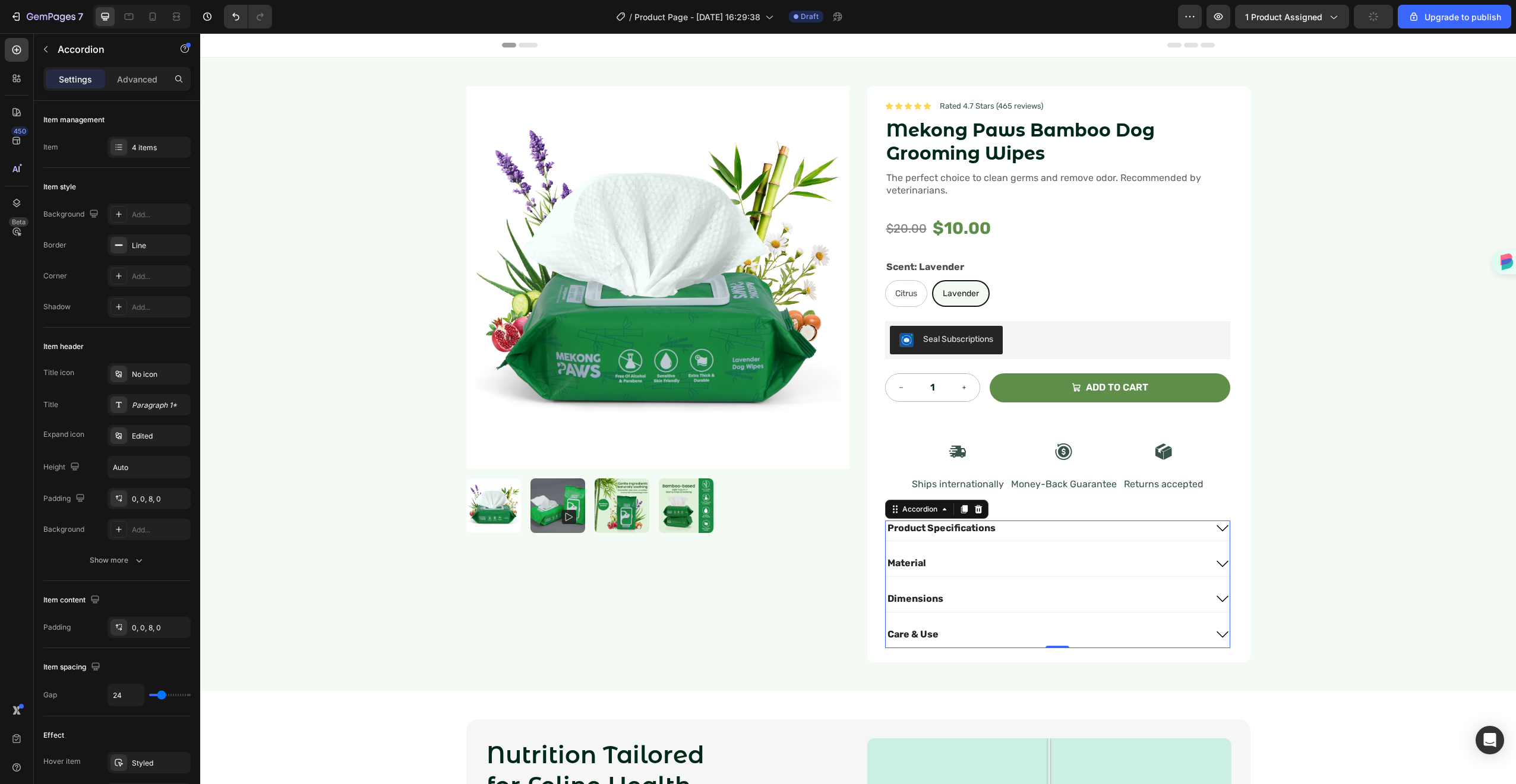
click at [1188, 595] on div "Dimensions" at bounding box center [1046, 599] width 320 height 16
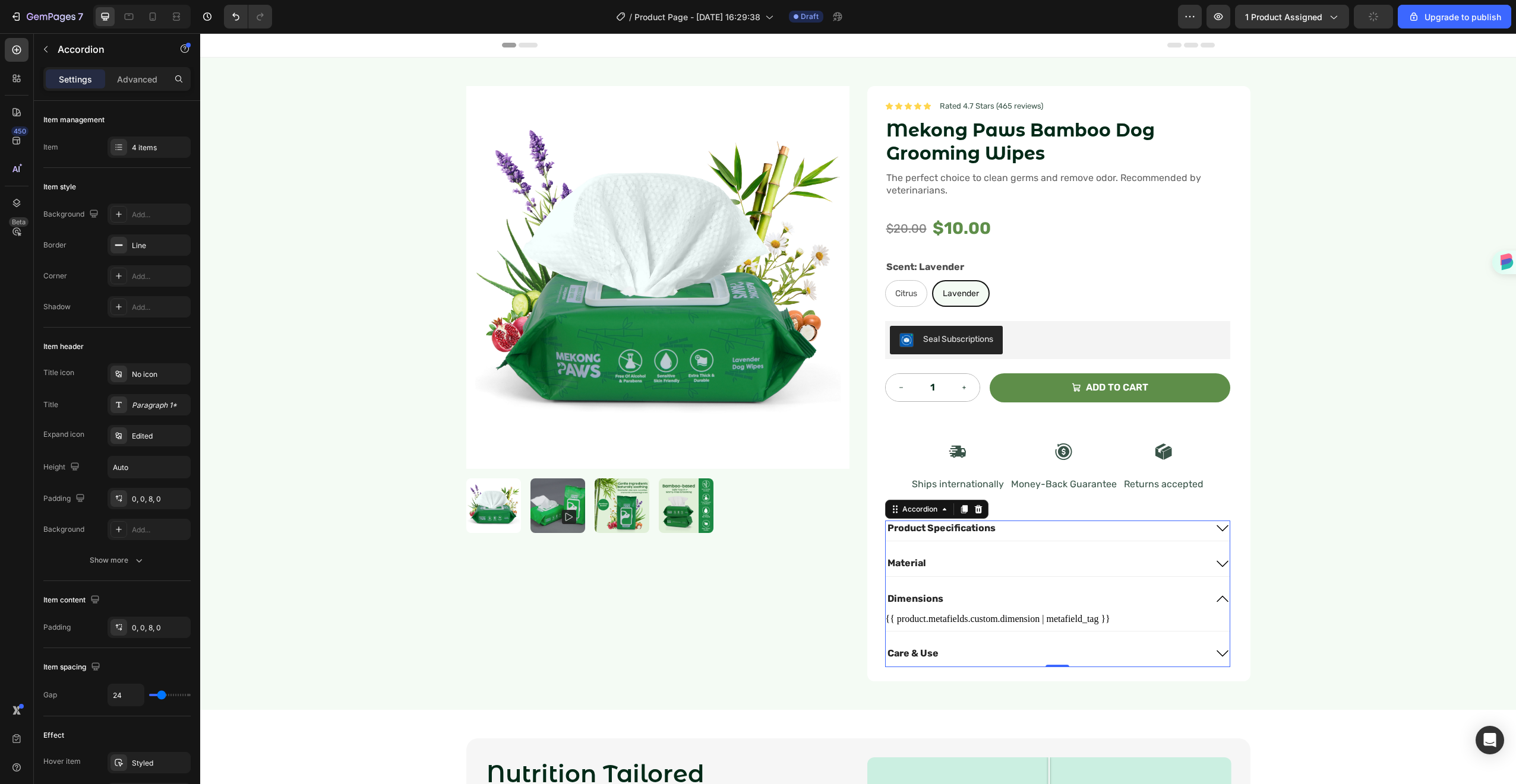
click at [1177, 653] on div "Care & Use" at bounding box center [1046, 653] width 320 height 16
click at [1182, 631] on div "Care & Use" at bounding box center [1046, 635] width 320 height 16
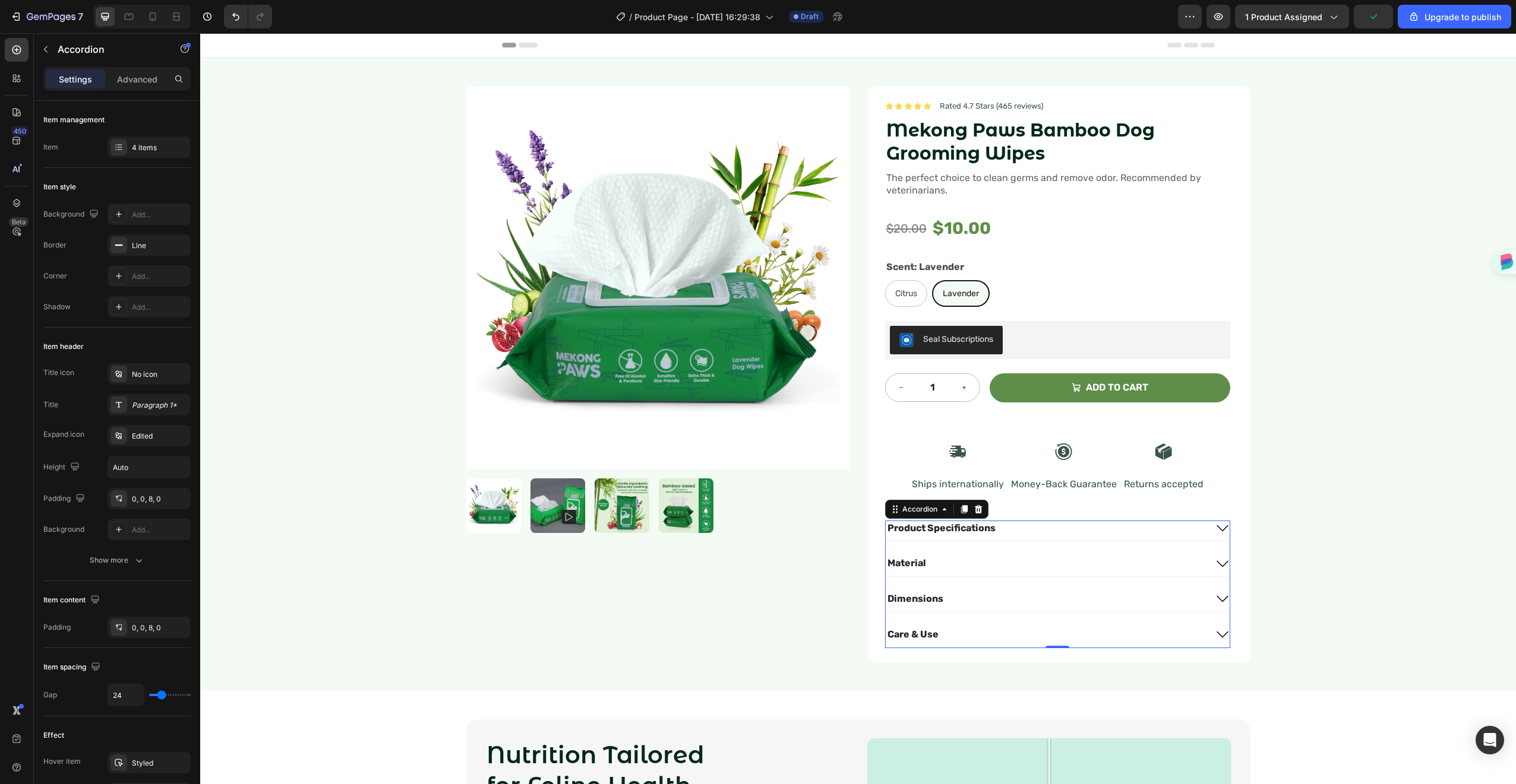
click at [1182, 628] on div "Care & Use" at bounding box center [1046, 635] width 320 height 16
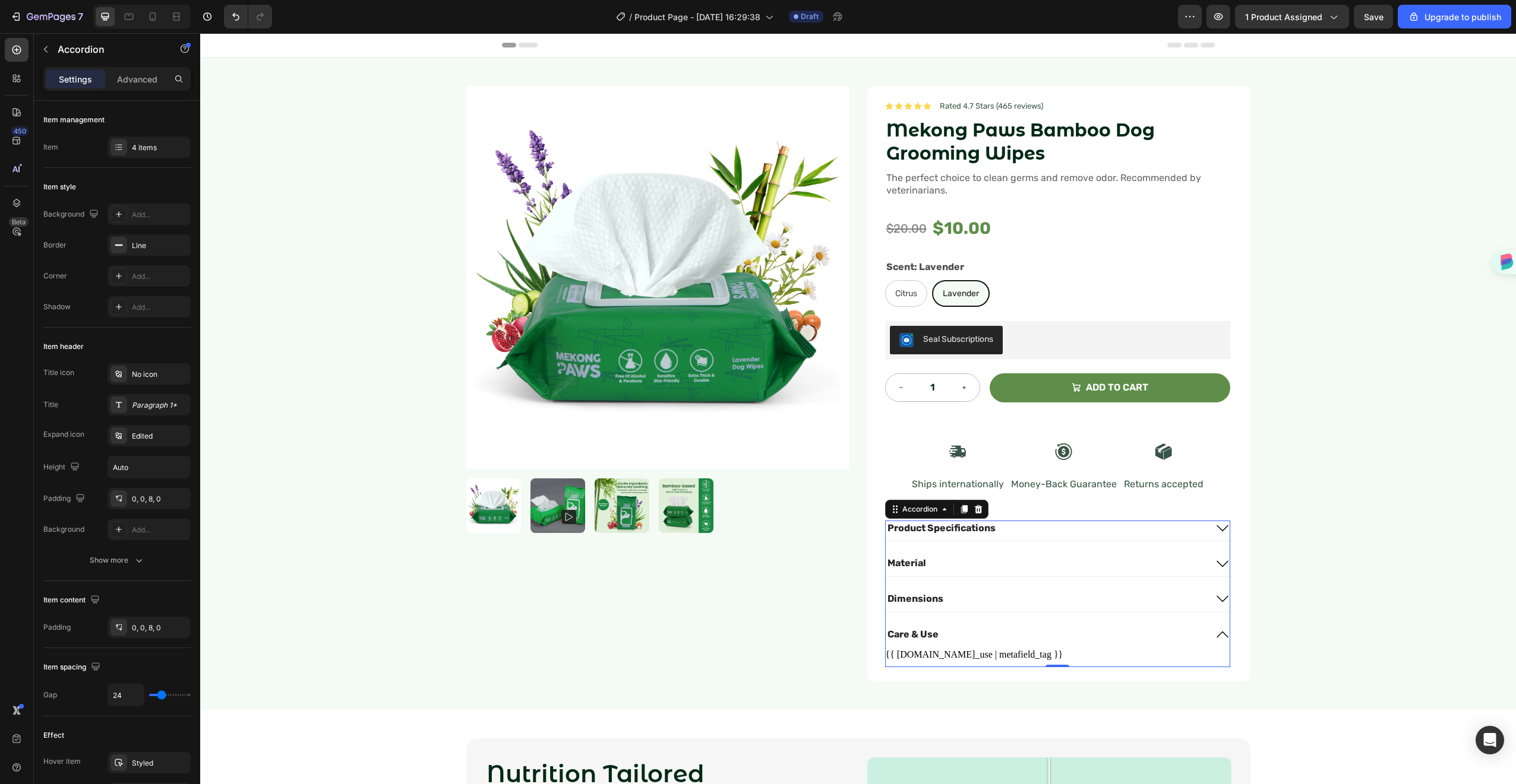
click at [1182, 628] on div "Care & Use" at bounding box center [1046, 635] width 320 height 16
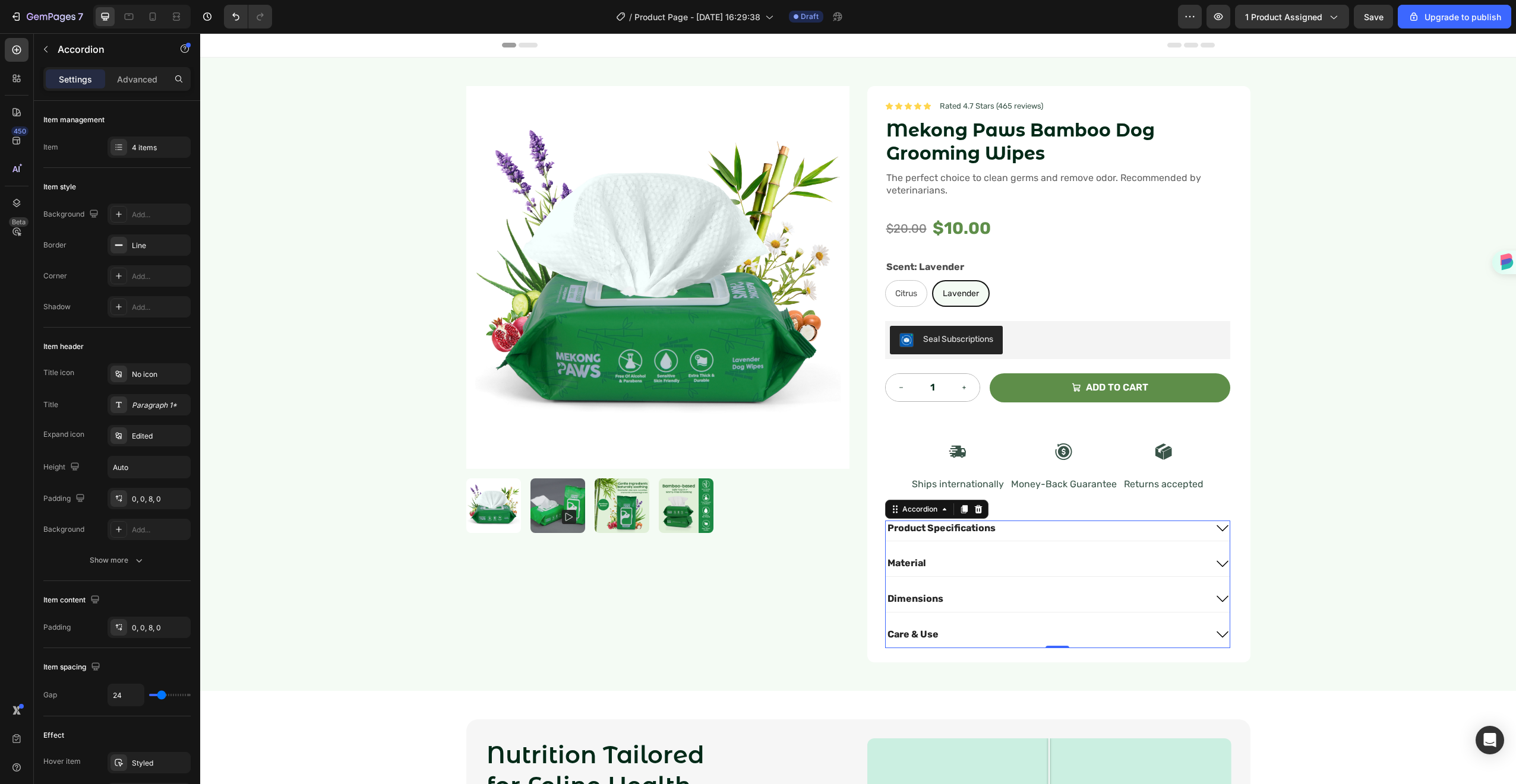
click at [1186, 586] on div "Product Specifications Material Dimensions Care & Use Image Lorem ipsum dolor s…" at bounding box center [1058, 584] width 345 height 128
click at [1186, 593] on div "Dimensions" at bounding box center [1046, 599] width 320 height 16
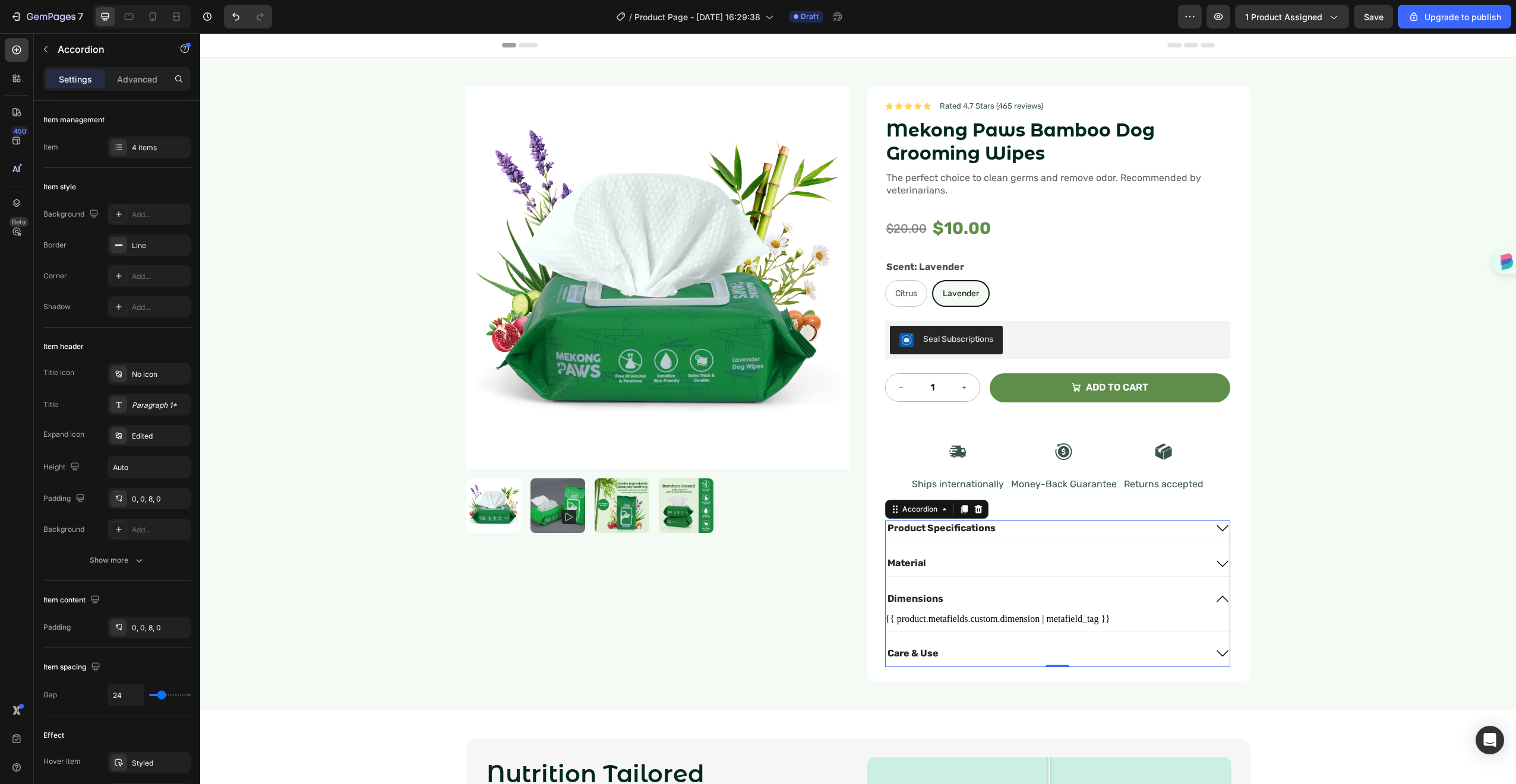
click at [1216, 594] on icon at bounding box center [1223, 599] width 14 height 14
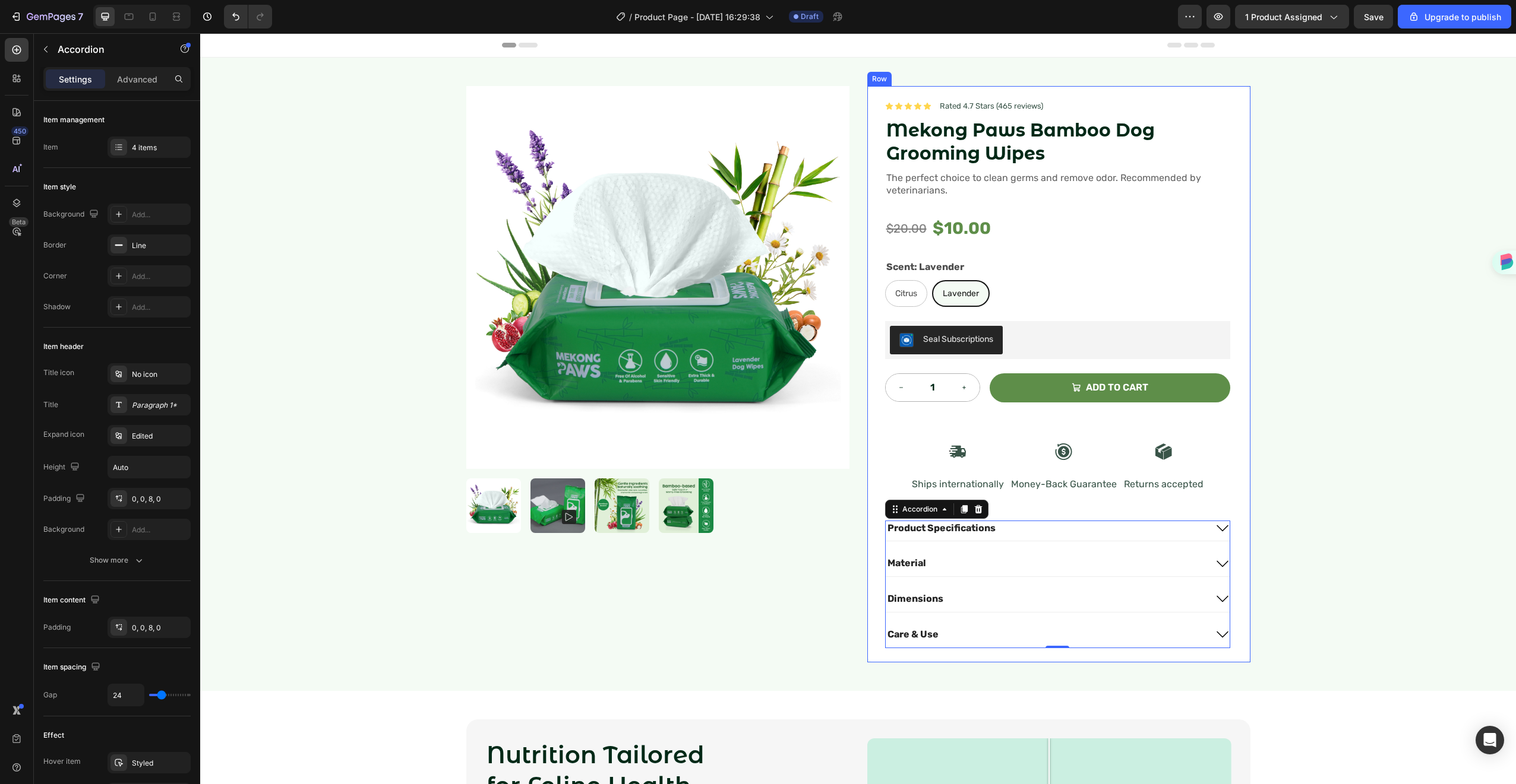
click at [1244, 533] on div "Icon Icon Icon Icon Icon Icon List Rated 4.7 Stars (465 reviews) Text Block Row…" at bounding box center [1059, 375] width 383 height 577
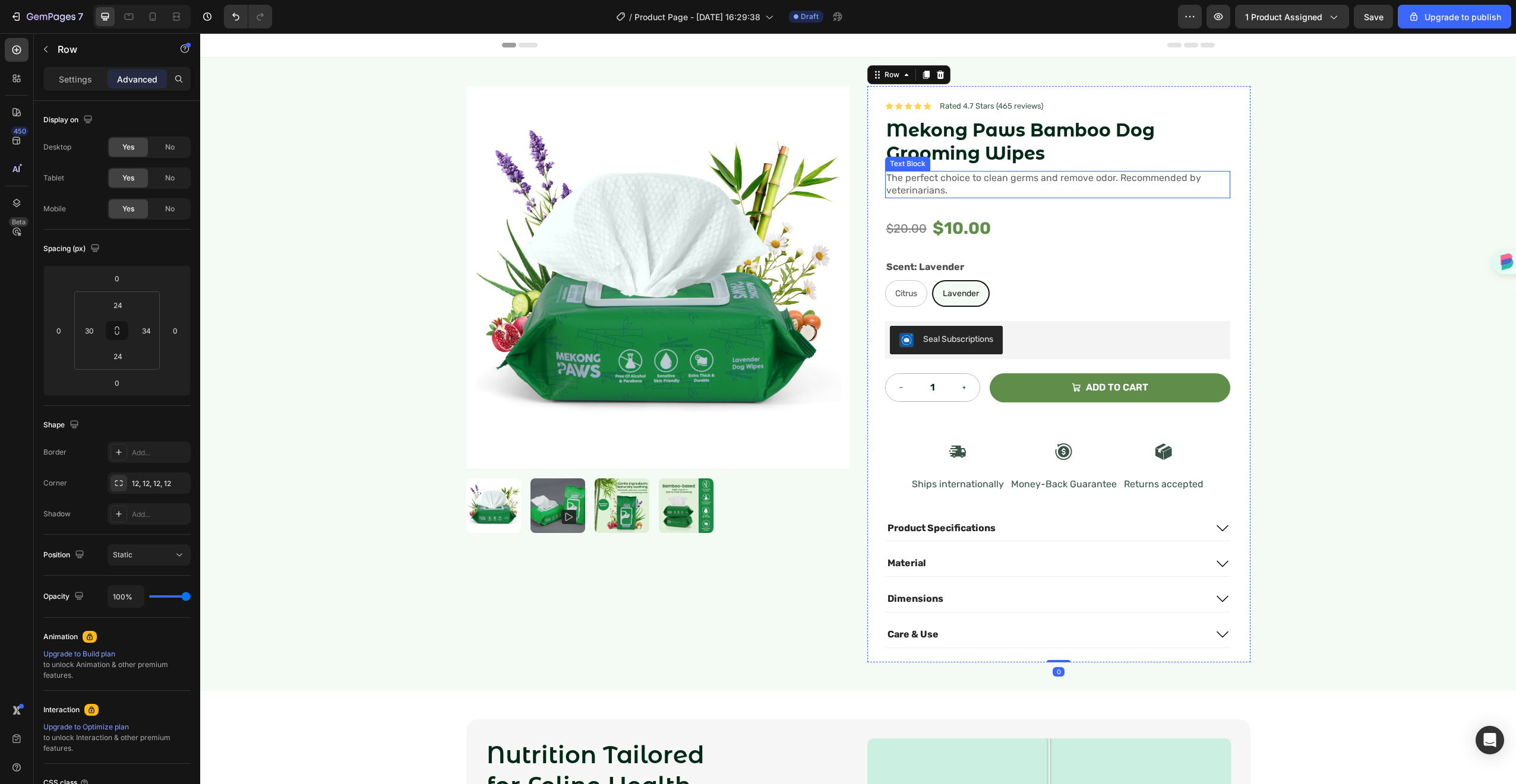
click at [1056, 181] on span "The perfect choice to clean germs and remove odor. Recommended by veterinarians." at bounding box center [1044, 183] width 315 height 24
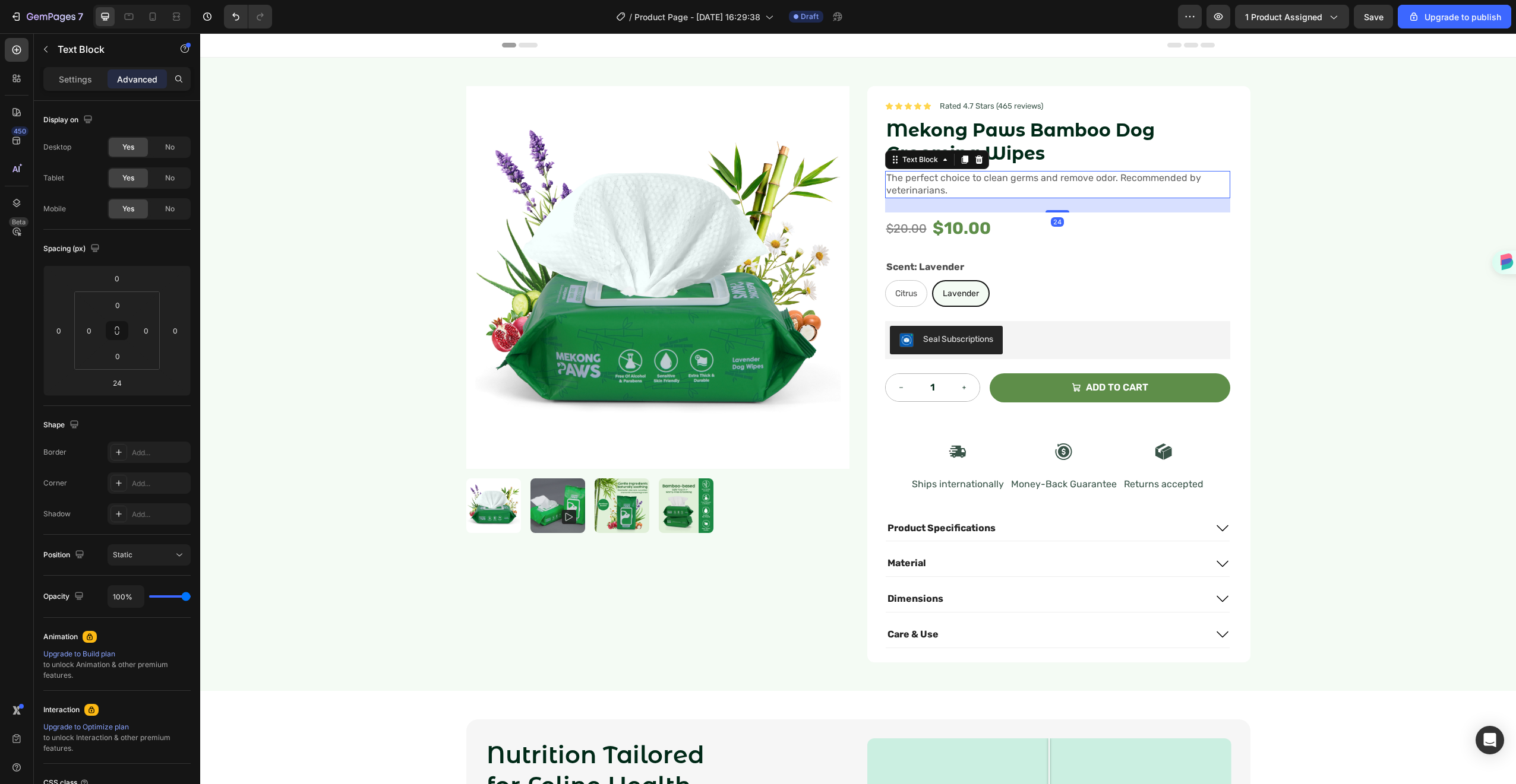
click at [1056, 181] on span "The perfect choice to clean germs and remove odor. Recommended by veterinarians." at bounding box center [1044, 183] width 315 height 24
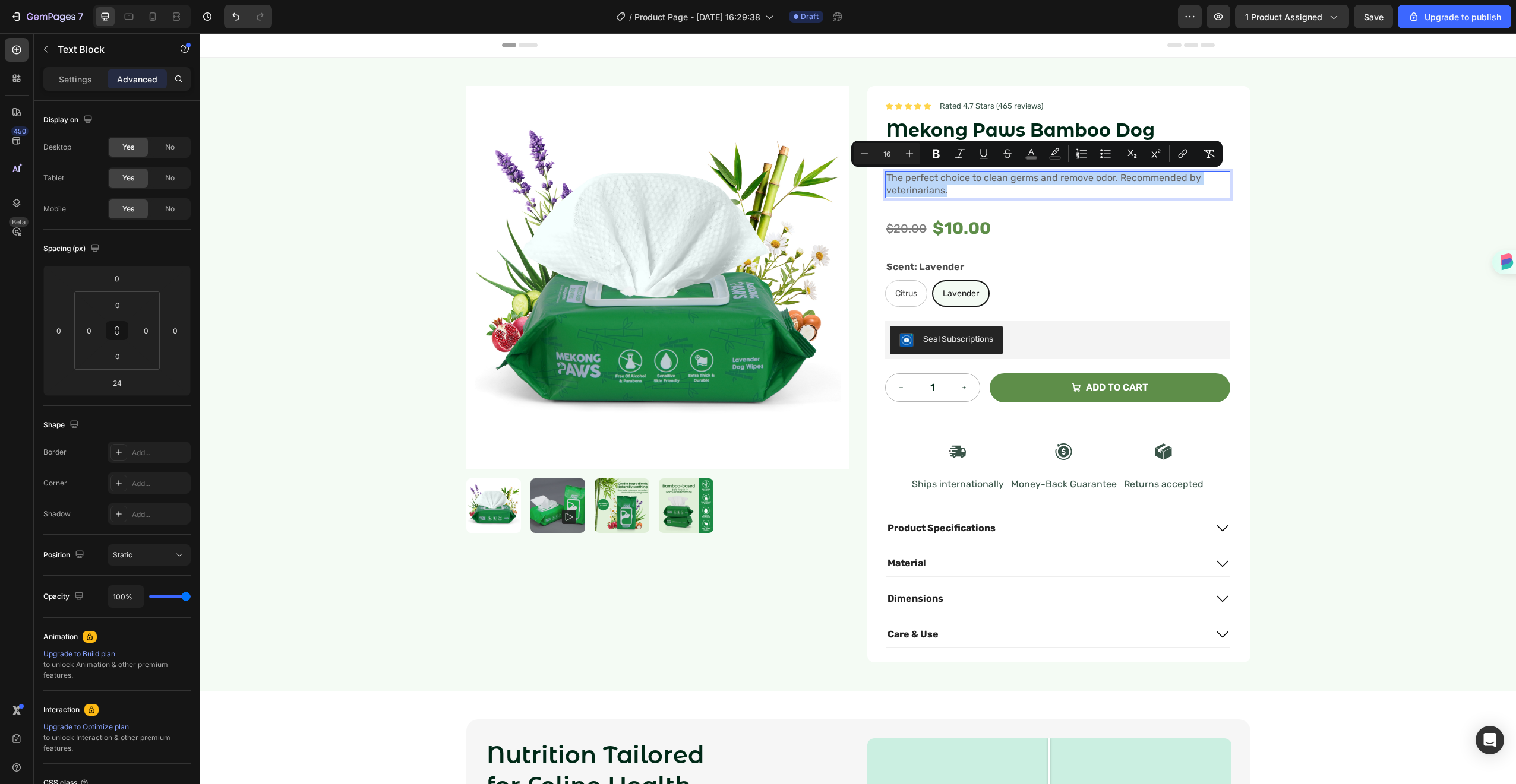
click at [1077, 181] on span "The perfect choice to clean germs and remove odor. Recommended by veterinarians." at bounding box center [1044, 183] width 315 height 24
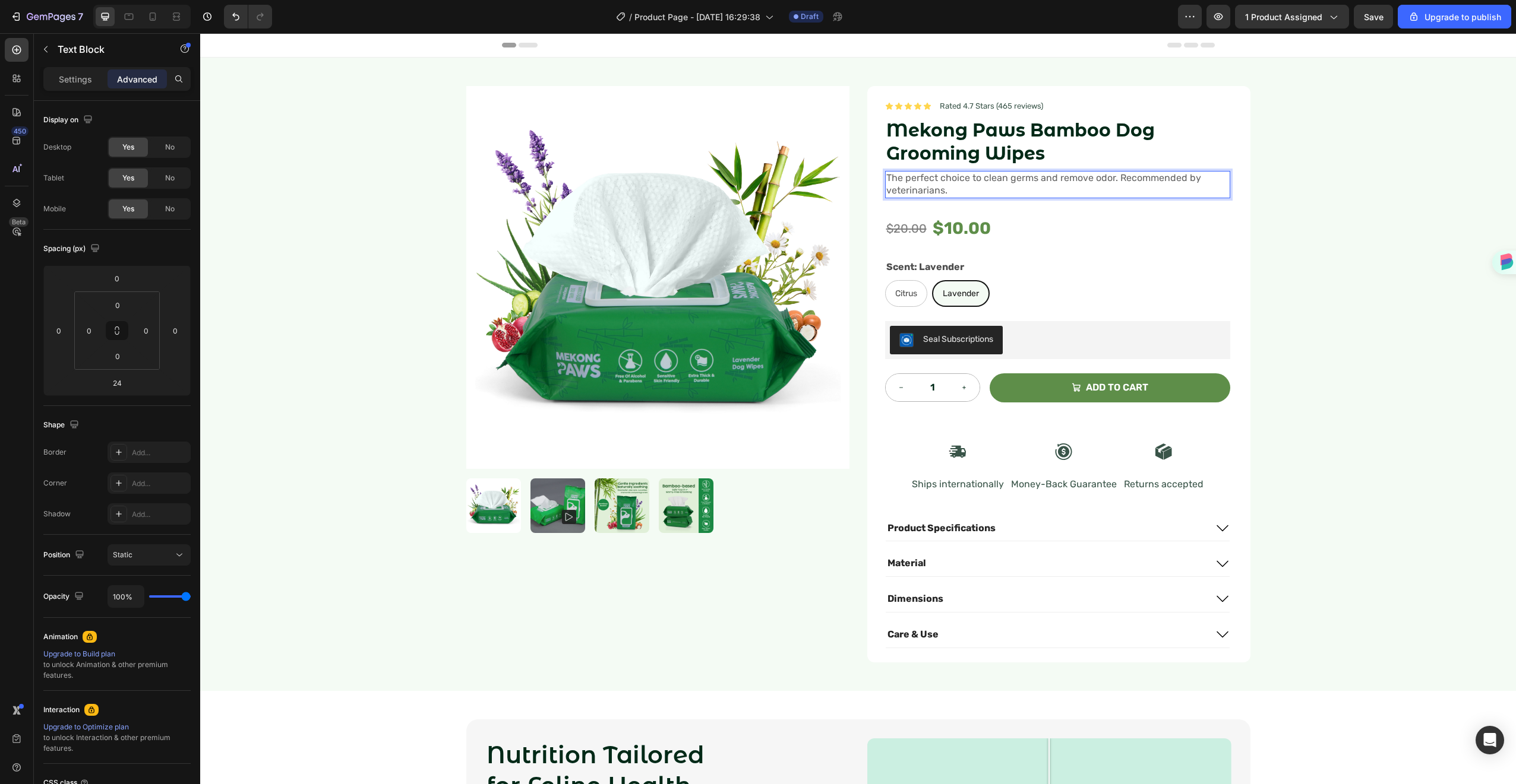
drag, startPoint x: 1115, startPoint y: 180, endPoint x: 1153, endPoint y: 182, distance: 38.1
click at [1133, 175] on span "The perfect choice to clean germs and remove odor. Recommended by veterinarians." at bounding box center [1044, 183] width 315 height 24
drag, startPoint x: 1115, startPoint y: 178, endPoint x: 1137, endPoint y: 191, distance: 25.6
click at [1137, 191] on p "The perfect choice to clean germs and remove odor. Recommended by veterinarians." at bounding box center [1058, 184] width 343 height 25
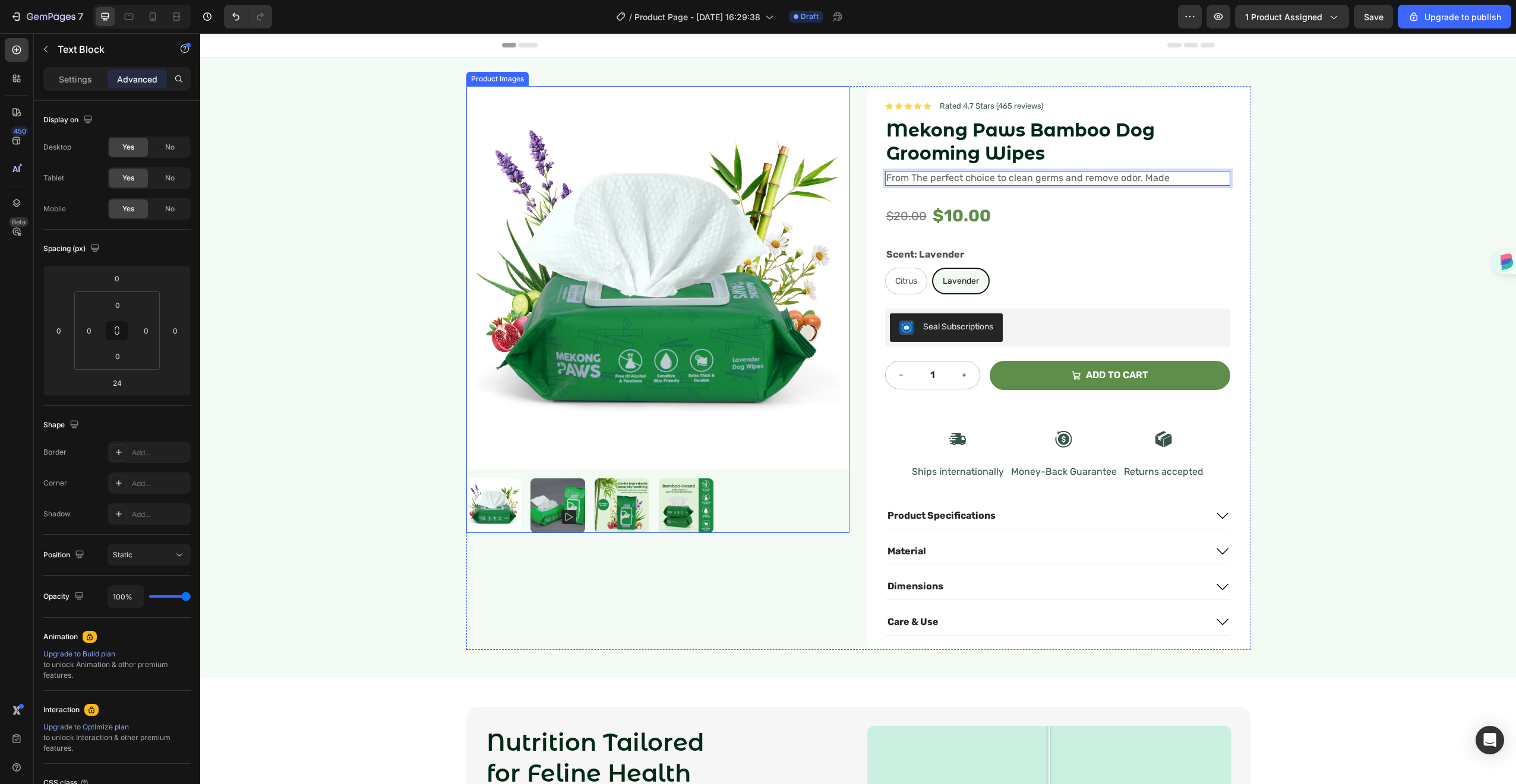
click at [598, 484] on img at bounding box center [622, 506] width 55 height 55
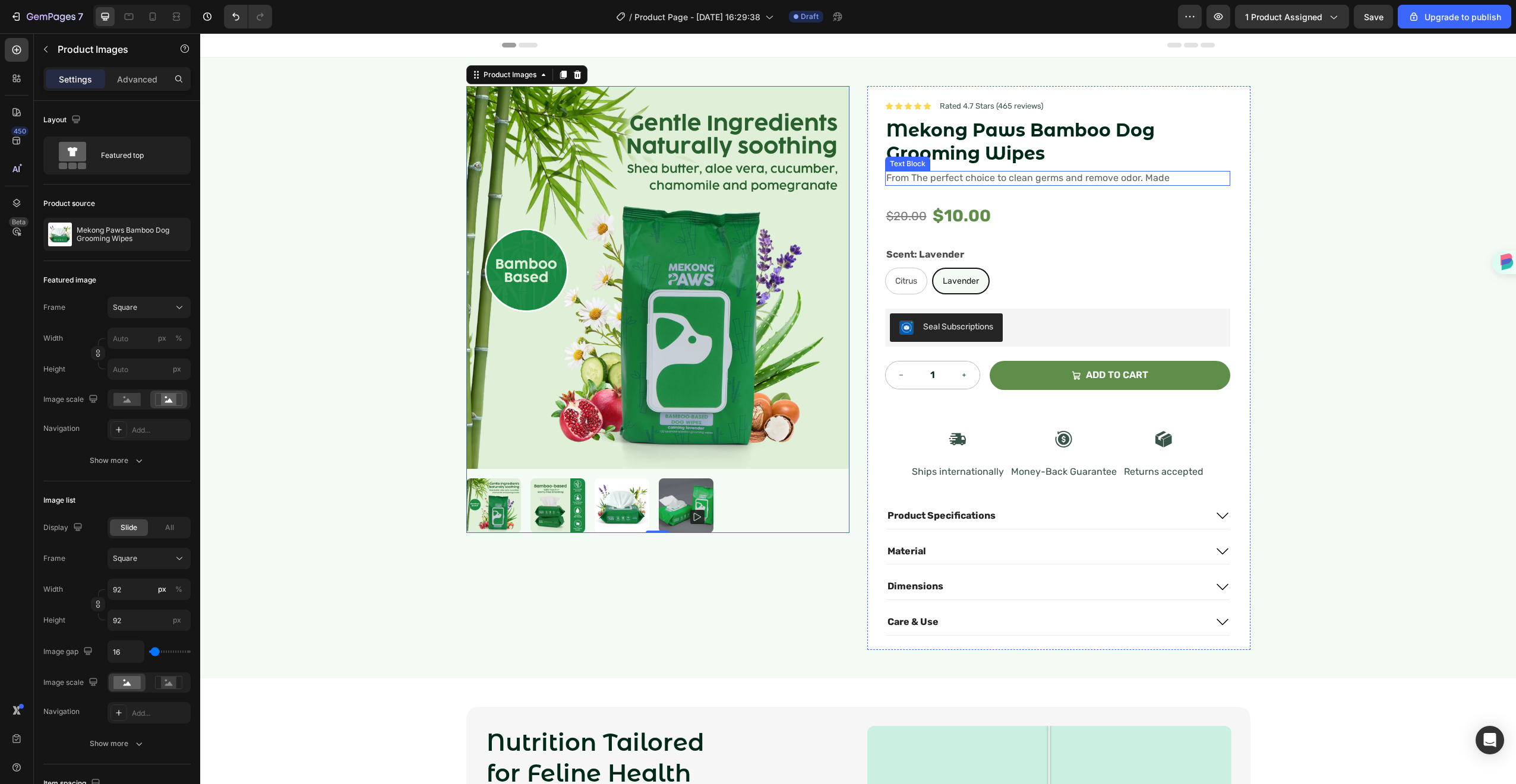
click at [895, 181] on span "From The perfect choice to clean germs and remove odor. Made" at bounding box center [1028, 178] width 283 height 11
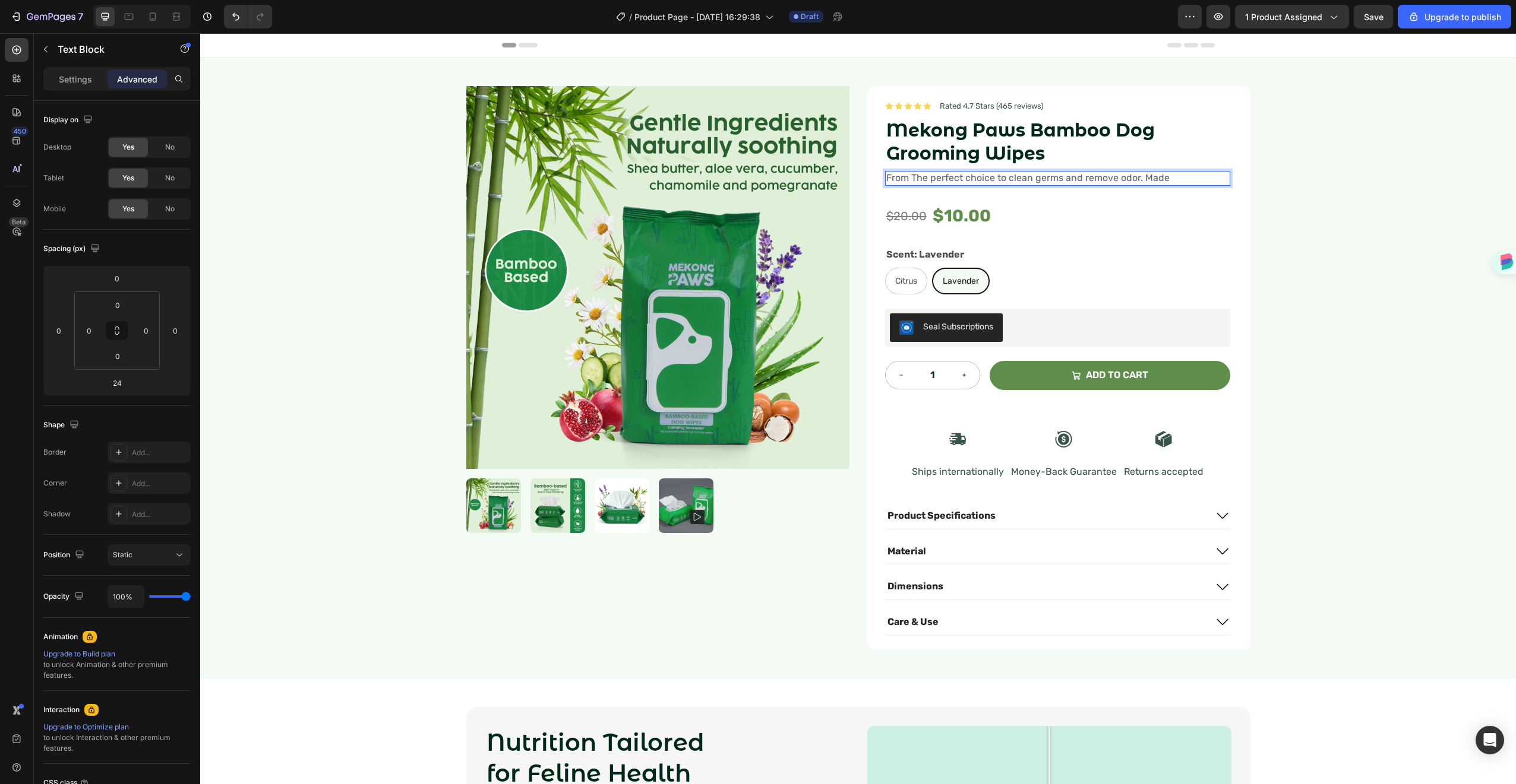
click at [895, 180] on span "From The perfect choice to clean germs and remove odor. Made" at bounding box center [1028, 178] width 283 height 11
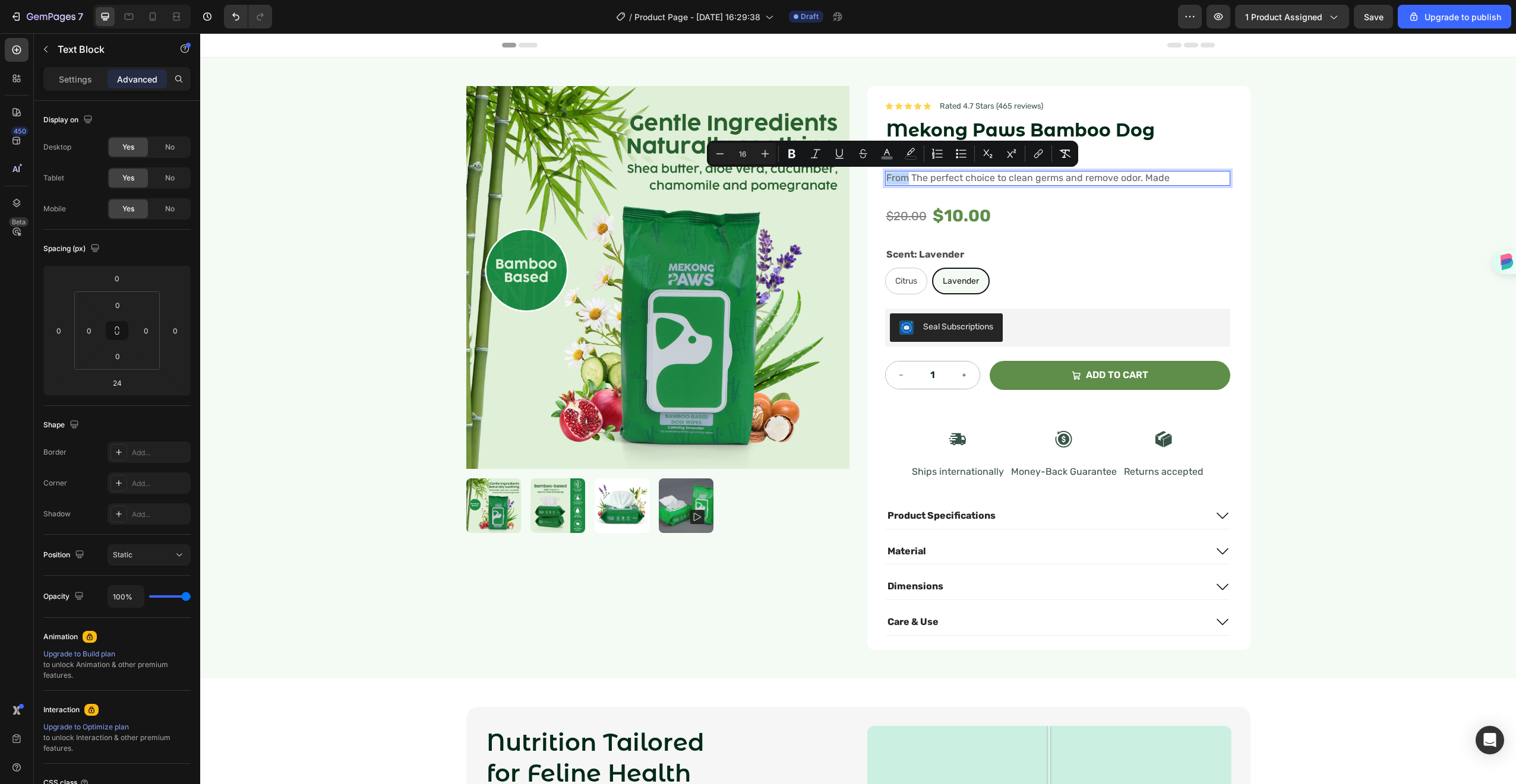
click at [901, 178] on span "From The perfect choice to clean germs and remove odor. Made" at bounding box center [1028, 178] width 283 height 11
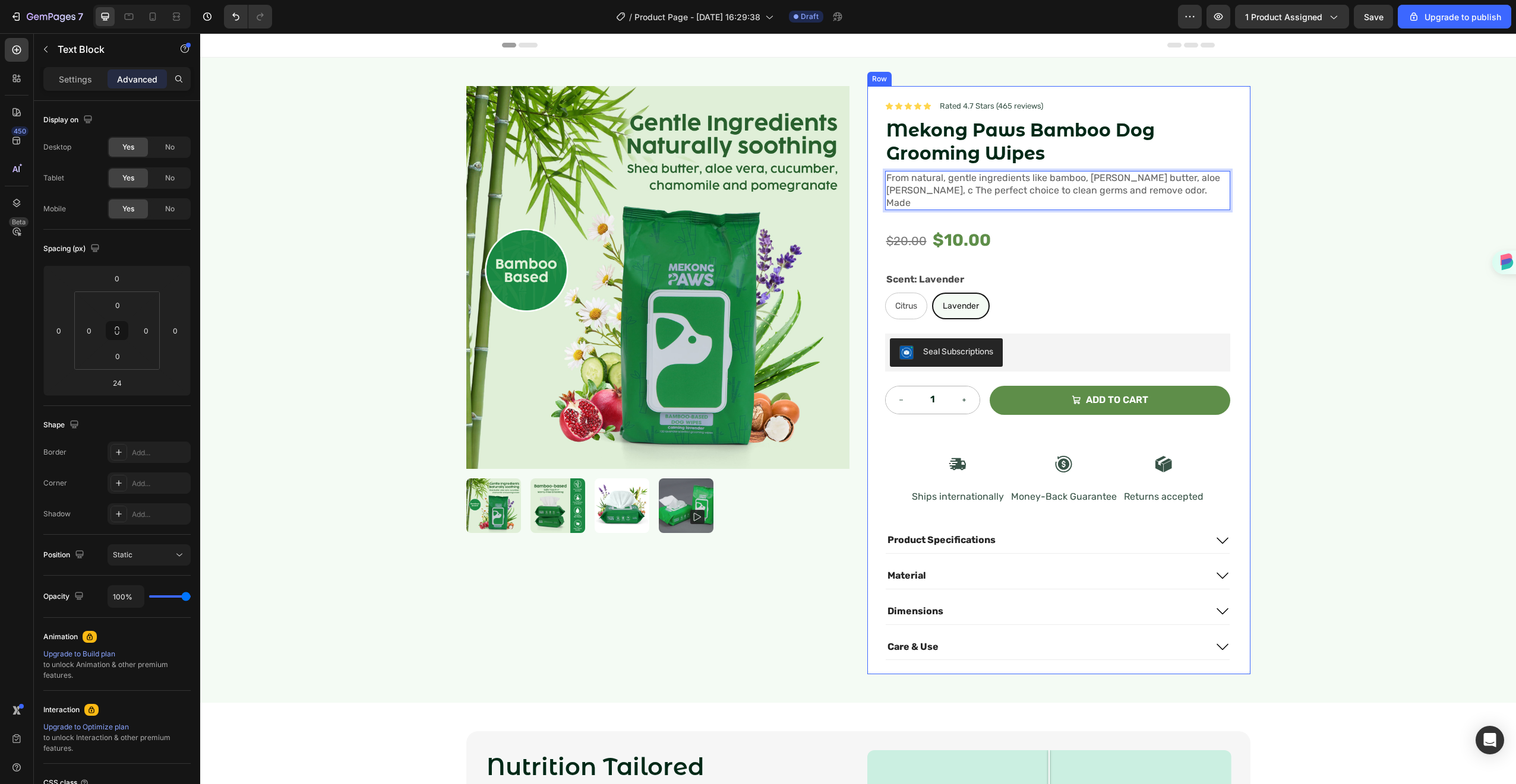
drag, startPoint x: 1165, startPoint y: 173, endPoint x: 1187, endPoint y: 176, distance: 22.2
click at [1168, 173] on div "Icon Icon Icon Icon Icon Icon List Rated 4.7 Stars (465 reviews) Text Block Row…" at bounding box center [1058, 380] width 345 height 560
click at [1187, 180] on span "From natural, gentle ingredients like bamboo, shea butter, aloe vera, c The per…" at bounding box center [1053, 190] width 334 height 36
click at [1189, 181] on span "From natural, gentle ingredients like bamboo, shea butter, aloe vera, c The per…" at bounding box center [1053, 190] width 334 height 36
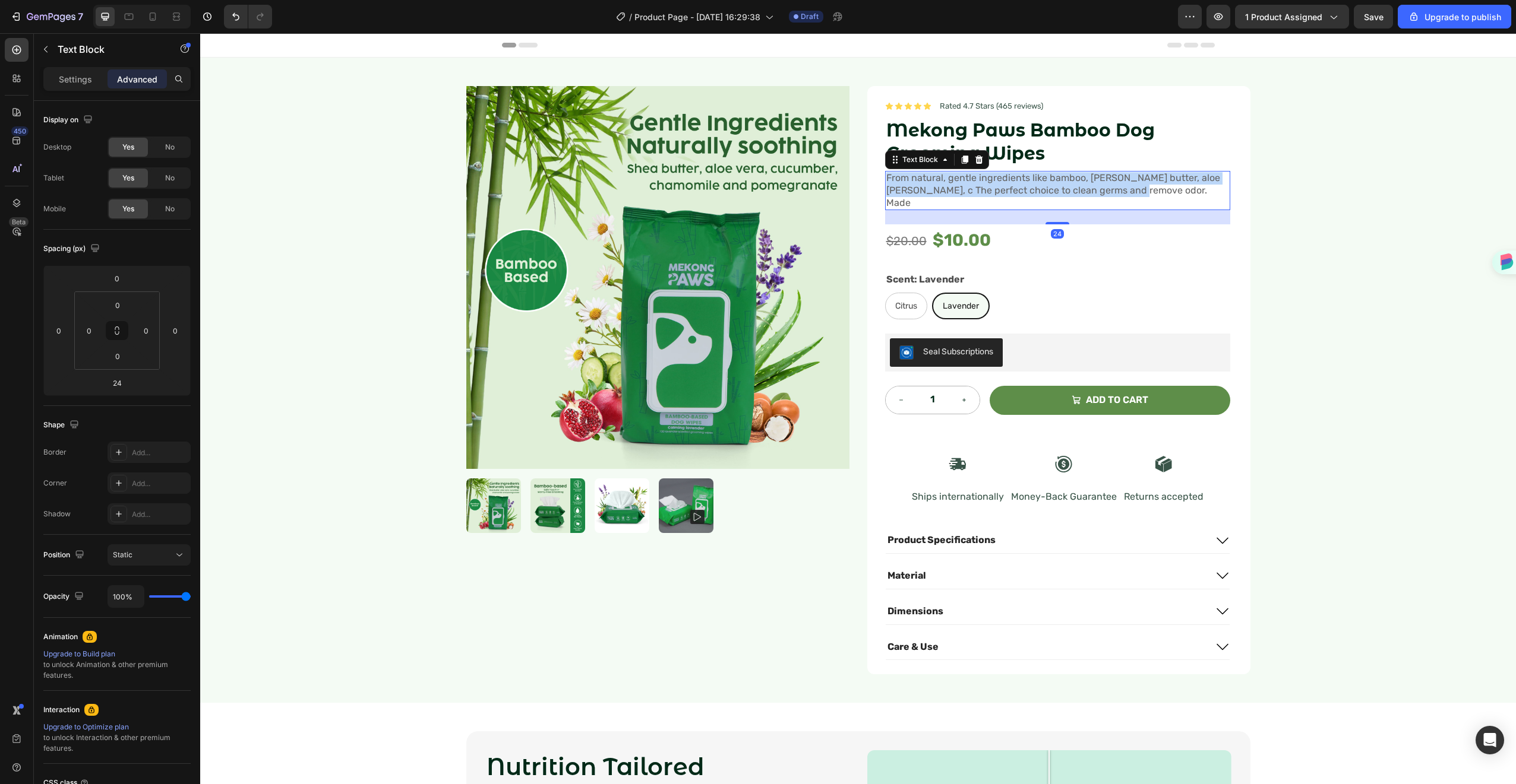
click at [1189, 181] on span "From natural, gentle ingredients like bamboo, shea butter, aloe vera, c The per…" at bounding box center [1053, 190] width 334 height 36
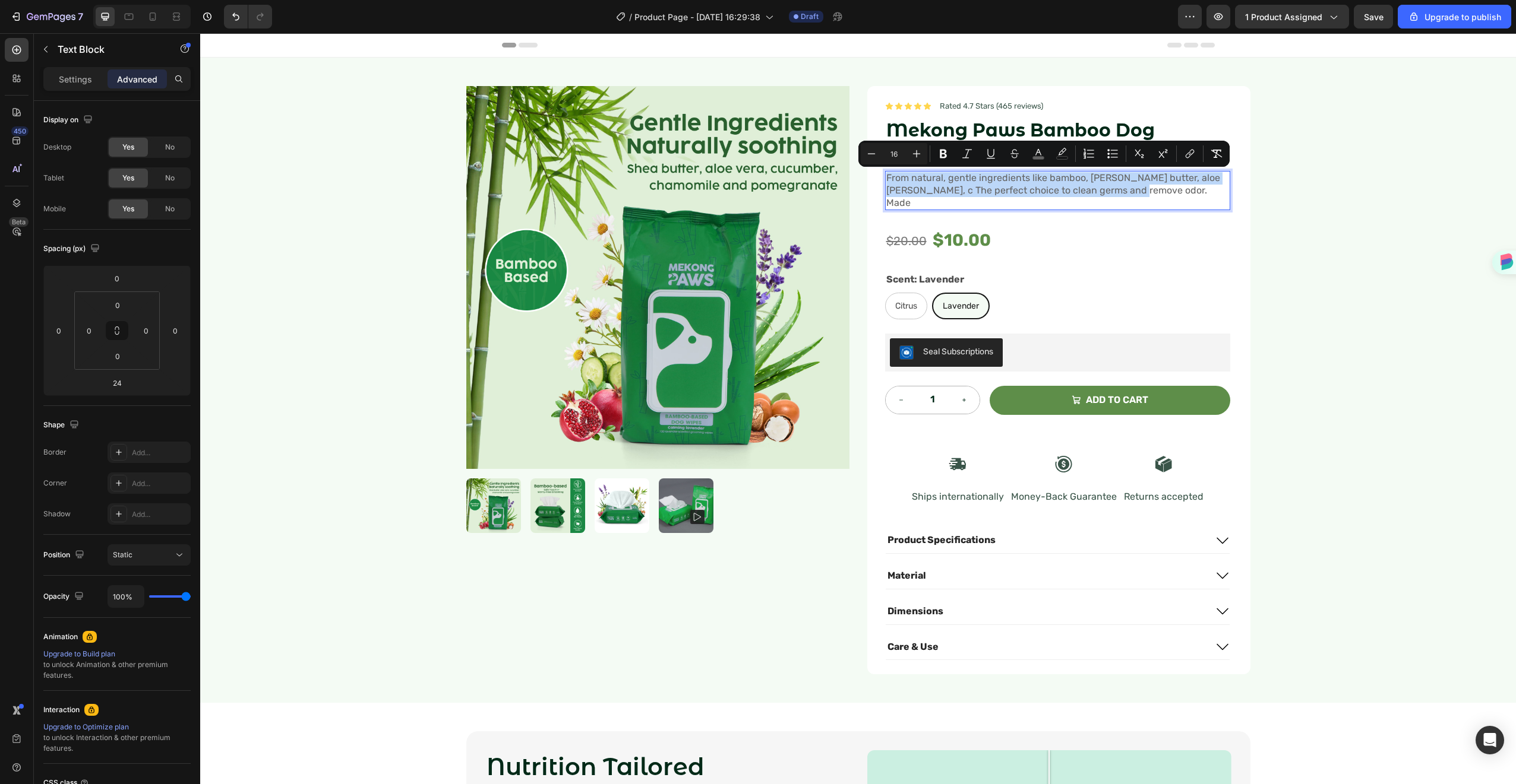
click at [1189, 180] on span "From natural, gentle ingredients like bamboo, shea butter, aloe vera, c The per…" at bounding box center [1053, 190] width 334 height 36
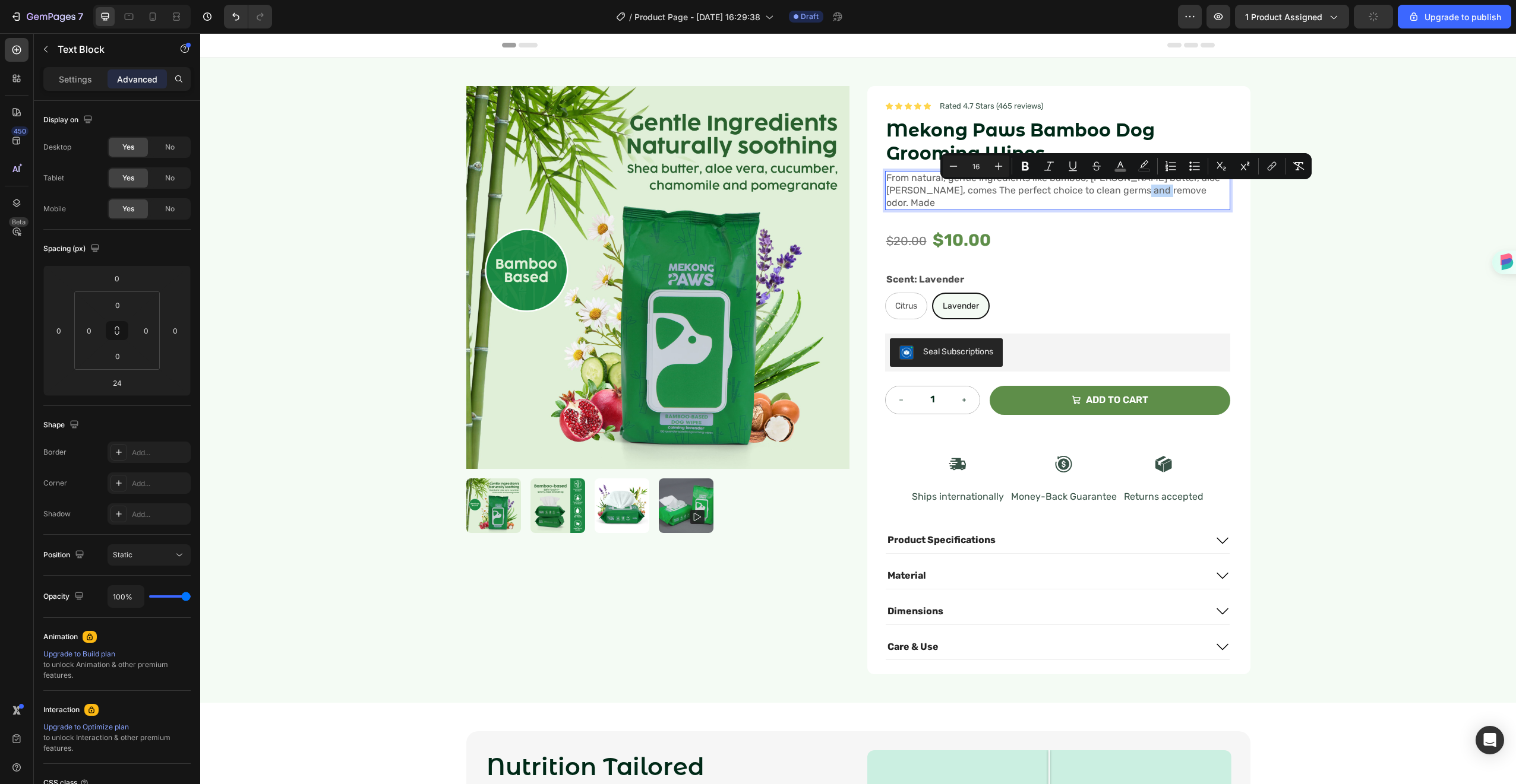
drag, startPoint x: 1113, startPoint y: 194, endPoint x: 1163, endPoint y: 196, distance: 50.0
click at [1163, 196] on p "From natural, gentle ingredients like bamboo, shea butter, aloe vera, comes The…" at bounding box center [1058, 190] width 343 height 37
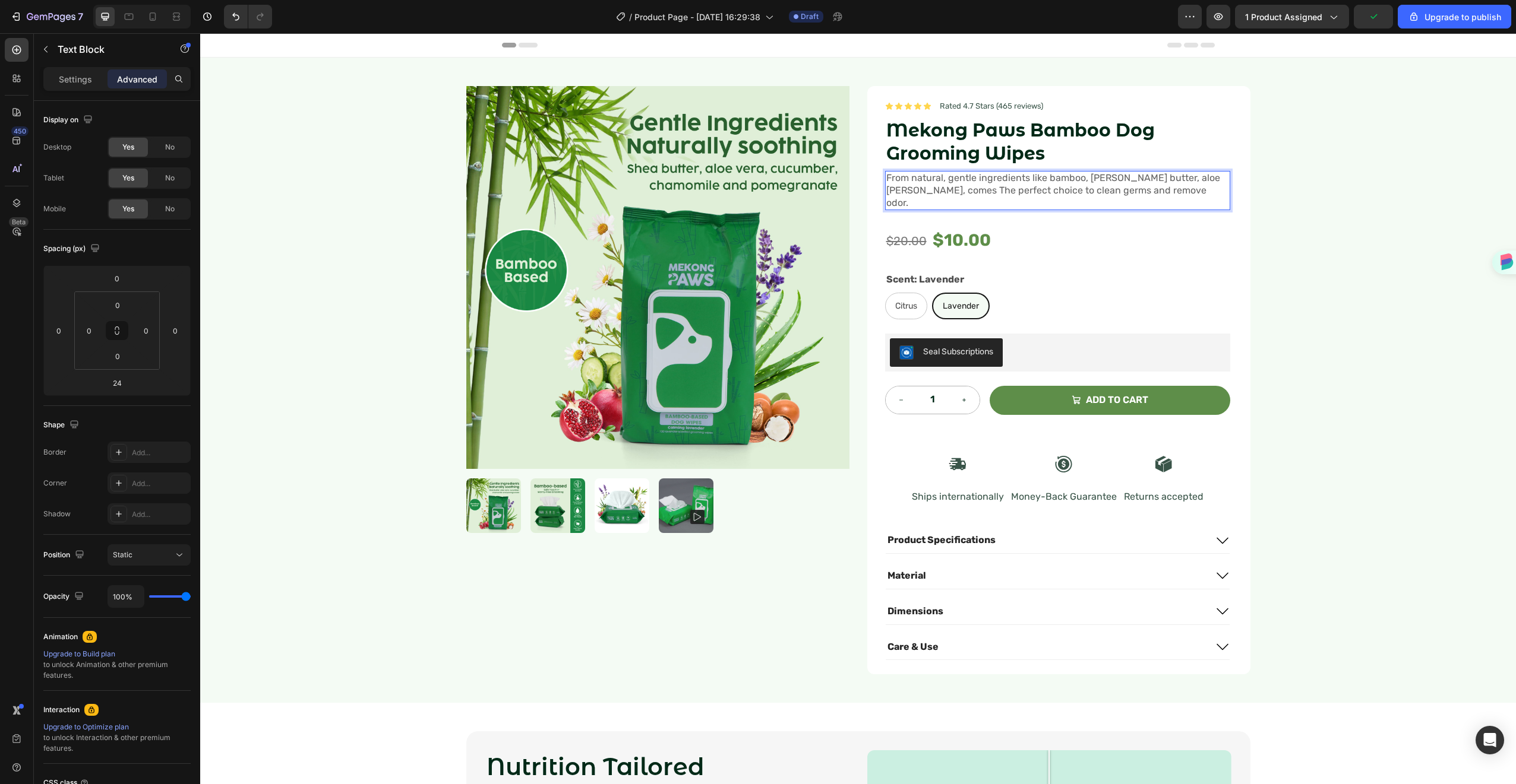
click at [898, 189] on span "From natural, gentle ingredients like bamboo, shea butter, aloe vera, comes The…" at bounding box center [1053, 190] width 334 height 36
click at [887, 191] on span "From natural, gentle ingredients like bamboo, shea butter, aloe vera, comes The…" at bounding box center [1053, 190] width 334 height 36
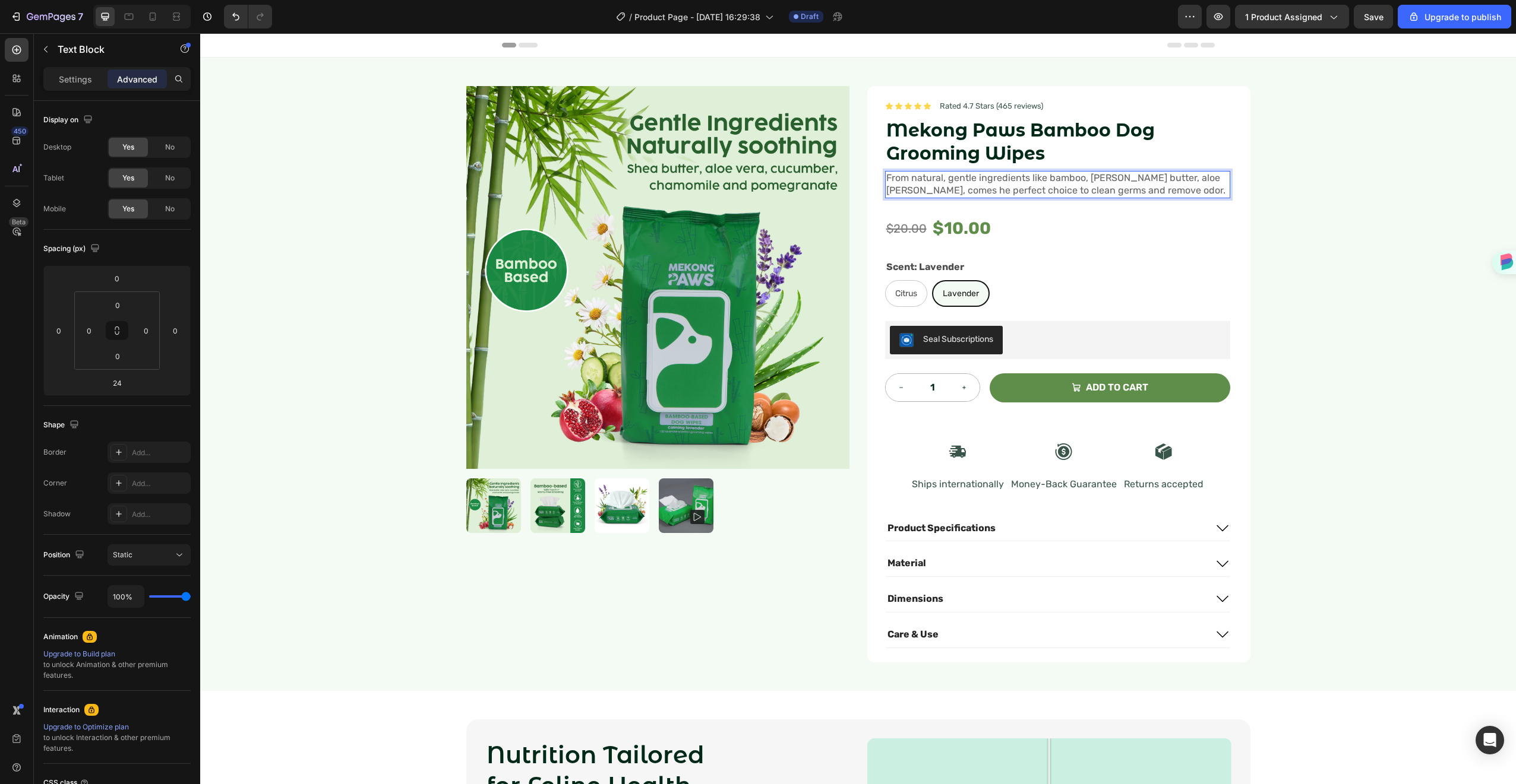
click at [887, 187] on span "From natural, gentle ingredients like bamboo, shea butter, aloe vera, comes he …" at bounding box center [1056, 183] width 340 height 24
click at [1110, 195] on span "From natural, gentle ingredients like bamboo, shea butter, aloe vera, comes the…" at bounding box center [1058, 183] width 343 height 24
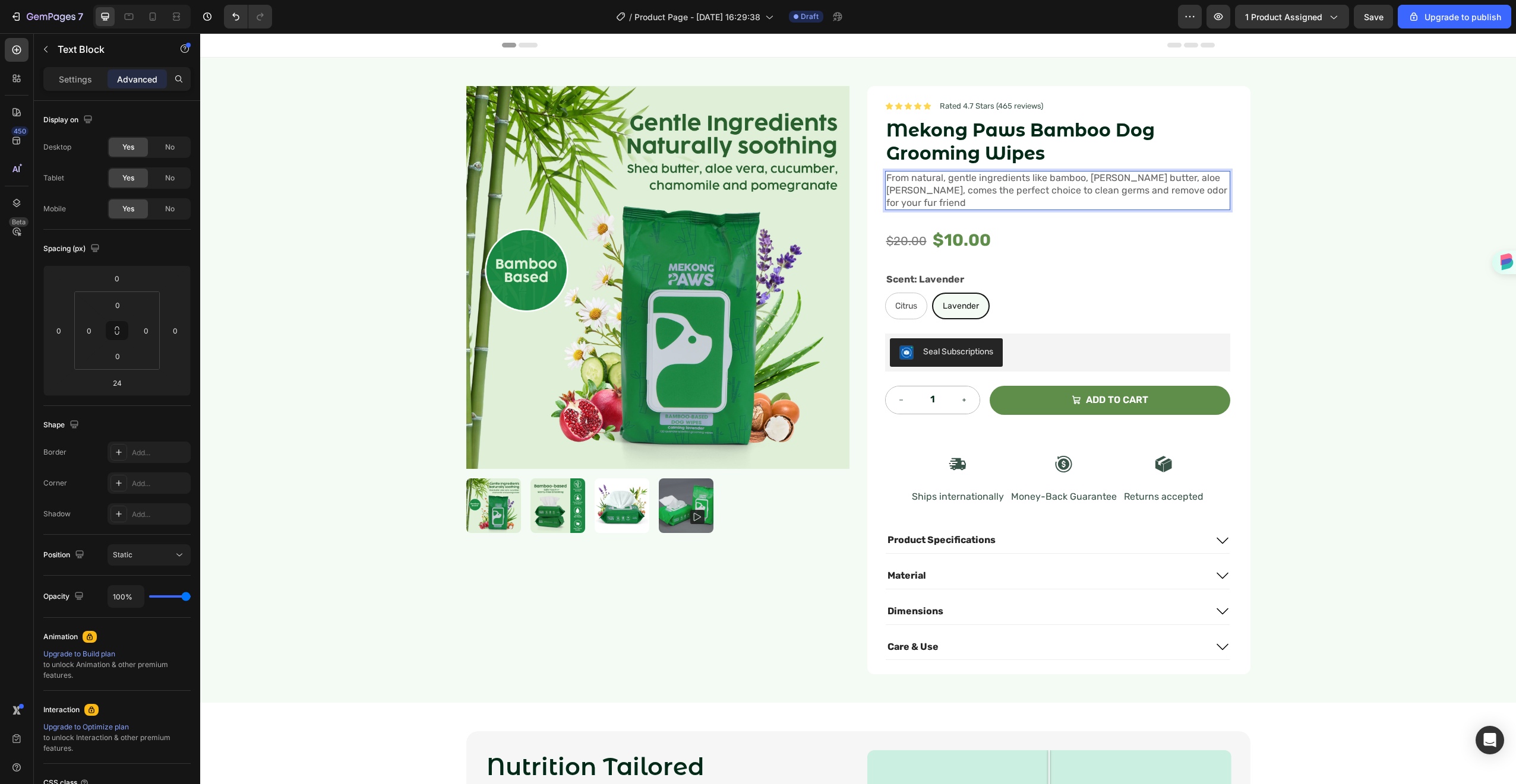
click at [1200, 189] on p "From natural, gentle ingredients like bamboo, shea butter, aloe vera, comes the…" at bounding box center [1058, 190] width 343 height 37
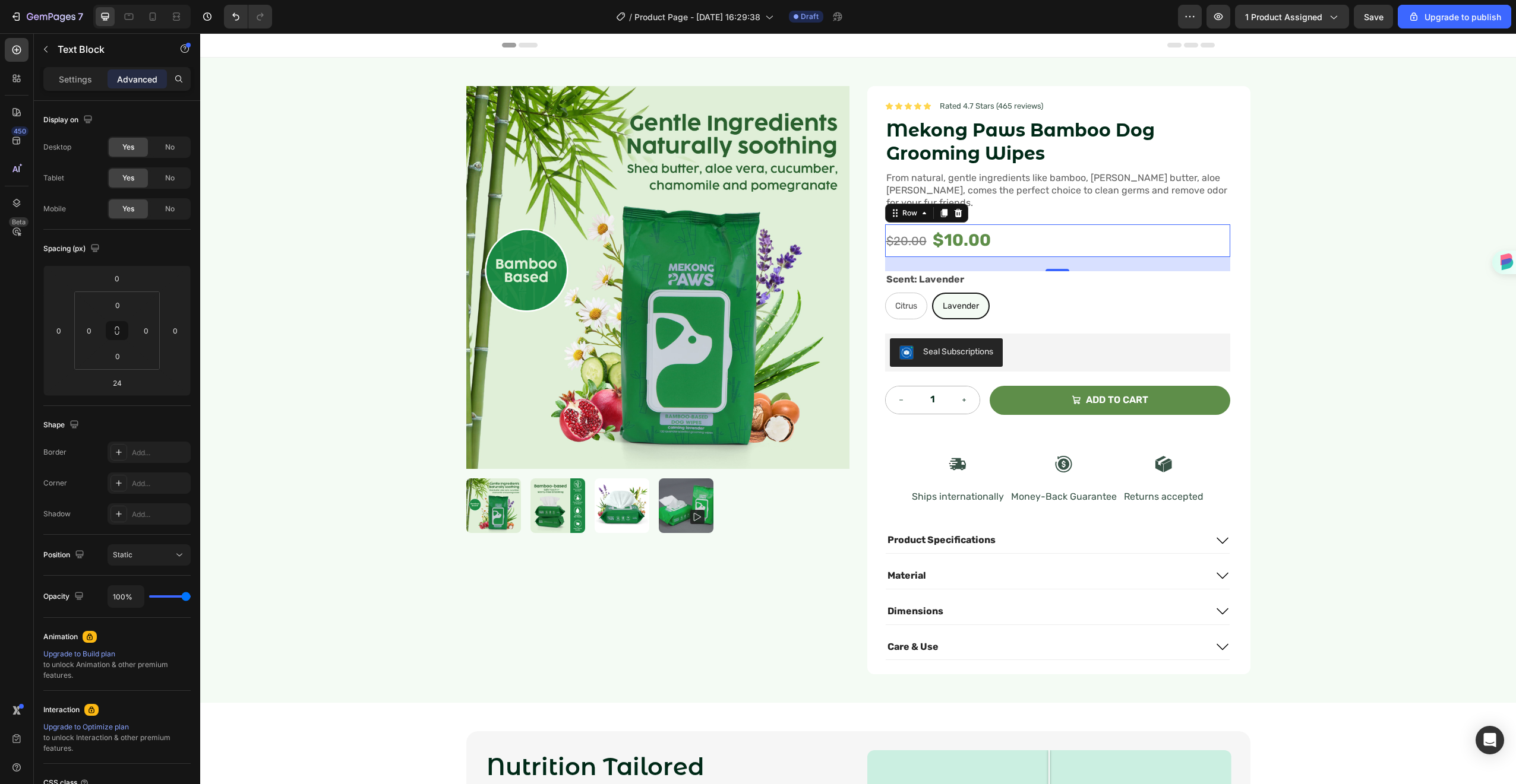
click at [1175, 224] on div "$20.00 Compare Price Compare Price $10.00 Product Price Product Price Row 0" at bounding box center [1058, 240] width 345 height 32
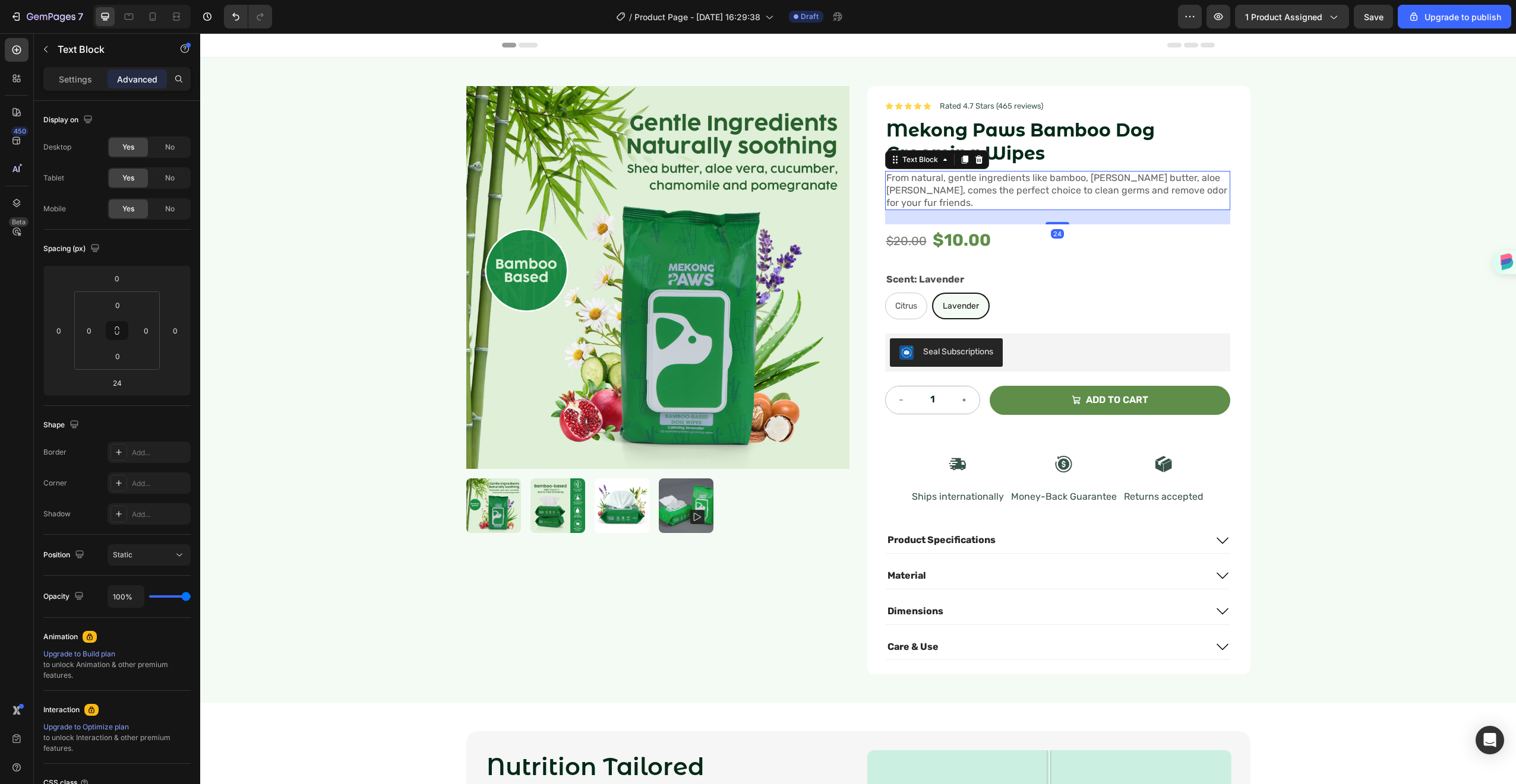
click at [1098, 180] on span "From natural, gentle ingredients like bamboo, shea butter, aloe vera, comes the…" at bounding box center [1057, 190] width 341 height 36
click at [1367, 173] on div "Product Images Icon Icon Icon Icon Icon Icon List Rated 4.7 Stars (465 reviews)…" at bounding box center [858, 380] width 1316 height 645
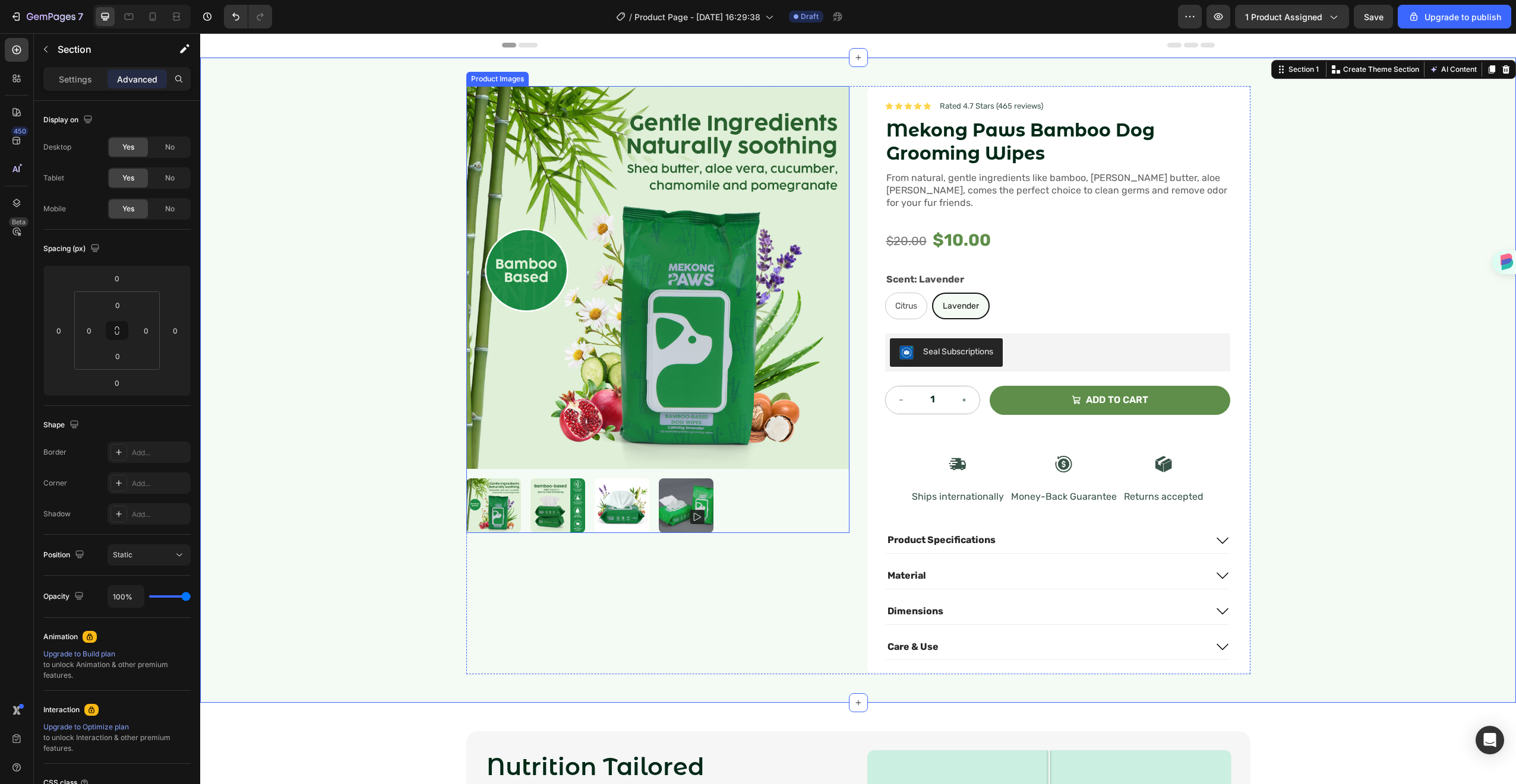
click at [548, 492] on img at bounding box center [558, 506] width 55 height 55
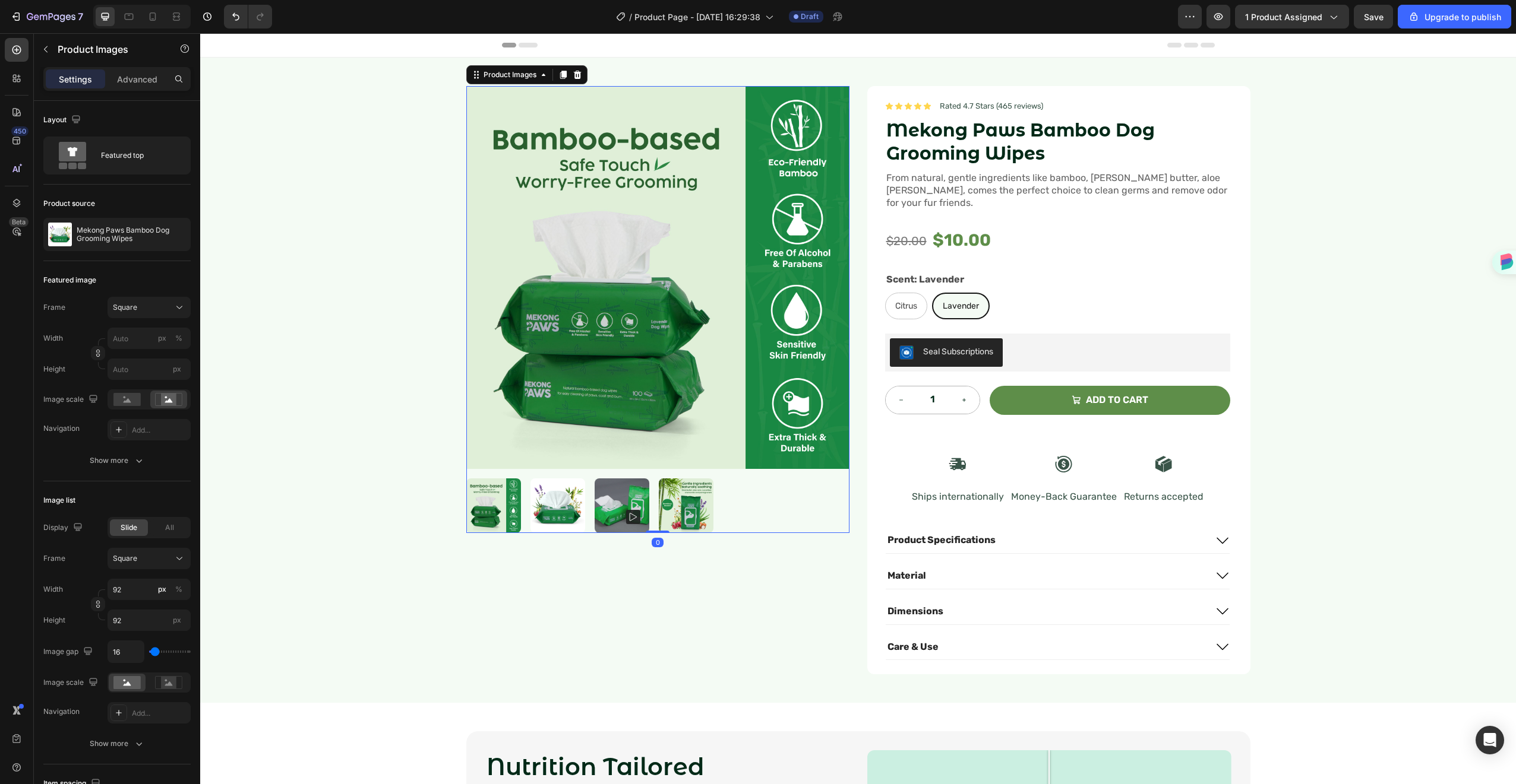
click at [545, 494] on img at bounding box center [557, 506] width 55 height 55
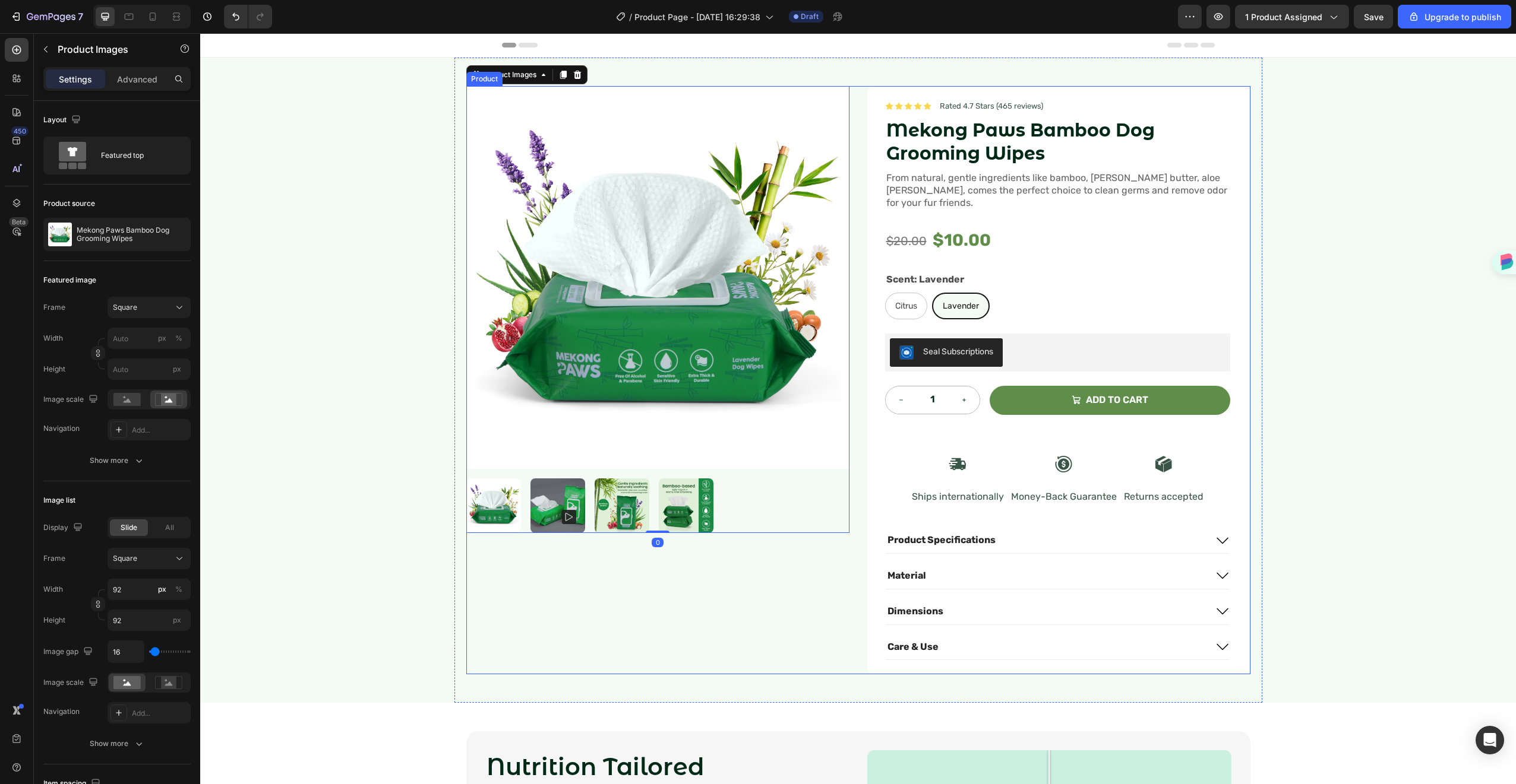
click at [624, 599] on div "Product Images 0" at bounding box center [658, 380] width 383 height 588
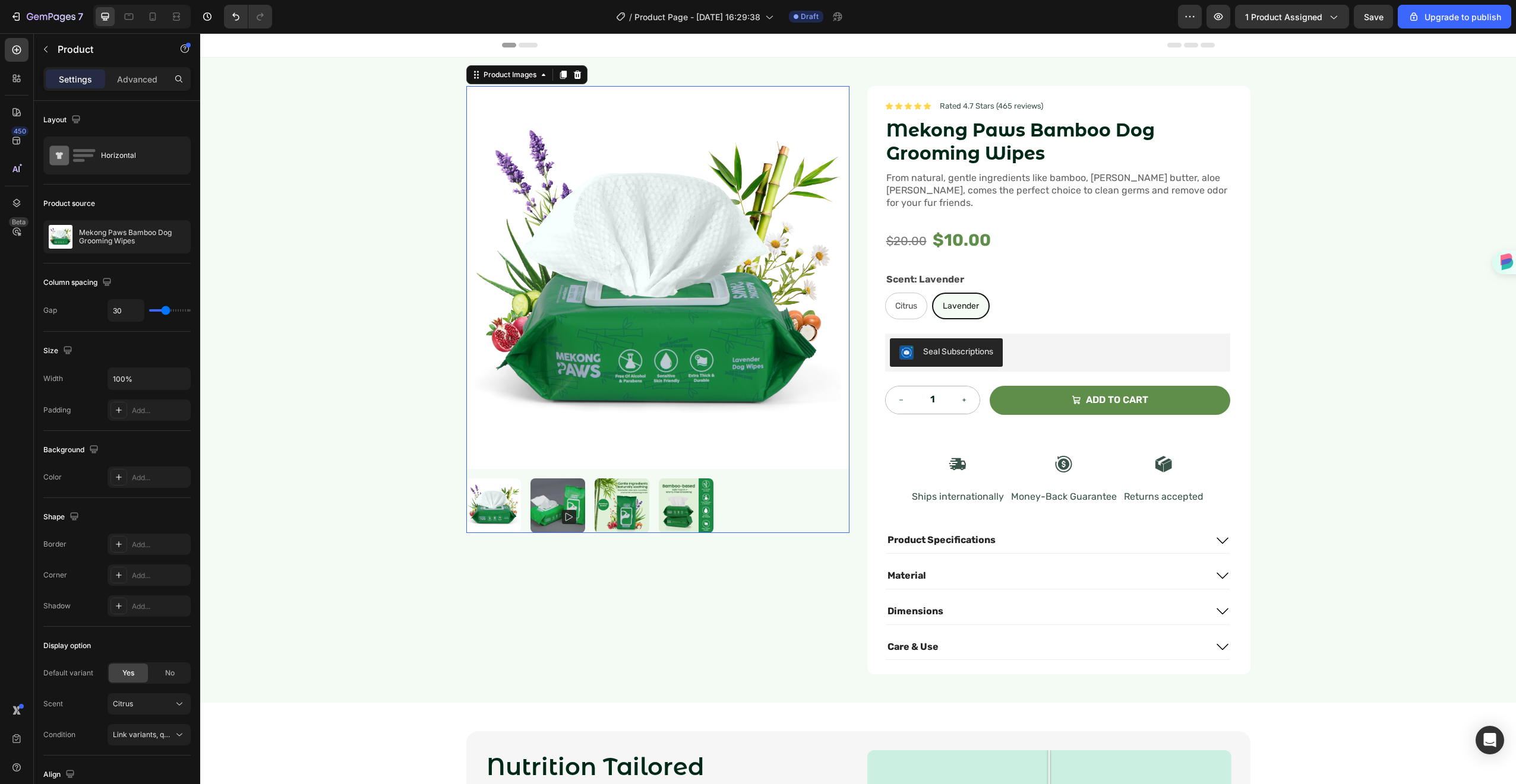
click at [724, 498] on div at bounding box center [658, 506] width 383 height 55
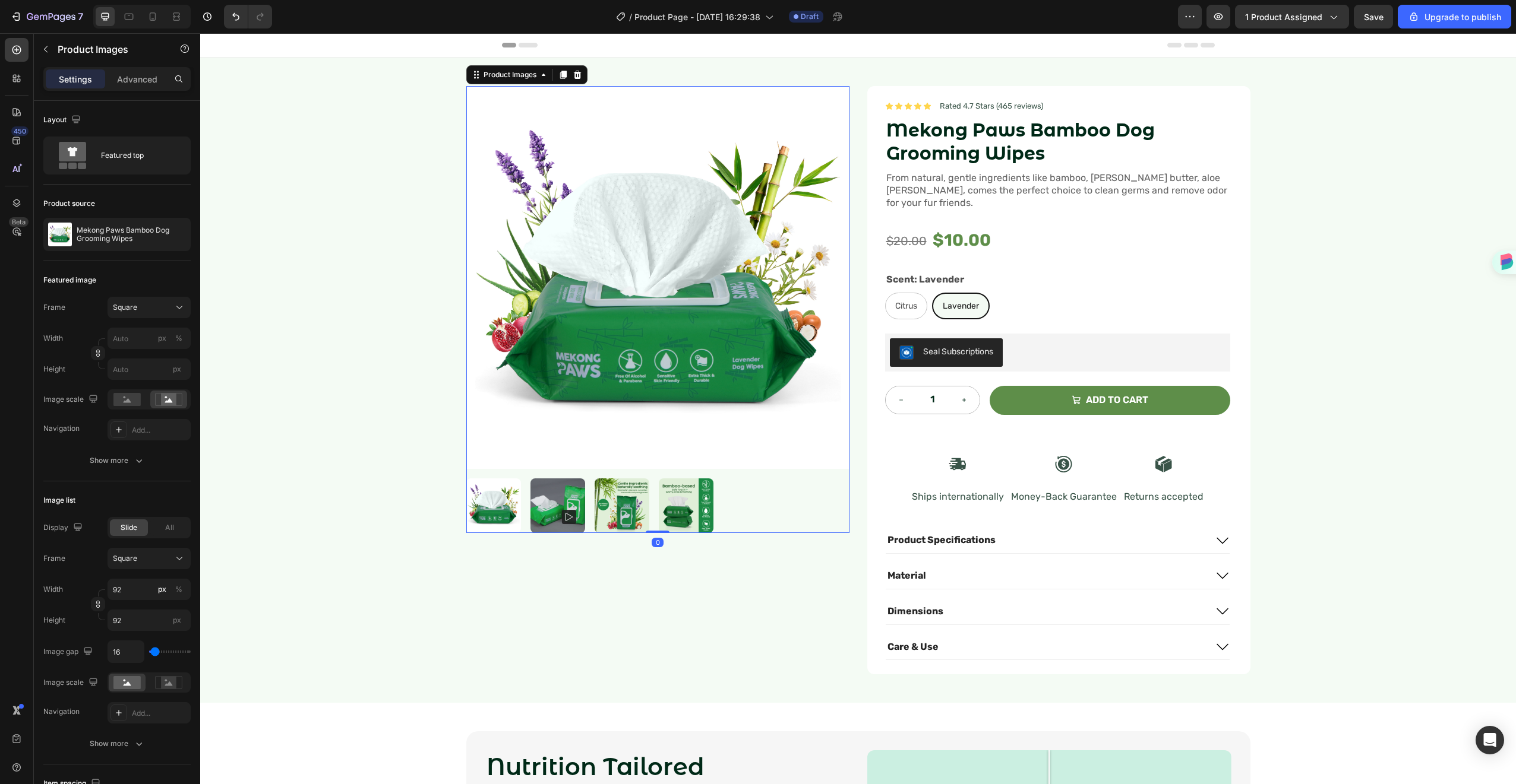
click at [724, 498] on div at bounding box center [658, 506] width 383 height 55
click at [167, 529] on span "All" at bounding box center [169, 528] width 9 height 10
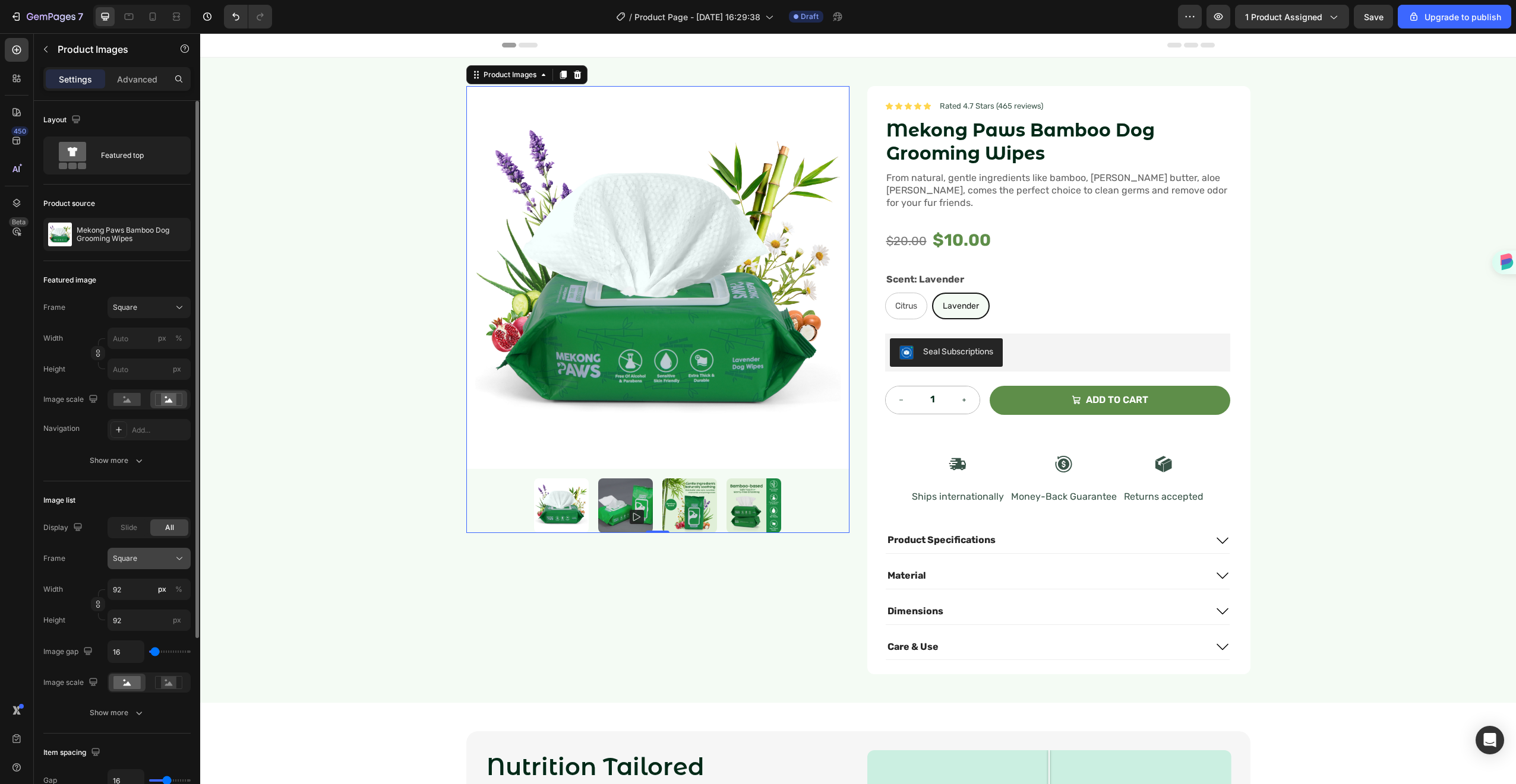
click at [161, 553] on div "Square" at bounding box center [142, 558] width 59 height 10
click at [161, 543] on div "Display Slide All Frame Square Width 92 px % Height 92 px Image gap 16 Image sc…" at bounding box center [117, 605] width 148 height 176
click at [159, 555] on div "Square" at bounding box center [142, 558] width 59 height 10
click at [146, 653] on div "Original" at bounding box center [147, 654] width 69 height 10
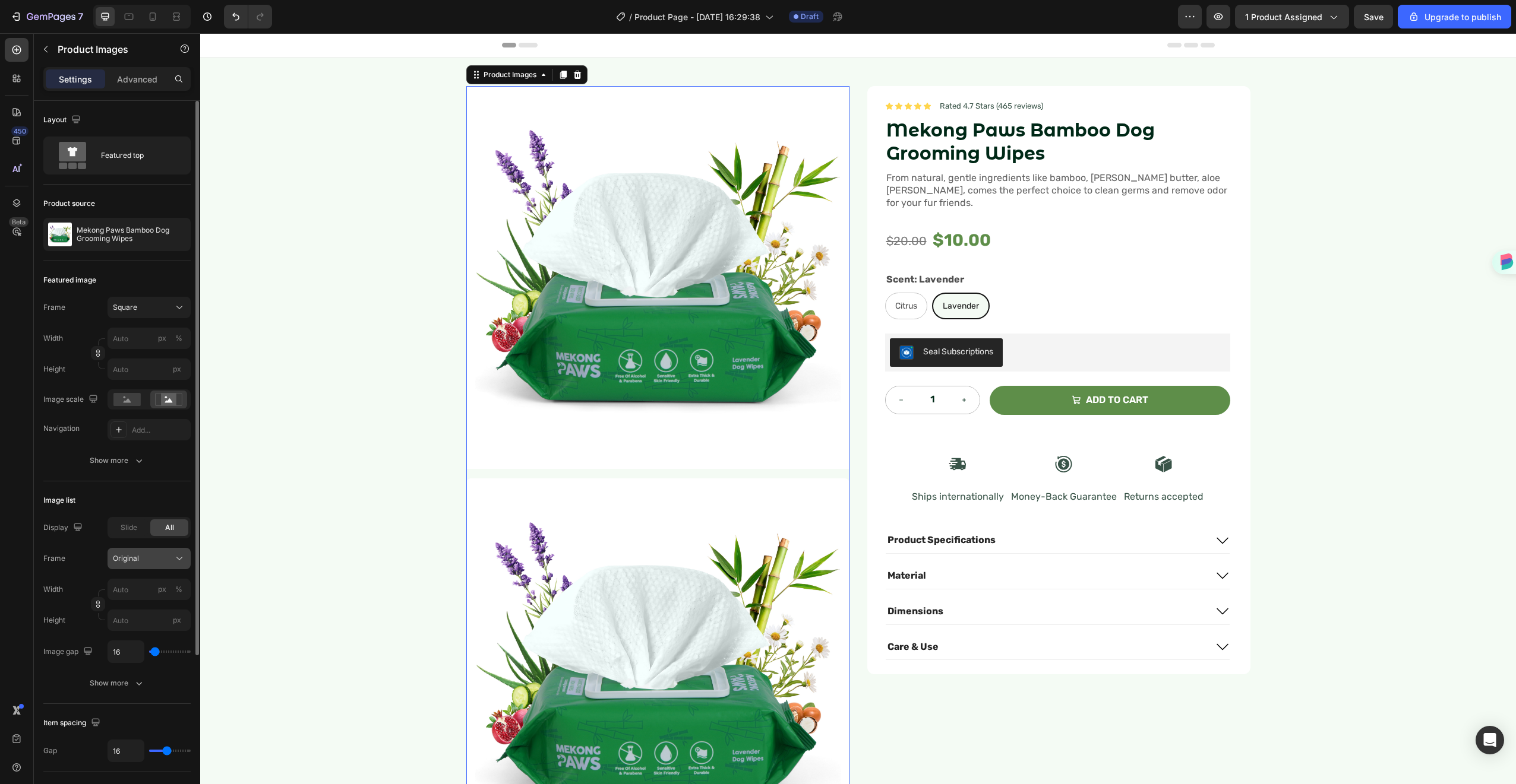
click at [167, 558] on div "Original" at bounding box center [142, 558] width 59 height 10
click at [145, 591] on div "Square" at bounding box center [147, 587] width 69 height 12
type input "92"
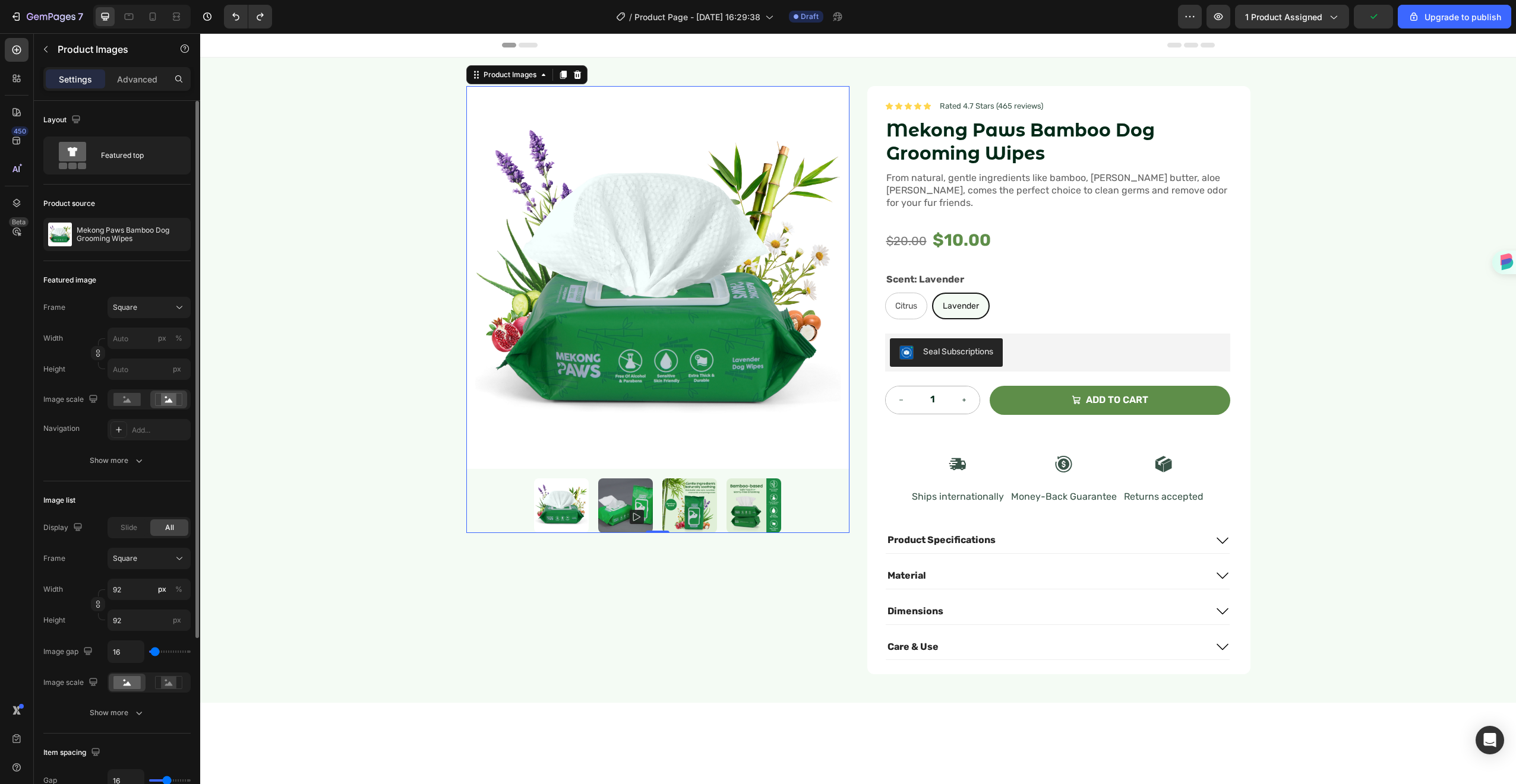
click at [46, 486] on div "Image list Display Slide All Frame Square Width 92 px % Height 92 px Image gap …" at bounding box center [117, 607] width 148 height 253
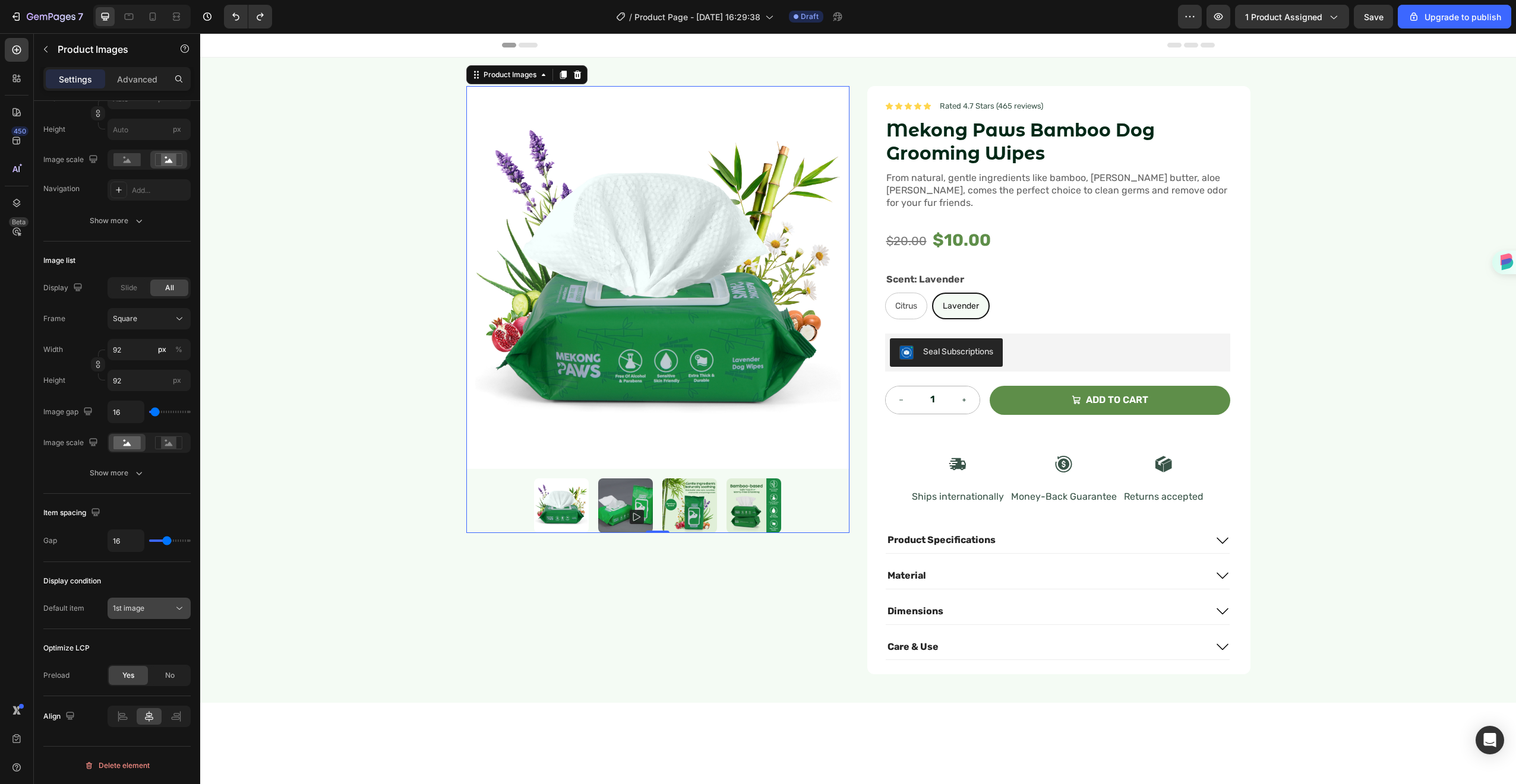
click at [140, 615] on div "1st image" at bounding box center [149, 608] width 73 height 12
click at [129, 694] on div "1st video" at bounding box center [137, 706] width 97 height 23
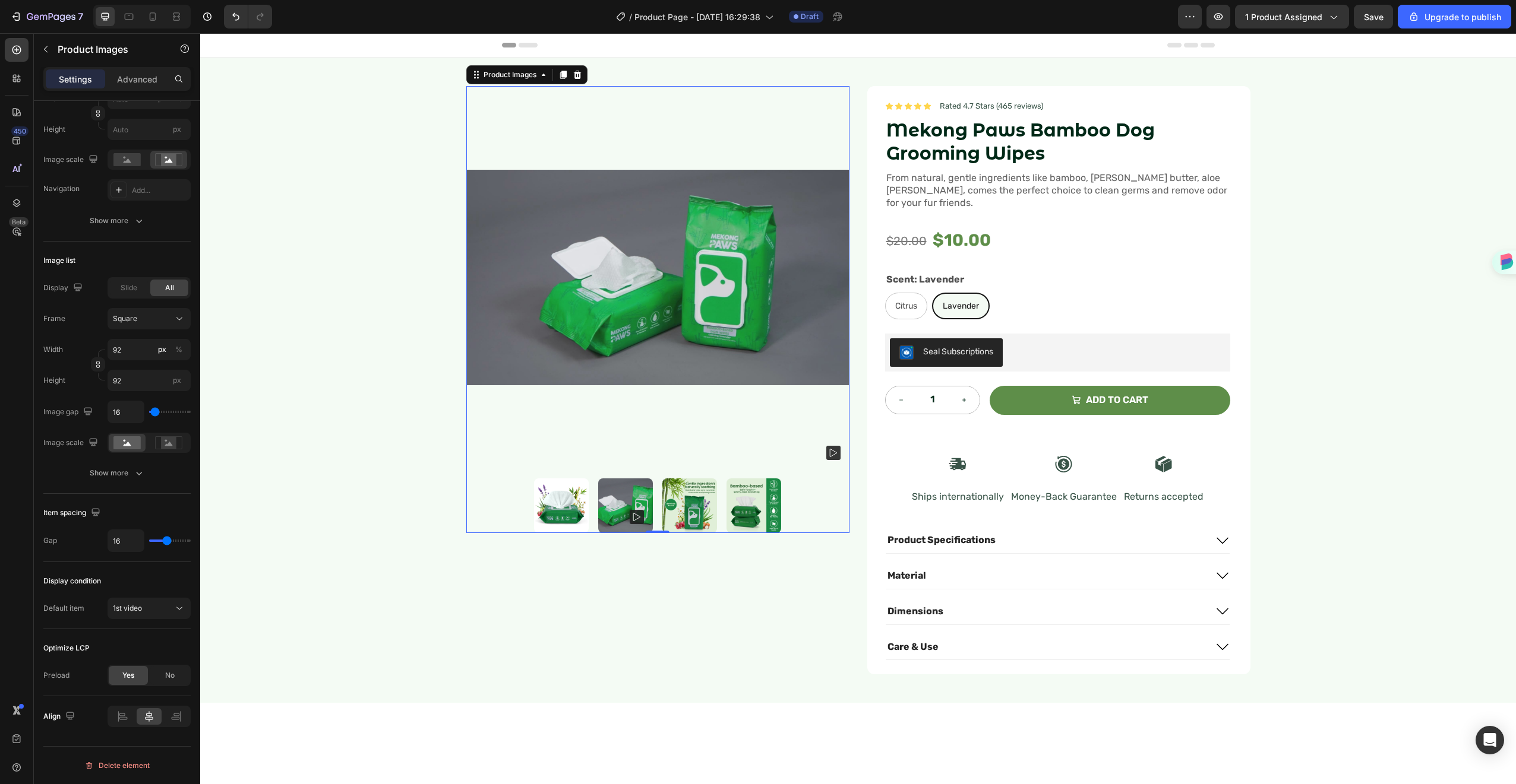
click at [696, 307] on img at bounding box center [658, 277] width 383 height 383
click at [829, 453] on rect at bounding box center [833, 453] width 14 height 14
click at [727, 320] on img at bounding box center [658, 277] width 383 height 383
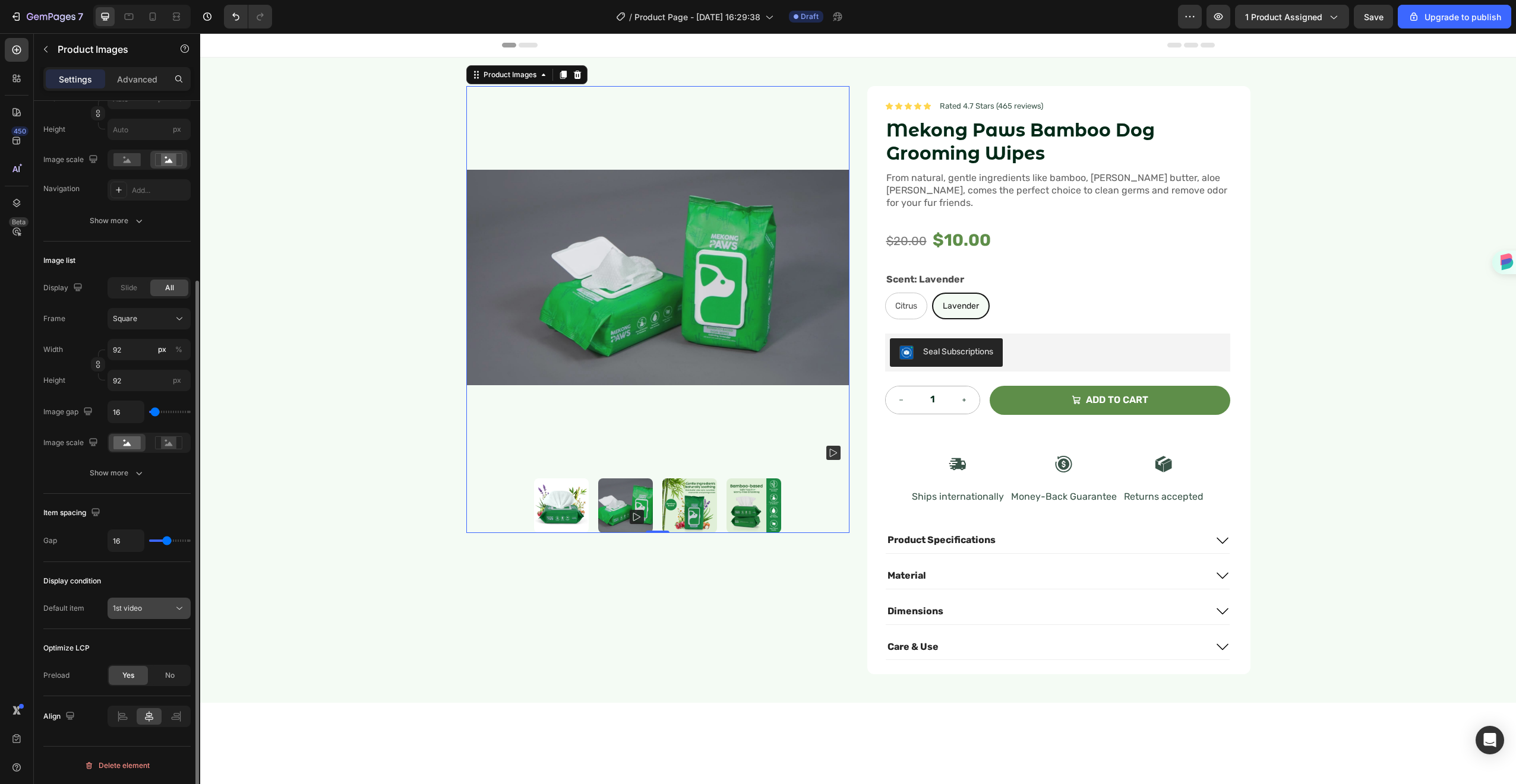
click at [164, 610] on div "1st video" at bounding box center [143, 608] width 61 height 10
click at [142, 656] on span "1st image" at bounding box center [128, 660] width 31 height 10
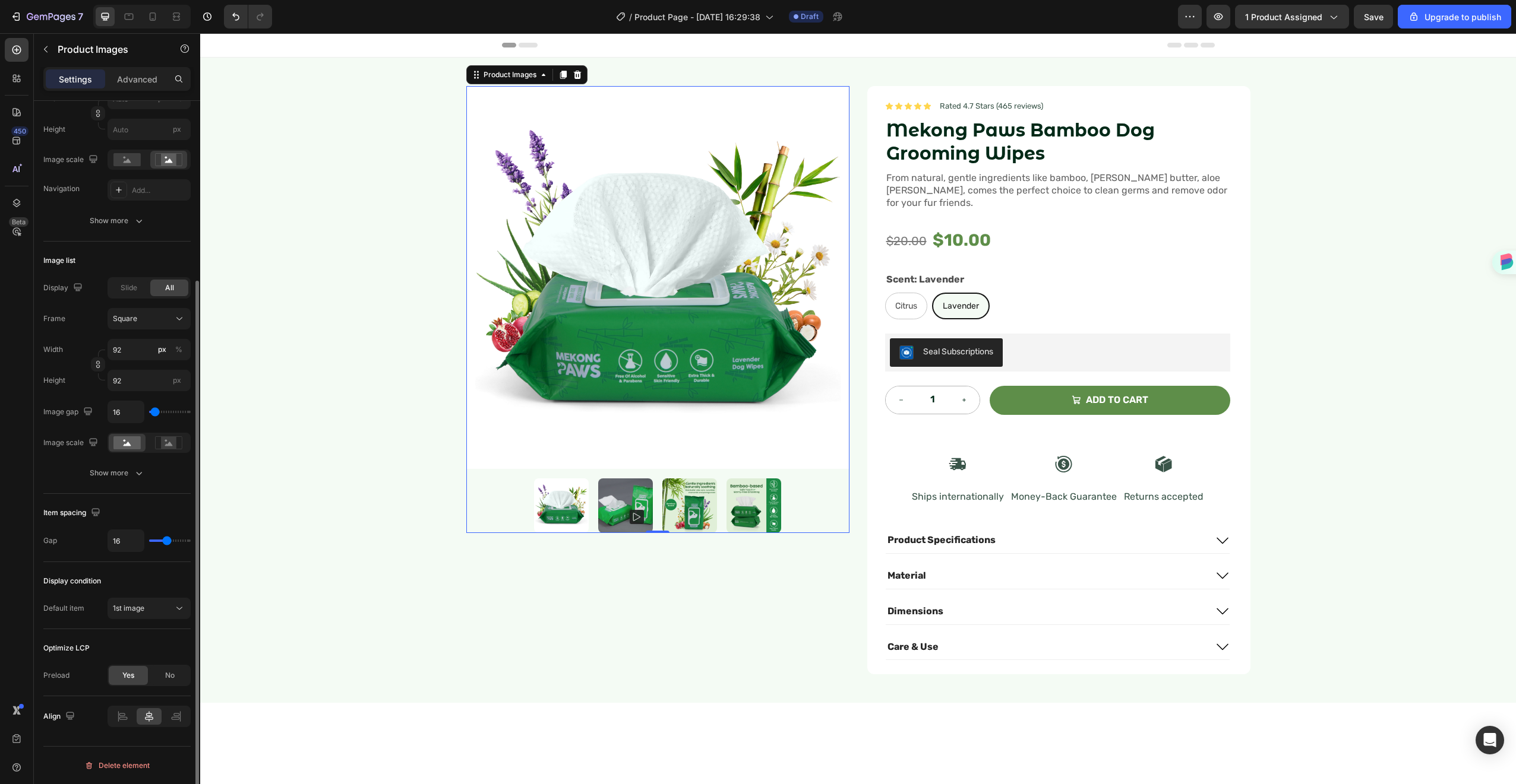
click at [133, 565] on div "Display condition Default item 1st image" at bounding box center [117, 596] width 148 height 67
click at [1144, 491] on p "Returns accepted" at bounding box center [1164, 497] width 79 height 12
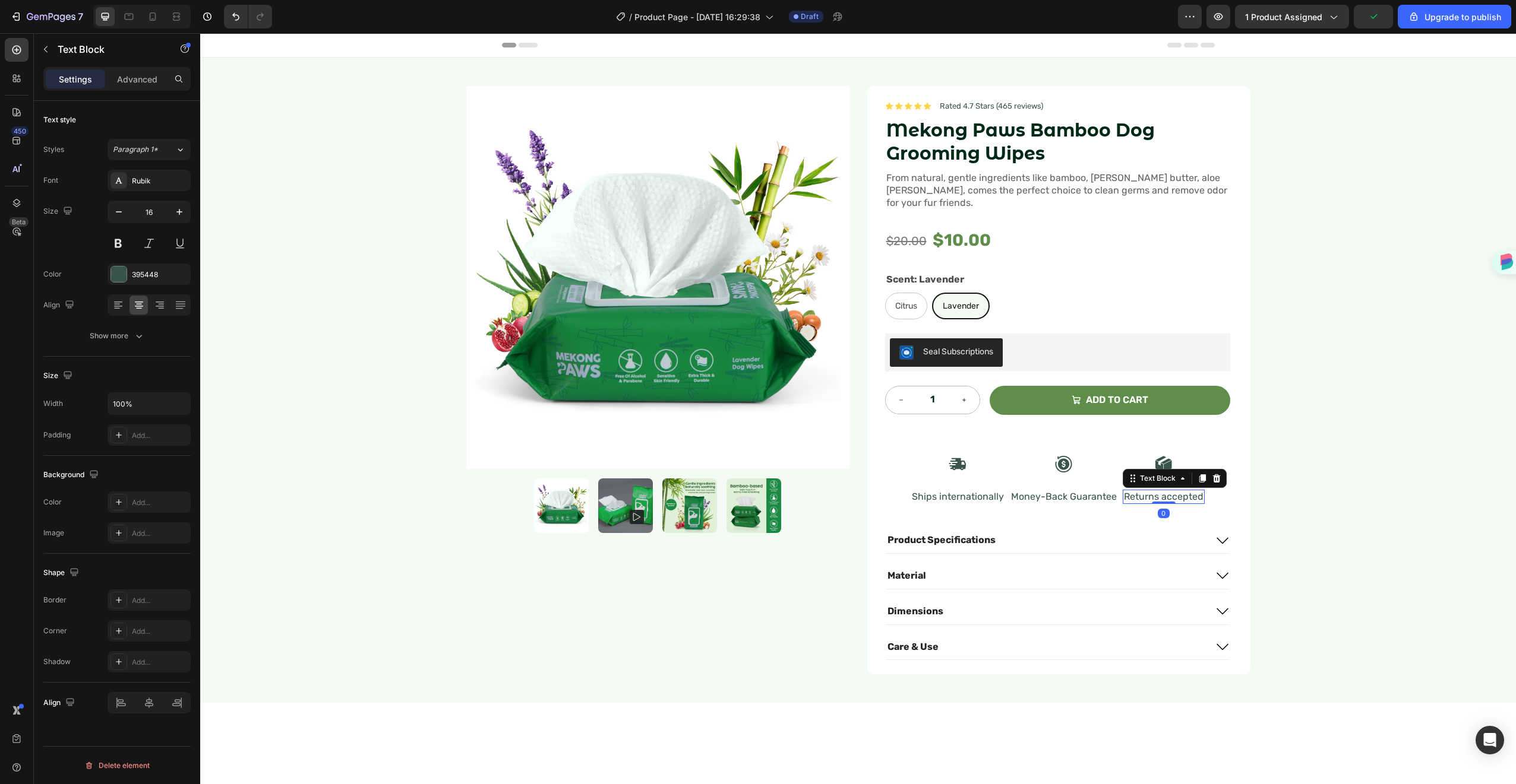
scroll to position [0, 0]
click at [1008, 498] on div "Icon Ships internationally Text Block Icon Money-Back Guarantee Text Block Icon…" at bounding box center [1058, 474] width 345 height 90
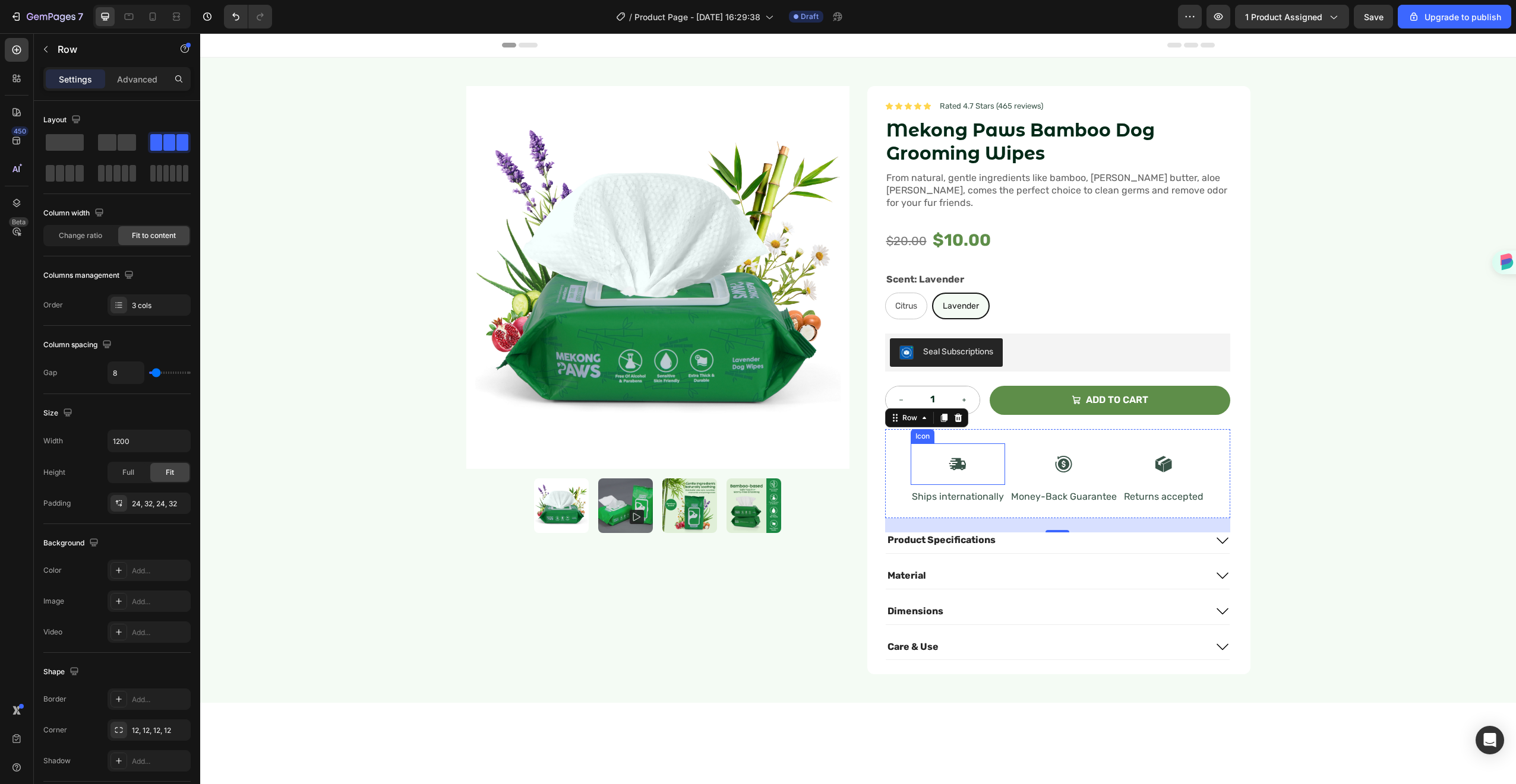
click at [986, 461] on div "Icon" at bounding box center [959, 464] width 95 height 42
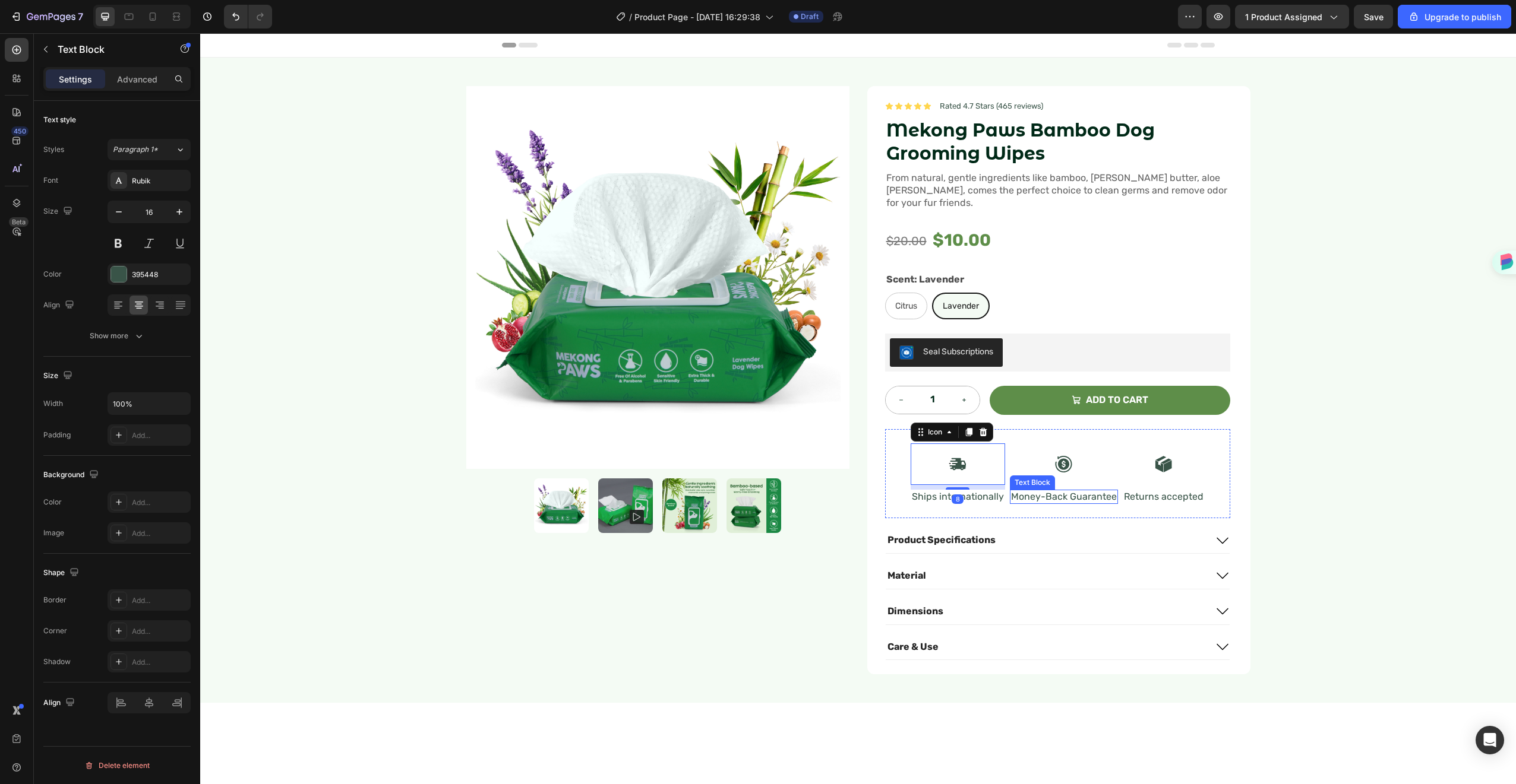
click at [1010, 490] on div "Money-Back Guarantee" at bounding box center [1064, 497] width 108 height 15
click at [999, 492] on div "Ships internationally" at bounding box center [959, 497] width 95 height 15
click at [1003, 497] on div "Icon Ships internationally Text Block 0 Icon Money-Back Guarantee Text Block Ic…" at bounding box center [1058, 474] width 345 height 90
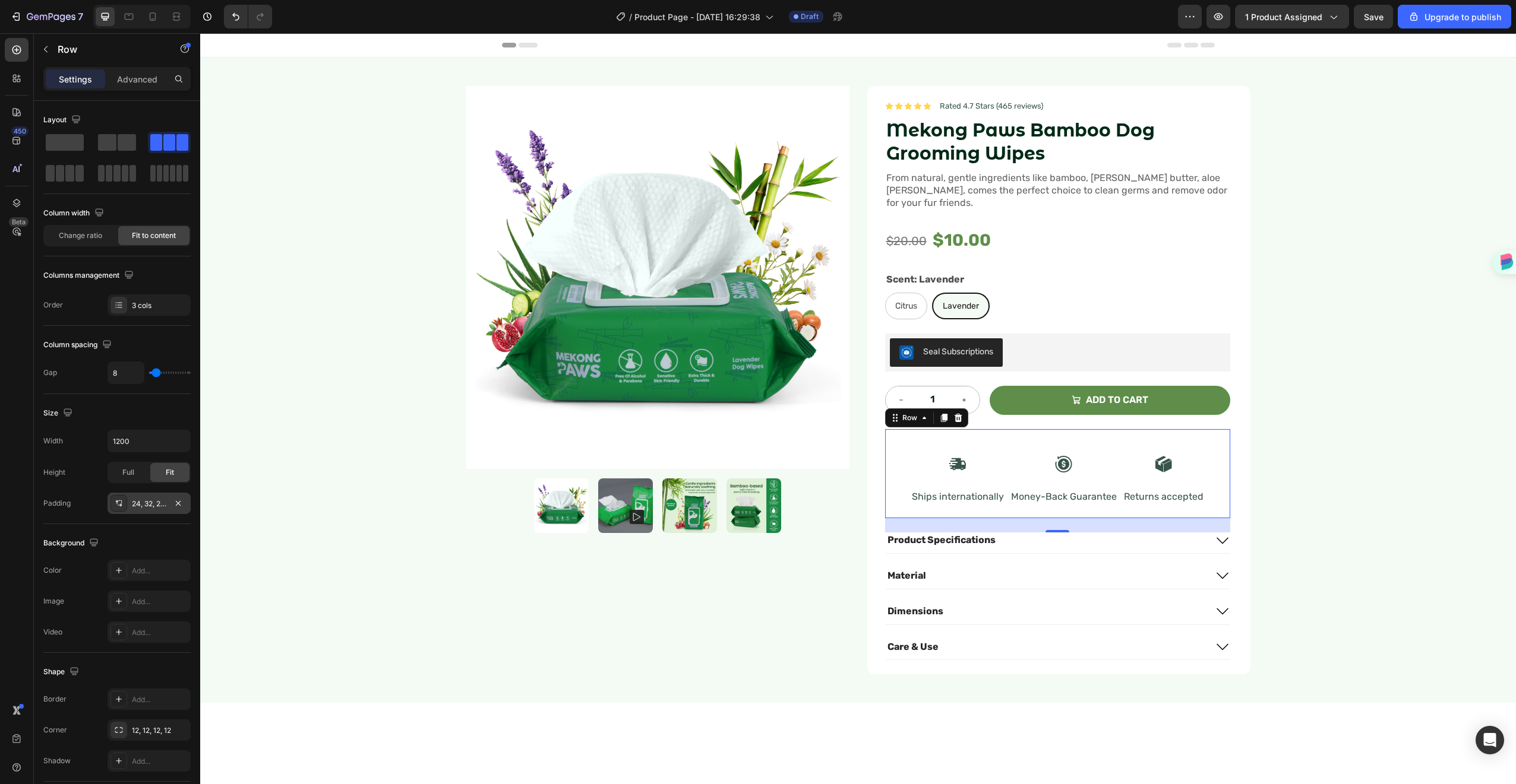
click at [132, 499] on div "24, 32, 24, 32" at bounding box center [149, 503] width 34 height 10
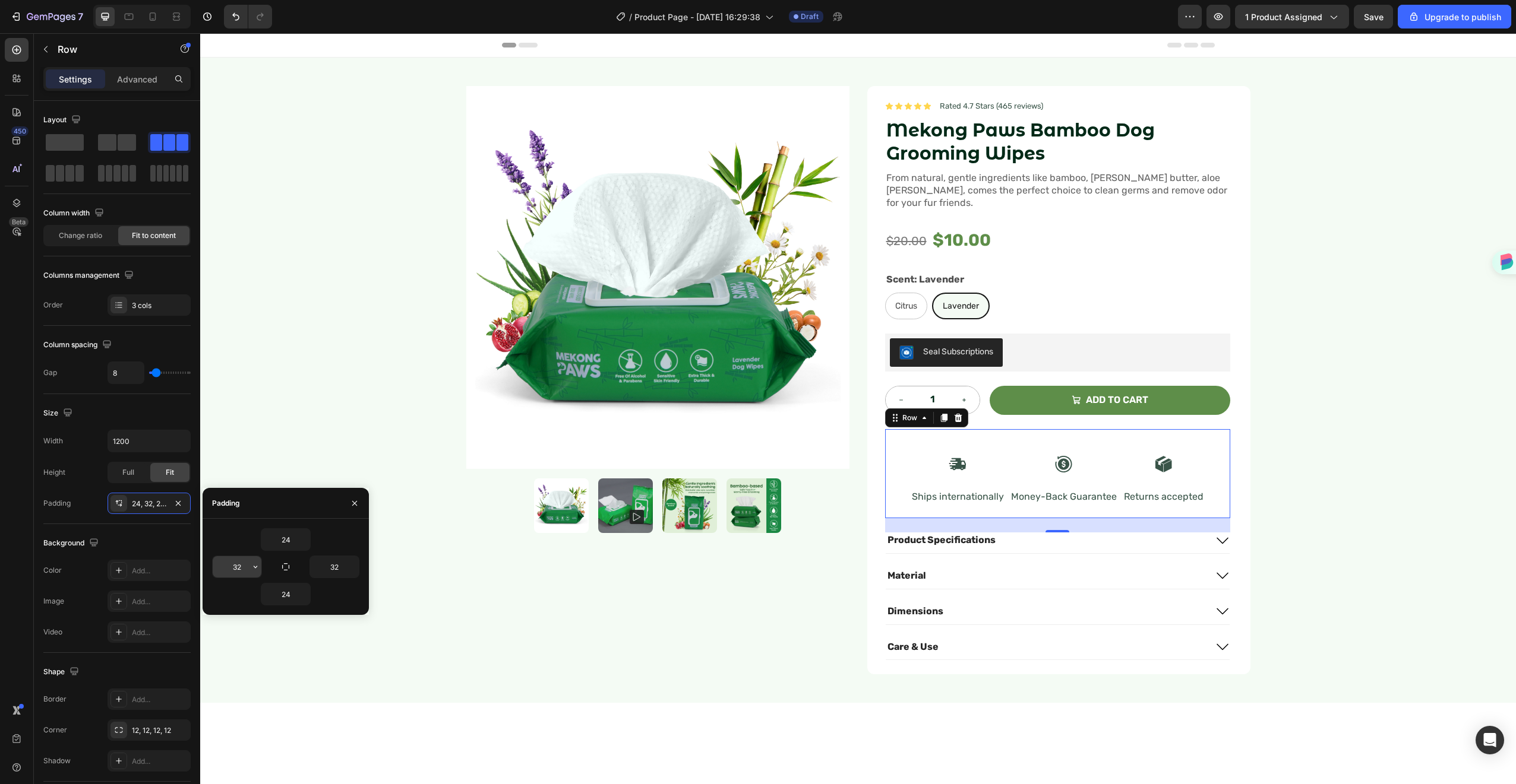
click at [238, 570] on input "32" at bounding box center [237, 566] width 48 height 22
click at [256, 566] on icon "button" at bounding box center [256, 567] width 9 height 9
click at [206, 658] on p "L 16px" at bounding box center [215, 663] width 63 height 10
type input "16"
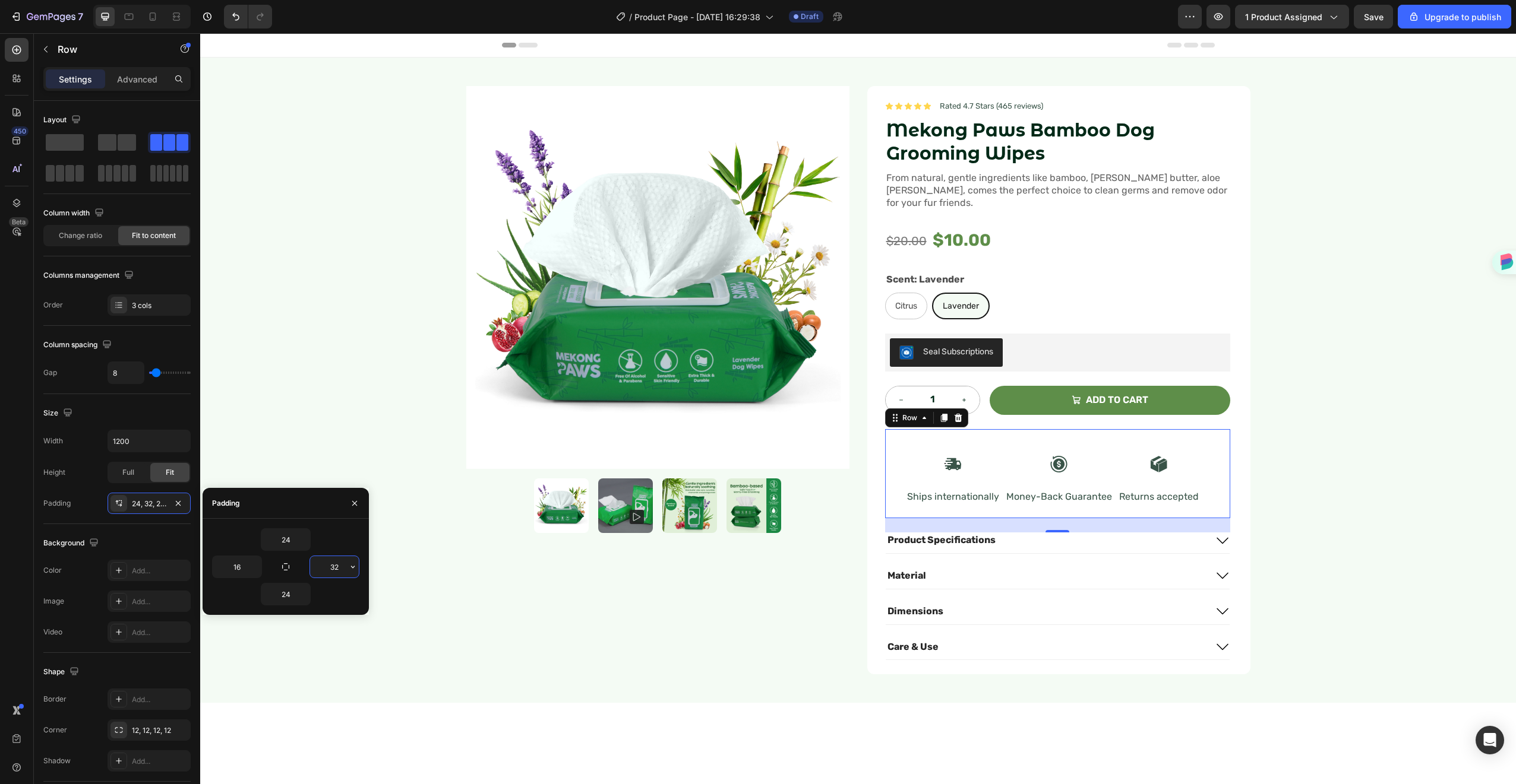
click at [331, 567] on input "32" at bounding box center [334, 566] width 48 height 22
click at [350, 569] on icon "button" at bounding box center [353, 567] width 9 height 9
click at [318, 689] on div "L 16px" at bounding box center [303, 701] width 93 height 23
type input "16"
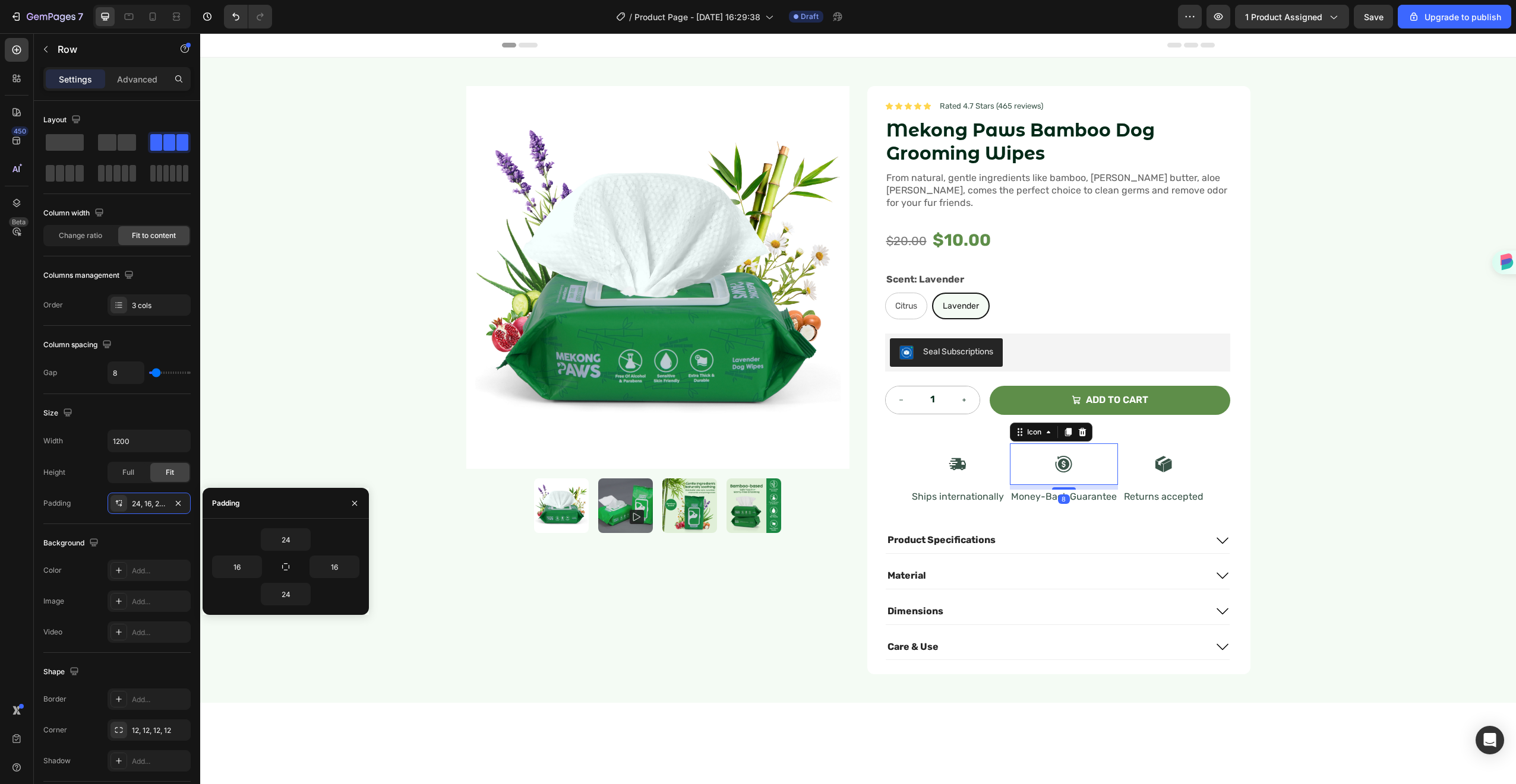
click at [1111, 470] on div "Icon 8" at bounding box center [1064, 464] width 108 height 42
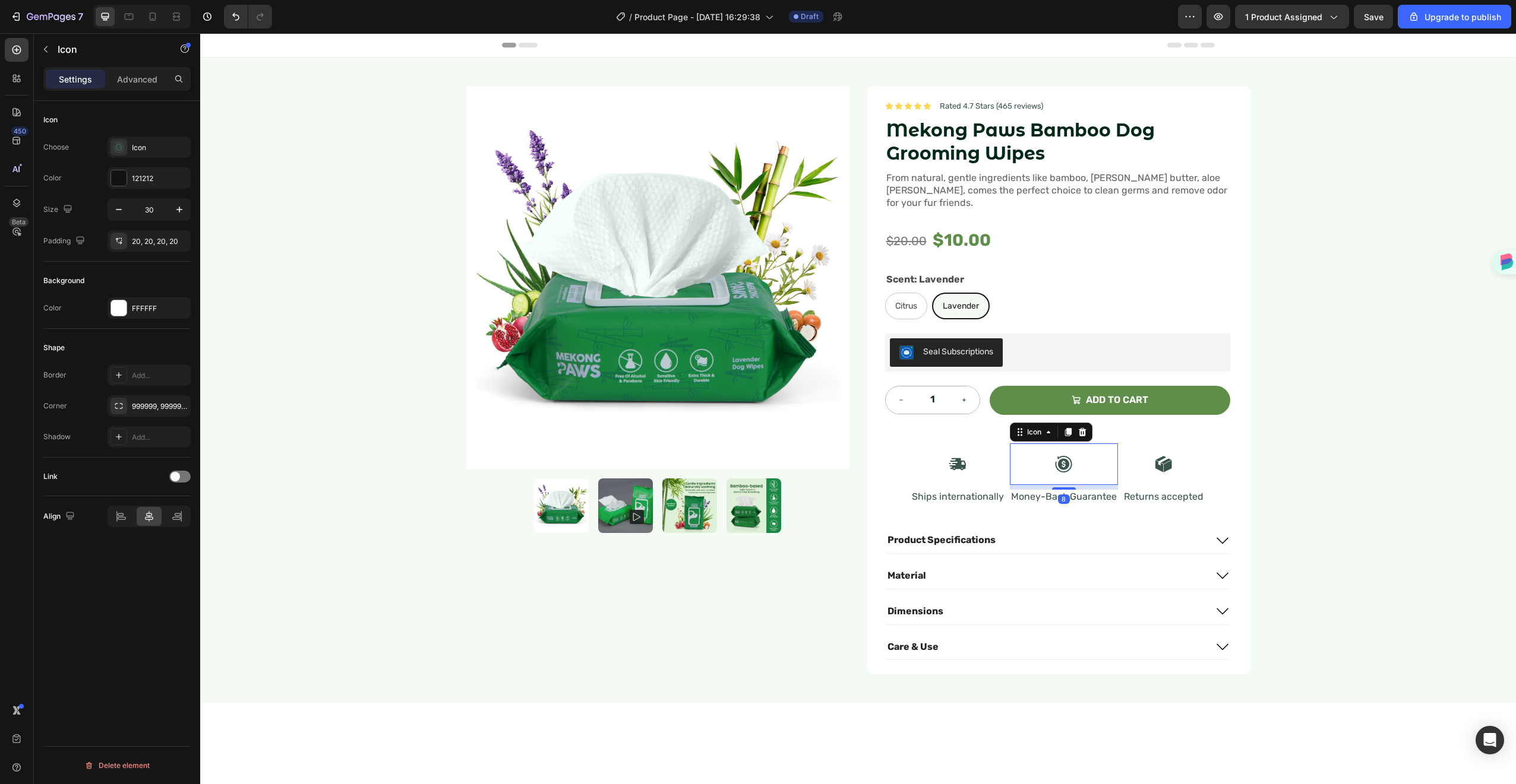
click at [1111, 470] on div "Icon 8" at bounding box center [1064, 464] width 108 height 42
click at [1115, 491] on div "Icon Ships internationally Text Block Icon 8 Money-Back Guarantee Text Block Ic…" at bounding box center [1058, 474] width 345 height 90
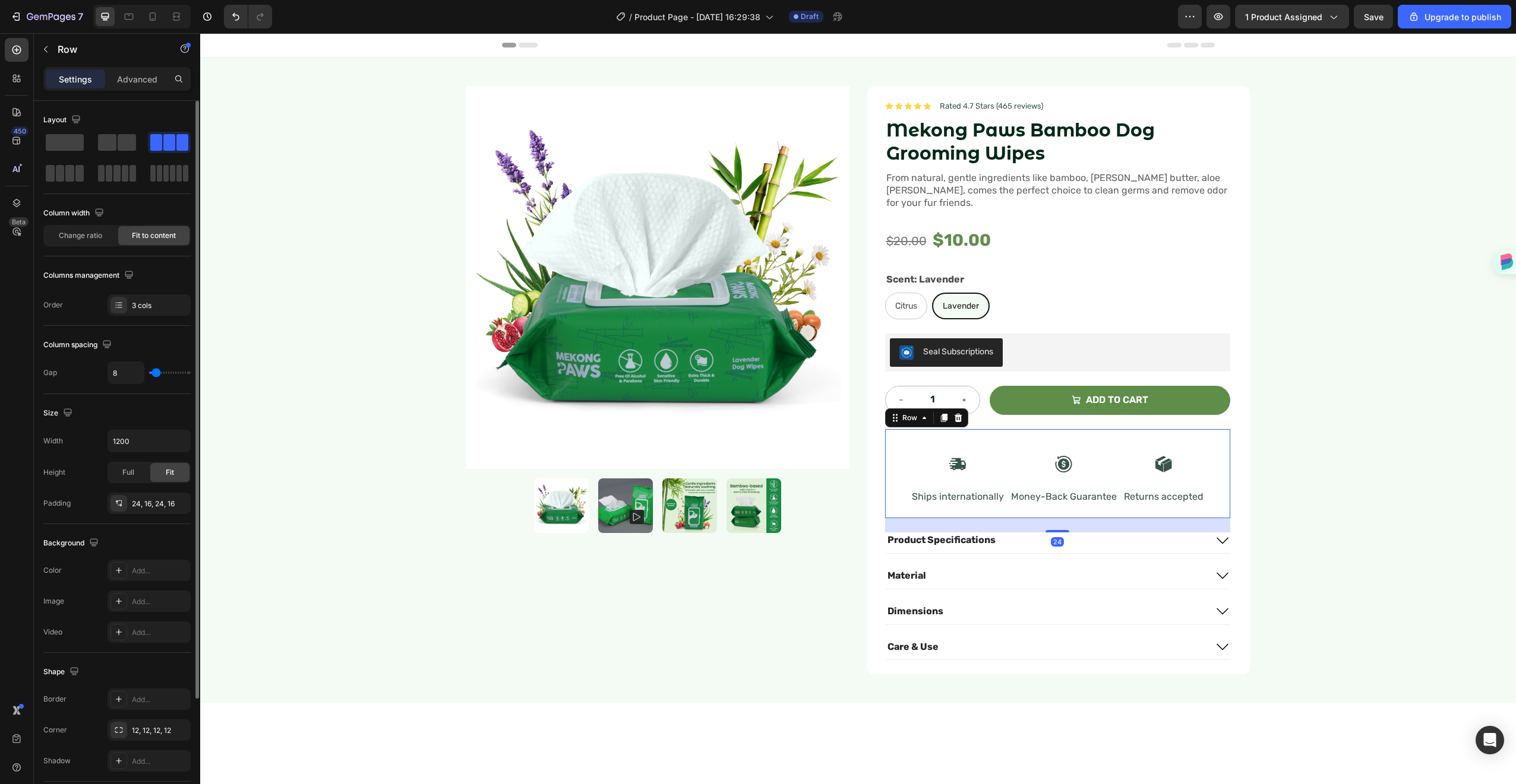
type input "14"
type input "16"
type input "18"
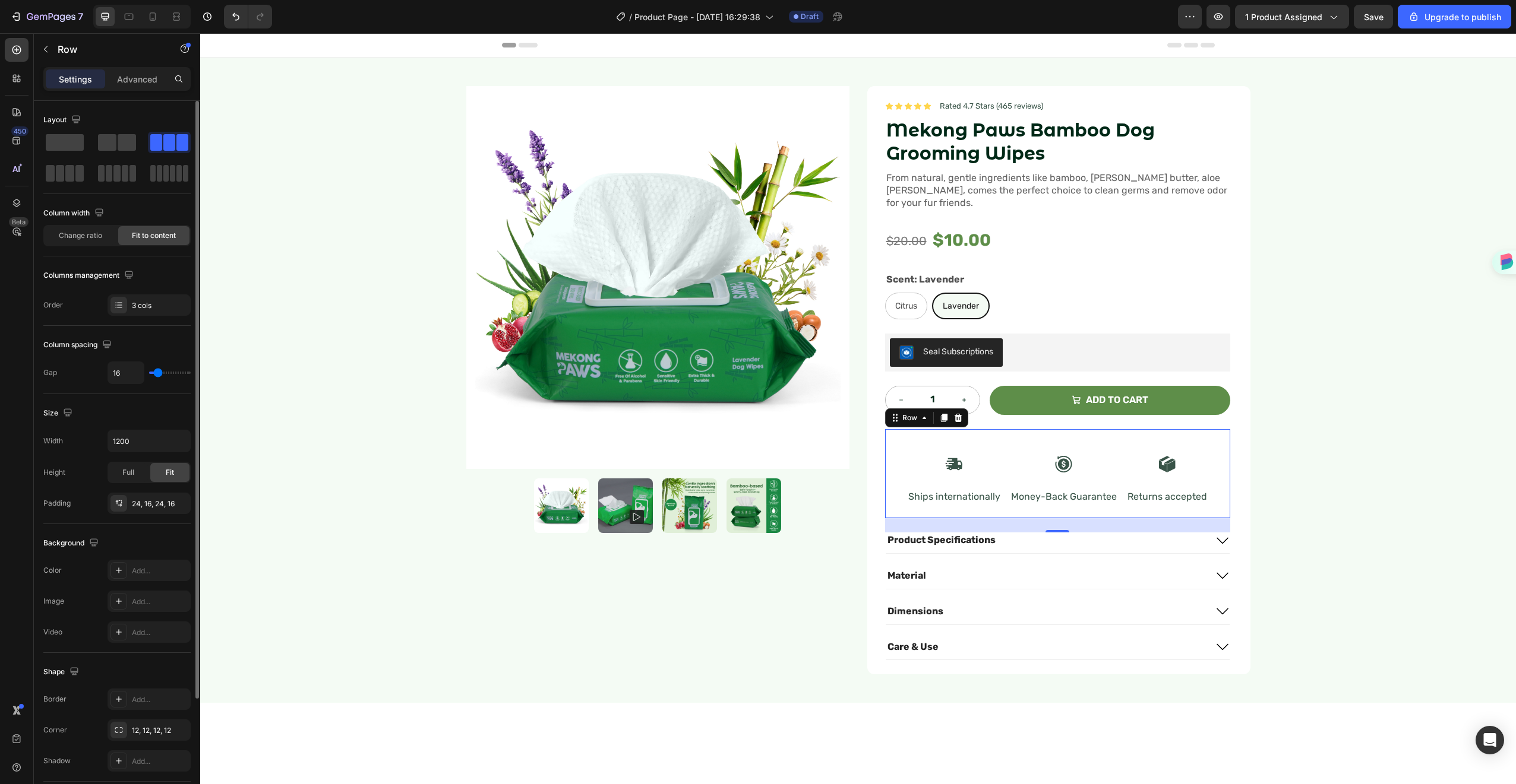
type input "18"
type input "19"
type input "20"
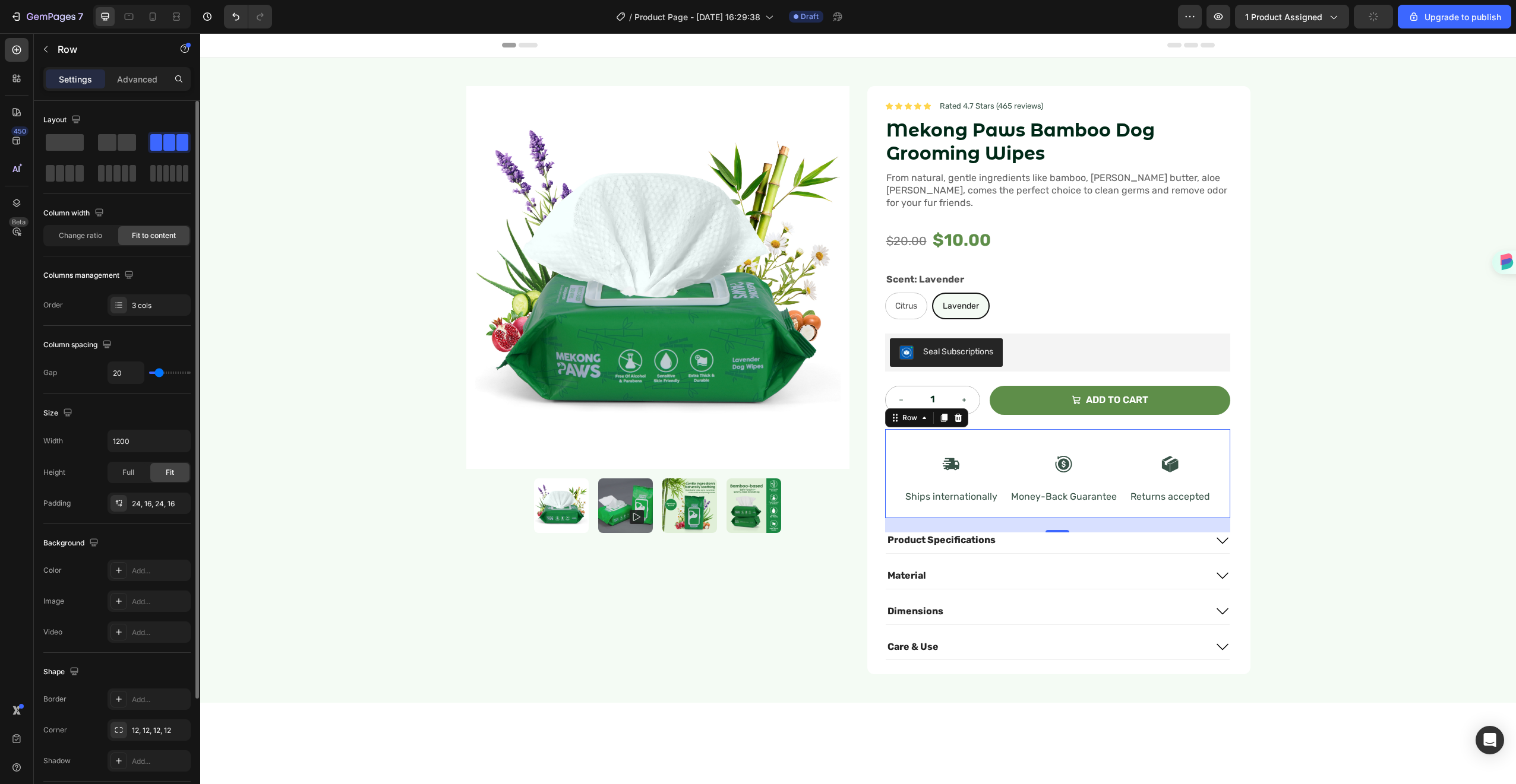
type input "21"
type input "22"
type input "23"
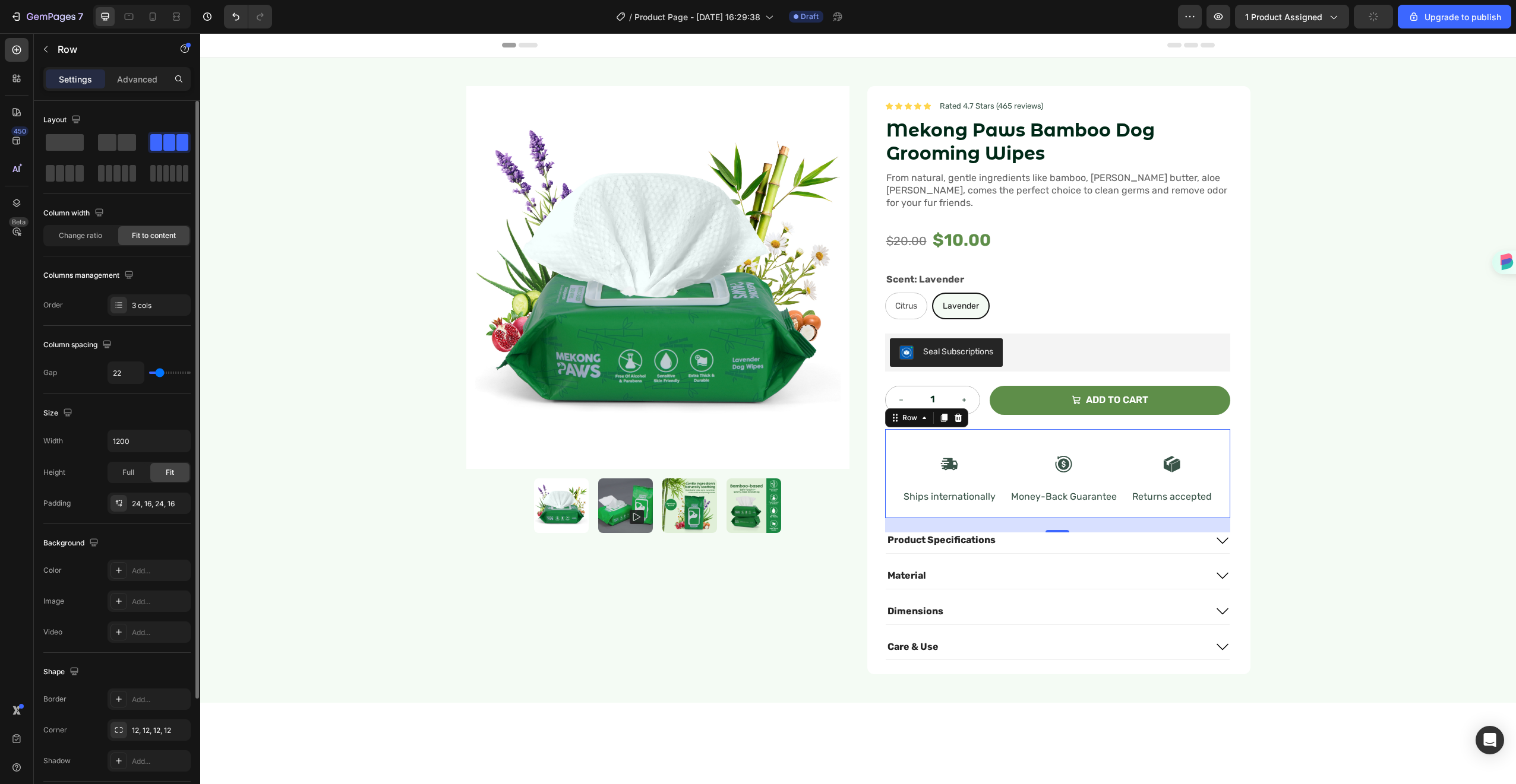
type input "23"
type input "22"
type input "20"
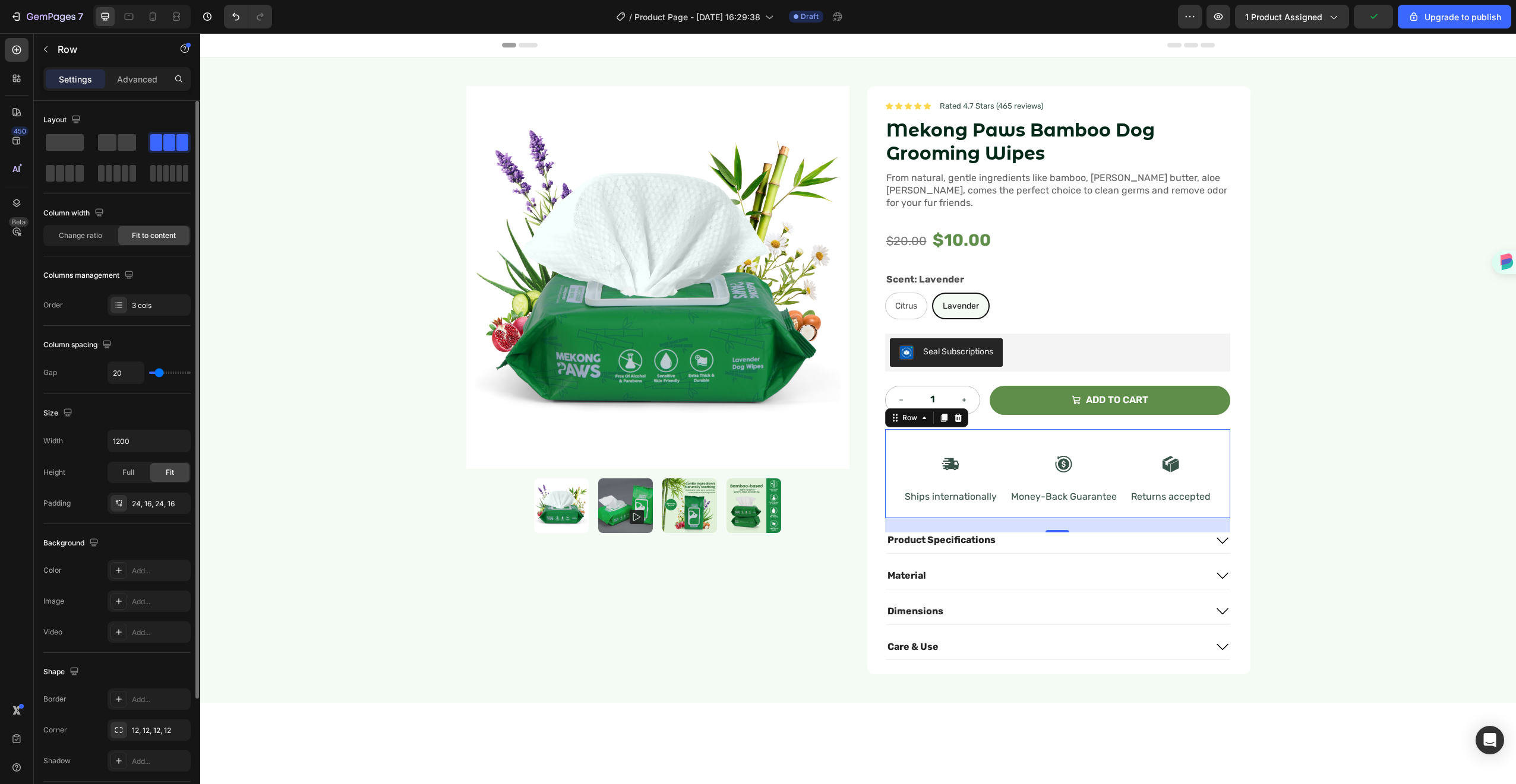
type input "19"
type input "18"
type input "17"
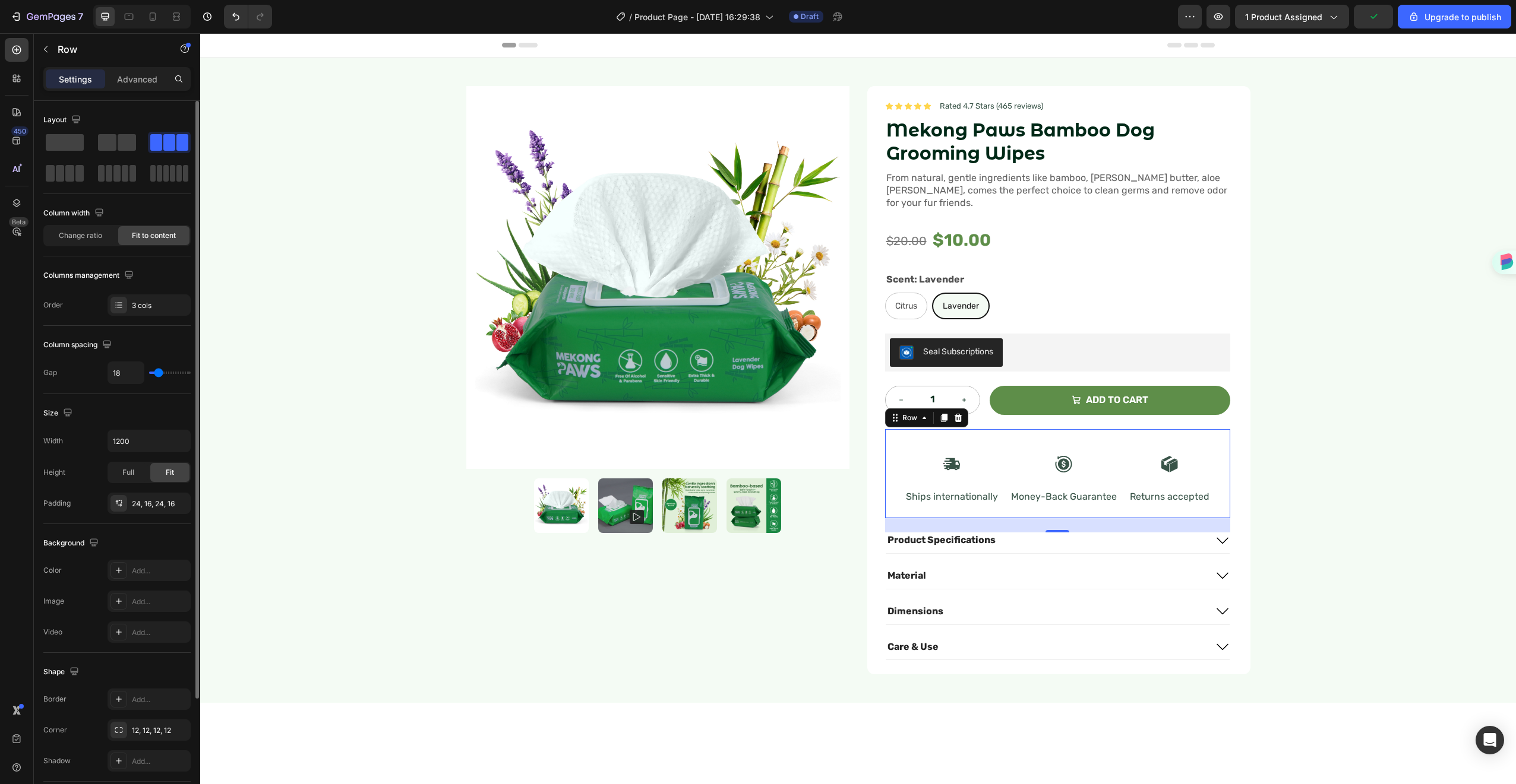
type input "17"
type input "16"
type input "15"
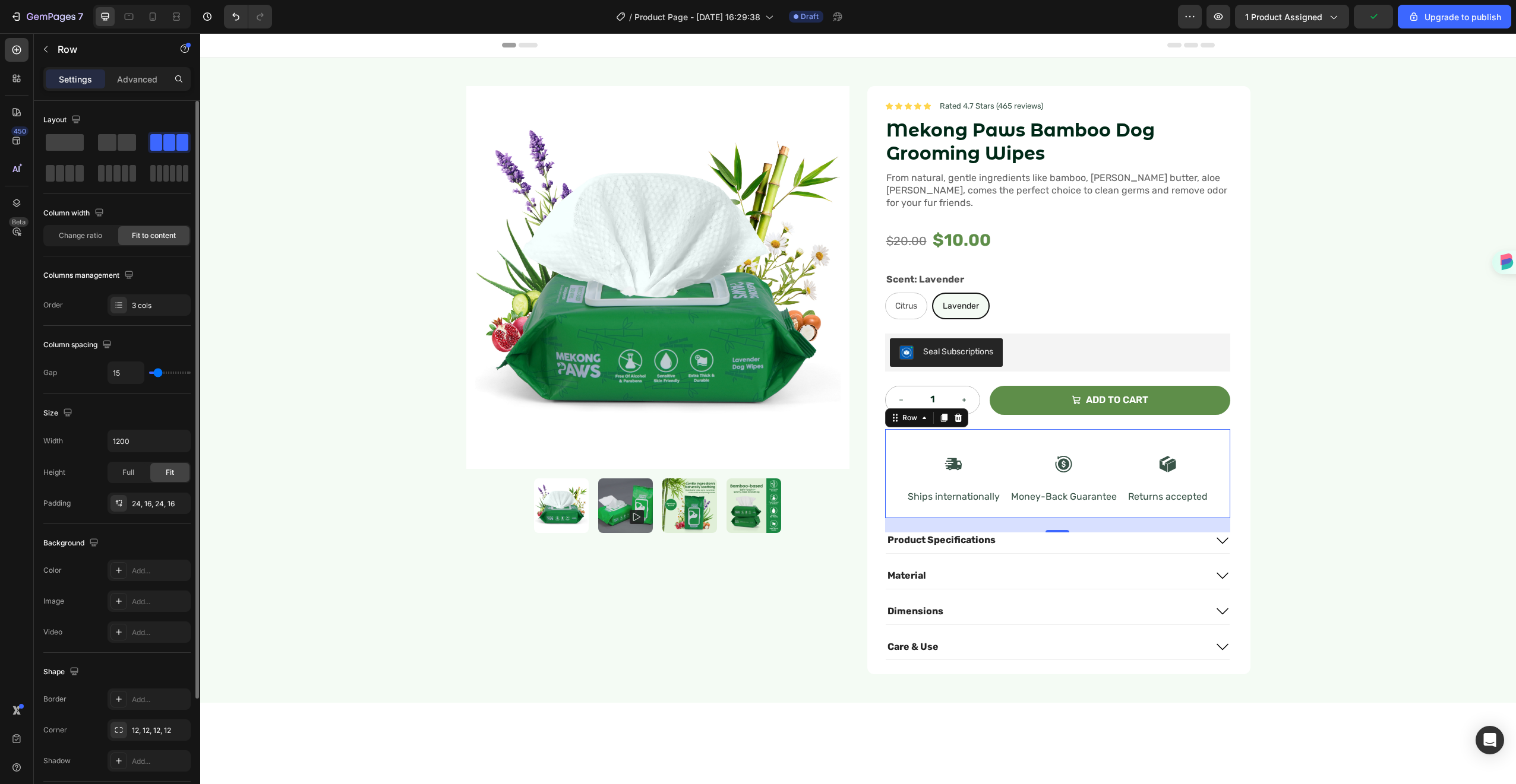
type input "16"
type input "17"
type input "18"
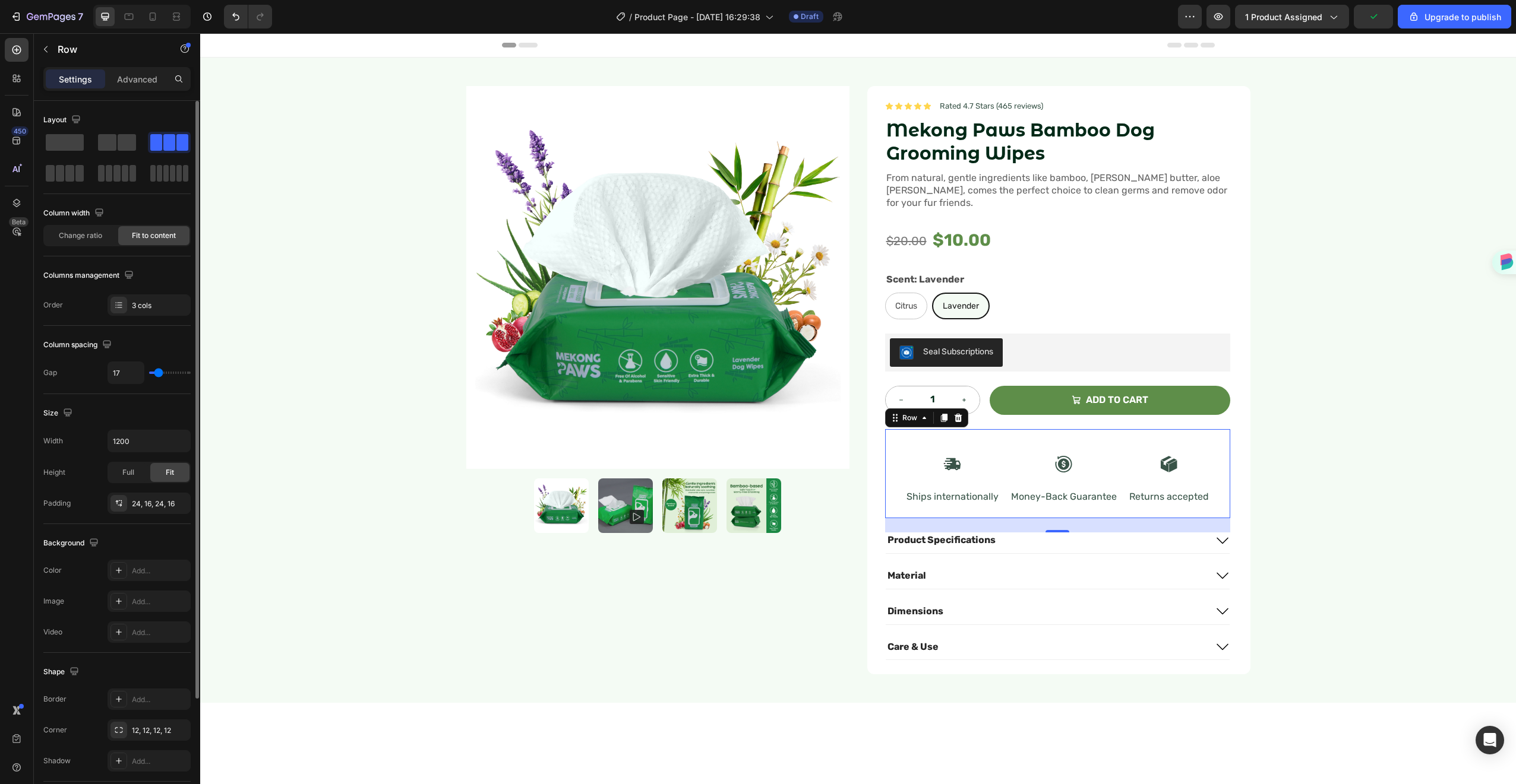
type input "18"
type input "17"
type input "16"
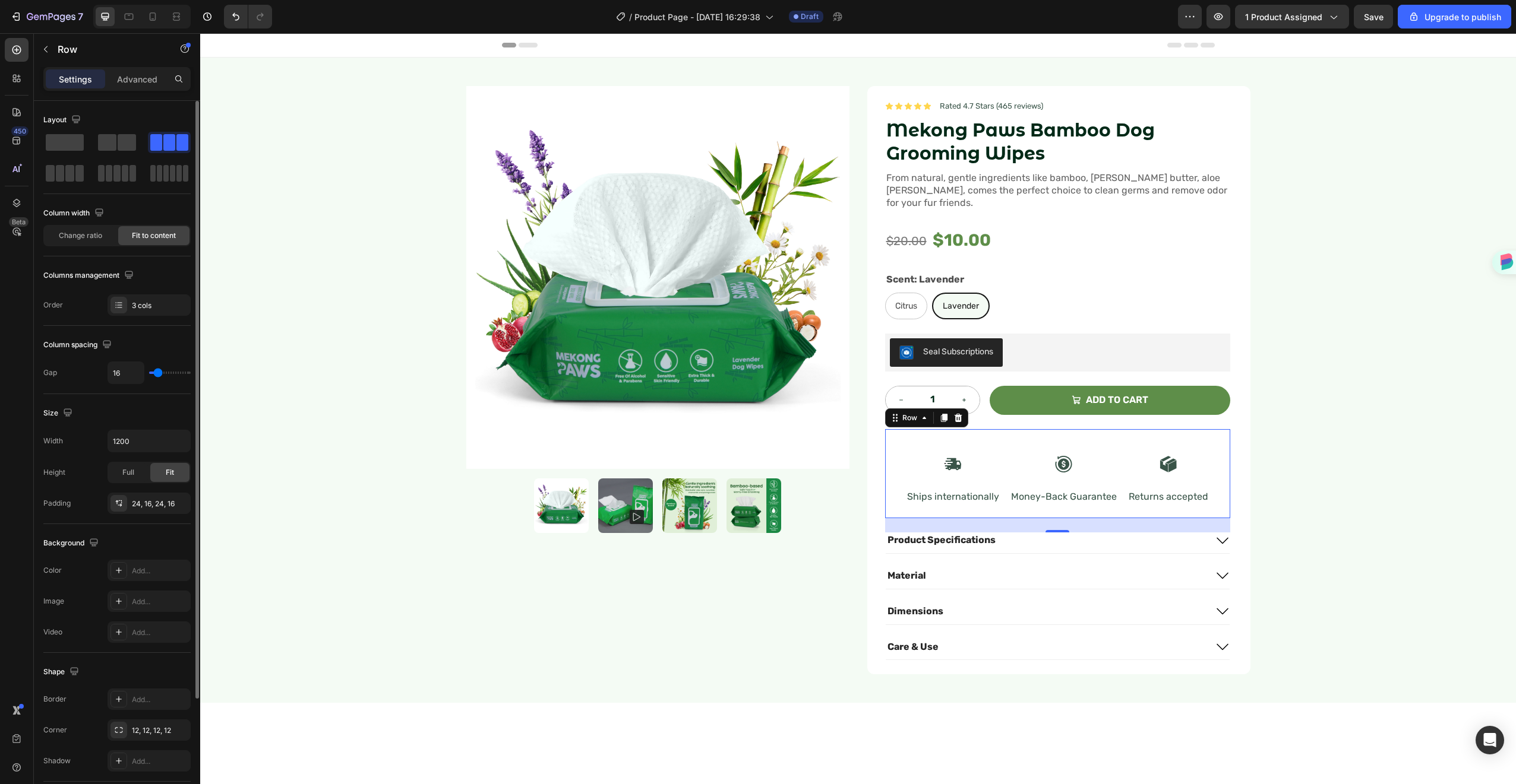
click at [158, 375] on input "range" at bounding box center [170, 373] width 42 height 3
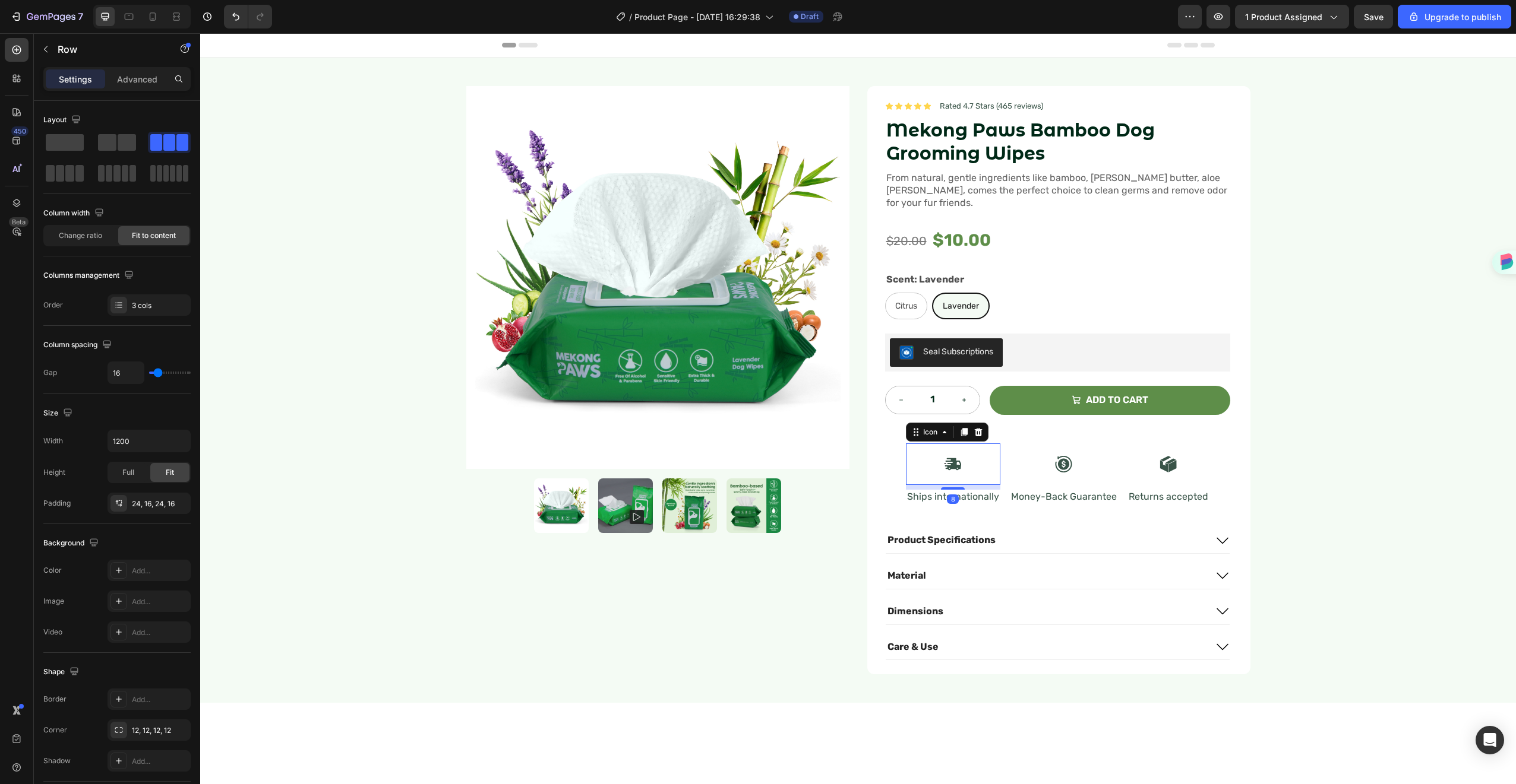
click at [949, 458] on icon at bounding box center [953, 463] width 16 height 12
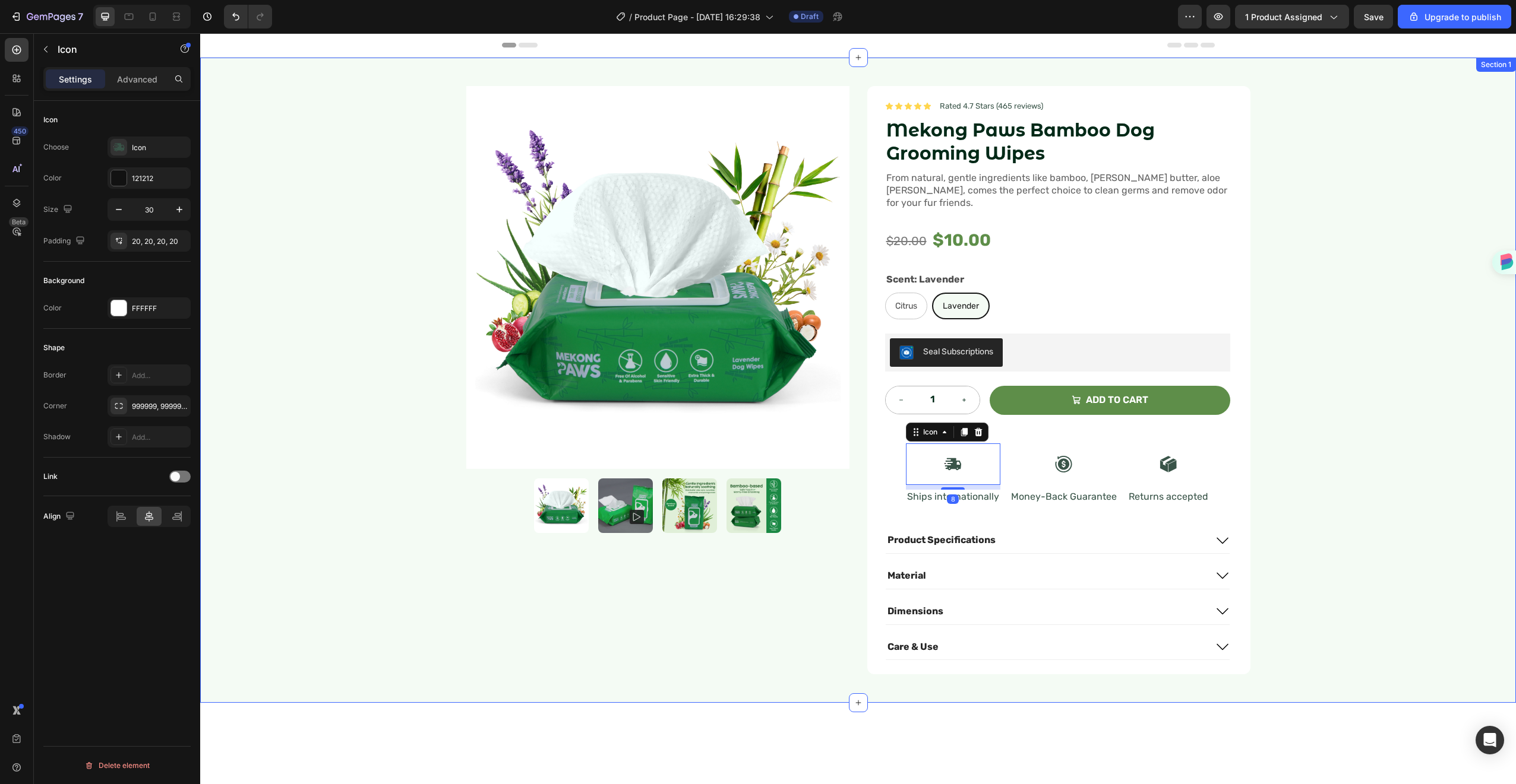
click at [1317, 433] on div "Product Images Icon Icon Icon Icon Icon Icon List Rated 4.7 Stars (465 reviews)…" at bounding box center [858, 380] width 1316 height 645
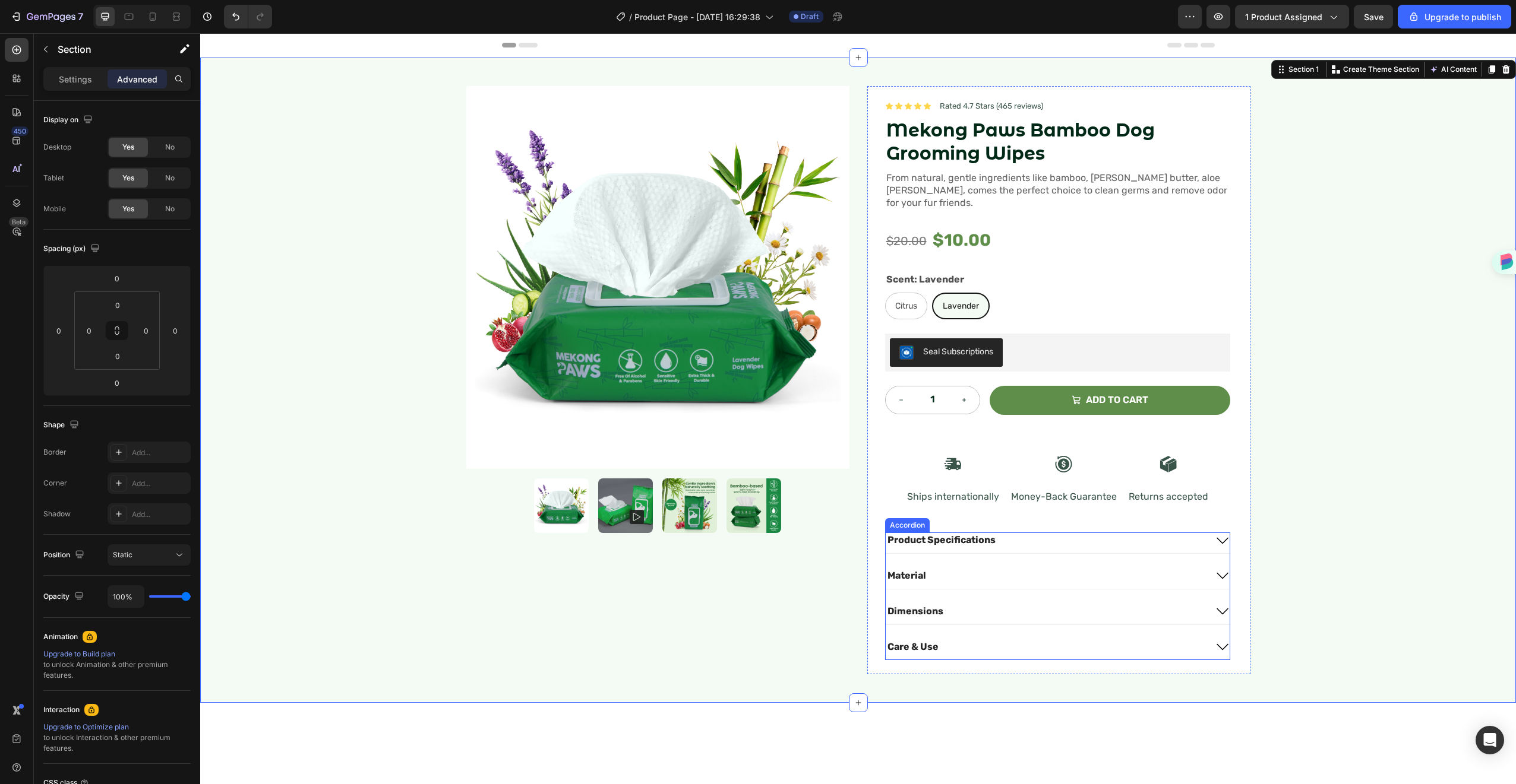
click at [905, 570] on span "Material" at bounding box center [907, 576] width 39 height 11
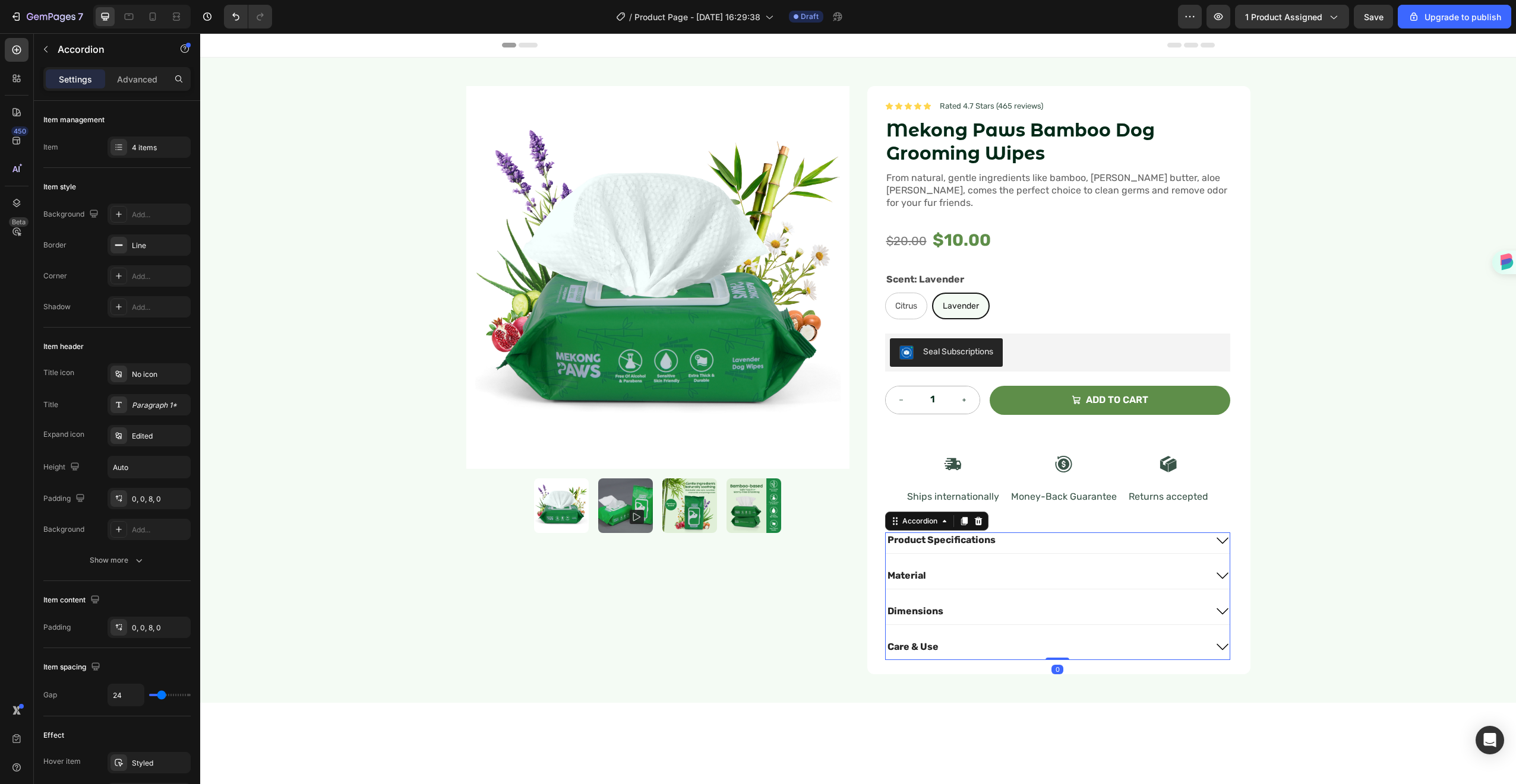
click at [905, 570] on span "Material" at bounding box center [907, 576] width 39 height 11
click at [961, 604] on div "Dimensions" at bounding box center [1046, 612] width 320 height 16
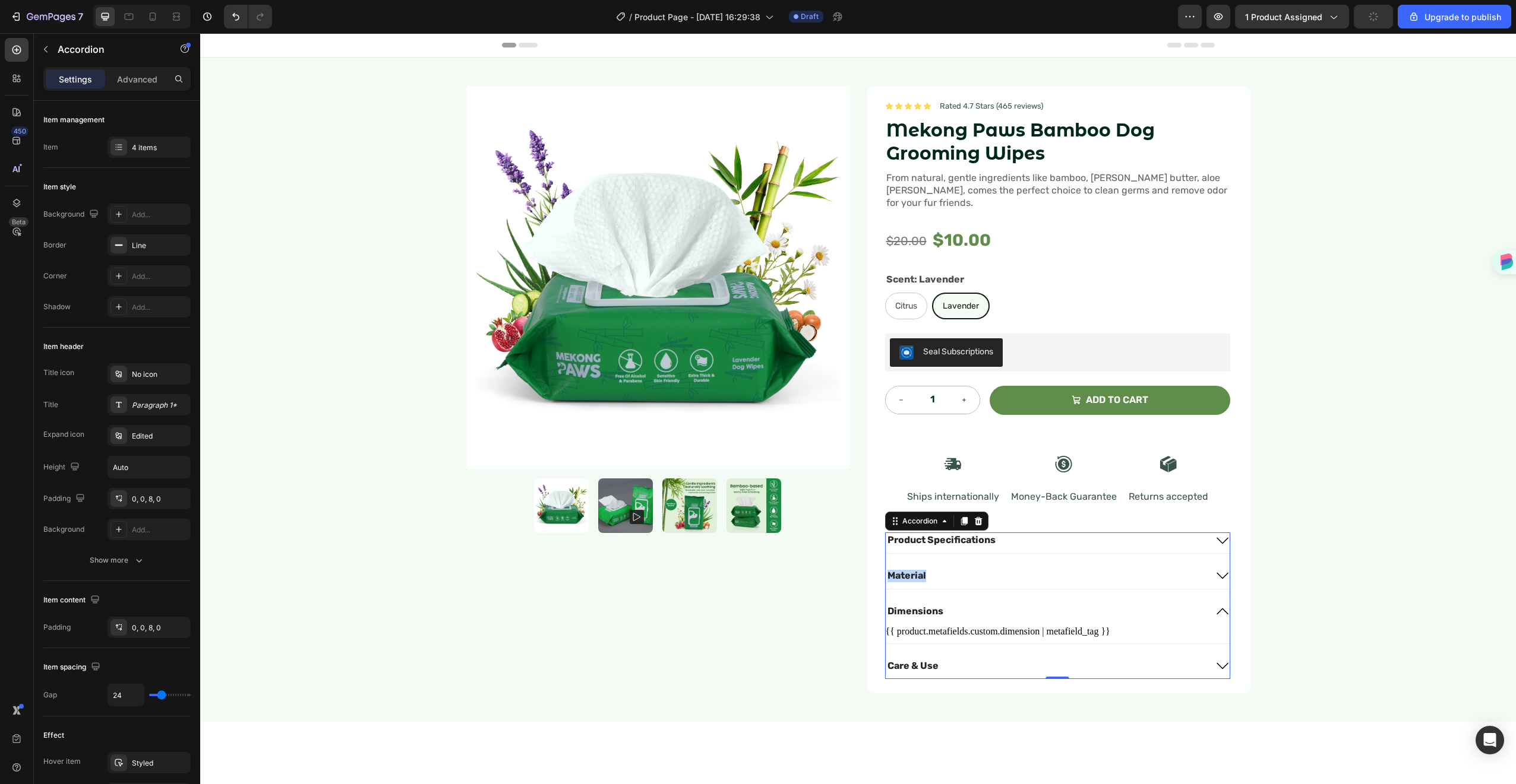
click at [979, 589] on div "Product Specifications Material Dimensions Image {{ product.metafields.custom.d…" at bounding box center [1058, 605] width 345 height 147
click at [975, 643] on div "Product Specifications Material Dimensions Image {{ product.metafields.custom.d…" at bounding box center [1058, 605] width 345 height 147
click at [1278, 373] on div "Product Images Icon Icon Icon Icon Icon Icon List Rated 4.7 Stars (465 reviews)…" at bounding box center [858, 390] width 1316 height 665
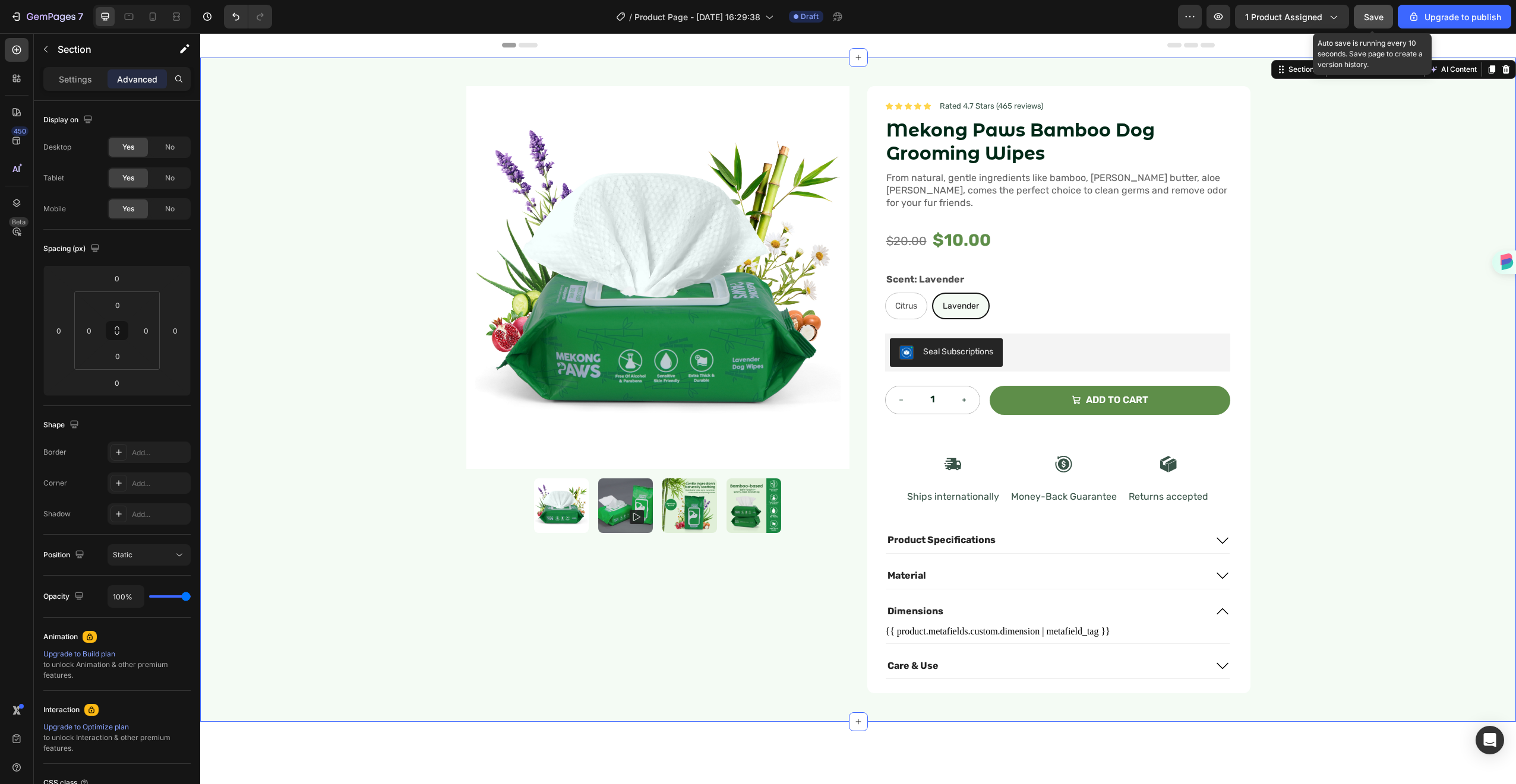
click at [1383, 15] on span "Save" at bounding box center [1374, 17] width 20 height 10
click at [1420, 461] on div "Product Images Icon Icon Icon Icon Icon Icon List Rated 4.7 Stars (465 reviews)…" at bounding box center [858, 390] width 1316 height 665
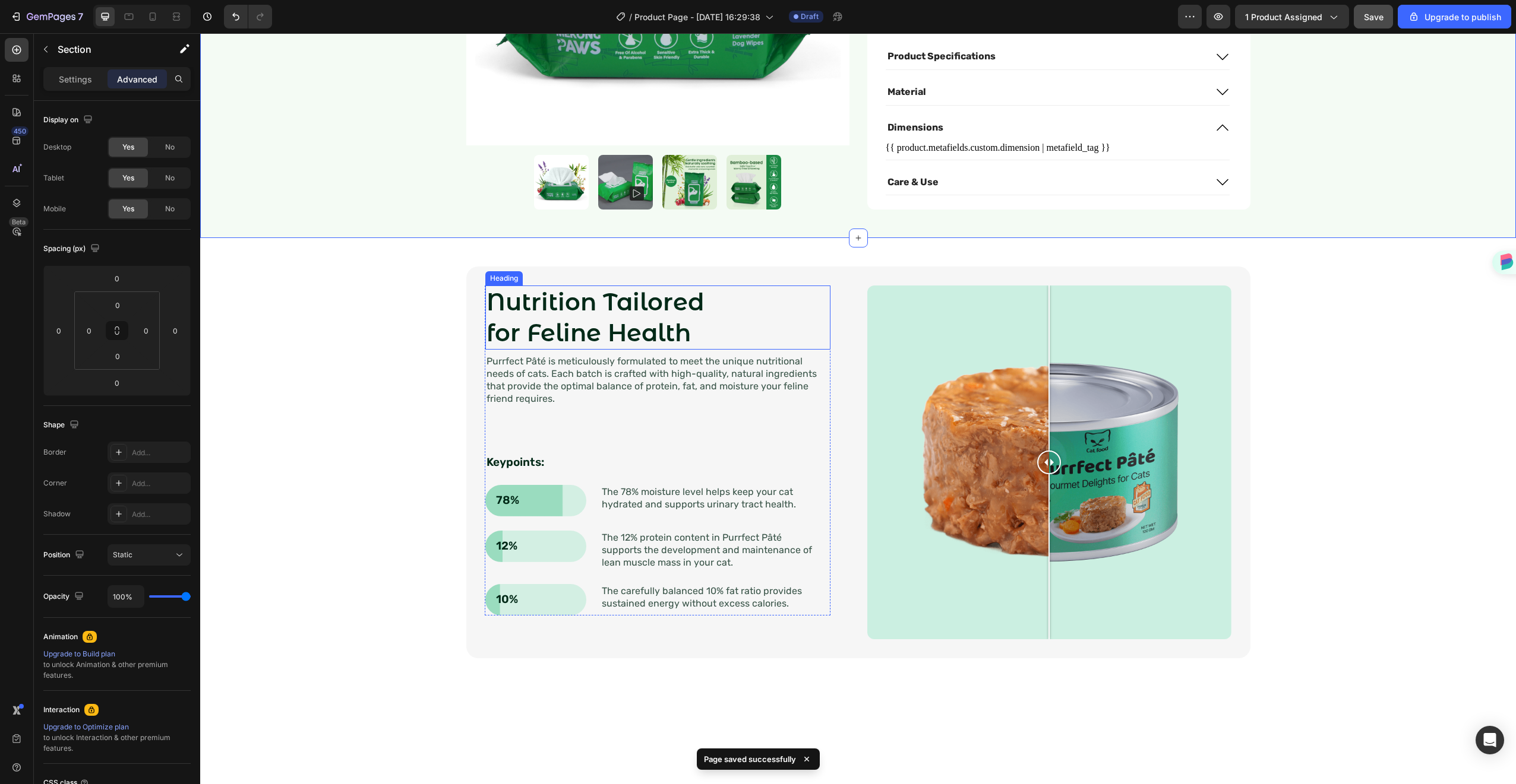
scroll to position [0, 0]
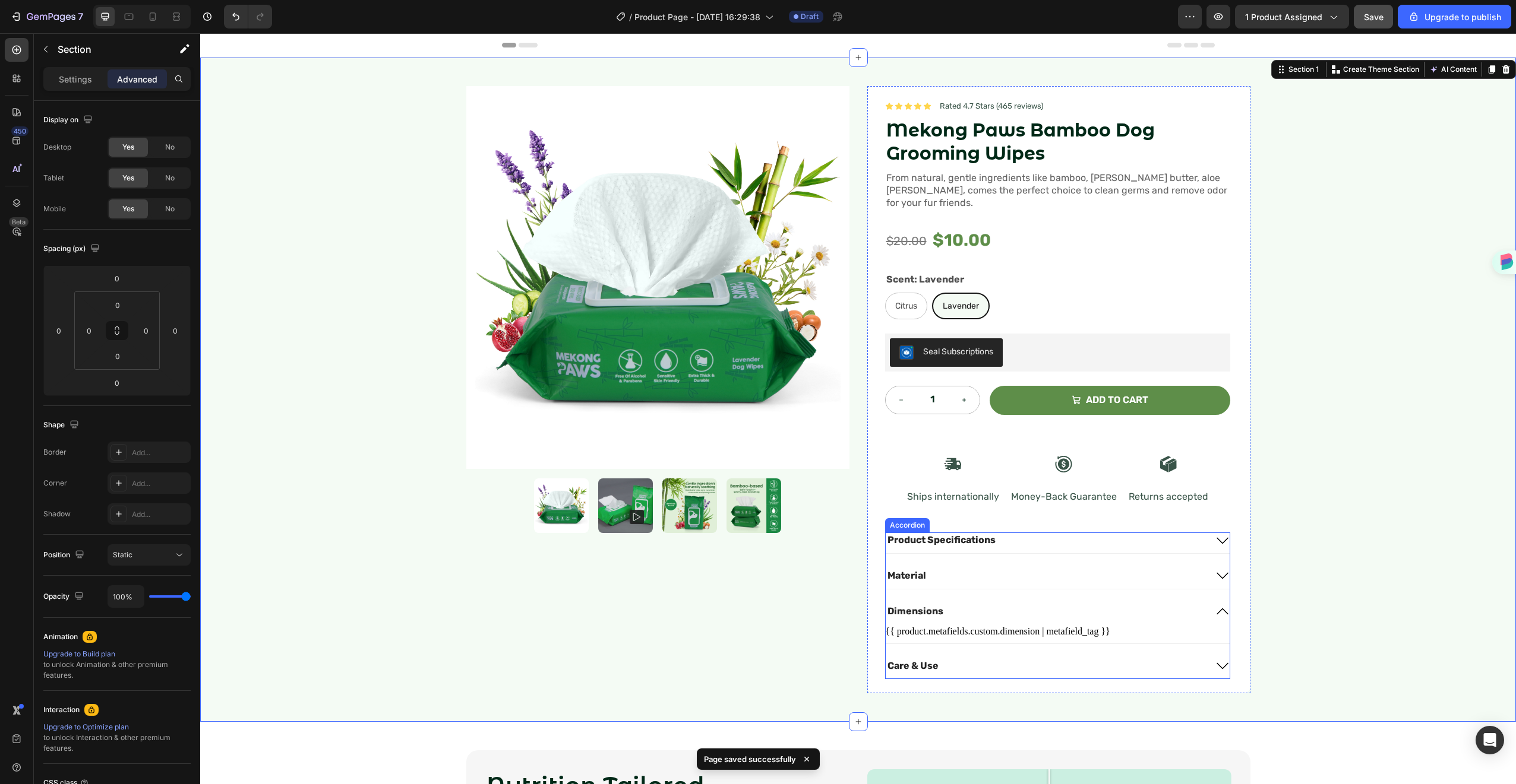
click at [1209, 604] on div "Dimensions" at bounding box center [1058, 615] width 344 height 21
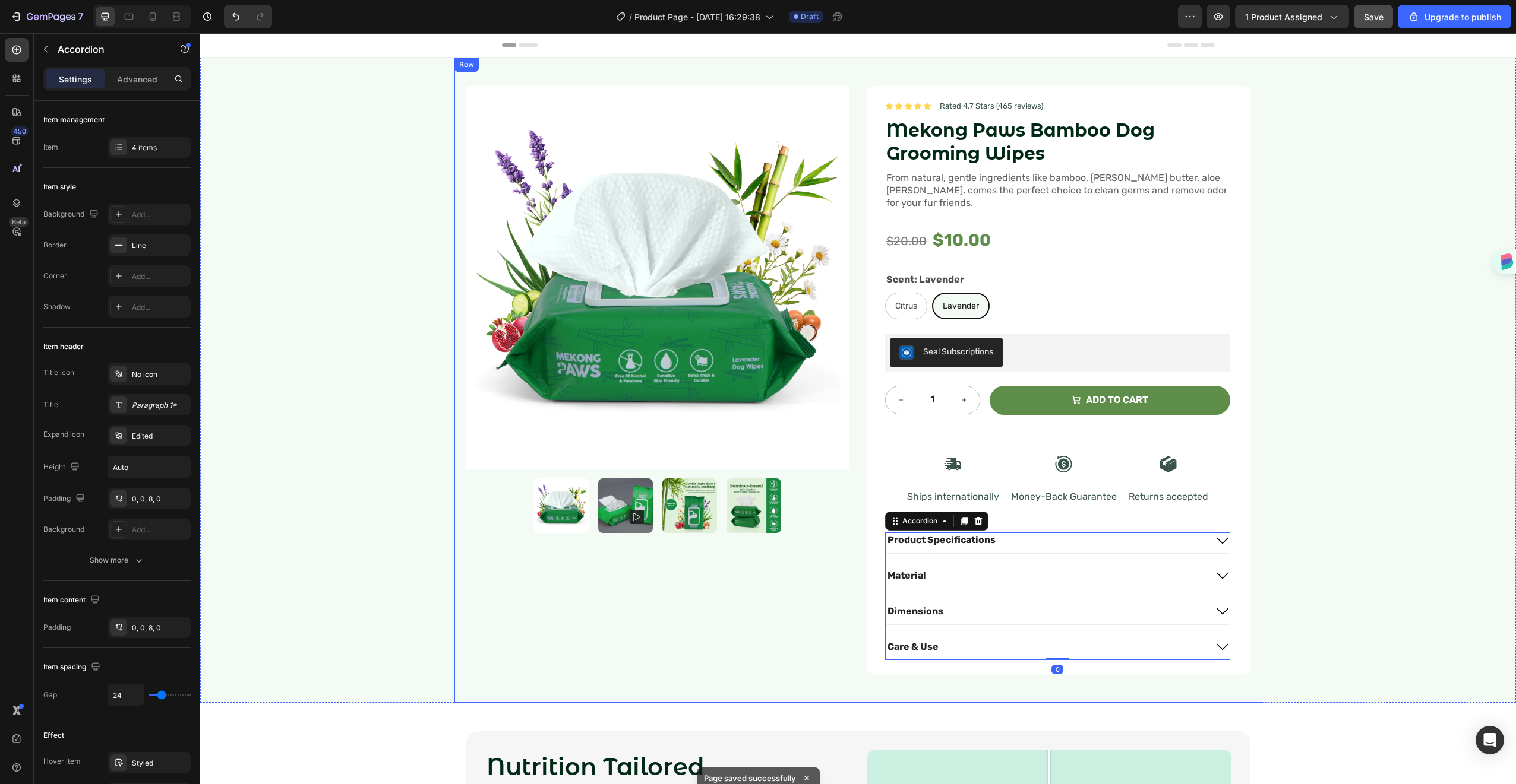
click at [1296, 521] on div "Product Images Icon Icon Icon Icon Icon Icon List Rated 4.7 Stars (465 reviews)…" at bounding box center [858, 380] width 1316 height 645
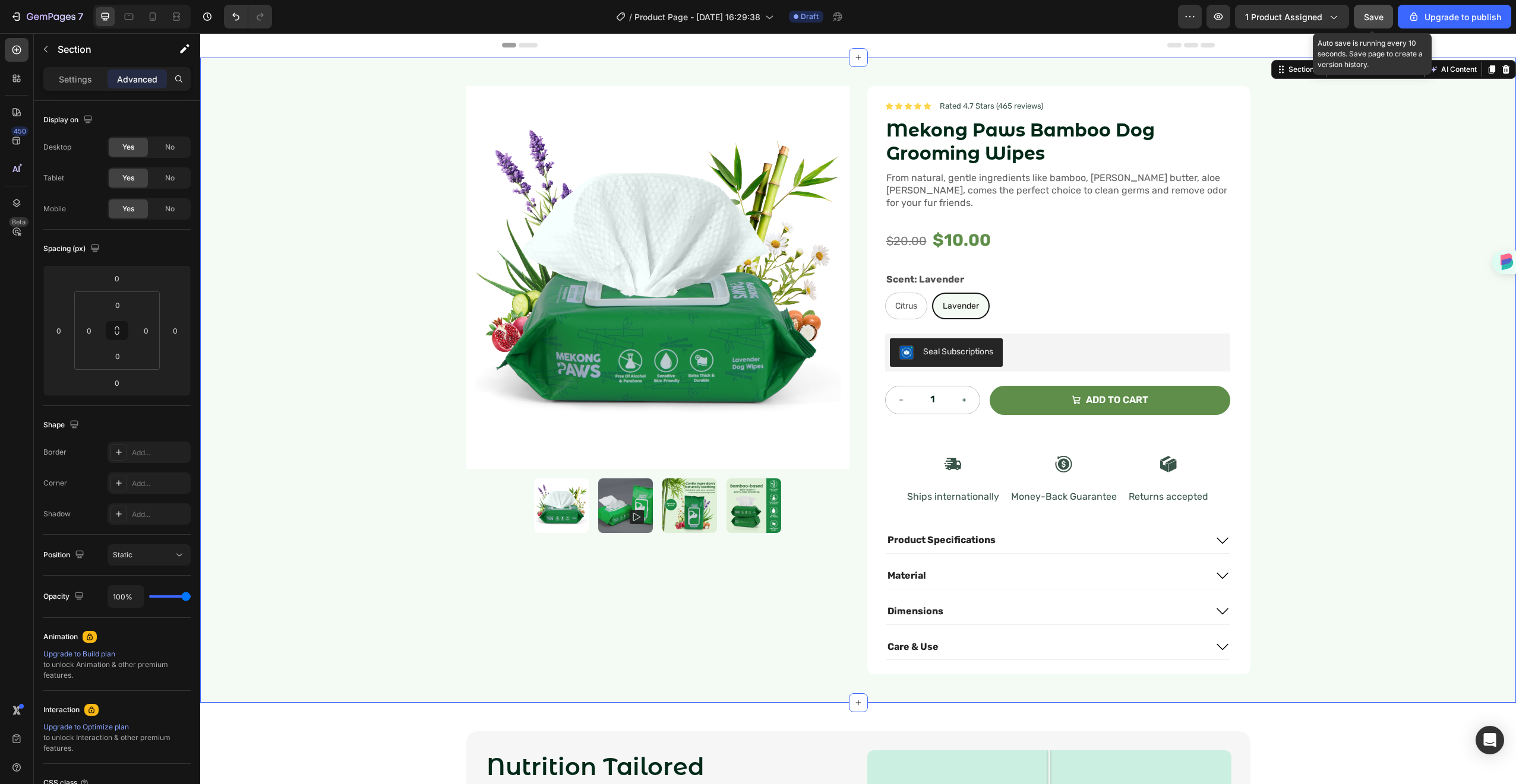
click at [1374, 23] on button "Save" at bounding box center [1373, 16] width 39 height 24
click at [998, 492] on div "Icon Ships internationally Text Block Icon Money-Back Guarantee Text Block Icon…" at bounding box center [1058, 474] width 345 height 90
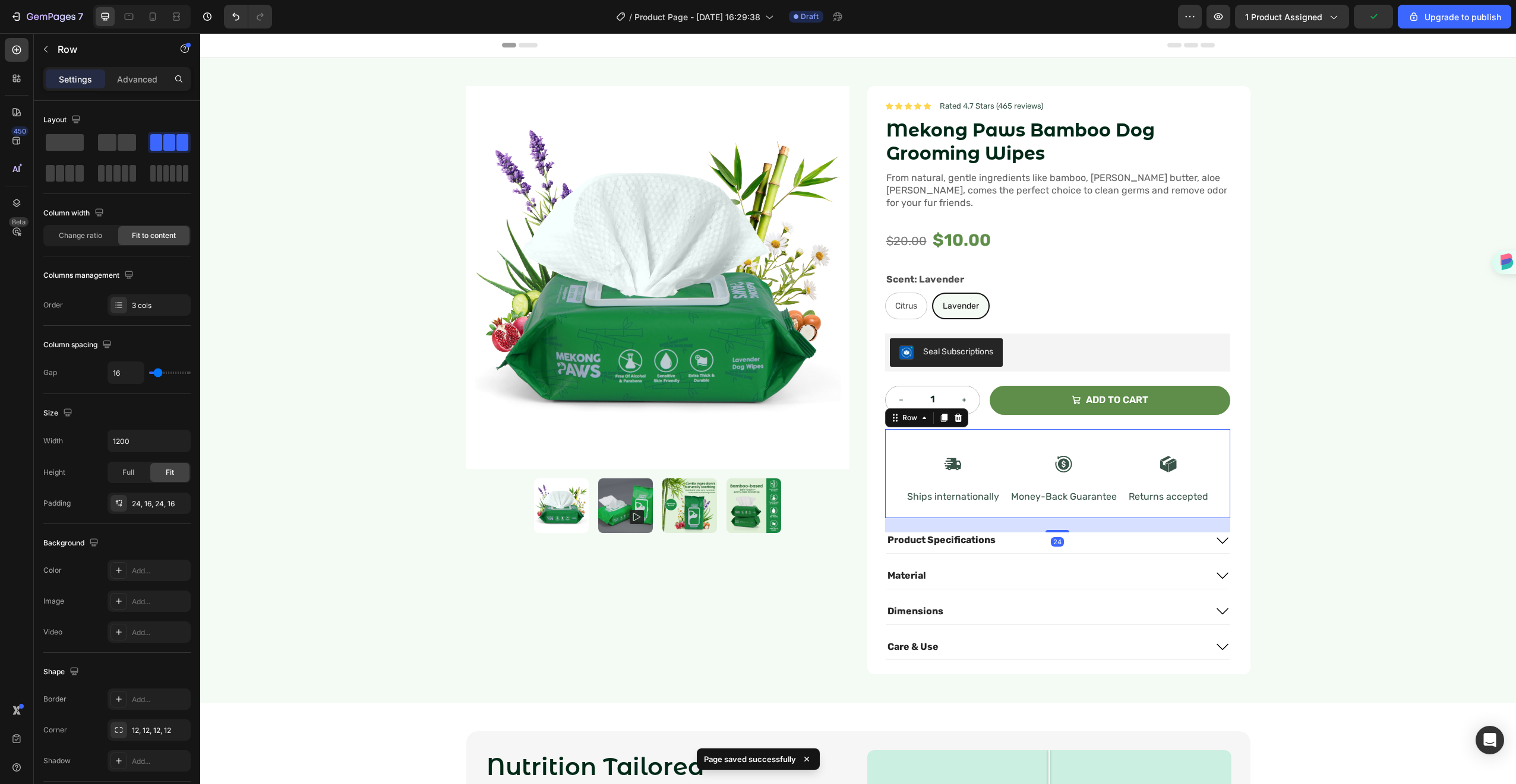
click at [998, 492] on div "Icon Ships internationally Text Block Icon Money-Back Guarantee Text Block Icon…" at bounding box center [1058, 474] width 345 height 90
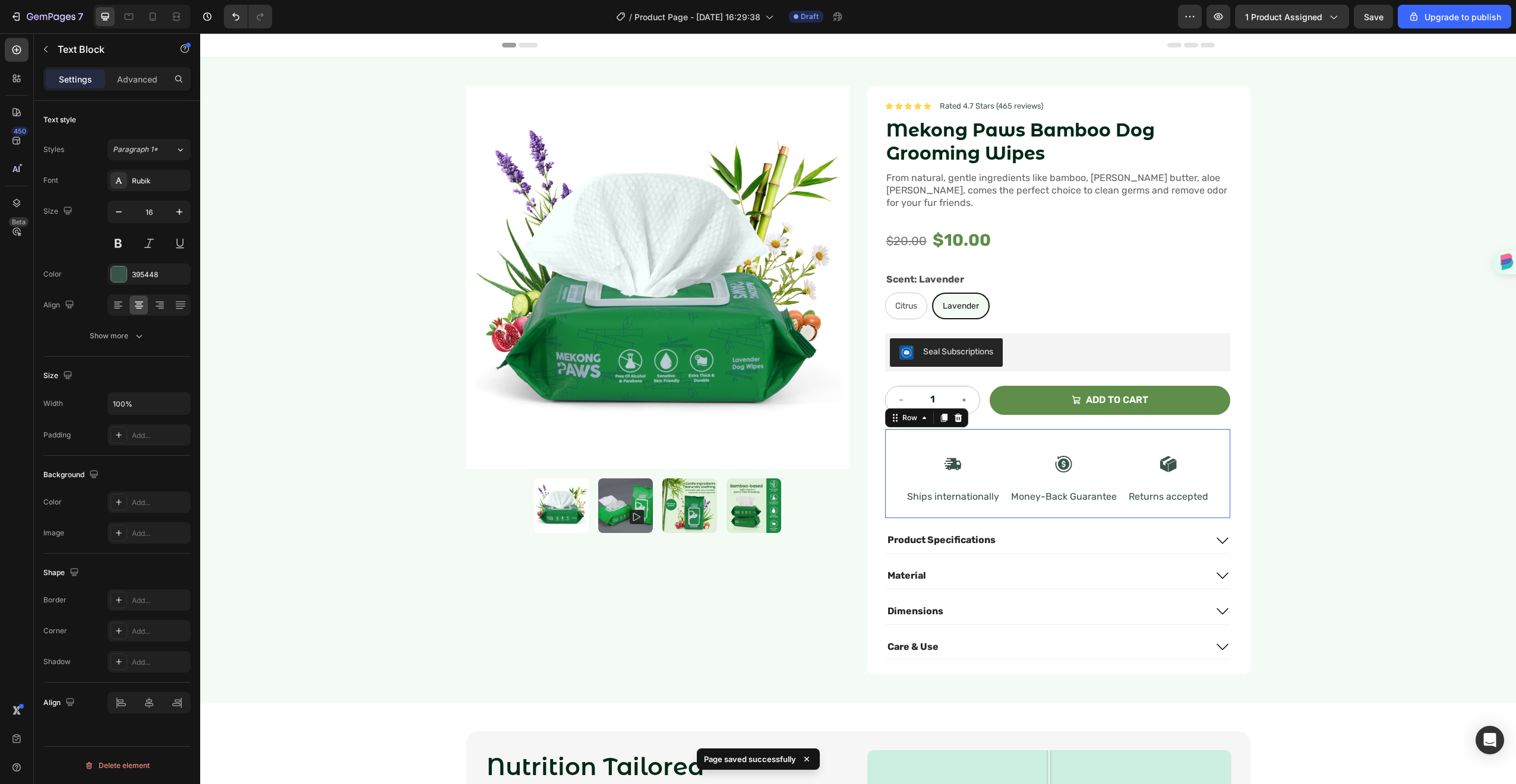
click at [1003, 434] on div "Icon Ships internationally Text Block Icon Money-Back Guarantee Text Block Icon…" at bounding box center [1058, 474] width 345 height 90
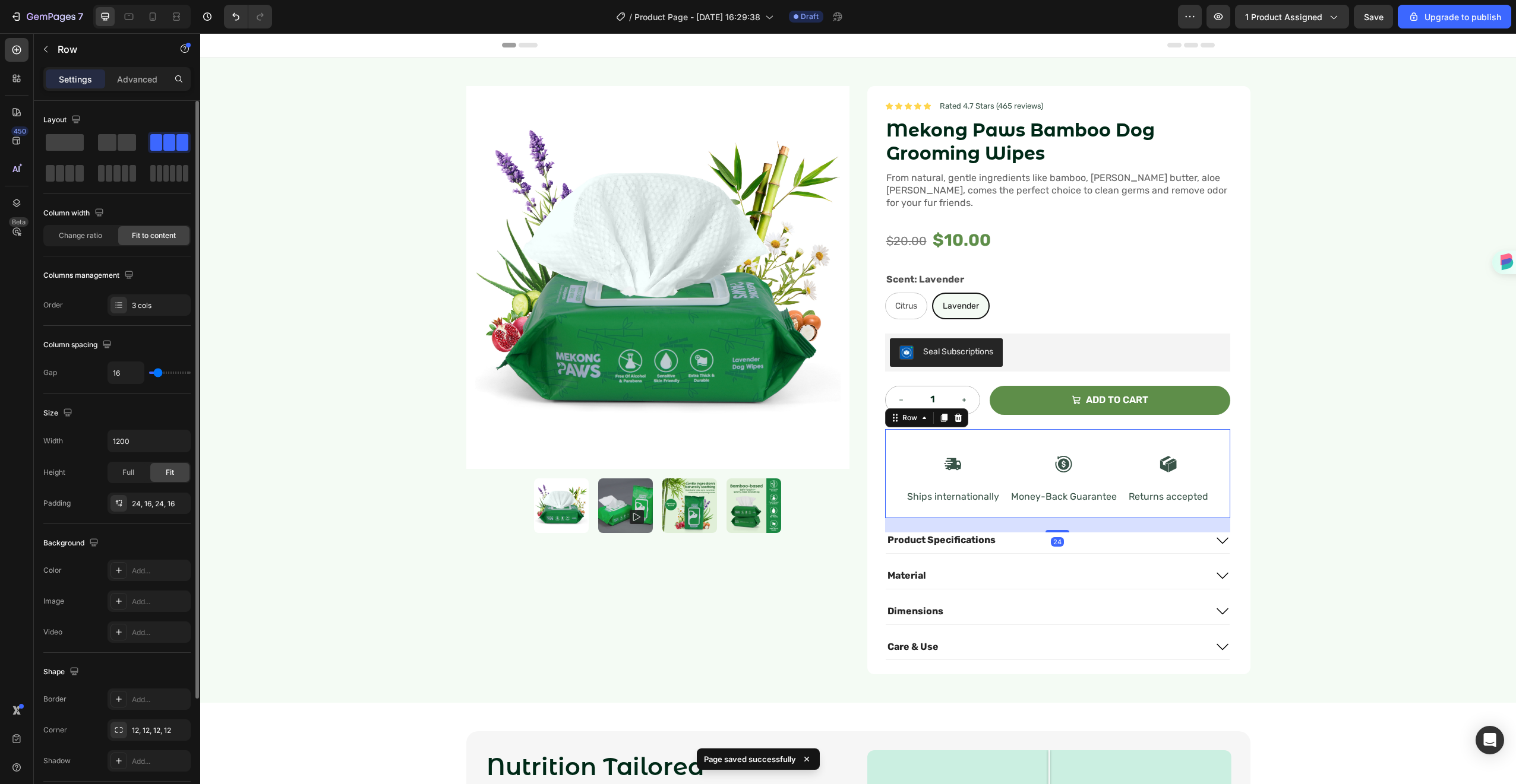
type input "35"
type input "39"
type input "41"
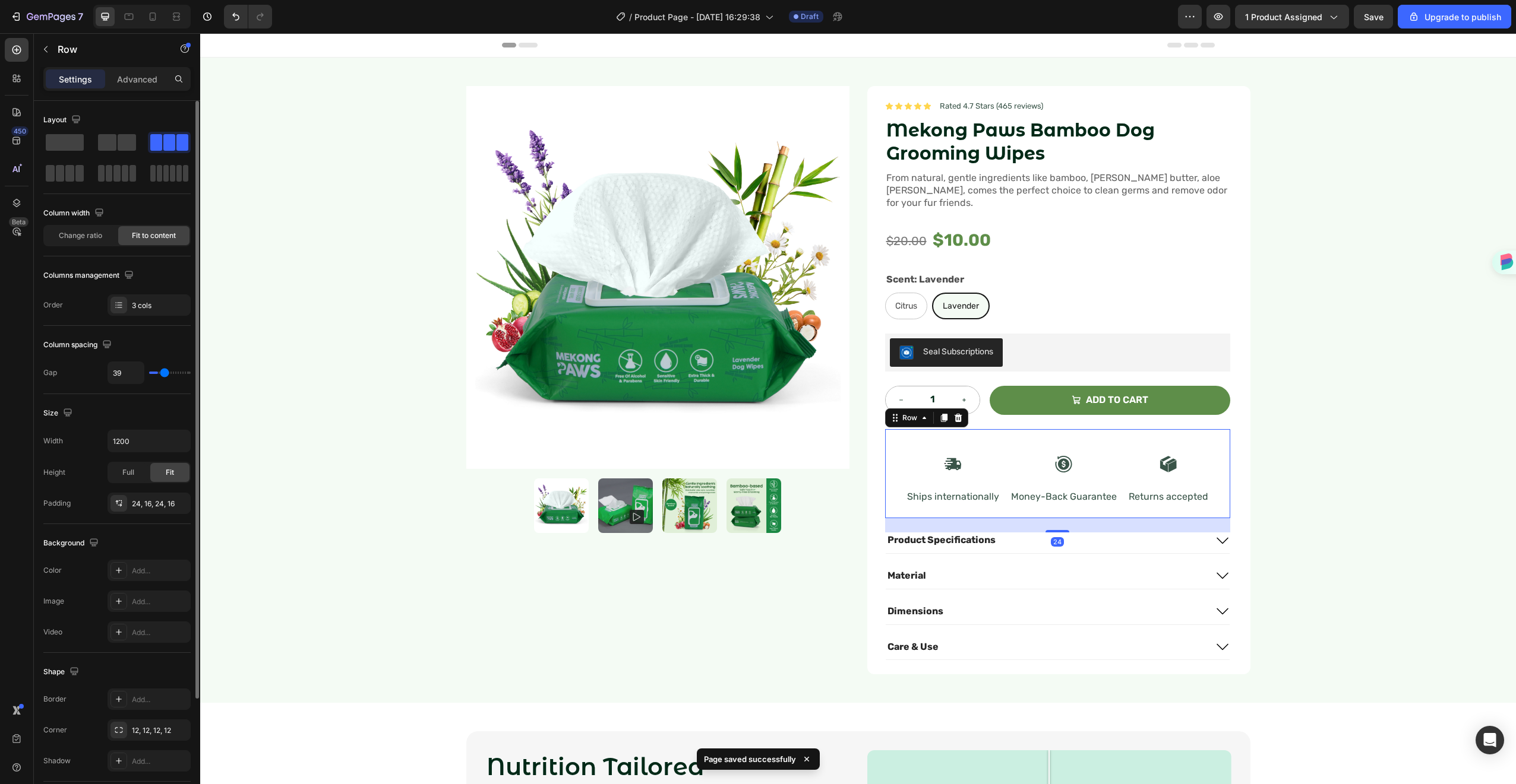
type input "41"
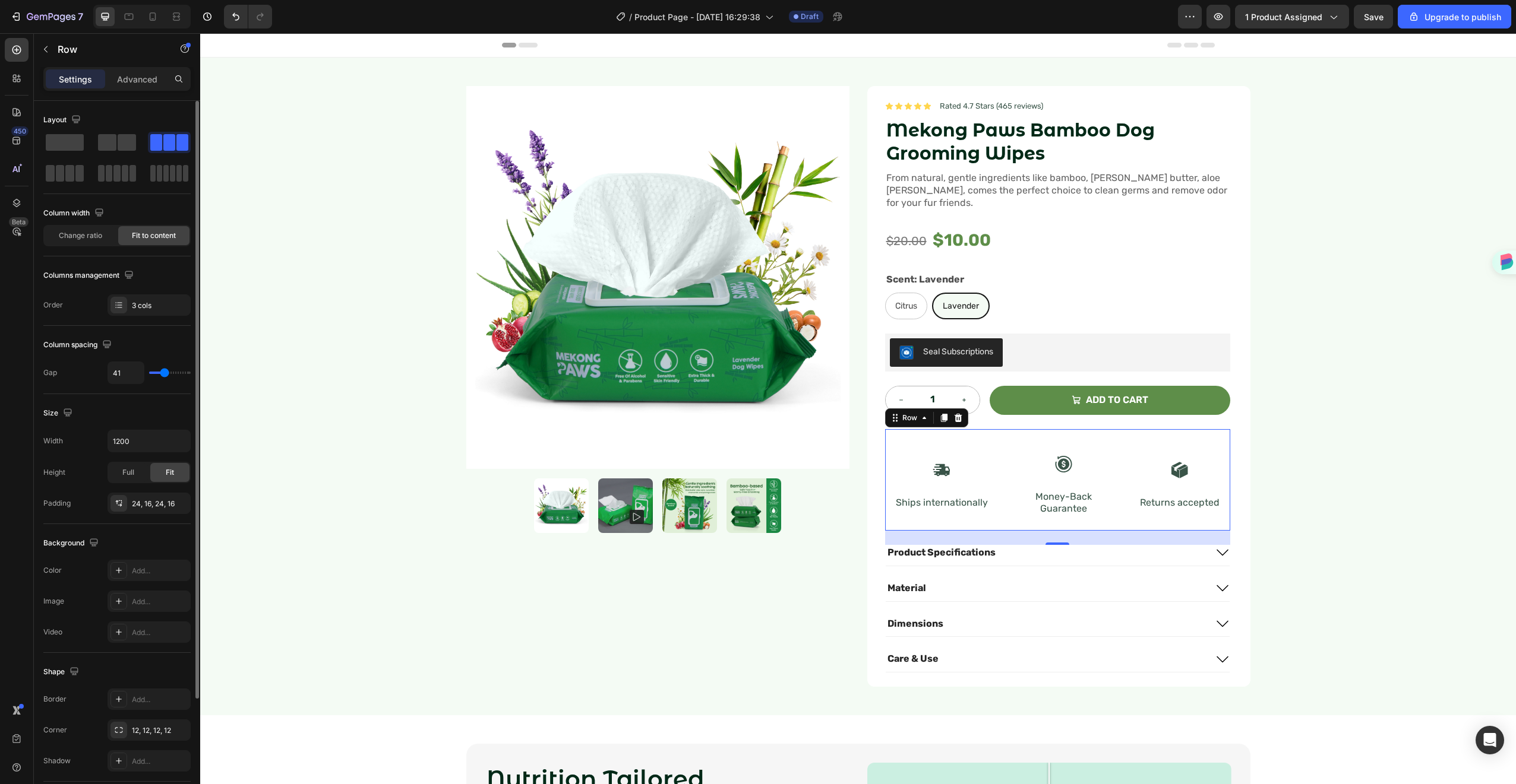
type input "40"
type input "39"
type input "38"
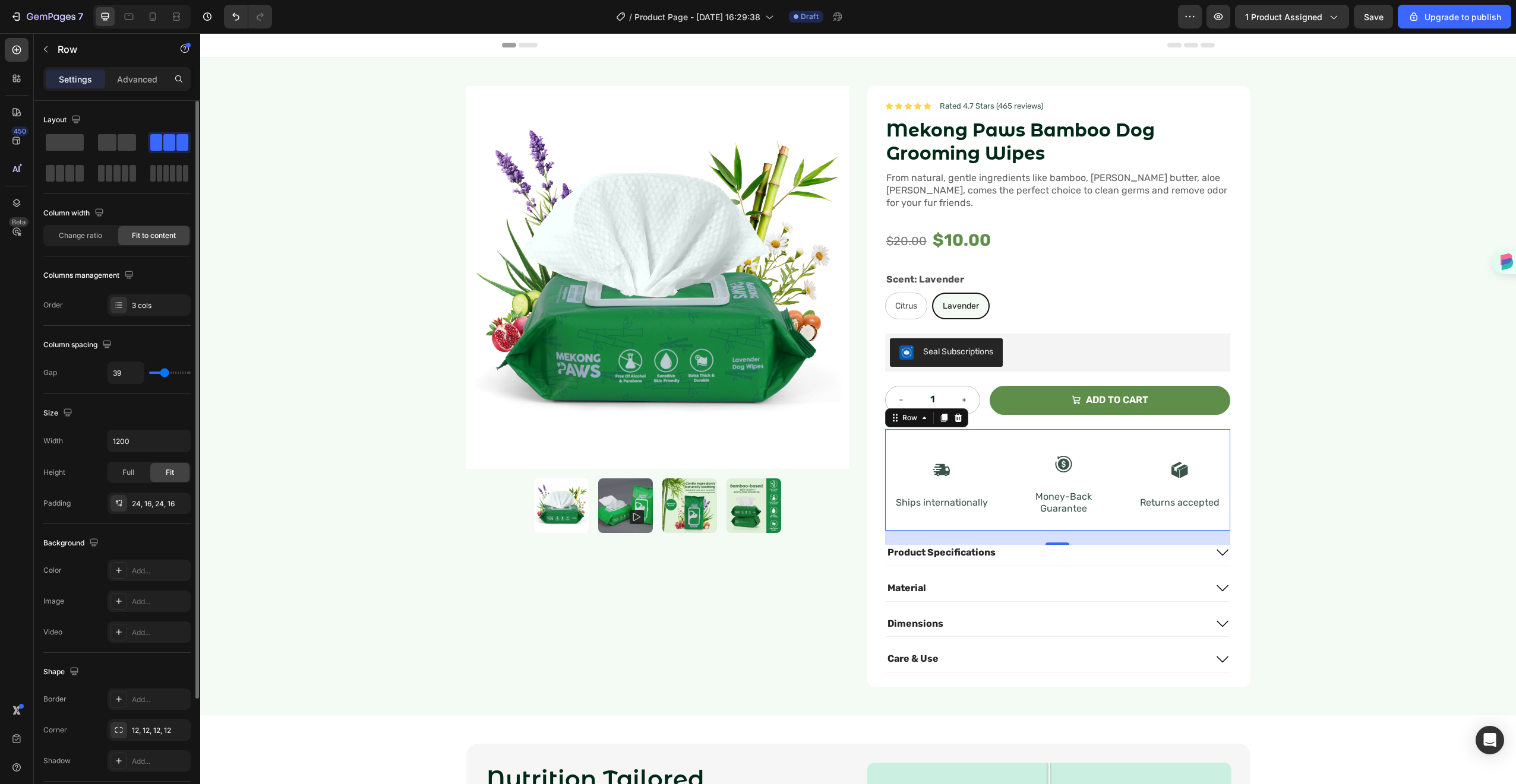
type input "38"
type input "37"
type input "36"
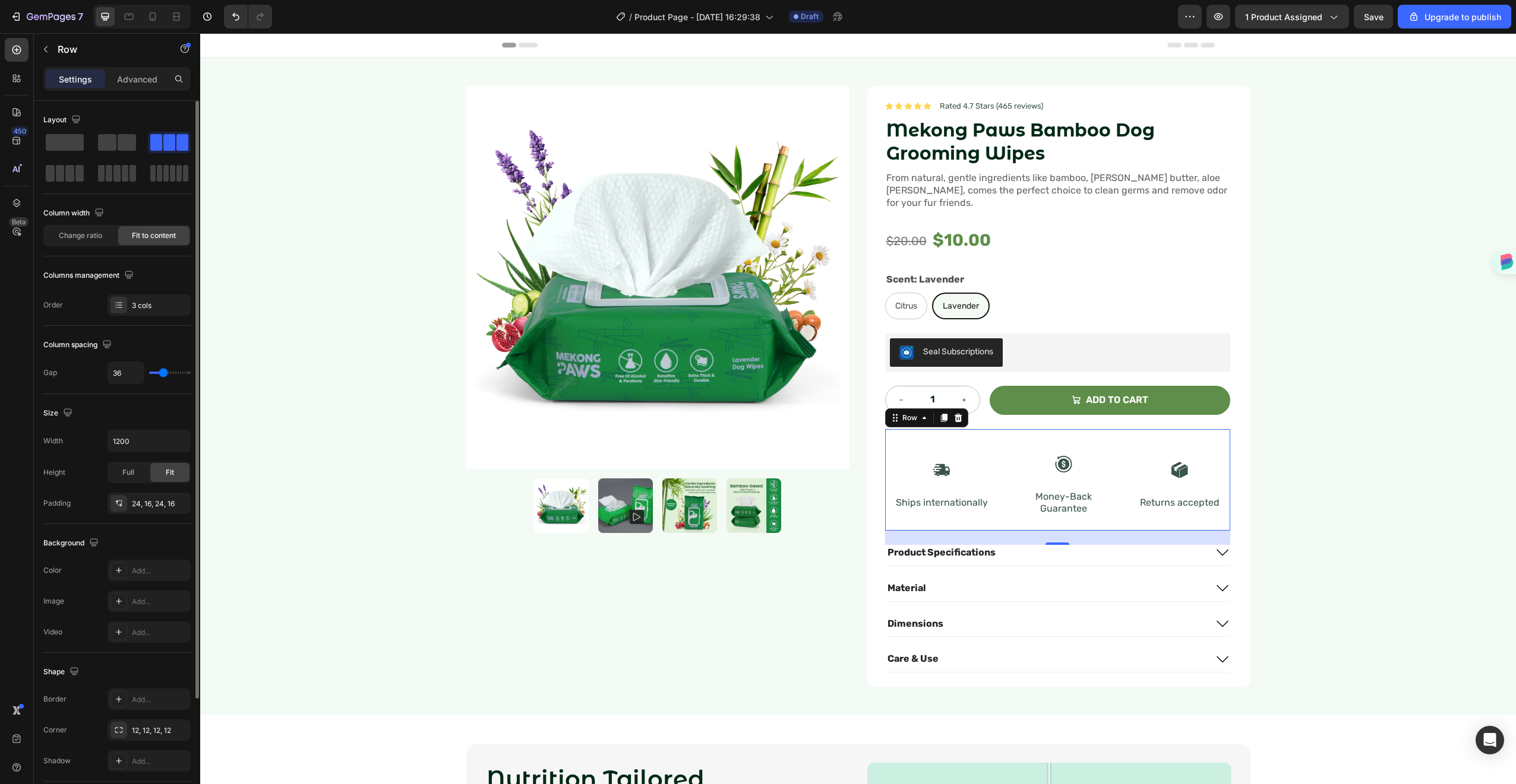
type input "38"
type input "41"
type input "42"
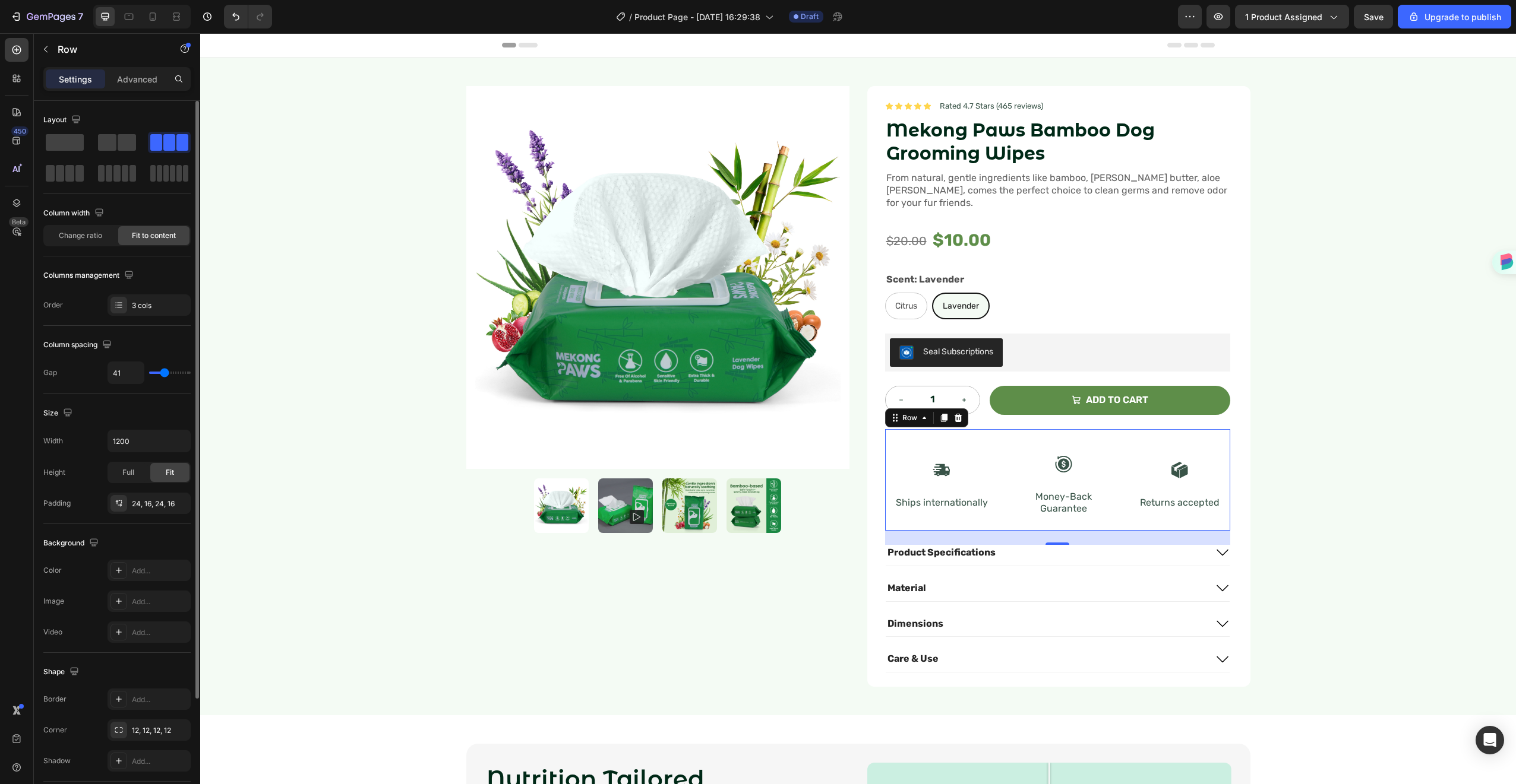
type input "42"
type input "41"
type input "40"
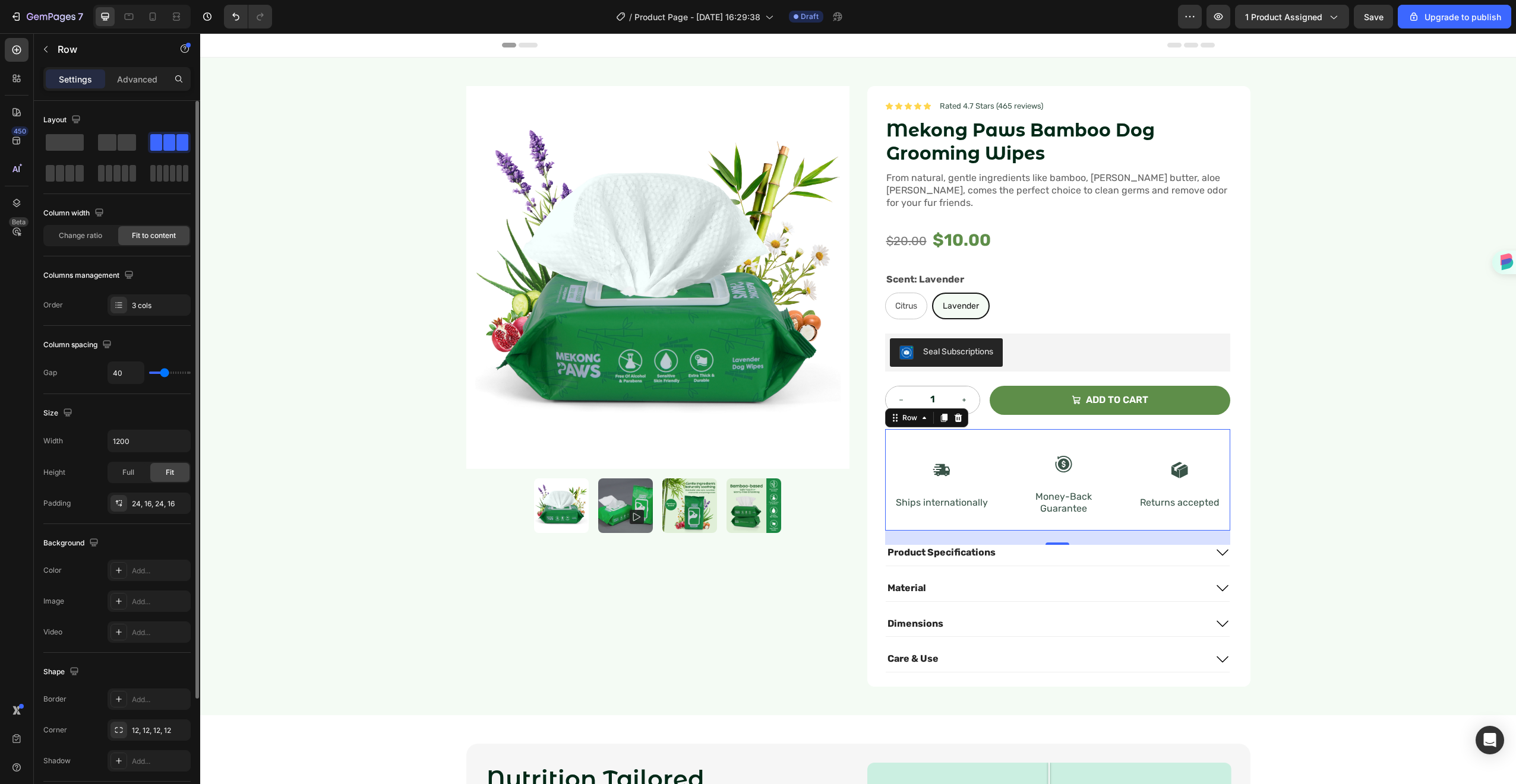
type input "39"
type input "38"
type input "37"
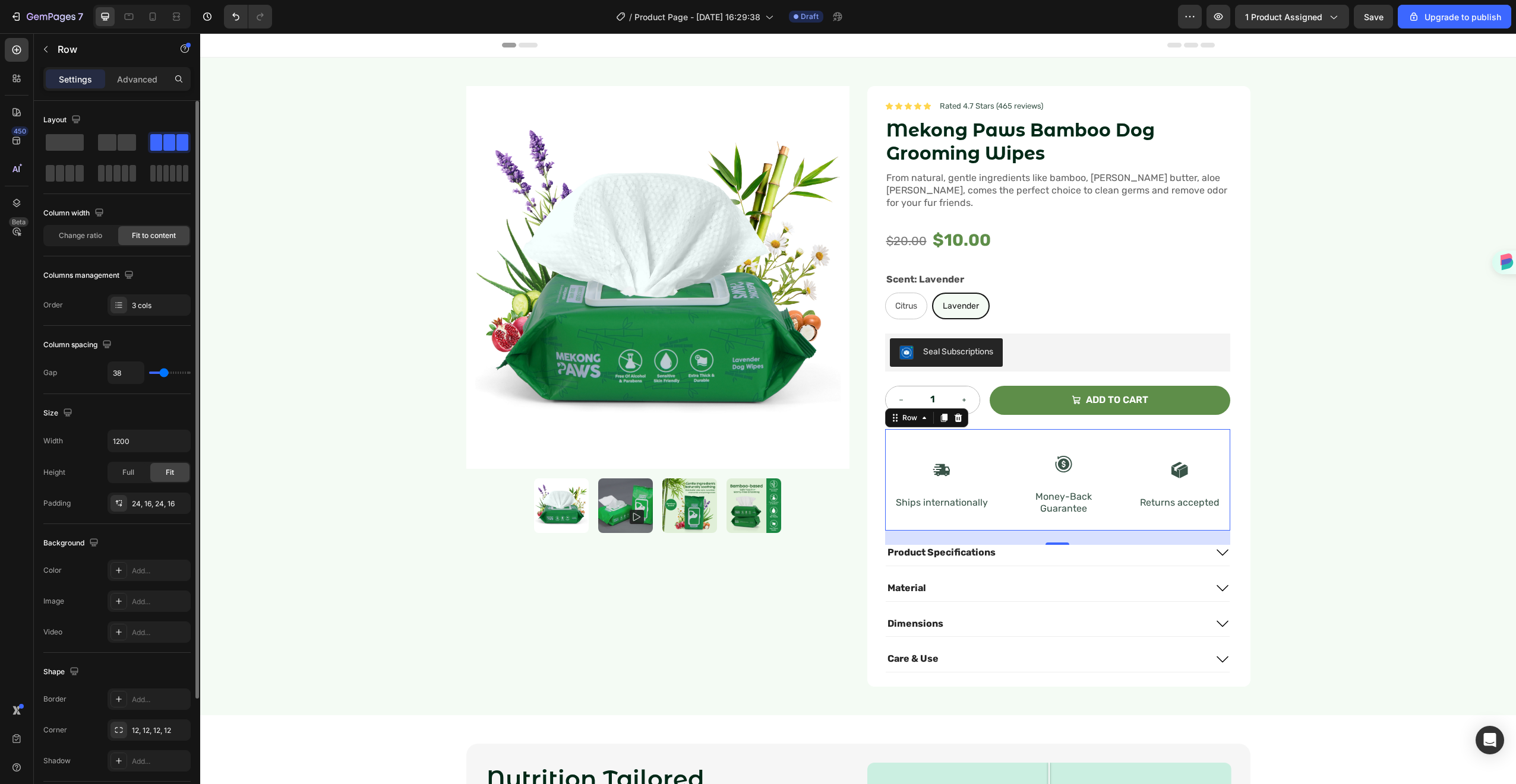
type input "37"
type input "36"
type input "35"
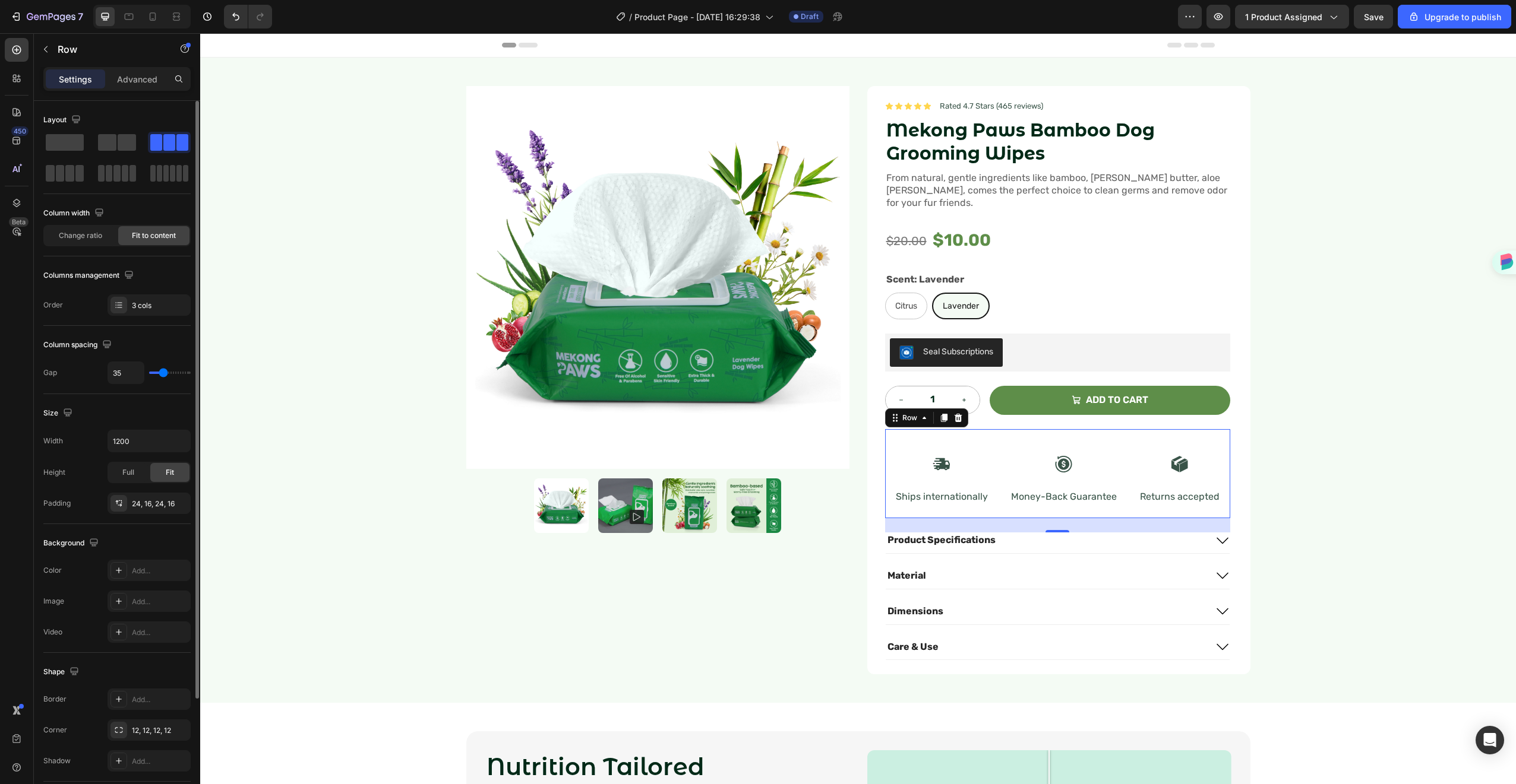
type input "34"
type input "33"
type input "32"
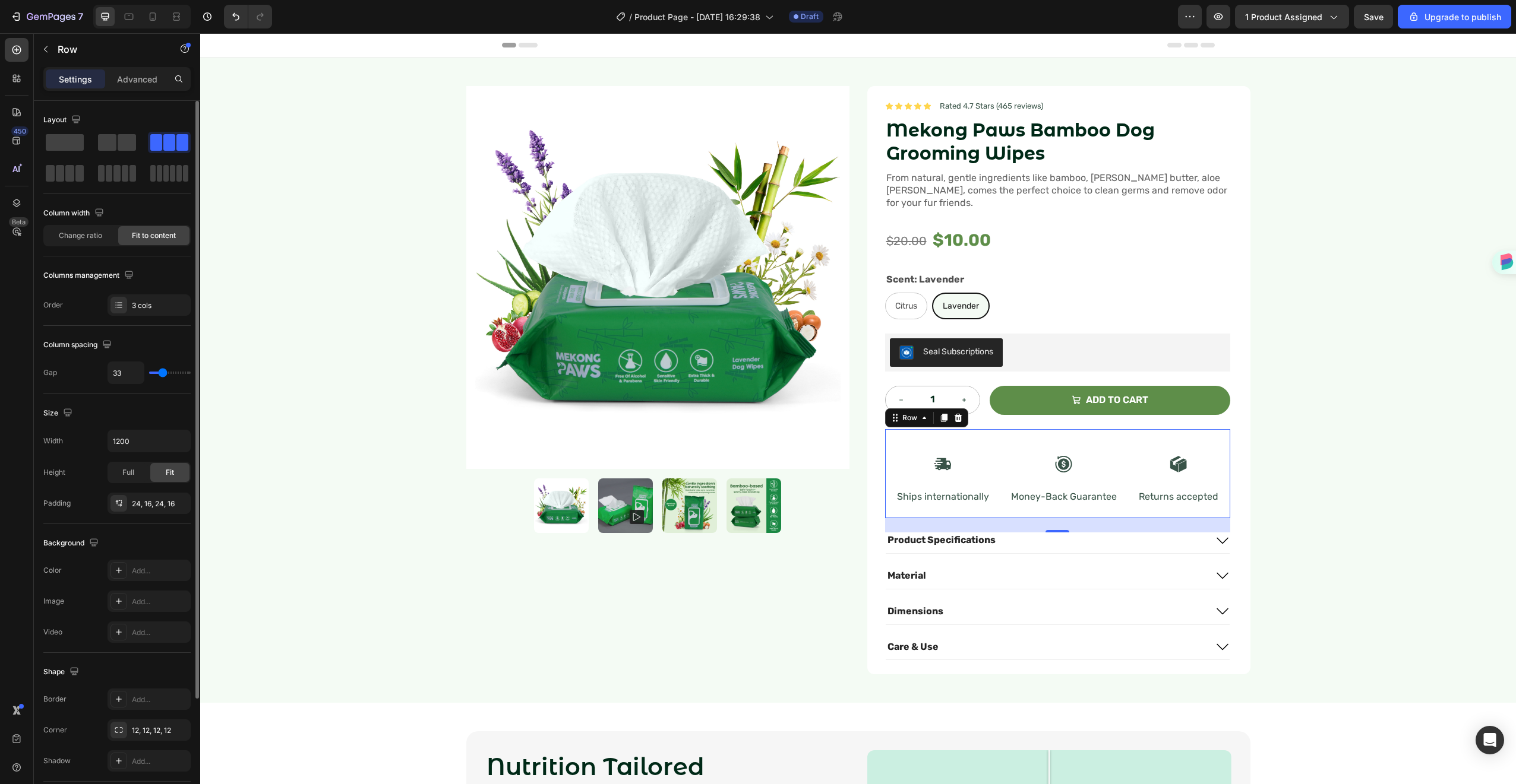
type input "32"
type input "31"
type input "30"
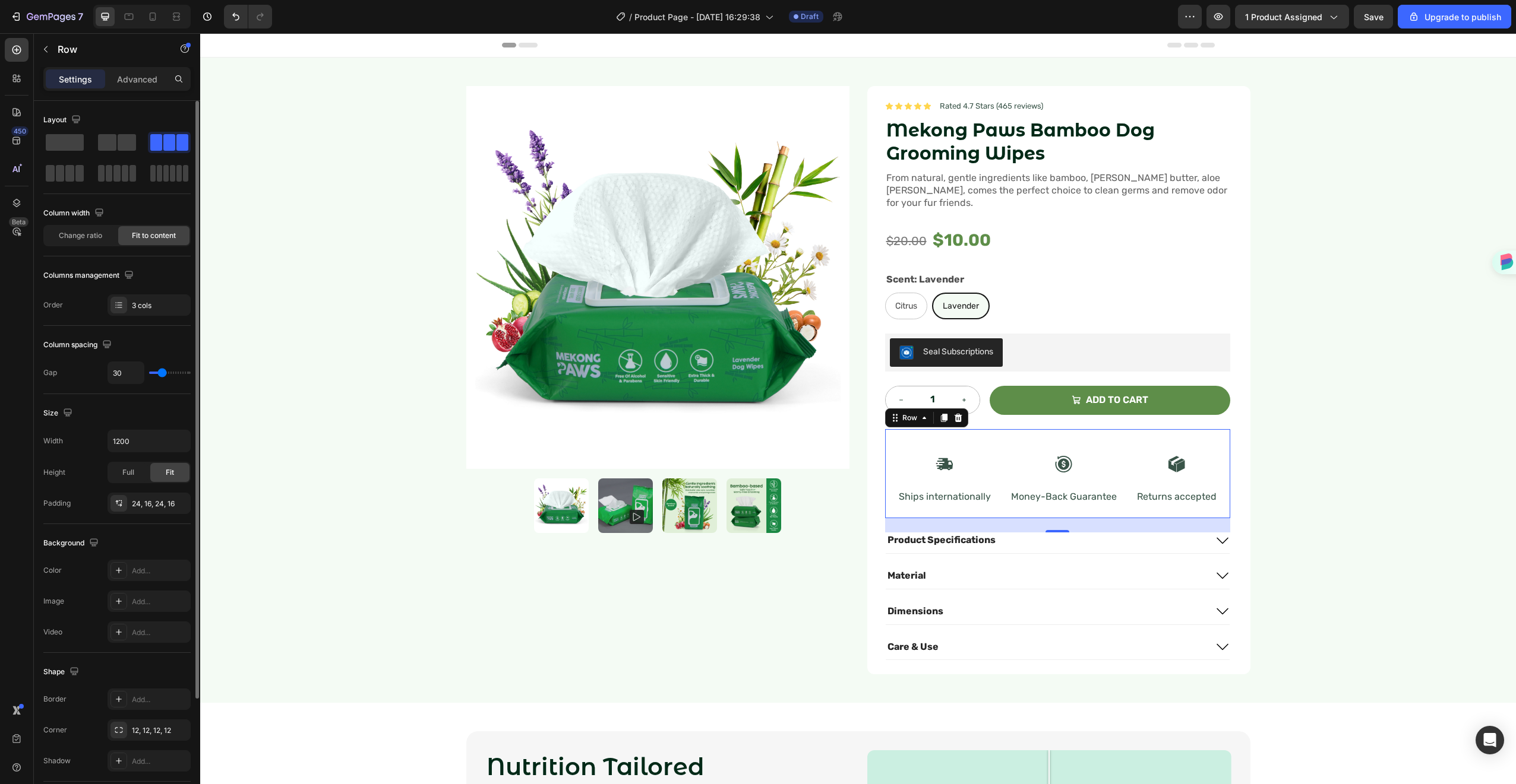
type input "29"
type input "28"
type input "27"
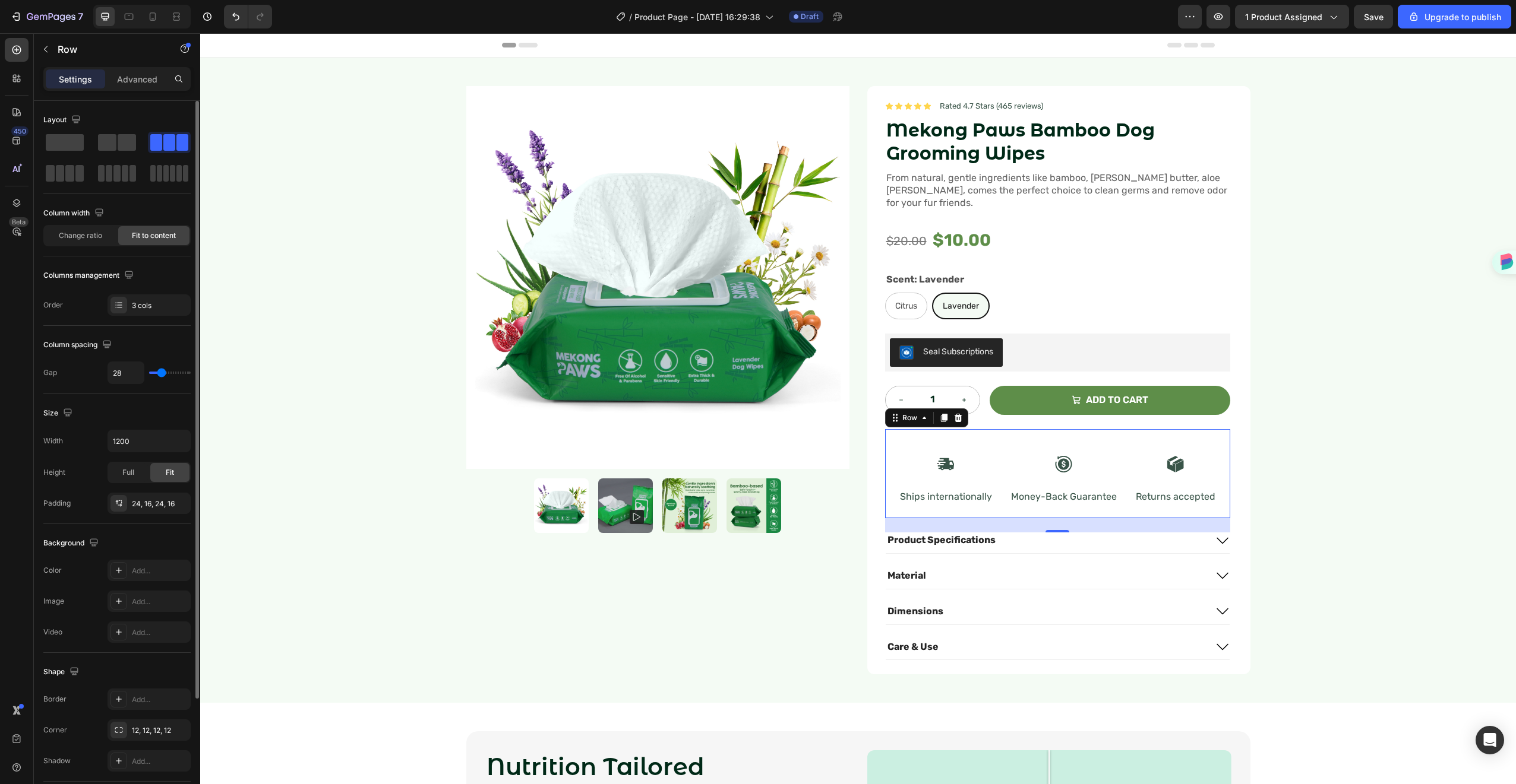
type input "27"
type input "26"
type input "25"
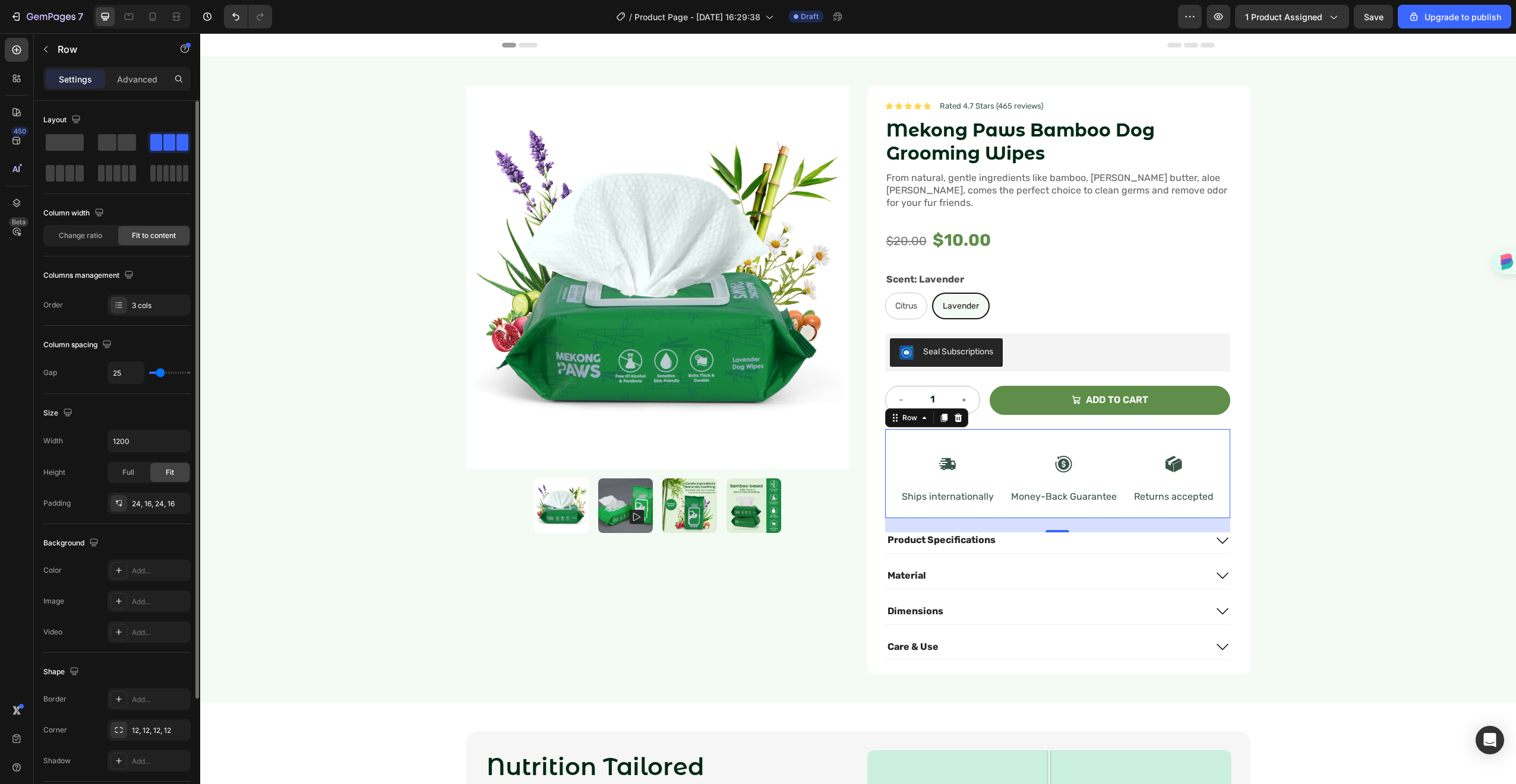
type input "24"
click at [160, 372] on input "range" at bounding box center [170, 373] width 42 height 3
click at [1208, 429] on div "Icon Ships internationally Text Block Icon Money-Back Guarantee Text Block Icon…" at bounding box center [1058, 474] width 345 height 90
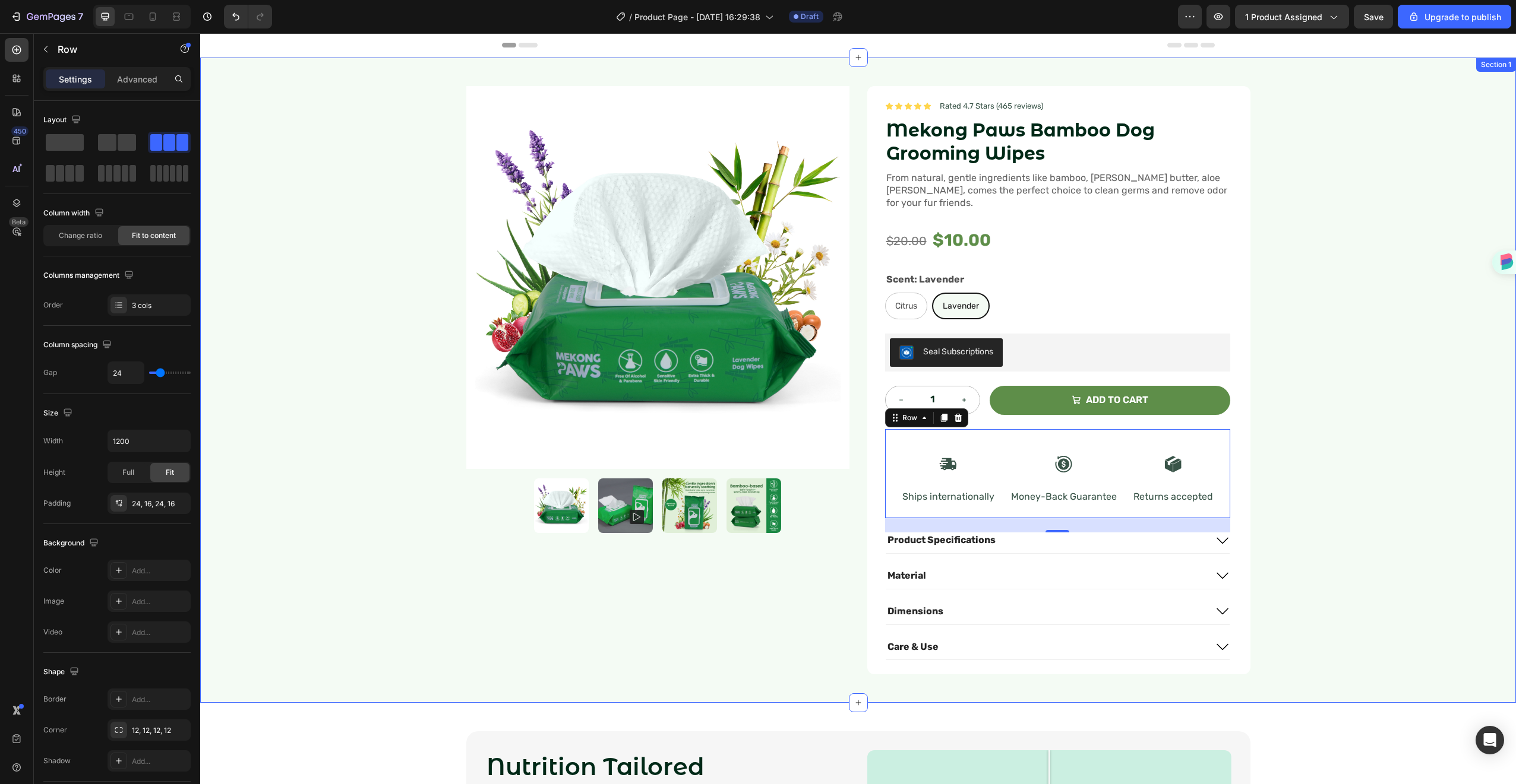
click at [1301, 406] on div "Product Images Icon Icon Icon Icon Icon Icon List Rated 4.7 Stars (465 reviews)…" at bounding box center [858, 380] width 1316 height 645
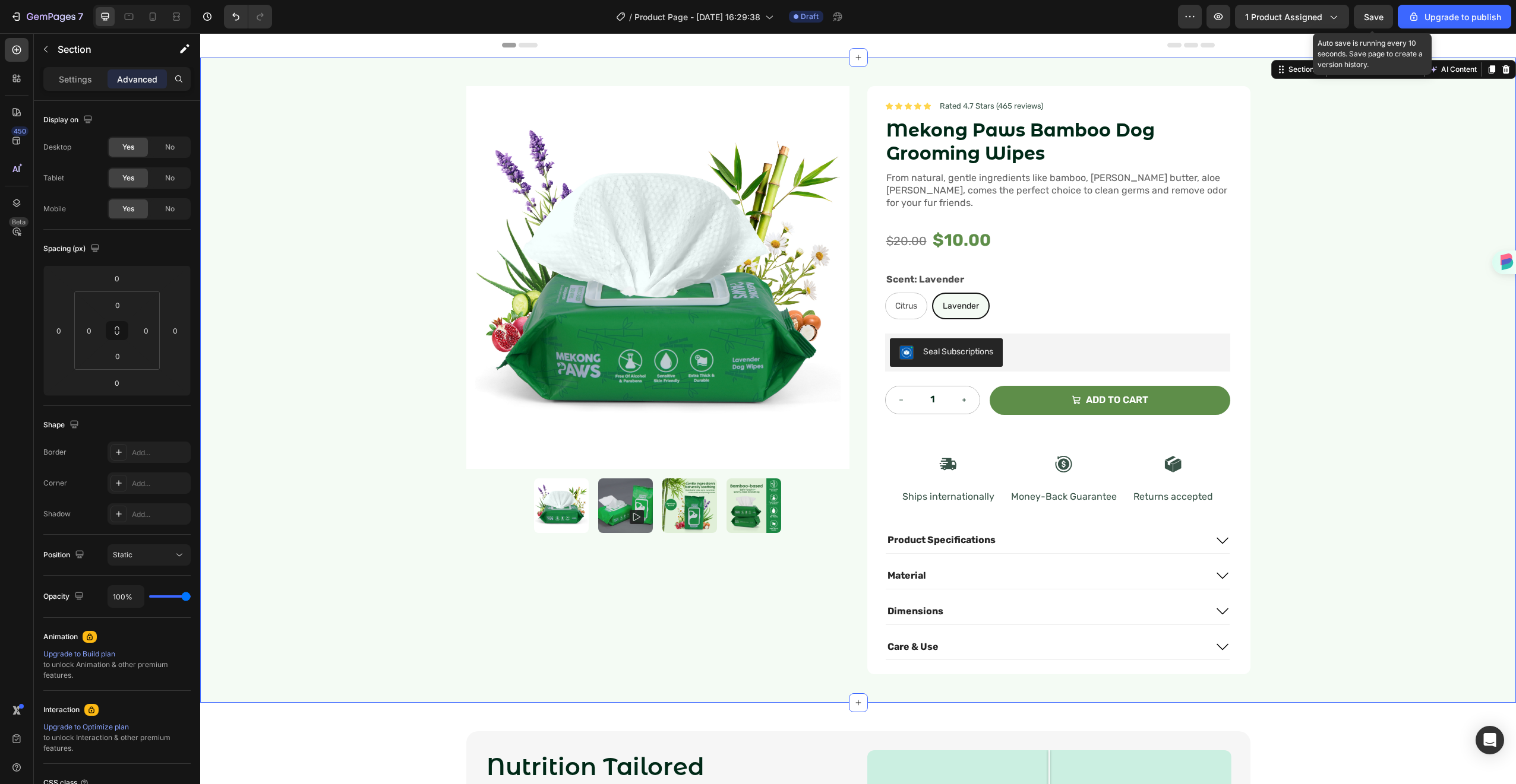
click at [1367, 16] on span "Save" at bounding box center [1374, 17] width 20 height 10
click at [630, 514] on rect at bounding box center [637, 516] width 14 height 14
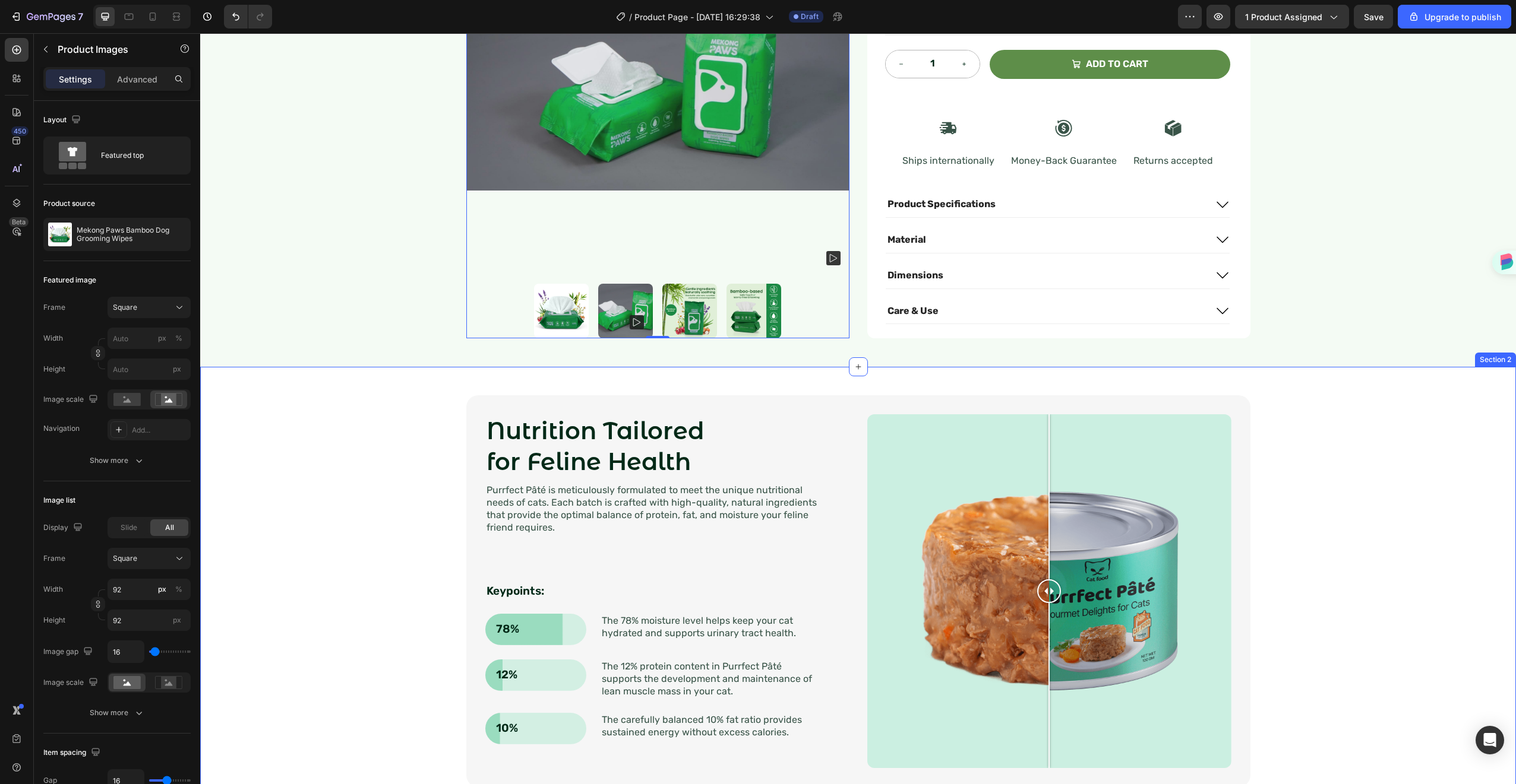
scroll to position [535, 0]
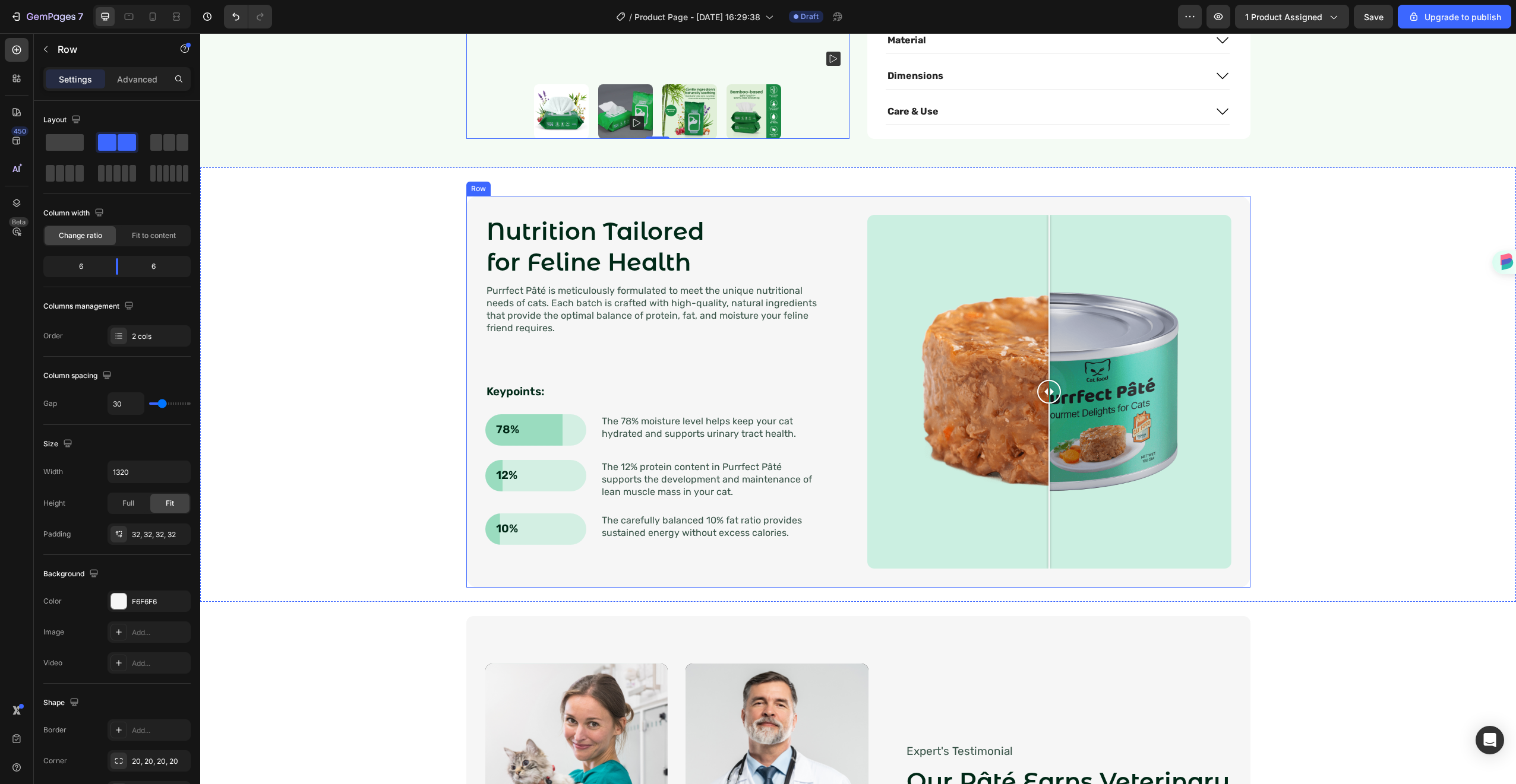
click at [632, 564] on div "Nutrition Tailored for Feline Health Heading Purrfect [PERSON_NAME] is meticulo…" at bounding box center [858, 392] width 784 height 392
click at [173, 600] on icon "button" at bounding box center [178, 601] width 9 height 9
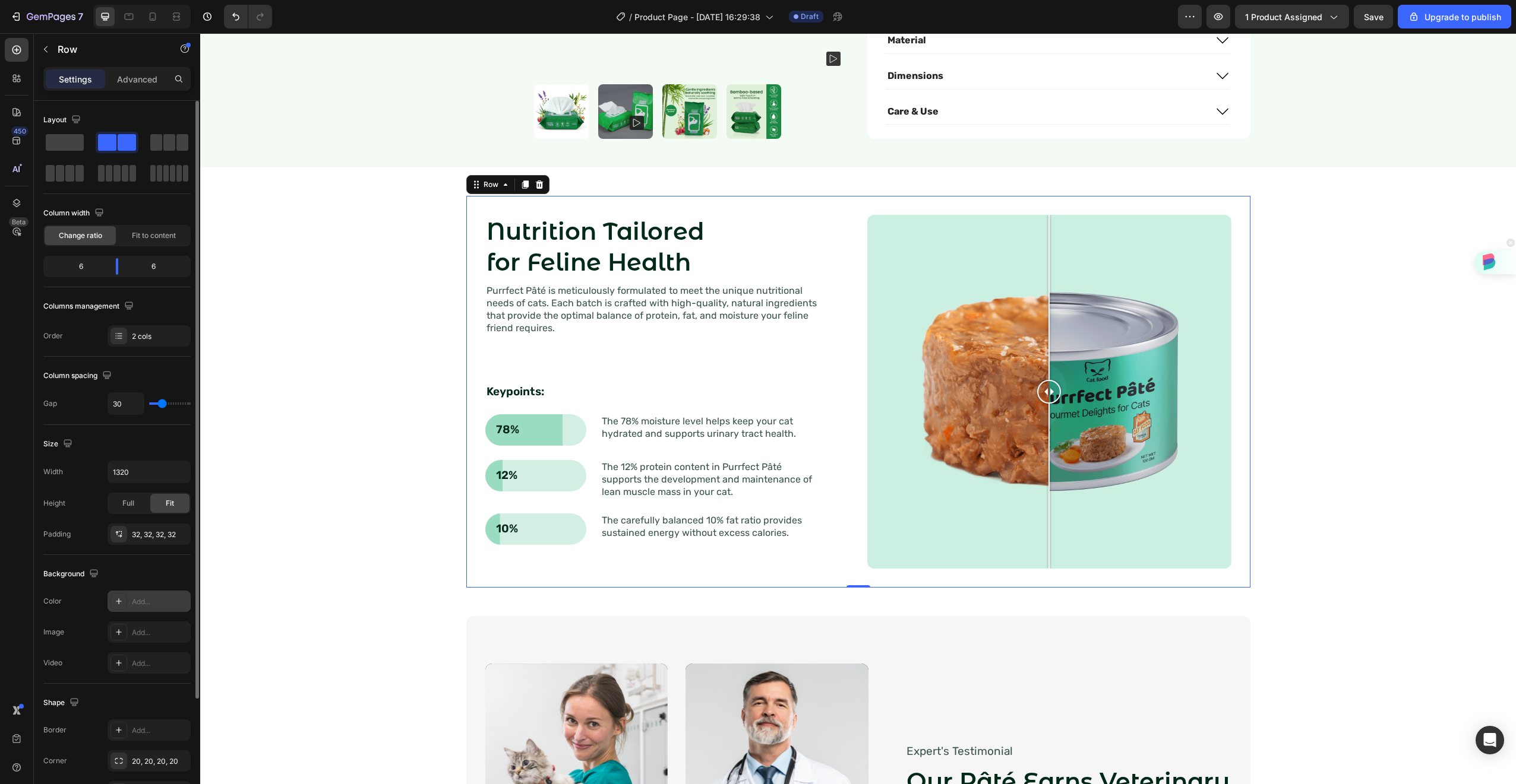
click at [1454, 317] on div "Nutrition Tailored for Feline Health Heading Purrfect Pâté is meticulously form…" at bounding box center [858, 392] width 1293 height 392
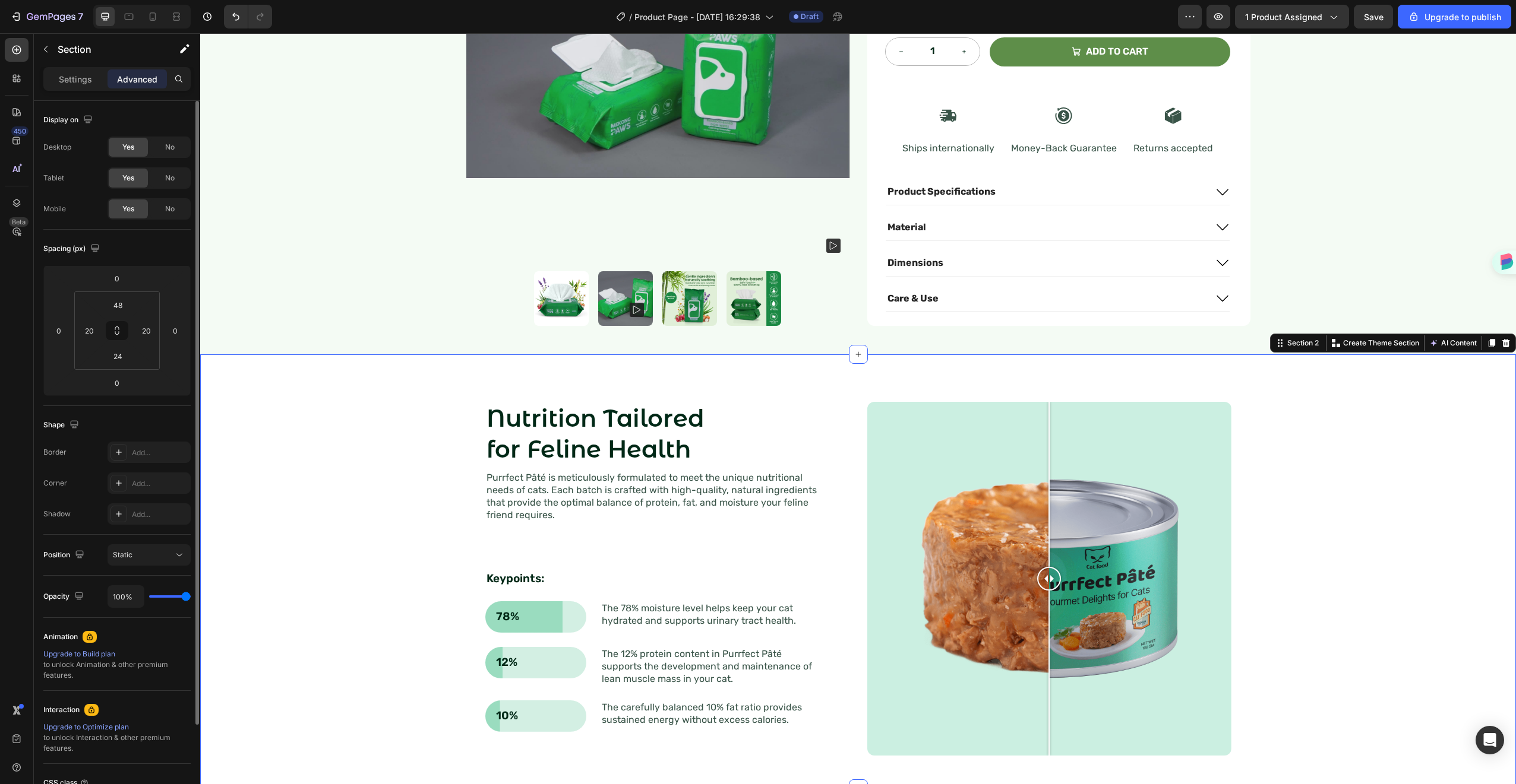
scroll to position [219, 0]
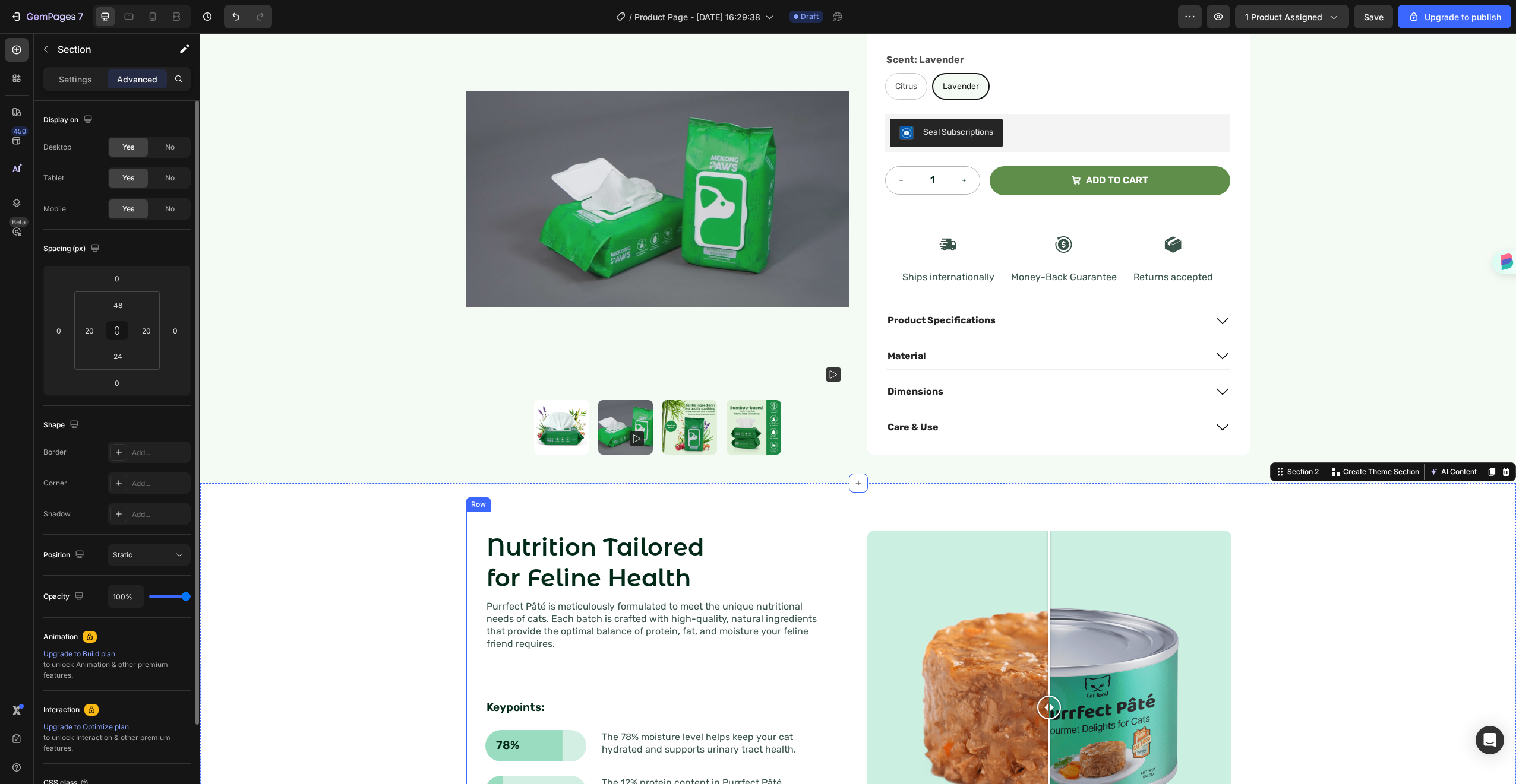
click at [598, 547] on h2 "Nutrition Tailored for Feline Health" at bounding box center [658, 563] width 345 height 64
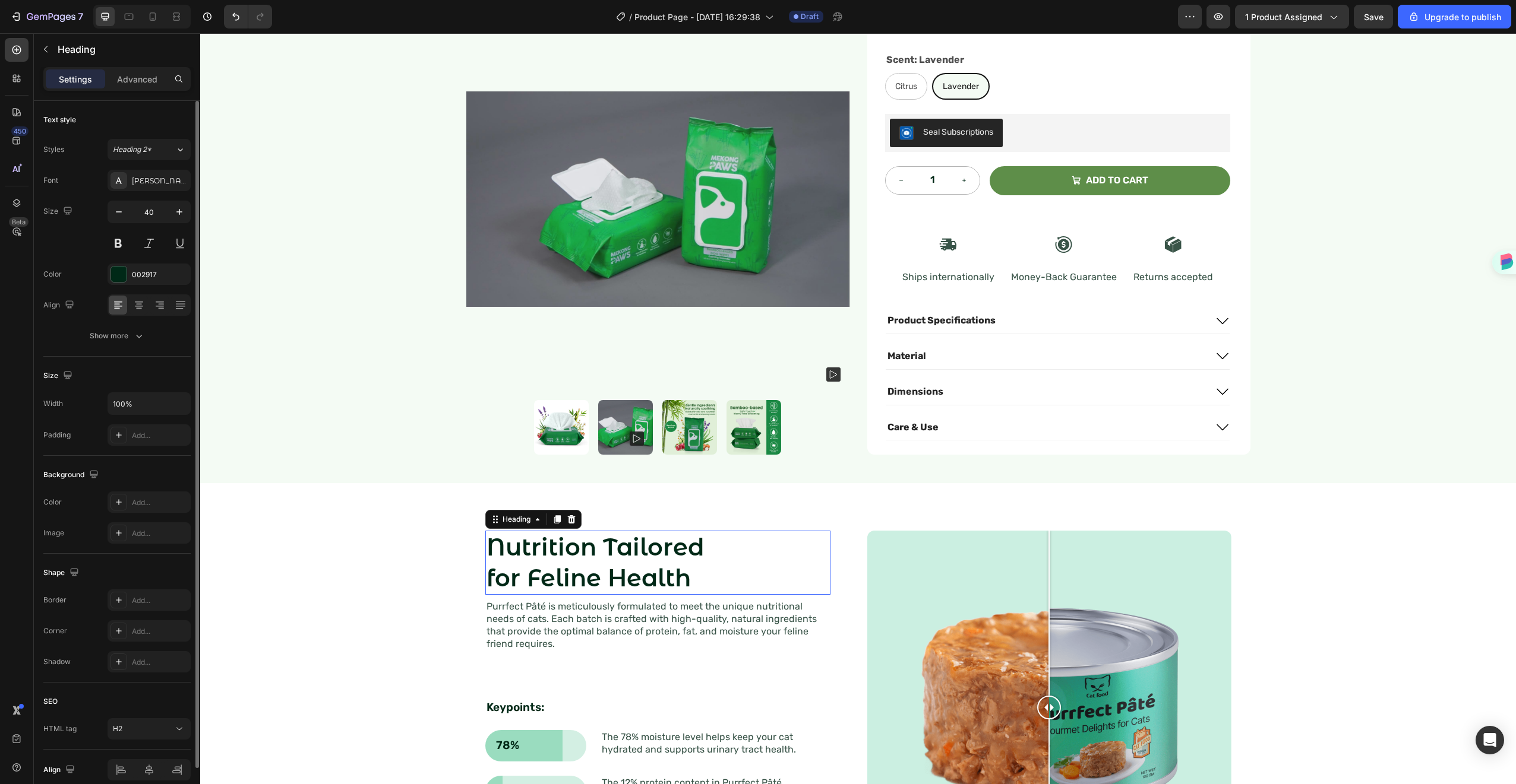
click at [598, 547] on h2 "Nutrition Tailored for Feline Health" at bounding box center [658, 563] width 345 height 64
click at [598, 547] on p "Nutrition Tailored for Feline Health" at bounding box center [658, 563] width 343 height 61
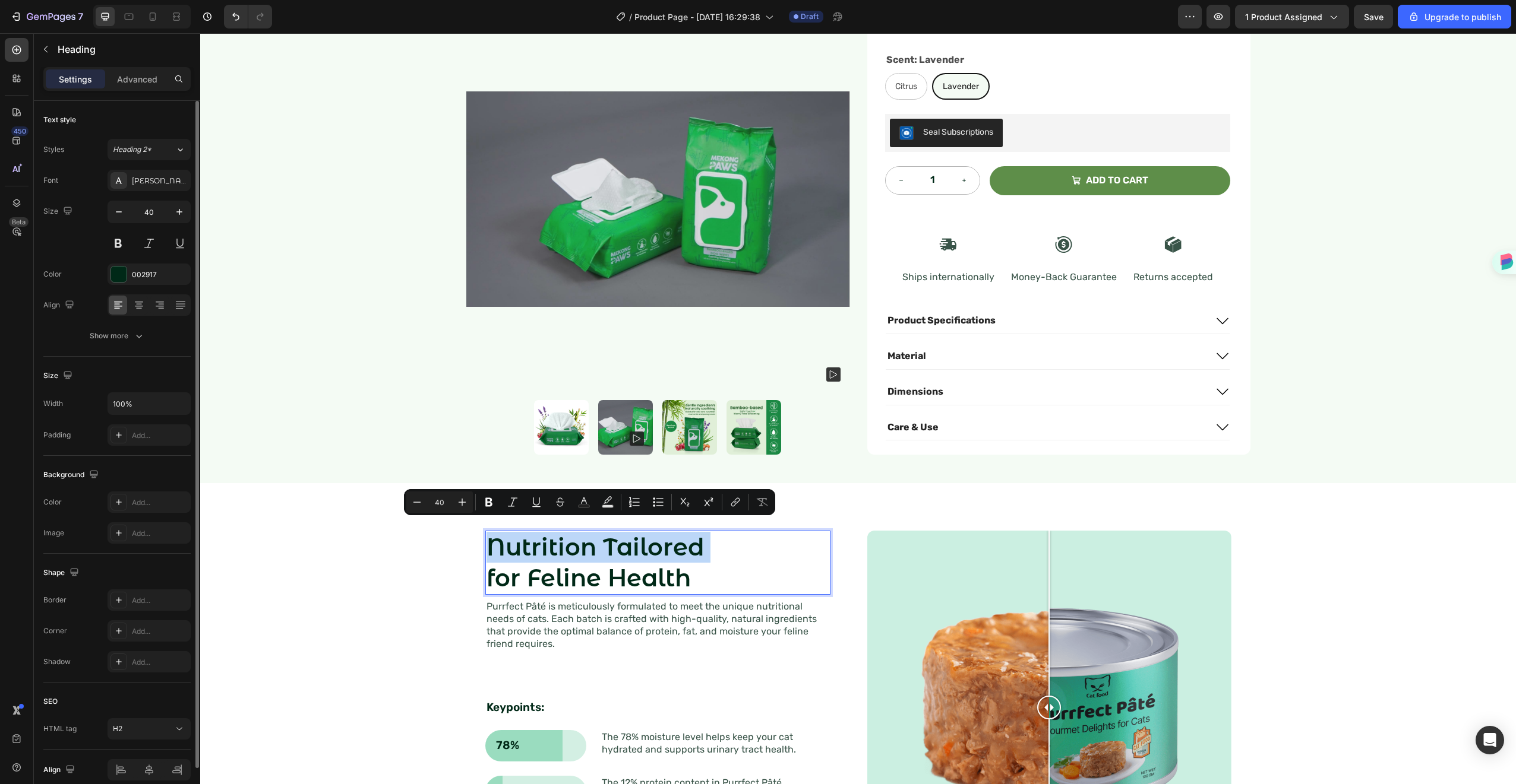
click at [598, 547] on p "Nutrition Tailored for Feline Health" at bounding box center [658, 563] width 343 height 61
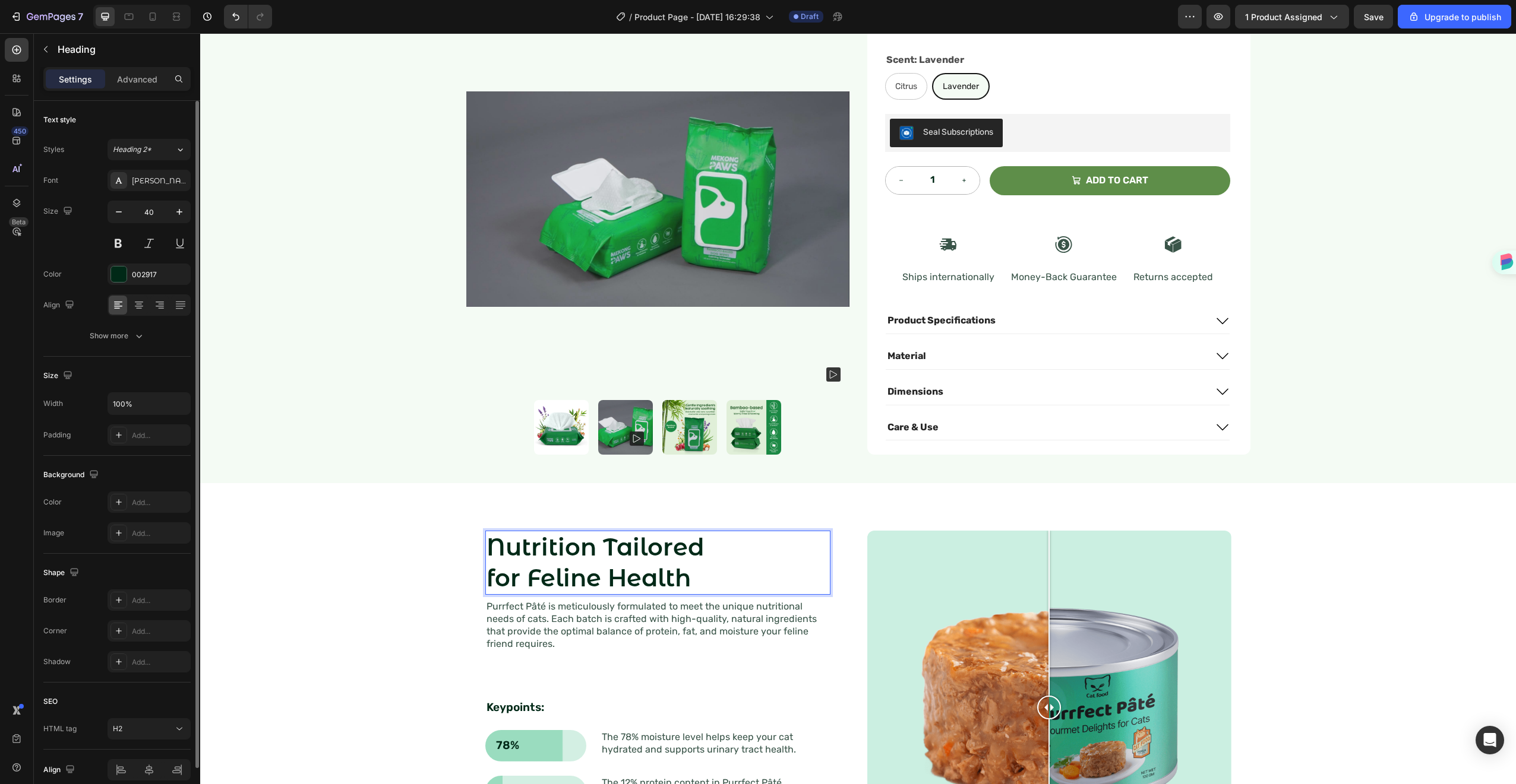
click at [684, 552] on p "Nutrition Tailored for Feline Health" at bounding box center [658, 563] width 343 height 61
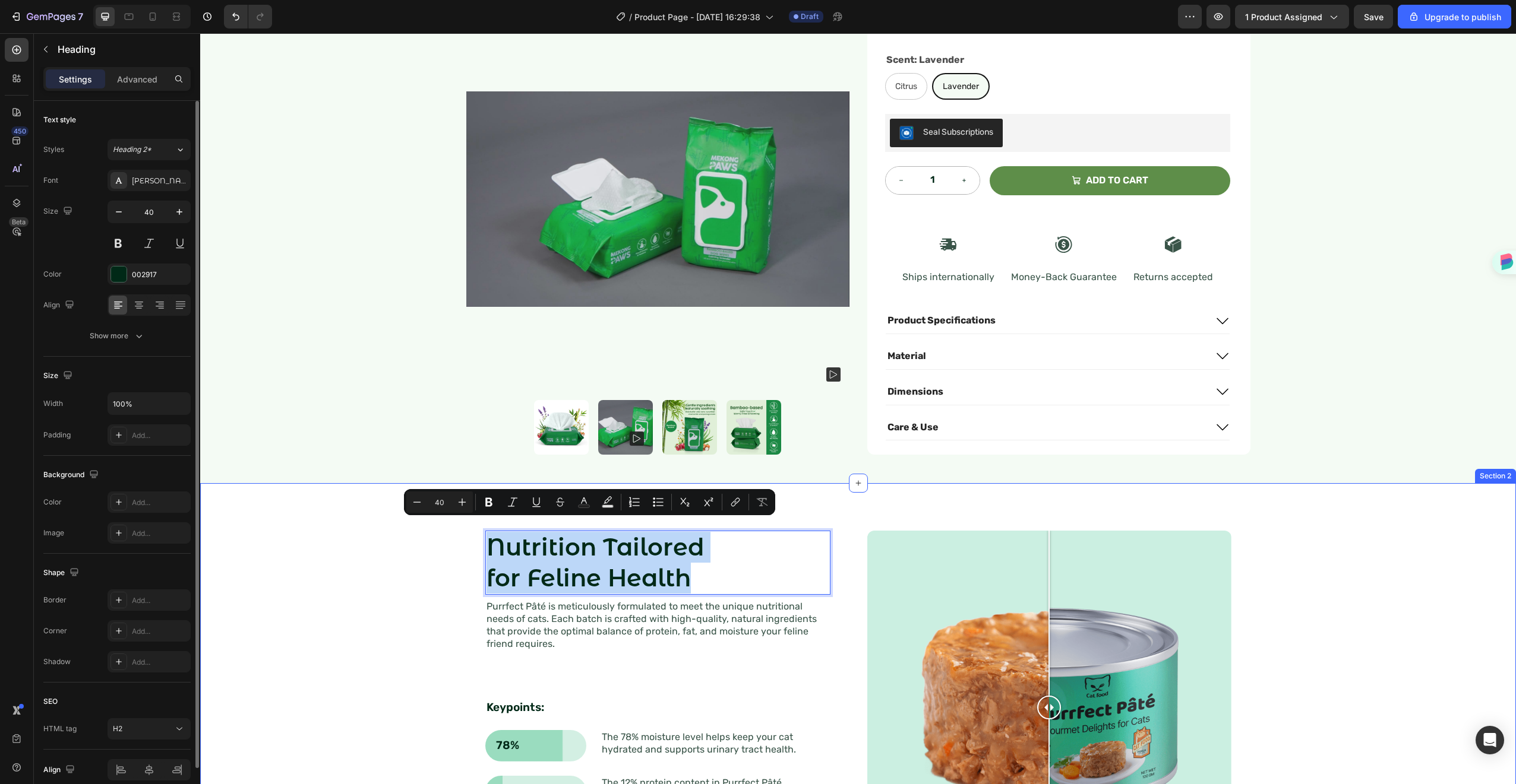
drag, startPoint x: 686, startPoint y: 558, endPoint x: 402, endPoint y: 526, distance: 285.8
click at [402, 526] on div "Nutrition Tailored for Feline Health Heading 8 Purrfect Pâté is meticulously fo…" at bounding box center [858, 707] width 1293 height 392
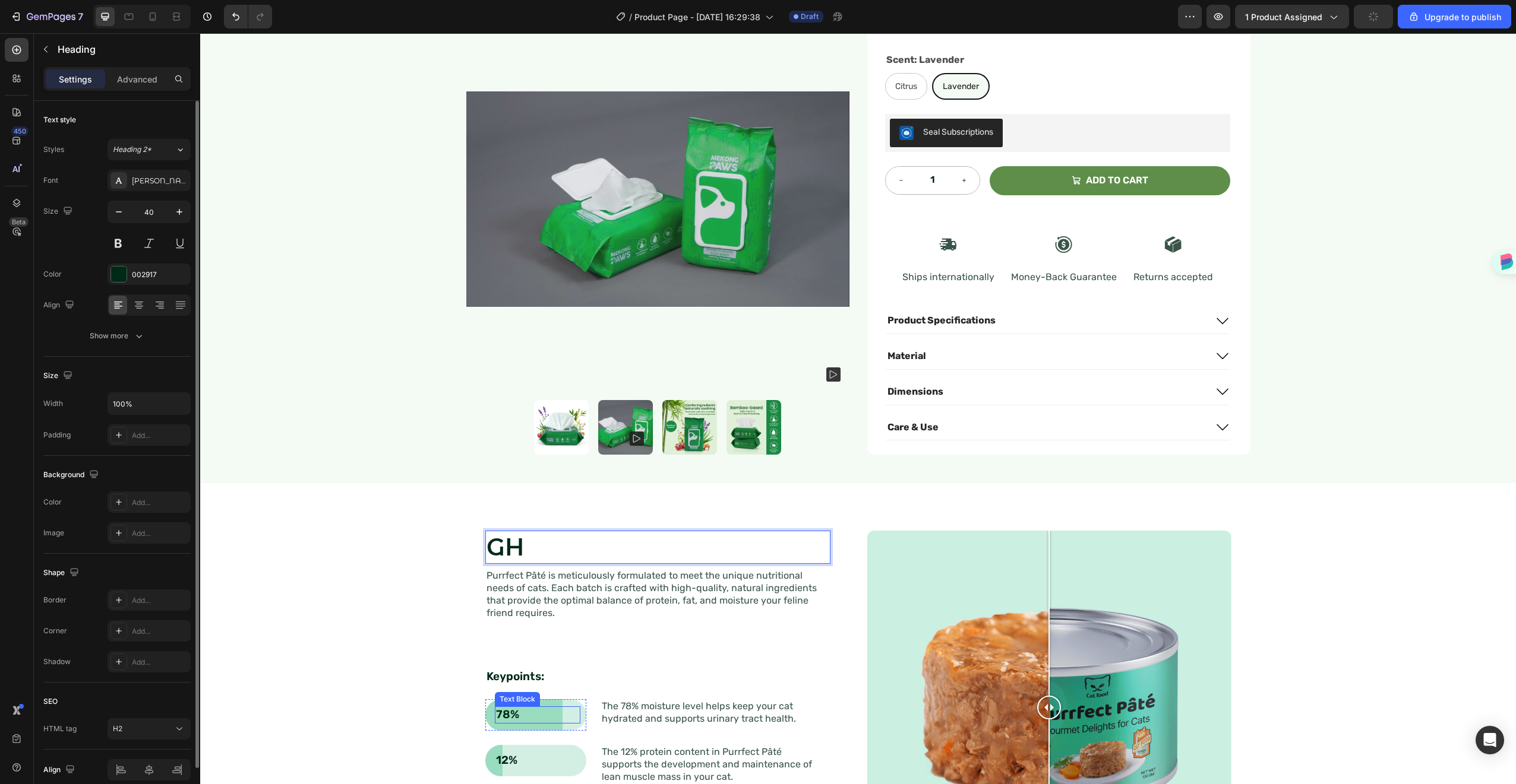
click at [509, 707] on p "78%" at bounding box center [538, 715] width 83 height 15
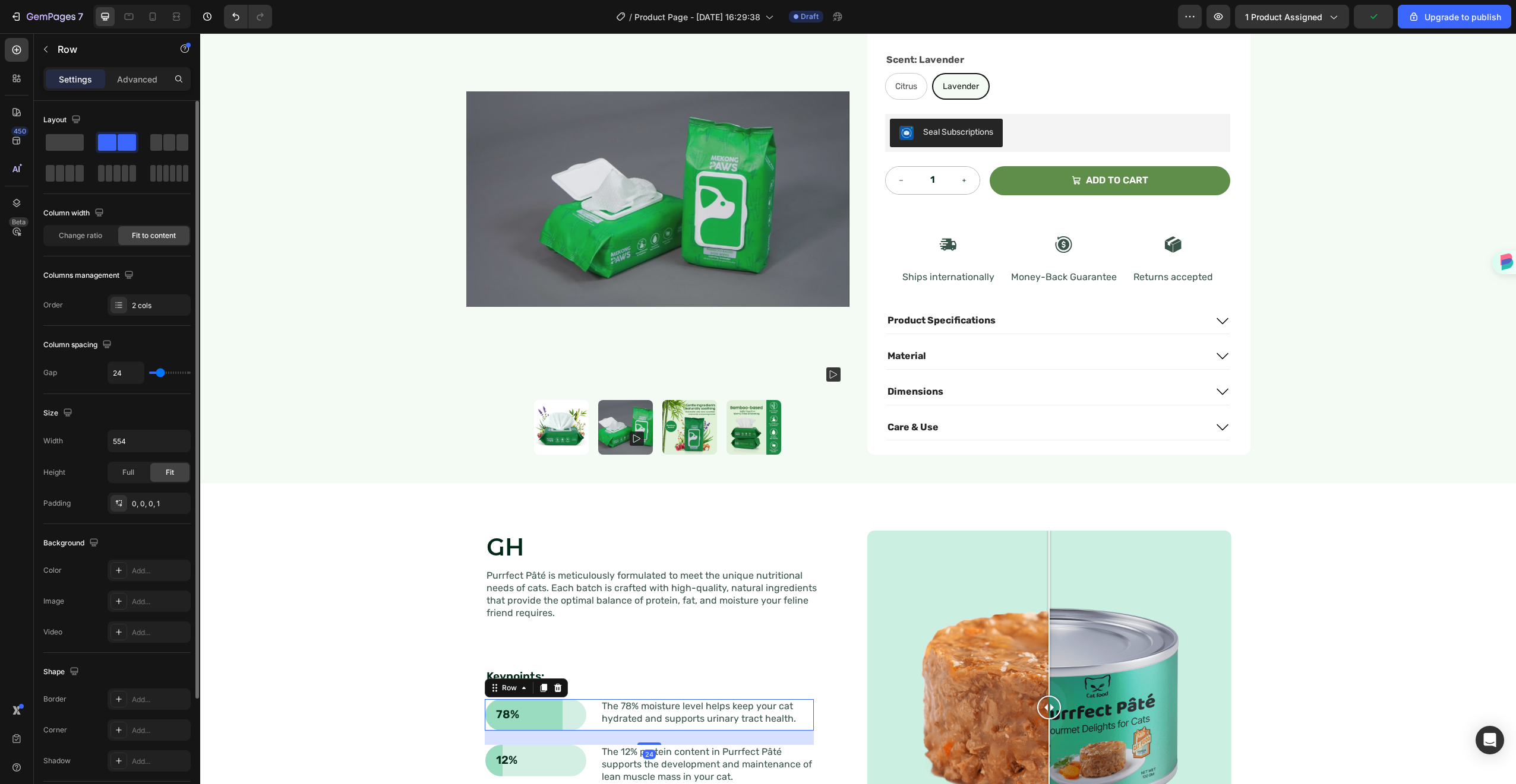
click at [580, 709] on div "78% Text Block Row" at bounding box center [536, 715] width 101 height 31
click at [579, 707] on div "78% Text Block Row" at bounding box center [536, 715] width 101 height 31
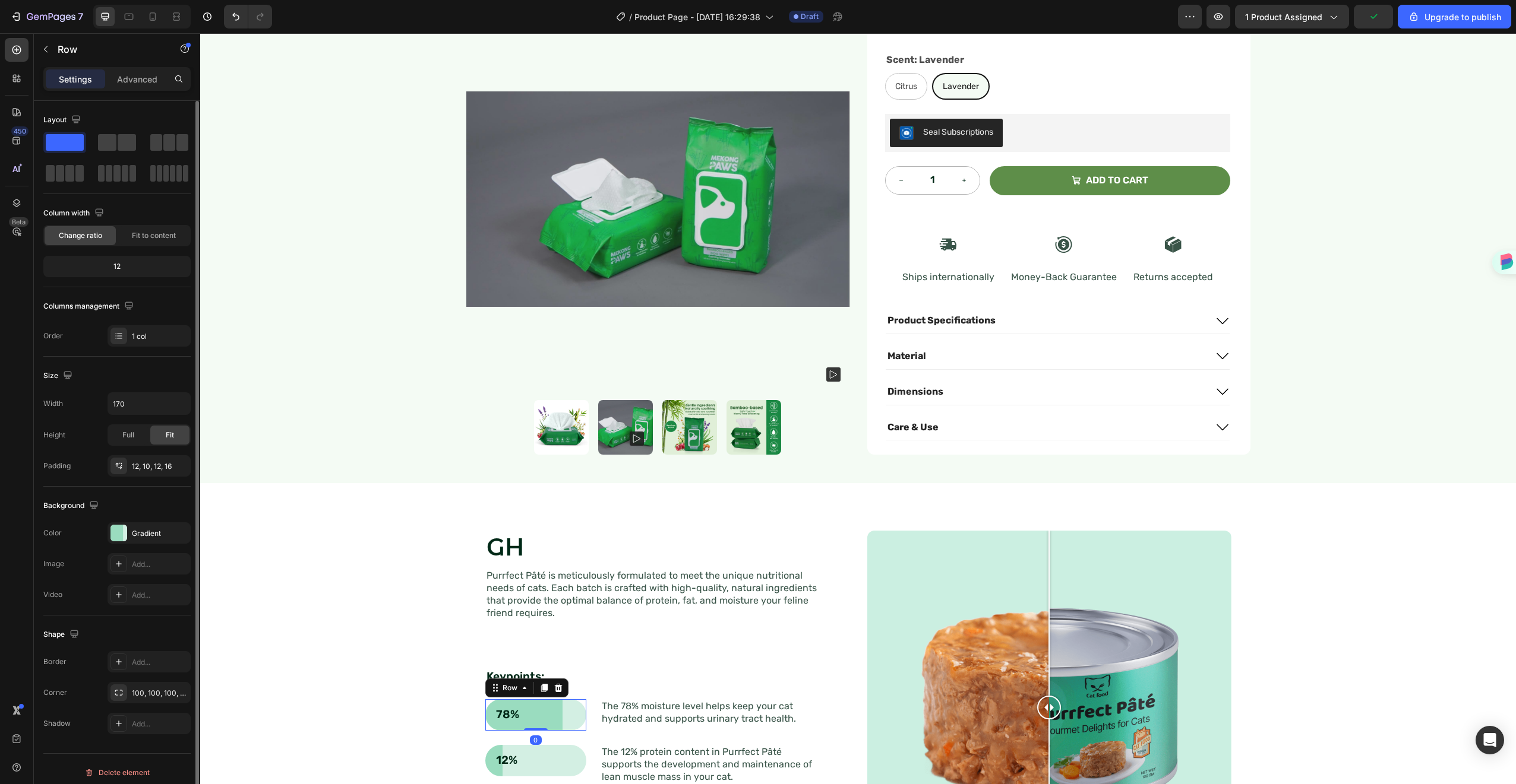
click at [579, 707] on div "78% Text Block Row 0" at bounding box center [536, 715] width 101 height 31
click at [554, 700] on div "78% Text Block Row 0" at bounding box center [536, 715] width 101 height 31
click at [145, 542] on div "Gradient" at bounding box center [150, 533] width 83 height 22
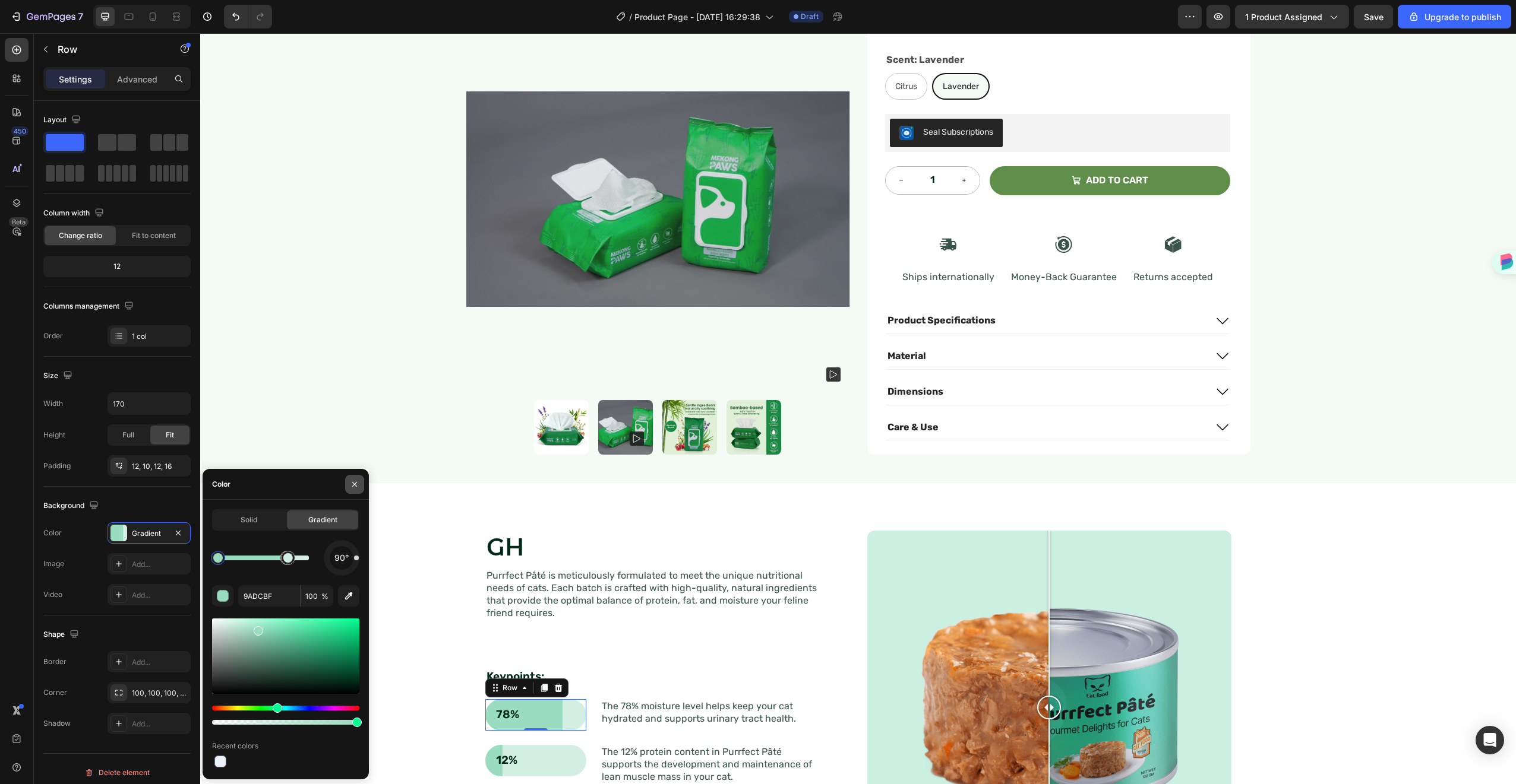
click at [347, 482] on button "button" at bounding box center [355, 484] width 19 height 19
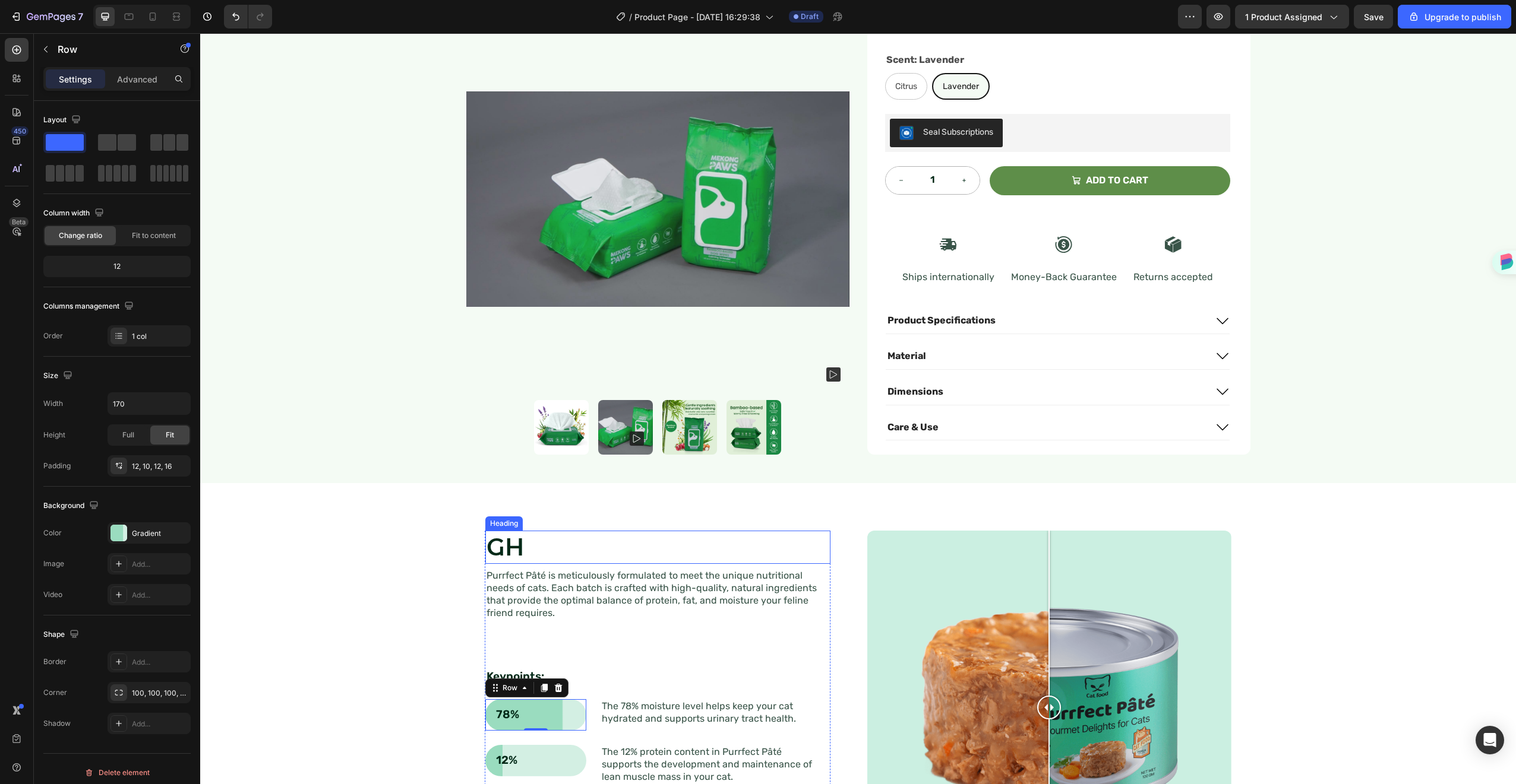
click at [517, 537] on h2 "GH" at bounding box center [658, 547] width 345 height 33
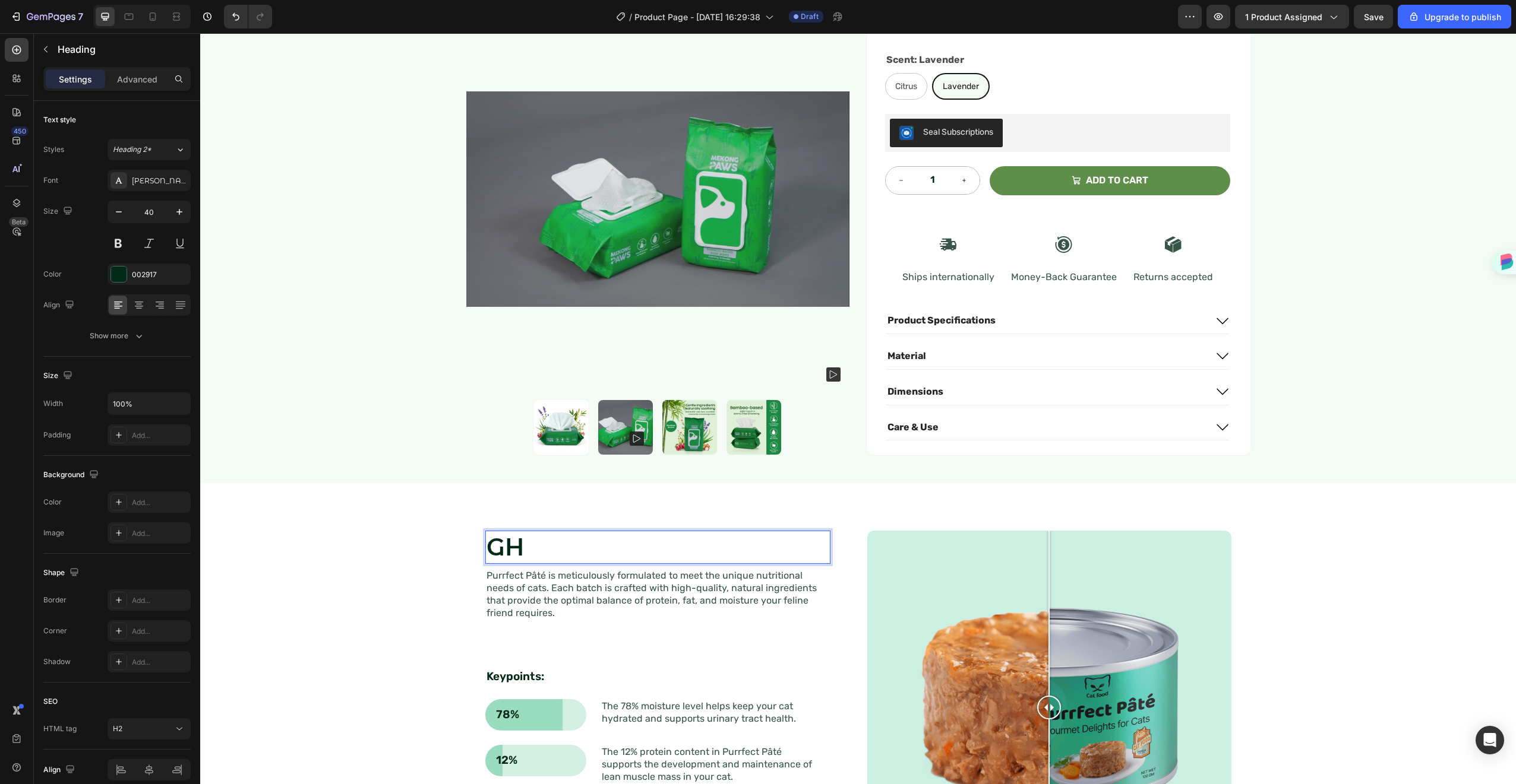
click at [517, 537] on p "GH" at bounding box center [658, 548] width 343 height 31
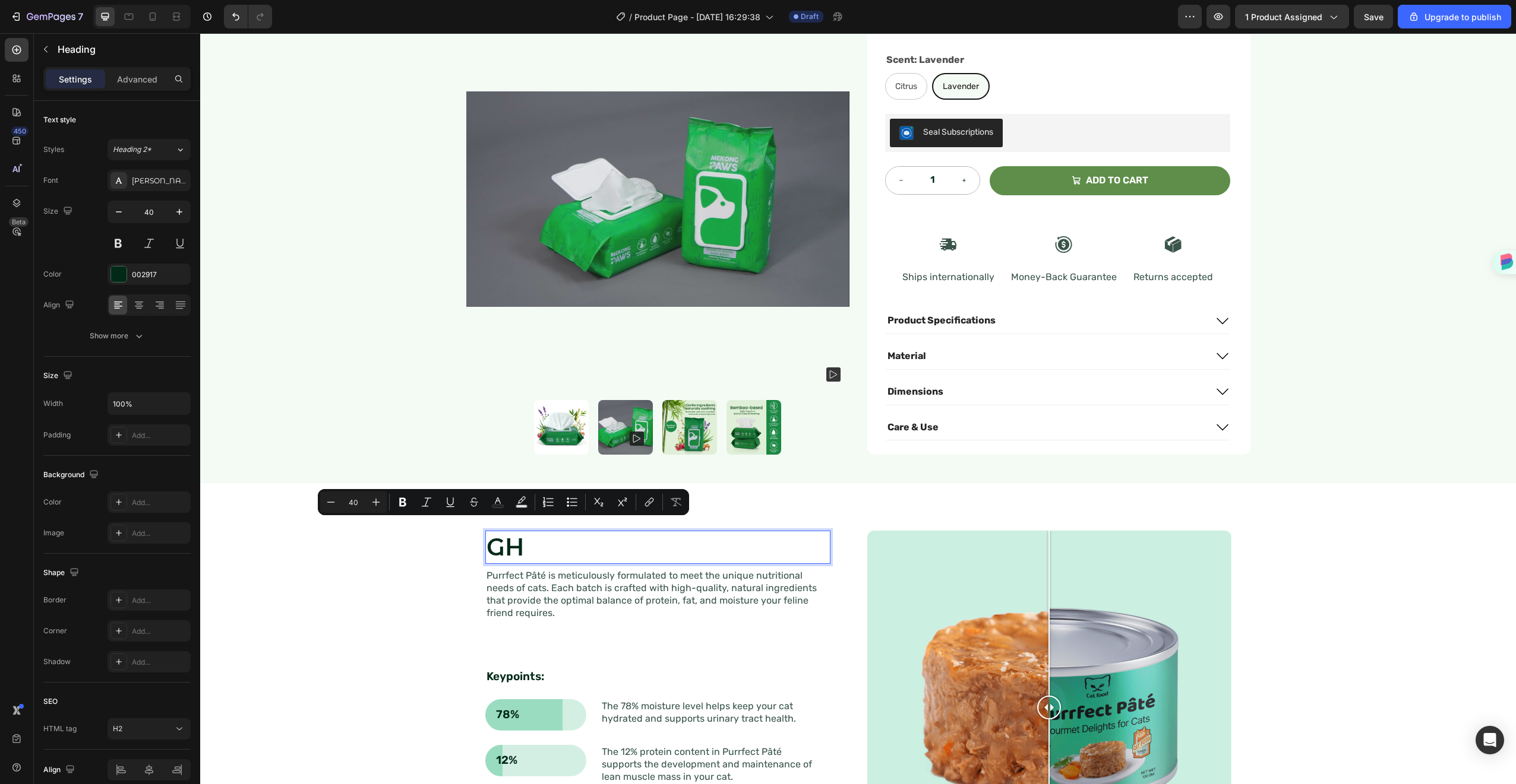
click at [519, 535] on p "GH" at bounding box center [658, 548] width 343 height 31
drag, startPoint x: 520, startPoint y: 535, endPoint x: 501, endPoint y: 523, distance: 22.5
click at [501, 532] on p "GH" at bounding box center [658, 548] width 343 height 31
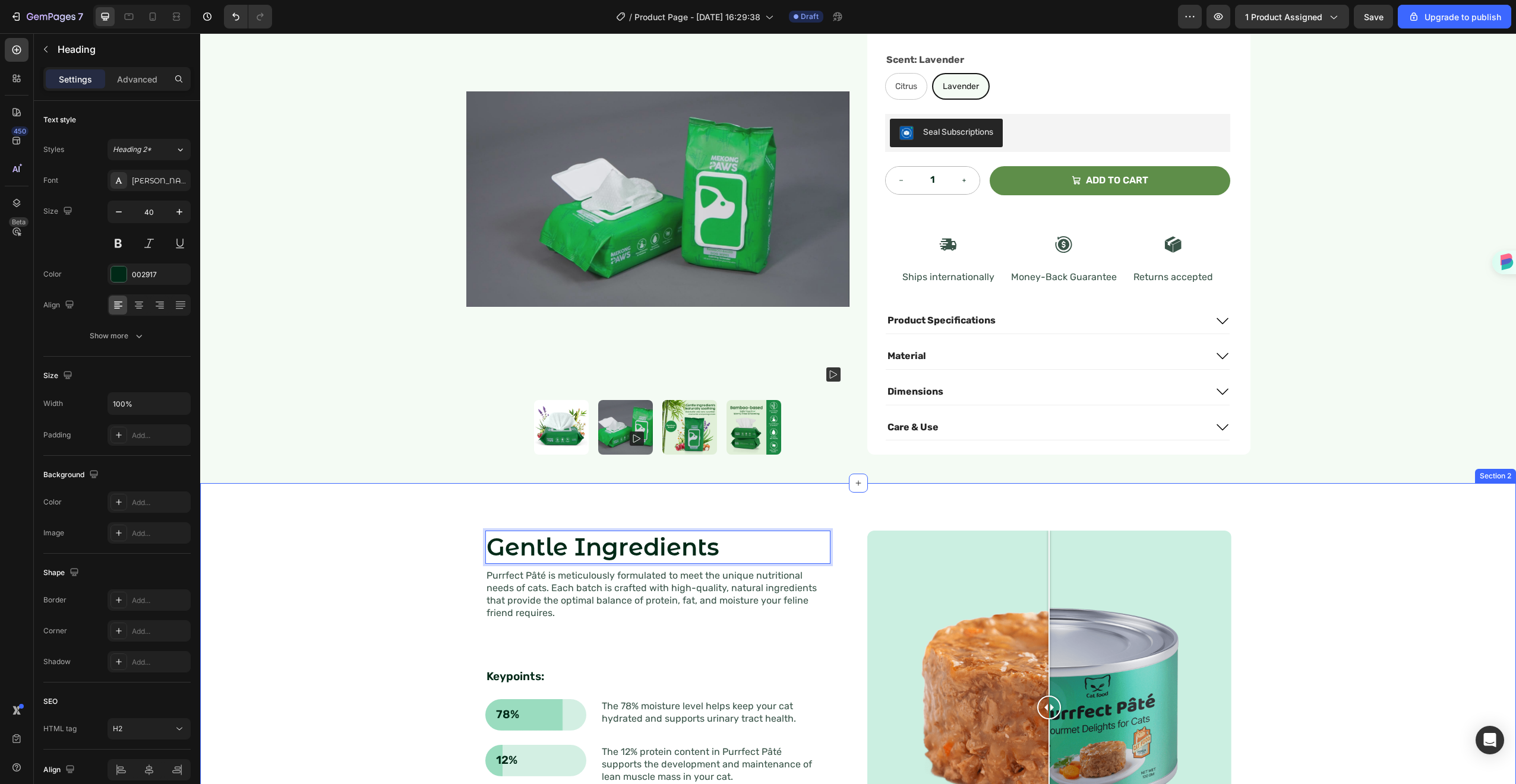
click at [758, 489] on div "Gentle Ingredients Heading 8 Purrfect Pâté is meticulously formulated to meet t…" at bounding box center [858, 701] width 1316 height 435
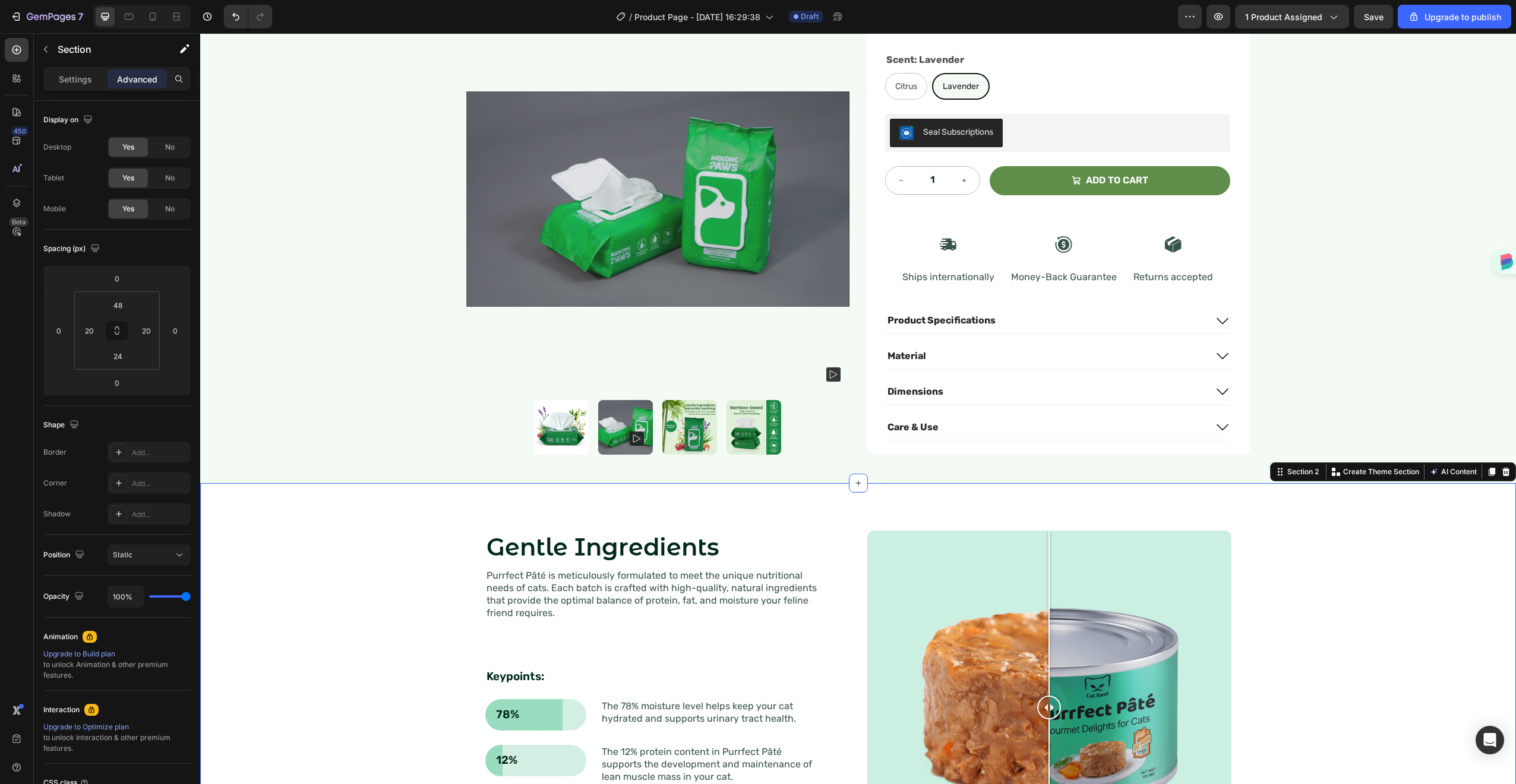
click at [758, 489] on div "Gentle Ingredients Heading Purrfect Pâté is meticulously formulated to meet the…" at bounding box center [858, 701] width 1316 height 435
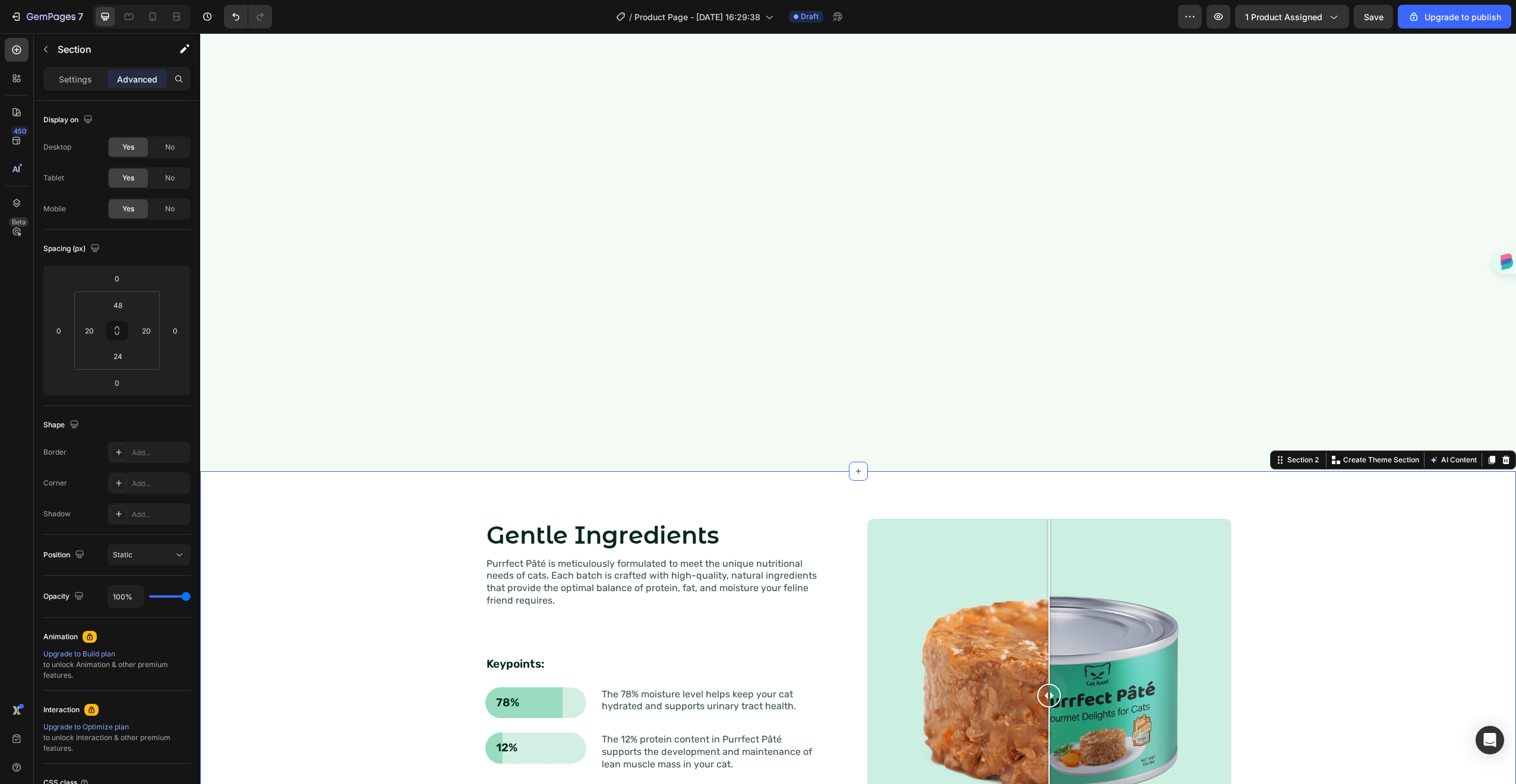
scroll to position [682, 0]
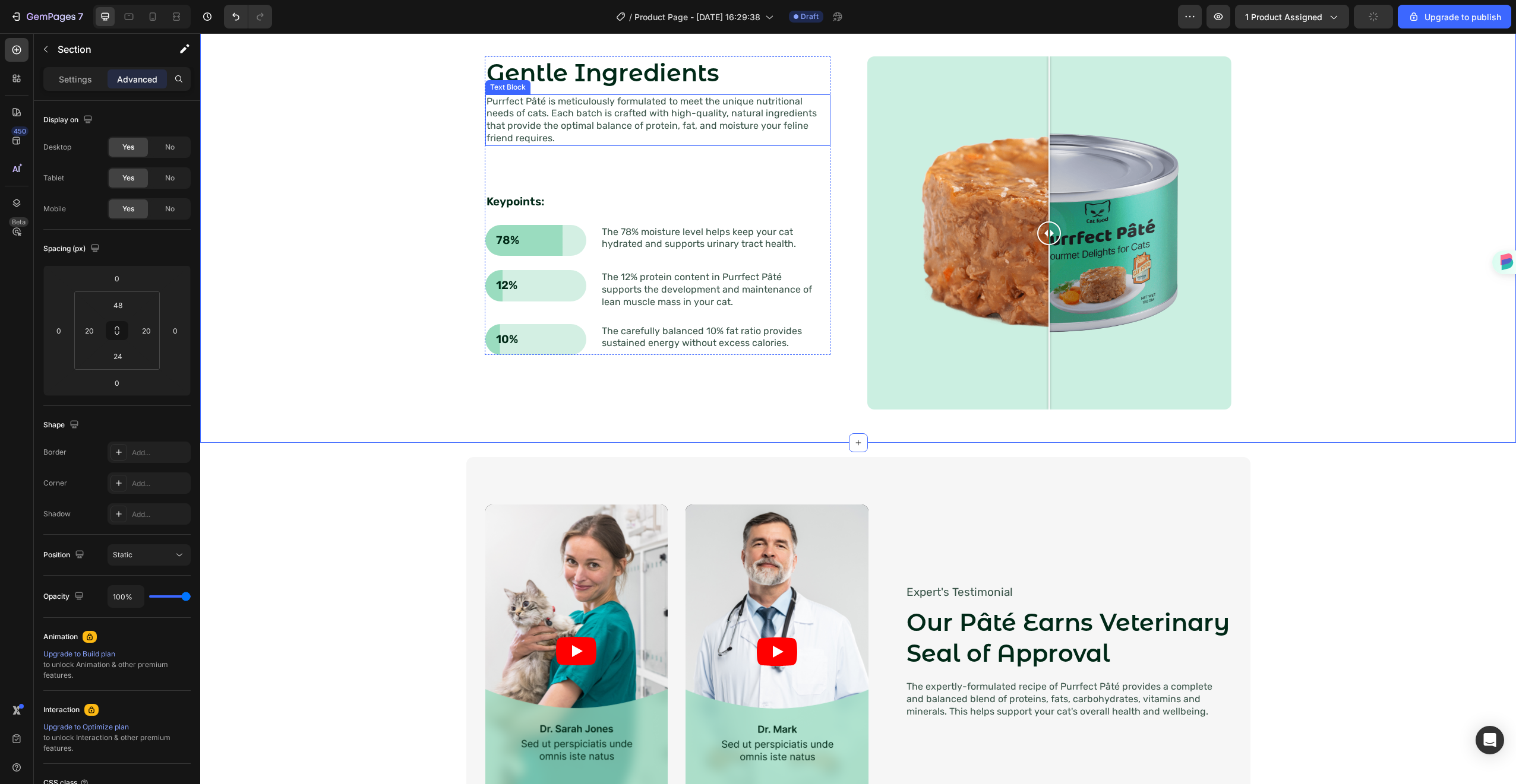
click at [626, 107] on p "Purrfect Pâté is meticulously formulated to meet the unique nutritional needs o…" at bounding box center [658, 120] width 343 height 49
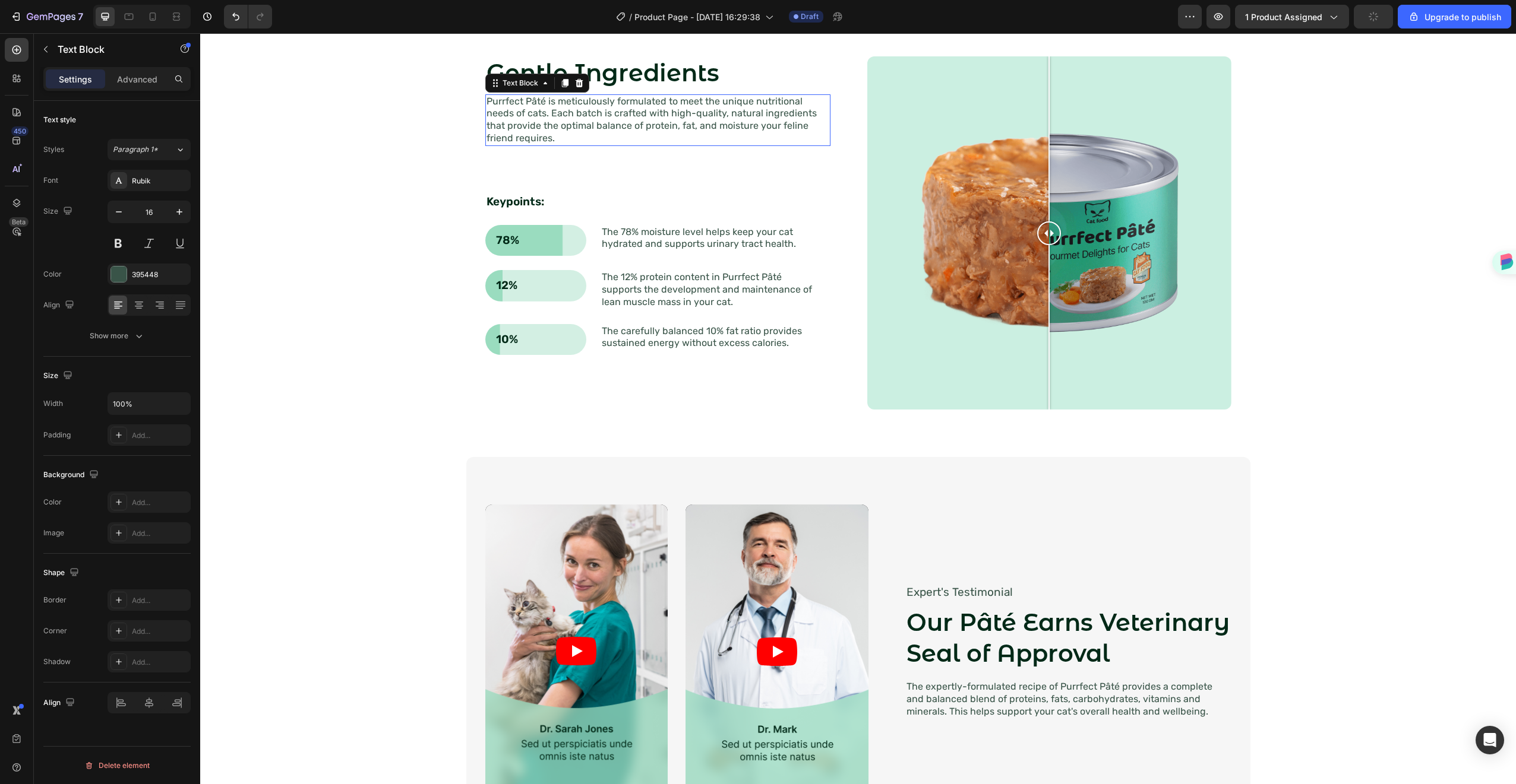
click at [626, 107] on p "Purrfect Pâté is meticulously formulated to meet the unique nutritional needs o…" at bounding box center [658, 120] width 343 height 49
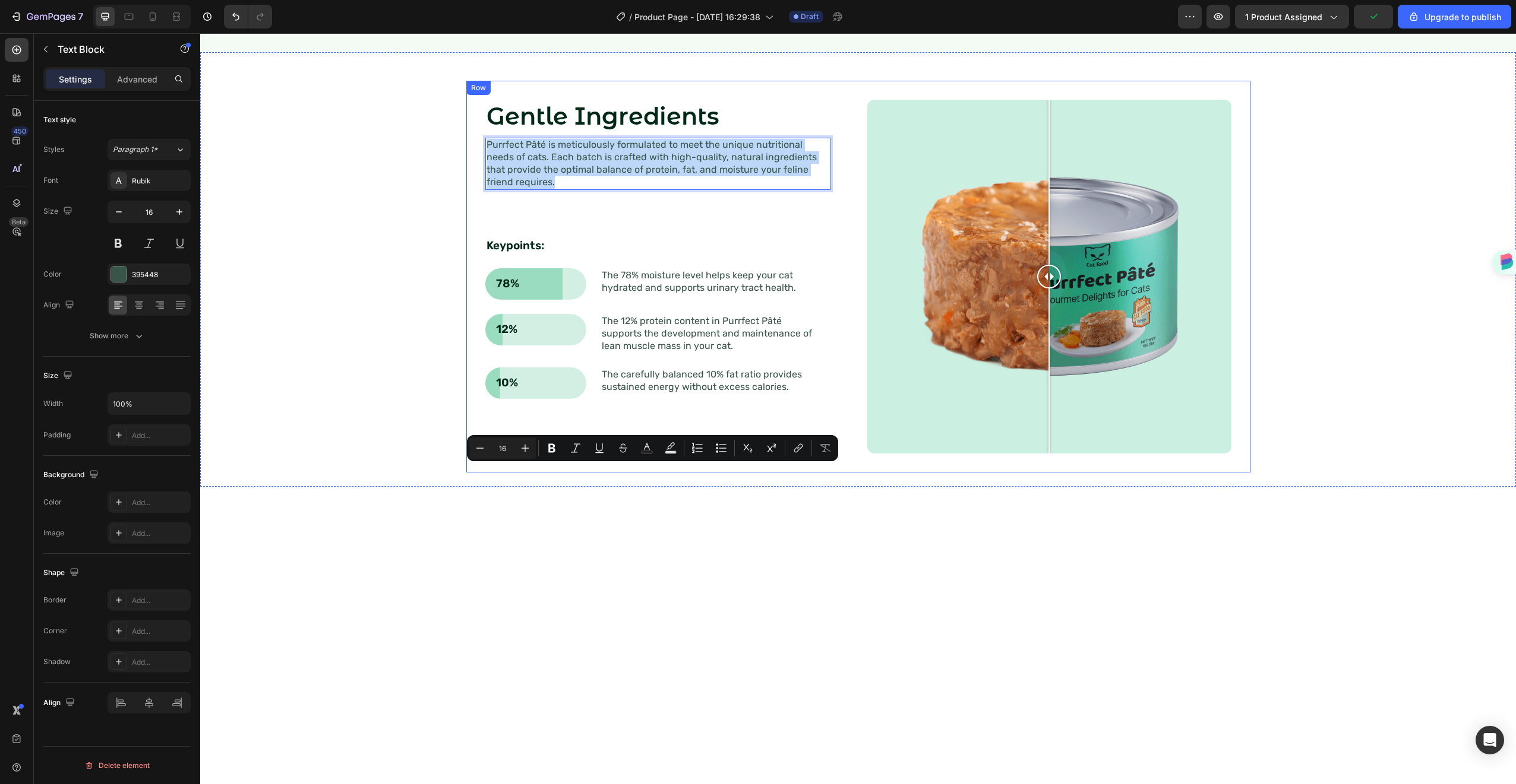
scroll to position [311, 0]
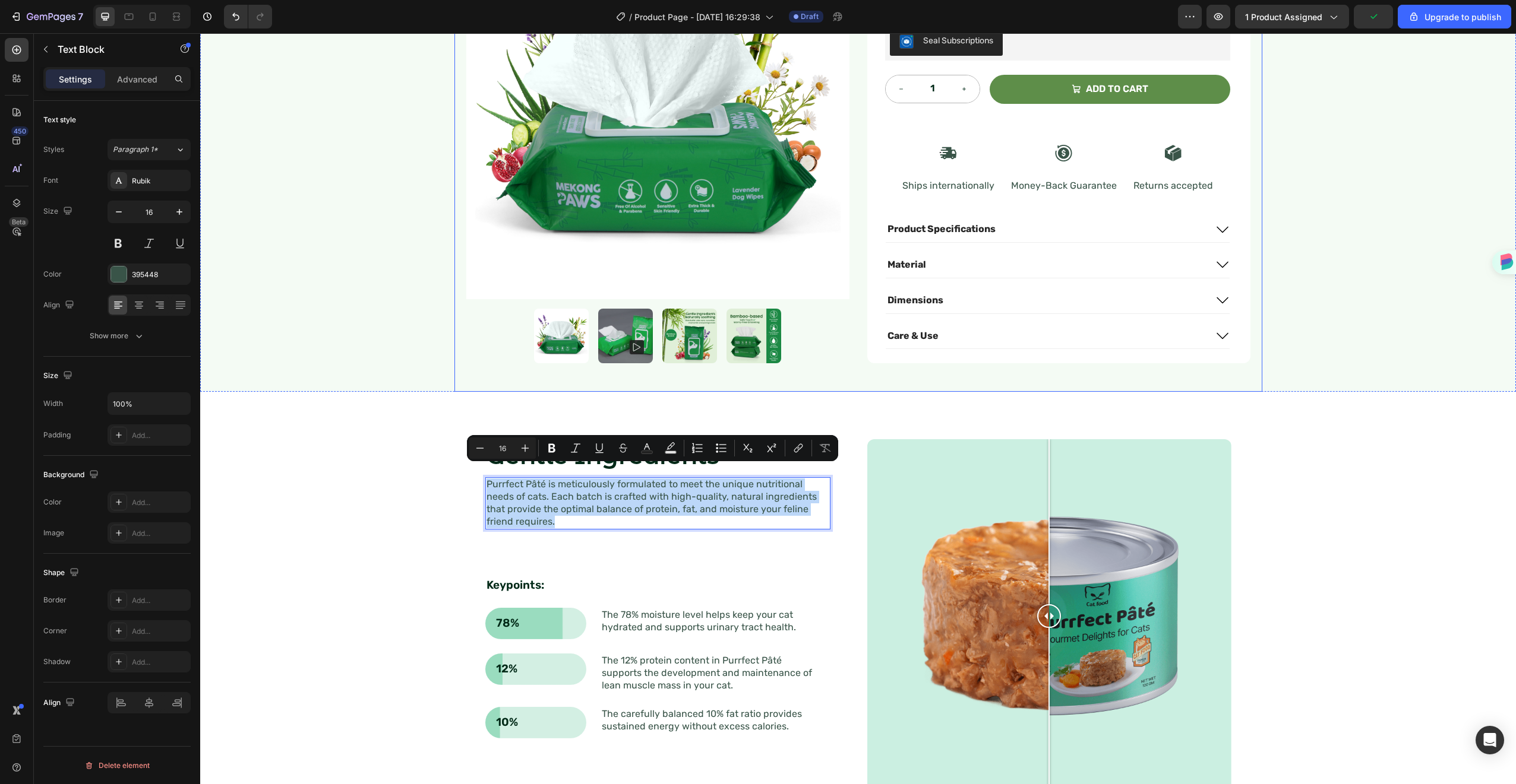
click at [1214, 421] on div "Gentle Ingredients Heading Purrfect Pâté is meticulously formulated to meet the…" at bounding box center [858, 617] width 1293 height 392
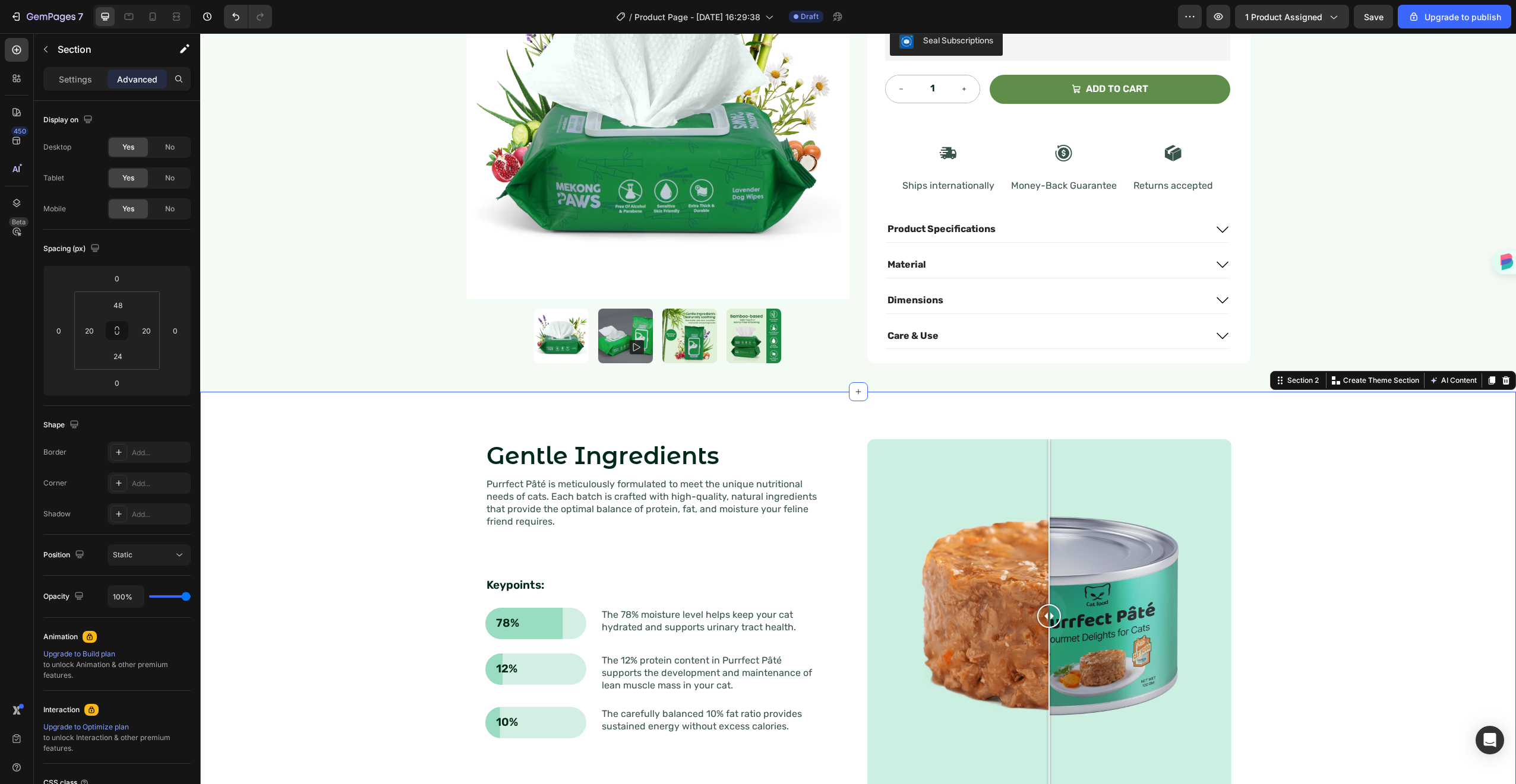
click at [1227, 392] on div "Gentle Ingredients Heading Purrfect Pâté is meticulously formulated to meet the…" at bounding box center [858, 609] width 1316 height 435
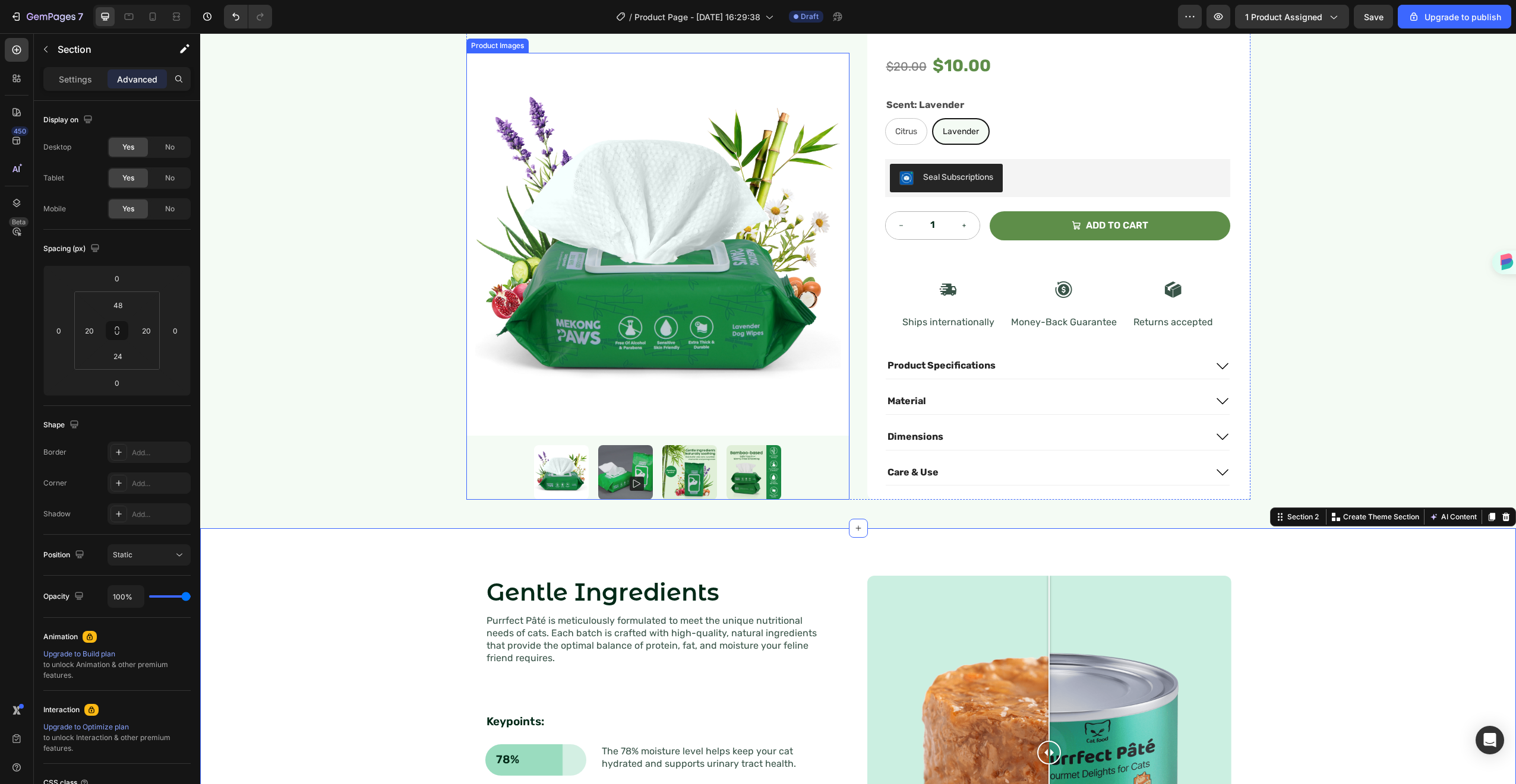
scroll to position [349, 0]
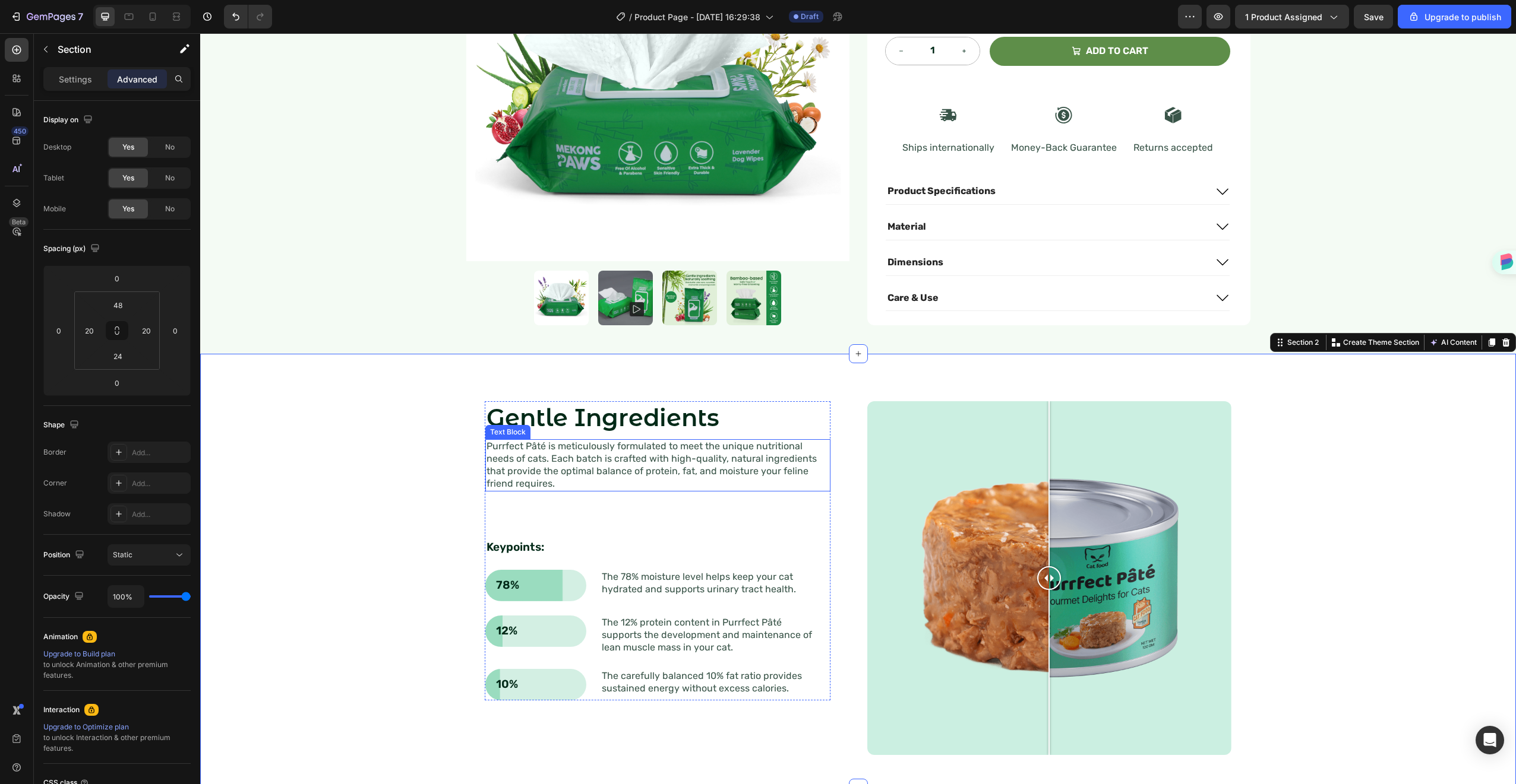
click at [678, 447] on p "Purrfect Pâté is meticulously formulated to meet the unique nutritional needs o…" at bounding box center [658, 465] width 343 height 49
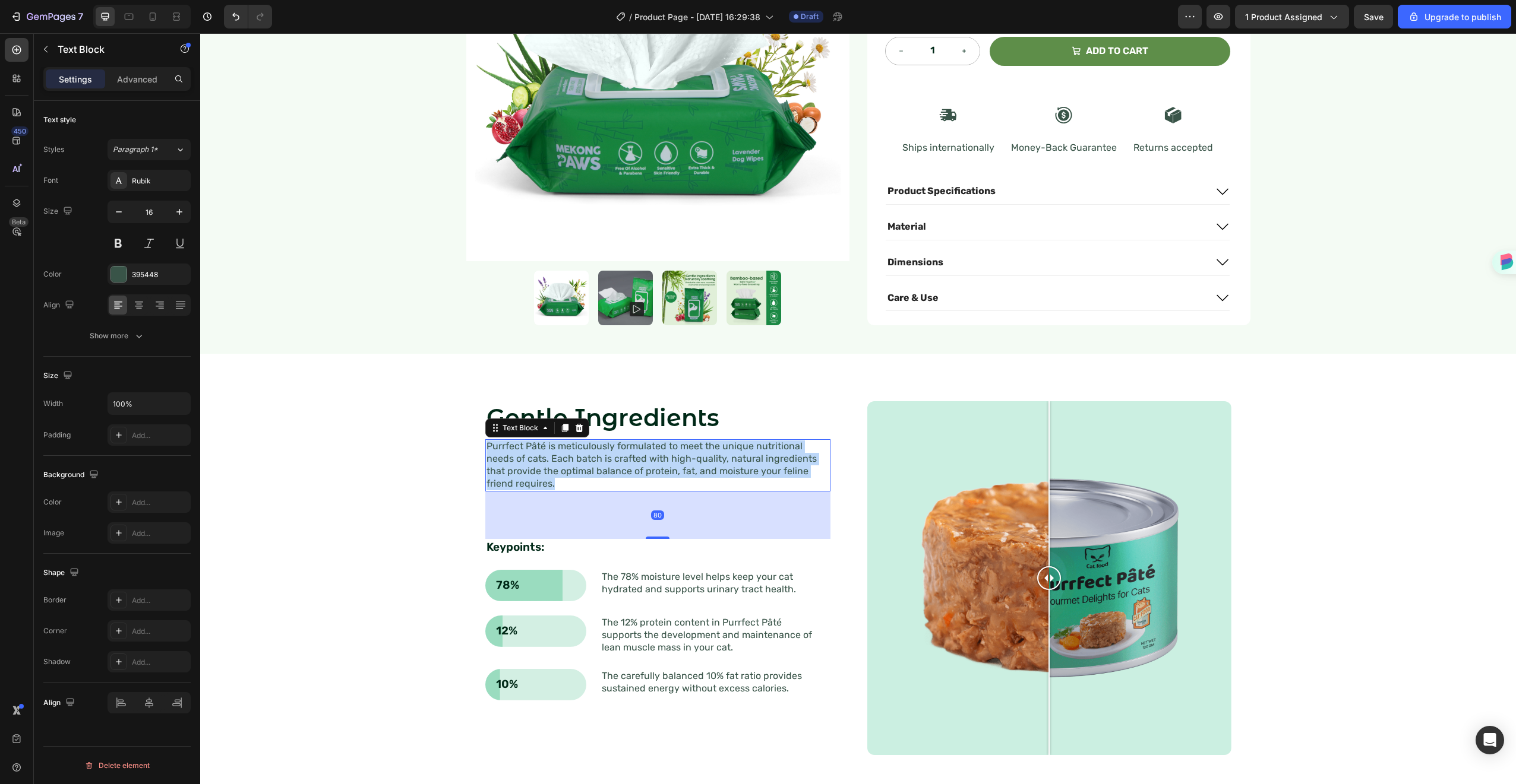
click at [678, 447] on p "Purrfect Pâté is meticulously formulated to meet the unique nutritional needs o…" at bounding box center [658, 465] width 343 height 49
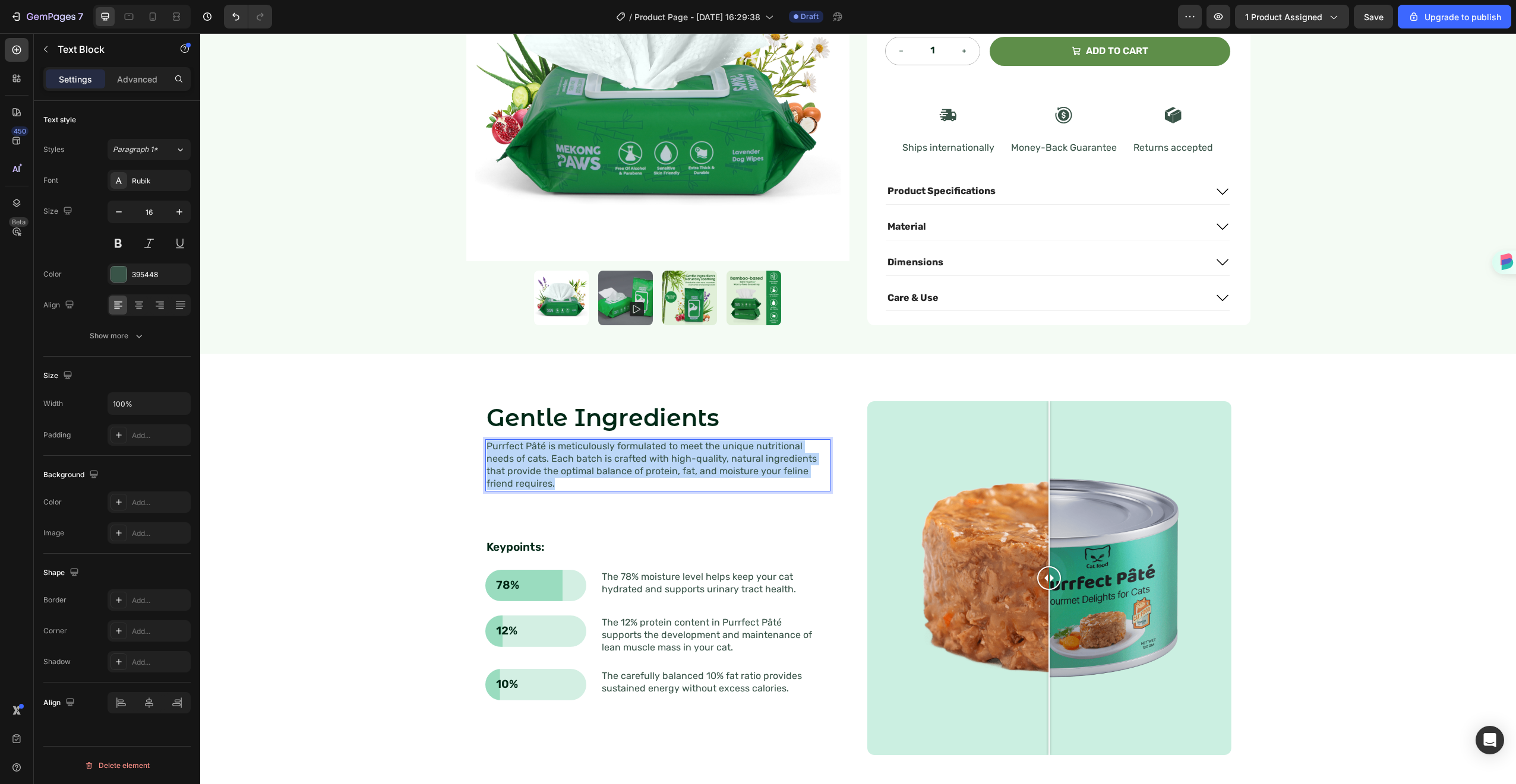
click at [678, 447] on p "Purrfect Pâté is meticulously formulated to meet the unique nutritional needs o…" at bounding box center [658, 465] width 343 height 49
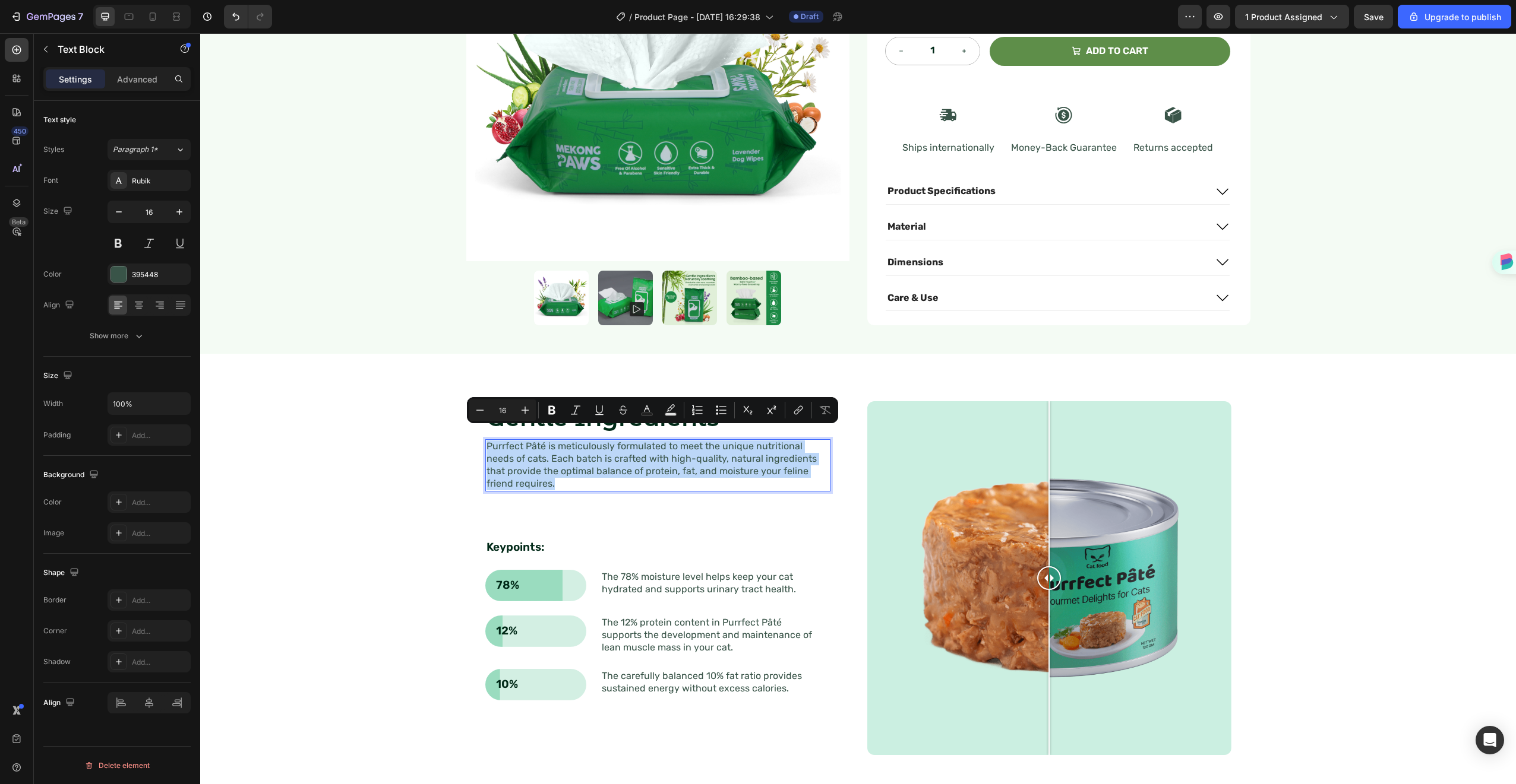
click at [678, 447] on p "Purrfect Pâté is meticulously formulated to meet the unique nutritional needs o…" at bounding box center [658, 465] width 343 height 49
